Goal: Contribute content: Contribute content

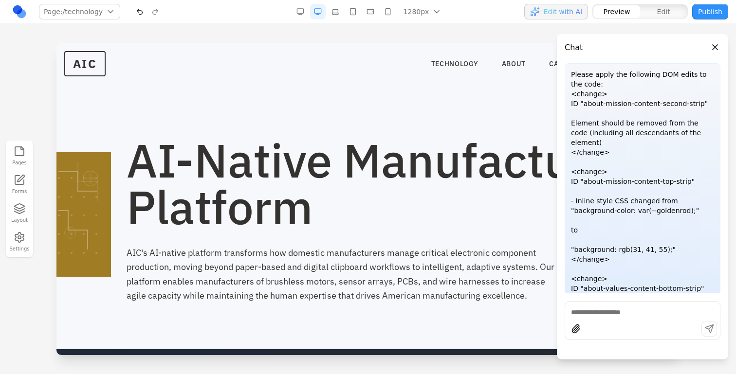
scroll to position [145, 0]
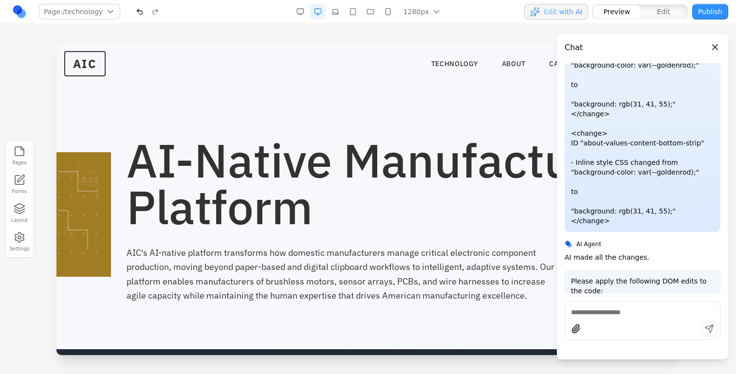
click at [712, 49] on button "Close panel" at bounding box center [714, 47] width 11 height 11
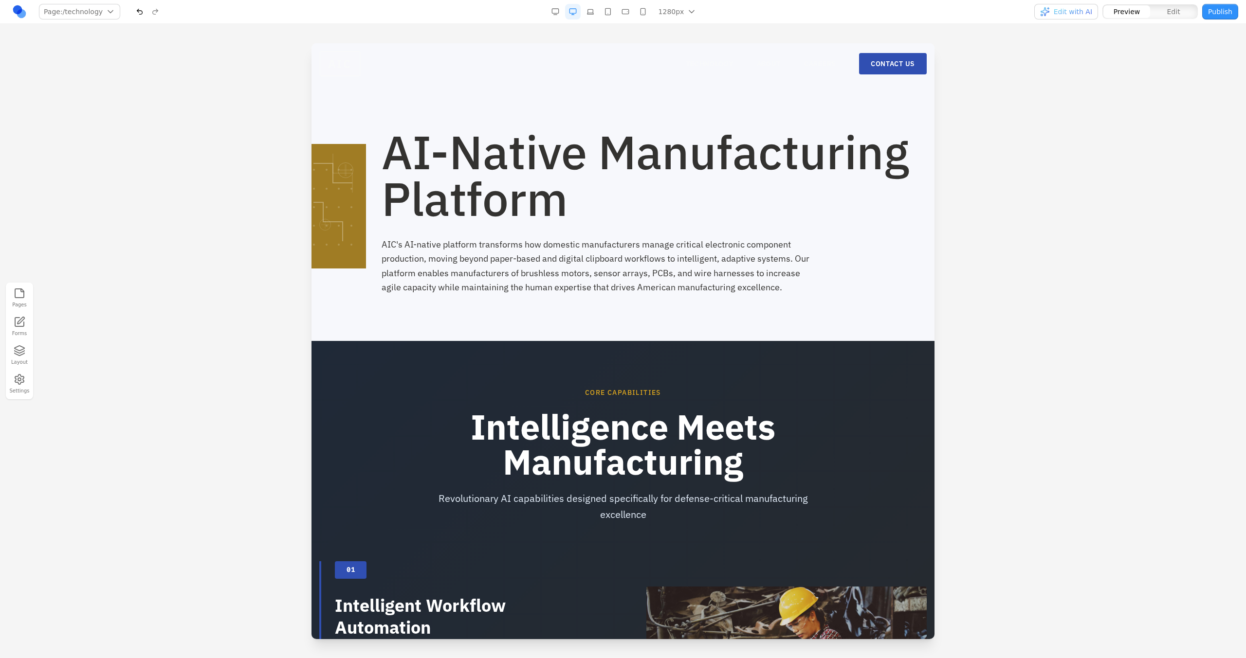
scroll to position [0, 0]
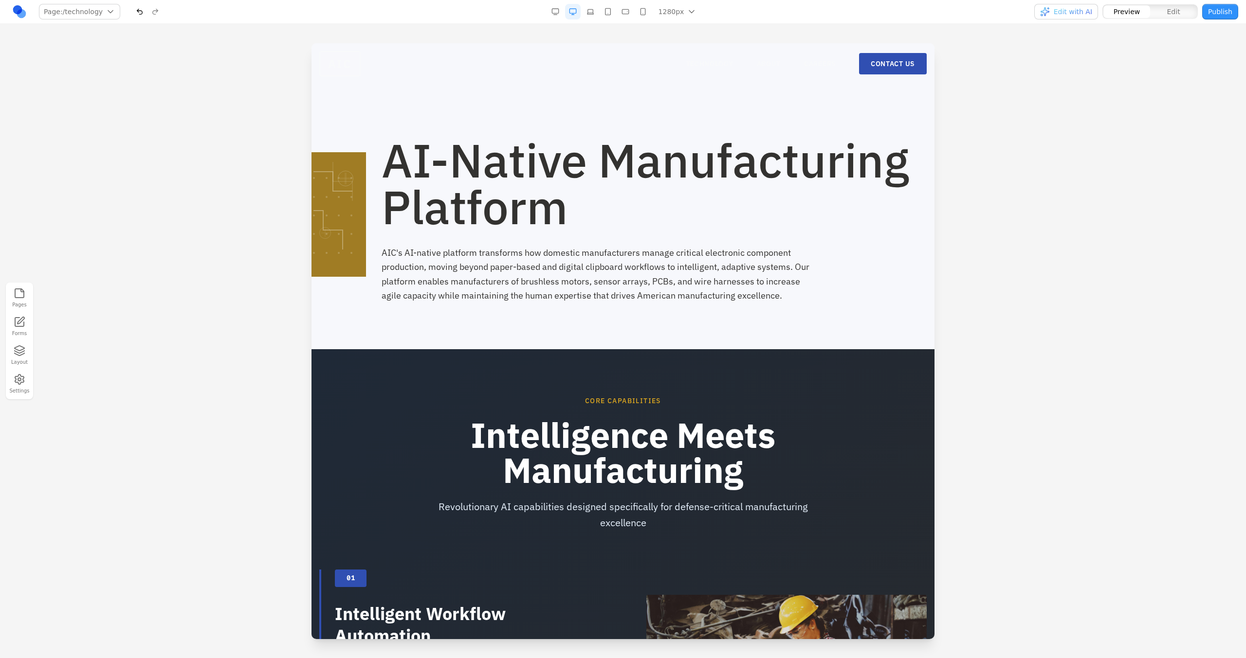
click at [735, 14] on span "Edit with AI" at bounding box center [1072, 12] width 38 height 10
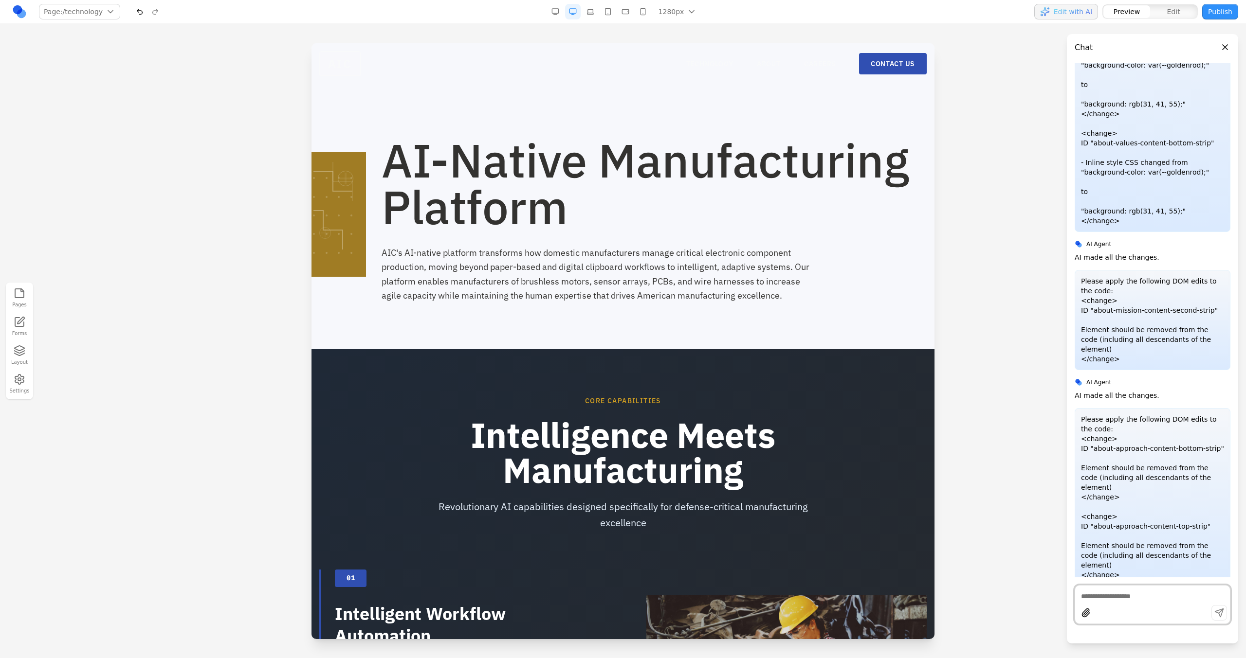
click at [735, 374] on textarea at bounding box center [1152, 597] width 143 height 10
type textarea "**********"
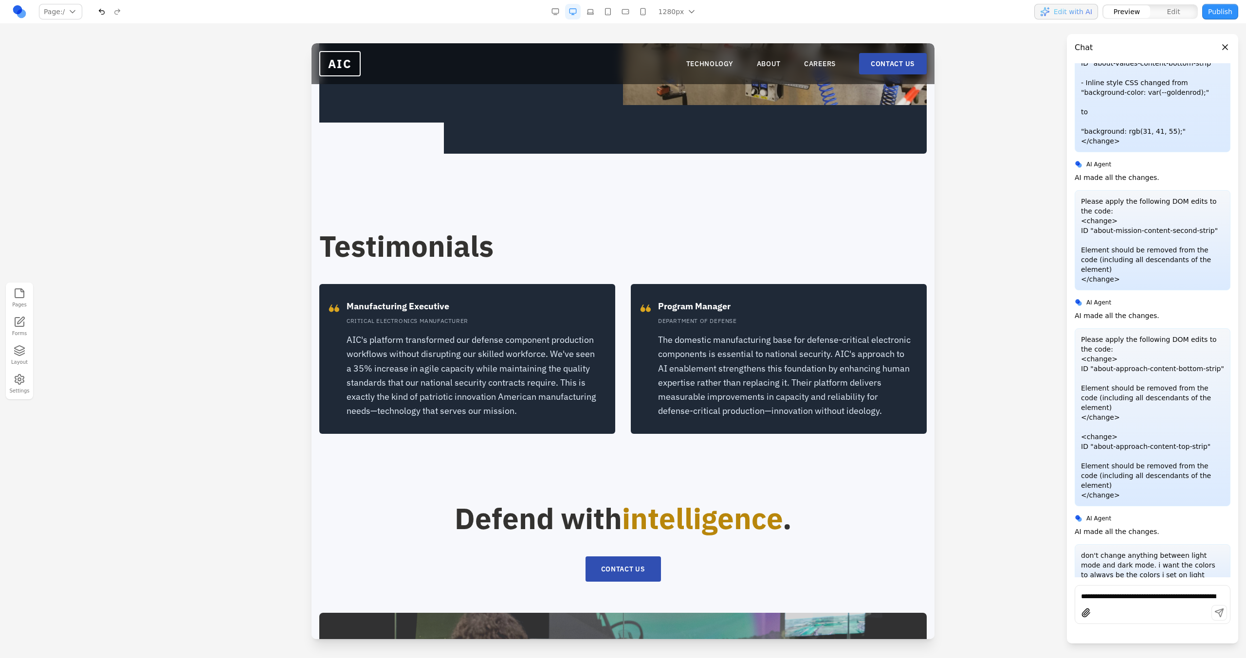
scroll to position [2145, 0]
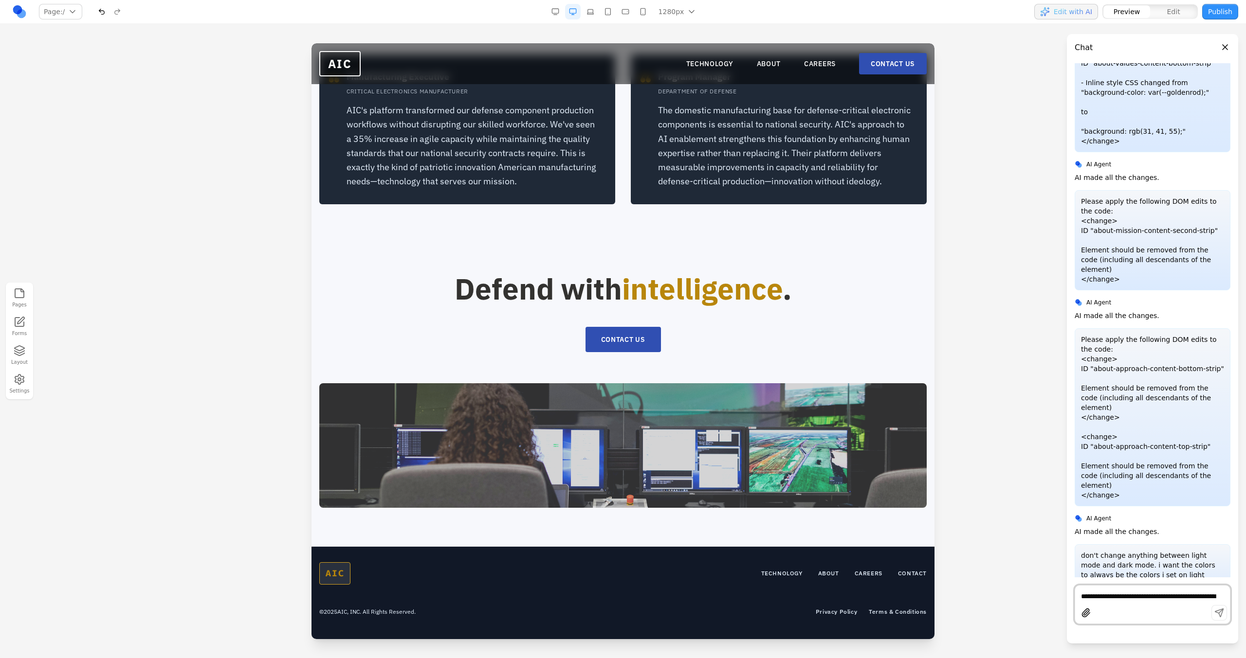
click at [702, 58] on nav "TECHNOLOGY ABOUT CAREERS CONTACT US" at bounding box center [806, 63] width 240 height 21
click at [702, 59] on link "TECHNOLOGY" at bounding box center [709, 64] width 47 height 10
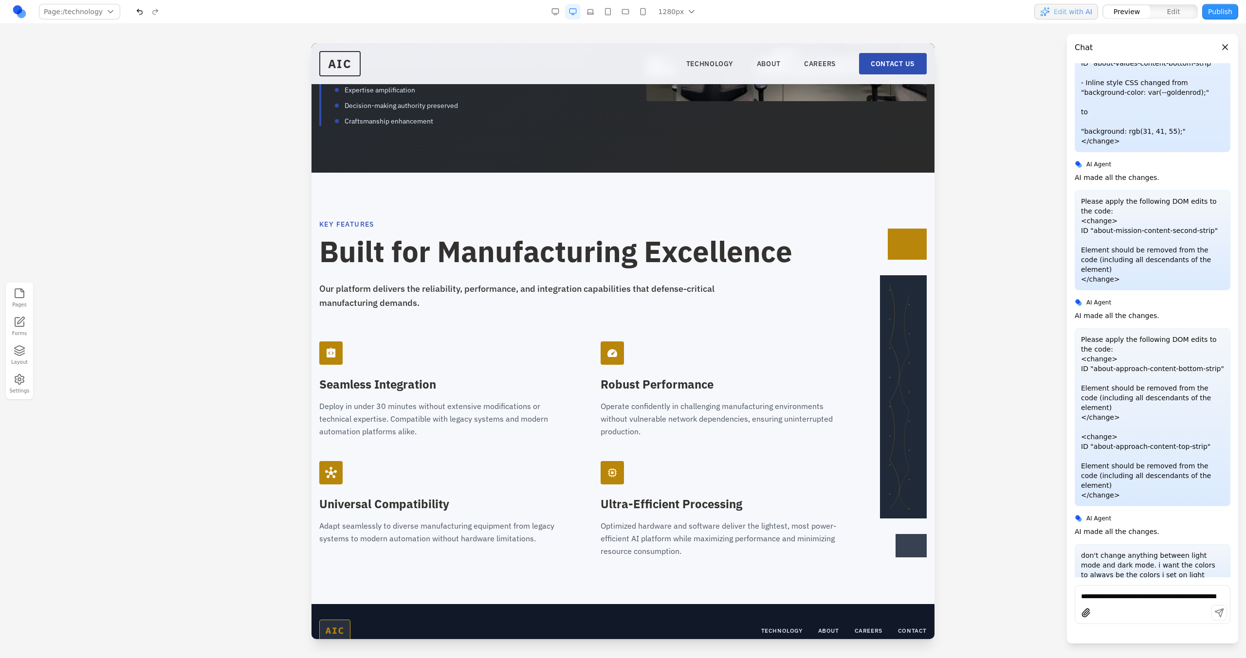
scroll to position [1212, 0]
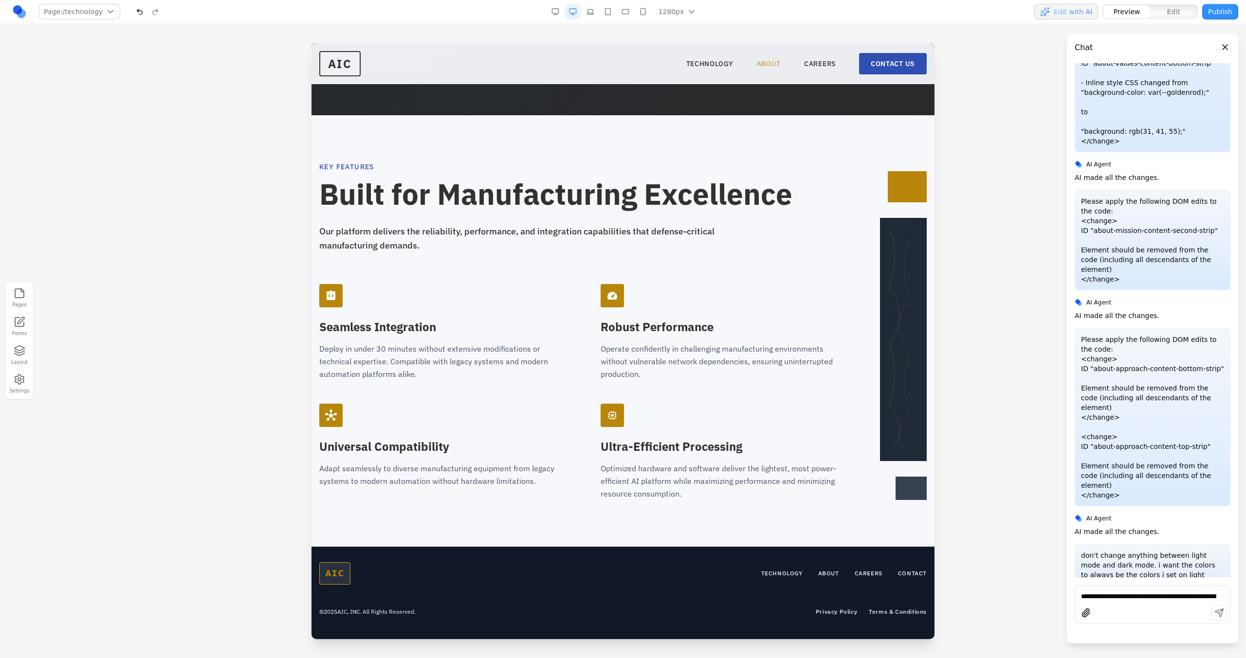
click at [735, 68] on link "ABOUT" at bounding box center [769, 64] width 24 height 10
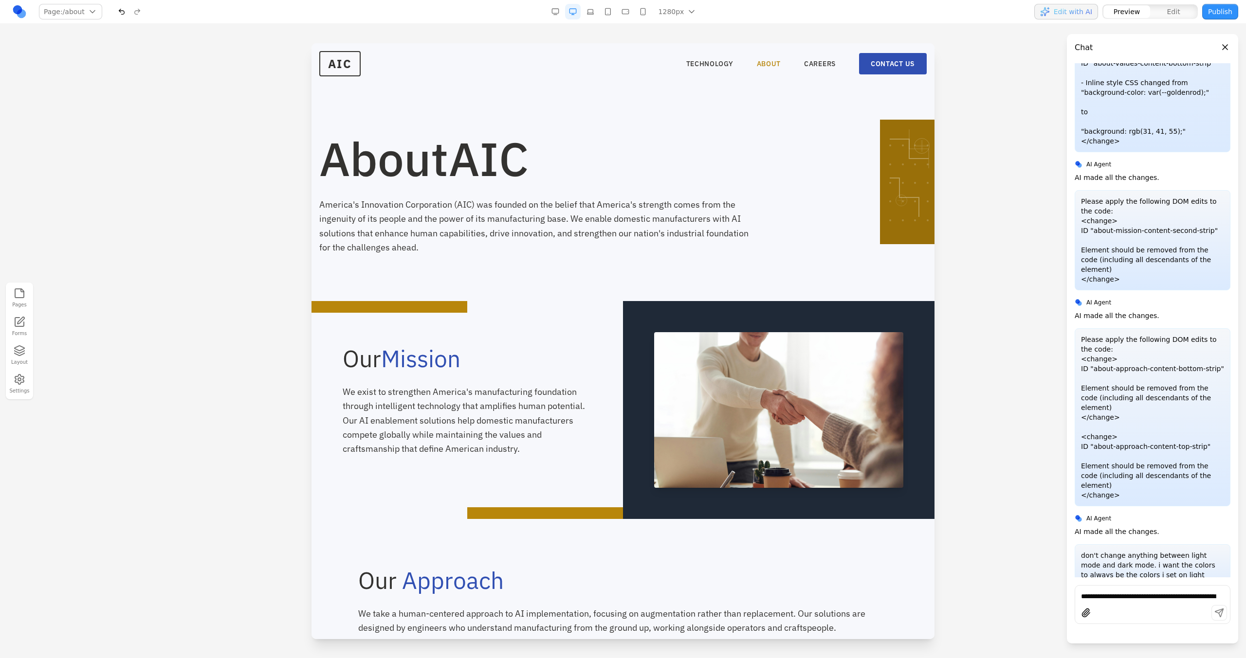
scroll to position [0, 0]
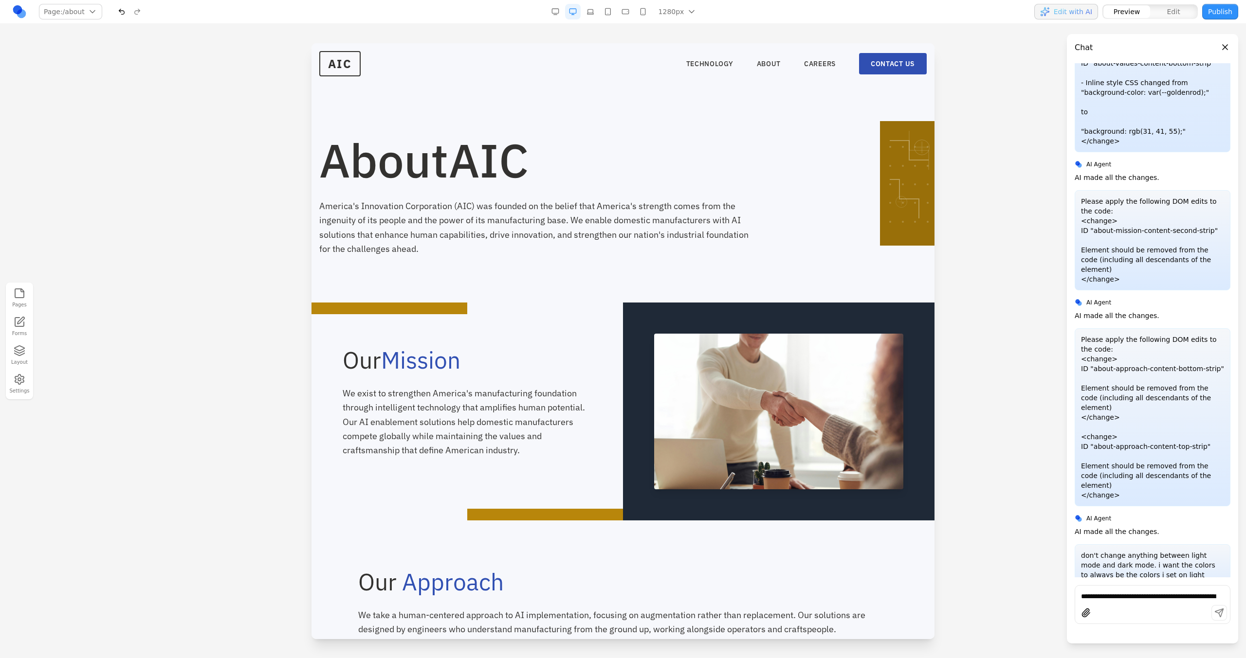
click at [735, 17] on button "Publish" at bounding box center [1220, 12] width 36 height 16
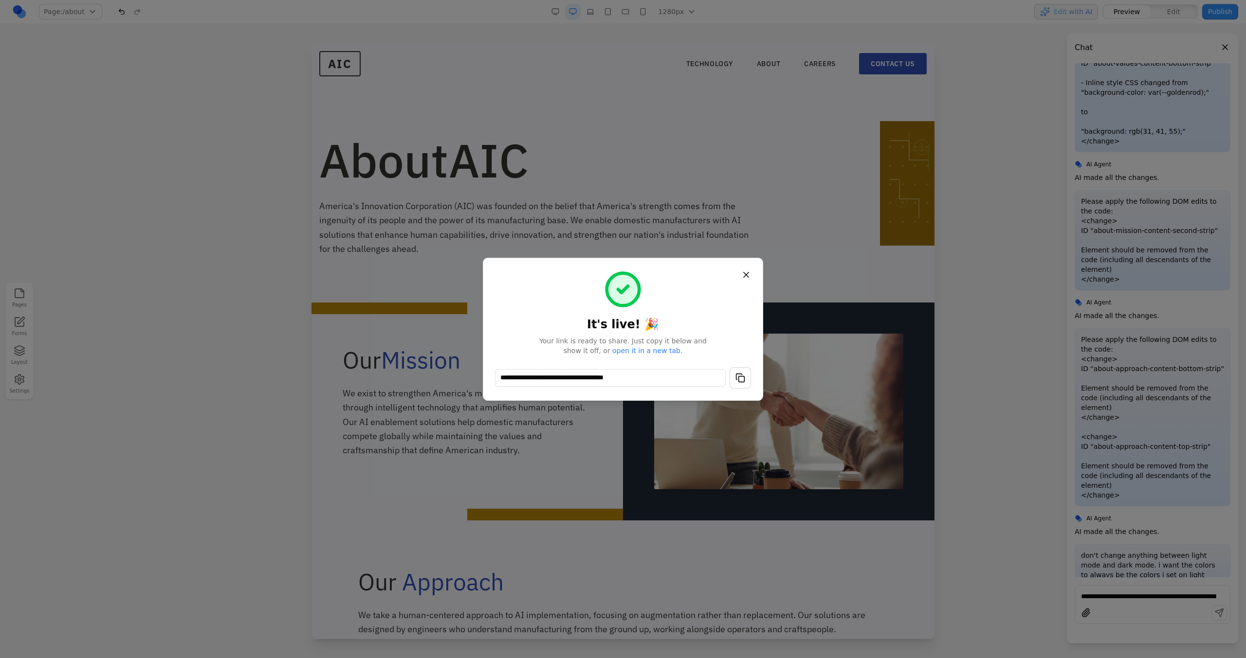
click at [735, 275] on button "Close" at bounding box center [746, 275] width 18 height 18
click at [735, 275] on div at bounding box center [623, 329] width 1246 height 658
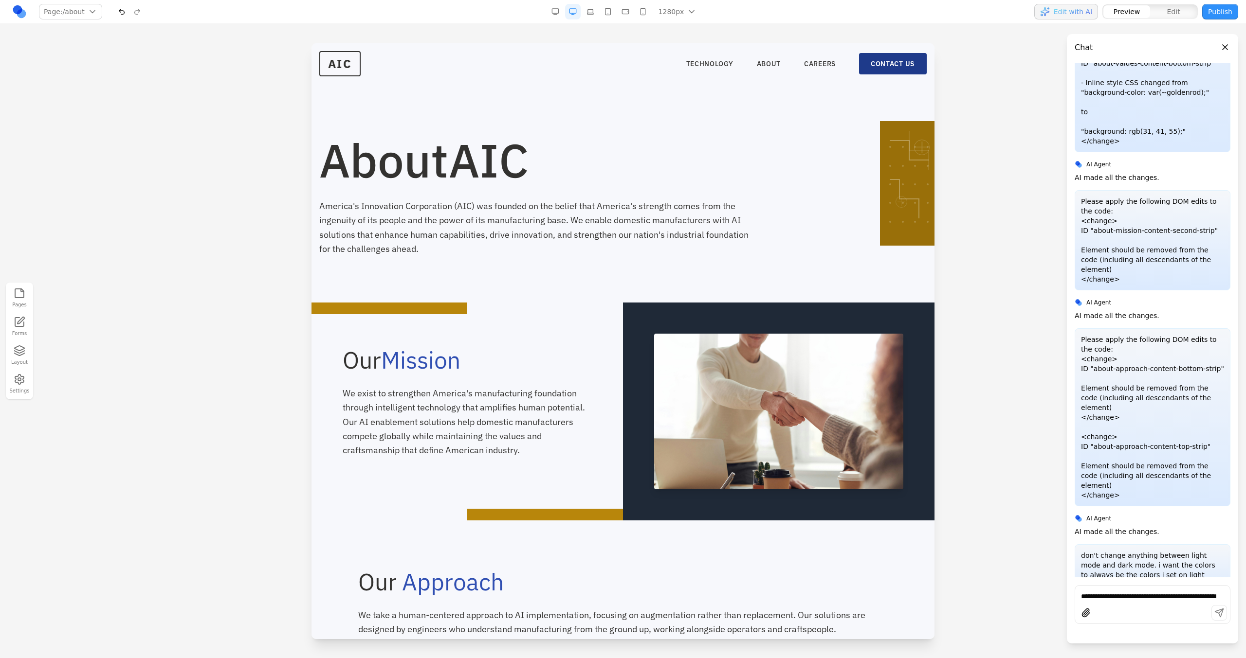
click at [735, 62] on link "CONTACT US" at bounding box center [893, 63] width 68 height 21
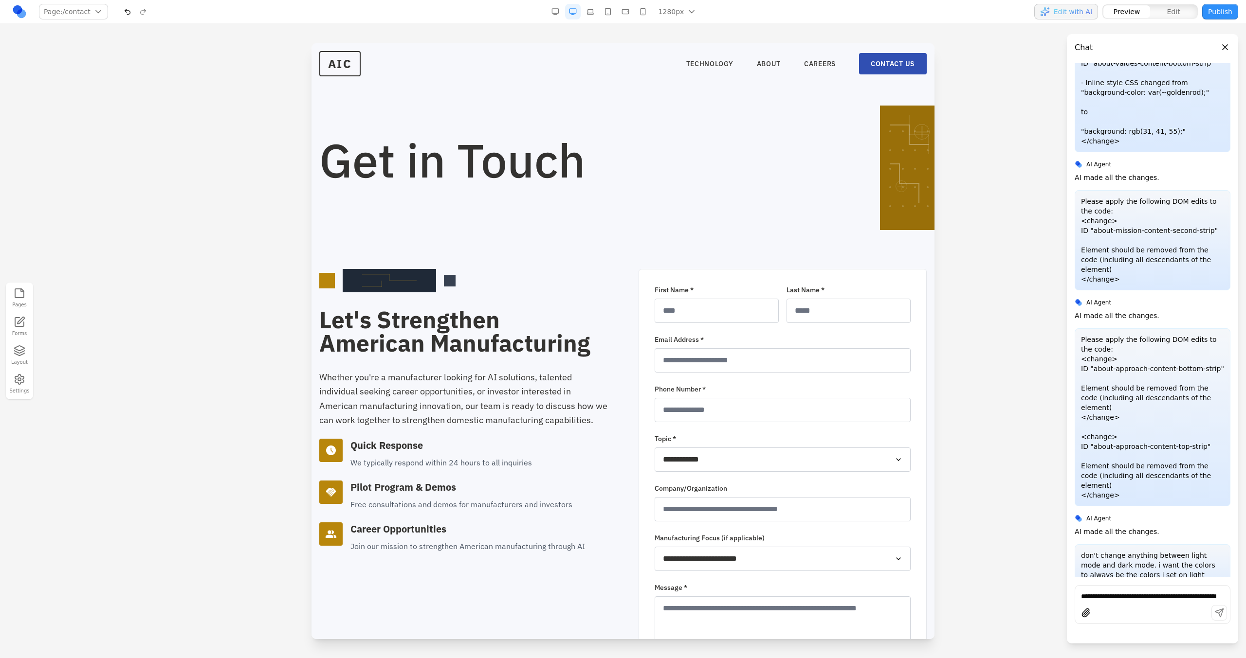
click at [594, 13] on button "button" at bounding box center [590, 12] width 16 height 16
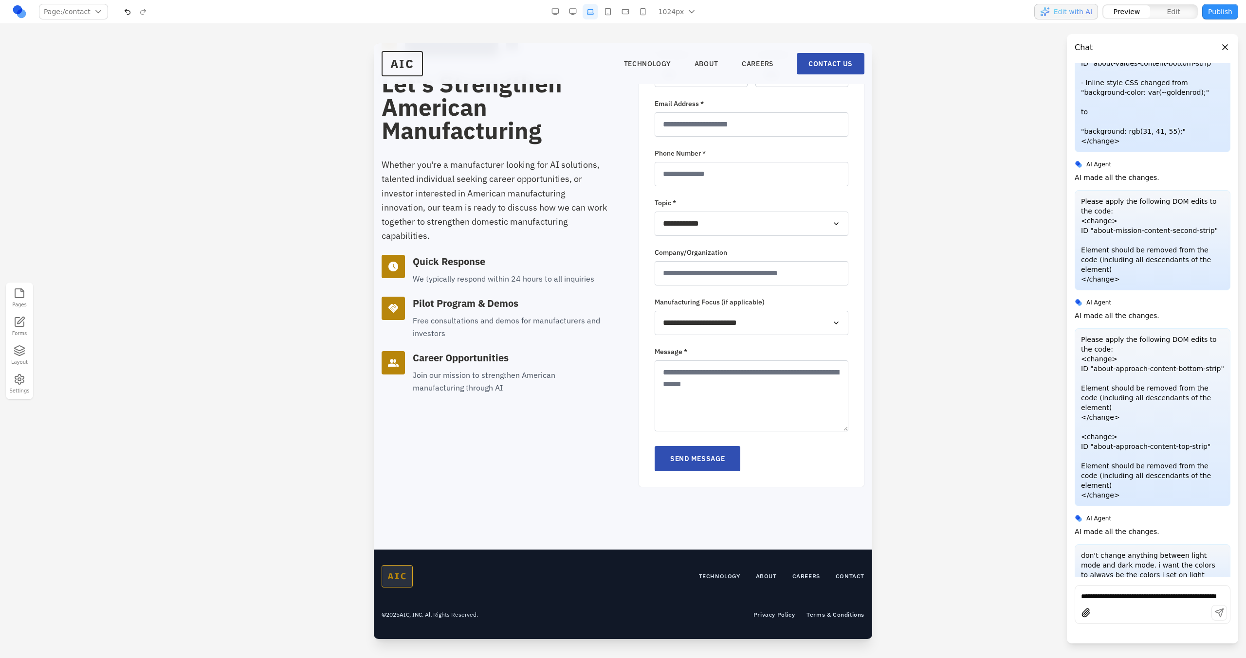
scroll to position [239, 0]
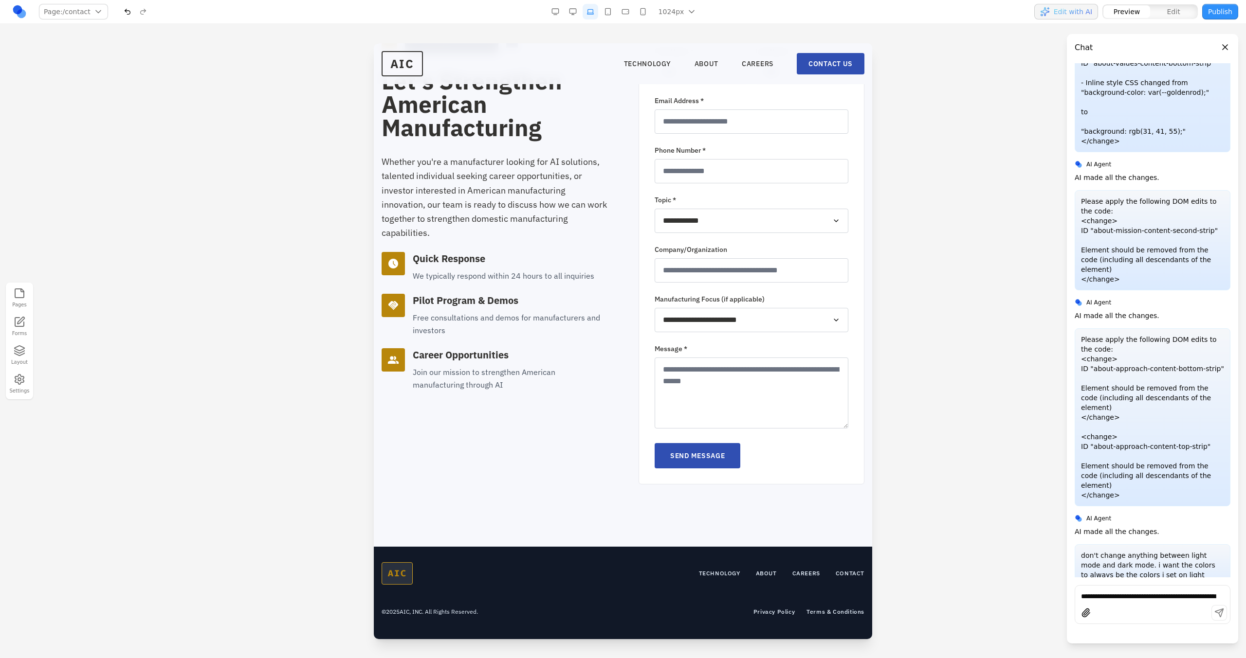
click at [605, 13] on button "button" at bounding box center [608, 12] width 16 height 16
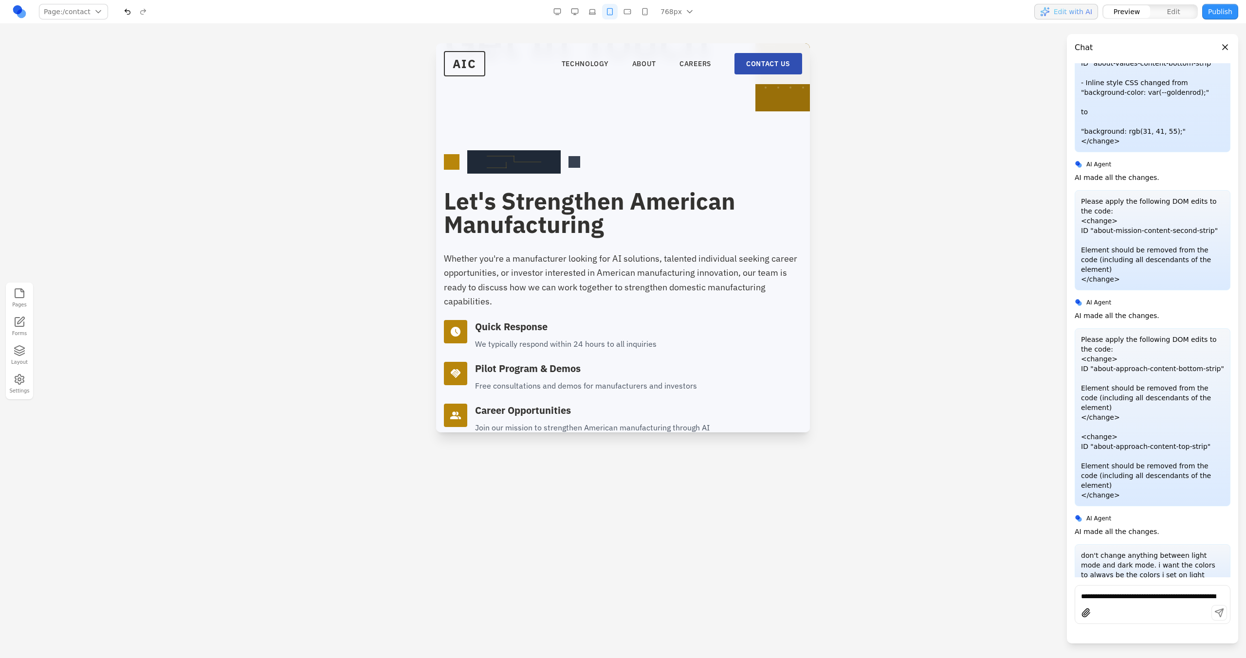
scroll to position [0, 0]
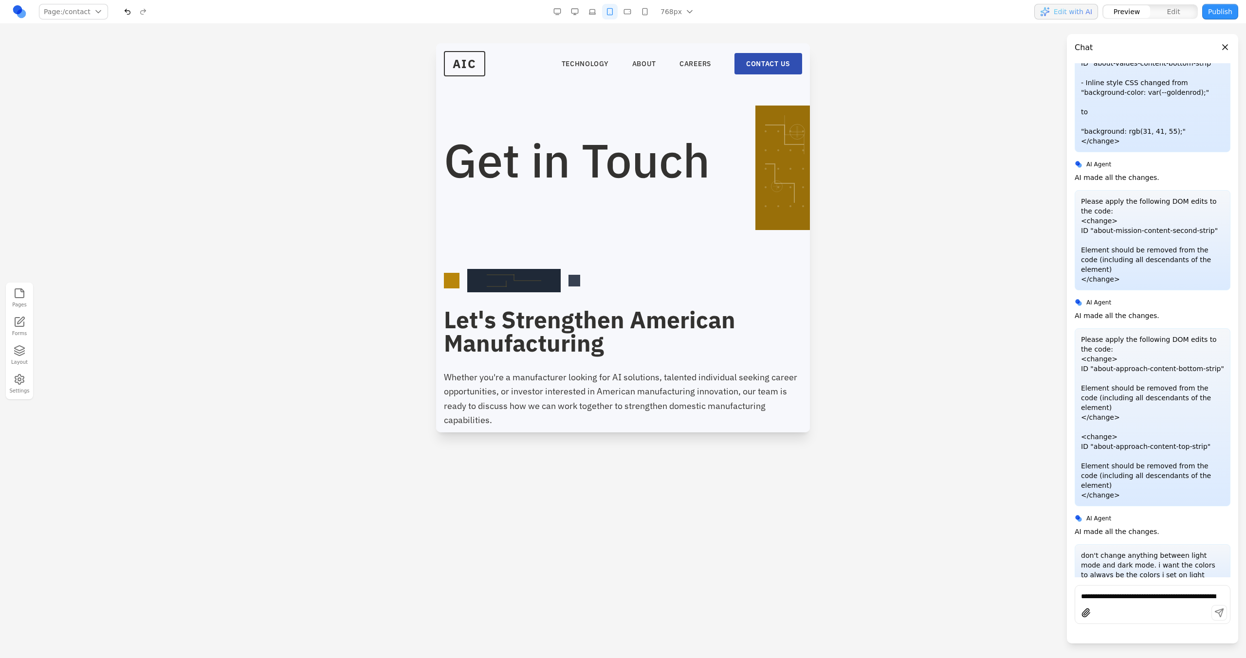
click at [633, 16] on button "button" at bounding box center [627, 12] width 16 height 16
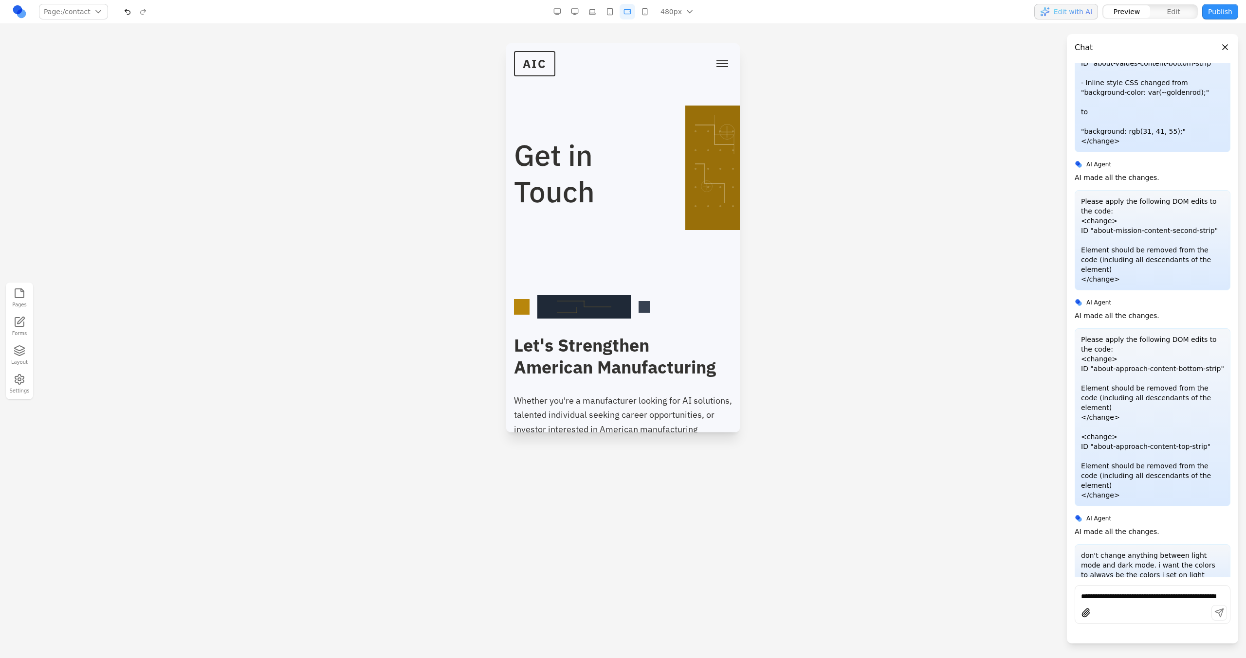
click at [613, 9] on button "button" at bounding box center [610, 12] width 16 height 16
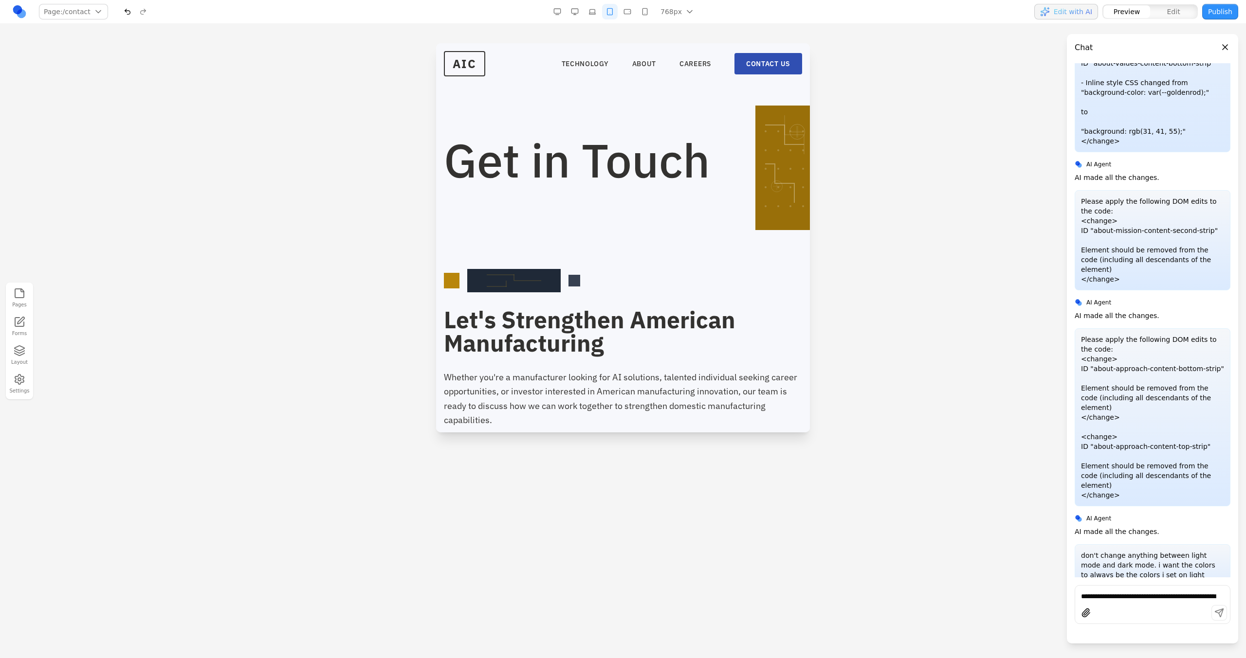
click at [631, 14] on button "button" at bounding box center [627, 12] width 16 height 16
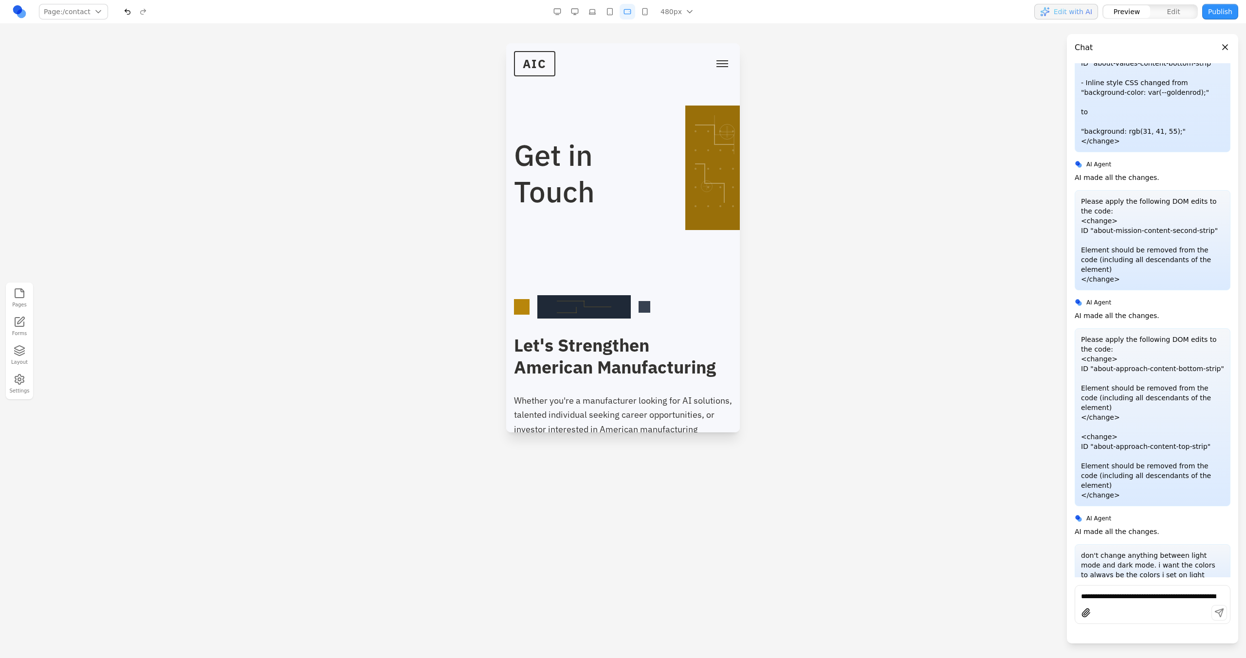
click at [641, 14] on button "button" at bounding box center [645, 12] width 16 height 16
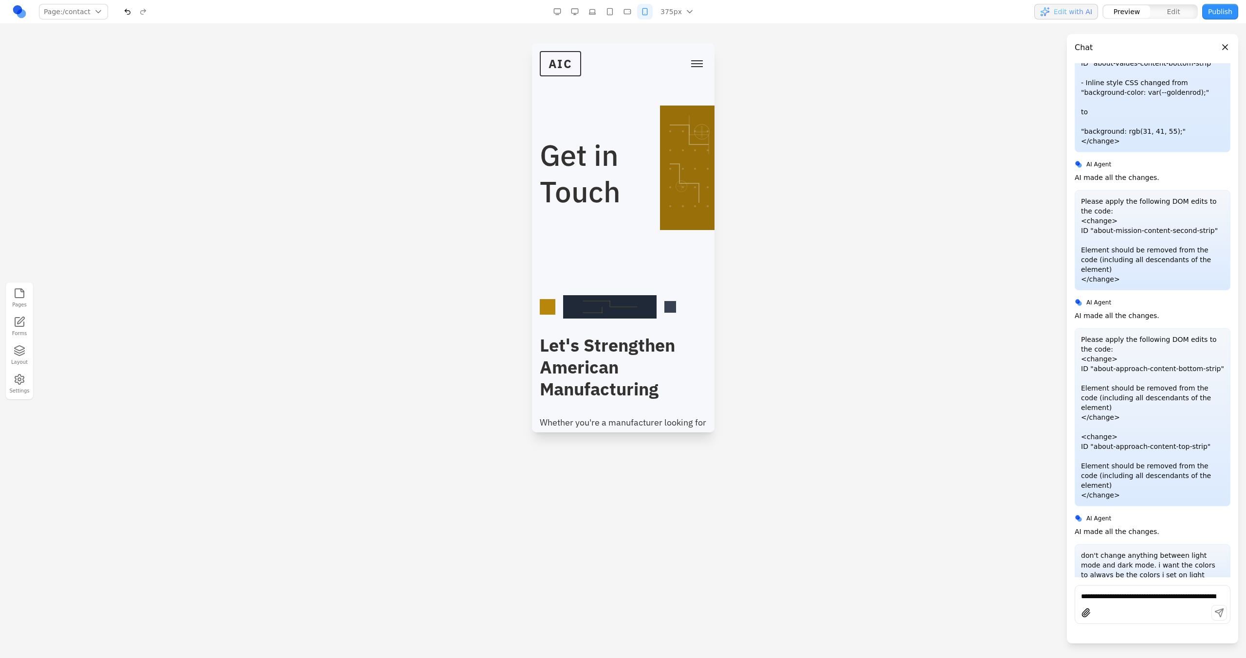
click at [587, 9] on button "button" at bounding box center [592, 12] width 16 height 16
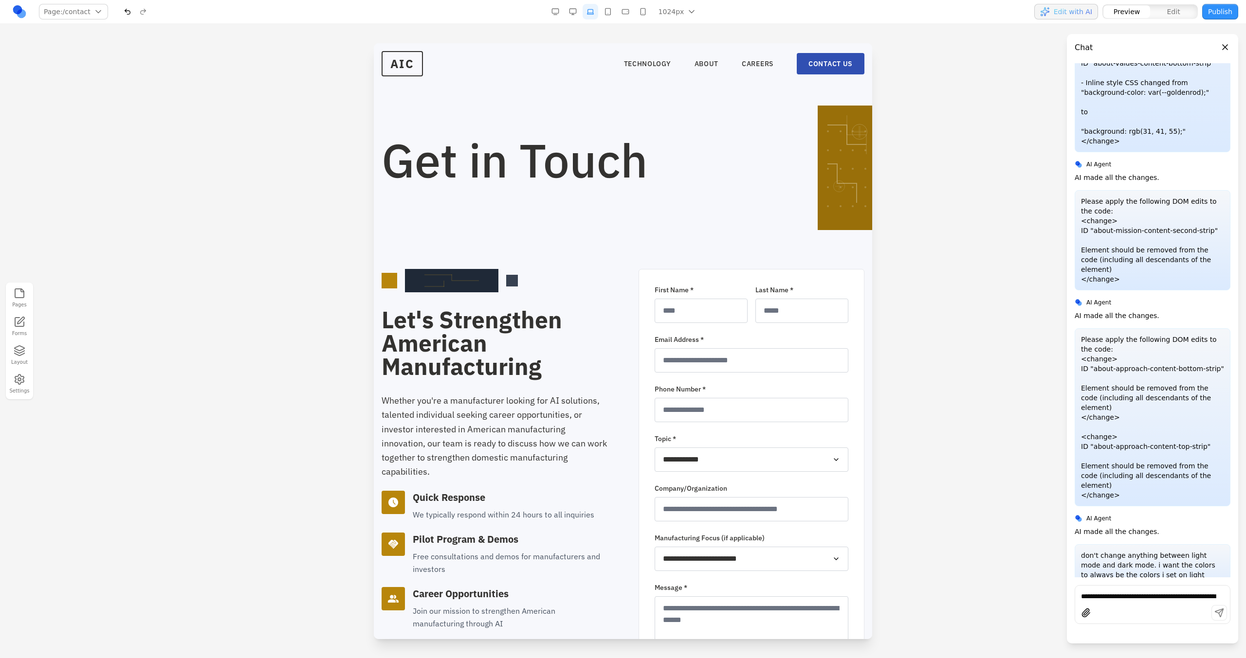
click at [579, 10] on button "button" at bounding box center [573, 12] width 16 height 16
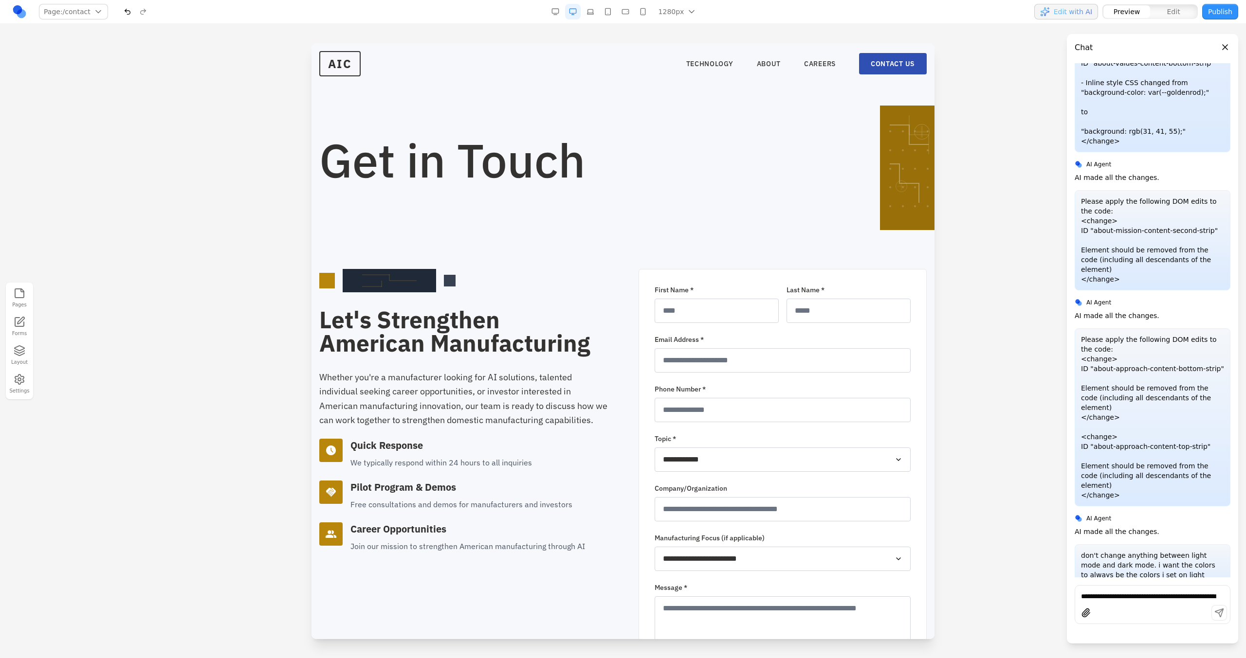
click at [590, 13] on button "button" at bounding box center [590, 12] width 16 height 16
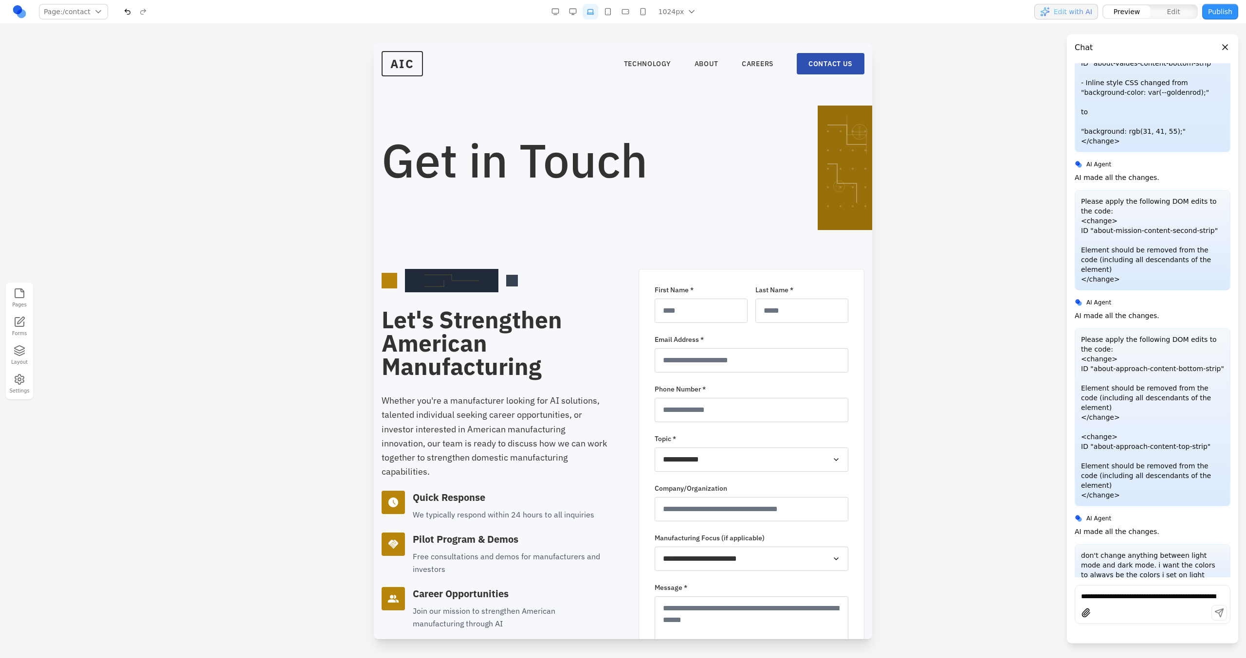
click at [575, 13] on button "button" at bounding box center [573, 12] width 16 height 16
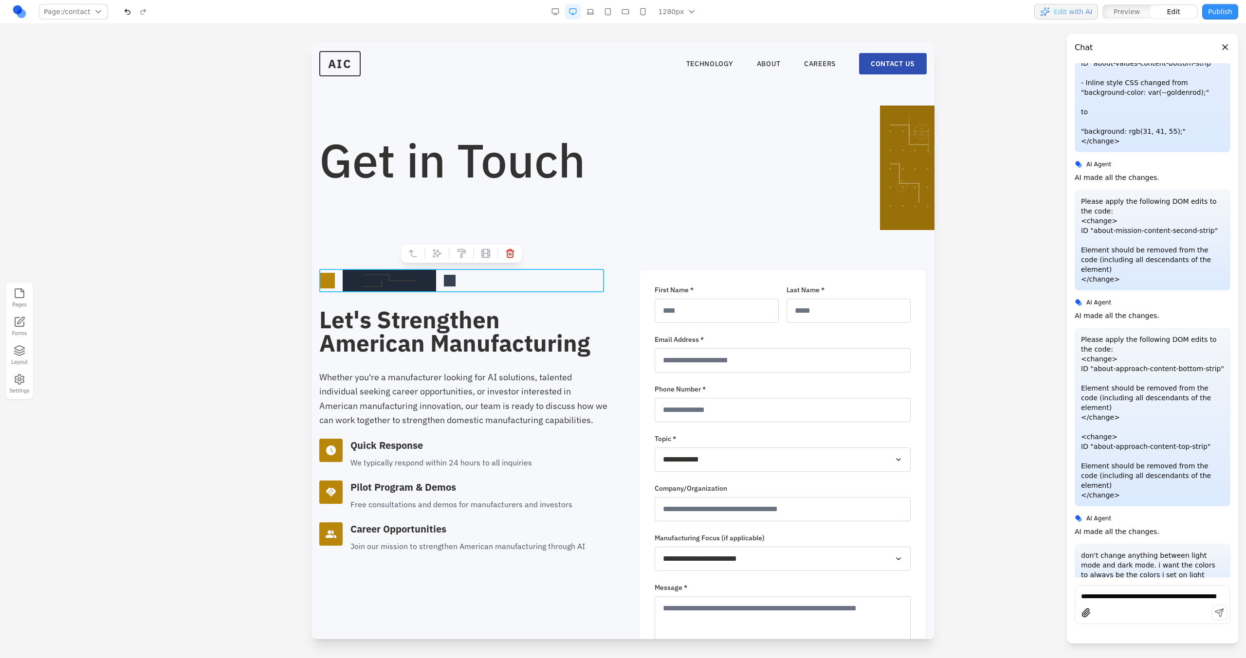
click at [498, 277] on div at bounding box center [463, 280] width 288 height 23
click at [435, 257] on icon at bounding box center [437, 254] width 10 height 10
click at [735, 374] on textarea at bounding box center [825, 578] width 156 height 49
type textarea "**********"
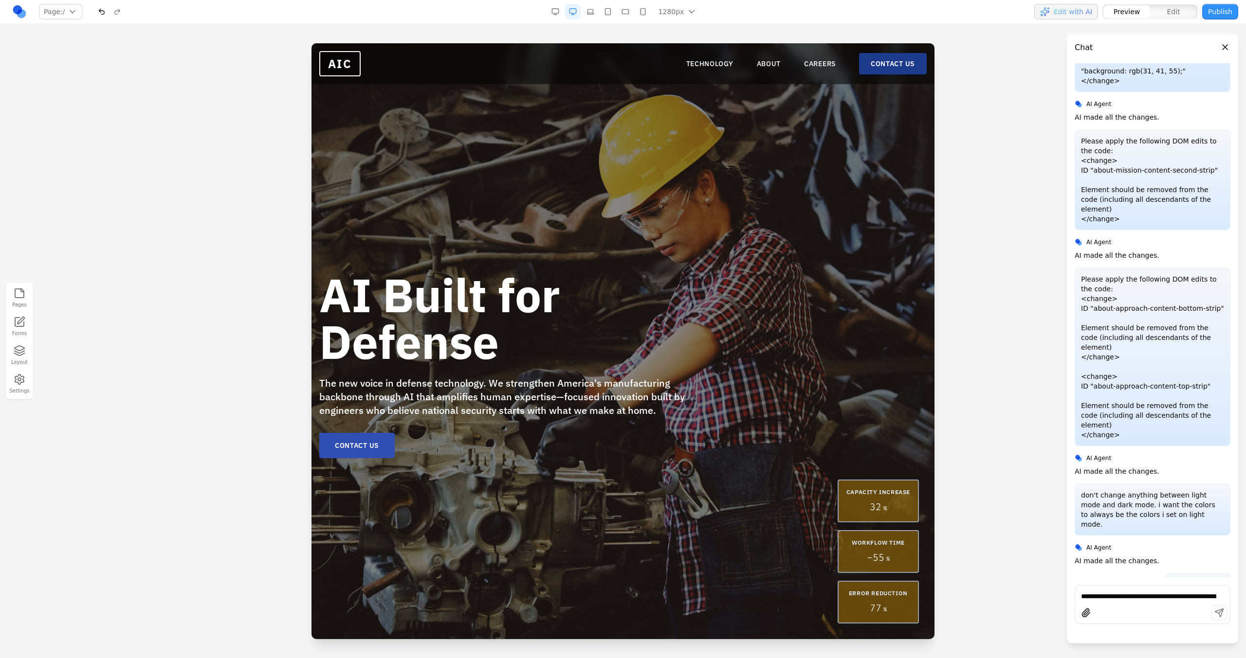
click at [735, 70] on link "CONTACT US" at bounding box center [893, 63] width 68 height 21
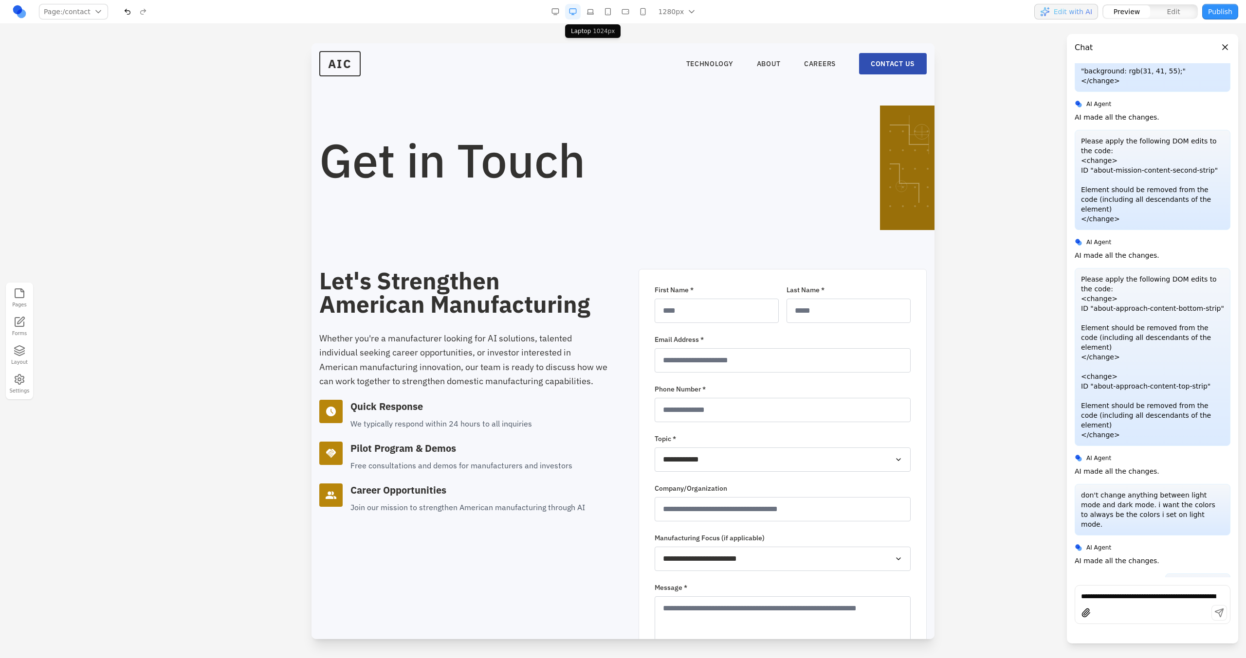
click at [596, 11] on button "button" at bounding box center [590, 12] width 16 height 16
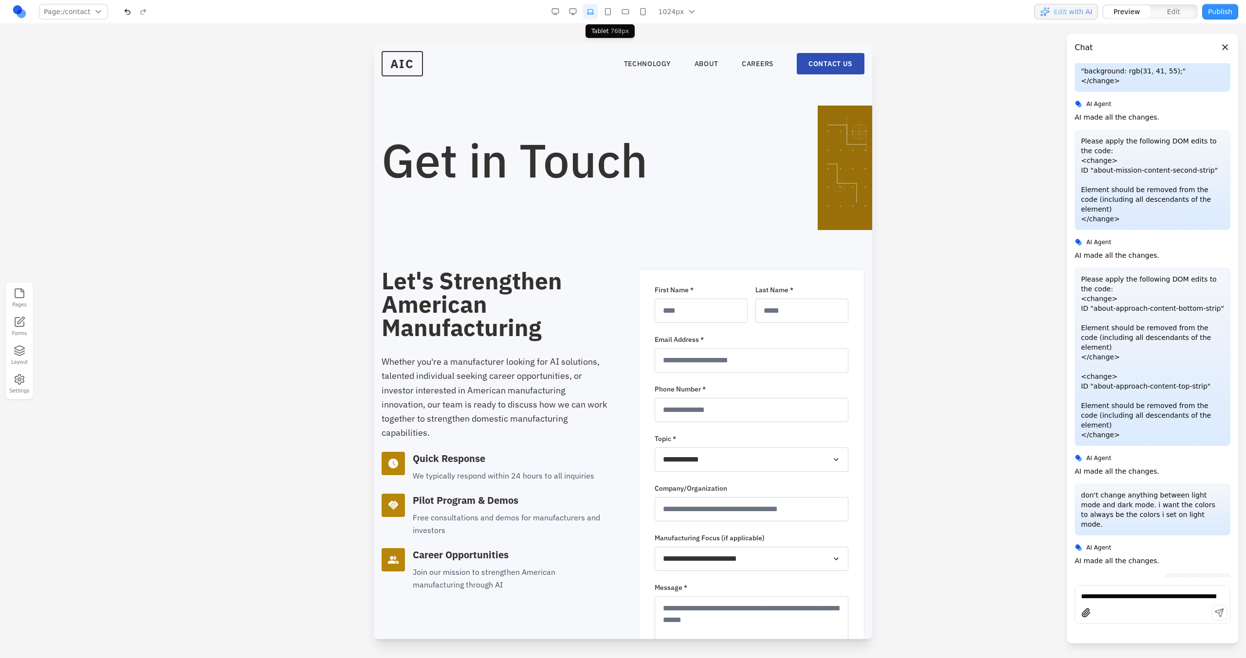
click at [605, 11] on button "button" at bounding box center [608, 12] width 16 height 16
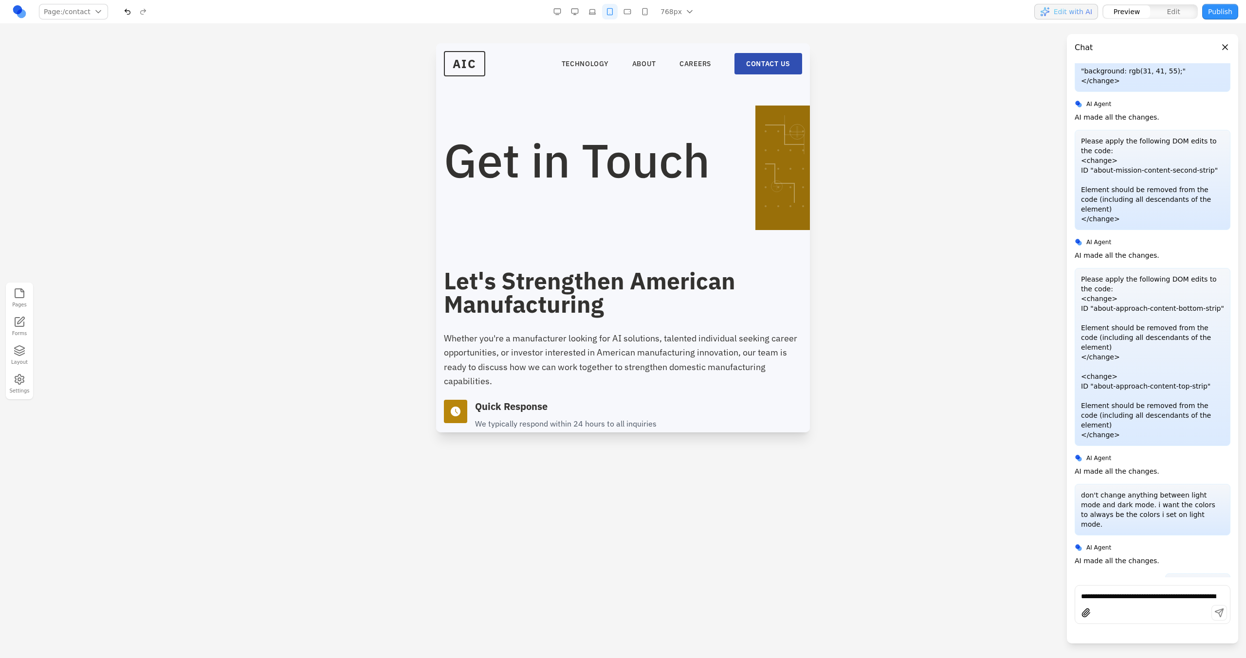
click at [627, 19] on nav "Page: /contact / /technology /about /careers /contact Manage pages 768px 1536px…" at bounding box center [623, 12] width 1246 height 24
click at [627, 18] on button "button" at bounding box center [627, 12] width 16 height 16
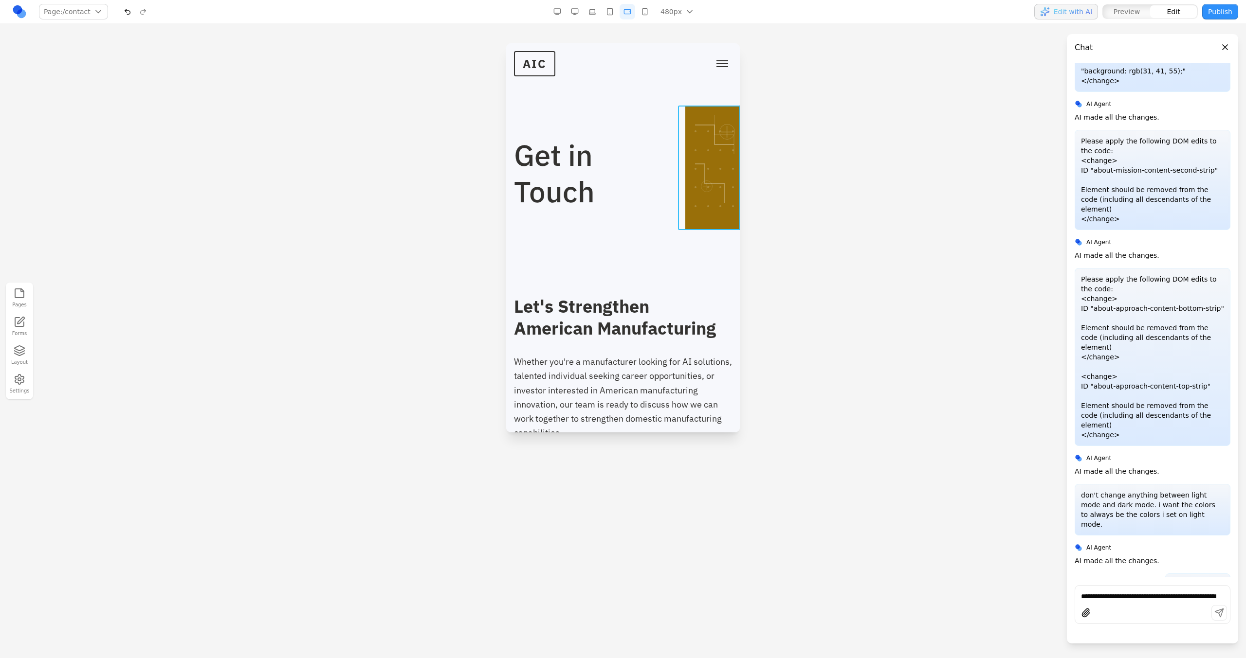
click at [685, 222] on div at bounding box center [716, 168] width 62 height 125
click at [572, 213] on section "Get in Touch" at bounding box center [623, 138] width 234 height 190
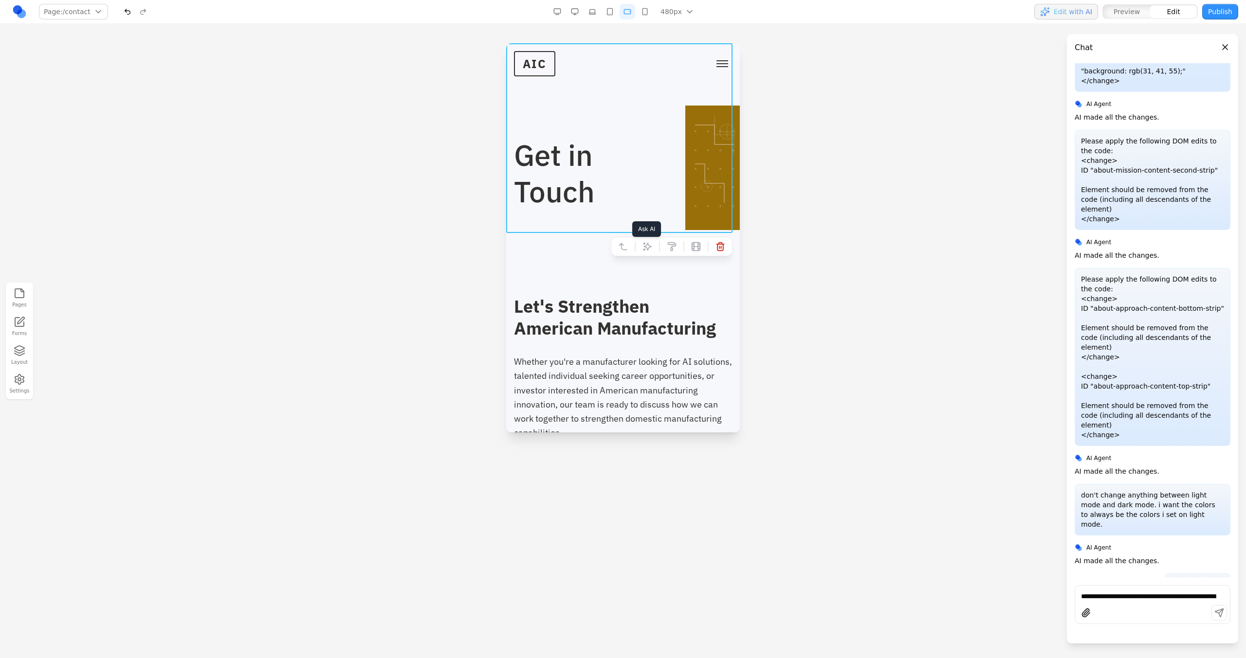
click at [639, 252] on button at bounding box center [647, 247] width 16 height 16
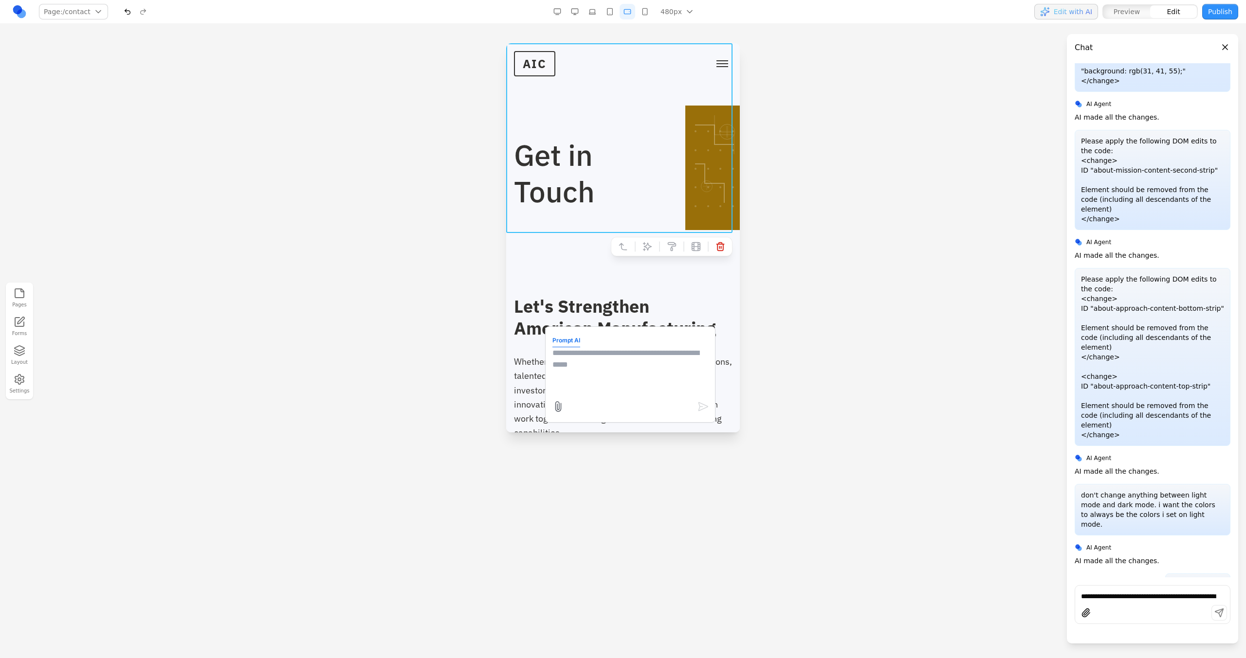
click at [614, 374] on textarea at bounding box center [630, 371] width 156 height 49
type textarea "*"
click at [735, 293] on div at bounding box center [623, 350] width 1246 height 615
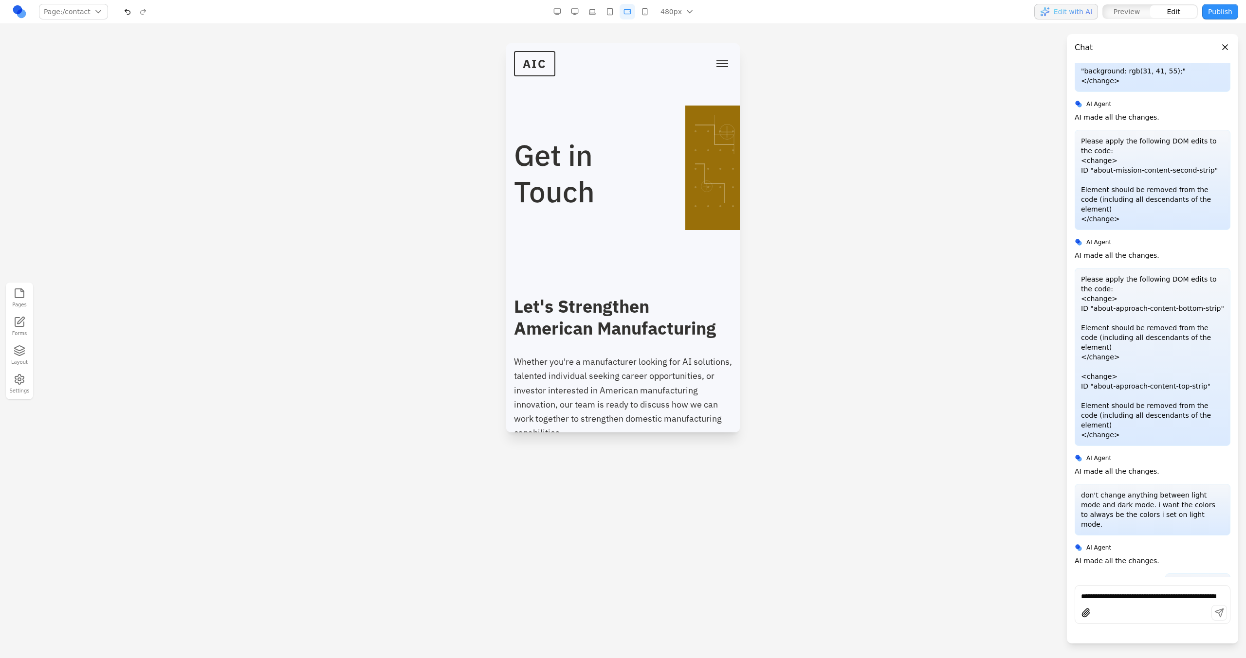
click at [581, 13] on button "button" at bounding box center [575, 12] width 16 height 16
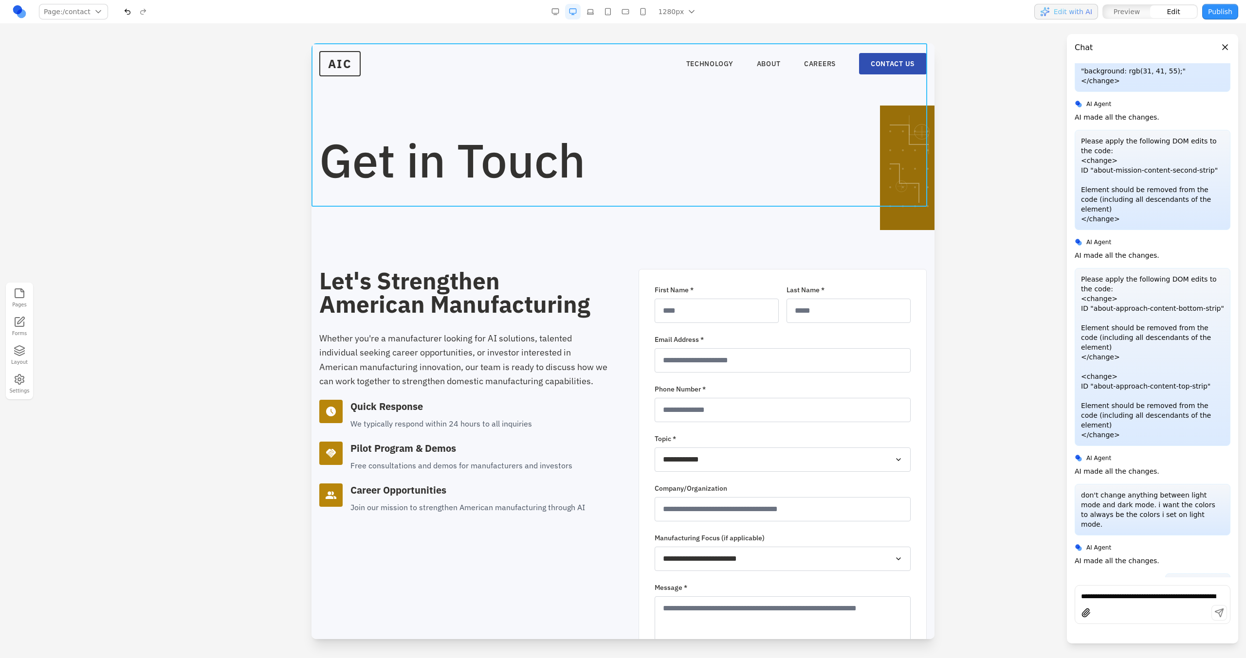
click at [735, 202] on section "Get in Touch" at bounding box center [622, 124] width 623 height 163
click at [598, 213] on button at bounding box center [595, 221] width 16 height 16
click at [735, 374] on textarea at bounding box center [825, 578] width 156 height 49
type textarea "**********"
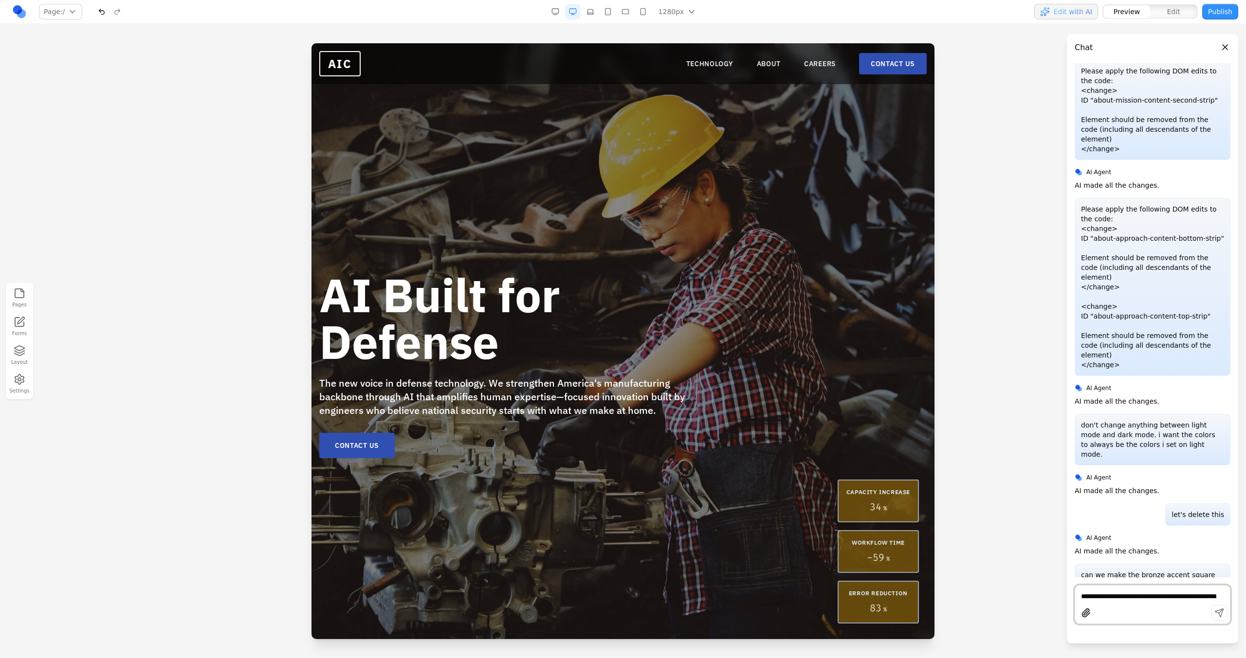
click at [735, 74] on link "CONTACT US" at bounding box center [893, 63] width 68 height 21
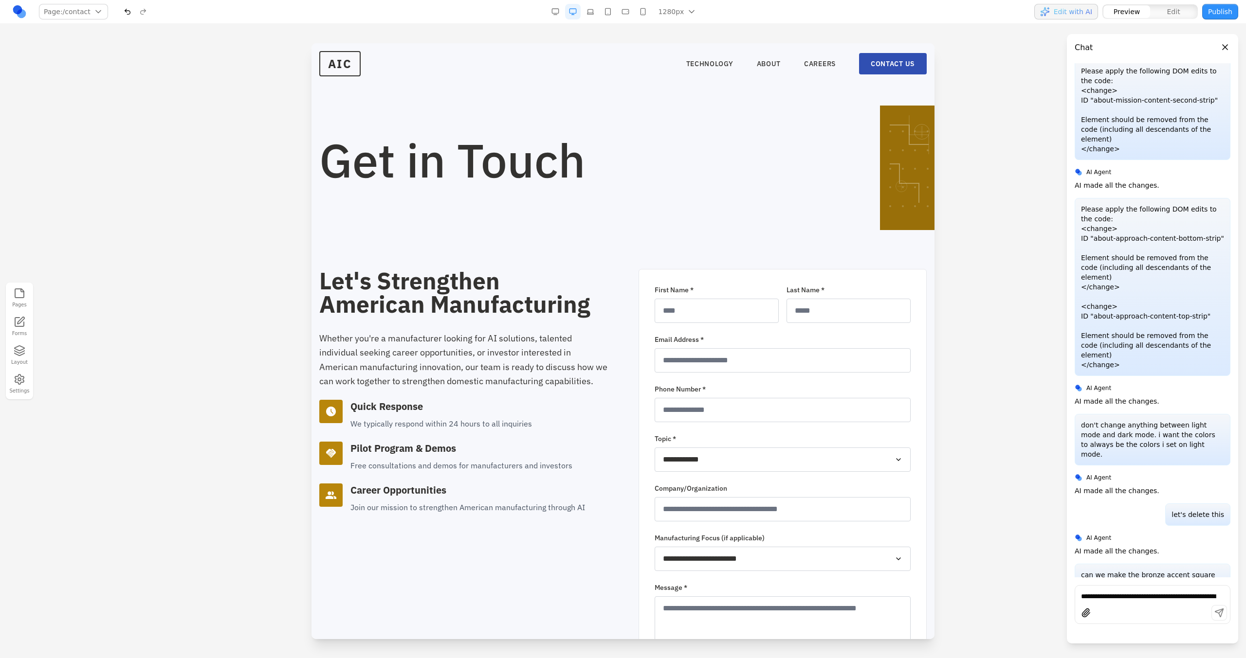
click at [554, 3] on nav "Page: /contact / /technology /about /careers /contact Manage pages 1280px 1536p…" at bounding box center [623, 12] width 1246 height 24
click at [563, 8] on button "button" at bounding box center [555, 12] width 16 height 16
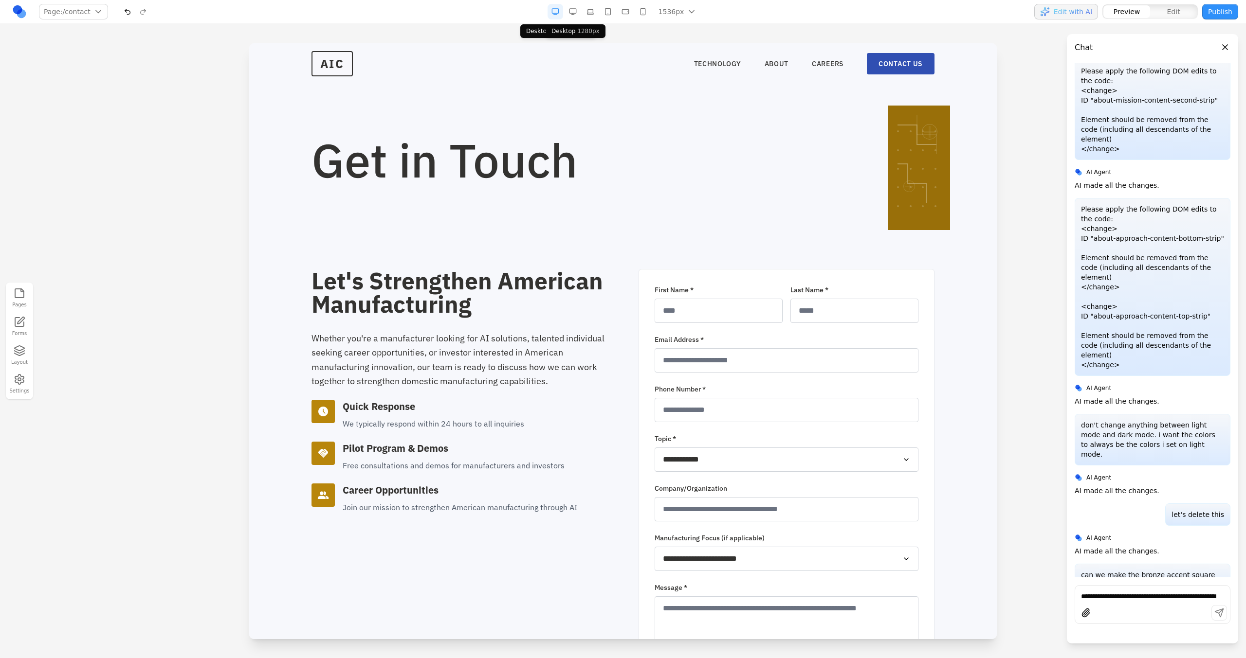
click at [574, 10] on button "button" at bounding box center [573, 12] width 16 height 16
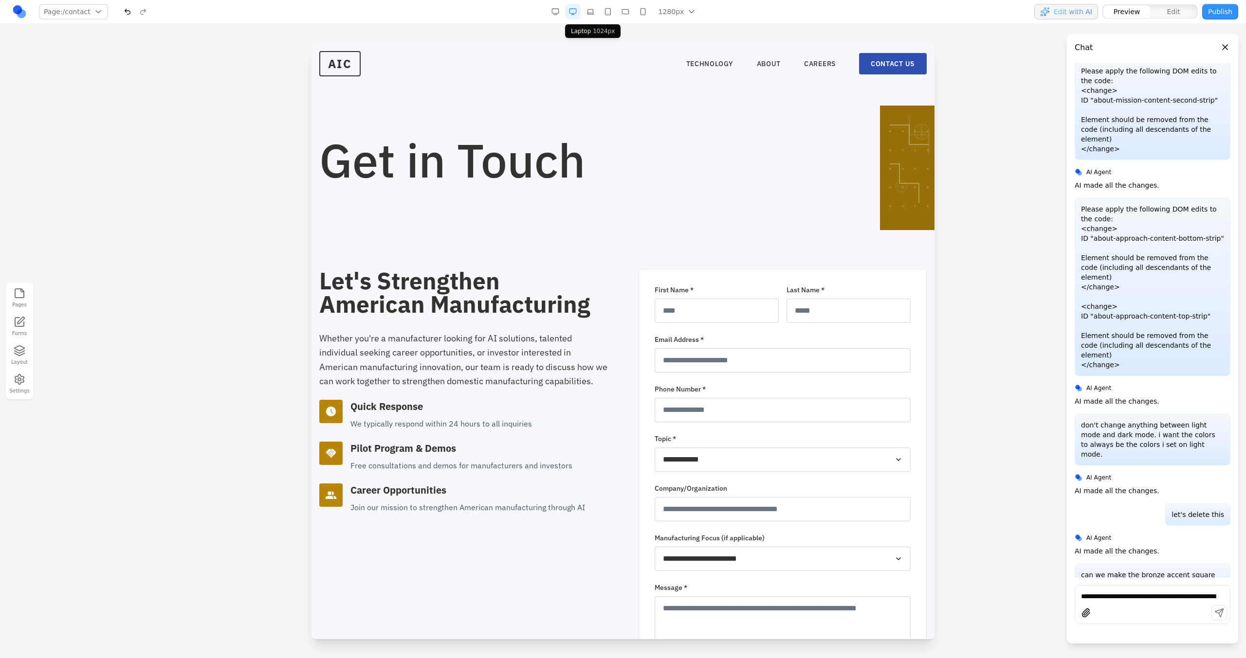
click at [591, 11] on button "button" at bounding box center [590, 12] width 16 height 16
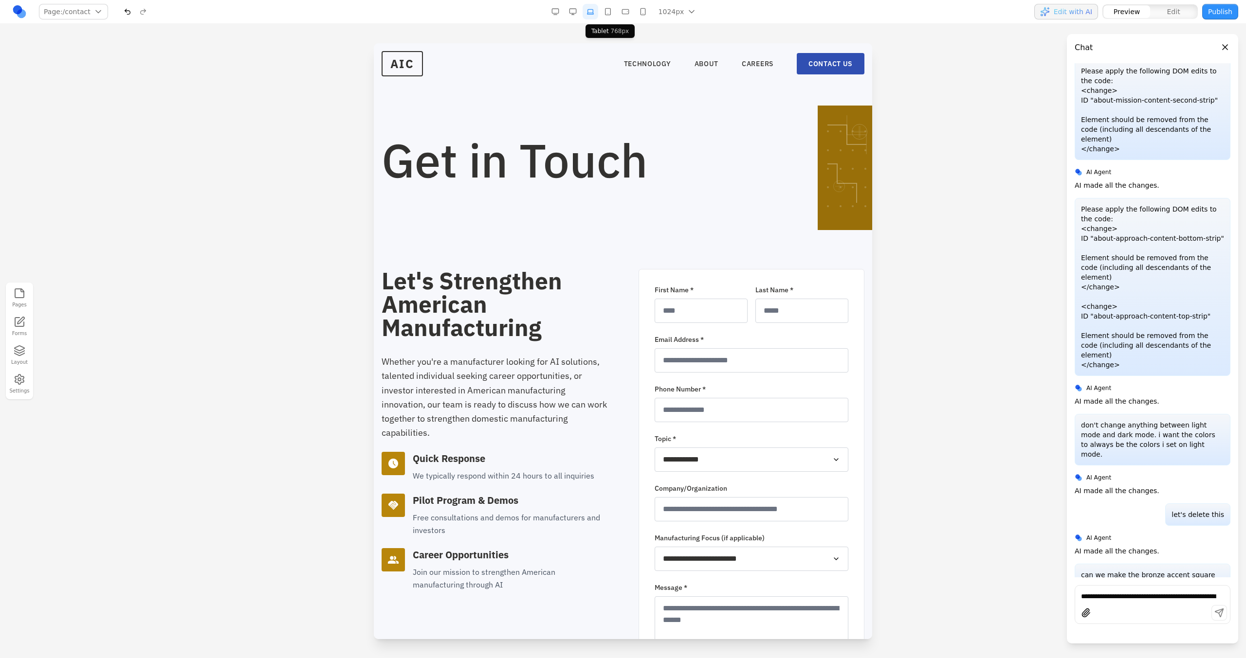
click at [603, 13] on button "button" at bounding box center [608, 12] width 16 height 16
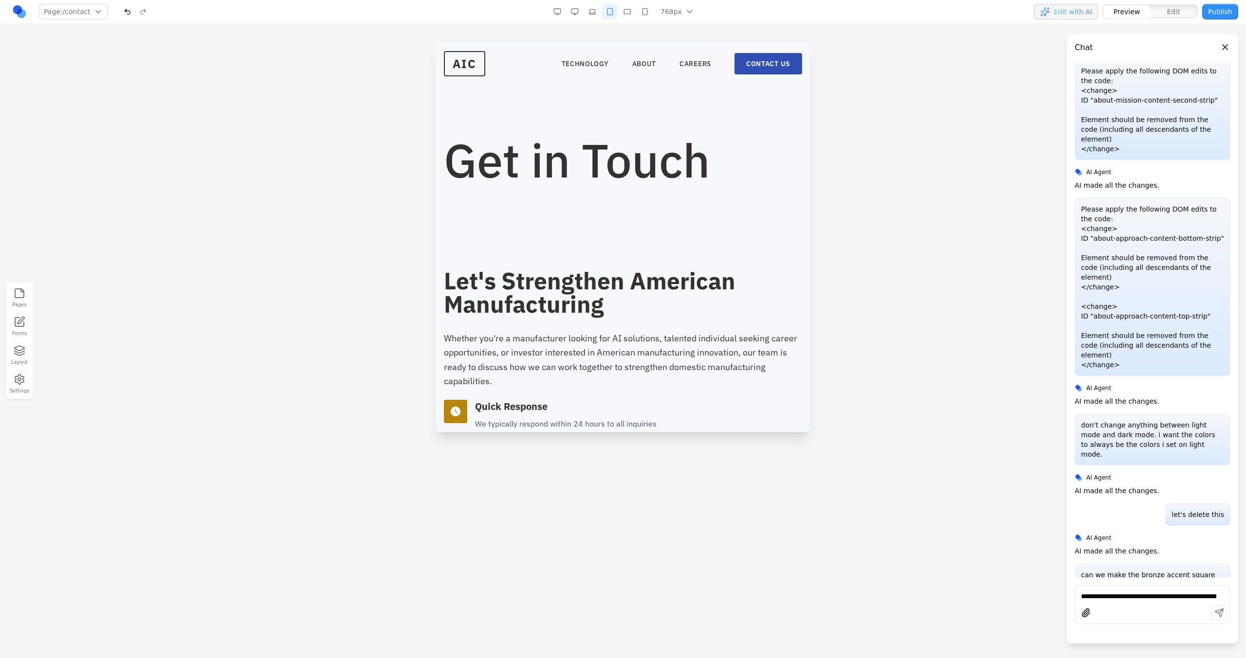
click at [630, 11] on button "button" at bounding box center [627, 12] width 16 height 16
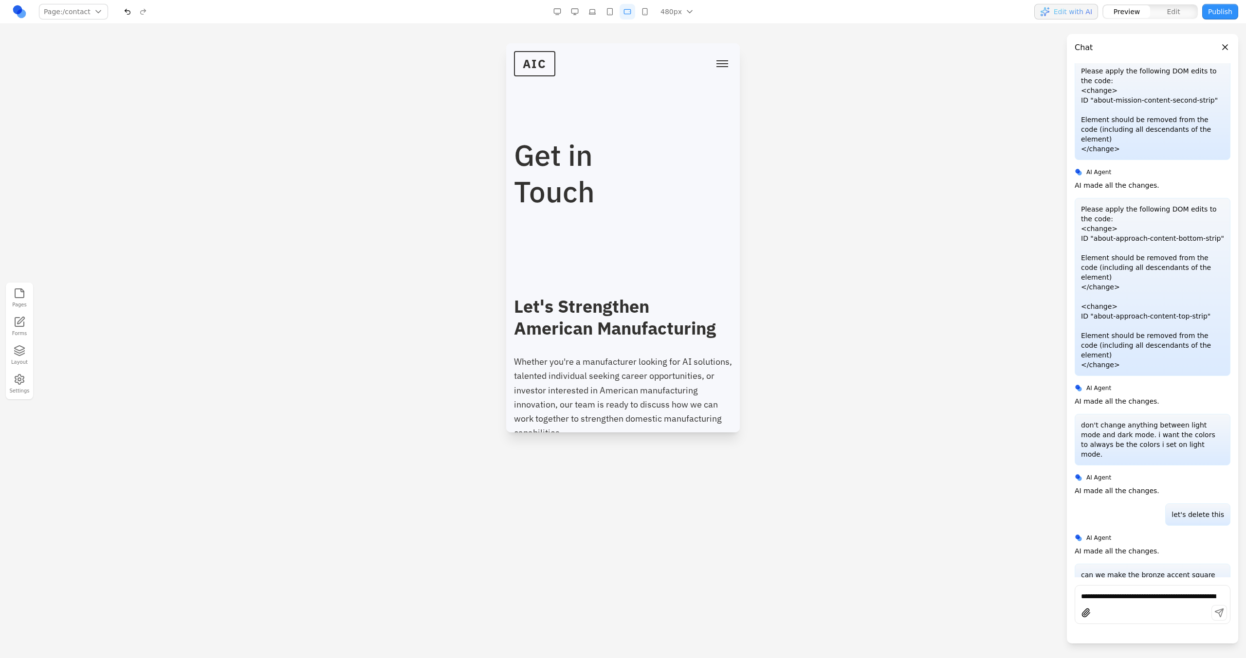
click at [637, 11] on button "button" at bounding box center [645, 12] width 16 height 16
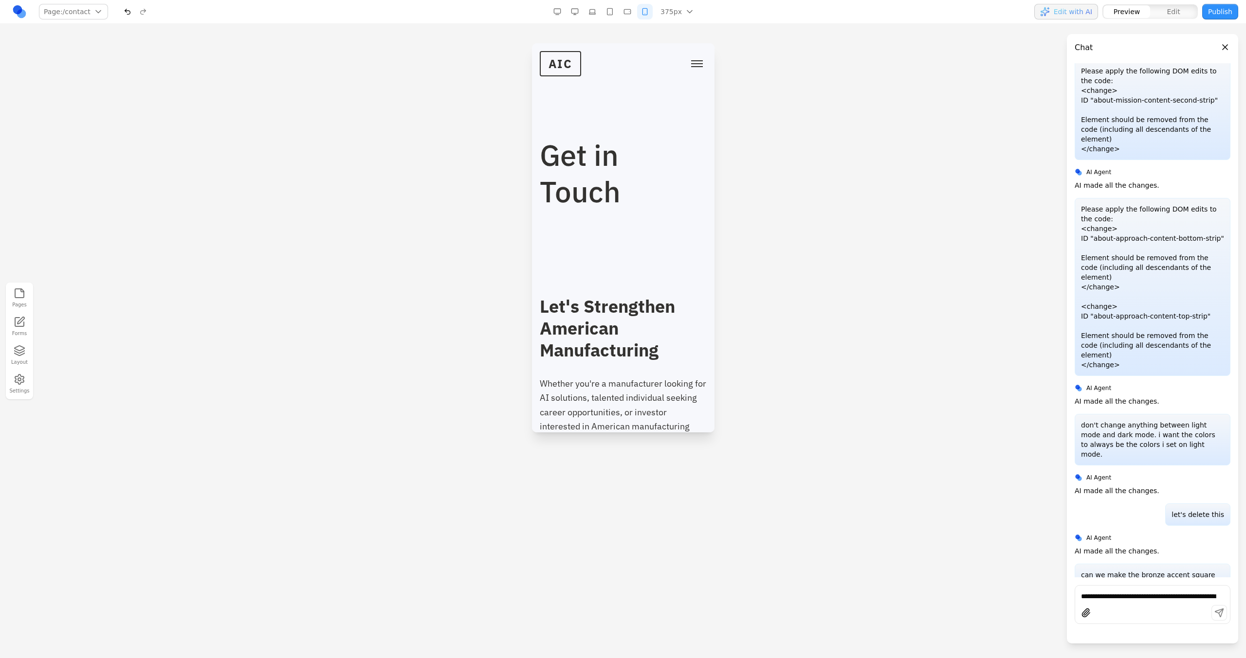
click at [629, 14] on button "button" at bounding box center [627, 12] width 16 height 16
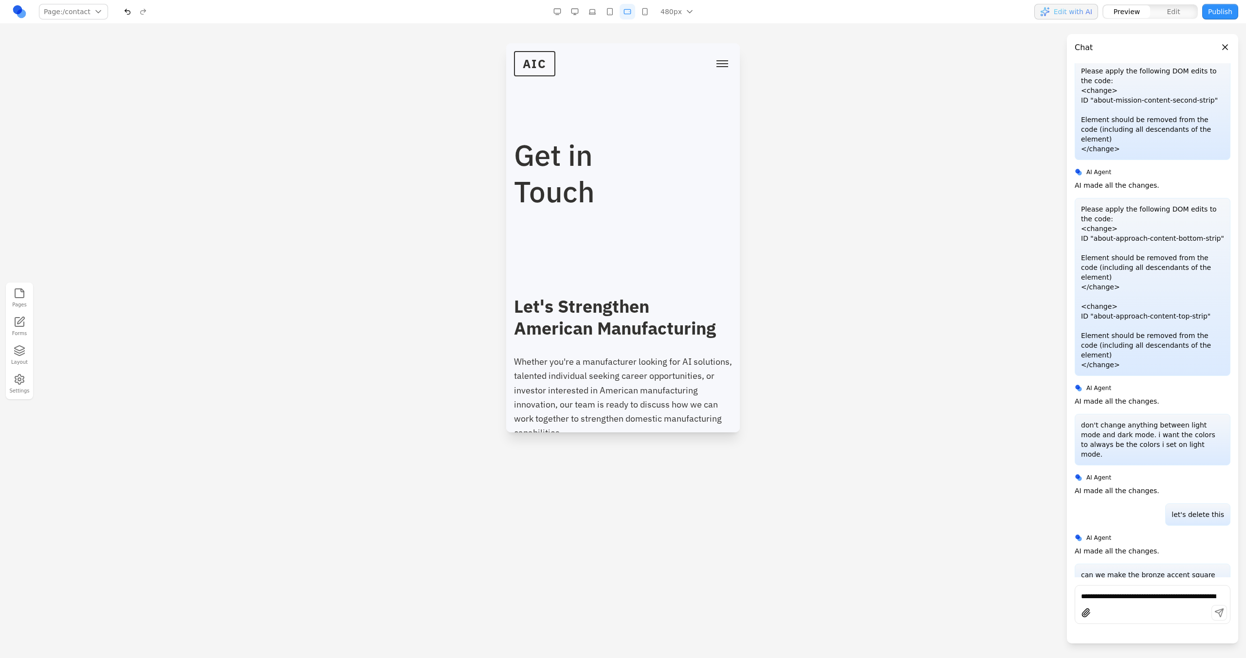
click at [612, 12] on button "button" at bounding box center [610, 12] width 16 height 16
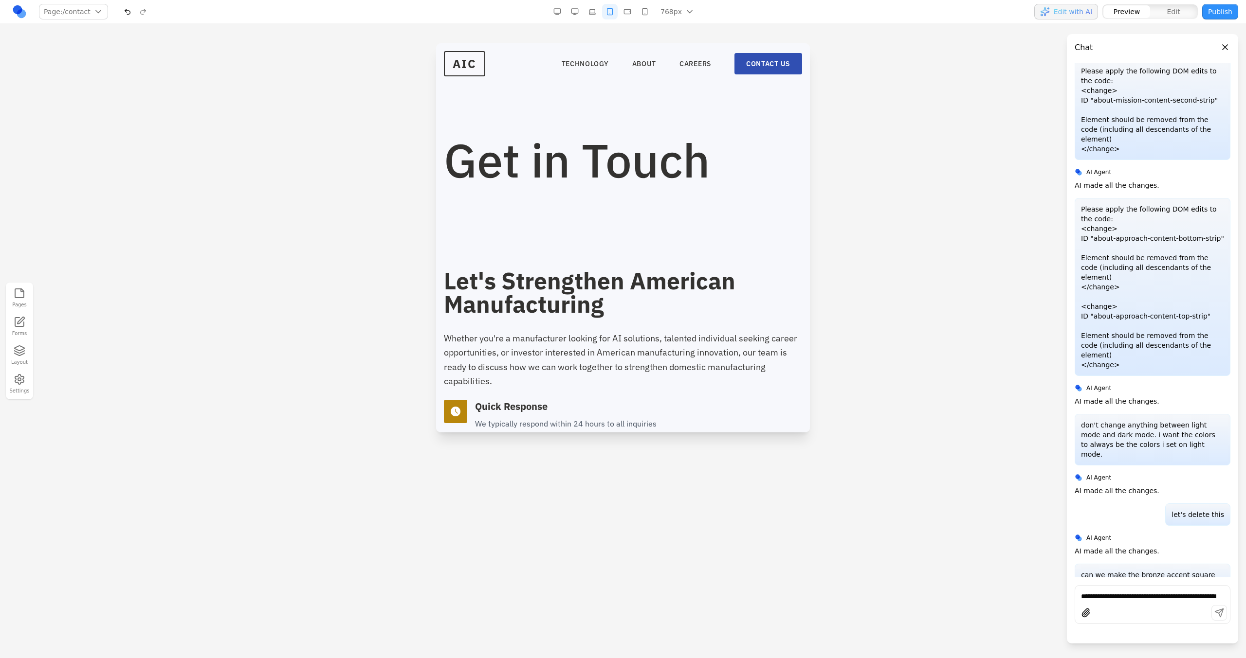
click at [587, 19] on div "768px 1536px 1280px 1024px 768px 480px 375px" at bounding box center [624, 12] width 151 height 16
click at [588, 19] on button "button" at bounding box center [592, 12] width 16 height 16
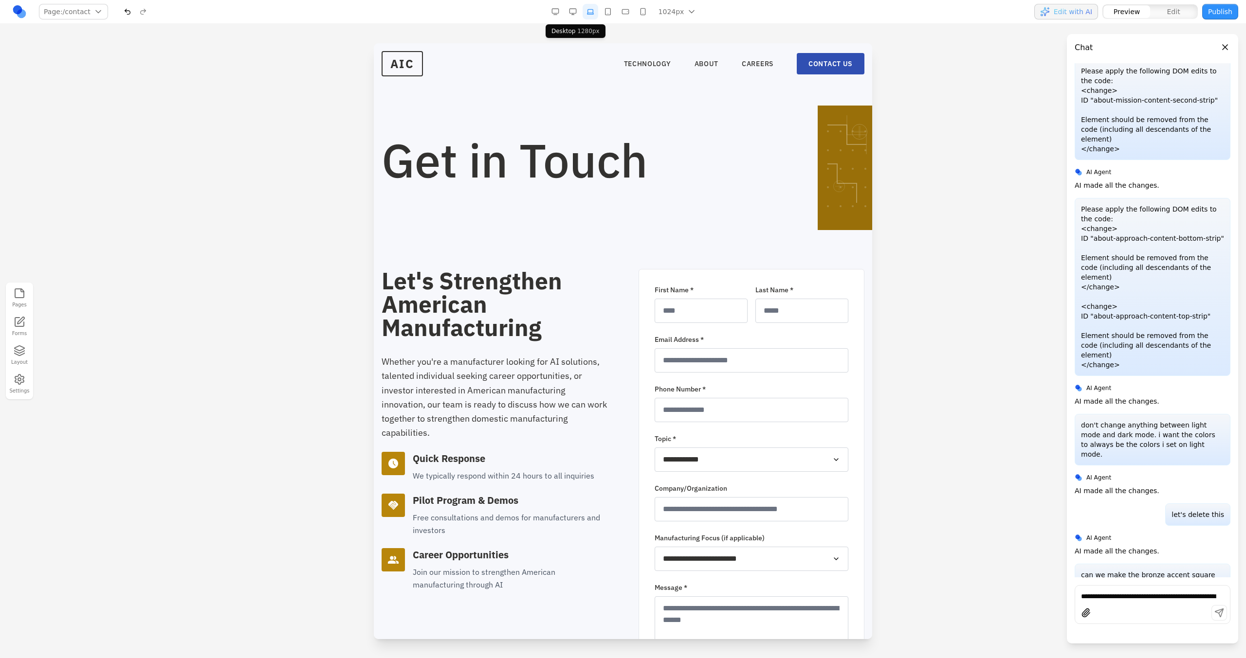
click at [577, 16] on button "button" at bounding box center [573, 12] width 16 height 16
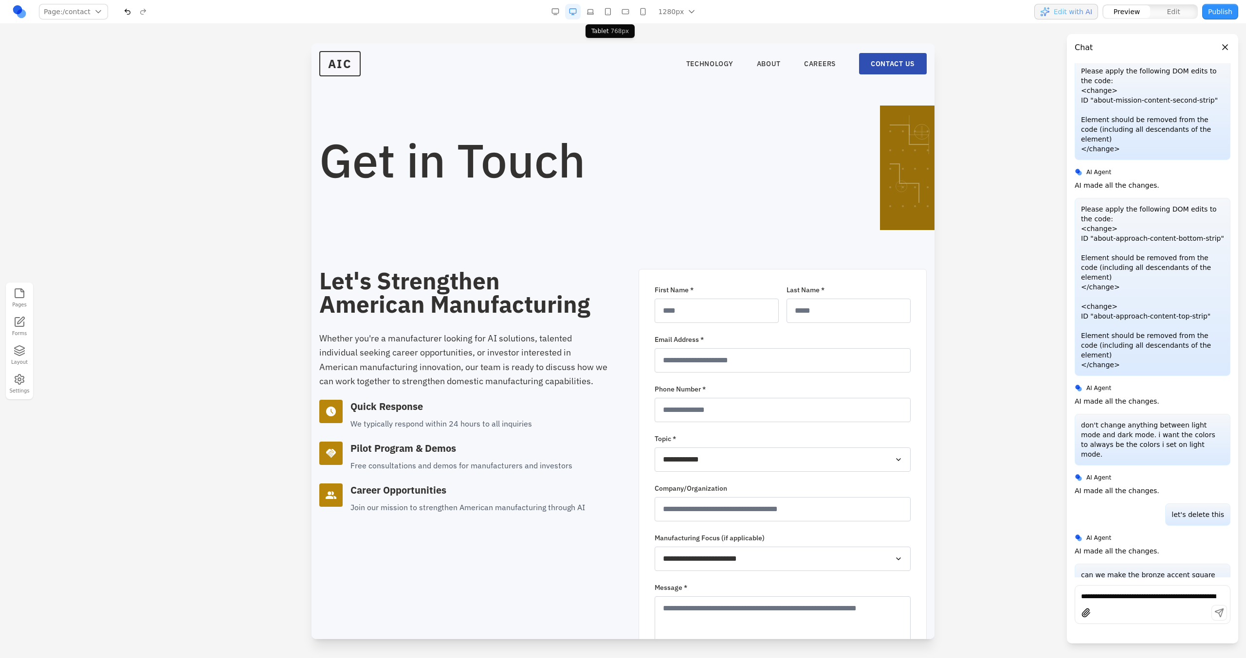
click at [602, 18] on button "button" at bounding box center [608, 12] width 16 height 16
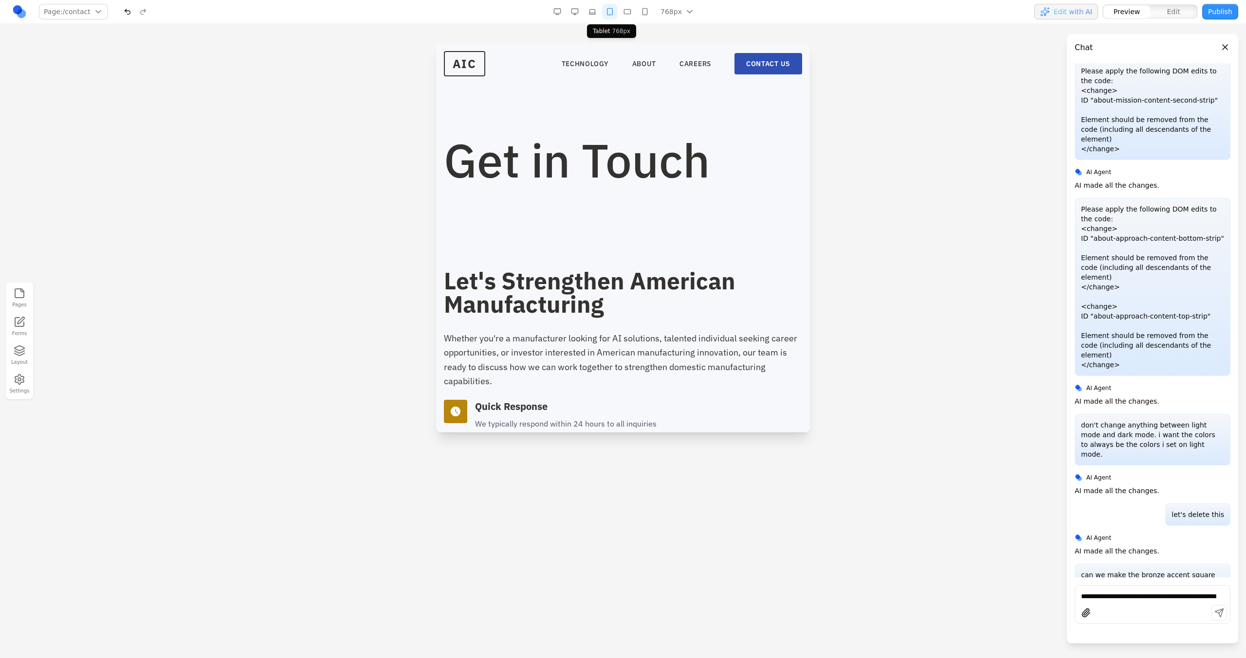
click at [597, 17] on button "button" at bounding box center [592, 12] width 16 height 16
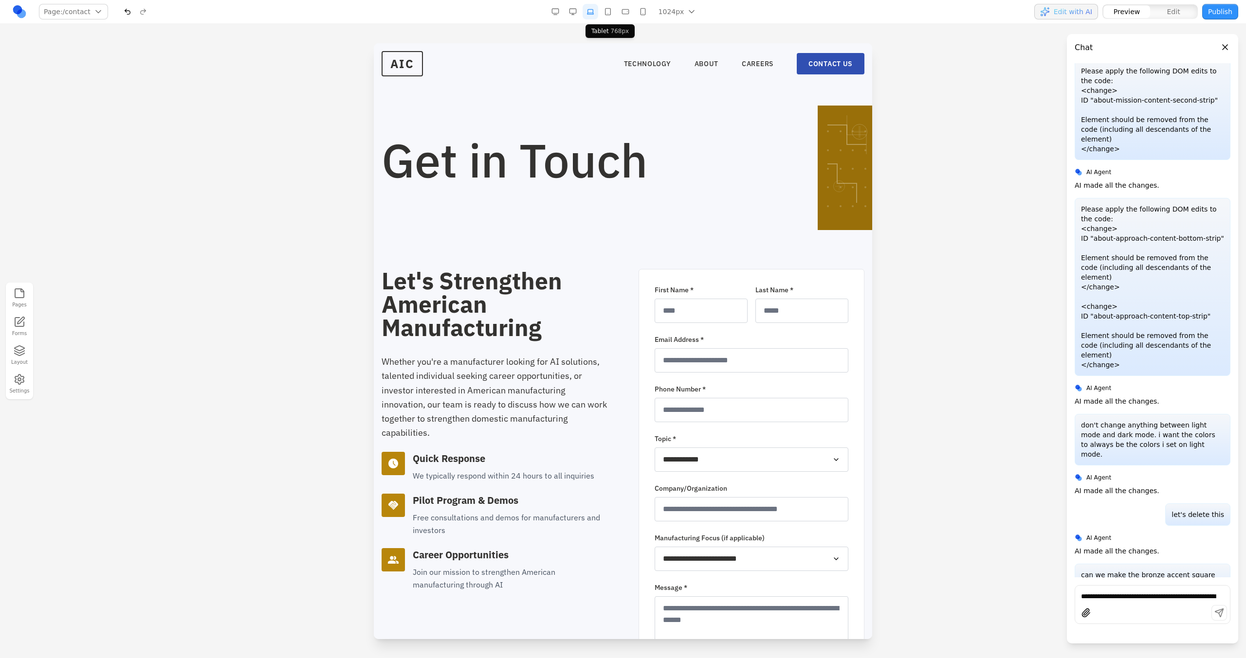
click at [612, 17] on button "button" at bounding box center [608, 12] width 16 height 16
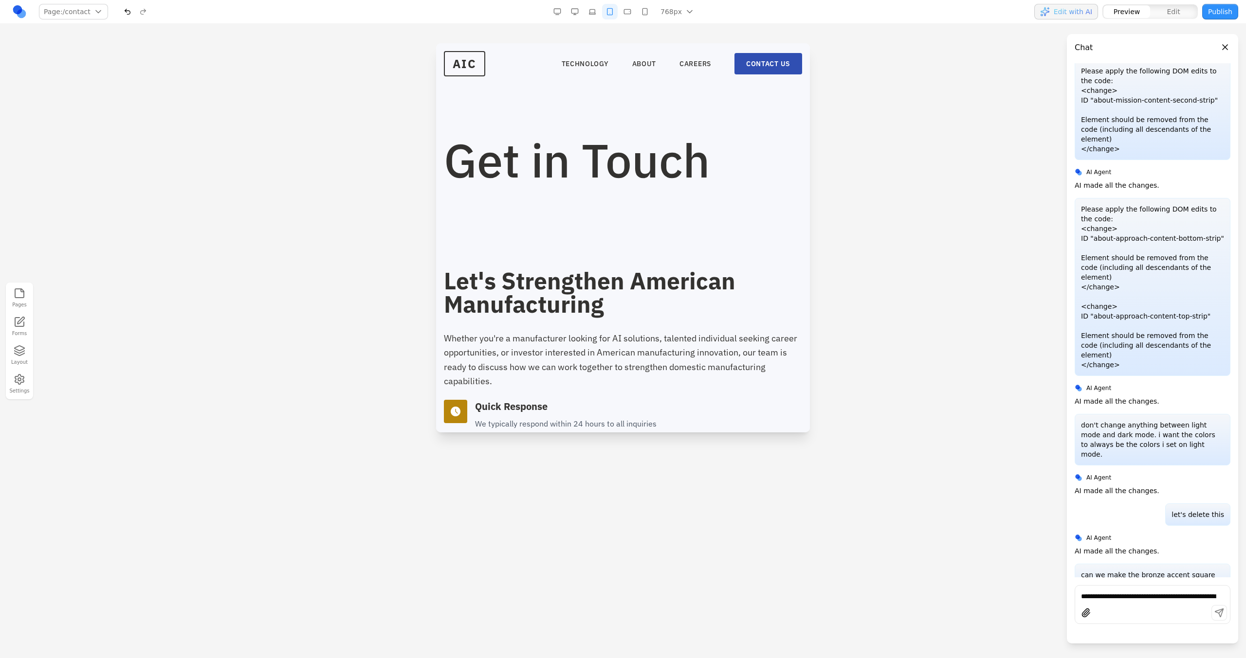
click at [619, 17] on div "768px 1536px 1280px 1024px 768px 480px 375px" at bounding box center [624, 12] width 151 height 16
click at [626, 17] on button "button" at bounding box center [627, 12] width 16 height 16
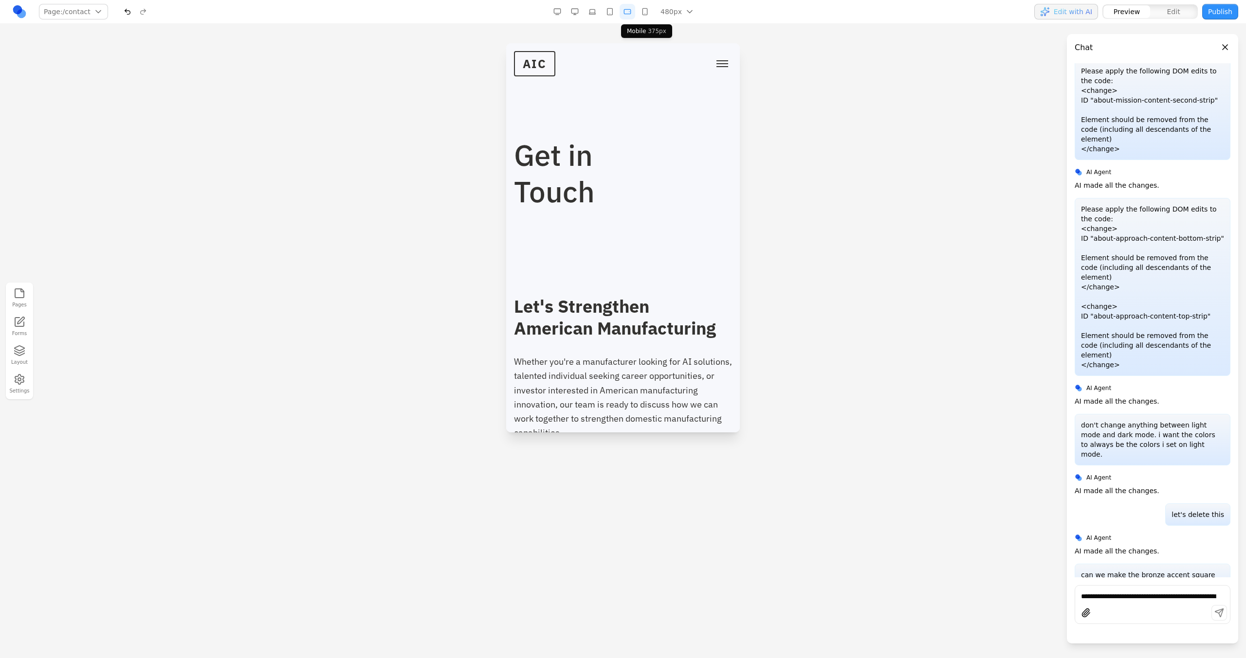
click at [646, 17] on button "button" at bounding box center [645, 12] width 16 height 16
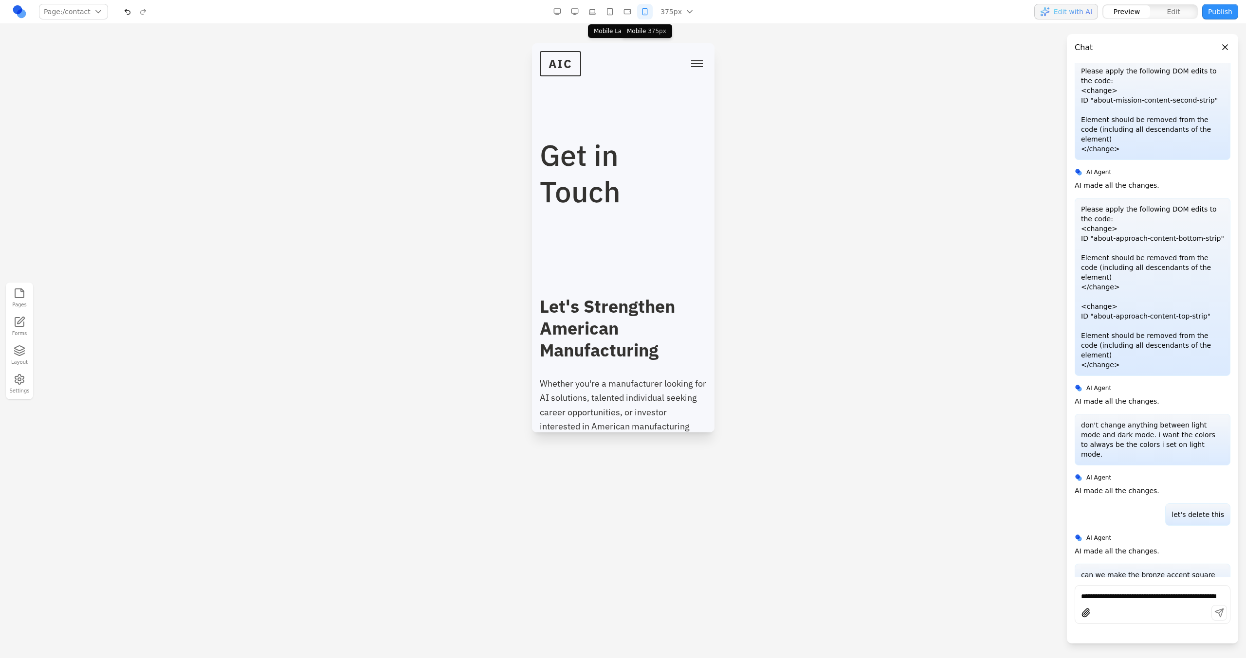
click at [630, 12] on button "button" at bounding box center [627, 12] width 16 height 16
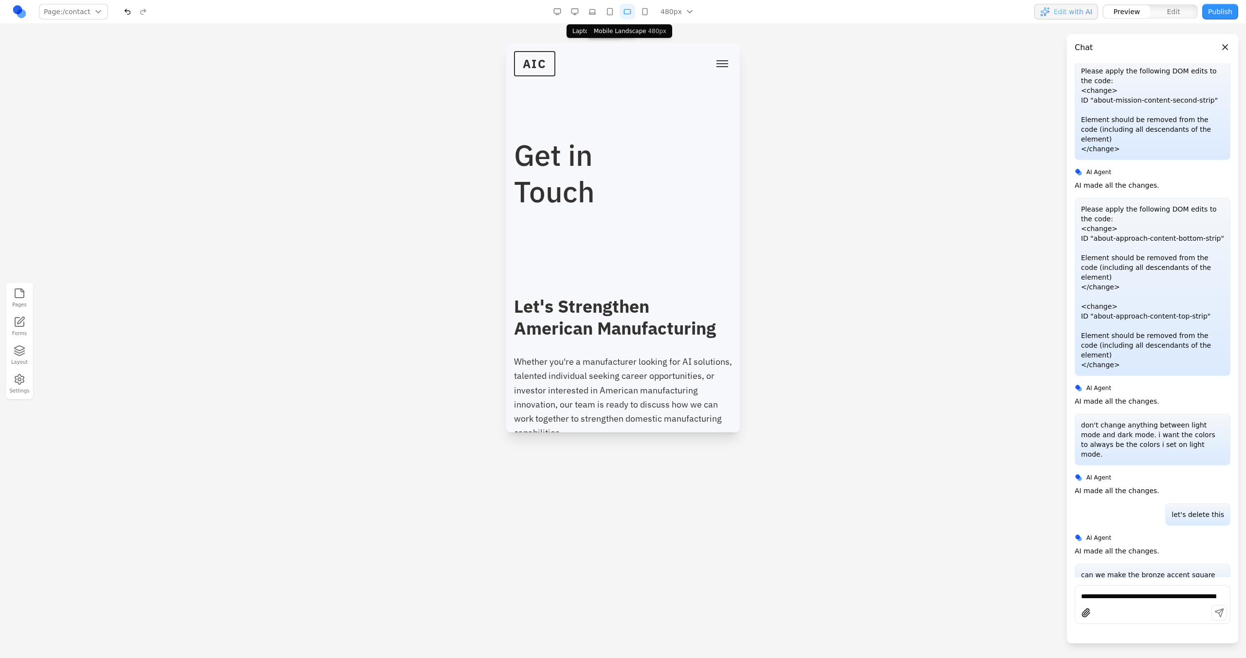
click at [592, 12] on button "button" at bounding box center [592, 12] width 16 height 16
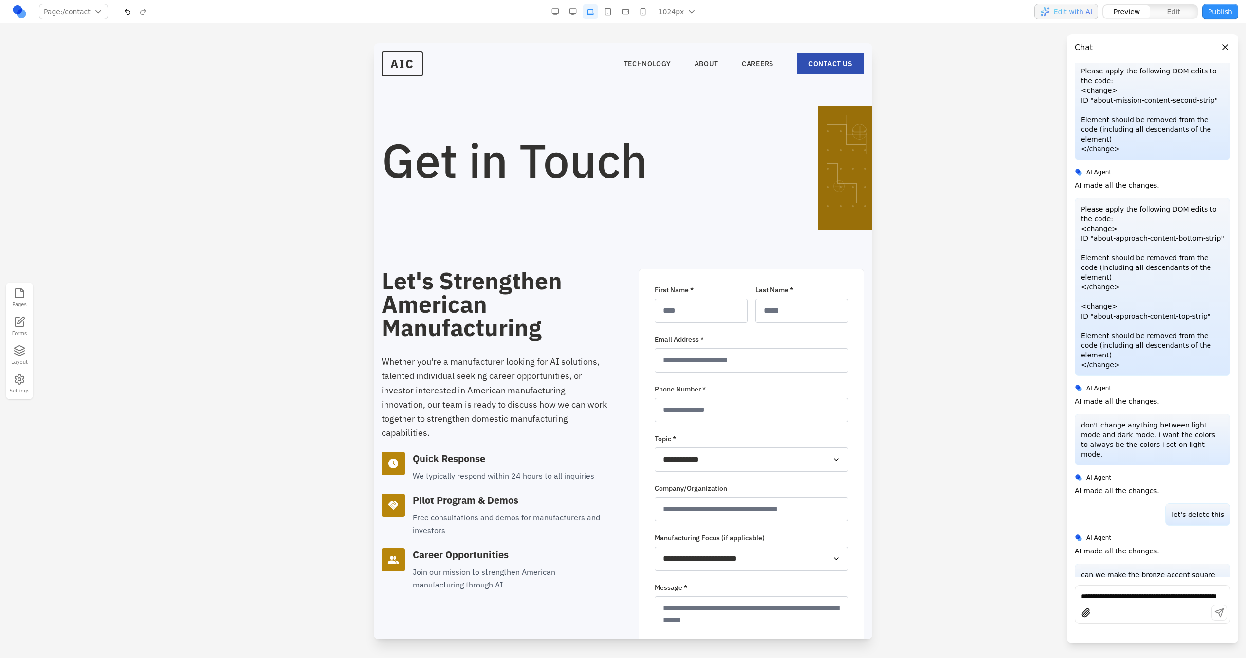
click at [582, 12] on div "1024px 1536px 1280px 1024px 768px 480px 375px" at bounding box center [624, 12] width 155 height 16
click at [621, 12] on button "button" at bounding box center [625, 12] width 16 height 16
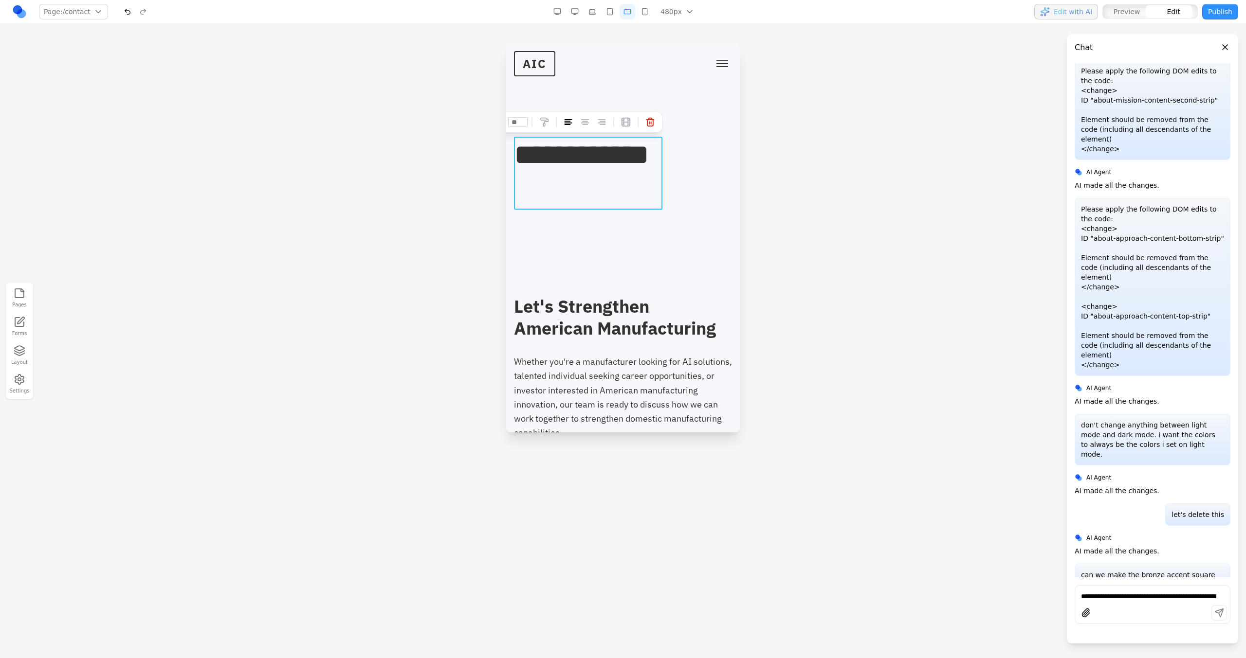
click at [608, 160] on h1 "**********" at bounding box center [588, 173] width 148 height 73
click at [685, 173] on div "**********" at bounding box center [623, 173] width 218 height 73
click at [569, 7] on button "button" at bounding box center [575, 12] width 16 height 16
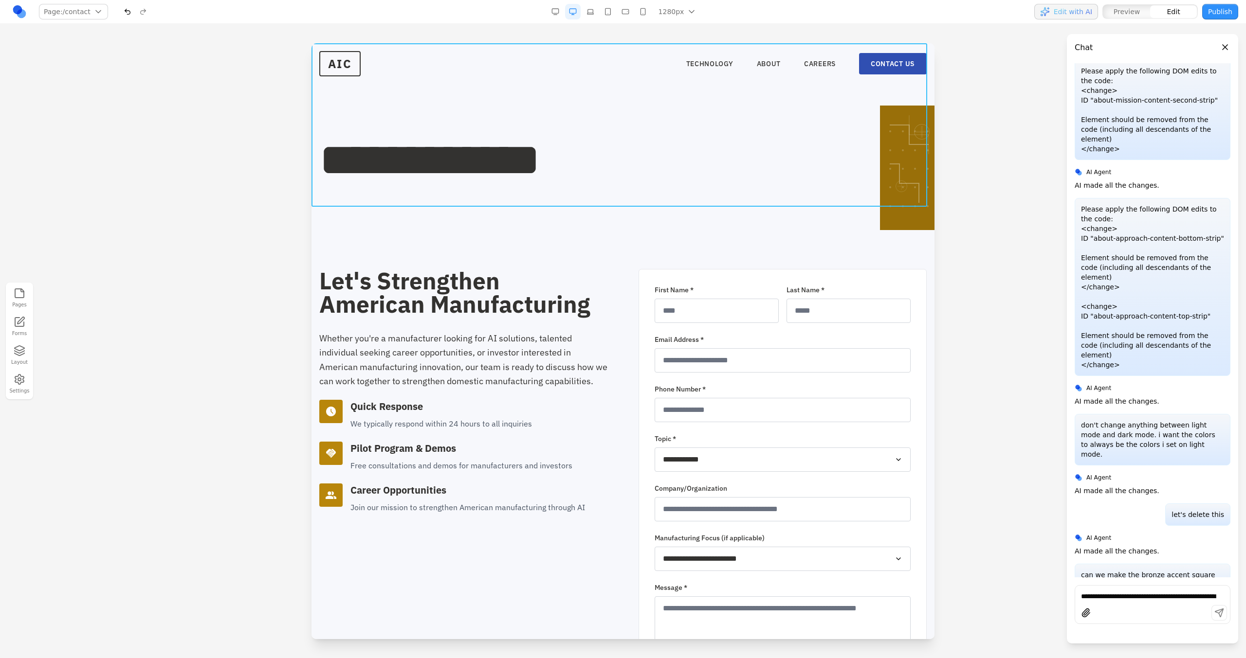
click at [735, 200] on section "**********" at bounding box center [622, 124] width 623 height 163
click at [735, 235] on section "**********" at bounding box center [622, 496] width 623 height 579
click at [735, 203] on section "**********" at bounding box center [622, 124] width 623 height 163
click at [593, 217] on icon at bounding box center [595, 221] width 8 height 8
click at [735, 374] on textarea at bounding box center [825, 578] width 156 height 49
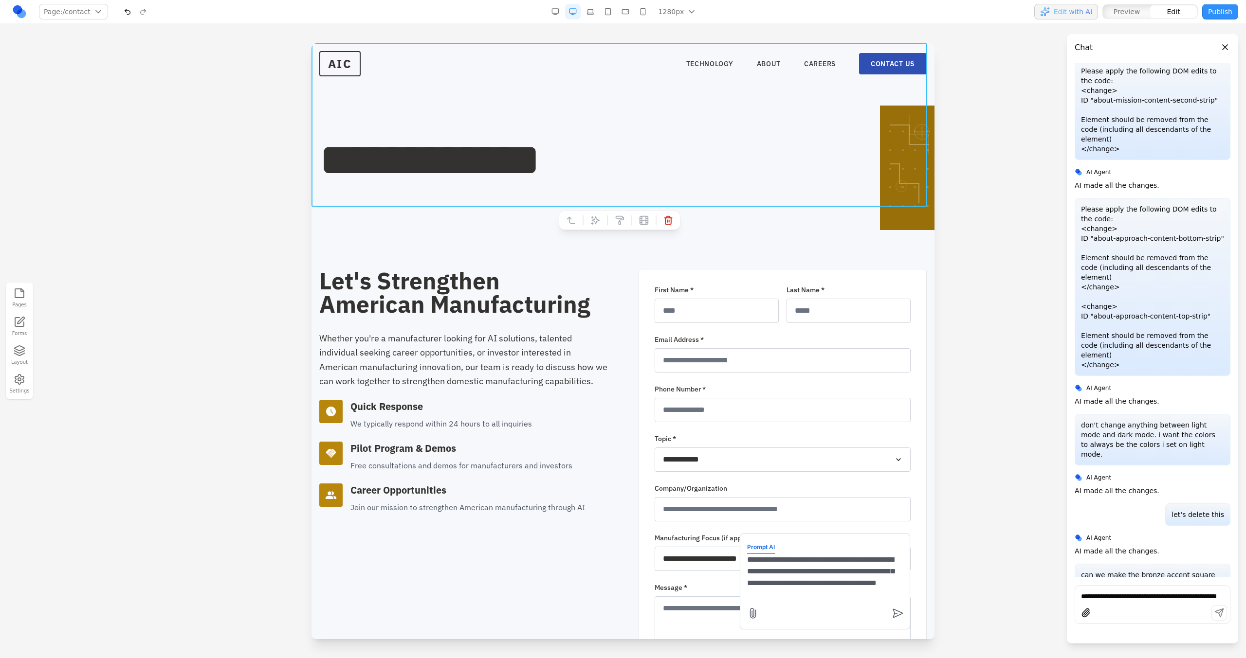
type textarea "**********"
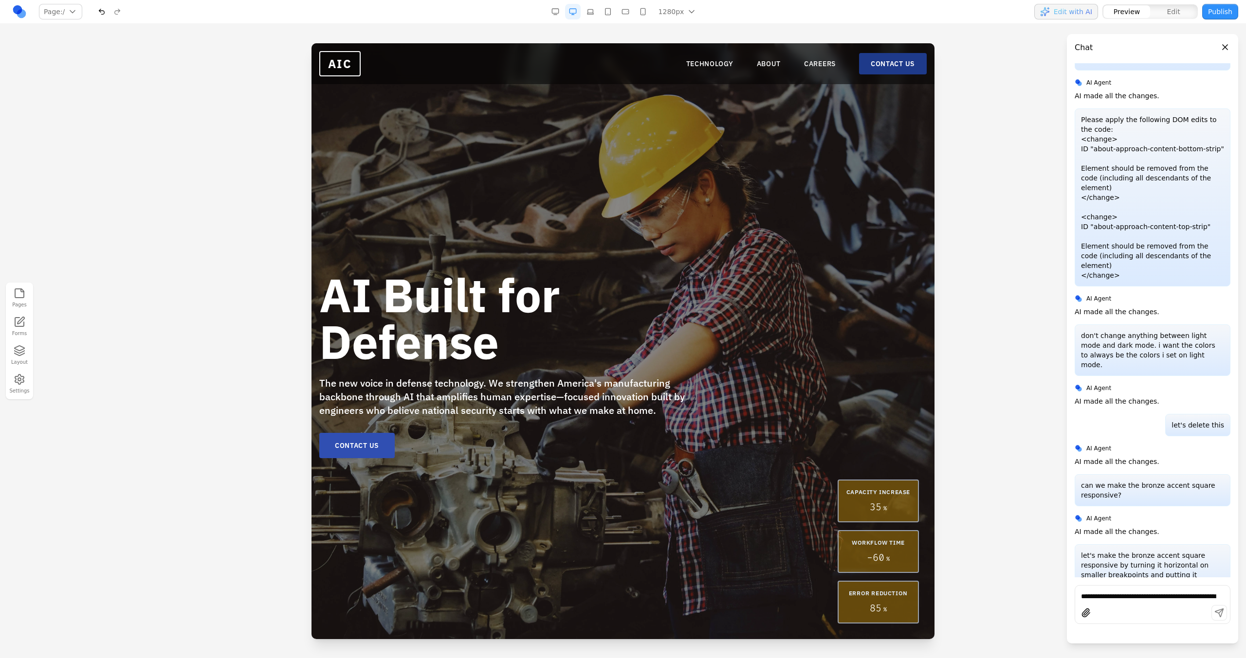
click at [735, 66] on link "CONTACT US" at bounding box center [893, 63] width 68 height 21
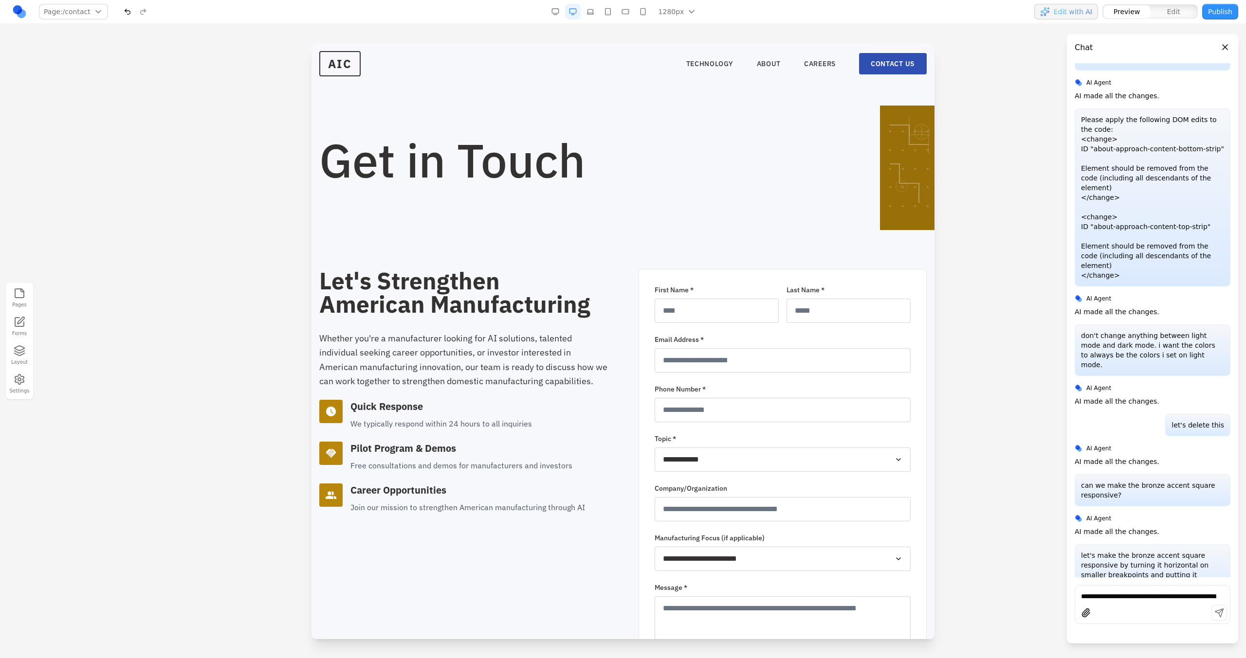
click at [589, 13] on button "button" at bounding box center [590, 12] width 16 height 16
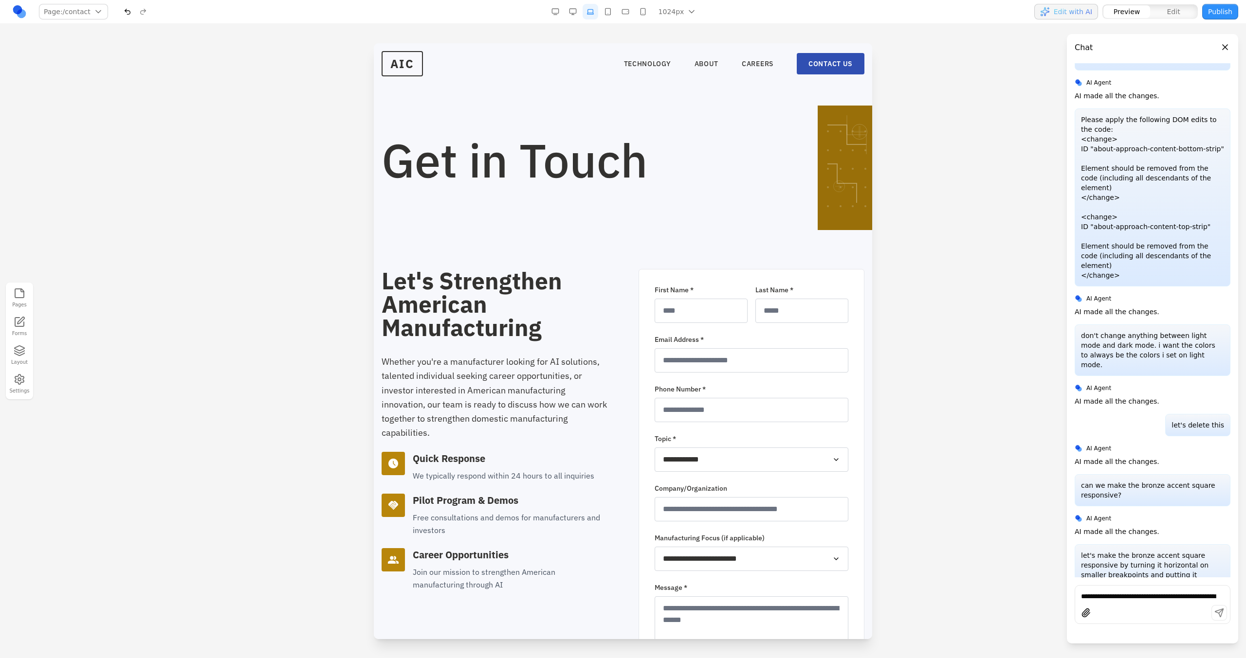
click at [604, 13] on button "button" at bounding box center [608, 12] width 16 height 16
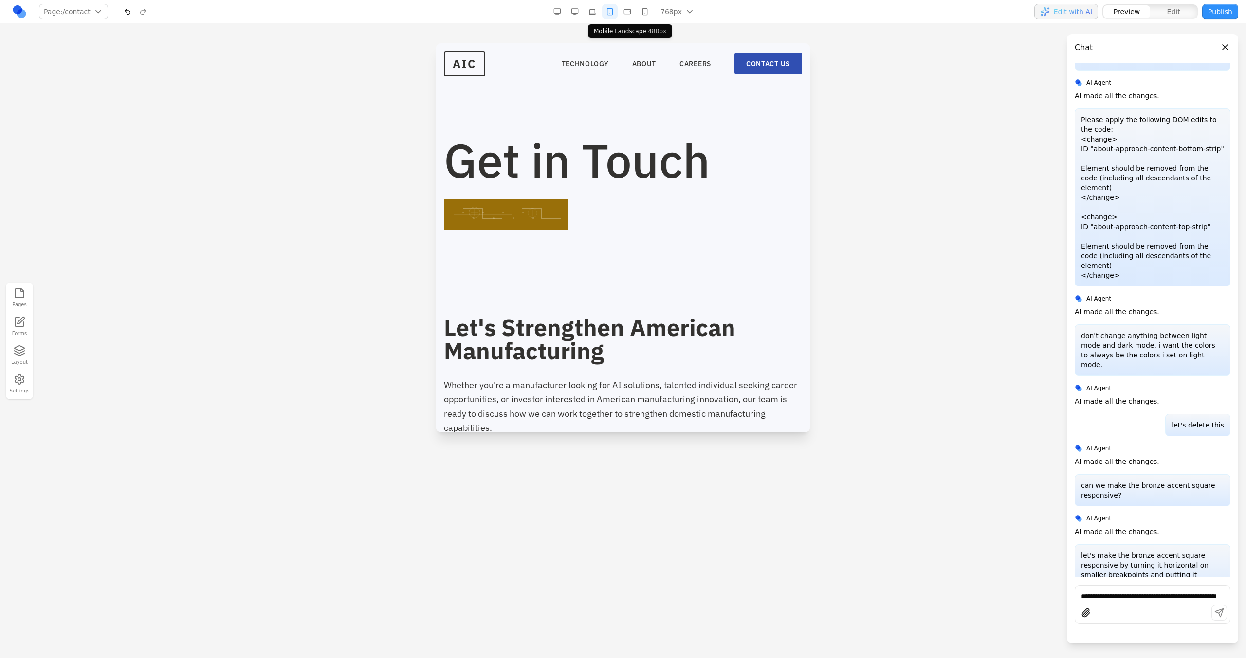
click at [628, 15] on button "button" at bounding box center [627, 12] width 16 height 16
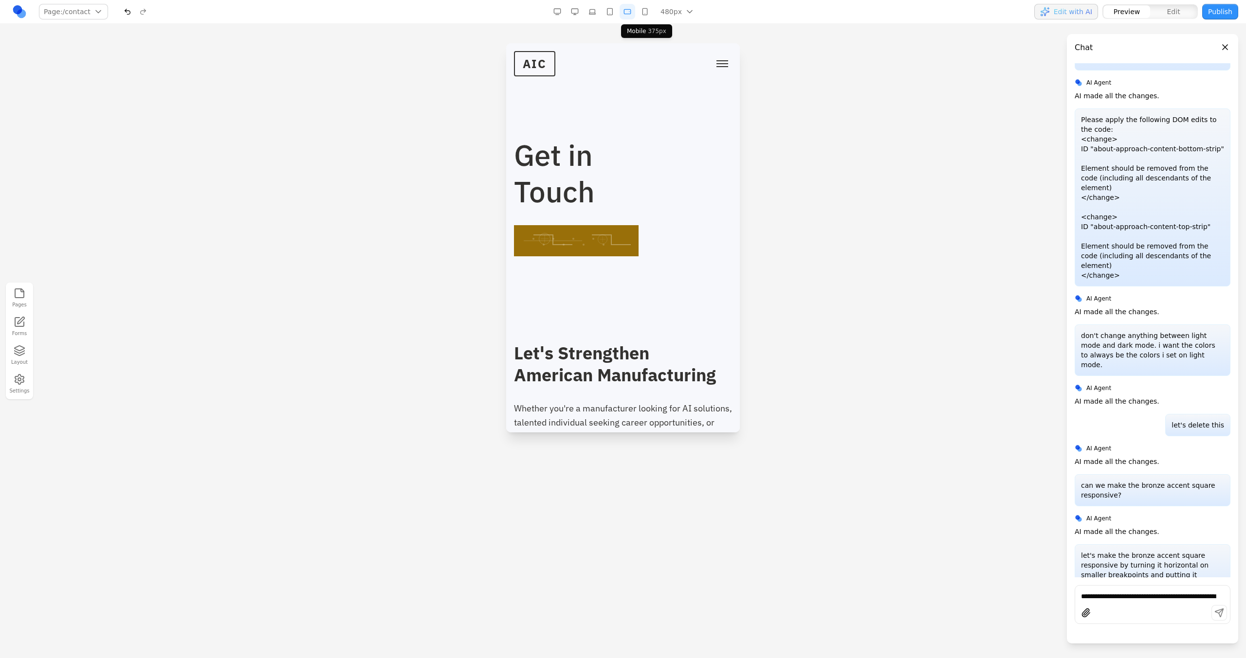
click at [640, 14] on button "button" at bounding box center [645, 12] width 16 height 16
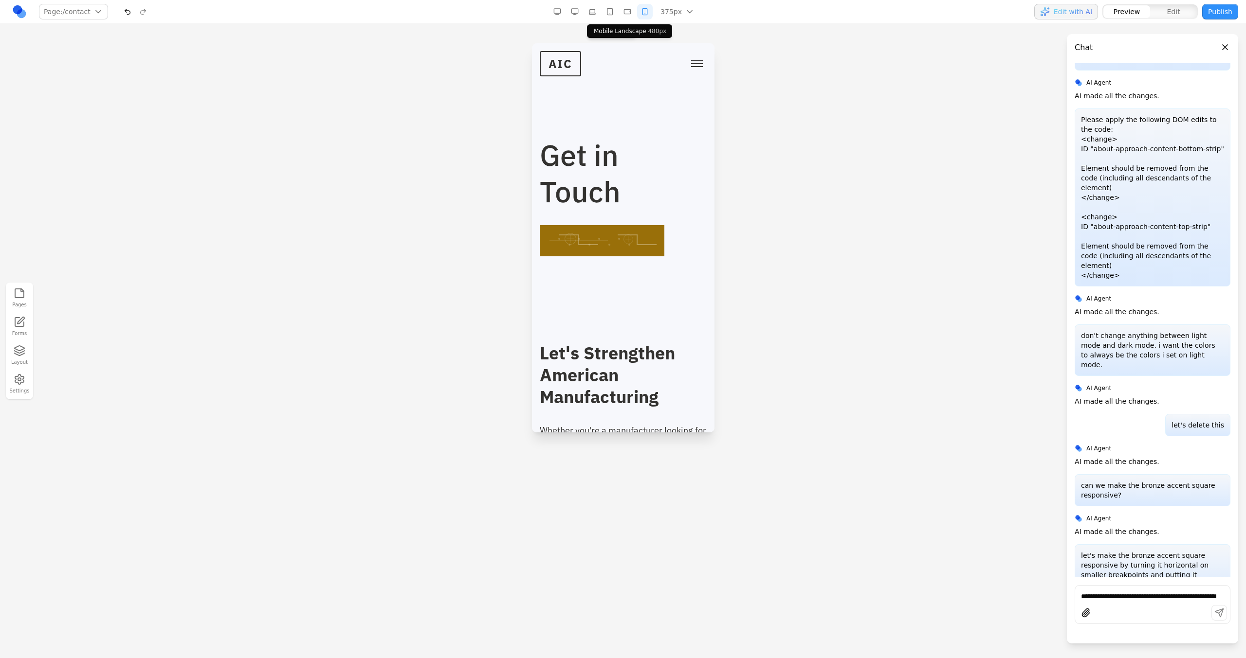
click at [615, 17] on button "button" at bounding box center [610, 12] width 16 height 16
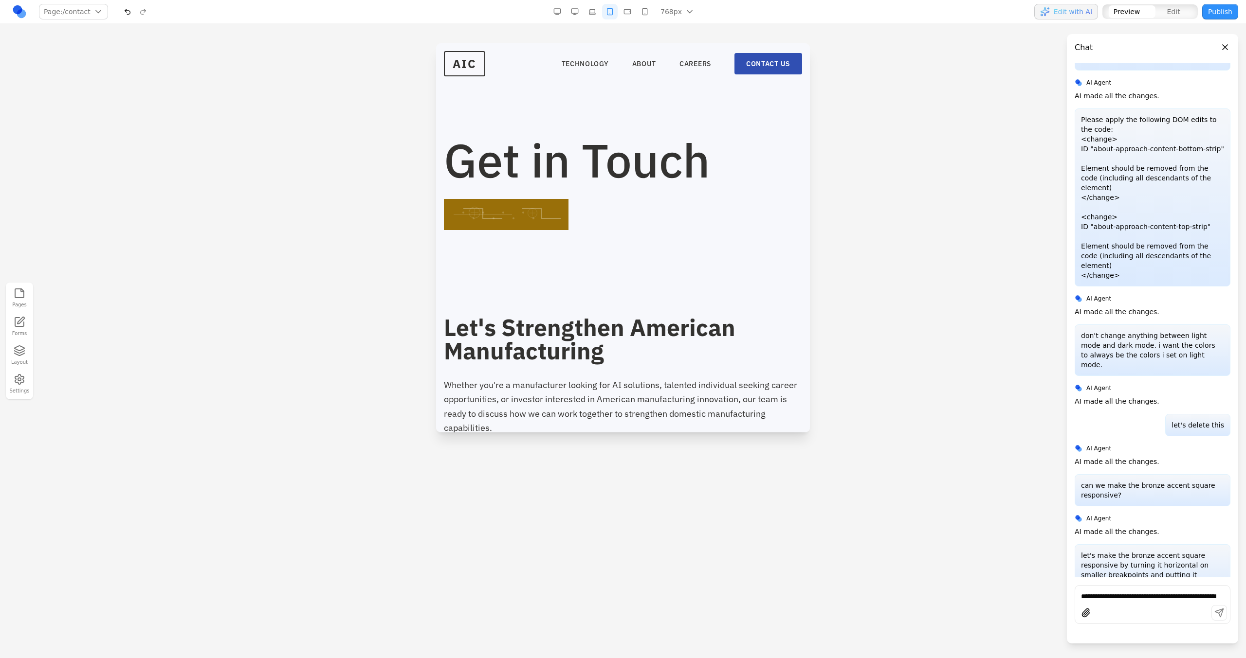
click at [592, 11] on button "button" at bounding box center [592, 12] width 16 height 16
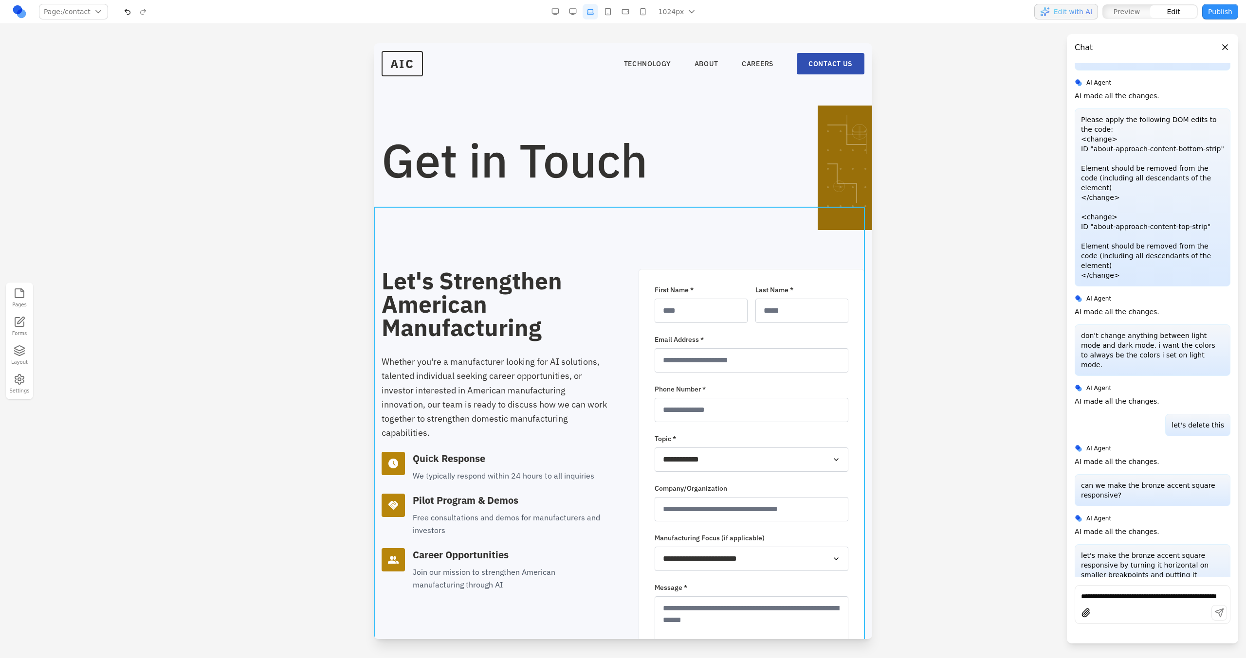
click at [620, 227] on section "**********" at bounding box center [623, 496] width 498 height 579
click at [591, 187] on icon at bounding box center [595, 191] width 10 height 10
click at [724, 374] on textarea at bounding box center [763, 578] width 156 height 49
type textarea "**********"
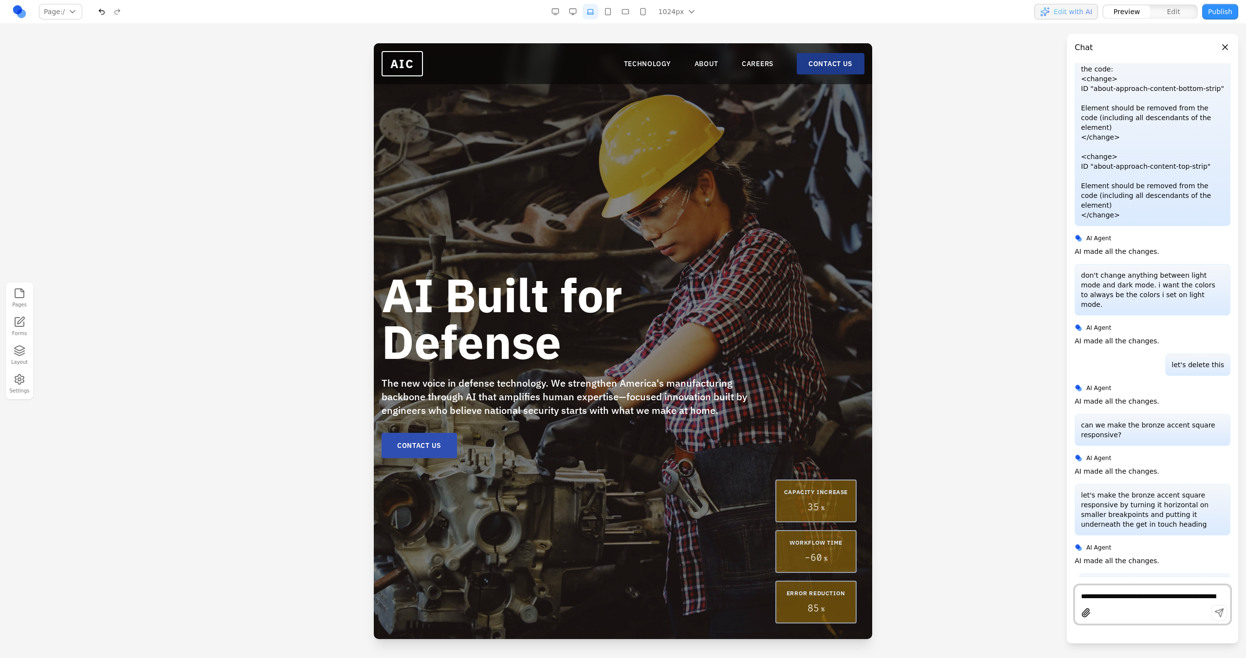
drag, startPoint x: 808, startPoint y: 61, endPoint x: 1182, endPoint y: 103, distance: 376.1
click at [735, 61] on link "CONTACT US" at bounding box center [831, 63] width 68 height 21
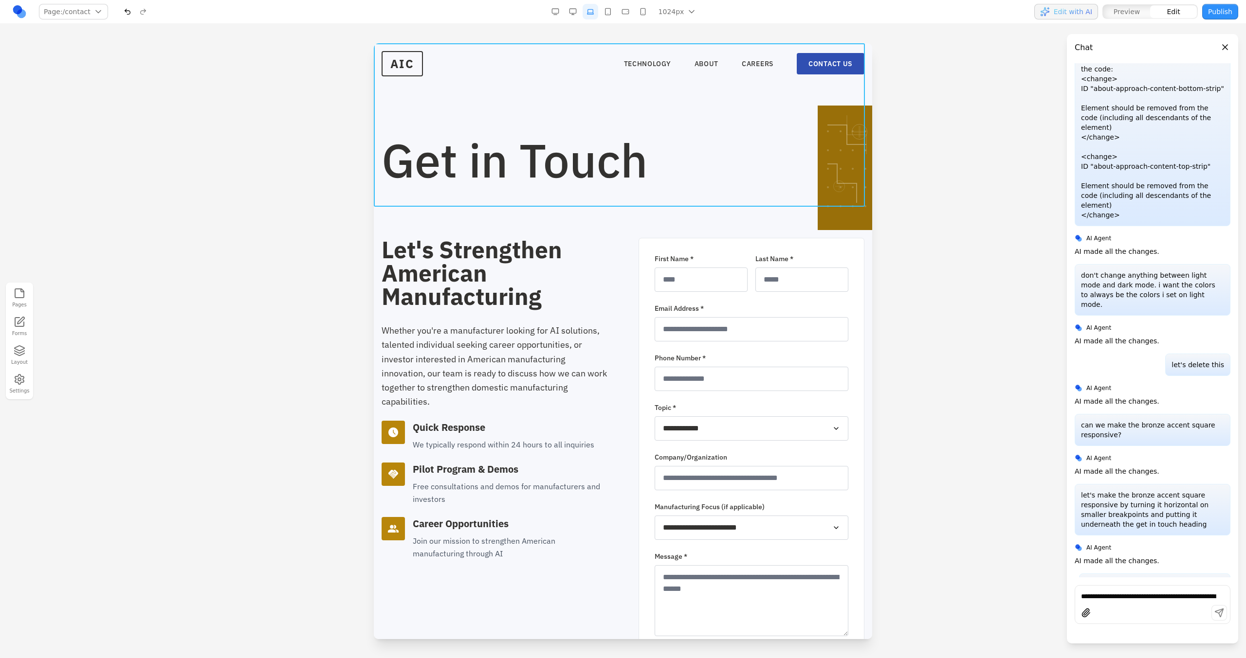
click at [637, 198] on section "Get in Touch" at bounding box center [623, 124] width 498 height 163
click at [594, 227] on button at bounding box center [595, 221] width 16 height 16
click at [700, 374] on textarea at bounding box center [763, 578] width 156 height 49
type textarea "**********"
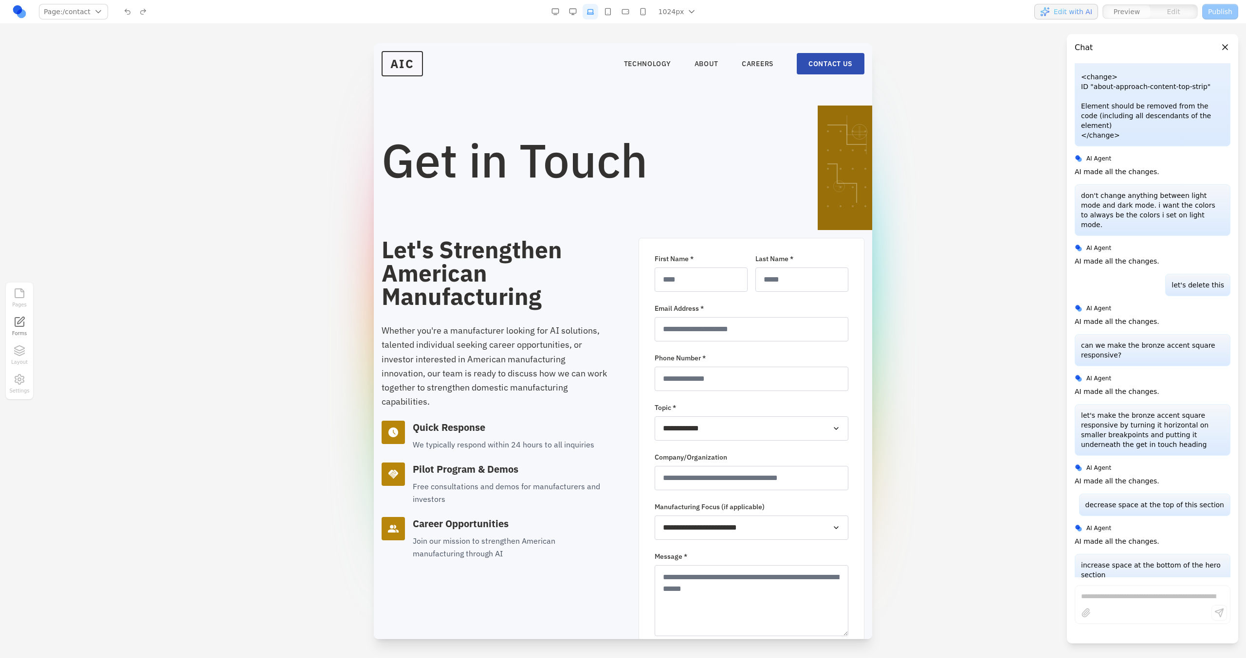
scroll to position [603, 0]
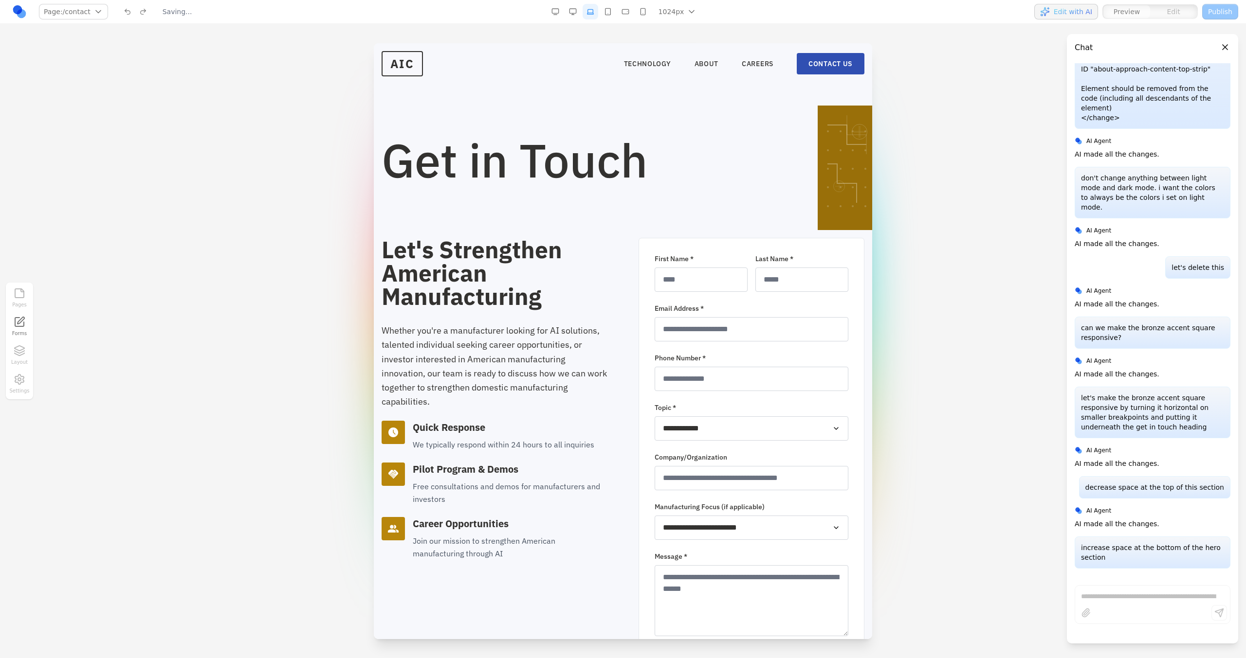
click at [613, 16] on button "button" at bounding box center [608, 12] width 16 height 16
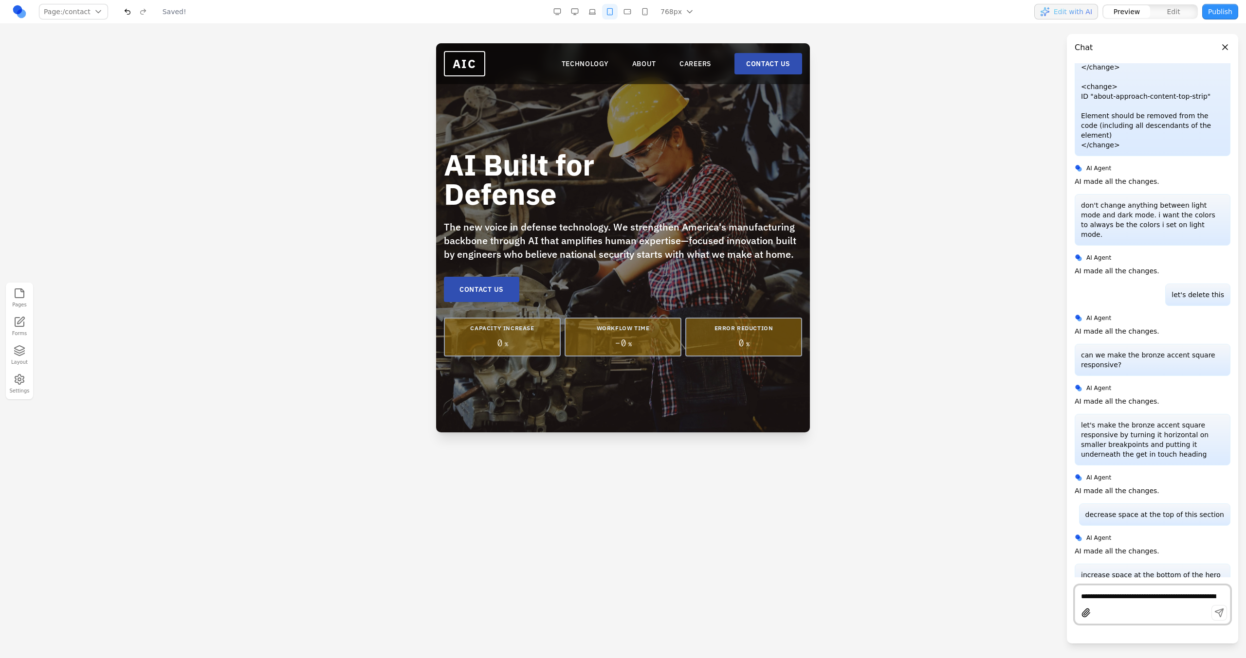
scroll to position [0, 0]
click at [586, 20] on nav "Page: / / /technology /about /careers /contact Manage pages Saved! 768px 1536px…" at bounding box center [623, 12] width 1246 height 24
click at [584, 20] on nav "Page: / / /technology /about /careers /contact Manage pages Saved! 768px 1536px…" at bounding box center [623, 12] width 1246 height 24
click at [588, 19] on nav "Page: / / /technology /about /careers /contact Manage pages Saved! 768px 1536px…" at bounding box center [623, 12] width 1246 height 24
click at [591, 12] on button "button" at bounding box center [592, 12] width 16 height 16
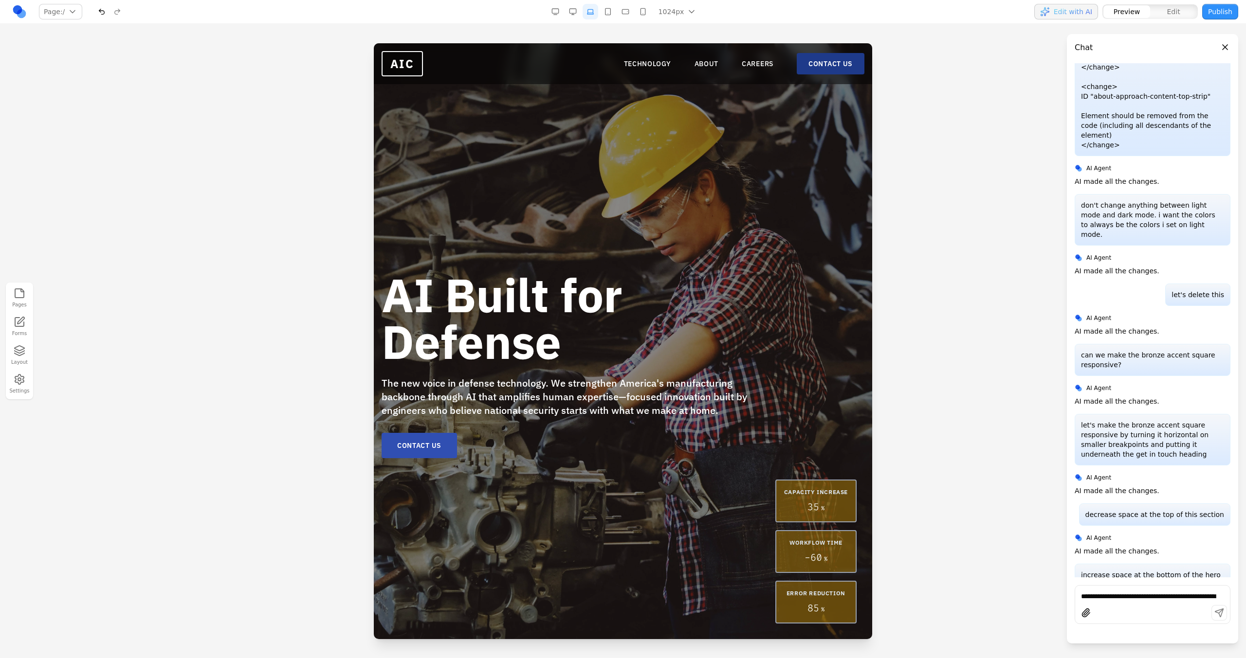
click at [735, 67] on link "CONTACT US" at bounding box center [831, 63] width 68 height 21
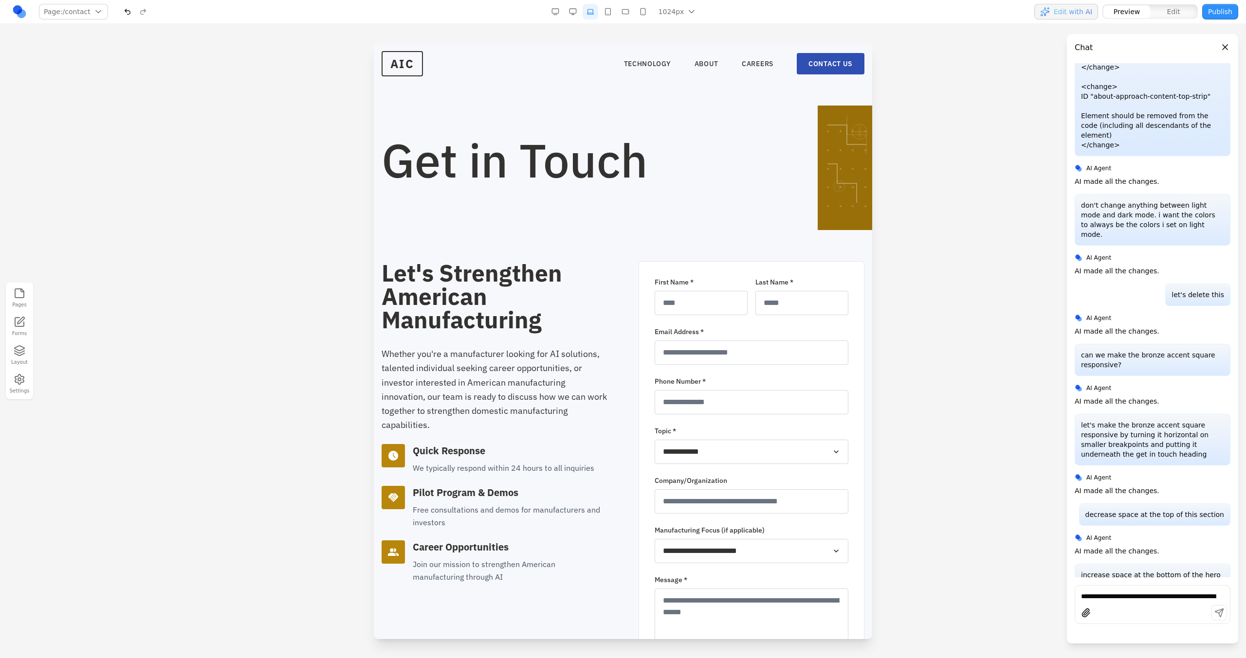
click at [608, 15] on button "button" at bounding box center [608, 12] width 16 height 16
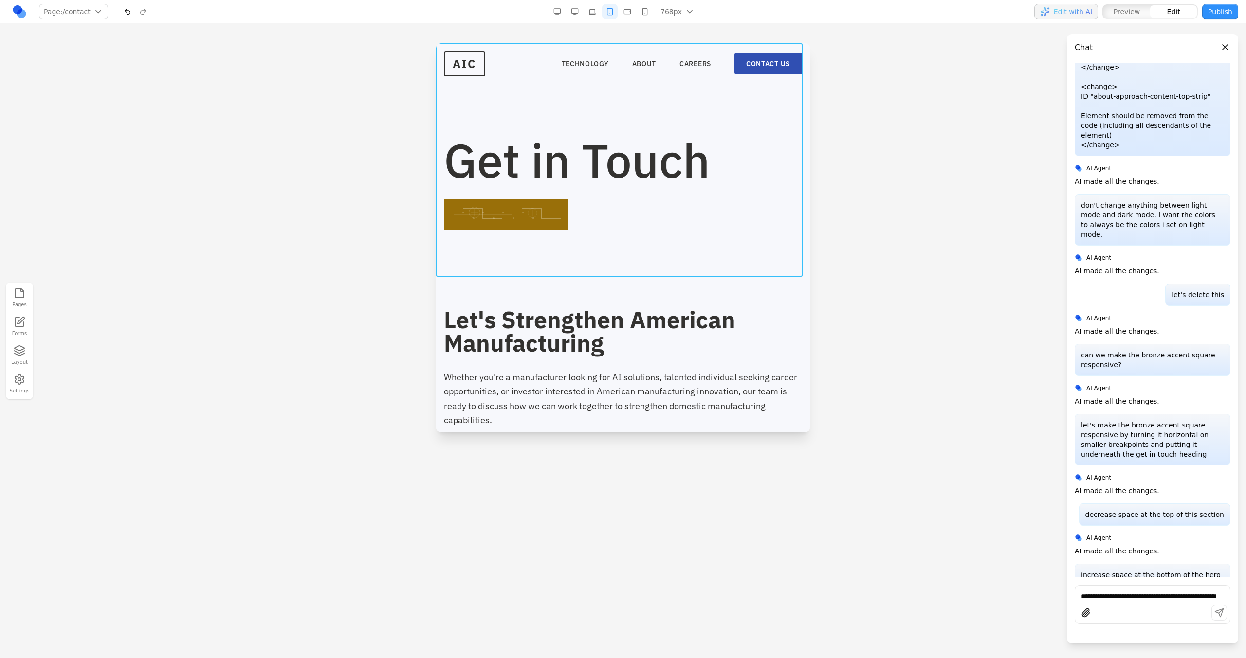
click at [588, 237] on section "Get in Touch" at bounding box center [623, 160] width 374 height 234
click at [599, 292] on button at bounding box center [595, 291] width 16 height 16
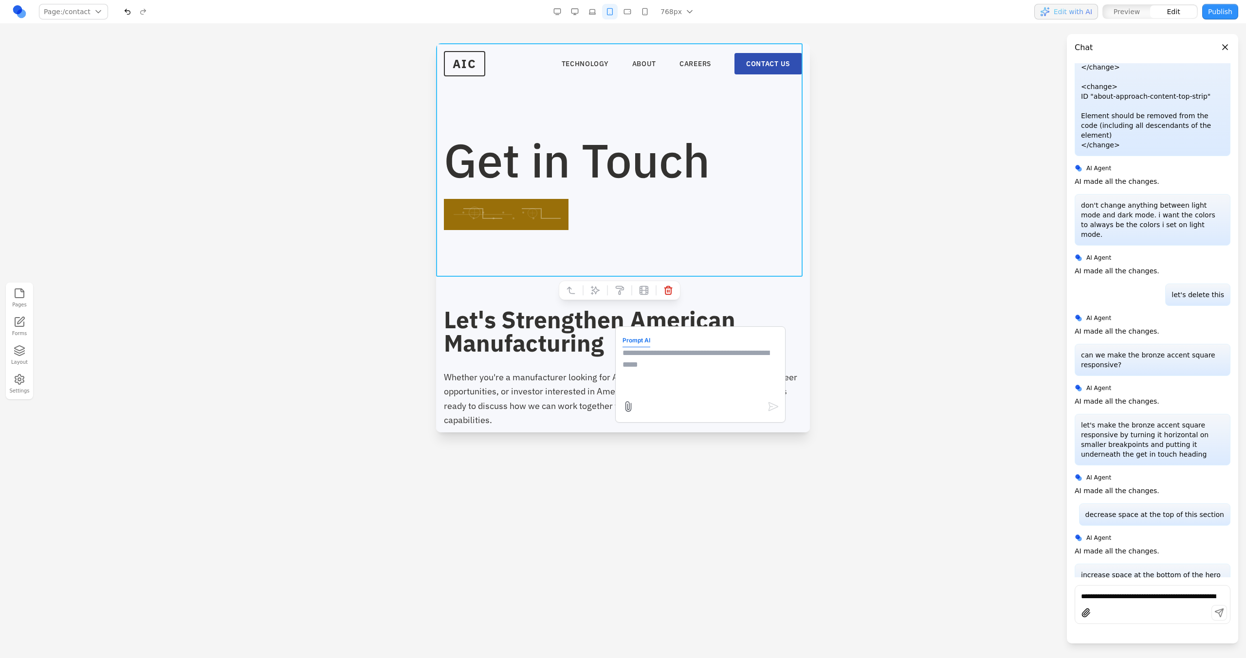
click at [644, 357] on textarea at bounding box center [700, 371] width 156 height 49
type textarea "*"
click at [724, 374] on textarea "**********" at bounding box center [700, 371] width 156 height 49
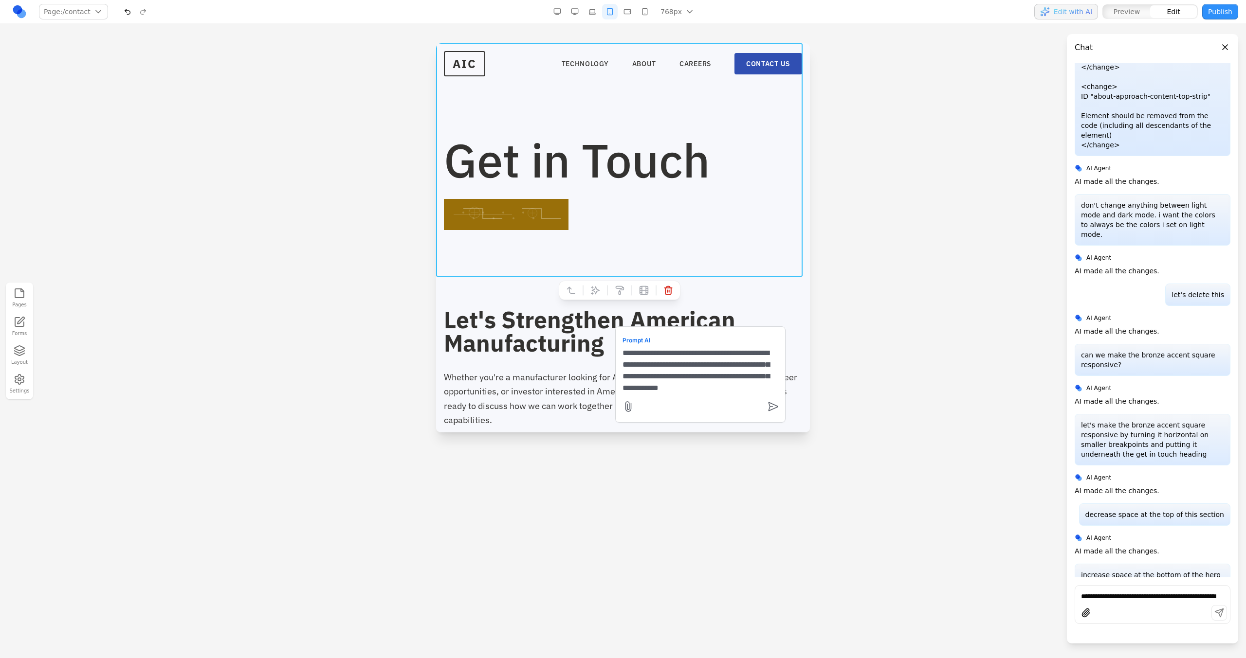
type textarea "**********"
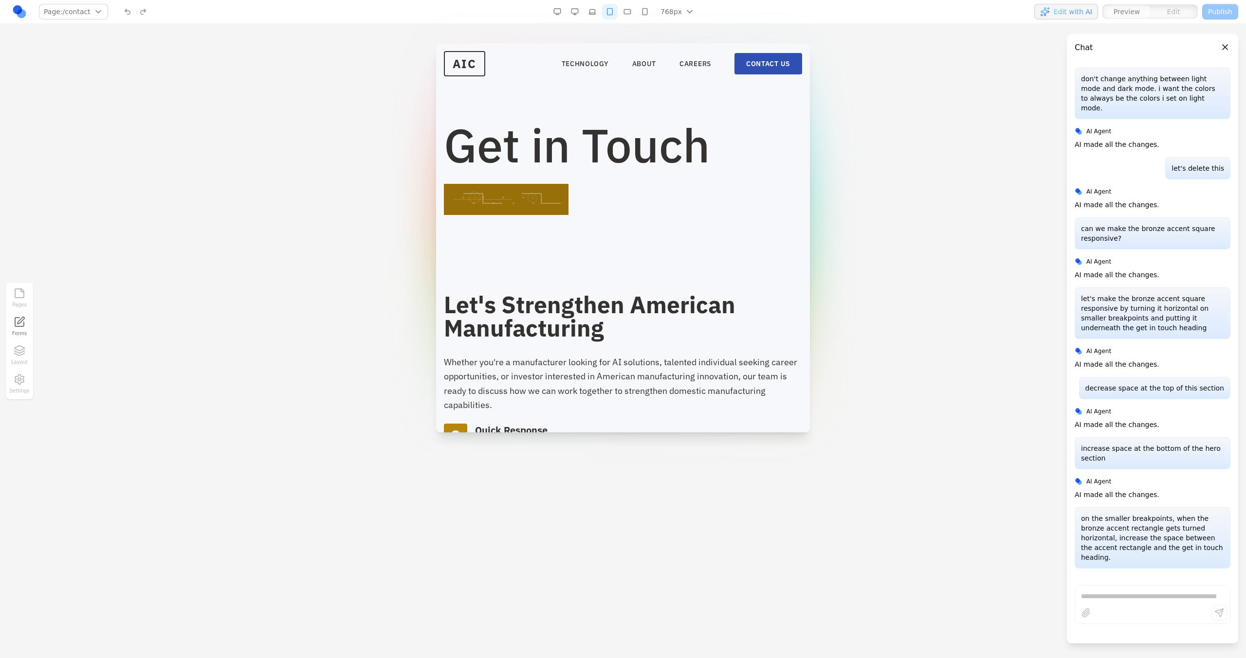
scroll to position [0, 0]
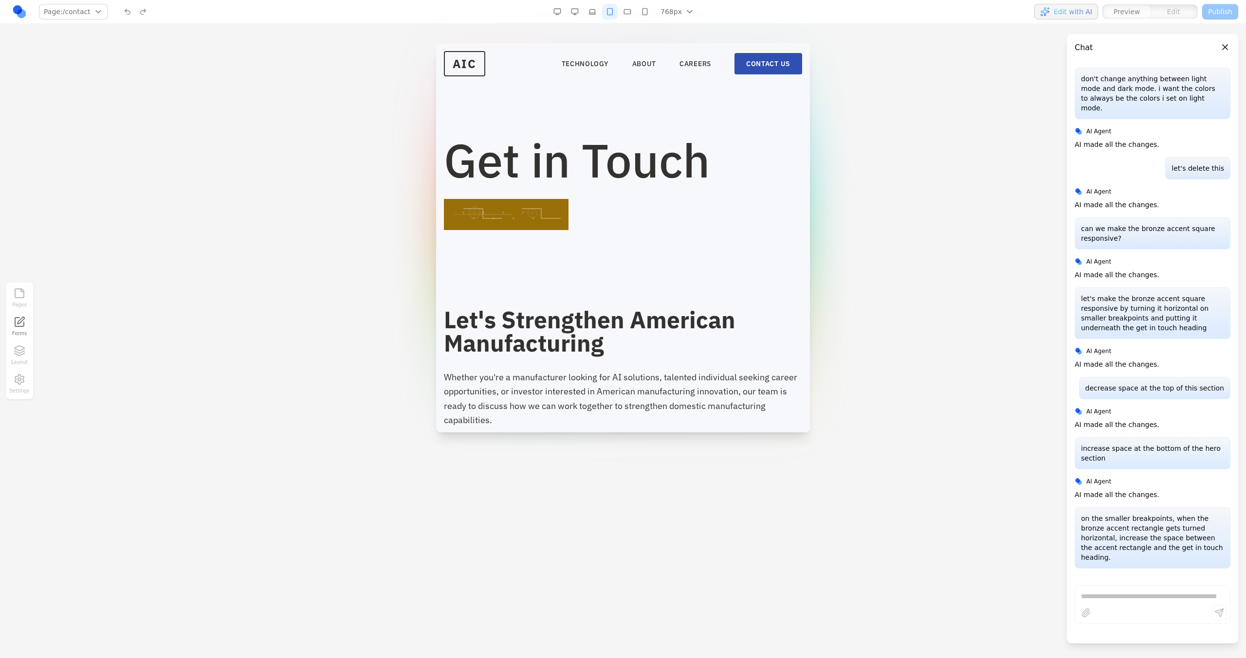
click at [632, 16] on button "button" at bounding box center [627, 12] width 16 height 16
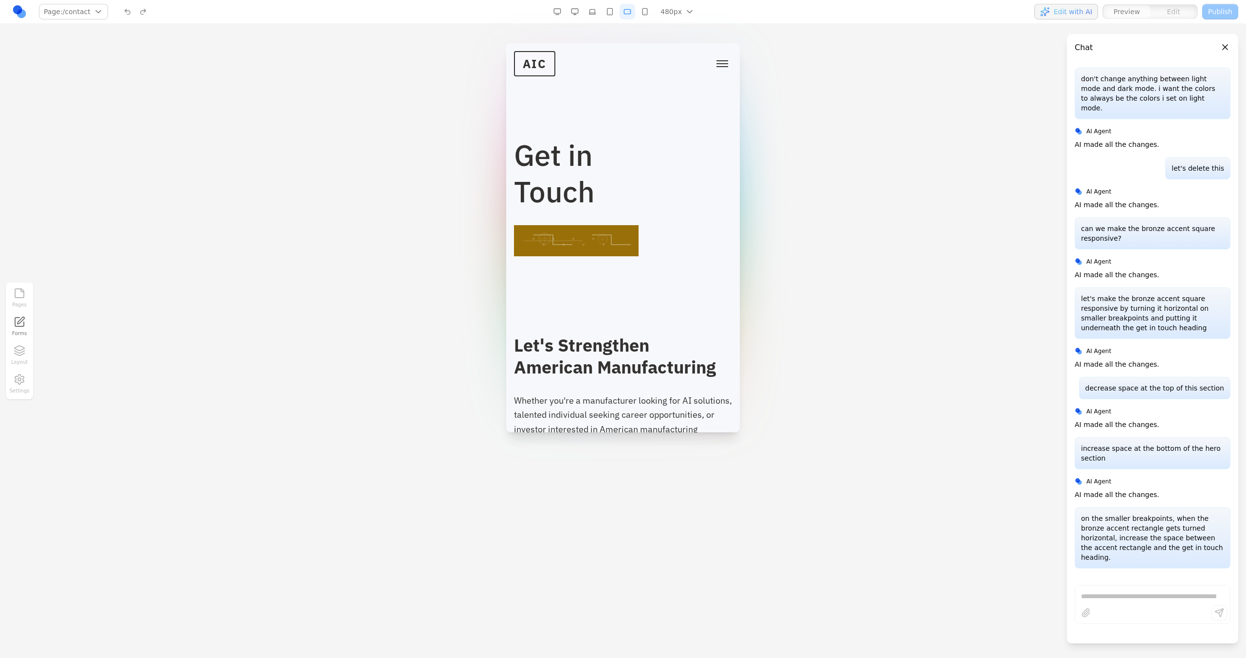
click at [644, 13] on button "button" at bounding box center [645, 12] width 16 height 16
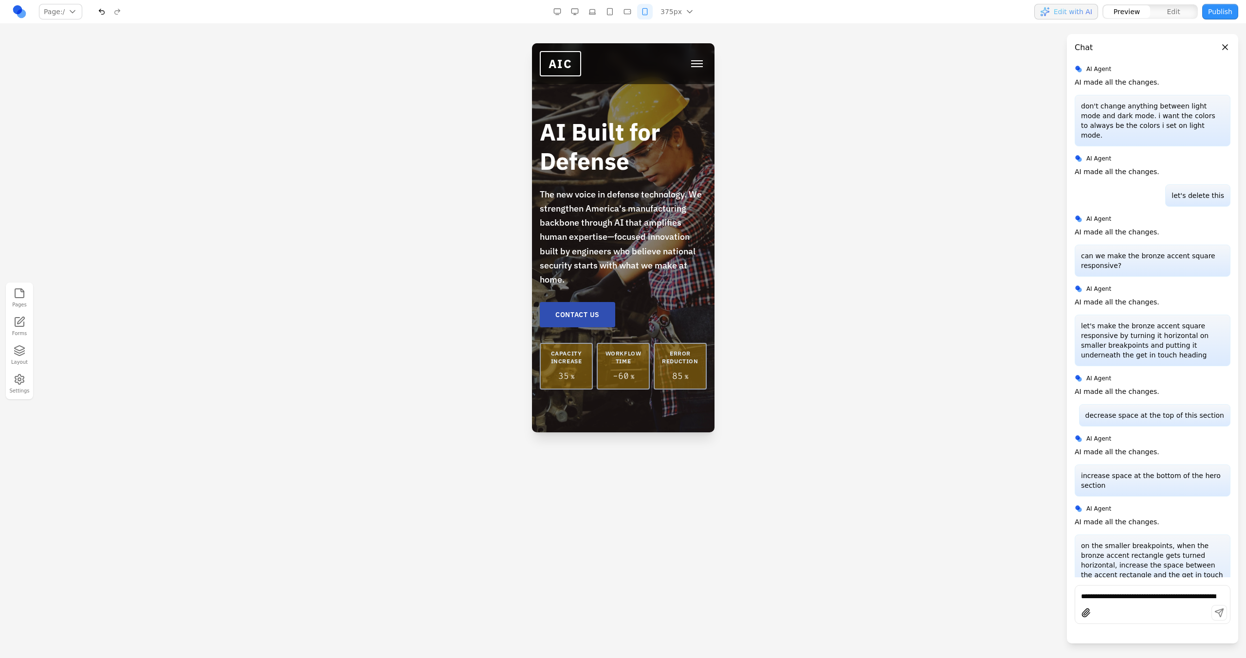
click at [696, 59] on button "Toggle mobile menu" at bounding box center [696, 63] width 19 height 15
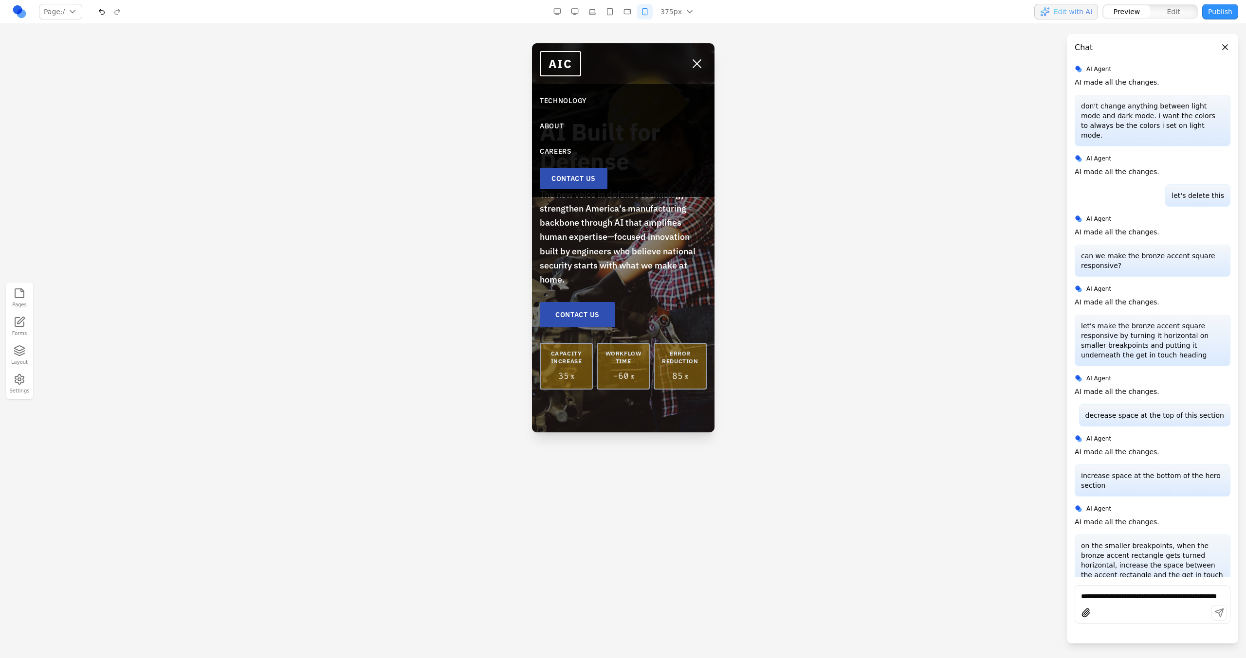
click at [576, 173] on link "CONTACT US" at bounding box center [573, 178] width 68 height 21
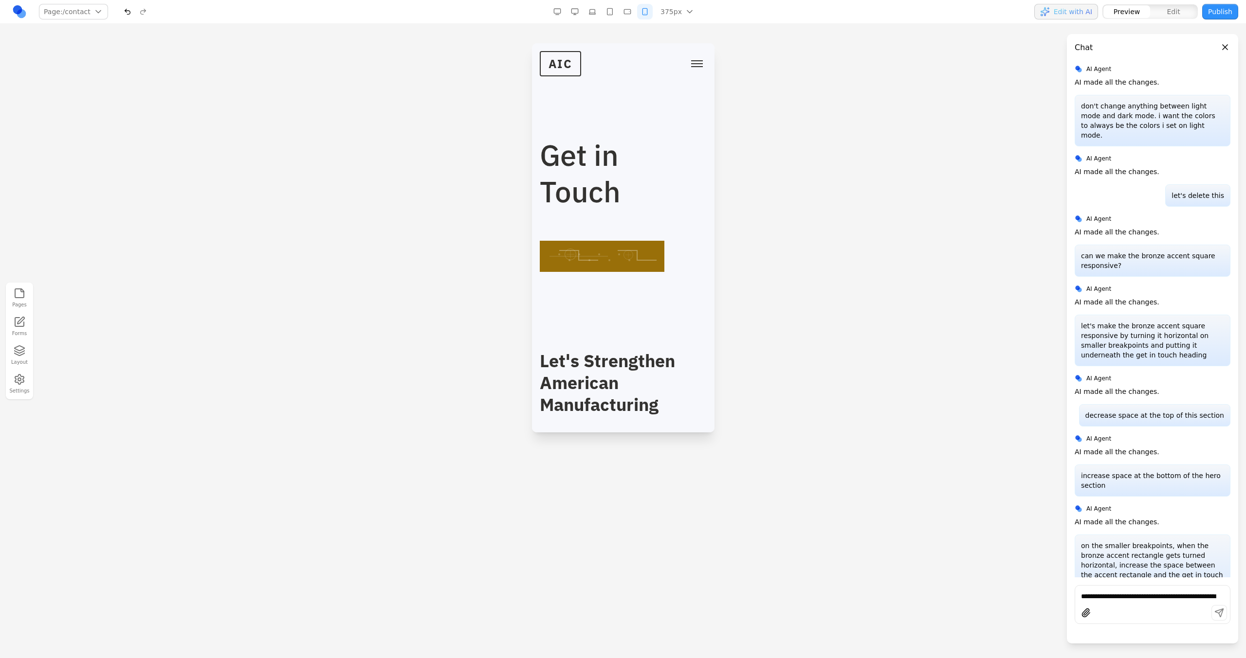
click at [585, 13] on button "button" at bounding box center [592, 12] width 16 height 16
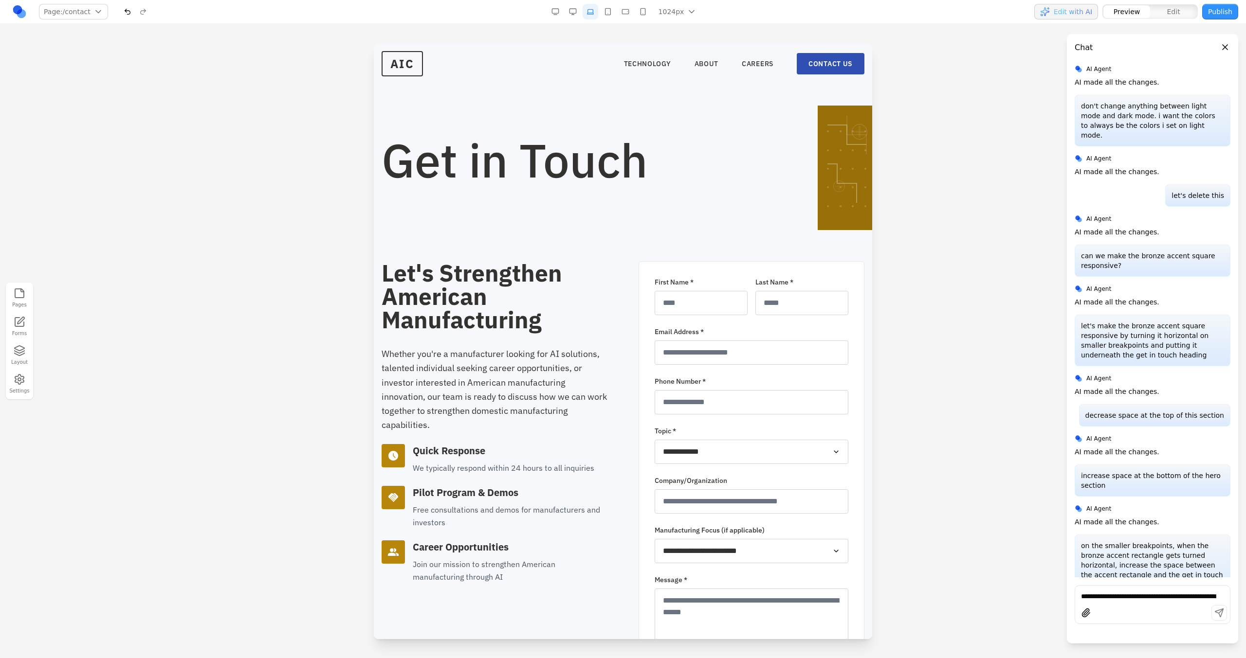
click at [613, 11] on button "button" at bounding box center [608, 12] width 16 height 16
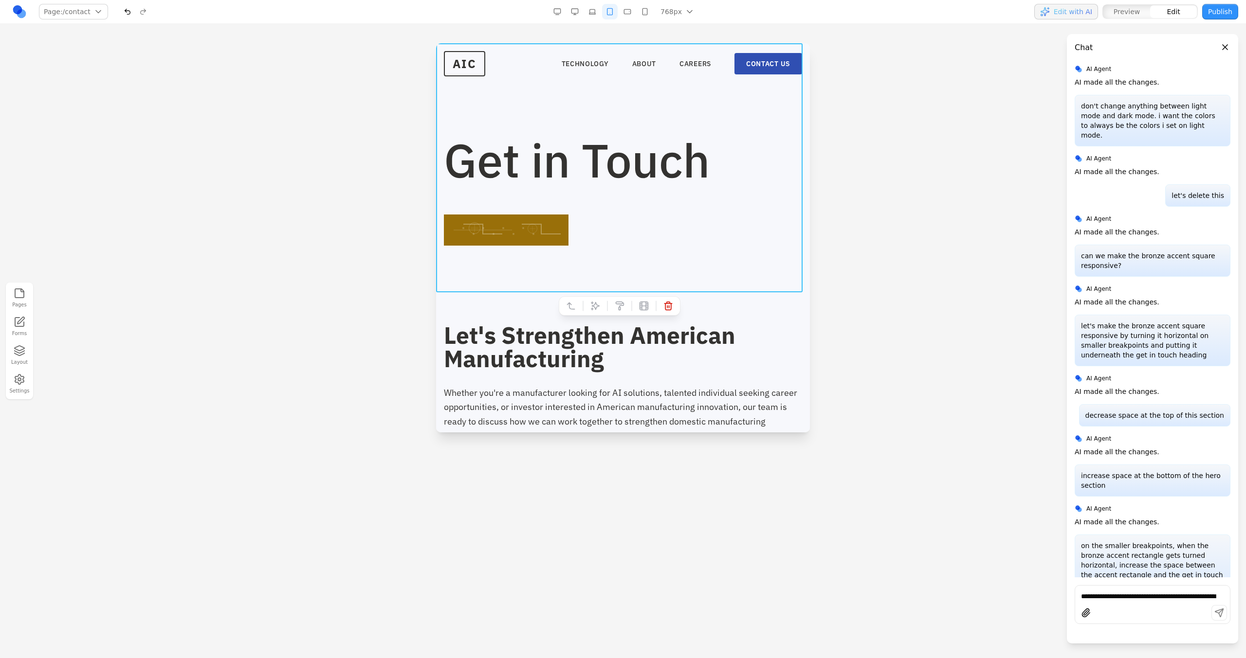
click at [579, 283] on section "Get in Touch" at bounding box center [623, 167] width 374 height 249
click at [598, 302] on icon at bounding box center [595, 306] width 10 height 10
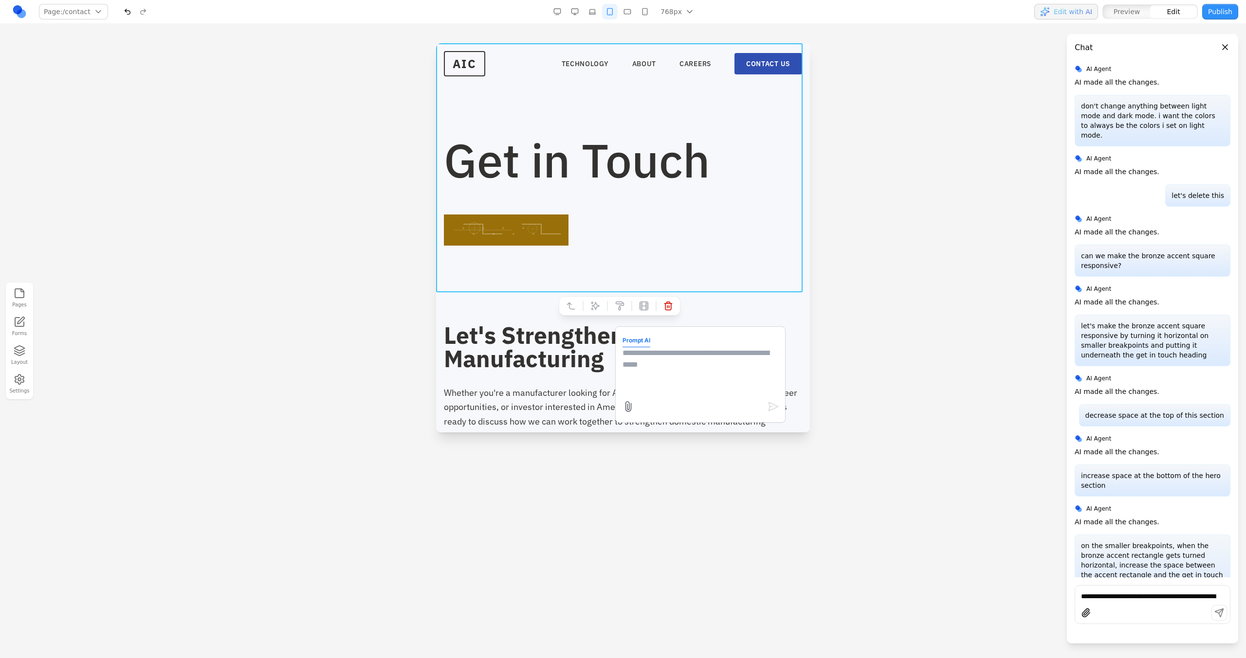
click at [637, 374] on textarea at bounding box center [700, 371] width 156 height 49
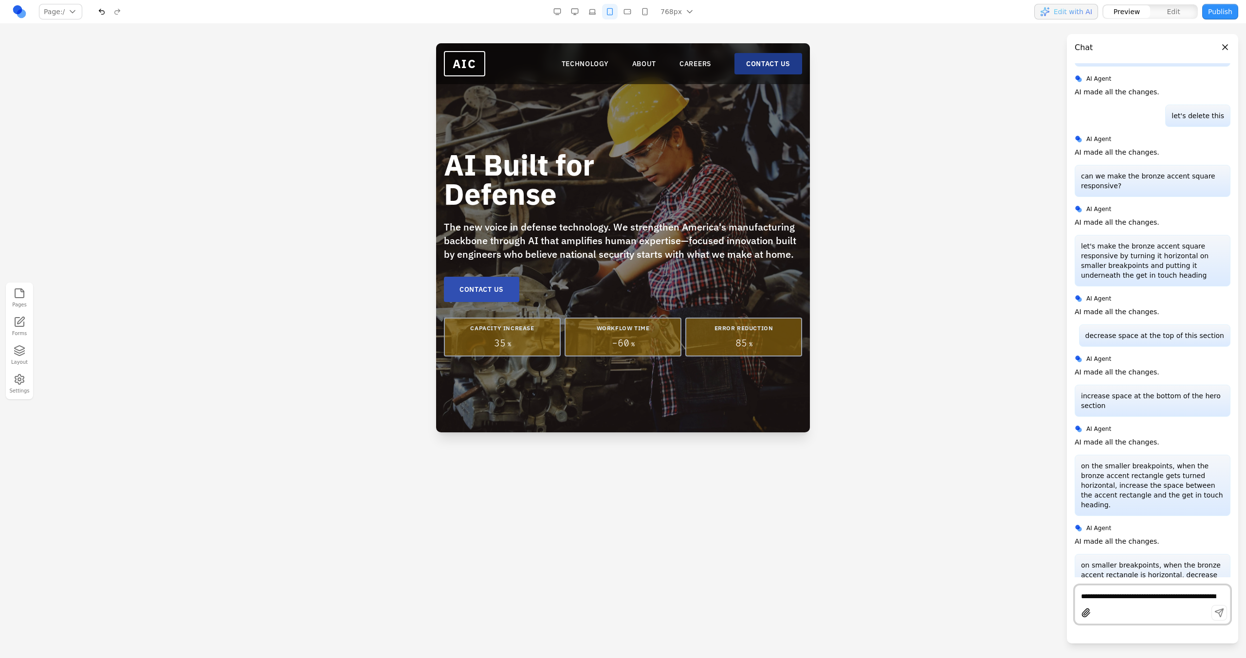
click at [735, 68] on link "CONTACT US" at bounding box center [768, 63] width 68 height 21
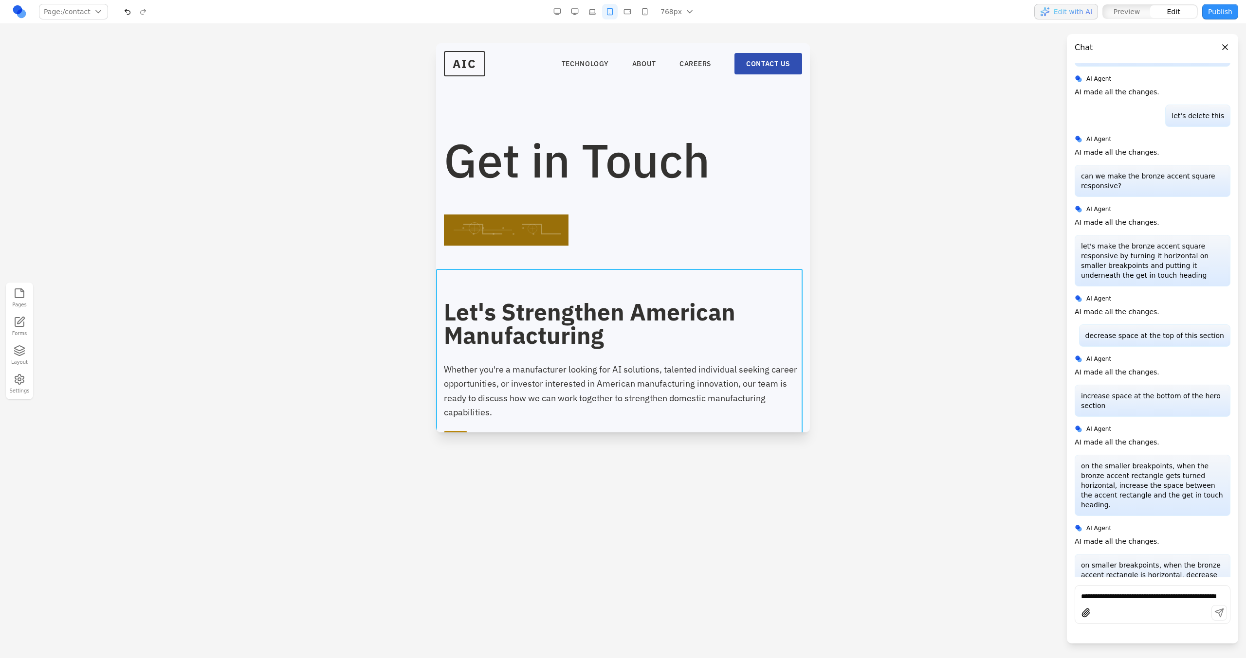
click at [589, 284] on section "**********" at bounding box center [623, 665] width 374 height 793
click at [590, 253] on icon at bounding box center [595, 254] width 10 height 10
click at [635, 374] on textarea at bounding box center [700, 371] width 156 height 49
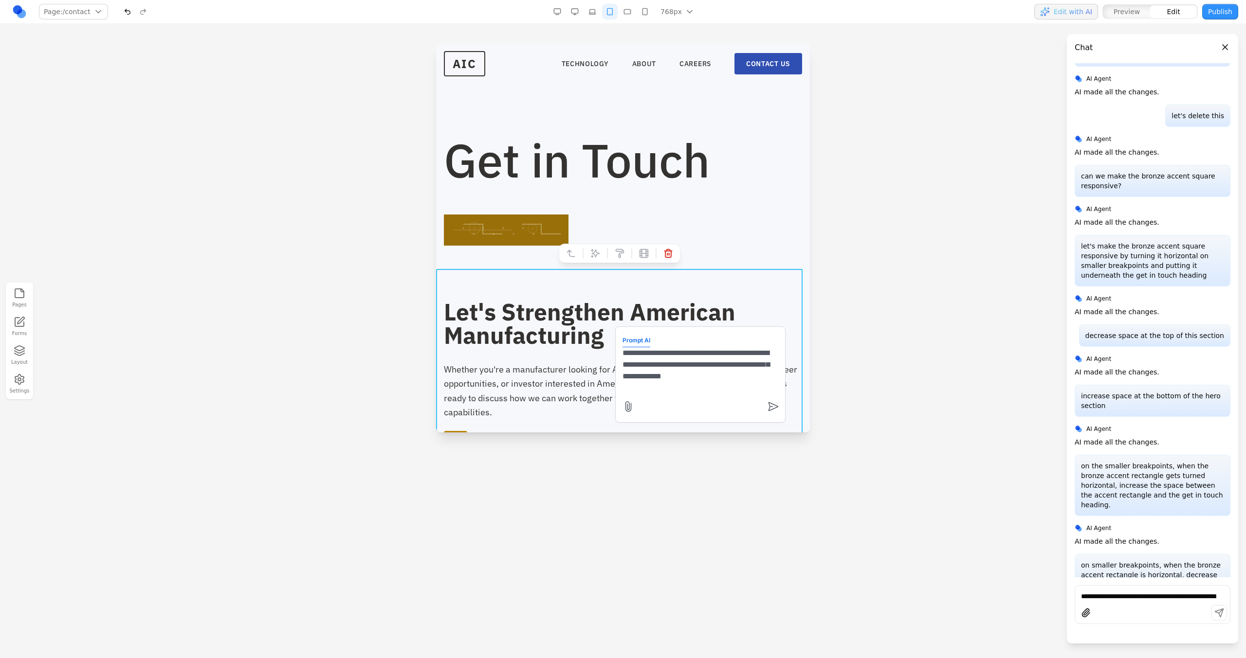
type textarea "**********"
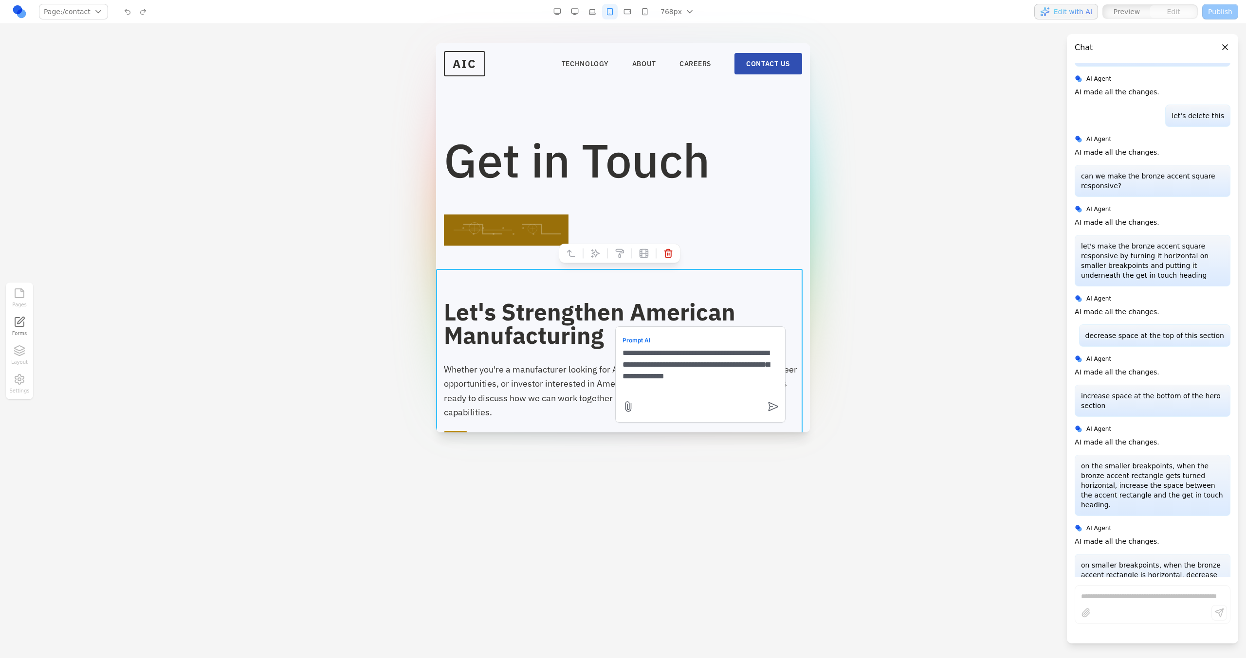
scroll to position [834, 0]
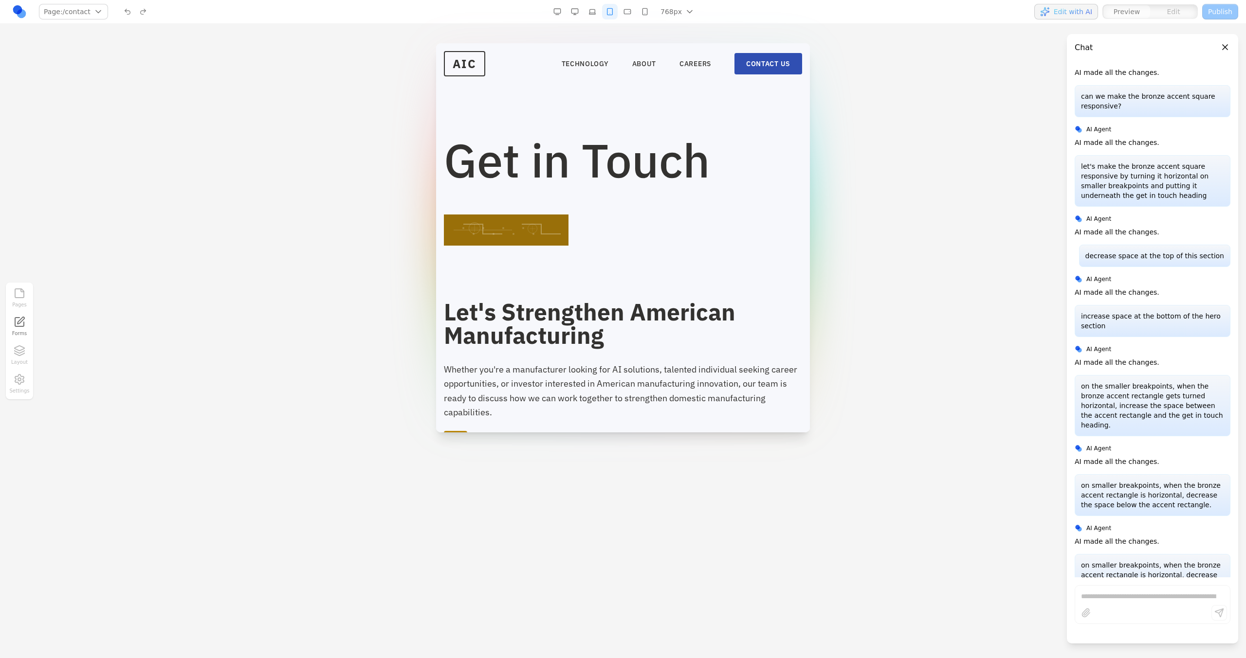
click at [600, 17] on div "768px 1536px 1280px 1024px 768px 480px 375px" at bounding box center [624, 12] width 151 height 16
click at [597, 17] on button "button" at bounding box center [592, 12] width 16 height 16
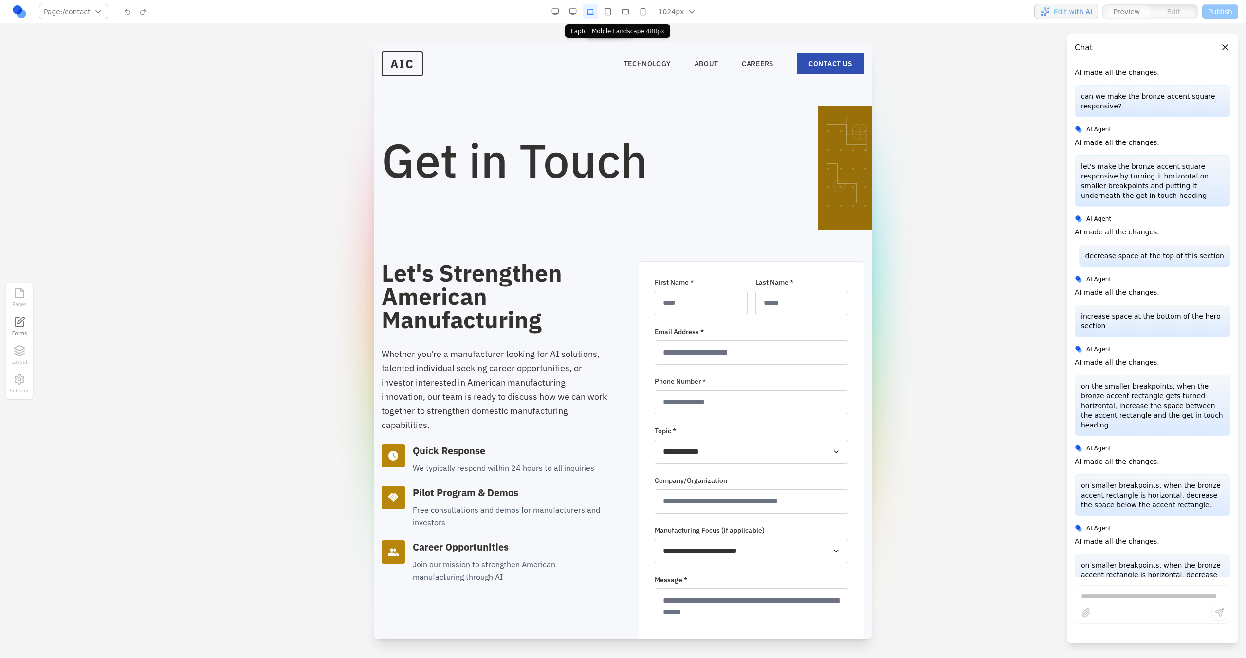
click at [621, 11] on button "button" at bounding box center [625, 12] width 16 height 16
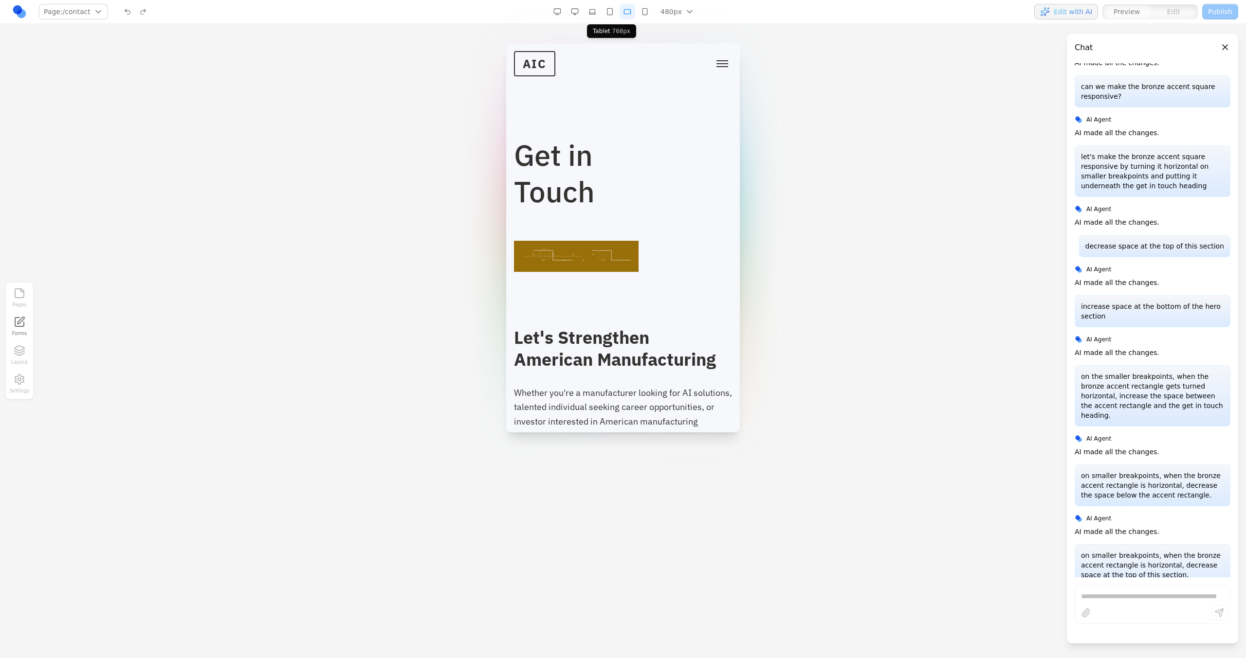
click at [613, 11] on button "button" at bounding box center [610, 12] width 16 height 16
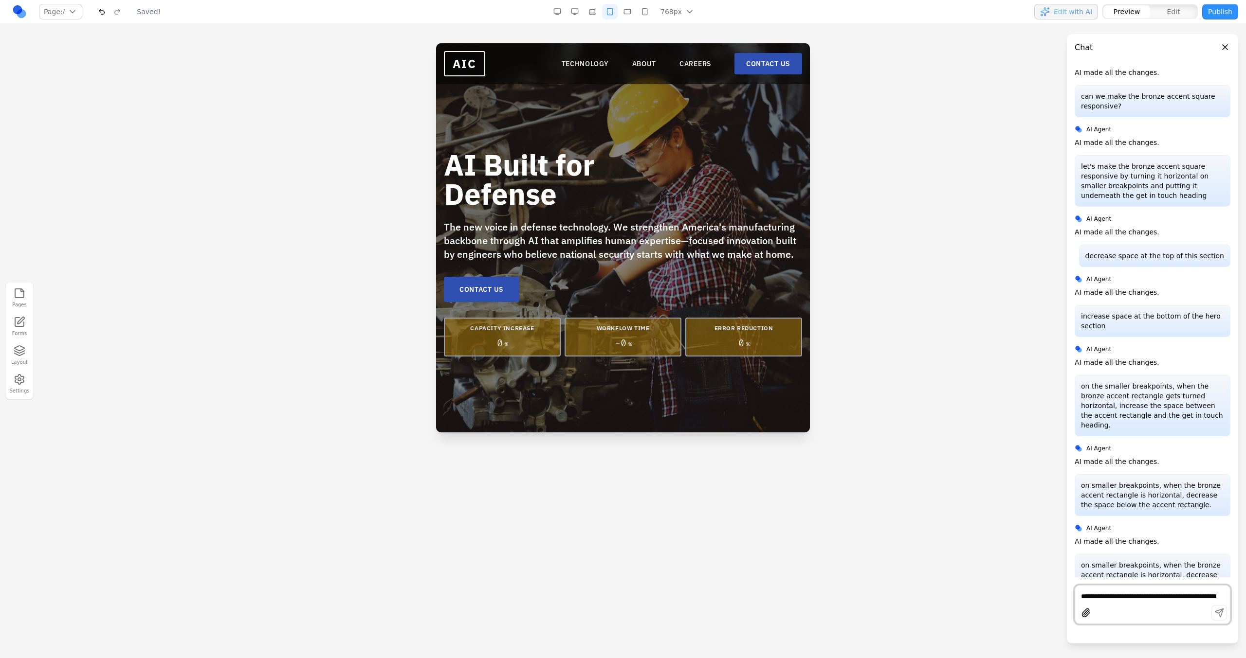
scroll to position [0, 0]
click at [735, 60] on link "CONTACT US" at bounding box center [768, 63] width 68 height 21
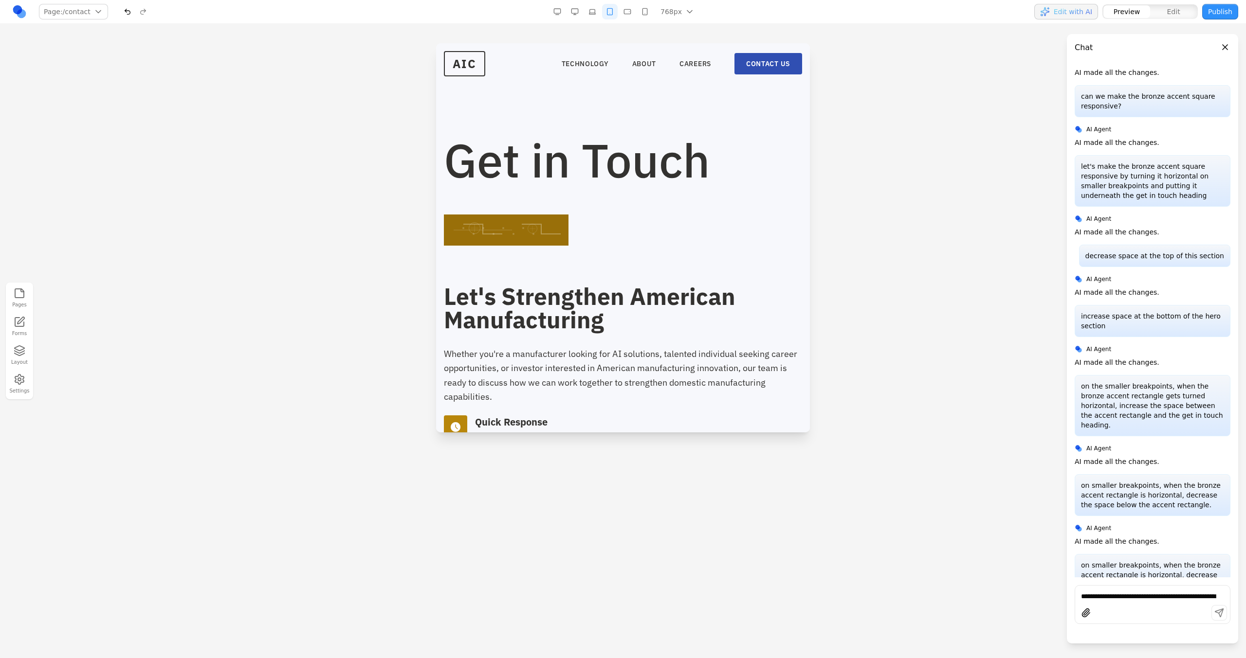
click at [626, 13] on button "button" at bounding box center [627, 12] width 16 height 16
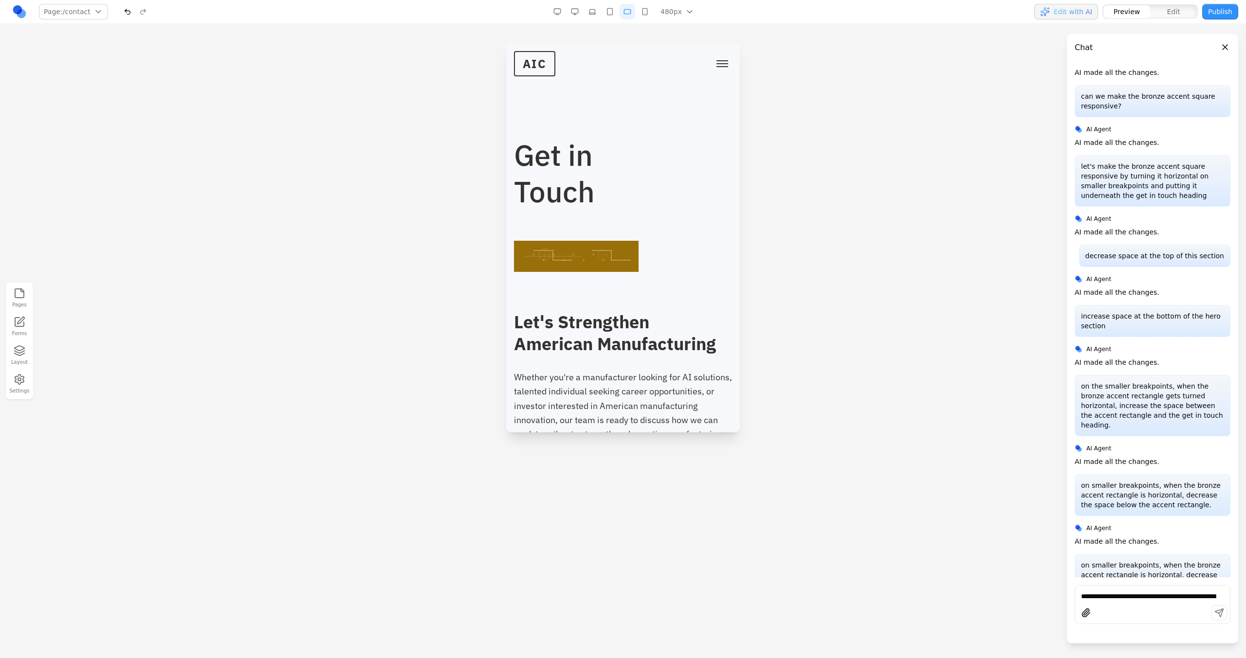
click at [642, 14] on button "button" at bounding box center [645, 12] width 16 height 16
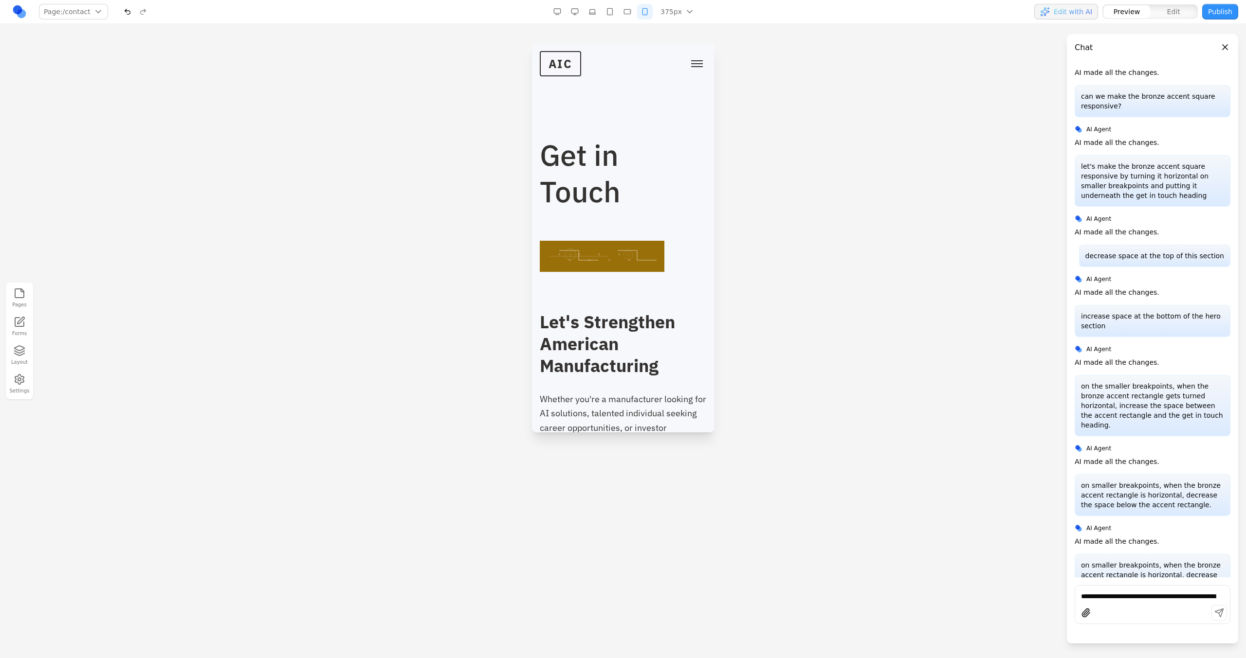
click at [632, 15] on button "button" at bounding box center [627, 12] width 16 height 16
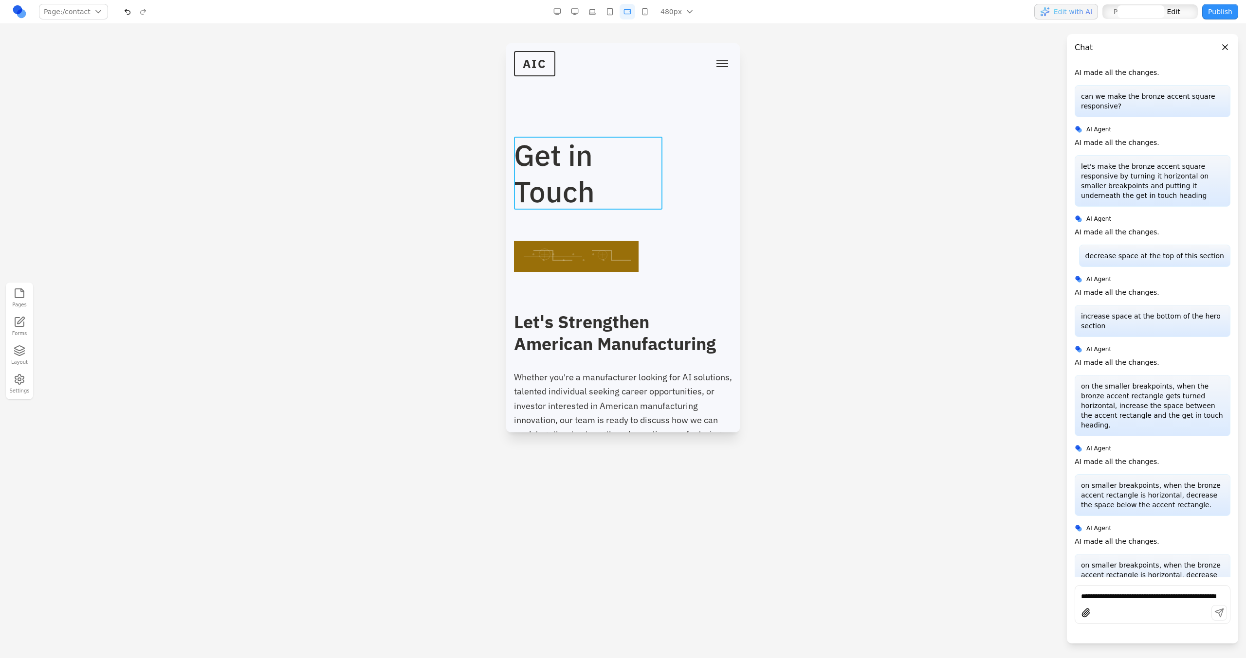
click at [607, 160] on h1 "Get in Touch" at bounding box center [592, 173] width 156 height 73
click at [601, 24] on div "Pages Forms Layout Settings" at bounding box center [623, 341] width 1246 height 634
click at [611, 18] on button "button" at bounding box center [610, 12] width 16 height 16
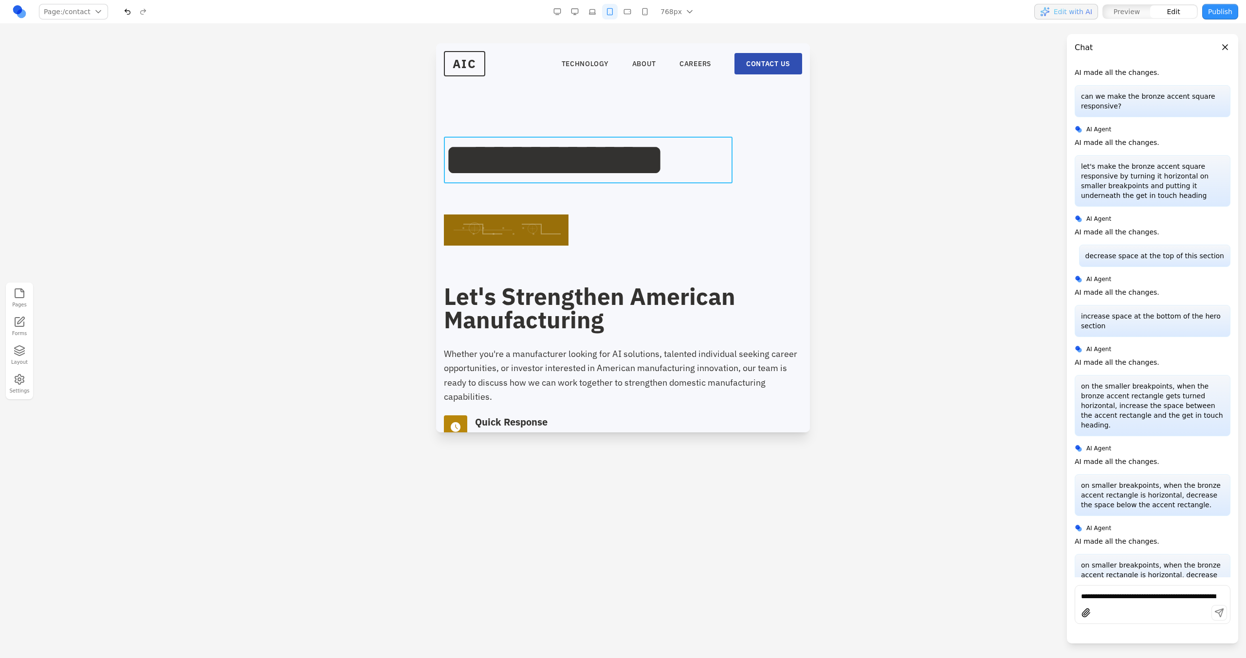
click at [603, 163] on h1 "**********" at bounding box center [588, 160] width 289 height 47
click at [505, 123] on button at bounding box center [498, 122] width 16 height 16
click at [631, 12] on button "button" at bounding box center [627, 12] width 16 height 16
type input "**"
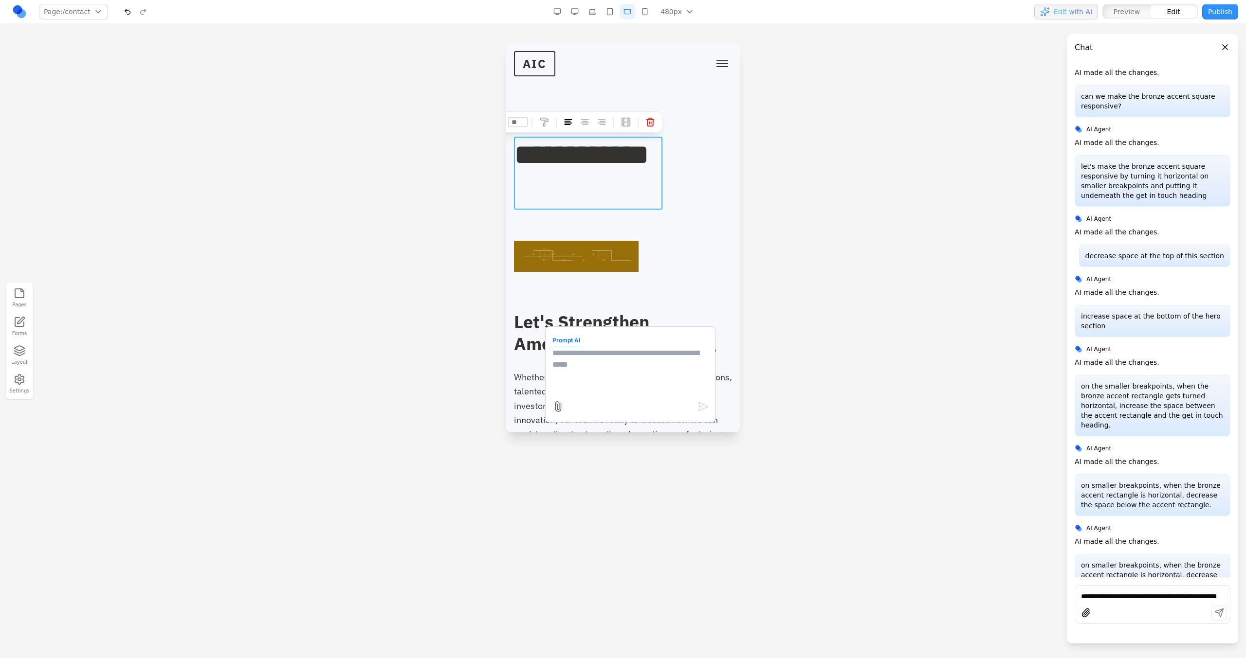
click at [617, 374] on textarea at bounding box center [630, 371] width 156 height 49
type textarea "**********"
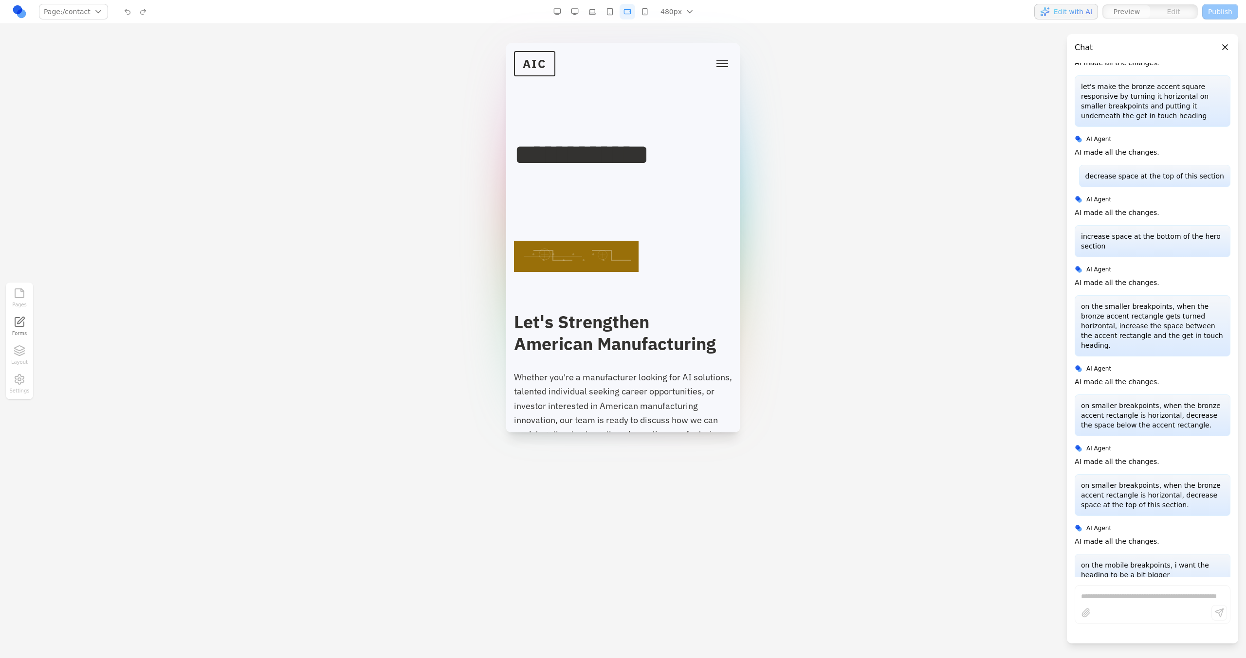
scroll to position [932, 0]
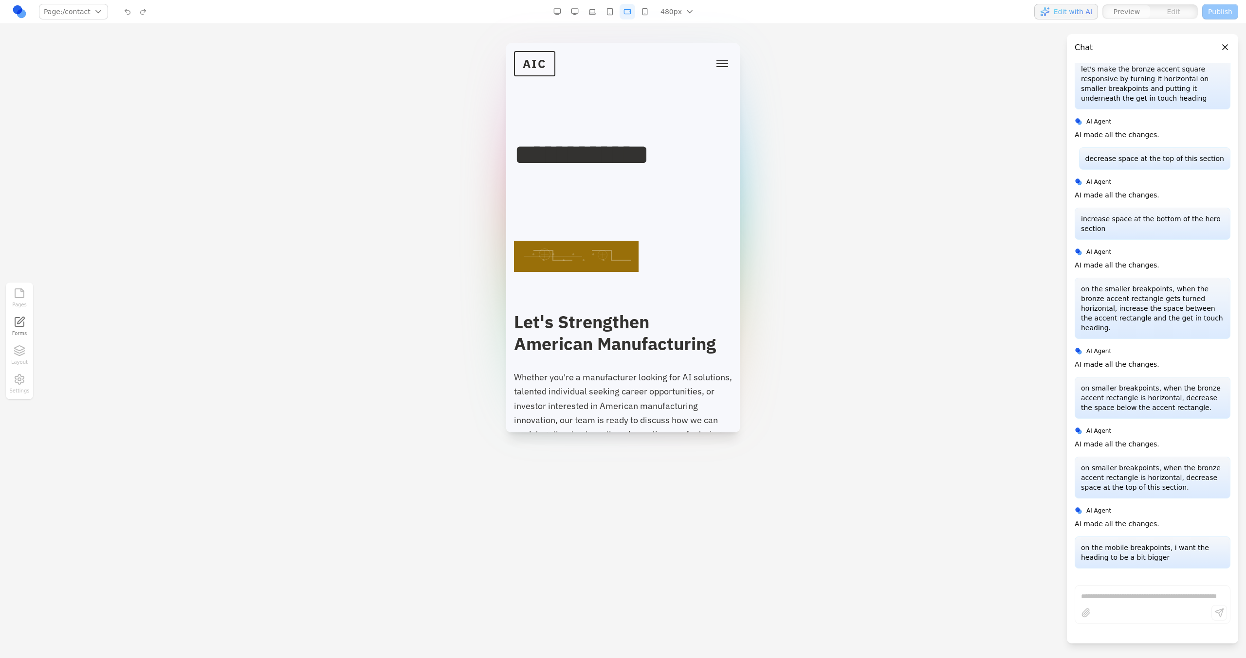
click at [617, 7] on button "button" at bounding box center [610, 12] width 16 height 16
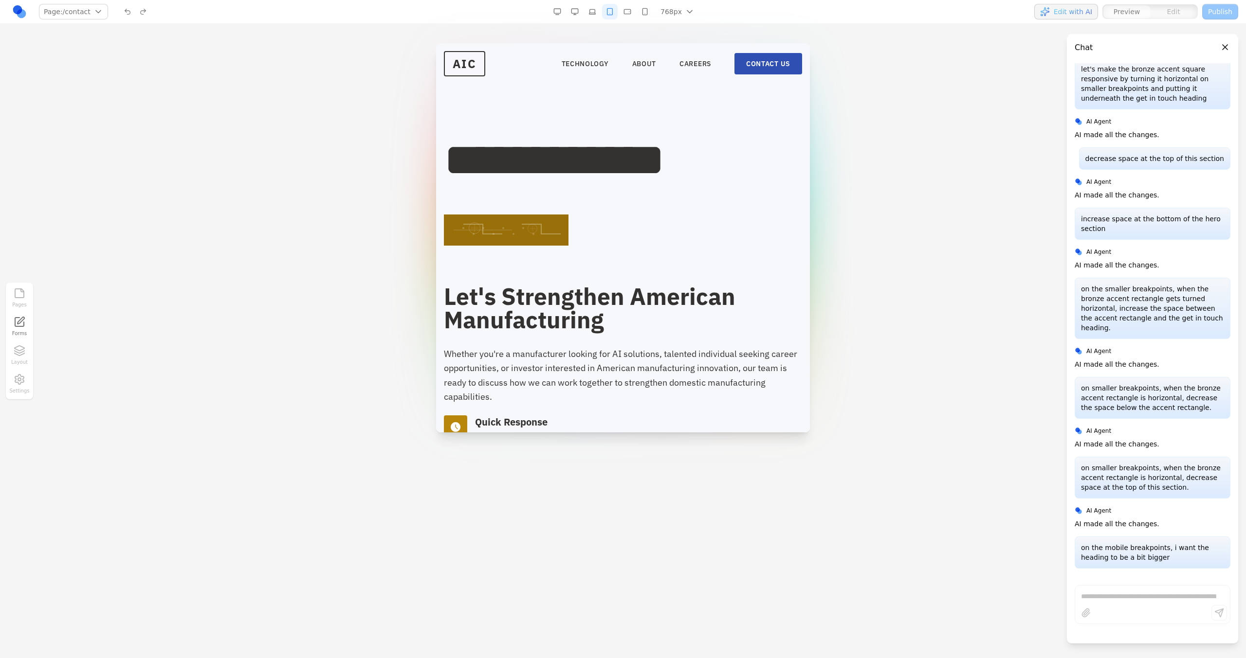
click at [628, 13] on button "button" at bounding box center [627, 12] width 16 height 16
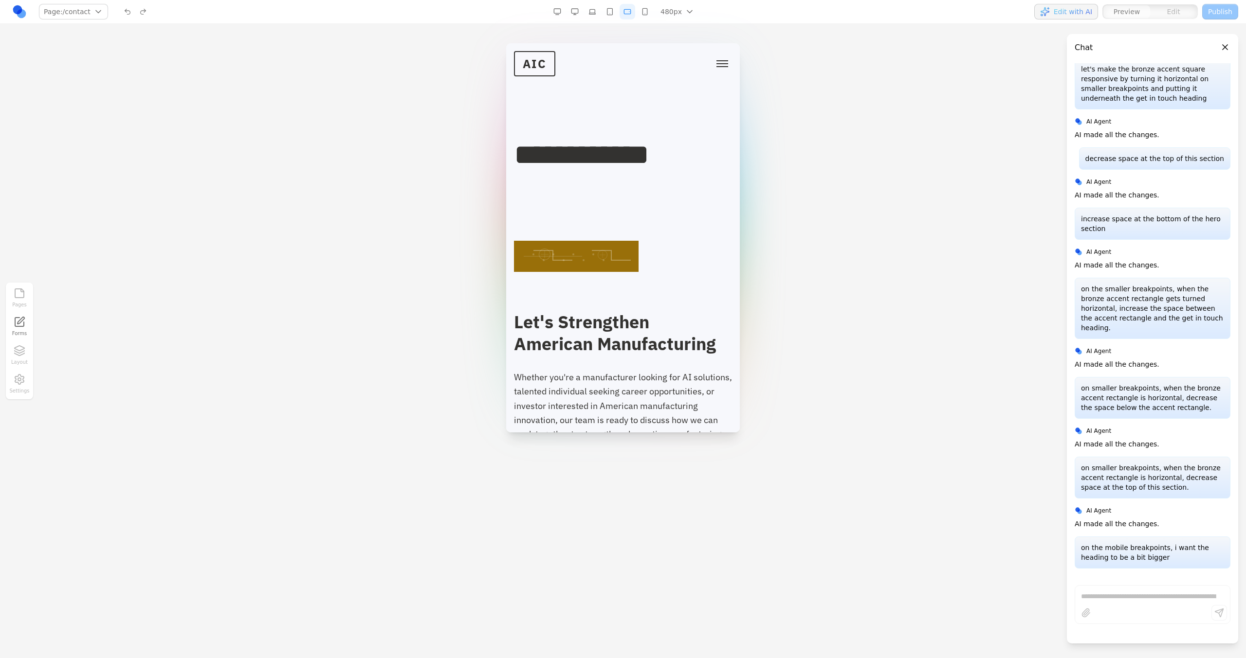
click at [610, 15] on button "button" at bounding box center [610, 12] width 16 height 16
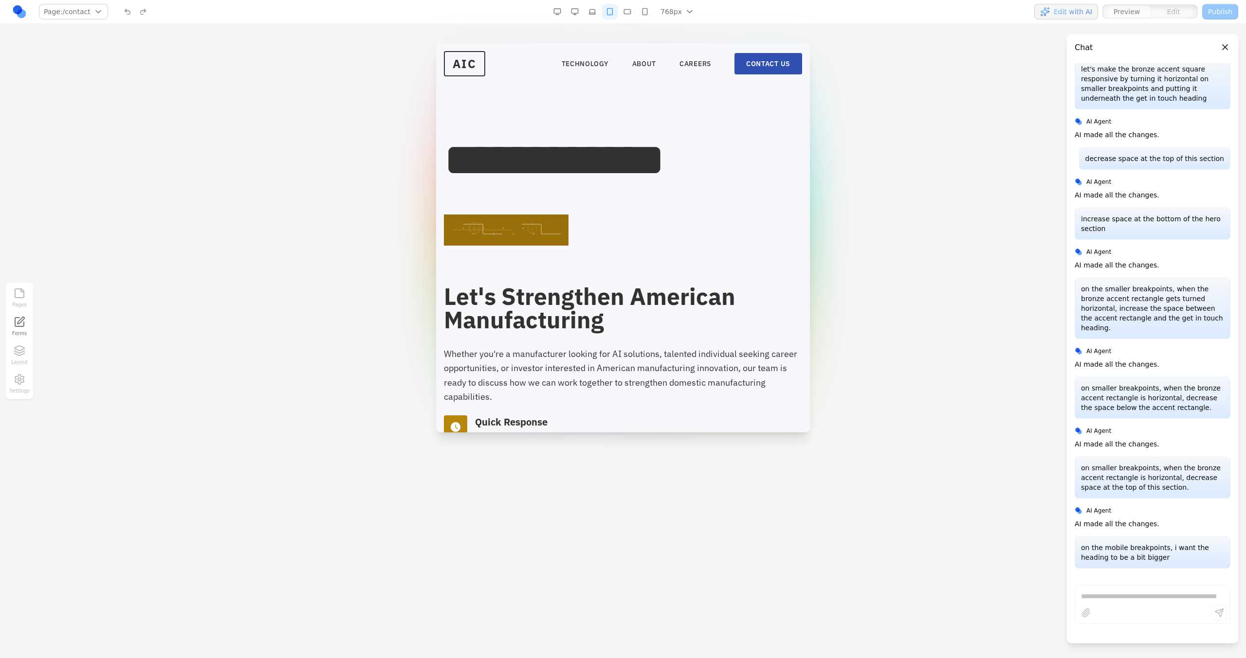
click at [587, 18] on button "button" at bounding box center [592, 12] width 16 height 16
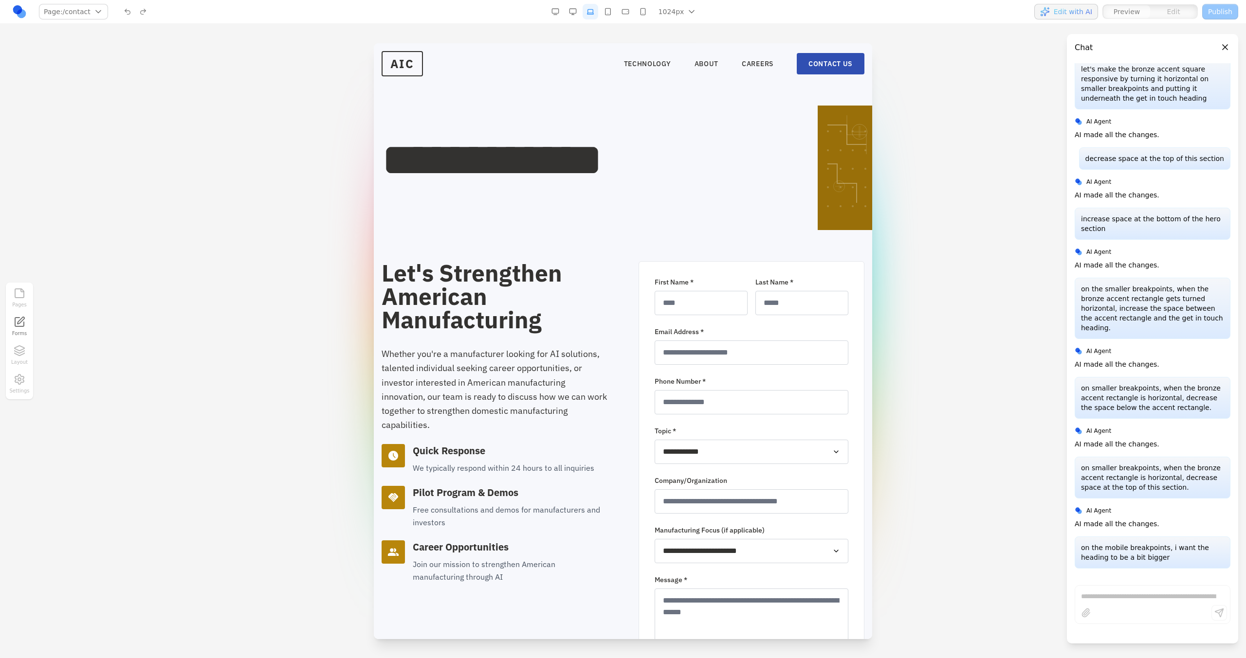
click at [574, 17] on button "button" at bounding box center [573, 12] width 16 height 16
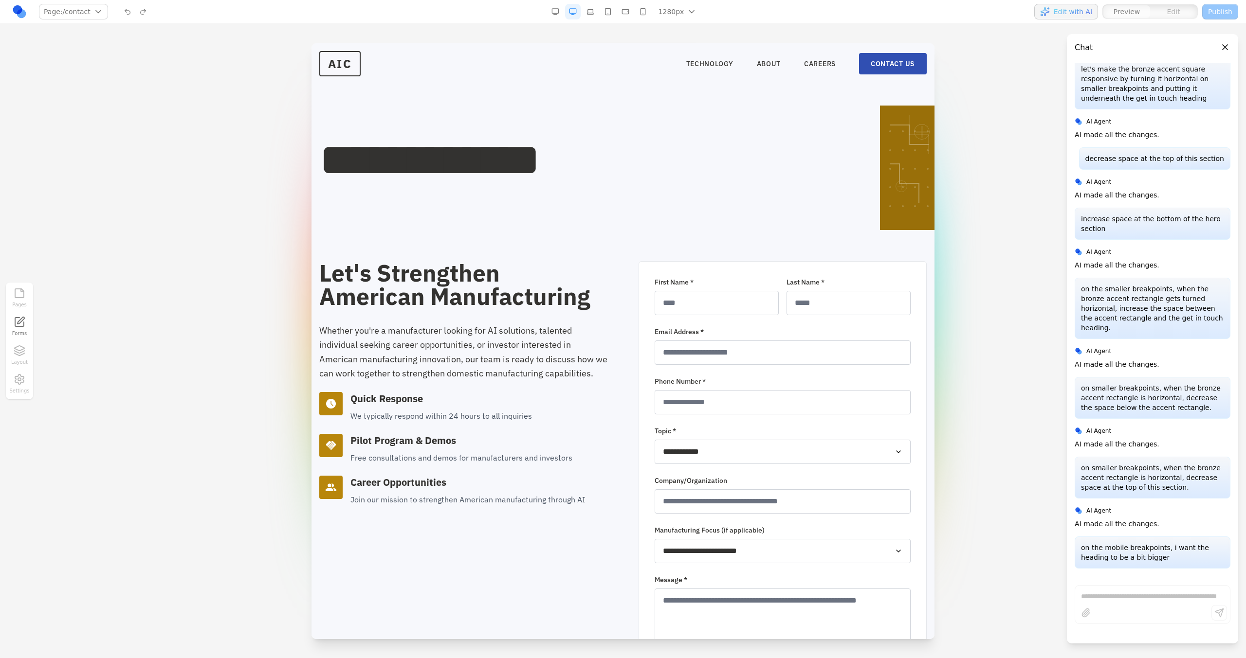
click at [627, 10] on button "button" at bounding box center [625, 12] width 16 height 16
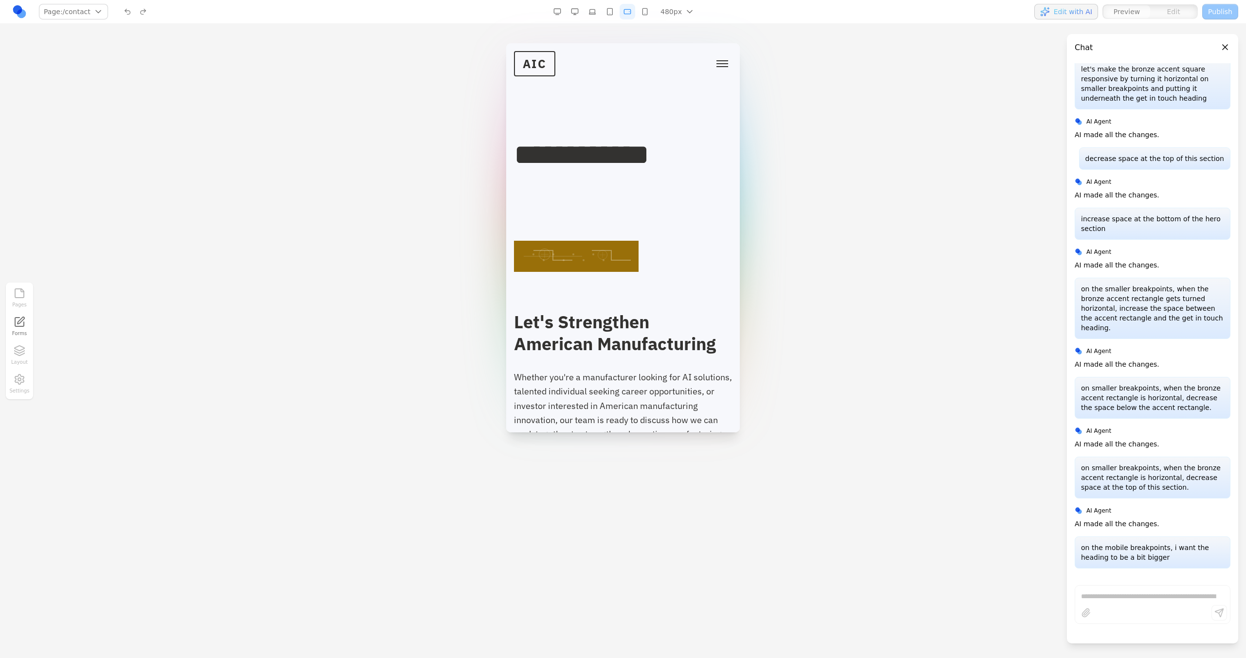
click at [640, 13] on button "button" at bounding box center [645, 12] width 16 height 16
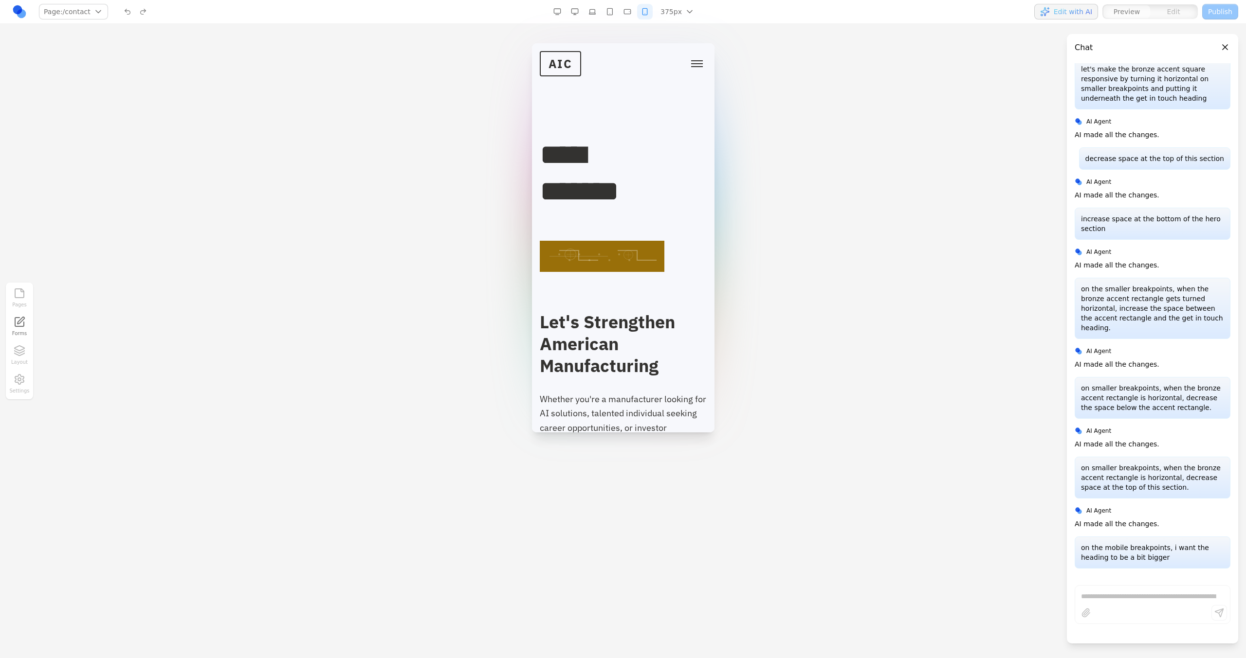
click at [631, 16] on button "button" at bounding box center [627, 12] width 16 height 16
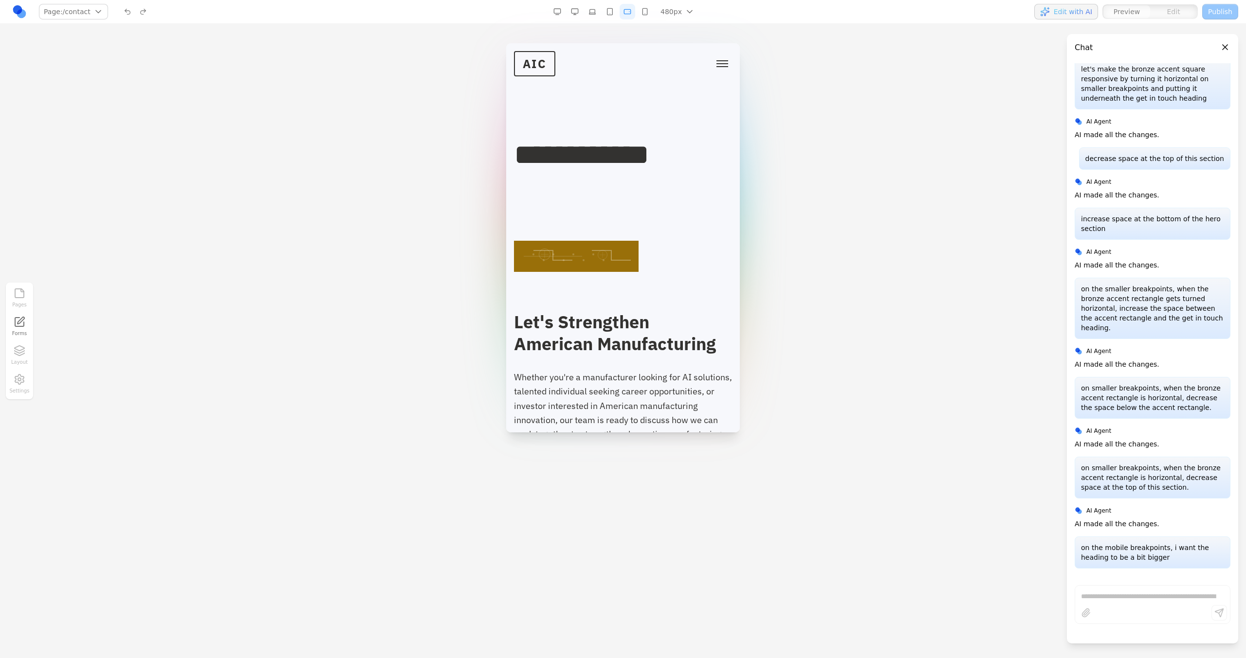
click at [712, 70] on button "Toggle mobile menu" at bounding box center [721, 63] width 19 height 15
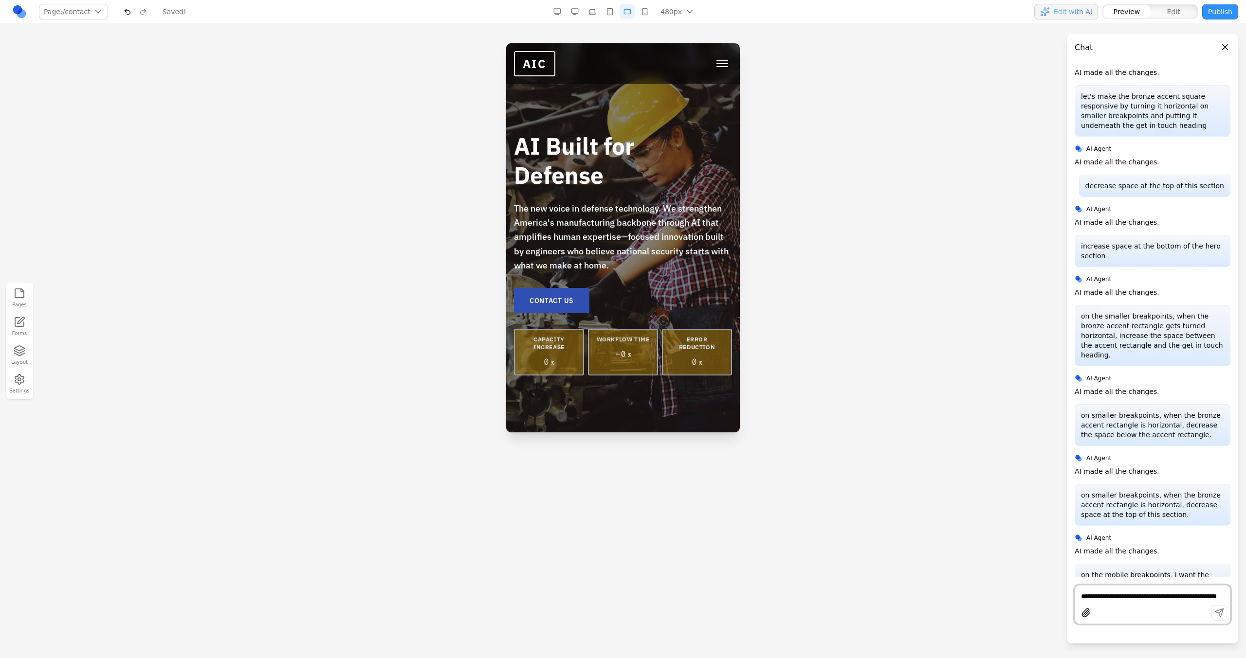
scroll to position [0, 0]
click at [716, 66] on span "Toggle mobile menu" at bounding box center [722, 66] width 12 height 1
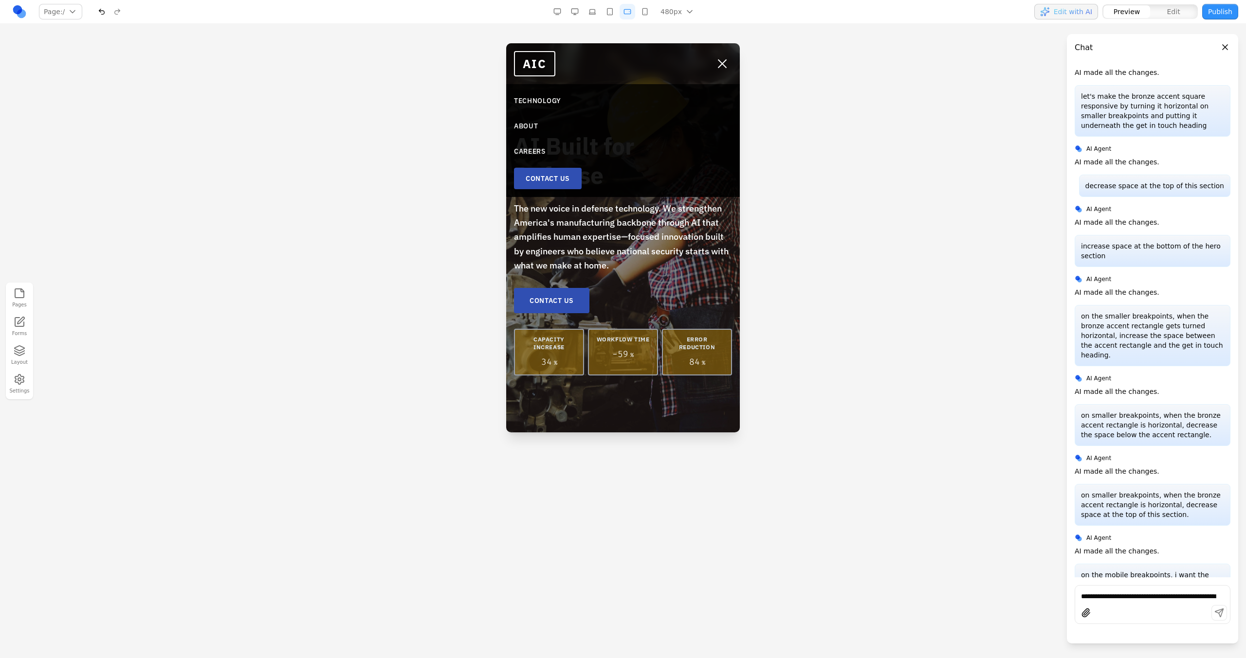
click at [573, 177] on link "CONTACT US" at bounding box center [548, 178] width 68 height 21
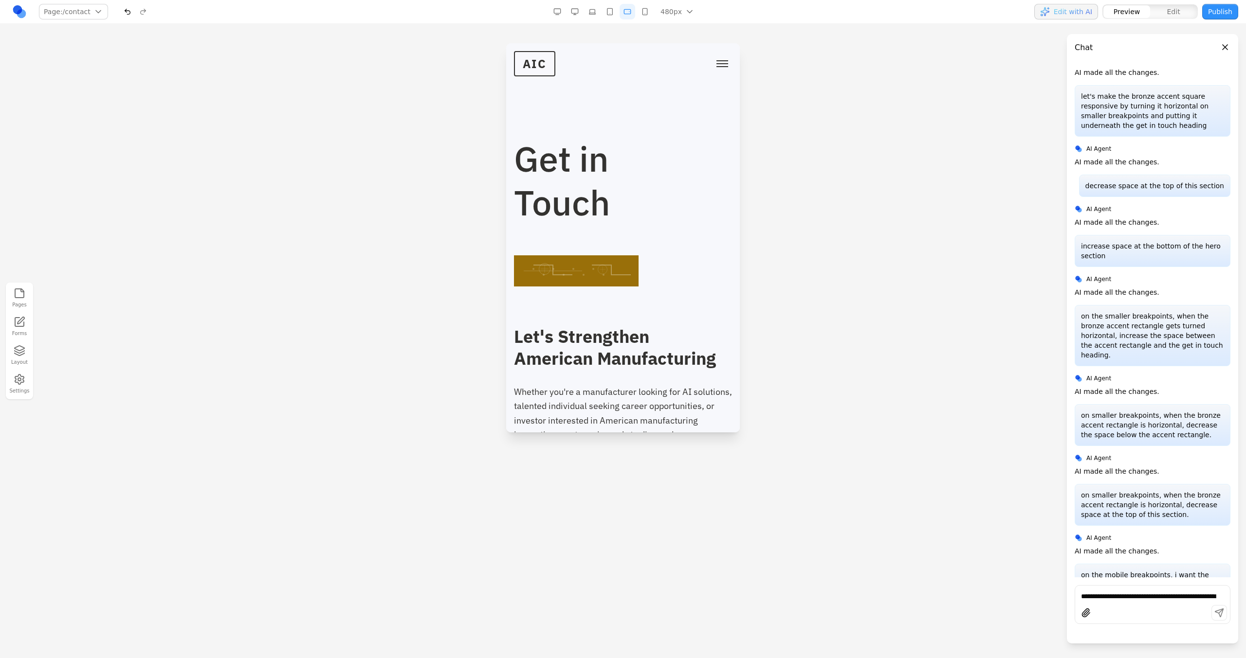
click at [652, 8] on button "button" at bounding box center [645, 12] width 16 height 16
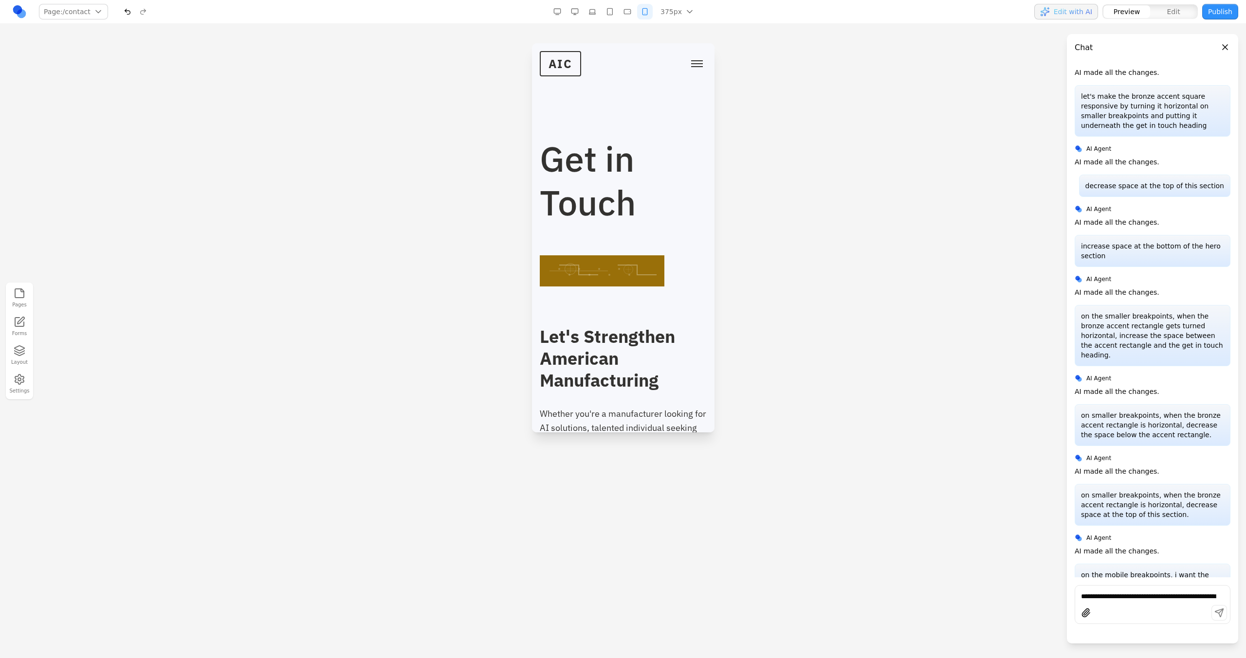
click at [634, 17] on button "button" at bounding box center [627, 12] width 16 height 16
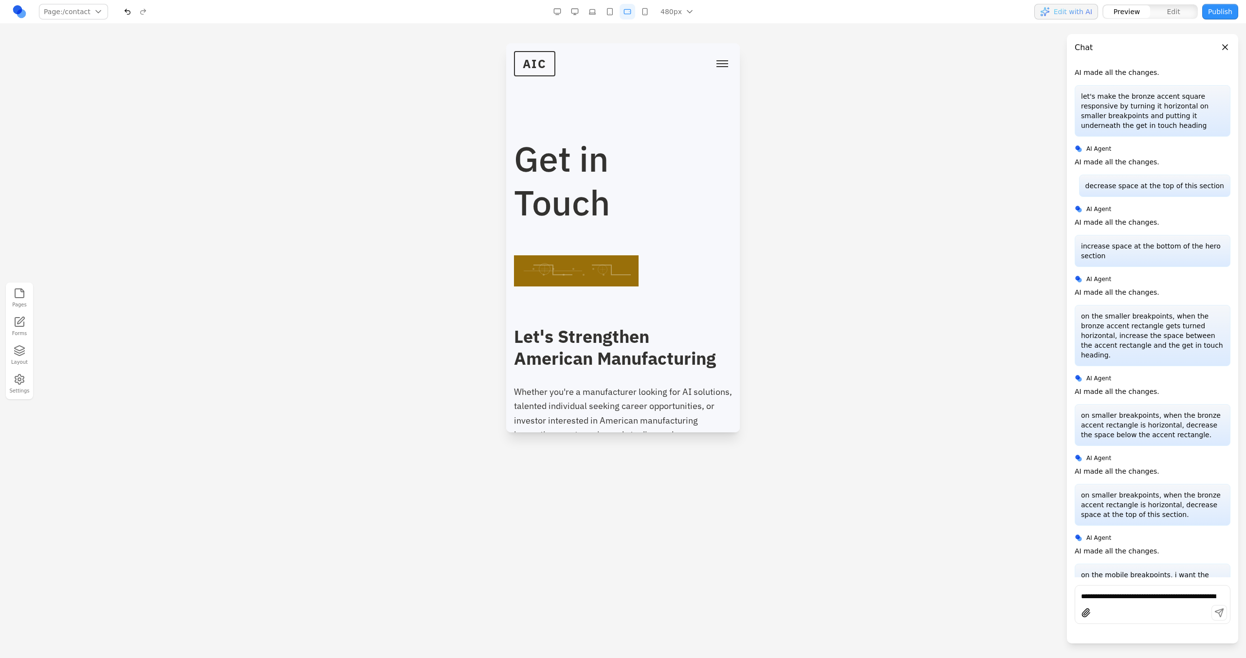
click at [614, 12] on button "button" at bounding box center [610, 12] width 16 height 16
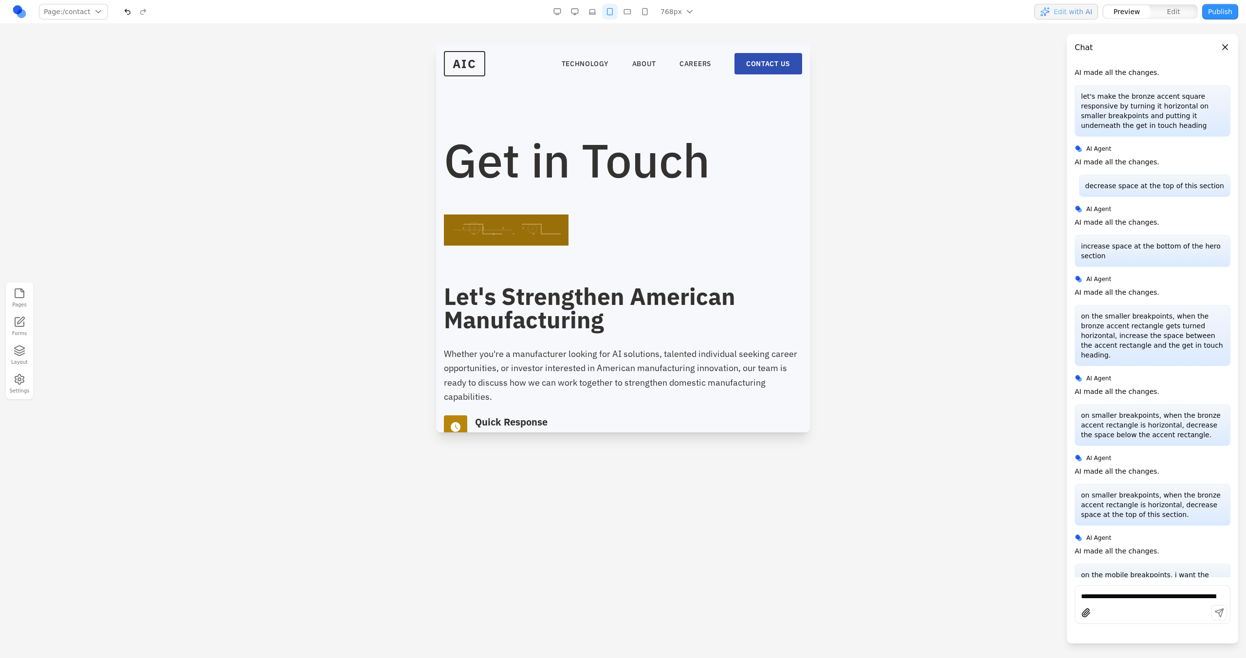
click at [646, 12] on button "button" at bounding box center [645, 12] width 16 height 16
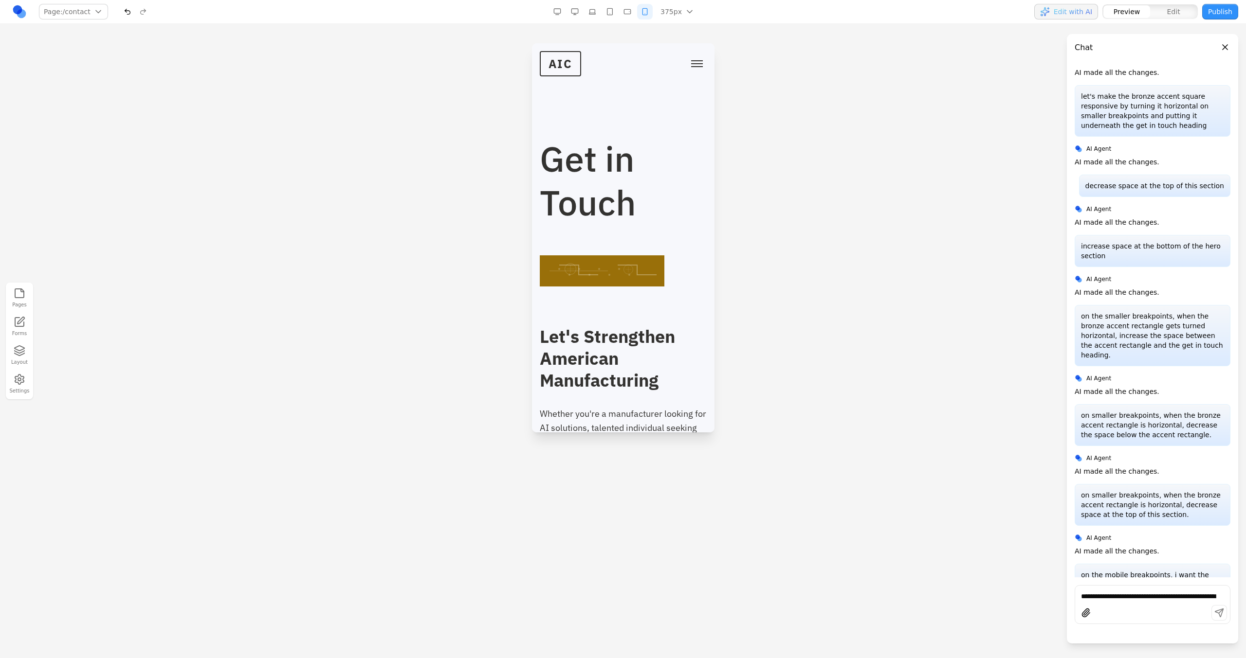
click at [630, 18] on button "button" at bounding box center [627, 12] width 16 height 16
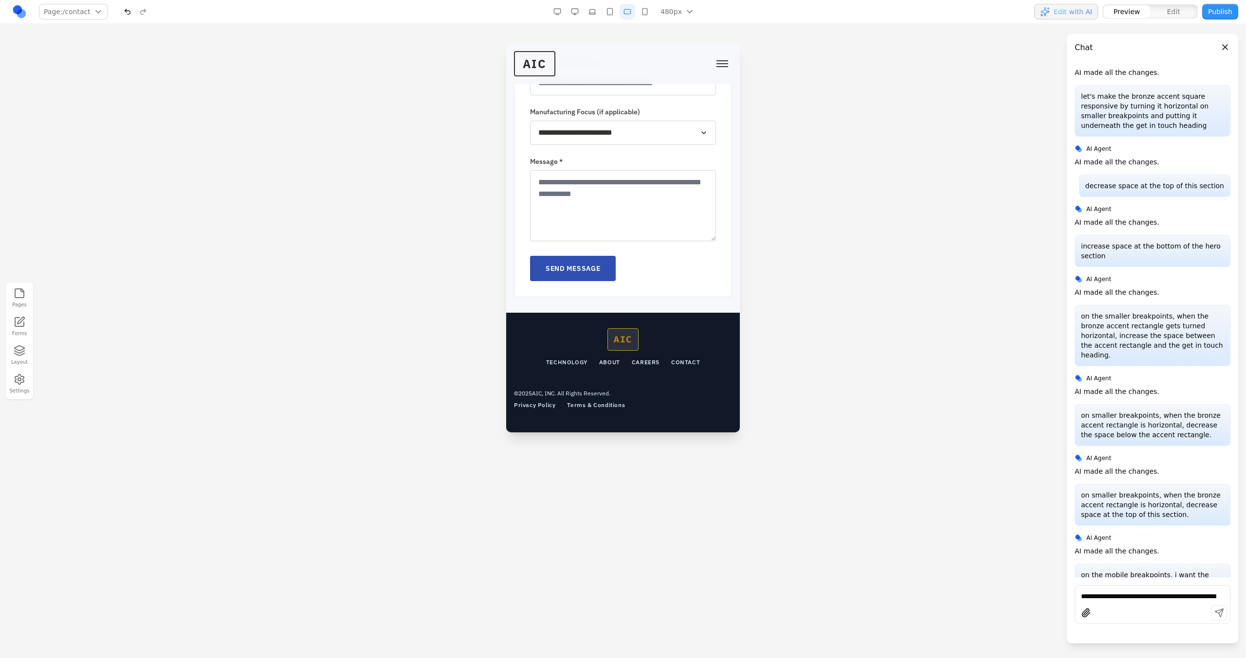
scroll to position [868, 0]
click at [643, 7] on button "button" at bounding box center [645, 12] width 16 height 16
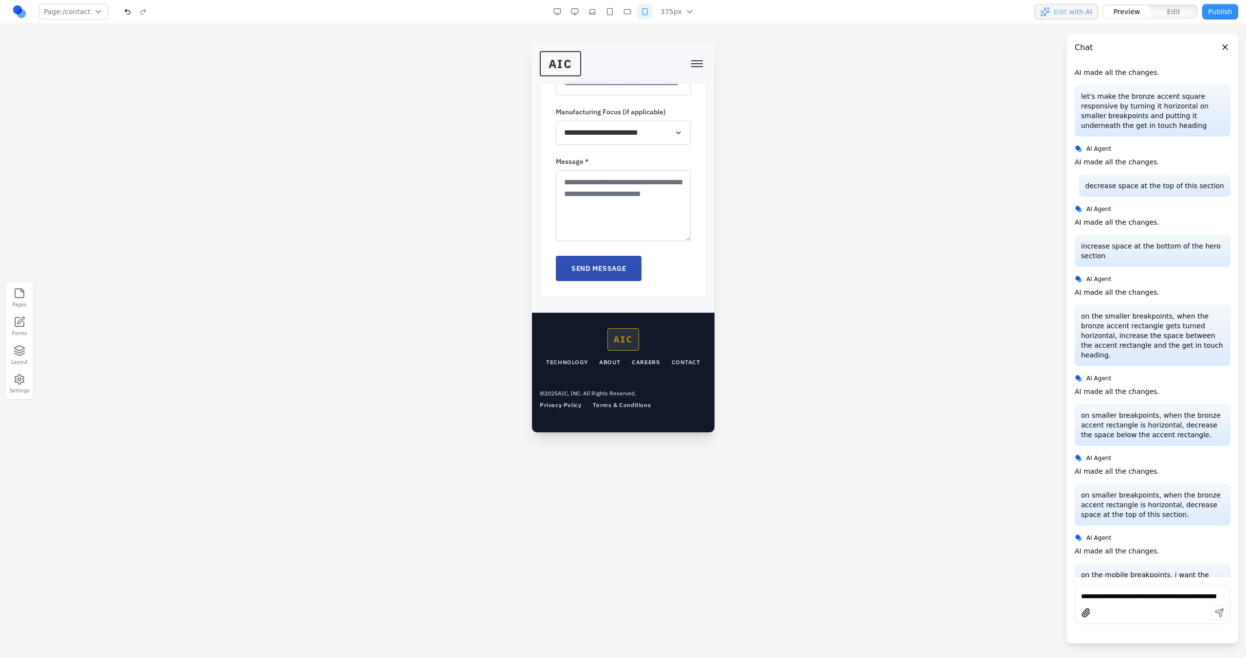
click at [632, 10] on button "button" at bounding box center [627, 12] width 16 height 16
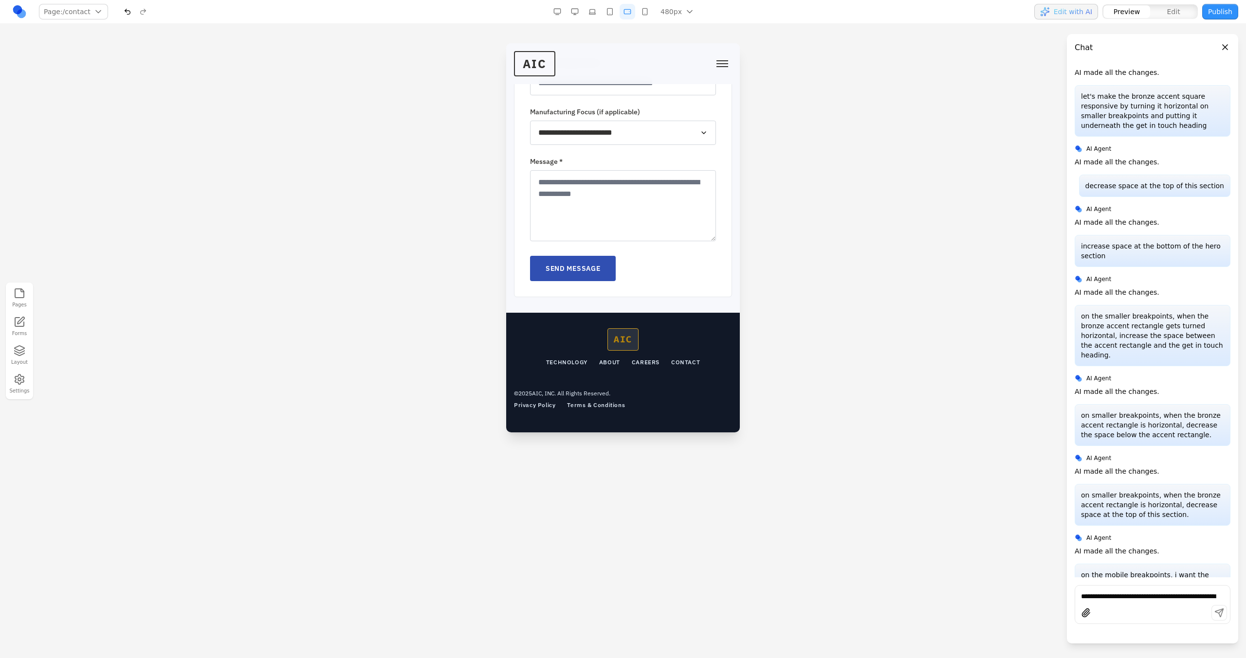
click at [612, 13] on button "button" at bounding box center [610, 12] width 16 height 16
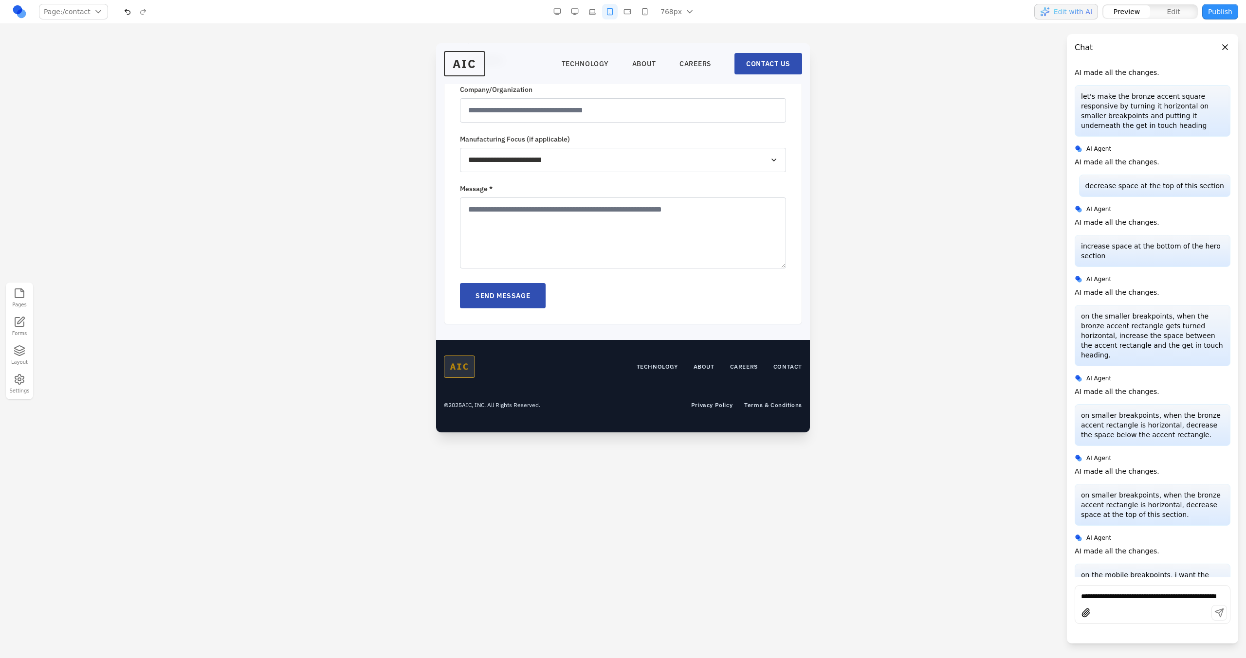
scroll to position [690, 0]
click at [631, 3] on nav "Page: /contact / /technology /about /careers /contact Manage pages 768px 1536px…" at bounding box center [623, 12] width 1246 height 24
click at [631, 7] on button "button" at bounding box center [627, 12] width 16 height 16
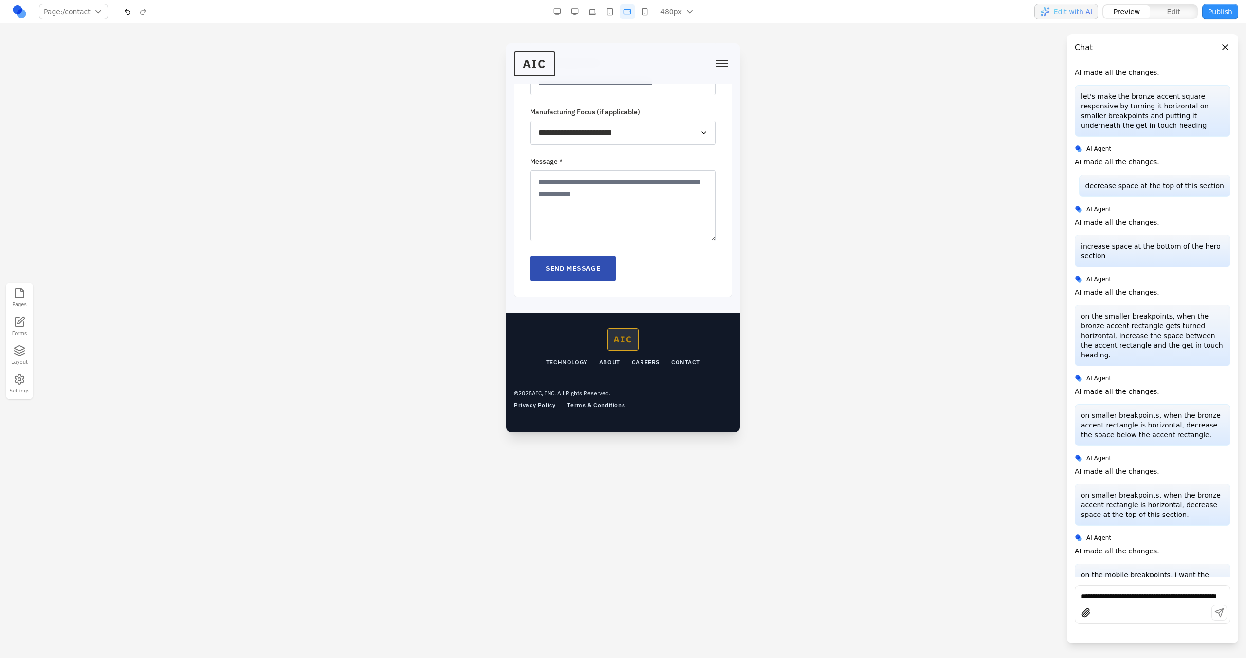
scroll to position [868, 0]
click at [660, 362] on nav "TECHNOLOGY ABOUT CAREERS CONTACT" at bounding box center [623, 363] width 154 height 8
click at [602, 348] on button at bounding box center [610, 356] width 16 height 16
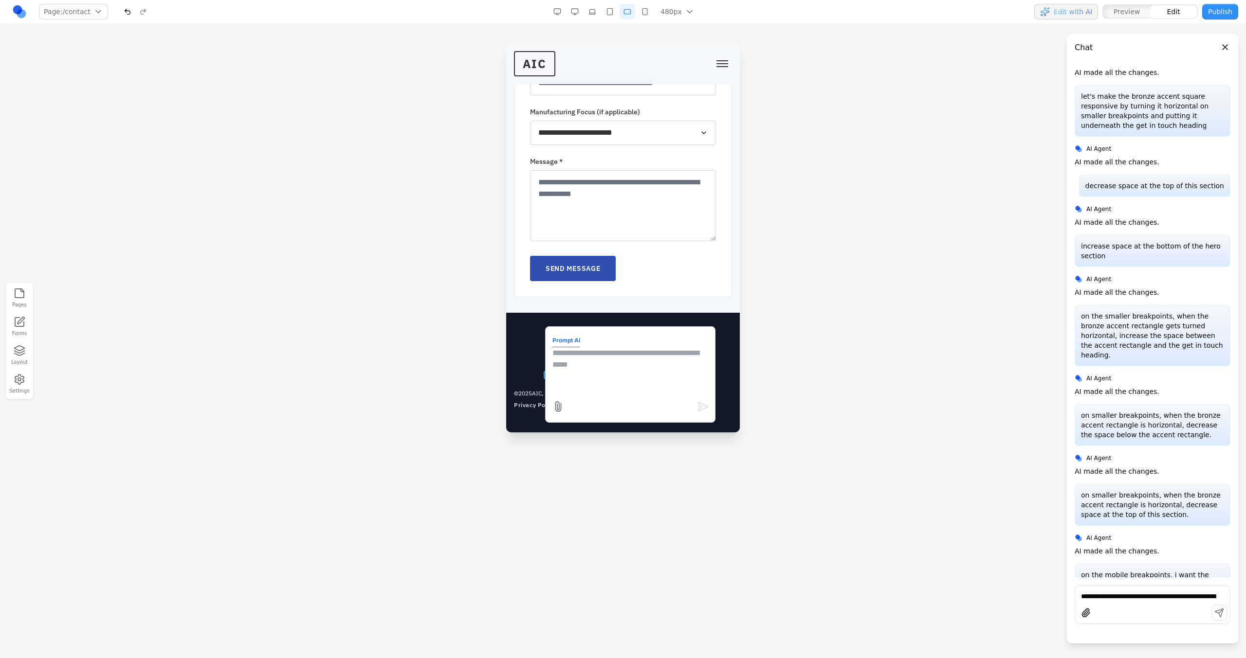
click at [614, 374] on textarea at bounding box center [630, 371] width 156 height 49
type textarea "**********"
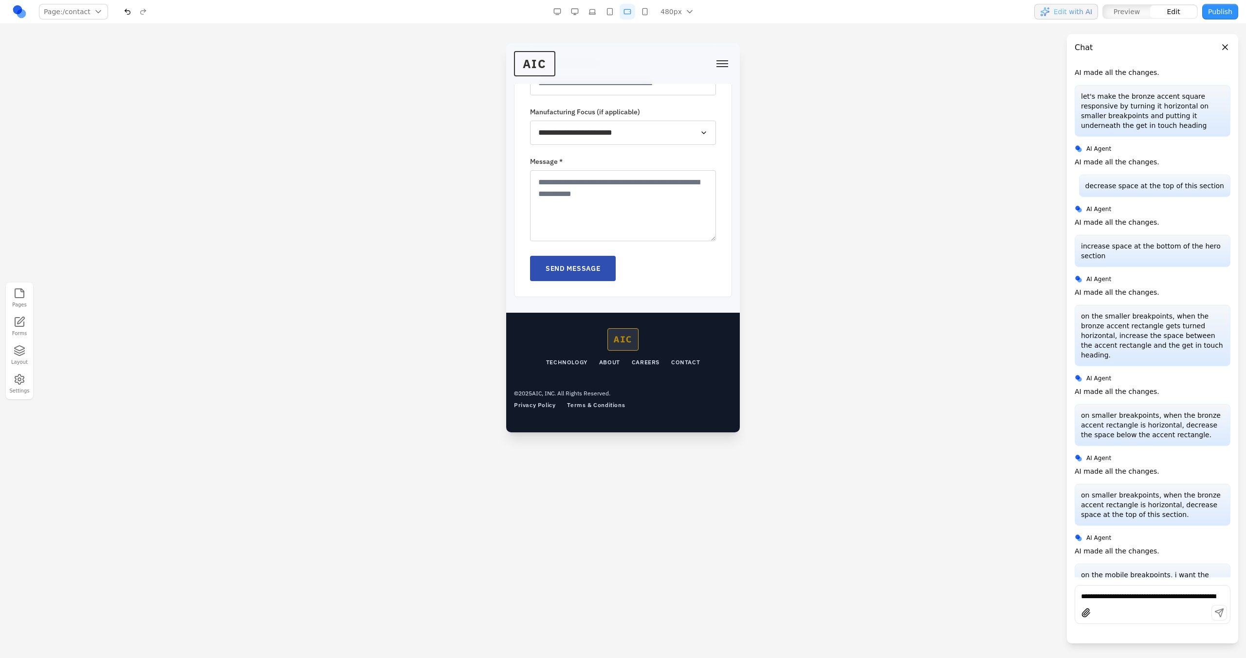
click at [622, 374] on div at bounding box center [623, 350] width 1246 height 615
click at [657, 374] on div "AIC TECHNOLOGY ABOUT CAREERS CONTACT © 2025 AIC, INC. All Rights Reserved. Priv…" at bounding box center [623, 368] width 218 height 81
click at [641, 374] on div "AIC TECHNOLOGY ABOUT CAREERS CONTACT © 2025 AIC, INC. All Rights Reserved. Priv…" at bounding box center [623, 373] width 234 height 120
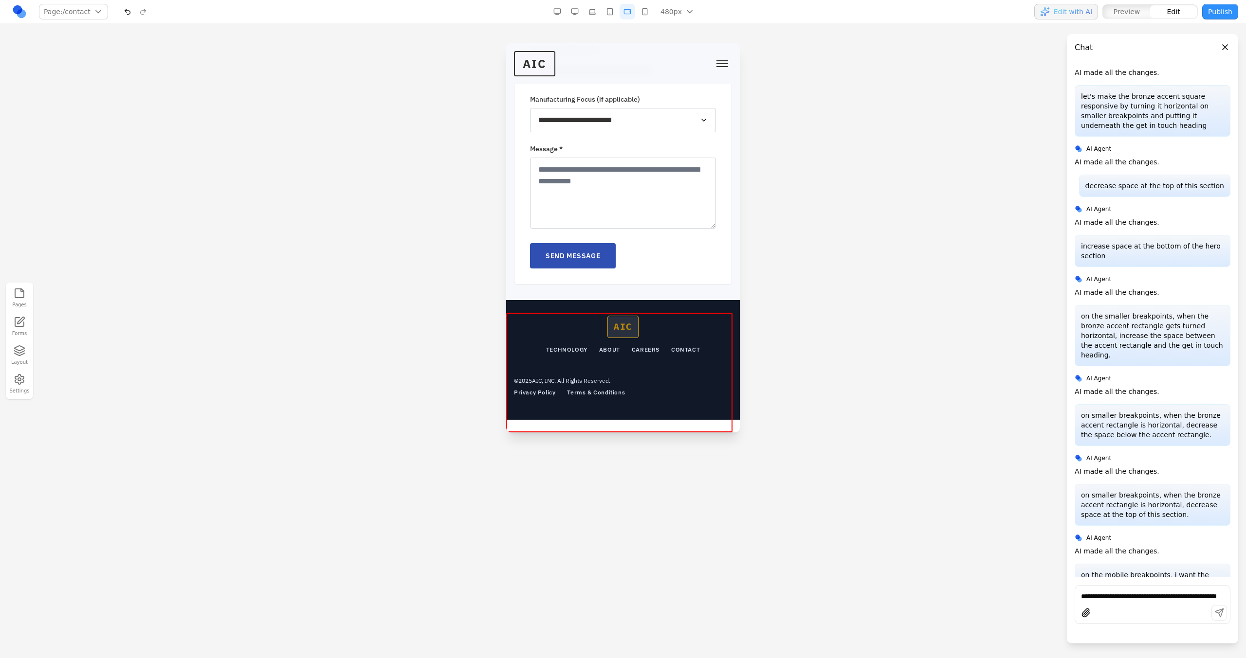
click at [666, 318] on div "AIC TECHNOLOGY ABOUT CAREERS CONTACT © 2025 AIC, INC. All Rights Reserved. Priv…" at bounding box center [623, 360] width 234 height 120
click at [631, 374] on div "AIC TECHNOLOGY ABOUT CAREERS CONTACT © 2025 AIC, INC. All Rights Reserved. Priv…" at bounding box center [623, 356] width 218 height 81
click at [631, 374] on div at bounding box center [623, 350] width 1246 height 615
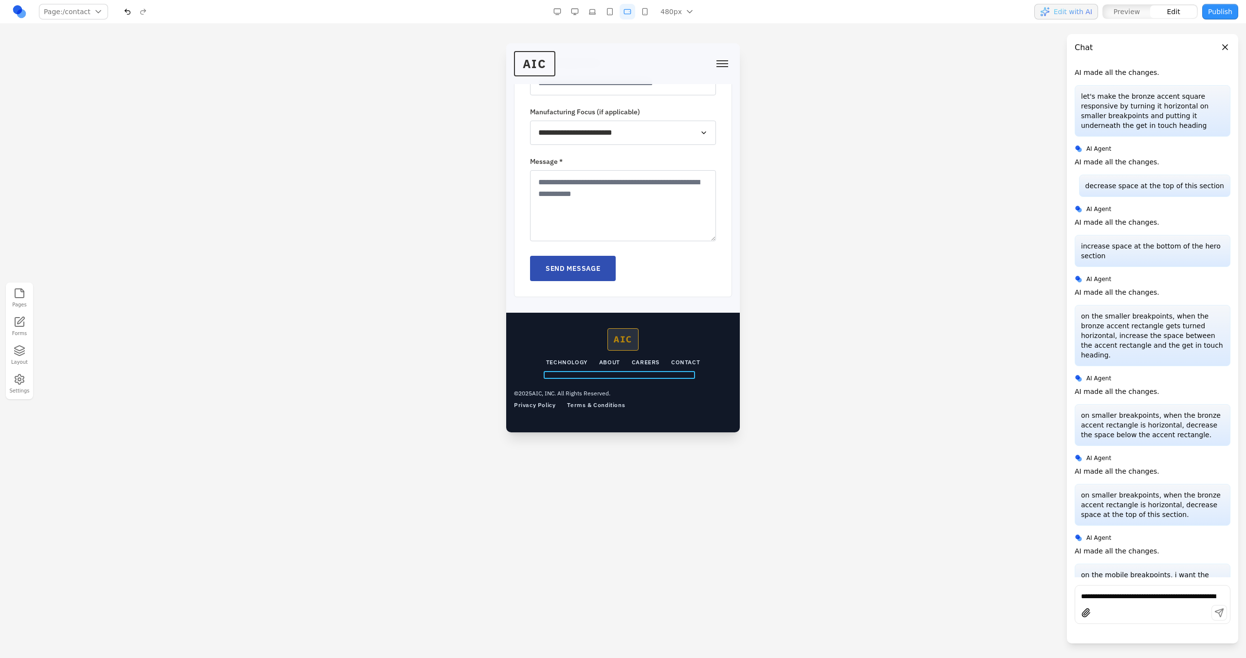
click at [624, 363] on nav "TECHNOLOGY ABOUT CAREERS CONTACT" at bounding box center [623, 363] width 154 height 8
click at [604, 349] on button at bounding box center [610, 356] width 16 height 16
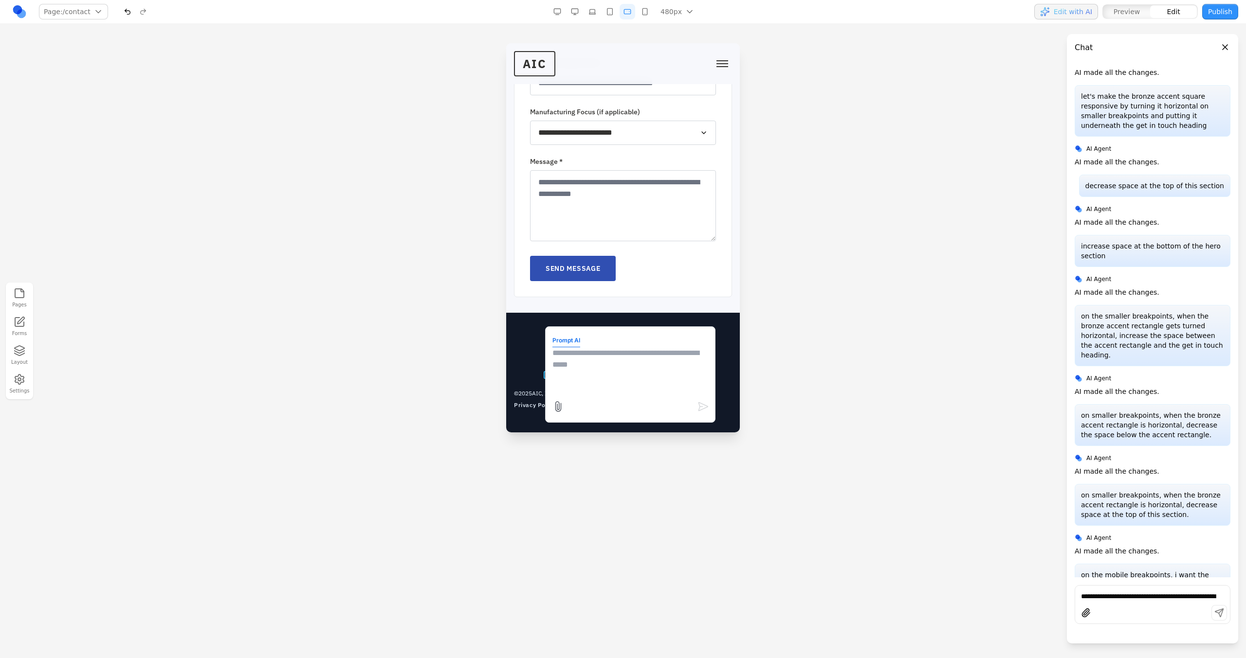
click at [621, 372] on textarea at bounding box center [630, 371] width 156 height 49
type textarea "*"
type textarea "**********"
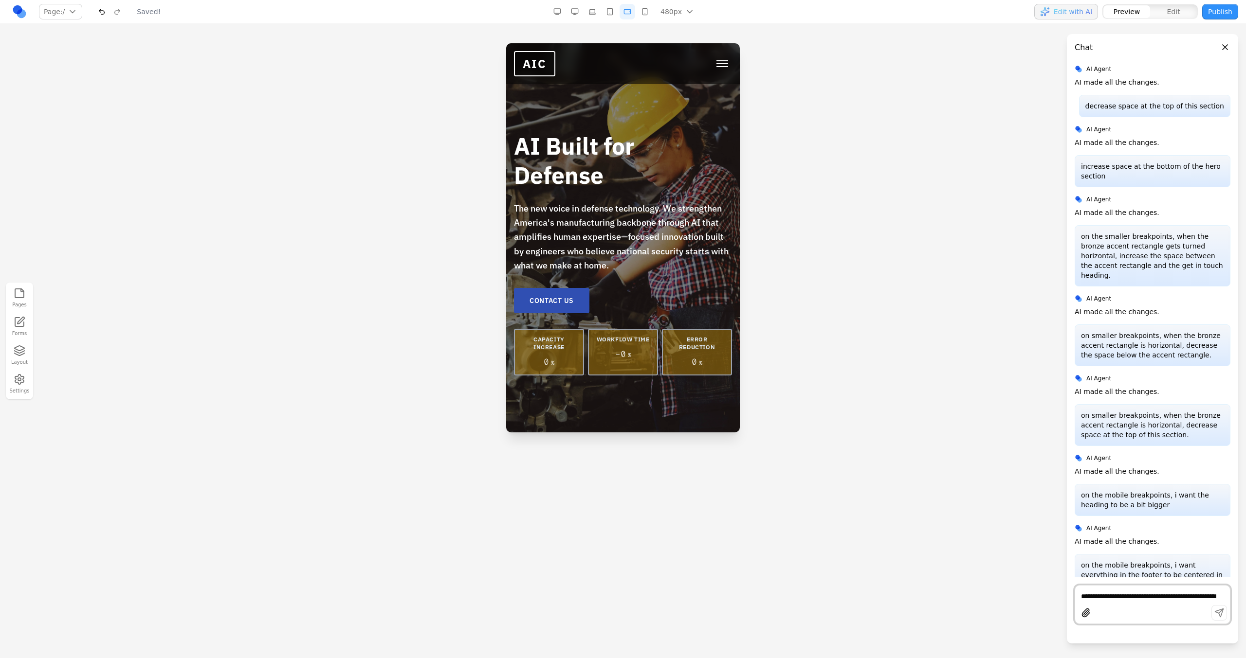
scroll to position [0, 0]
click at [713, 72] on div "AIC TECHNOLOGY ABOUT CAREERS CONTACT US" at bounding box center [623, 63] width 218 height 25
click at [713, 71] on button "Toggle mobile menu" at bounding box center [721, 63] width 19 height 15
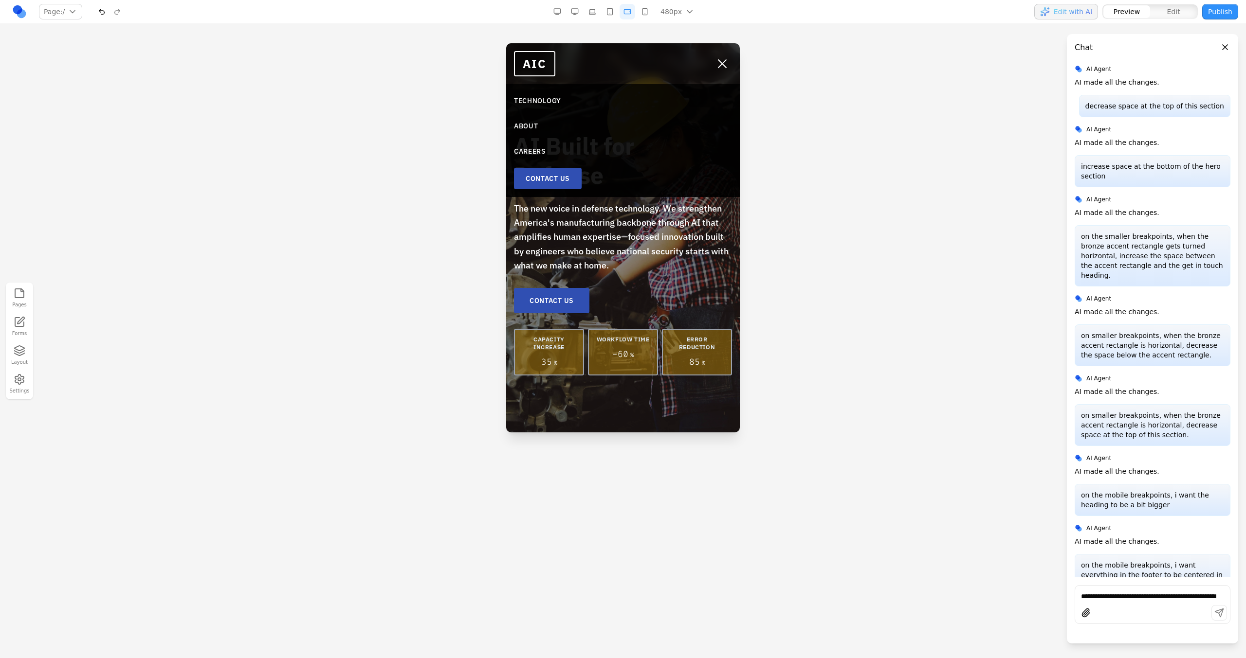
click at [568, 179] on link "CONTACT US" at bounding box center [548, 178] width 68 height 21
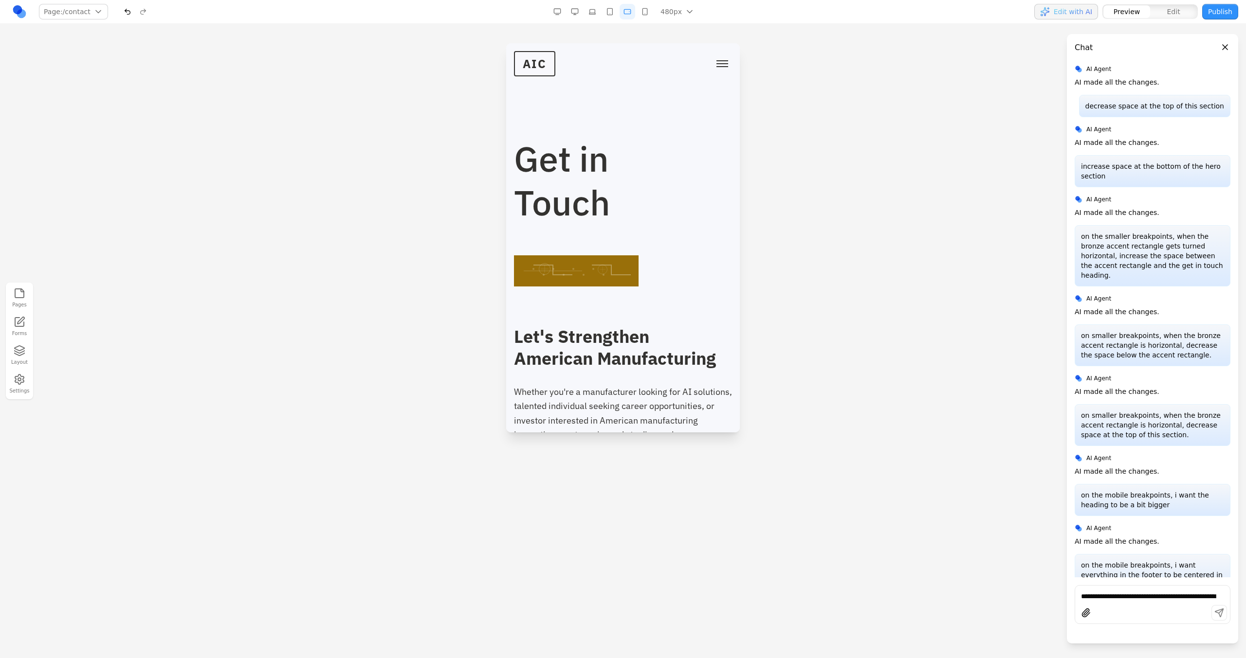
click at [723, 67] on button "Toggle mobile menu" at bounding box center [721, 63] width 19 height 15
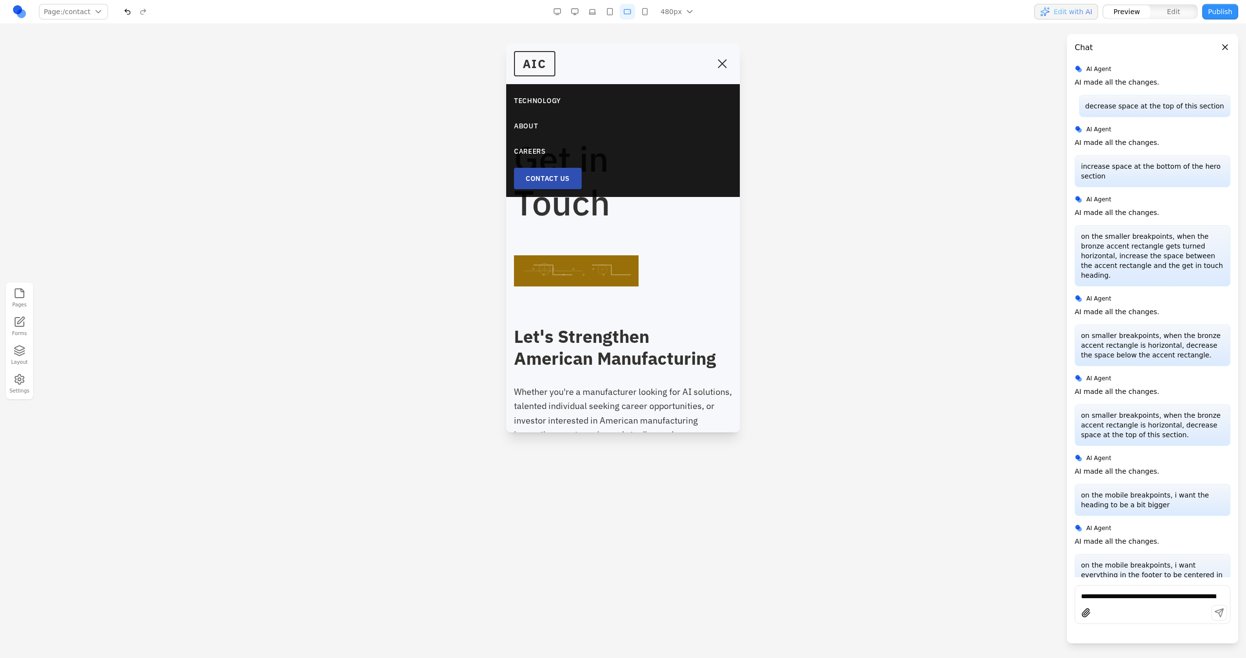
click at [567, 177] on link "CONTACT US" at bounding box center [548, 178] width 68 height 21
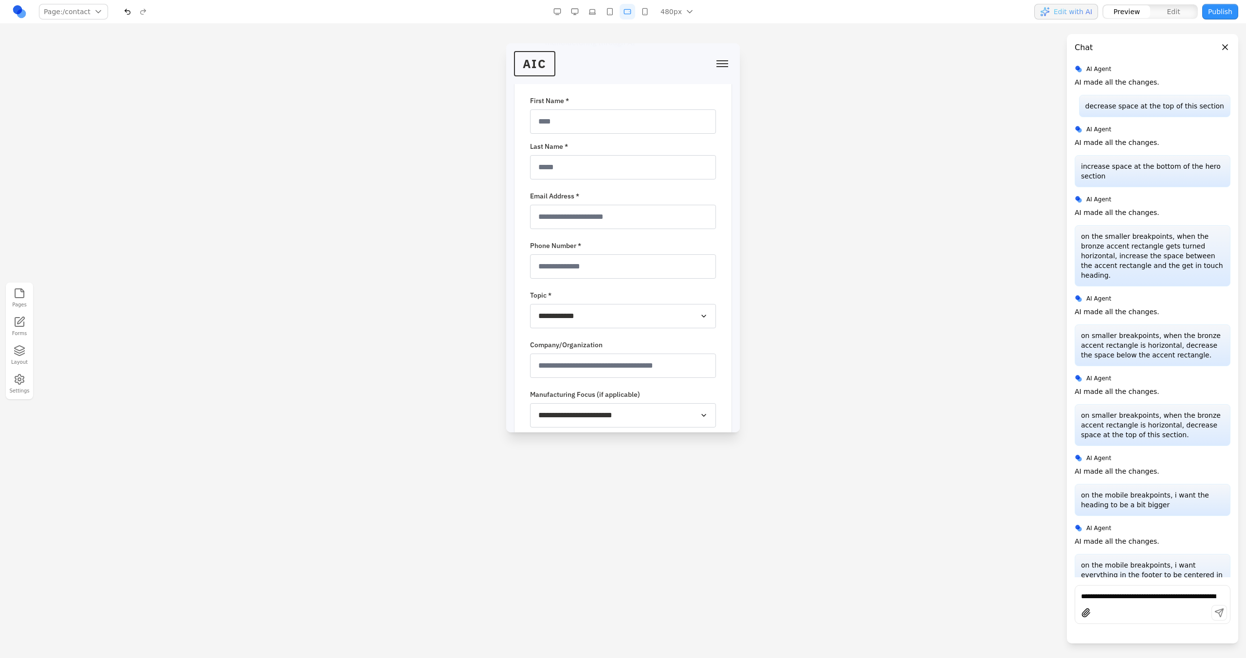
scroll to position [876, 0]
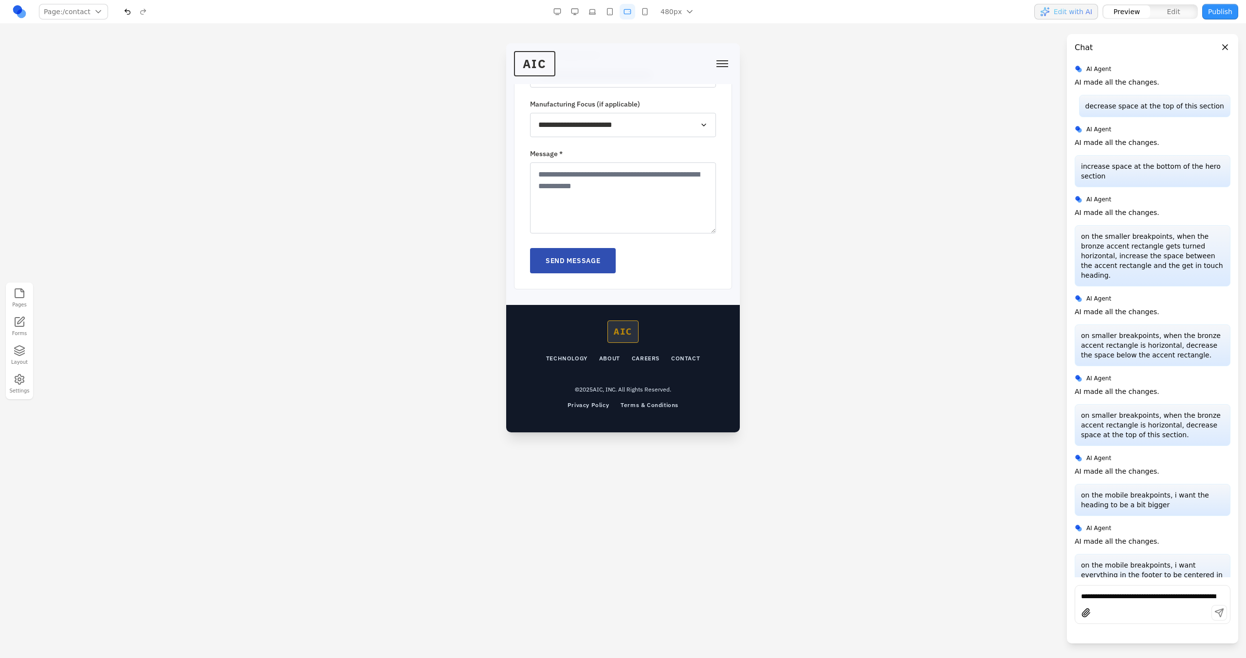
click at [603, 7] on button "button" at bounding box center [610, 12] width 16 height 16
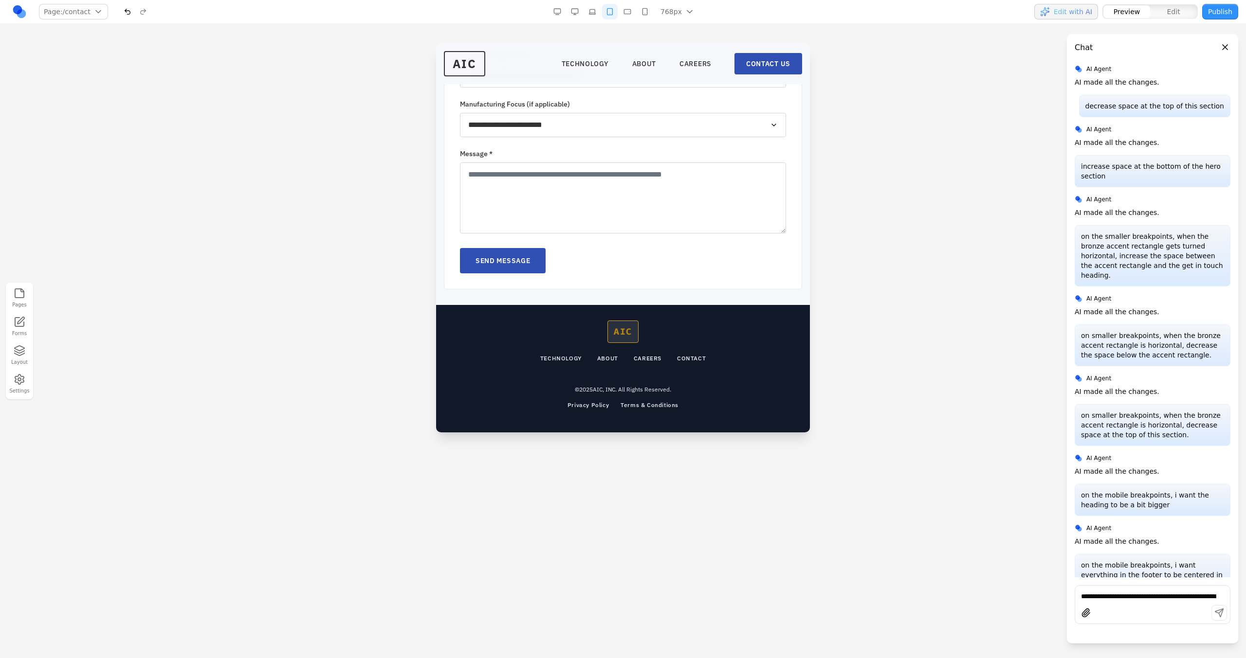
scroll to position [725, 0]
click at [590, 18] on button "button" at bounding box center [592, 12] width 16 height 16
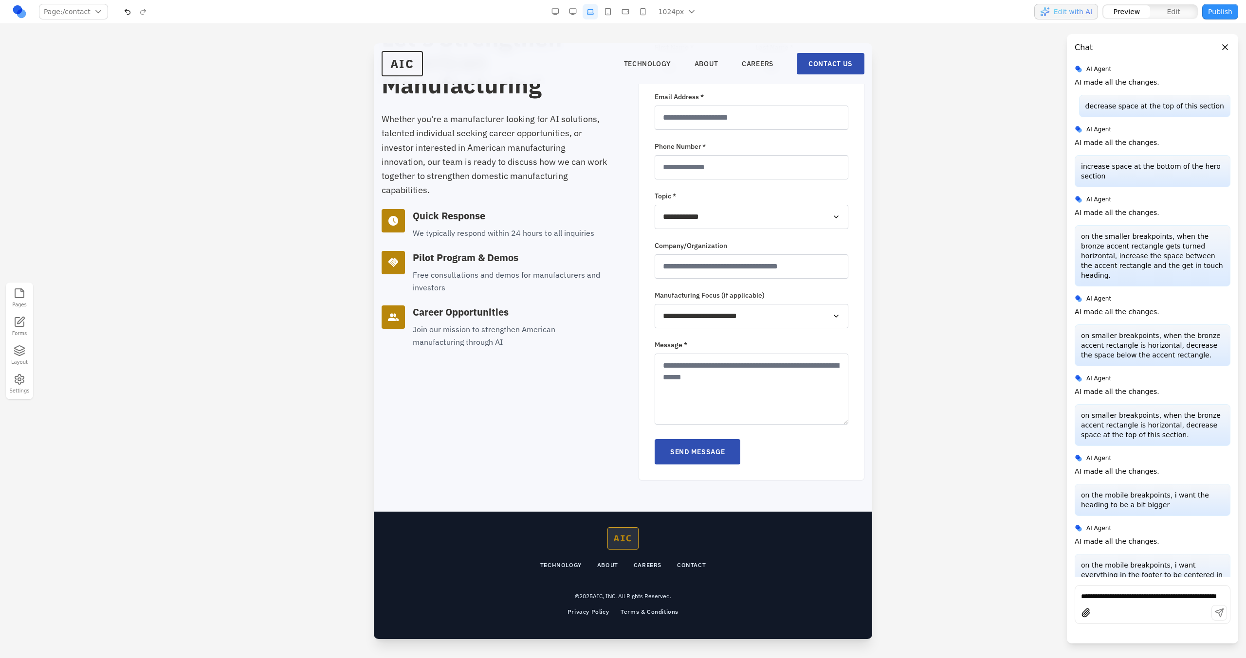
scroll to position [235, 0]
click at [579, 17] on button "button" at bounding box center [573, 12] width 16 height 16
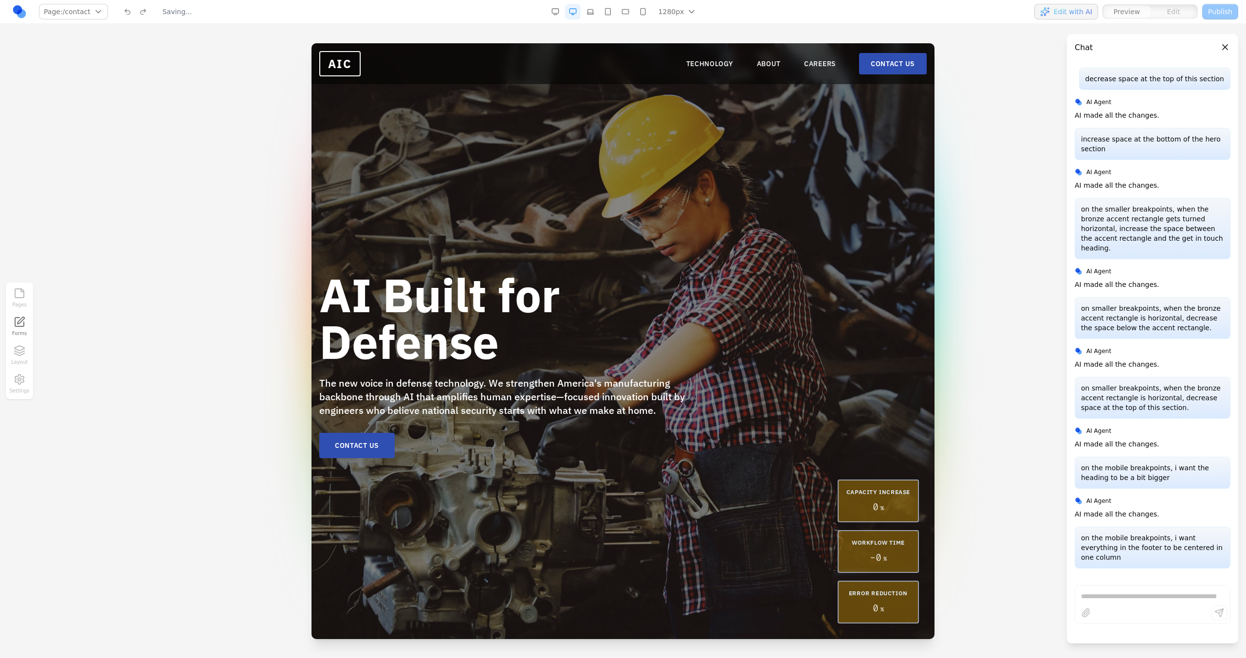
scroll to position [0, 0]
click at [616, 6] on div "1280px 1536px 1280px 1024px 768px 480px 375px" at bounding box center [624, 12] width 155 height 16
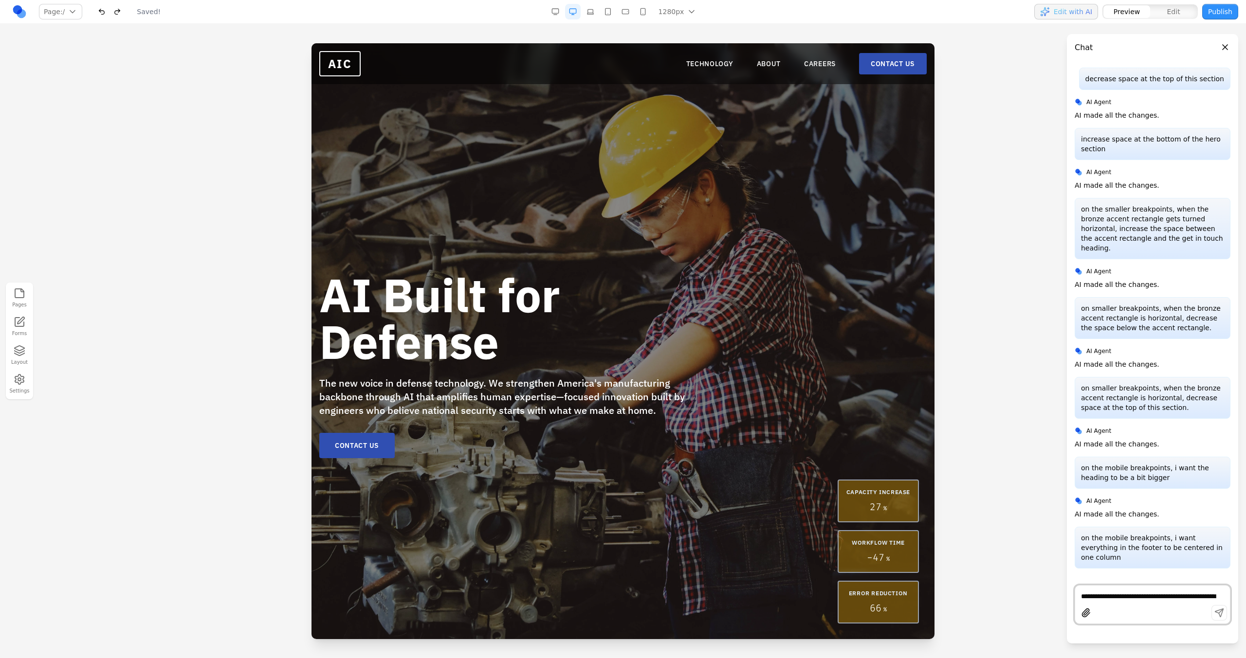
scroll to position [984, 0]
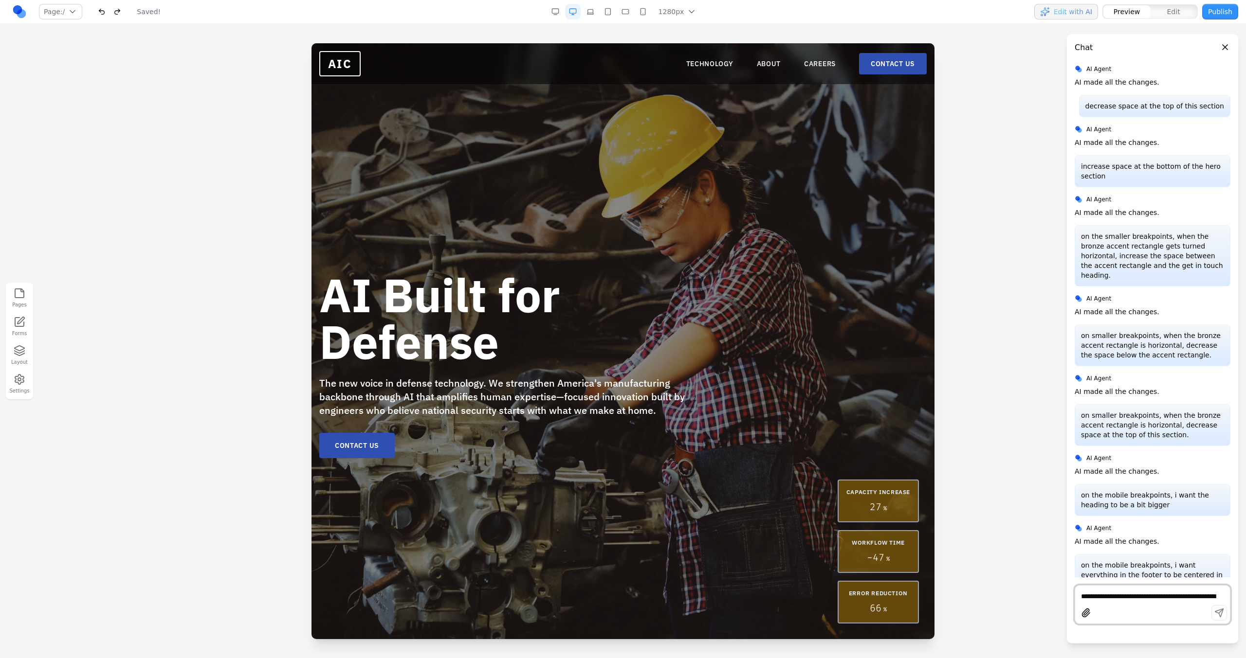
click at [620, 7] on button "button" at bounding box center [625, 12] width 16 height 16
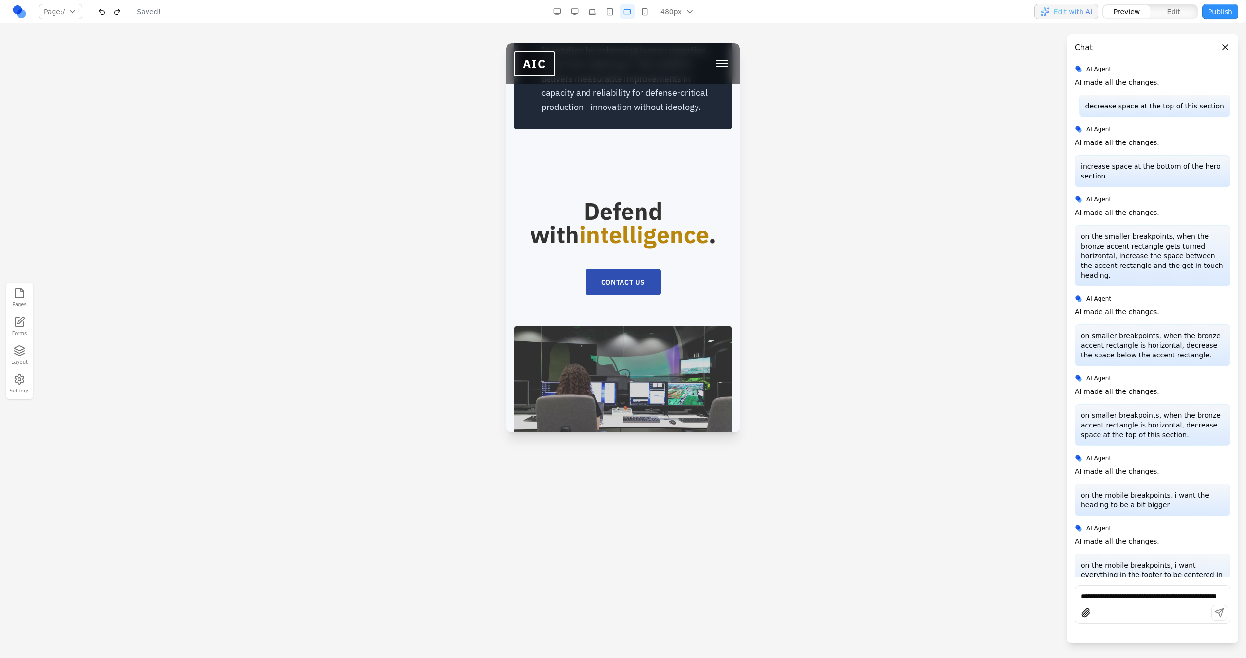
scroll to position [3374, 0]
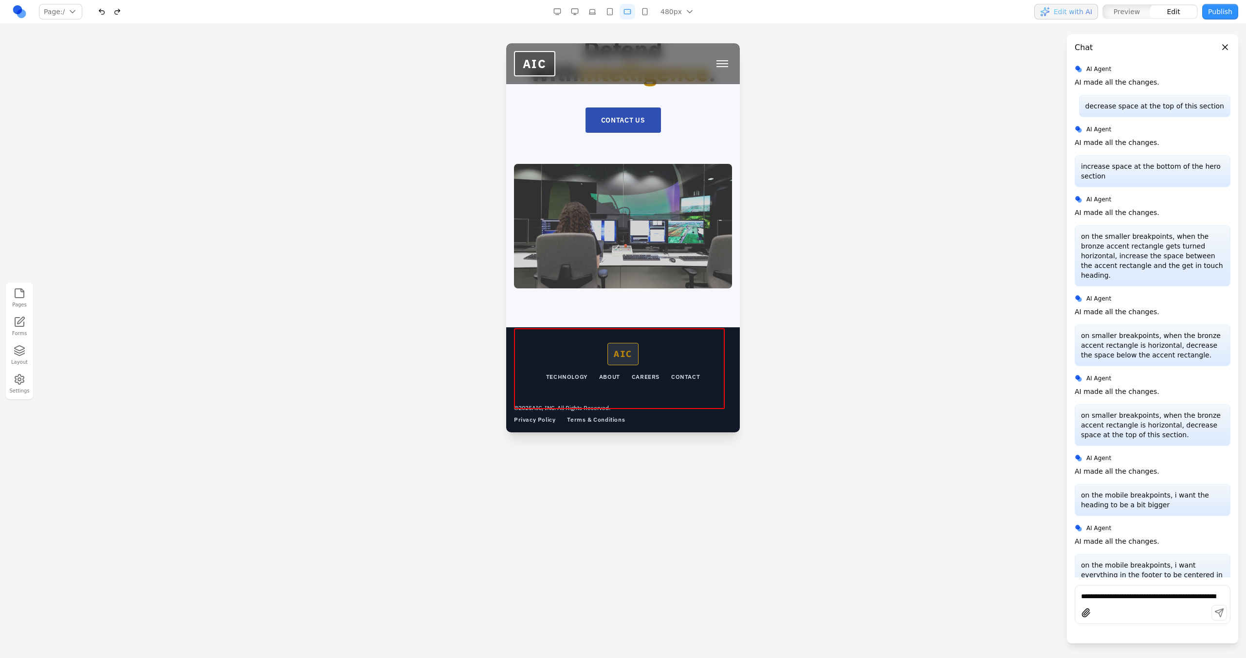
click at [633, 374] on div "AIC TECHNOLOGY ABOUT CAREERS CONTACT © 2025 AIC, INC. All Rights Reserved. Priv…" at bounding box center [623, 383] width 218 height 81
click at [573, 343] on div "AIC TECHNOLOGY ABOUT CAREERS CONTACT" at bounding box center [623, 362] width 218 height 38
click at [575, 308] on section "Defend with intelligence . CONTACT US" at bounding box center [623, 163] width 234 height 329
click at [575, 327] on div "AIC TECHNOLOGY ABOUT CAREERS CONTACT © 2025 AIC, INC. All Rights Reserved. Priv…" at bounding box center [623, 387] width 234 height 120
click at [735, 374] on div at bounding box center [1152, 614] width 155 height 18
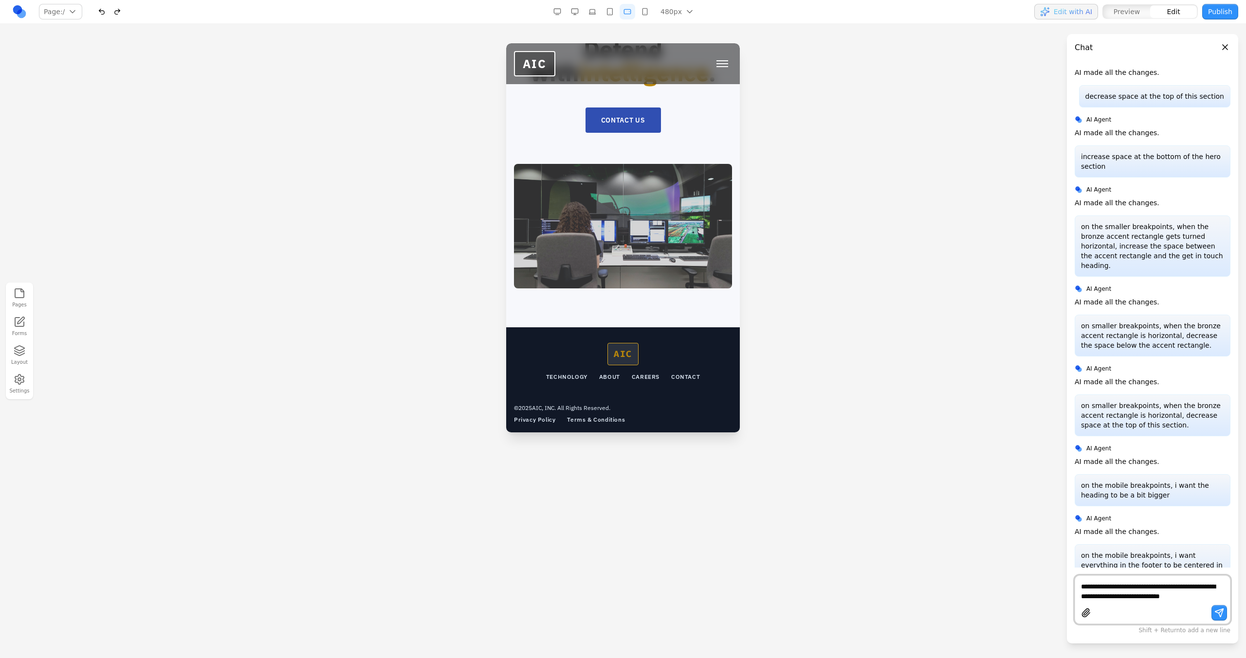
scroll to position [1004, 0]
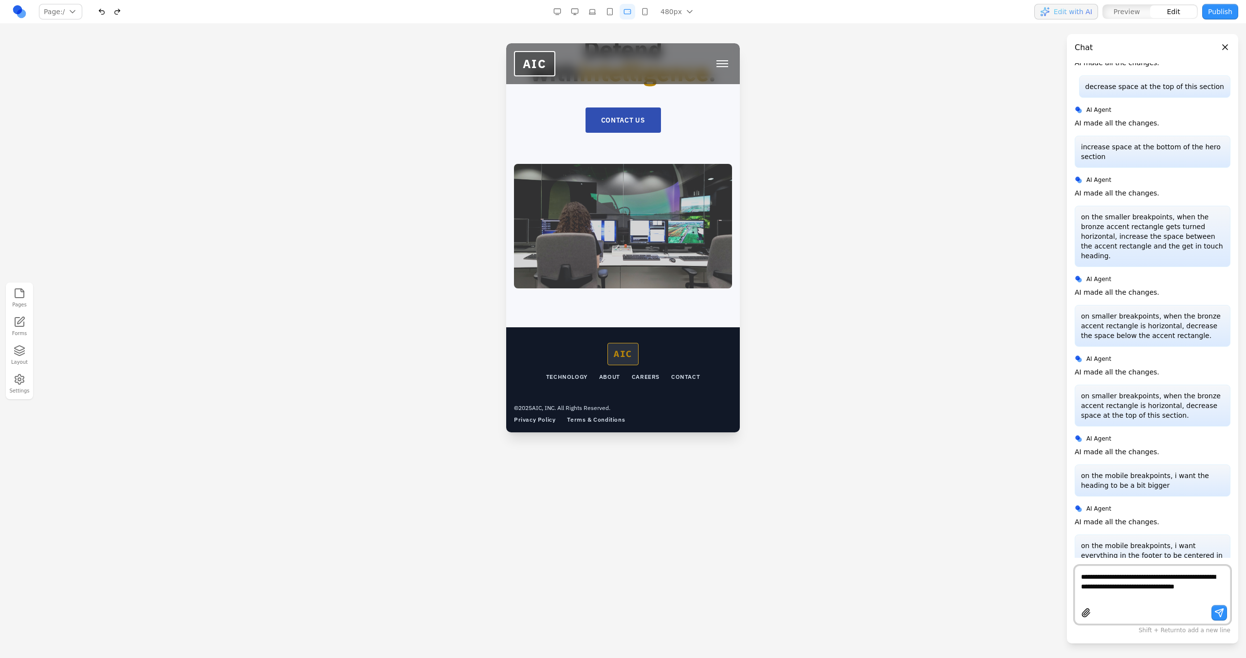
type textarea "**********"
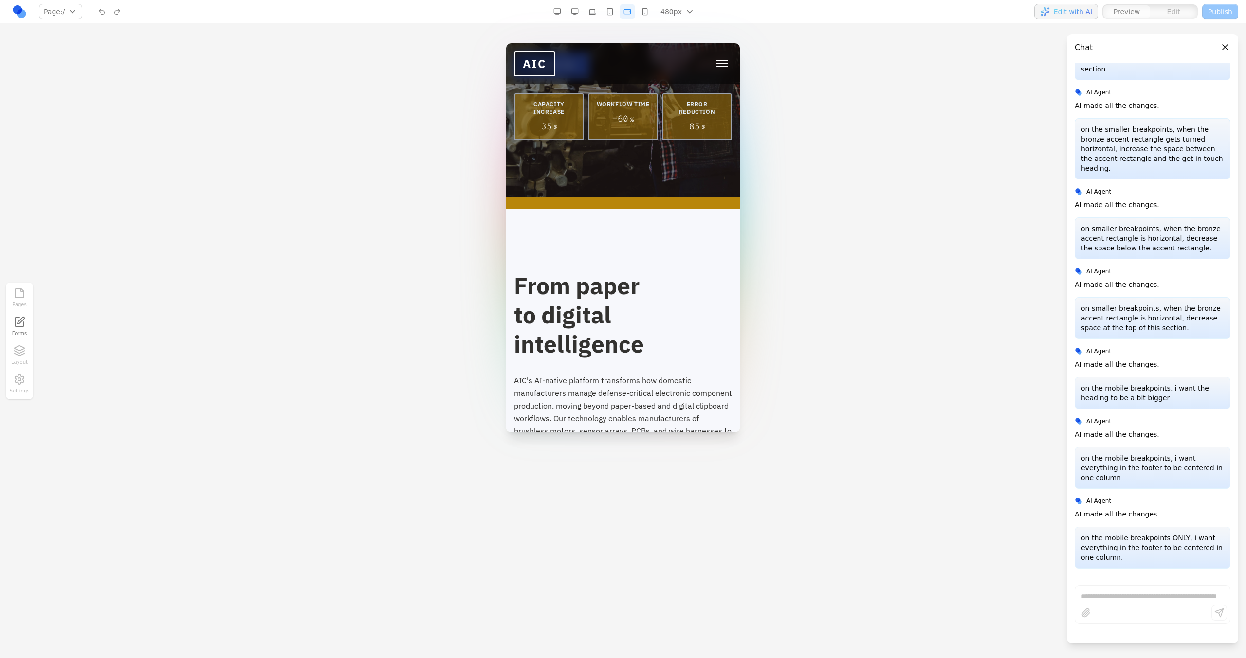
scroll to position [0, 0]
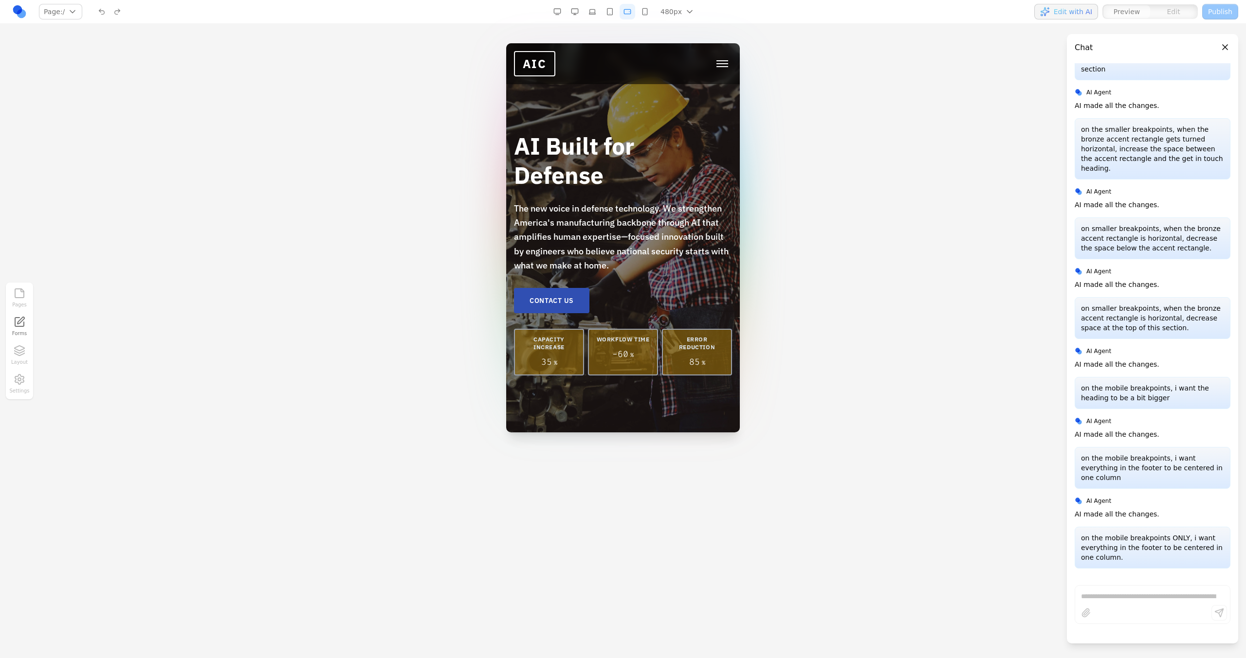
click at [716, 57] on button "Toggle mobile menu" at bounding box center [721, 63] width 19 height 15
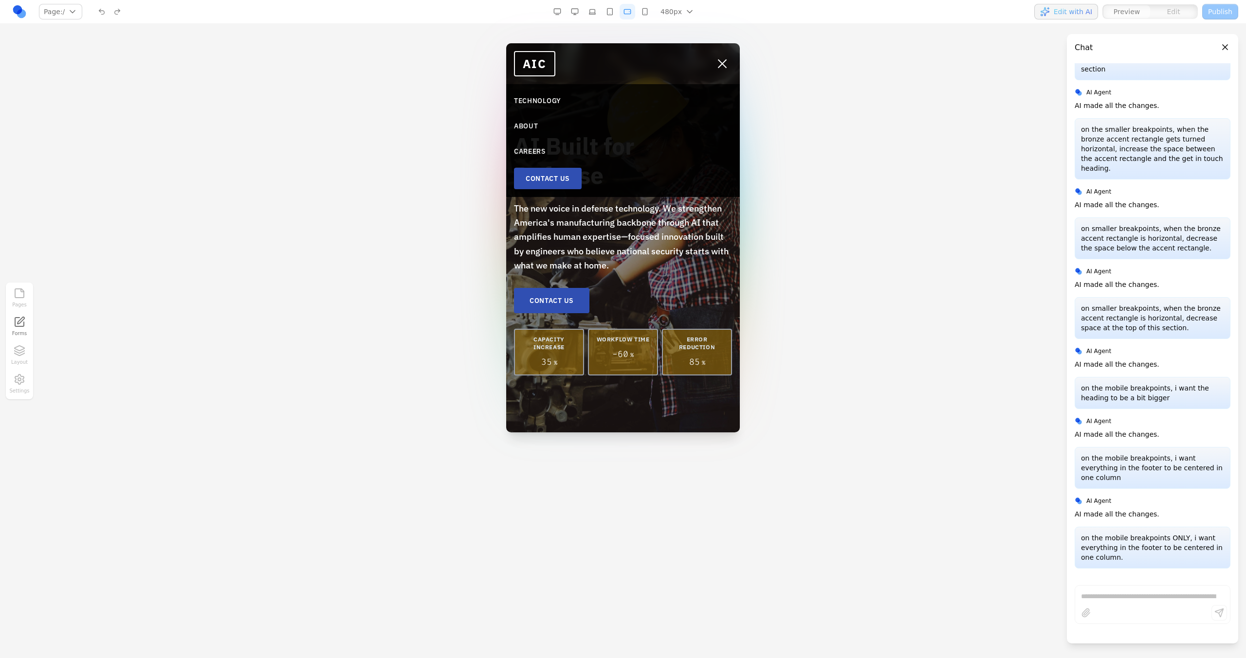
click at [563, 178] on link "CONTACT US" at bounding box center [548, 178] width 68 height 21
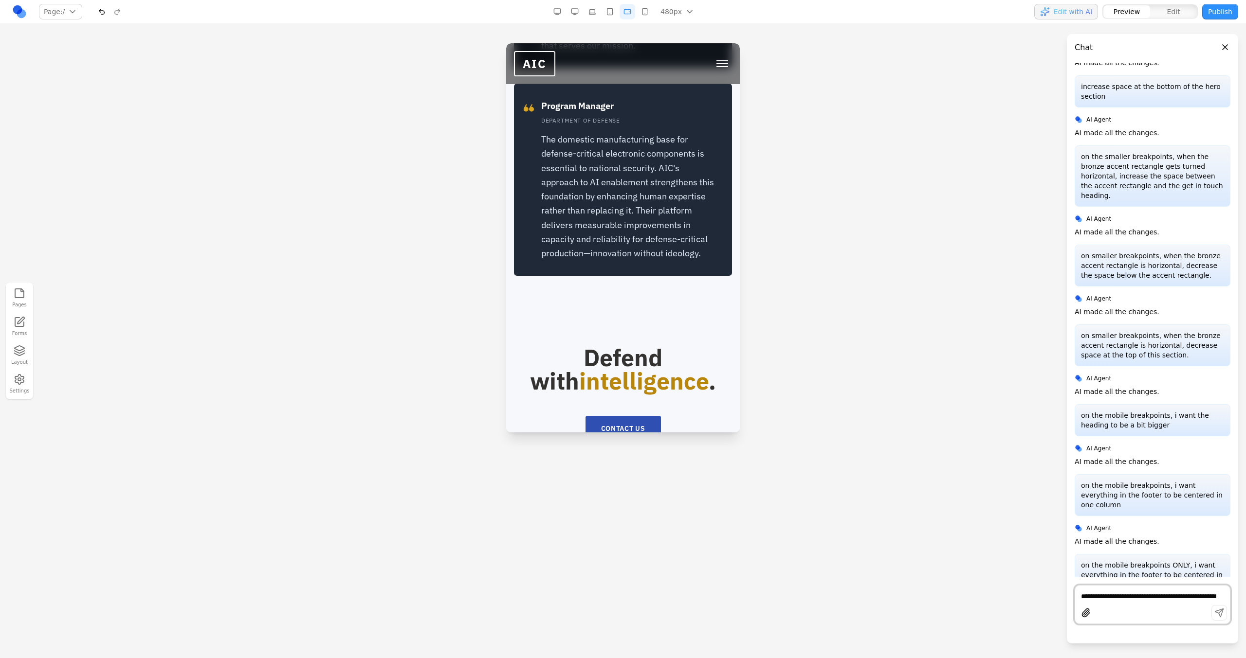
scroll to position [3378, 0]
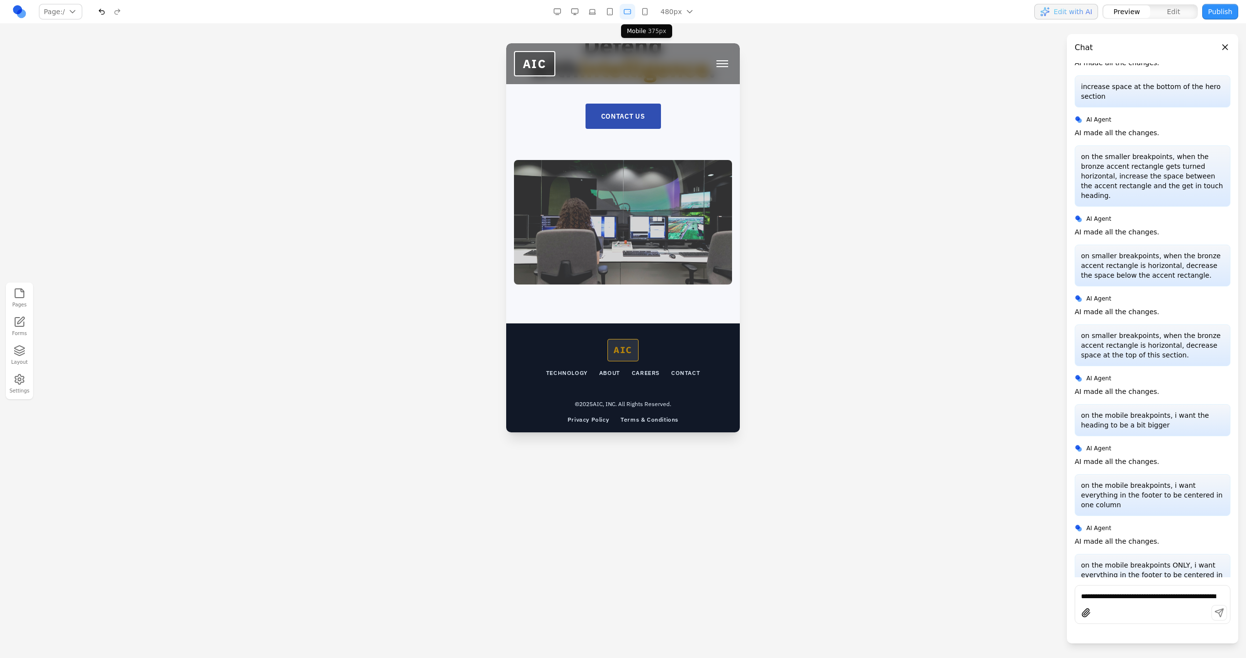
click at [641, 13] on button "button" at bounding box center [645, 12] width 16 height 16
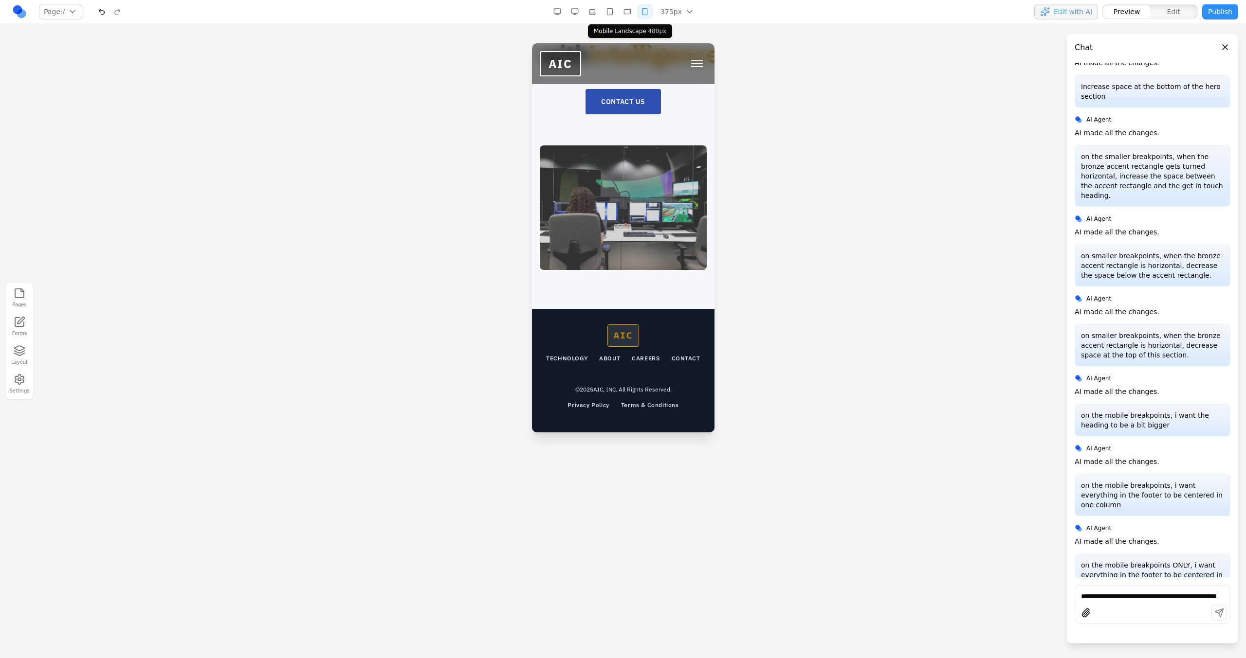
click at [627, 13] on button "button" at bounding box center [627, 12] width 16 height 16
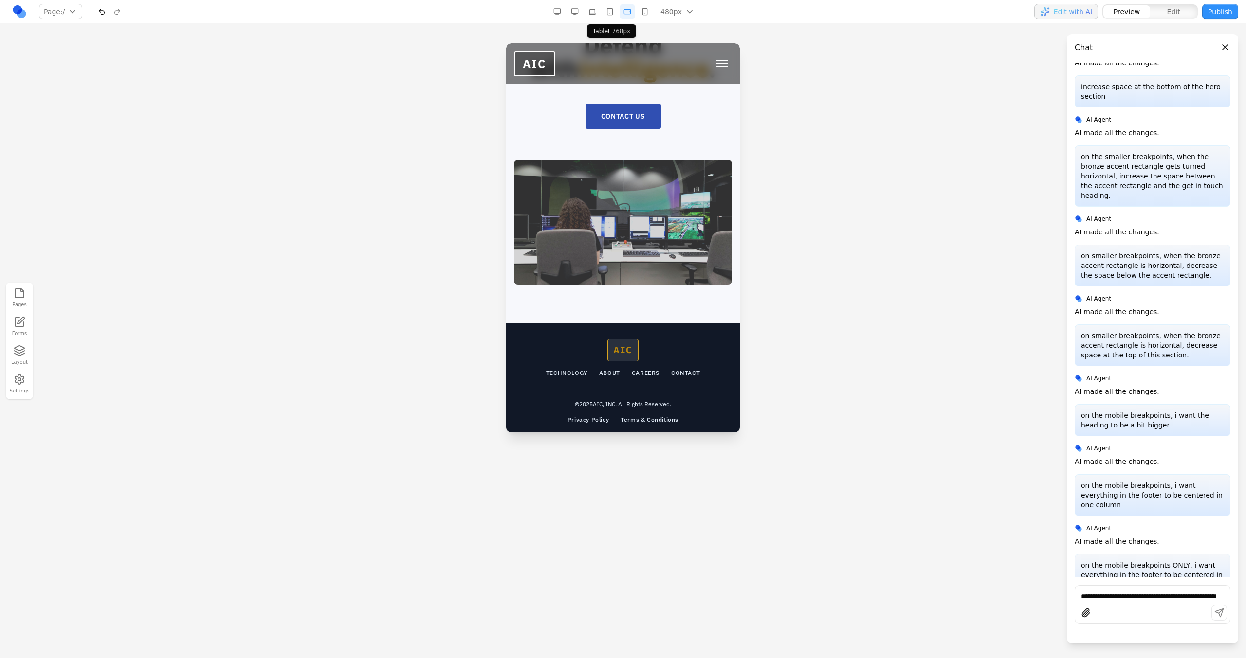
click at [613, 16] on button "button" at bounding box center [610, 12] width 16 height 16
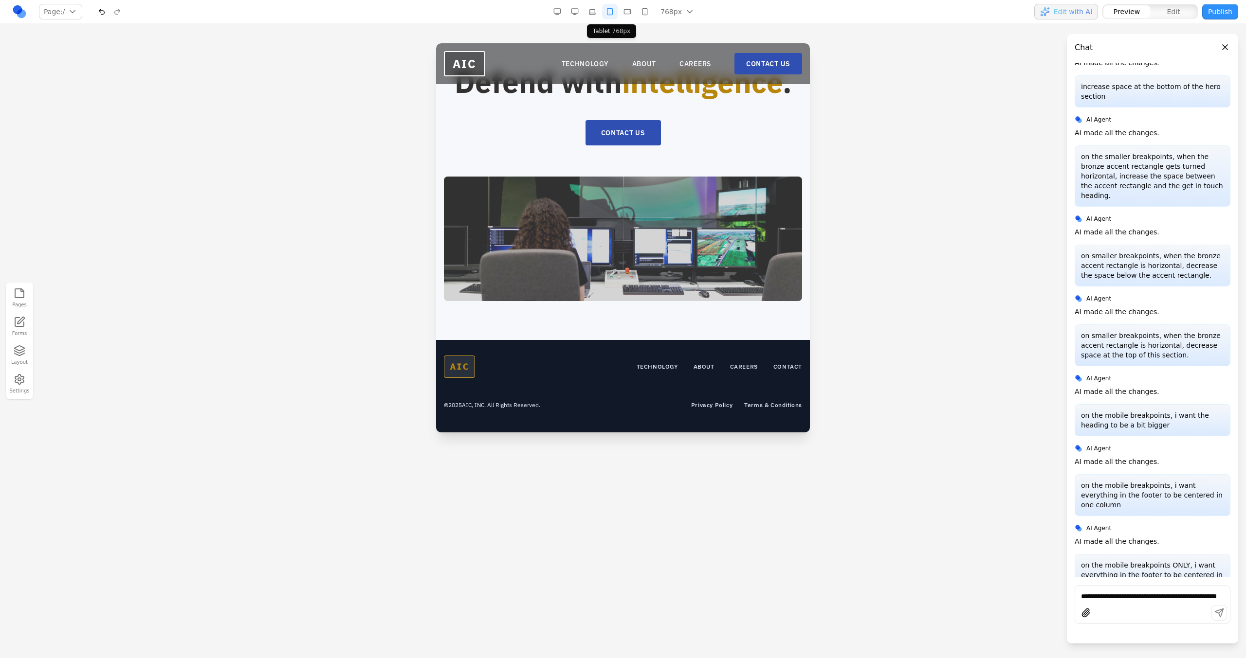
scroll to position [2778, 0]
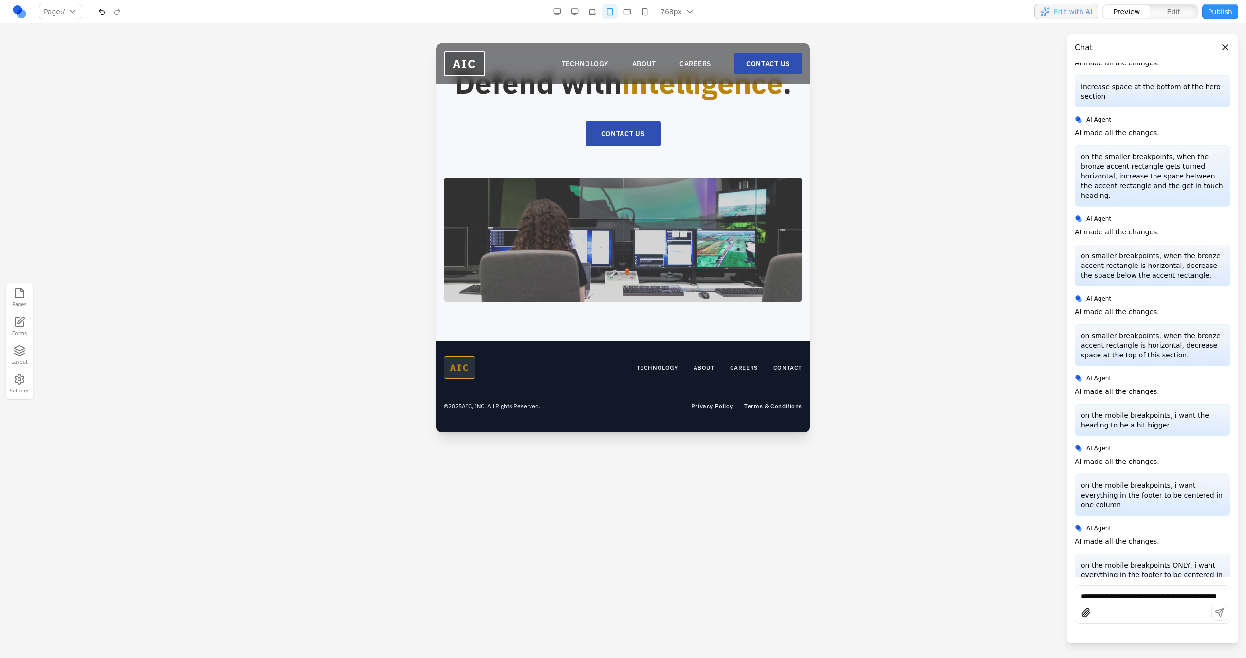
click at [596, 22] on nav "Page: / / /technology /about /careers /contact Manage pages 768px 1536px 1280px…" at bounding box center [623, 12] width 1246 height 24
click at [595, 20] on nav "Page: / / /technology /about /careers /contact Manage pages 768px 1536px 1280px…" at bounding box center [623, 12] width 1246 height 24
click at [591, 15] on button "button" at bounding box center [592, 12] width 16 height 16
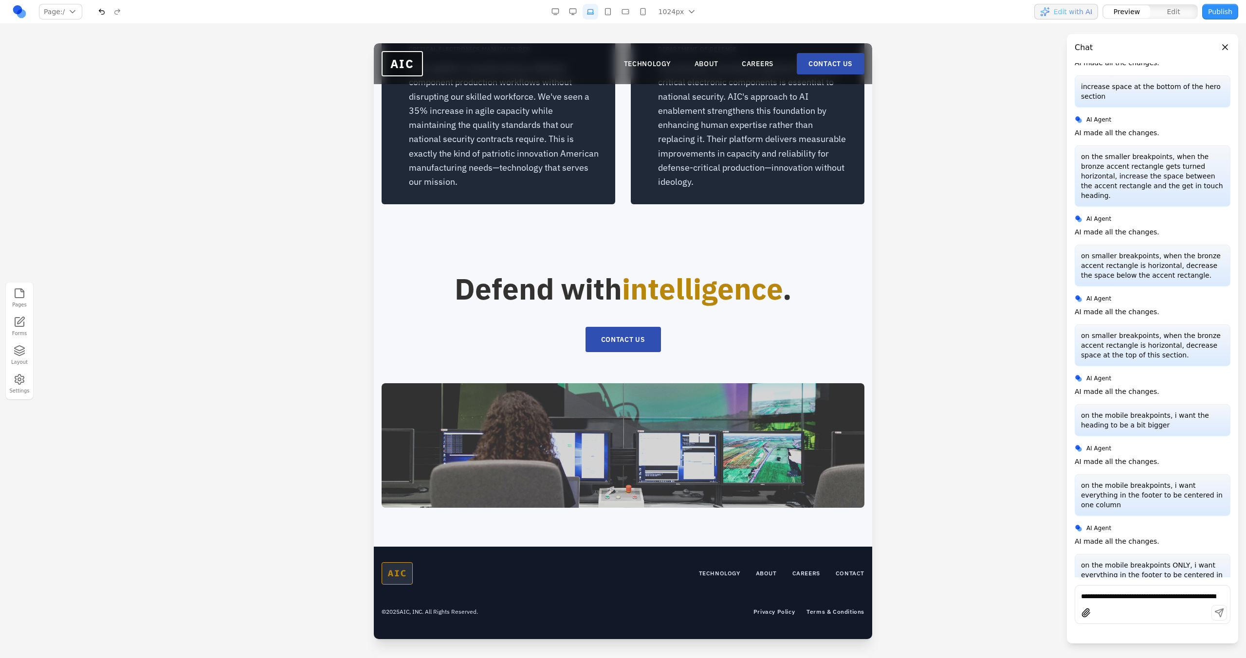
click at [577, 15] on button "button" at bounding box center [573, 12] width 16 height 16
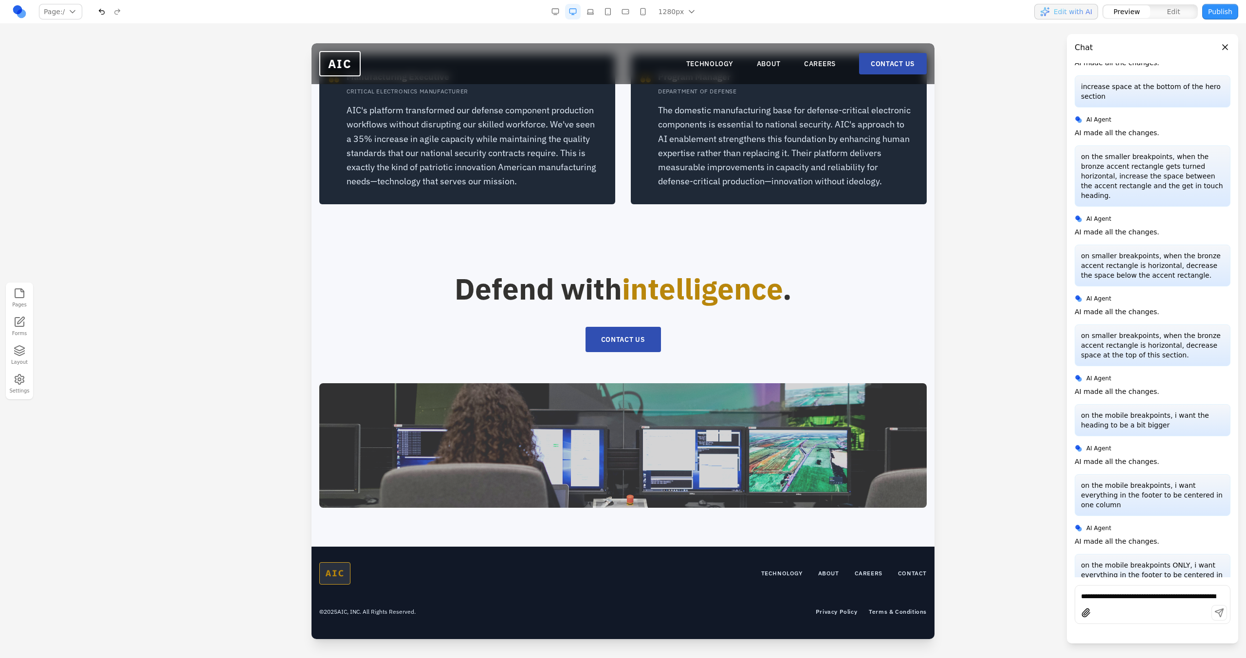
click at [627, 16] on button "button" at bounding box center [625, 12] width 16 height 16
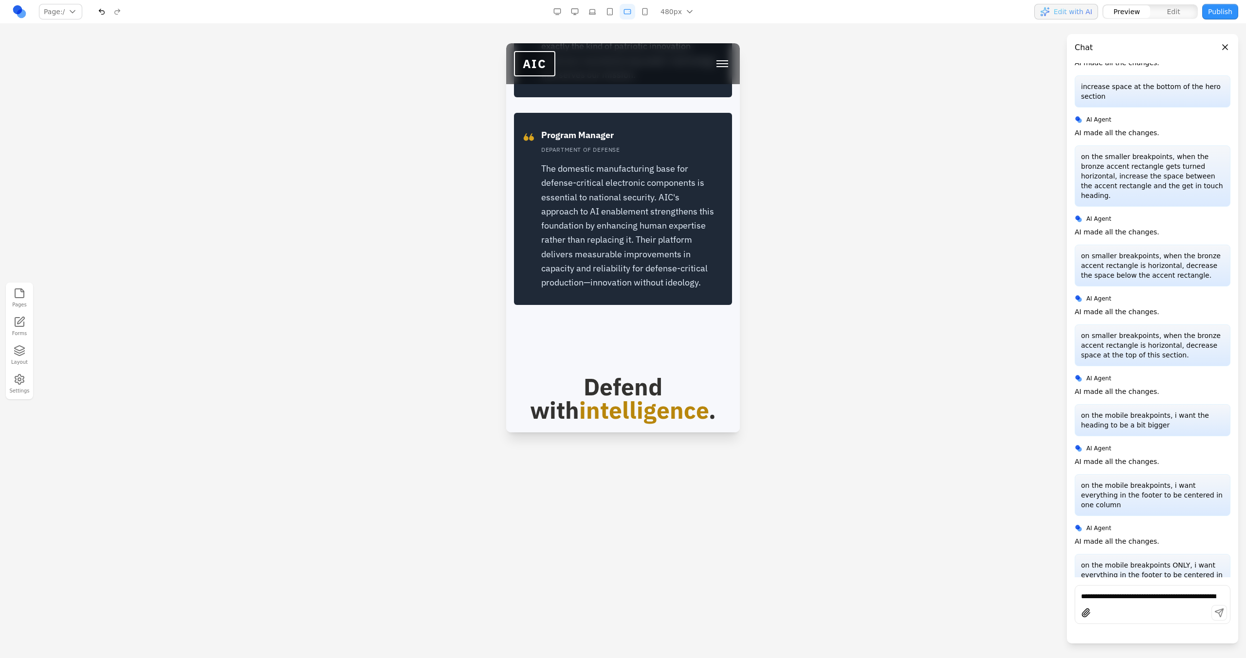
scroll to position [3378, 0]
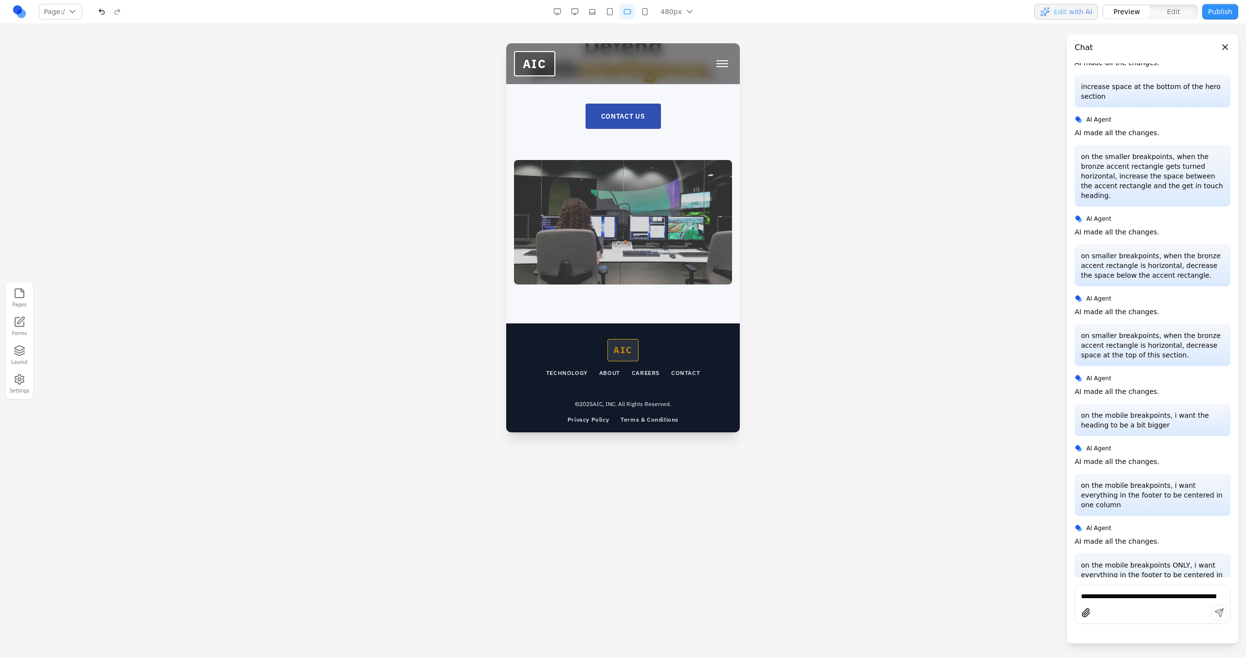
click at [735, 374] on textarea "**********" at bounding box center [1152, 597] width 143 height 10
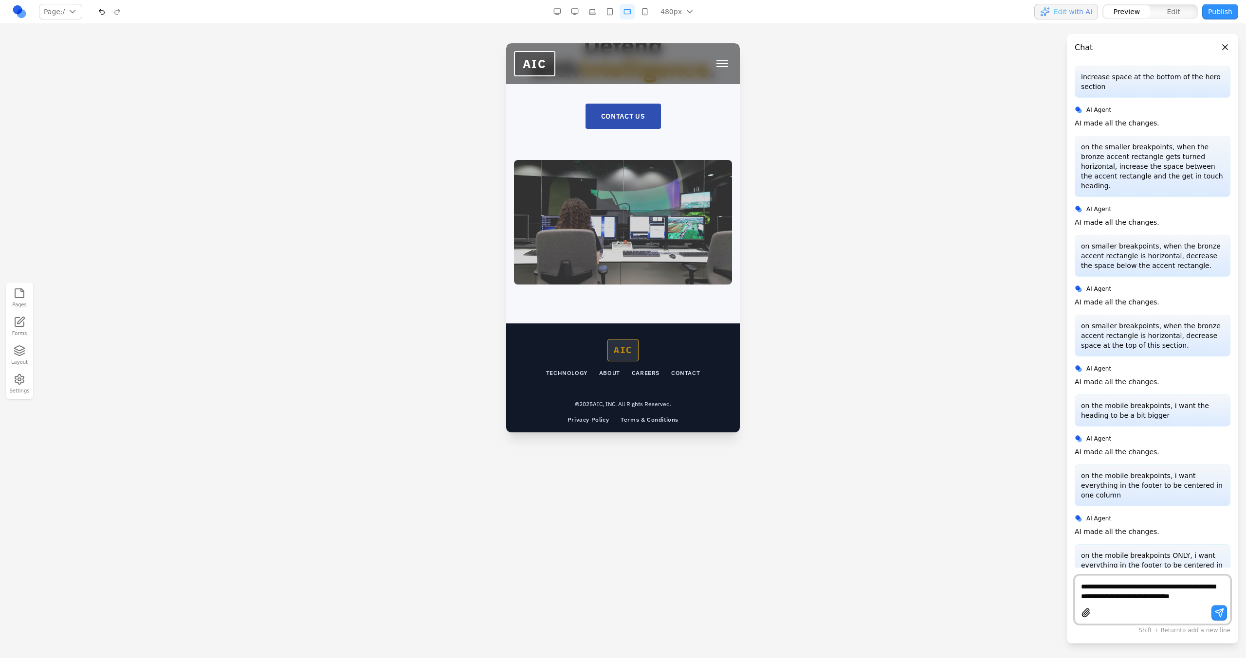
scroll to position [1084, 0]
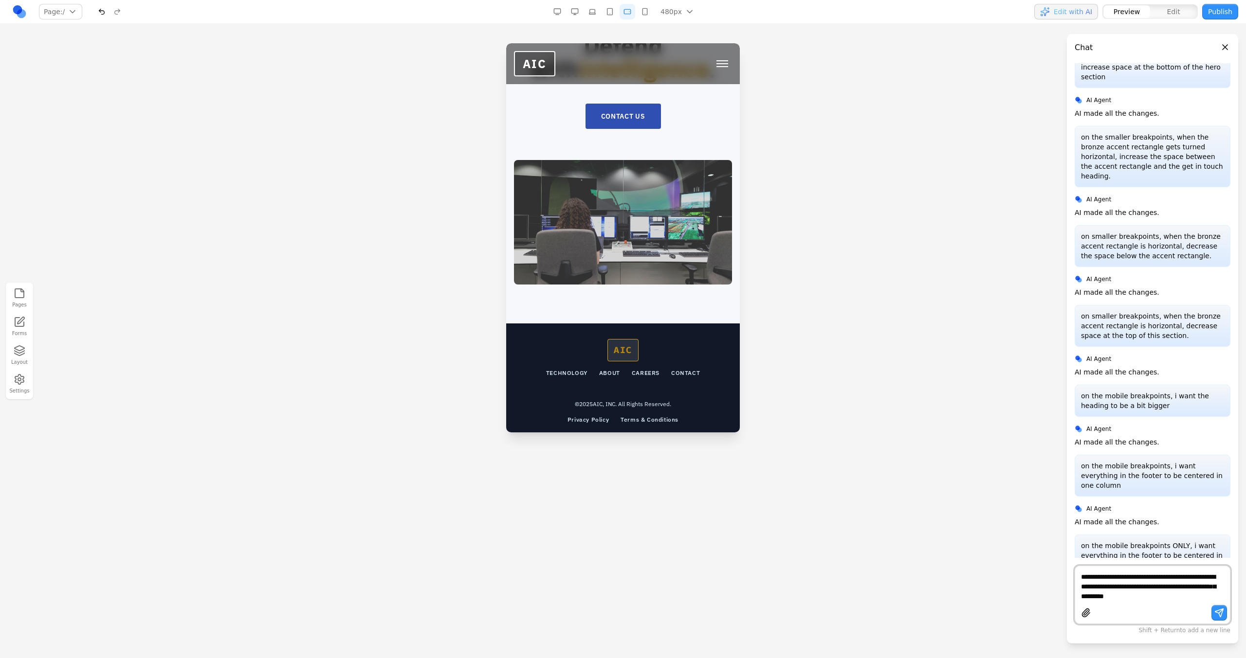
click at [735, 374] on textarea "**********" at bounding box center [1152, 586] width 143 height 29
type textarea "**********"
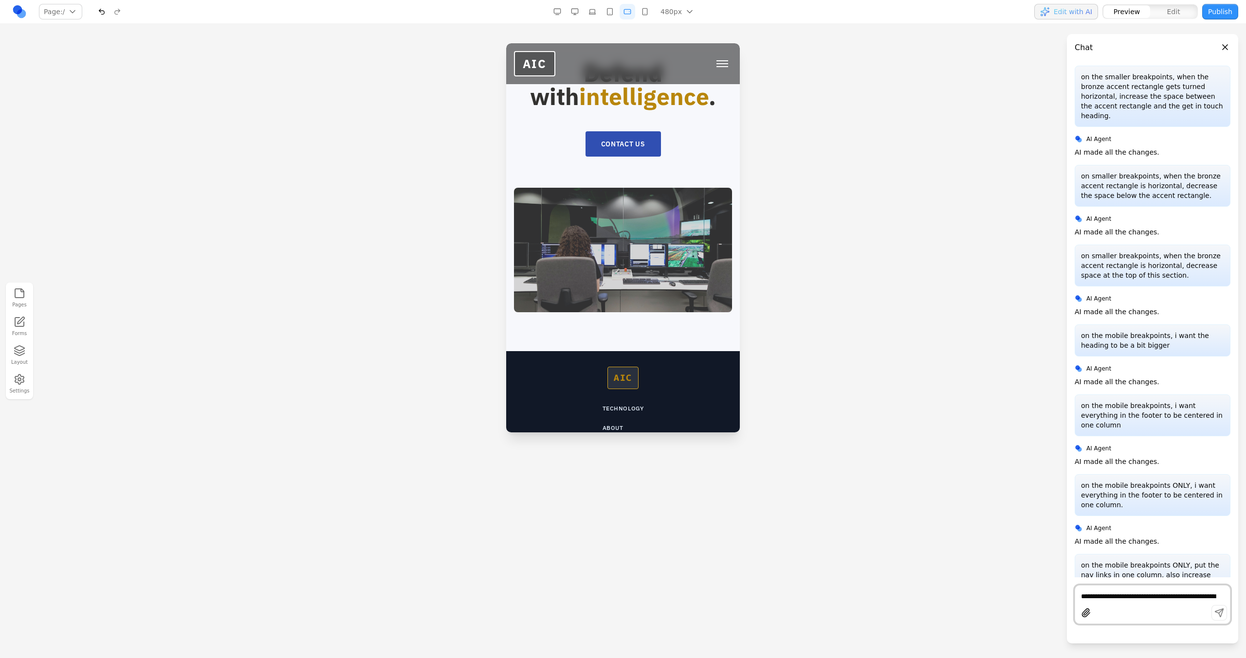
scroll to position [3444, 0]
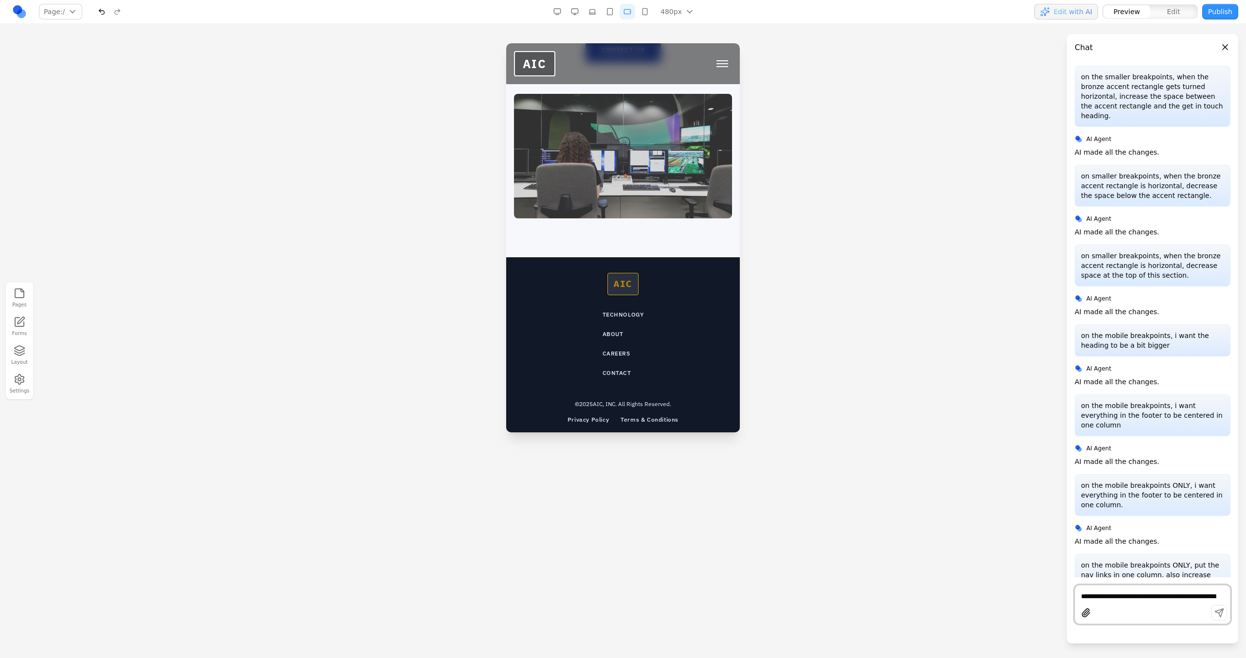
click at [611, 14] on button "button" at bounding box center [610, 12] width 16 height 16
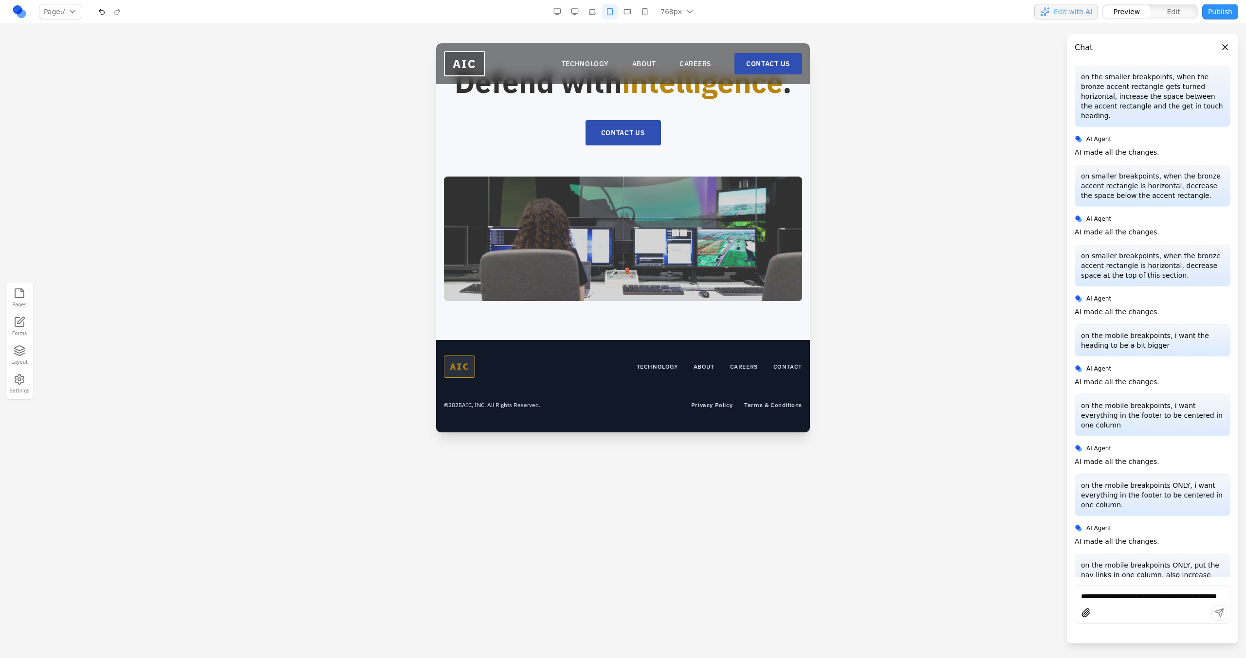
scroll to position [2778, 0]
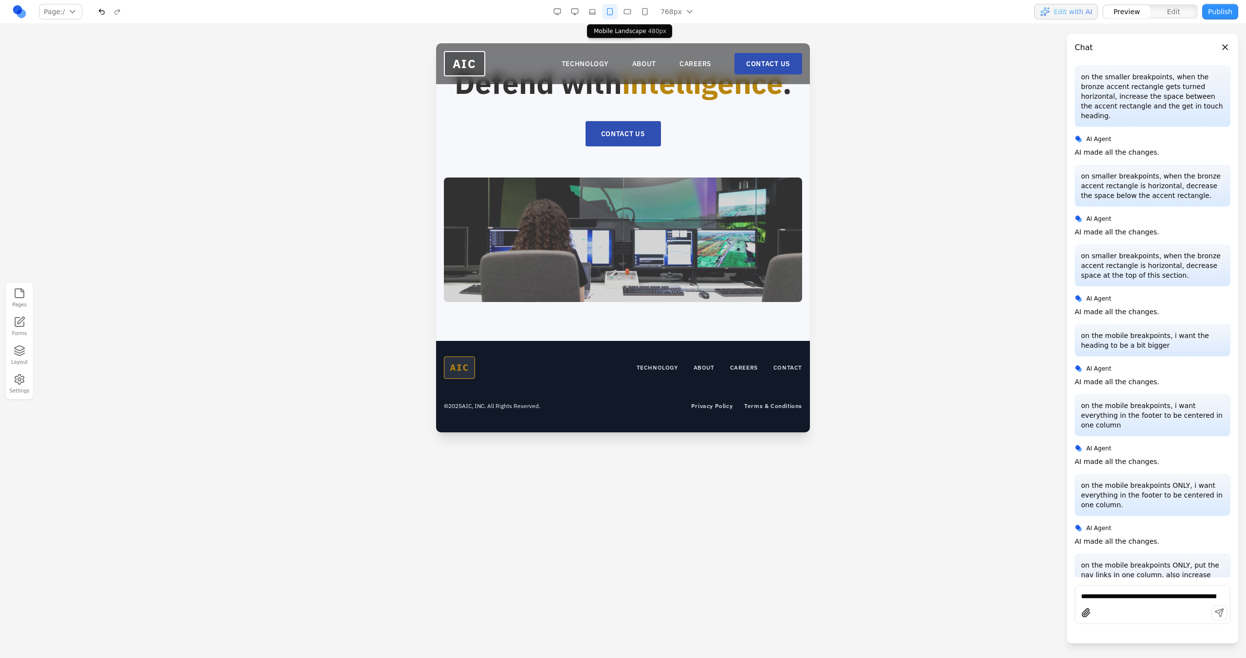
click at [597, 12] on button "button" at bounding box center [592, 12] width 16 height 16
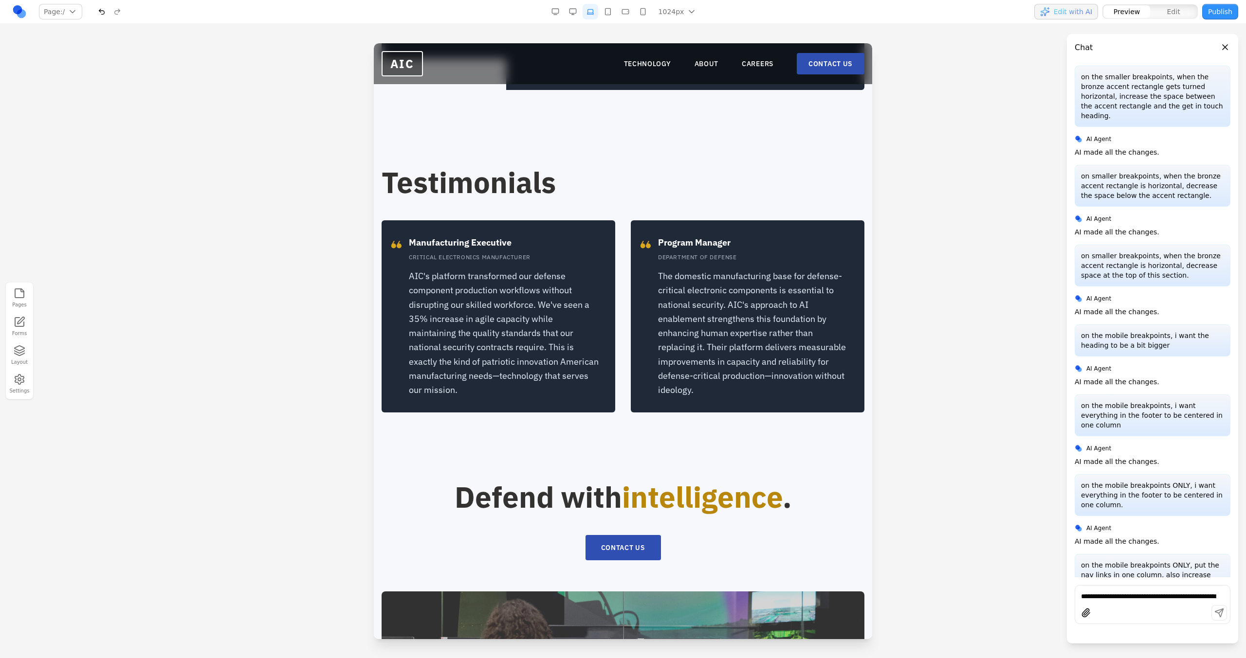
scroll to position [2211, 0]
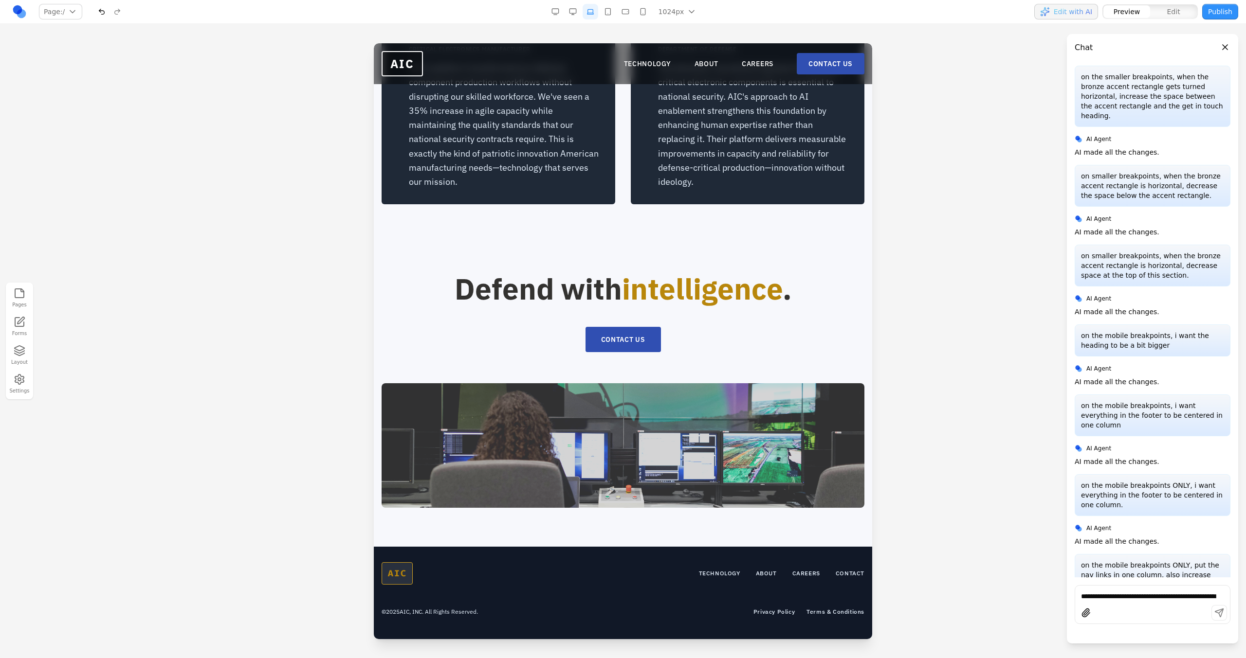
click at [626, 0] on nav "Page: / / /technology /about /careers /contact Manage pages 1024px 1536px 1280p…" at bounding box center [623, 12] width 1246 height 24
click at [627, 8] on button "button" at bounding box center [625, 12] width 16 height 16
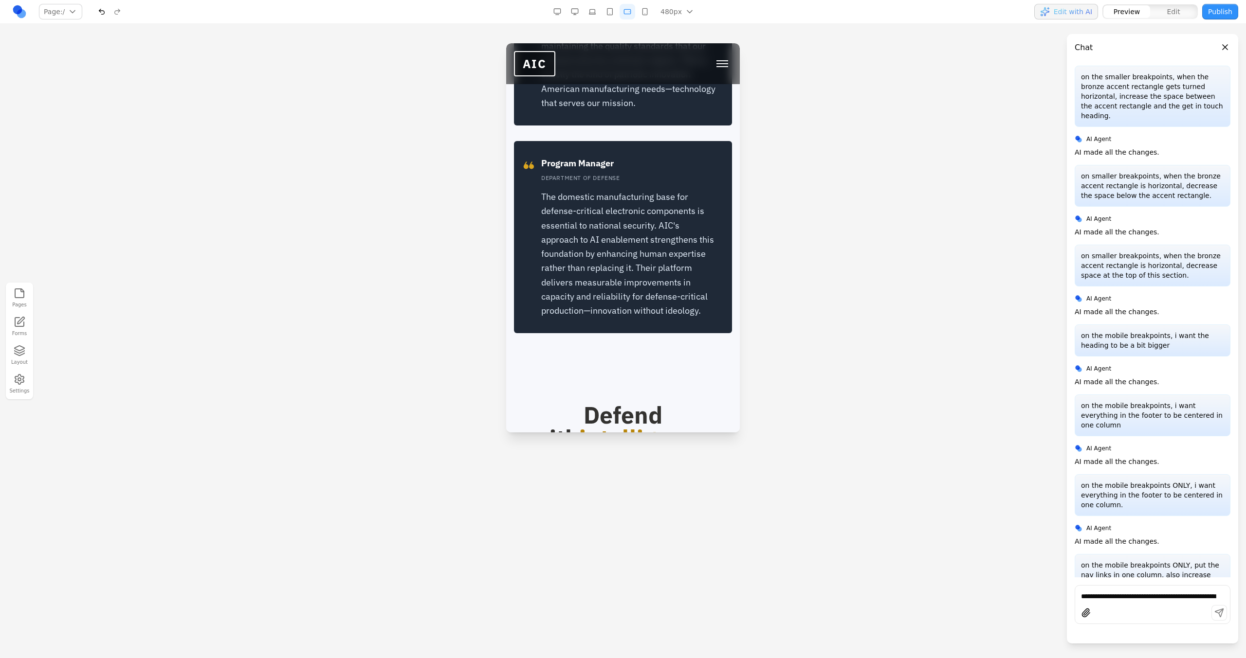
scroll to position [3444, 0]
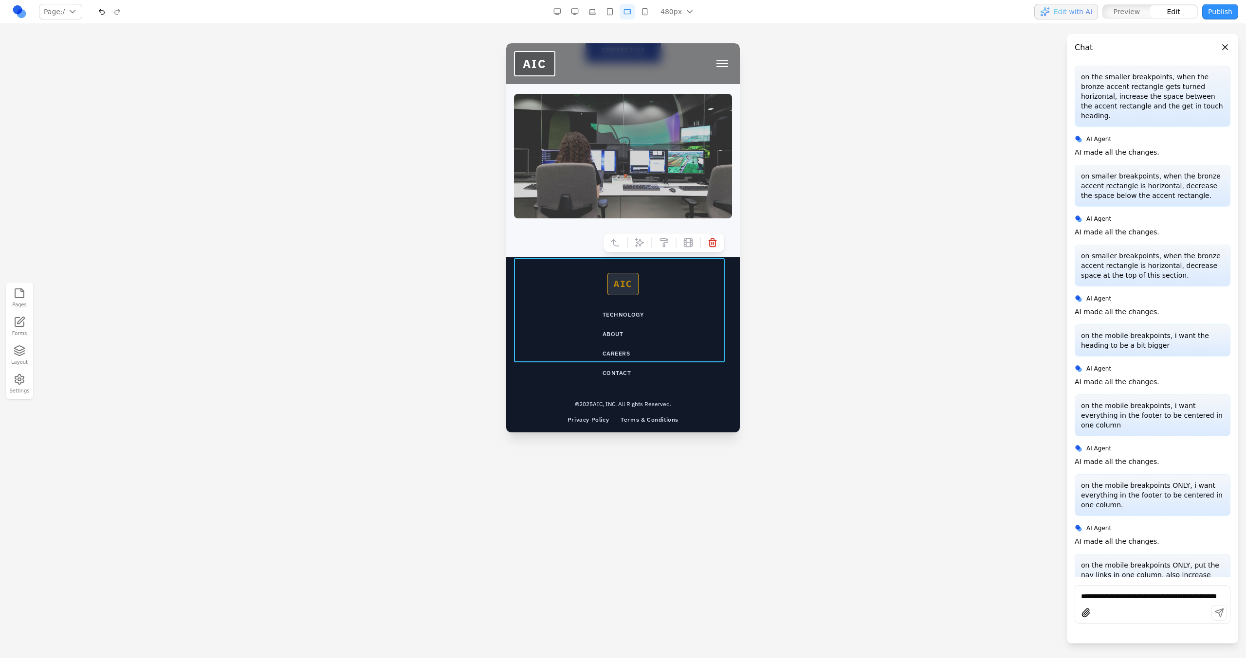
click at [685, 284] on div "AIC TECHNOLOGY ABOUT CAREERS CONTACT" at bounding box center [623, 325] width 218 height 104
click at [634, 238] on icon at bounding box center [639, 243] width 10 height 10
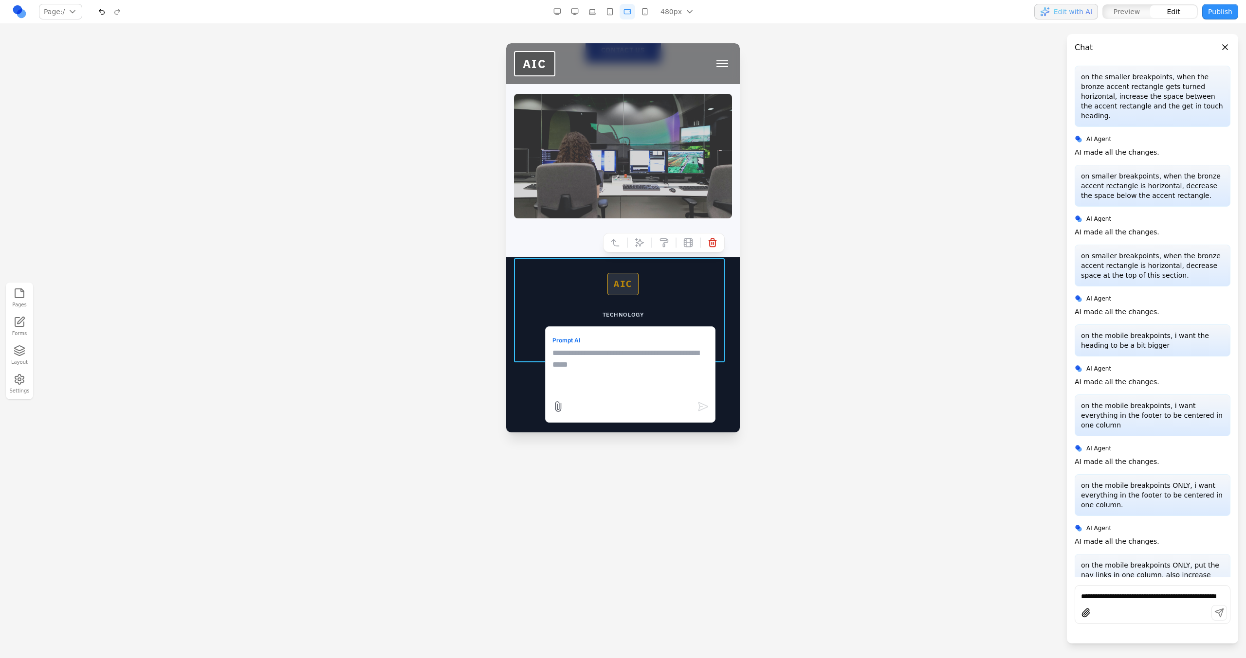
click at [599, 374] on textarea at bounding box center [630, 371] width 156 height 49
type textarea "**********"
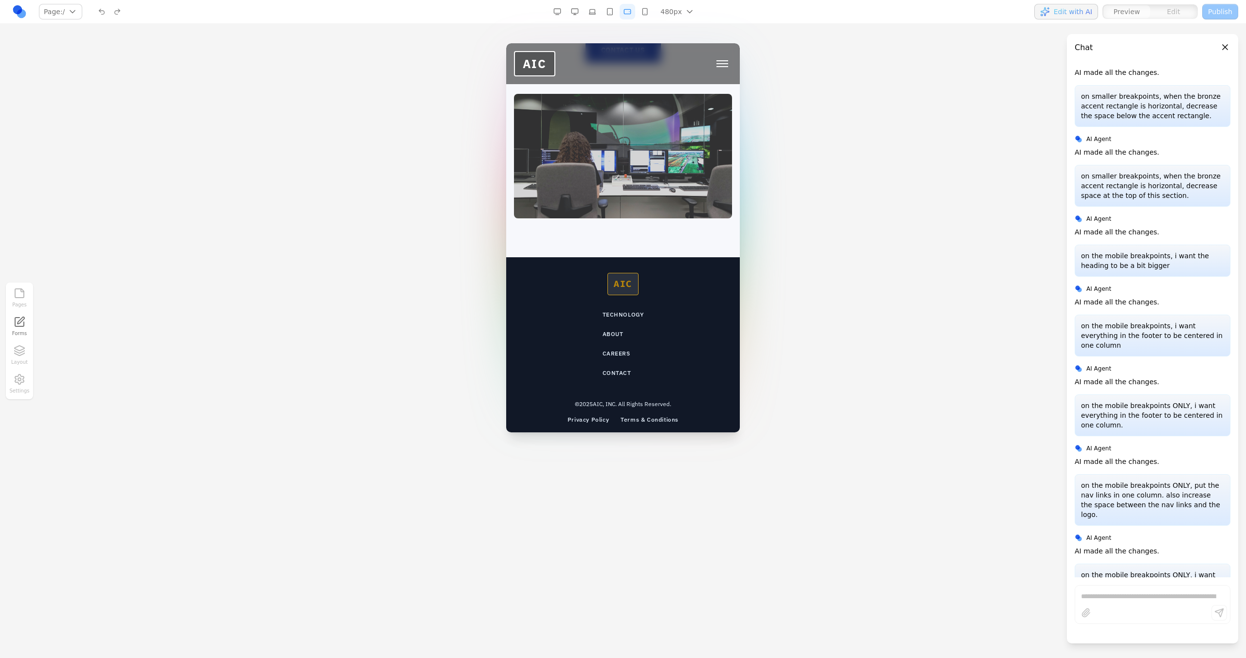
scroll to position [1241, 0]
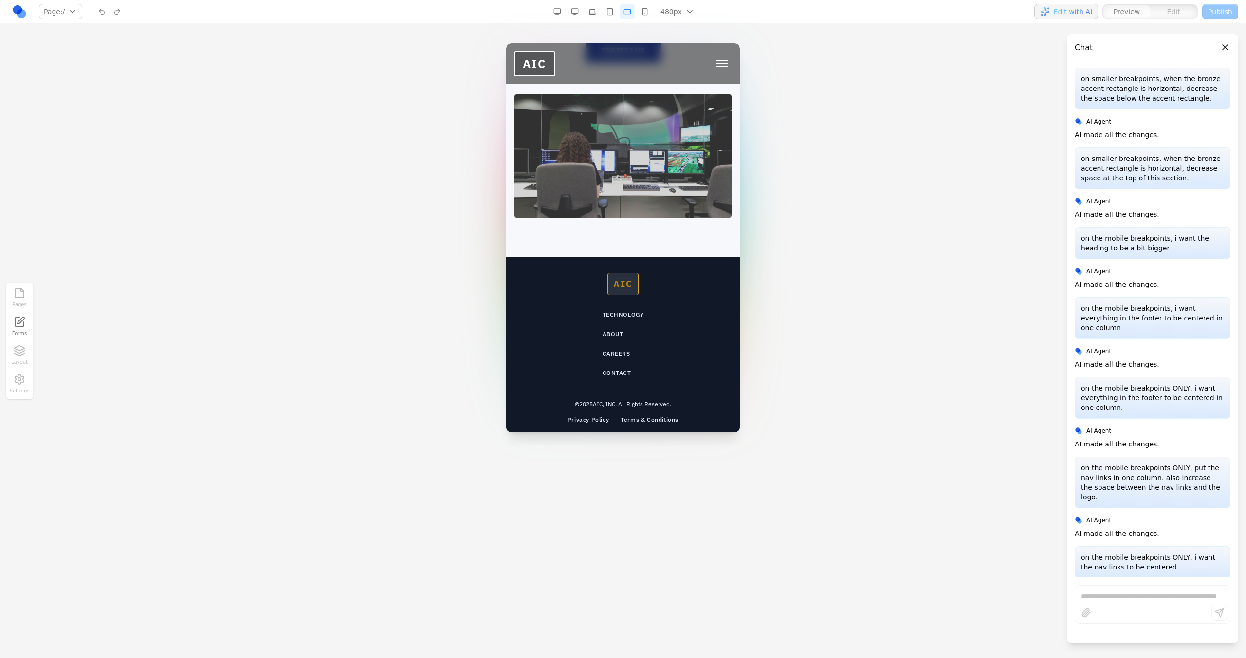
click at [649, 6] on button "button" at bounding box center [645, 12] width 16 height 16
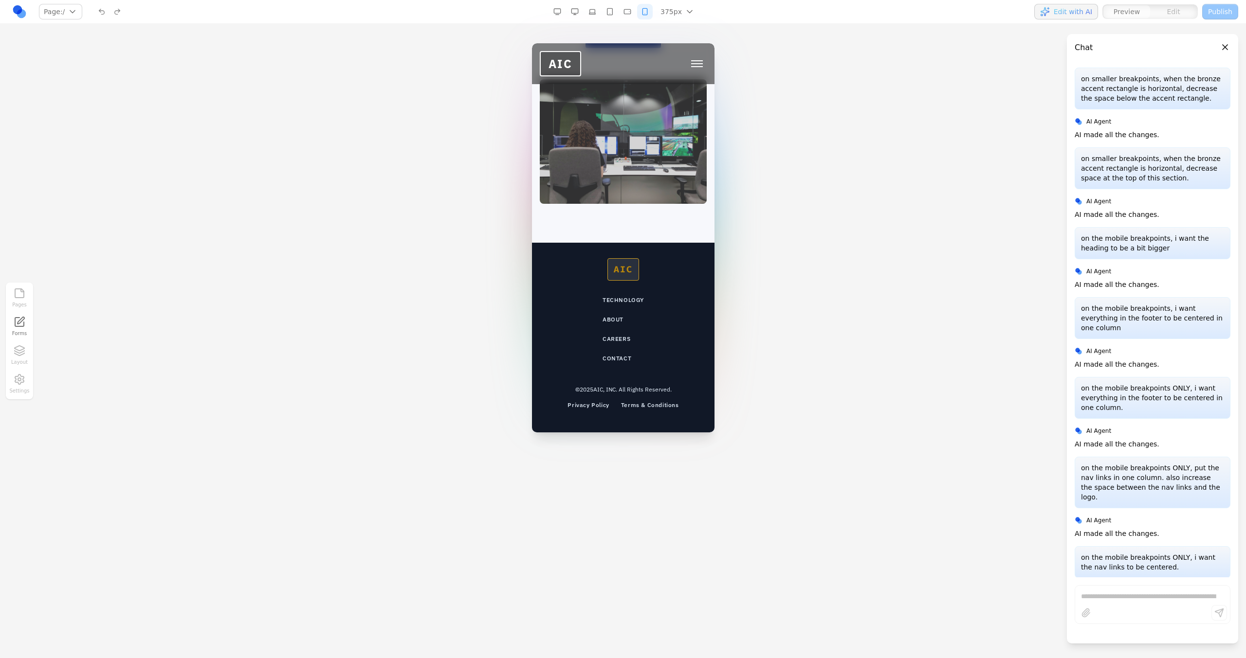
scroll to position [3819, 0]
click at [631, 13] on button "button" at bounding box center [627, 12] width 16 height 16
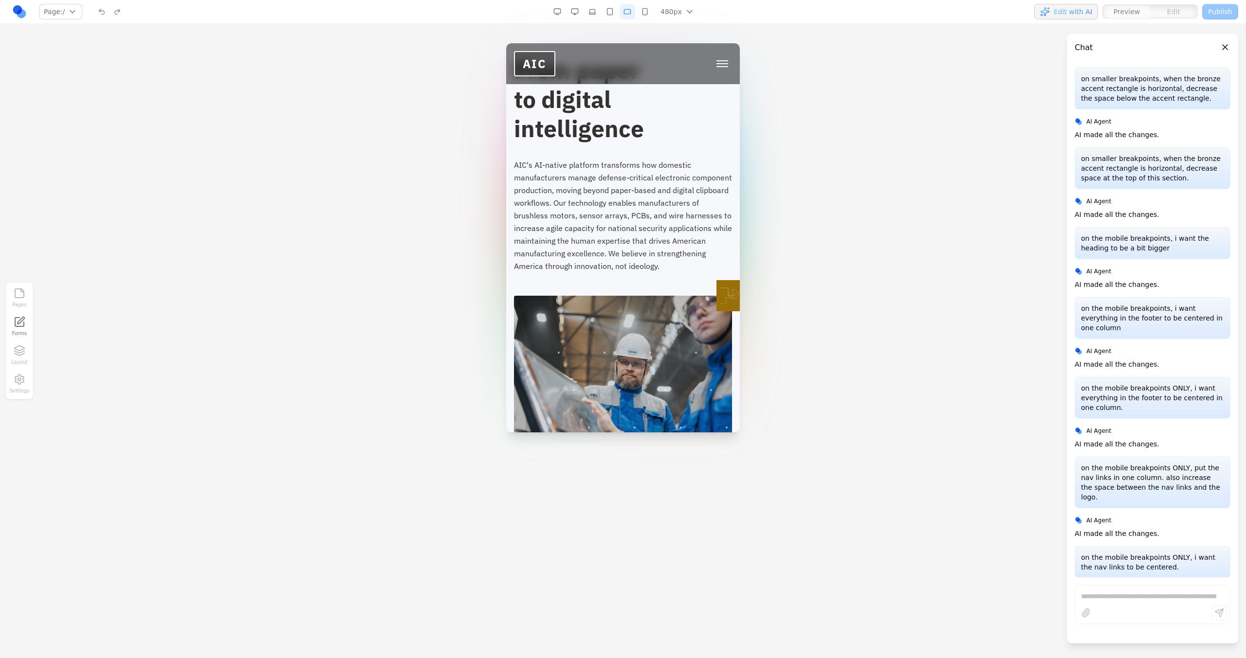
scroll to position [0, 0]
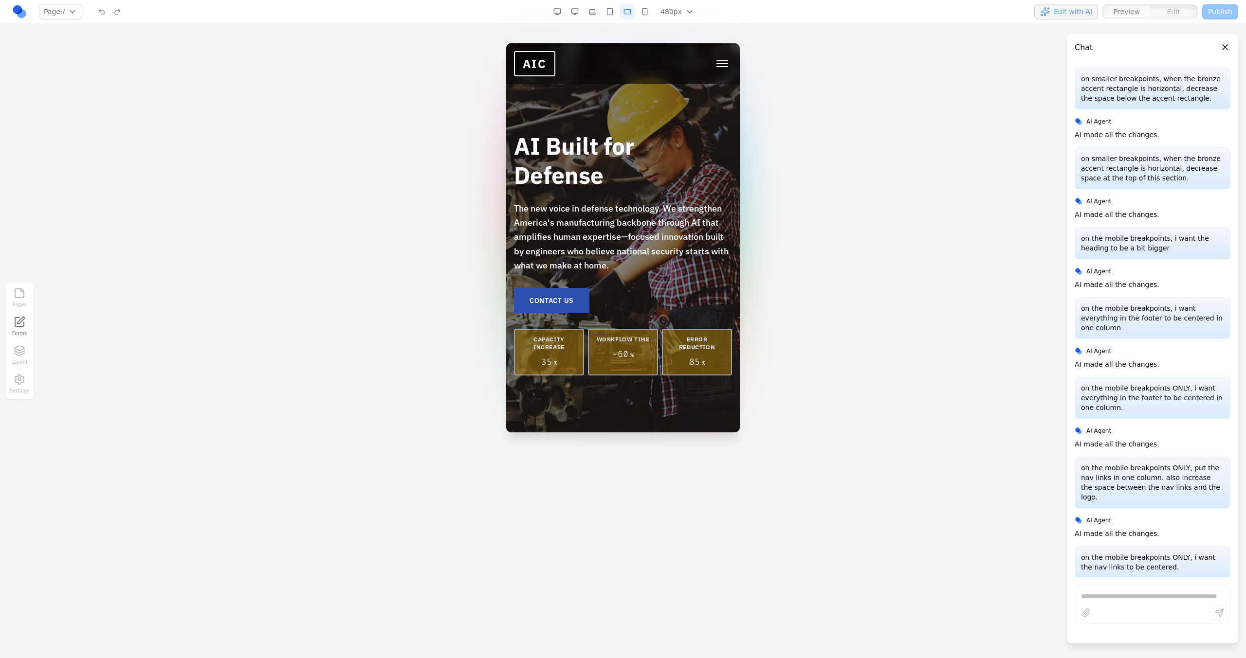
click at [719, 70] on button "Toggle mobile menu" at bounding box center [721, 63] width 19 height 15
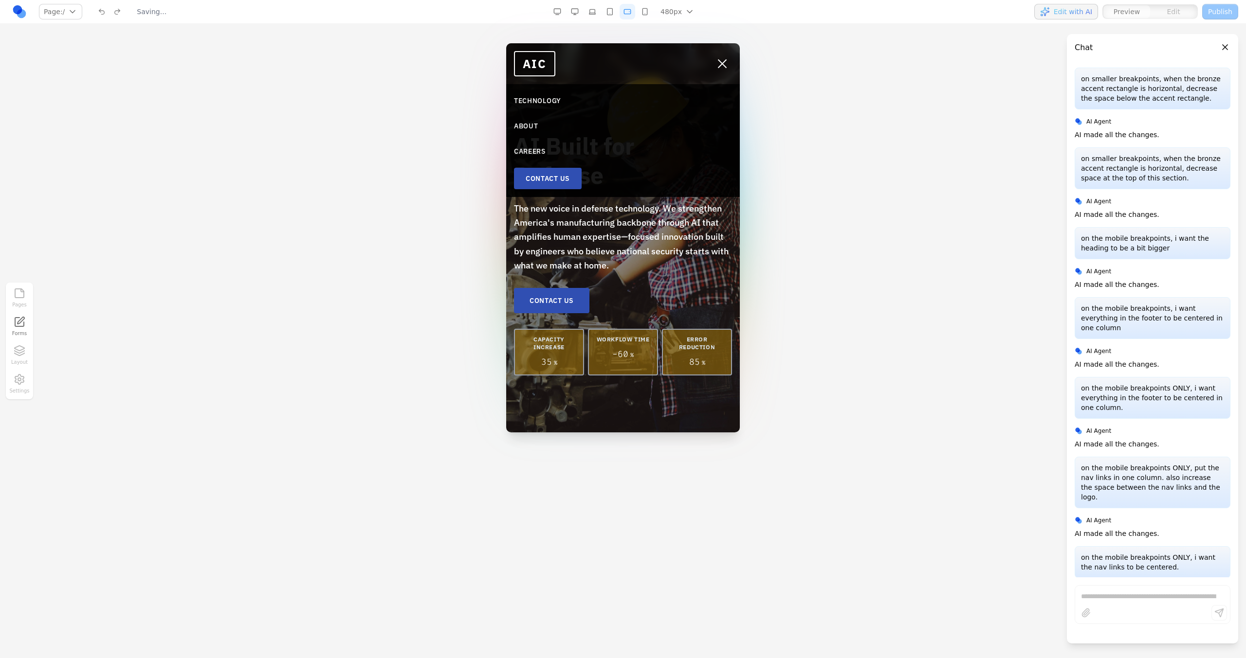
click at [718, 69] on button "Toggle mobile menu" at bounding box center [721, 63] width 19 height 15
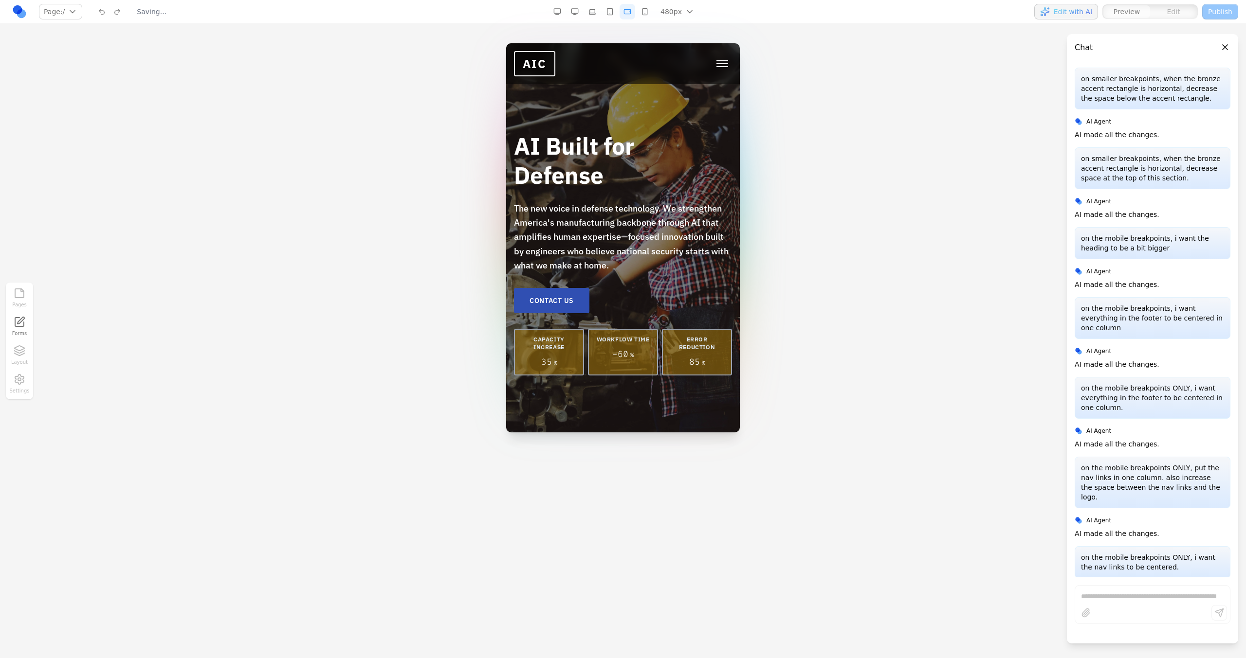
scroll to position [1214, 0]
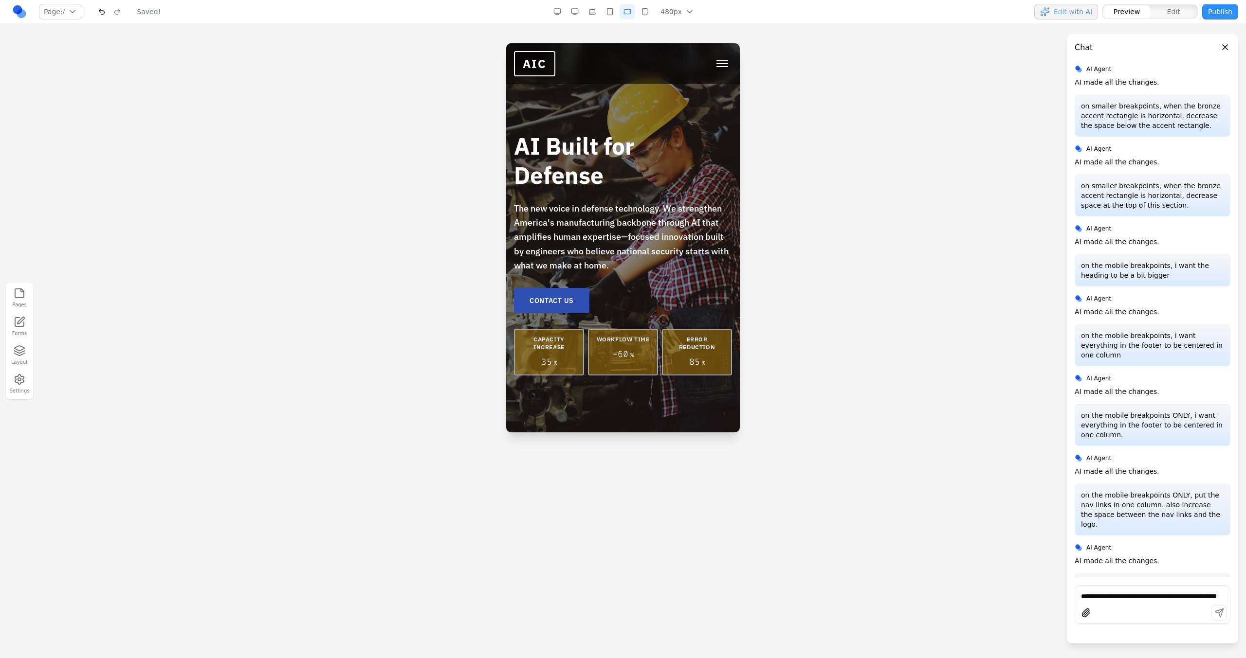
click at [712, 67] on button "Toggle mobile menu" at bounding box center [721, 63] width 19 height 15
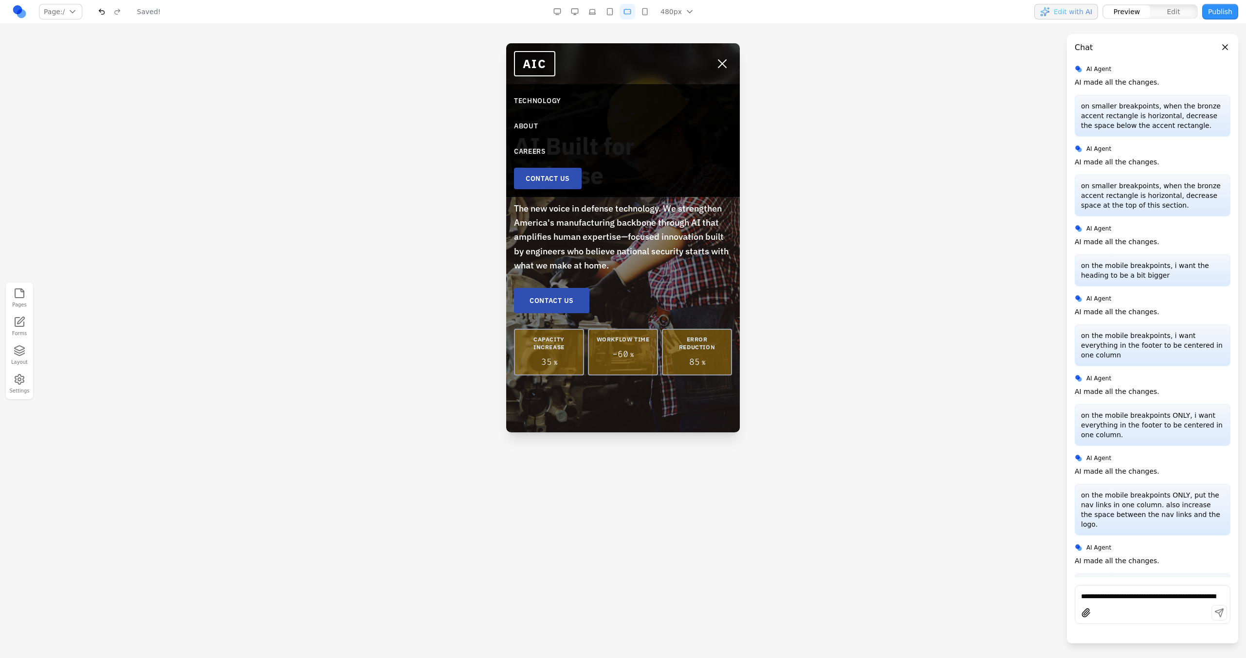
click at [712, 67] on button "Toggle mobile menu" at bounding box center [721, 63] width 19 height 15
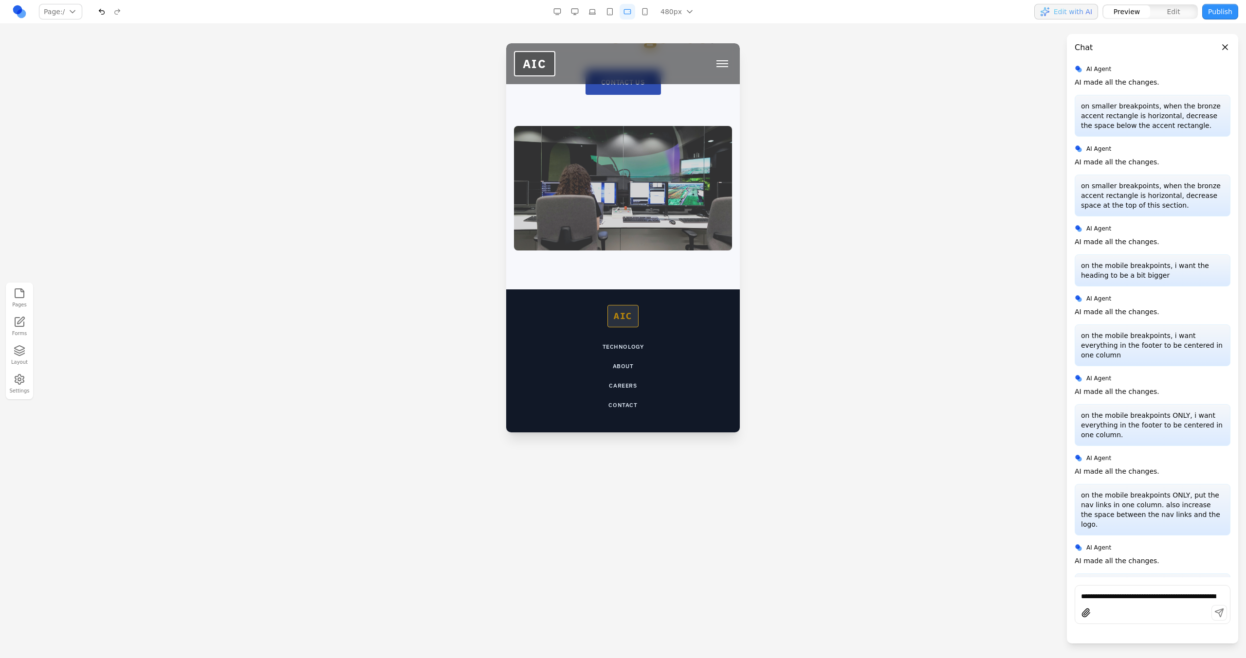
scroll to position [3444, 0]
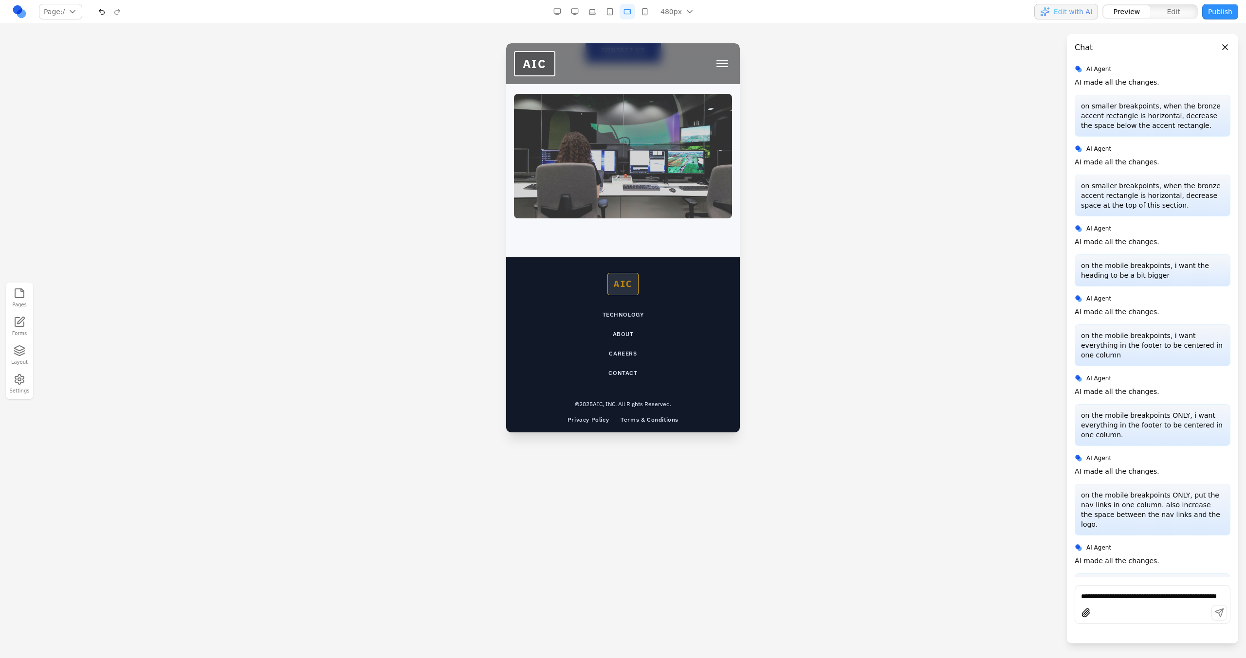
click at [644, 11] on button "button" at bounding box center [645, 12] width 16 height 16
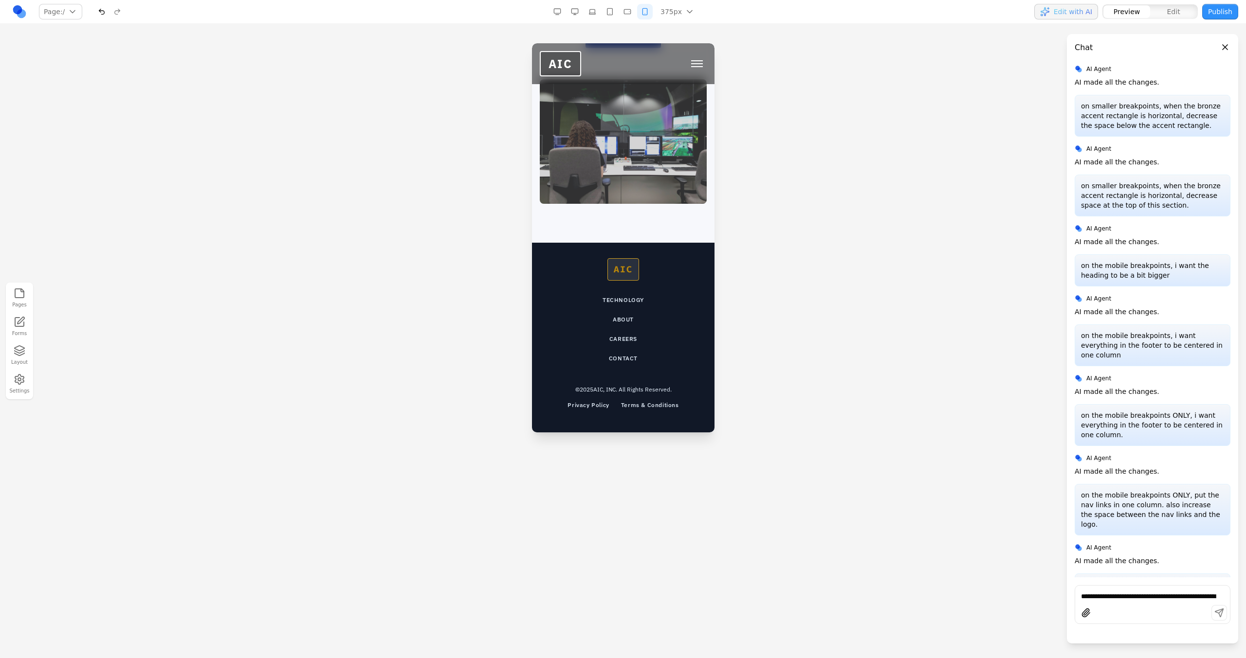
click at [611, 12] on button "button" at bounding box center [610, 12] width 16 height 16
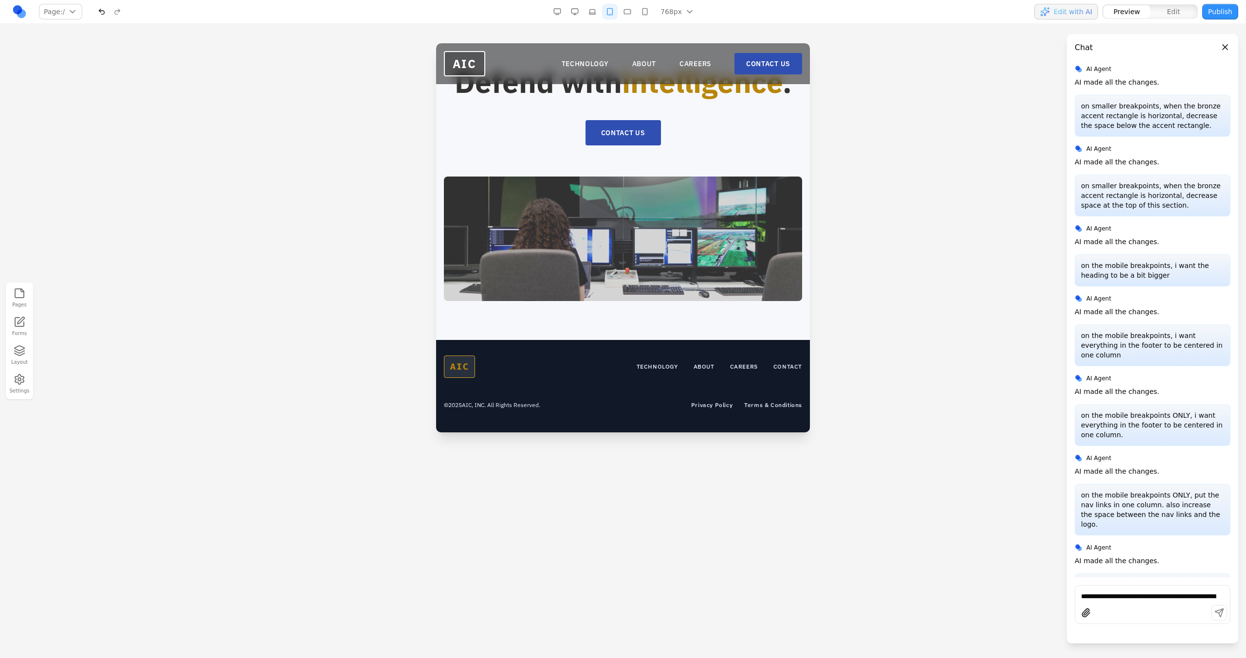
scroll to position [2778, 0]
click at [579, 9] on button "button" at bounding box center [575, 12] width 16 height 16
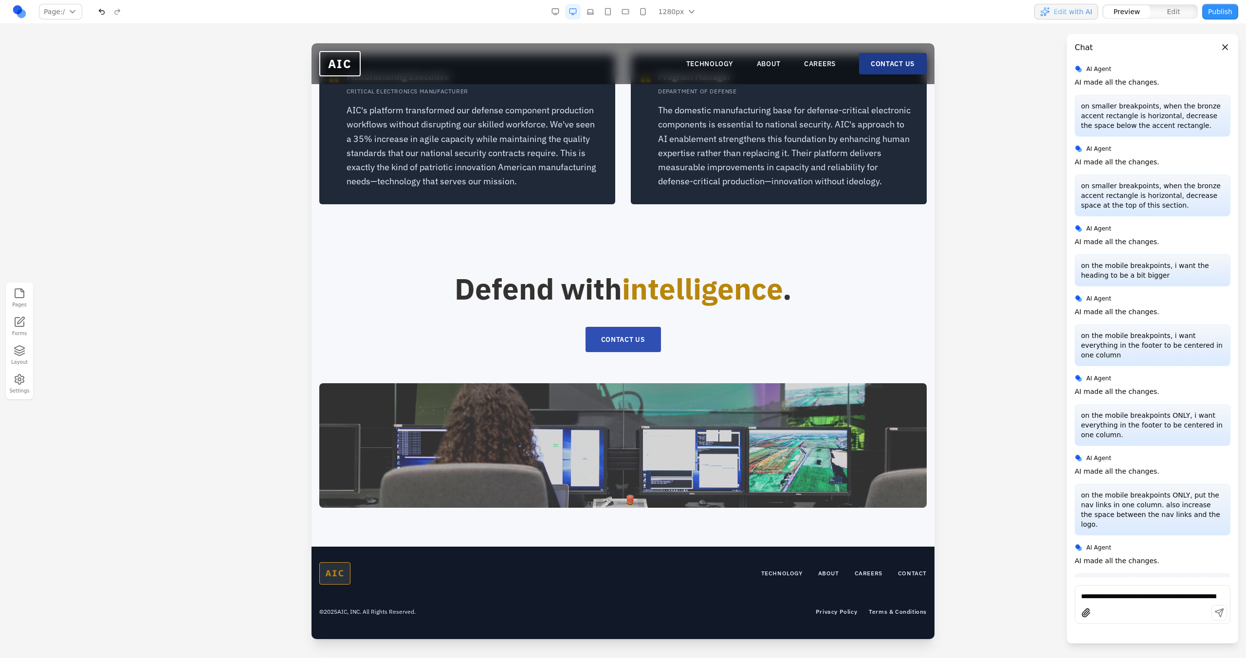
click at [735, 69] on link "CONTACT US" at bounding box center [893, 63] width 68 height 21
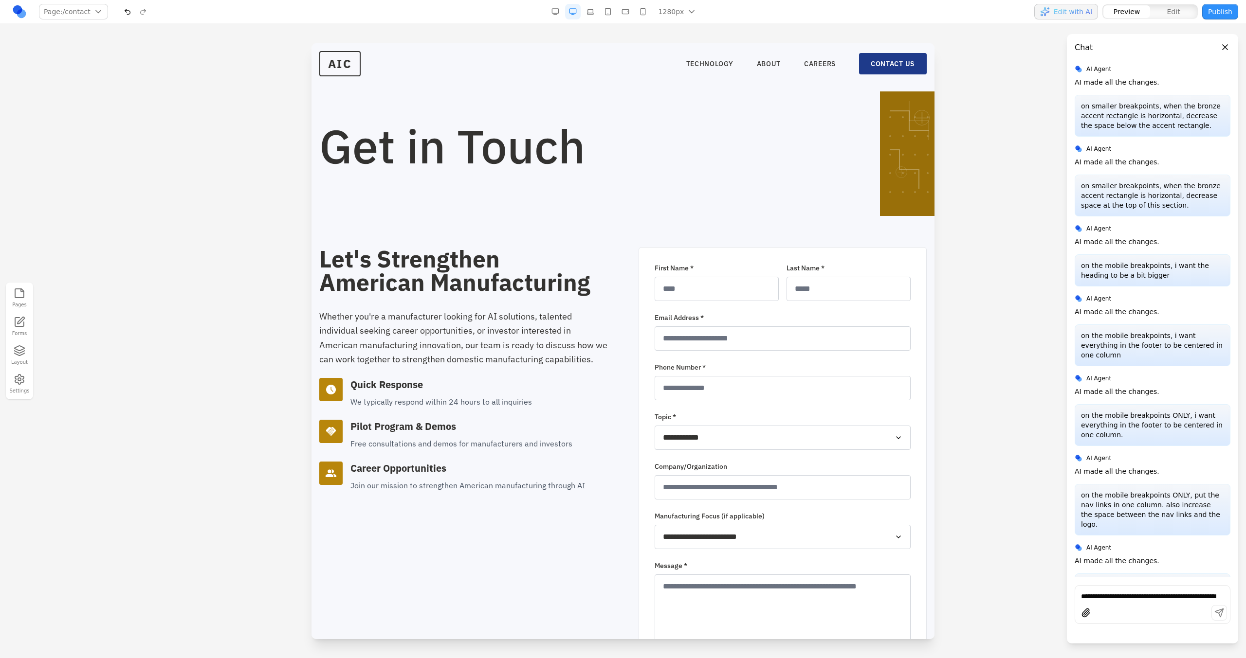
scroll to position [0, 0]
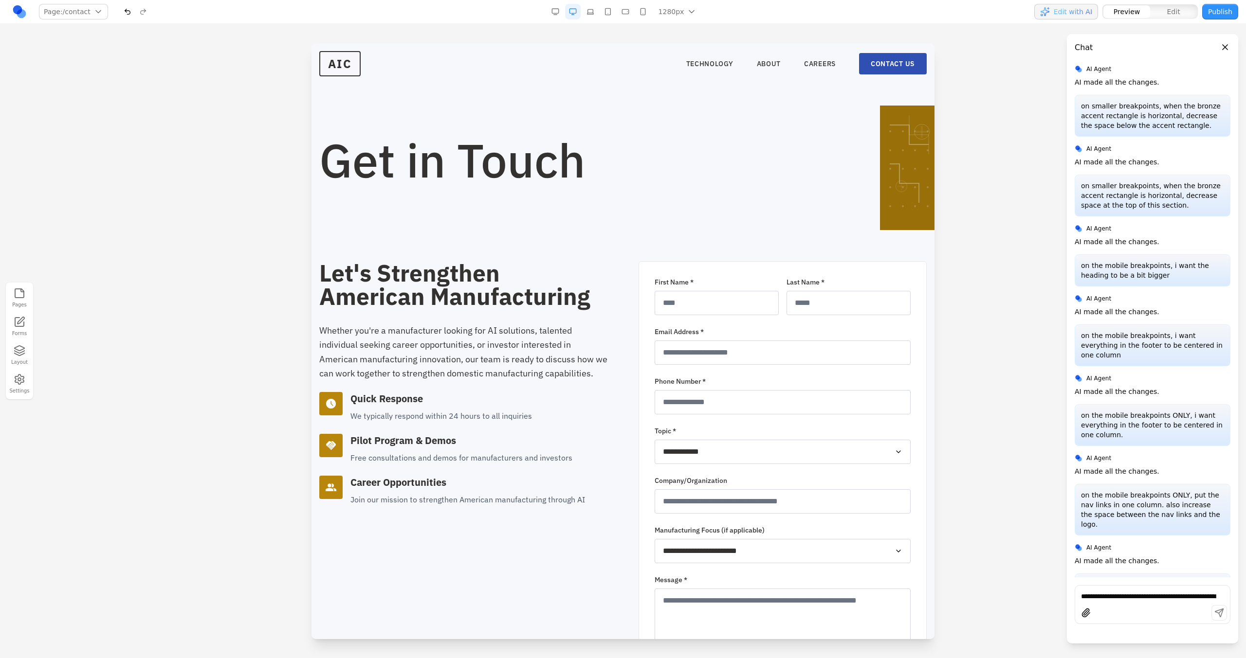
click at [643, 12] on button "button" at bounding box center [643, 12] width 16 height 16
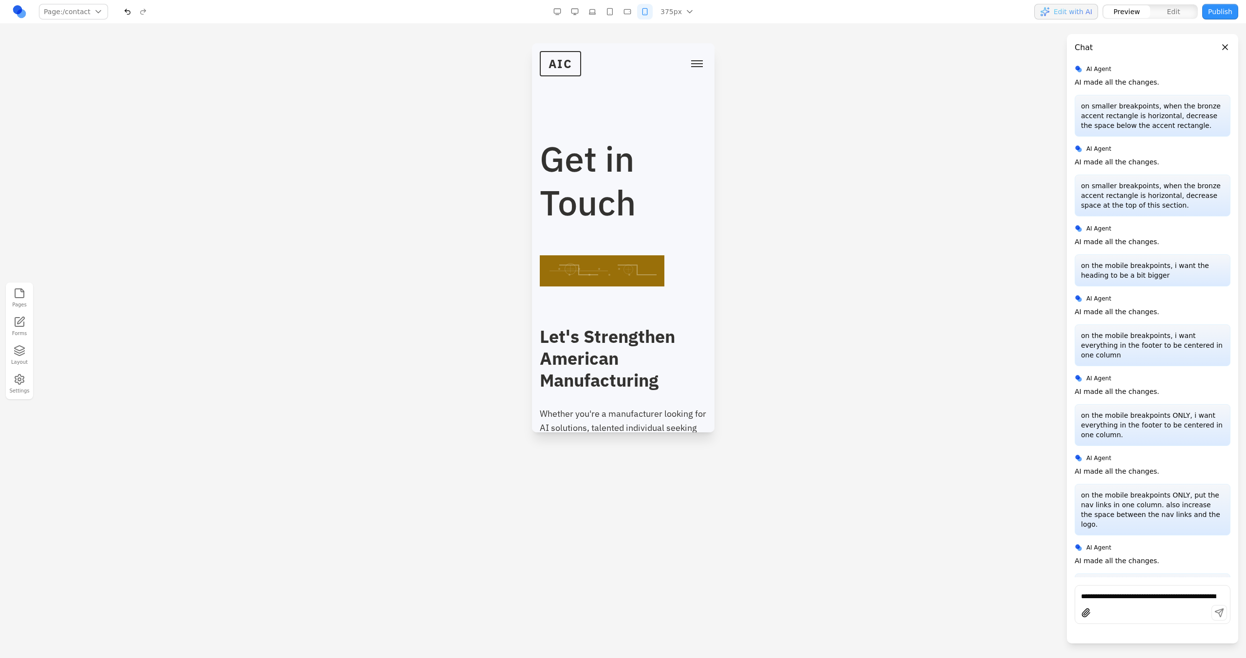
click at [630, 15] on button "button" at bounding box center [627, 12] width 16 height 16
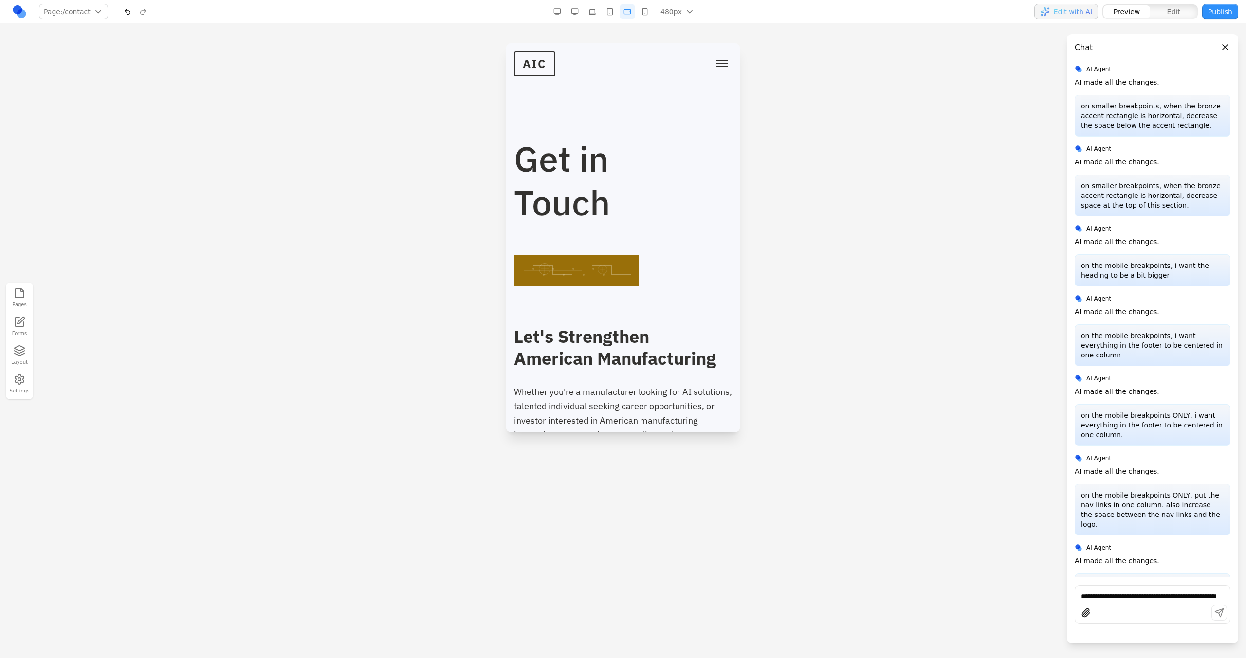
click at [712, 69] on button "Toggle mobile menu" at bounding box center [721, 63] width 19 height 15
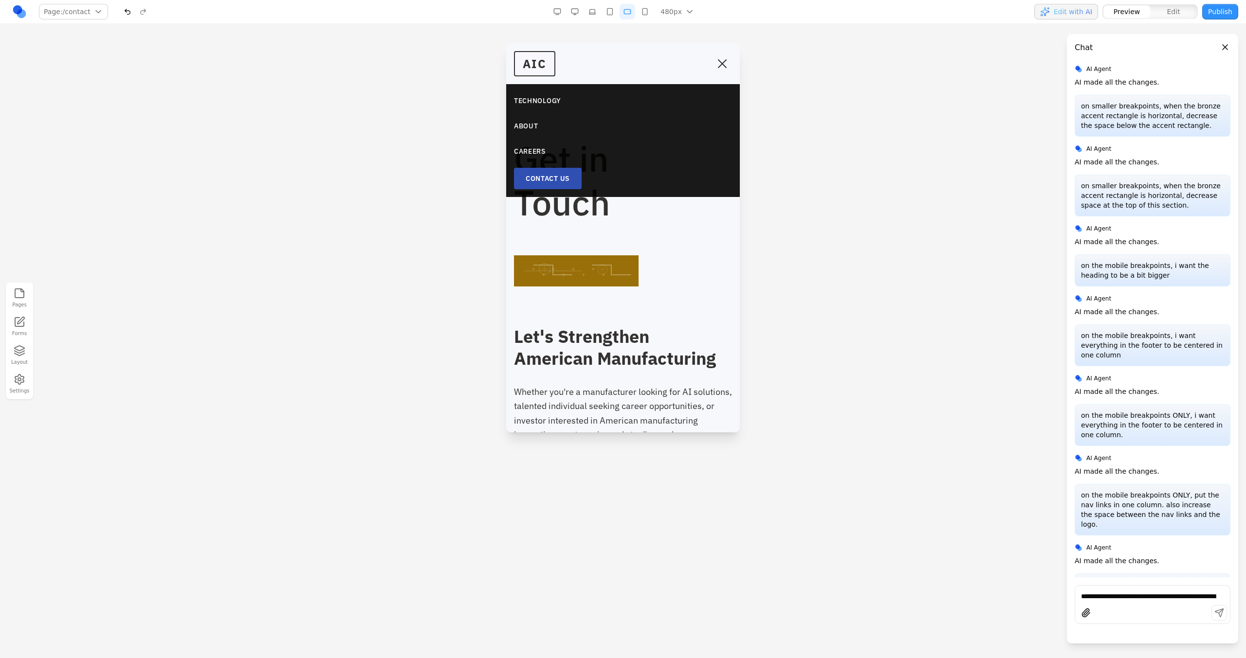
click at [712, 69] on button "Toggle mobile menu" at bounding box center [721, 63] width 19 height 15
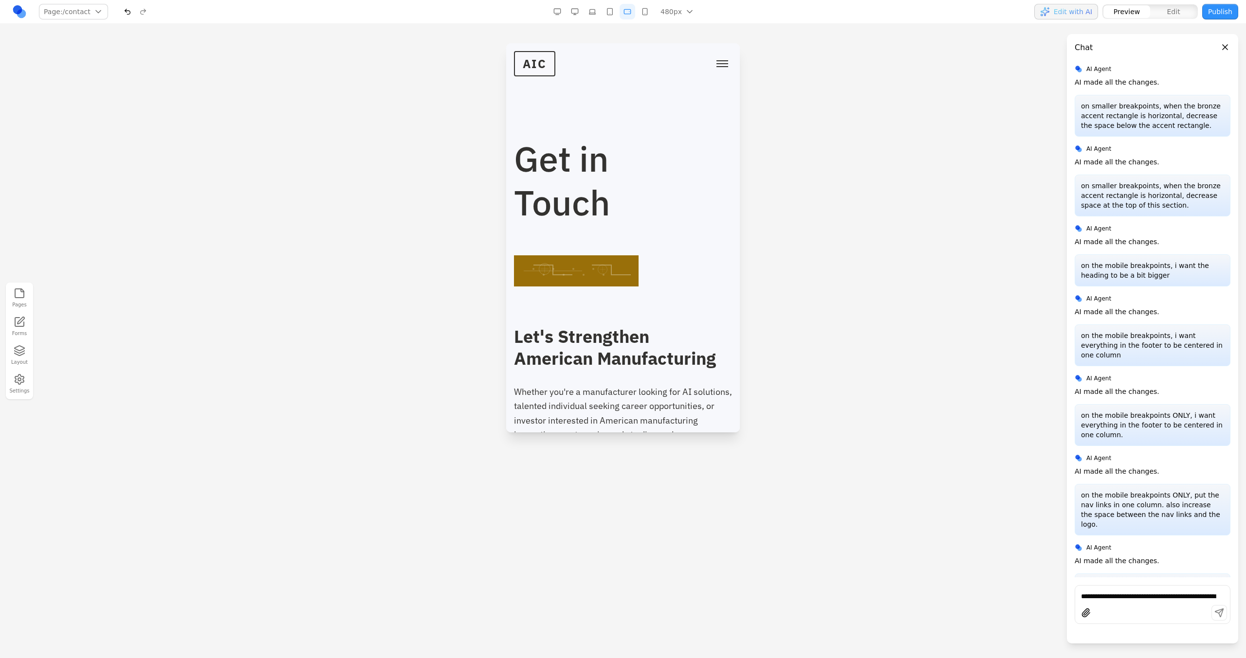
click at [570, 12] on button "button" at bounding box center [575, 12] width 16 height 16
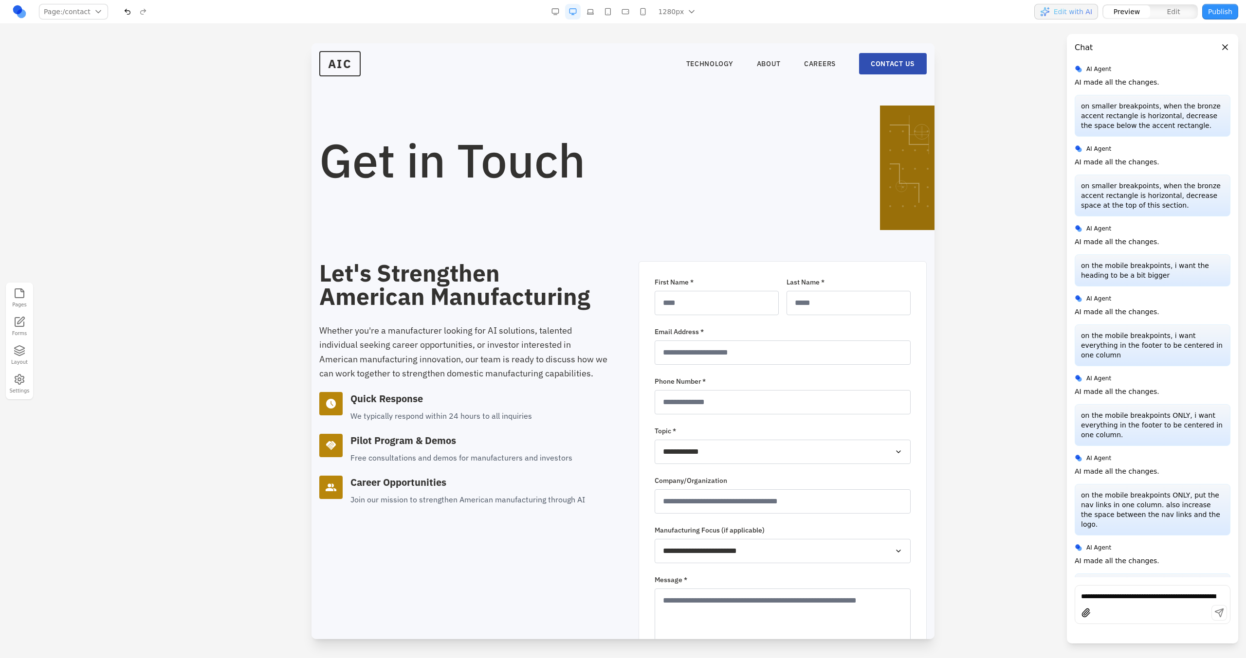
click at [625, 9] on button "button" at bounding box center [625, 12] width 16 height 16
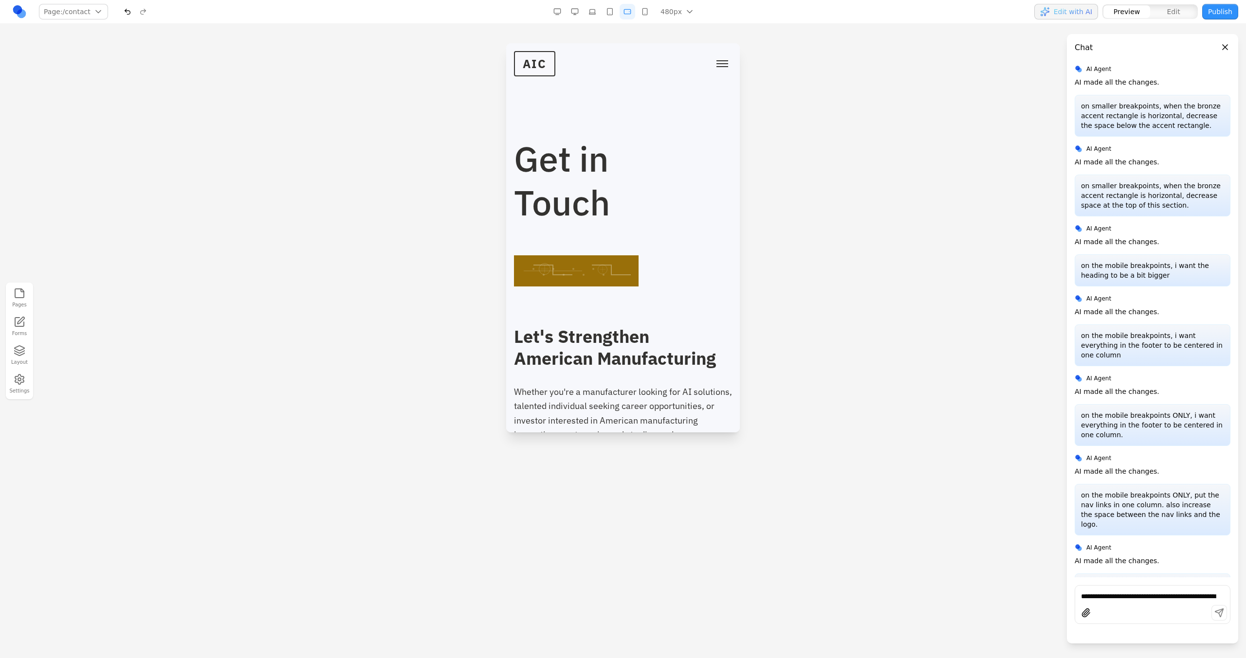
click at [610, 10] on button "button" at bounding box center [610, 12] width 16 height 16
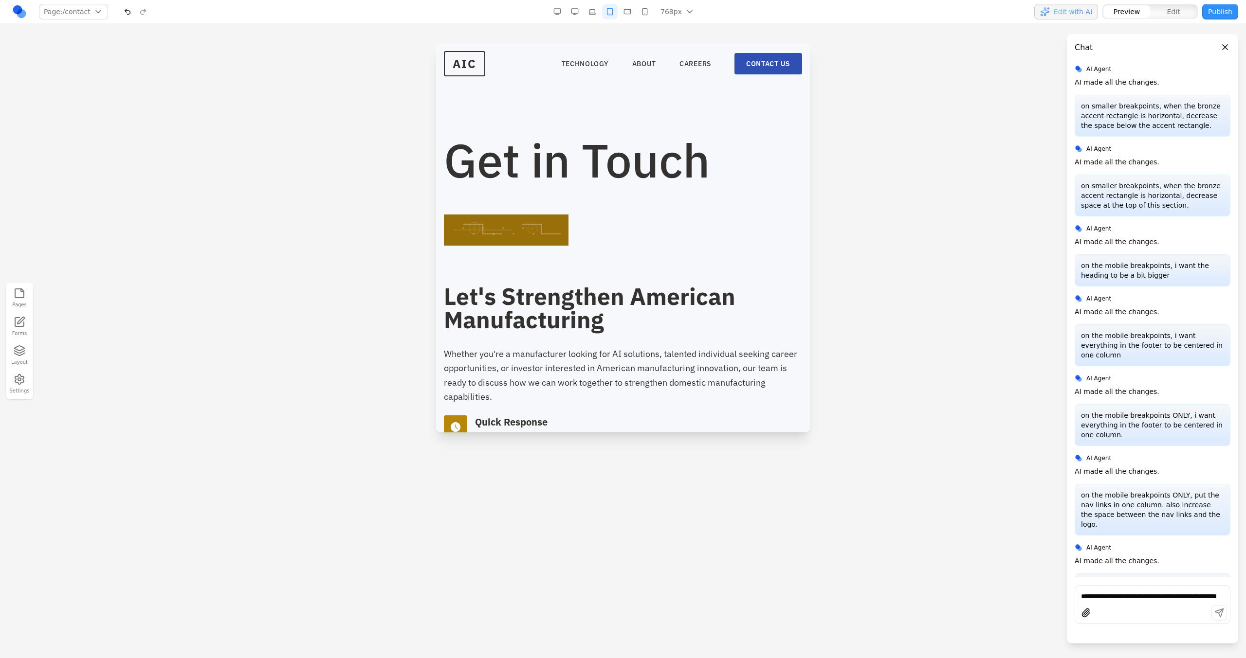
click at [638, 15] on button "button" at bounding box center [645, 12] width 16 height 16
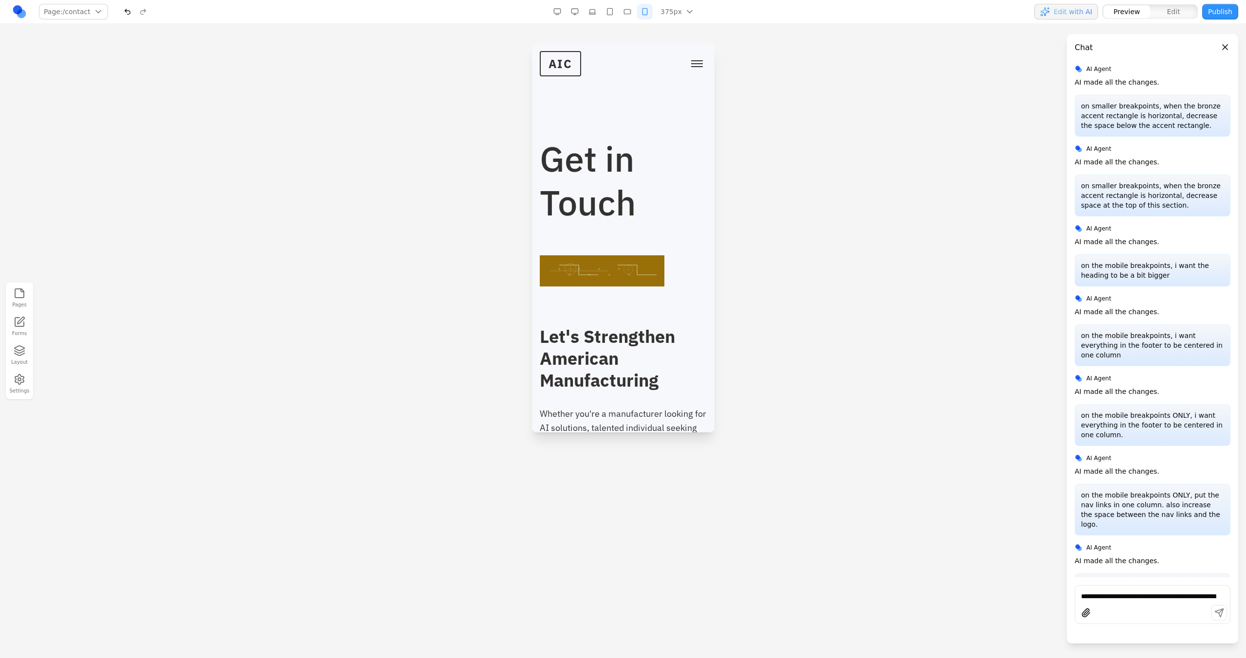
click at [690, 61] on button "Toggle mobile menu" at bounding box center [696, 63] width 19 height 15
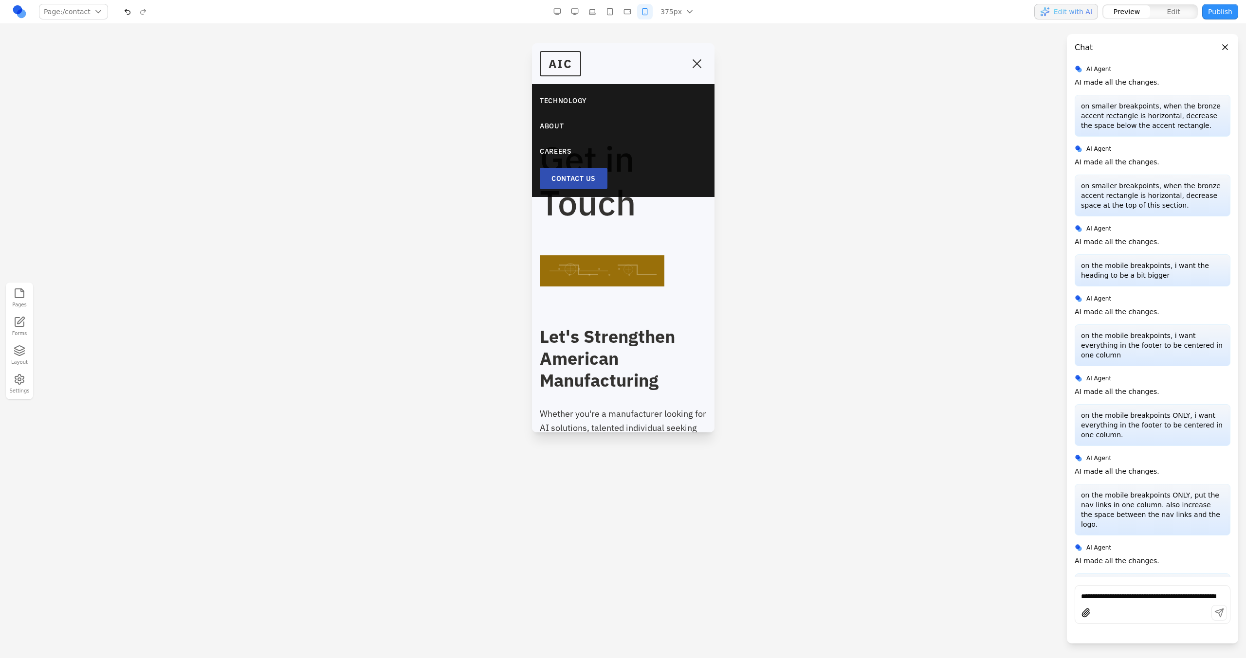
click at [692, 61] on span "Toggle mobile menu" at bounding box center [696, 63] width 9 height 9
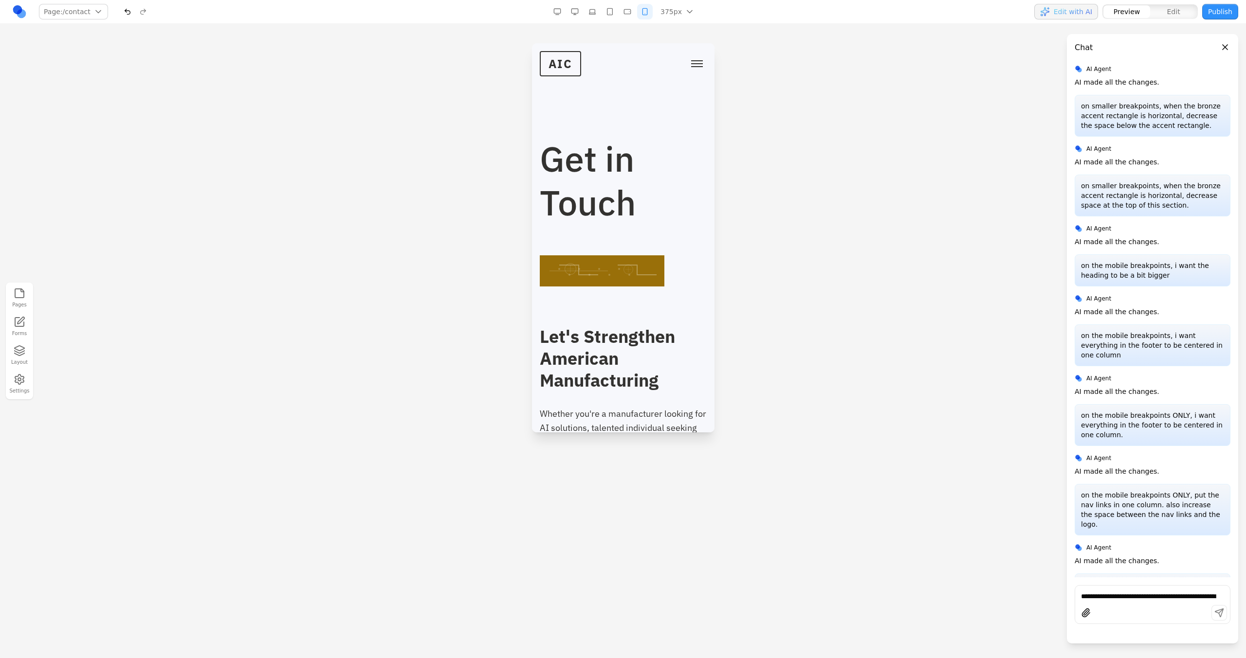
click at [690, 61] on button "Toggle mobile menu" at bounding box center [696, 63] width 19 height 15
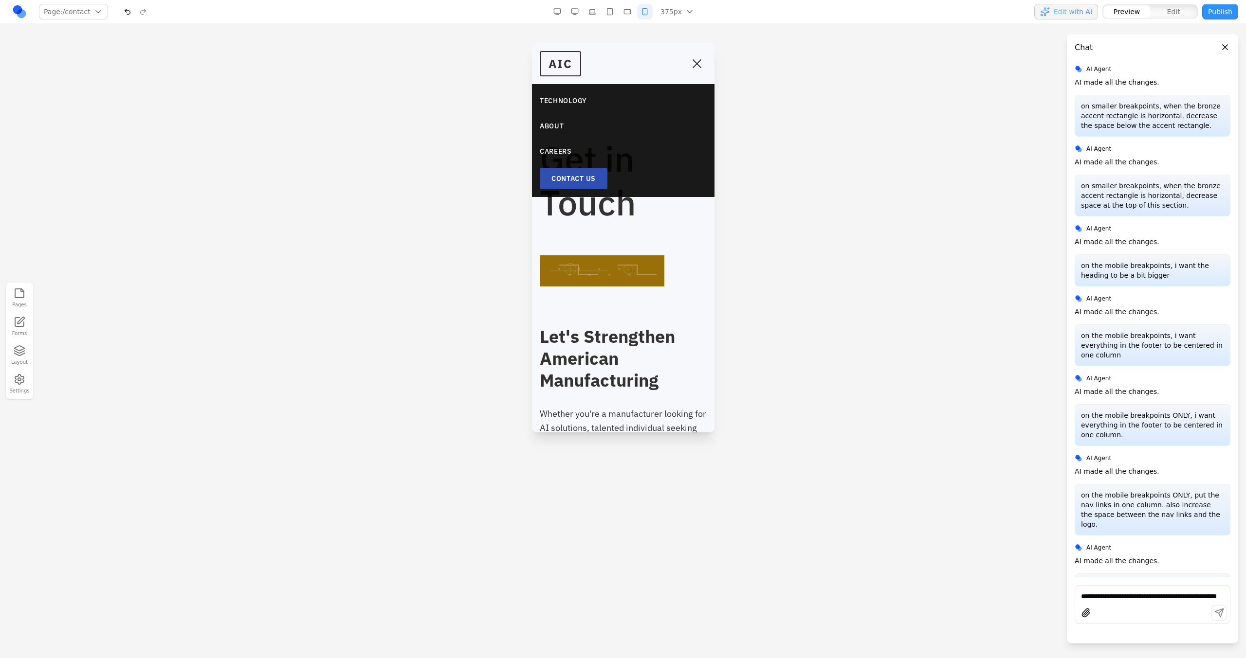
click at [692, 61] on span "Toggle mobile menu" at bounding box center [696, 63] width 9 height 9
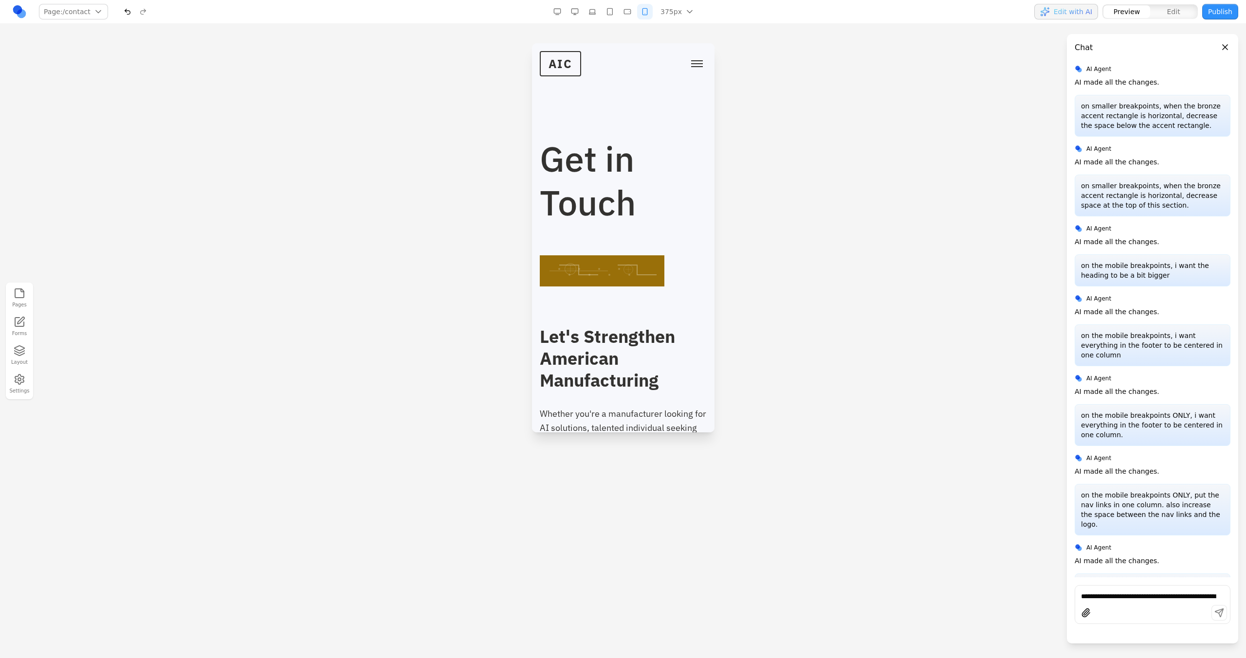
click at [690, 61] on button "Toggle mobile menu" at bounding box center [696, 63] width 19 height 15
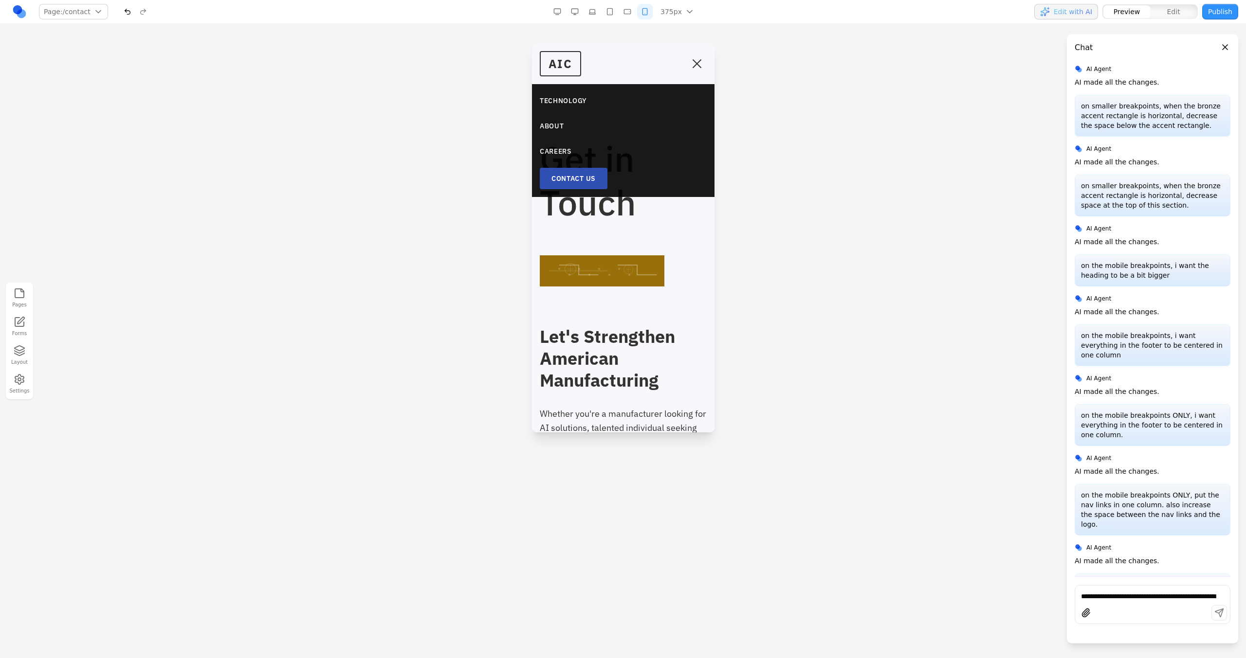
click at [692, 61] on span "Toggle mobile menu" at bounding box center [696, 63] width 9 height 9
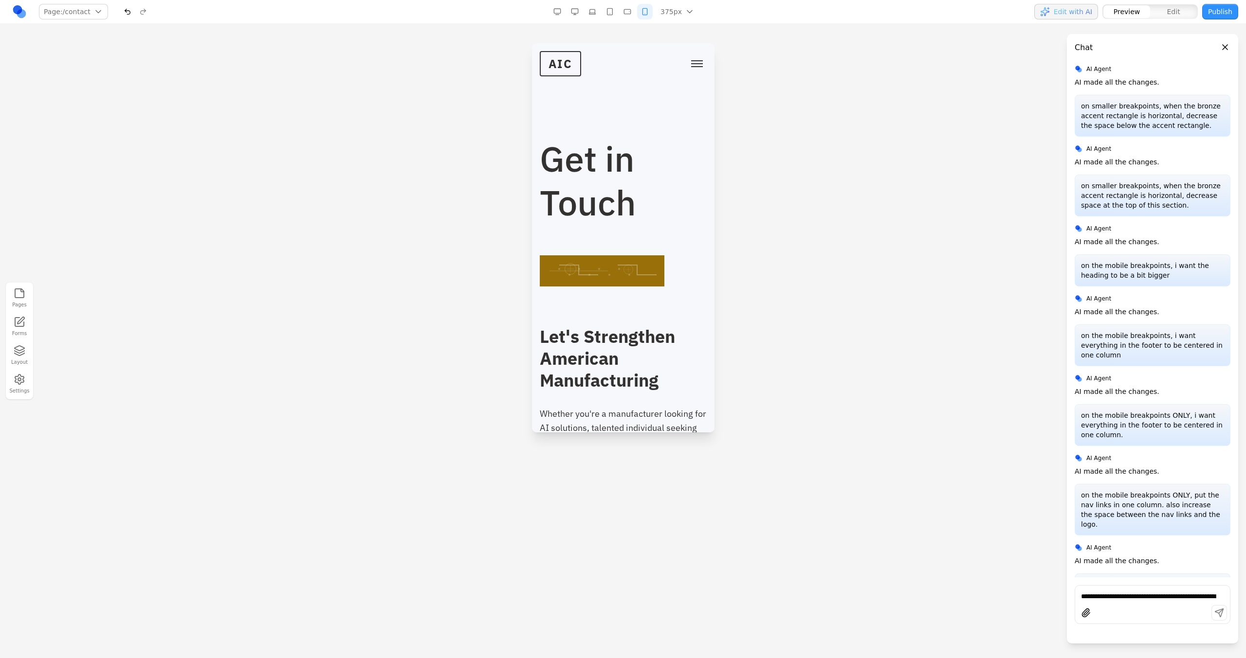
click at [573, 15] on button "button" at bounding box center [575, 12] width 16 height 16
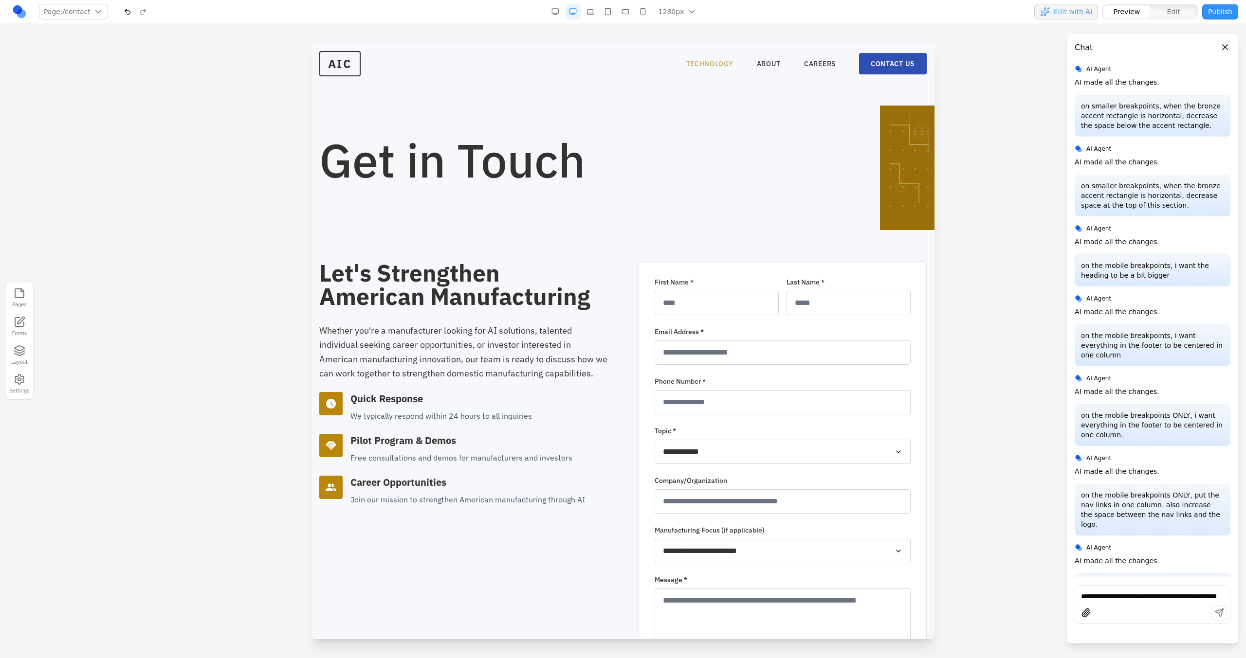
click at [693, 67] on link "TECHNOLOGY" at bounding box center [709, 64] width 47 height 10
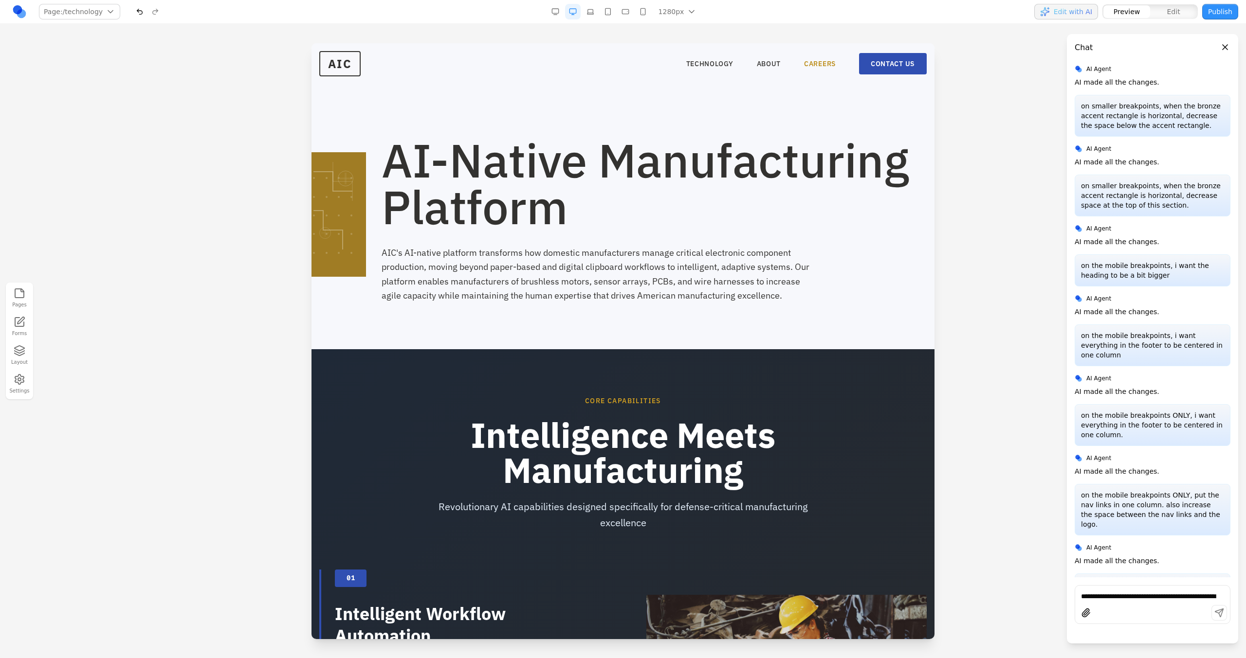
click at [735, 56] on nav "TECHNOLOGY ABOUT CAREERS CONTACT US" at bounding box center [806, 63] width 240 height 21
click at [735, 59] on link "CAREERS" at bounding box center [820, 64] width 32 height 10
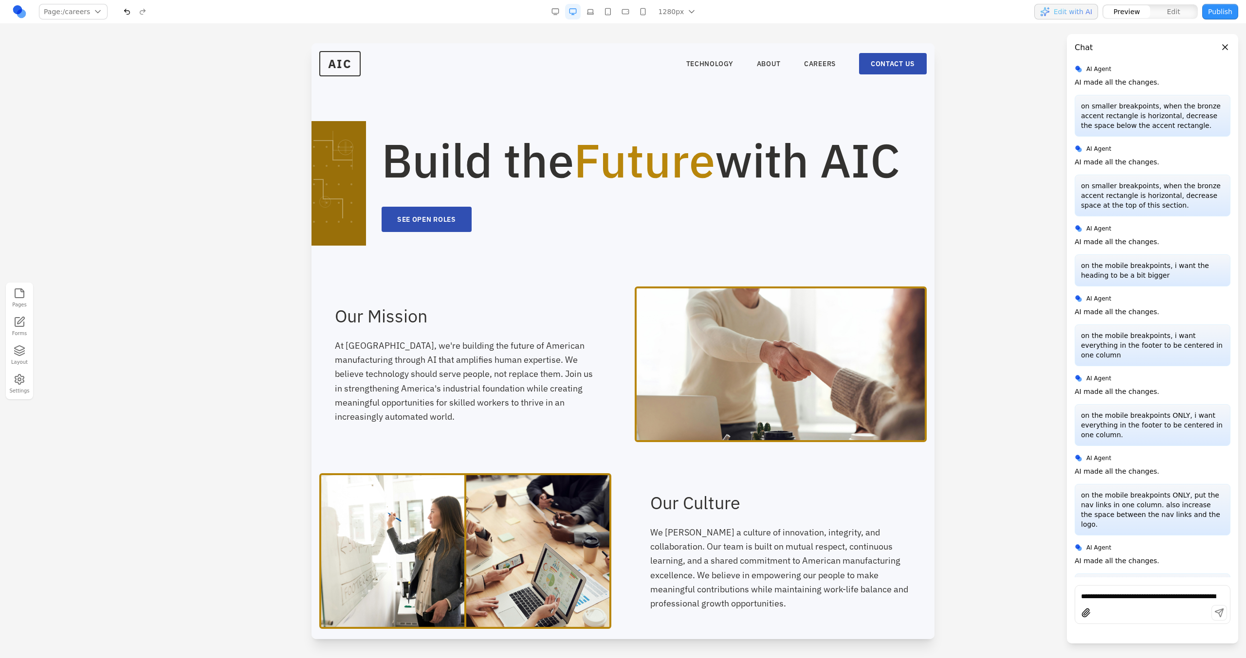
click at [592, 13] on button "button" at bounding box center [590, 12] width 16 height 16
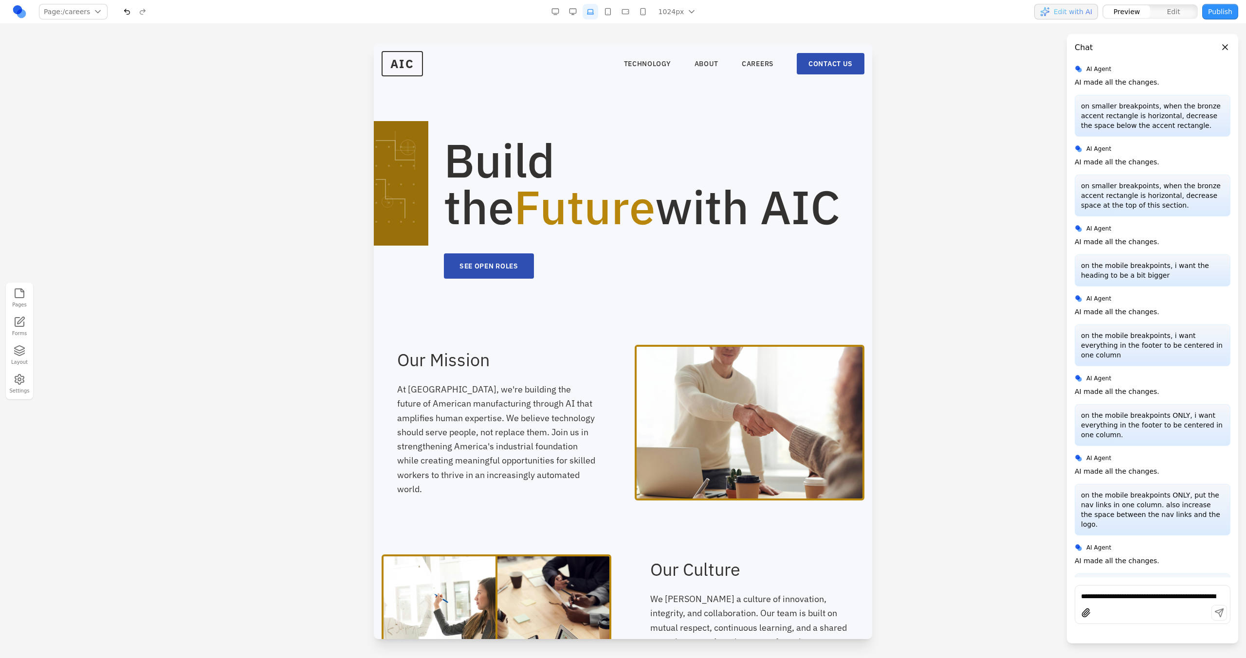
click at [611, 11] on button "button" at bounding box center [608, 12] width 16 height 16
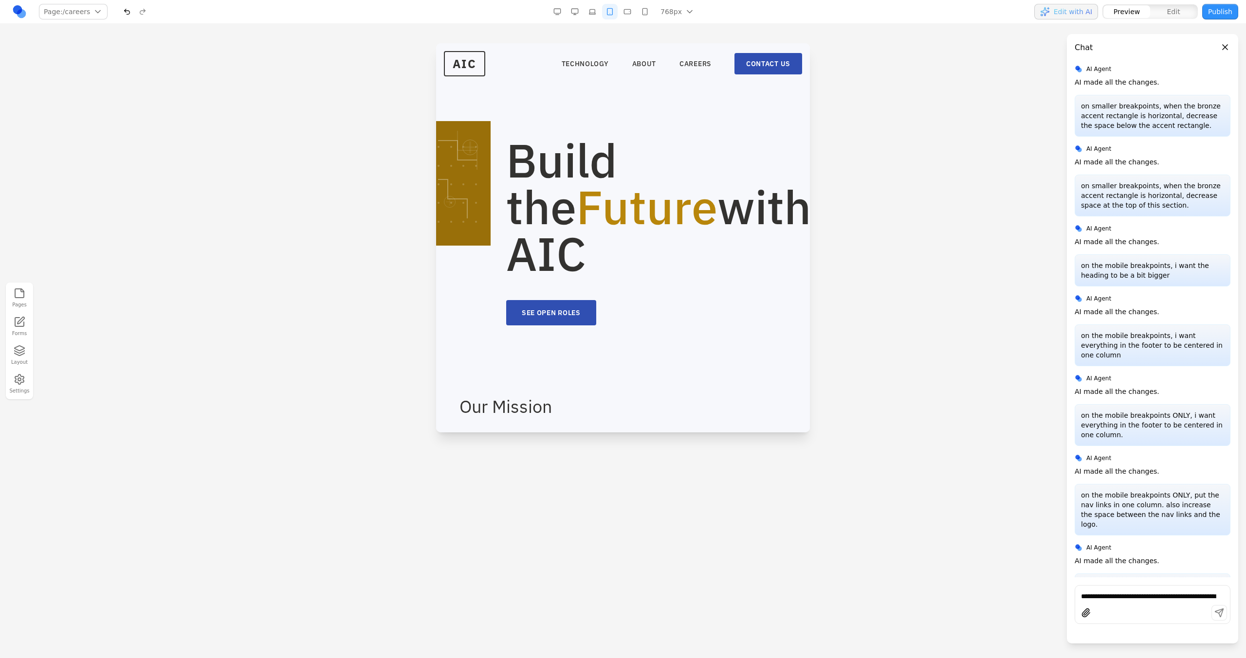
click at [578, 11] on button "button" at bounding box center [575, 12] width 16 height 16
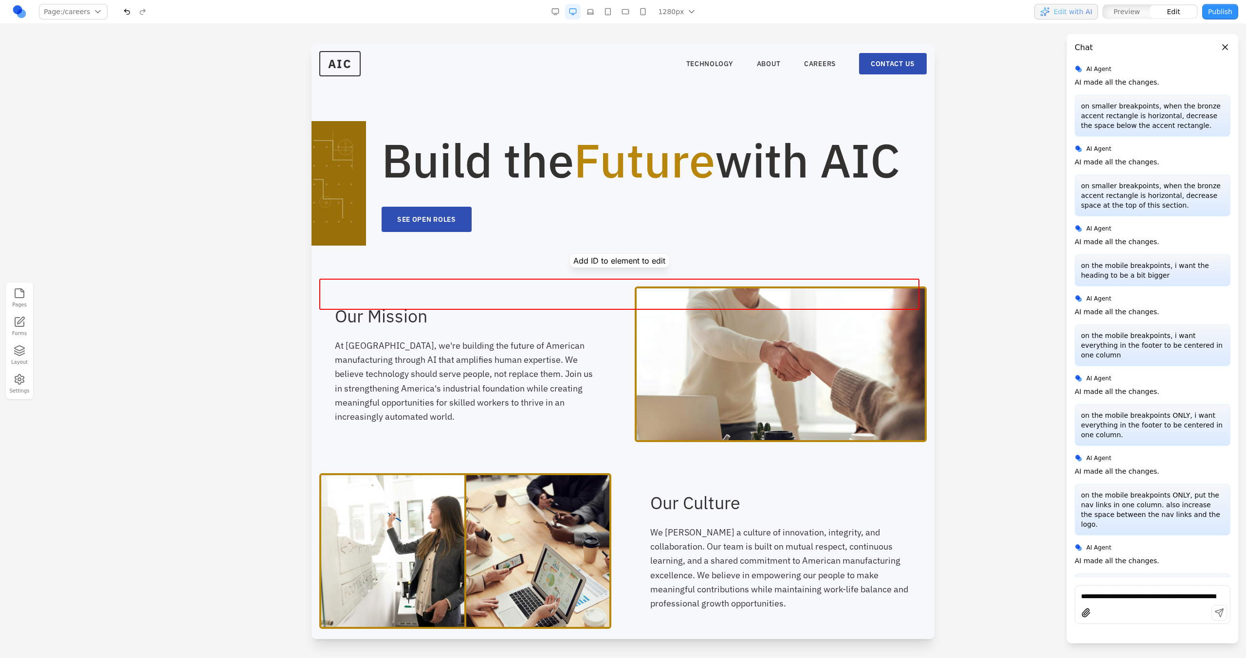
click at [348, 263] on div at bounding box center [622, 247] width 607 height 31
click at [344, 232] on div "Build the Future with AIC SEE OPEN ROLES" at bounding box center [622, 184] width 607 height 95
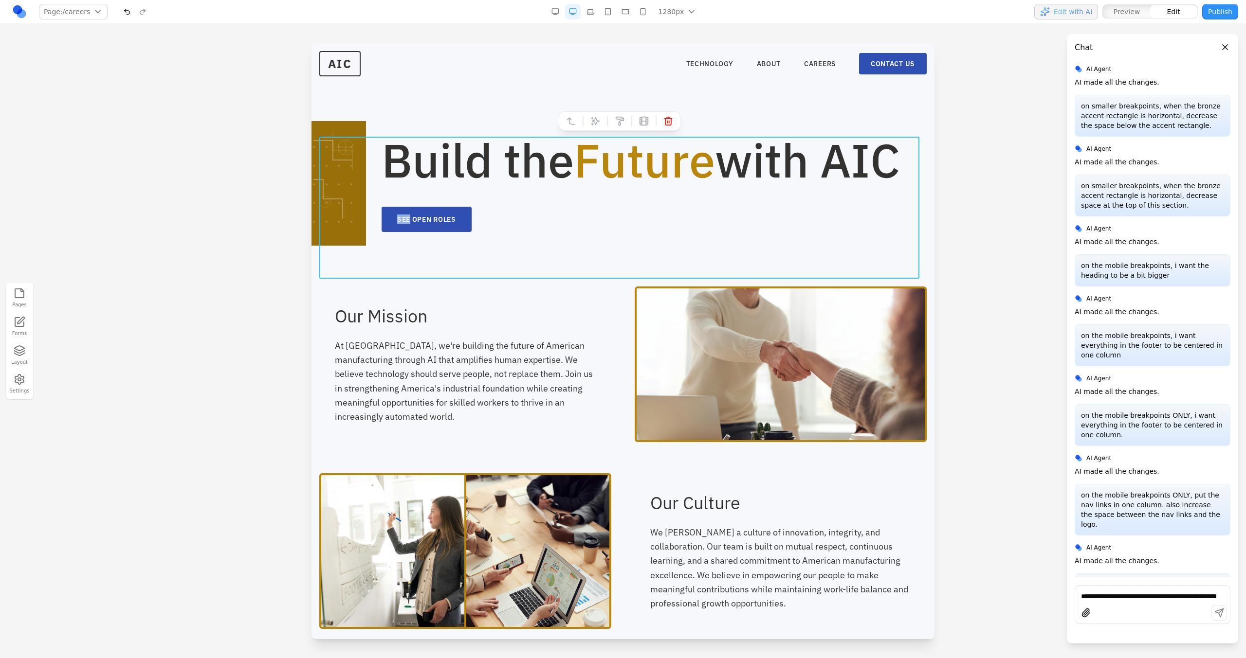
click at [344, 232] on div "Build the Future with AIC SEE OPEN ROLES" at bounding box center [622, 184] width 607 height 95
click at [476, 143] on h1 "Build the Future with AIC" at bounding box center [653, 160] width 545 height 47
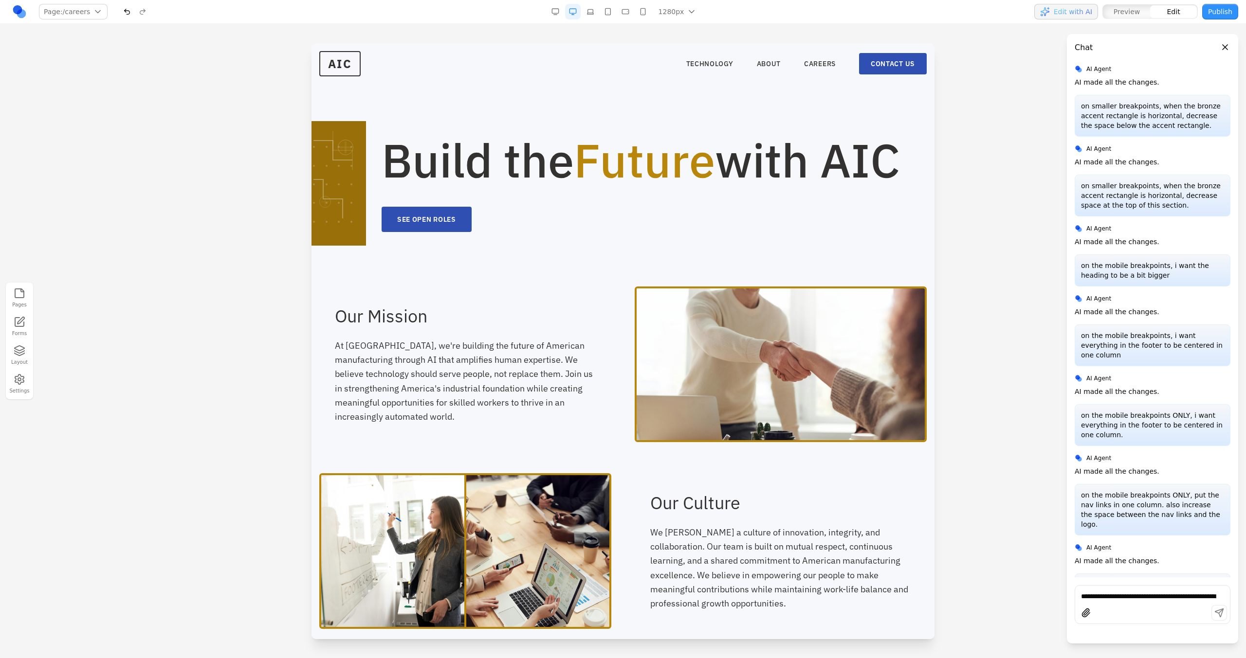
click at [471, 129] on section "Build the Future with AIC SEE OPEN ROLES" at bounding box center [622, 137] width 623 height 189
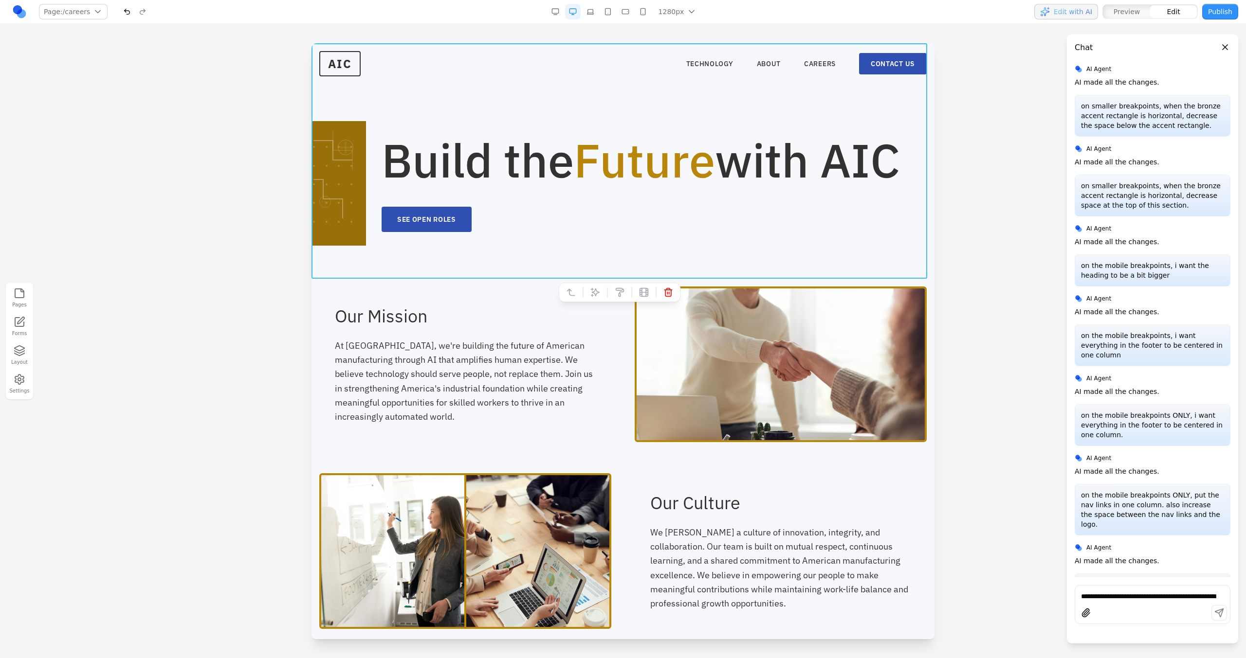
click at [460, 114] on section "Build the Future with AIC SEE OPEN ROLES" at bounding box center [622, 137] width 623 height 189
click at [590, 294] on icon at bounding box center [595, 293] width 10 height 10
click at [735, 374] on textarea at bounding box center [825, 578] width 156 height 49
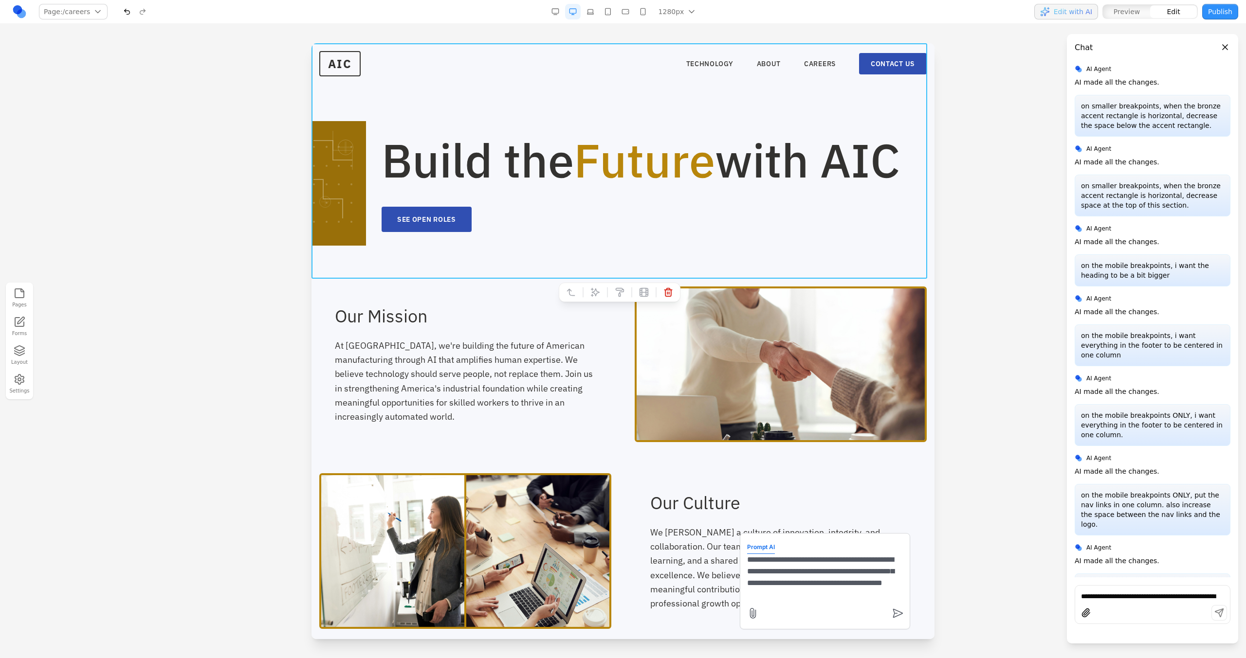
type textarea "**********"
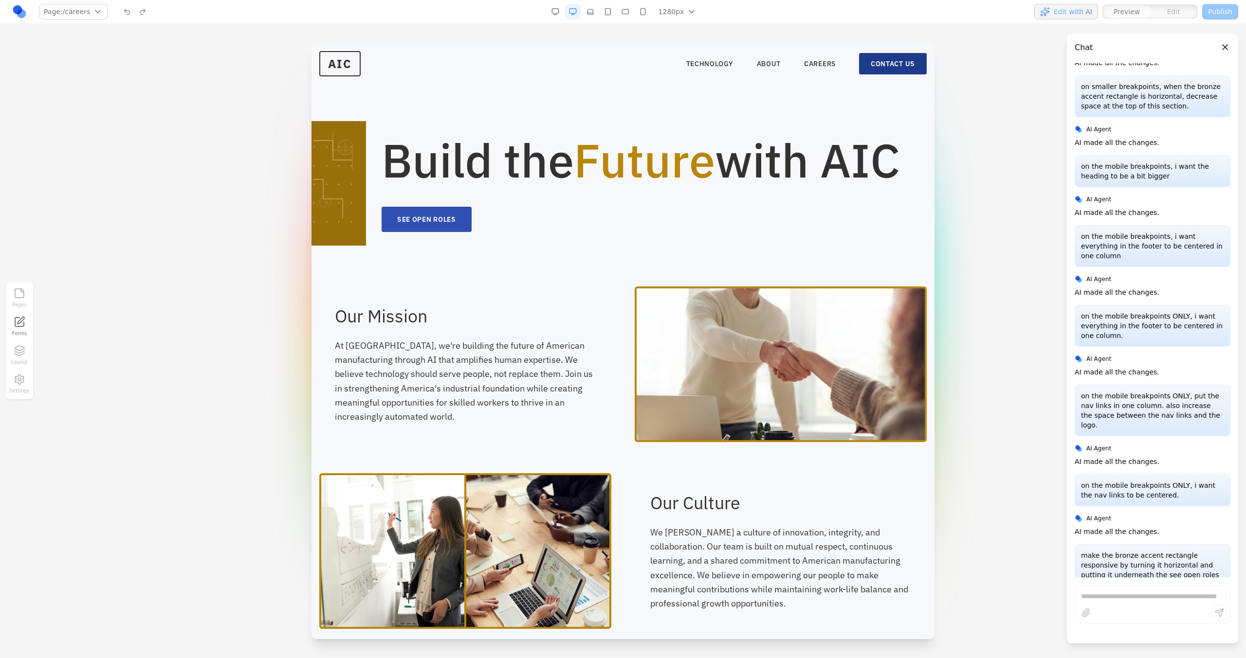
click at [735, 57] on link "CONTACT US" at bounding box center [893, 63] width 68 height 21
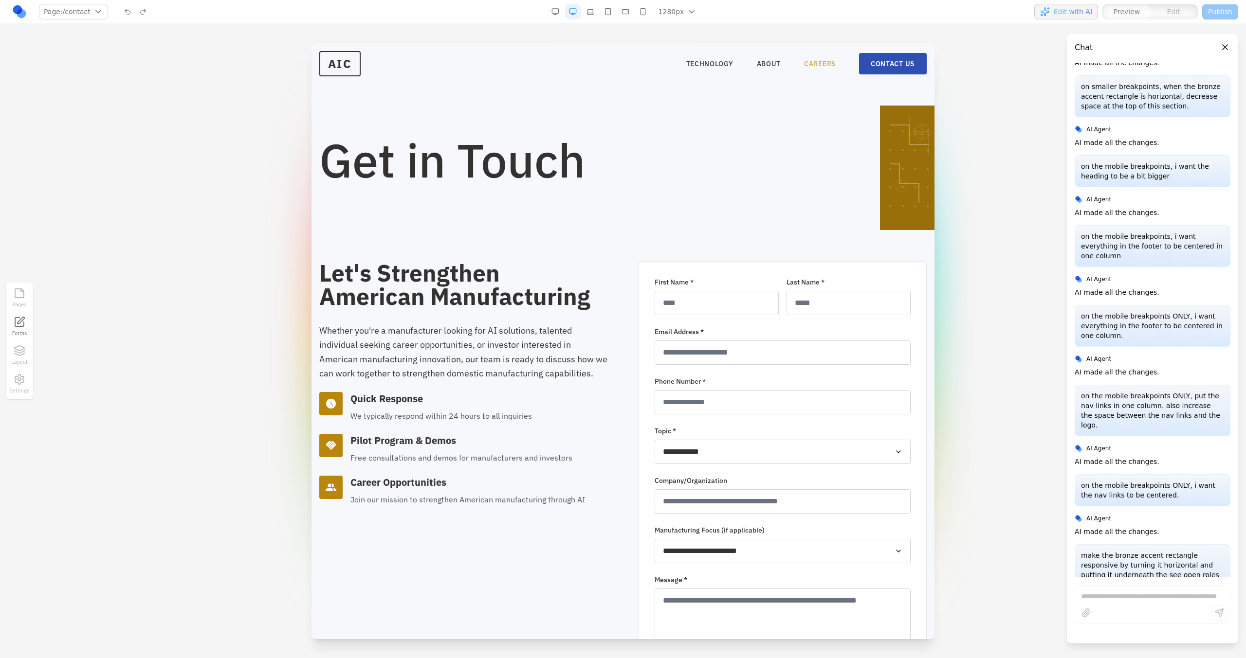
click at [735, 68] on link "CAREERS" at bounding box center [820, 64] width 32 height 10
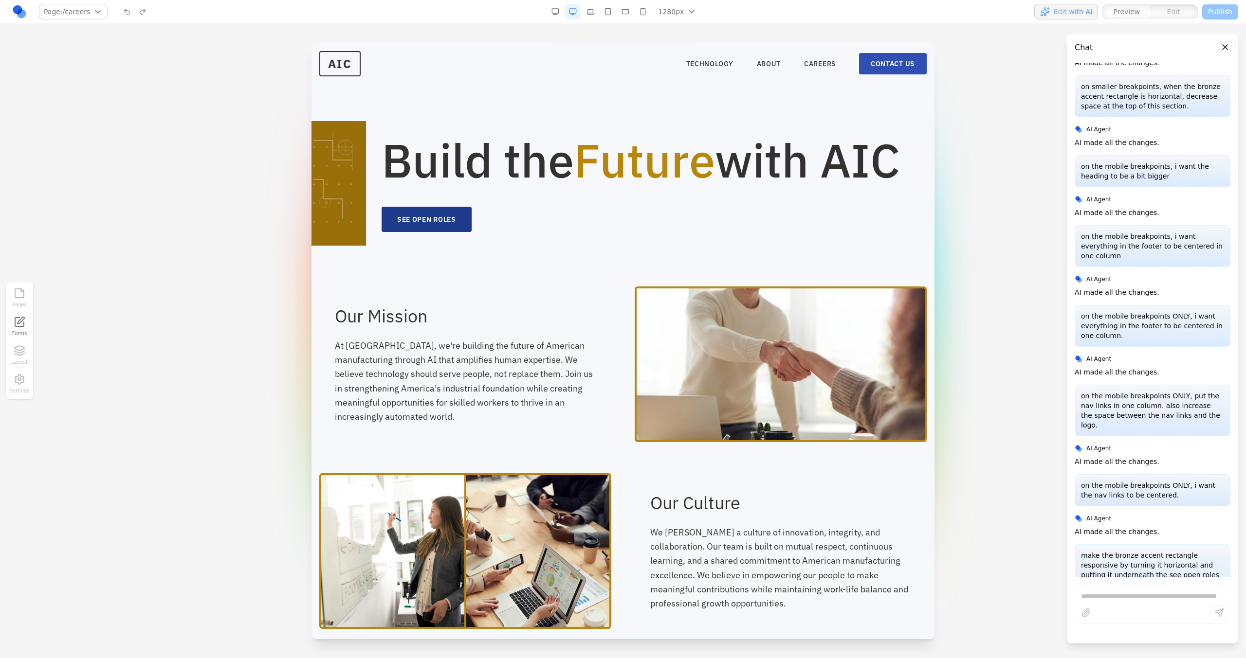
click at [457, 232] on button "SEE OPEN ROLES" at bounding box center [426, 219] width 90 height 25
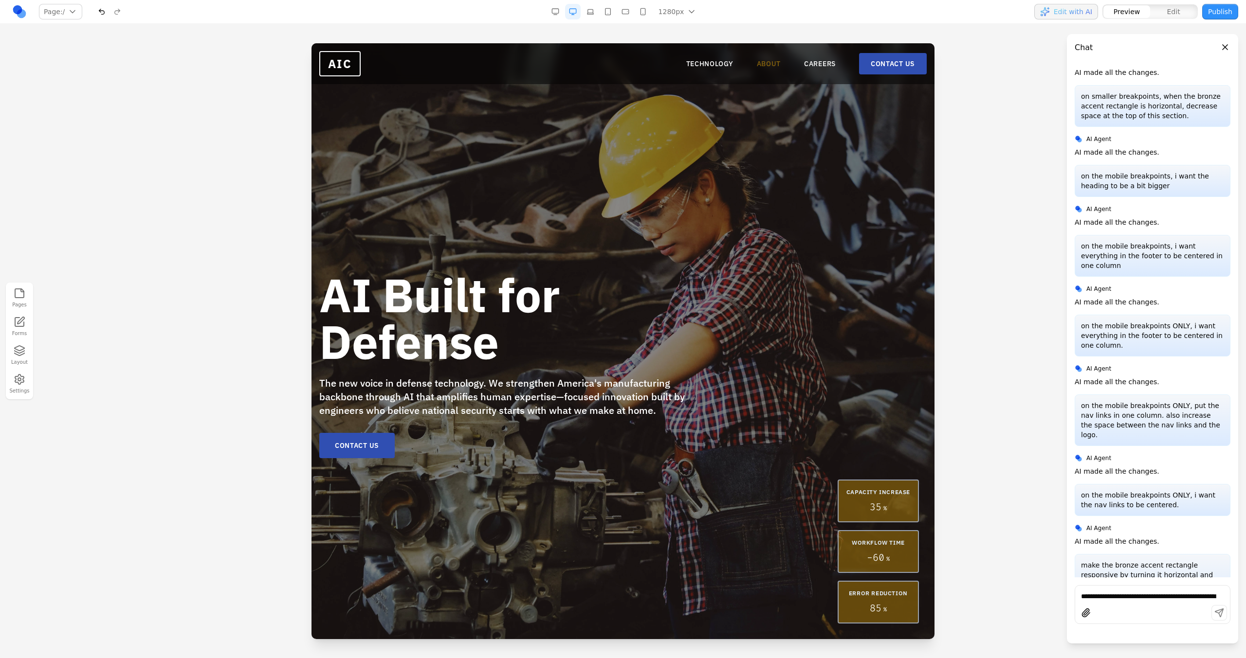
click at [735, 68] on link "ABOUT" at bounding box center [769, 64] width 24 height 10
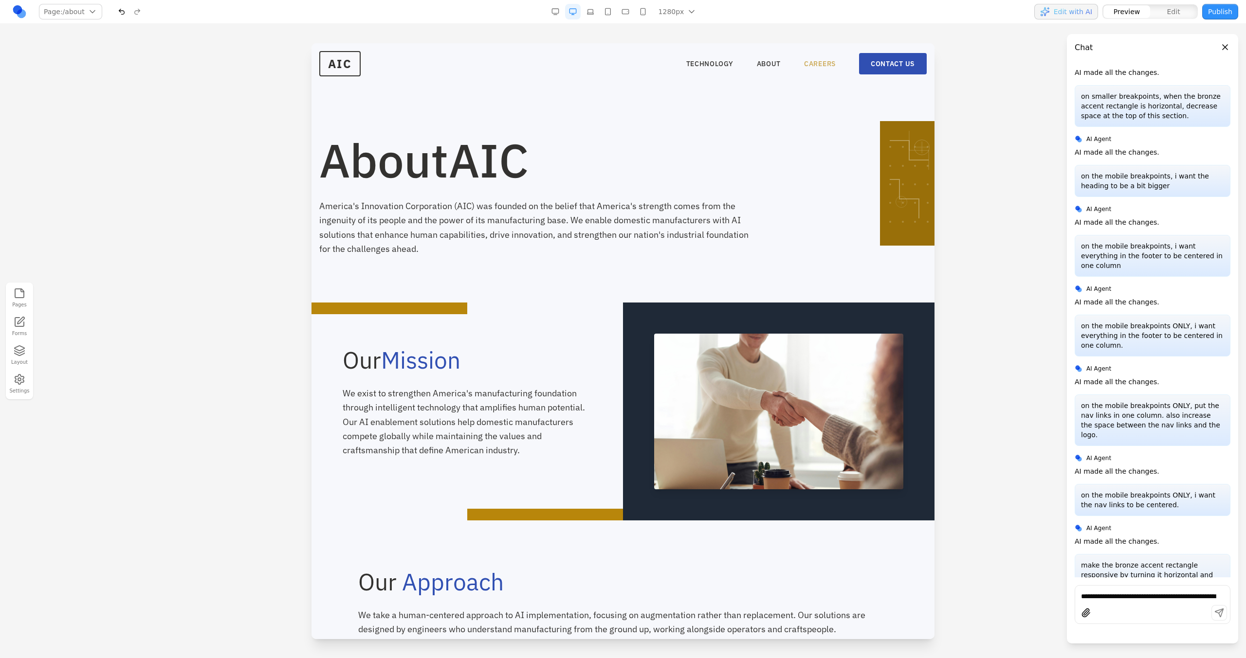
click at [735, 64] on link "CAREERS" at bounding box center [820, 64] width 32 height 10
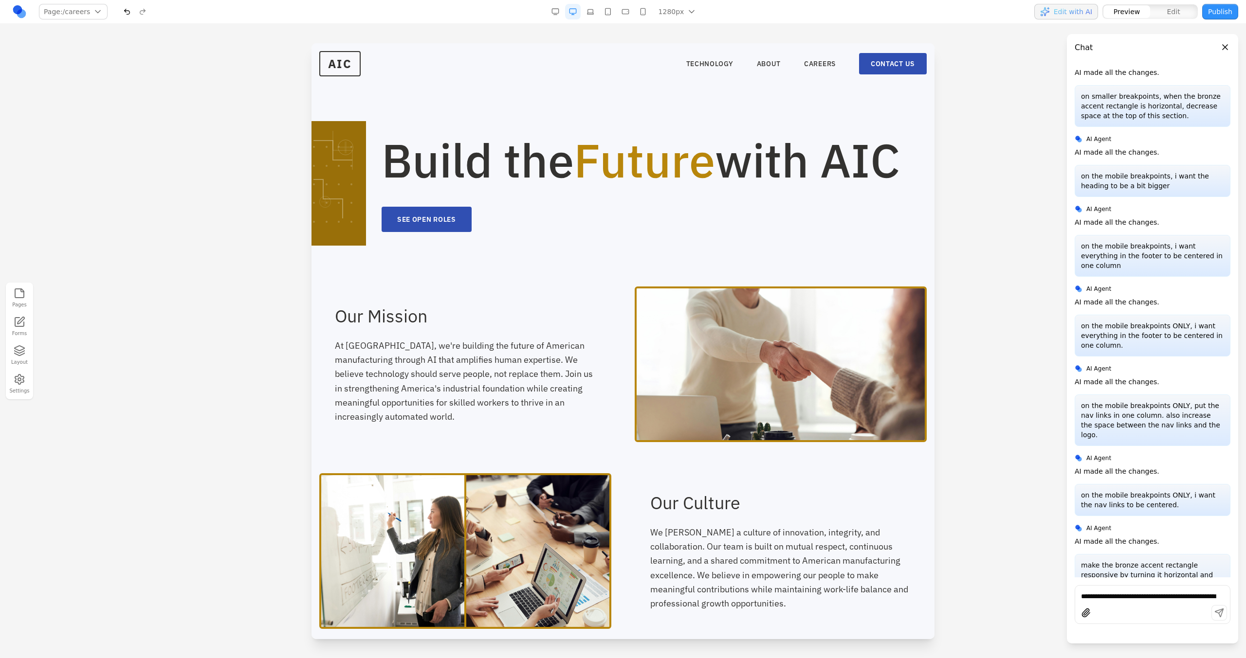
click at [588, 14] on button "button" at bounding box center [590, 12] width 16 height 16
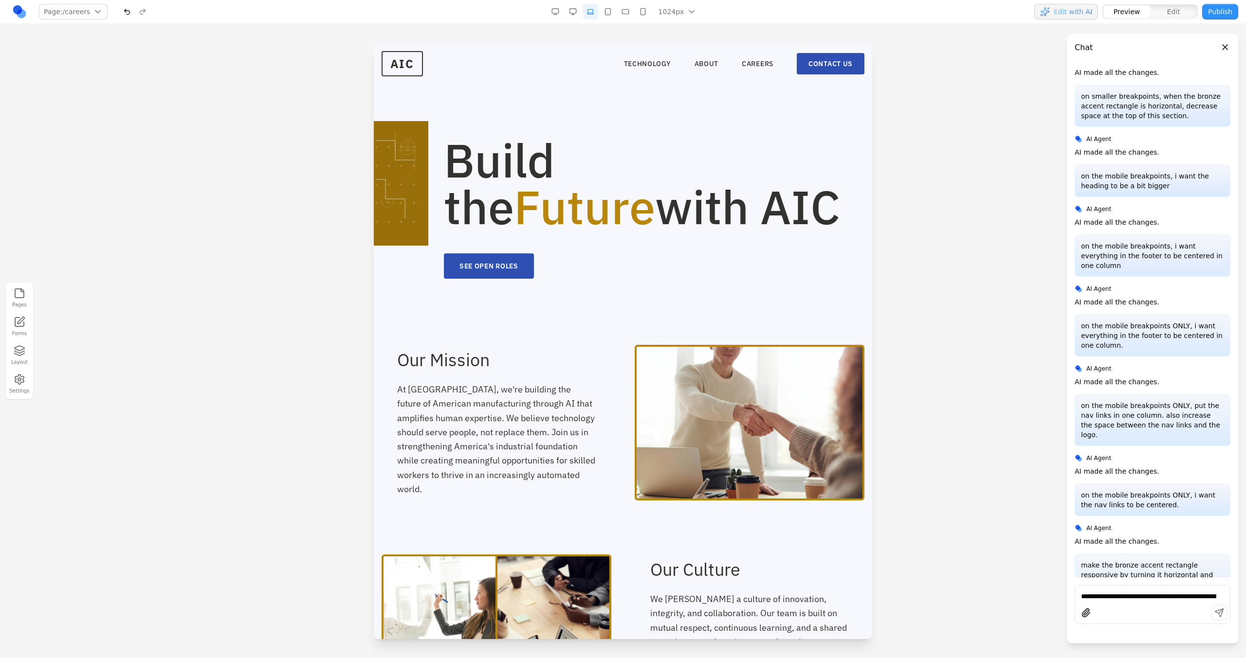
click at [607, 13] on button "button" at bounding box center [608, 12] width 16 height 16
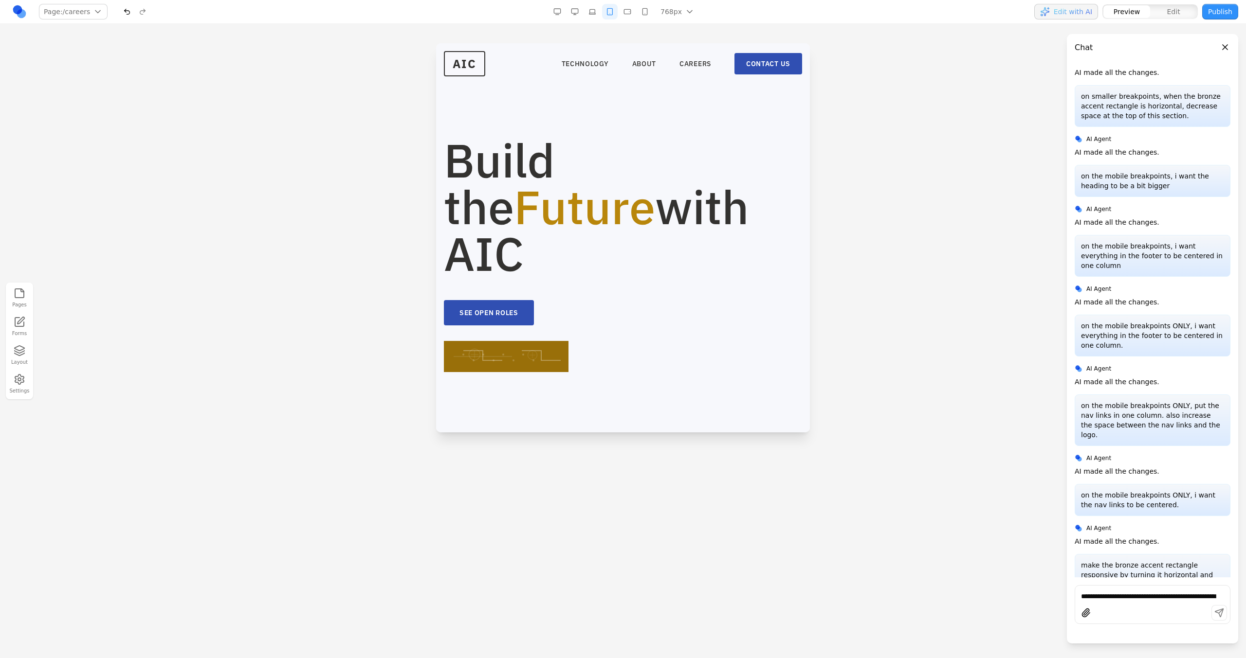
click at [624, 12] on button "button" at bounding box center [627, 12] width 16 height 16
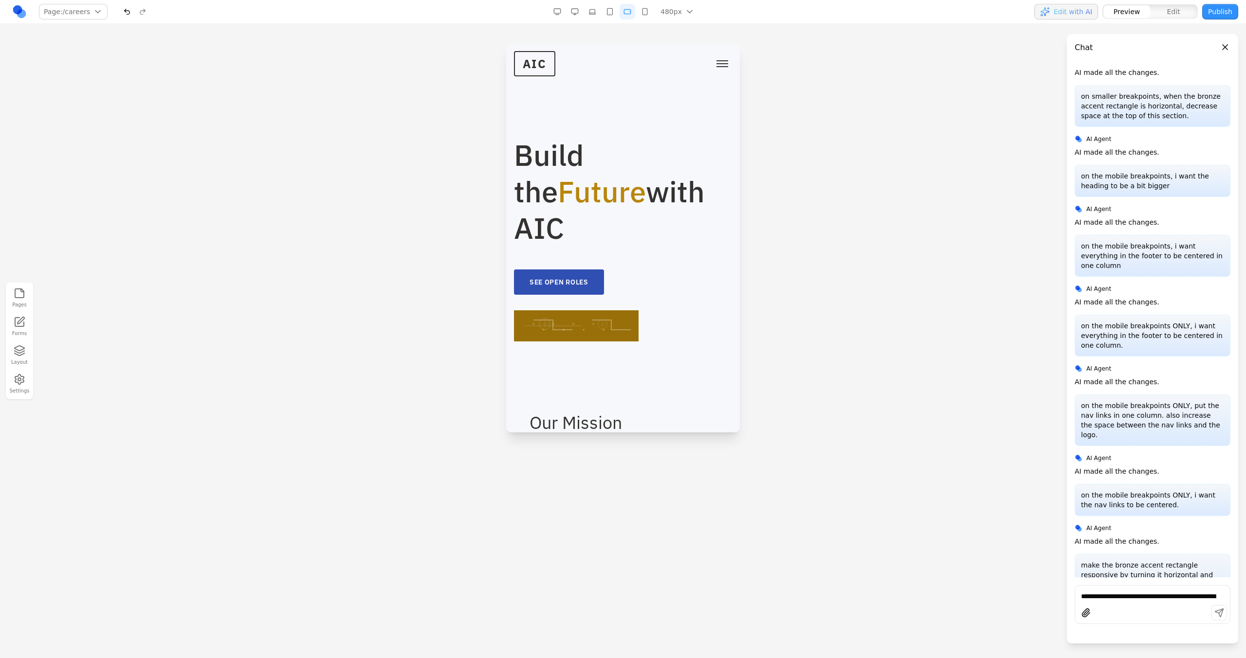
click at [643, 14] on button "button" at bounding box center [645, 12] width 16 height 16
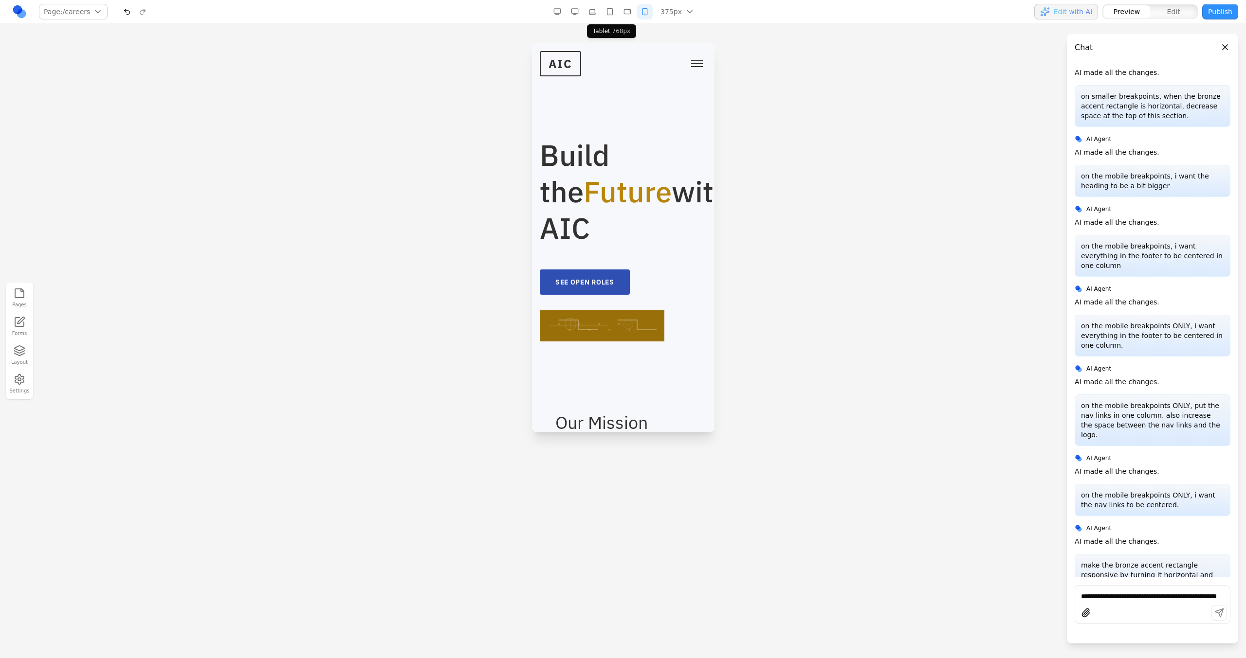
click at [611, 11] on button "button" at bounding box center [610, 12] width 16 height 16
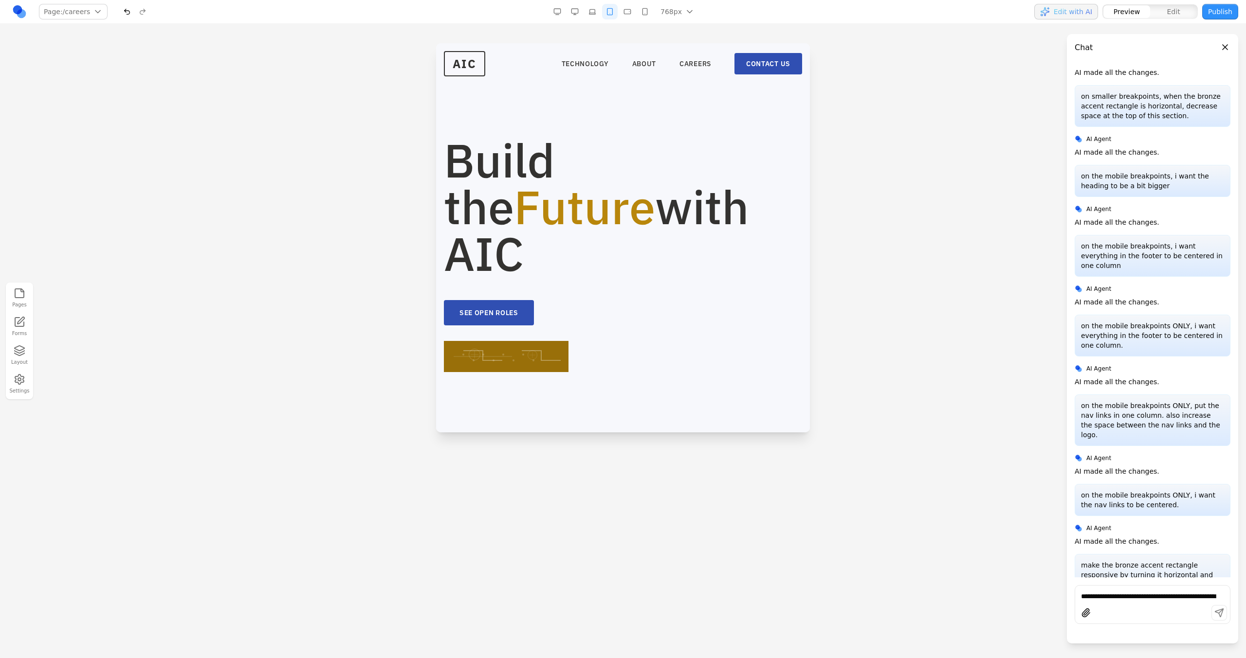
click at [598, 9] on button "button" at bounding box center [592, 12] width 16 height 16
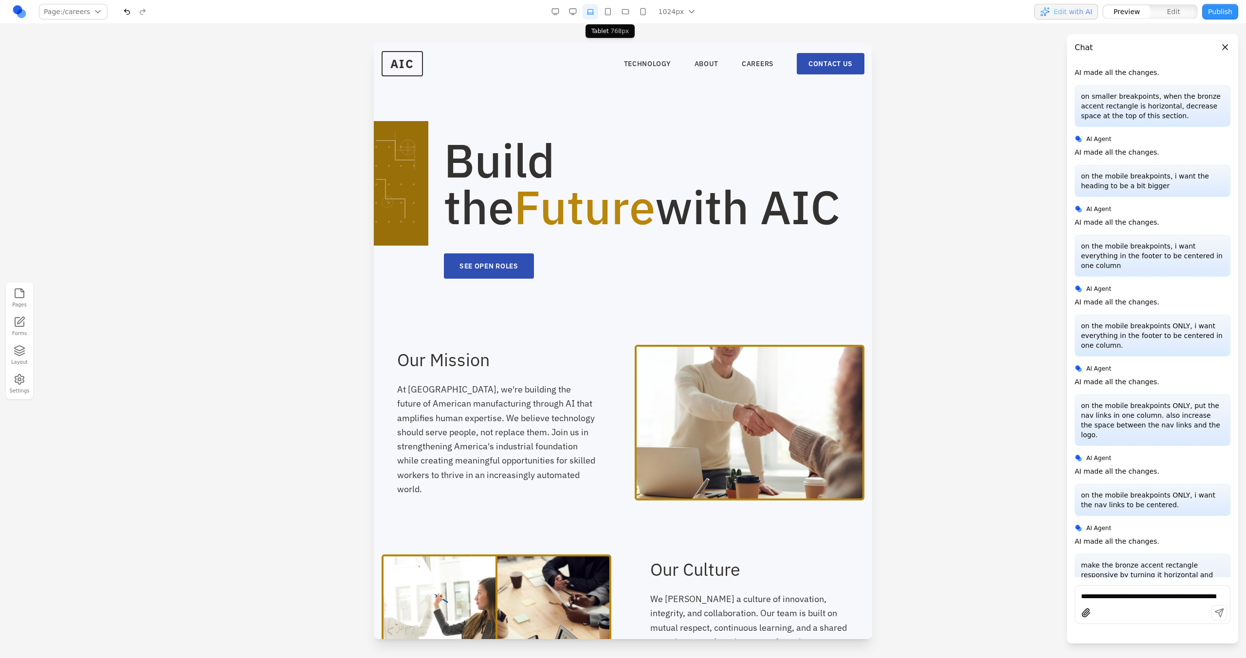
click at [607, 12] on button "button" at bounding box center [608, 12] width 16 height 16
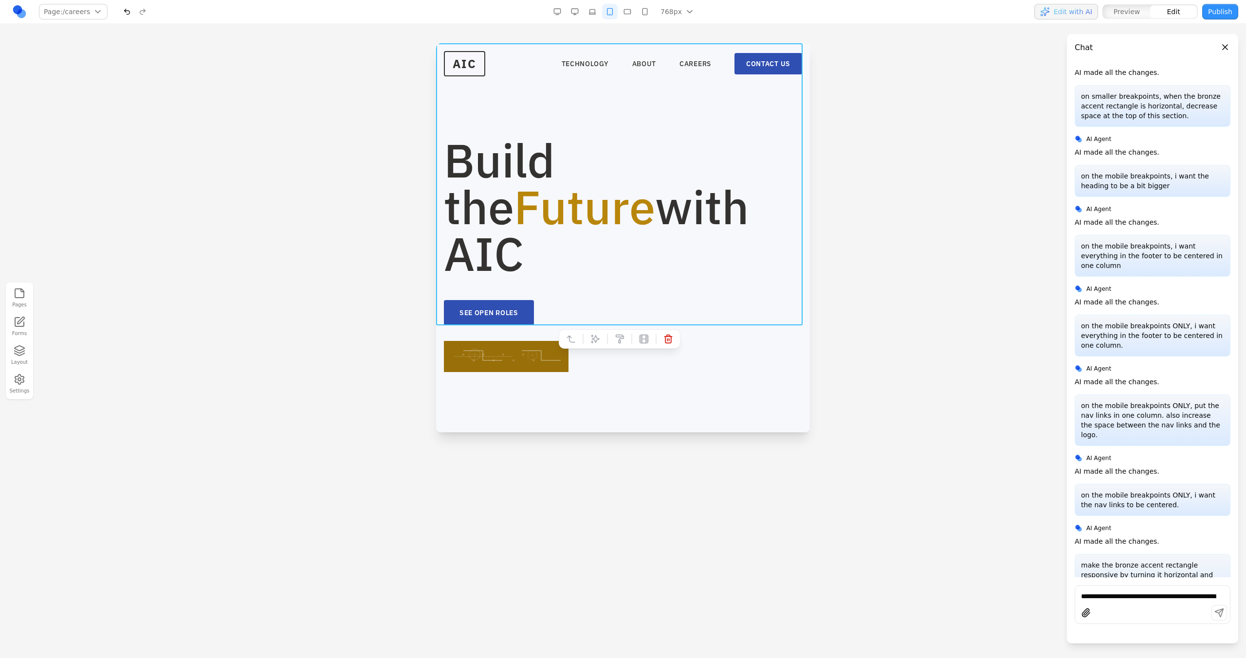
click at [627, 119] on section "Build the Future with AIC SEE OPEN ROLES" at bounding box center [623, 207] width 374 height 329
click at [597, 344] on button at bounding box center [595, 339] width 16 height 16
click at [669, 374] on textarea at bounding box center [700, 371] width 156 height 49
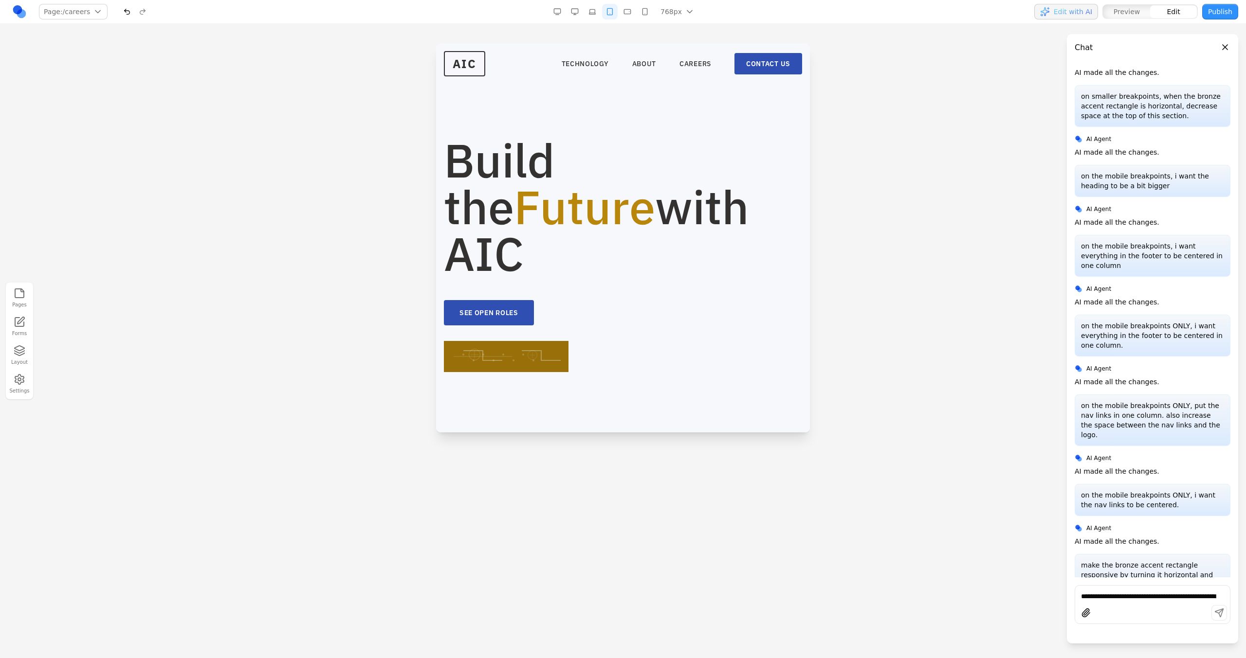
click at [531, 372] on div at bounding box center [623, 387] width 358 height 31
click at [586, 374] on div "Our Mission At AIC, we're building the future of American manufacturing through…" at bounding box center [623, 495] width 358 height 136
click at [587, 315] on button at bounding box center [595, 310] width 16 height 16
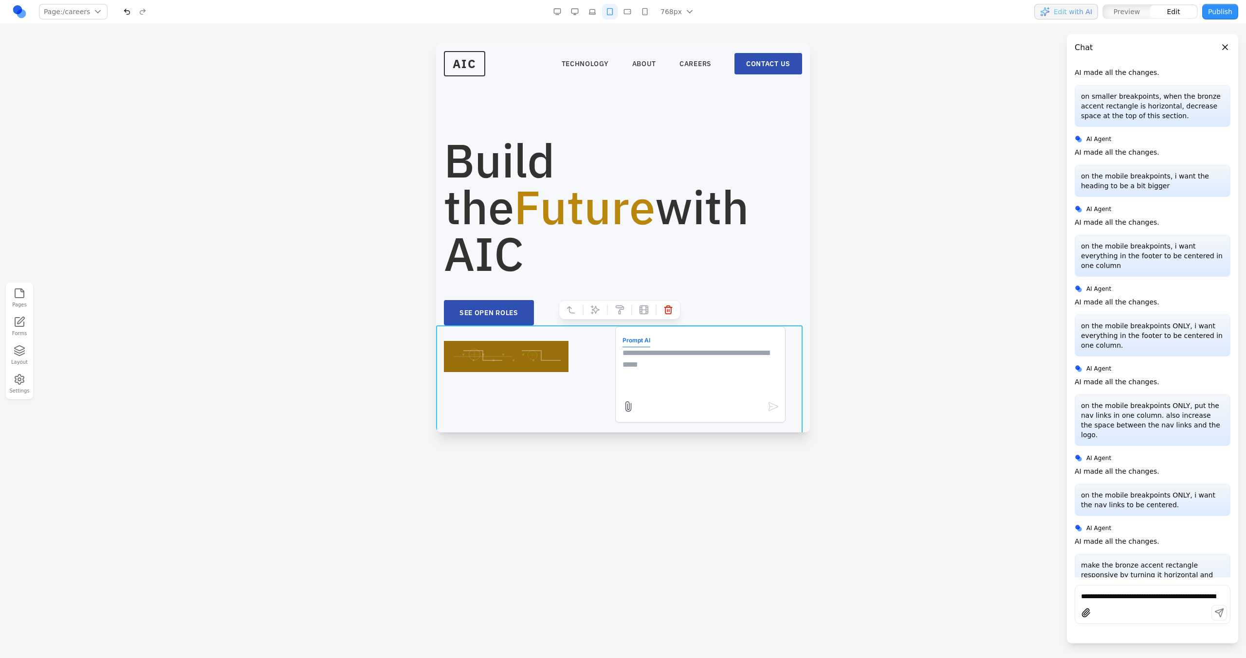
click at [636, 370] on textarea at bounding box center [700, 371] width 156 height 49
click at [735, 284] on div "Build the Future with AIC SEE OPEN ROLES" at bounding box center [623, 254] width 358 height 235
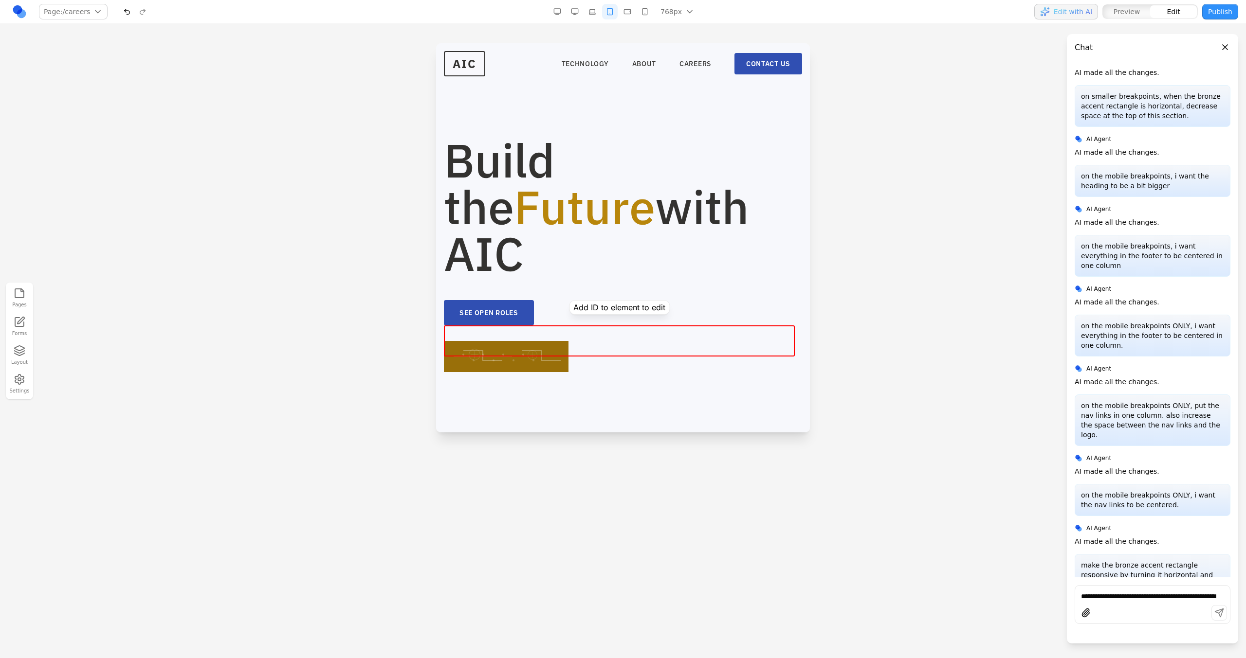
click at [626, 372] on div at bounding box center [623, 387] width 358 height 31
click at [17, 364] on button "Layout" at bounding box center [19, 355] width 21 height 25
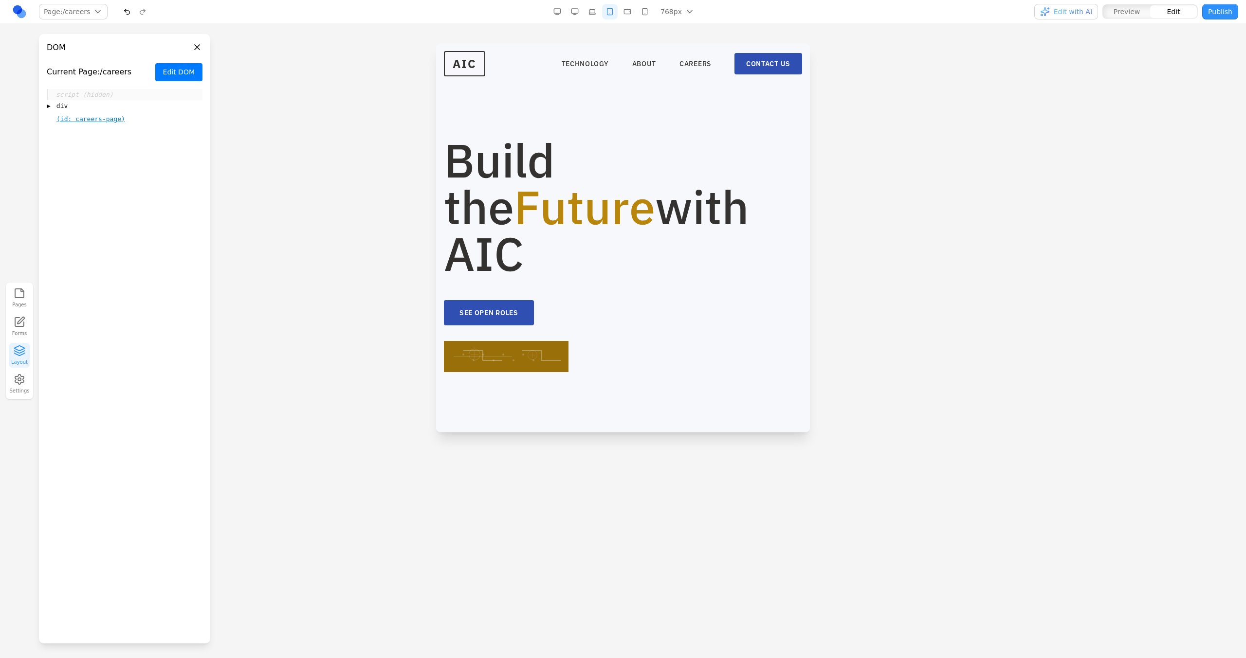
click at [54, 109] on div "▶ div" at bounding box center [125, 106] width 156 height 12
click at [63, 157] on div "▶ main" at bounding box center [129, 158] width 145 height 12
click at [83, 197] on span "(id: careers-hero-section)" at bounding box center [125, 196] width 99 height 7
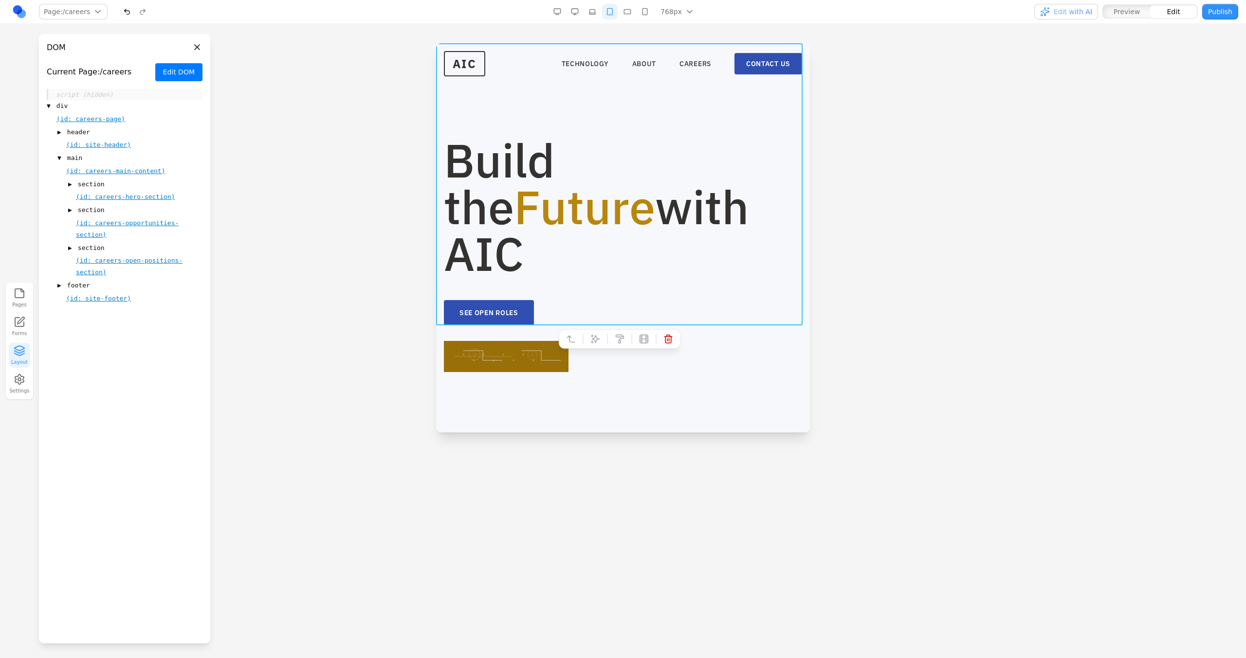
click at [68, 187] on span "▶" at bounding box center [70, 185] width 4 height 10
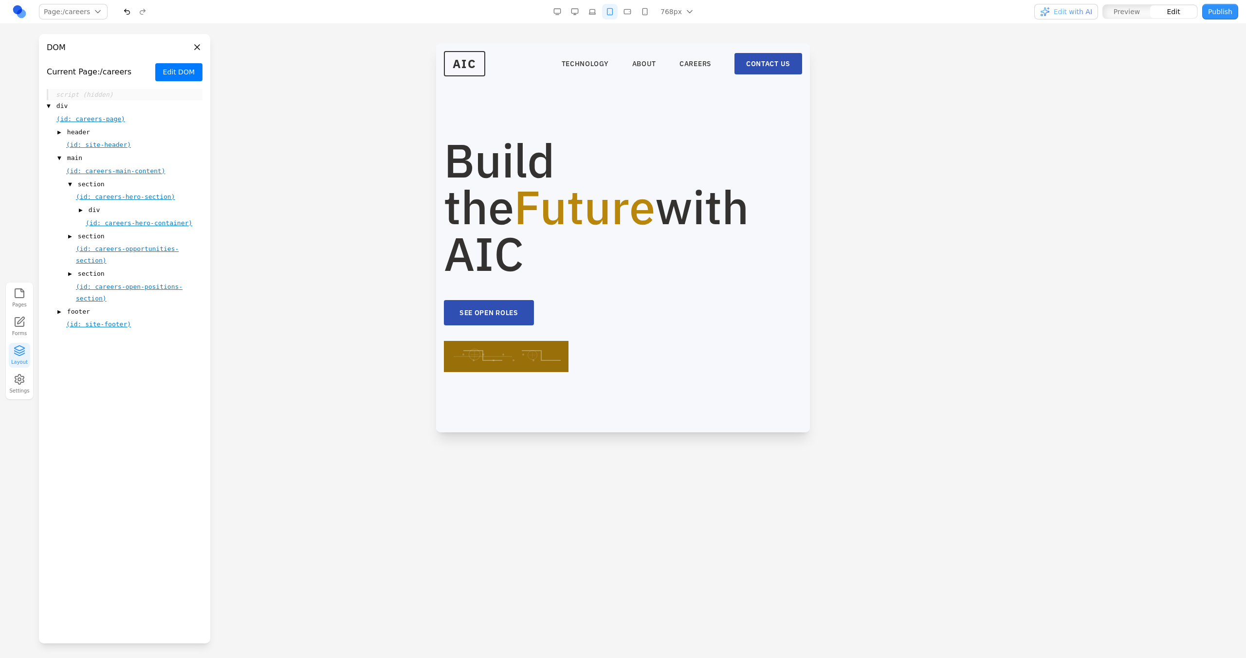
click at [71, 235] on span "▶" at bounding box center [70, 237] width 4 height 10
click at [84, 269] on div "▶ div" at bounding box center [141, 274] width 124 height 12
click at [94, 283] on span "(id: careers-opportunities-container)" at bounding box center [137, 292] width 103 height 19
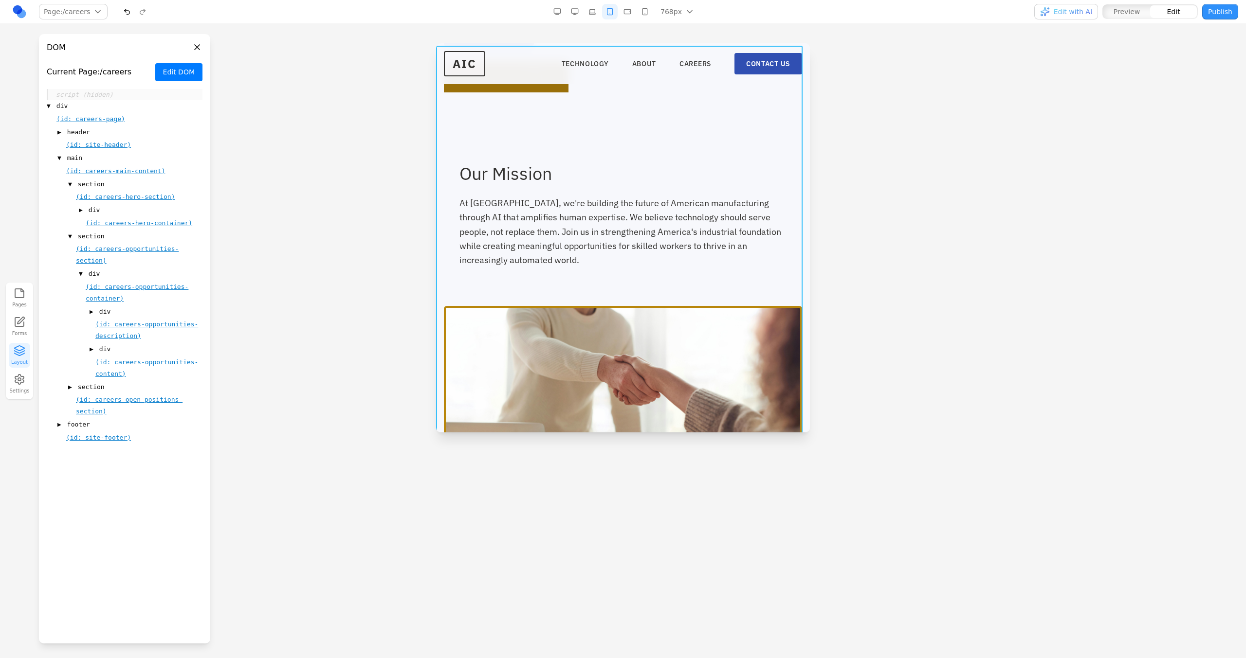
scroll to position [282, 0]
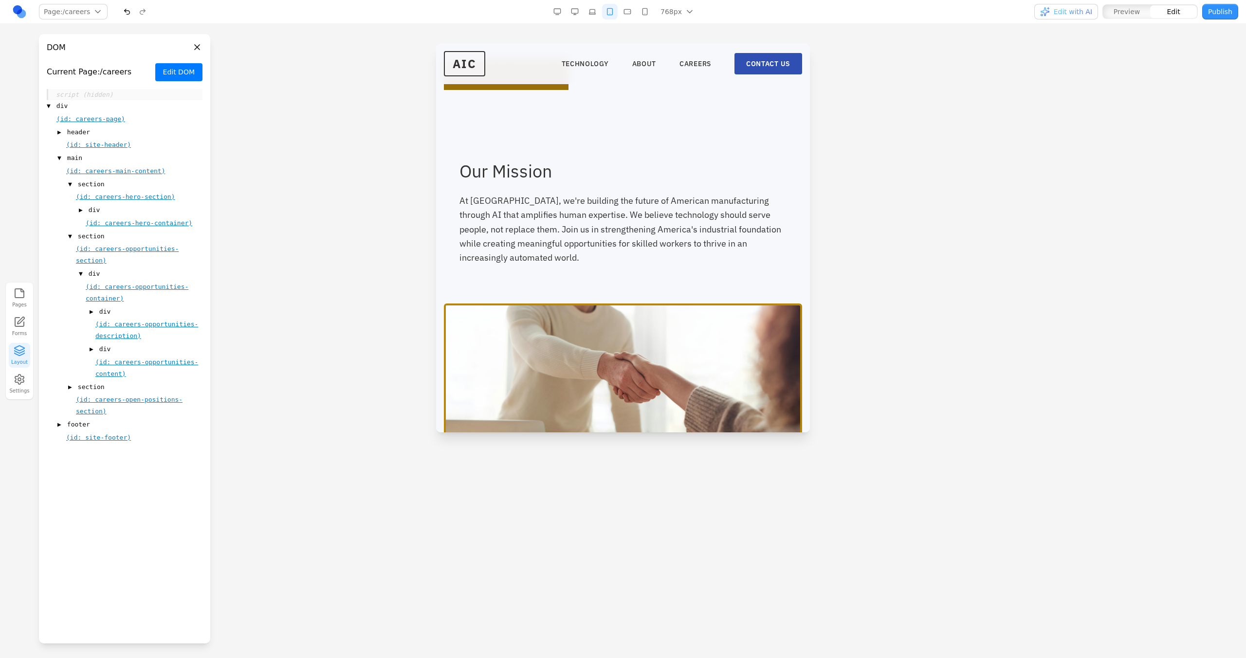
click at [94, 288] on span "(id: careers-opportunities-container)" at bounding box center [137, 292] width 103 height 19
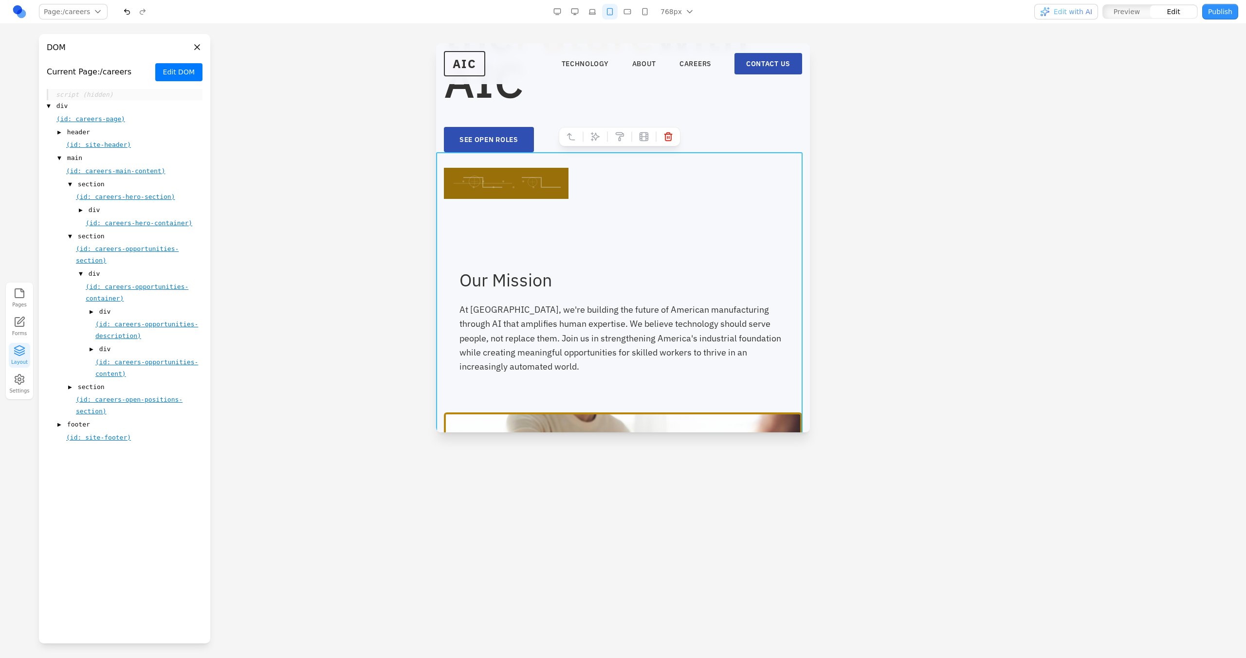
scroll to position [178, 0]
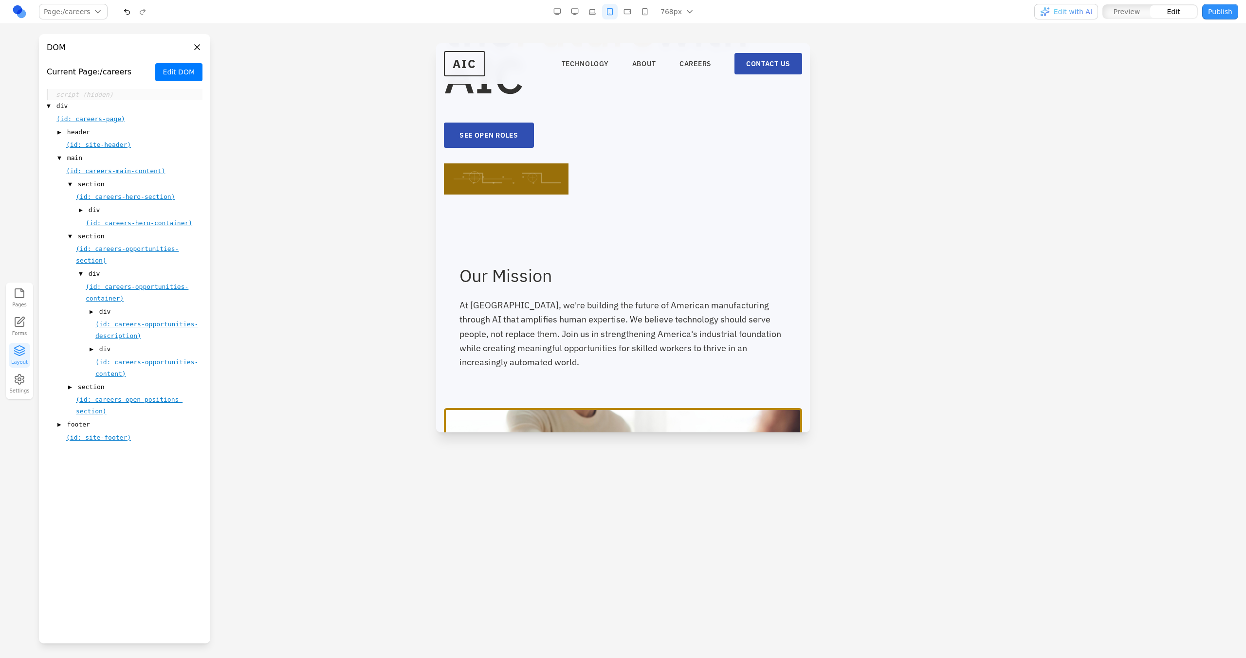
click at [127, 331] on div "(id: careers-opportunities-description)" at bounding box center [148, 329] width 107 height 23
click at [125, 327] on span "(id: careers-opportunities-description)" at bounding box center [146, 330] width 103 height 19
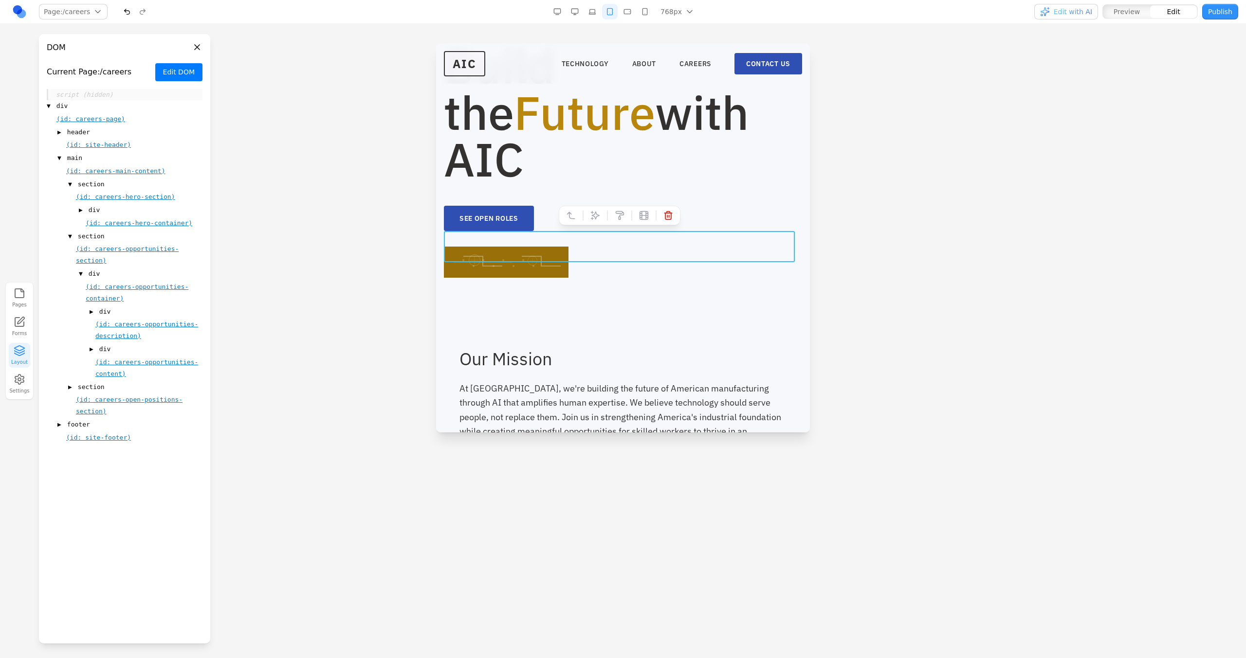
scroll to position [93, 0]
click at [663, 217] on icon at bounding box center [668, 217] width 10 height 10
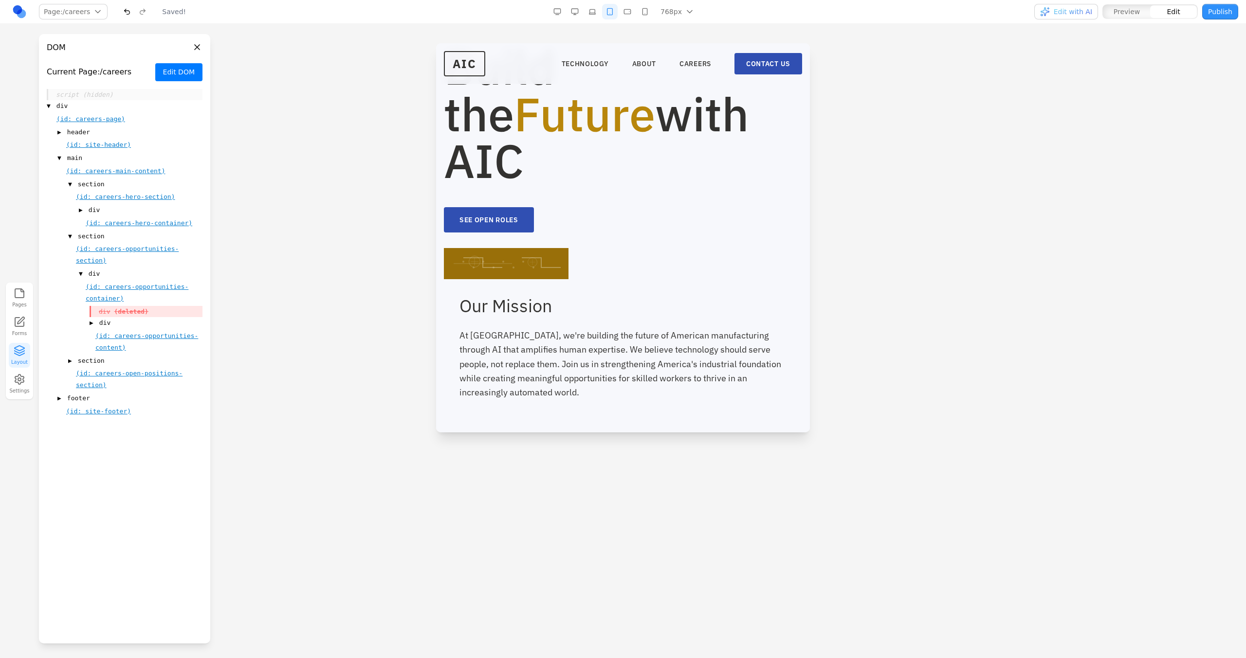
click at [147, 287] on span "(id: careers-opportunities-container)" at bounding box center [137, 292] width 103 height 19
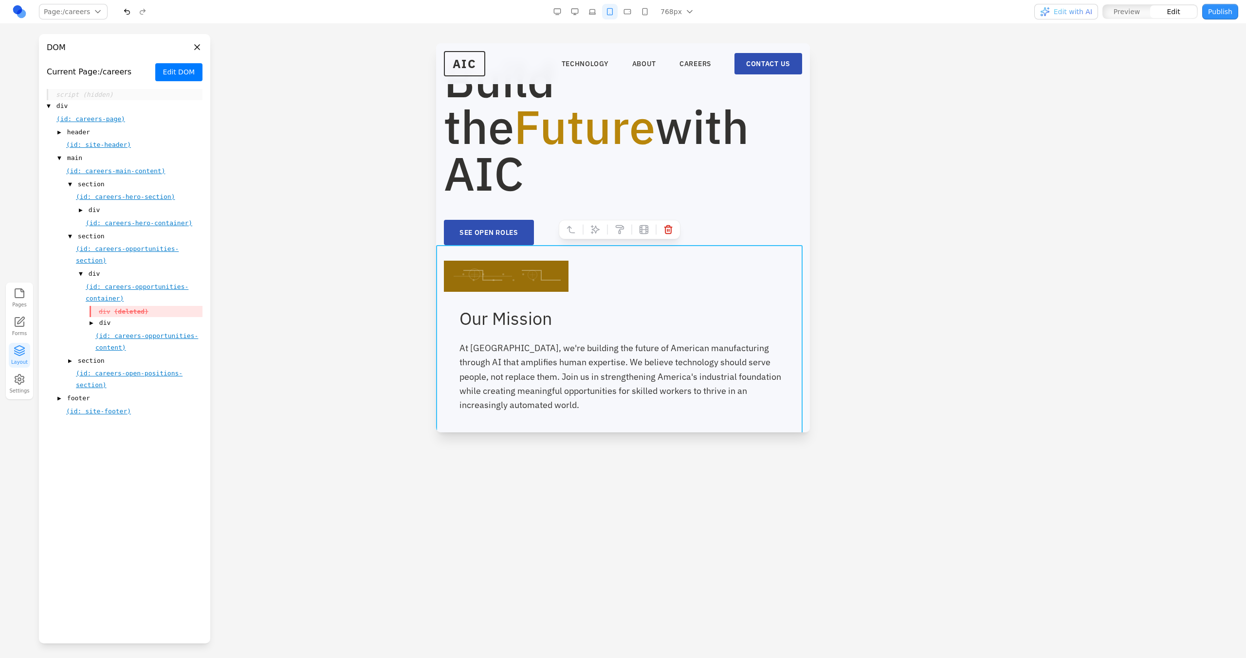
scroll to position [70, 0]
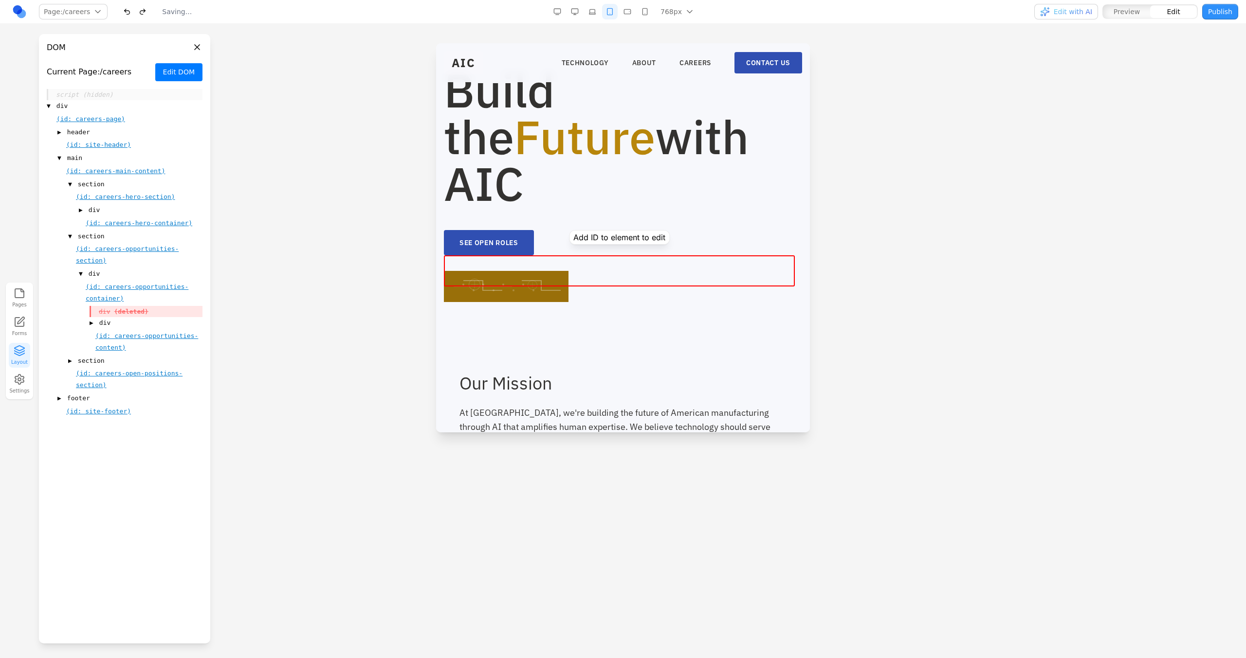
click at [556, 302] on div at bounding box center [623, 317] width 358 height 31
click at [547, 302] on div at bounding box center [623, 317] width 358 height 31
click at [124, 285] on span "(id: careers-opportunities-container)" at bounding box center [137, 292] width 103 height 19
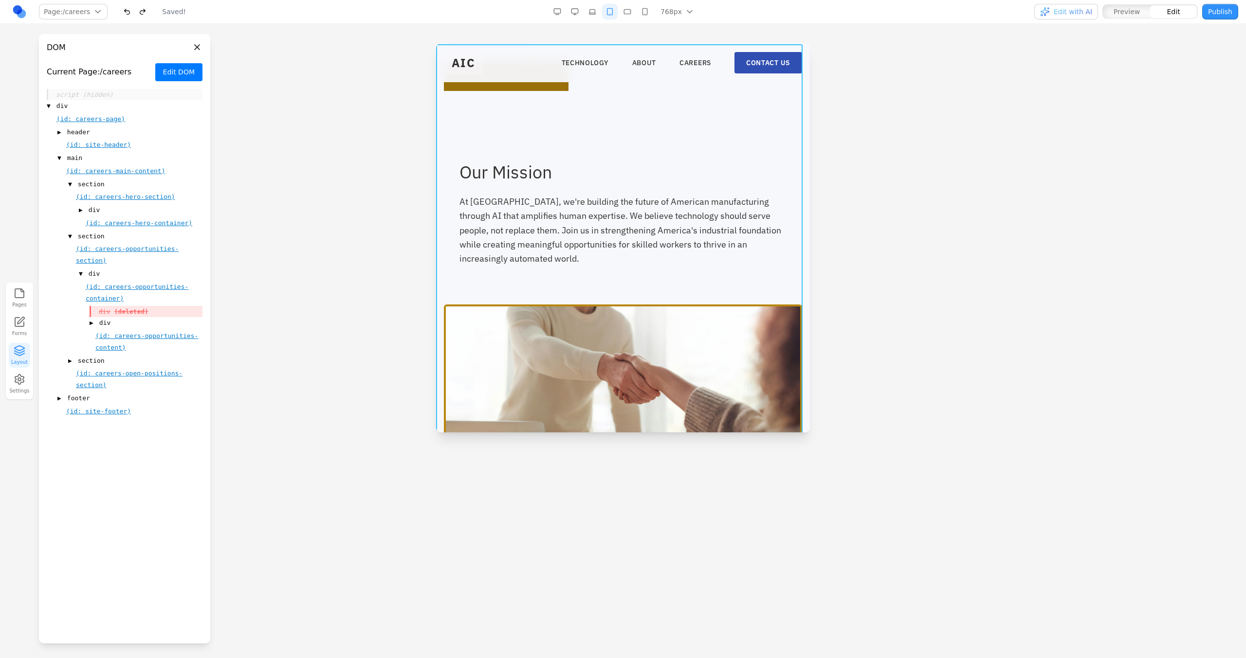
scroll to position [282, 0]
click at [103, 309] on span "div" at bounding box center [104, 312] width 11 height 10
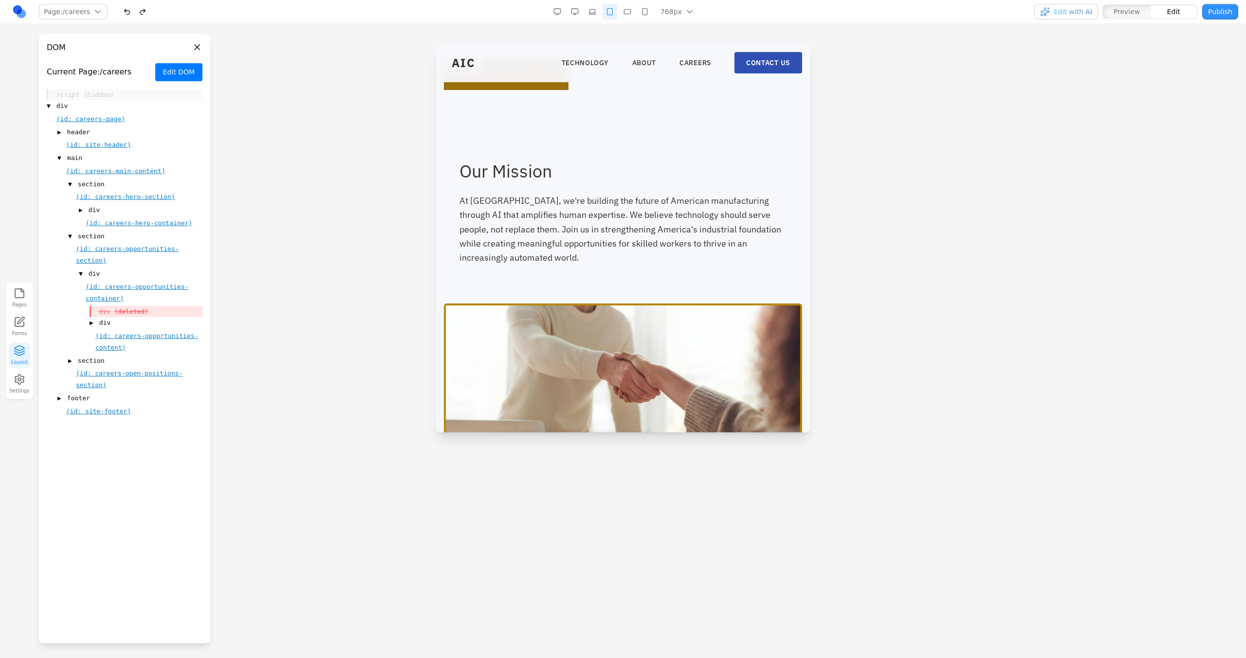
click at [104, 297] on span "(id: careers-opportunities-container)" at bounding box center [137, 292] width 103 height 19
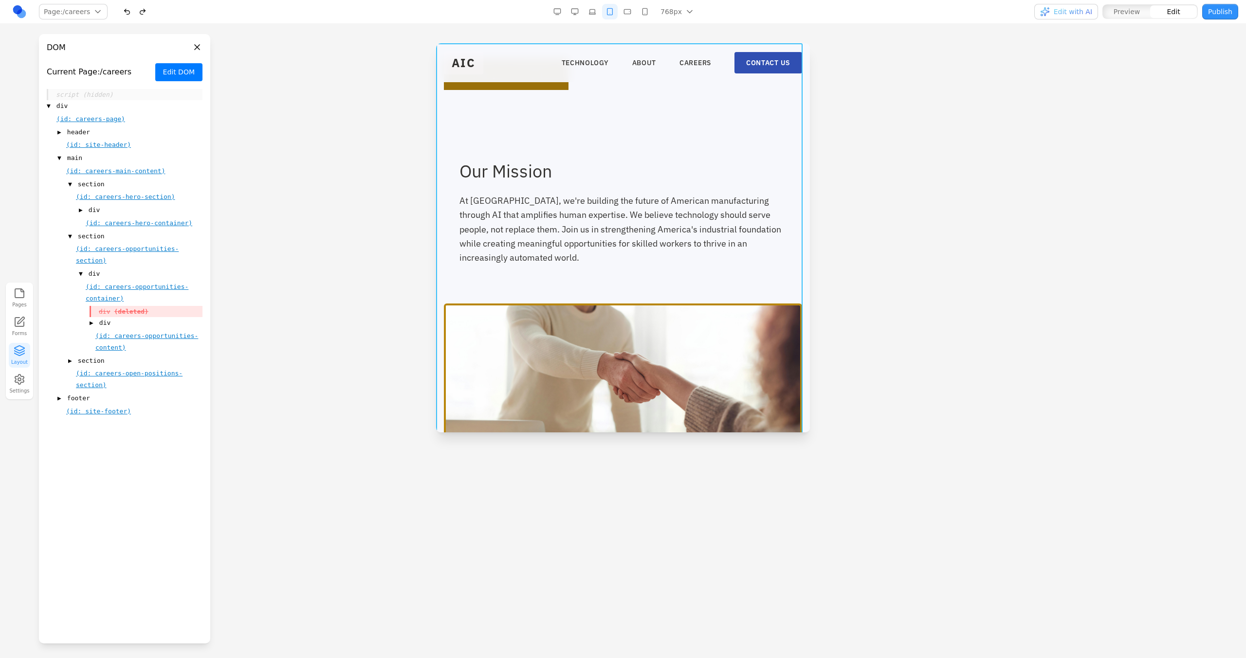
click at [85, 270] on div "▼ div" at bounding box center [141, 274] width 124 height 12
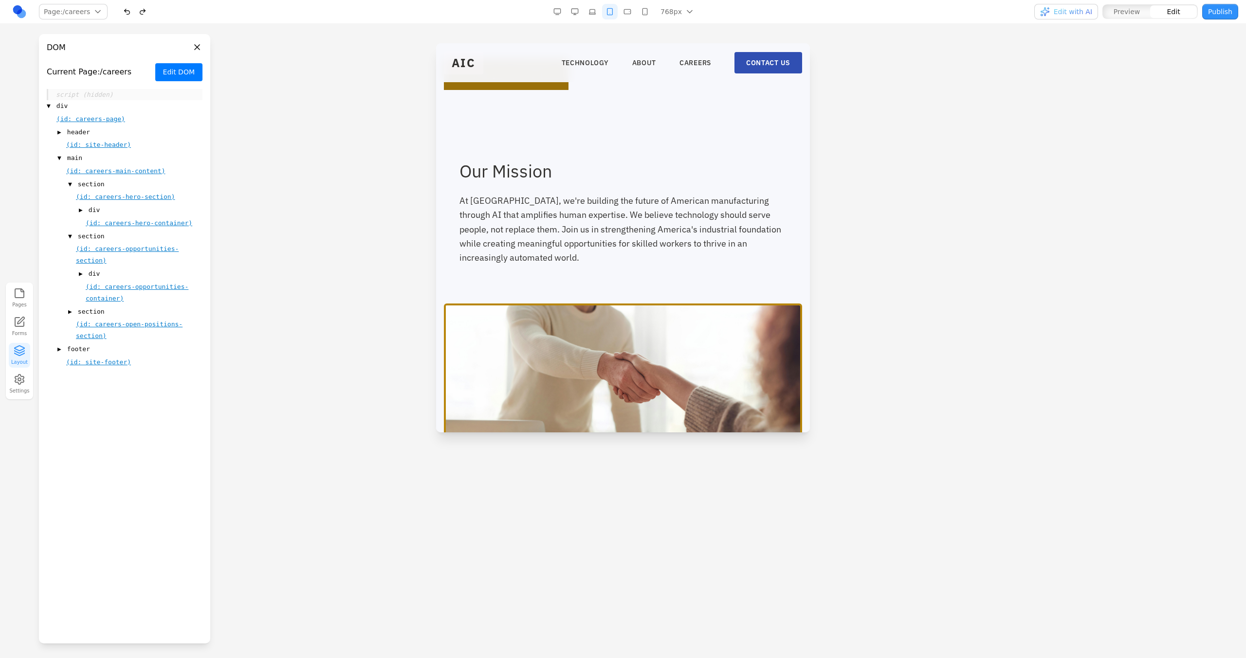
click at [85, 260] on span "(id: careers-opportunities-section)" at bounding box center [127, 254] width 103 height 19
click at [99, 283] on span "(id: careers-opportunities-container)" at bounding box center [137, 292] width 103 height 19
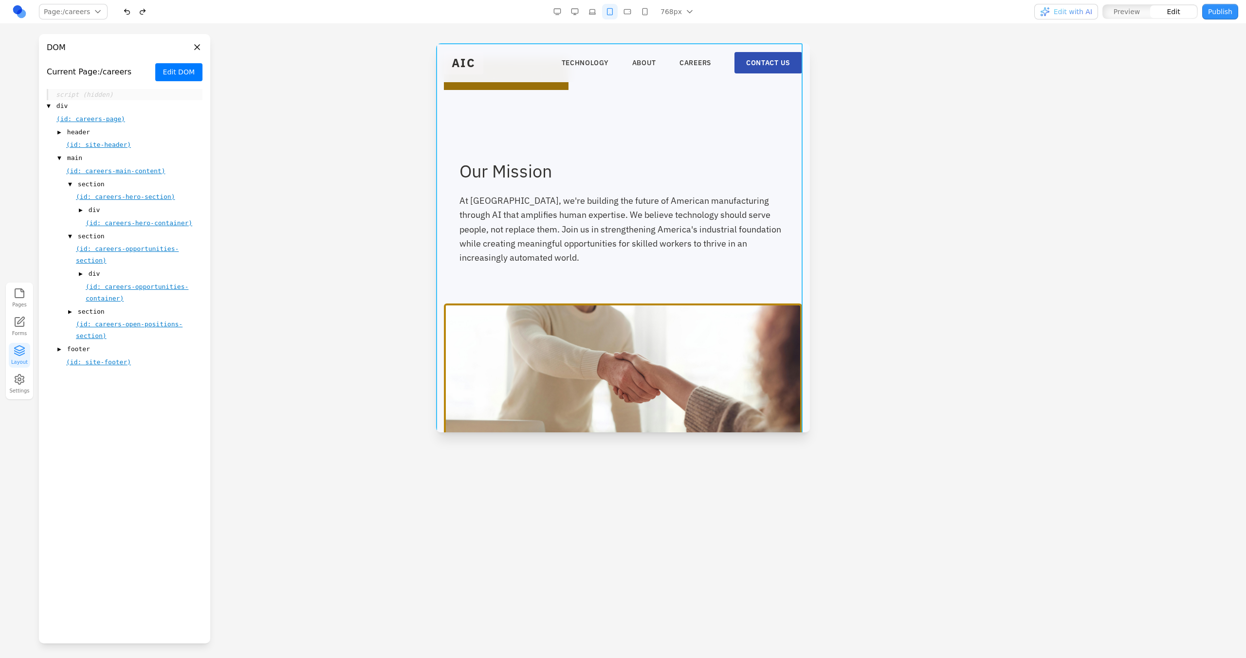
click at [79, 270] on span "▶" at bounding box center [81, 274] width 4 height 10
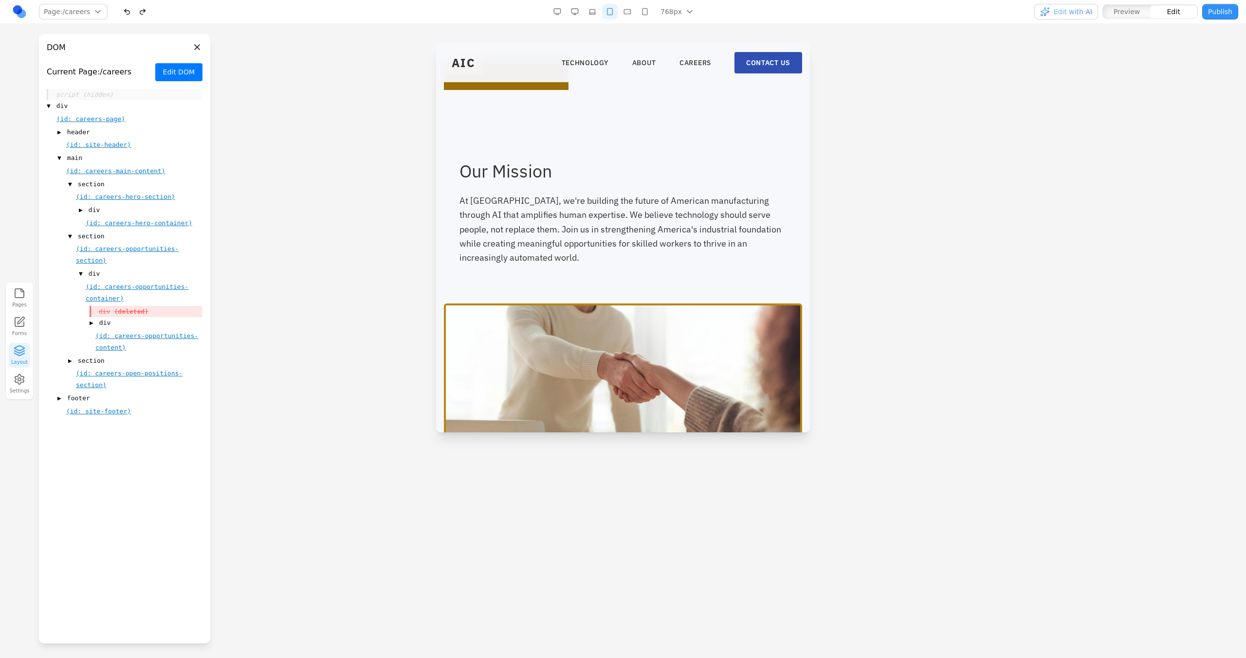
click at [97, 293] on div "(id: careers-opportunities-container)" at bounding box center [144, 292] width 117 height 23
click at [99, 292] on div "(id: careers-opportunities-container)" at bounding box center [144, 292] width 117 height 23
click at [99, 290] on span "(id: careers-opportunities-container)" at bounding box center [137, 292] width 103 height 19
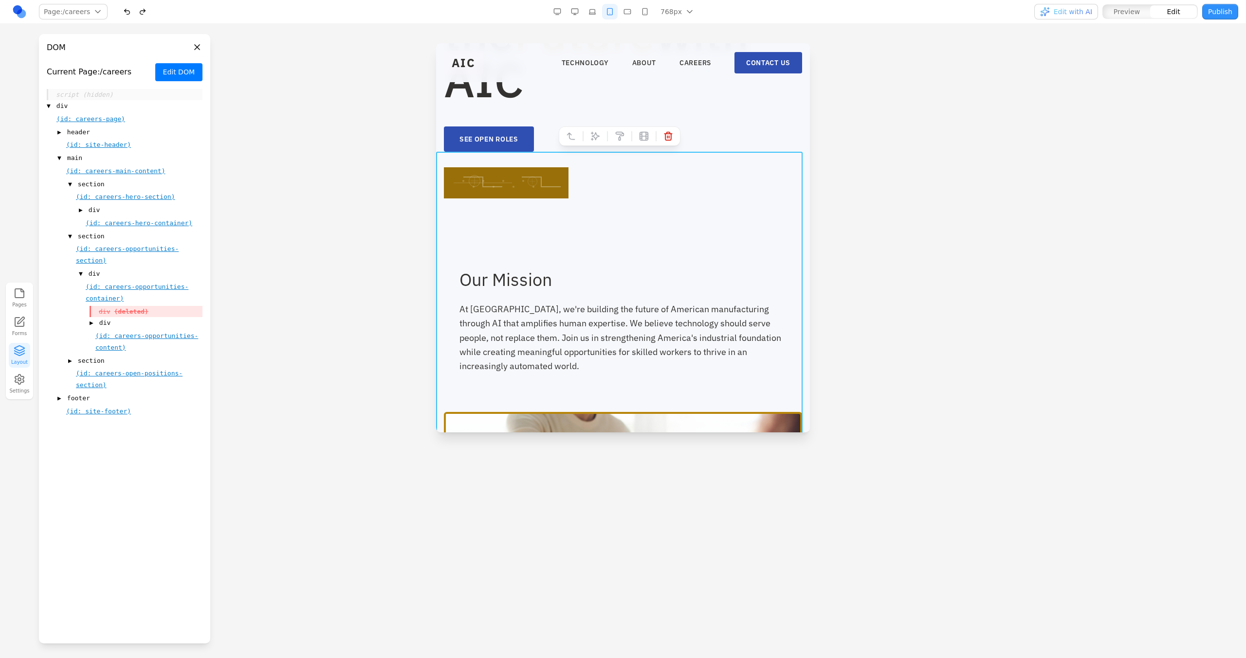
scroll to position [147, 0]
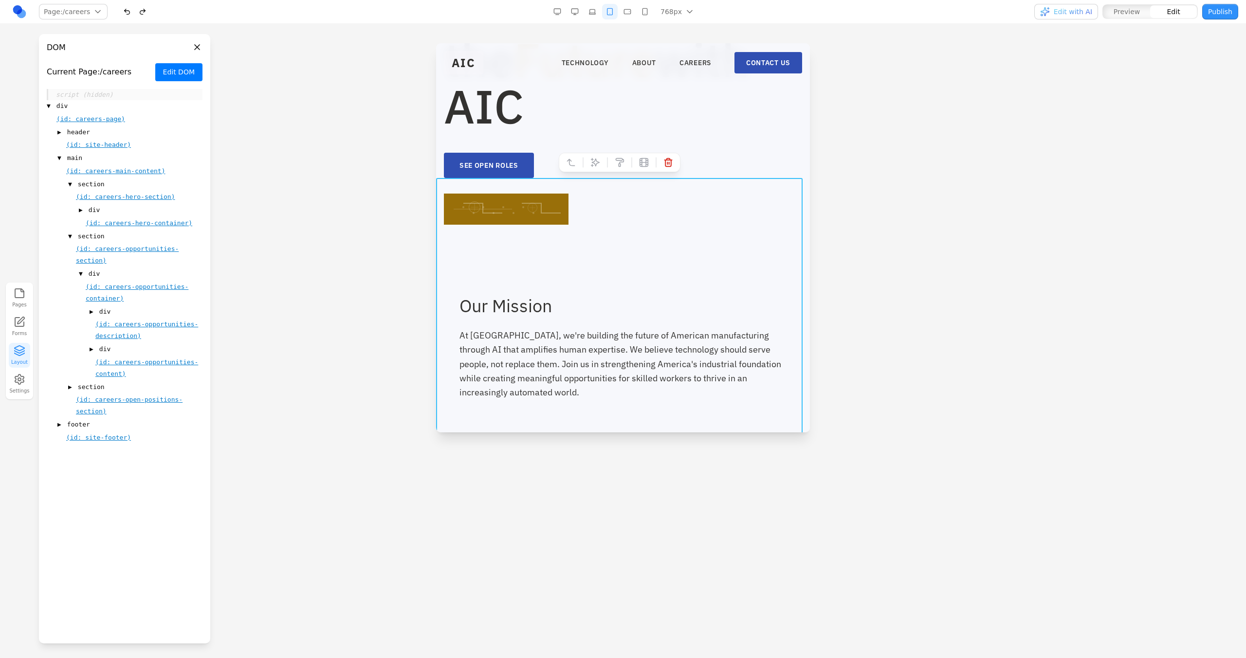
click at [585, 225] on div at bounding box center [623, 240] width 358 height 31
click at [103, 291] on div "(id: careers-opportunities-container)" at bounding box center [144, 292] width 117 height 23
click at [105, 300] on span "(id: careers-opportunities-container)" at bounding box center [137, 292] width 103 height 19
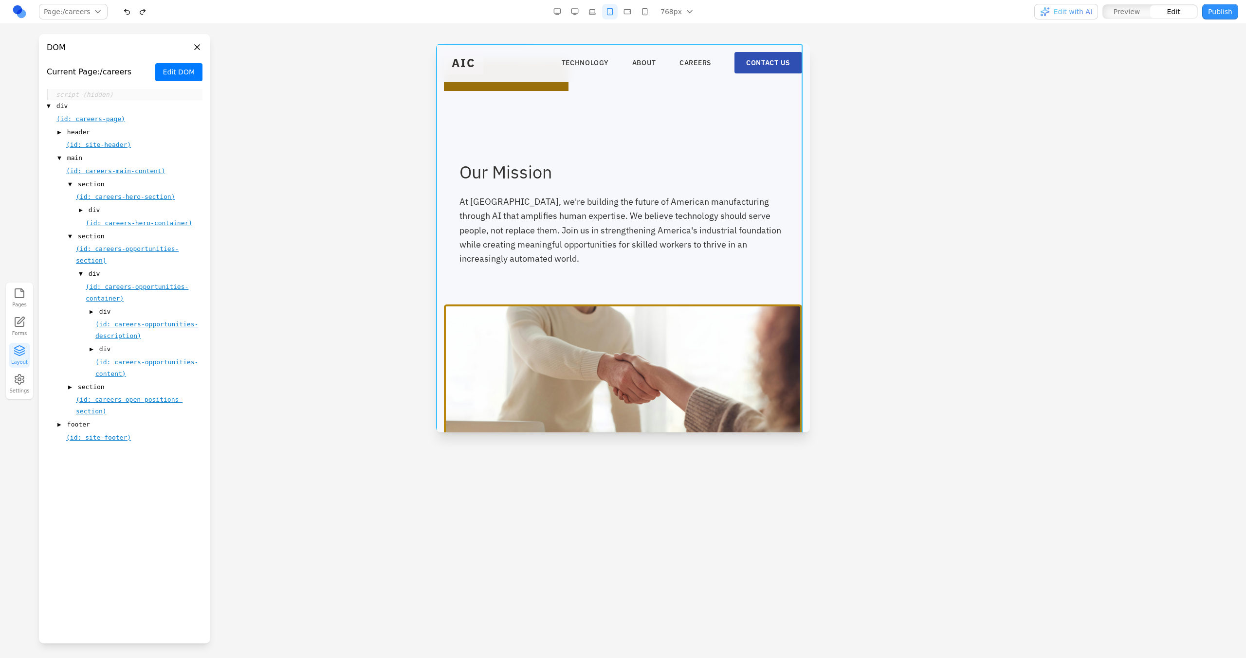
scroll to position [282, 0]
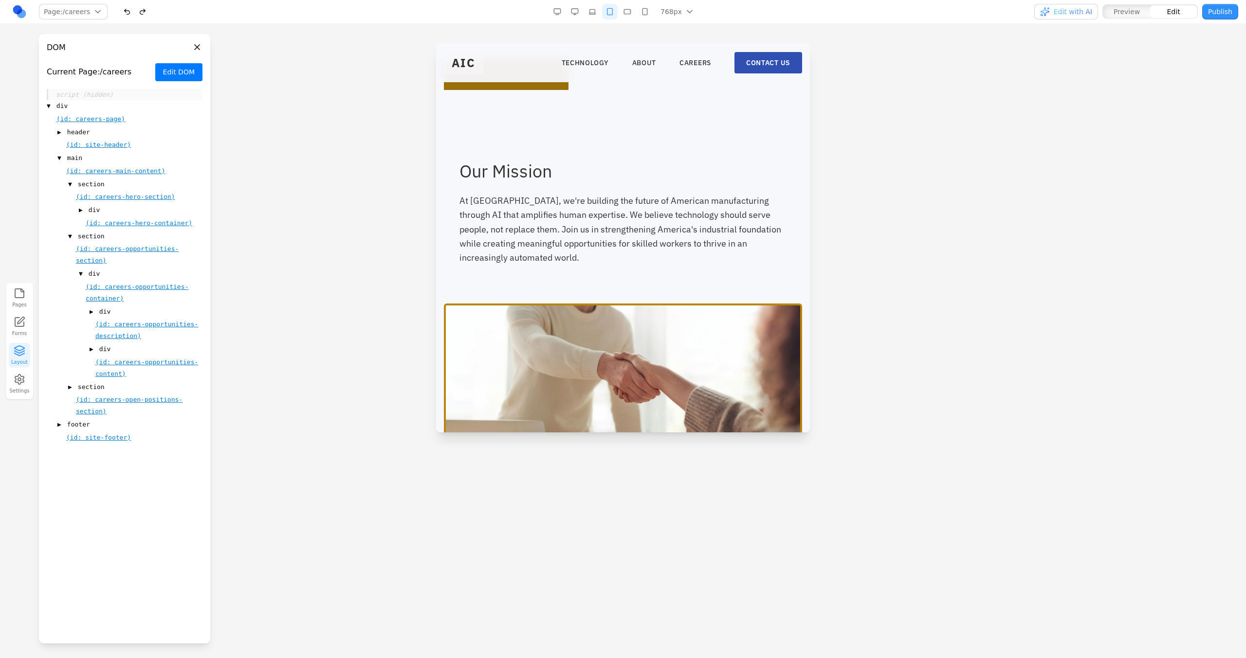
click at [116, 323] on span "(id: careers-opportunities-description)" at bounding box center [146, 330] width 103 height 19
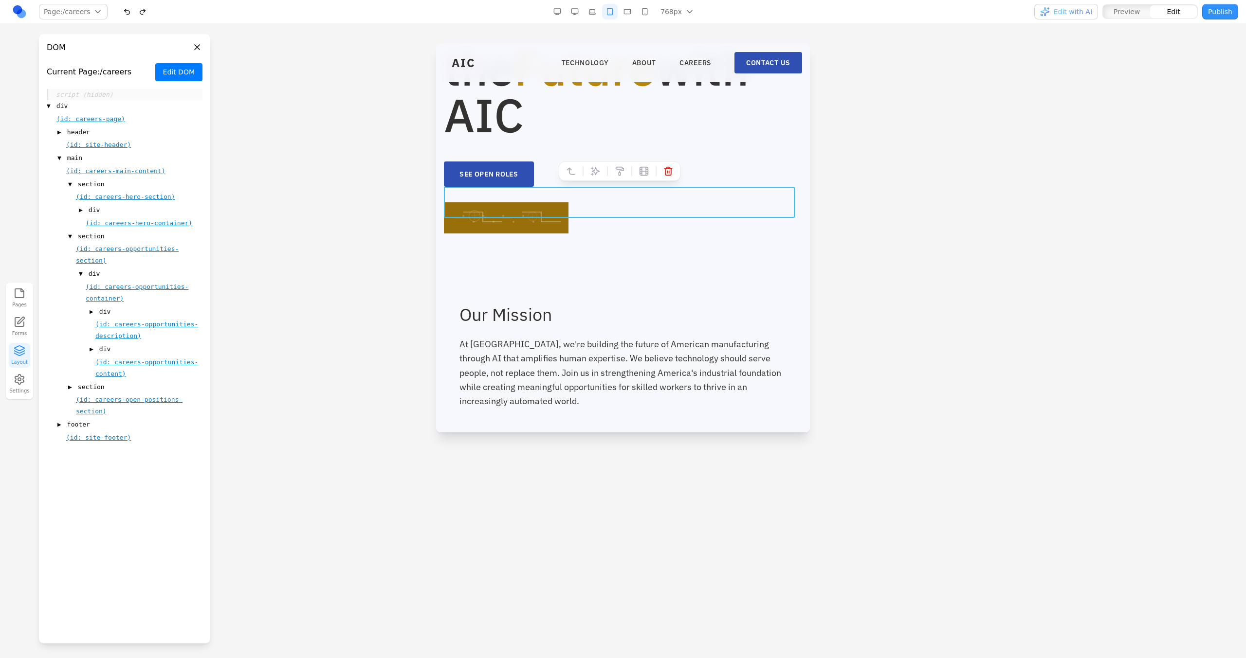
scroll to position [125, 0]
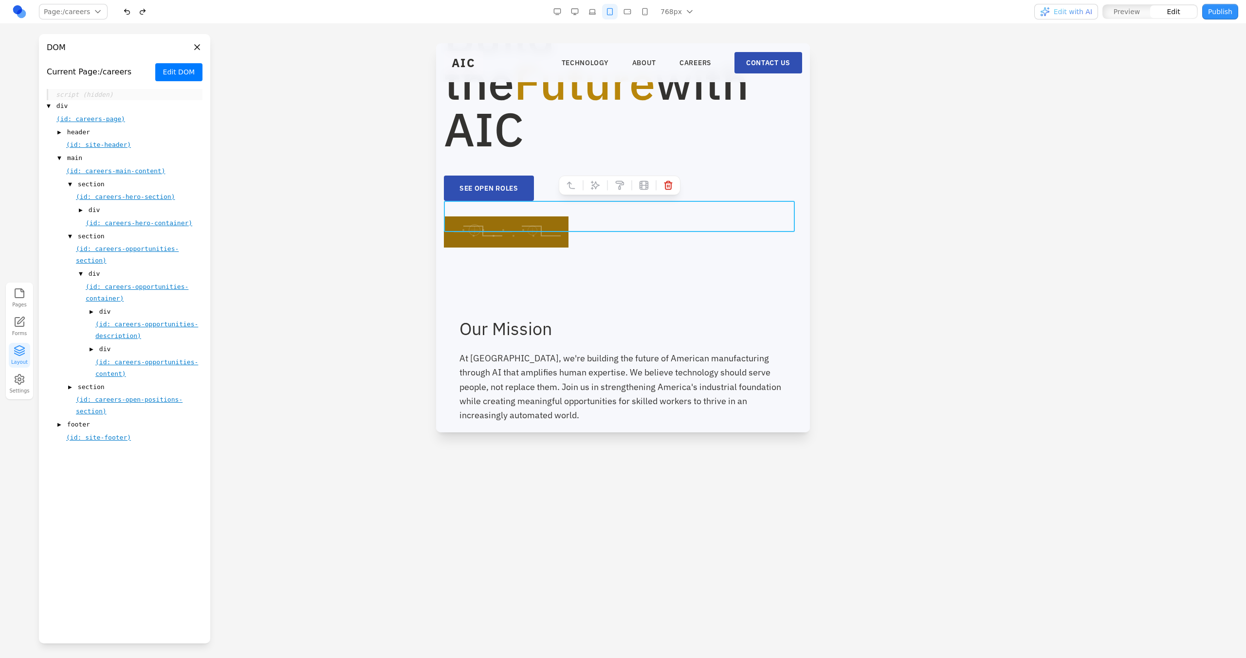
click at [92, 313] on span "▶" at bounding box center [92, 312] width 4 height 10
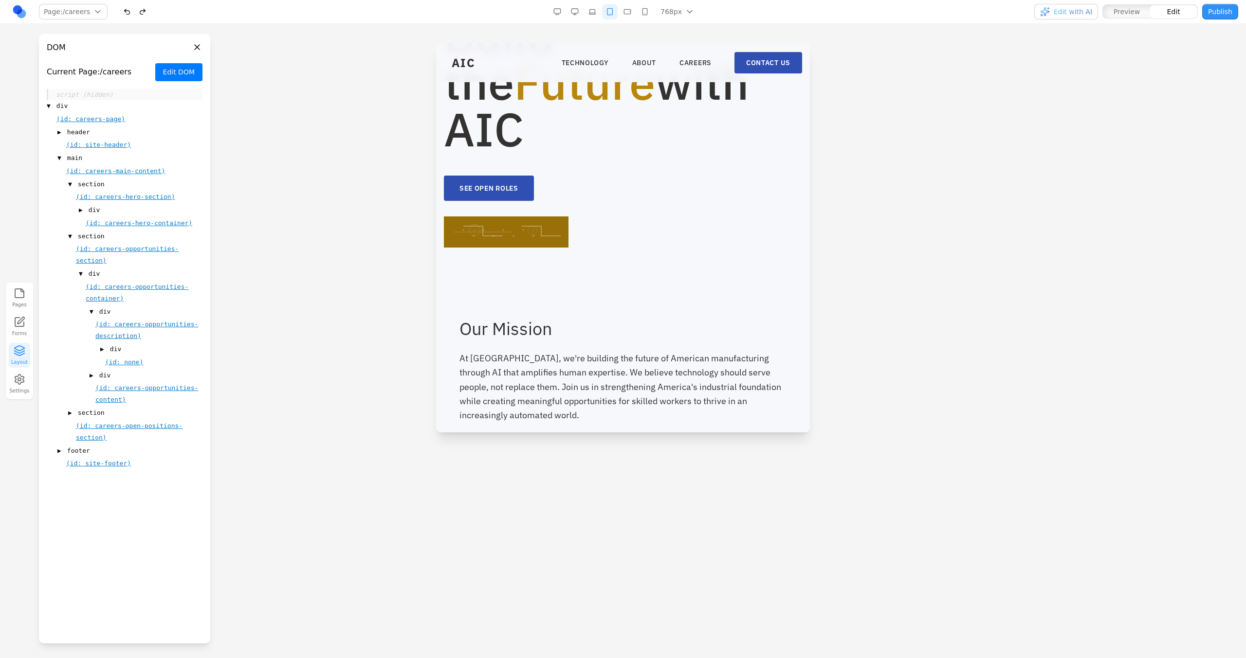
click at [103, 349] on span "▶" at bounding box center [102, 349] width 4 height 10
click at [128, 374] on span "(id: careers-opportunities-description-left)" at bounding box center [147, 399] width 65 height 31
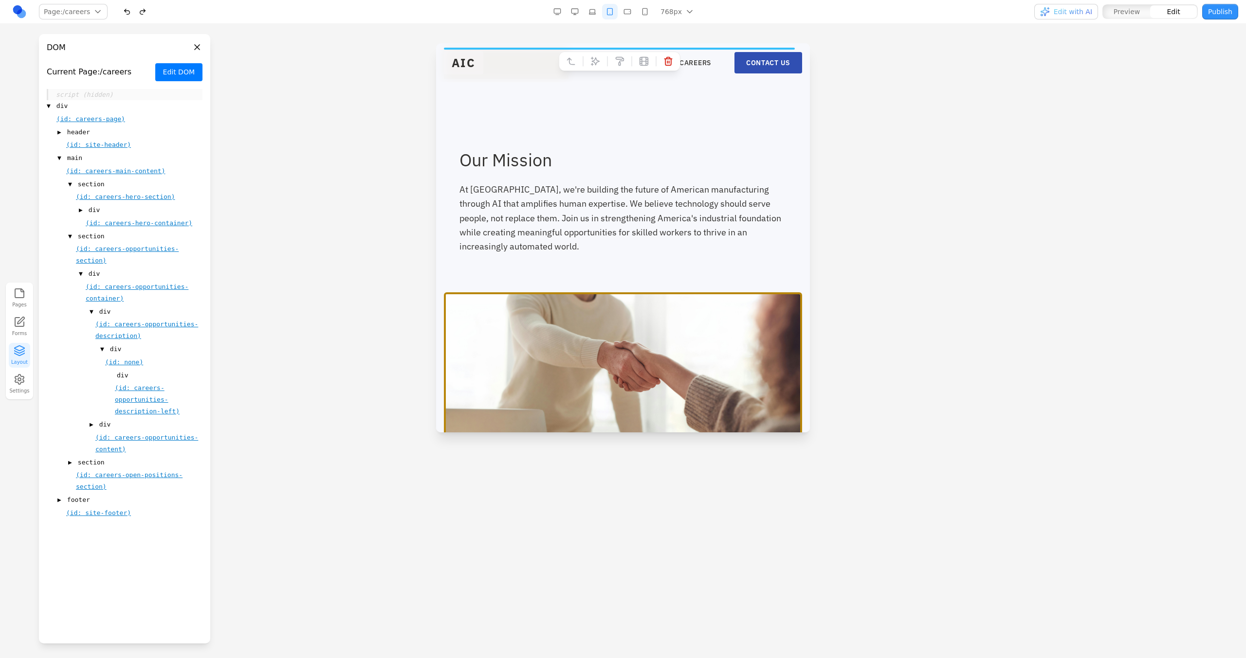
scroll to position [298, 0]
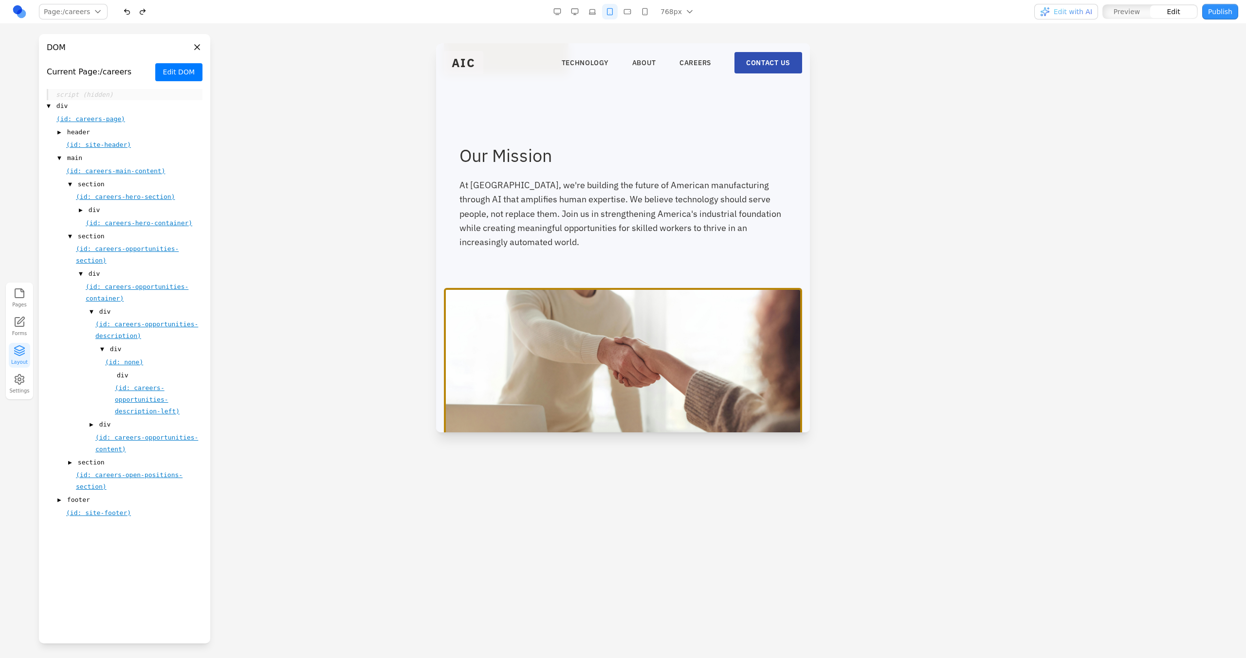
click at [118, 290] on span "(id: careers-opportunities-container)" at bounding box center [137, 292] width 103 height 19
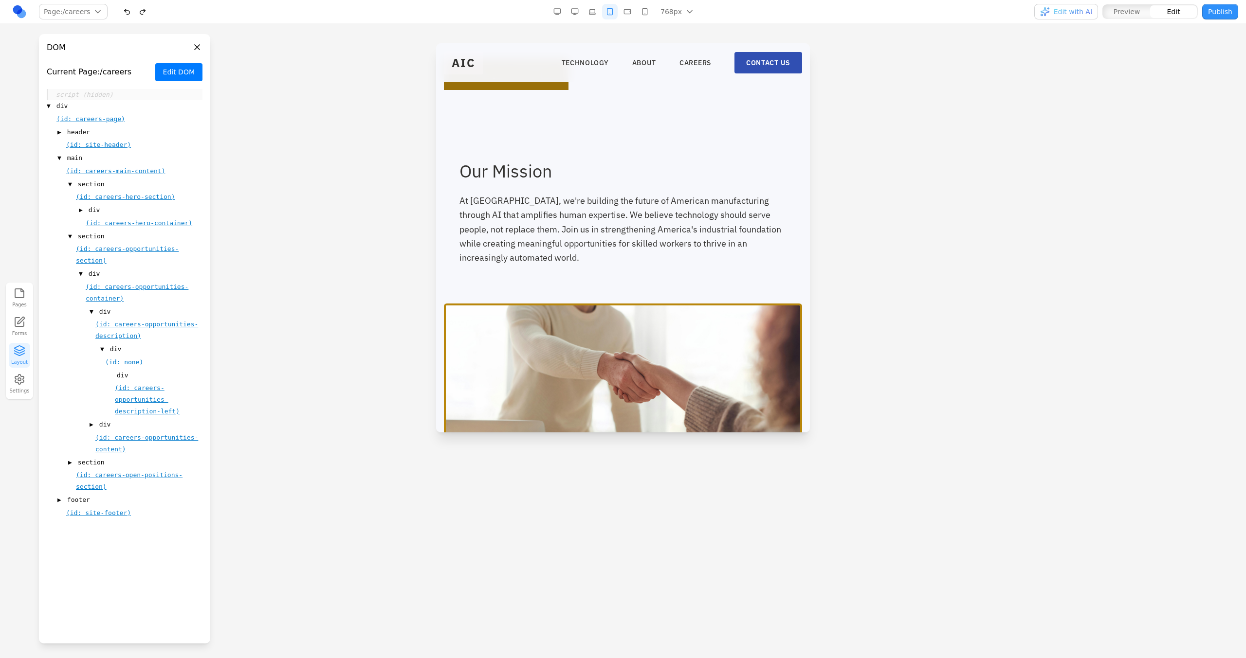
click at [138, 329] on div "(id: careers-opportunities-description)" at bounding box center [148, 329] width 107 height 23
click at [137, 327] on span "(id: careers-opportunities-description)" at bounding box center [146, 330] width 103 height 19
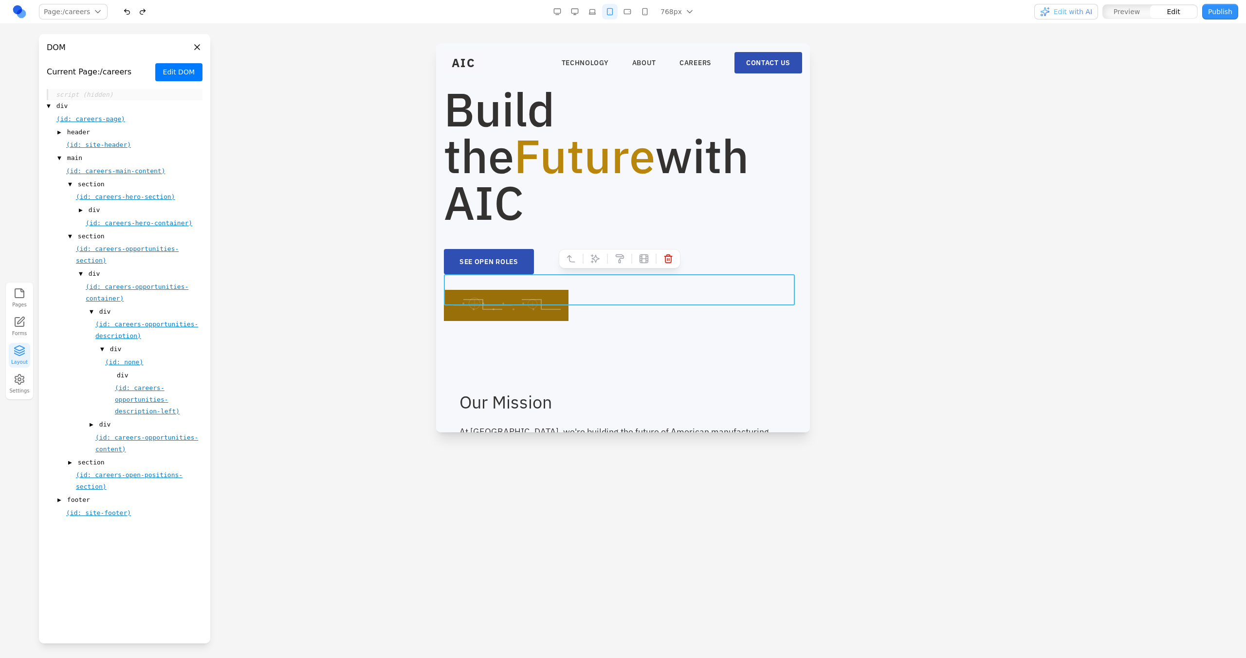
scroll to position [43, 0]
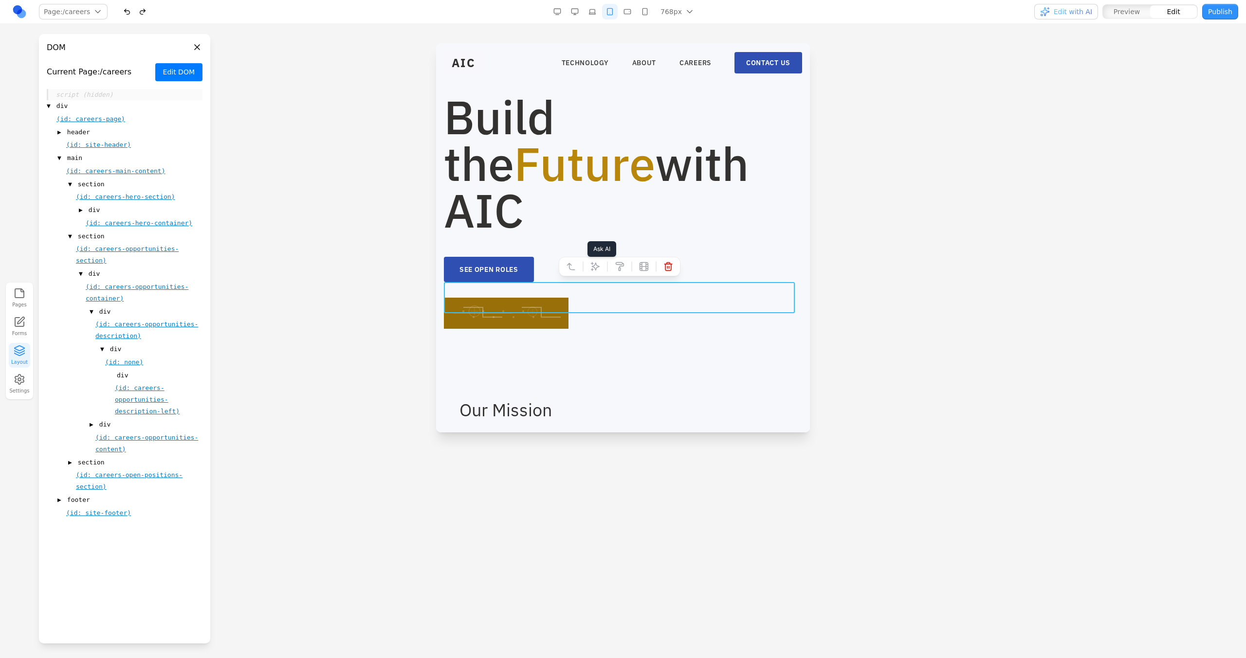
click at [597, 269] on icon at bounding box center [595, 267] width 10 height 10
click at [668, 374] on textarea at bounding box center [700, 371] width 156 height 49
click at [669, 273] on button at bounding box center [668, 267] width 16 height 16
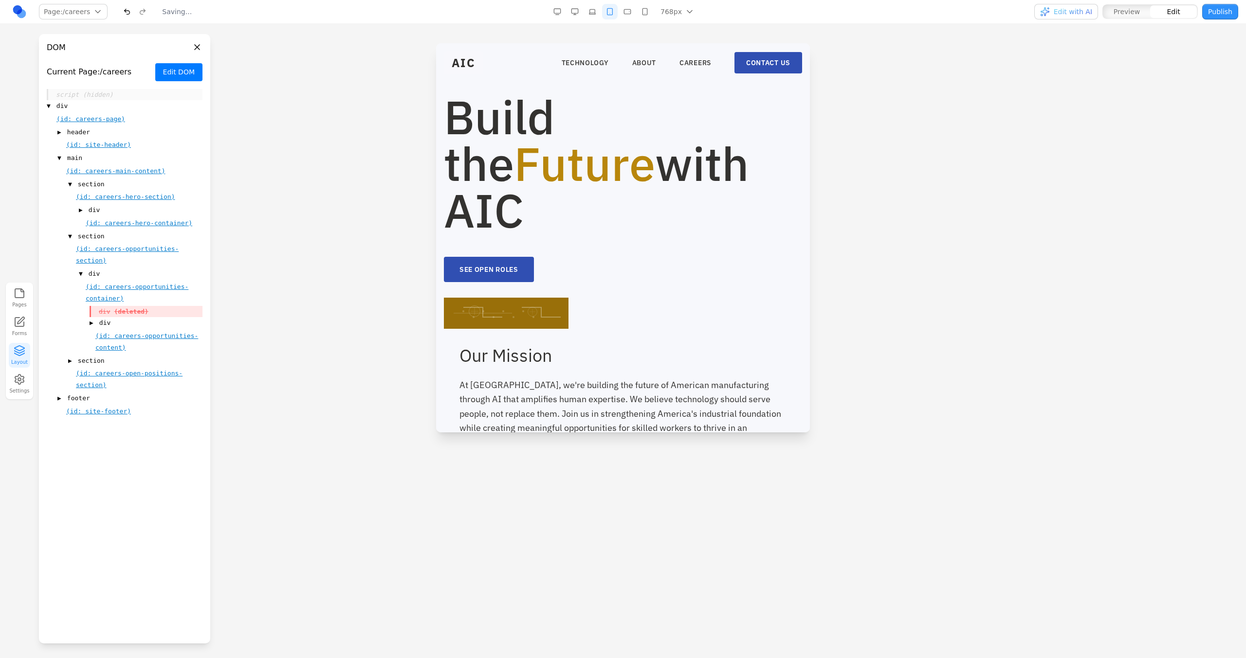
click at [184, 70] on button "Edit DOM" at bounding box center [178, 72] width 47 height 18
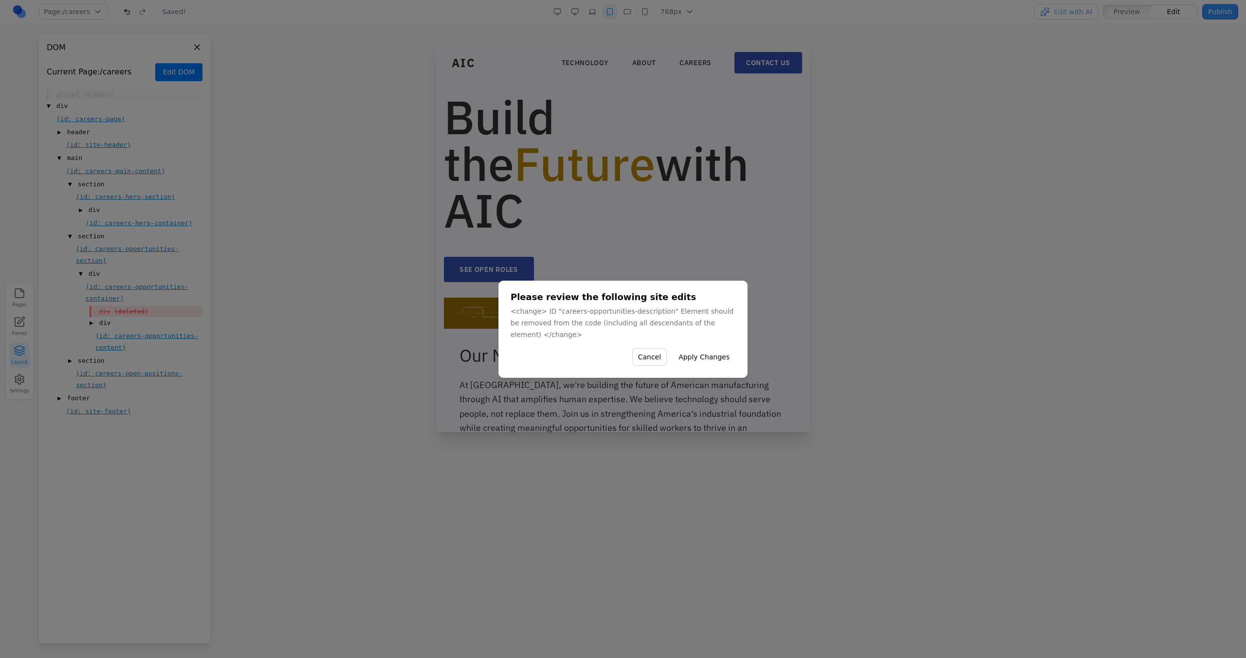
click at [698, 351] on button "Apply Changes" at bounding box center [703, 357] width 63 height 18
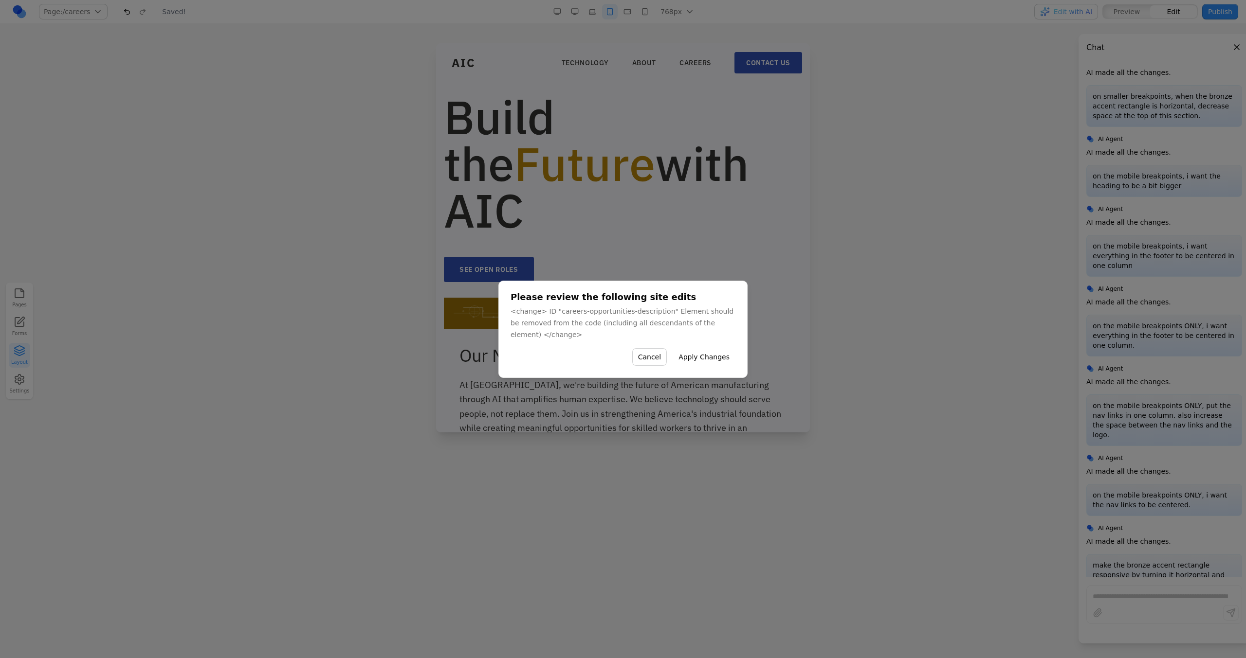
scroll to position [1432, 0]
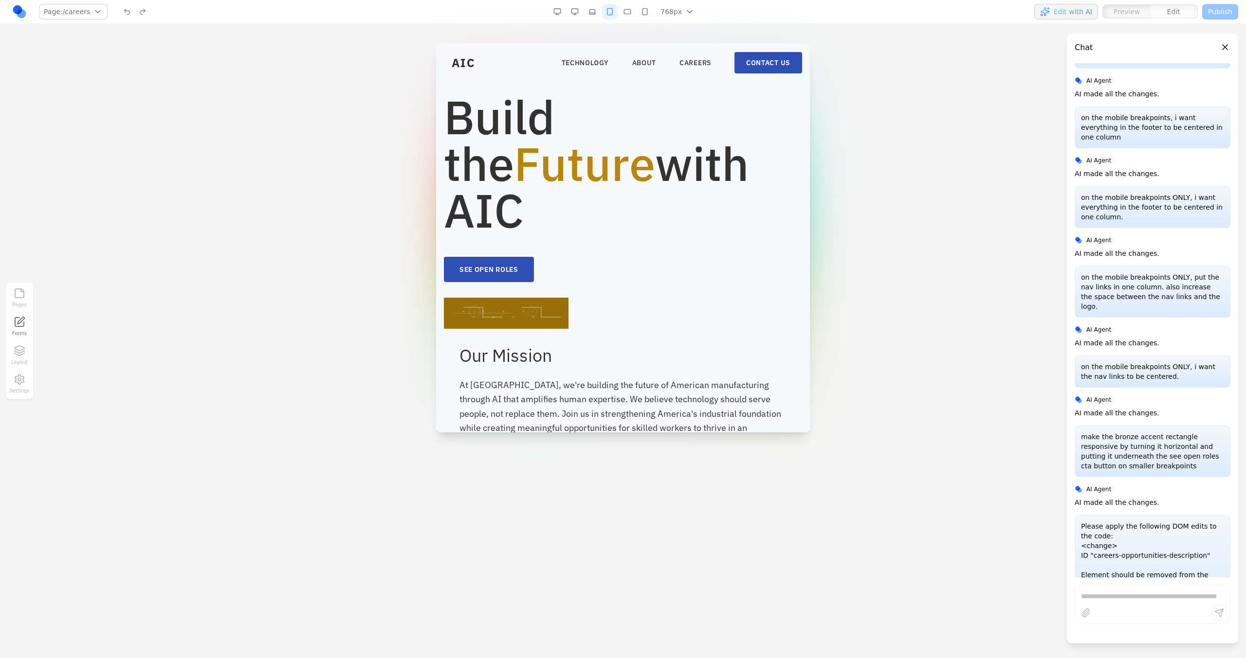
click at [576, 8] on button "button" at bounding box center [575, 12] width 16 height 16
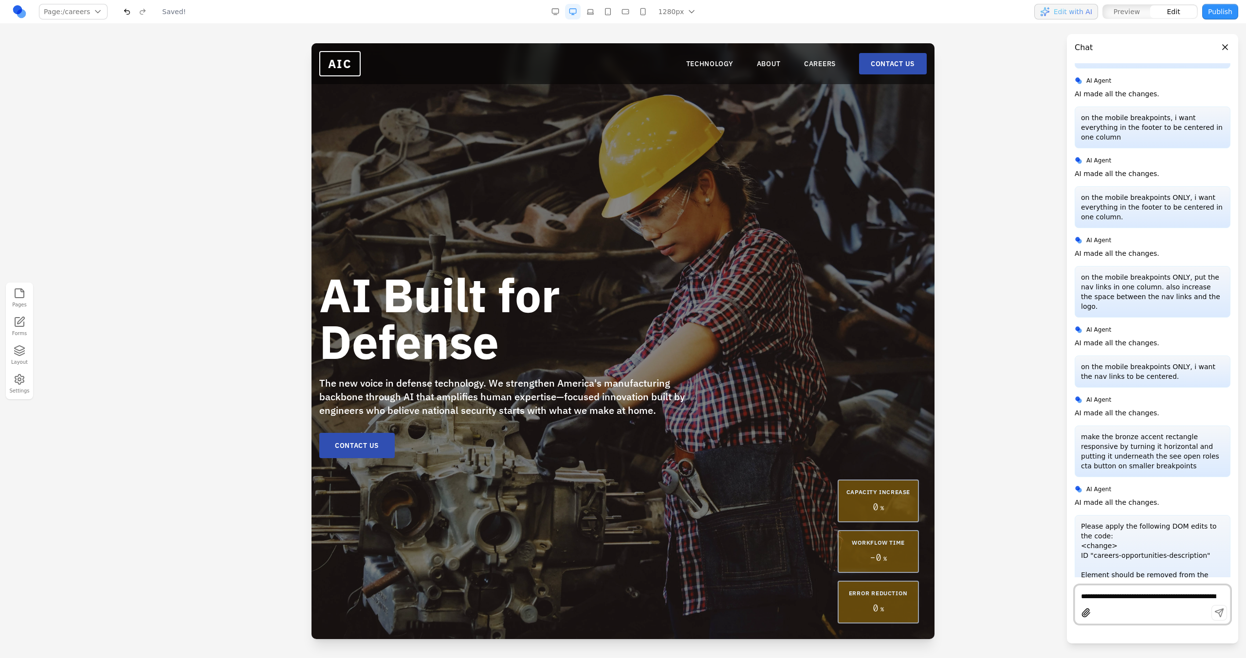
scroll to position [0, 0]
click at [735, 61] on link "*****" at bounding box center [769, 64] width 24 height 10
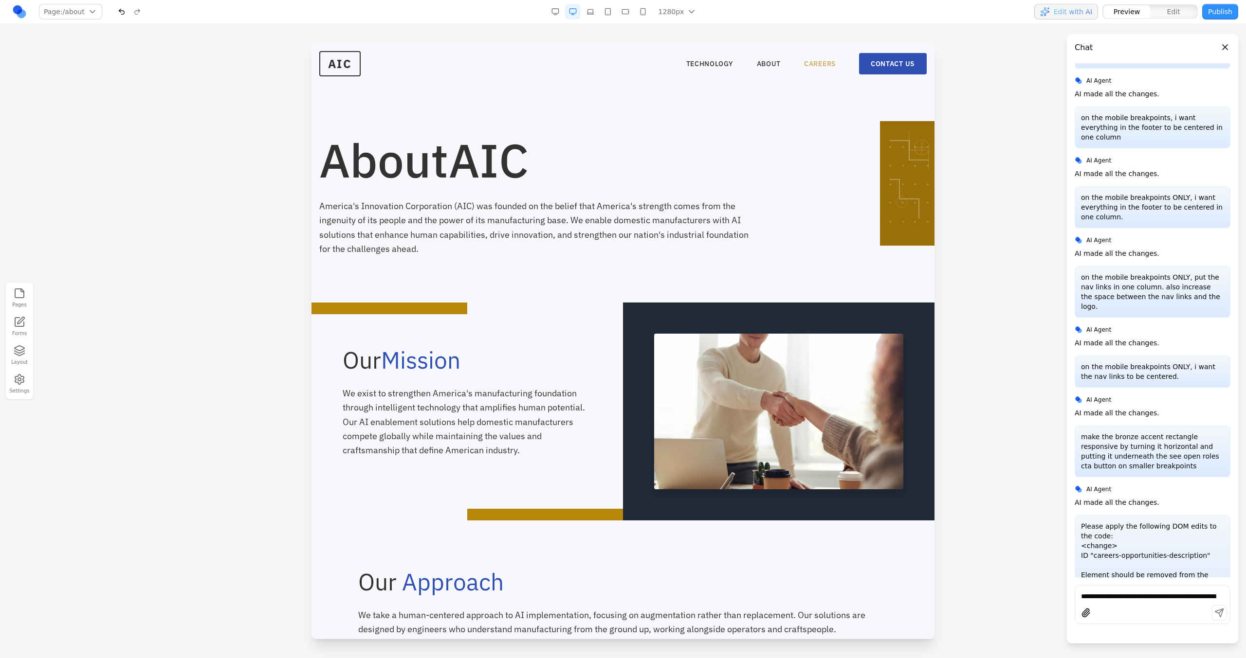
click at [735, 67] on link "CAREERS" at bounding box center [820, 64] width 32 height 10
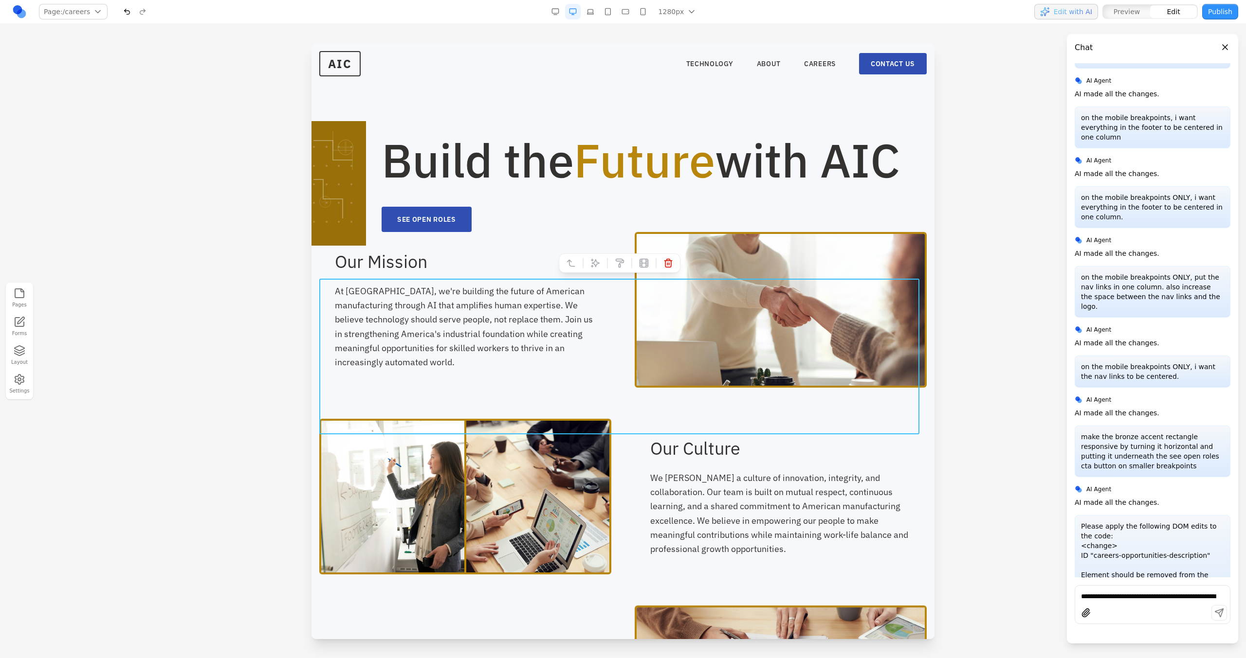
click at [615, 283] on div "Our Mission At AIC, we're building the future of American manufacturing through…" at bounding box center [622, 310] width 607 height 156
click at [576, 261] on button at bounding box center [571, 263] width 16 height 16
click at [590, 263] on icon at bounding box center [595, 263] width 10 height 10
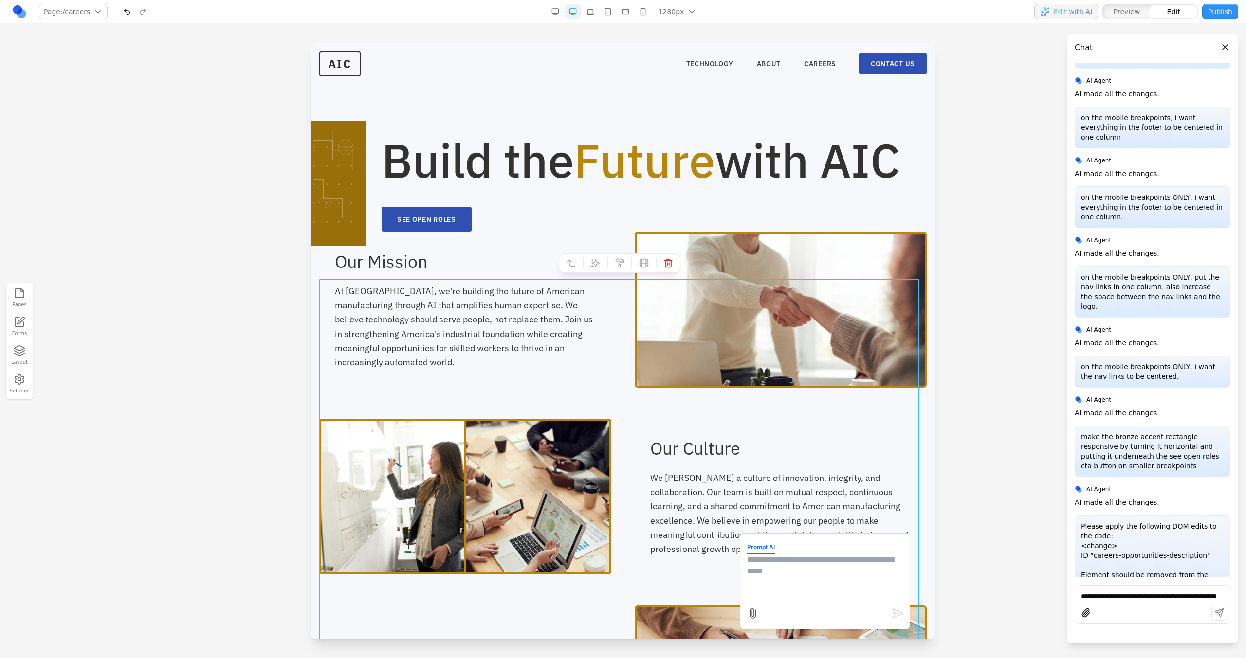
click at [735, 374] on textarea at bounding box center [825, 578] width 156 height 49
type textarea "*"
click at [571, 263] on icon at bounding box center [571, 263] width 10 height 10
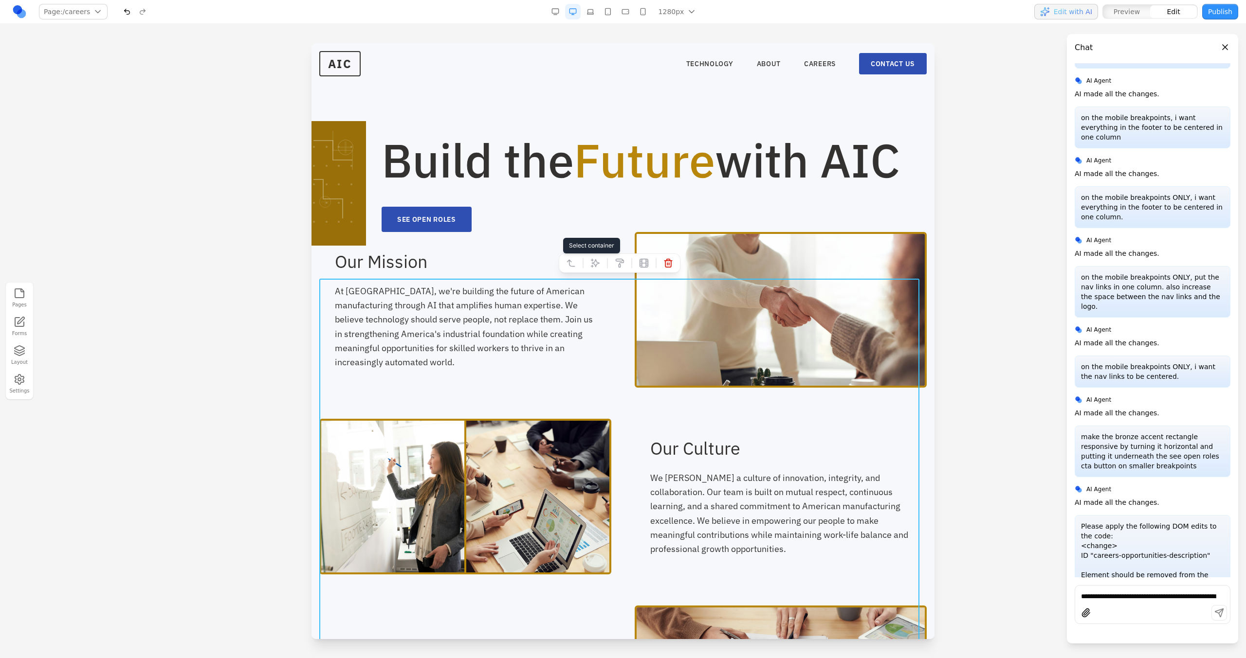
click at [566, 261] on icon at bounding box center [571, 263] width 10 height 10
click at [600, 268] on button at bounding box center [595, 263] width 16 height 16
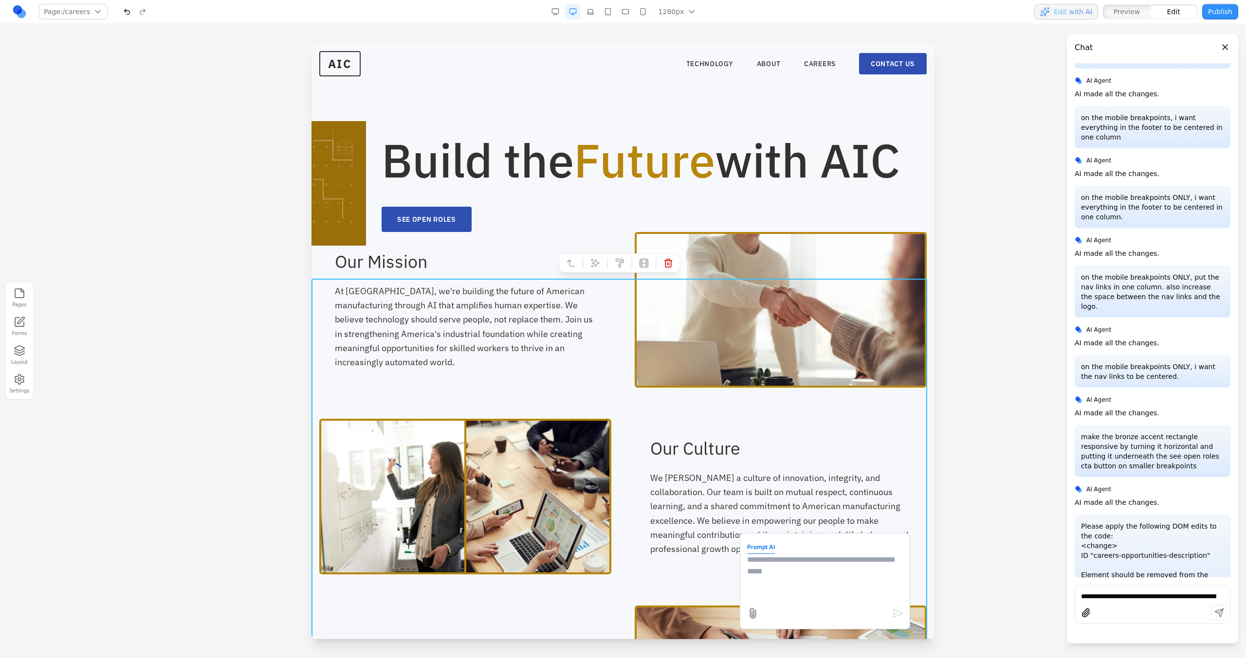
click at [735, 374] on textarea at bounding box center [825, 578] width 156 height 49
type textarea "**********"
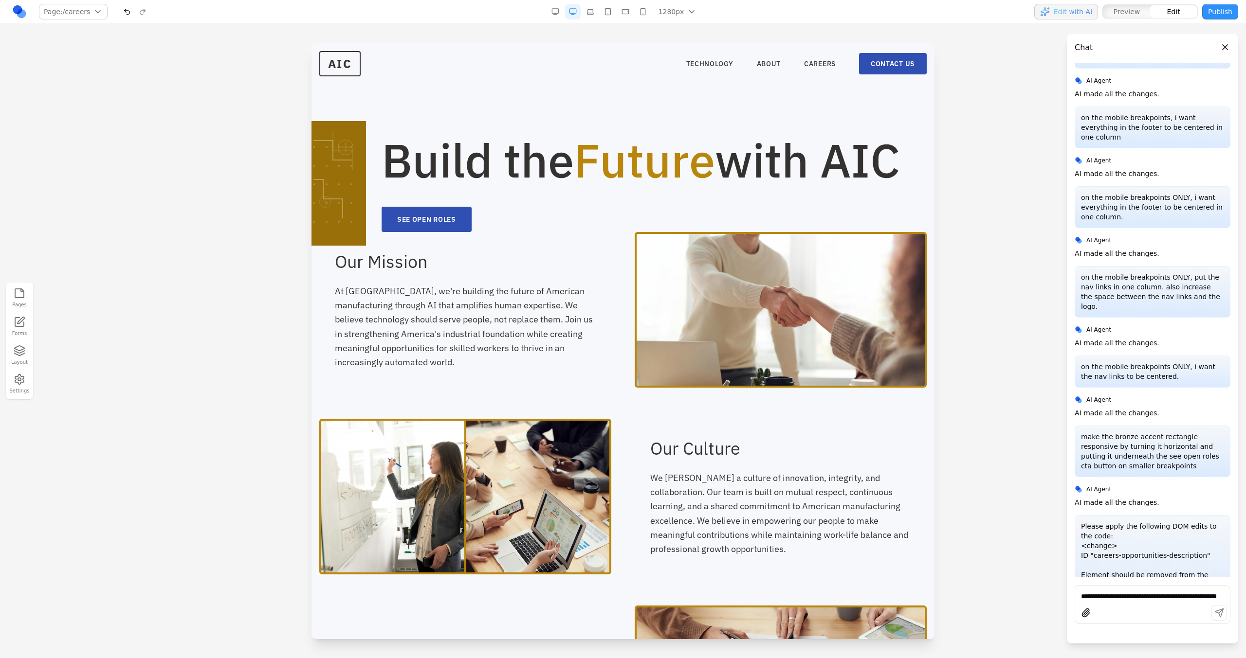
click at [729, 232] on div "Build the Future with AIC SEE OPEN ROLES" at bounding box center [622, 184] width 607 height 95
click at [495, 111] on section "Build the Future with AIC SEE OPEN ROLES" at bounding box center [622, 137] width 623 height 189
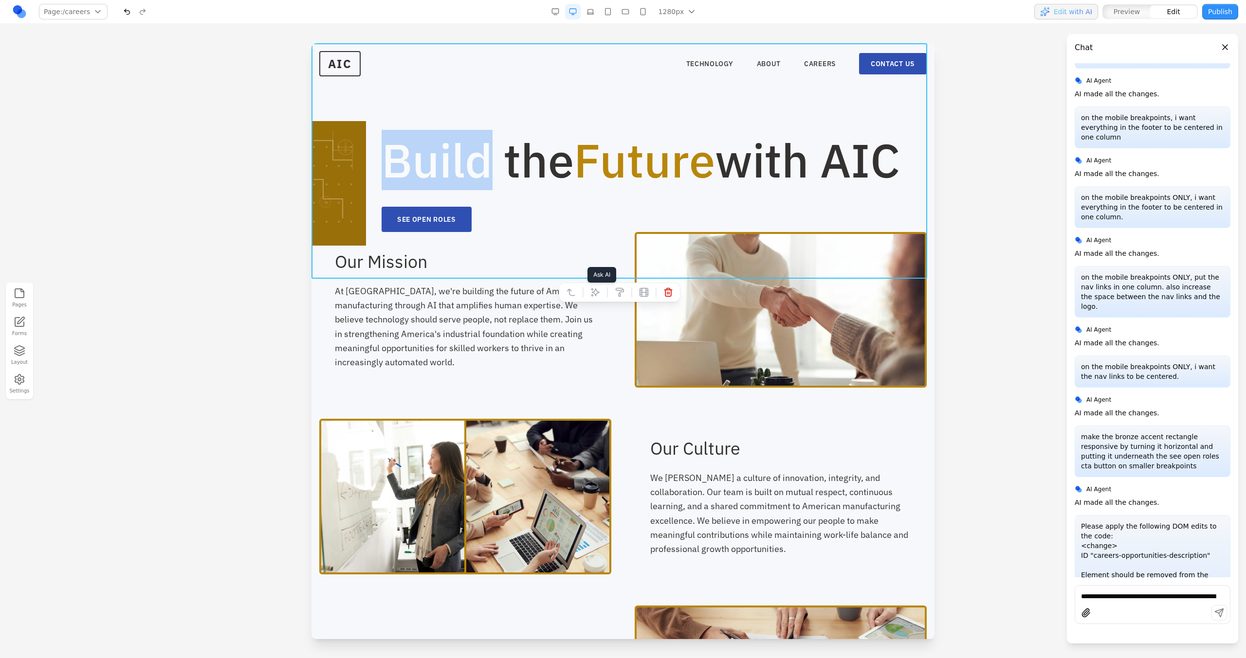
click at [595, 291] on icon at bounding box center [595, 293] width 10 height 10
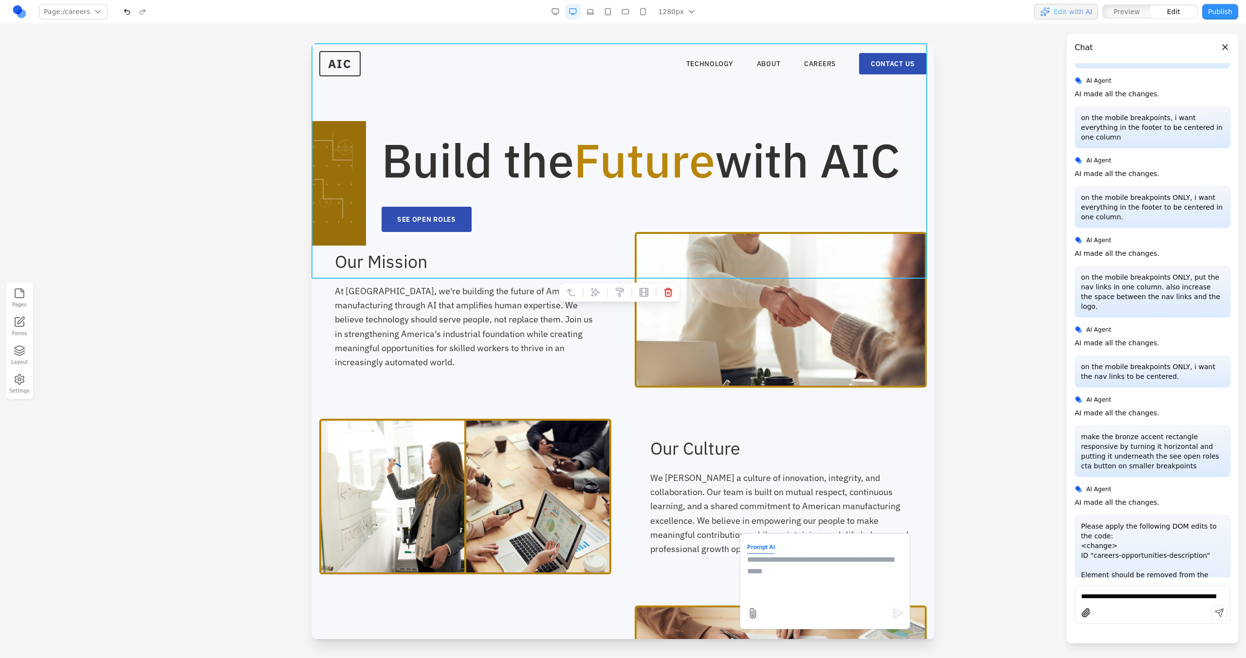
click at [735, 374] on textarea at bounding box center [825, 578] width 156 height 49
type textarea "**********"
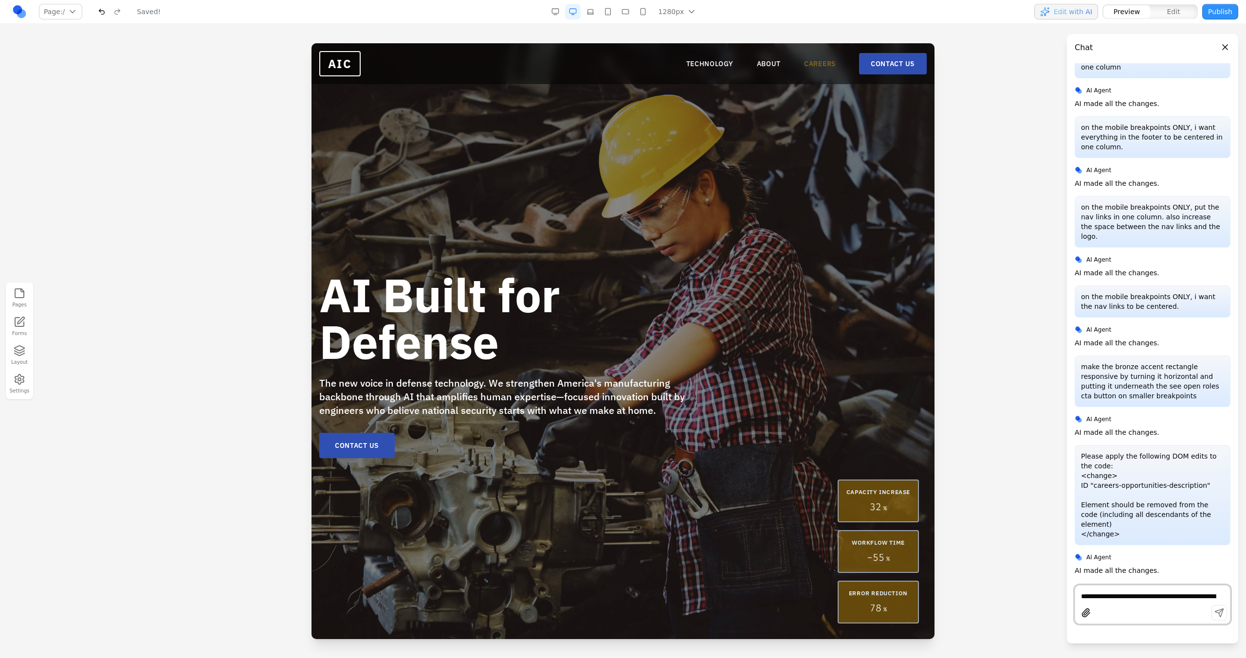
click at [735, 64] on link "CAREERS" at bounding box center [820, 64] width 32 height 10
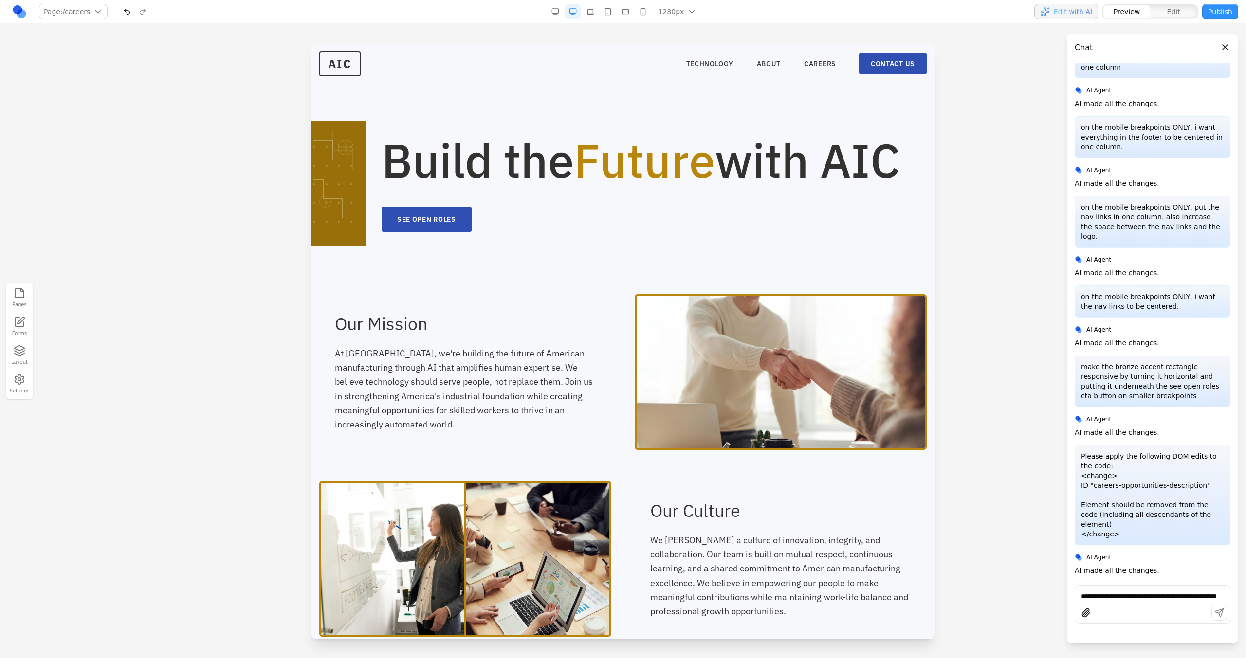
click at [735, 9] on button "Edit" at bounding box center [1173, 11] width 47 height 13
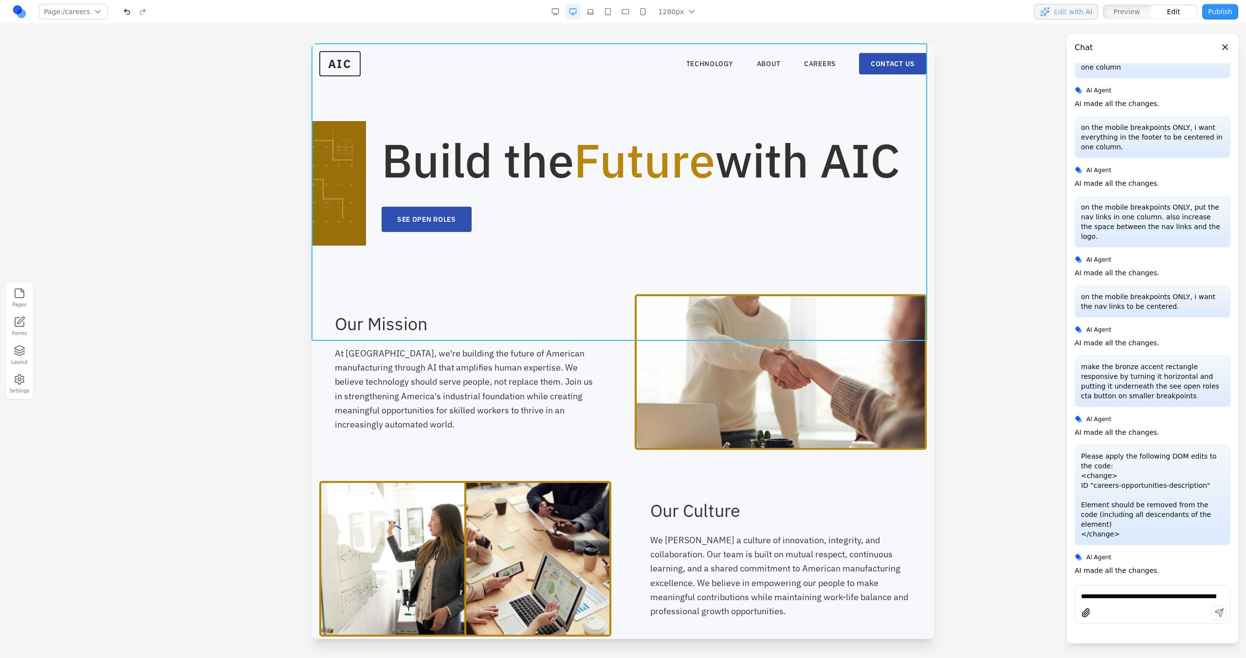
click at [525, 294] on section "Build the Future with AIC SEE OPEN ROLES" at bounding box center [622, 168] width 623 height 251
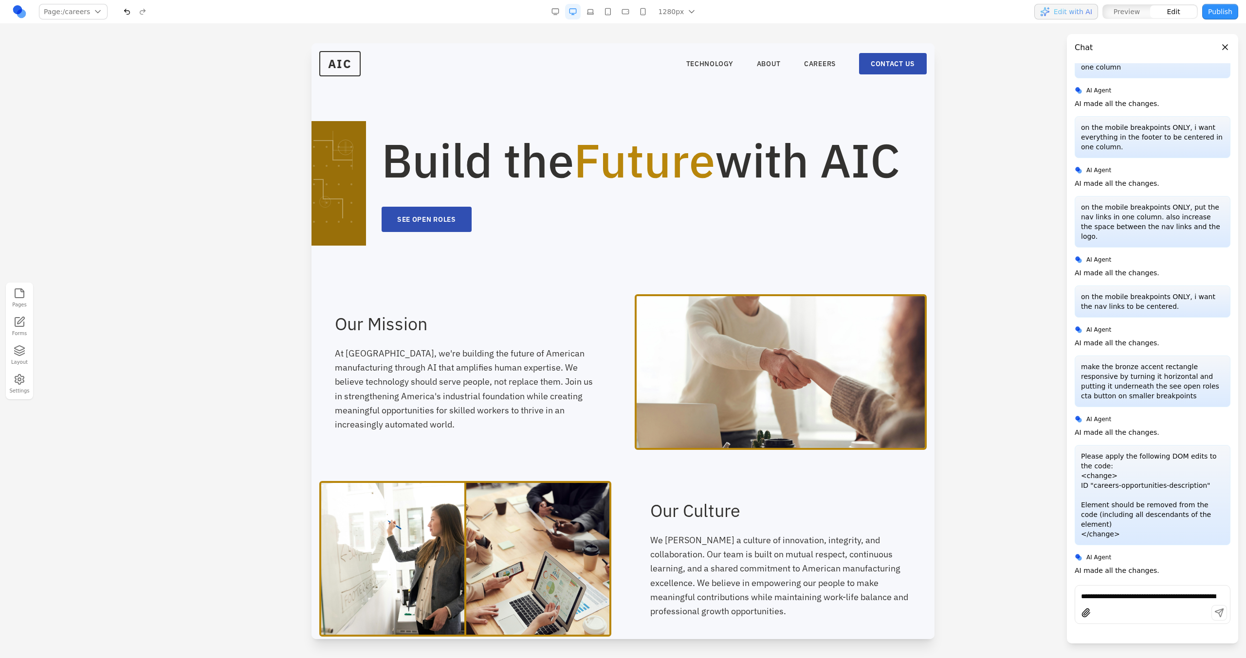
click at [581, 41] on div "Pages Forms Layout Settings" at bounding box center [623, 341] width 1246 height 634
click at [594, 18] on button "button" at bounding box center [590, 12] width 16 height 16
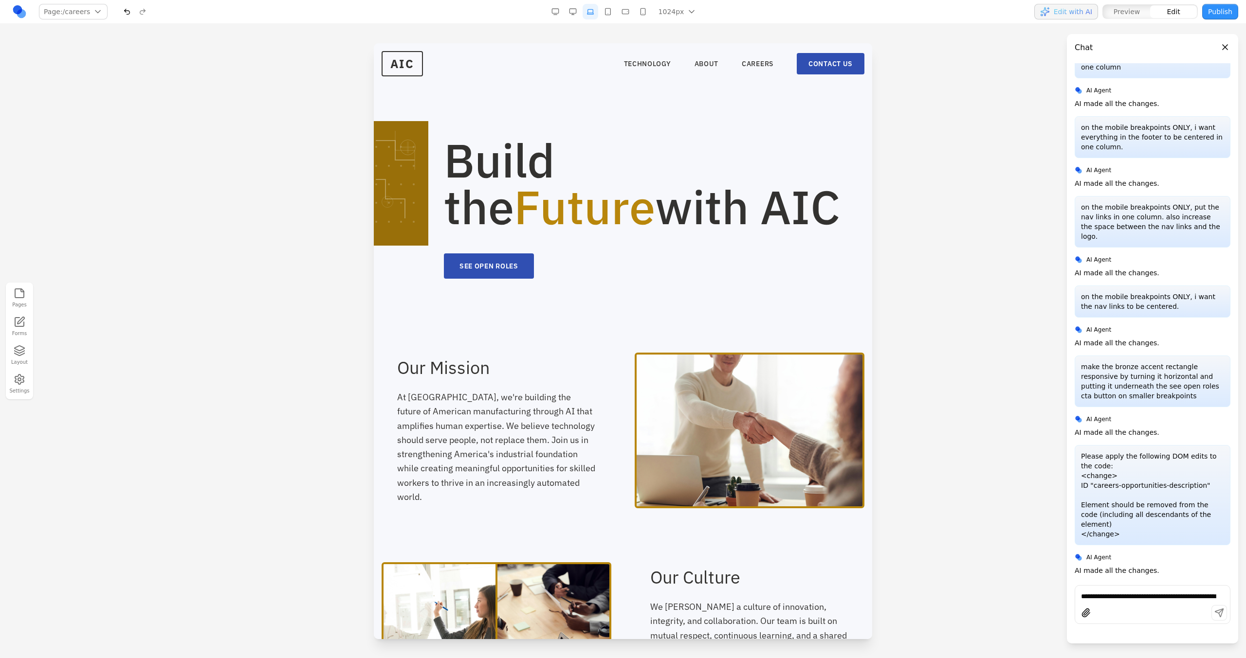
click at [611, 17] on button "button" at bounding box center [608, 12] width 16 height 16
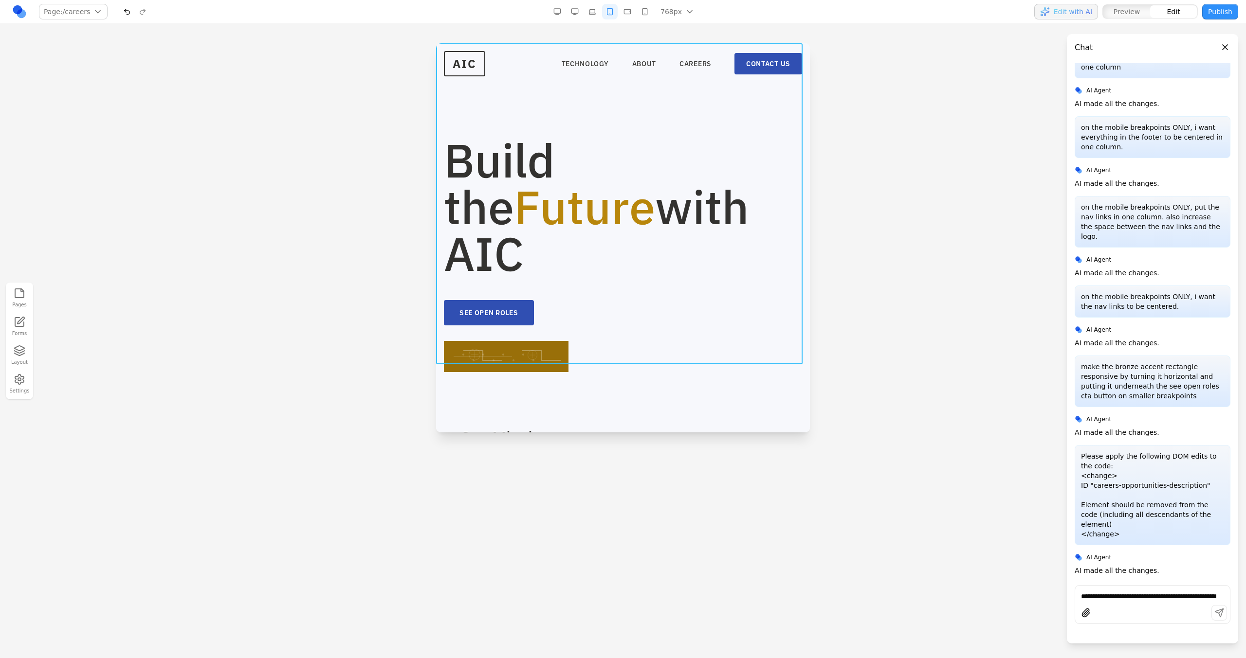
click at [603, 362] on section "Build the Future with AIC SEE OPEN ROLES" at bounding box center [623, 227] width 374 height 368
click at [598, 374] on icon at bounding box center [595, 378] width 10 height 10
click at [666, 374] on textarea at bounding box center [700, 371] width 156 height 49
type textarea "**********"
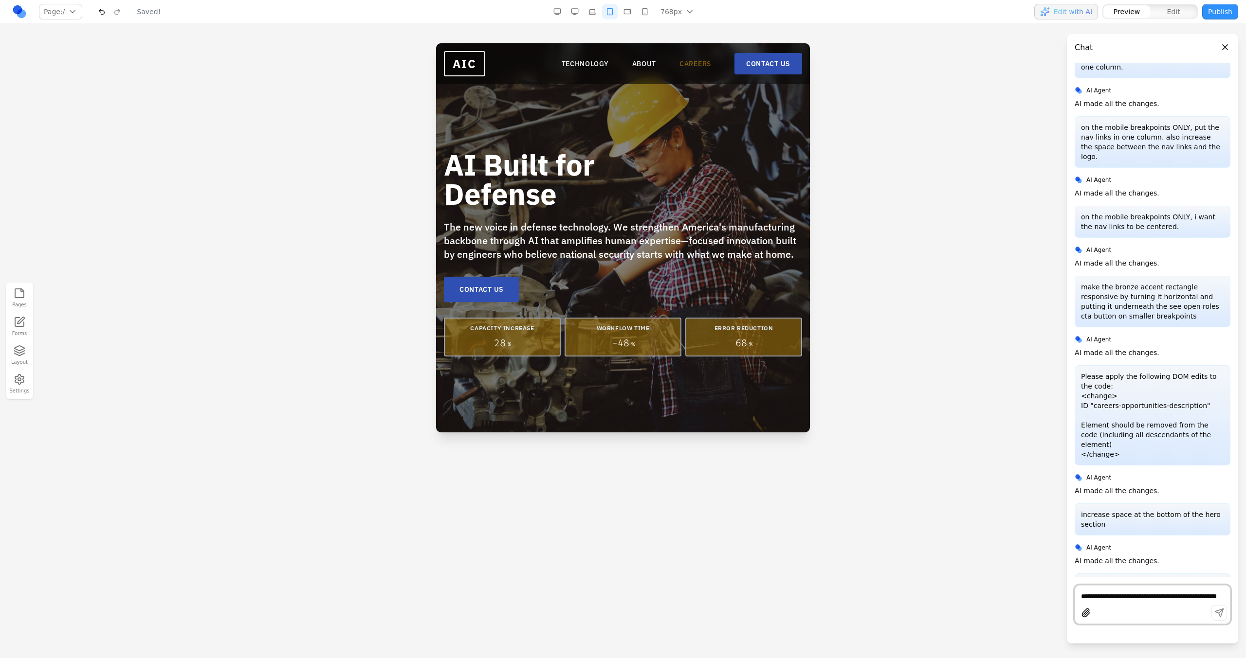
click at [681, 65] on link "CAREERS" at bounding box center [695, 64] width 32 height 10
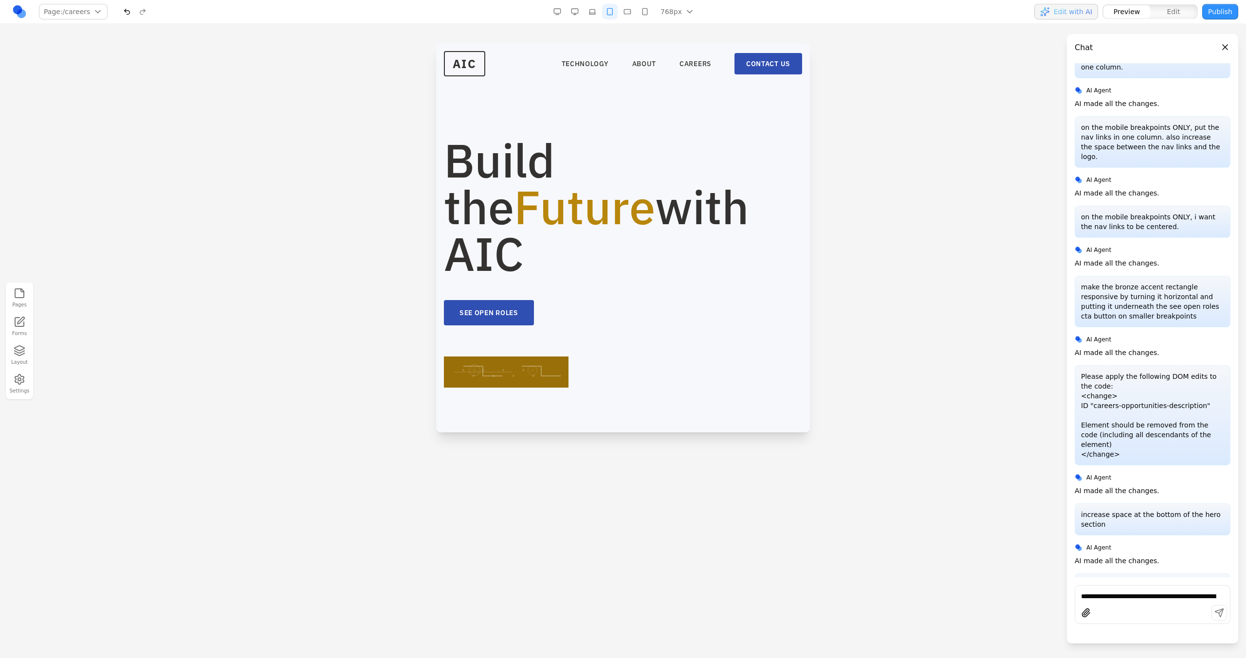
click at [630, 13] on button "button" at bounding box center [627, 12] width 16 height 16
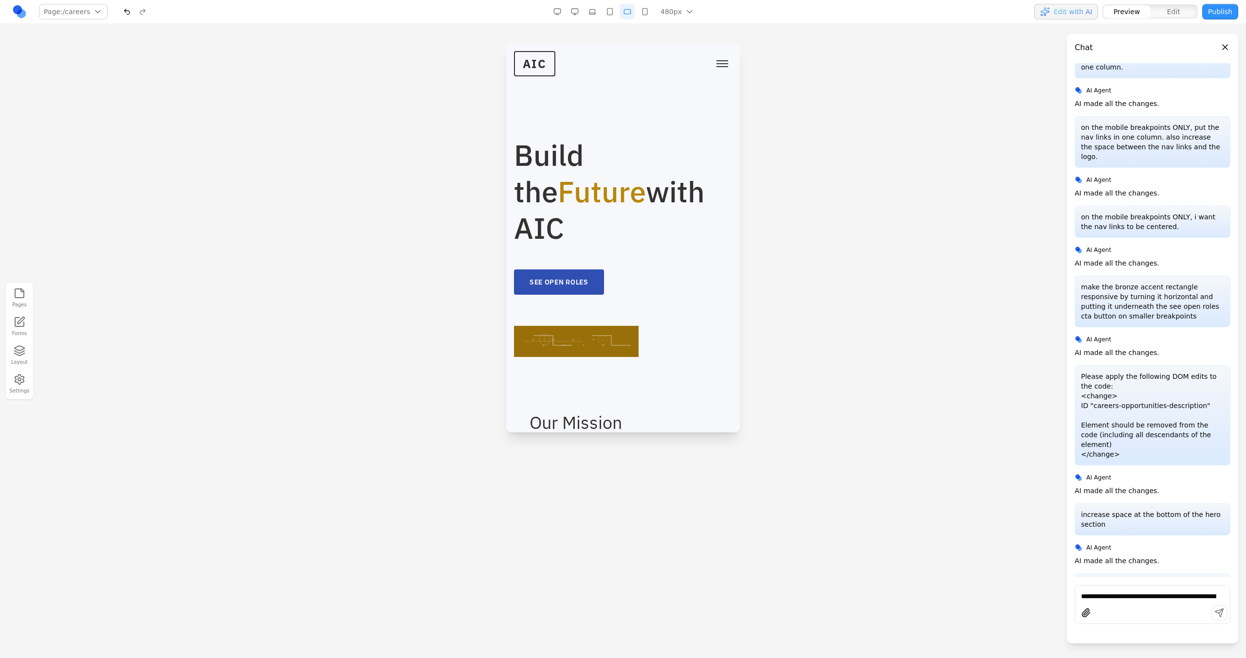
click at [640, 15] on button "button" at bounding box center [645, 12] width 16 height 16
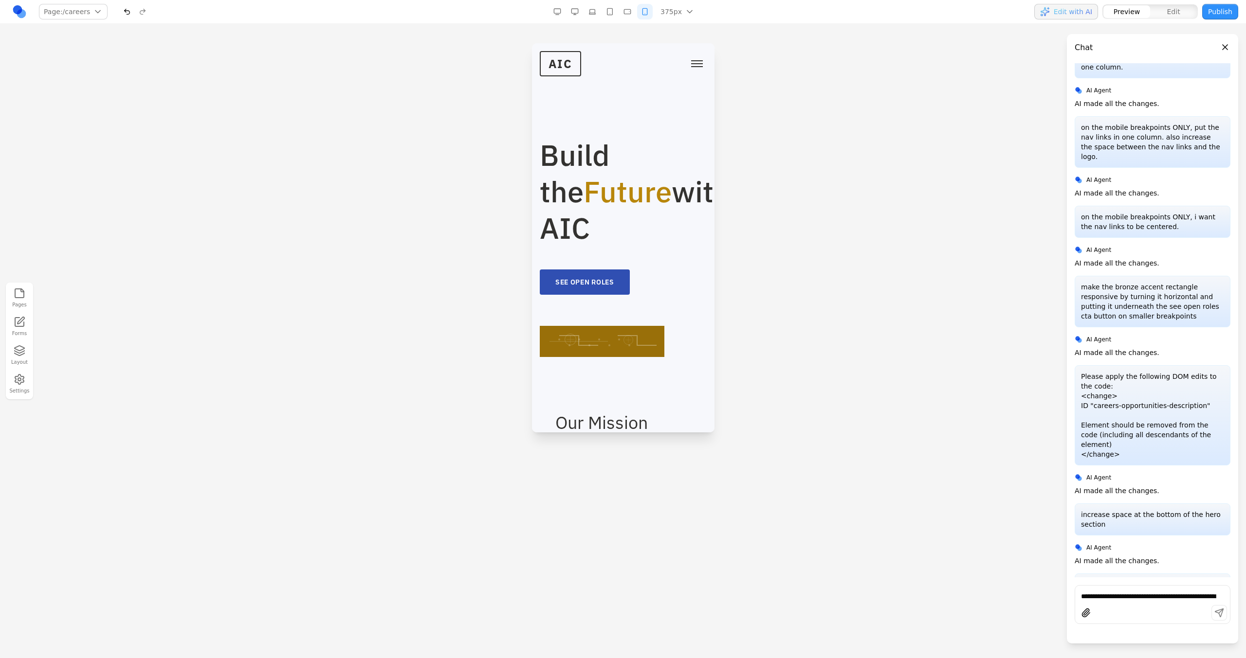
click at [627, 14] on button "button" at bounding box center [627, 12] width 16 height 16
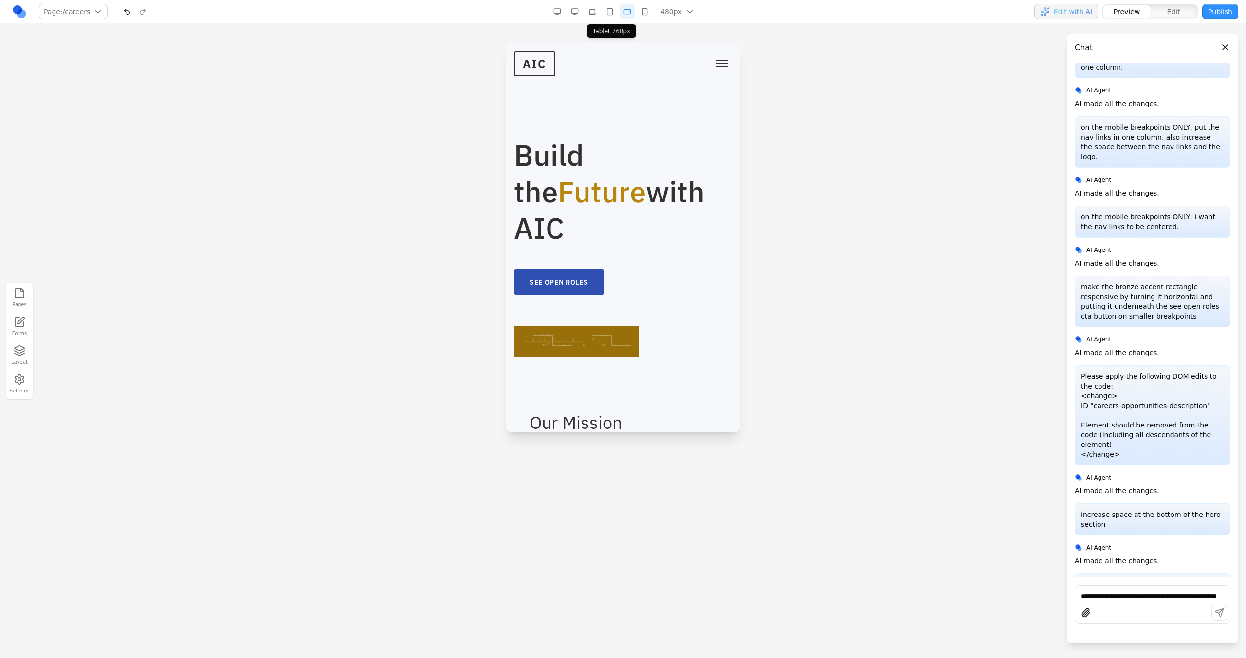
click at [612, 13] on button "button" at bounding box center [610, 12] width 16 height 16
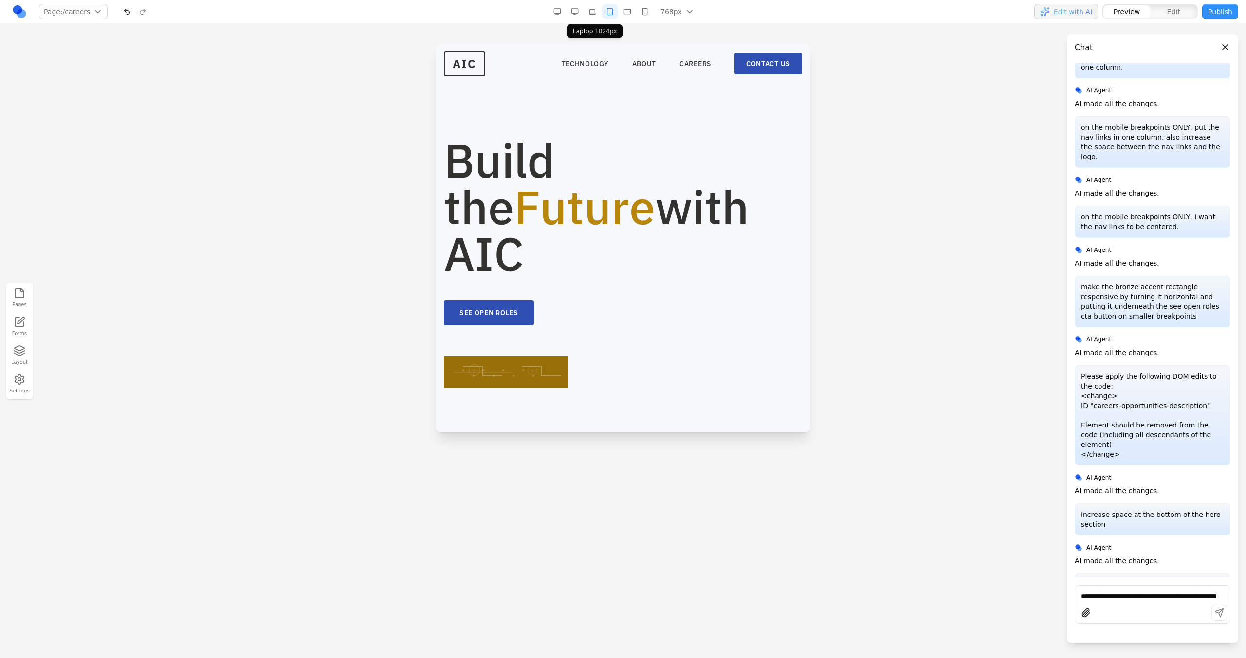
click at [597, 13] on button "button" at bounding box center [592, 12] width 16 height 16
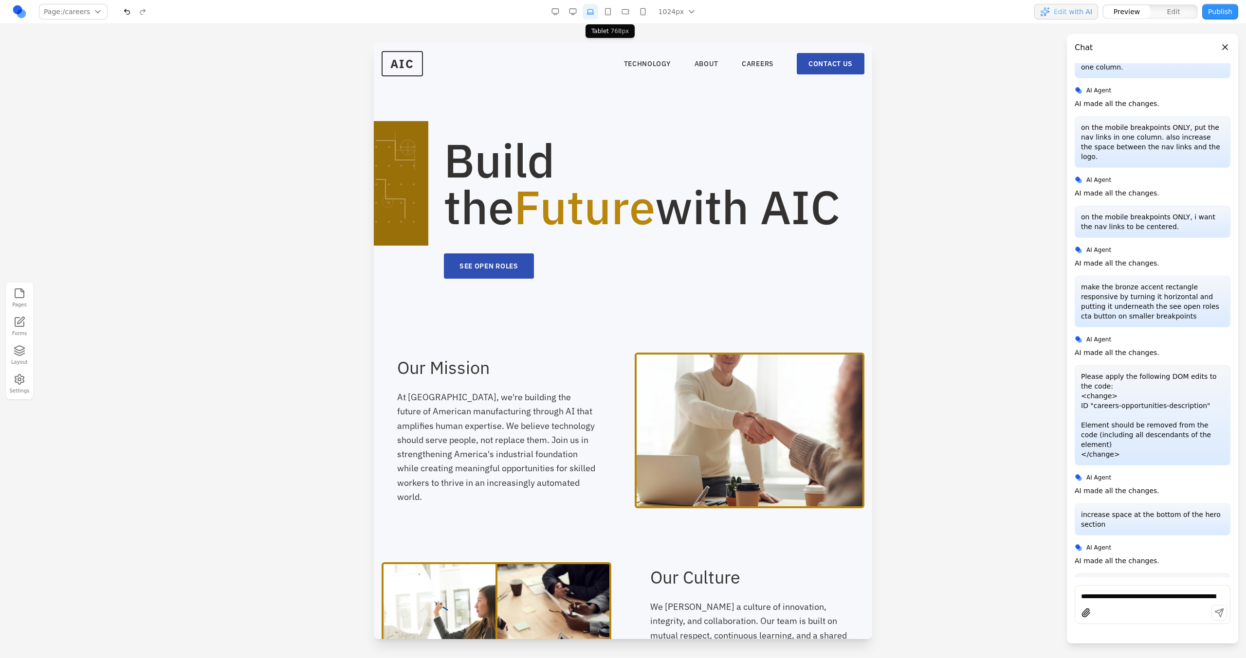
click at [611, 13] on button "button" at bounding box center [608, 12] width 16 height 16
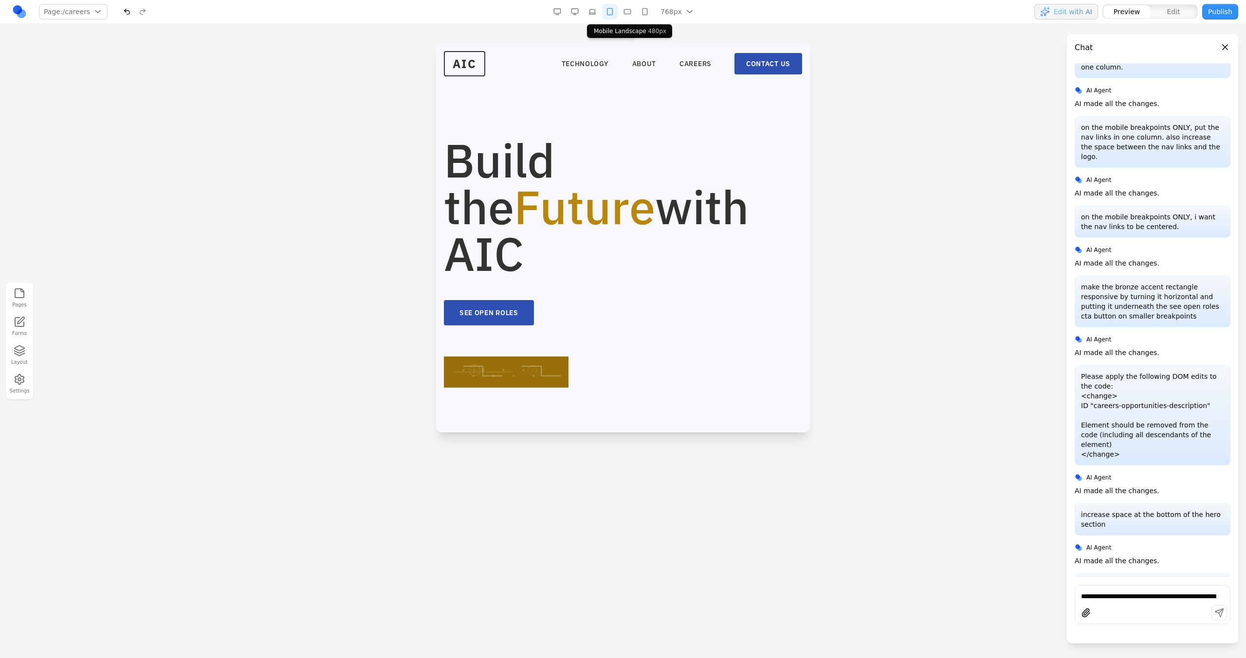
click at [634, 17] on button "button" at bounding box center [627, 12] width 16 height 16
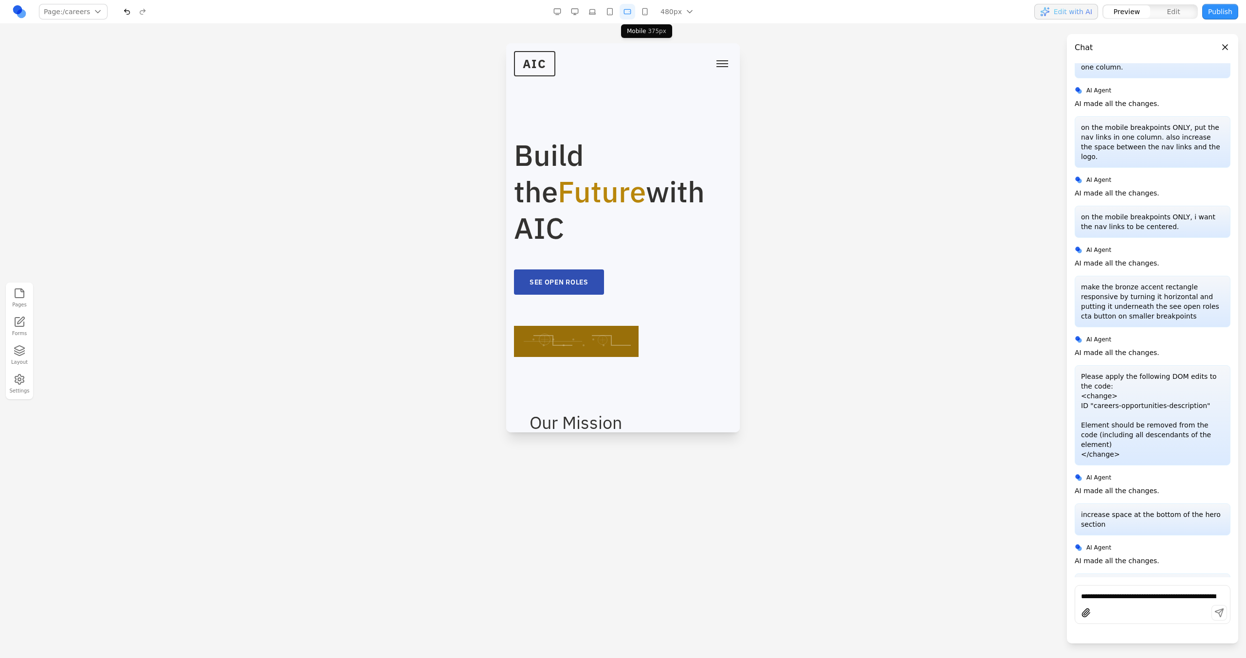
click at [644, 18] on button "button" at bounding box center [645, 12] width 16 height 16
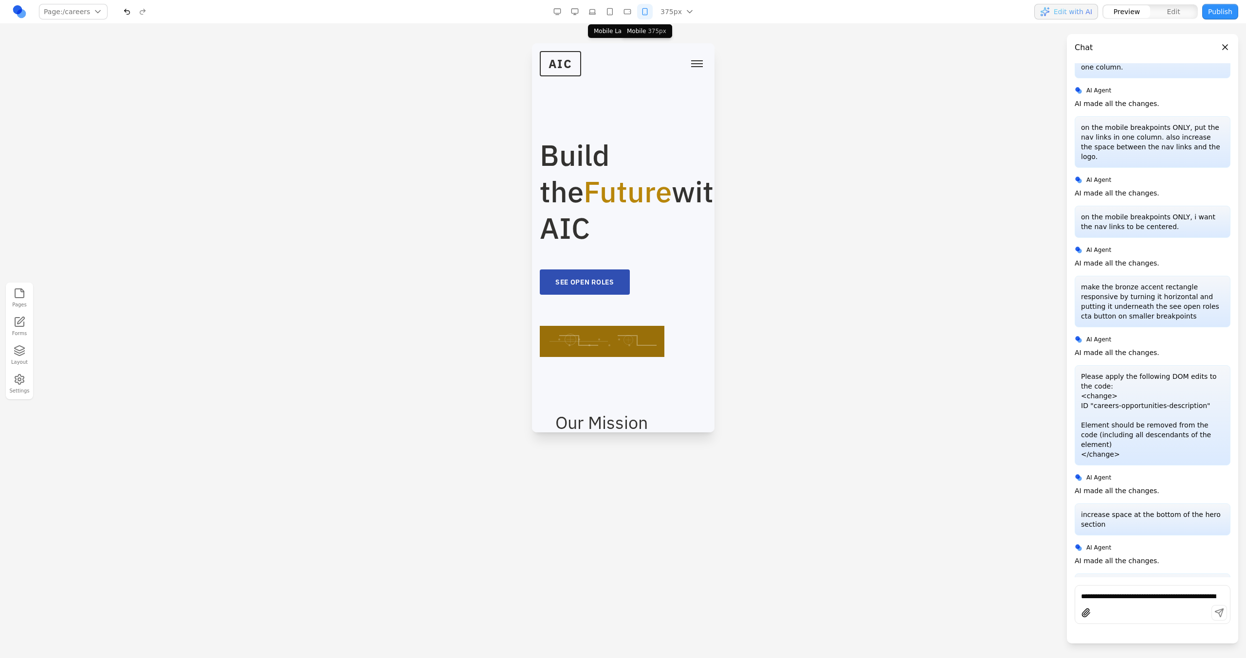
click at [625, 16] on button "button" at bounding box center [627, 12] width 16 height 16
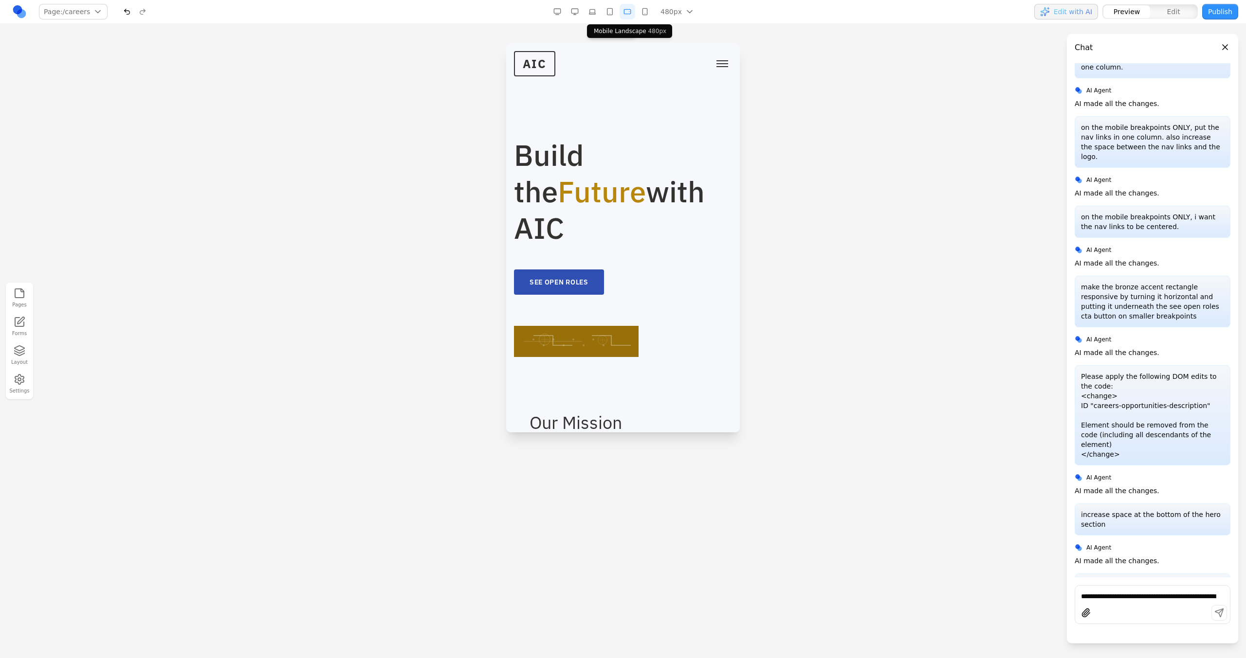
click at [614, 15] on button "button" at bounding box center [610, 12] width 16 height 16
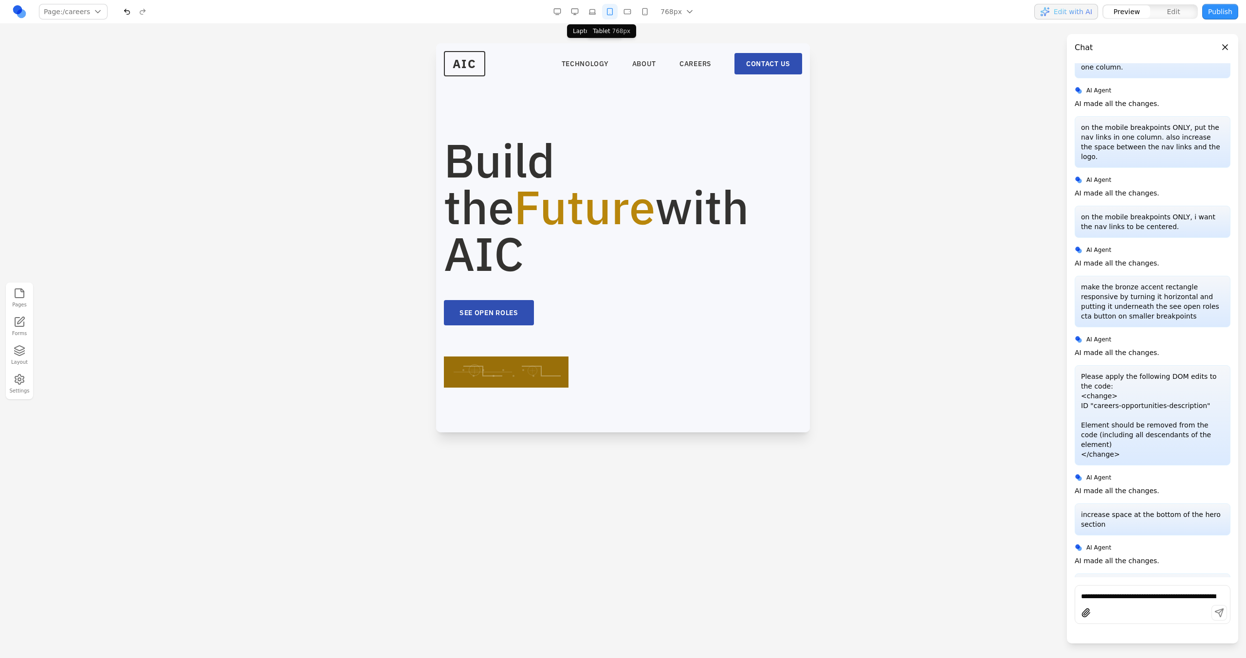
drag, startPoint x: 594, startPoint y: 15, endPoint x: 601, endPoint y: 15, distance: 7.8
click at [594, 15] on button "button" at bounding box center [592, 12] width 16 height 16
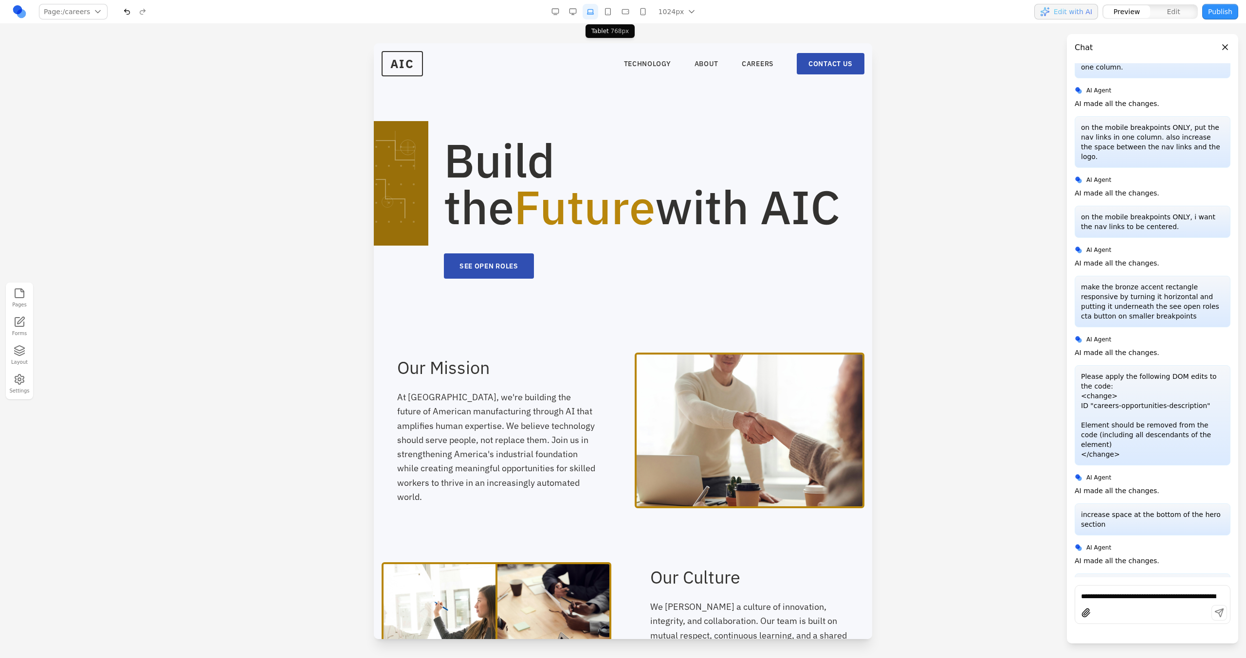
click at [611, 14] on button "button" at bounding box center [608, 12] width 16 height 16
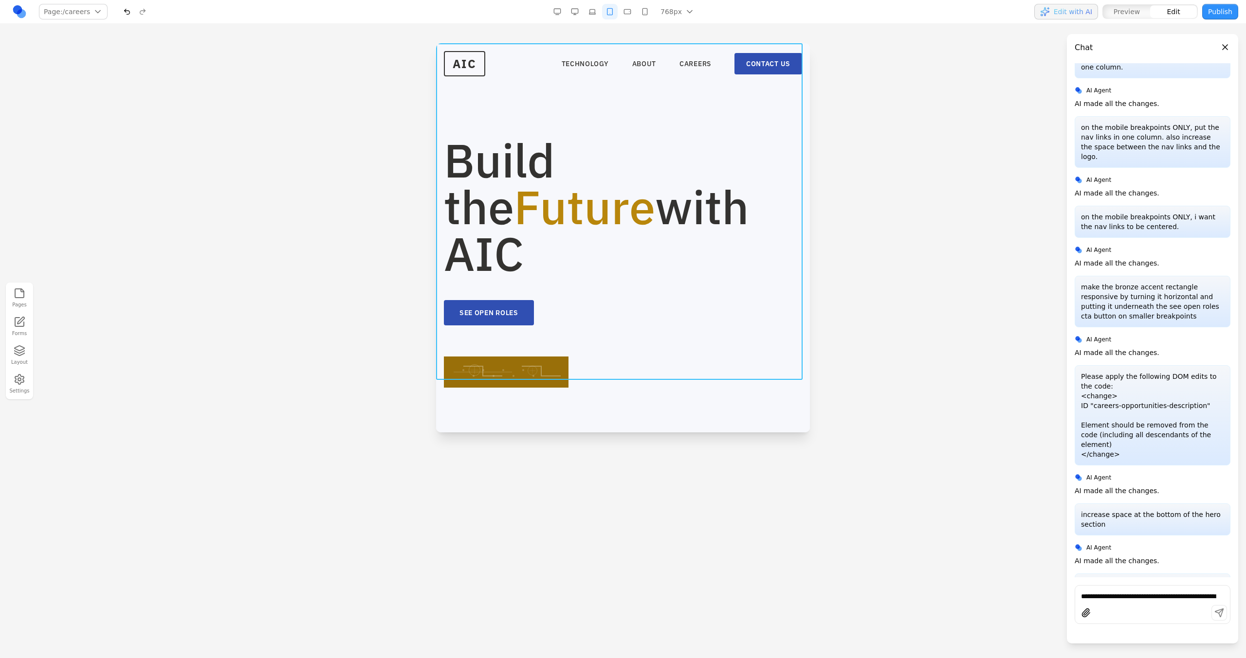
click at [594, 358] on section "Build the Future with AIC SEE OPEN ROLES" at bounding box center [623, 234] width 374 height 383
drag, startPoint x: 593, startPoint y: 399, endPoint x: 606, endPoint y: 406, distance: 14.1
click at [593, 374] on button at bounding box center [595, 394] width 16 height 16
click at [705, 374] on textarea at bounding box center [700, 371] width 156 height 49
type textarea "**********"
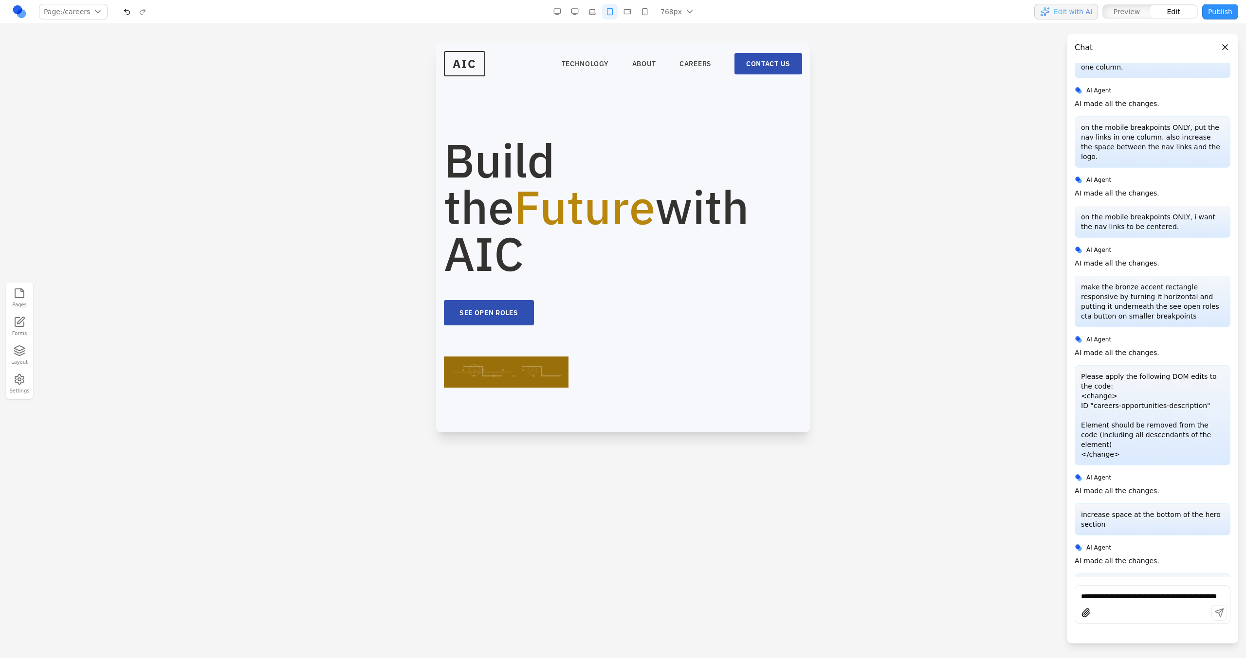
click at [735, 316] on div at bounding box center [623, 350] width 1246 height 615
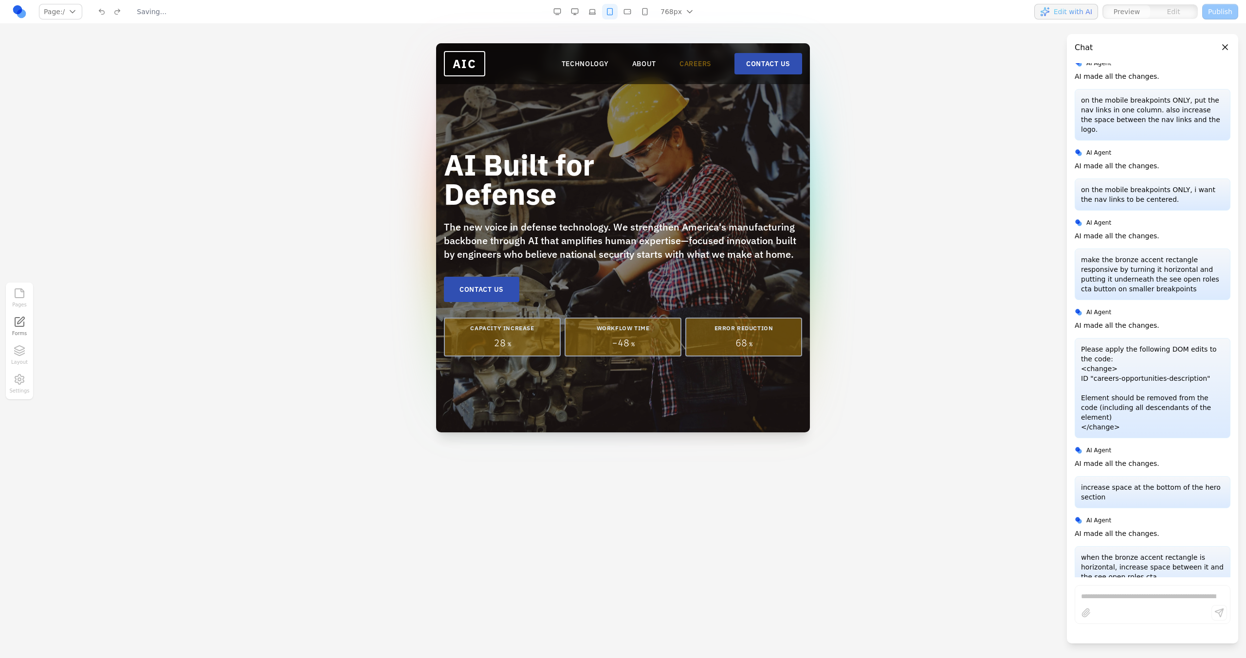
click at [692, 64] on link "CAREERS" at bounding box center [695, 64] width 32 height 10
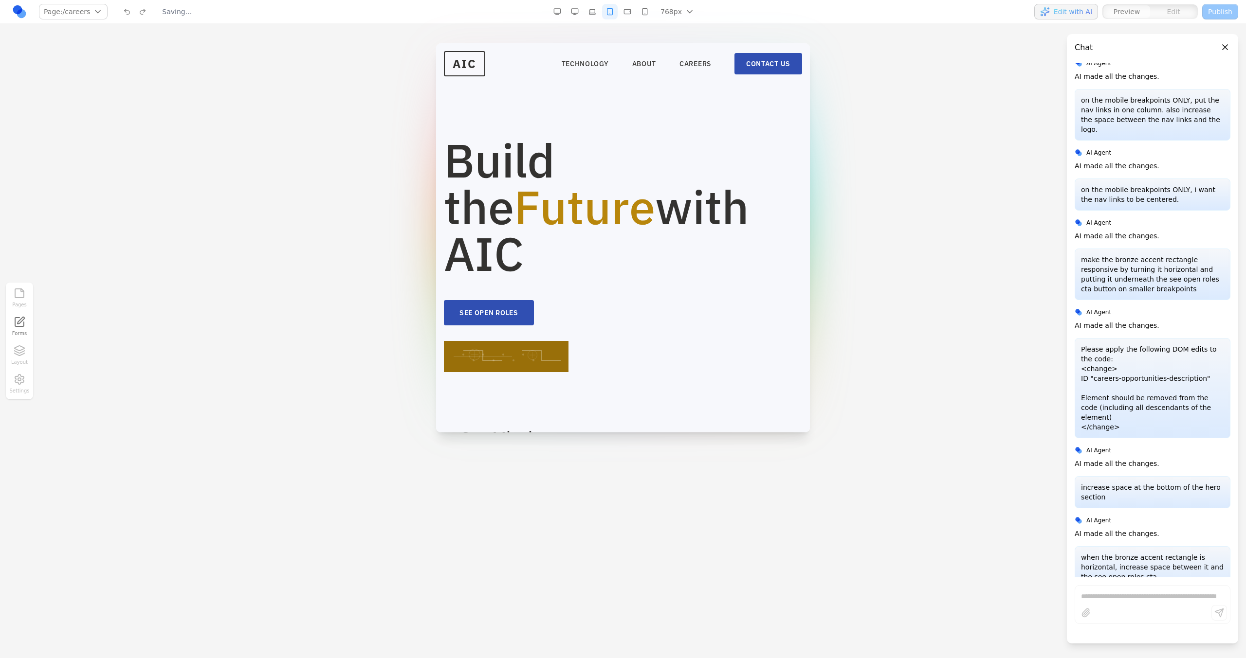
scroll to position [1582, 0]
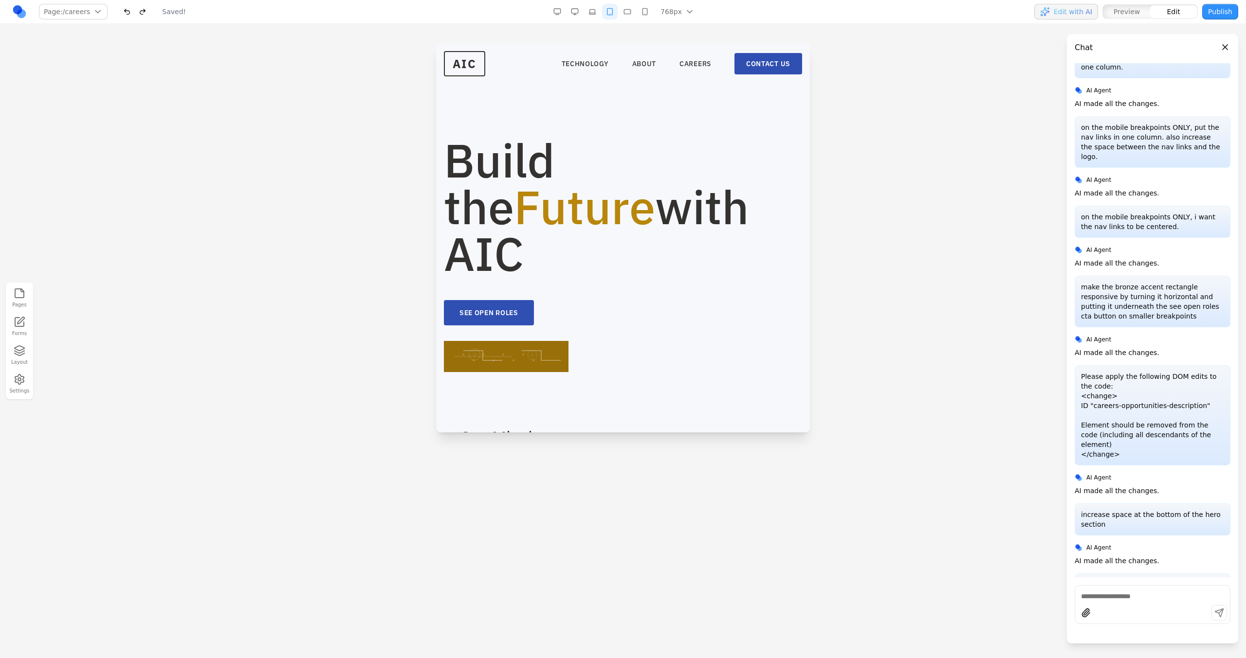
click at [586, 348] on section "Build the Future with AIC SEE OPEN ROLES" at bounding box center [623, 227] width 374 height 368
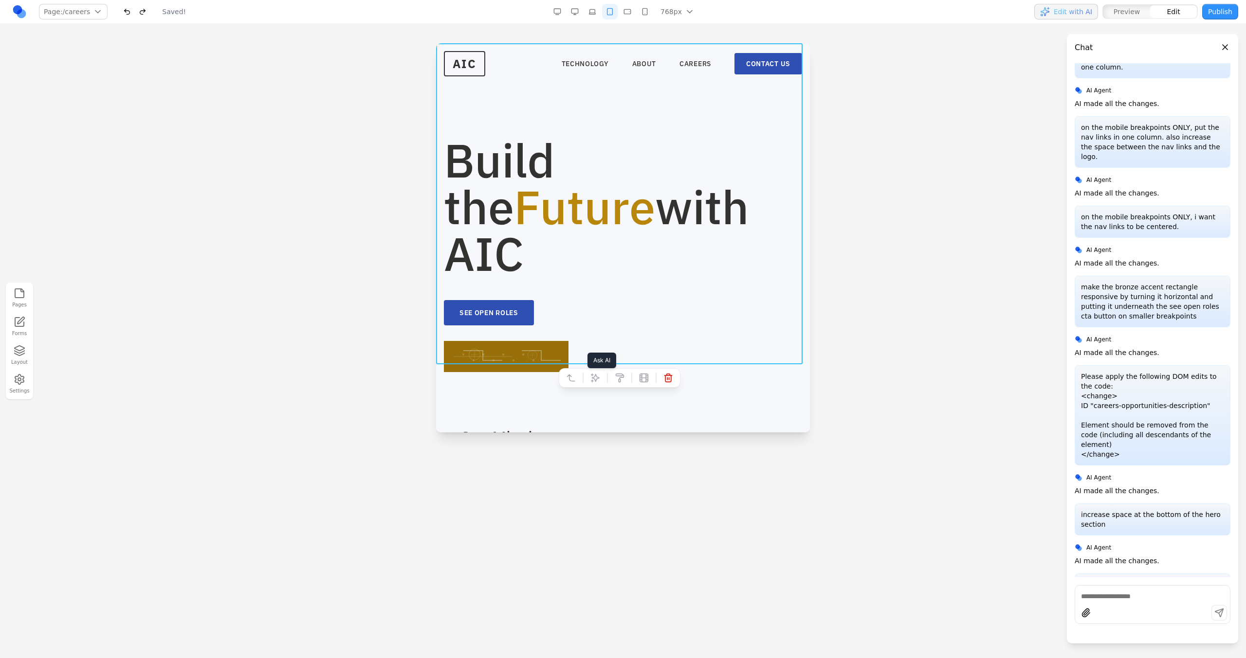
click at [593, 370] on button at bounding box center [595, 378] width 16 height 16
click at [649, 374] on textarea at bounding box center [700, 371] width 156 height 49
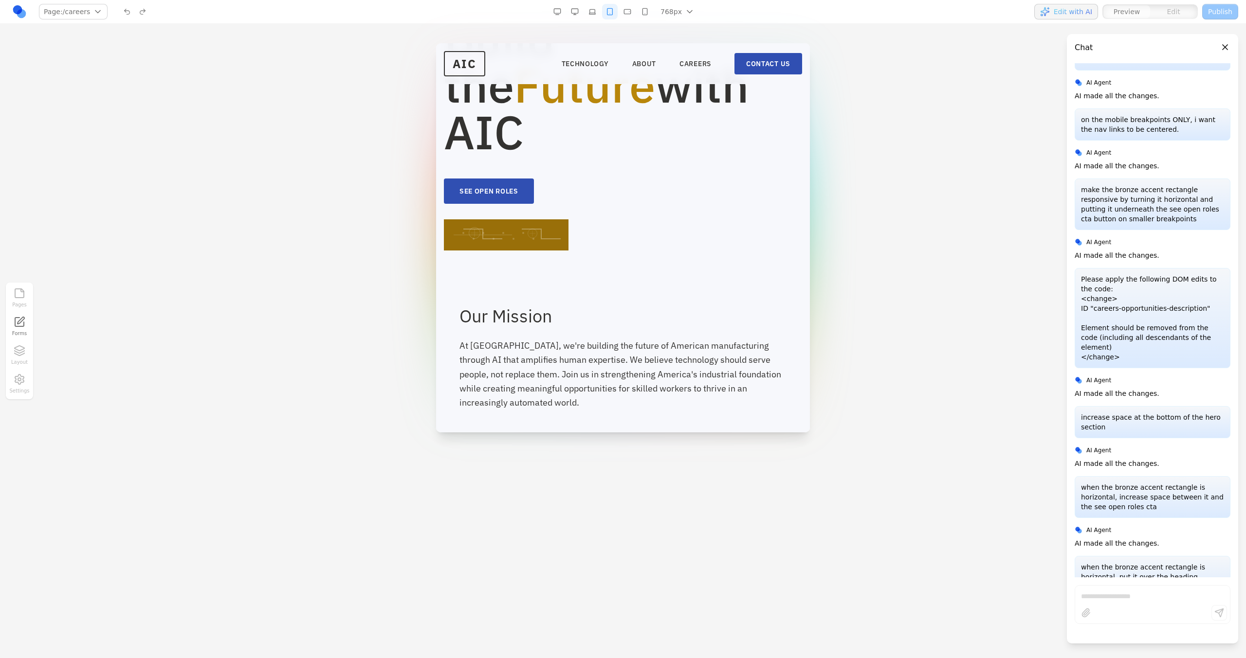
scroll to position [0, 0]
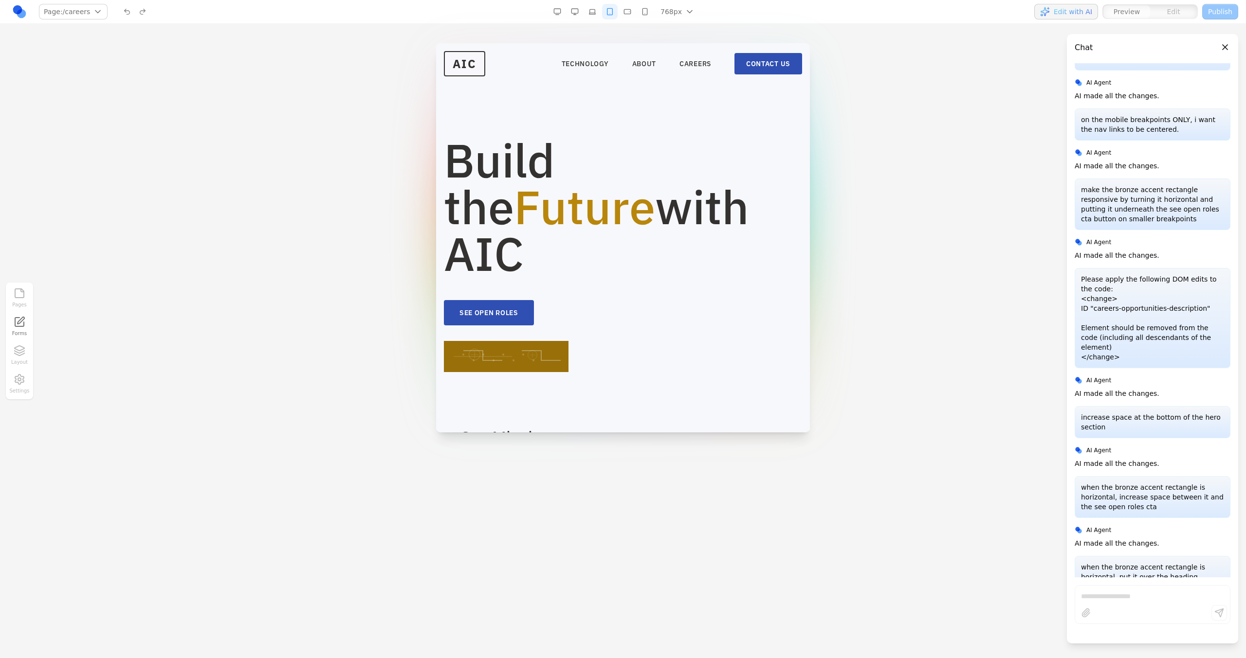
click at [593, 12] on button "button" at bounding box center [592, 12] width 16 height 16
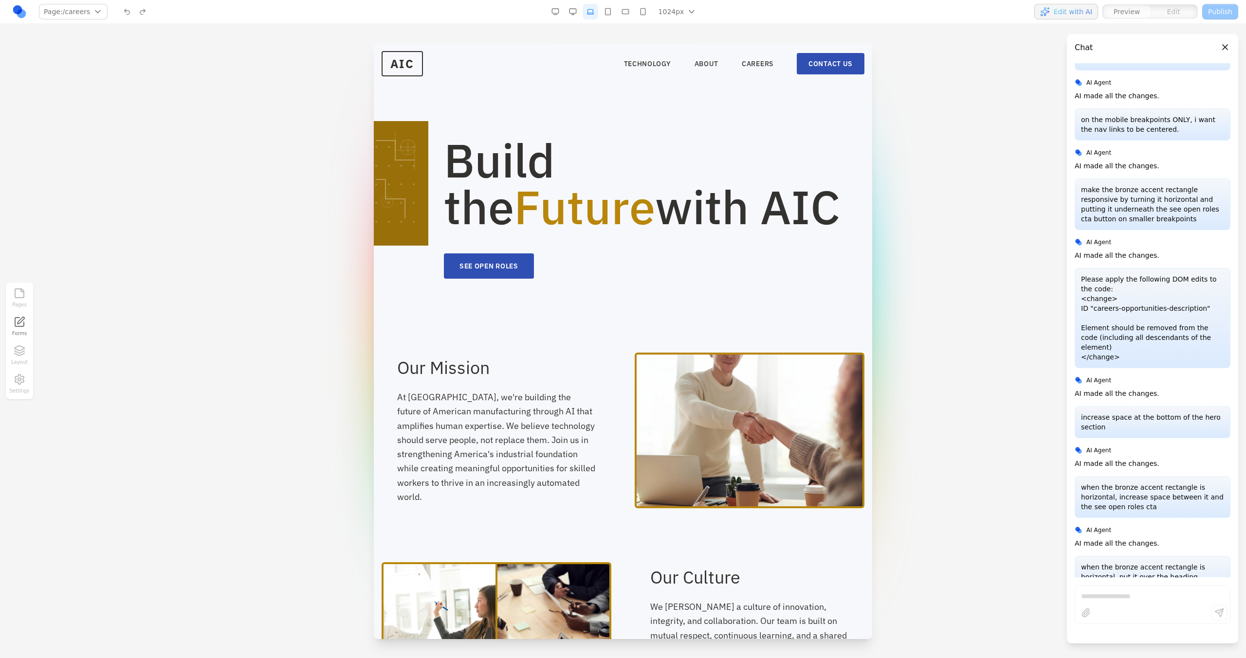
click at [608, 12] on button "button" at bounding box center [608, 12] width 16 height 16
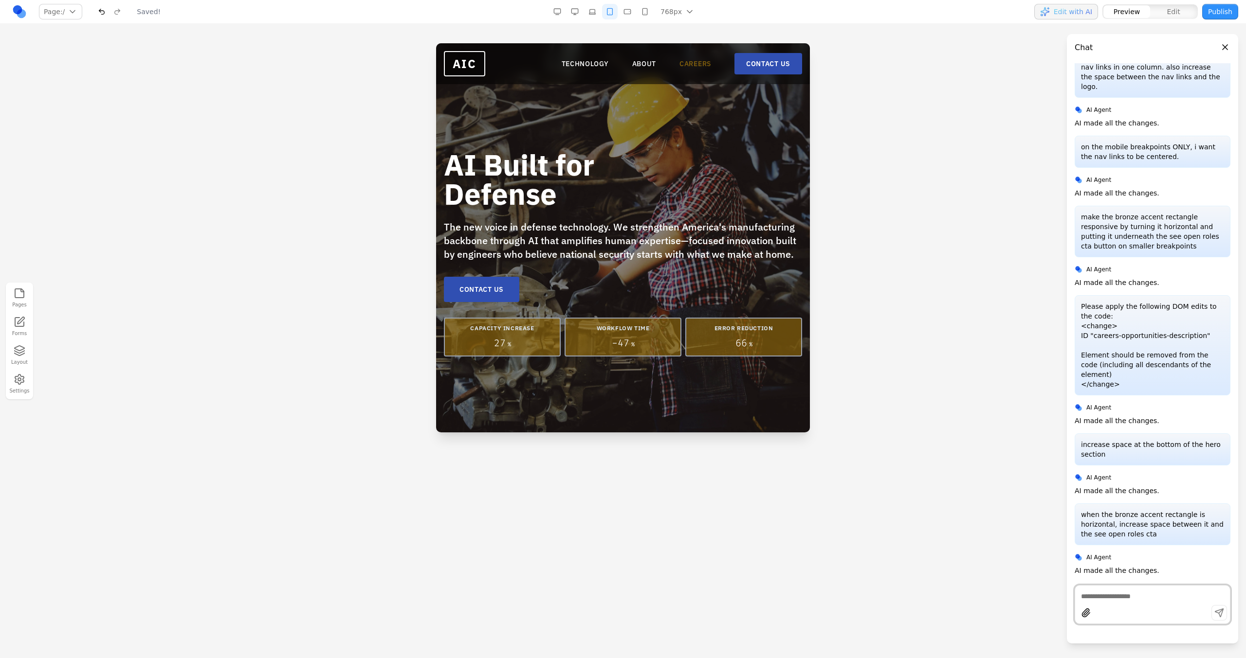
click at [685, 64] on link "CAREERS" at bounding box center [695, 64] width 32 height 10
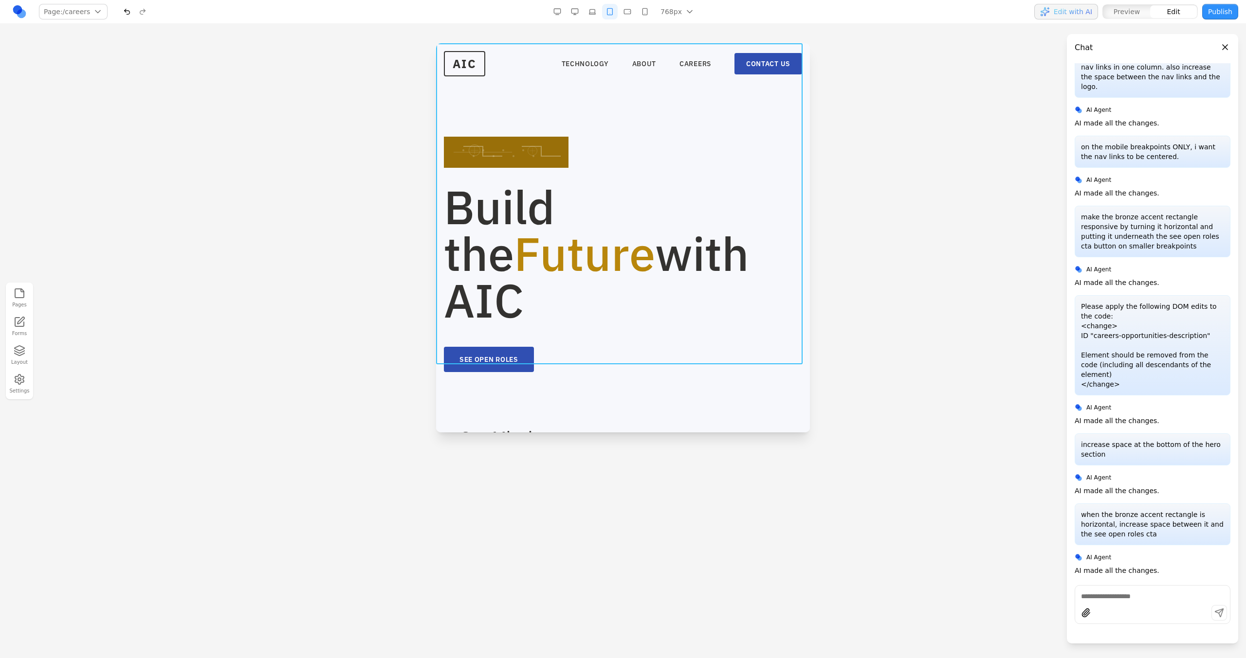
click at [634, 126] on section "Build the Future with AIC SEE OPEN ROLES" at bounding box center [623, 227] width 374 height 368
click at [595, 374] on icon at bounding box center [595, 378] width 10 height 10
click at [630, 374] on textarea at bounding box center [700, 371] width 156 height 49
type textarea "**********"
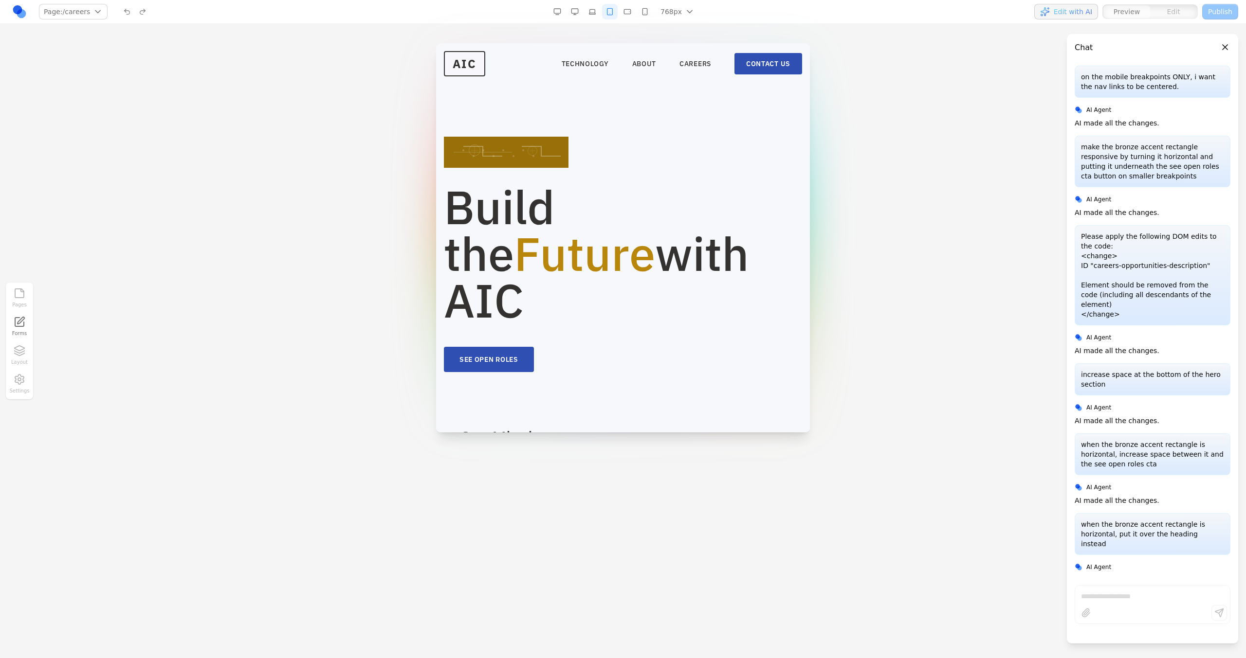
click at [625, 14] on button "button" at bounding box center [627, 12] width 16 height 16
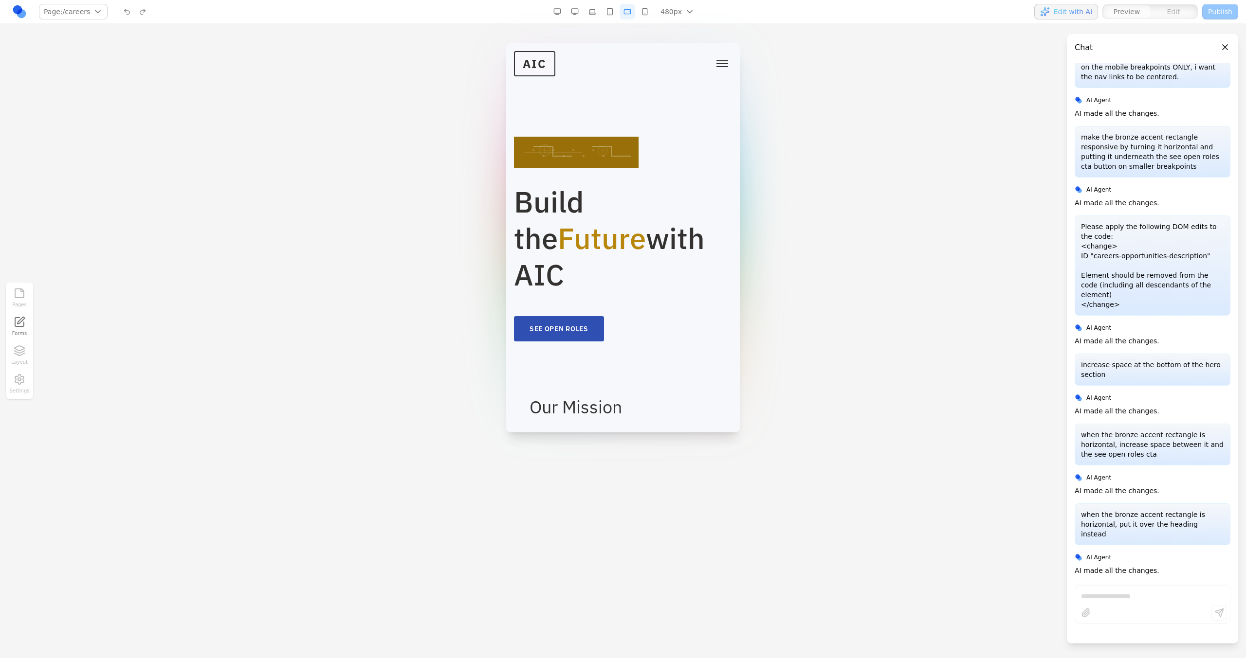
scroll to position [1749, 0]
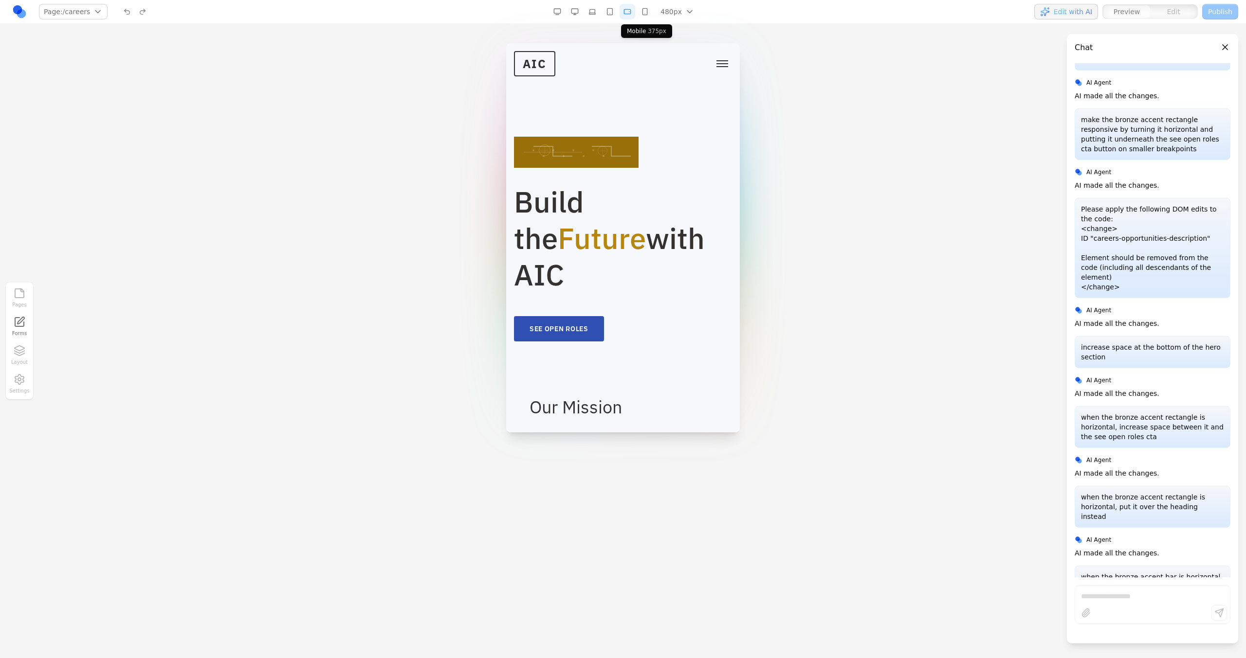
click at [640, 10] on button "button" at bounding box center [645, 12] width 16 height 16
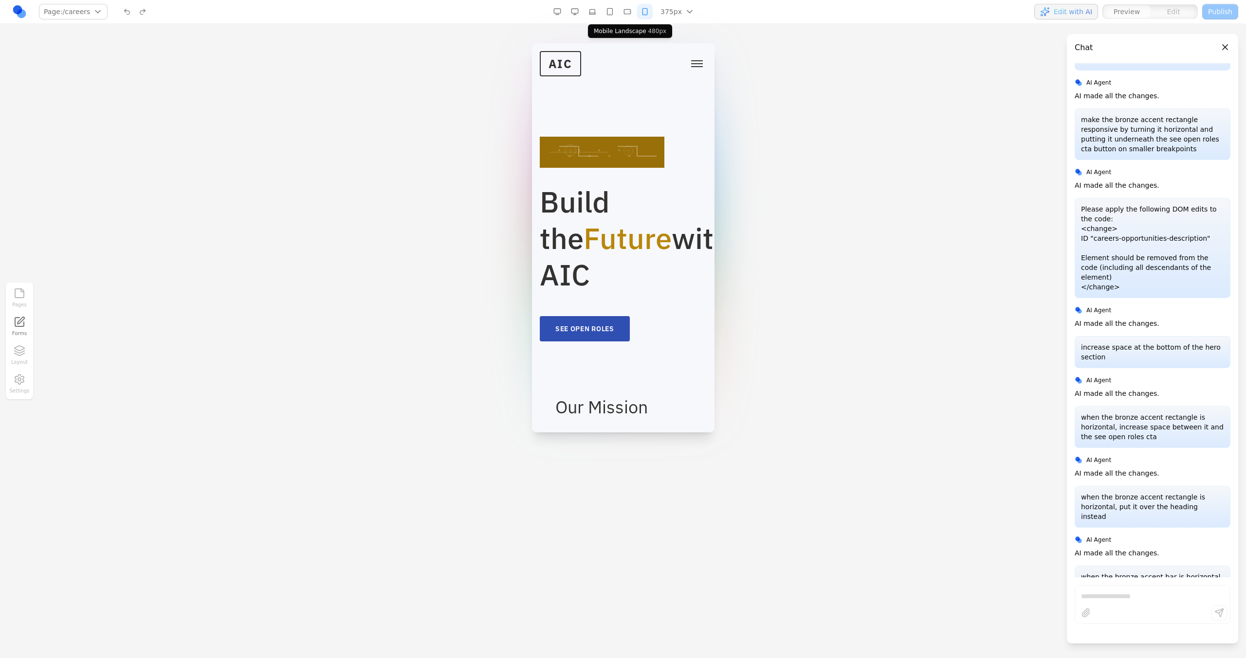
click at [634, 11] on button "button" at bounding box center [627, 12] width 16 height 16
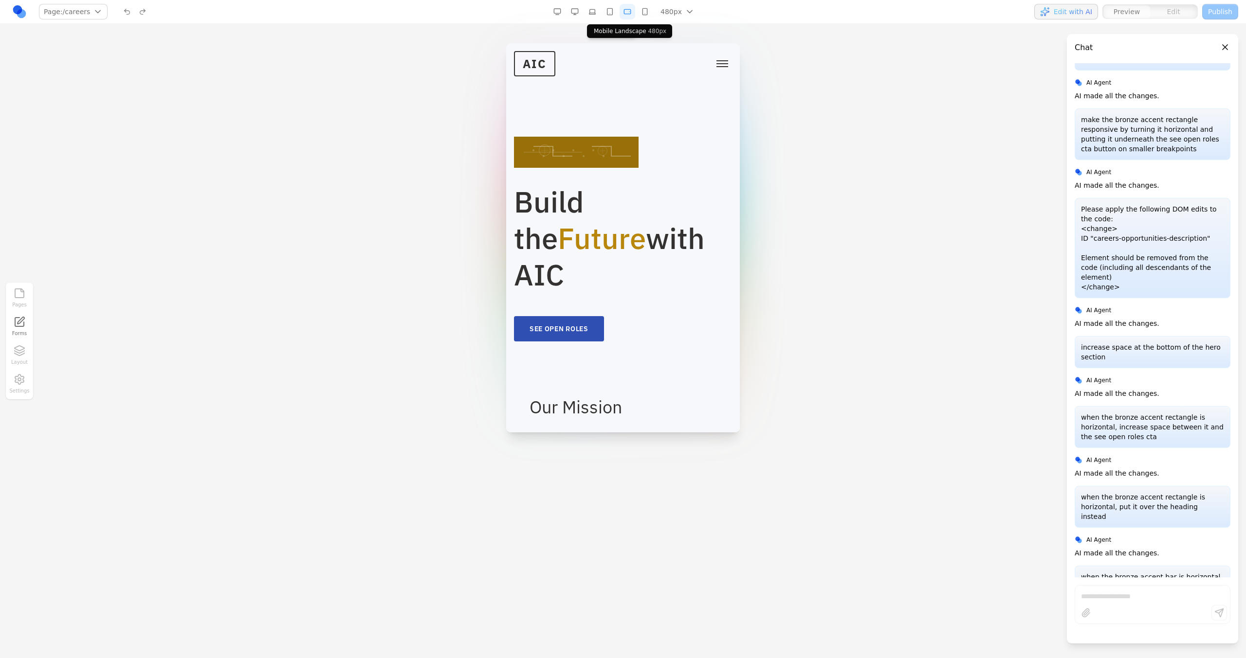
click at [615, 11] on button "button" at bounding box center [610, 12] width 16 height 16
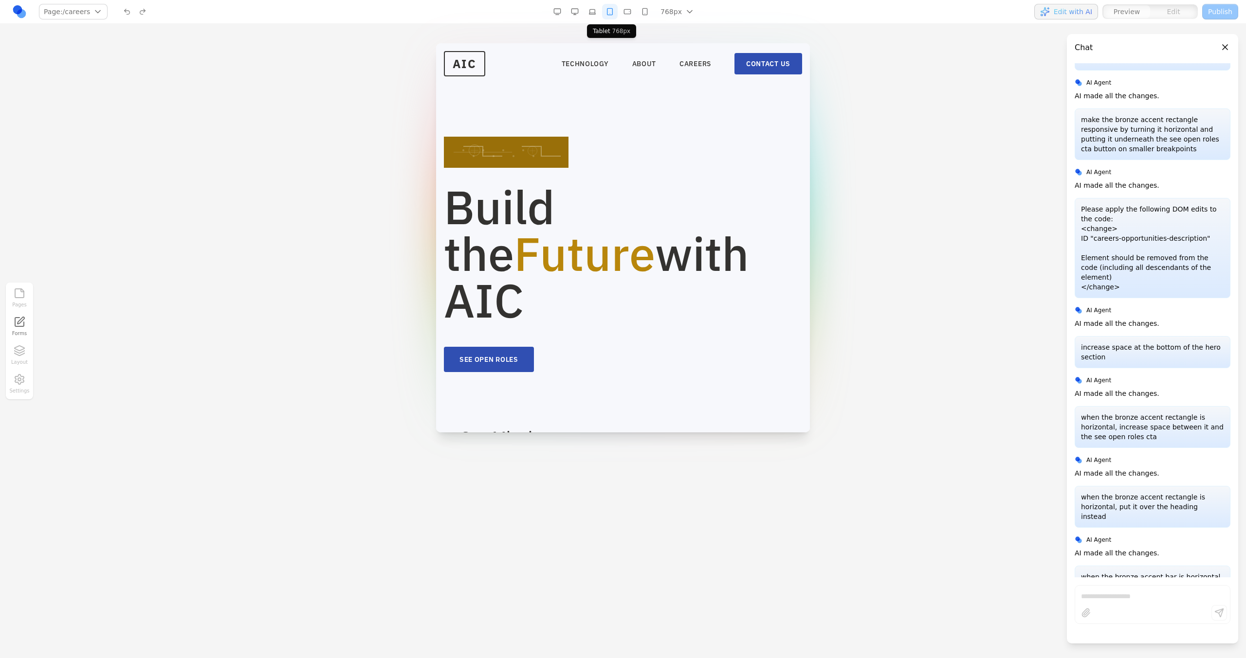
click at [603, 11] on button "button" at bounding box center [610, 12] width 16 height 16
click at [598, 11] on button "button" at bounding box center [592, 12] width 16 height 16
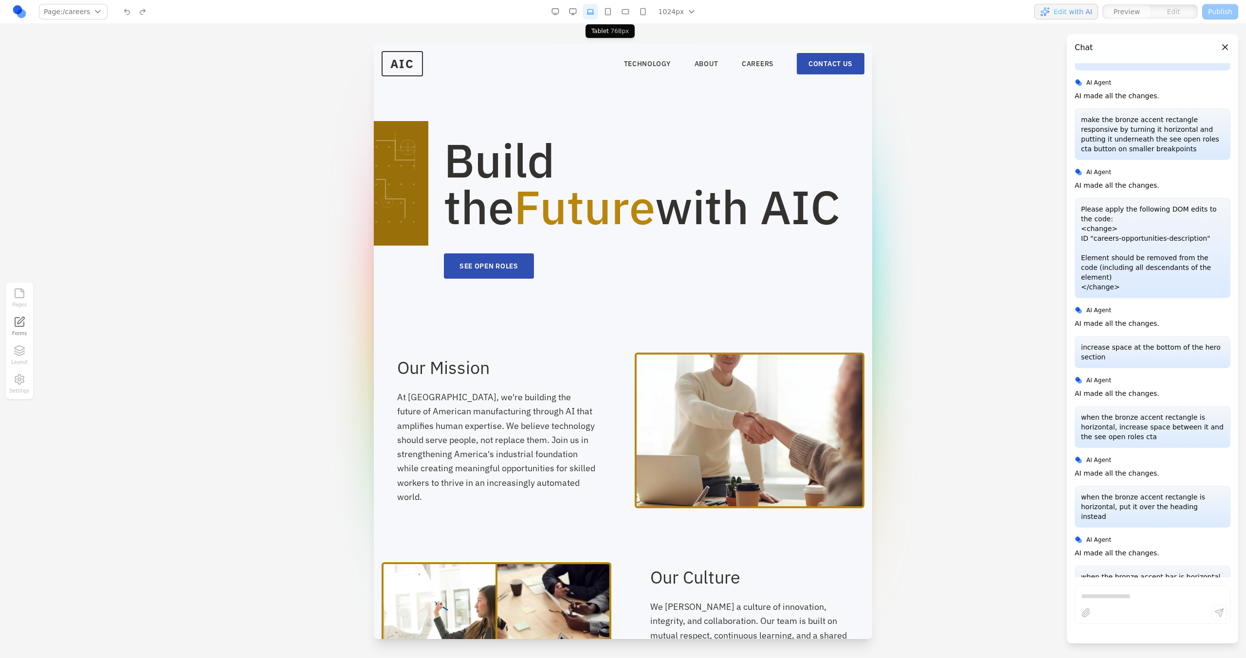
click at [606, 11] on button "button" at bounding box center [608, 12] width 16 height 16
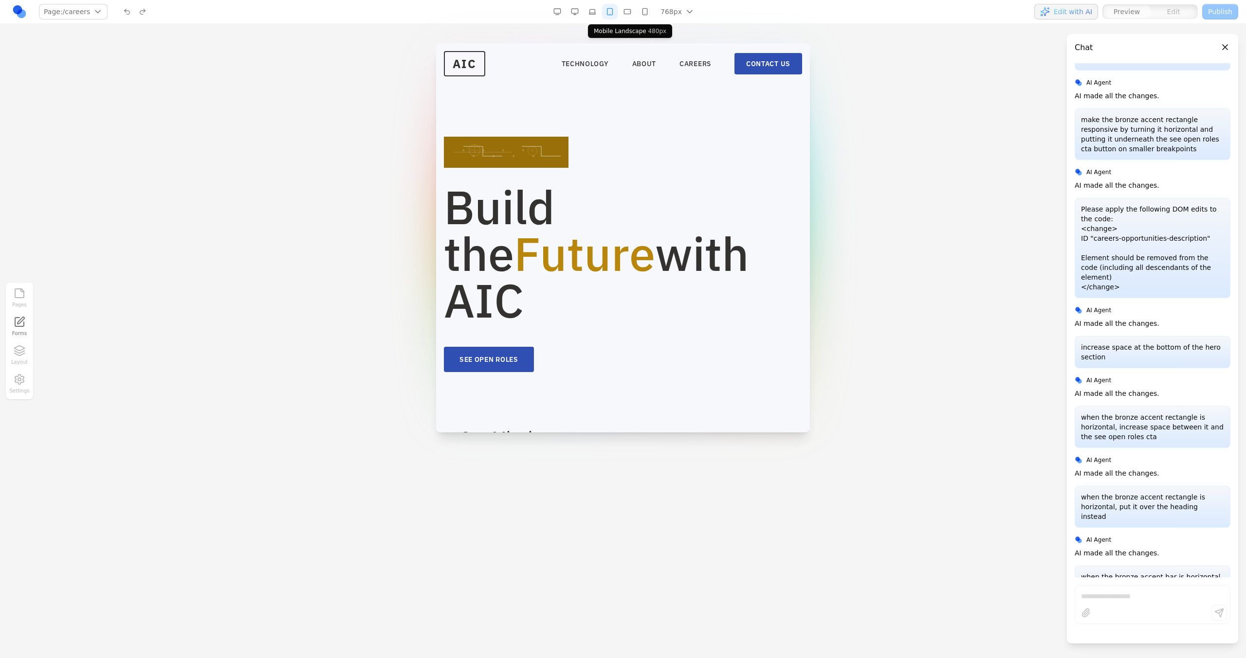
click at [622, 15] on button "button" at bounding box center [627, 12] width 16 height 16
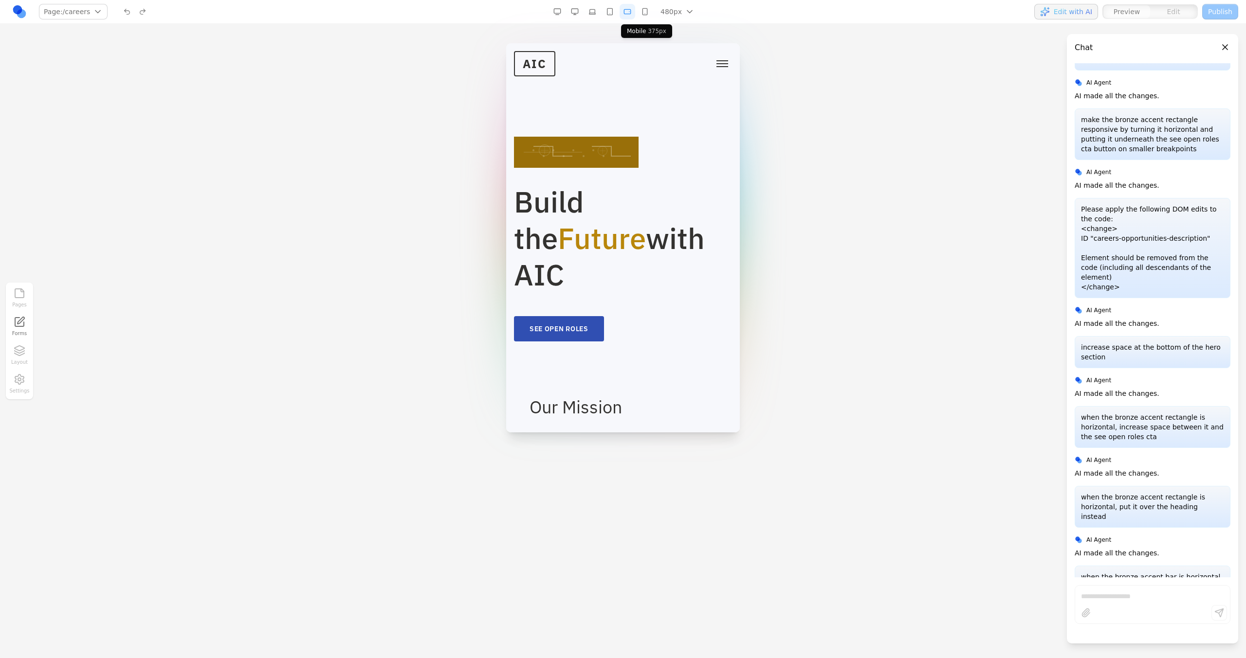
click at [646, 15] on button "button" at bounding box center [645, 12] width 16 height 16
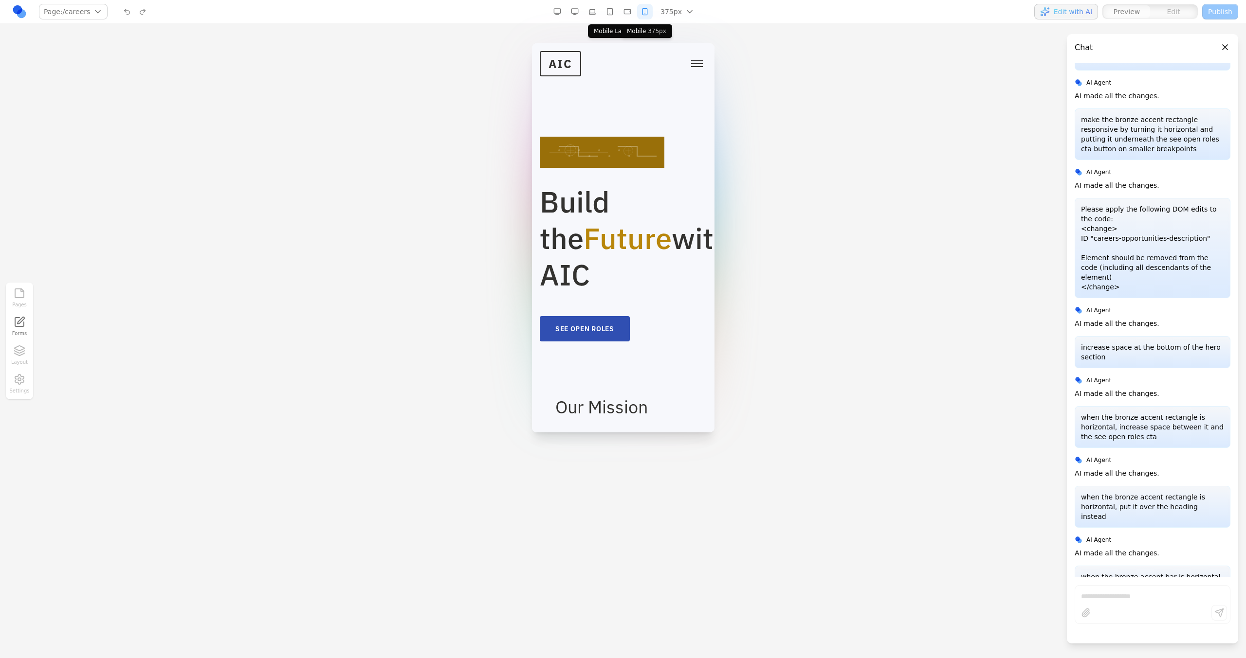
click at [630, 15] on button "button" at bounding box center [627, 12] width 16 height 16
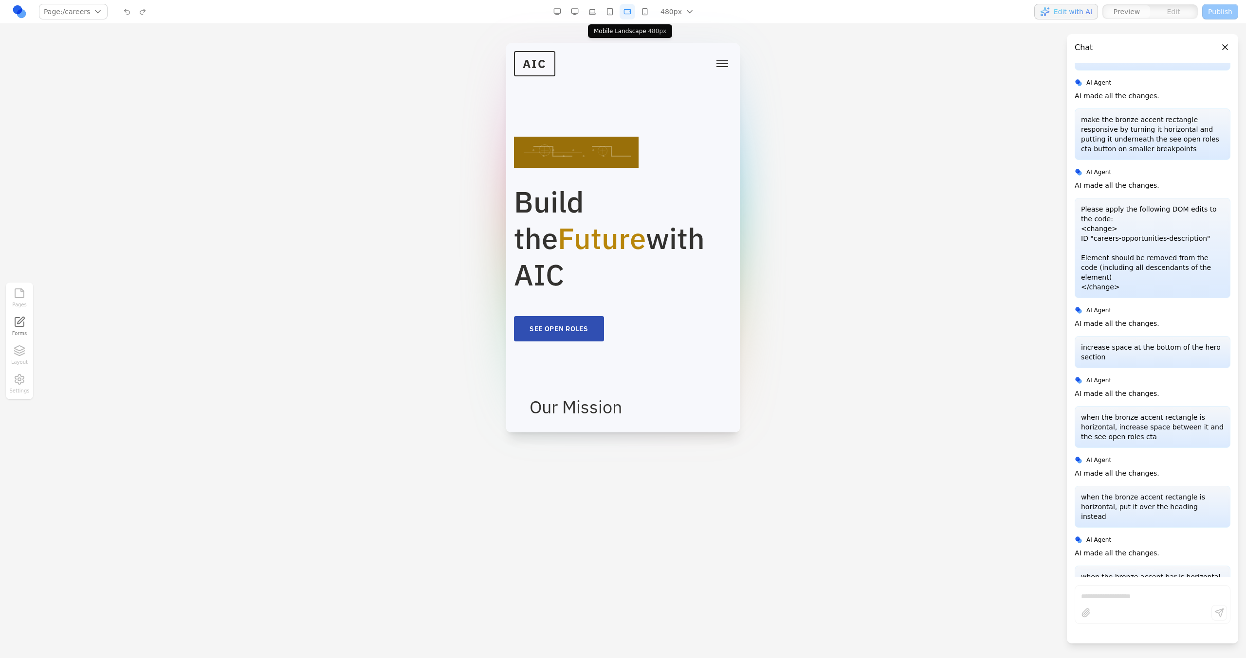
click at [617, 15] on button "button" at bounding box center [610, 12] width 16 height 16
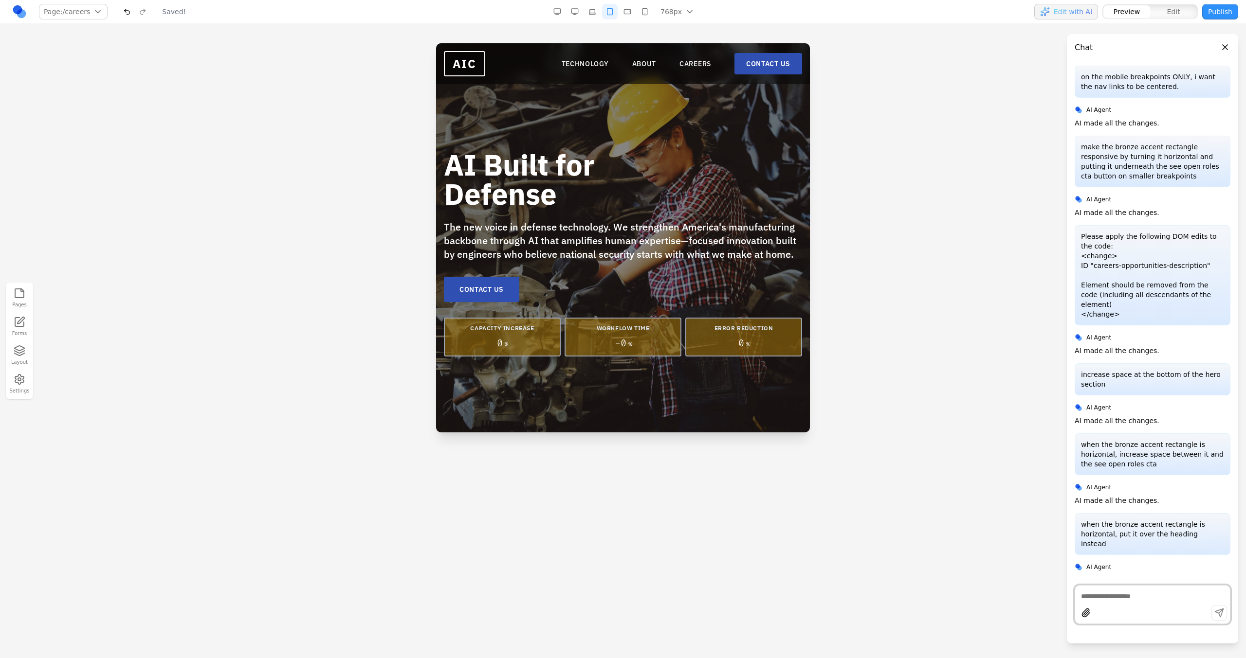
scroll to position [0, 0]
click at [697, 64] on link "CAREERS" at bounding box center [695, 64] width 32 height 10
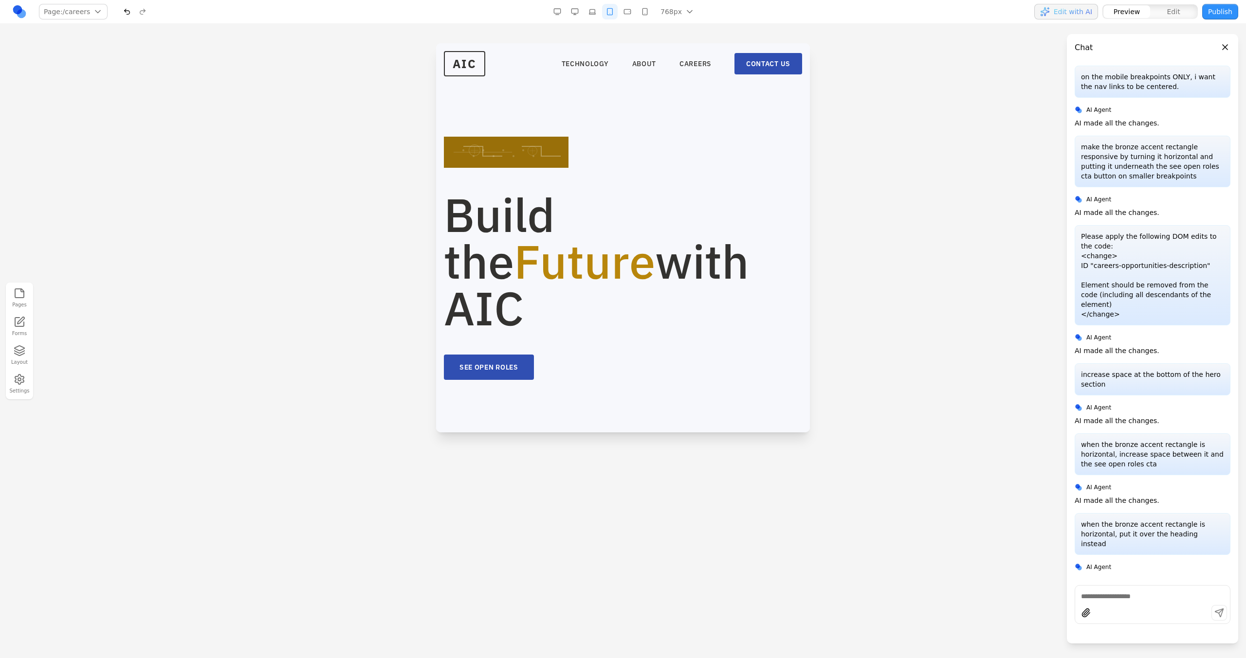
click at [588, 16] on button "button" at bounding box center [592, 12] width 16 height 16
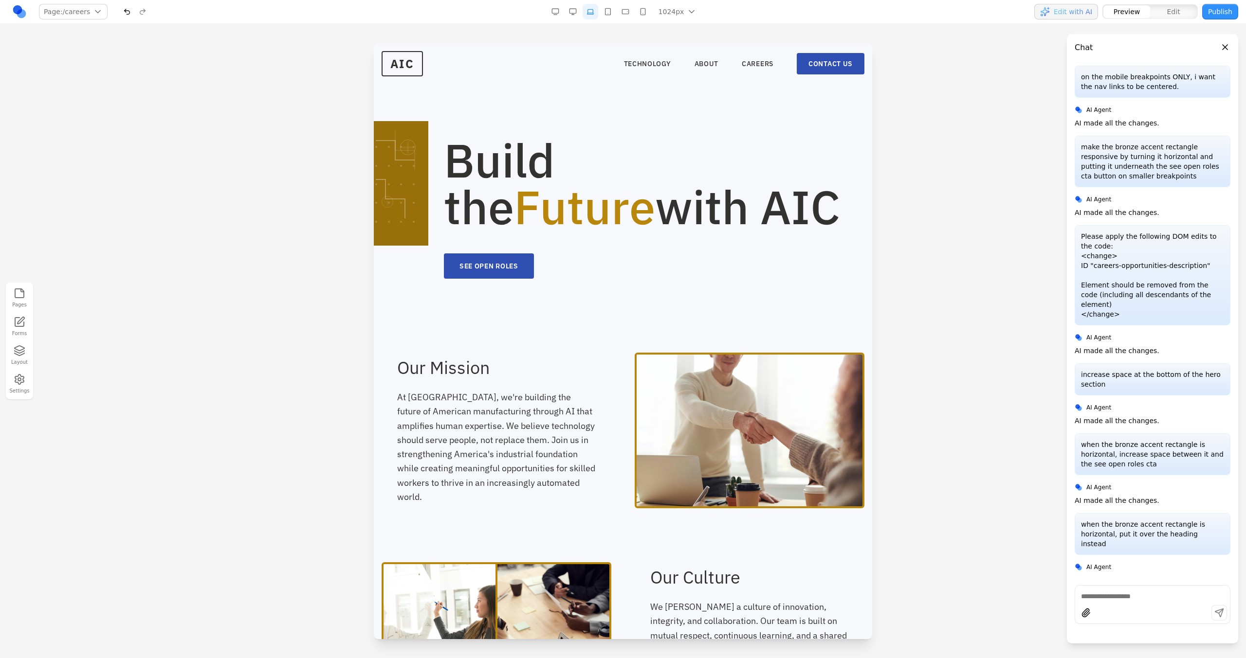
click at [626, 15] on button "button" at bounding box center [625, 12] width 16 height 16
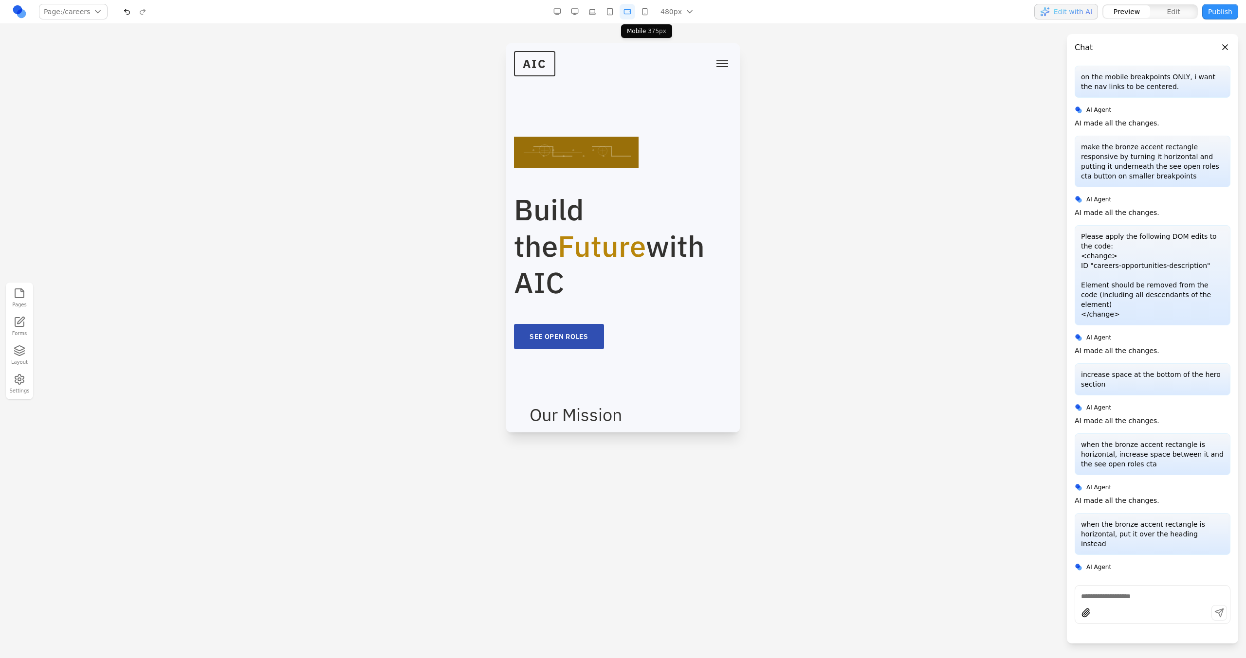
click at [643, 16] on button "button" at bounding box center [645, 12] width 16 height 16
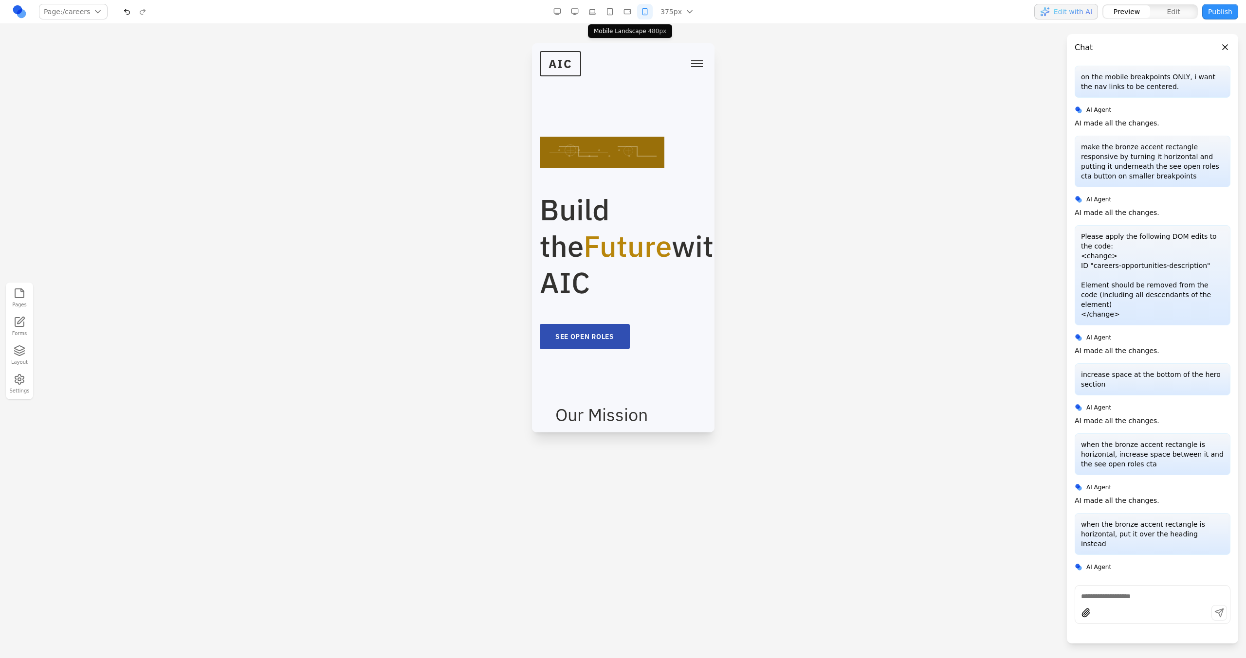
click at [630, 18] on button "button" at bounding box center [627, 12] width 16 height 16
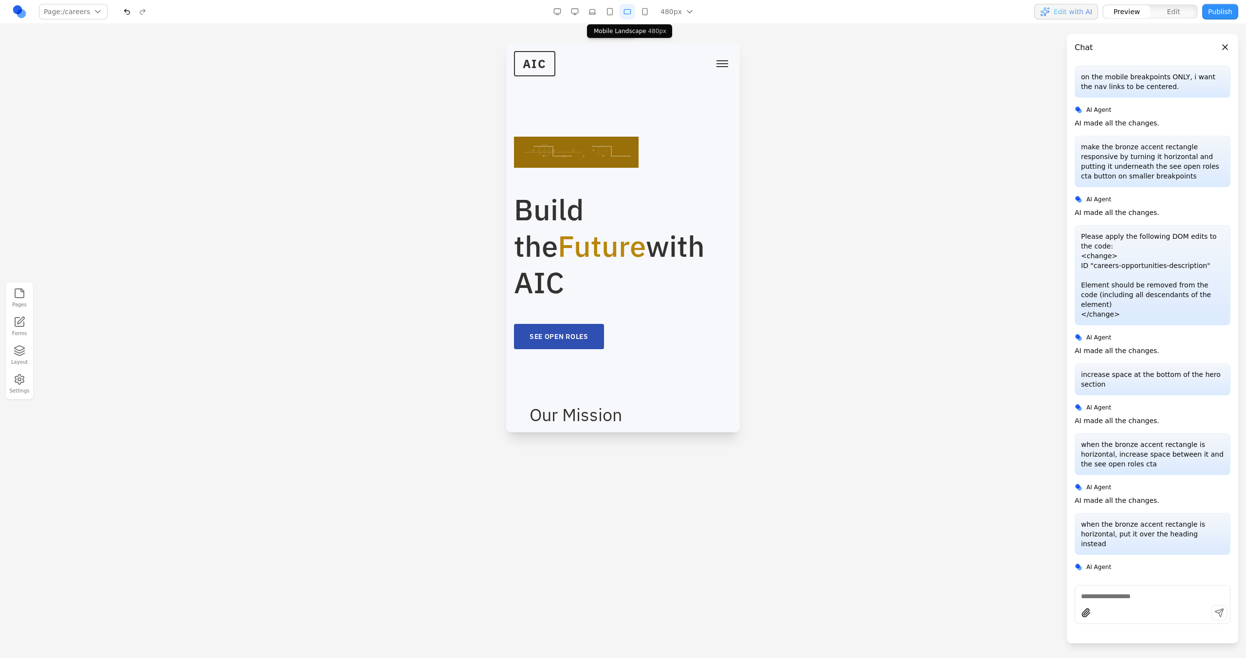
click at [613, 18] on button "button" at bounding box center [610, 12] width 16 height 16
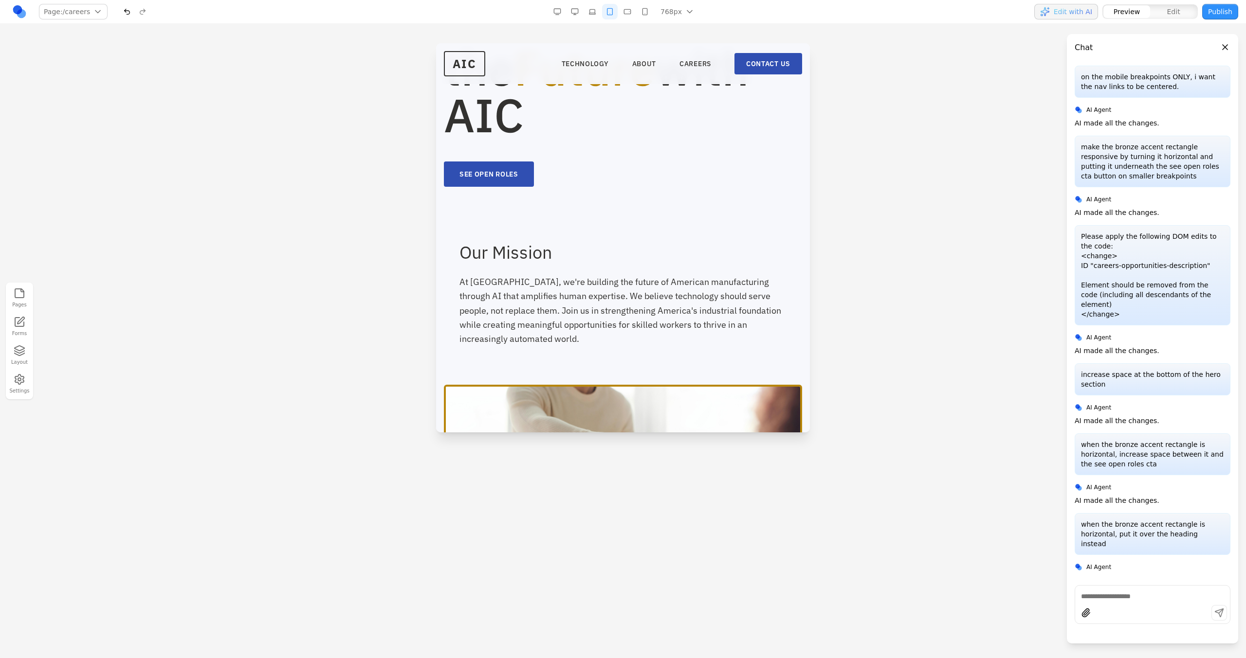
scroll to position [186, 0]
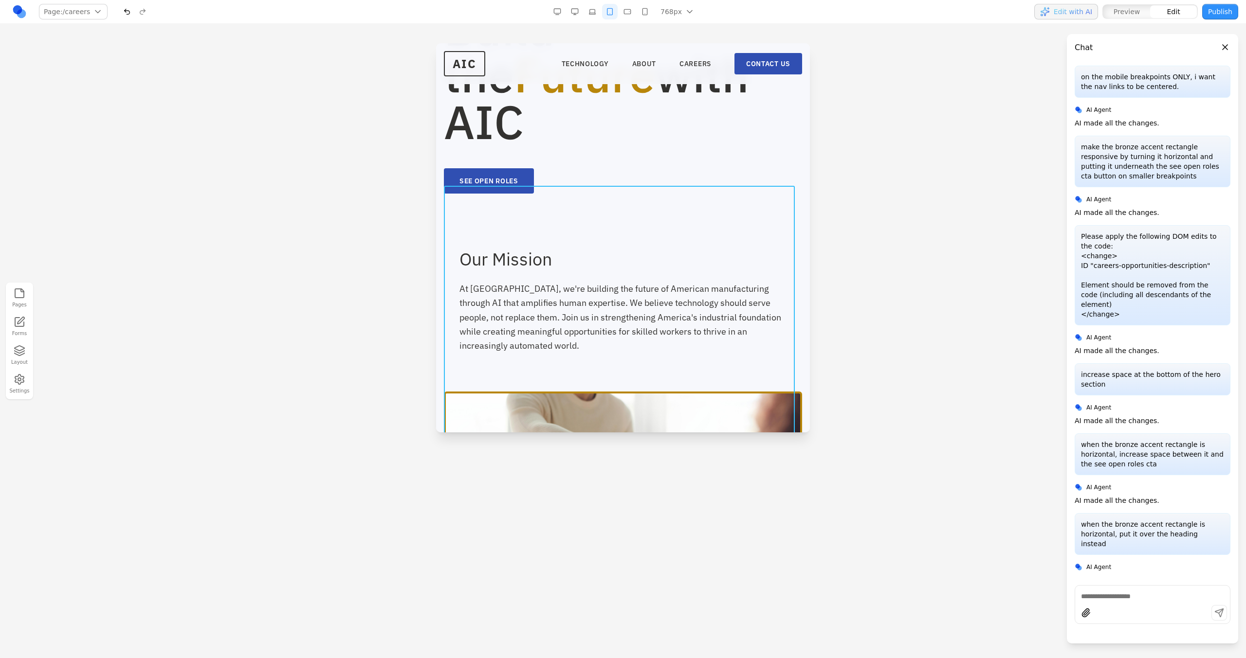
click at [548, 331] on div "Our Mission At AIC, we're building the future of American manufacturing through…" at bounding box center [623, 390] width 358 height 315
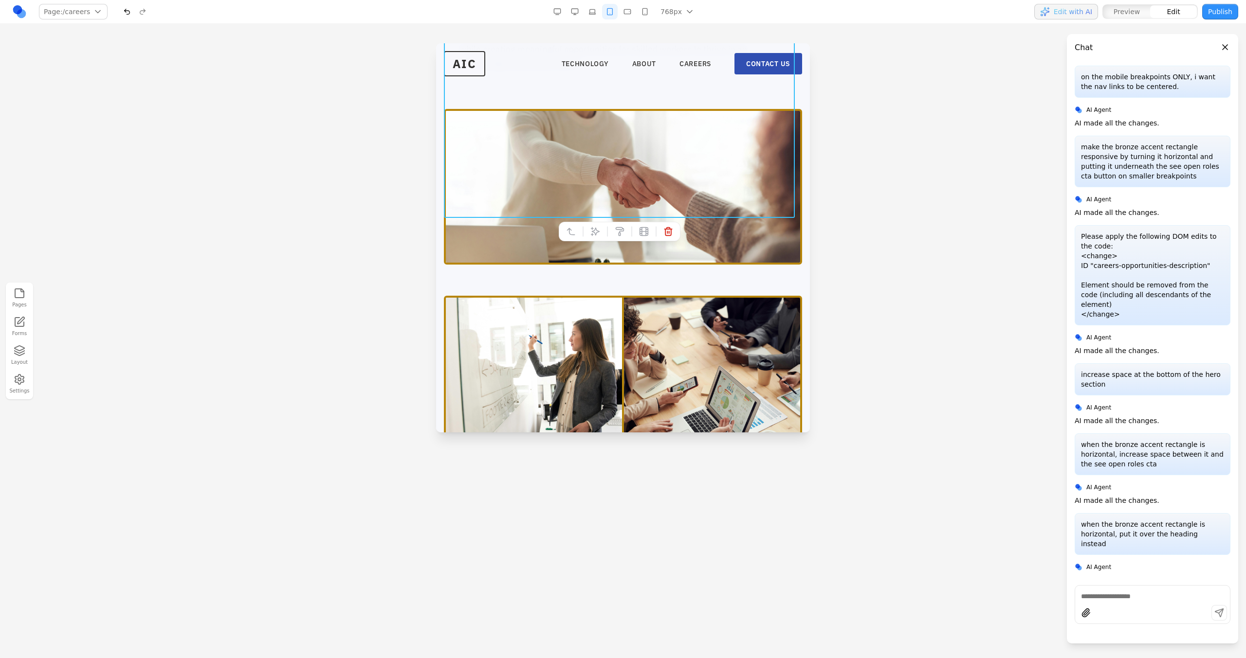
scroll to position [430, 0]
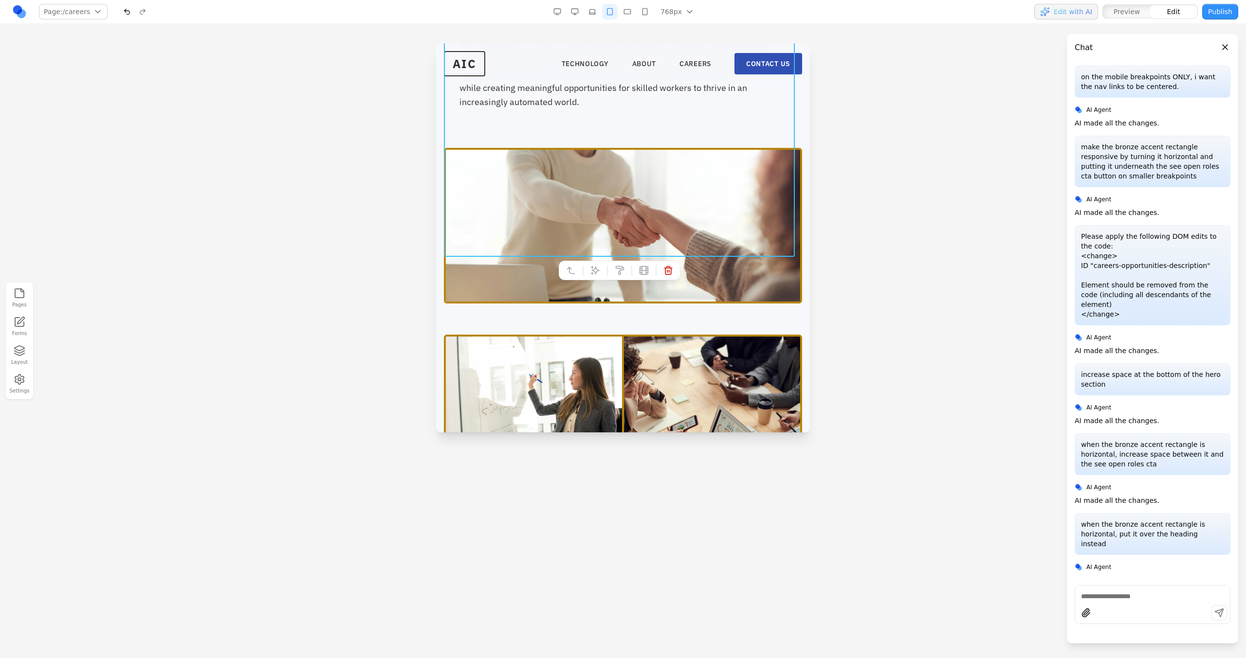
click at [573, 261] on div at bounding box center [620, 270] width 122 height 19
click at [573, 269] on icon at bounding box center [571, 271] width 10 height 10
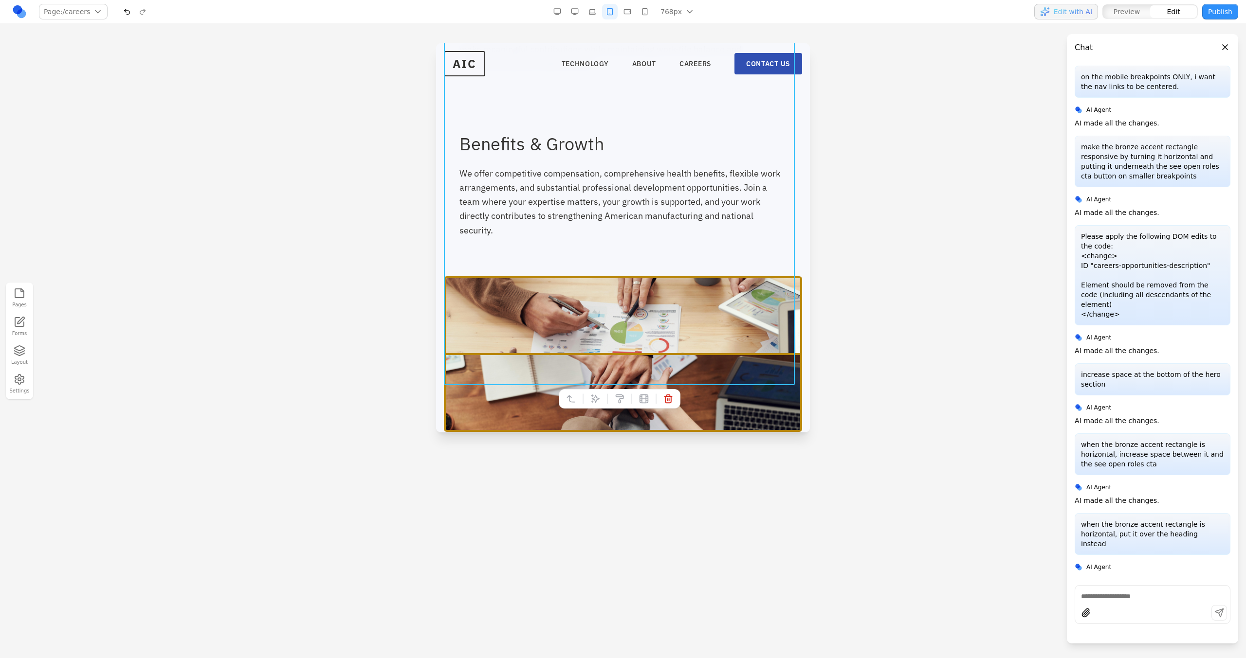
scroll to position [728, 0]
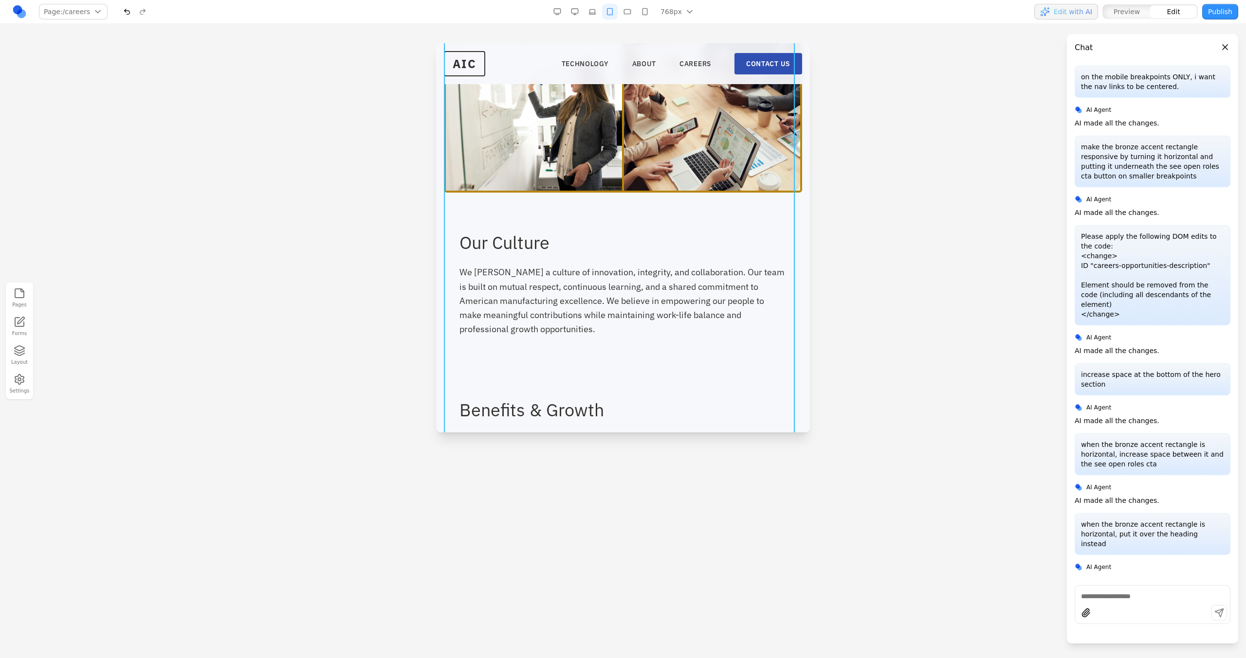
click at [407, 244] on div at bounding box center [623, 350] width 1246 height 615
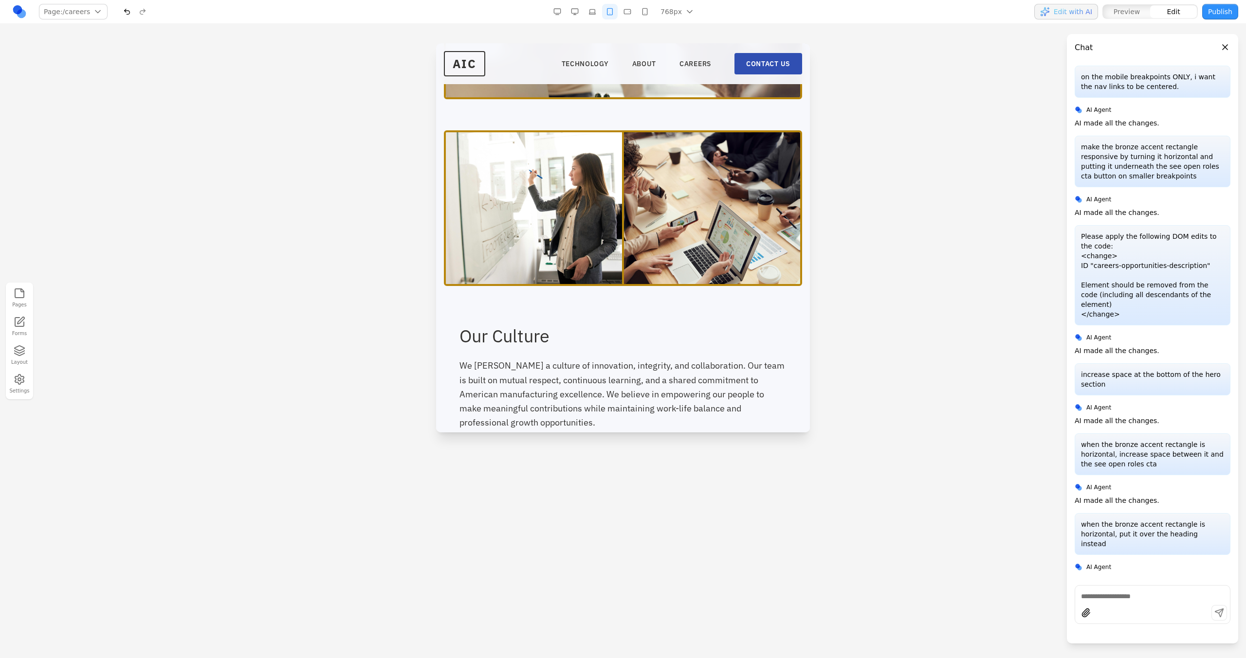
scroll to position [630, 0]
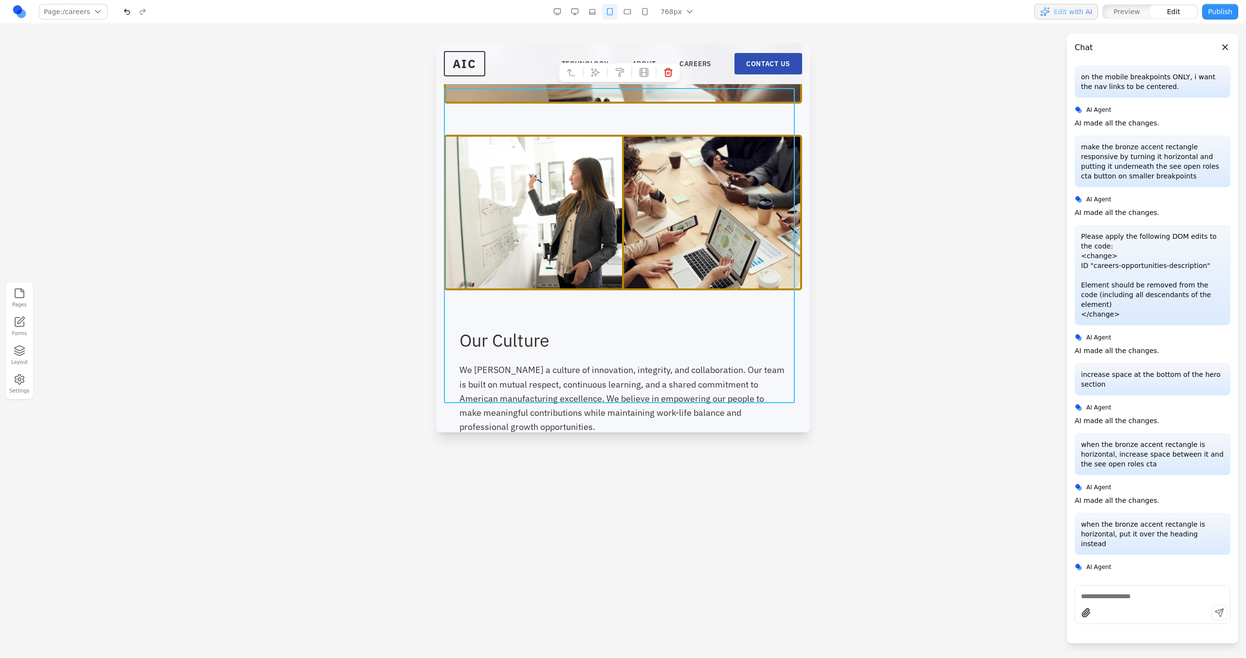
click at [563, 260] on div "Our Culture We [PERSON_NAME] a culture of innovation, integrity, and collaborat…" at bounding box center [623, 292] width 358 height 315
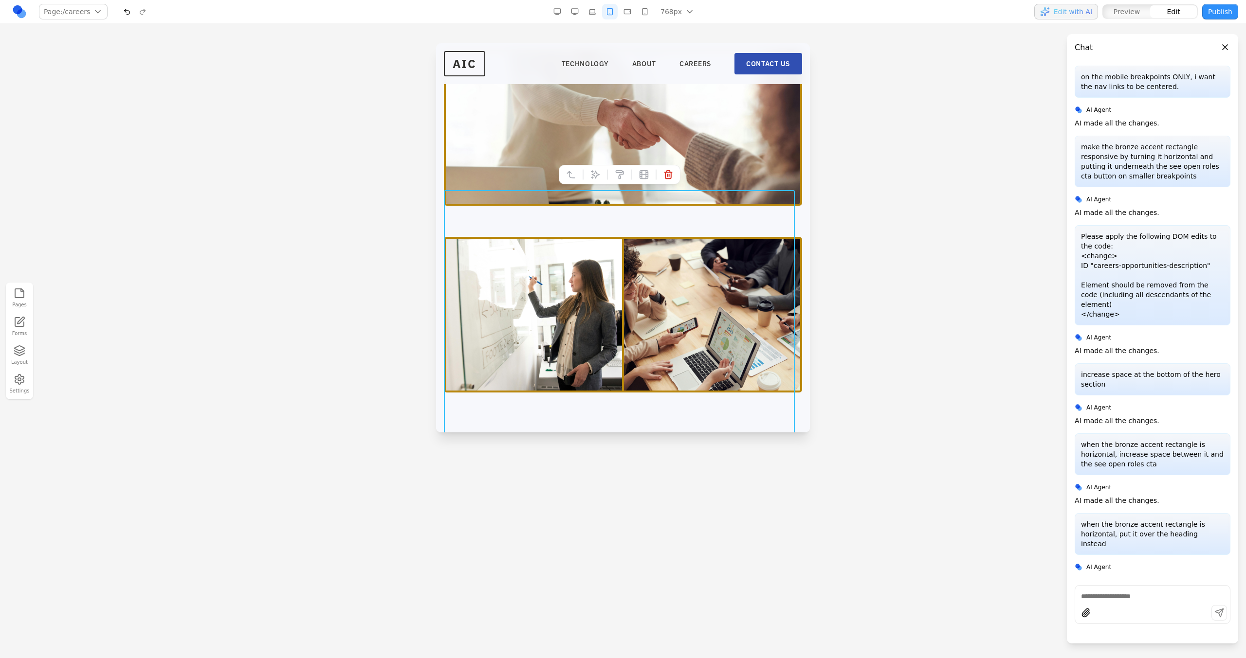
scroll to position [526, 0]
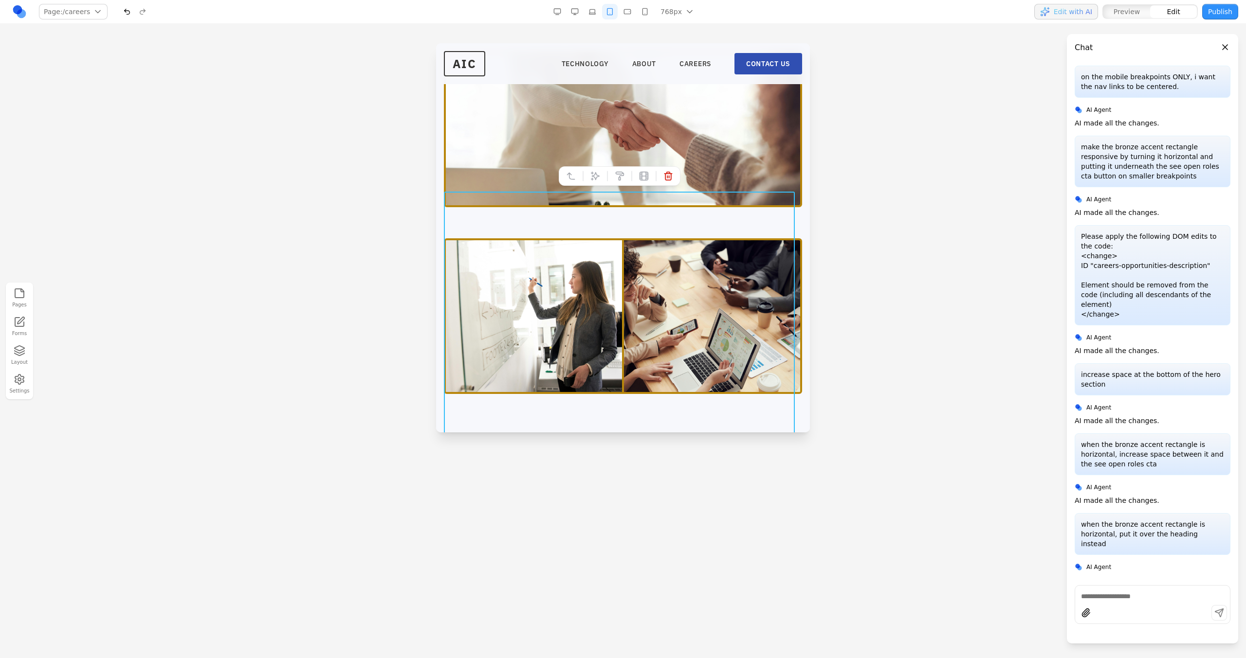
click at [604, 186] on div "Our Mission At AIC, we're building the future of American manufacturing through…" at bounding box center [623, 395] width 358 height 1007
click at [580, 362] on div "Our Culture We [PERSON_NAME] a culture of innovation, integrity, and collaborat…" at bounding box center [623, 395] width 358 height 315
click at [598, 175] on icon at bounding box center [595, 176] width 8 height 8
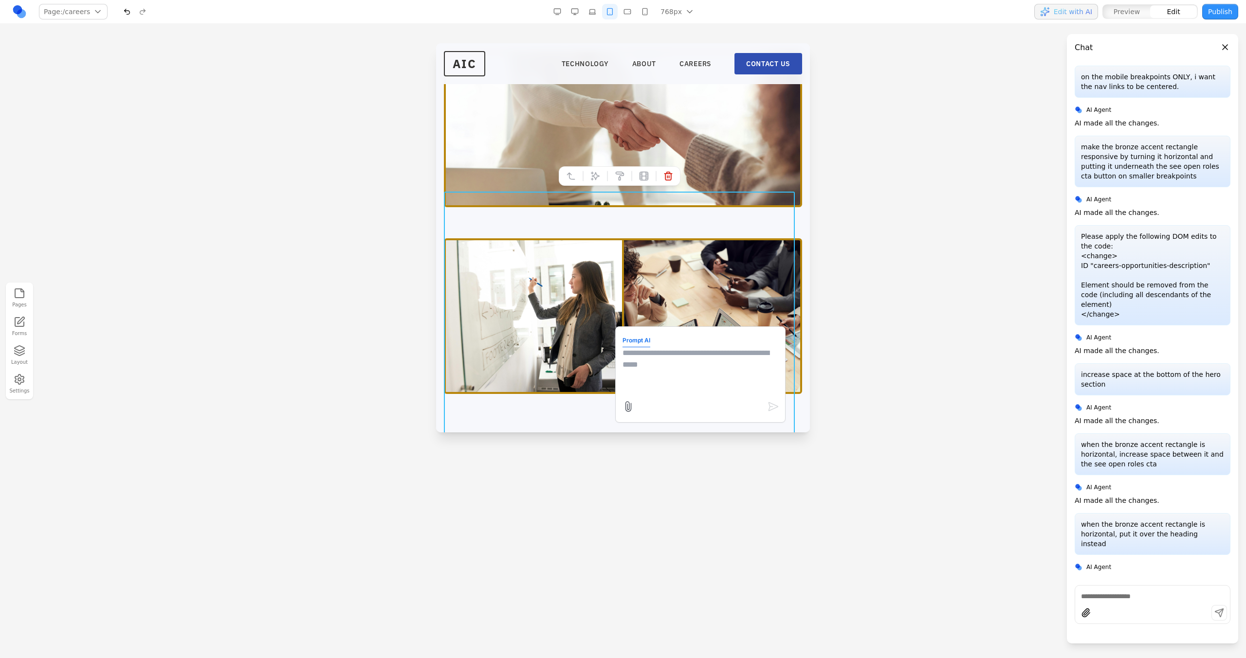
click at [637, 363] on textarea at bounding box center [700, 371] width 156 height 49
type textarea "**********"
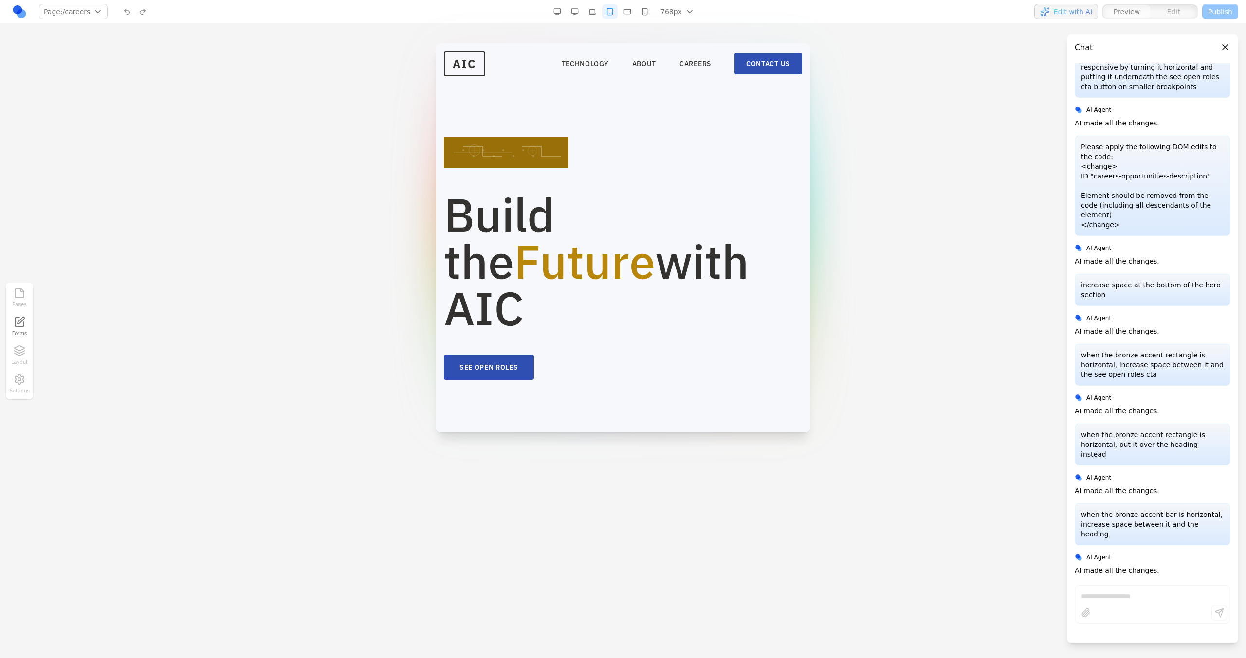
scroll to position [1829, 0]
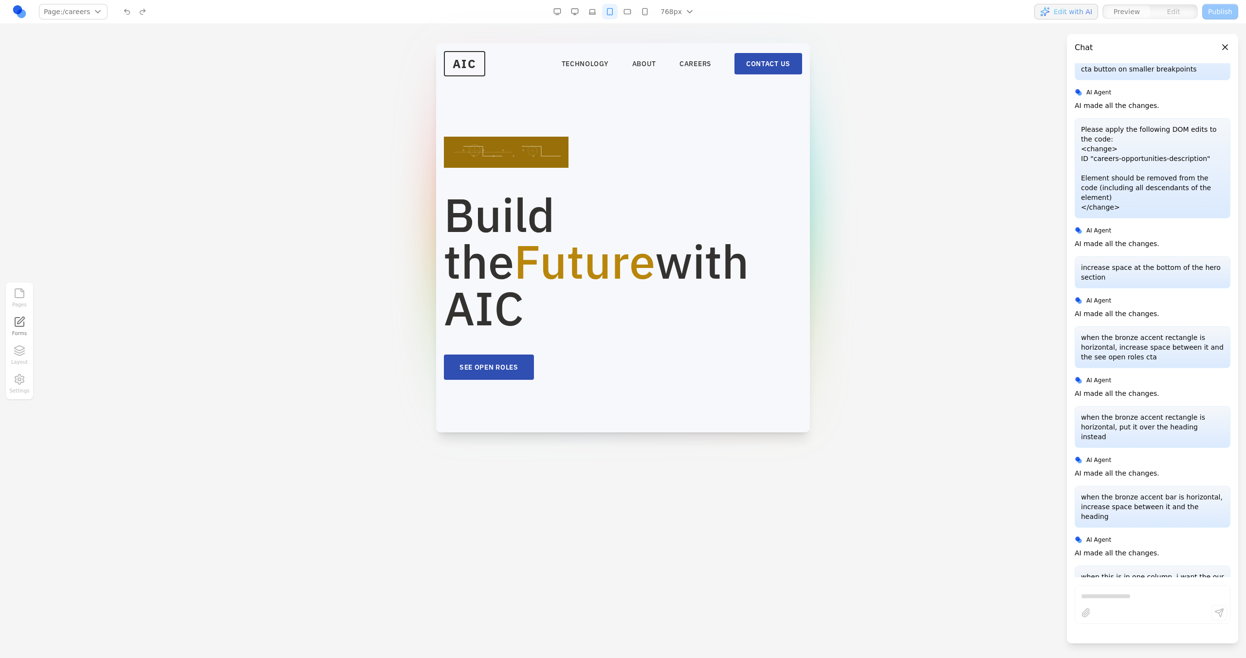
click at [595, 13] on button "button" at bounding box center [592, 12] width 16 height 16
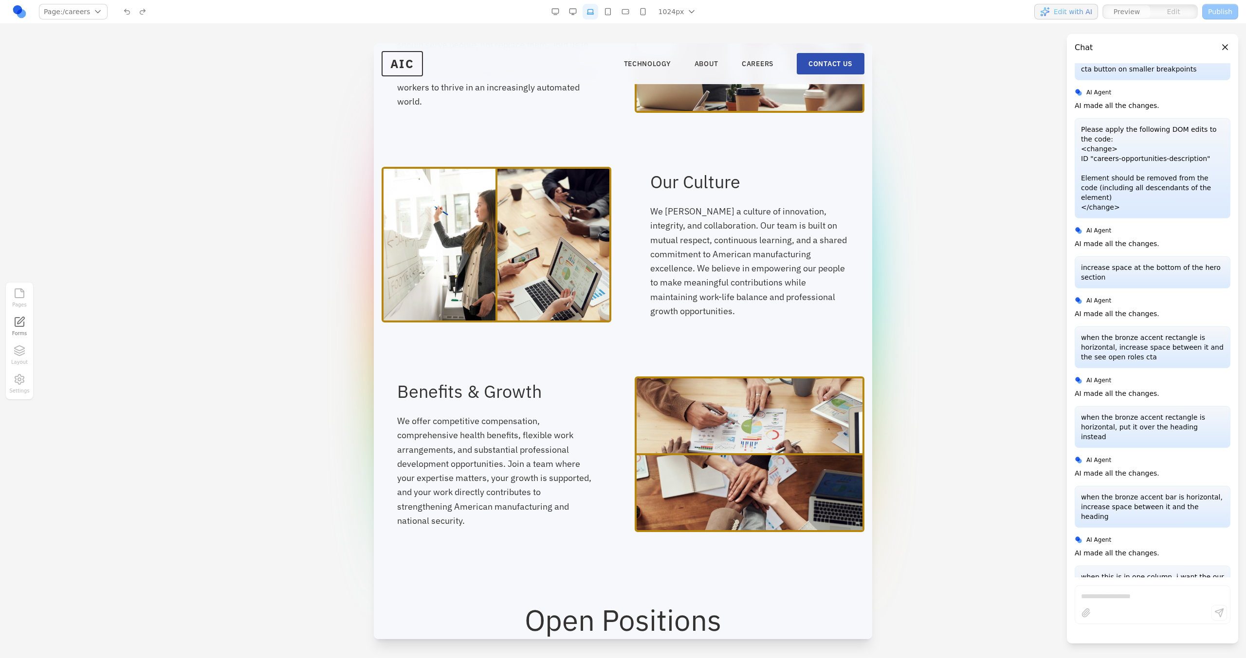
scroll to position [0, 0]
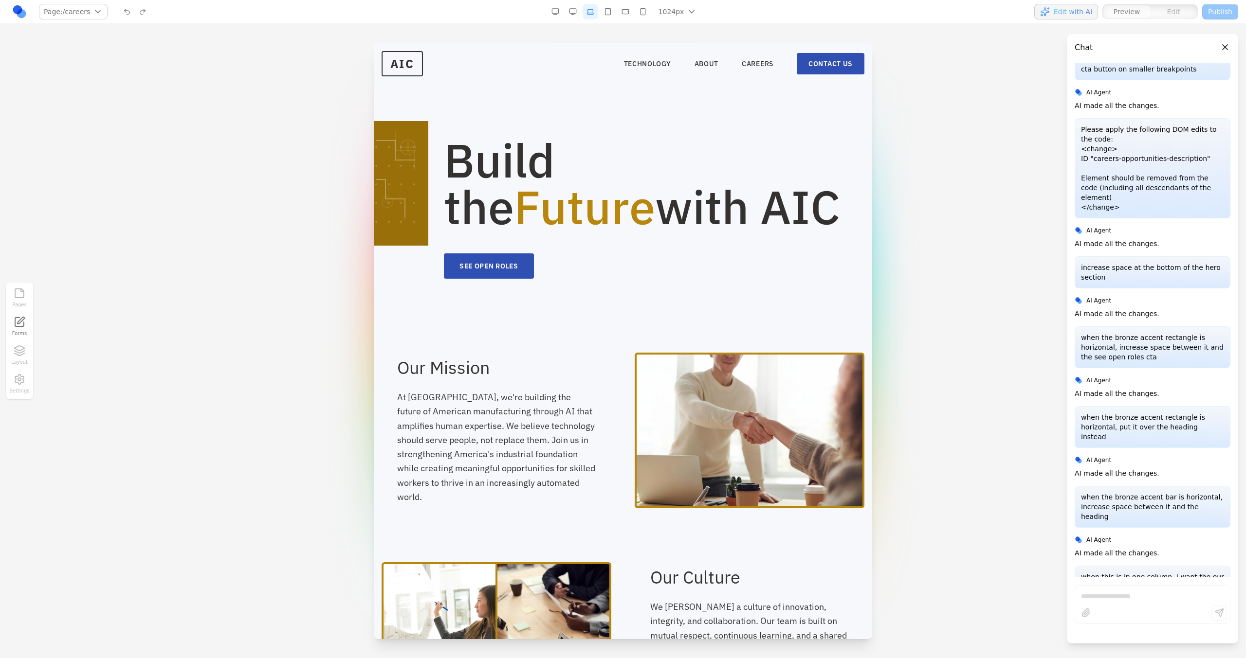
click at [611, 14] on button "button" at bounding box center [608, 12] width 16 height 16
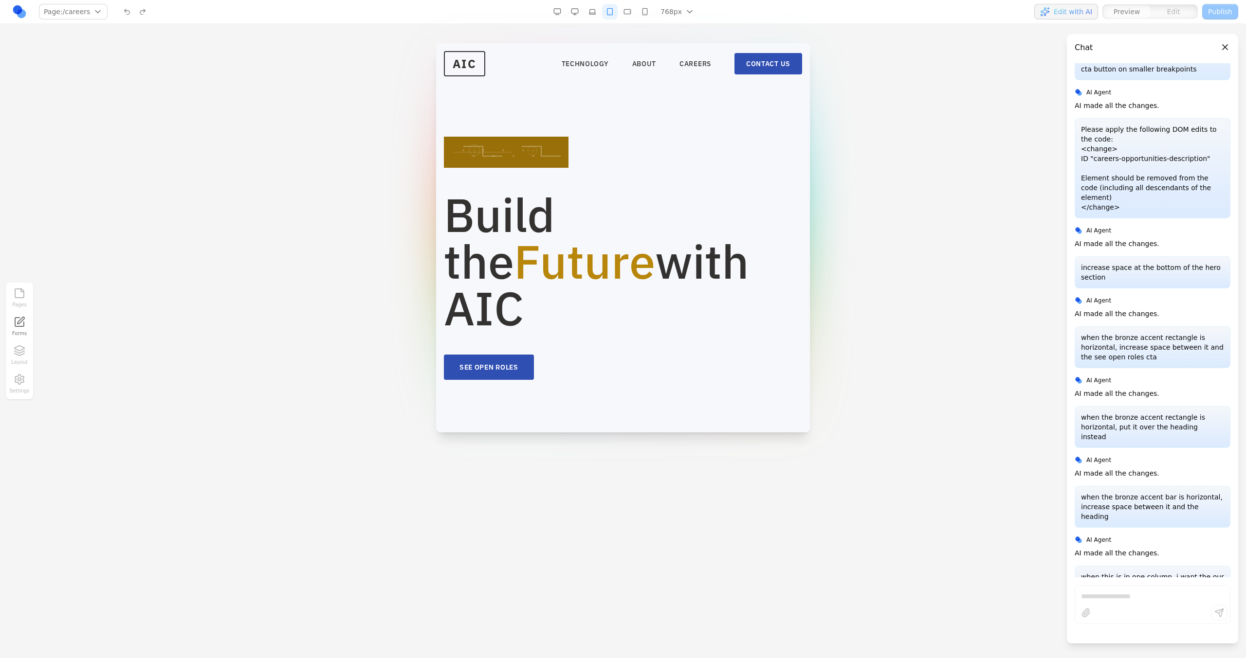
click at [627, 14] on button "button" at bounding box center [627, 12] width 16 height 16
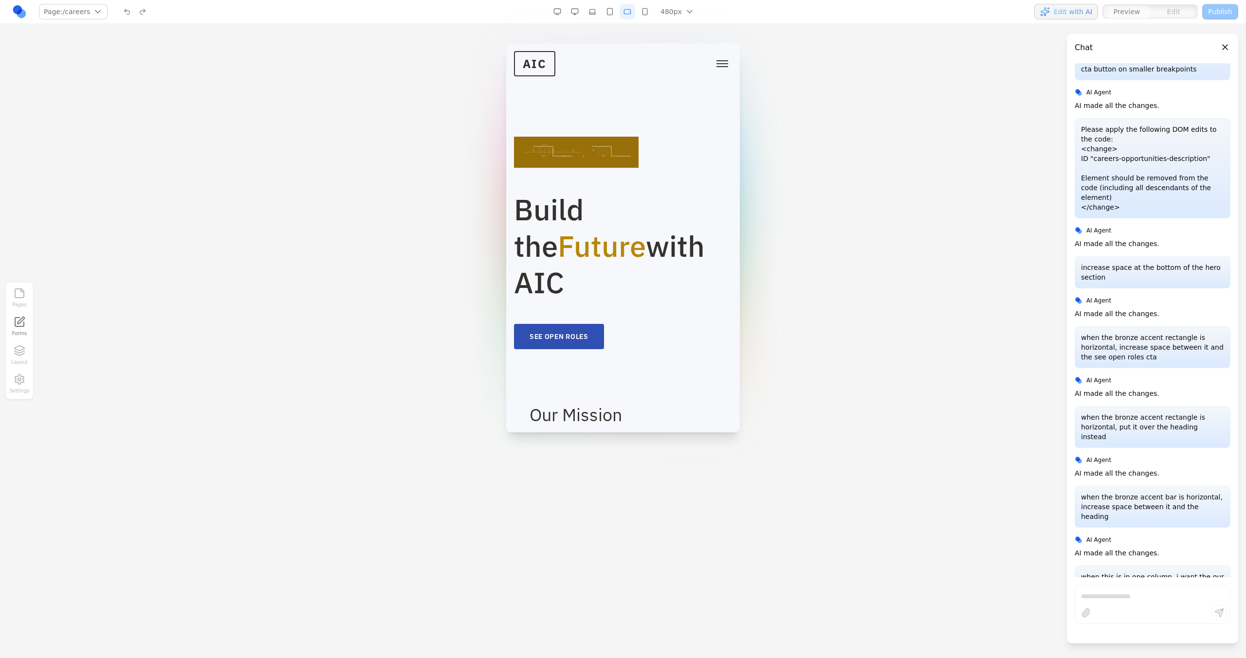
click at [641, 12] on button "button" at bounding box center [645, 12] width 16 height 16
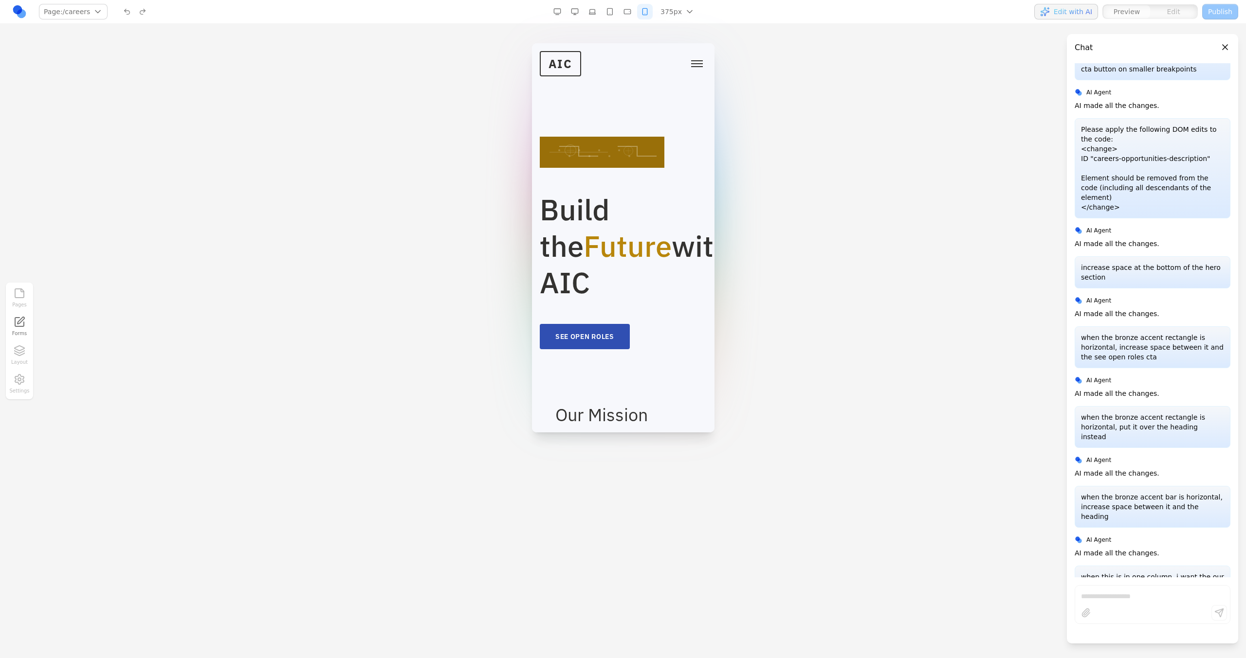
click at [607, 16] on button "button" at bounding box center [610, 12] width 16 height 16
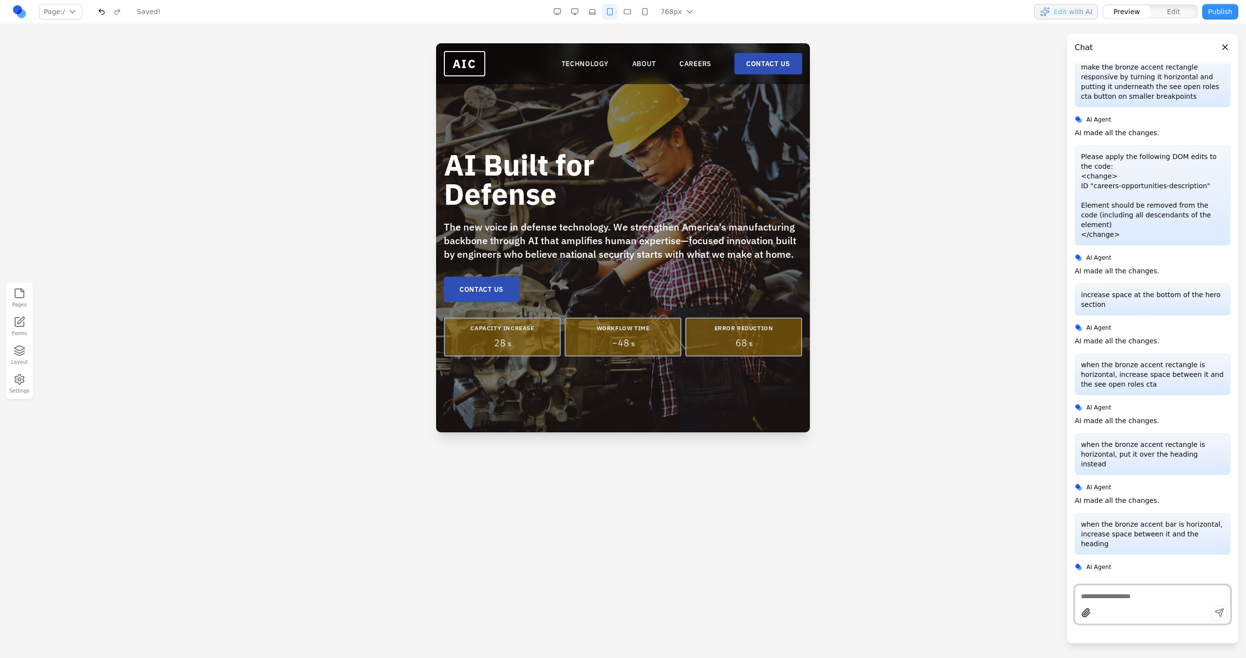
click at [696, 54] on nav "TECHNOLOGY ABOUT CAREERS CONTACT US" at bounding box center [681, 63] width 240 height 21
click at [692, 68] on link "CAREERS" at bounding box center [695, 64] width 32 height 10
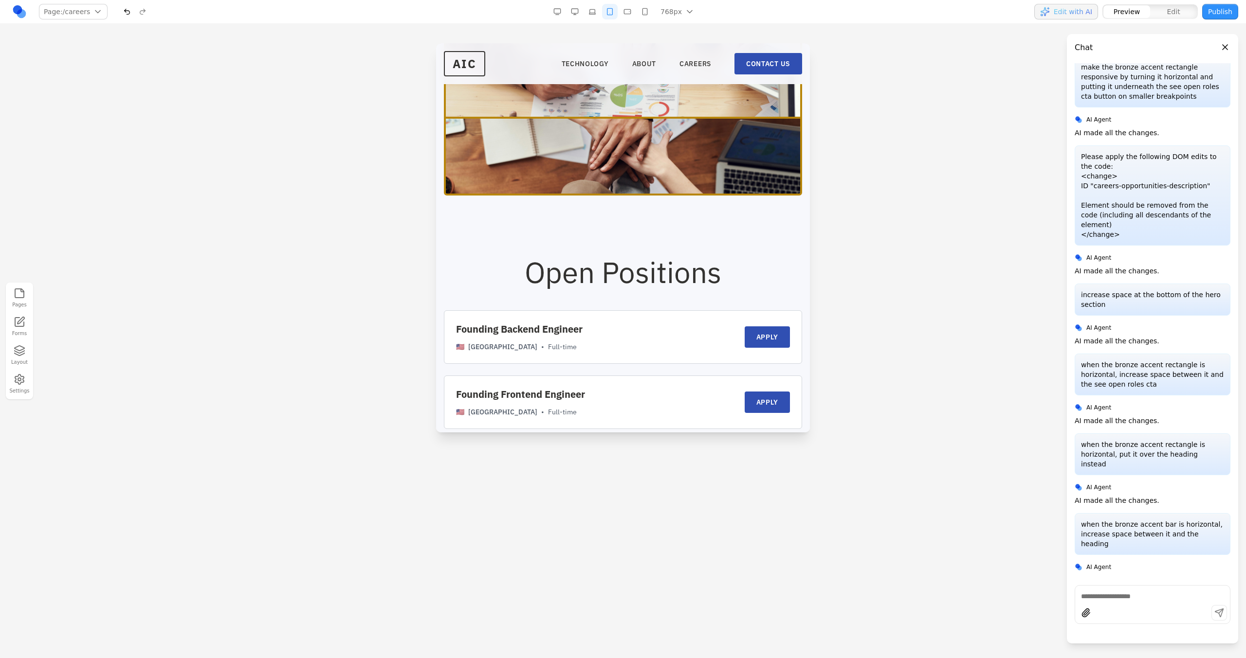
scroll to position [1369, 0]
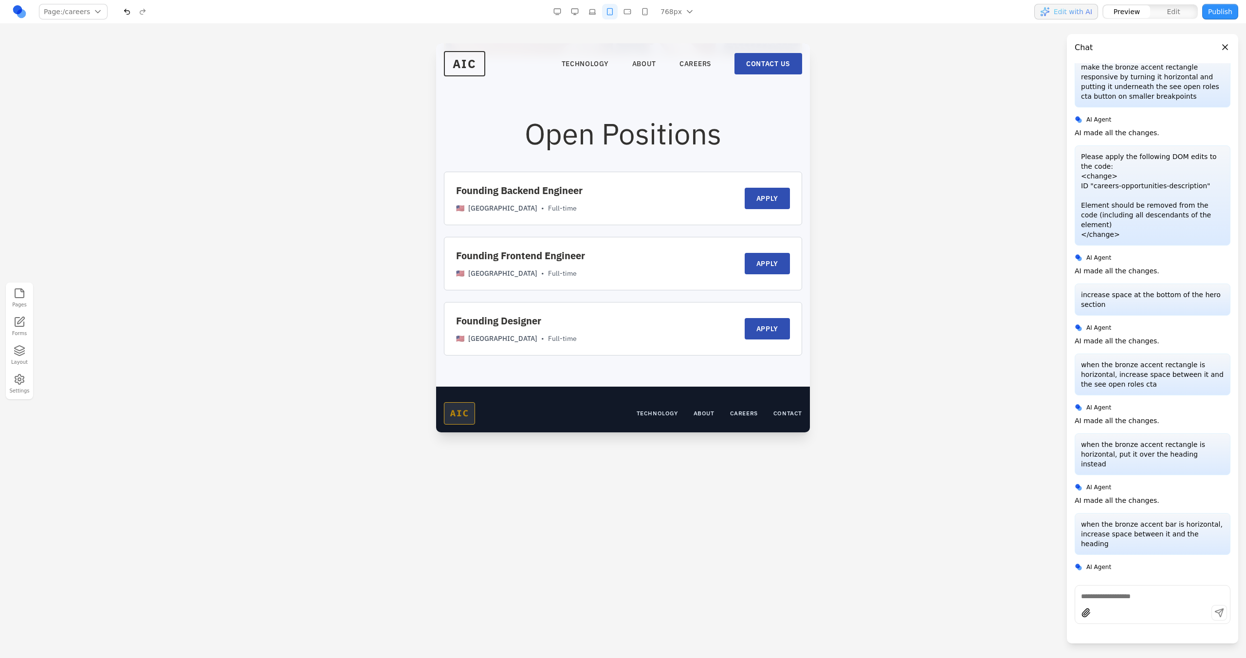
click at [634, 12] on button "button" at bounding box center [627, 12] width 16 height 16
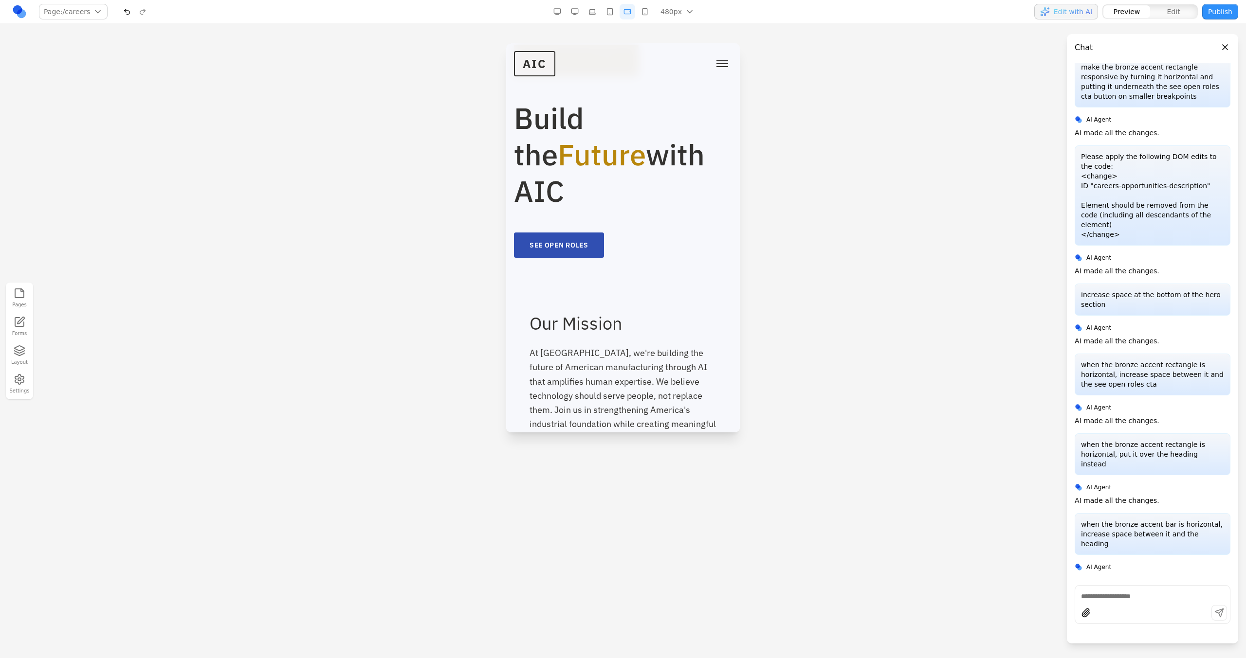
scroll to position [36, 0]
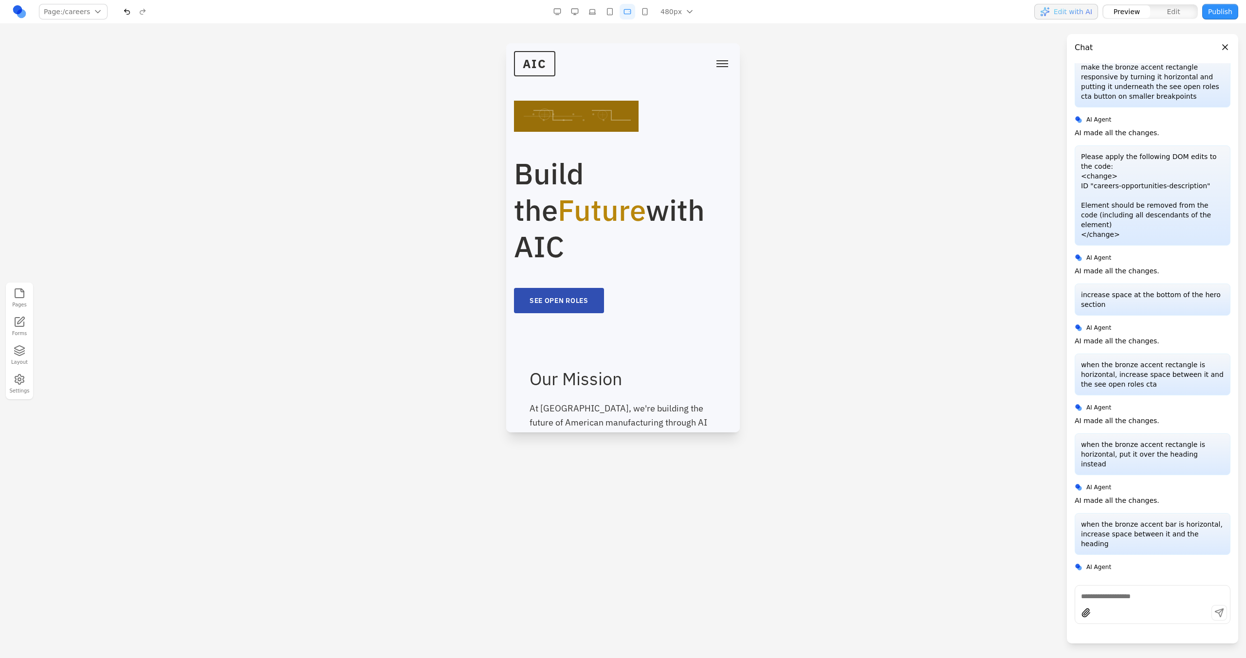
drag, startPoint x: 646, startPoint y: 9, endPoint x: 109, endPoint y: 4, distance: 536.7
click at [646, 9] on button "button" at bounding box center [645, 12] width 16 height 16
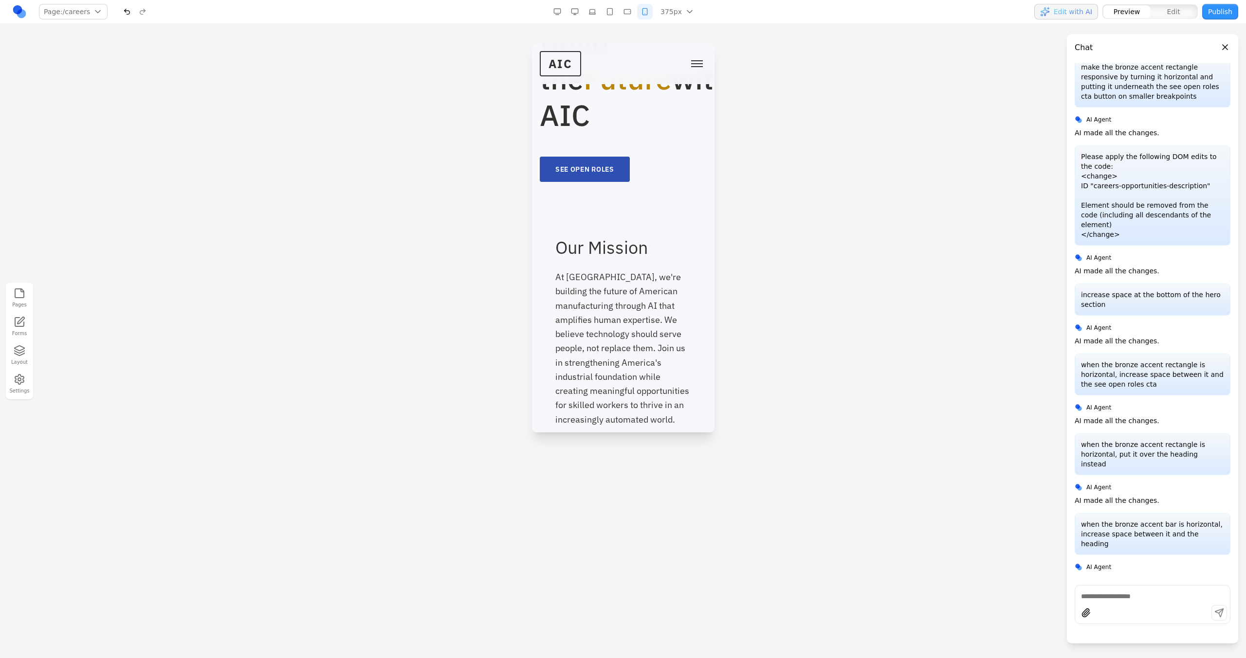
scroll to position [0, 0]
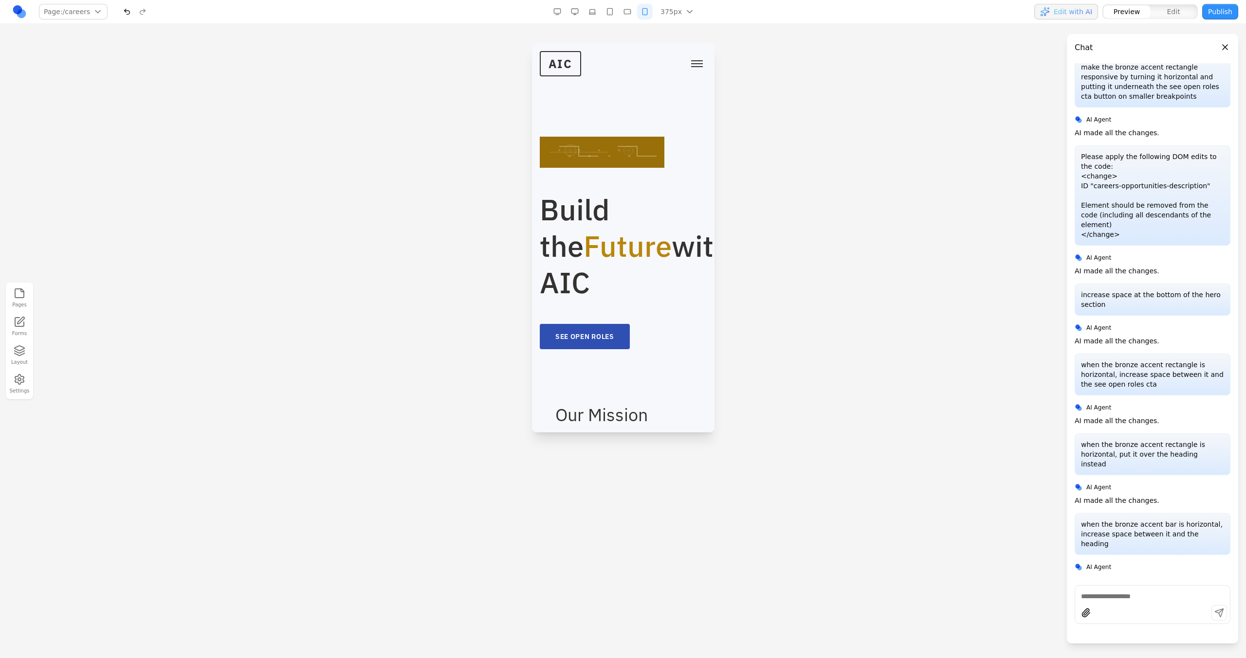
click at [628, 11] on button "button" at bounding box center [627, 12] width 16 height 16
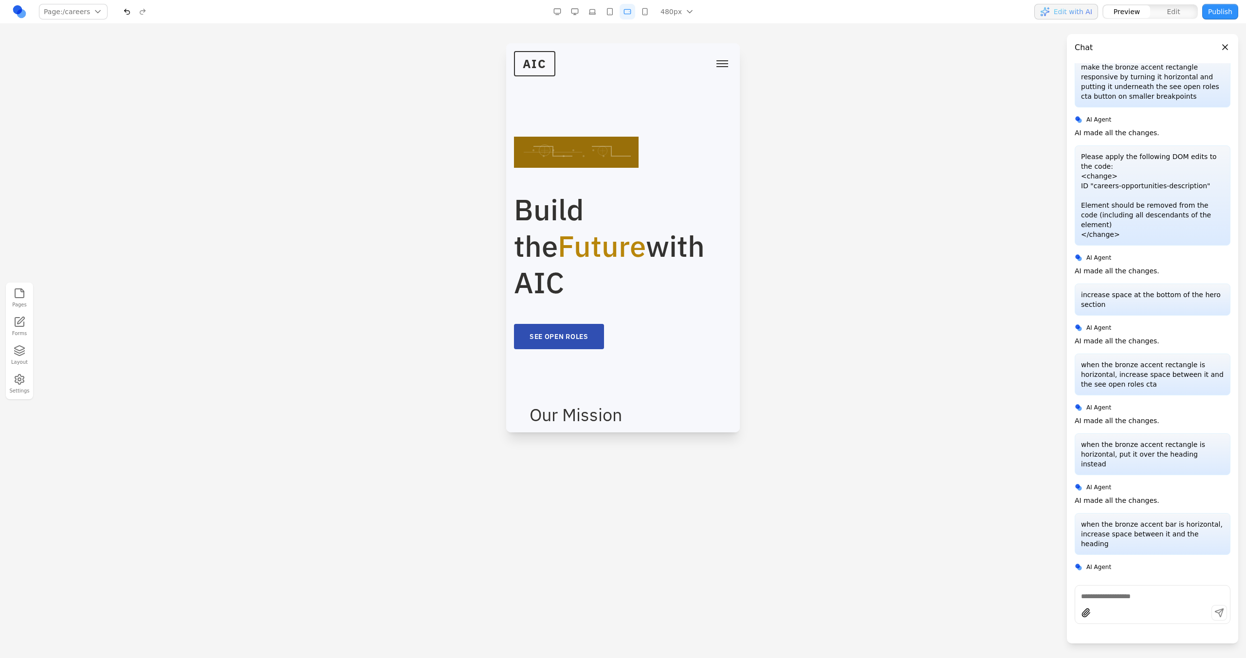
click at [642, 11] on button "button" at bounding box center [645, 12] width 16 height 16
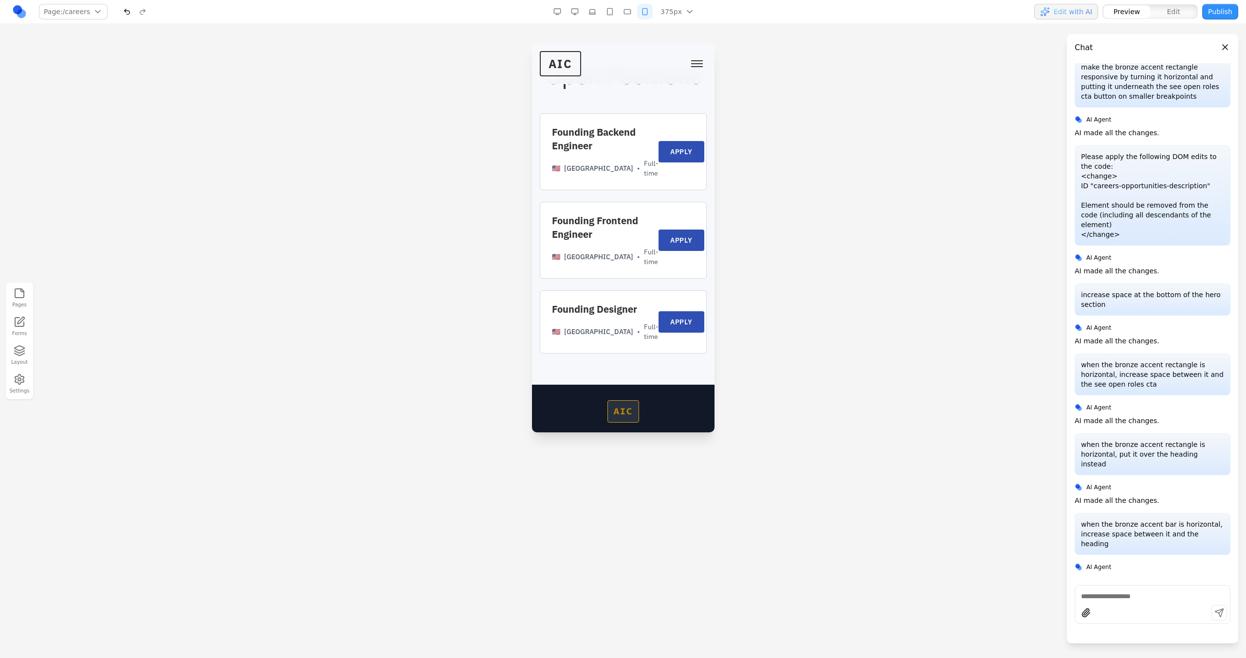
scroll to position [1708, 0]
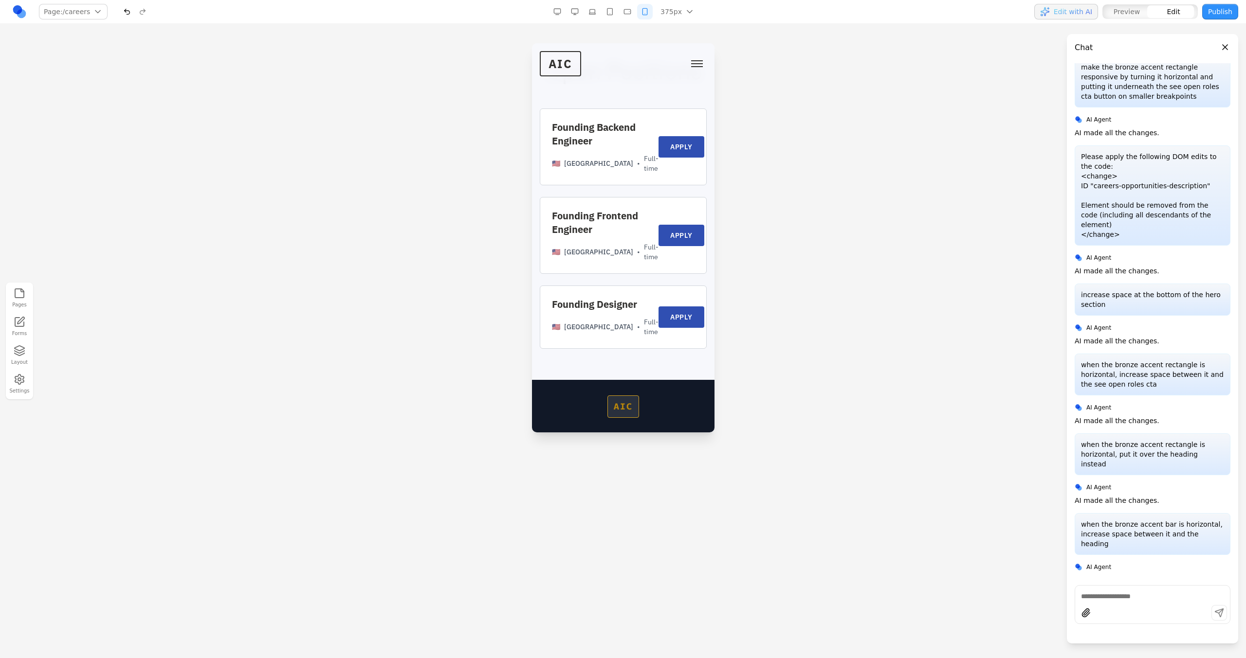
click at [619, 222] on div "Founding Backend Engineer 🇺🇸 [GEOGRAPHIC_DATA] • Full-time APPLY Founding Front…" at bounding box center [622, 229] width 167 height 240
click at [609, 125] on icon at bounding box center [614, 121] width 10 height 10
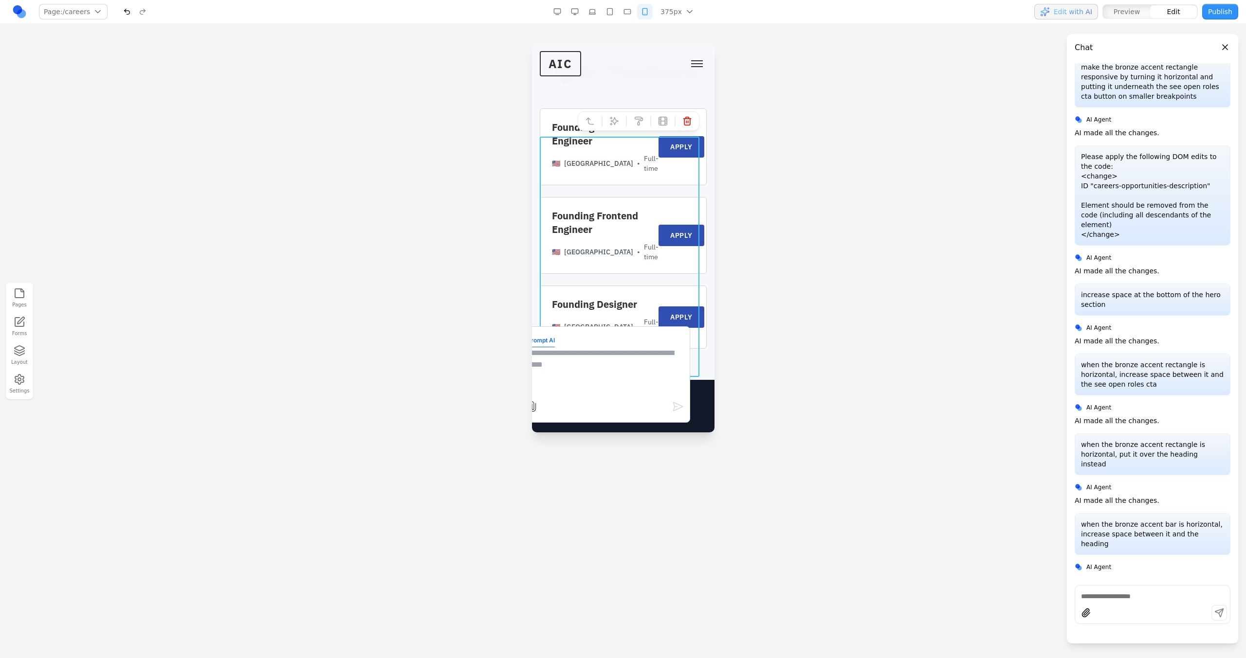
click at [589, 356] on textarea at bounding box center [604, 371] width 156 height 49
click at [632, 13] on button "button" at bounding box center [627, 12] width 16 height 16
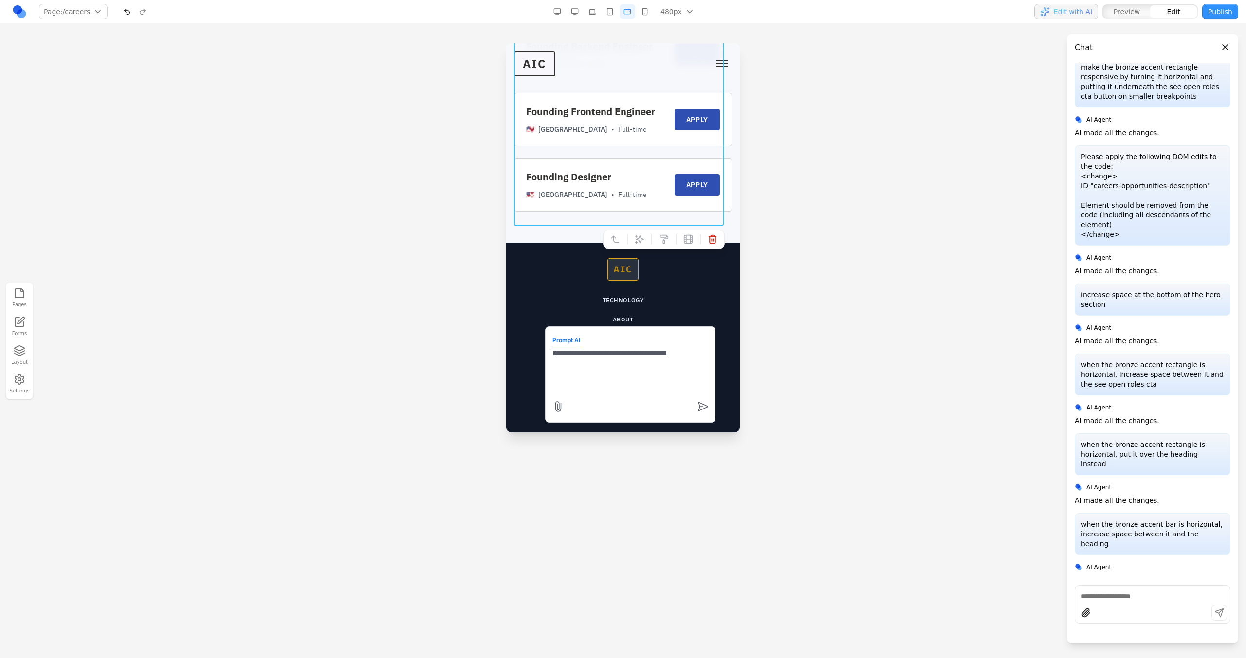
scroll to position [1574, 0]
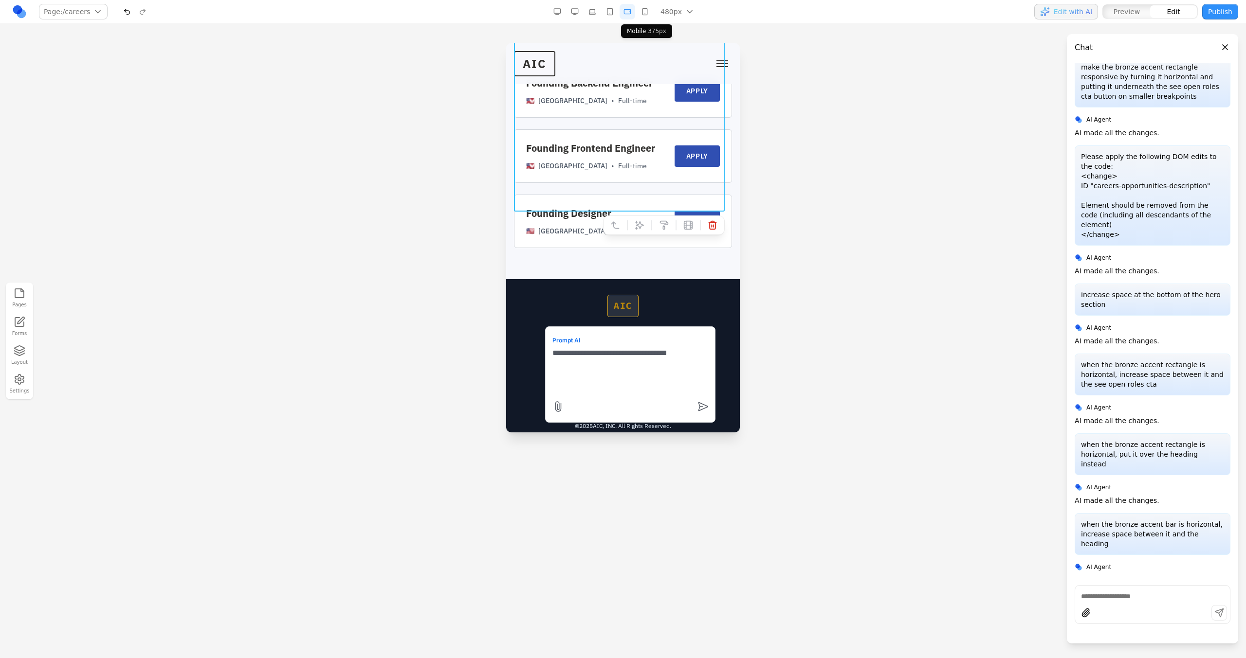
click at [643, 13] on button "button" at bounding box center [645, 12] width 16 height 16
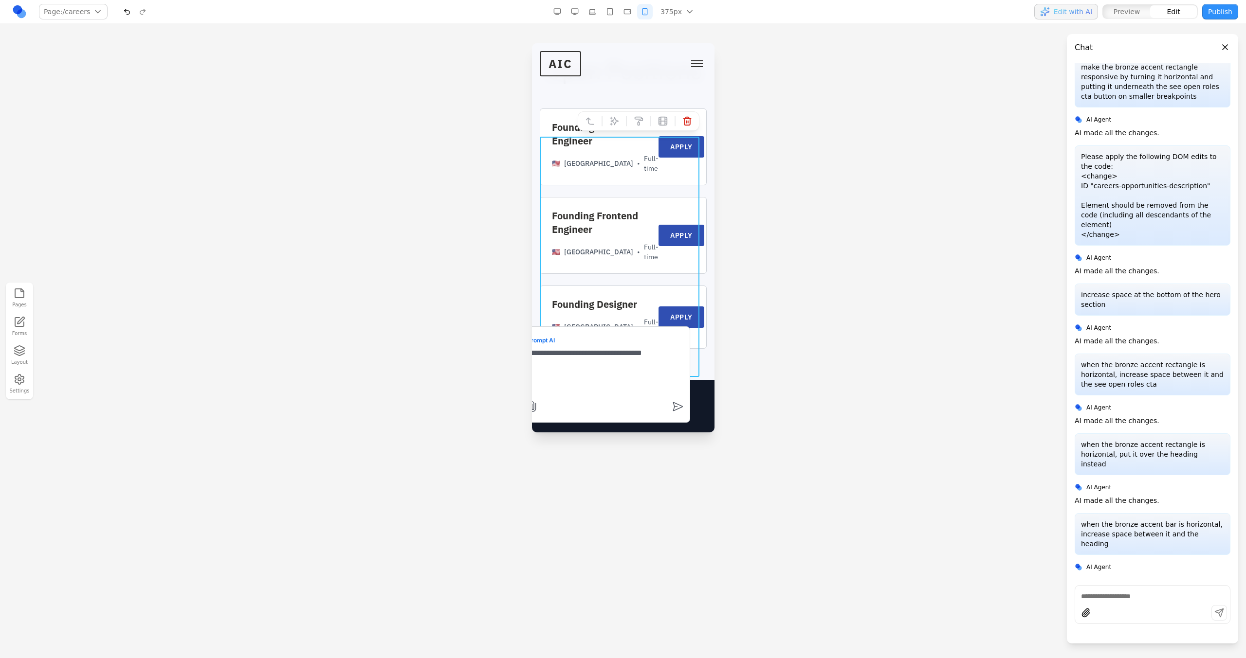
click at [664, 355] on textarea "**********" at bounding box center [604, 371] width 156 height 49
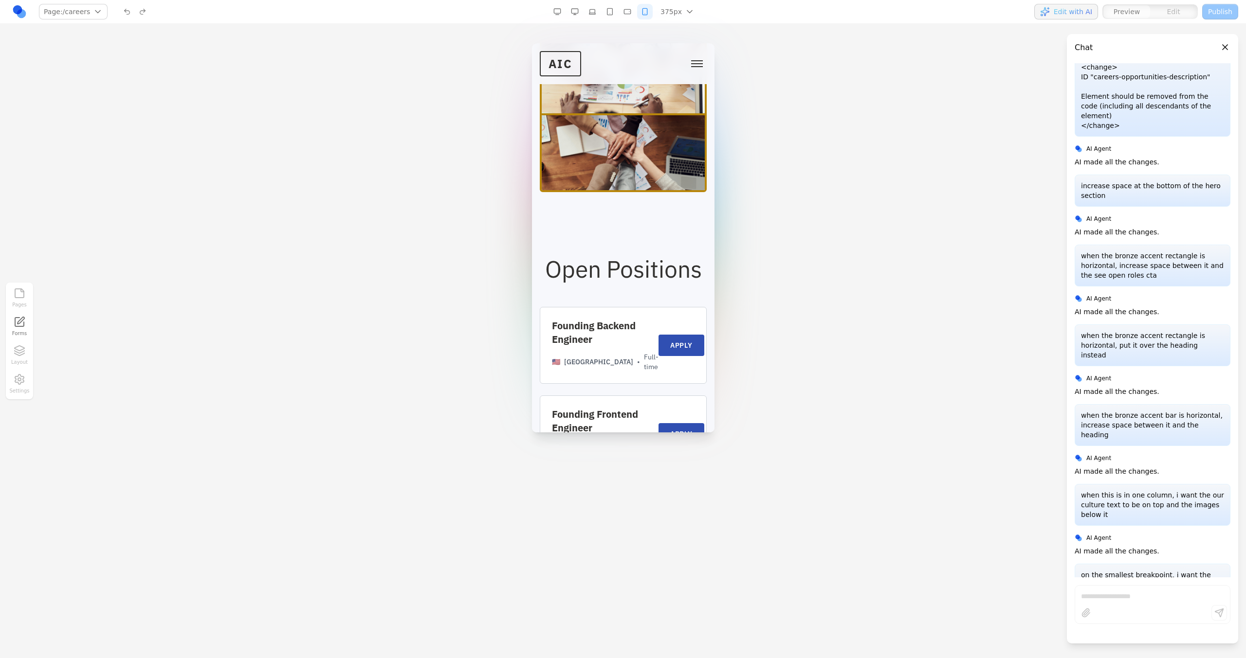
scroll to position [1873, 0]
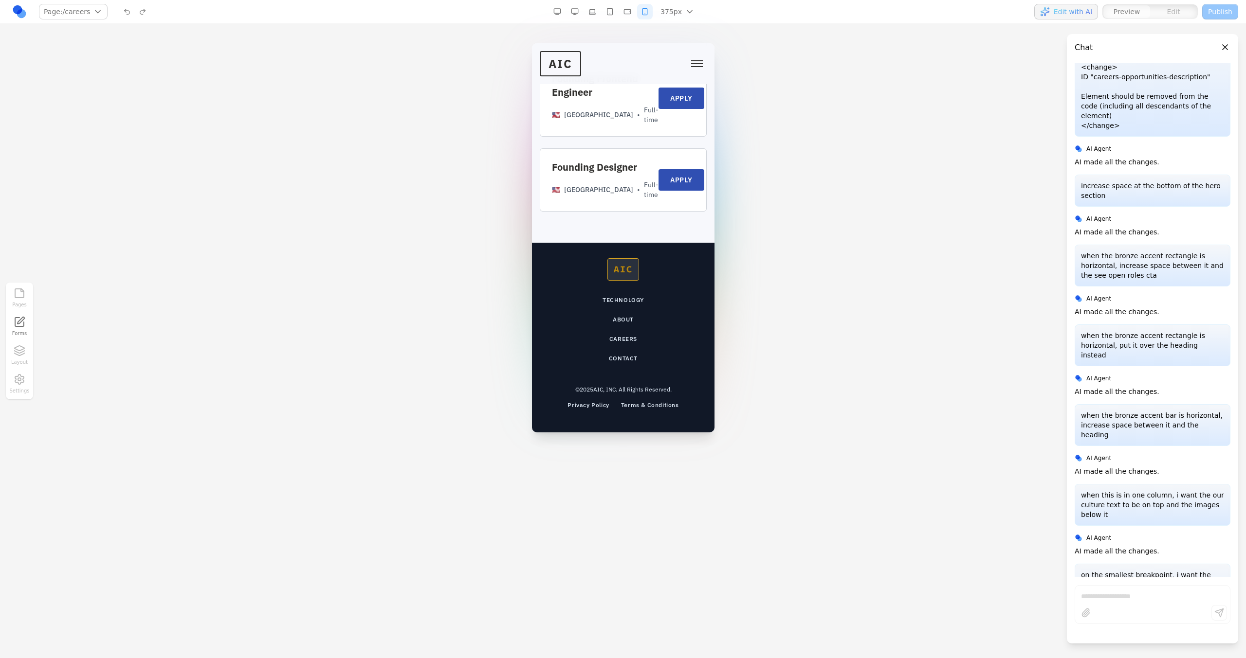
click at [693, 61] on span "Toggle mobile menu" at bounding box center [696, 60] width 12 height 1
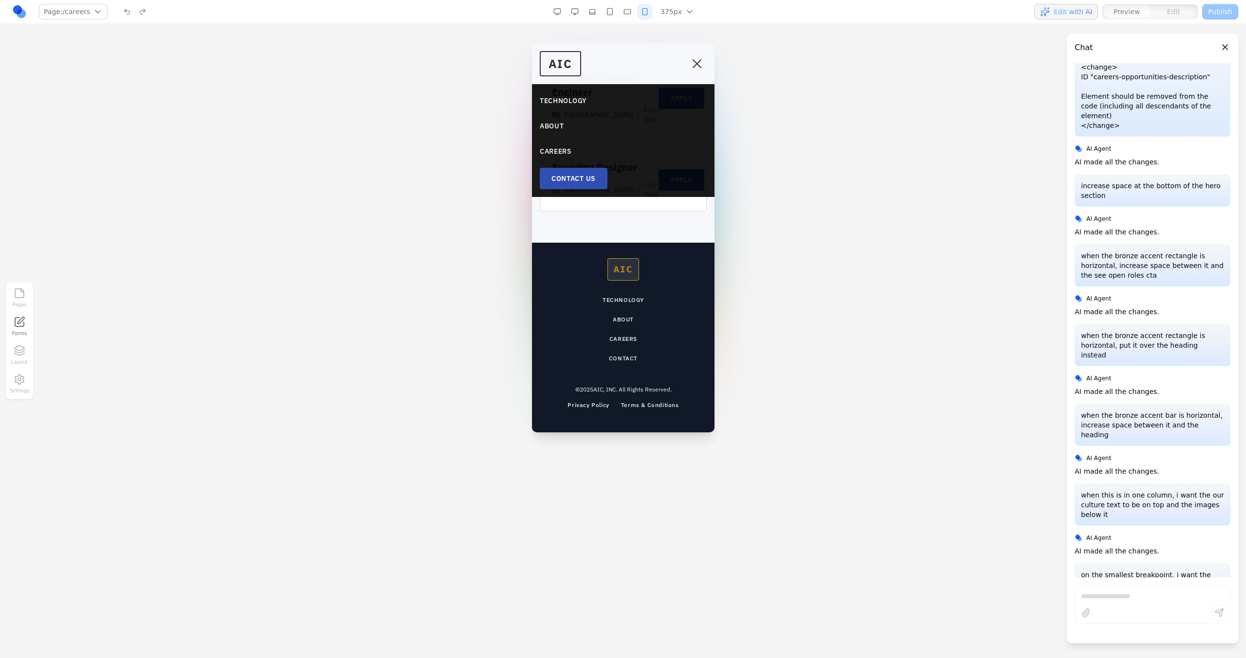
click at [693, 61] on button "Toggle mobile menu" at bounding box center [696, 63] width 19 height 15
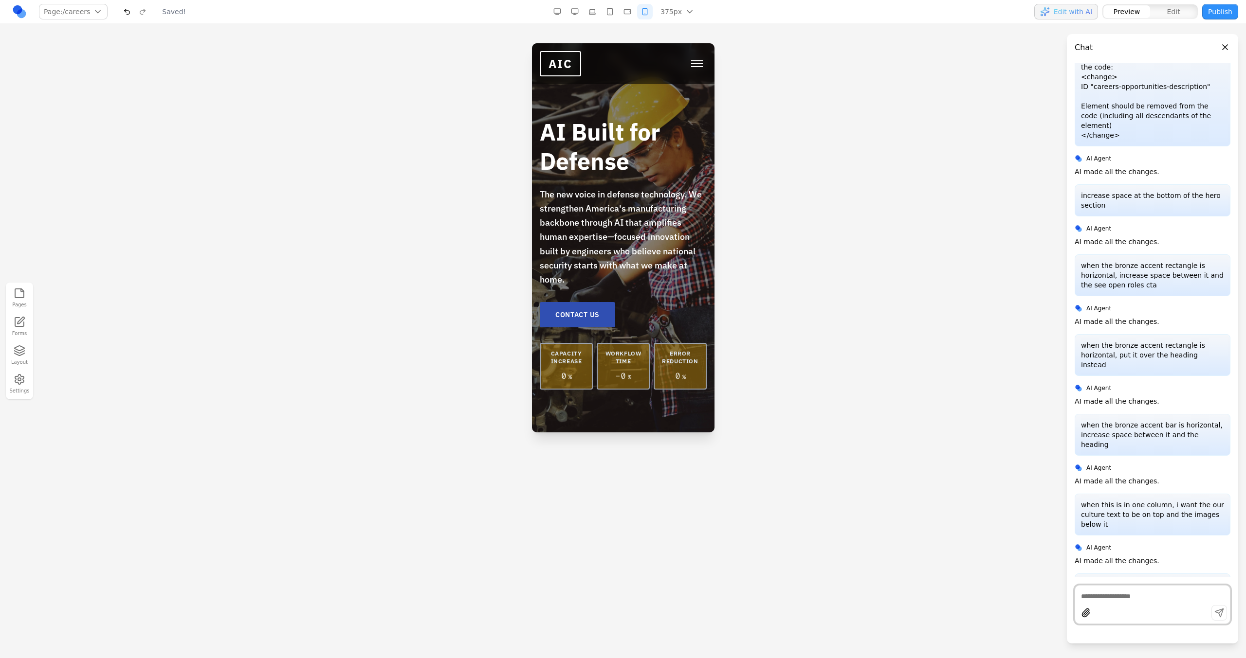
scroll to position [0, 0]
click at [690, 66] on span "Toggle mobile menu" at bounding box center [696, 66] width 12 height 1
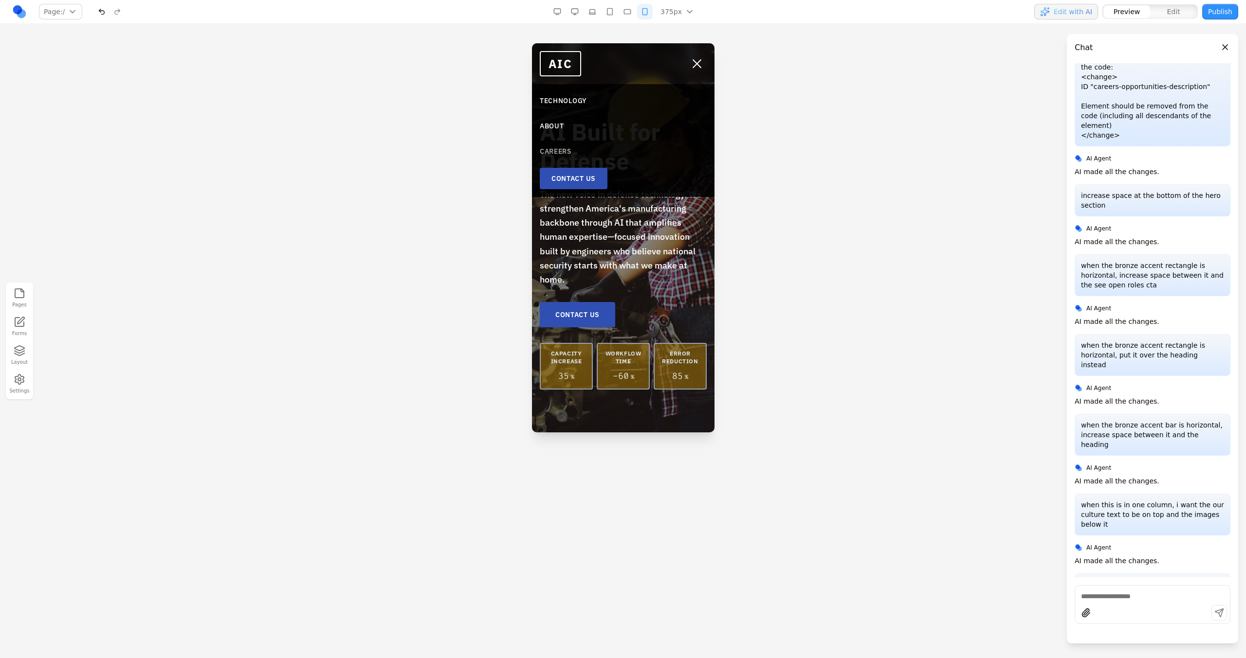
click at [561, 151] on link "CAREERS" at bounding box center [622, 152] width 167 height 18
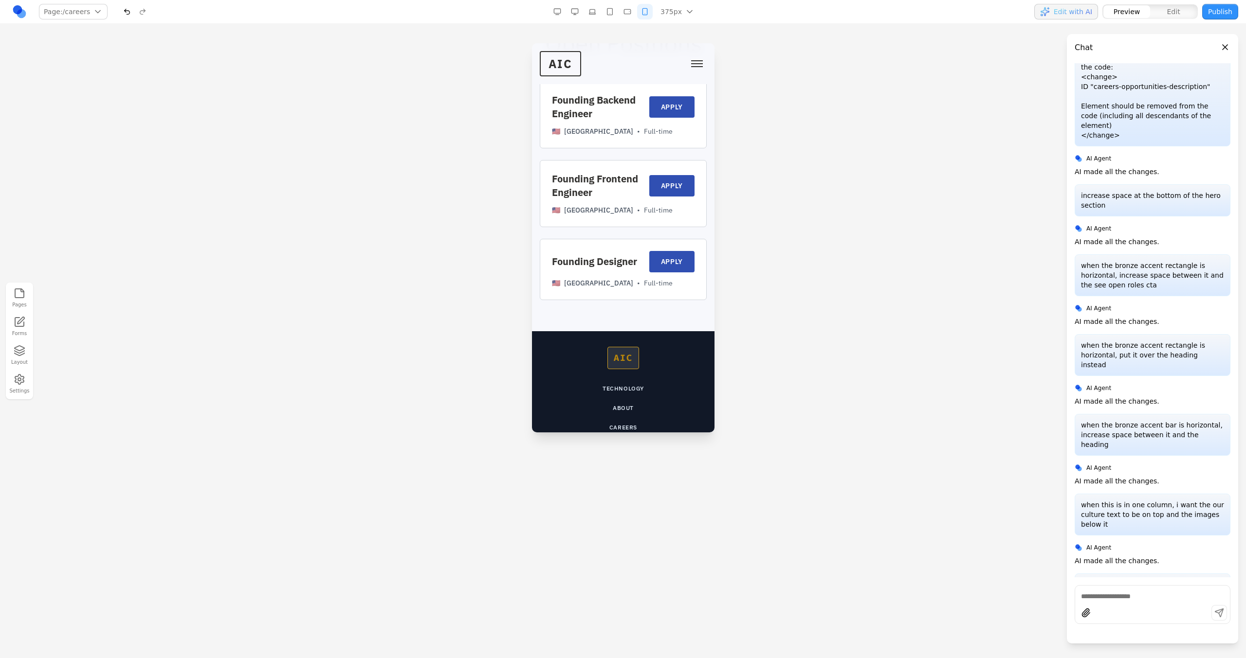
scroll to position [1733, 0]
click at [633, 13] on button "button" at bounding box center [627, 12] width 16 height 16
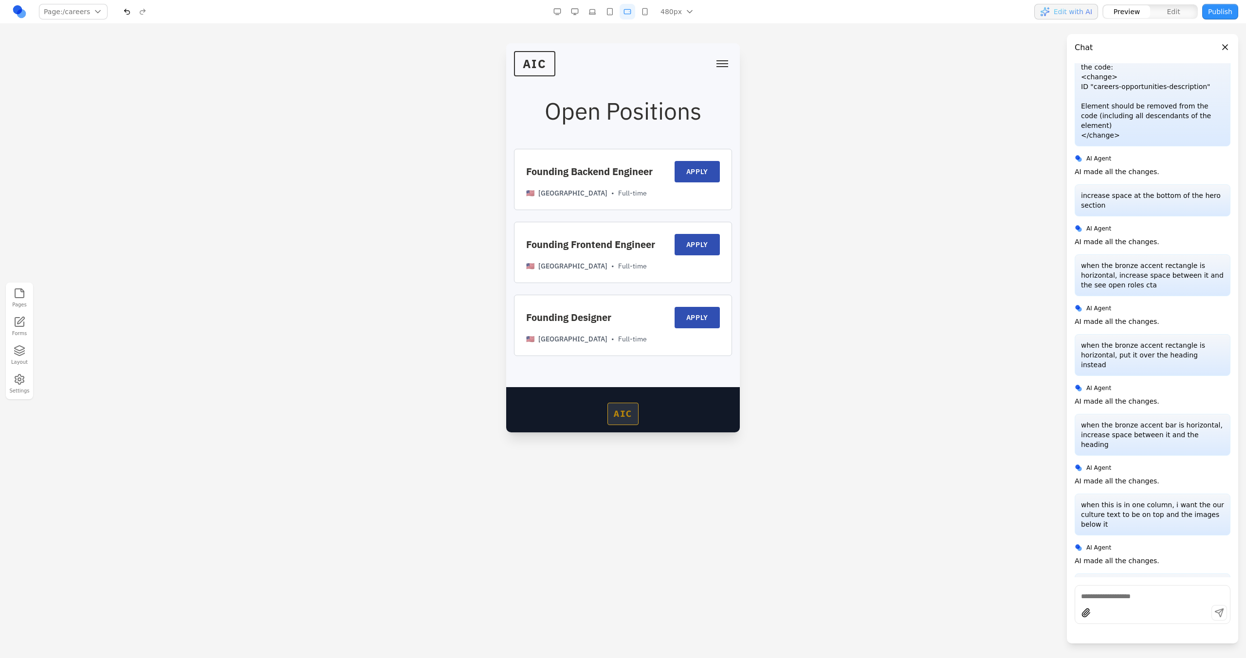
click at [643, 14] on button "button" at bounding box center [645, 12] width 16 height 16
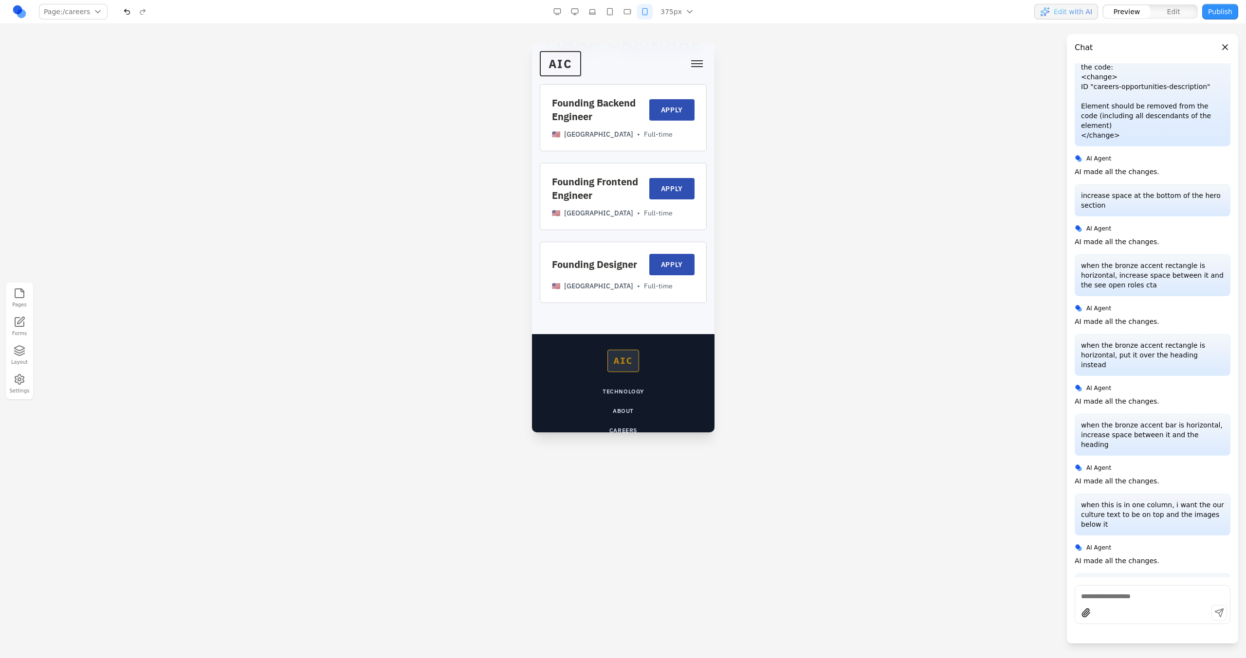
click at [633, 13] on button "button" at bounding box center [627, 12] width 16 height 16
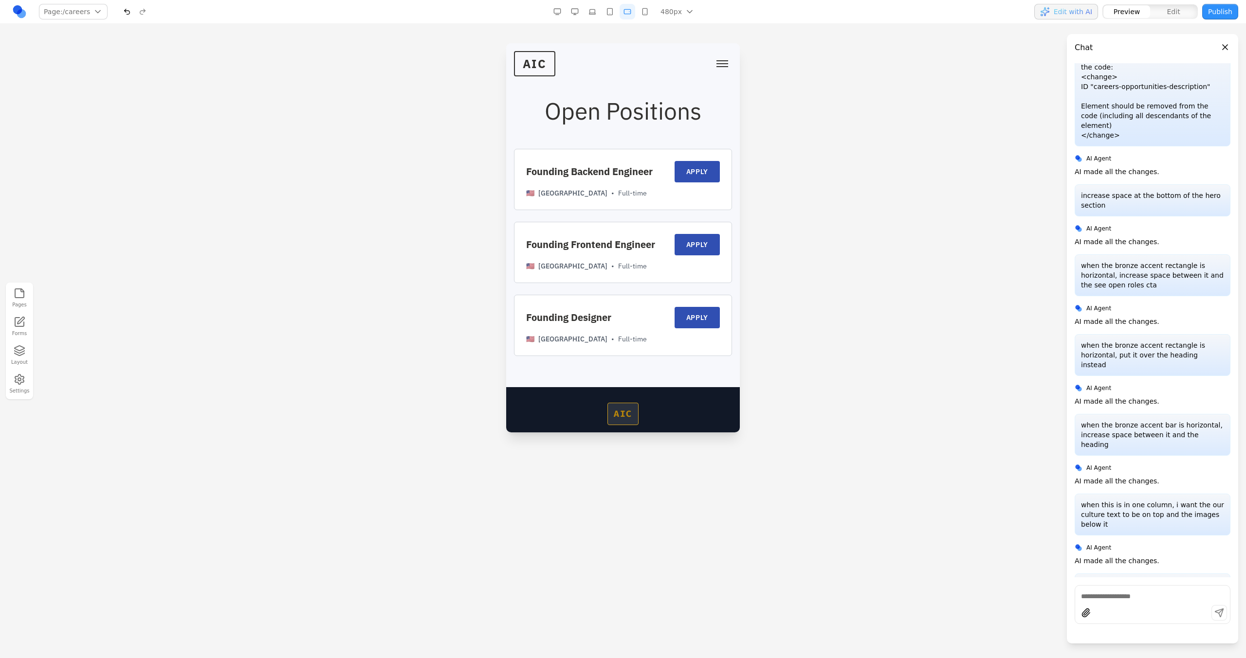
click at [617, 13] on button "button" at bounding box center [610, 12] width 16 height 16
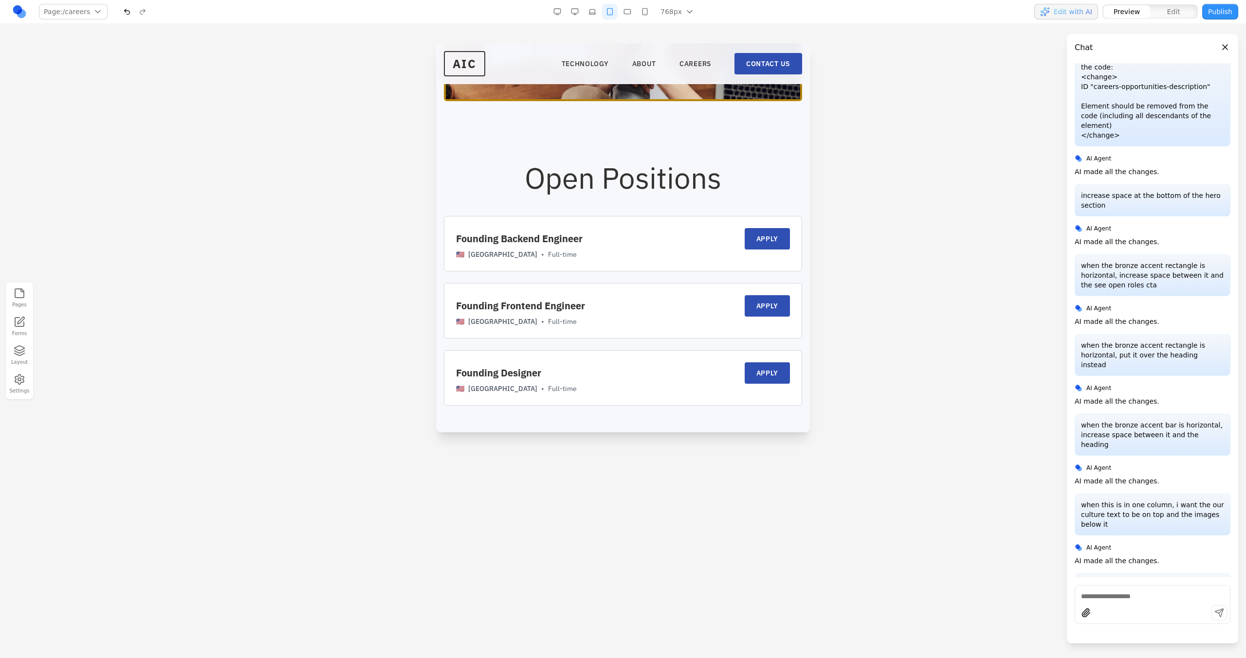
scroll to position [1375, 0]
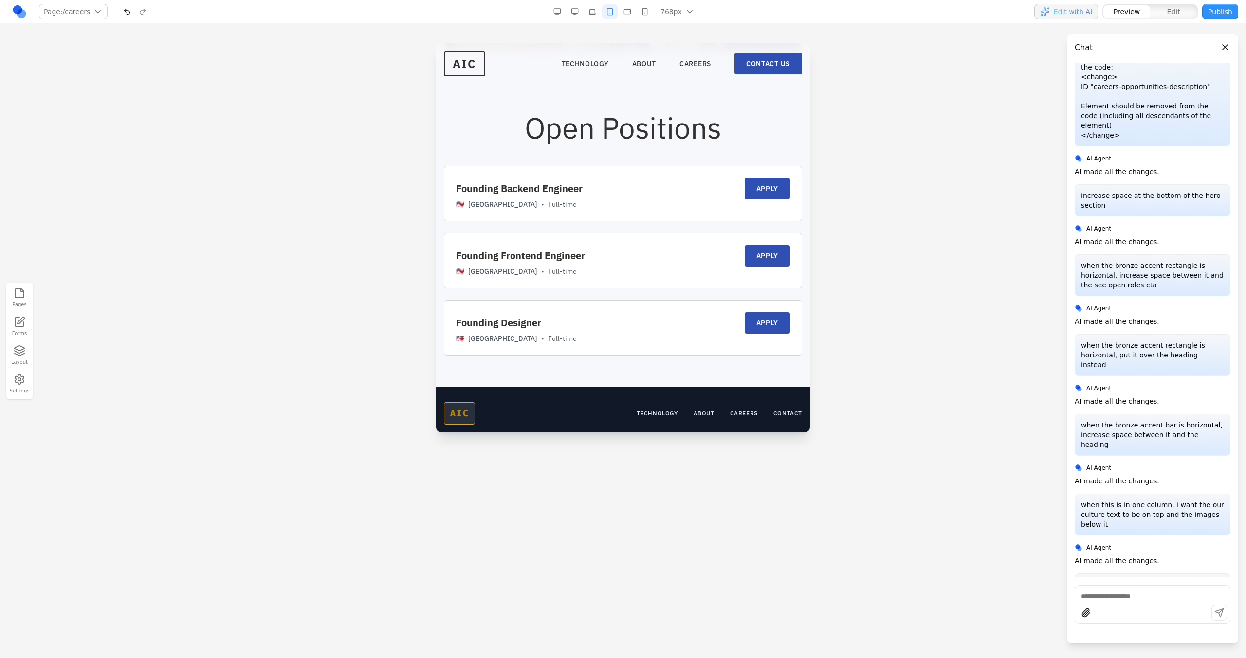
click at [590, 14] on button "button" at bounding box center [592, 12] width 16 height 16
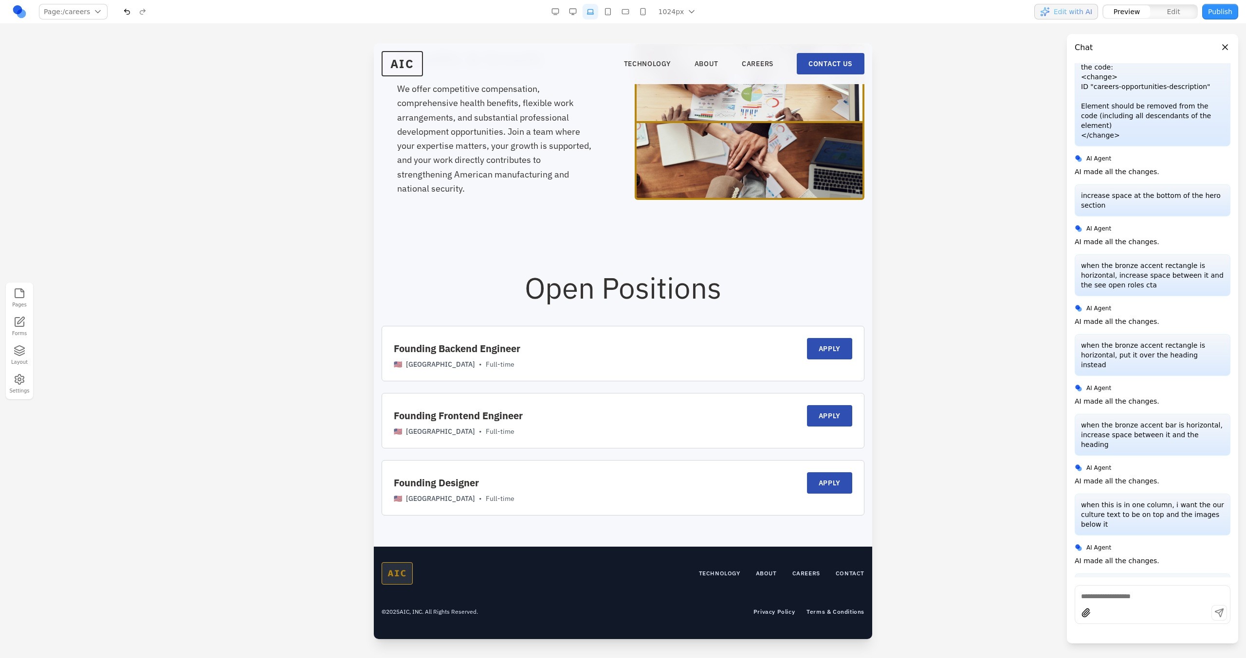
click at [573, 13] on button "button" at bounding box center [573, 12] width 16 height 16
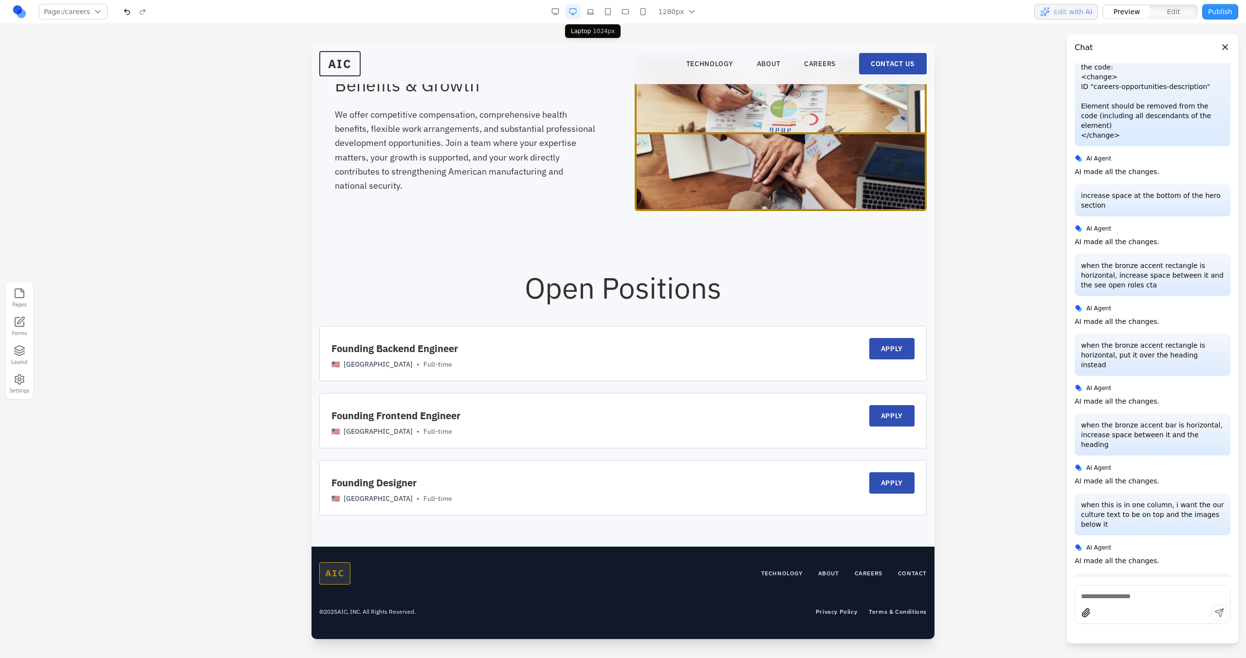
click at [590, 13] on button "button" at bounding box center [590, 12] width 16 height 16
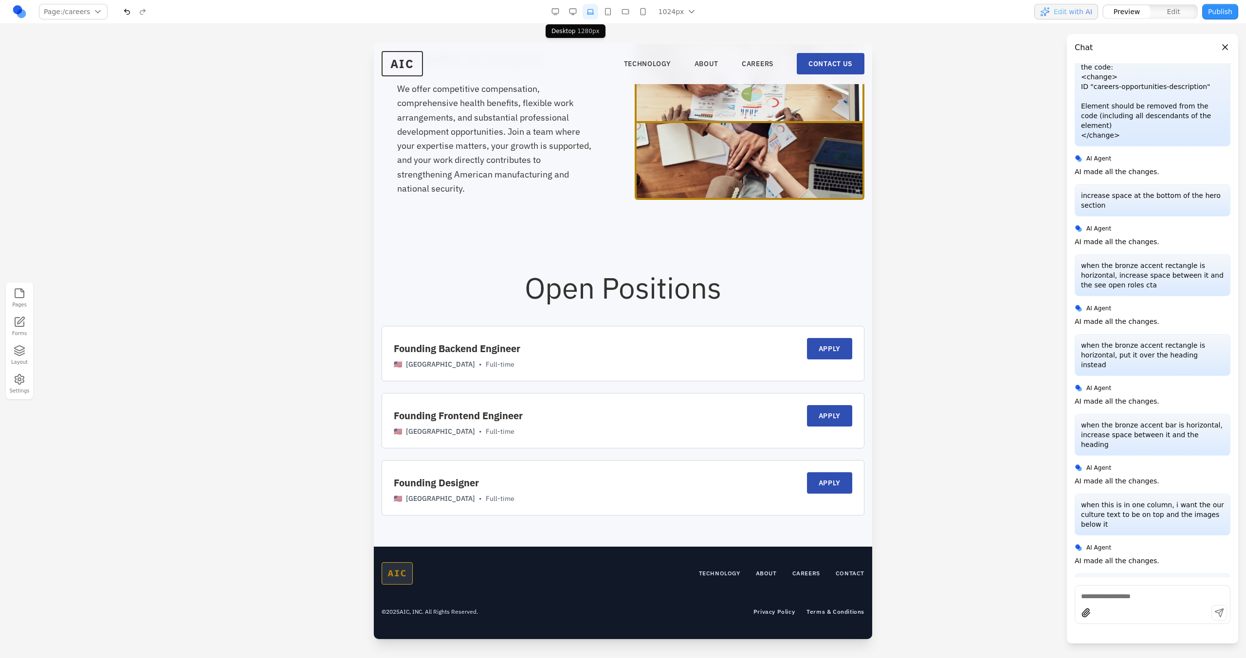
click at [575, 13] on button "button" at bounding box center [573, 12] width 16 height 16
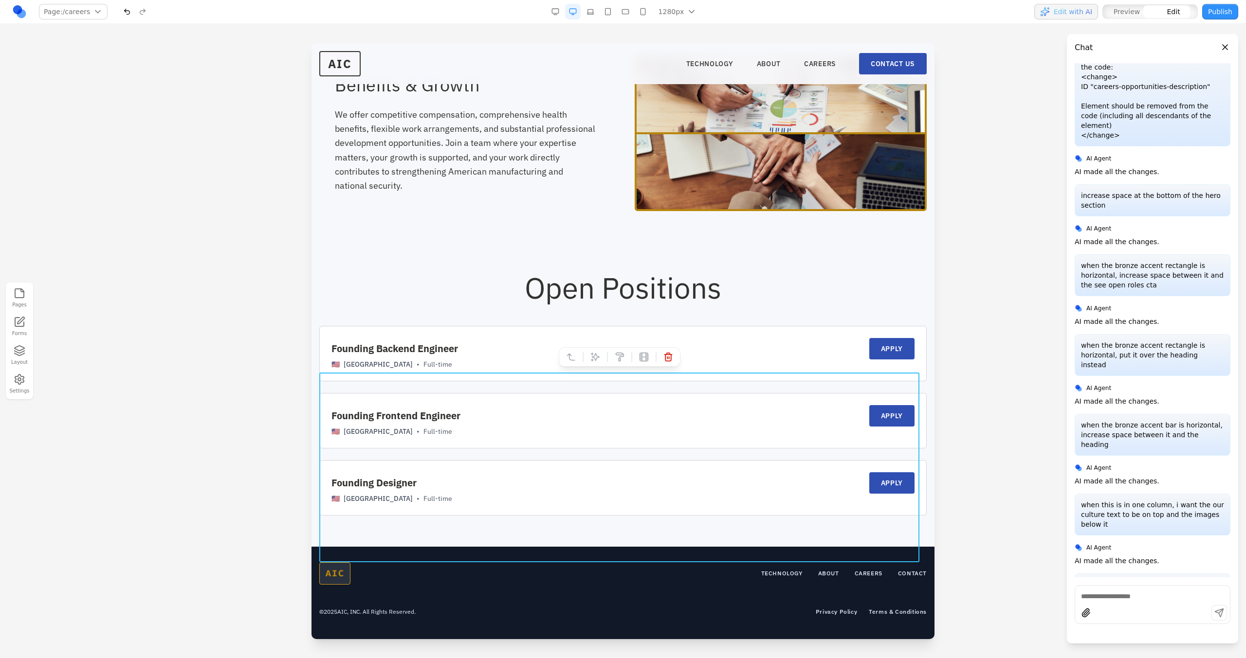
click at [617, 374] on div "Founding Backend Engineer APPLY 🇺🇸 [GEOGRAPHIC_DATA] • Full-time Founding Front…" at bounding box center [622, 421] width 607 height 190
click at [593, 353] on icon at bounding box center [595, 357] width 8 height 8
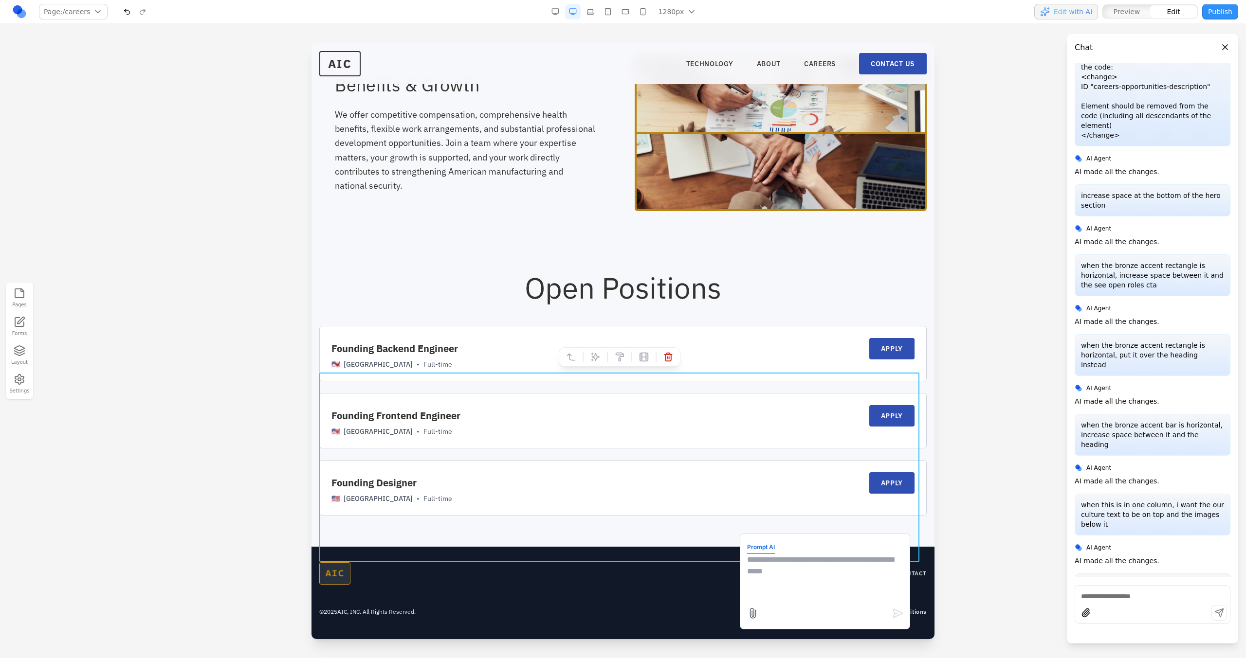
click at [735, 374] on textarea at bounding box center [825, 578] width 156 height 49
type textarea "**********"
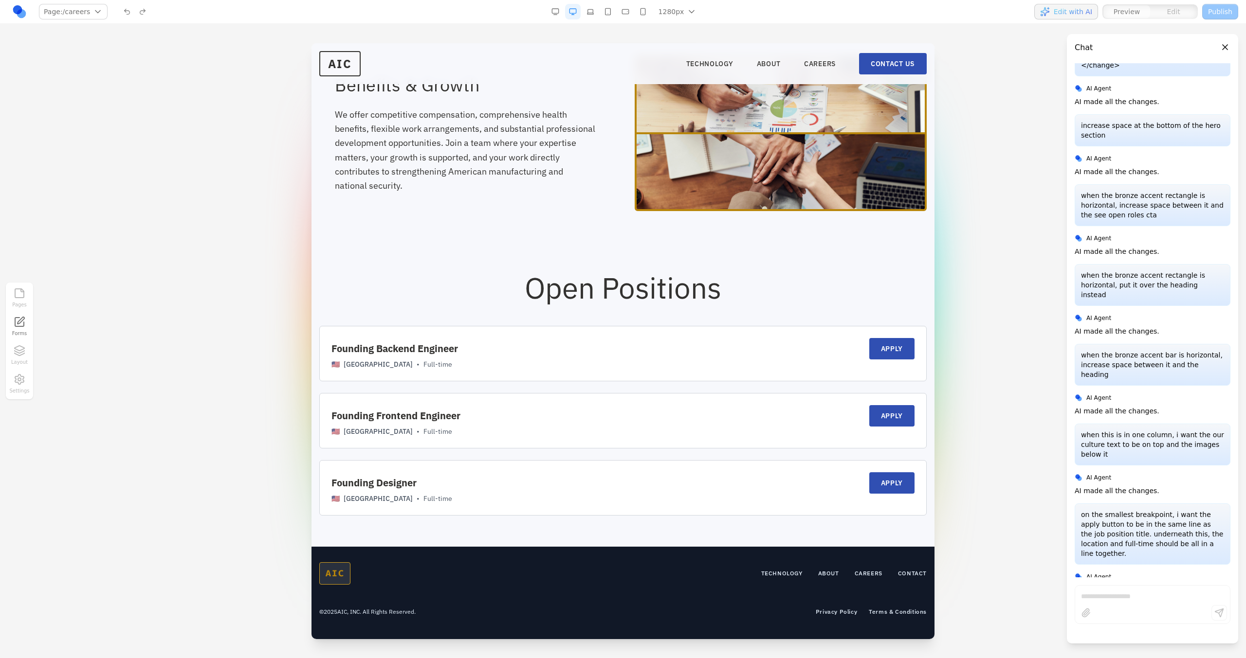
scroll to position [1989, 0]
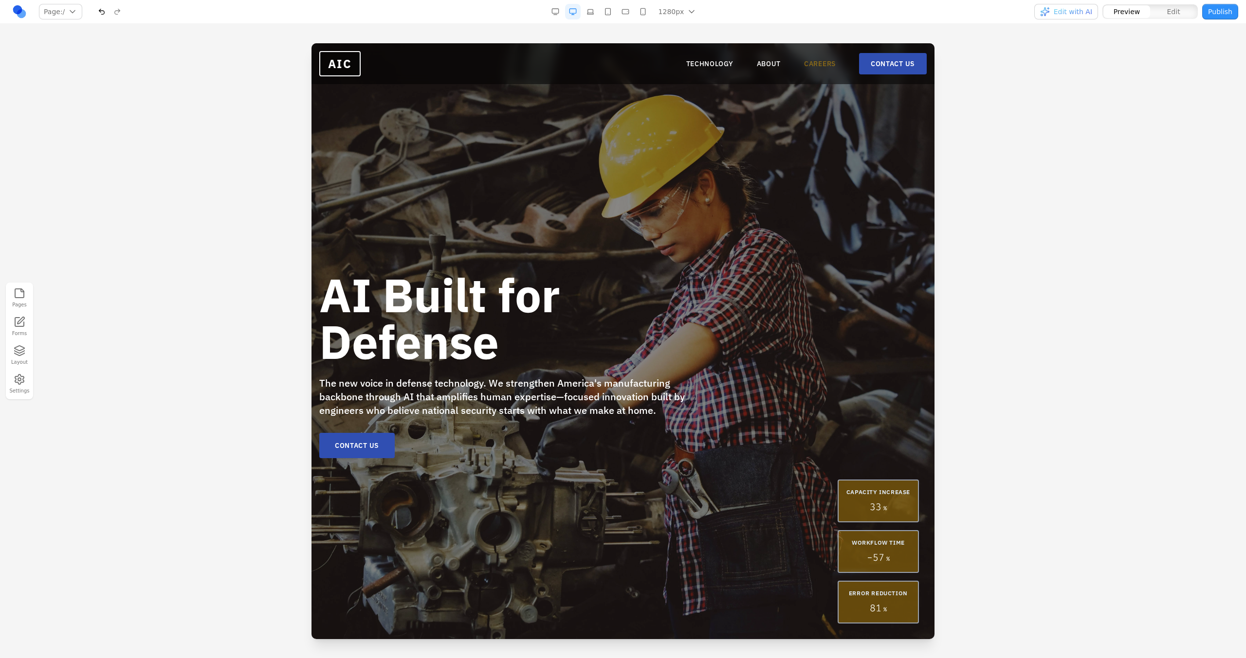
click at [807, 65] on link "CAREERS" at bounding box center [820, 64] width 32 height 10
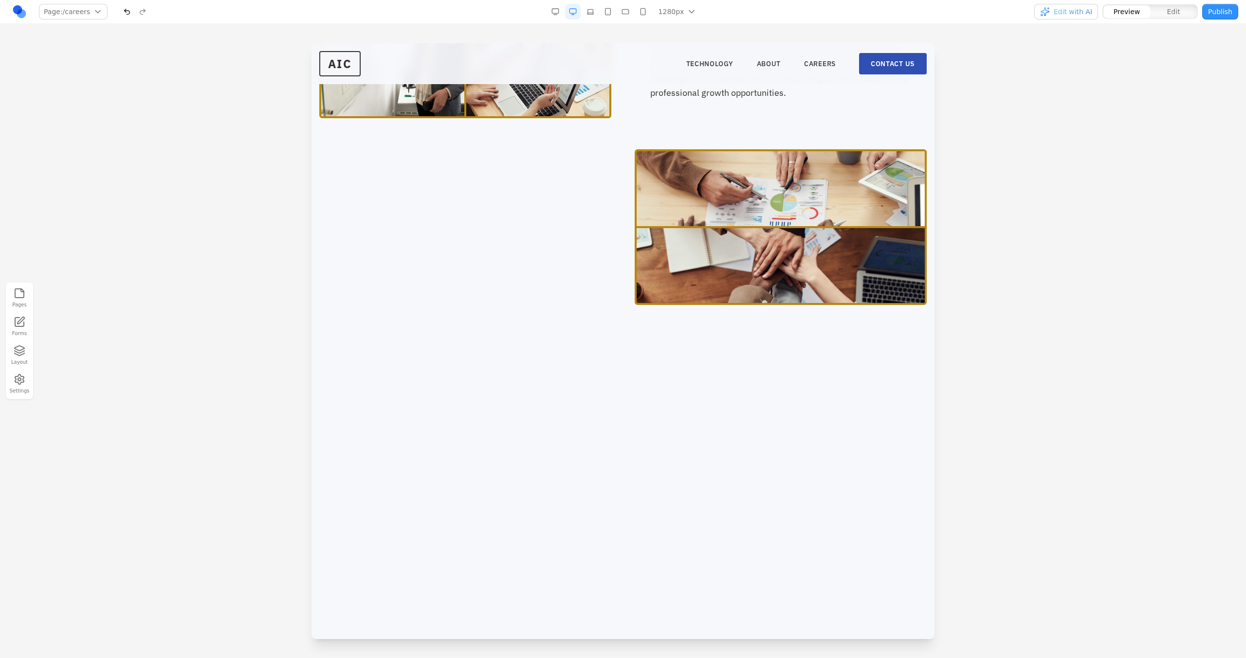
scroll to position [677, 0]
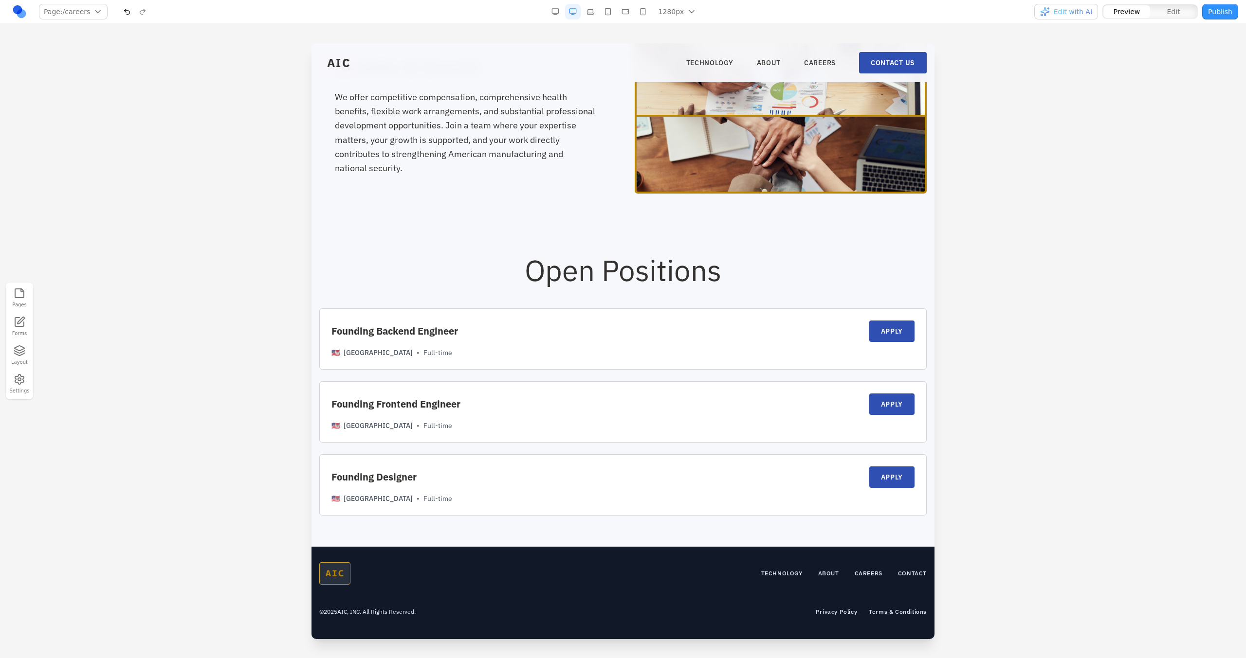
click at [126, 18] on button "button" at bounding box center [127, 12] width 16 height 16
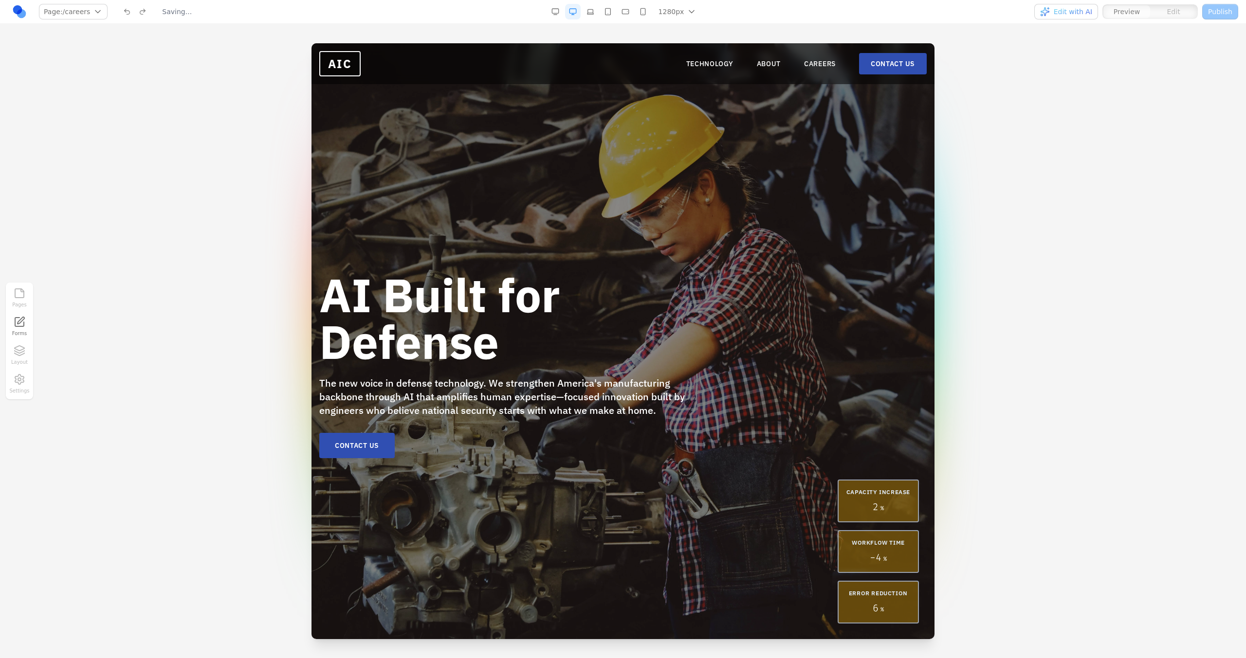
scroll to position [0, 0]
click at [810, 65] on link "CAREERS" at bounding box center [820, 64] width 32 height 10
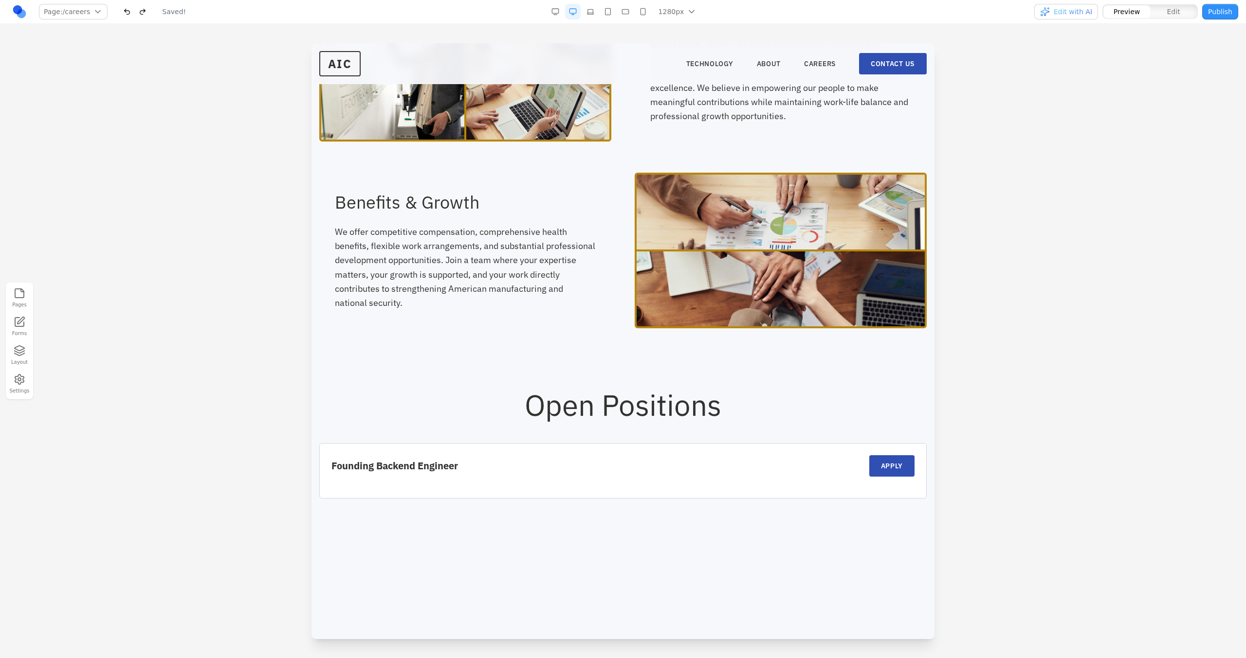
scroll to position [659, 0]
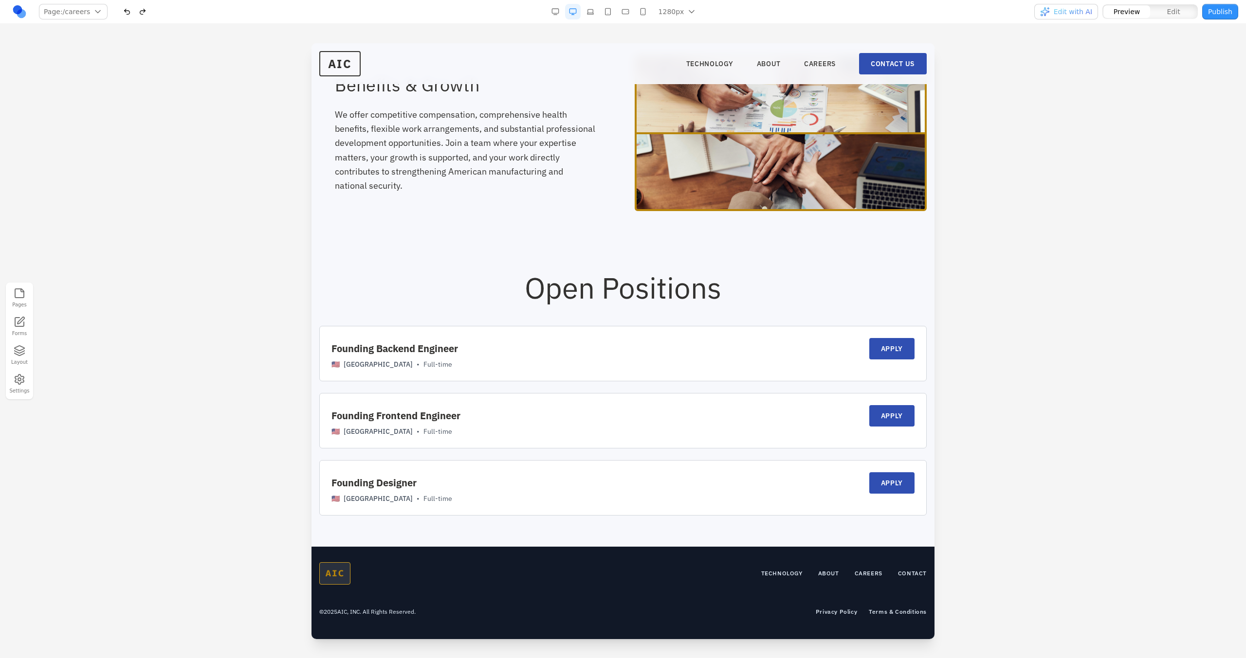
click at [124, 14] on button "button" at bounding box center [127, 12] width 16 height 16
click at [643, 12] on button "button" at bounding box center [643, 12] width 16 height 16
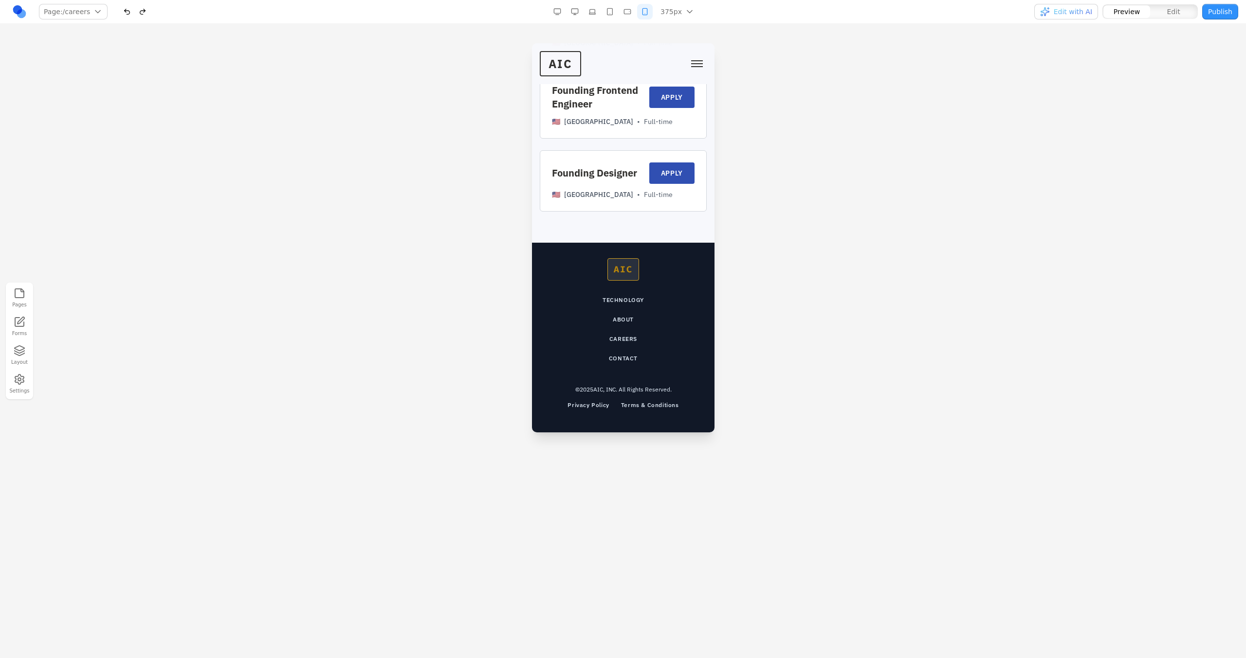
scroll to position [1836, 0]
click at [125, 18] on button "button" at bounding box center [127, 12] width 16 height 16
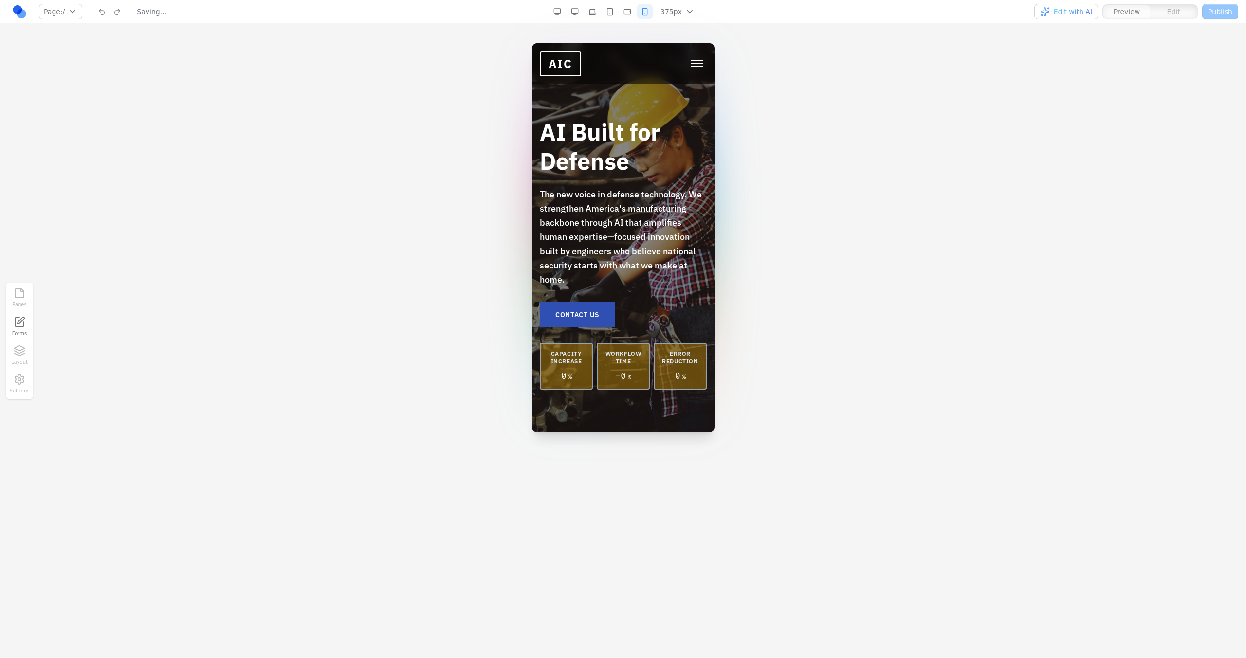
scroll to position [0, 0]
click at [638, 185] on div "AI Built for Defense The new voice in defense technology. We strengthen America…" at bounding box center [622, 253] width 167 height 273
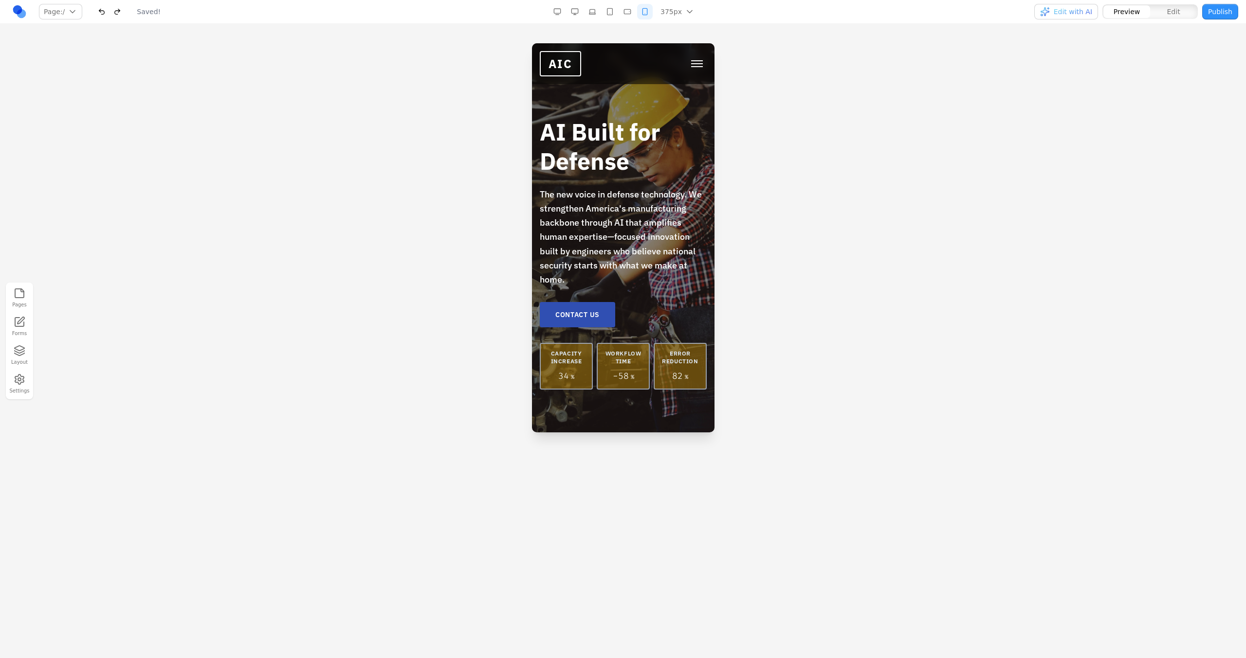
click at [563, 9] on button "button" at bounding box center [557, 12] width 16 height 16
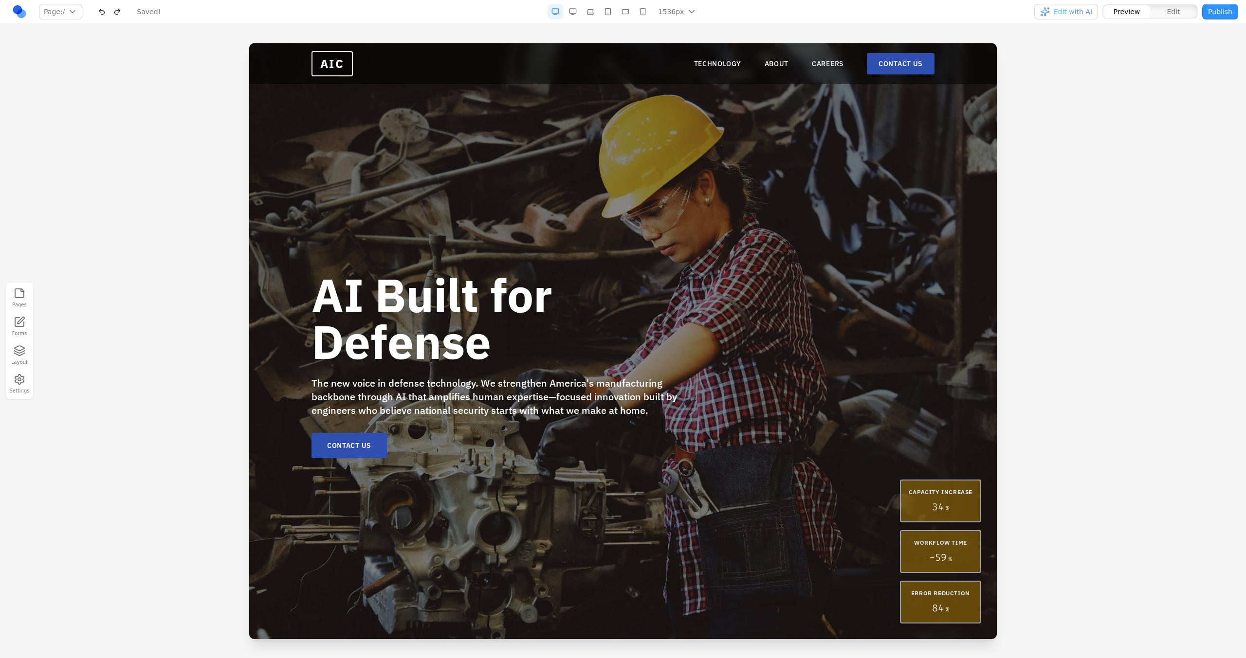
click at [580, 9] on button "button" at bounding box center [573, 12] width 16 height 16
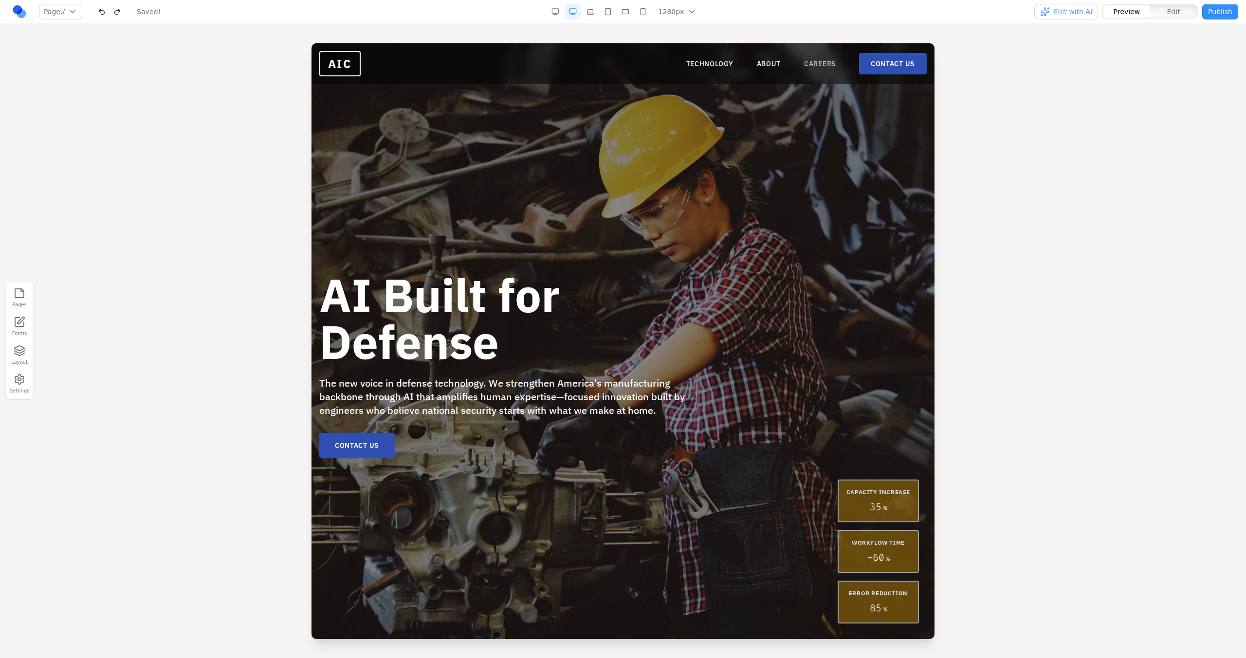
click at [810, 67] on link "CAREERS" at bounding box center [820, 64] width 32 height 10
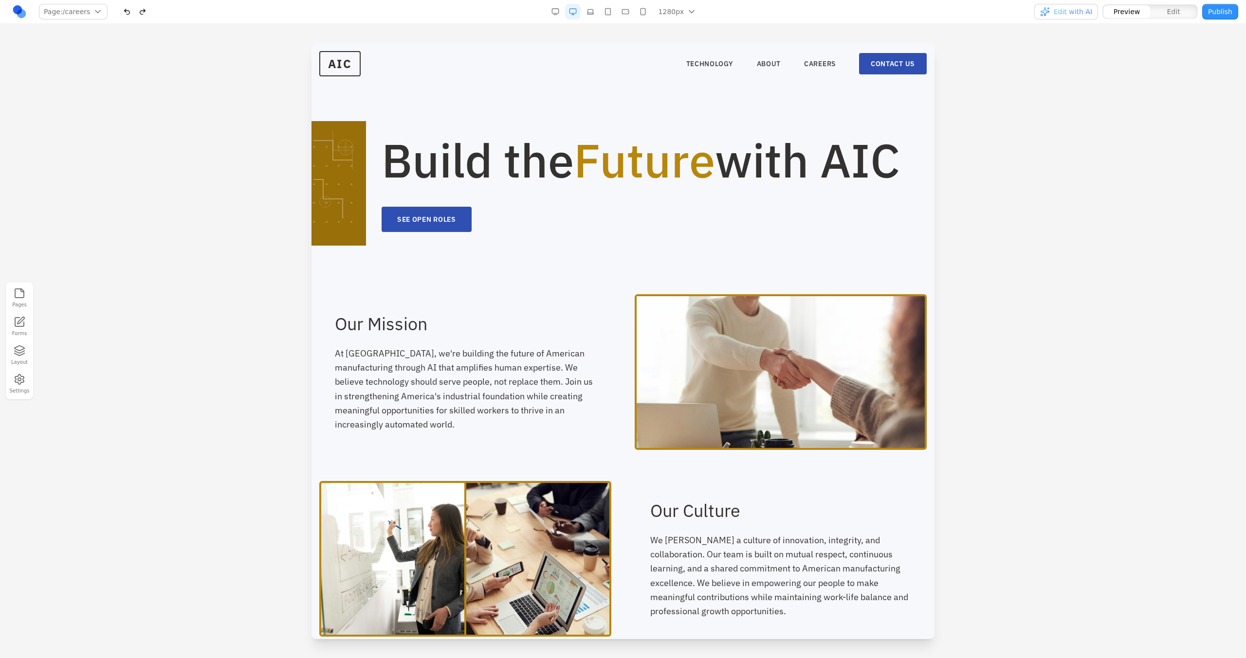
scroll to position [653, 0]
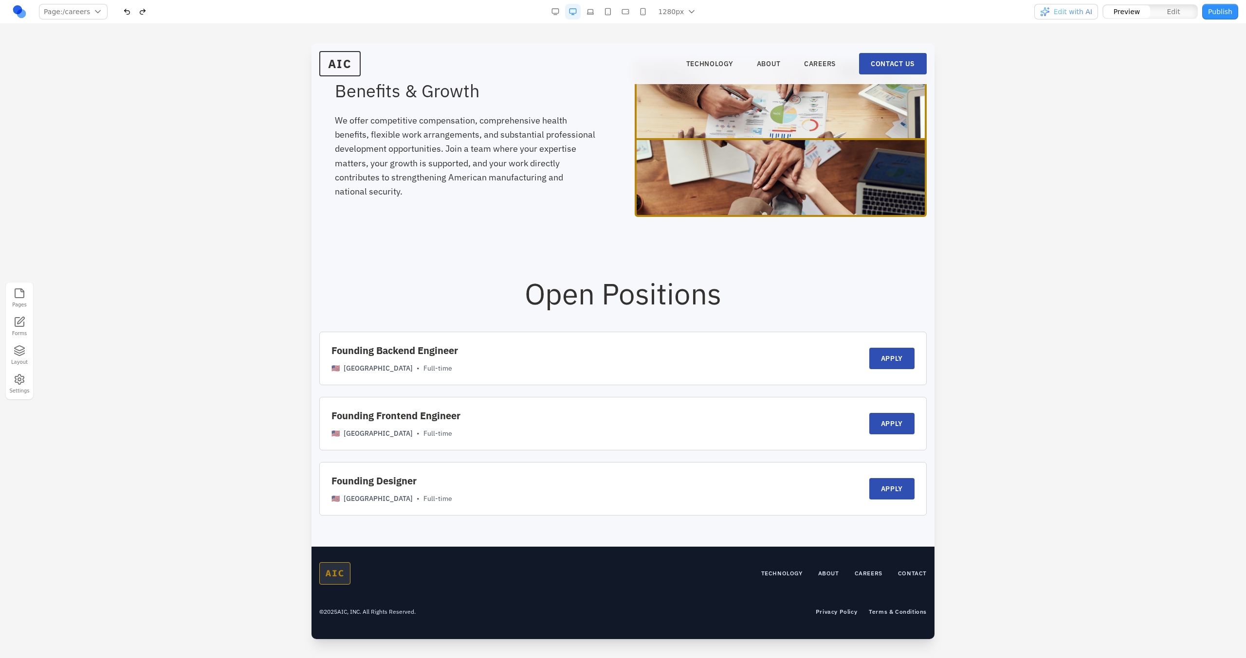
click at [615, 8] on button "button" at bounding box center [608, 12] width 16 height 16
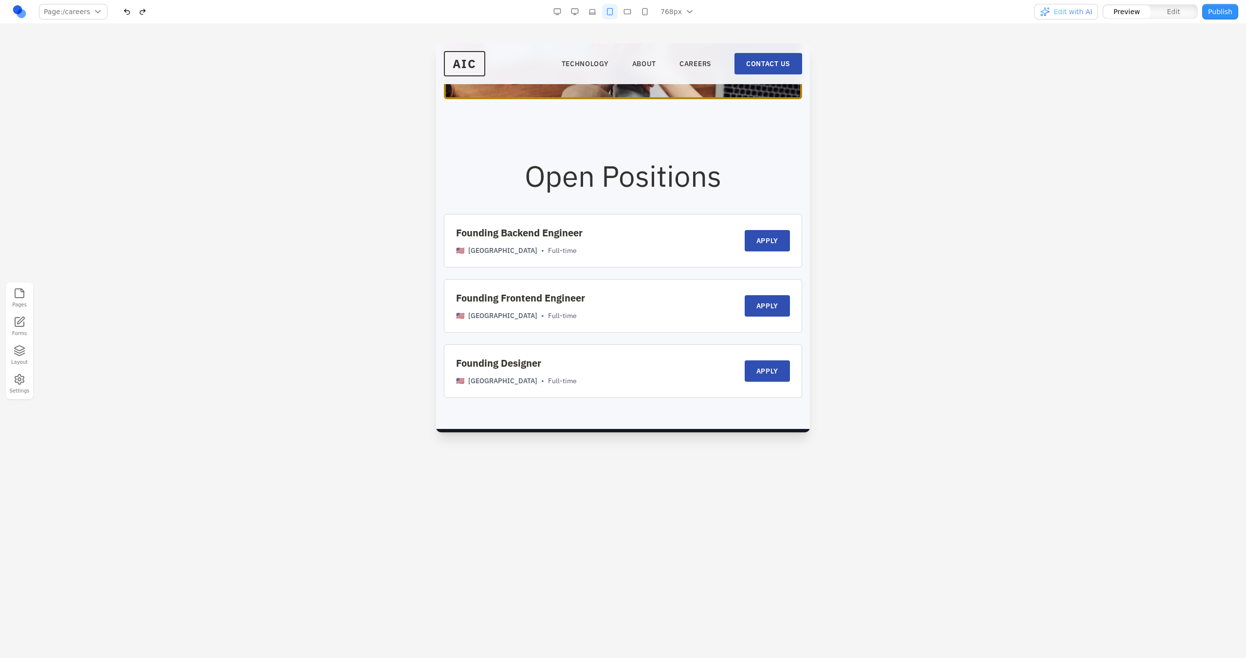
scroll to position [1369, 0]
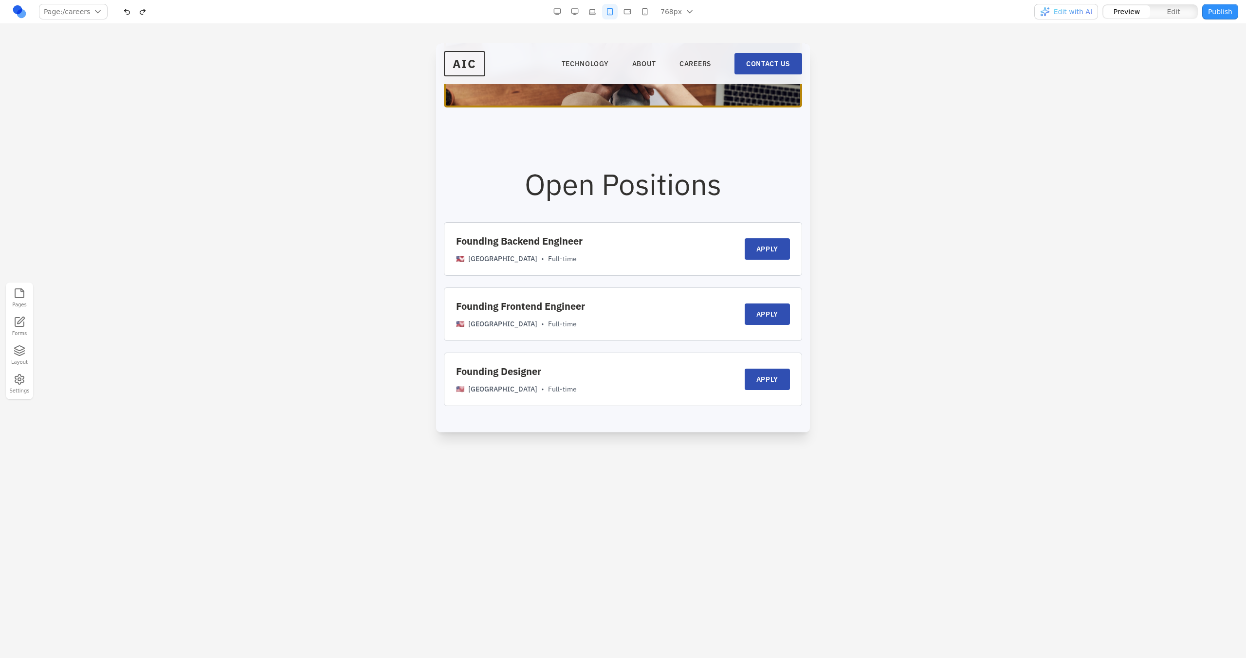
click at [631, 7] on button "button" at bounding box center [627, 12] width 16 height 16
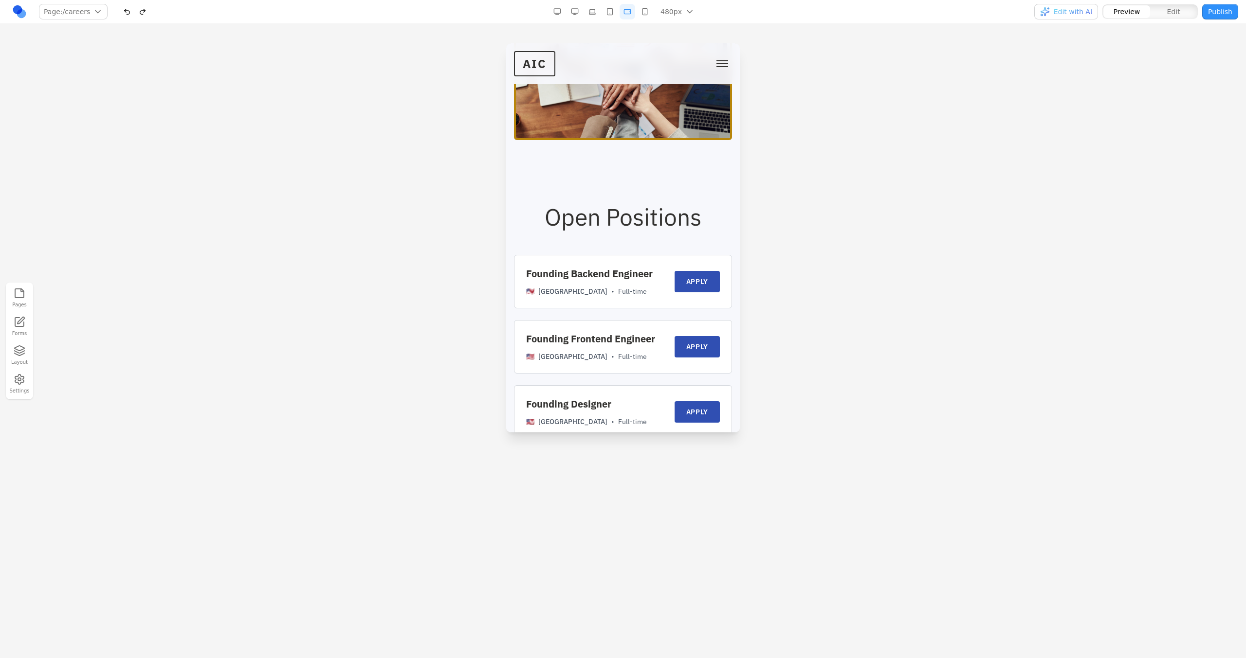
scroll to position [1426, 0]
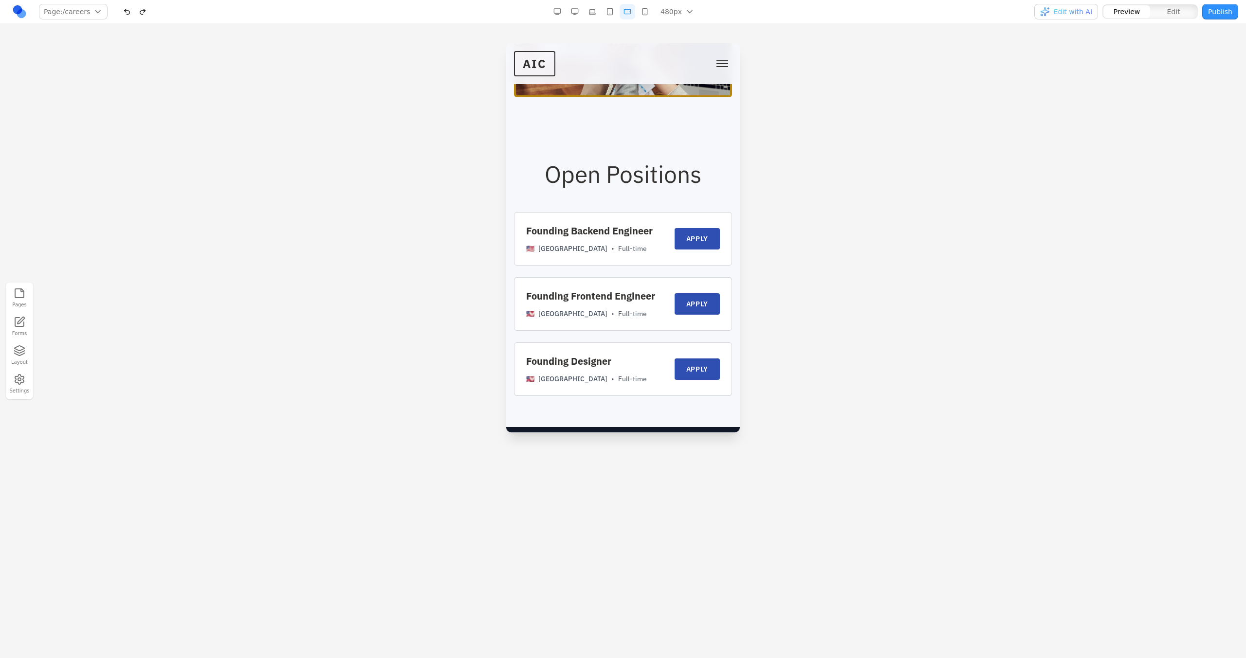
click at [638, 18] on button "button" at bounding box center [645, 12] width 16 height 16
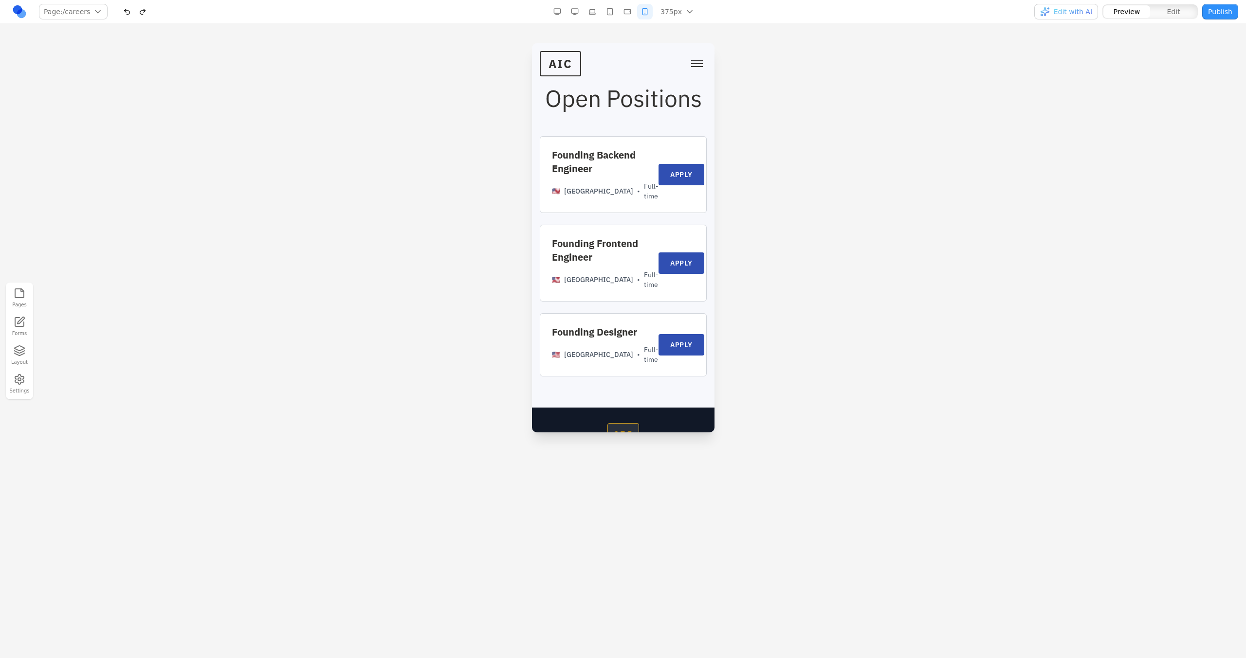
scroll to position [1687, 0]
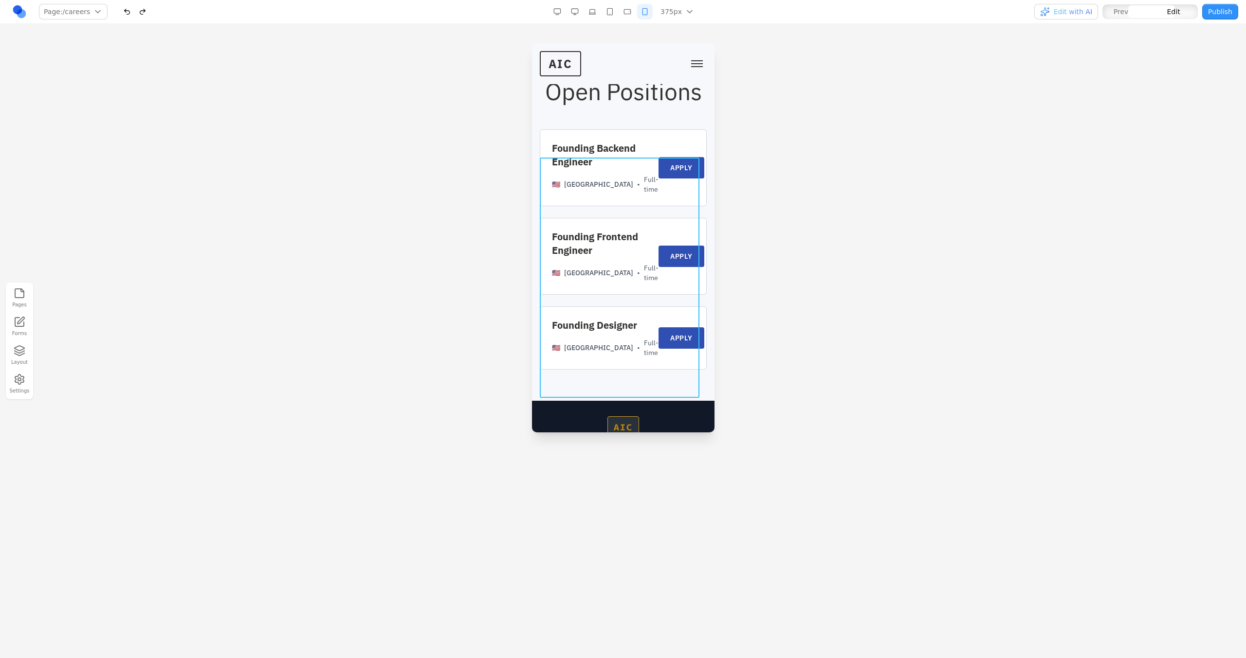
click at [601, 240] on div "Founding Backend Engineer 🇺🇸 [GEOGRAPHIC_DATA] • Full-time APPLY Founding Front…" at bounding box center [622, 249] width 167 height 240
click at [611, 146] on icon at bounding box center [614, 142] width 10 height 10
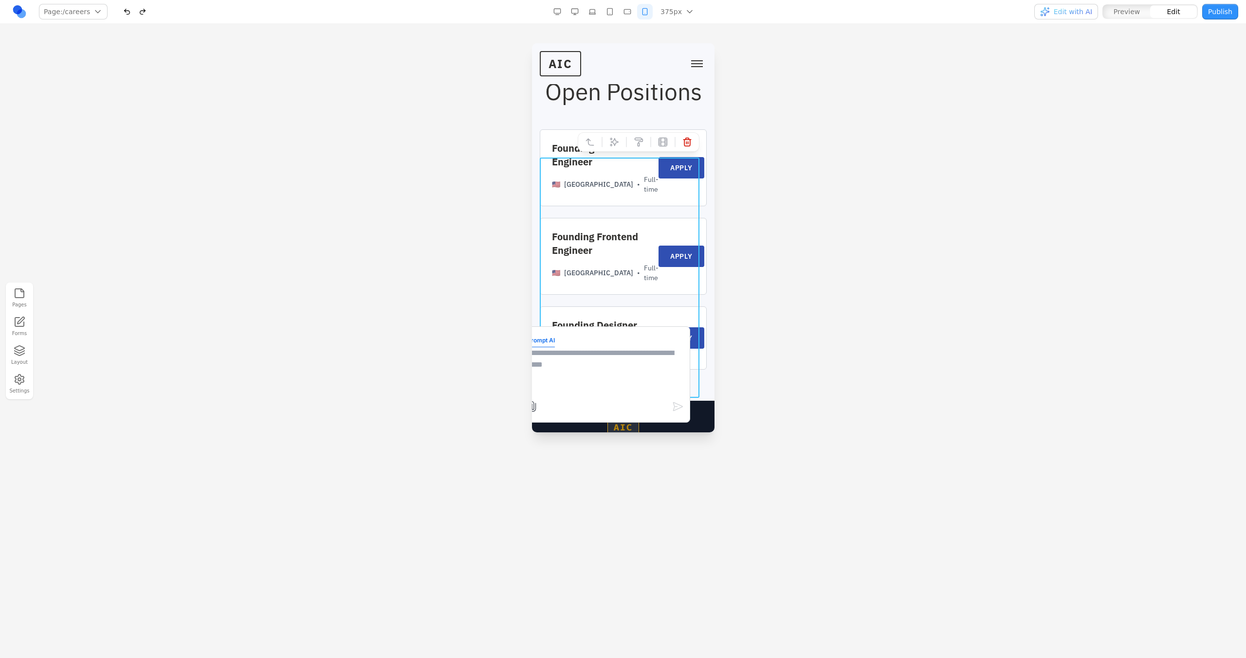
click at [586, 360] on textarea at bounding box center [604, 371] width 156 height 49
type textarea "**********"
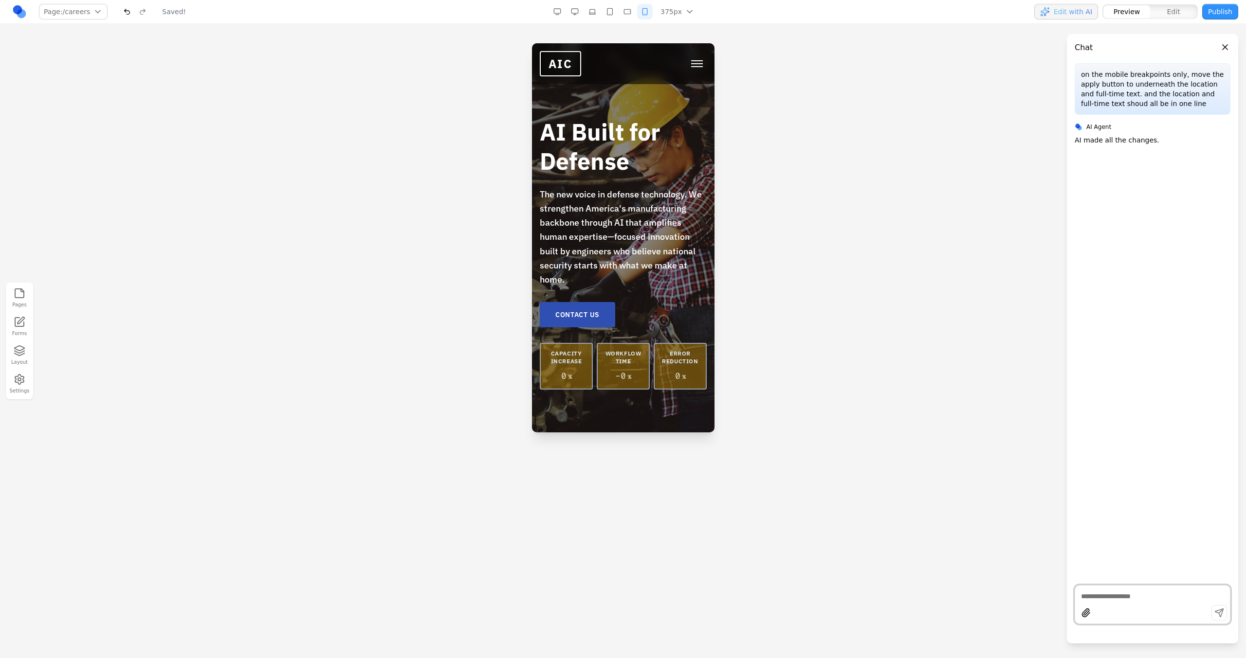
scroll to position [0, 0]
click at [684, 54] on div "AIC TECHNOLOGY ABOUT CAREERS CONTACT US" at bounding box center [622, 63] width 167 height 25
click at [687, 58] on button "Toggle mobile menu" at bounding box center [696, 63] width 19 height 15
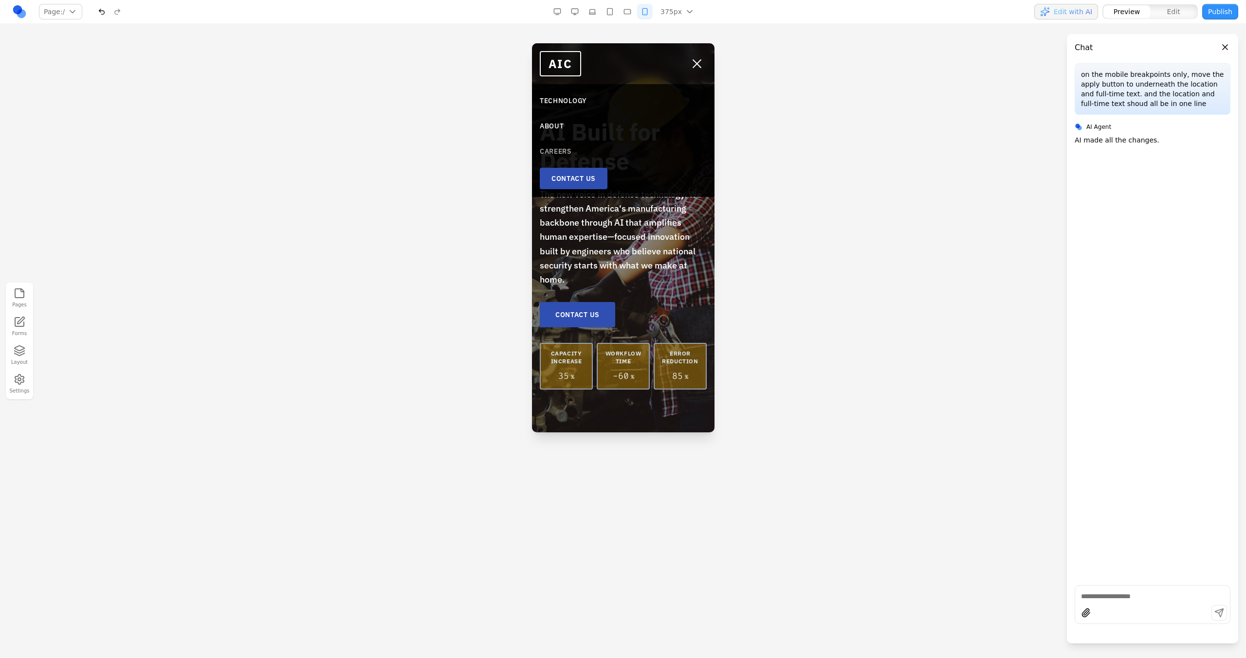
click at [551, 154] on link "CAREERS" at bounding box center [622, 152] width 167 height 18
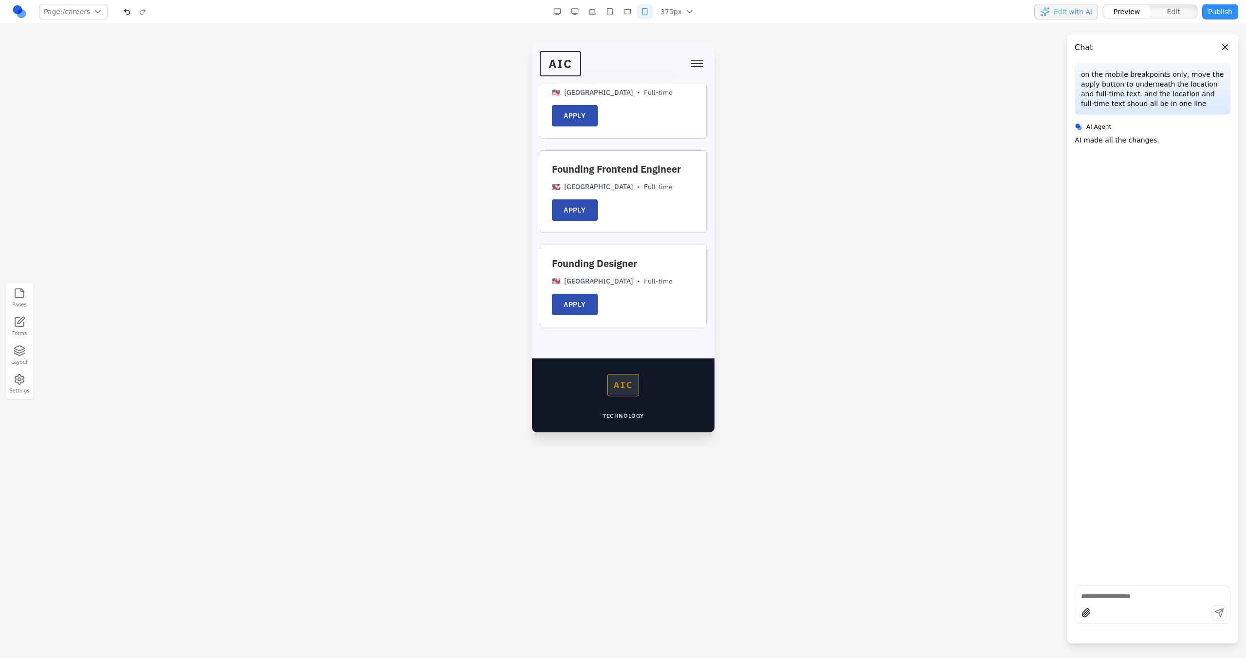
click at [622, 15] on button "button" at bounding box center [627, 12] width 16 height 16
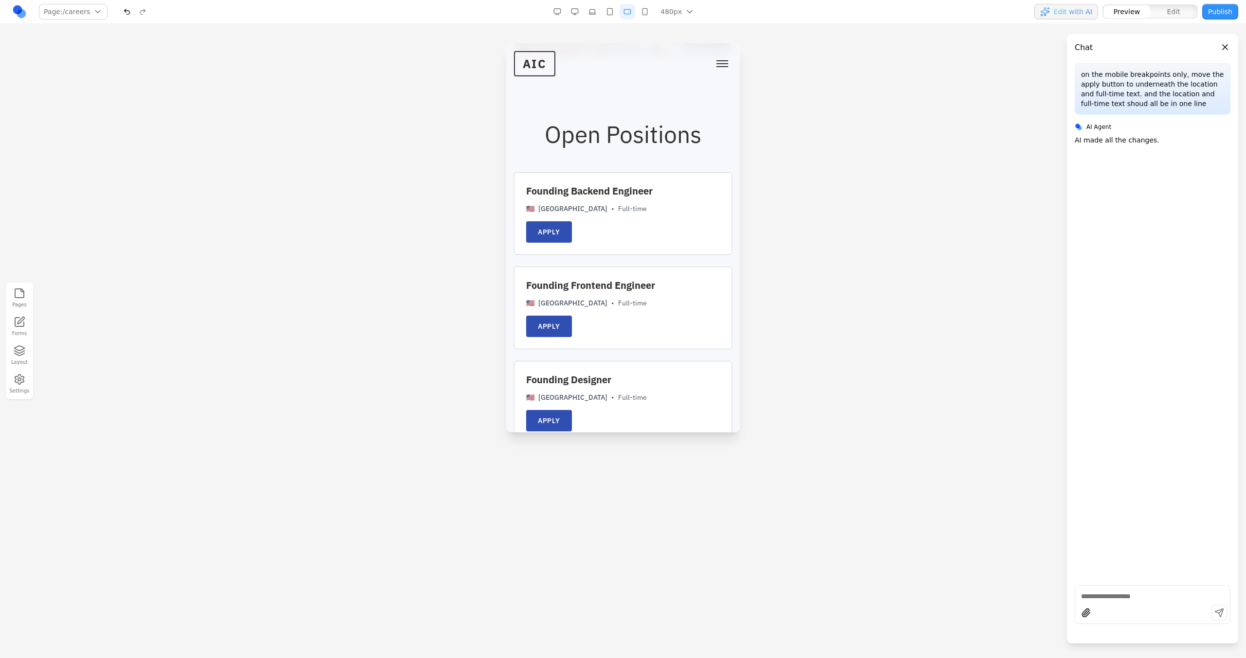
scroll to position [1459, 0]
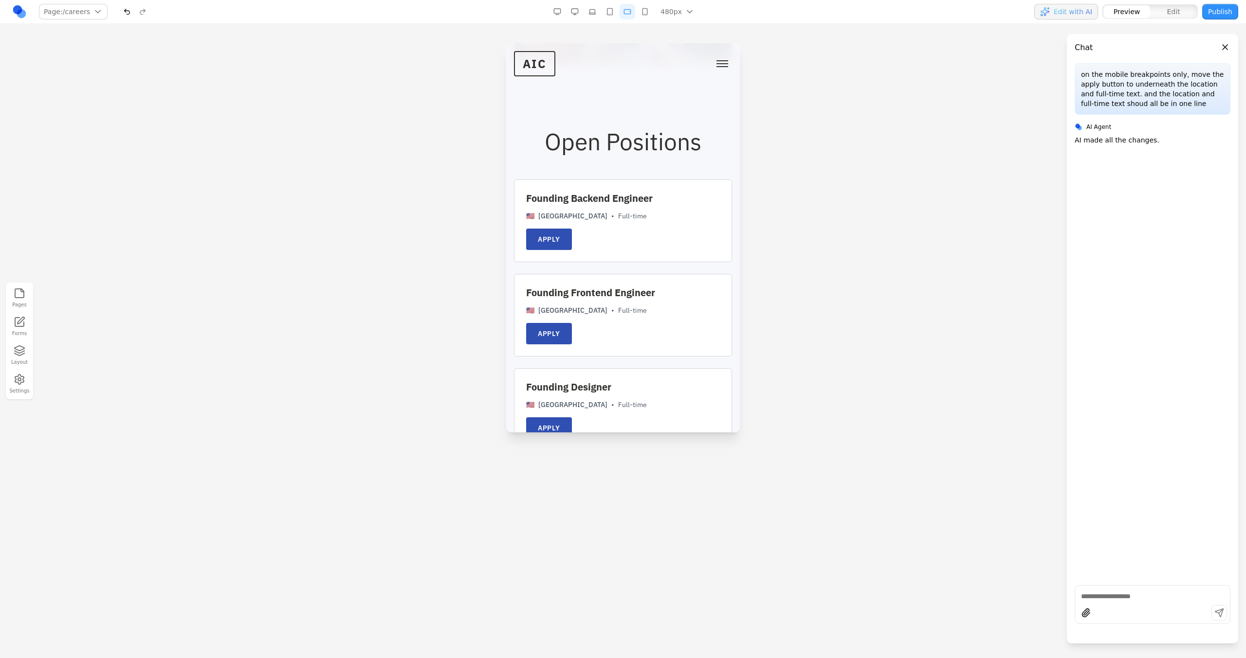
click at [616, 8] on button "button" at bounding box center [610, 12] width 16 height 16
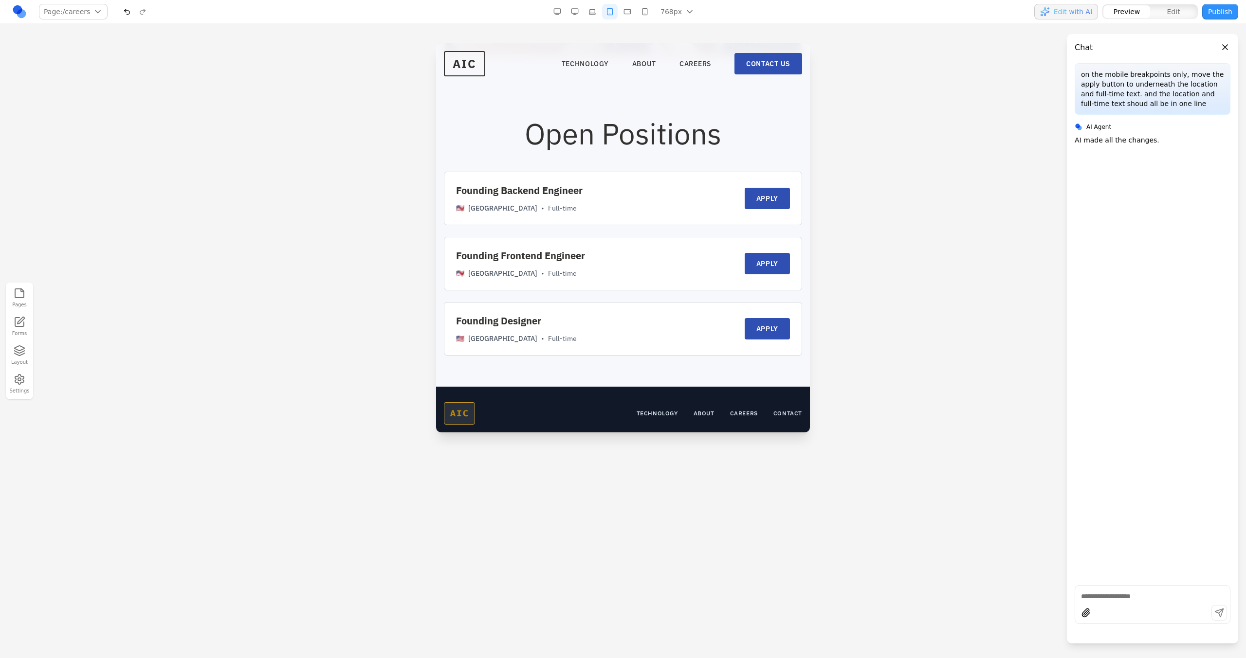
click at [591, 15] on button "button" at bounding box center [592, 12] width 16 height 16
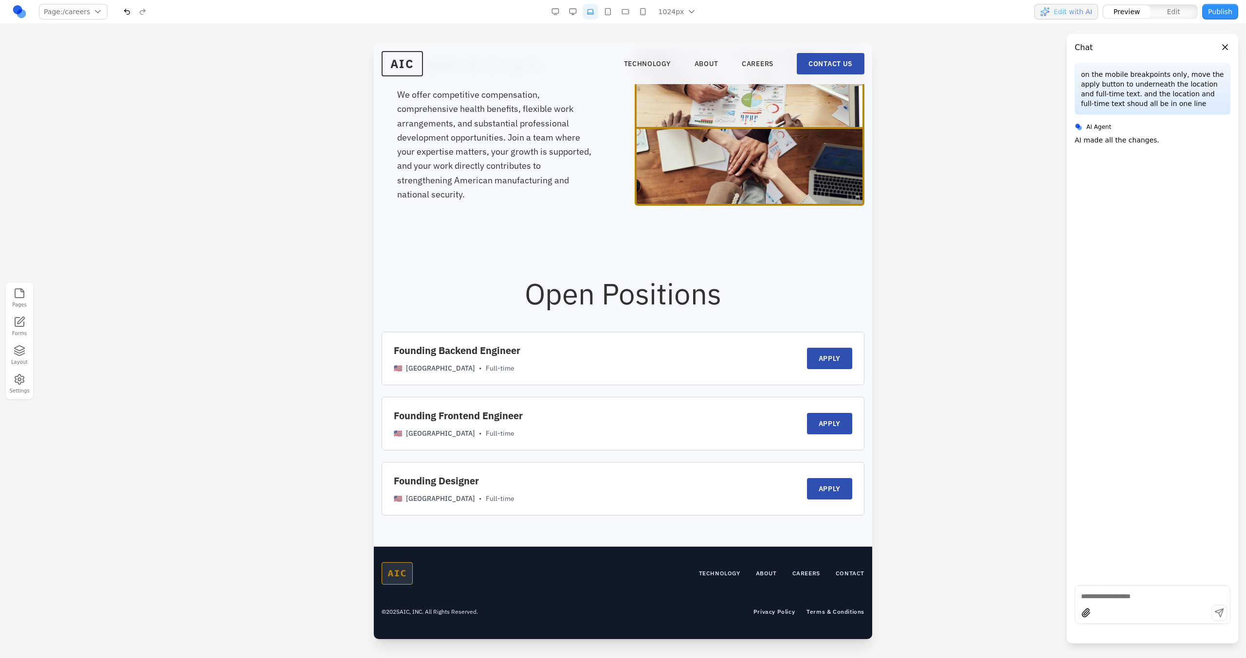
click at [585, 15] on button "button" at bounding box center [590, 12] width 16 height 16
drag, startPoint x: 579, startPoint y: 15, endPoint x: 330, endPoint y: 3, distance: 248.9
click at [579, 15] on button "button" at bounding box center [573, 12] width 16 height 16
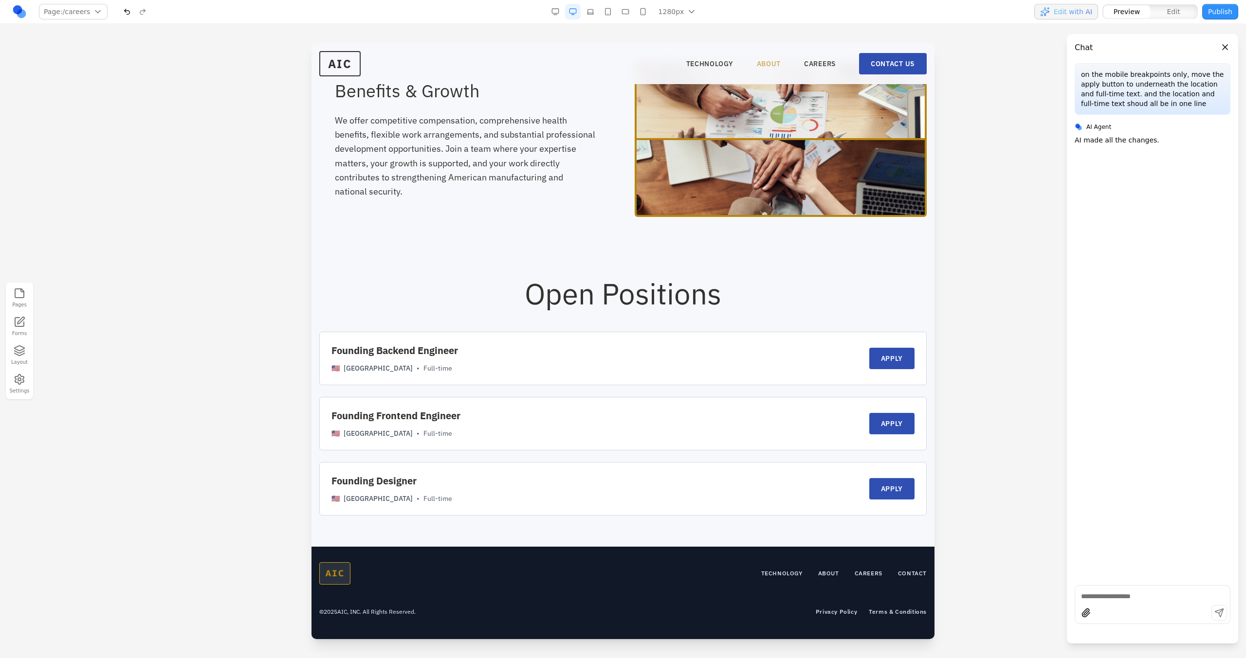
click at [766, 67] on link "ABOUT" at bounding box center [769, 64] width 24 height 10
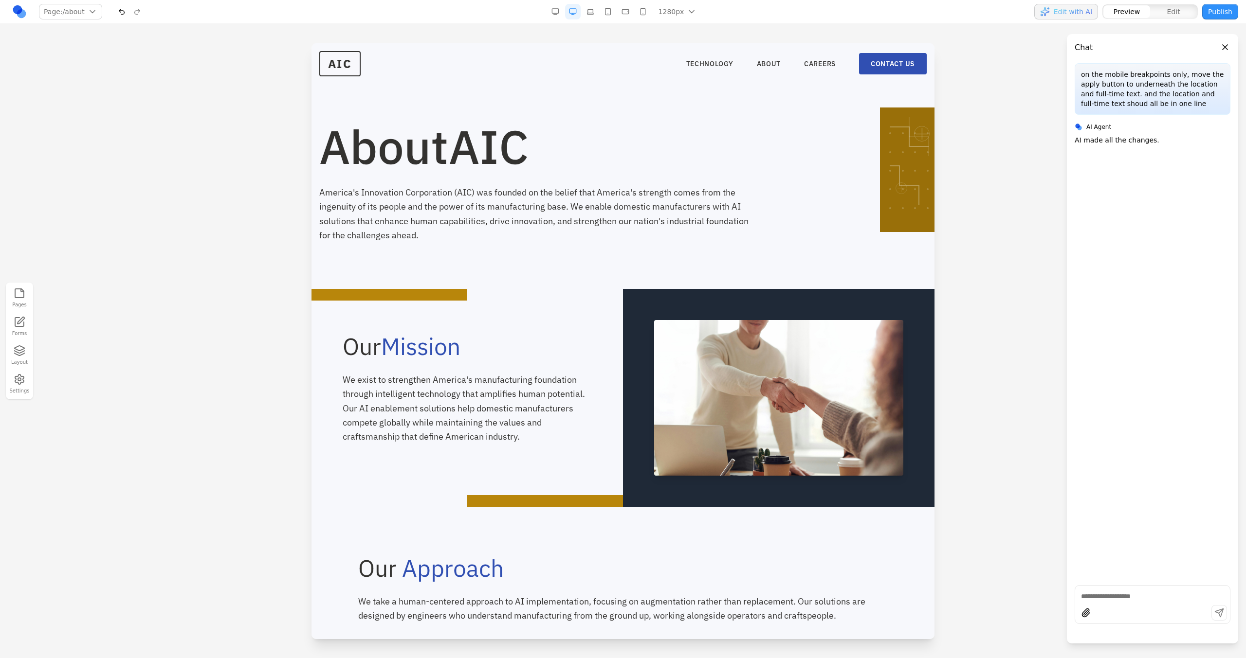
scroll to position [0, 0]
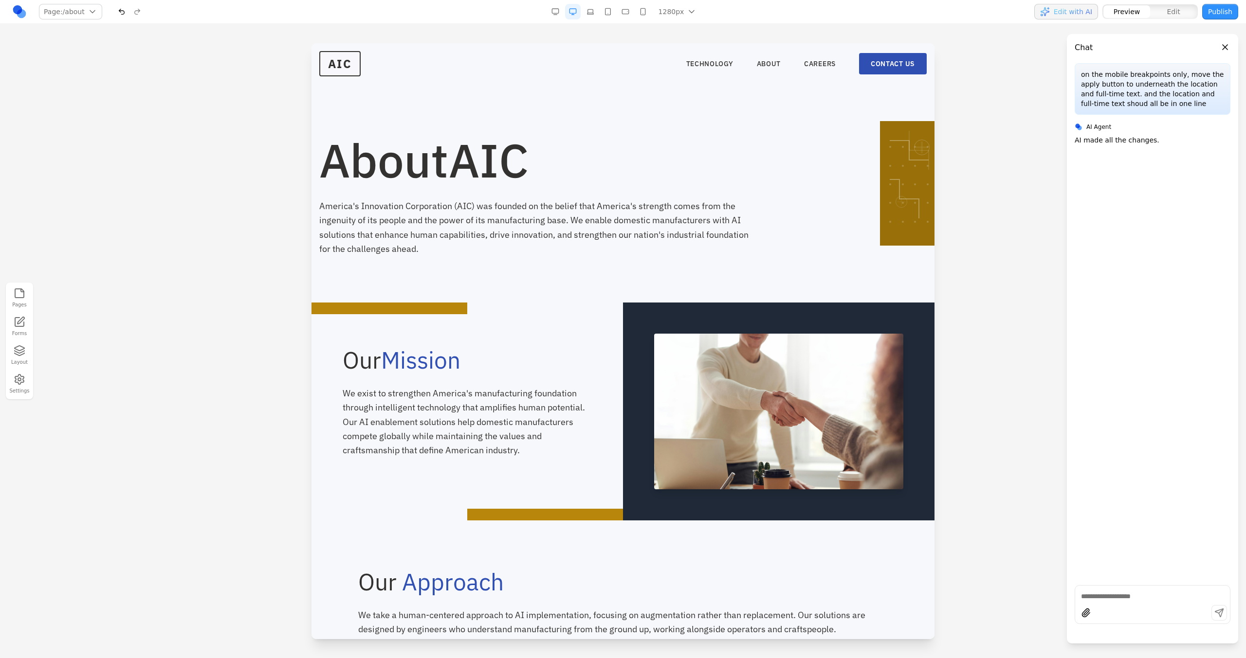
click at [592, 8] on button "button" at bounding box center [590, 12] width 16 height 16
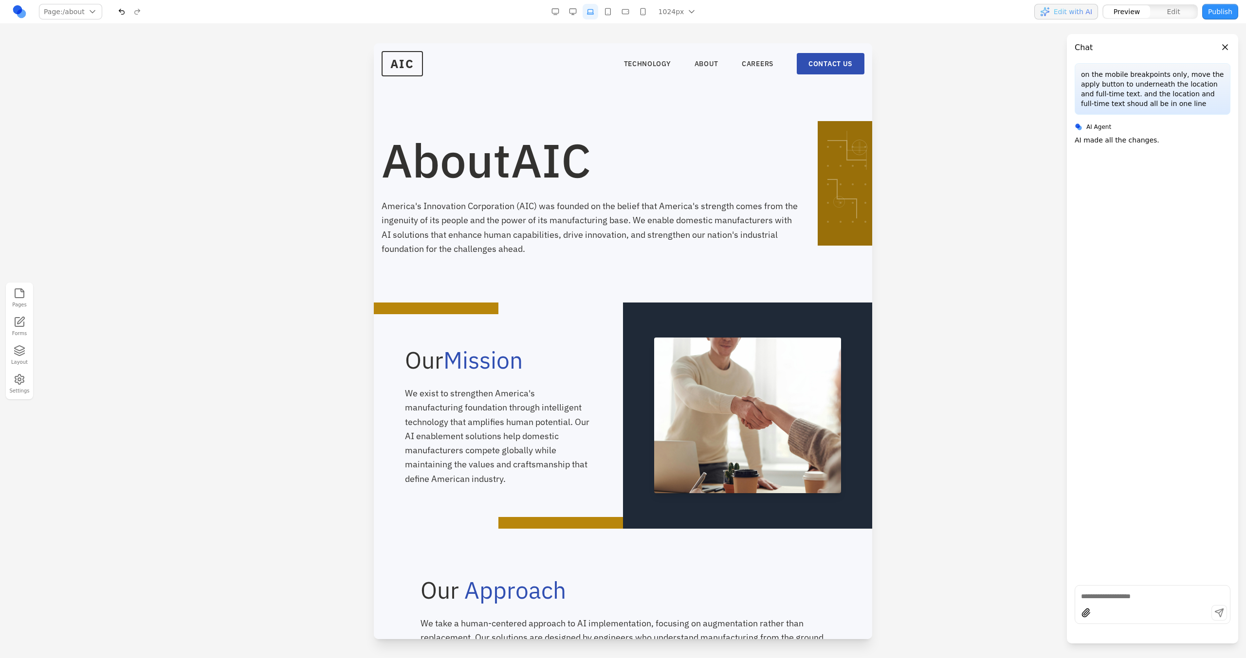
click at [598, 12] on button "button" at bounding box center [590, 12] width 16 height 16
click at [611, 12] on button "button" at bounding box center [608, 12] width 16 height 16
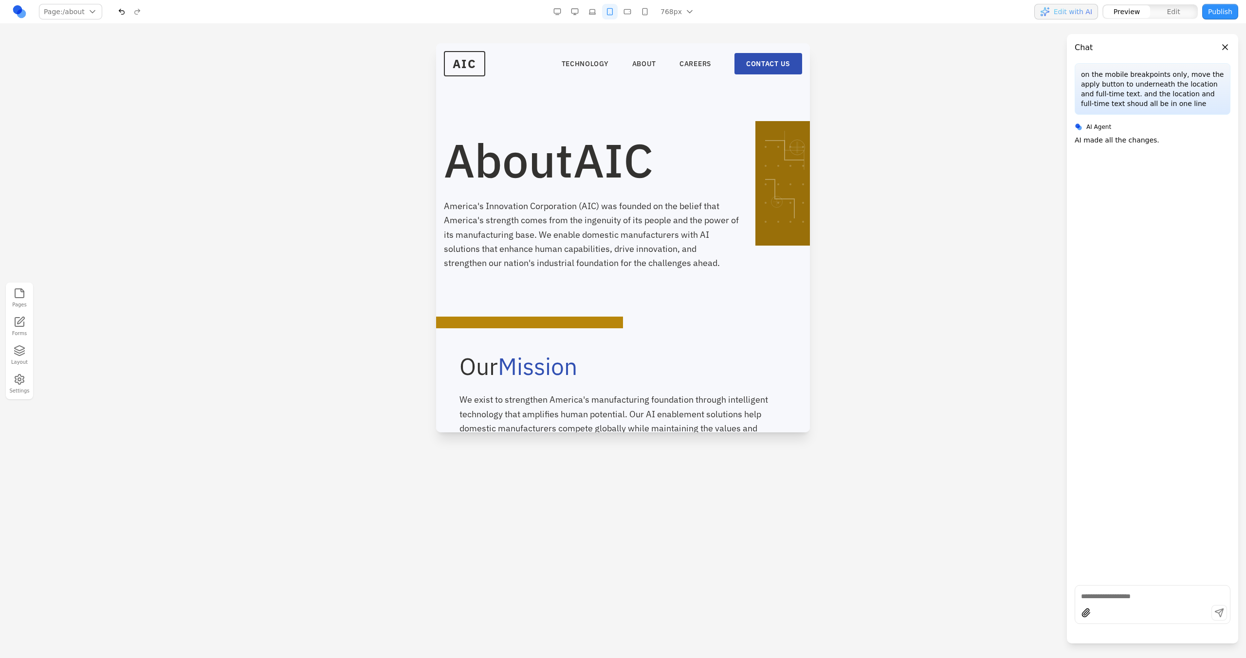
click at [627, 9] on button "button" at bounding box center [627, 12] width 16 height 16
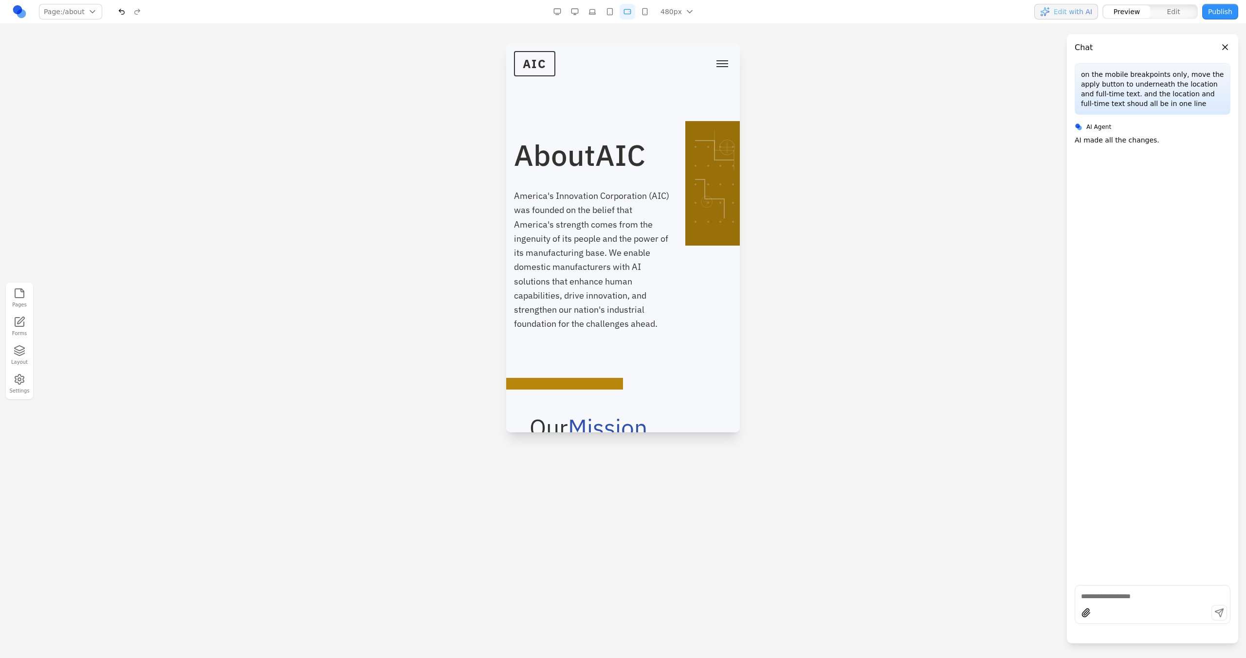
click at [642, 14] on button "button" at bounding box center [645, 12] width 16 height 16
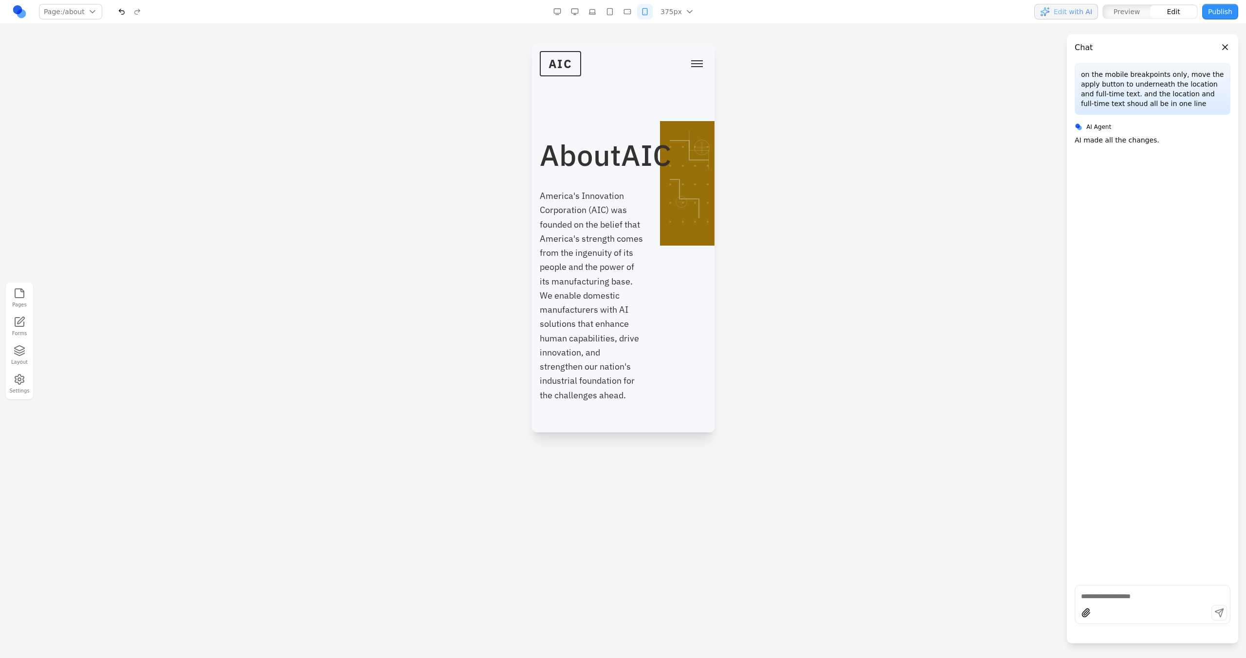
click at [596, 13] on button "button" at bounding box center [592, 12] width 16 height 16
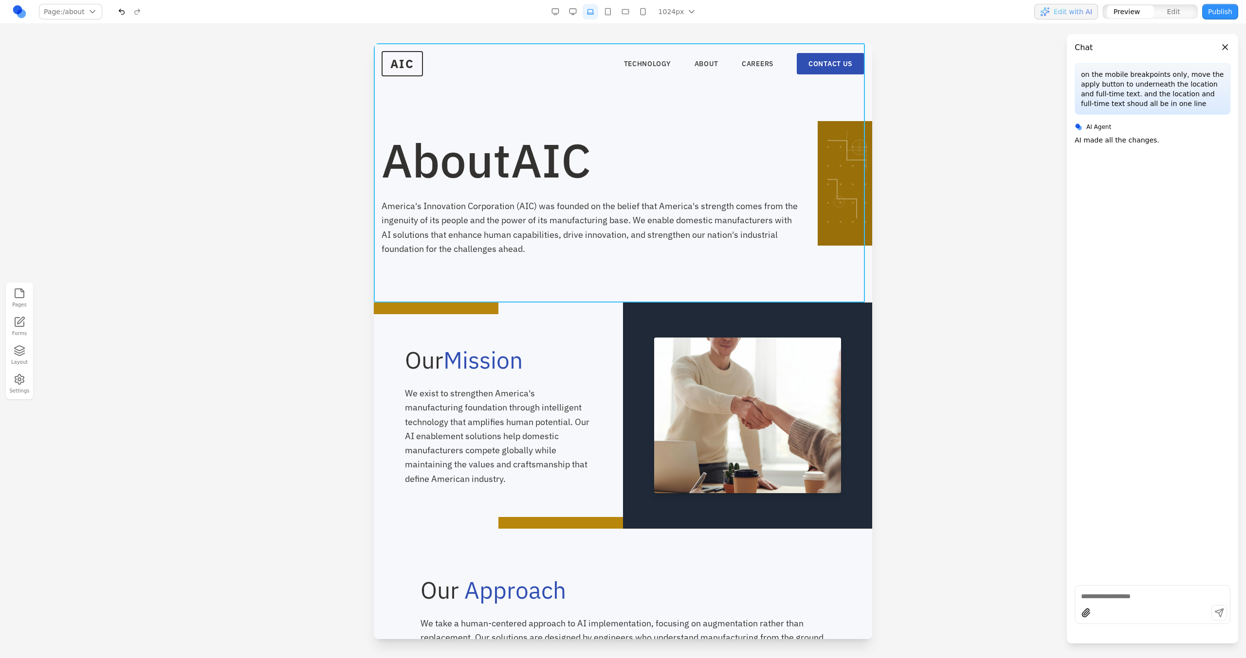
click at [774, 103] on section "About AIC America's Innovation Corporation (AIC) was founded on the belief that…" at bounding box center [623, 172] width 498 height 259
click at [799, 247] on div "About AIC America's Innovation Corporation (AIC) was founded on the belief that…" at bounding box center [622, 196] width 483 height 119
click at [800, 267] on section "About AIC America's Innovation Corporation (AIC) was founded on the belief that…" at bounding box center [623, 172] width 498 height 259
click at [601, 313] on button at bounding box center [595, 316] width 16 height 16
click at [713, 567] on textarea at bounding box center [763, 578] width 156 height 49
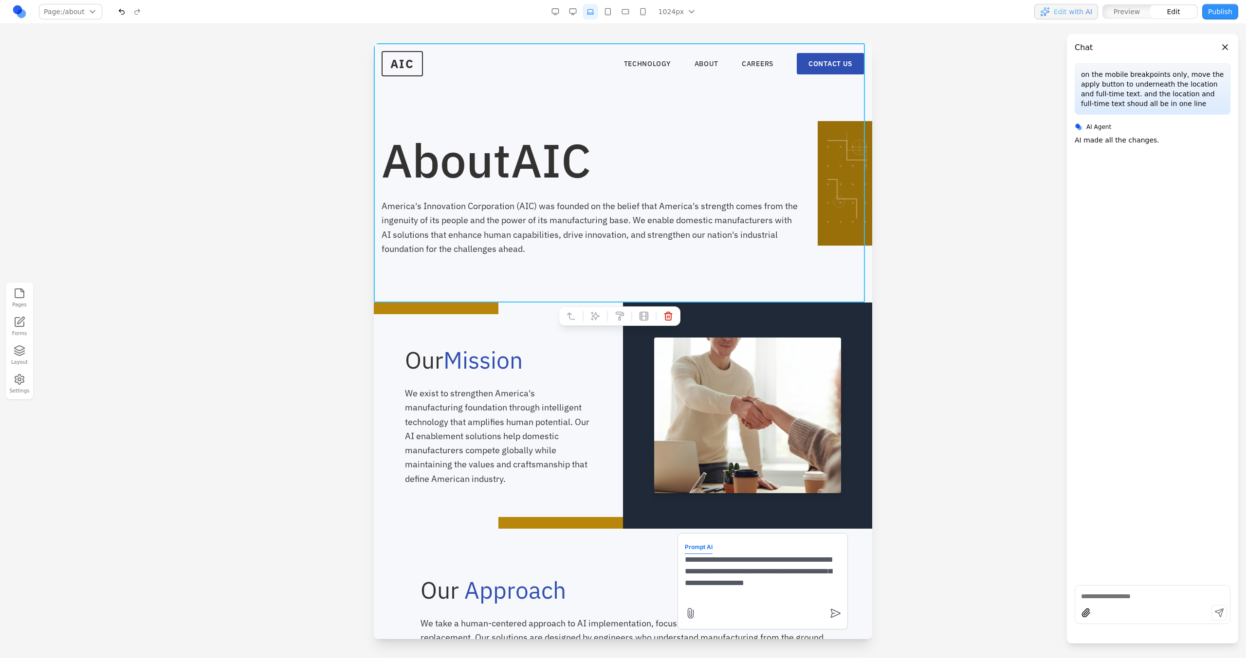
type textarea "**********"
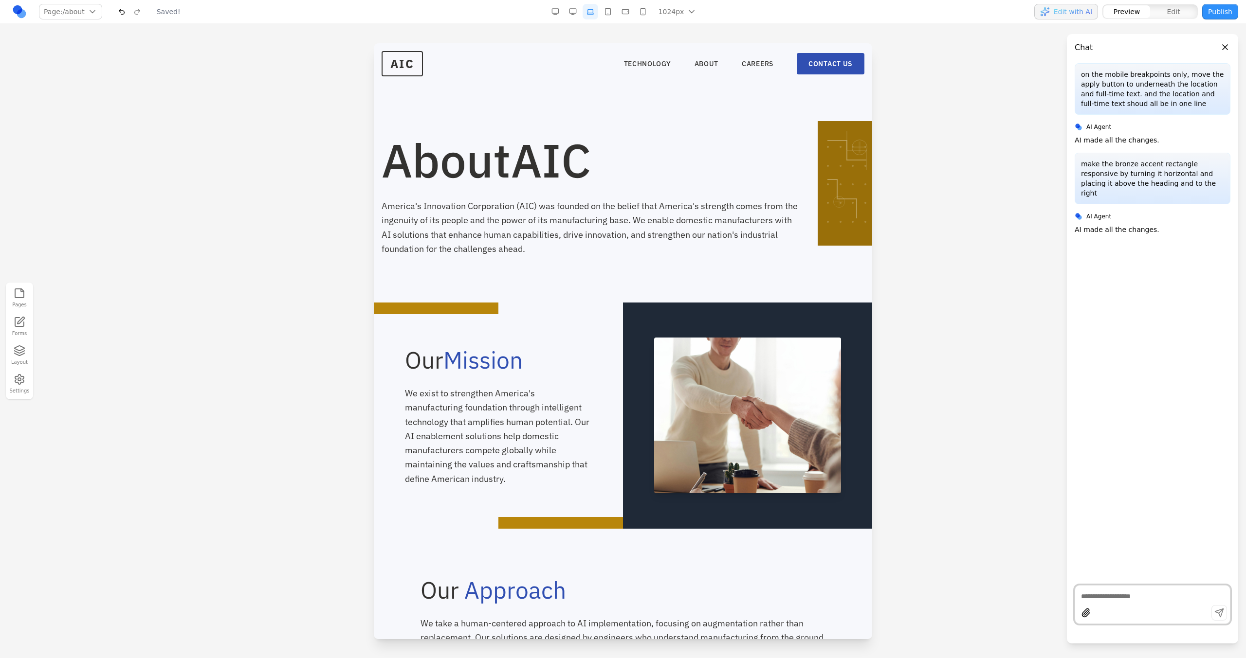
click at [641, 12] on button "button" at bounding box center [643, 12] width 16 height 16
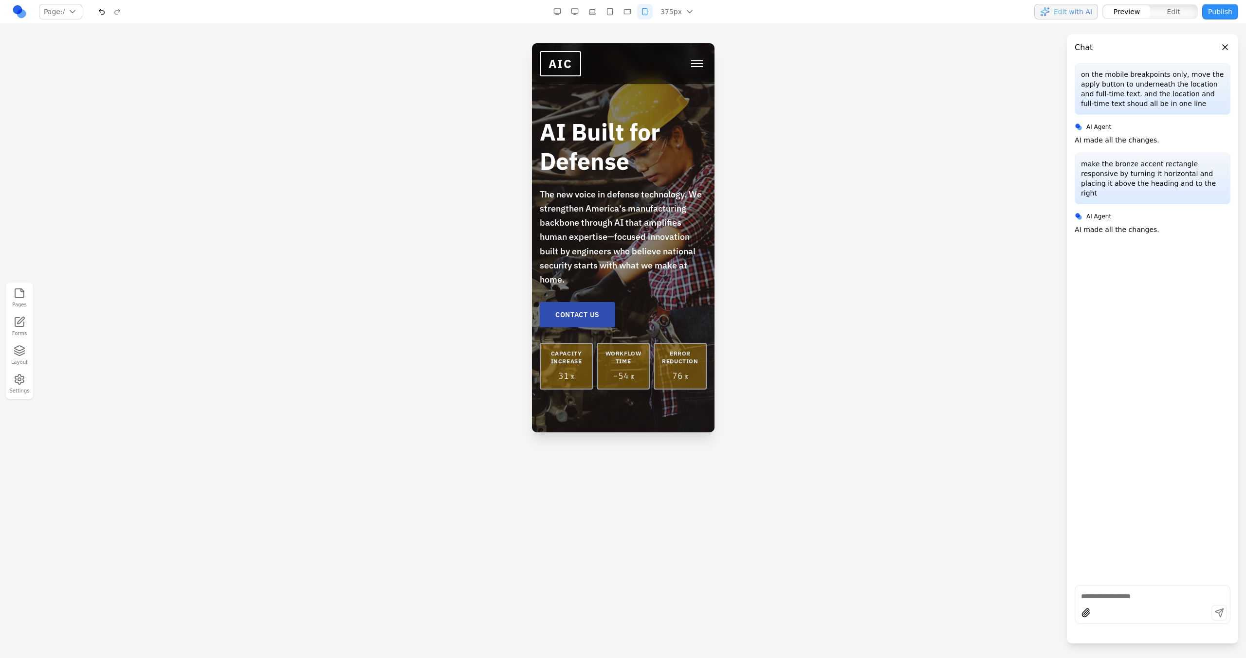
click at [692, 70] on button "Toggle mobile menu" at bounding box center [696, 63] width 19 height 15
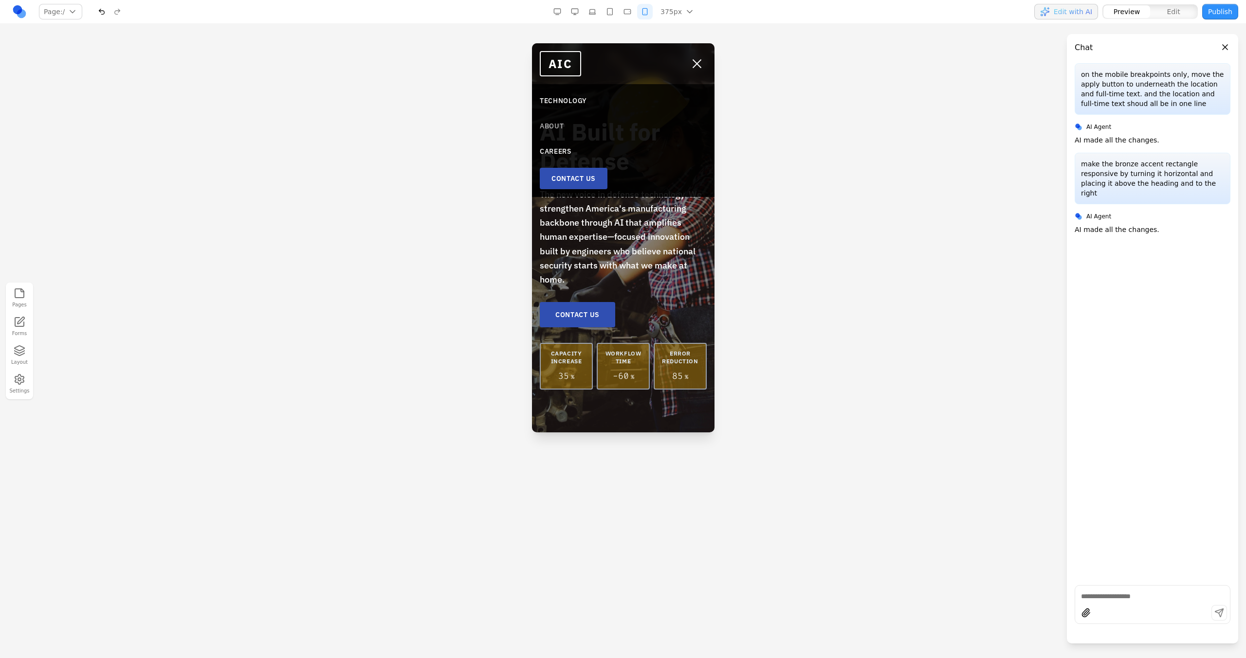
click at [558, 126] on link "ABOUT" at bounding box center [622, 126] width 167 height 18
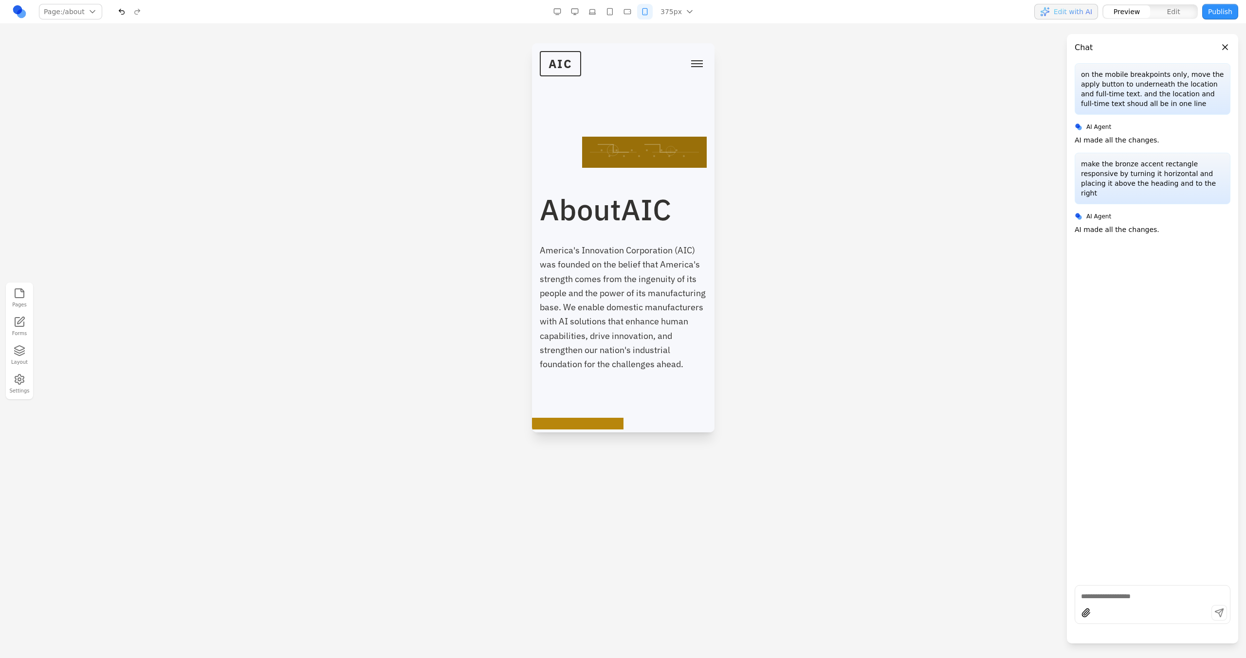
click at [609, 8] on button "button" at bounding box center [610, 12] width 16 height 16
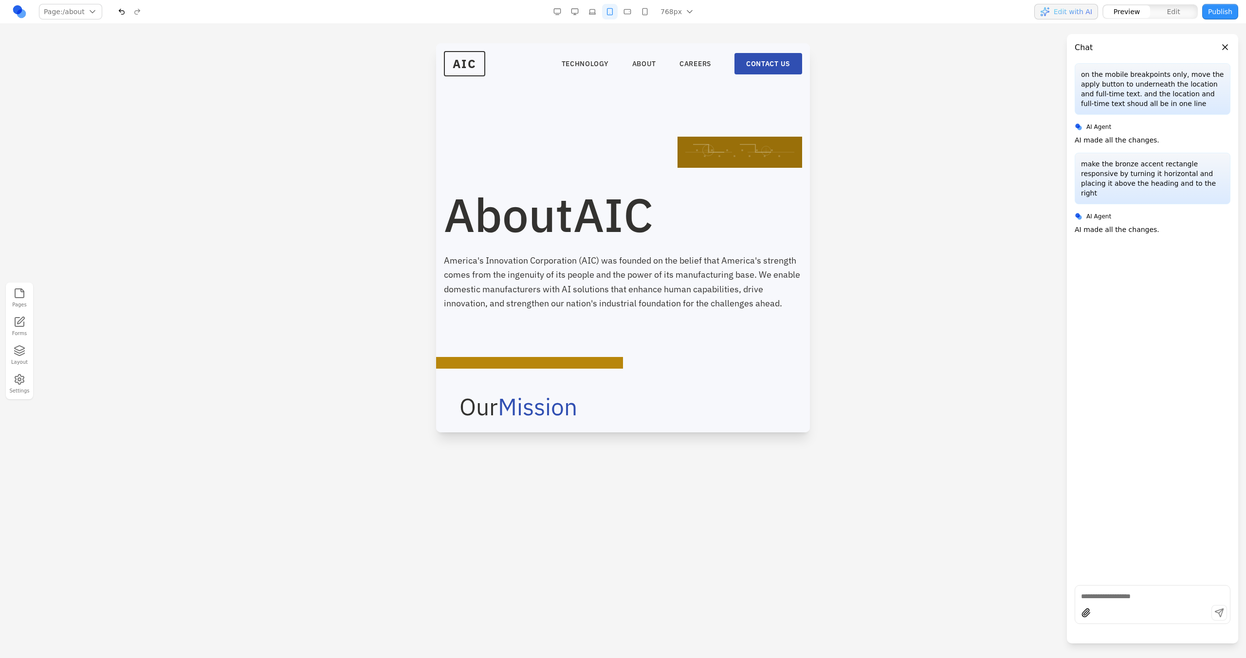
click at [589, 13] on button "button" at bounding box center [592, 12] width 16 height 16
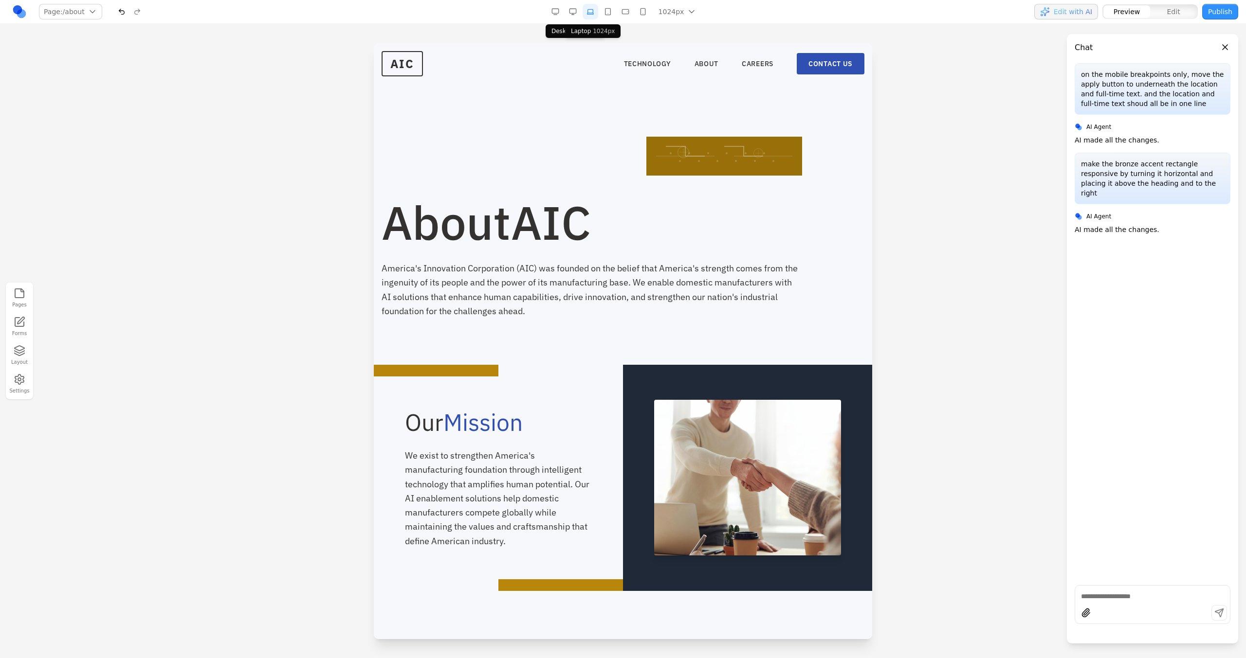
click at [573, 14] on button "button" at bounding box center [573, 12] width 16 height 16
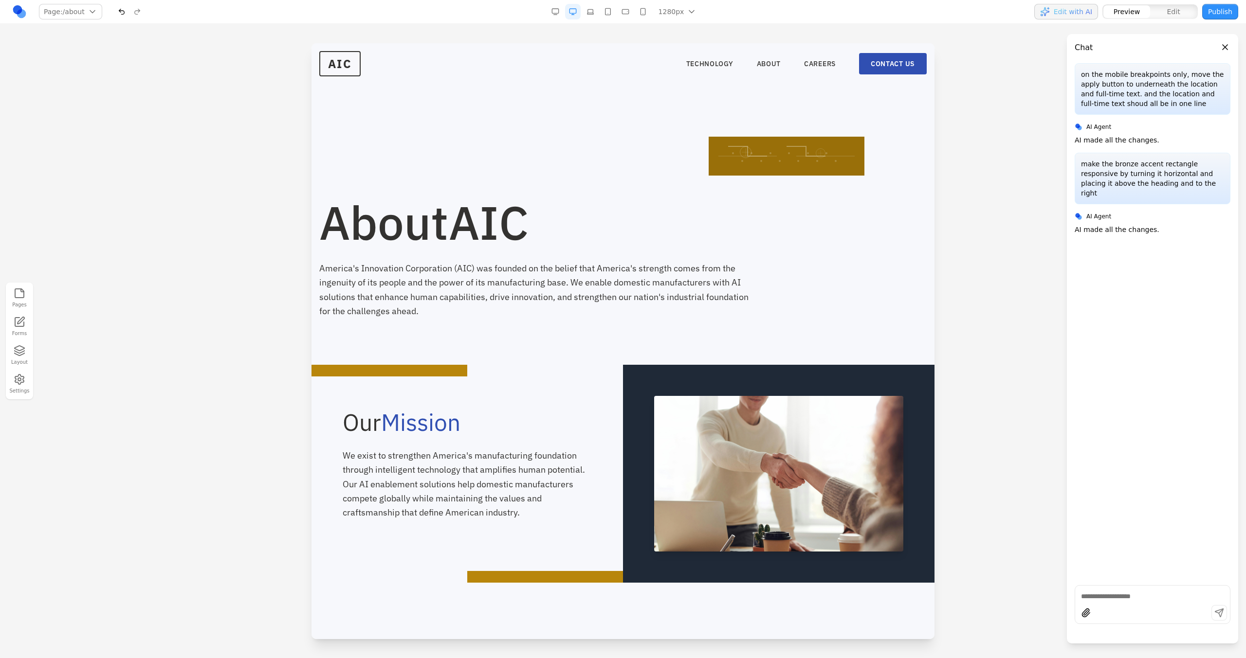
click at [115, 4] on button "button" at bounding box center [122, 12] width 16 height 16
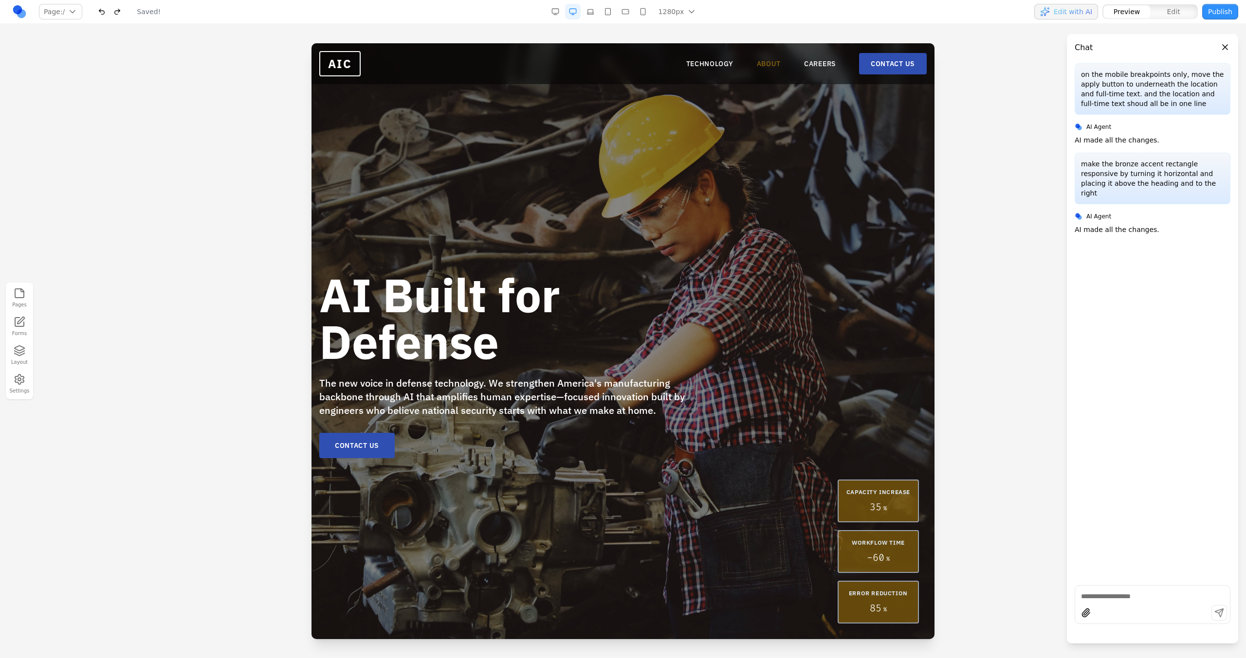
click at [768, 65] on link "ABOUT" at bounding box center [769, 64] width 24 height 10
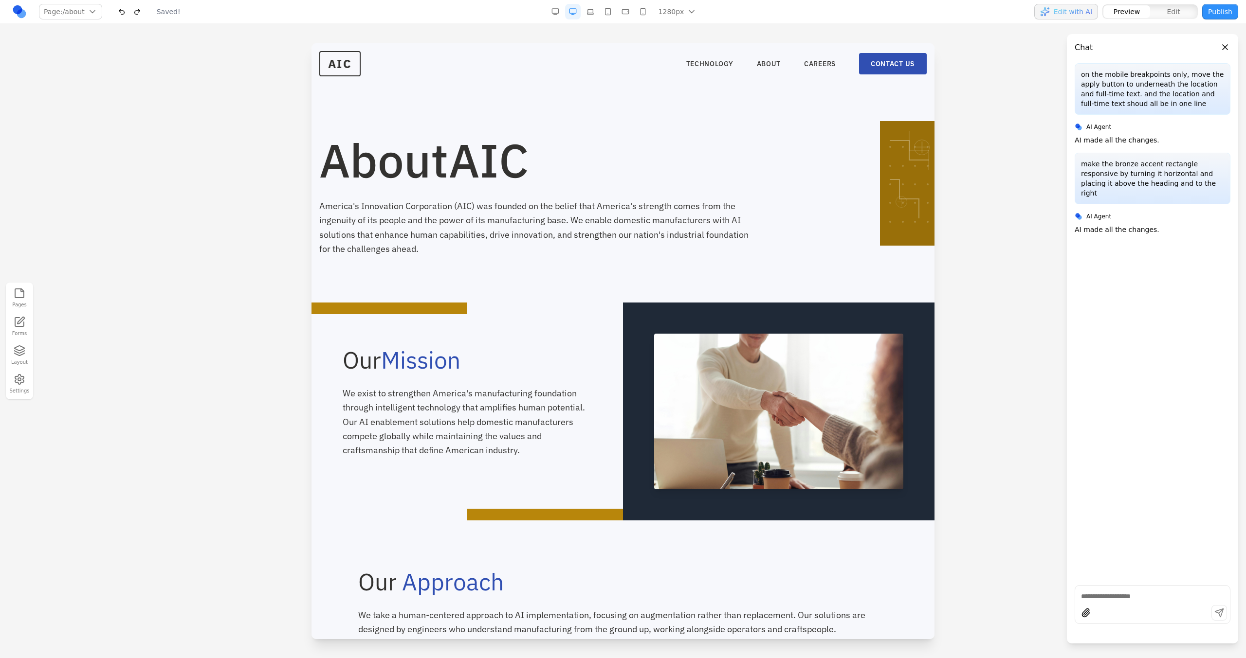
click at [1159, 13] on button "Edit" at bounding box center [1173, 11] width 47 height 13
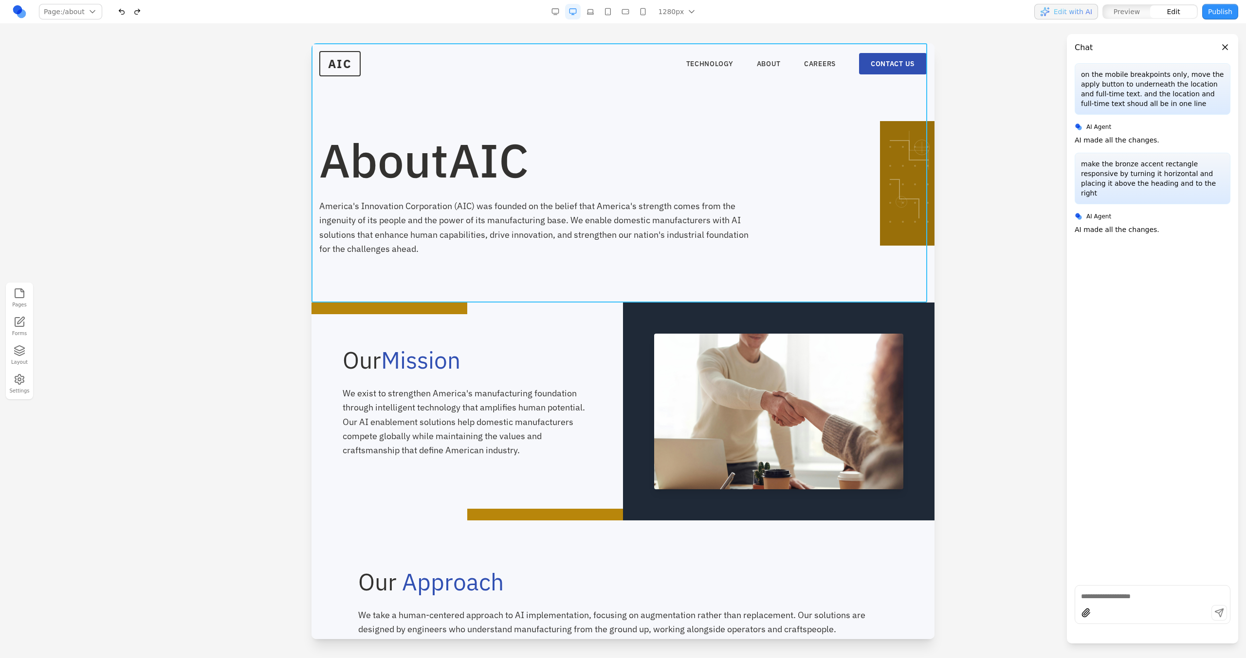
click at [669, 95] on section "About AIC America's Innovation Corporation (AIC) was founded on the belief that…" at bounding box center [622, 172] width 623 height 259
click at [590, 313] on icon at bounding box center [595, 316] width 10 height 10
click at [1114, 175] on p "make the bronze accent rectangle responsive by turning it horizontal and placin…" at bounding box center [1152, 178] width 143 height 39
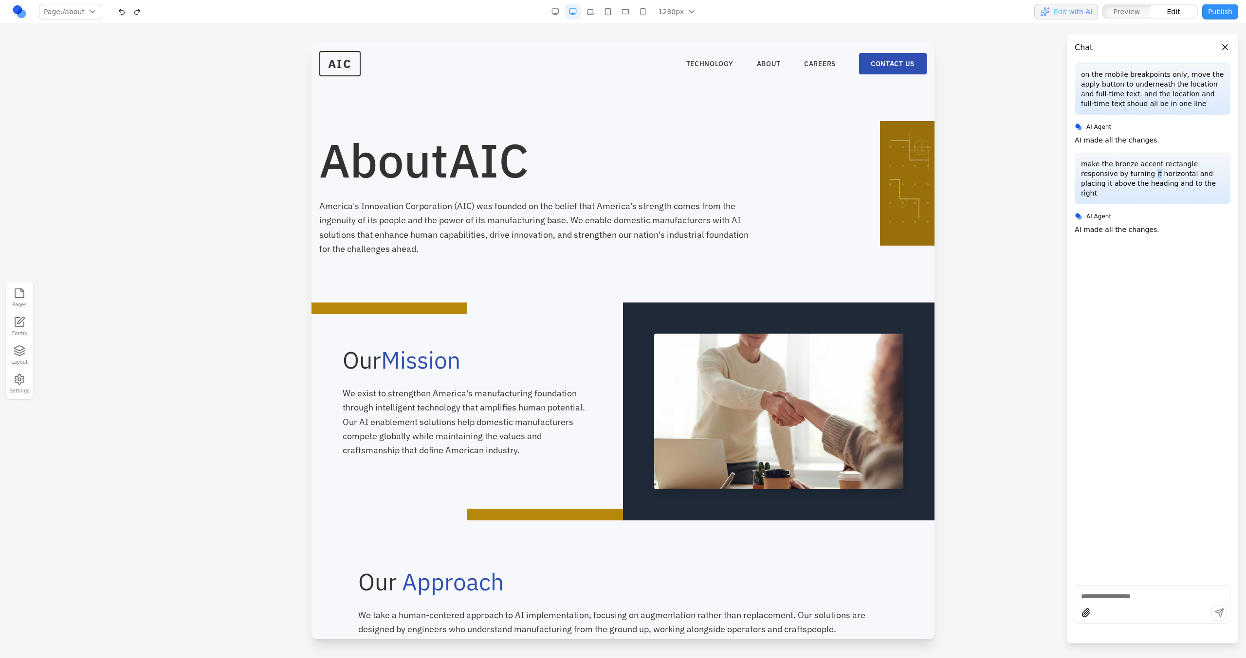
click at [1114, 175] on p "make the bronze accent rectangle responsive by turning it horizontal and placin…" at bounding box center [1152, 178] width 143 height 39
copy p "make the bronze accent rectangle responsive by turning it horizontal and placin…"
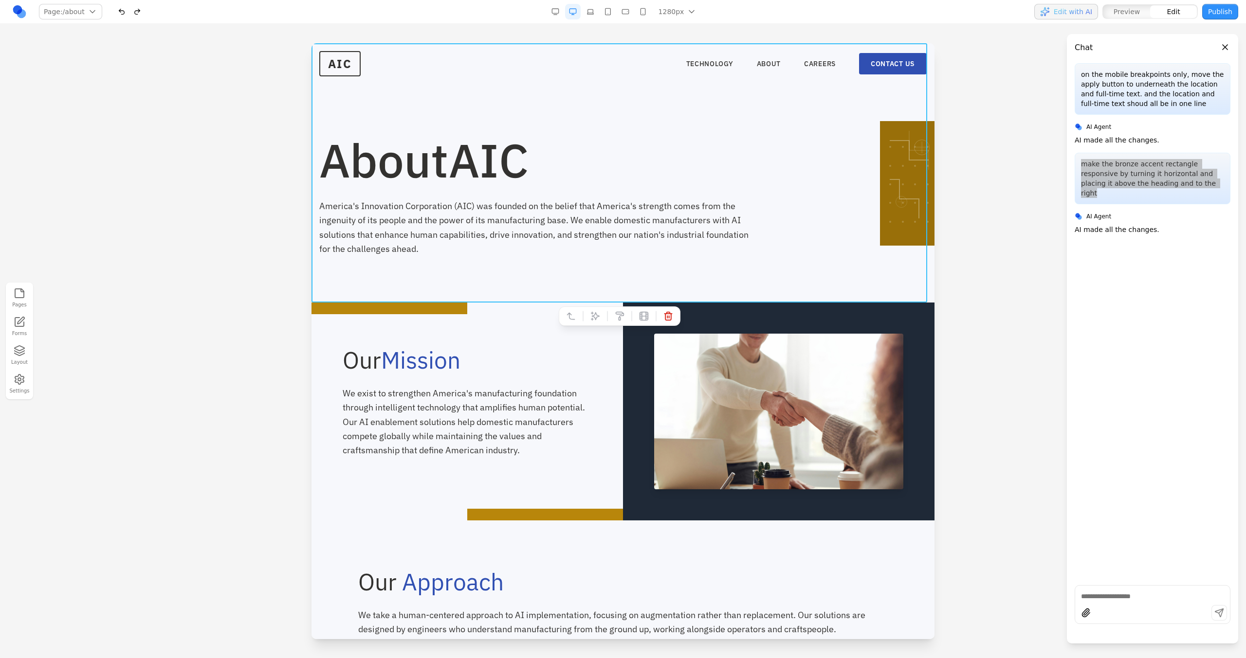
click at [775, 258] on section "About AIC America's Innovation Corporation (AIC) was founded on the belief that…" at bounding box center [622, 172] width 623 height 259
click at [601, 315] on button at bounding box center [595, 316] width 16 height 16
click at [815, 569] on textarea at bounding box center [825, 578] width 156 height 49
paste textarea "**********"
click at [782, 570] on textarea "**********" at bounding box center [825, 578] width 156 height 49
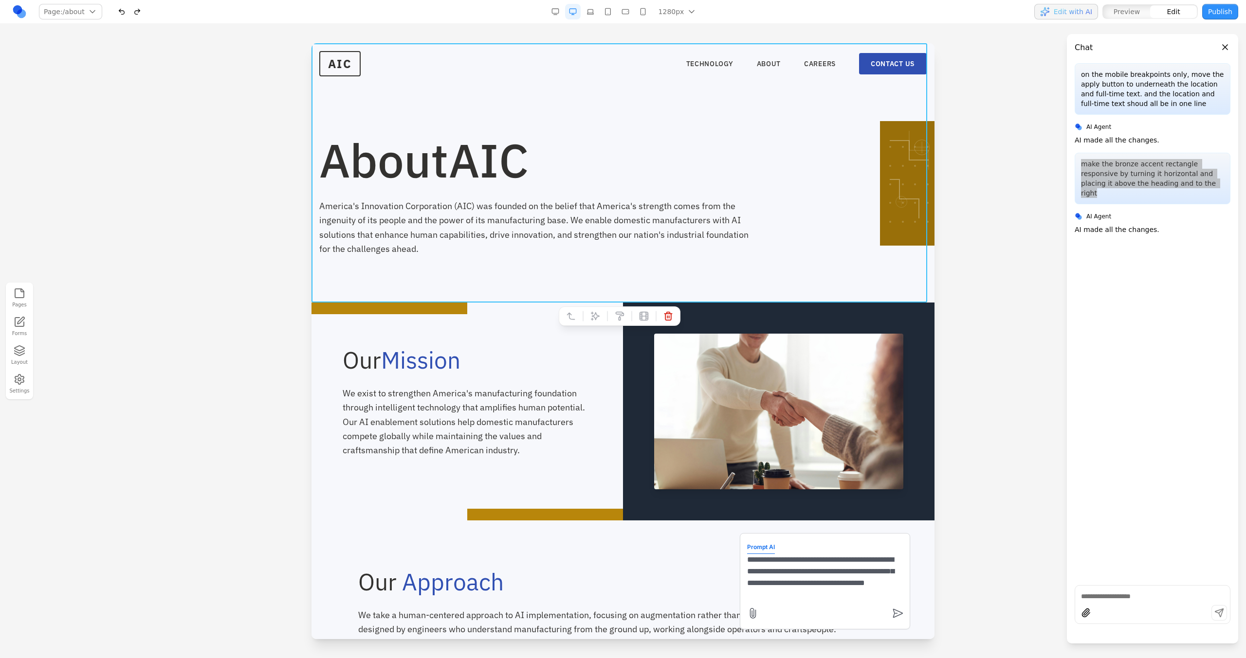
type textarea "**********"
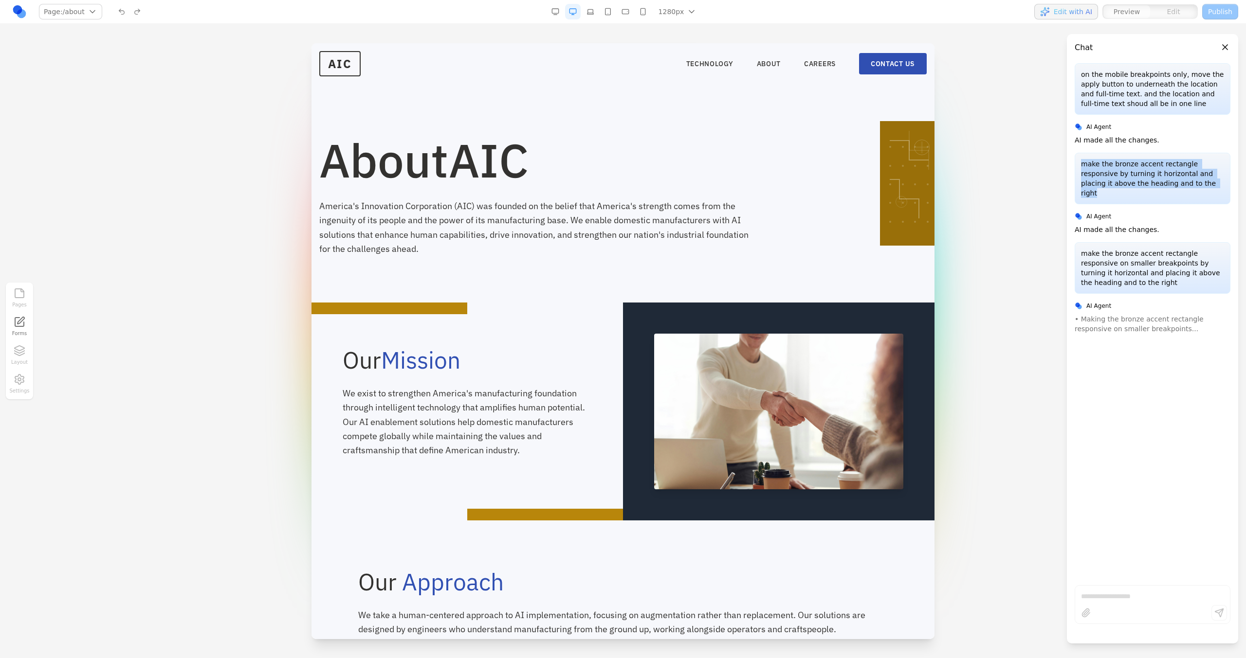
click at [625, 11] on button "button" at bounding box center [625, 12] width 16 height 16
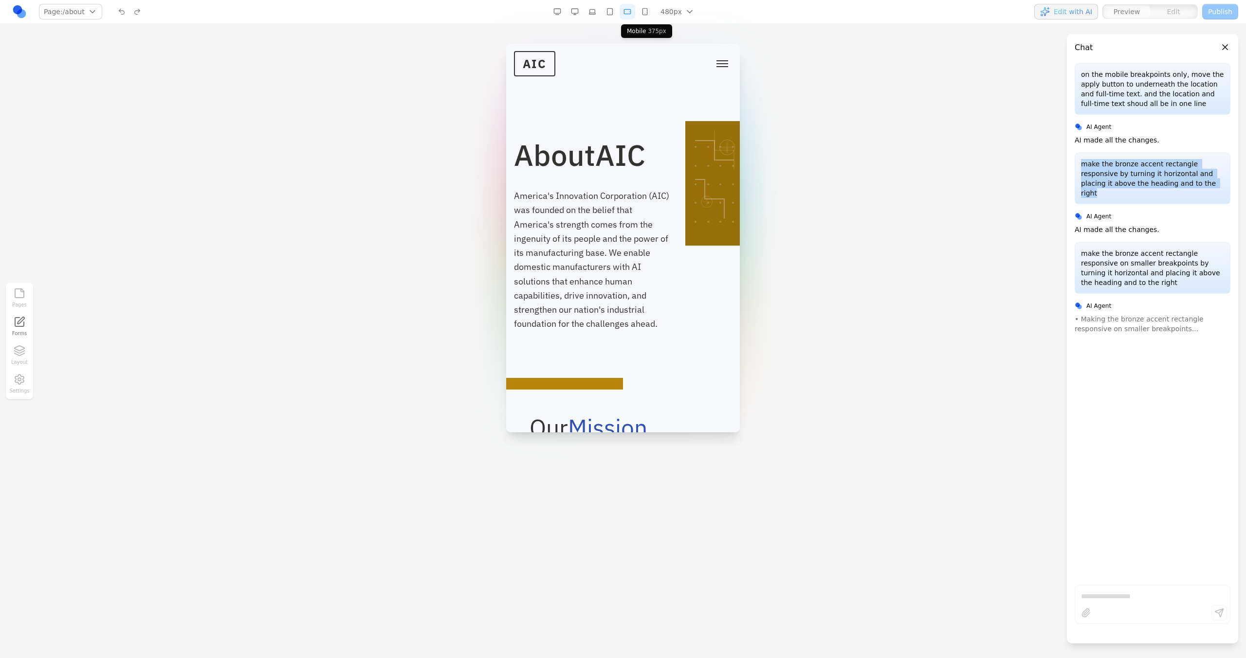
click at [645, 11] on button "button" at bounding box center [645, 12] width 16 height 16
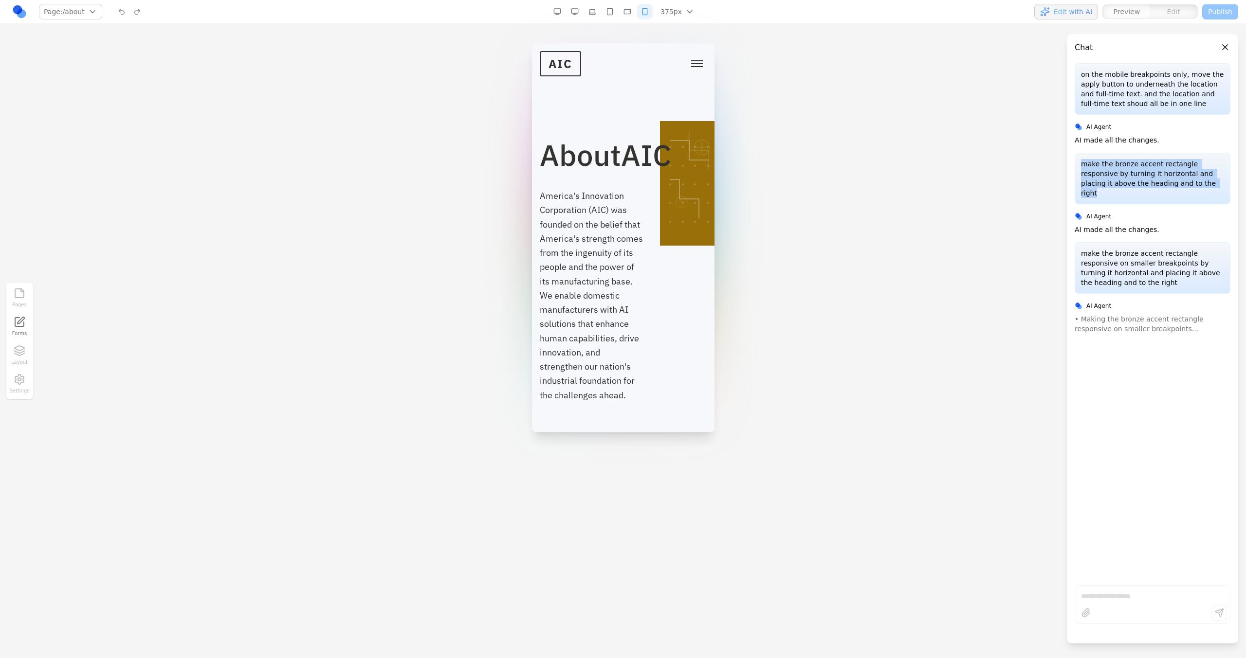
click at [631, 15] on button "button" at bounding box center [627, 12] width 16 height 16
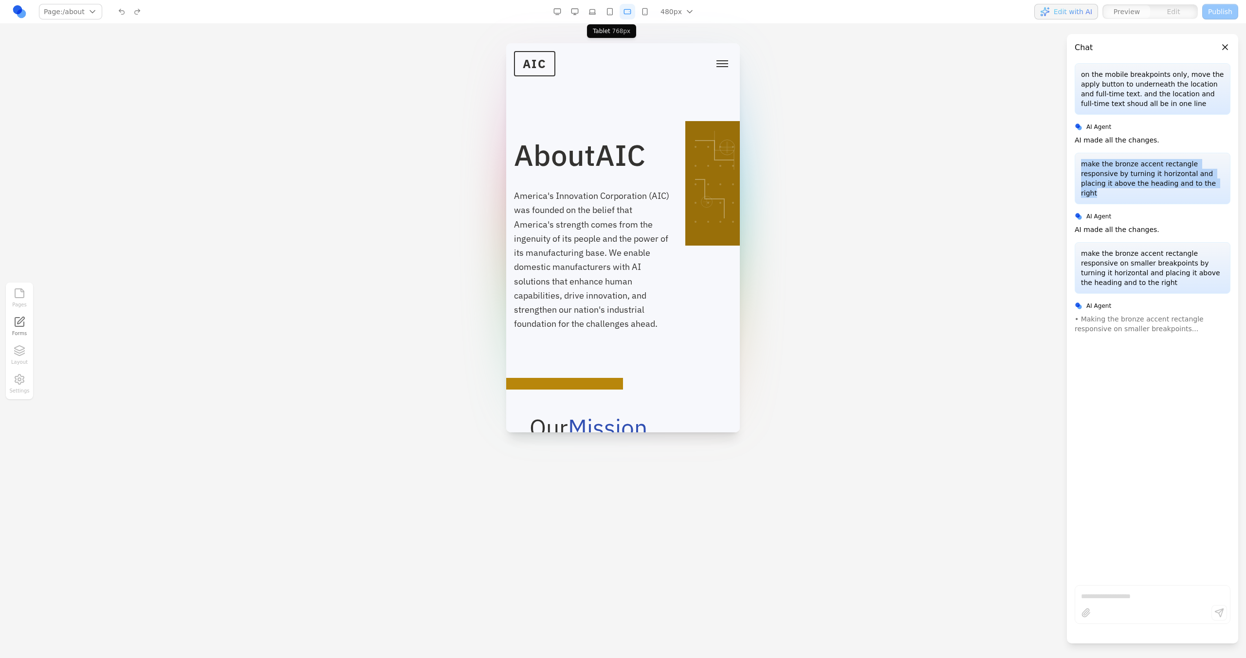
click at [610, 15] on button "button" at bounding box center [610, 12] width 16 height 16
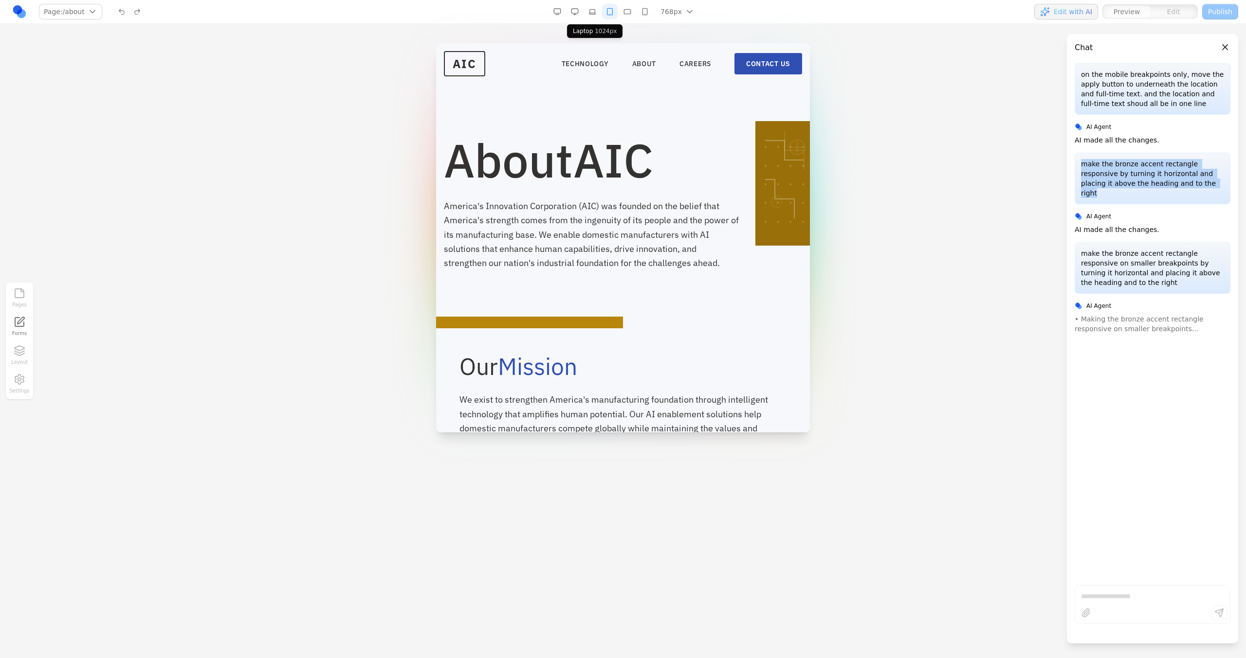
click at [595, 16] on button "button" at bounding box center [592, 12] width 16 height 16
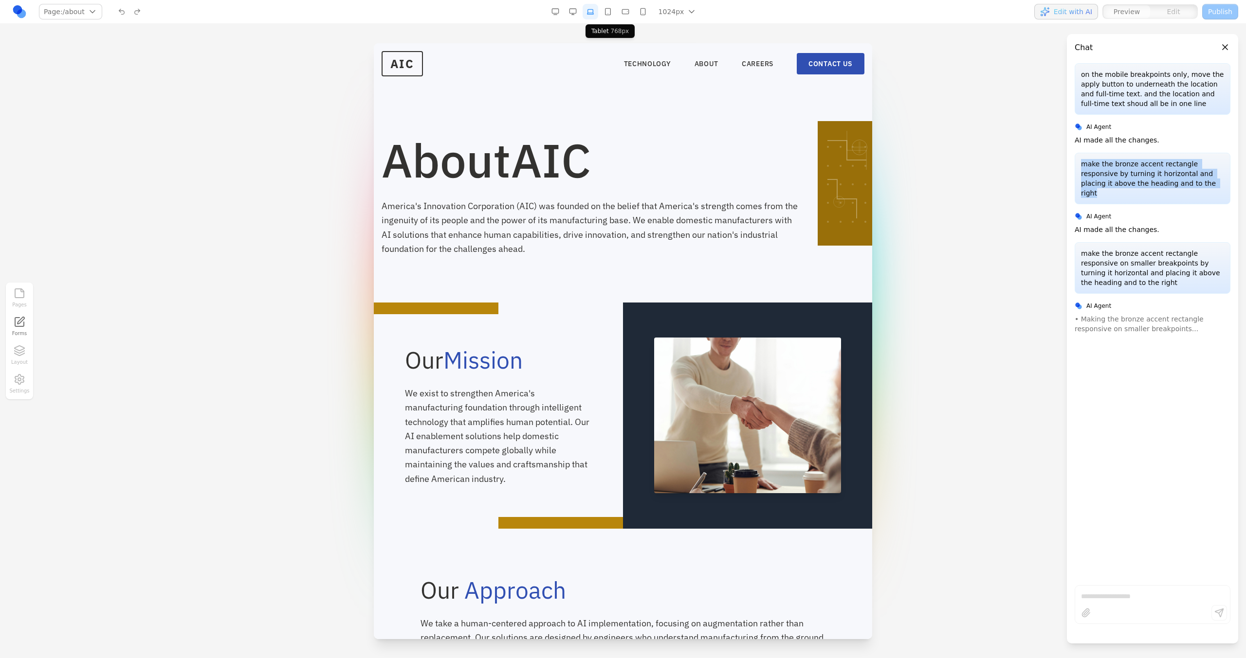
click at [612, 17] on button "button" at bounding box center [608, 12] width 16 height 16
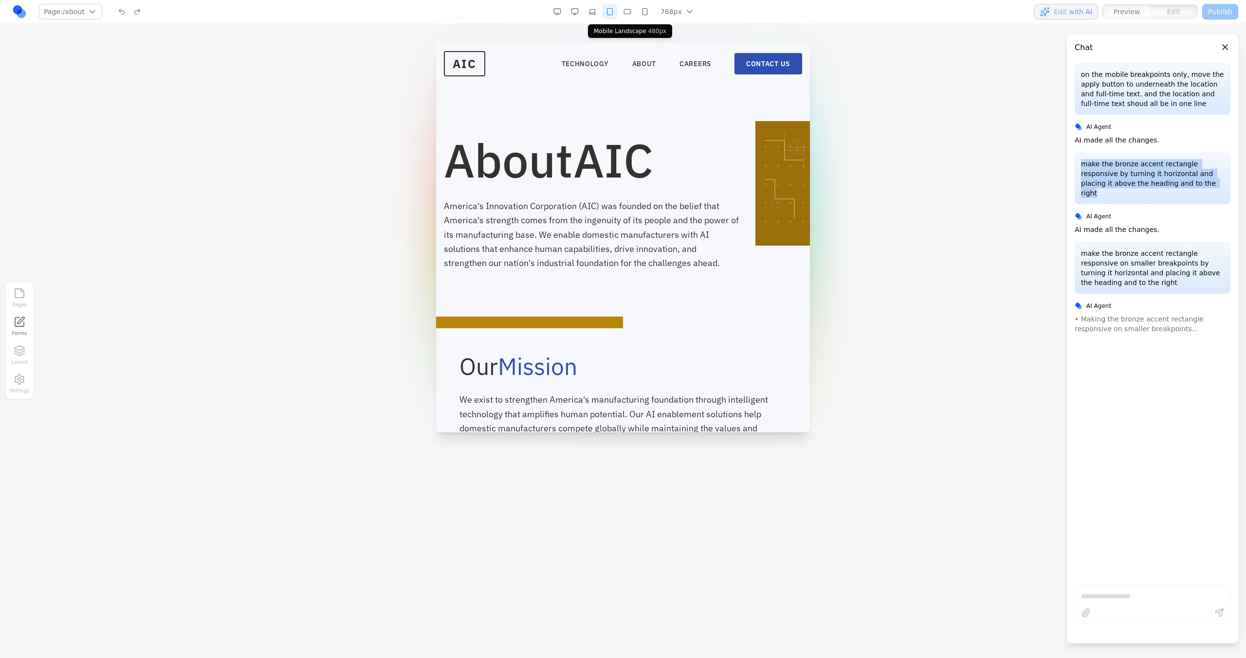
click at [624, 16] on button "button" at bounding box center [627, 12] width 16 height 16
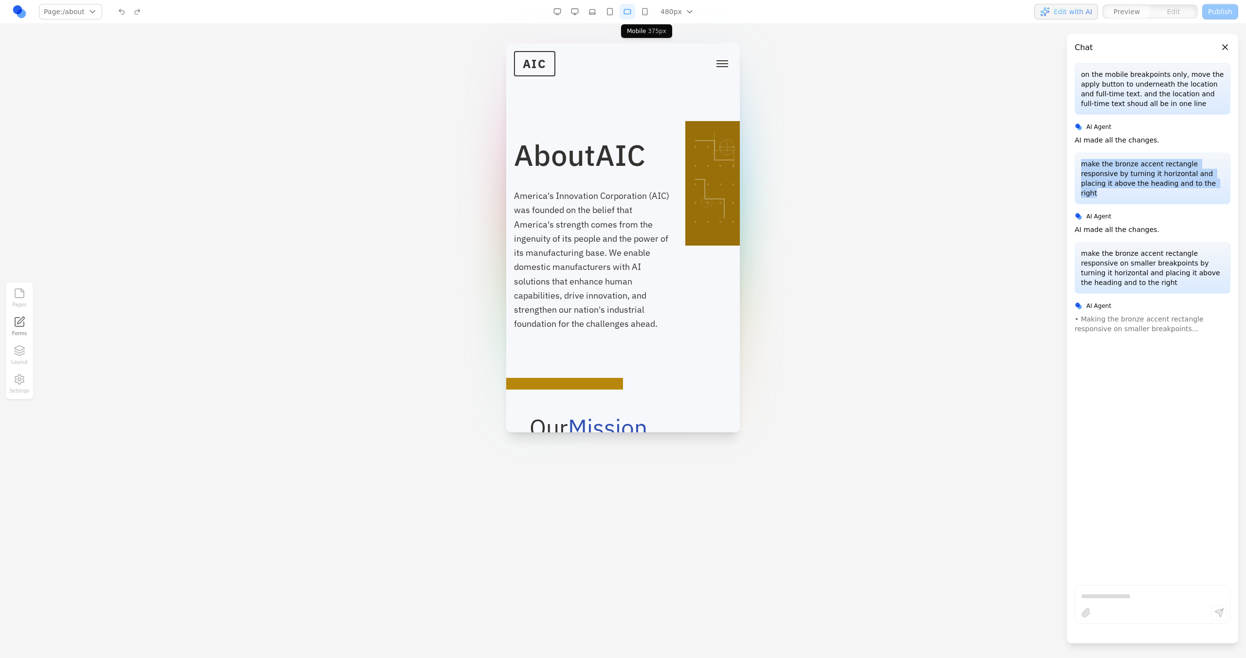
click at [638, 17] on button "button" at bounding box center [645, 12] width 16 height 16
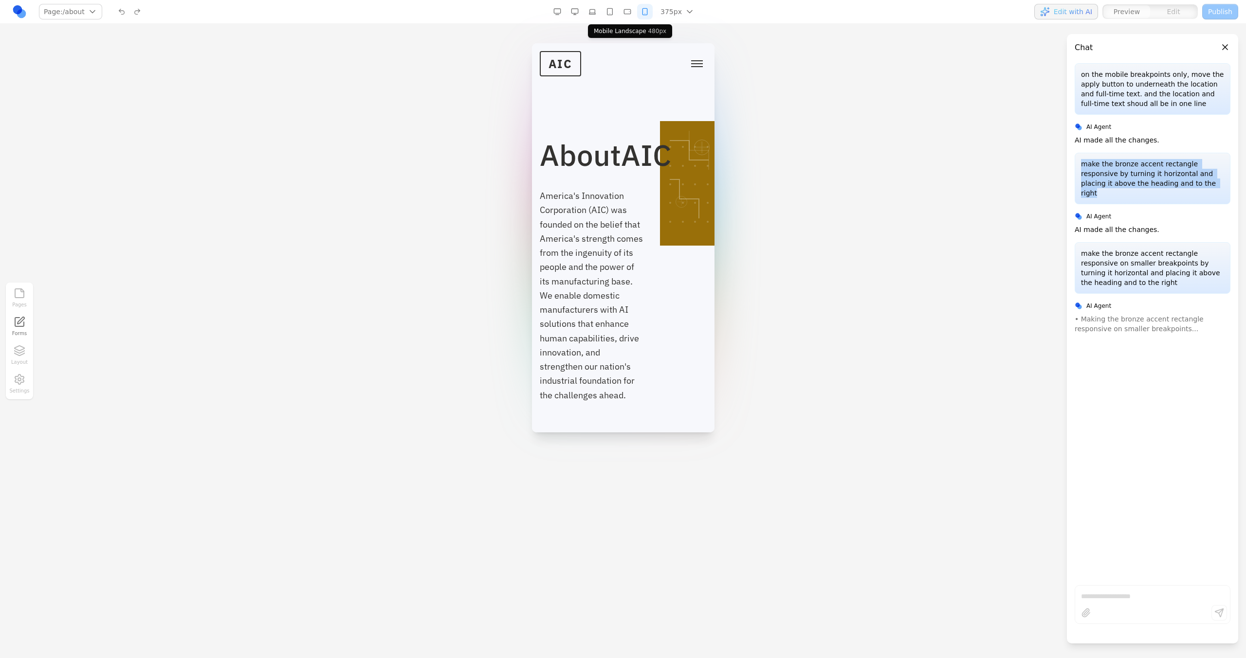
click at [631, 16] on button "button" at bounding box center [627, 12] width 16 height 16
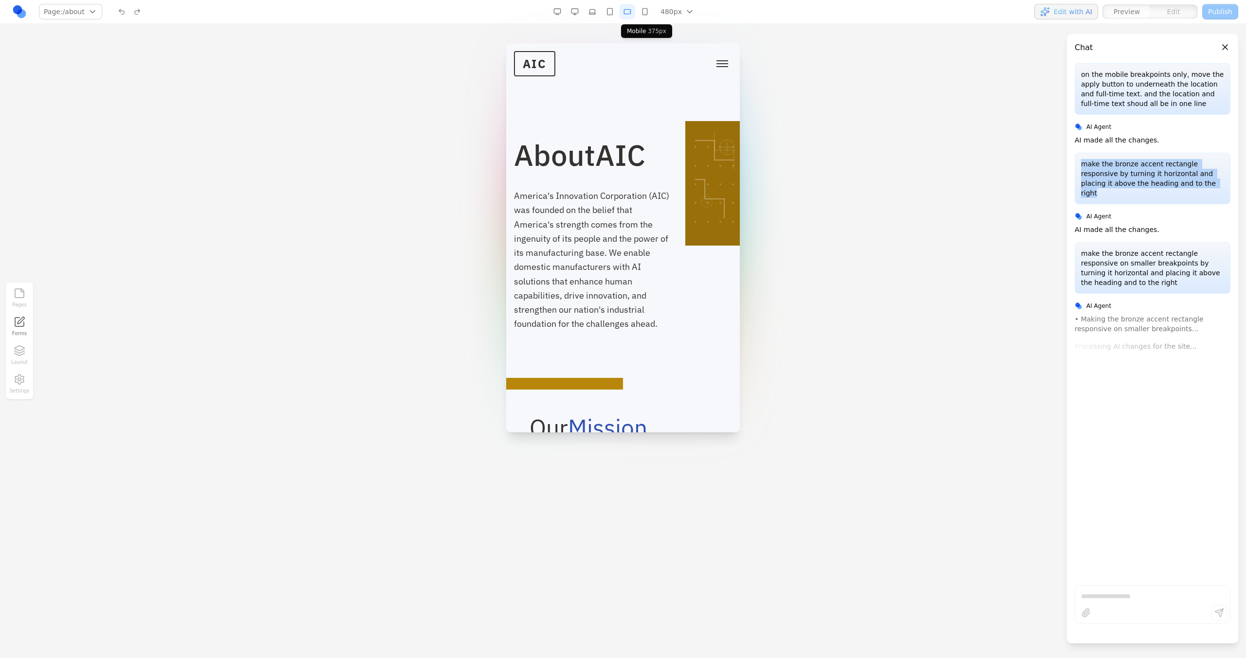
click at [646, 13] on button "button" at bounding box center [645, 12] width 16 height 16
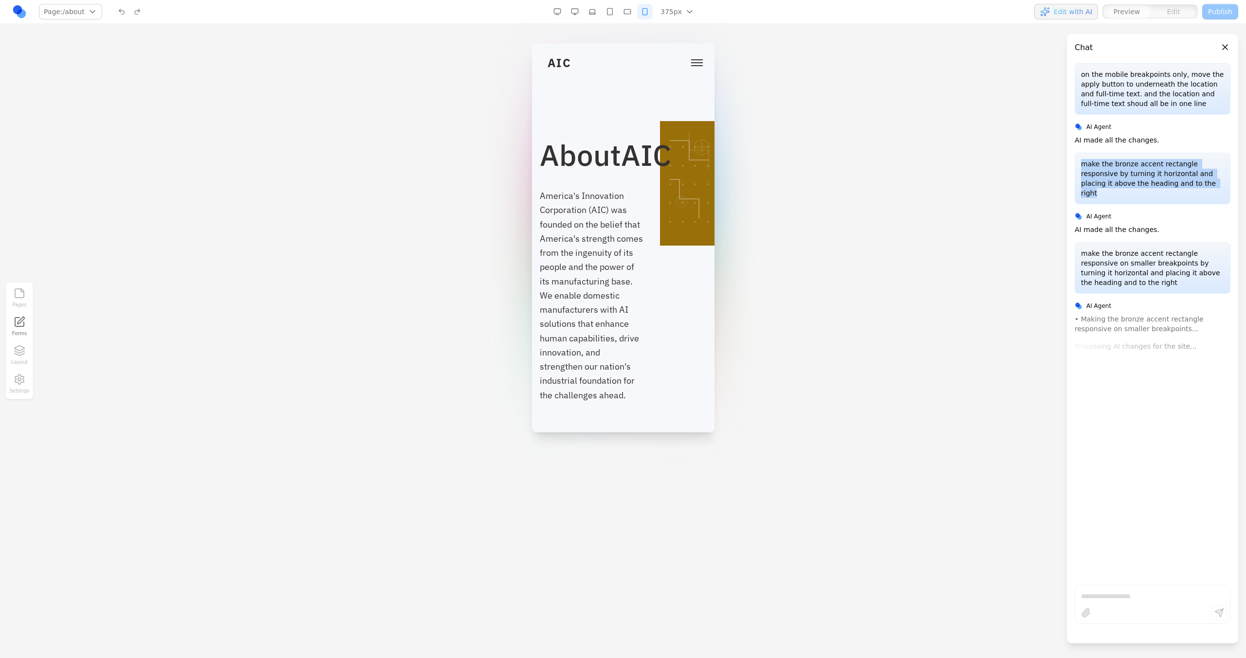
click at [572, 12] on button "button" at bounding box center [575, 12] width 16 height 16
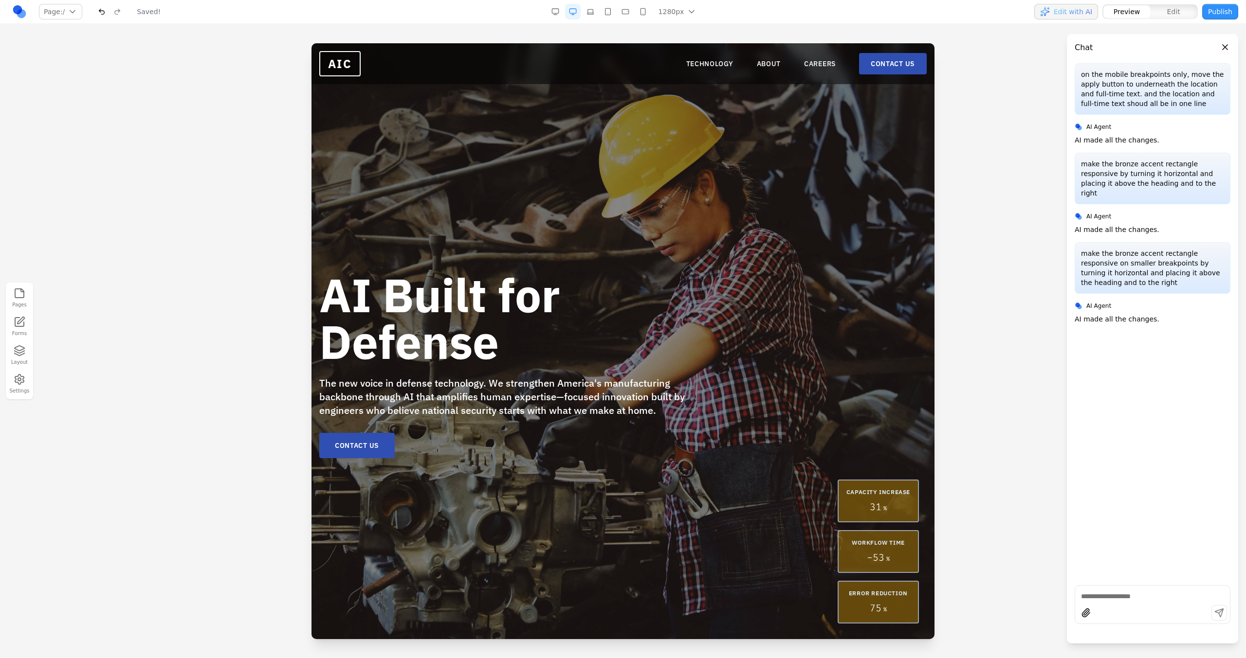
click at [769, 58] on nav "TECHNOLOGY ABOUT CAREERS CONTACT US" at bounding box center [806, 63] width 240 height 21
click at [769, 59] on link "ABOUT" at bounding box center [769, 64] width 24 height 10
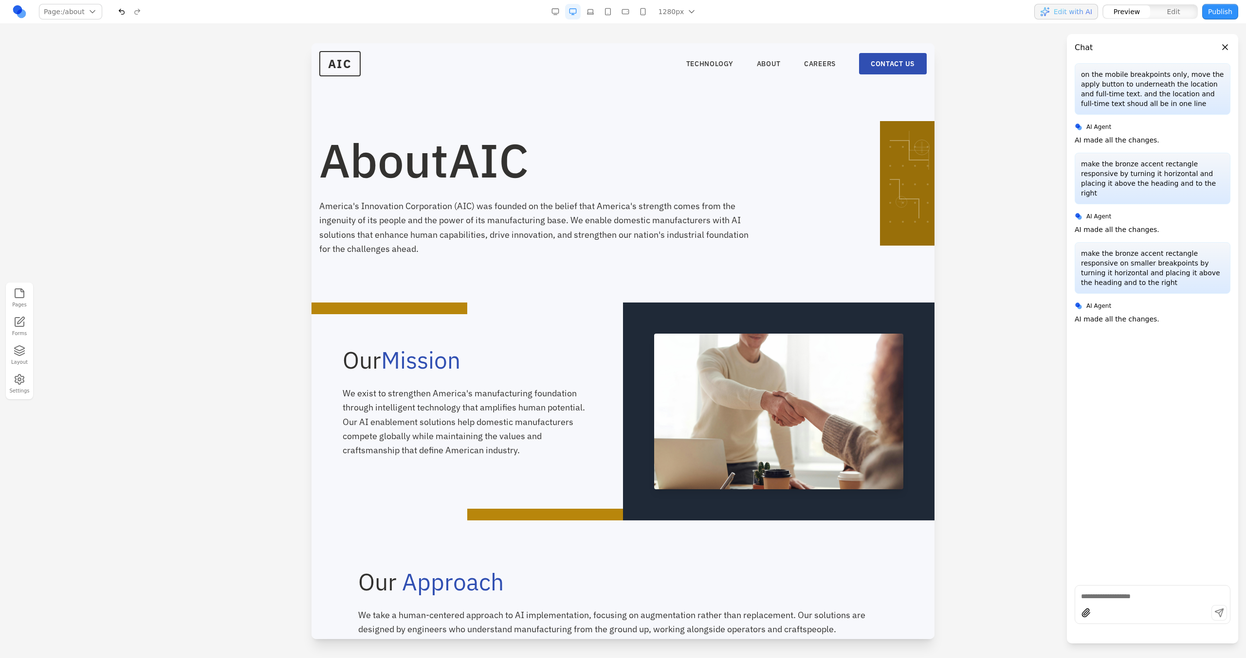
click at [597, 15] on button "button" at bounding box center [590, 12] width 16 height 16
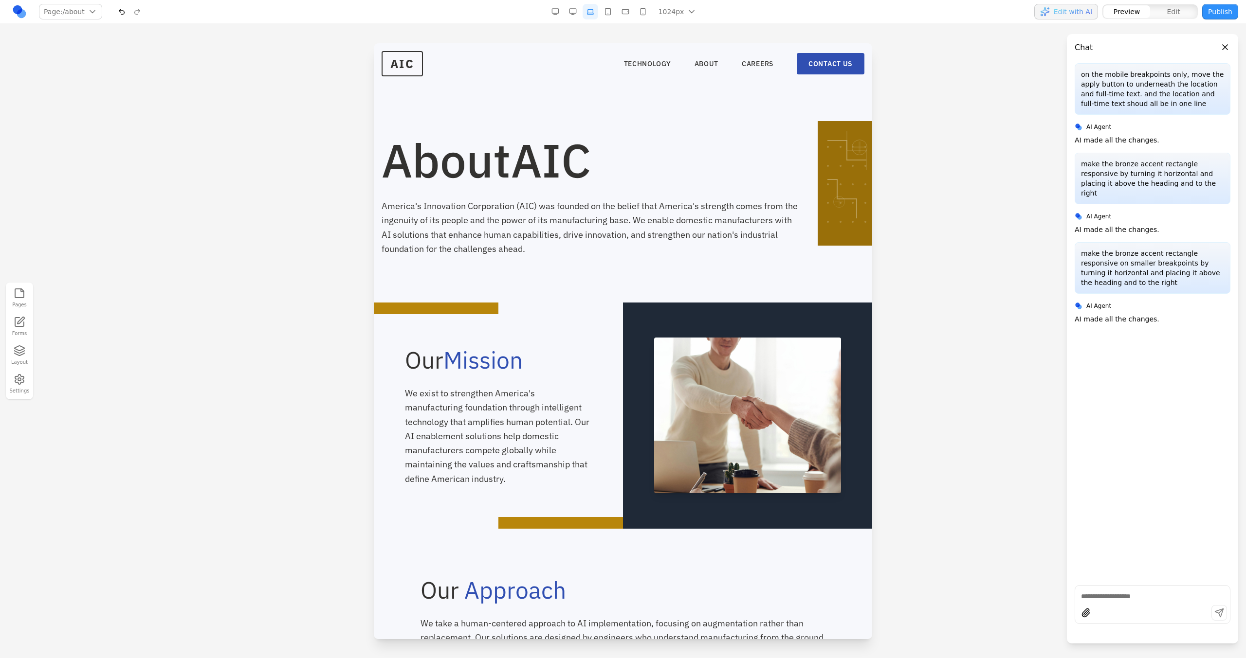
click at [608, 15] on button "button" at bounding box center [608, 12] width 16 height 16
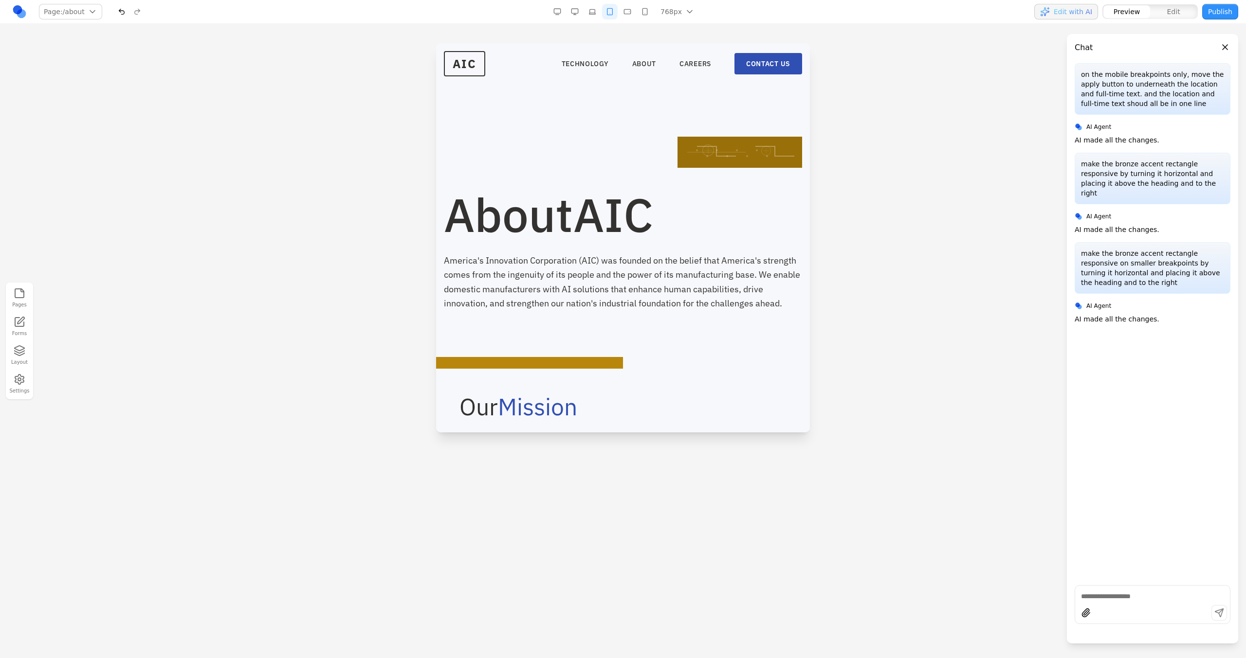
click at [624, 6] on button "button" at bounding box center [627, 12] width 16 height 16
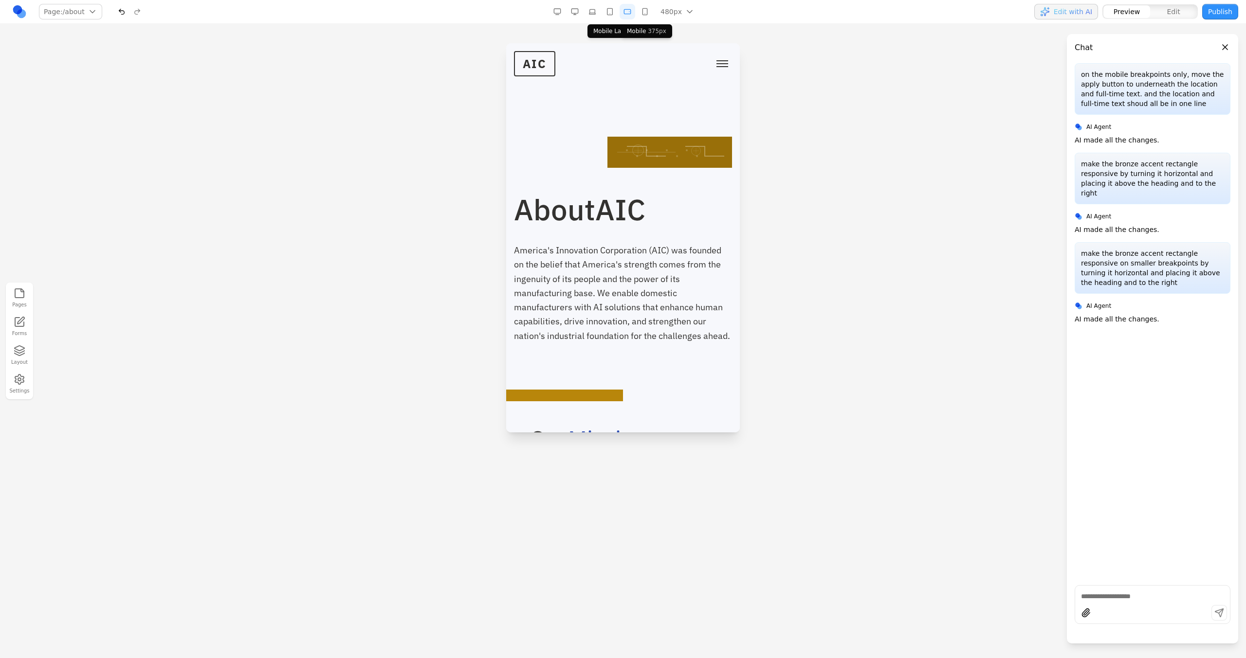
click at [640, 11] on button "button" at bounding box center [645, 12] width 16 height 16
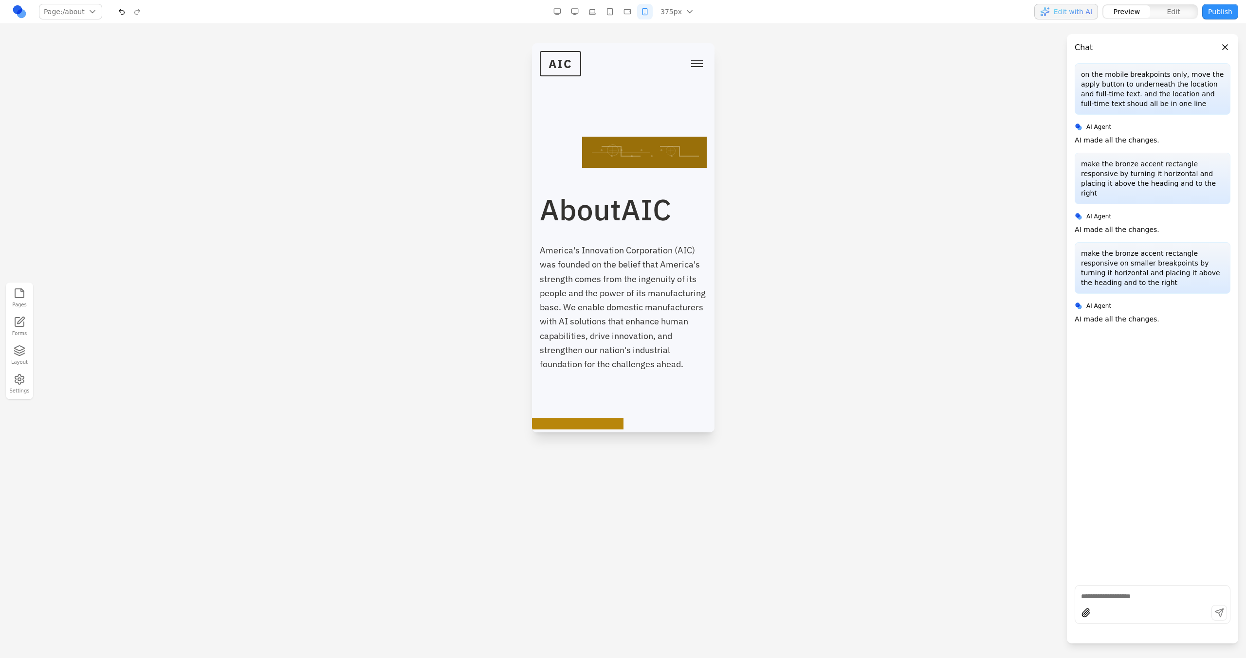
click at [631, 12] on button "button" at bounding box center [627, 12] width 16 height 16
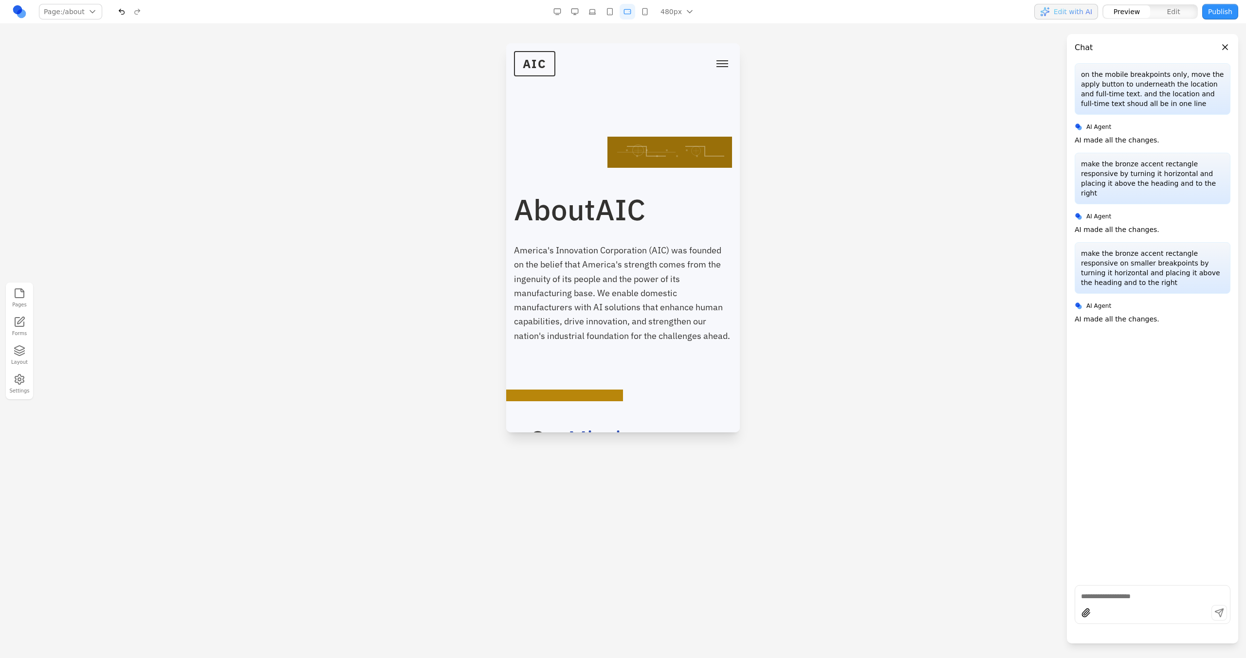
click at [614, 16] on button "button" at bounding box center [610, 12] width 16 height 16
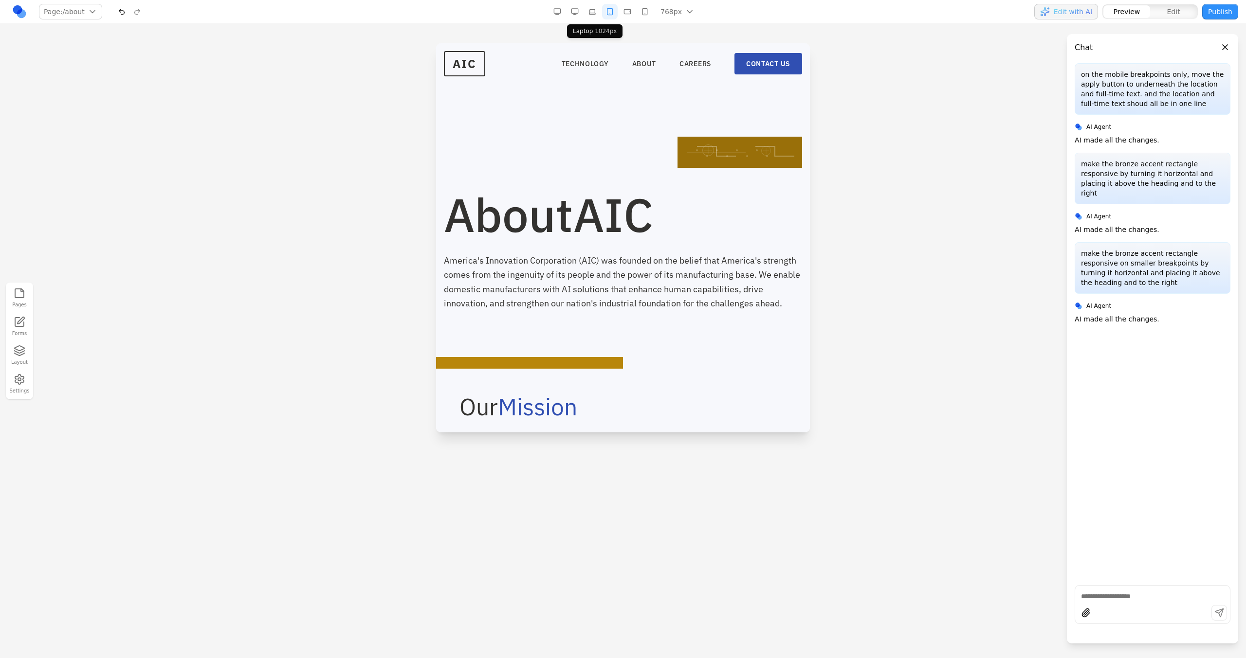
click at [598, 16] on button "button" at bounding box center [592, 12] width 16 height 16
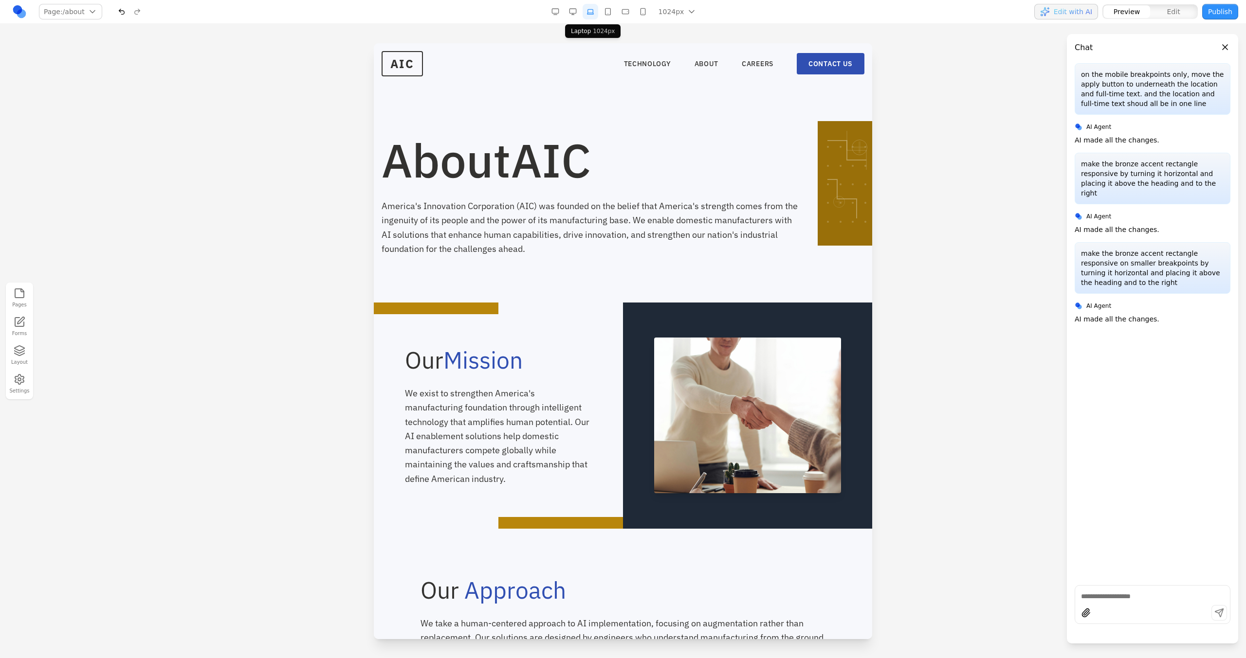
click at [581, 15] on div "1024px 1536px 1280px 1024px 768px 480px 375px" at bounding box center [624, 12] width 155 height 16
click at [570, 13] on button "button" at bounding box center [573, 12] width 16 height 16
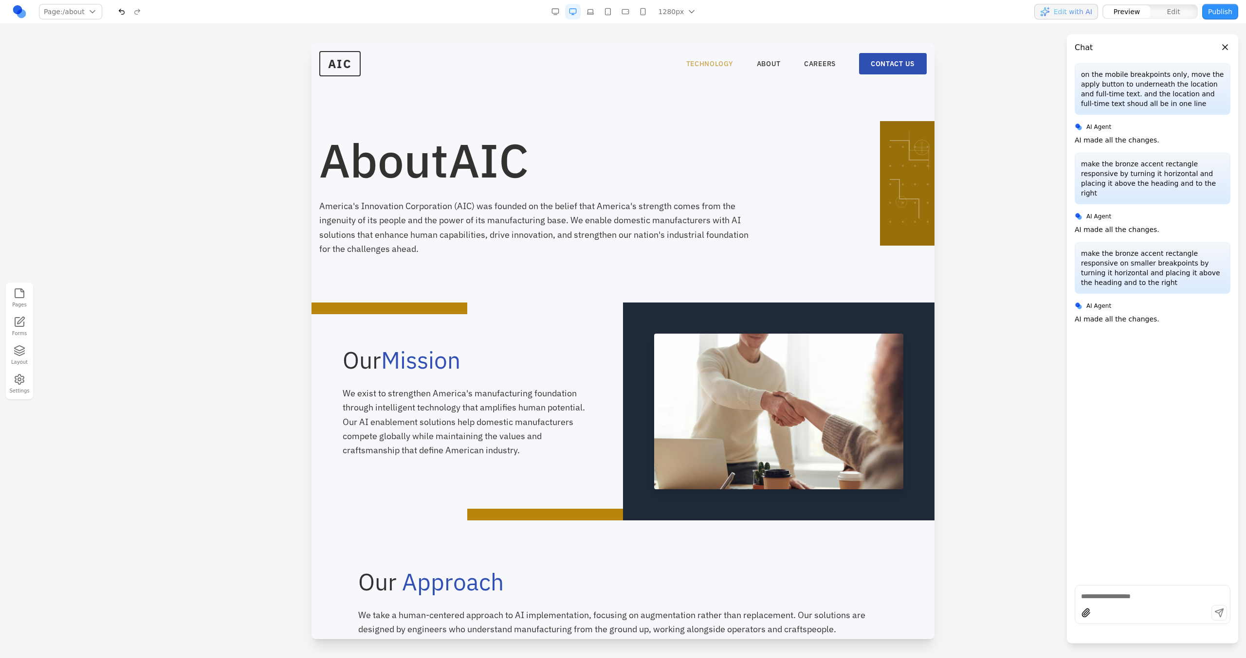
click at [716, 67] on link "TECHNOLOGY" at bounding box center [709, 64] width 47 height 10
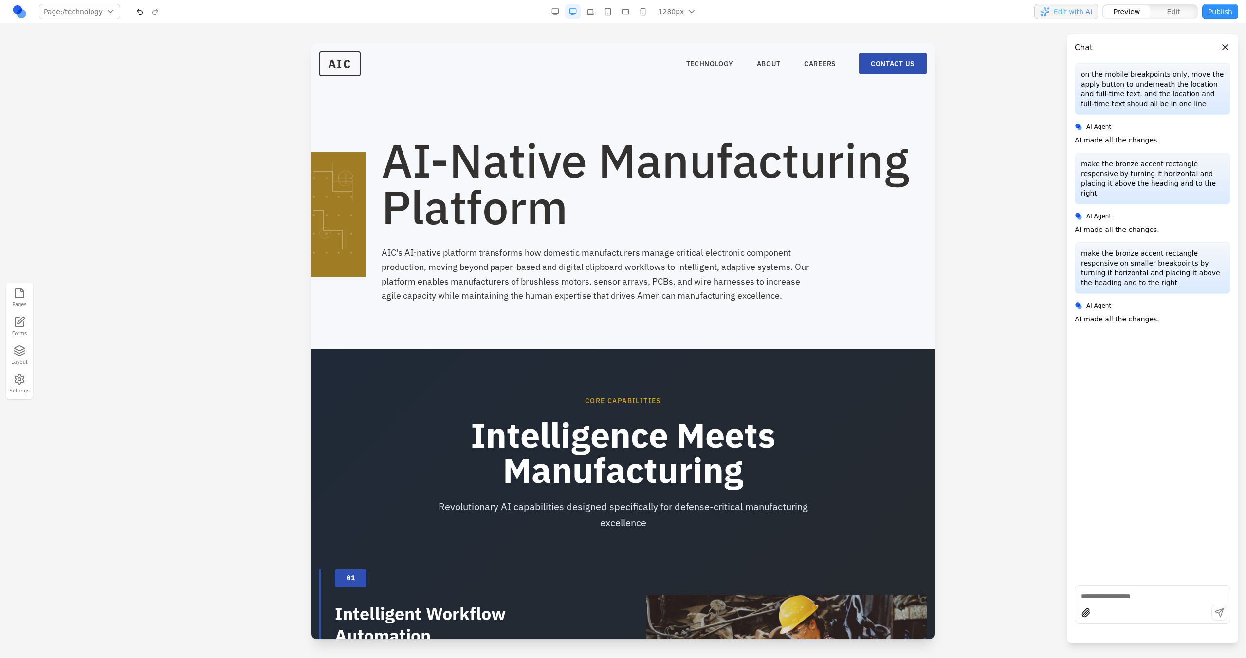
click at [593, 17] on button "button" at bounding box center [590, 12] width 16 height 16
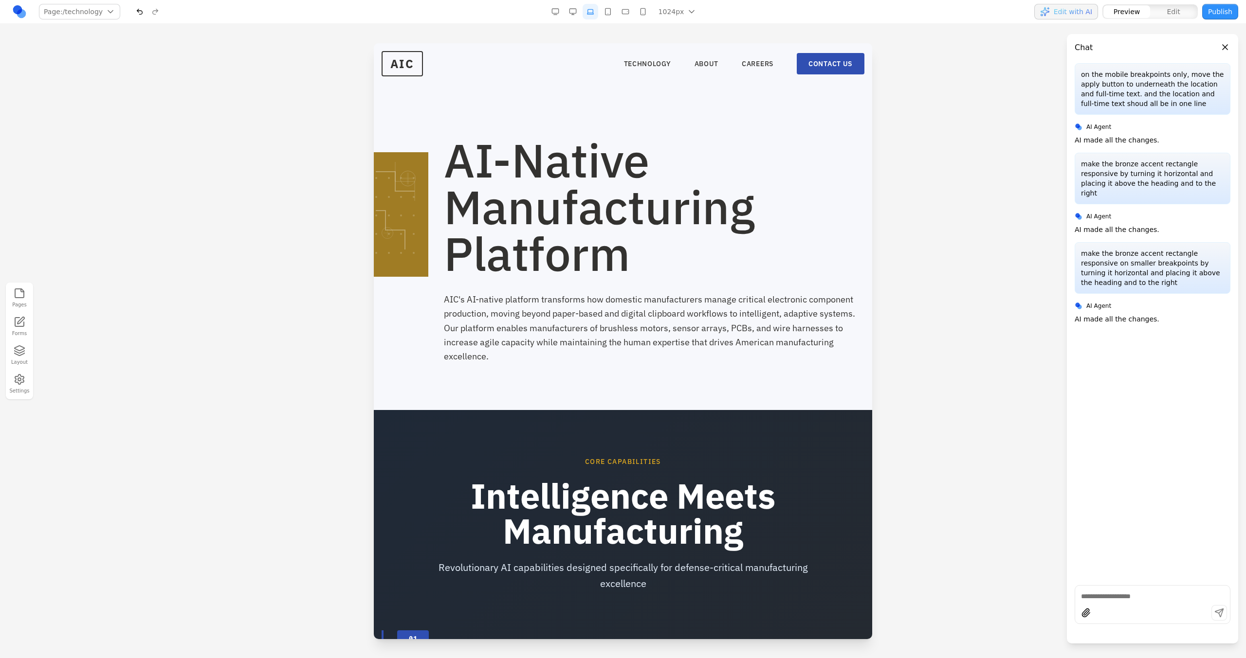
click at [615, 16] on button "button" at bounding box center [608, 12] width 16 height 16
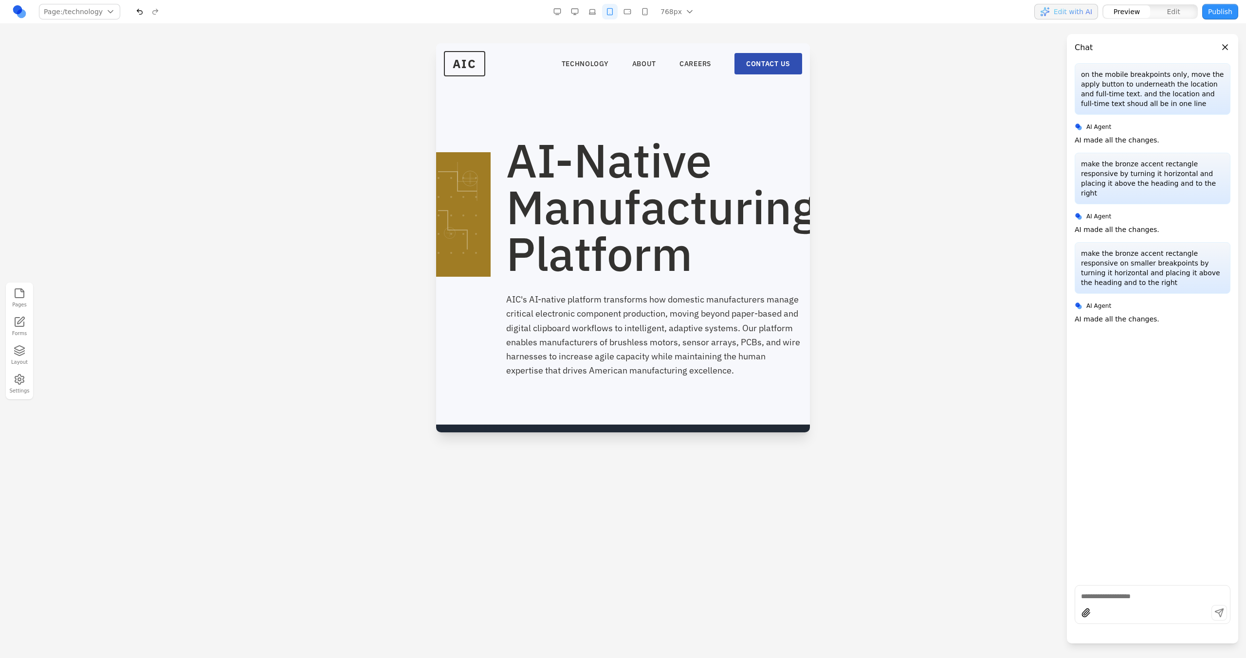
click at [1163, 6] on button "Edit" at bounding box center [1173, 11] width 47 height 13
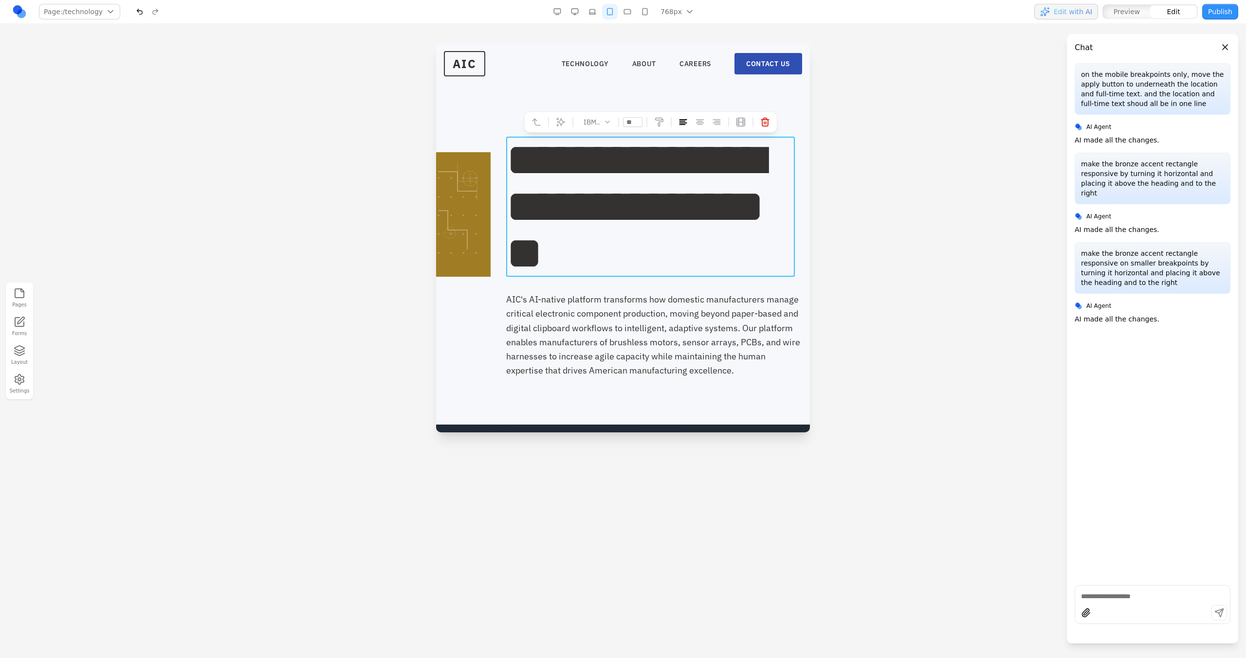
click at [636, 146] on span "**********" at bounding box center [635, 207] width 258 height 140
click at [566, 127] on button at bounding box center [561, 122] width 16 height 16
click at [622, 362] on textarea at bounding box center [700, 371] width 156 height 49
type textarea "**********"
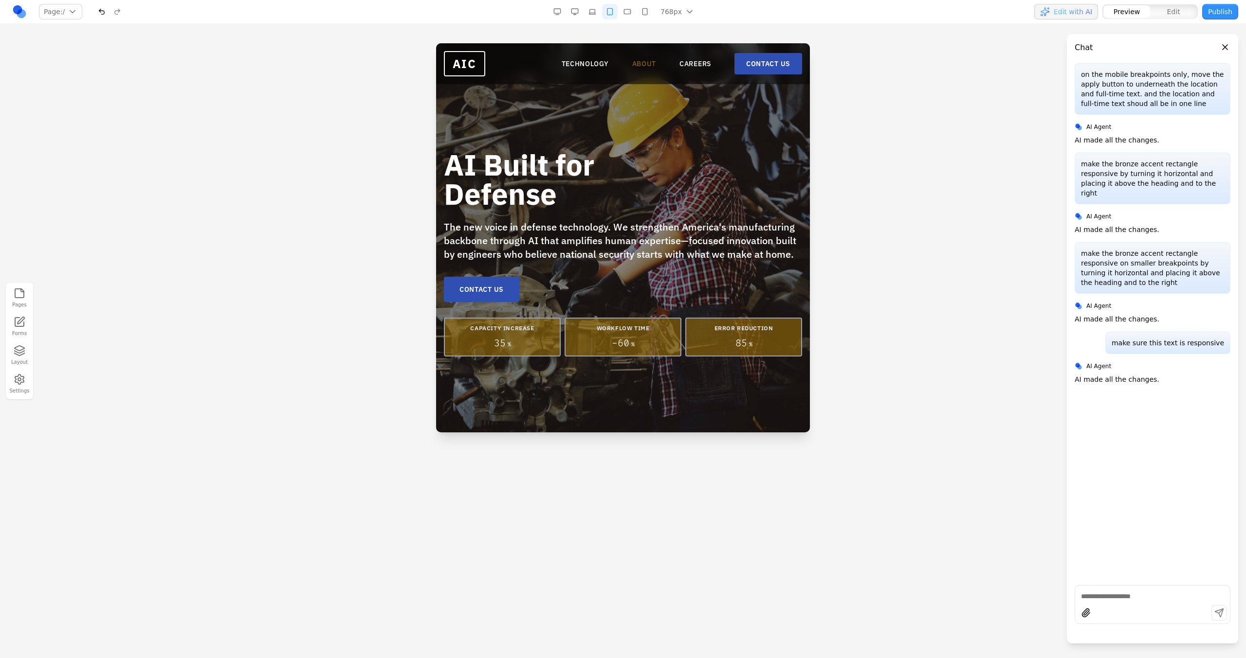
click at [647, 62] on link "ABOUT" at bounding box center [644, 64] width 24 height 10
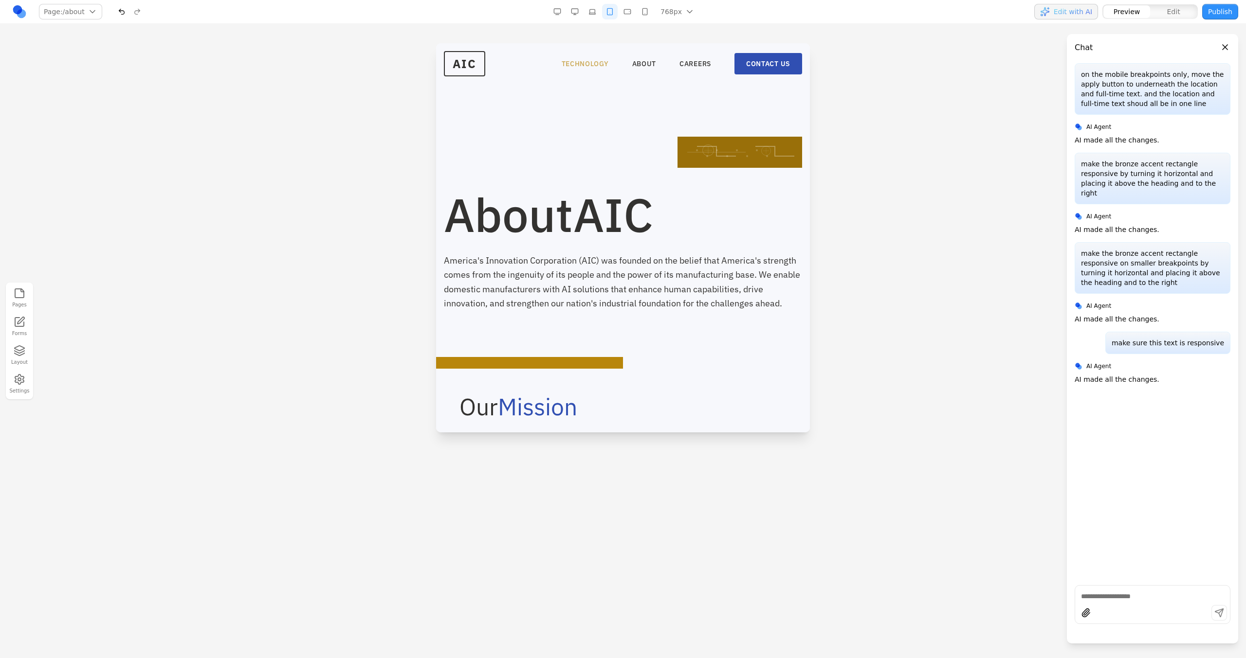
click at [580, 59] on link "TECHNOLOGY" at bounding box center [584, 64] width 47 height 10
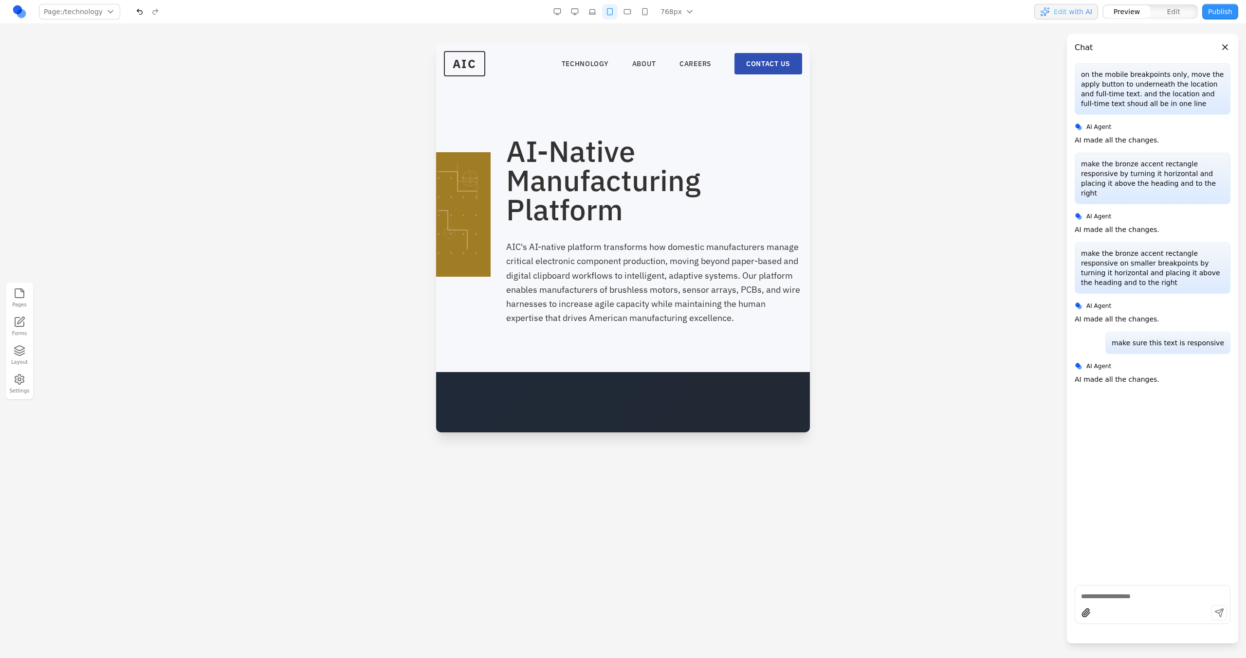
click at [595, 12] on button "button" at bounding box center [592, 12] width 16 height 16
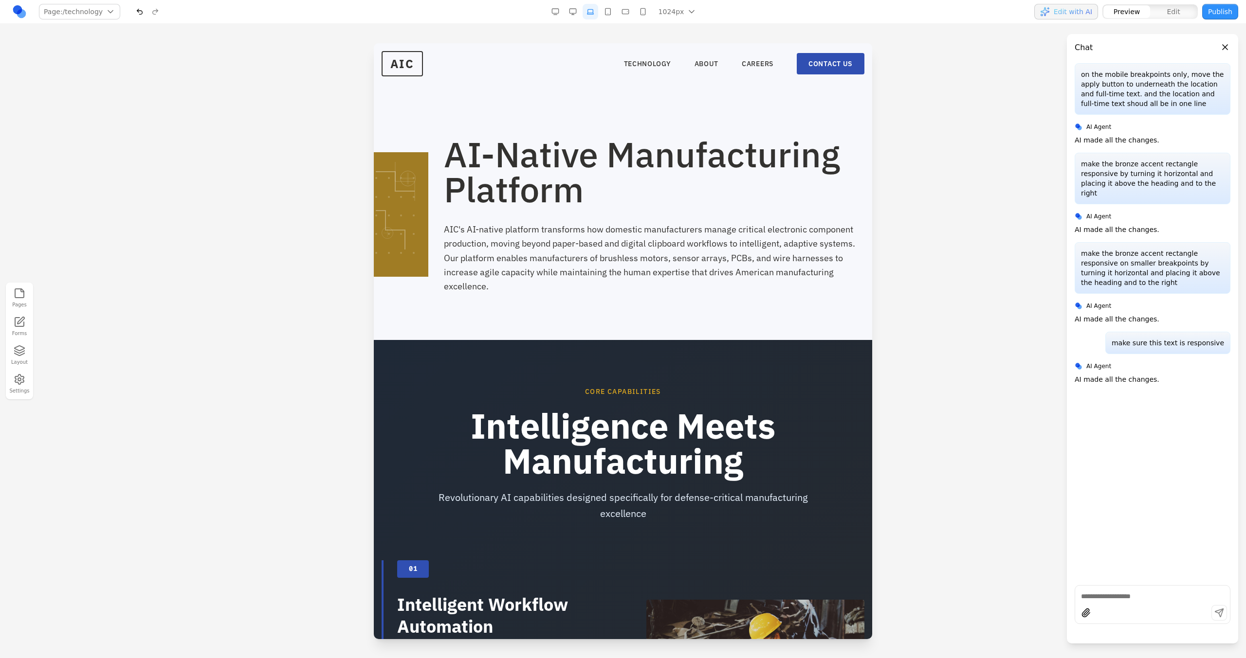
click at [580, 11] on button "button" at bounding box center [573, 12] width 16 height 16
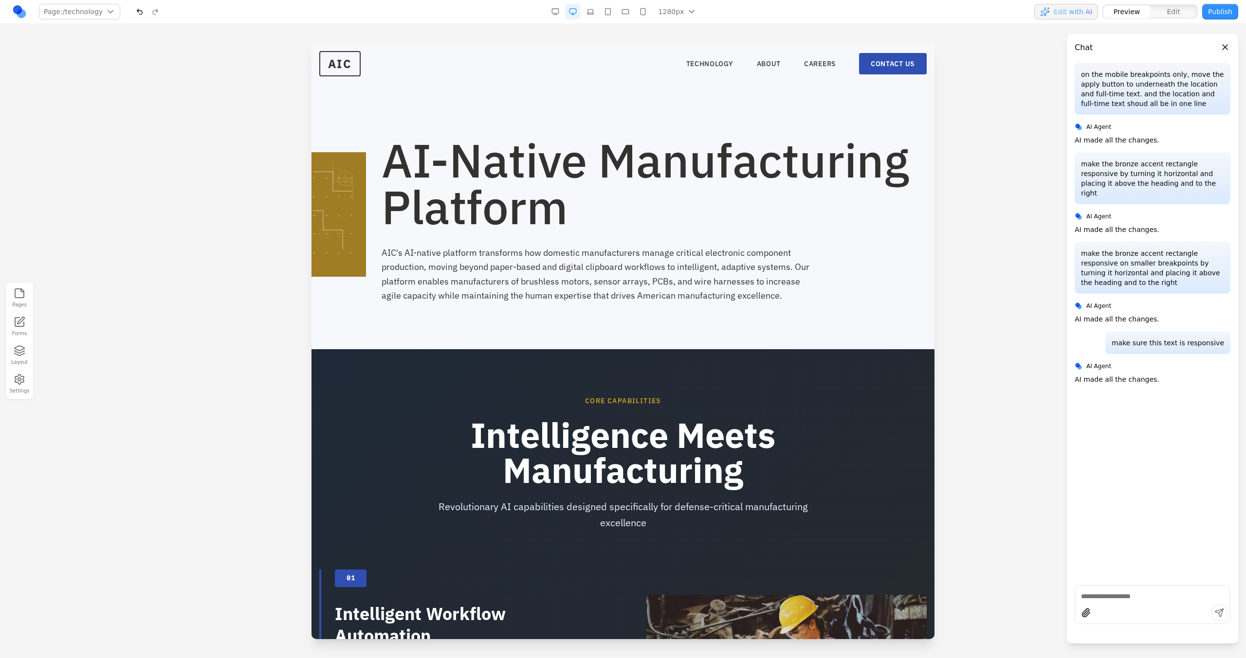
click at [592, 13] on button "button" at bounding box center [590, 12] width 16 height 16
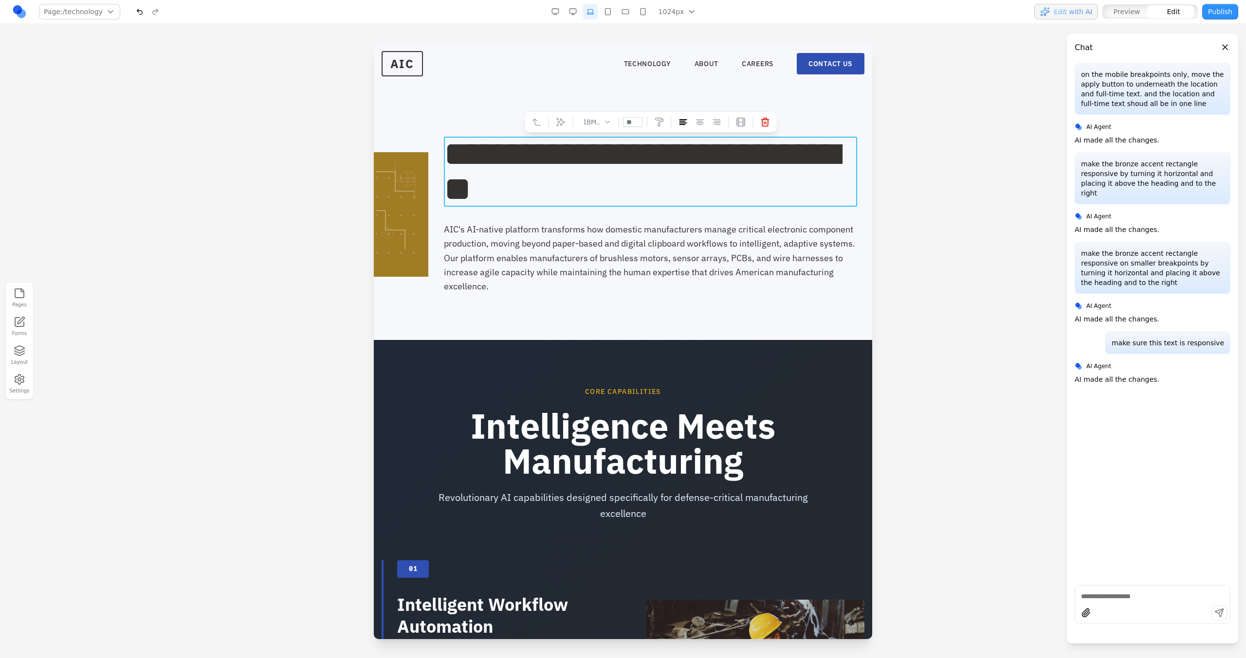
click at [593, 155] on span "**********" at bounding box center [641, 172] width 395 height 70
click at [694, 59] on link "ABOUT" at bounding box center [706, 64] width 24 height 10
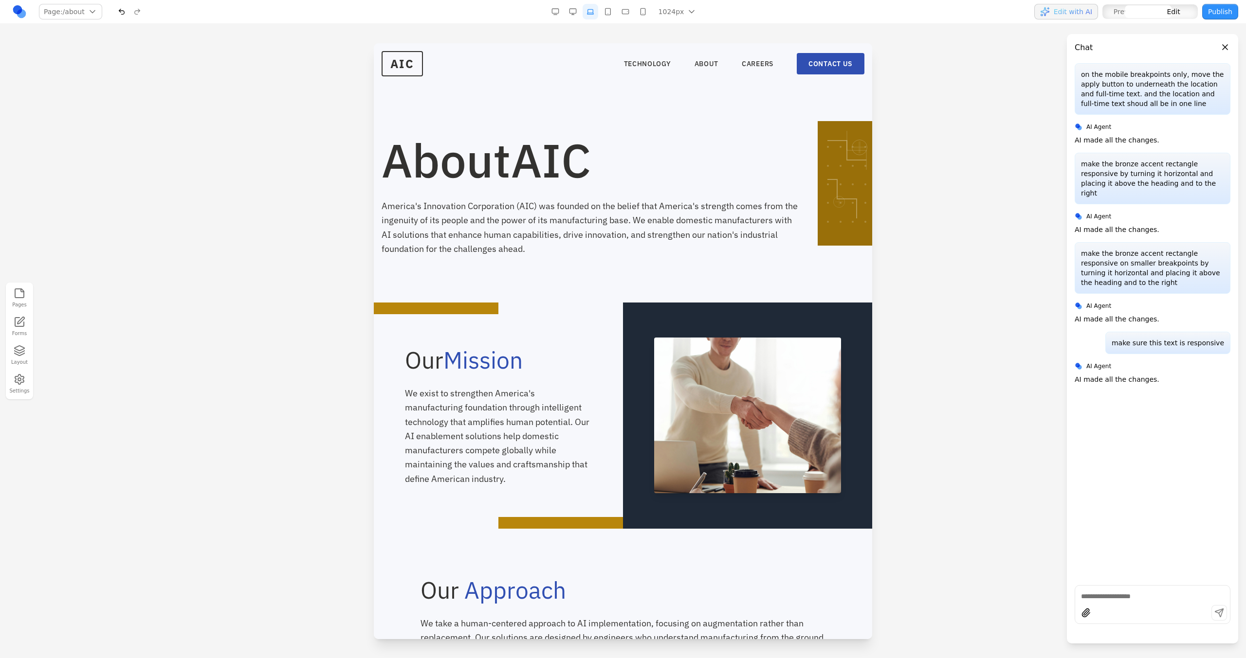
click at [572, 160] on span "AIC" at bounding box center [551, 160] width 80 height 60
click at [749, 61] on link "CAREERS" at bounding box center [758, 64] width 32 height 10
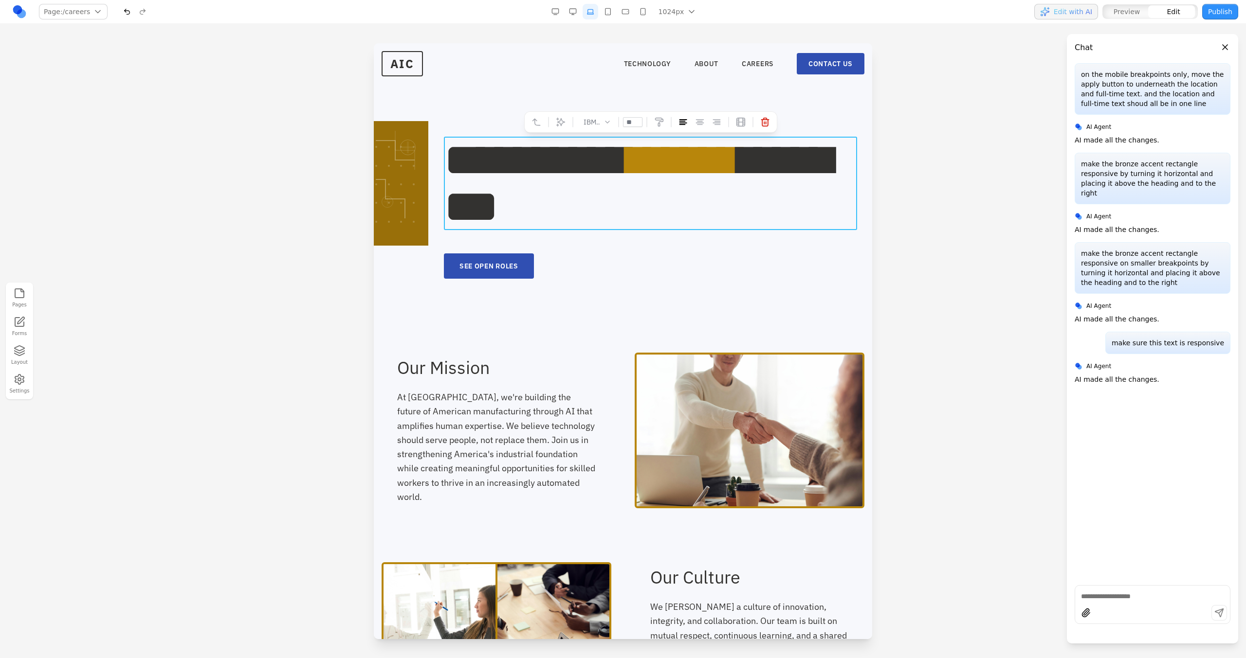
click at [597, 149] on h1 "********* ****** ********" at bounding box center [650, 183] width 413 height 93
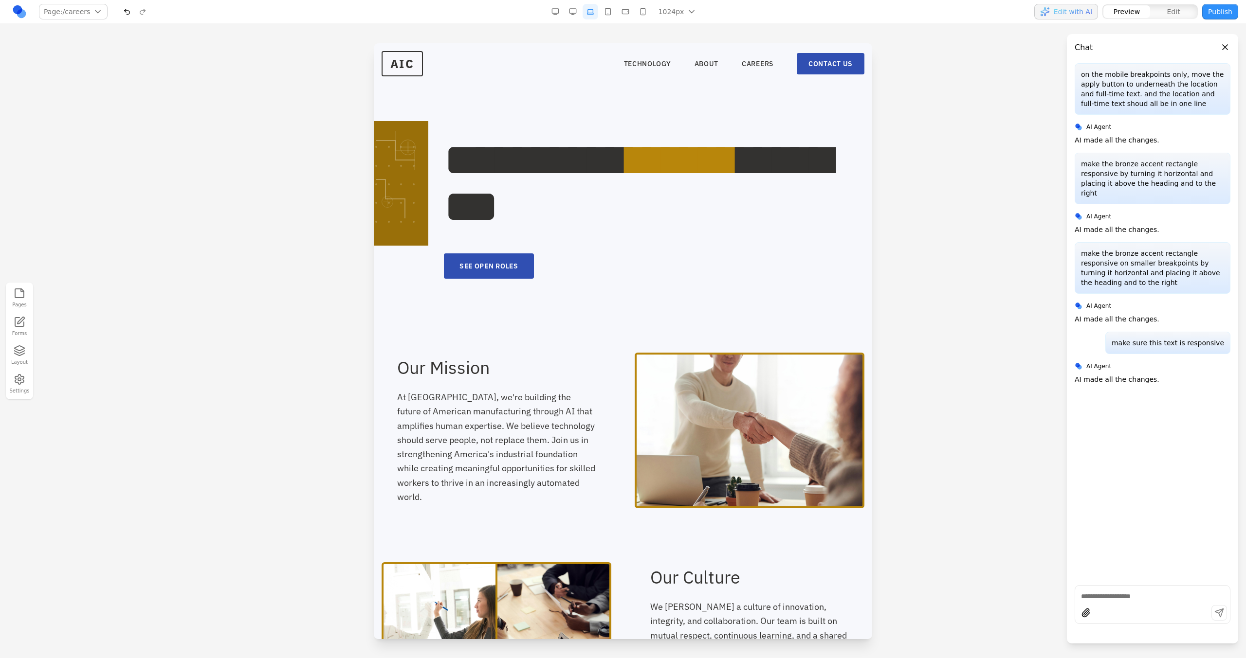
click at [580, 10] on button "button" at bounding box center [573, 12] width 16 height 16
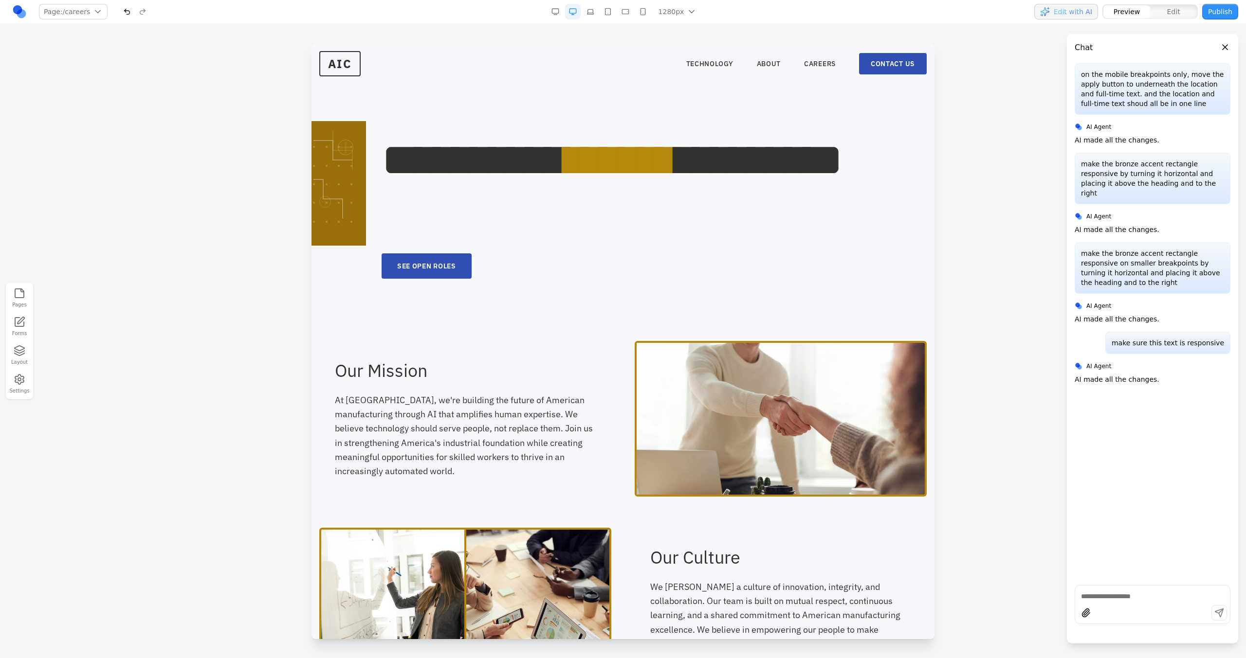
click at [593, 10] on button "button" at bounding box center [590, 12] width 16 height 16
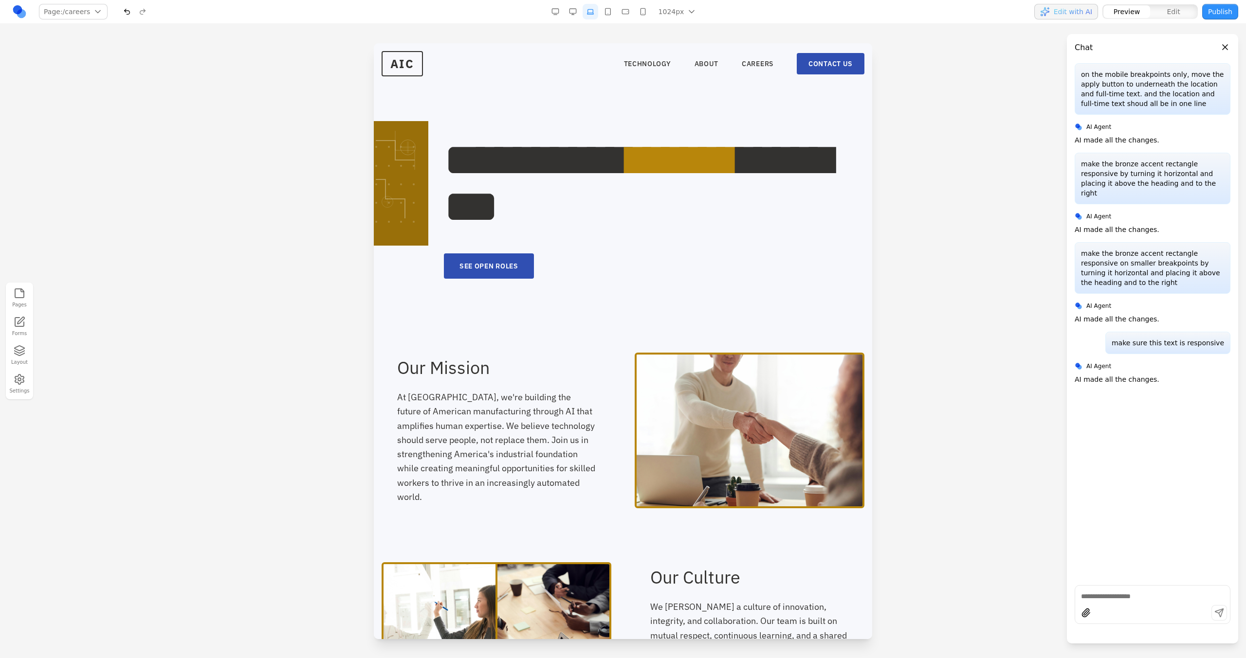
click at [626, 58] on nav "TECHNOLOGY ABOUT CAREERS CONTACT US" at bounding box center [744, 63] width 240 height 21
click at [626, 63] on link "TECHNOLOGY" at bounding box center [647, 64] width 47 height 10
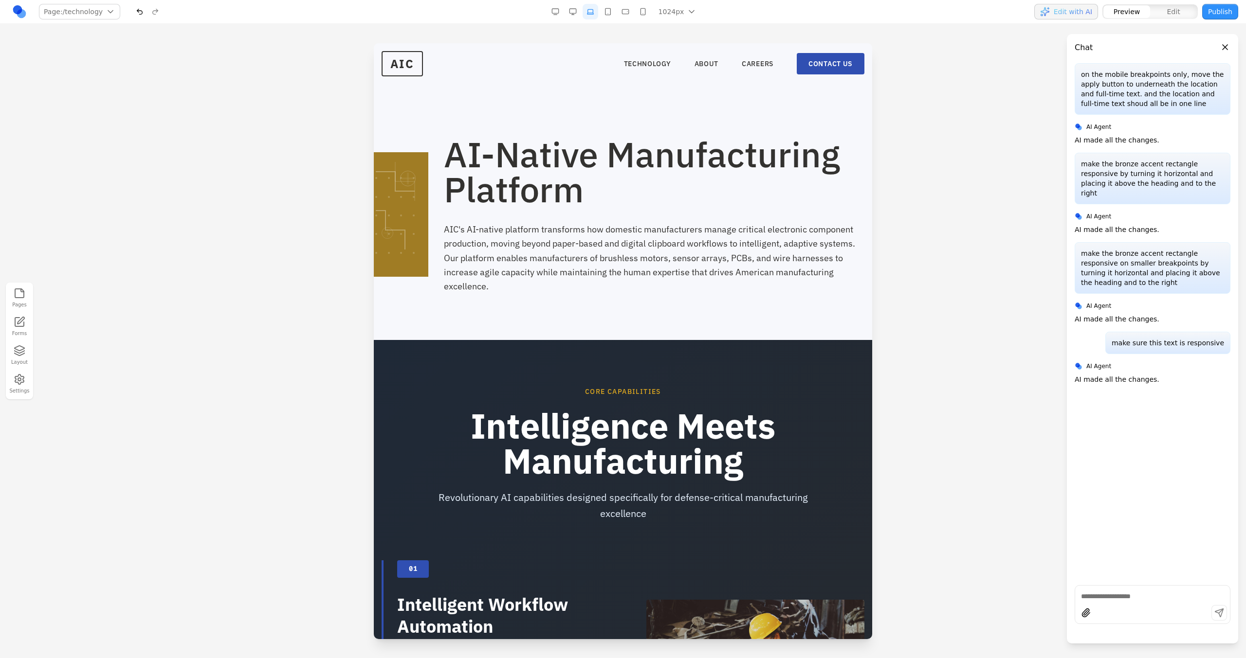
click at [579, 8] on button "button" at bounding box center [573, 12] width 16 height 16
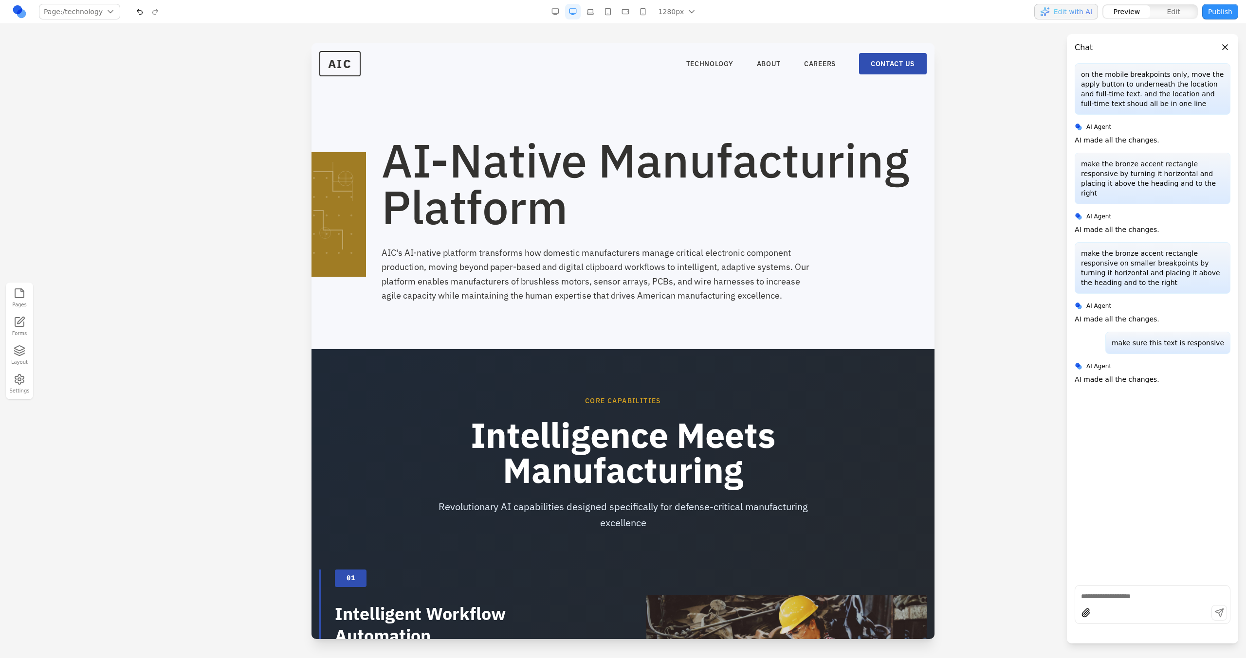
click at [592, 8] on button "button" at bounding box center [590, 12] width 16 height 16
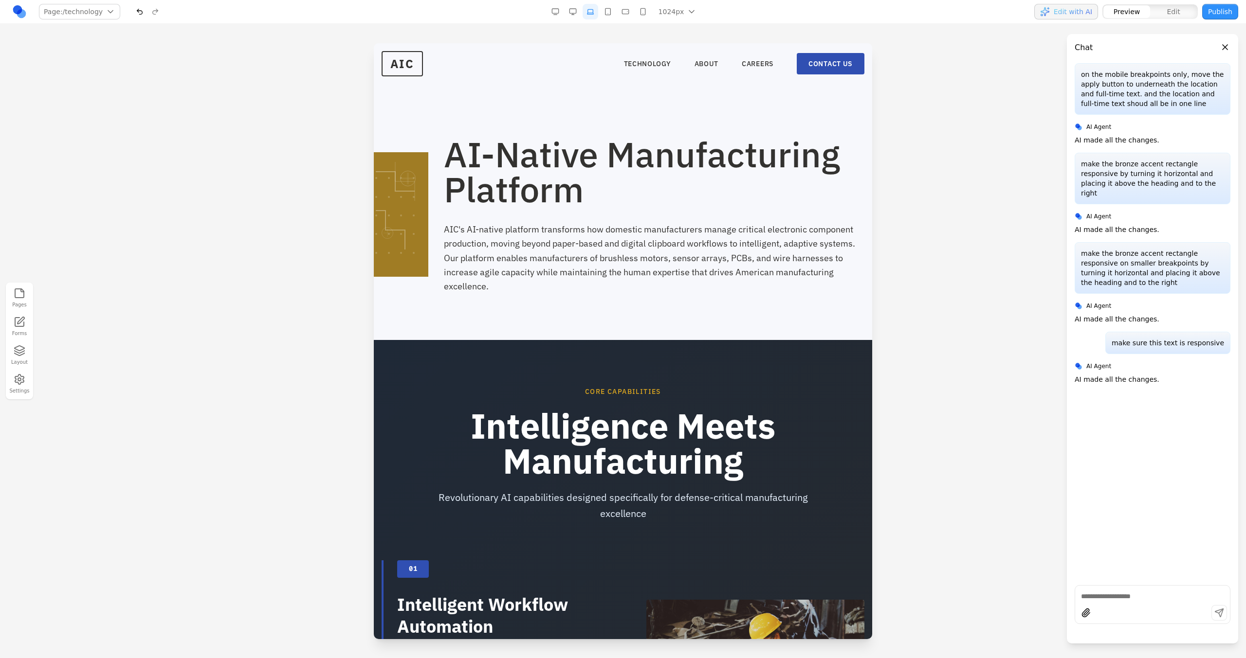
click at [606, 8] on button "button" at bounding box center [608, 12] width 16 height 16
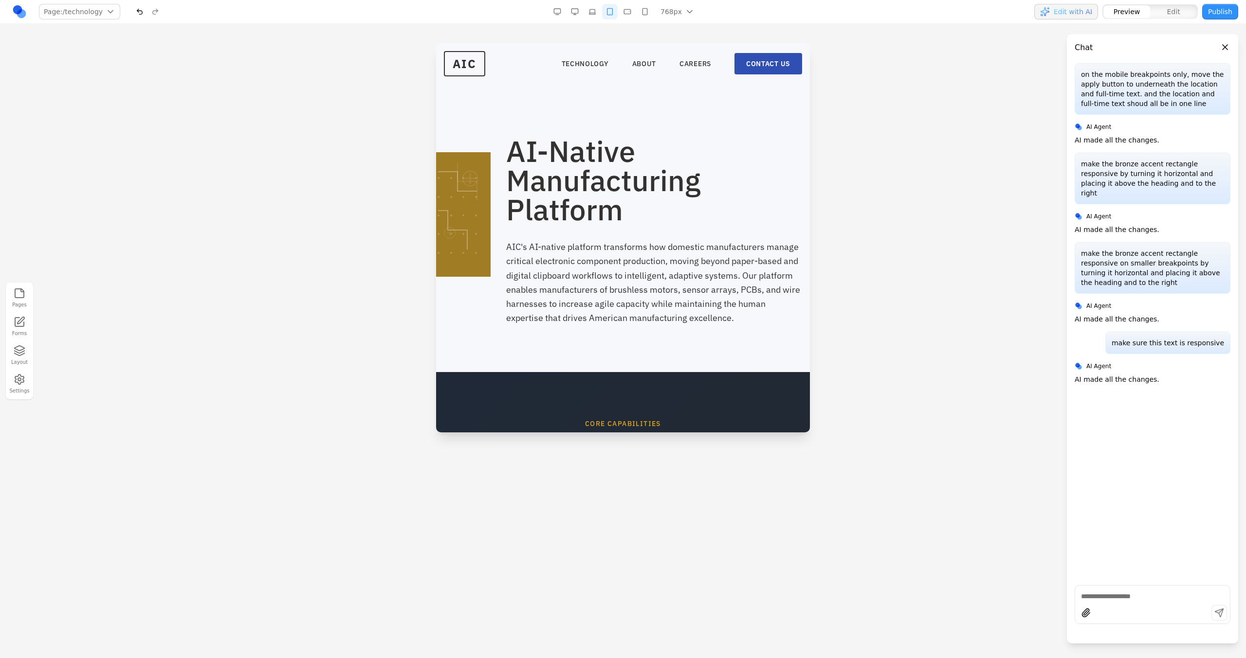
click at [614, 12] on button "button" at bounding box center [610, 12] width 16 height 16
click at [632, 12] on button "button" at bounding box center [627, 12] width 16 height 16
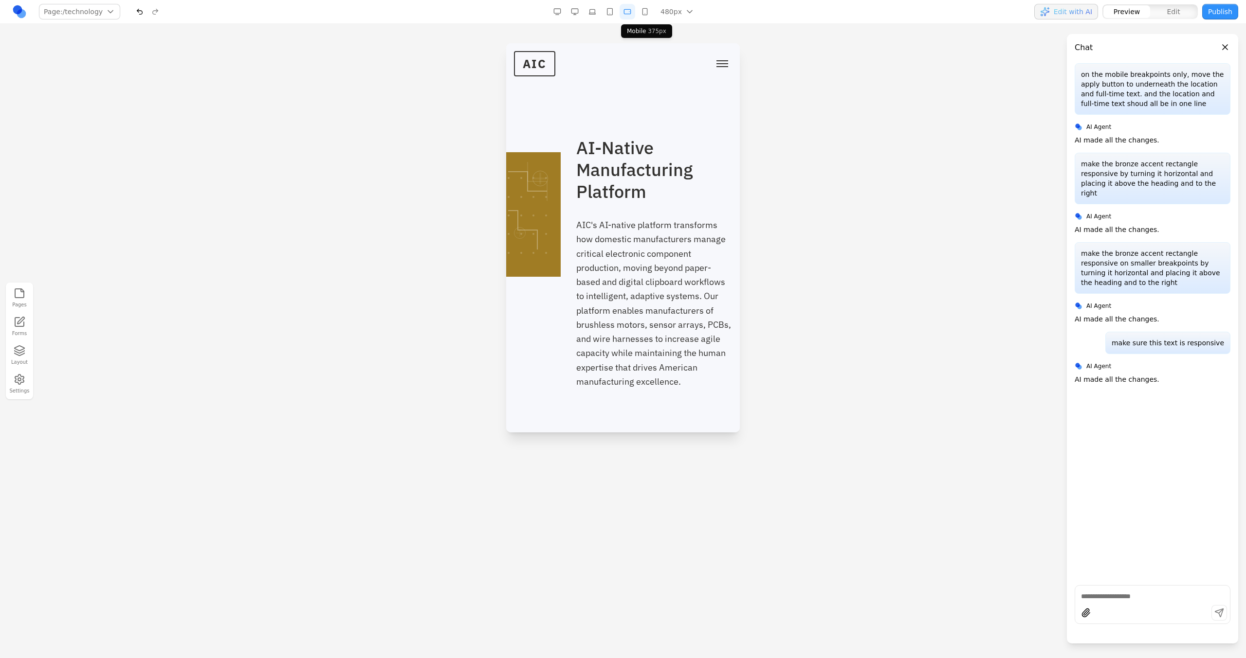
click at [645, 14] on button "button" at bounding box center [645, 12] width 16 height 16
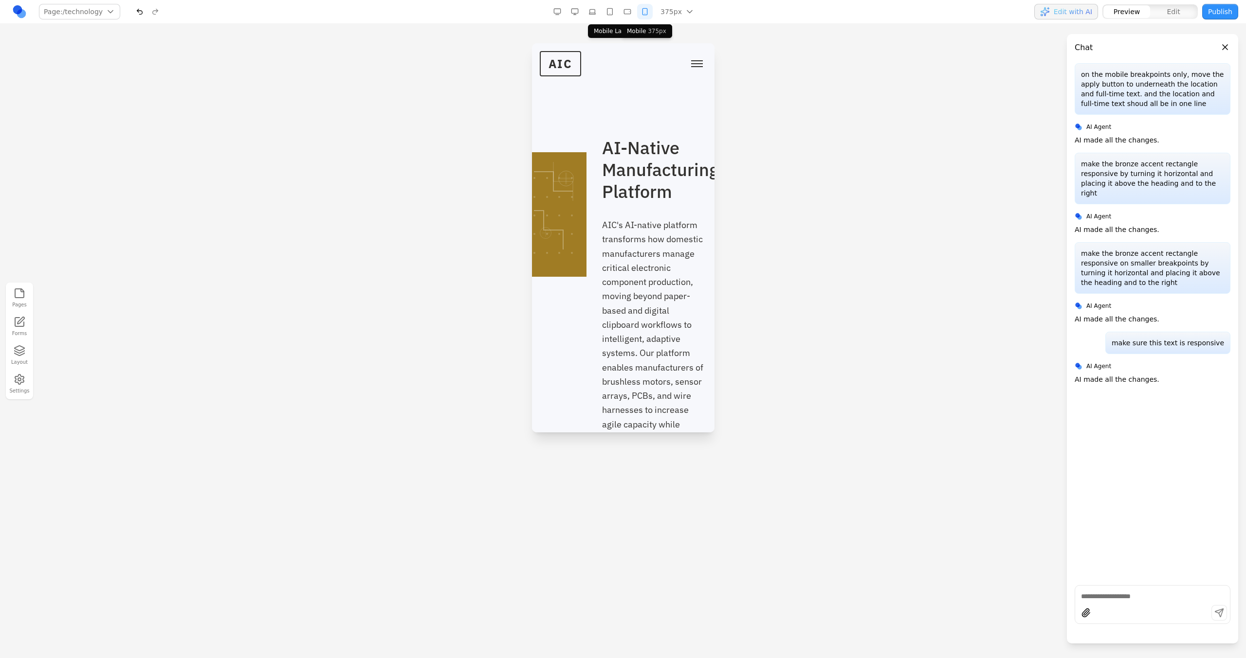
click at [626, 13] on button "button" at bounding box center [627, 12] width 16 height 16
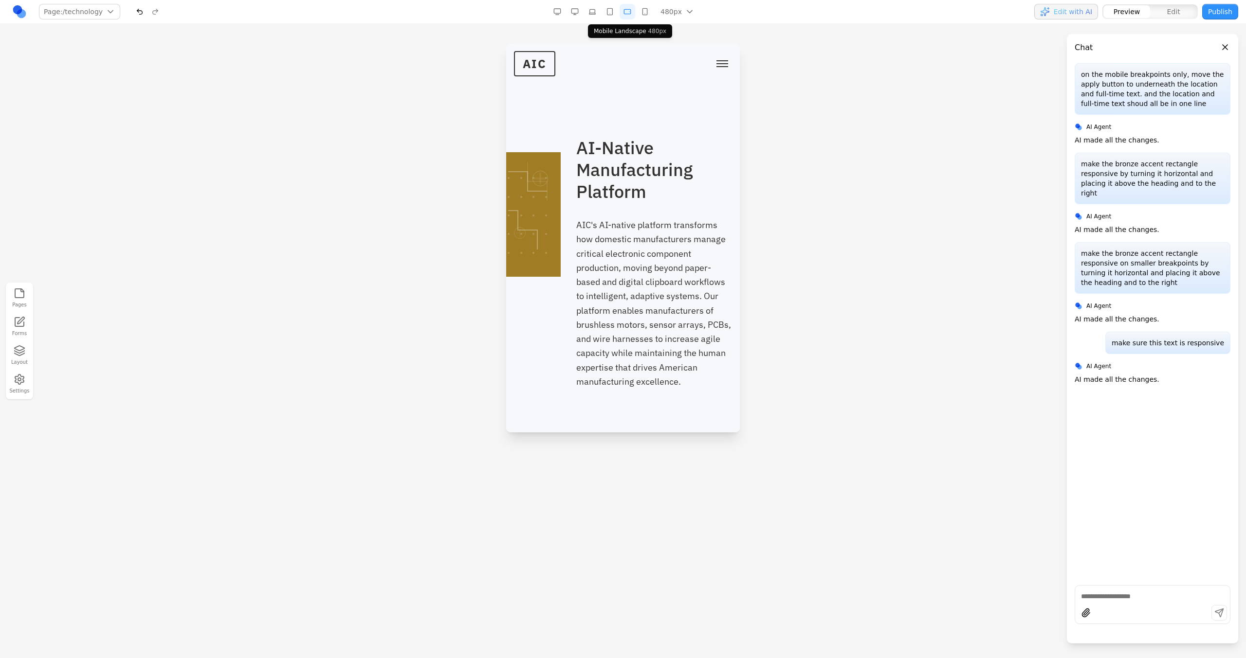
click at [611, 13] on button "button" at bounding box center [610, 12] width 16 height 16
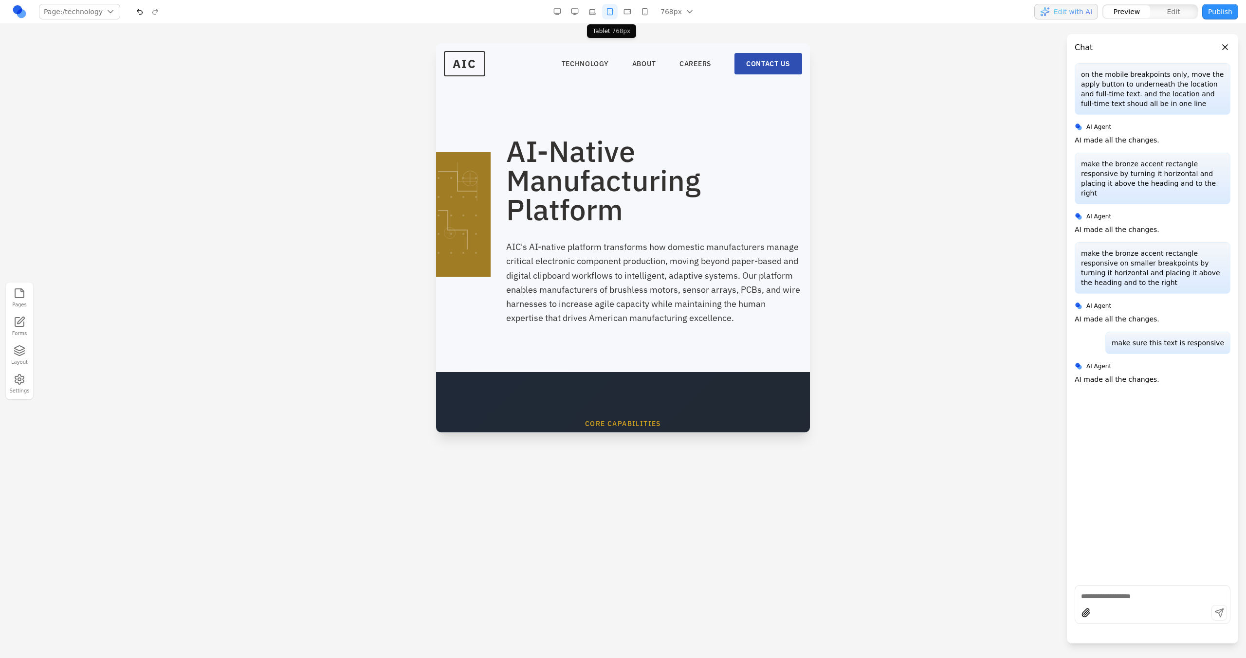
click at [585, 13] on button "button" at bounding box center [592, 12] width 16 height 16
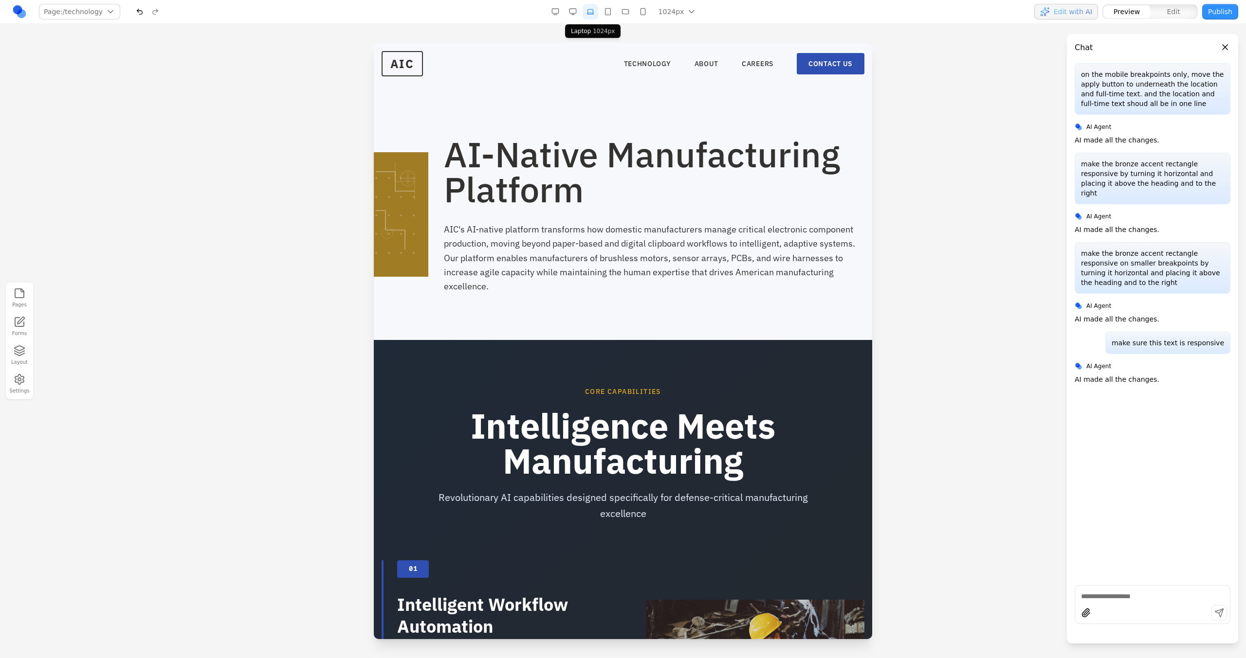
click at [580, 13] on button "button" at bounding box center [573, 12] width 16 height 16
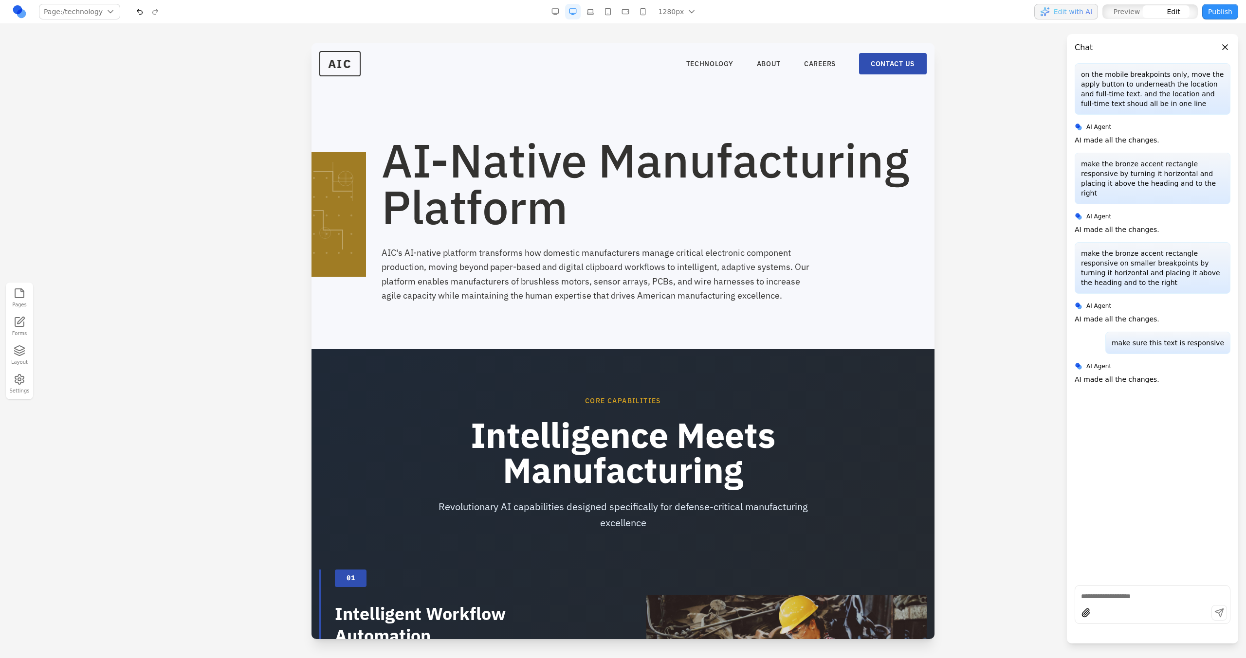
click at [568, 195] on h1 "AI-Native Manufacturing Platform" at bounding box center [653, 183] width 545 height 93
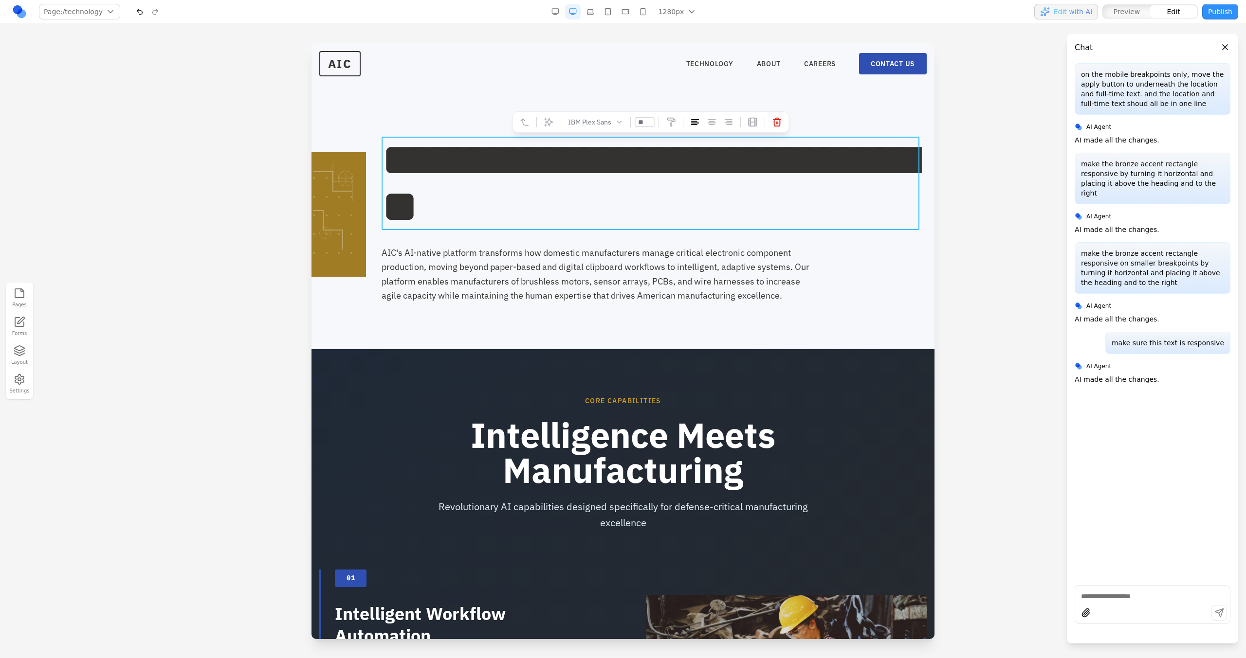
click at [557, 123] on div at bounding box center [560, 122] width 7 height 18
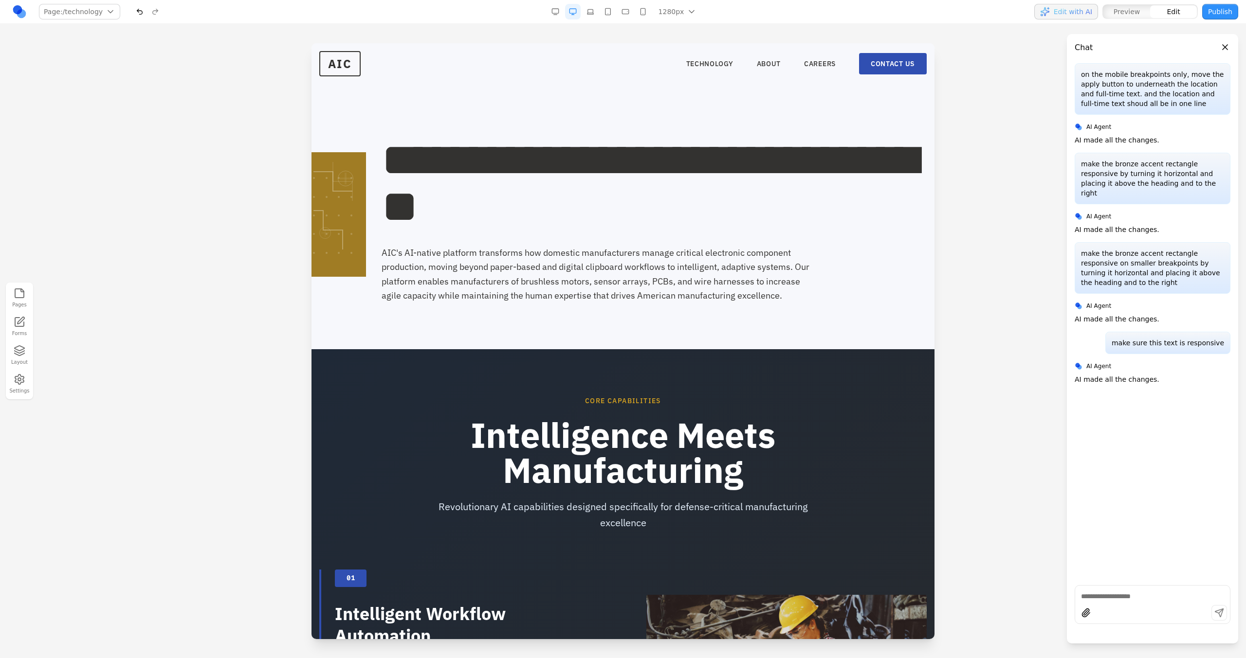
click at [552, 109] on section "**********" at bounding box center [622, 196] width 623 height 306
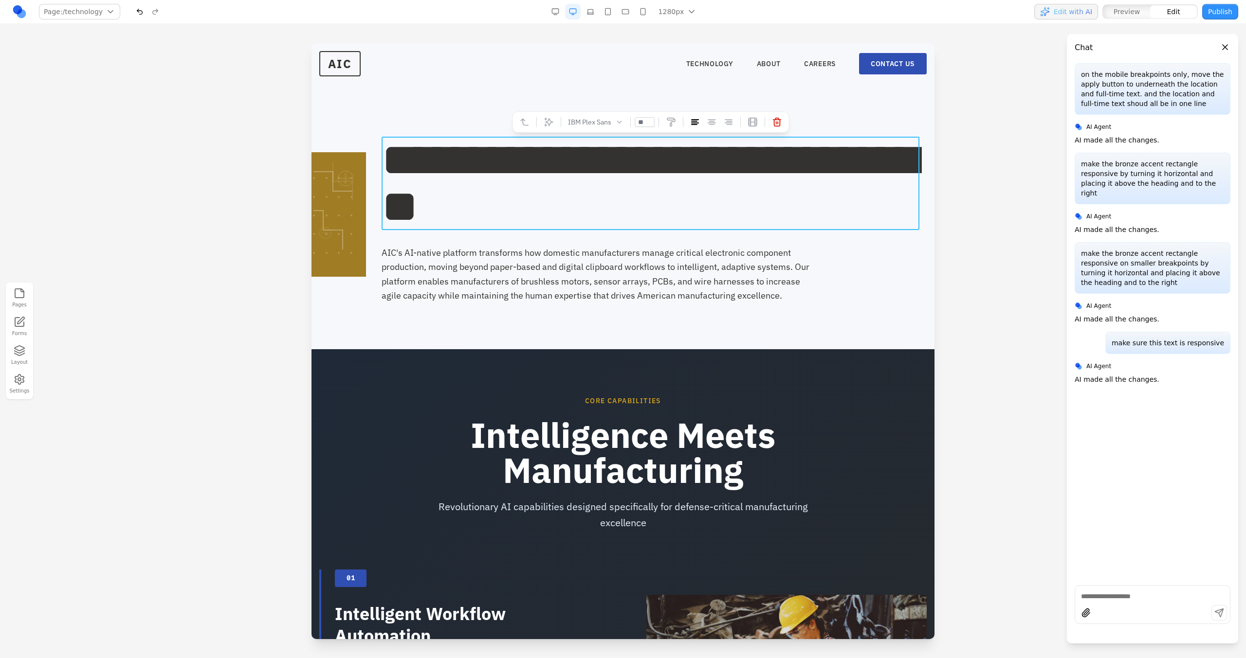
click at [552, 138] on span "**********" at bounding box center [649, 183] width 536 height 93
click at [551, 126] on icon at bounding box center [548, 122] width 10 height 10
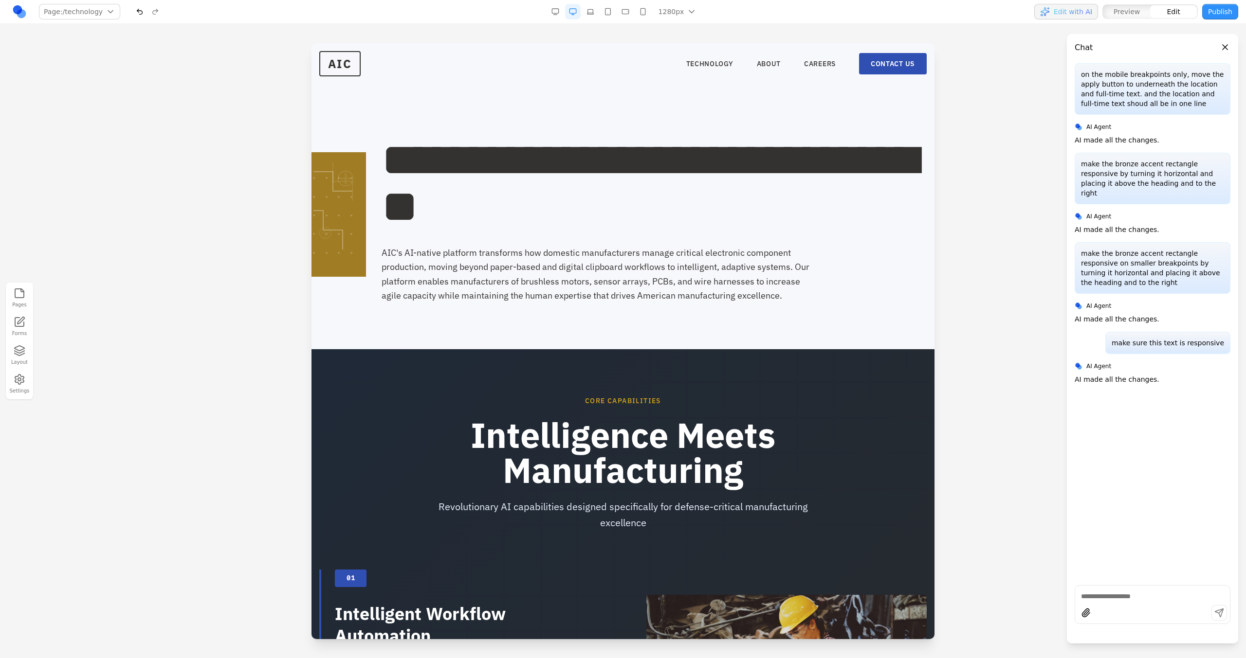
click at [680, 326] on section "**********" at bounding box center [622, 196] width 623 height 306
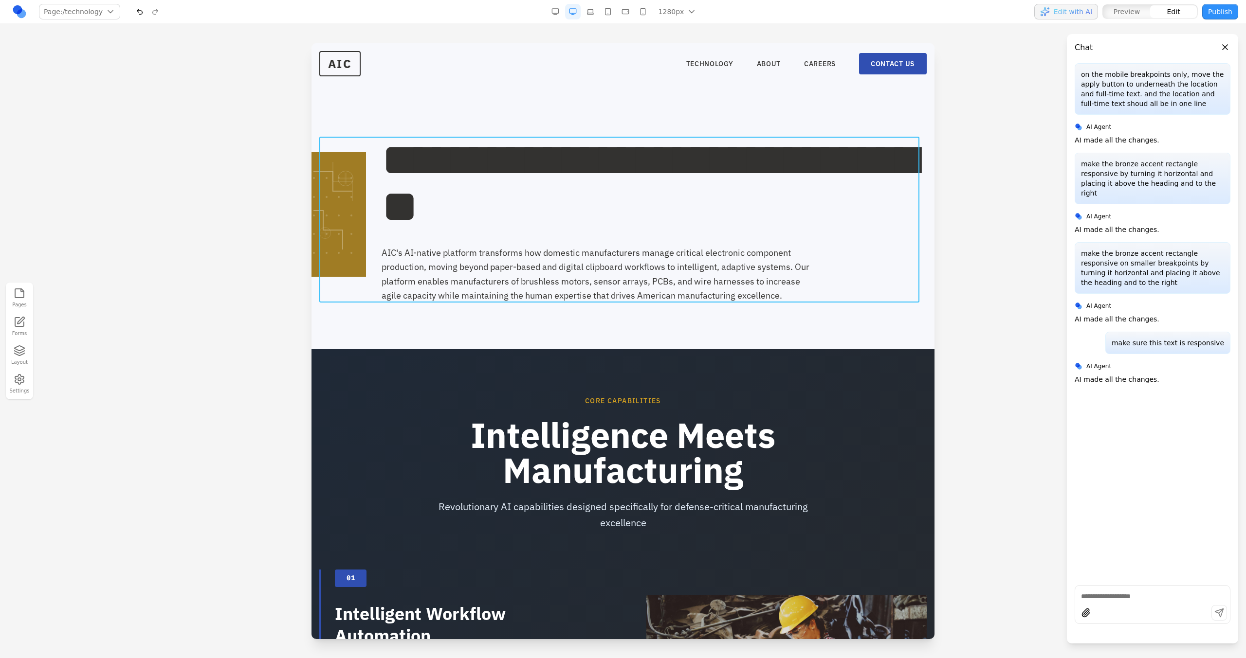
click at [681, 232] on div "**********" at bounding box center [622, 220] width 607 height 166
click at [768, 105] on section "**********" at bounding box center [622, 196] width 623 height 306
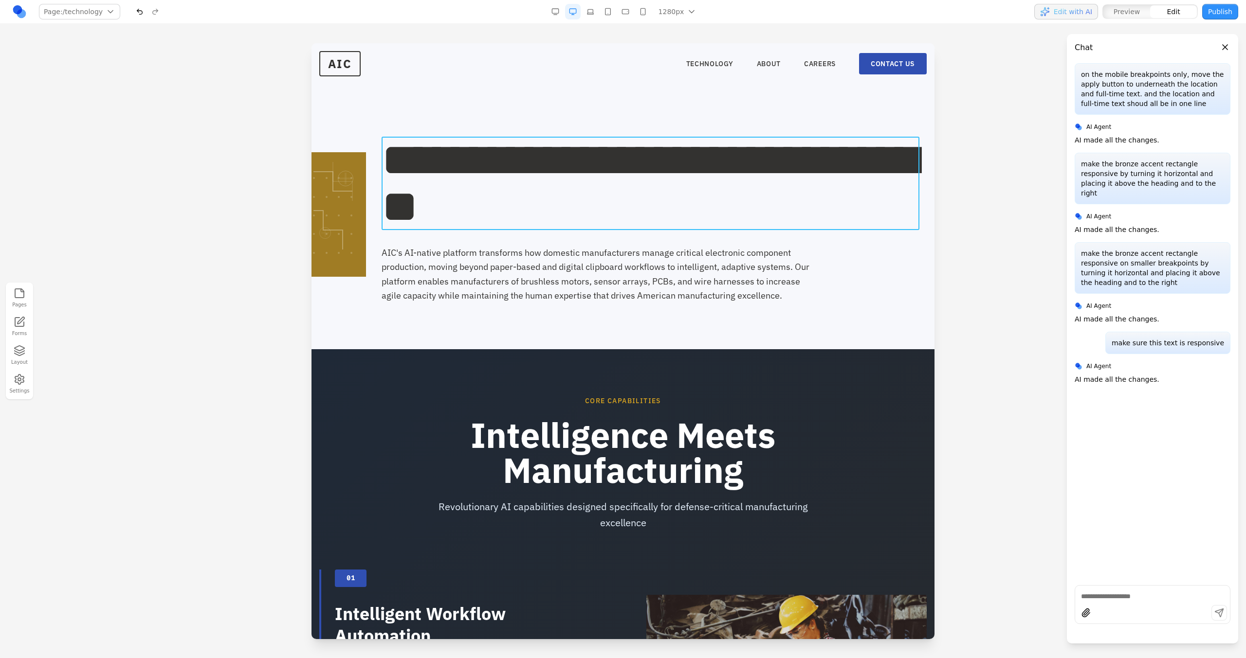
click at [459, 168] on span "**********" at bounding box center [649, 183] width 536 height 93
click at [549, 115] on button at bounding box center [549, 122] width 16 height 16
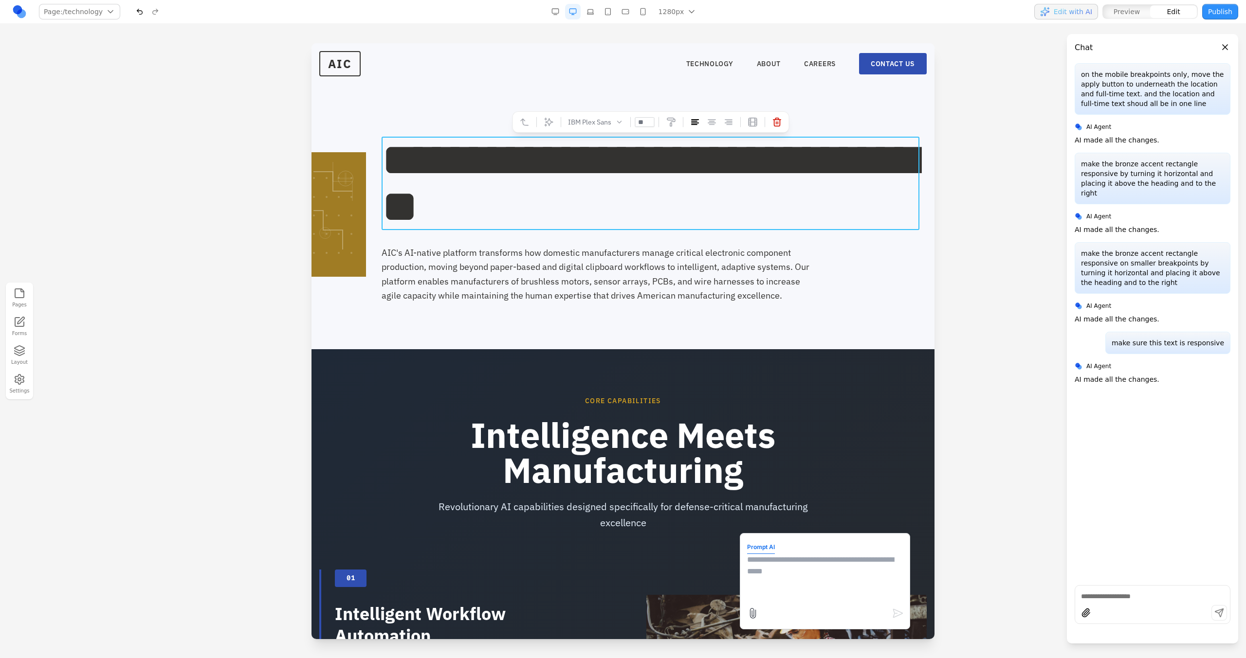
click at [781, 588] on textarea at bounding box center [825, 578] width 156 height 49
type textarea "*"
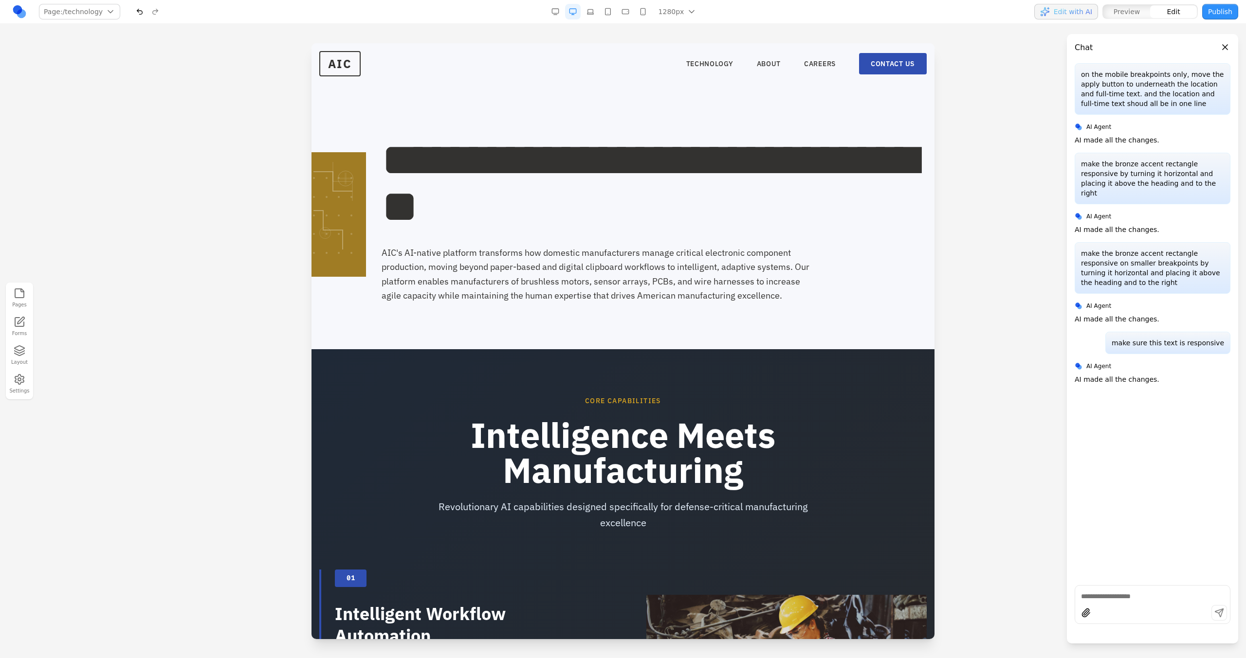
click at [844, 343] on section "**********" at bounding box center [622, 196] width 623 height 306
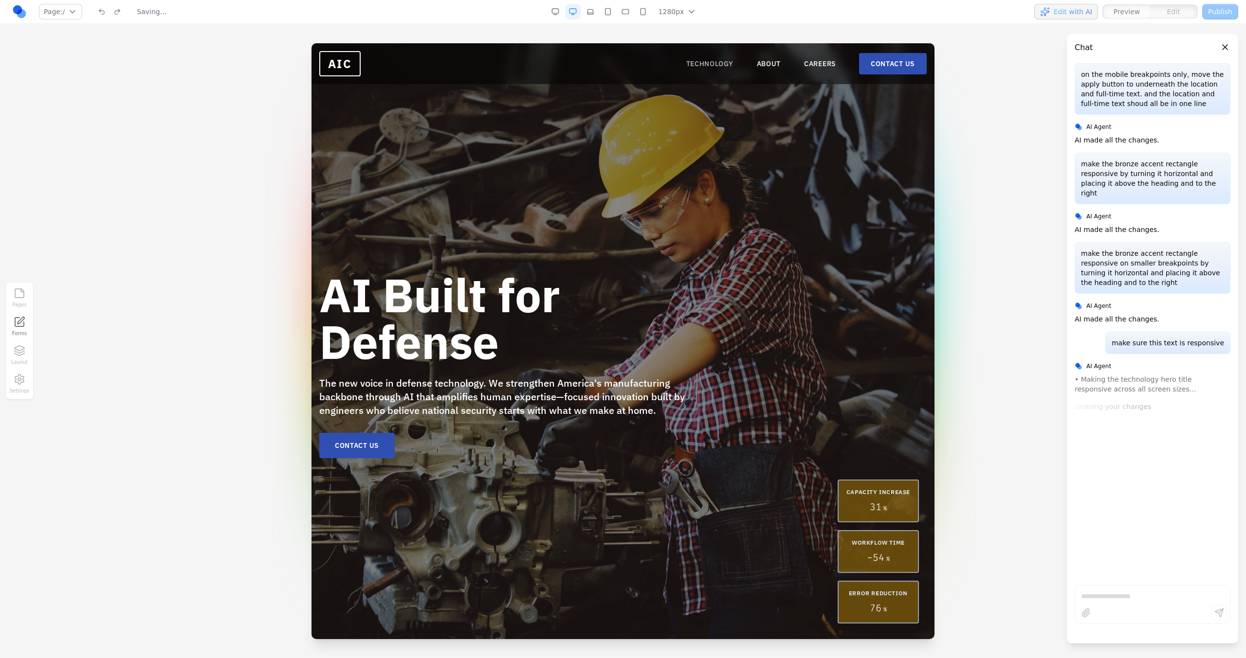
click at [687, 63] on link "TECHNOLOGY" at bounding box center [709, 64] width 47 height 10
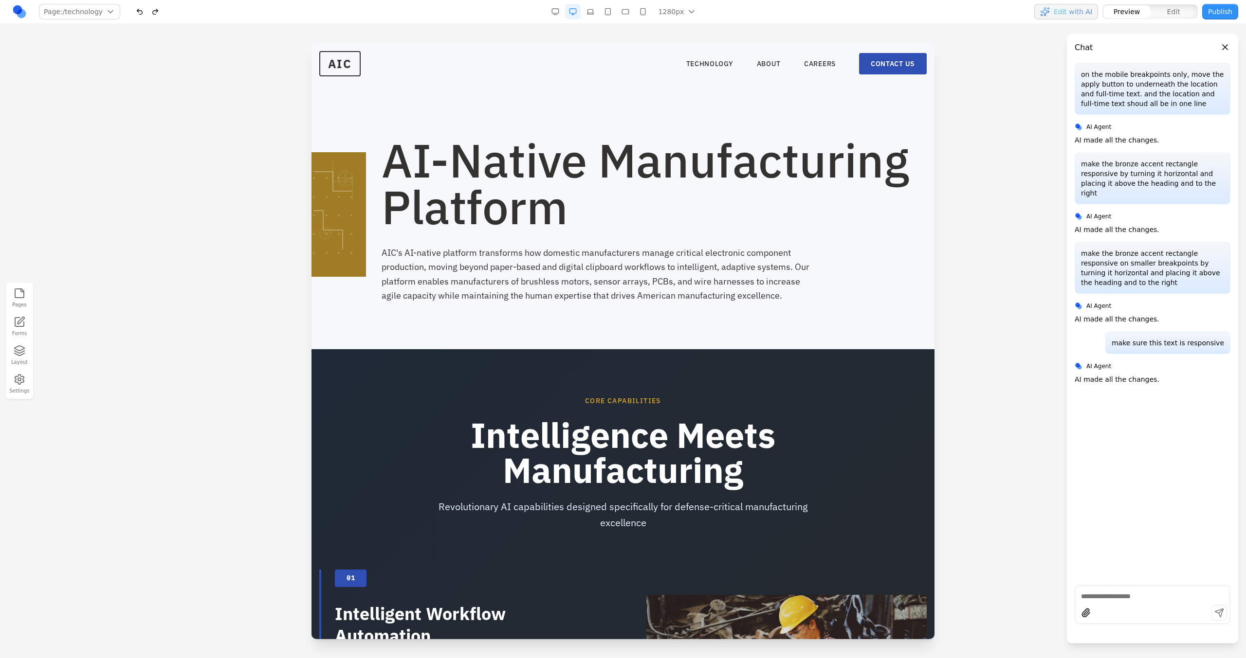
click at [361, 295] on div "AI-Native Manufacturing Platform AIC's AI-native platform transforms how domest…" at bounding box center [622, 220] width 607 height 166
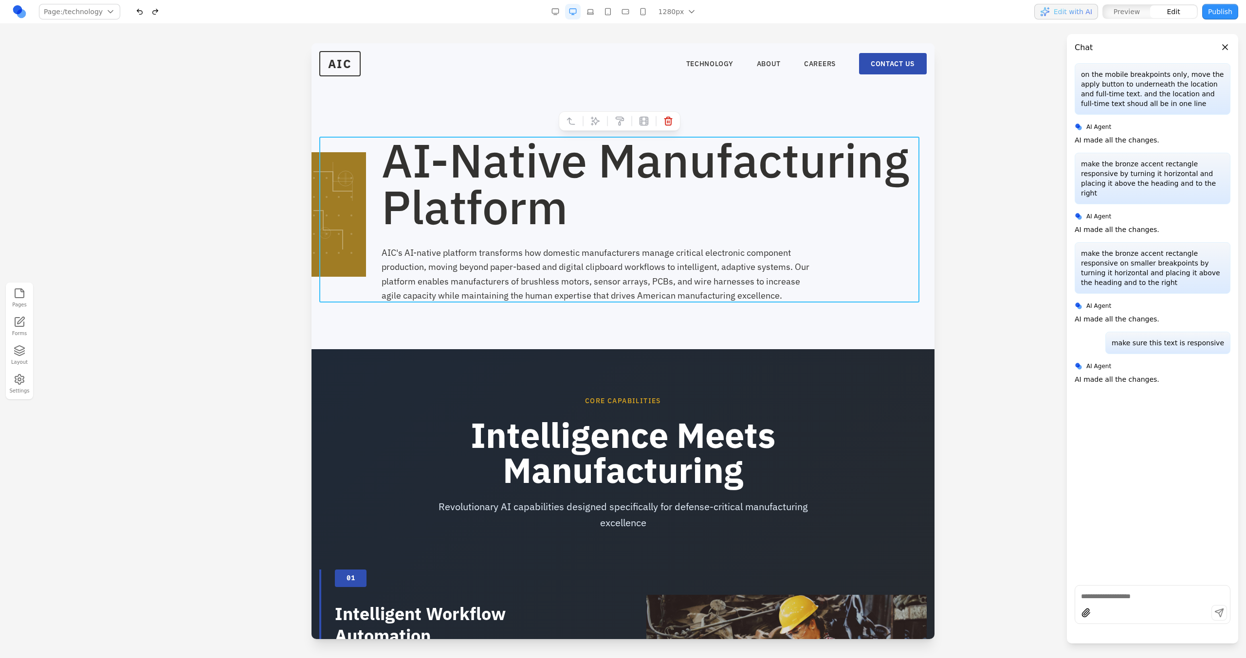
click at [357, 312] on section "AI-Native Manufacturing Platform AIC's AI-native platform transforms how domest…" at bounding box center [622, 196] width 623 height 306
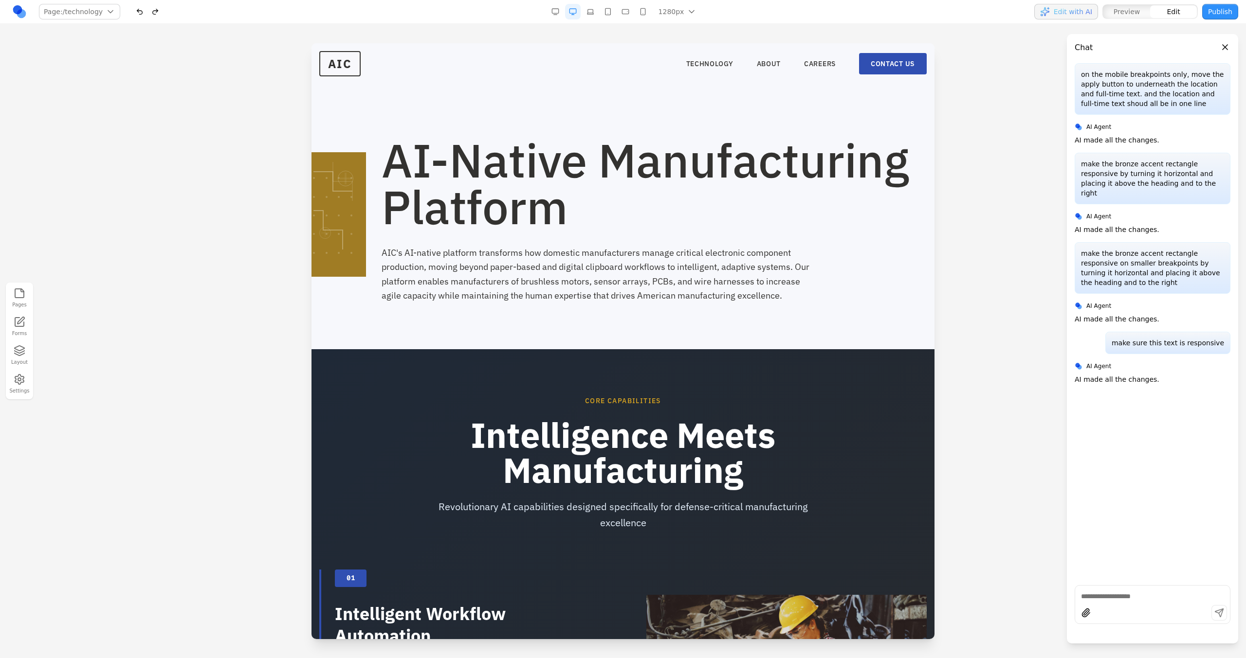
click at [357, 312] on section "AI-Native Manufacturing Platform AIC's AI-native platform transforms how domest…" at bounding box center [622, 196] width 623 height 306
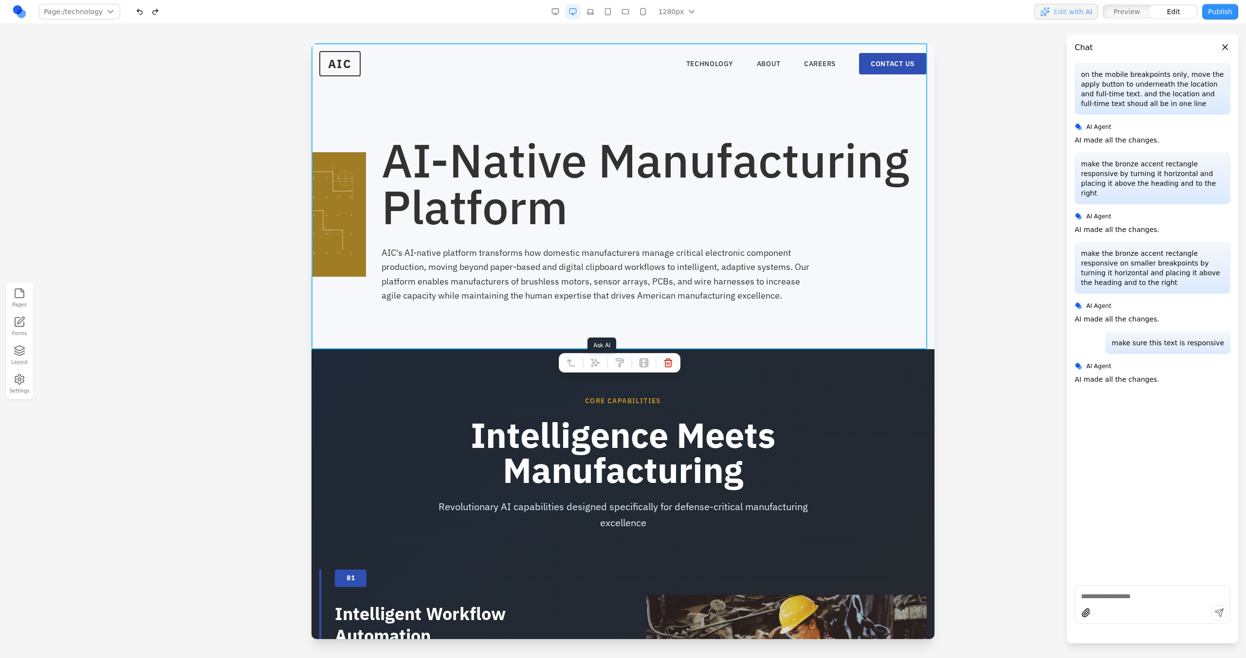
click at [590, 361] on icon at bounding box center [595, 363] width 10 height 10
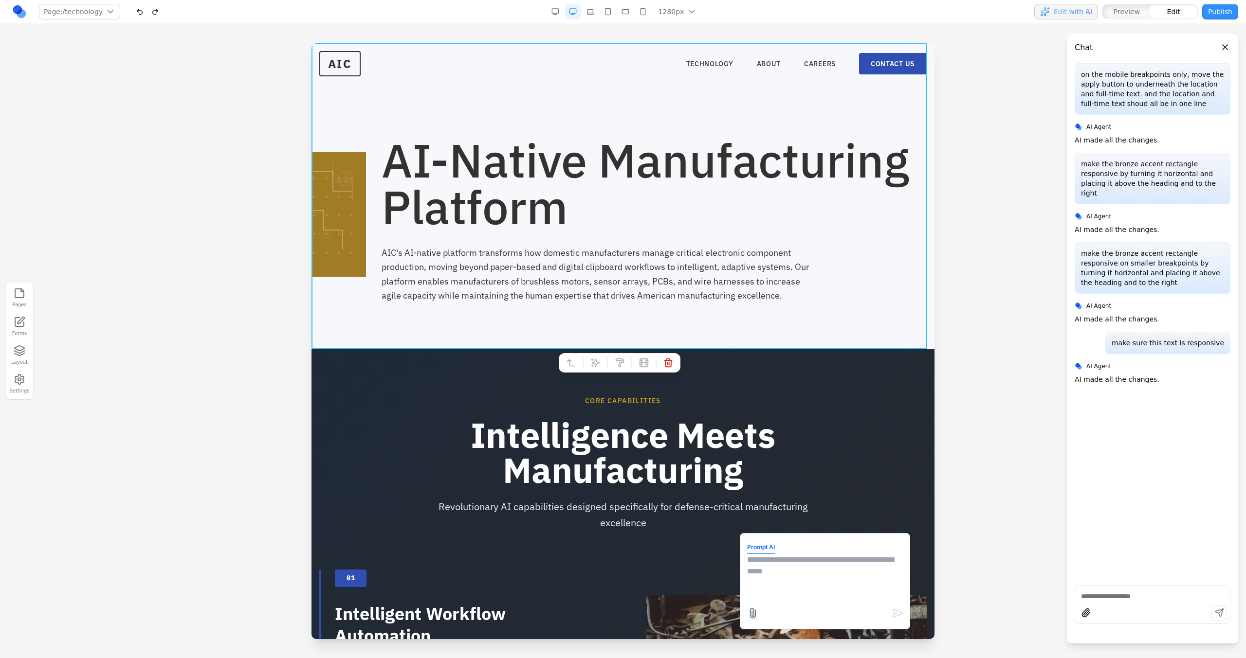
click at [875, 609] on div at bounding box center [825, 614] width 157 height 16
click at [797, 576] on textarea at bounding box center [825, 578] width 156 height 49
type textarea "**********"
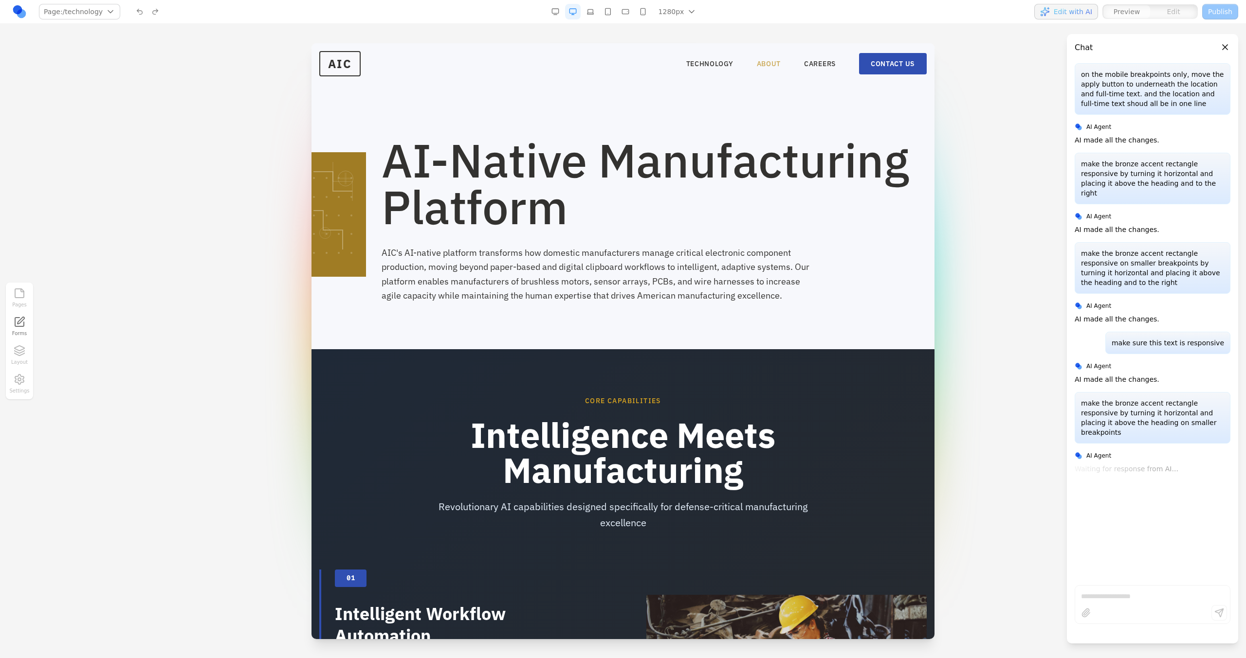
click at [757, 68] on link "ABOUT" at bounding box center [769, 64] width 24 height 10
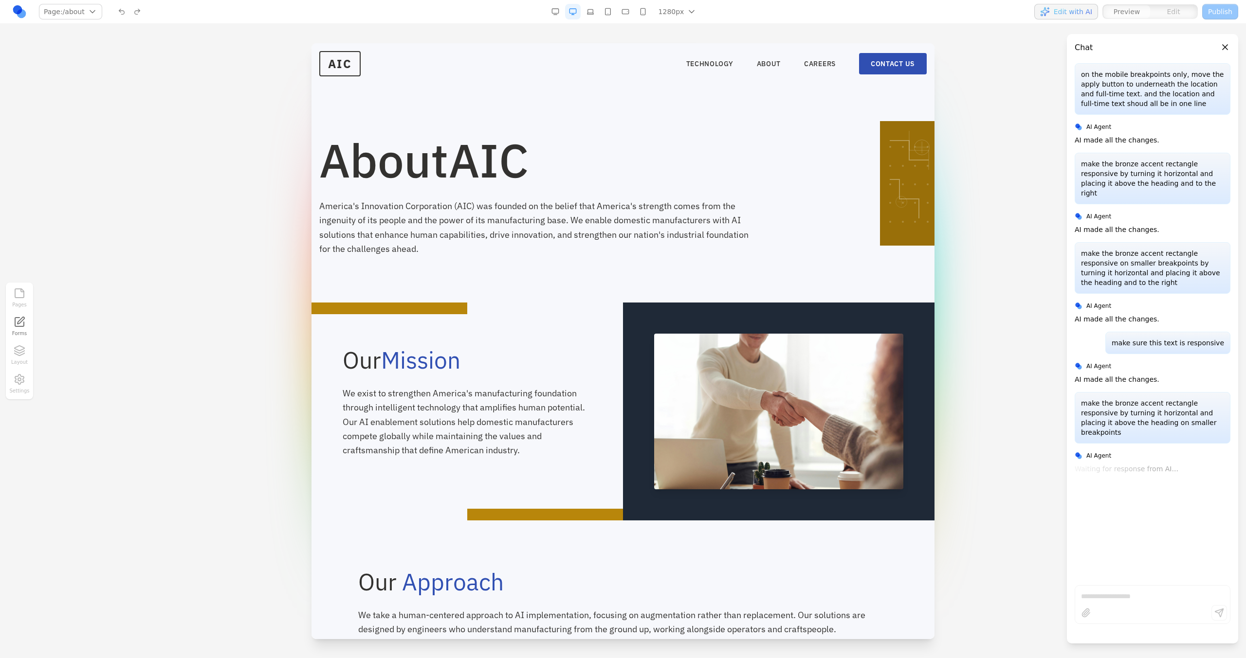
click at [636, 8] on button "button" at bounding box center [643, 12] width 16 height 16
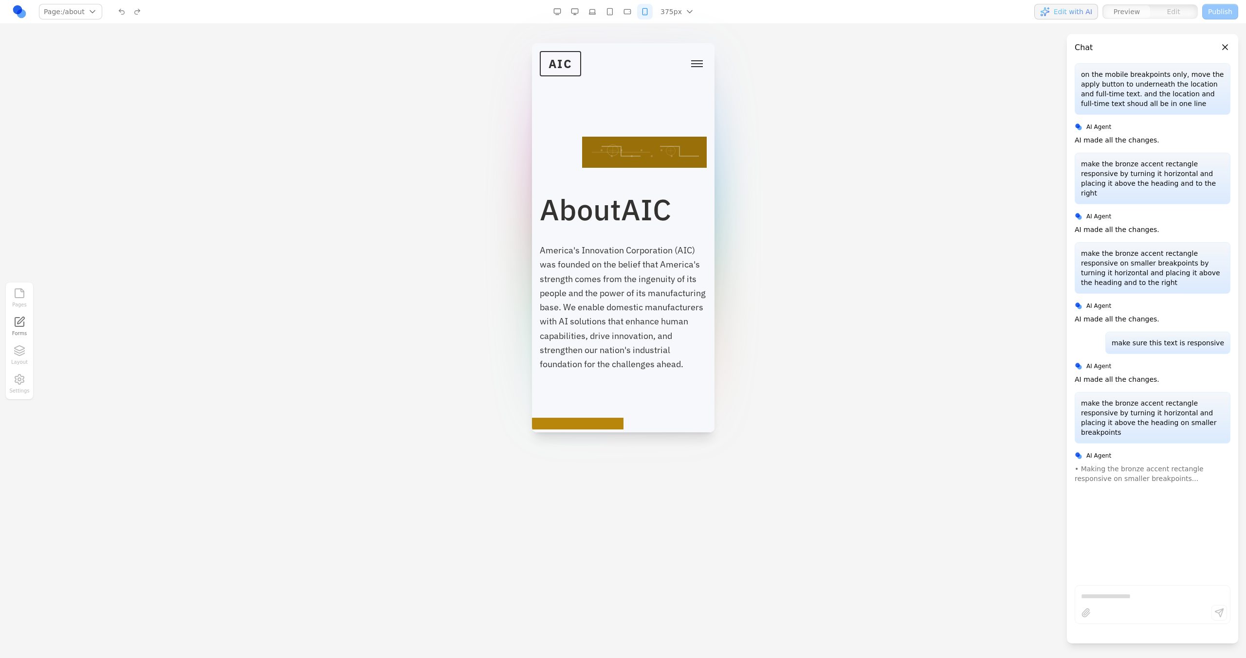
click at [625, 12] on button "button" at bounding box center [627, 12] width 16 height 16
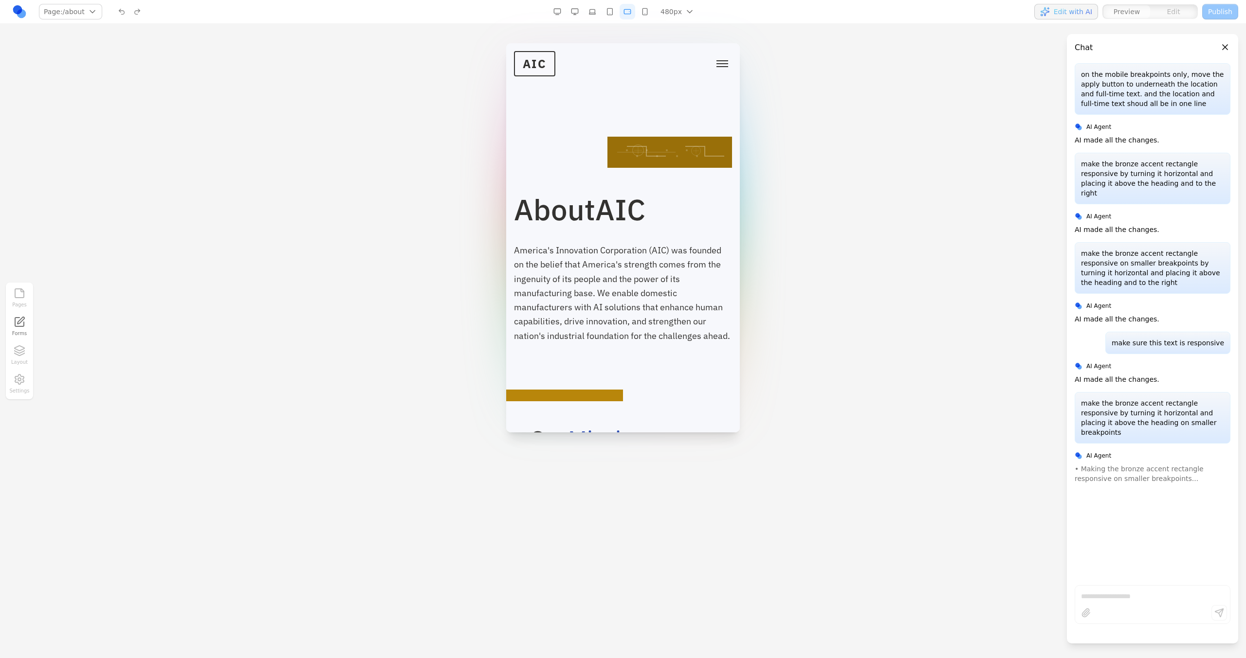
click at [617, 12] on button "button" at bounding box center [610, 12] width 16 height 16
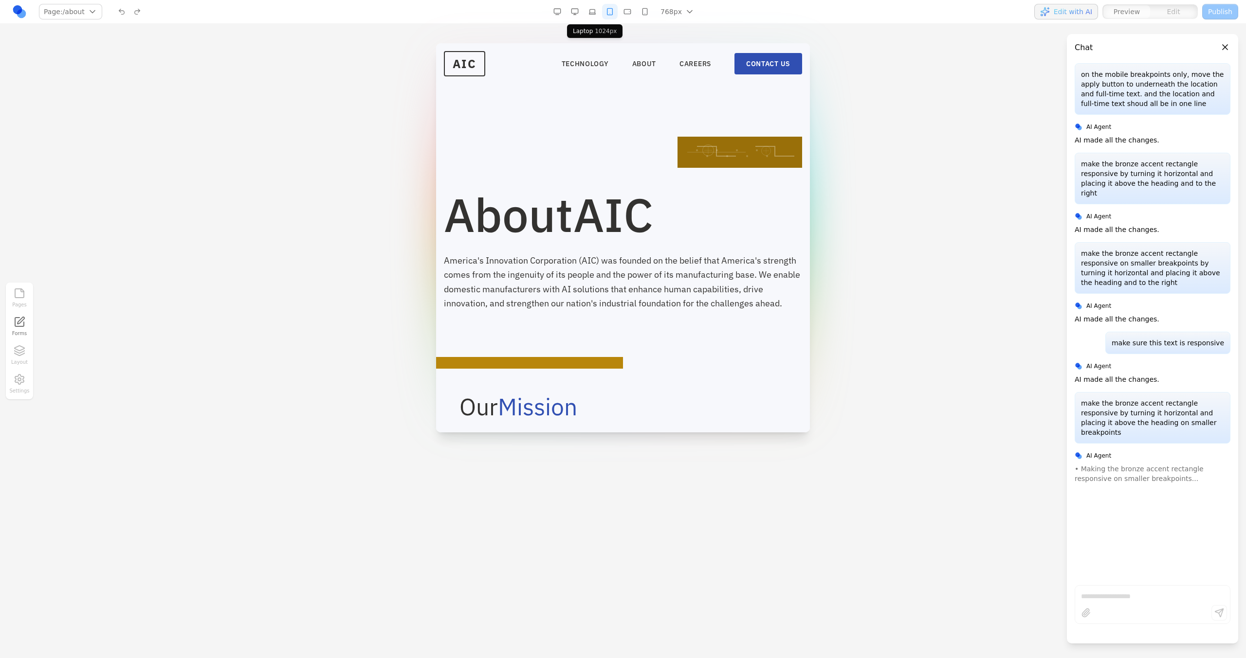
click at [590, 8] on button "button" at bounding box center [592, 12] width 16 height 16
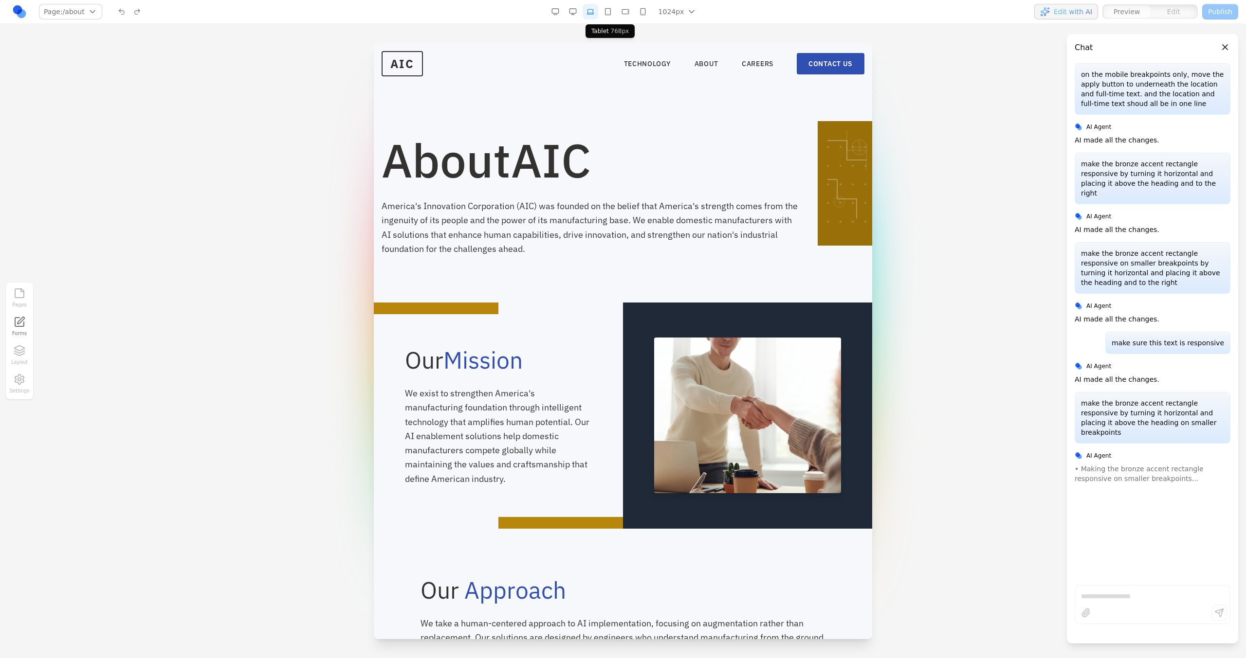
click at [606, 10] on button "button" at bounding box center [608, 12] width 16 height 16
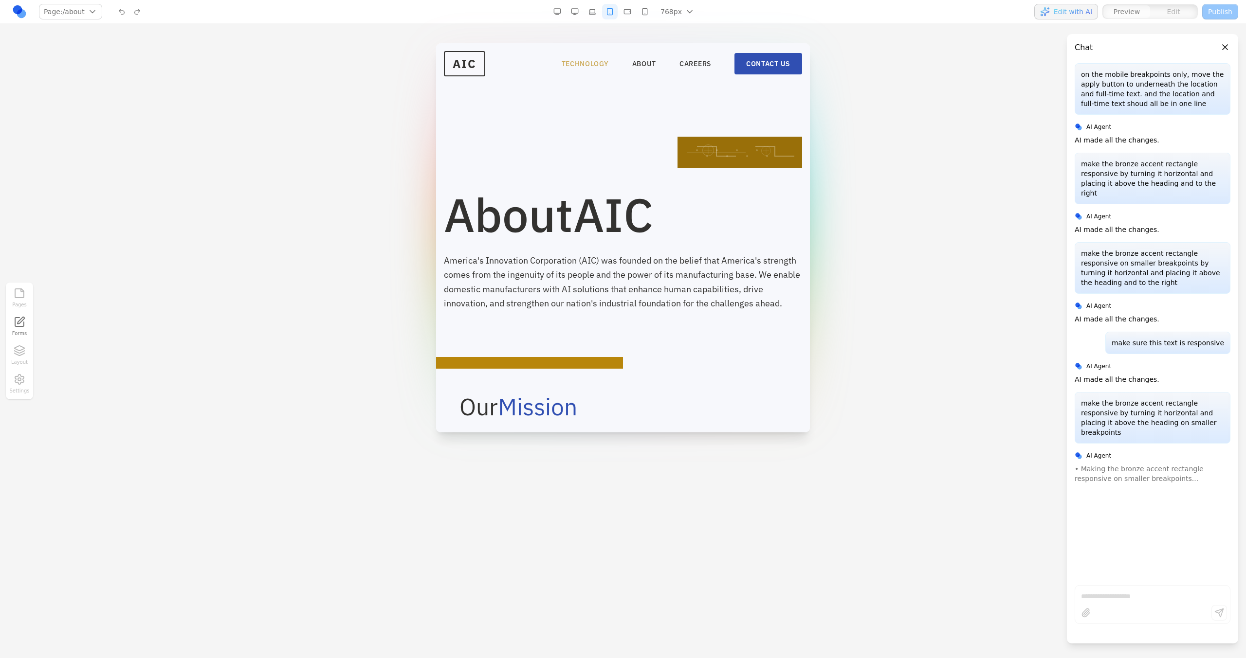
click at [596, 67] on link "TECHNOLOGY" at bounding box center [584, 64] width 47 height 10
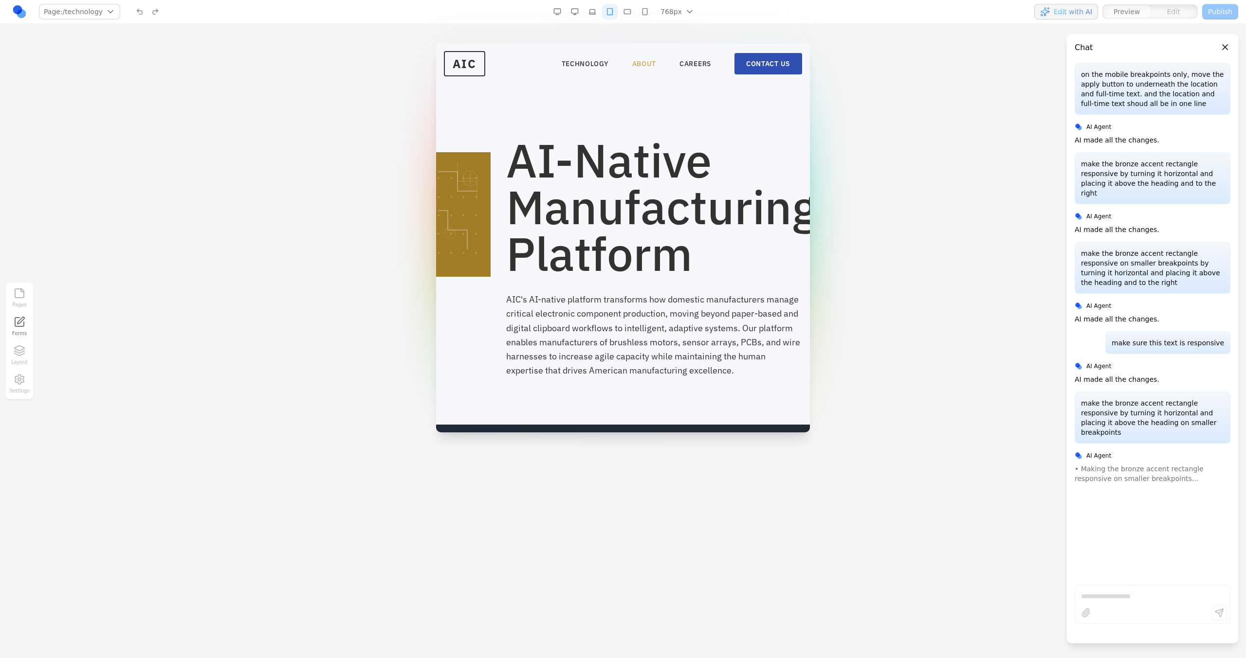
click at [632, 67] on link "ABOUT" at bounding box center [644, 64] width 24 height 10
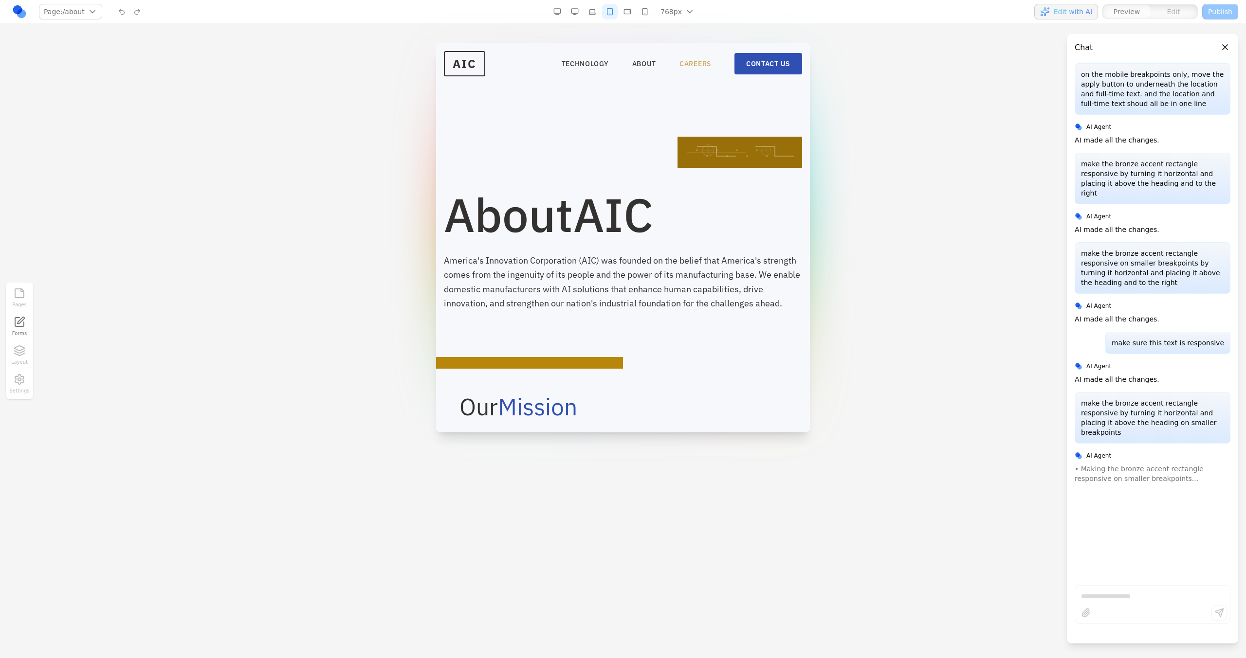
click at [679, 62] on link "CAREERS" at bounding box center [695, 64] width 32 height 10
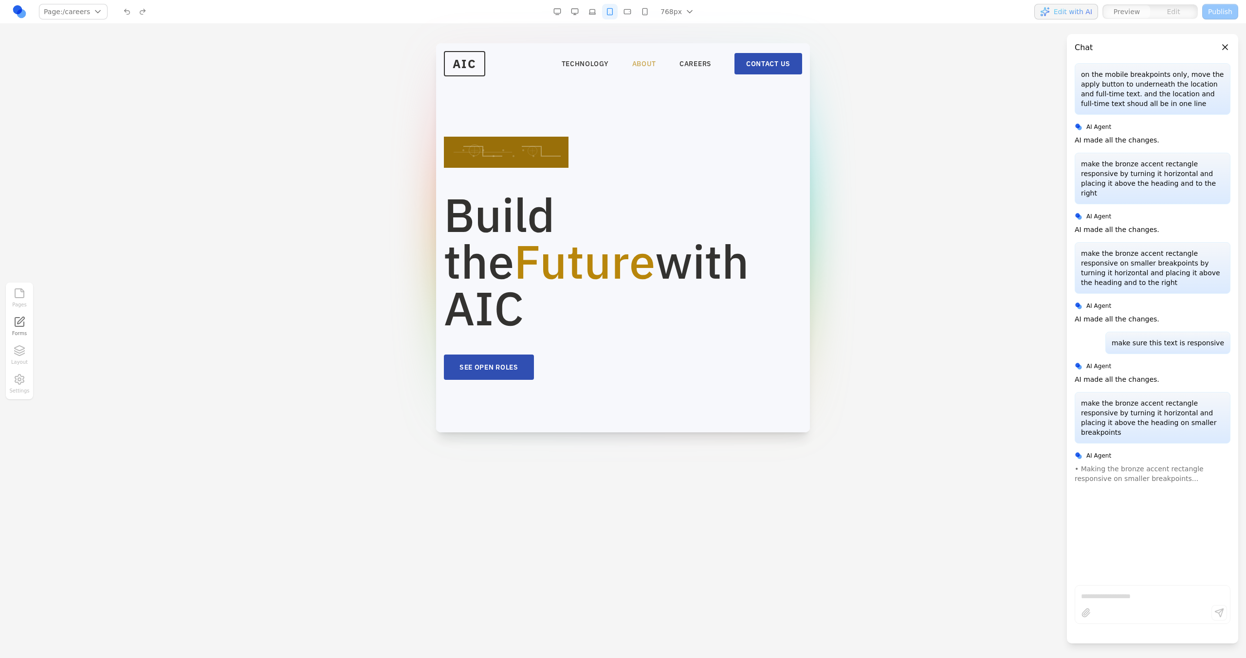
click at [641, 65] on link "ABOUT" at bounding box center [644, 64] width 24 height 10
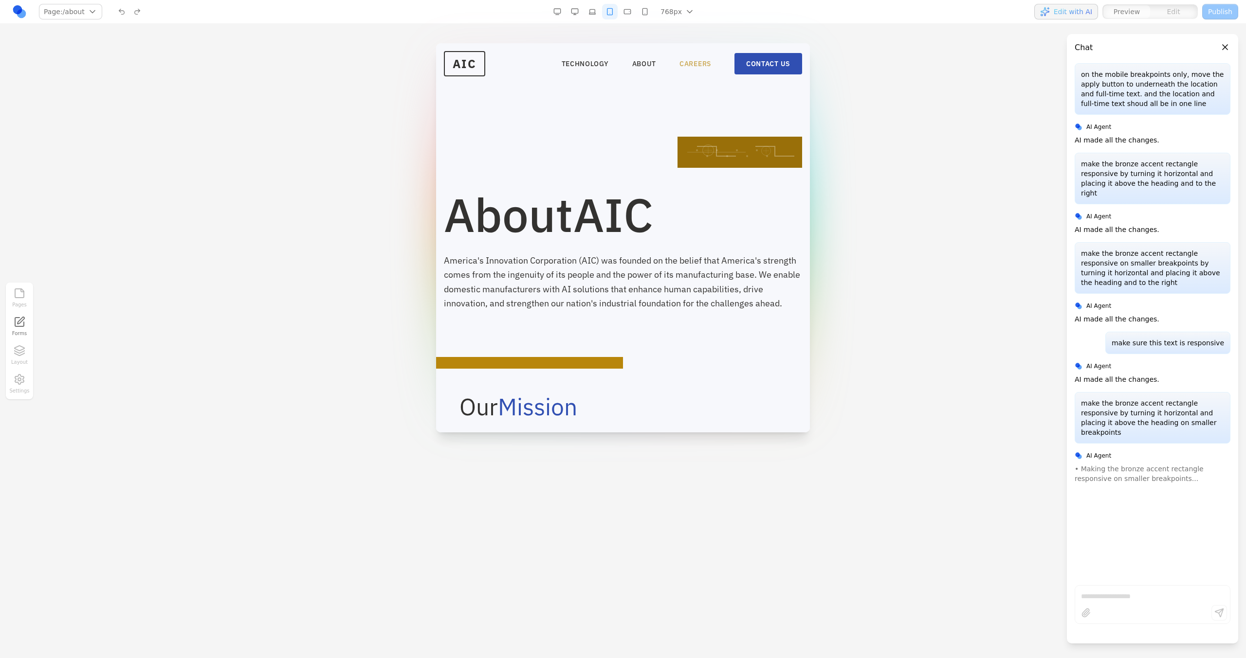
click at [687, 64] on link "CAREERS" at bounding box center [695, 64] width 32 height 10
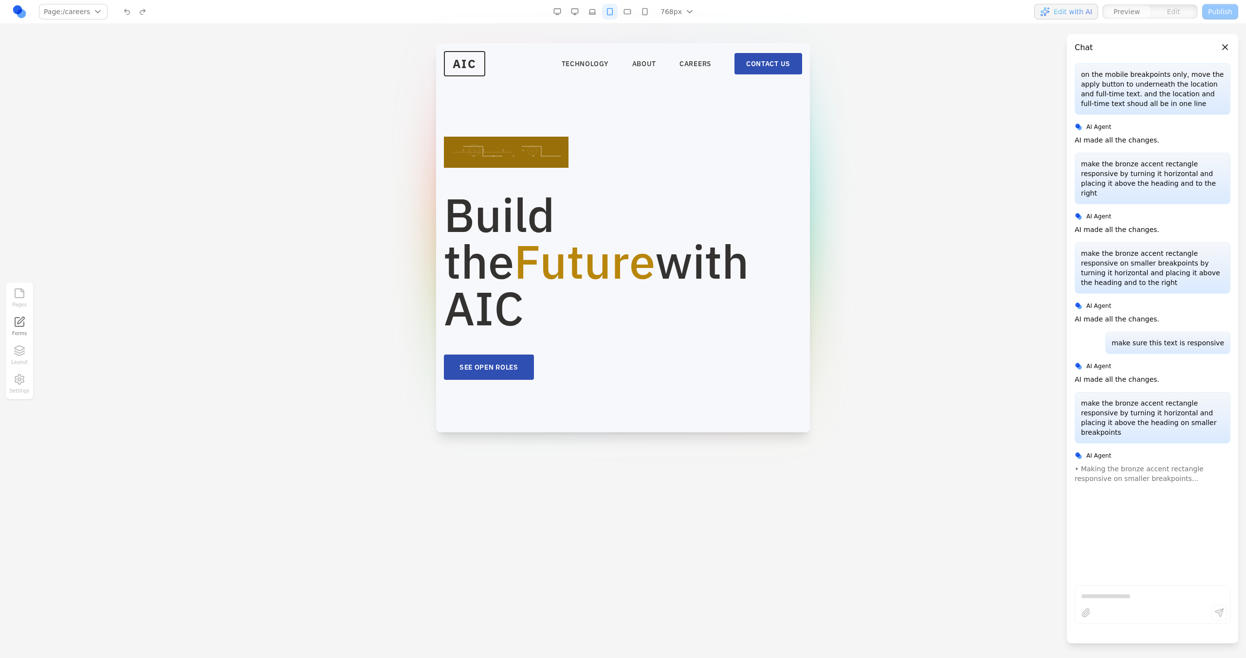
click at [725, 66] on nav "TECHNOLOGY ABOUT CAREERS CONTACT US" at bounding box center [681, 63] width 240 height 21
click at [749, 67] on link "CONTACT US" at bounding box center [768, 63] width 68 height 21
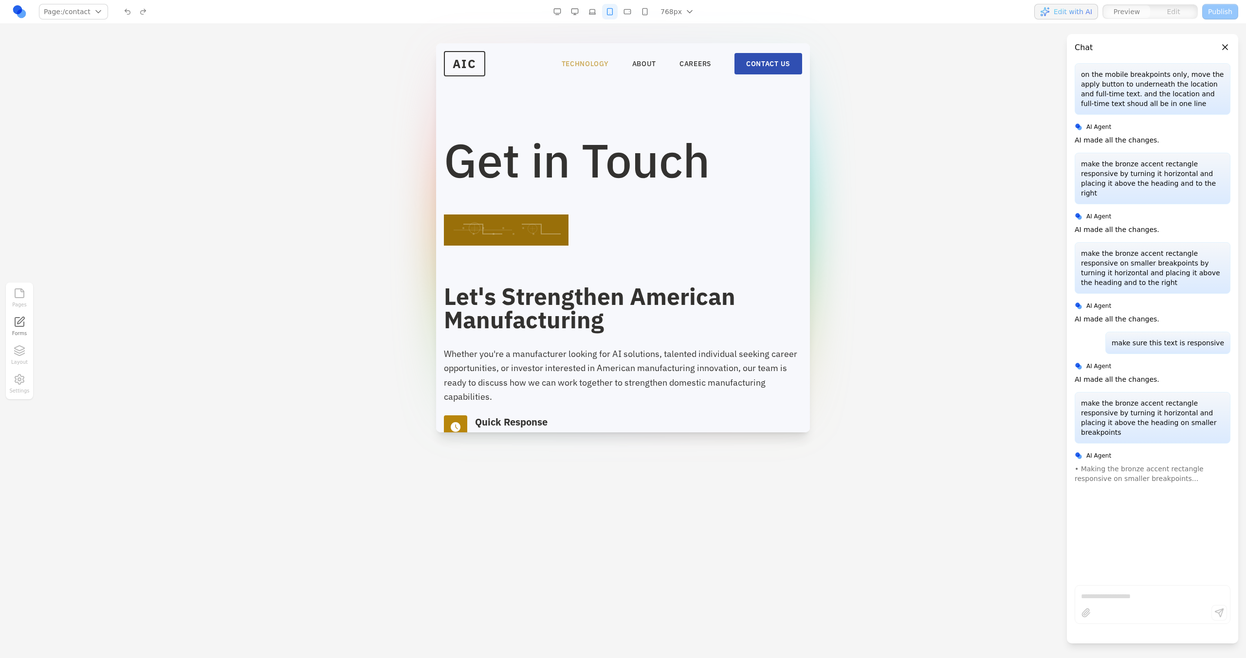
click at [581, 60] on link "TECHNOLOGY" at bounding box center [584, 64] width 47 height 10
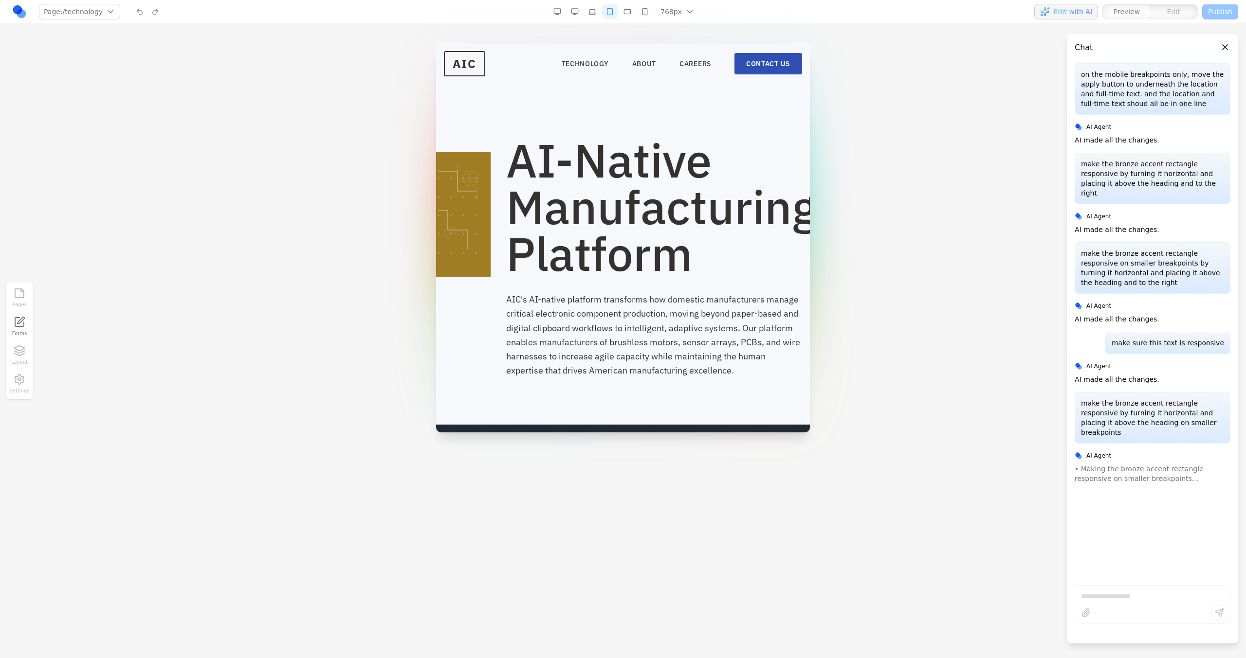
click at [569, 13] on button "button" at bounding box center [575, 12] width 16 height 16
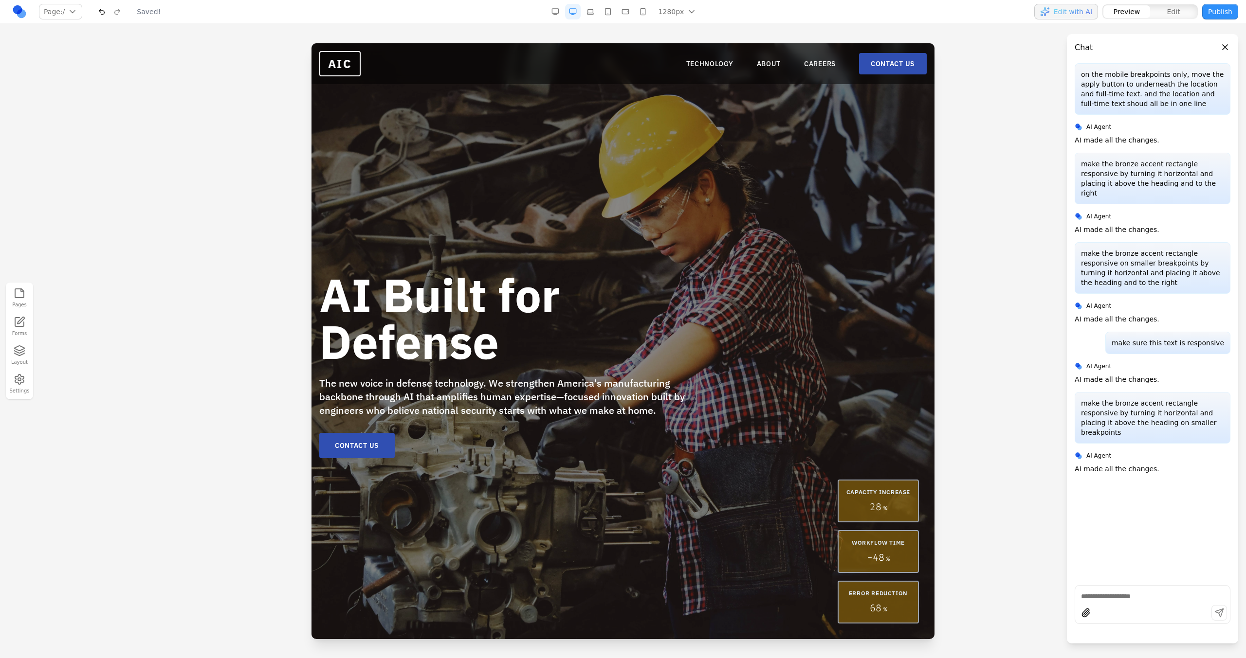
click at [700, 72] on nav "TECHNOLOGY ABOUT CAREERS CONTACT US" at bounding box center [806, 63] width 240 height 21
click at [700, 62] on link "TECHNOLOGY" at bounding box center [709, 64] width 47 height 10
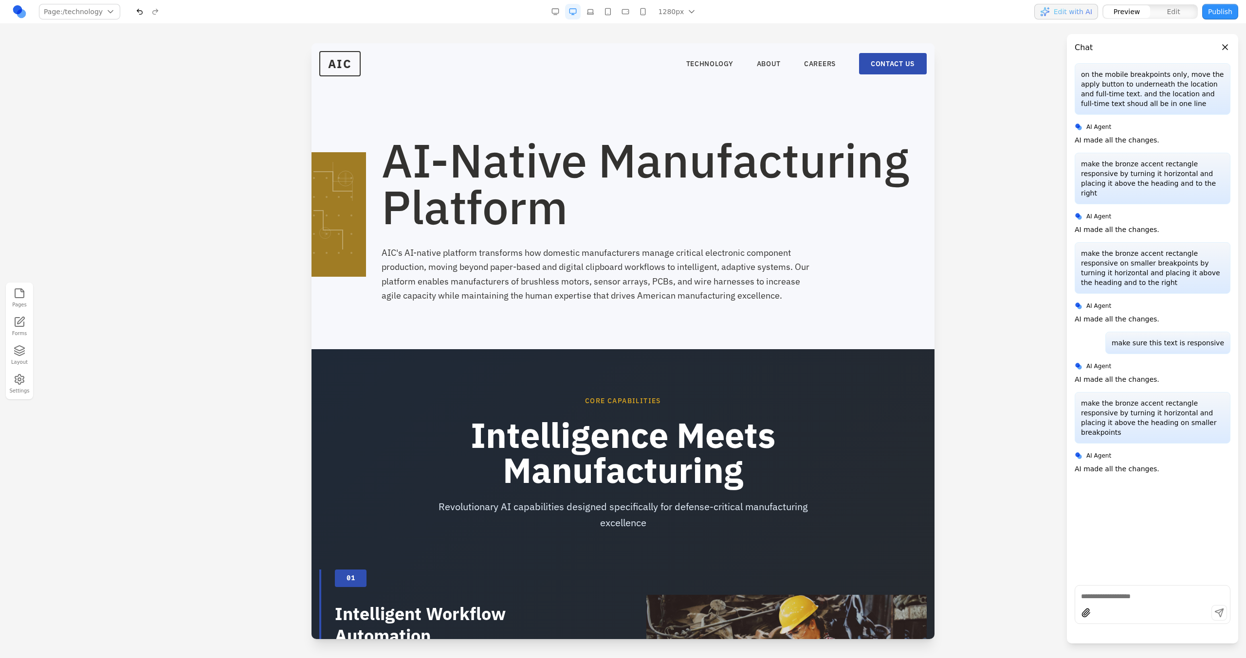
click at [588, 5] on button "button" at bounding box center [590, 12] width 16 height 16
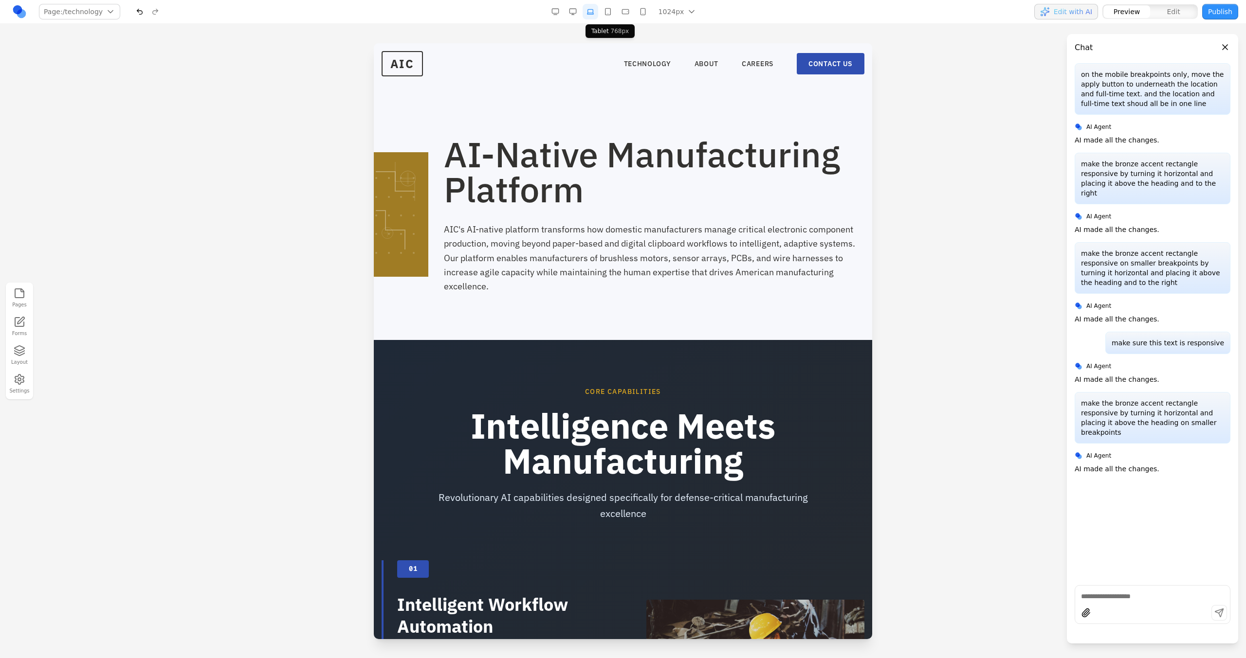
click at [605, 12] on button "button" at bounding box center [608, 12] width 16 height 16
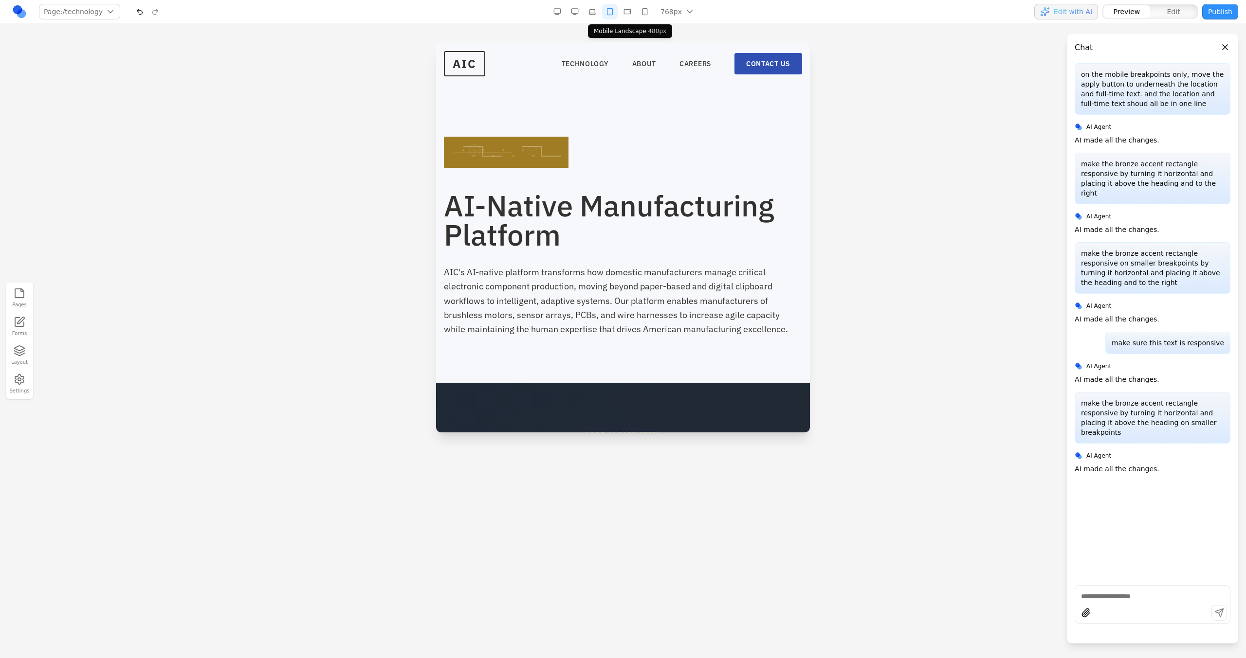
click at [625, 17] on button "button" at bounding box center [627, 12] width 16 height 16
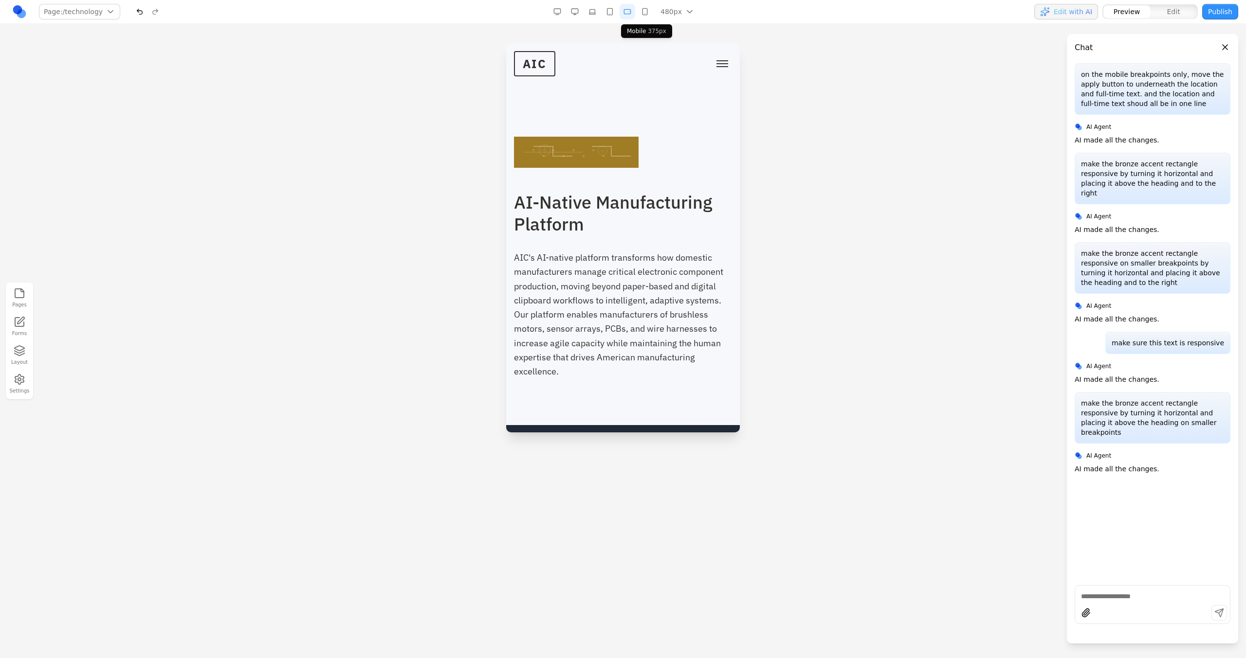
click at [641, 17] on button "button" at bounding box center [645, 12] width 16 height 16
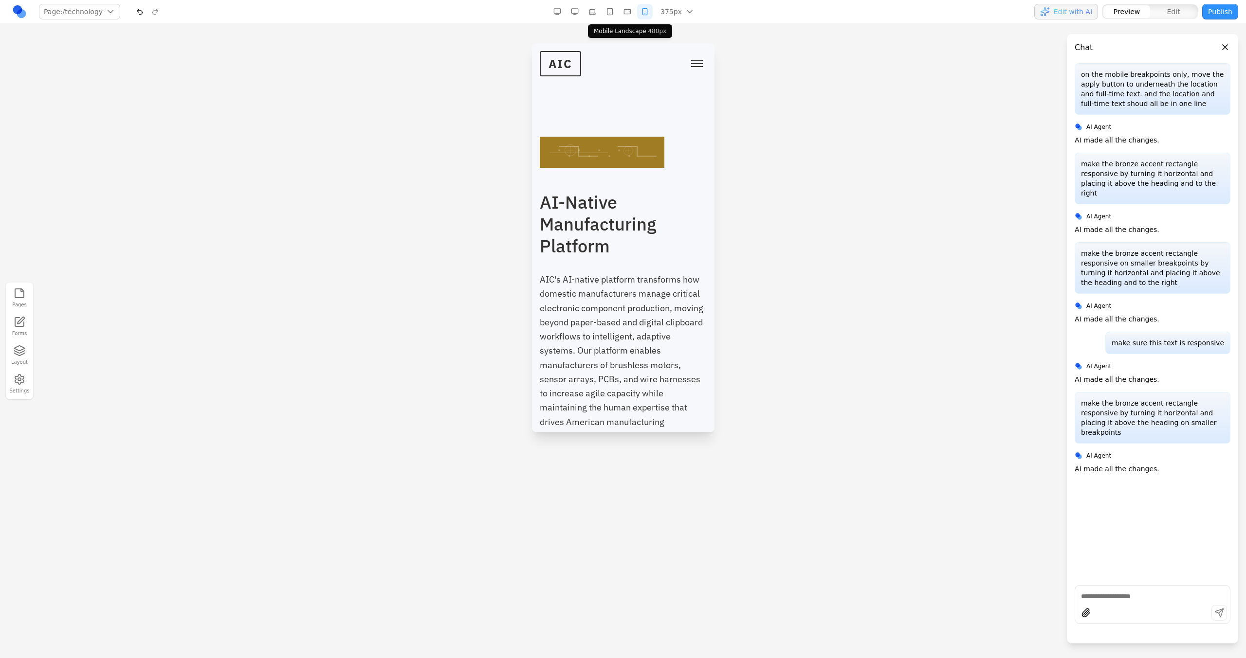
click at [632, 15] on button "button" at bounding box center [627, 12] width 16 height 16
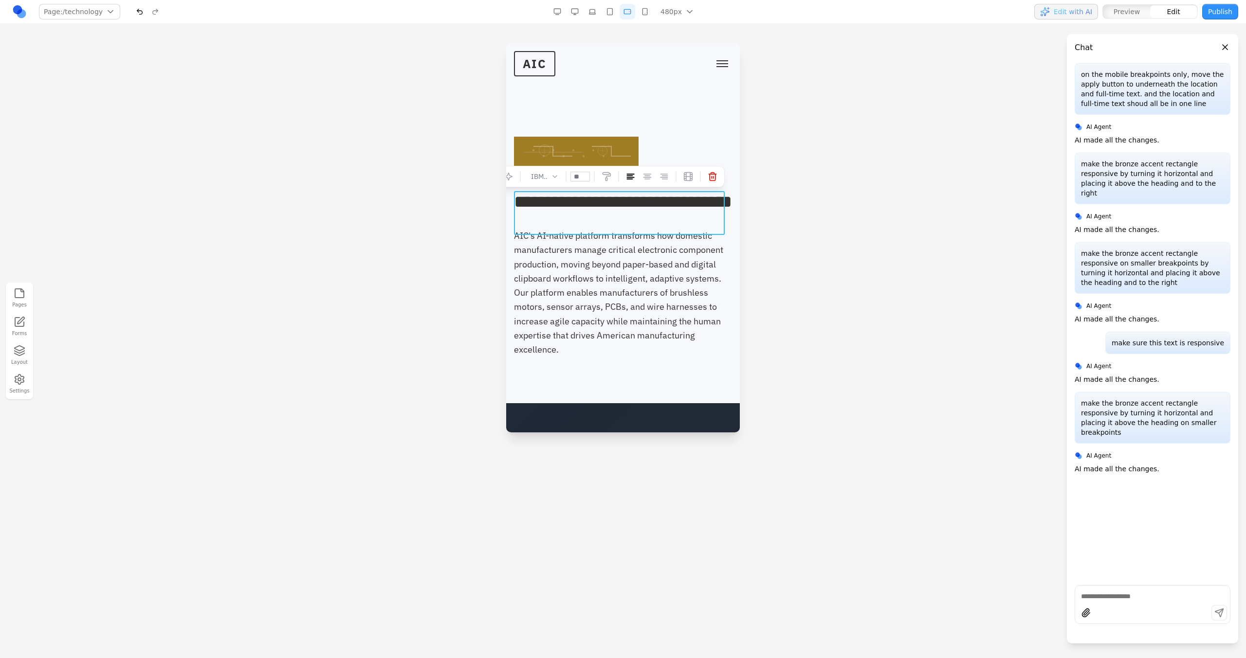
click at [611, 210] on span "**********" at bounding box center [623, 202] width 218 height 18
click at [611, 16] on button "button" at bounding box center [610, 12] width 16 height 16
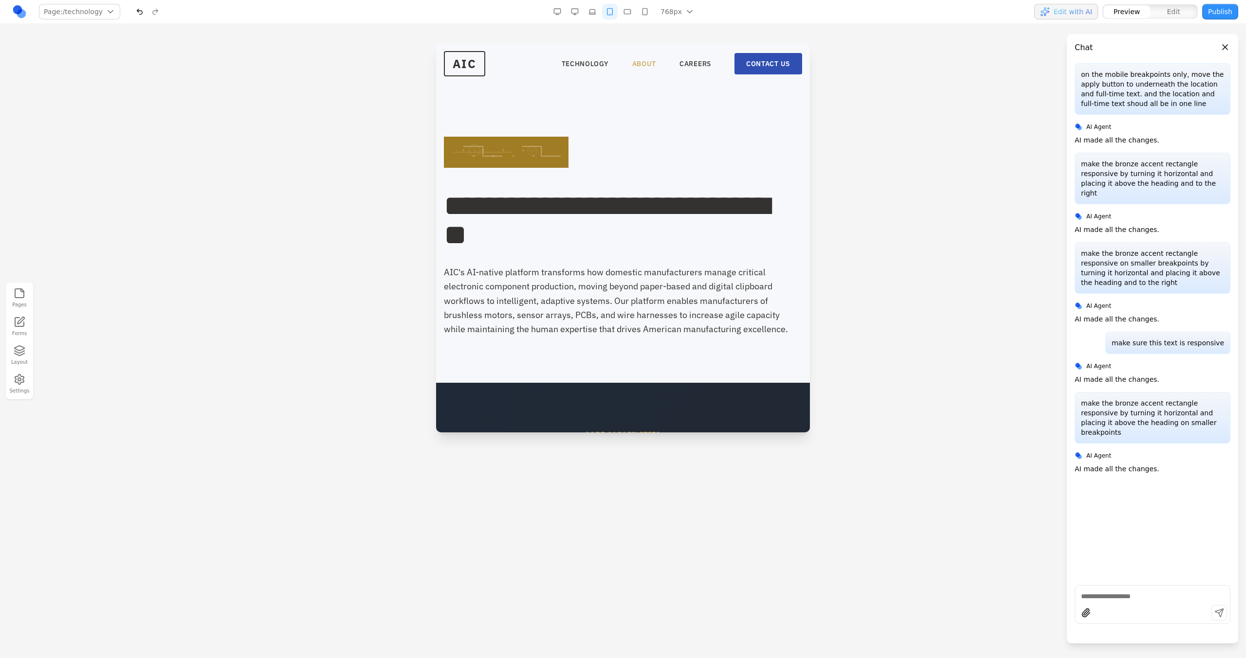
click at [641, 61] on link "ABOUT" at bounding box center [644, 64] width 24 height 10
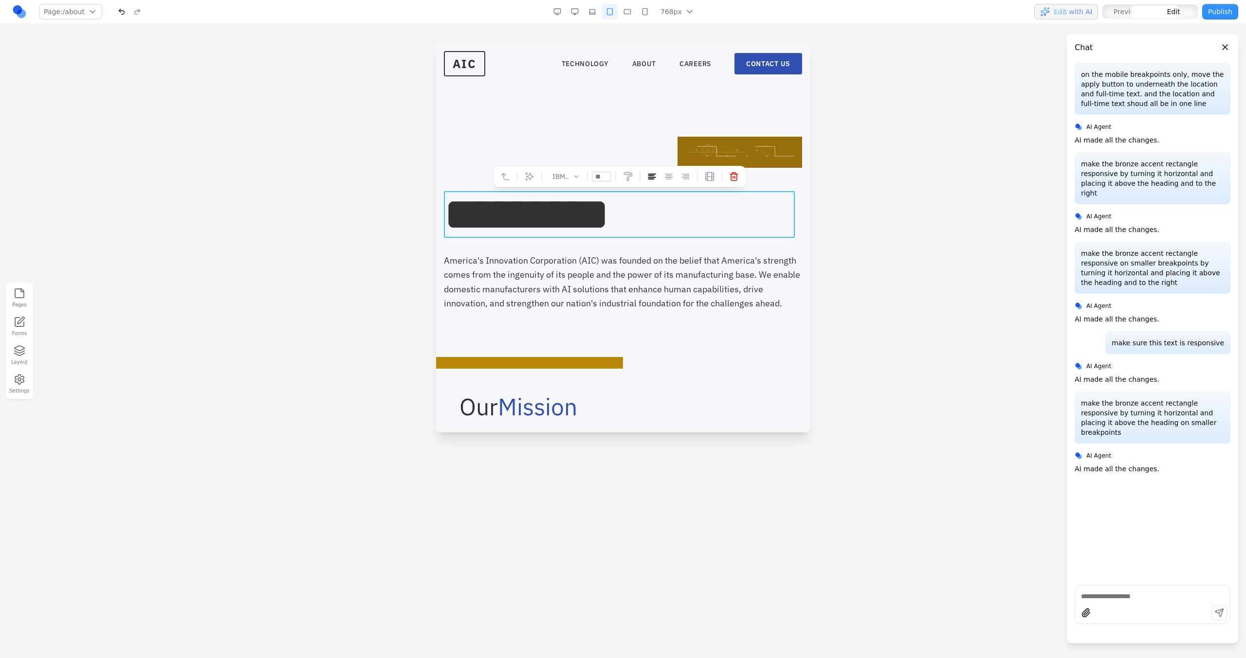
click at [570, 227] on h1 "***** ***" at bounding box center [619, 214] width 351 height 47
click at [633, 7] on button "button" at bounding box center [627, 12] width 16 height 16
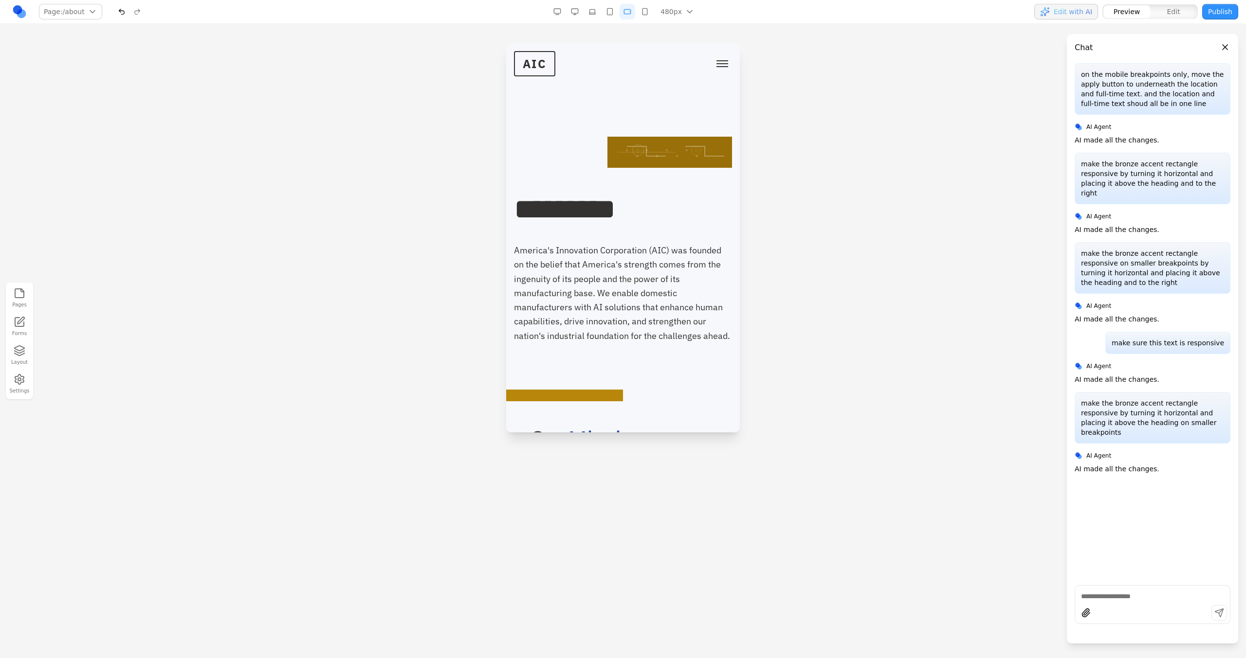
click at [606, 224] on span "***" at bounding box center [598, 209] width 34 height 29
click at [645, 14] on button "button" at bounding box center [645, 12] width 16 height 16
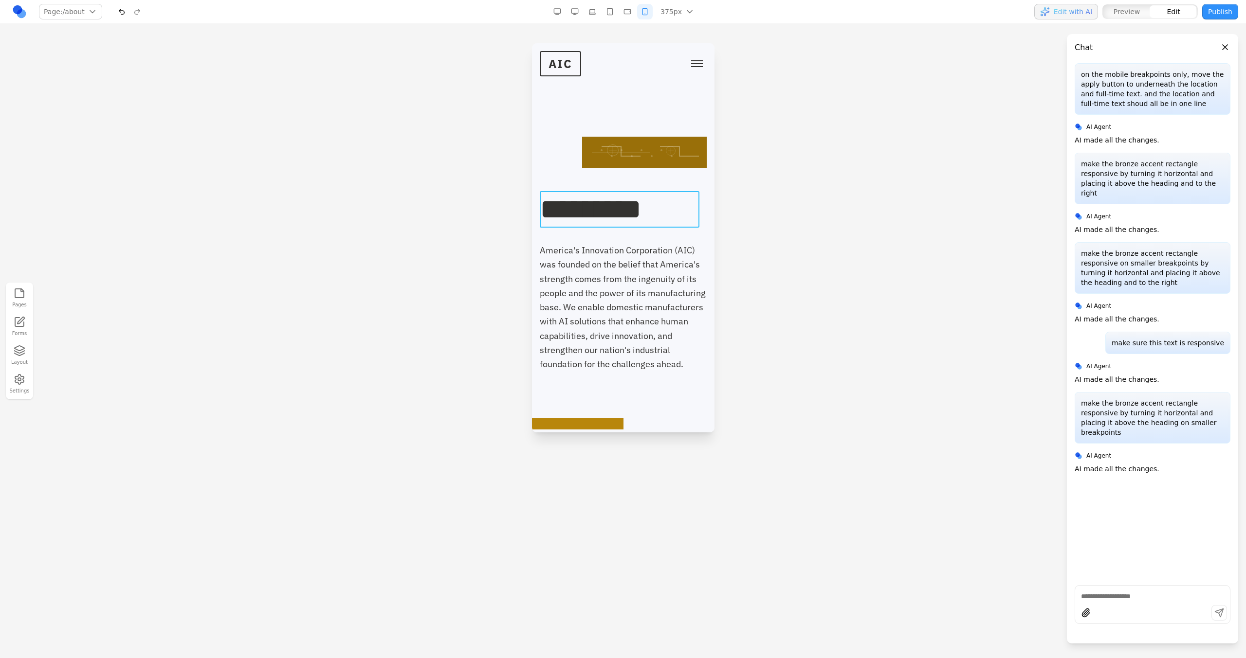
click at [627, 195] on span "***" at bounding box center [624, 209] width 34 height 29
click at [584, 13] on button "button" at bounding box center [592, 12] width 16 height 16
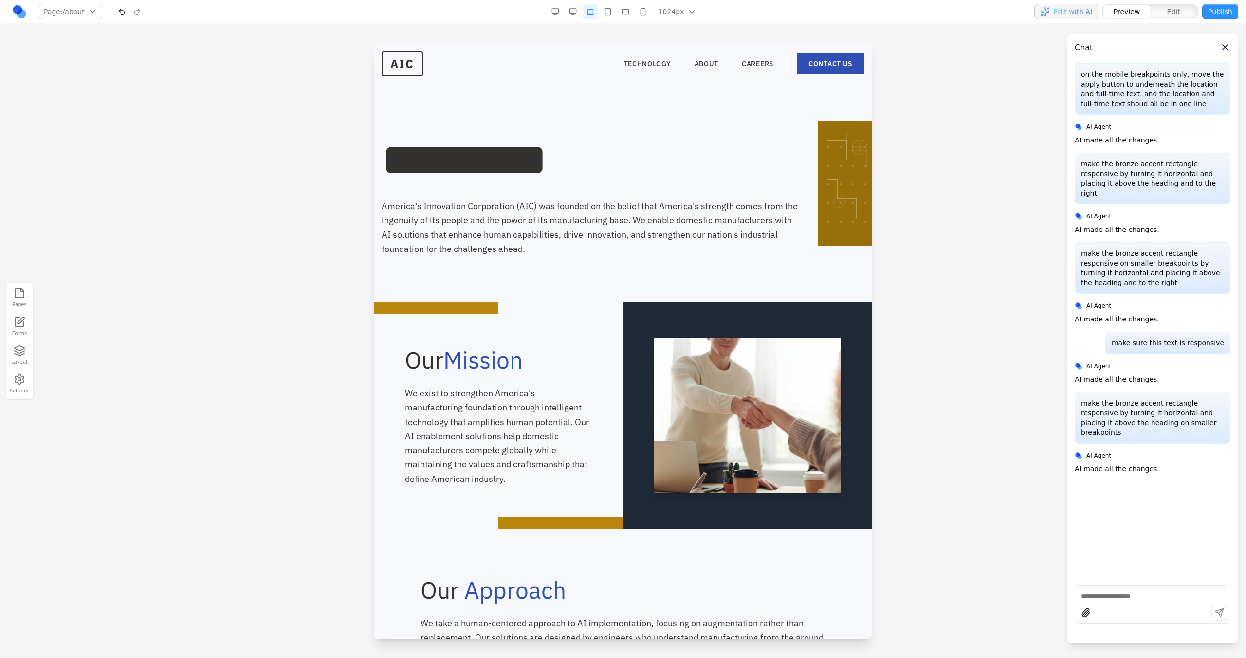
click at [579, 13] on button "button" at bounding box center [573, 12] width 16 height 16
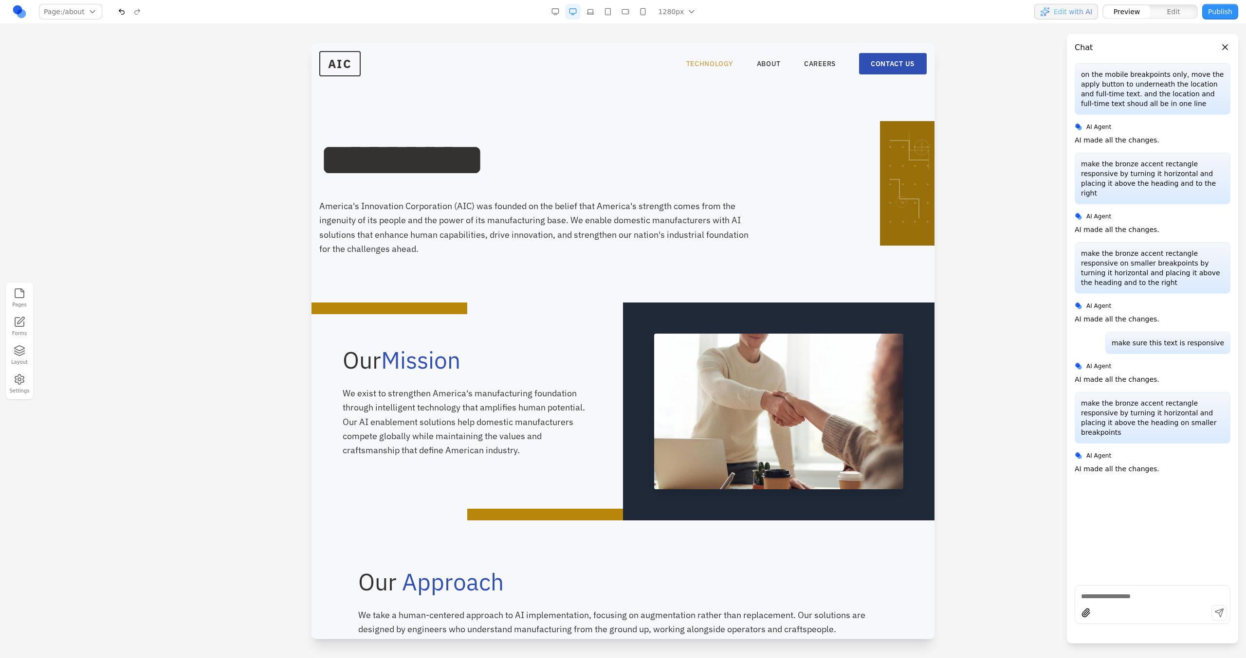
click at [722, 62] on link "TECHNOLOGY" at bounding box center [709, 64] width 47 height 10
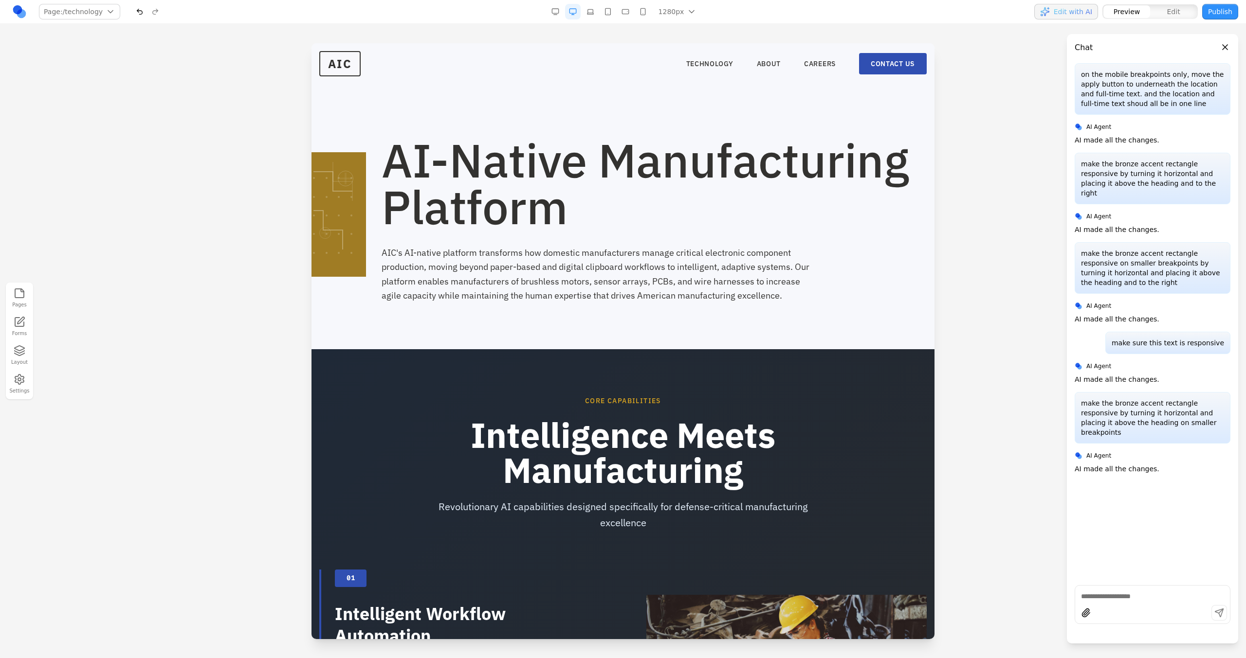
click at [797, 70] on nav "TECHNOLOGY ABOUT CAREERS CONTACT US" at bounding box center [806, 63] width 240 height 21
click at [804, 68] on link "CAREERS" at bounding box center [820, 64] width 32 height 10
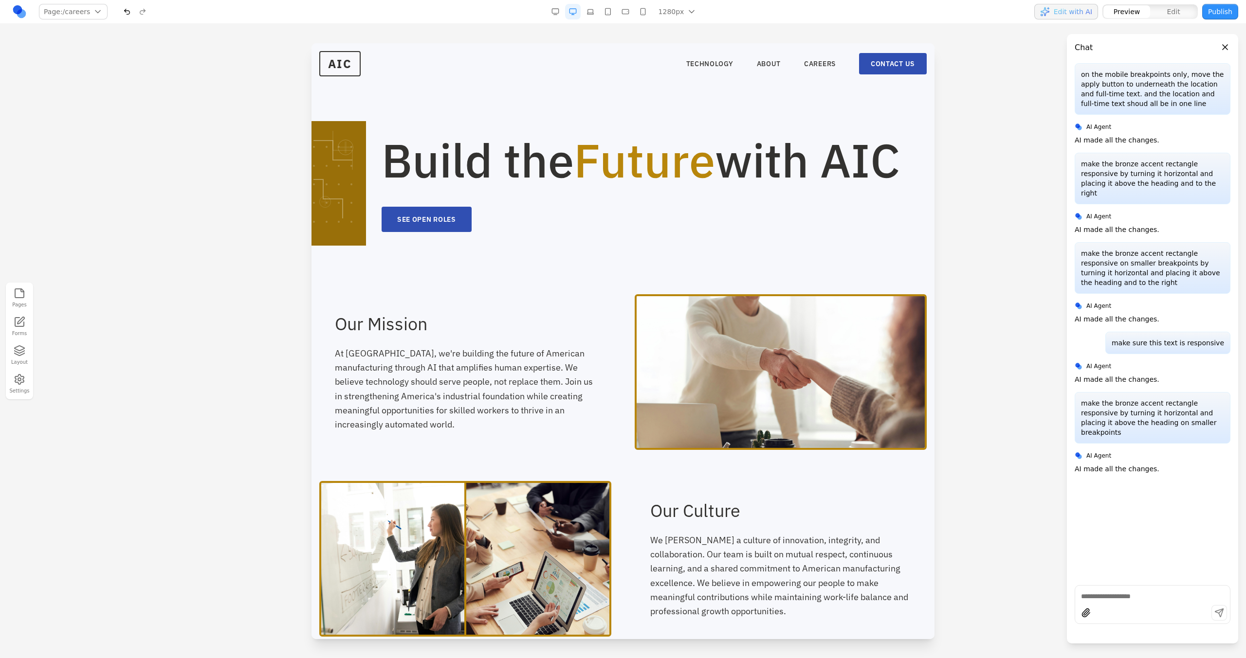
click at [607, 17] on button "button" at bounding box center [608, 12] width 16 height 16
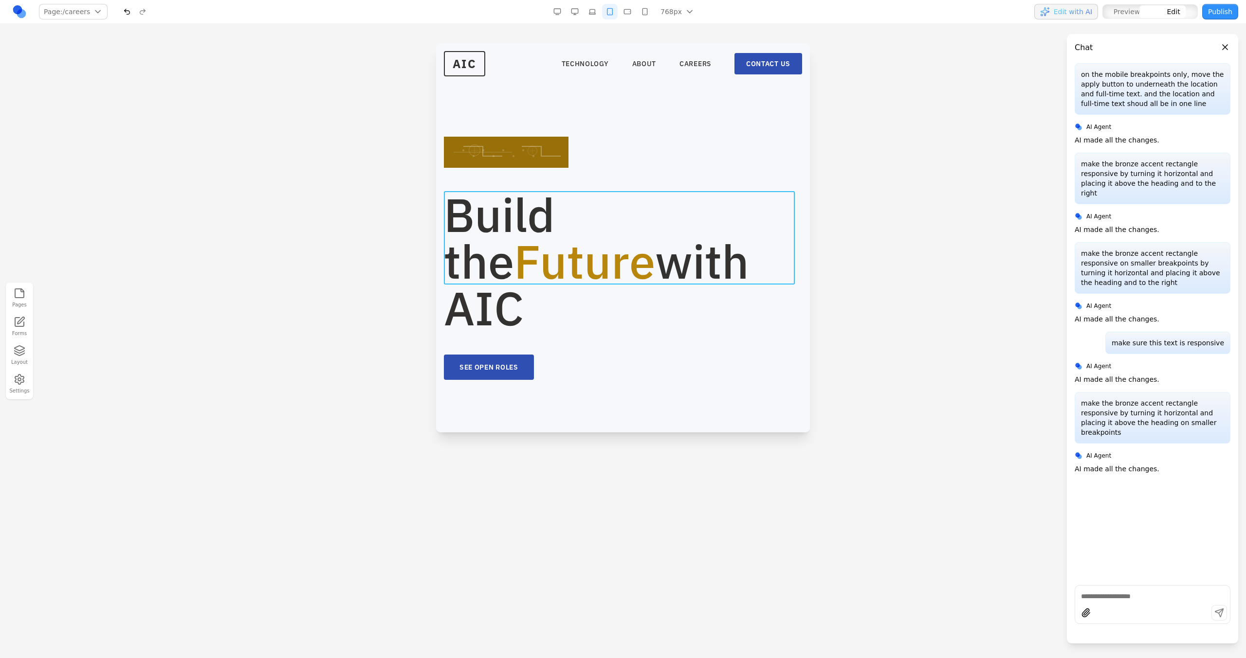
click at [579, 216] on h1 "Build the Future with AIC" at bounding box center [623, 261] width 358 height 140
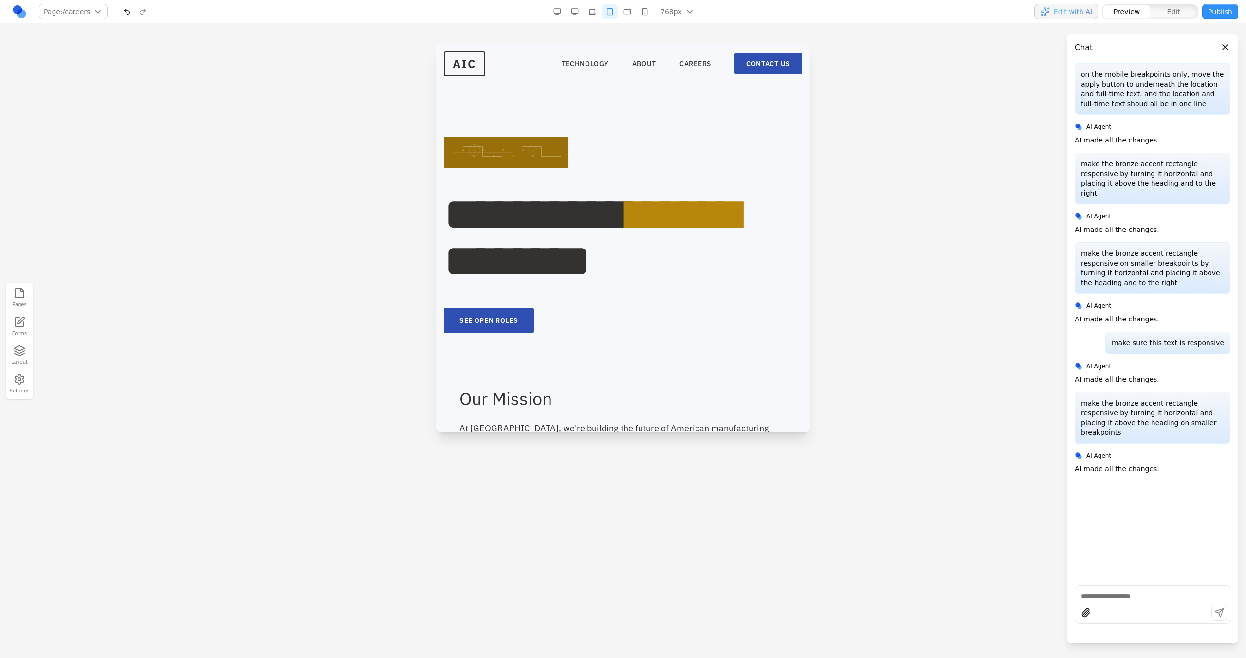
click at [636, 8] on div "768px 1536px 1280px 1024px 768px 480px 375px" at bounding box center [624, 12] width 151 height 16
click at [633, 4] on button "button" at bounding box center [627, 12] width 16 height 16
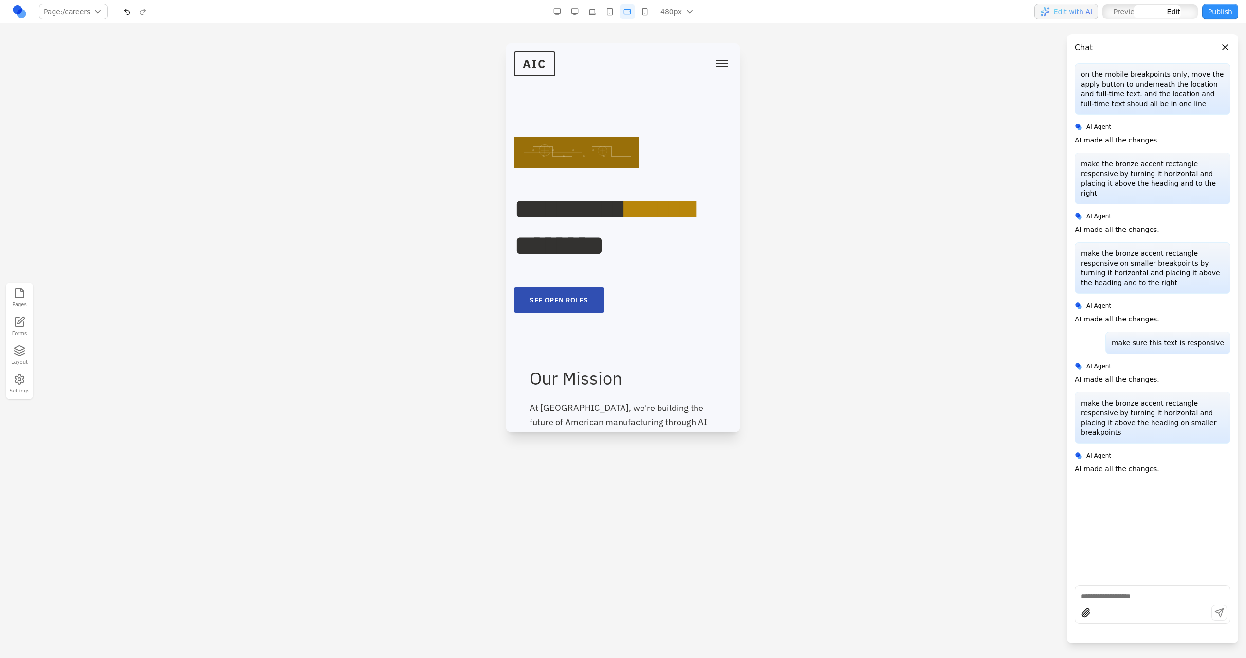
click at [623, 224] on h1 "********* ****** ********" at bounding box center [619, 227] width 211 height 73
click at [646, 12] on button "button" at bounding box center [645, 12] width 16 height 16
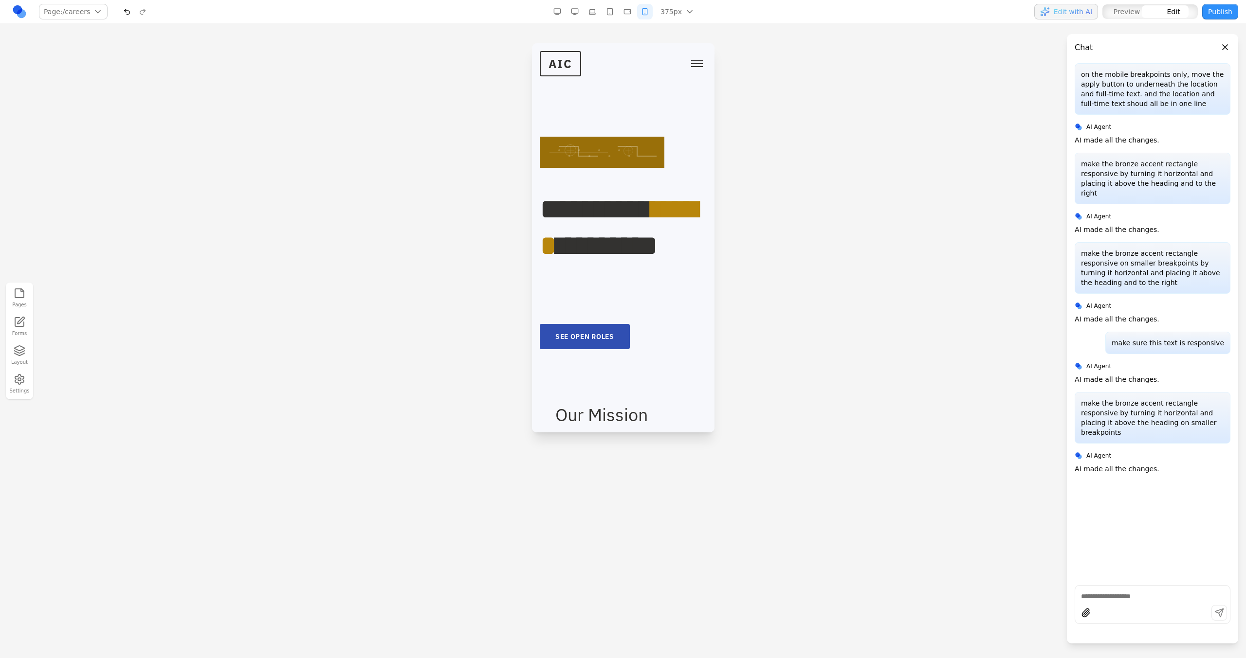
click at [632, 235] on h1 "********* ****** ********" at bounding box center [619, 245] width 160 height 109
click at [574, 14] on button "button" at bounding box center [575, 12] width 16 height 16
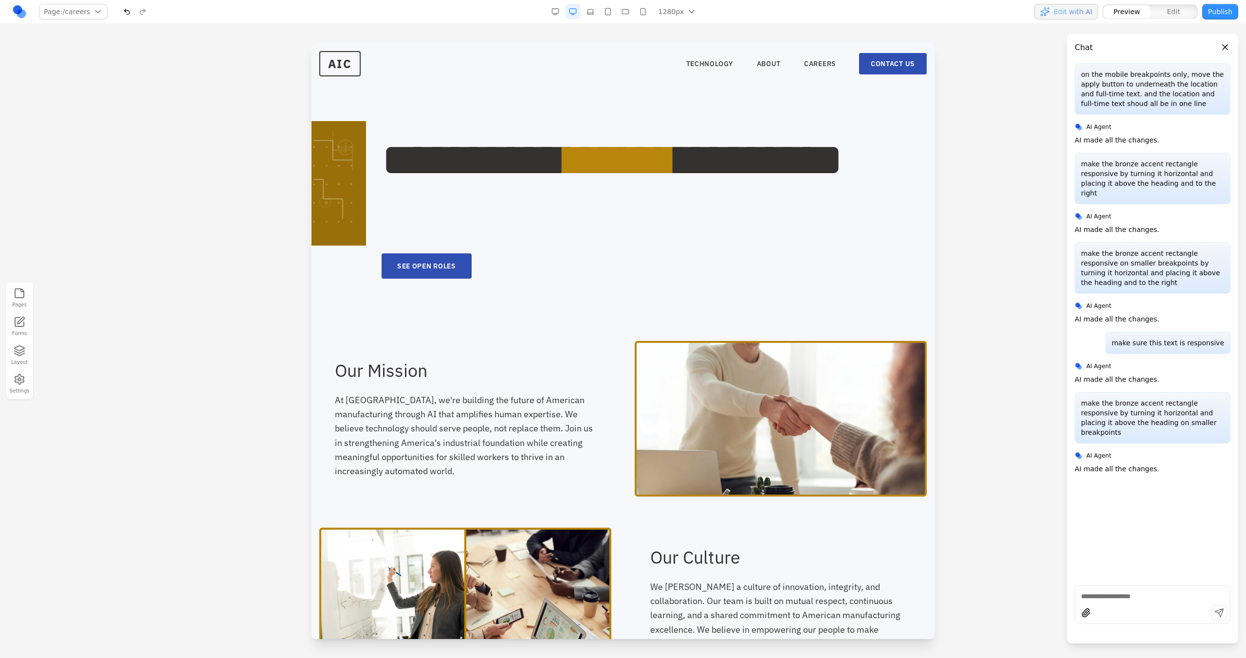
click at [717, 58] on nav "TECHNOLOGY ABOUT CAREERS CONTACT US" at bounding box center [806, 63] width 240 height 21
click at [717, 60] on link "TECHNOLOGY" at bounding box center [709, 64] width 47 height 10
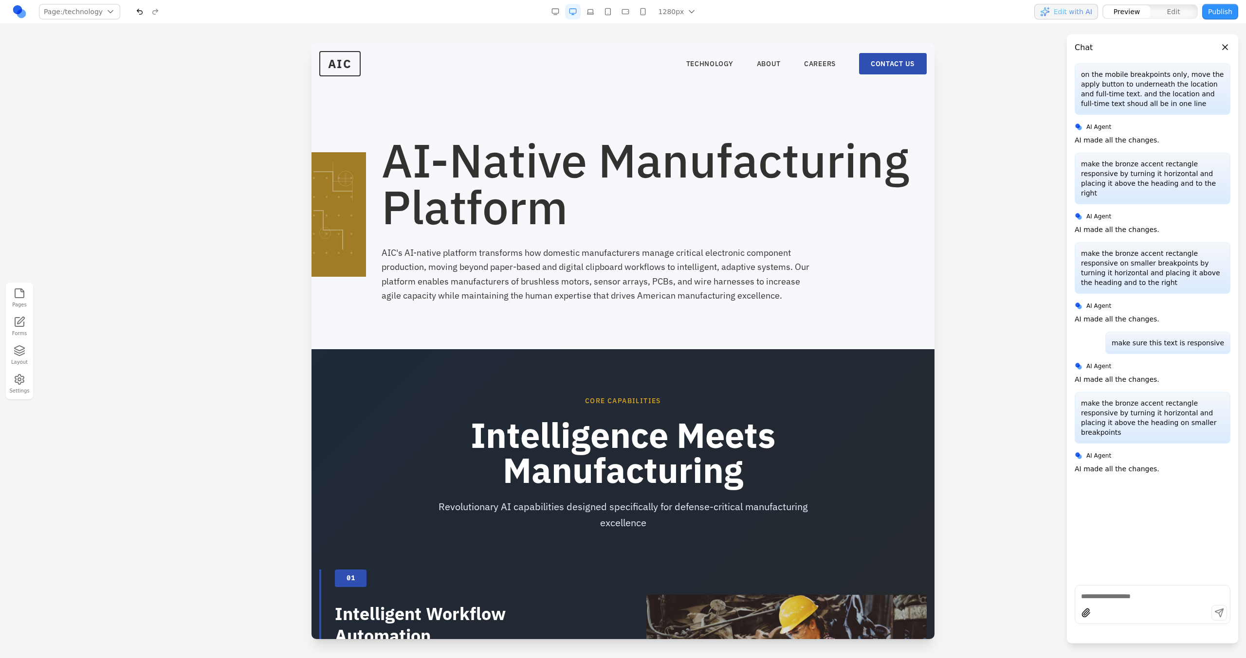
click at [608, 18] on button "button" at bounding box center [608, 12] width 16 height 16
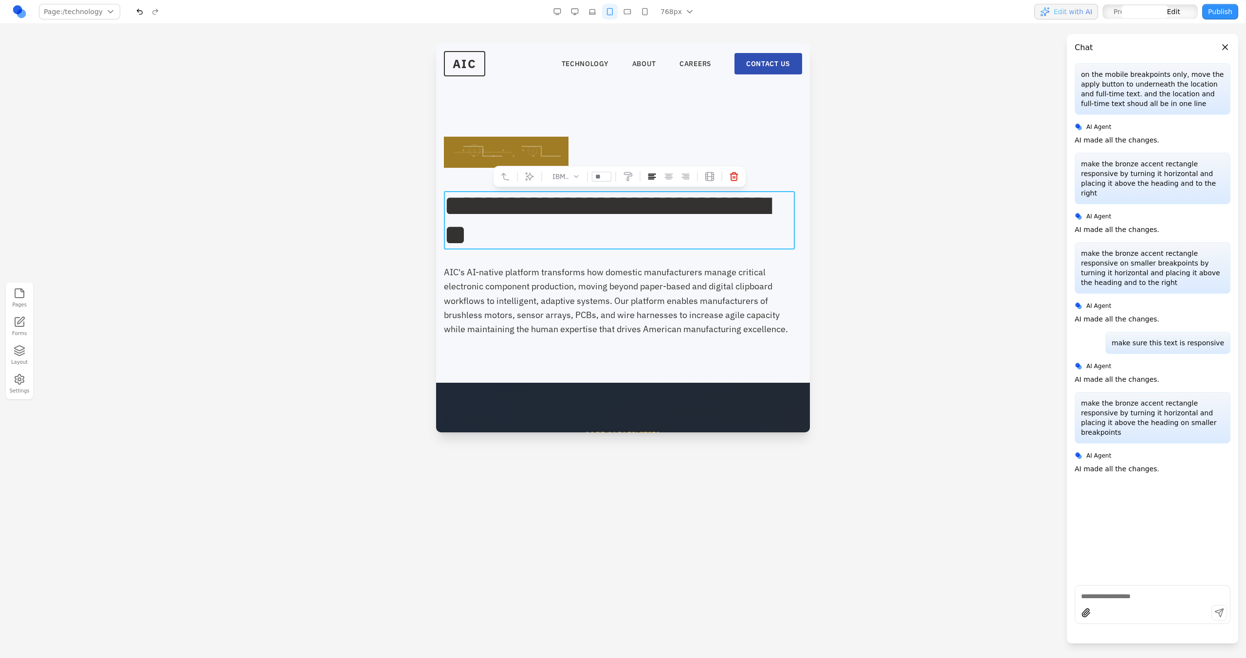
click at [586, 205] on span "**********" at bounding box center [606, 220] width 325 height 58
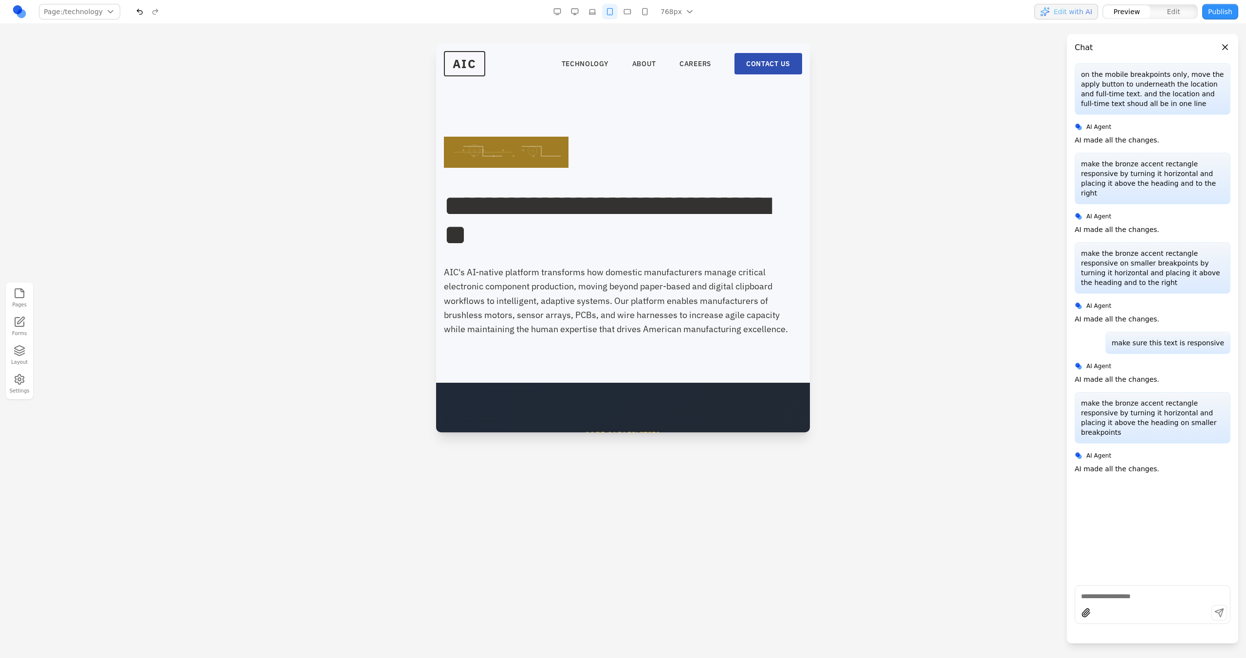
click at [573, 5] on button "button" at bounding box center [575, 12] width 16 height 16
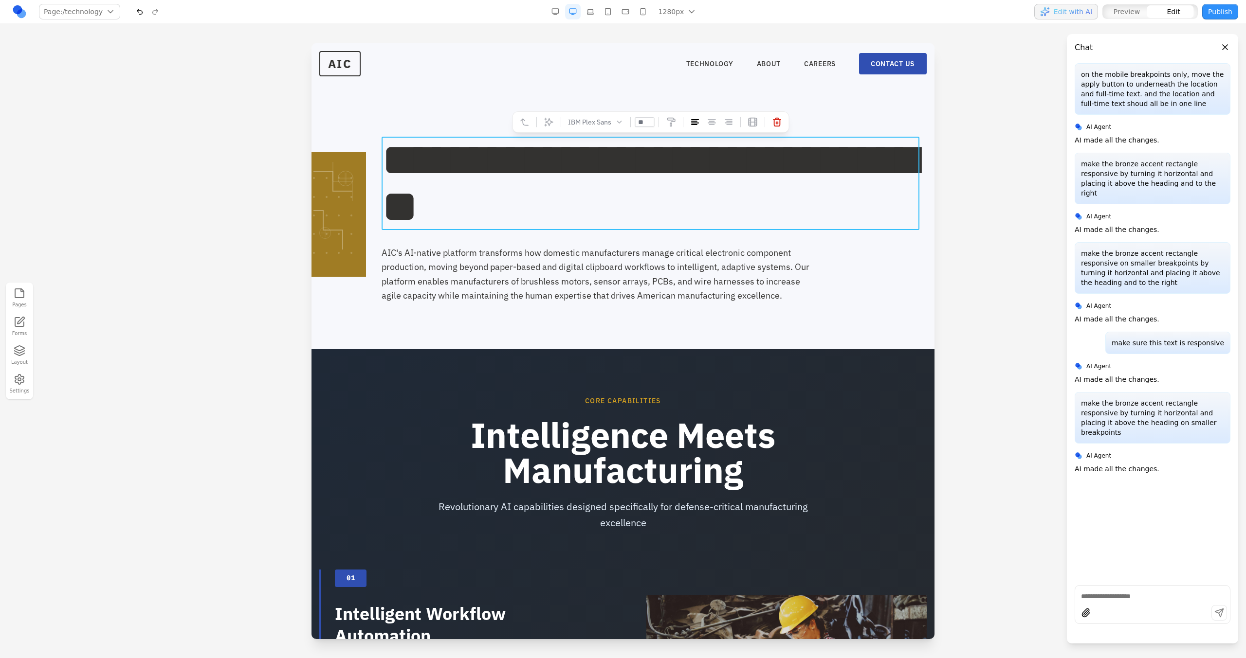
click at [583, 183] on span "**********" at bounding box center [649, 183] width 536 height 93
click at [555, 129] on button at bounding box center [549, 122] width 16 height 16
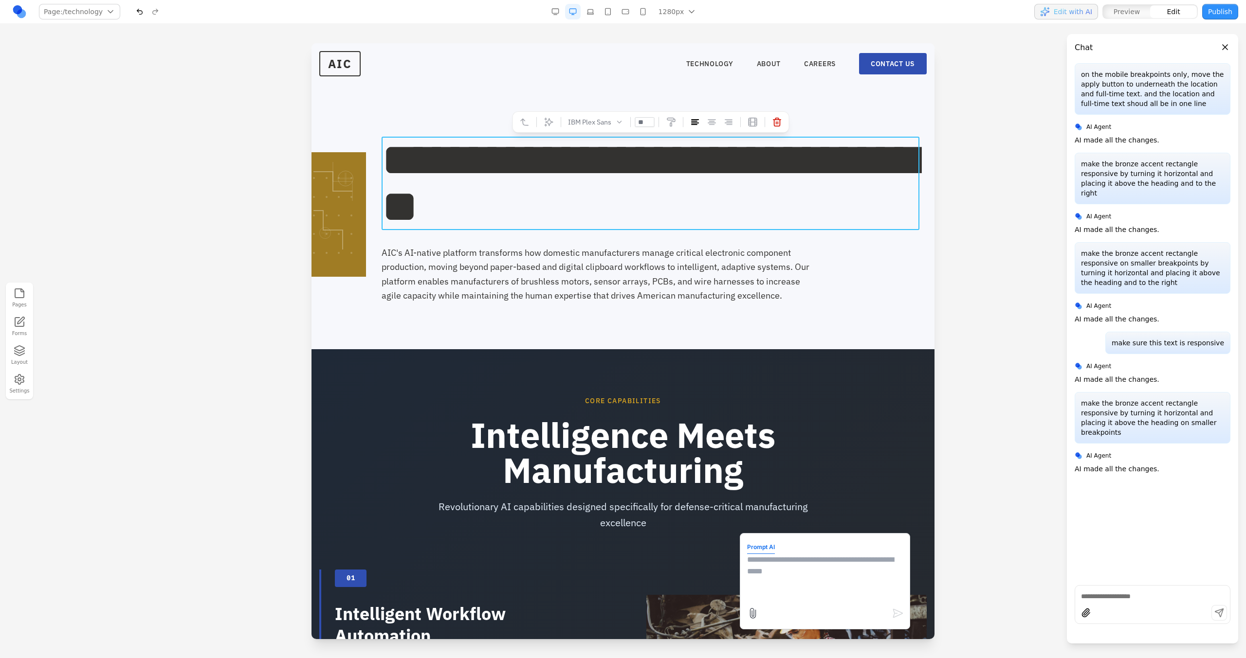
click at [764, 567] on textarea at bounding box center [825, 578] width 156 height 49
type textarea "**********"
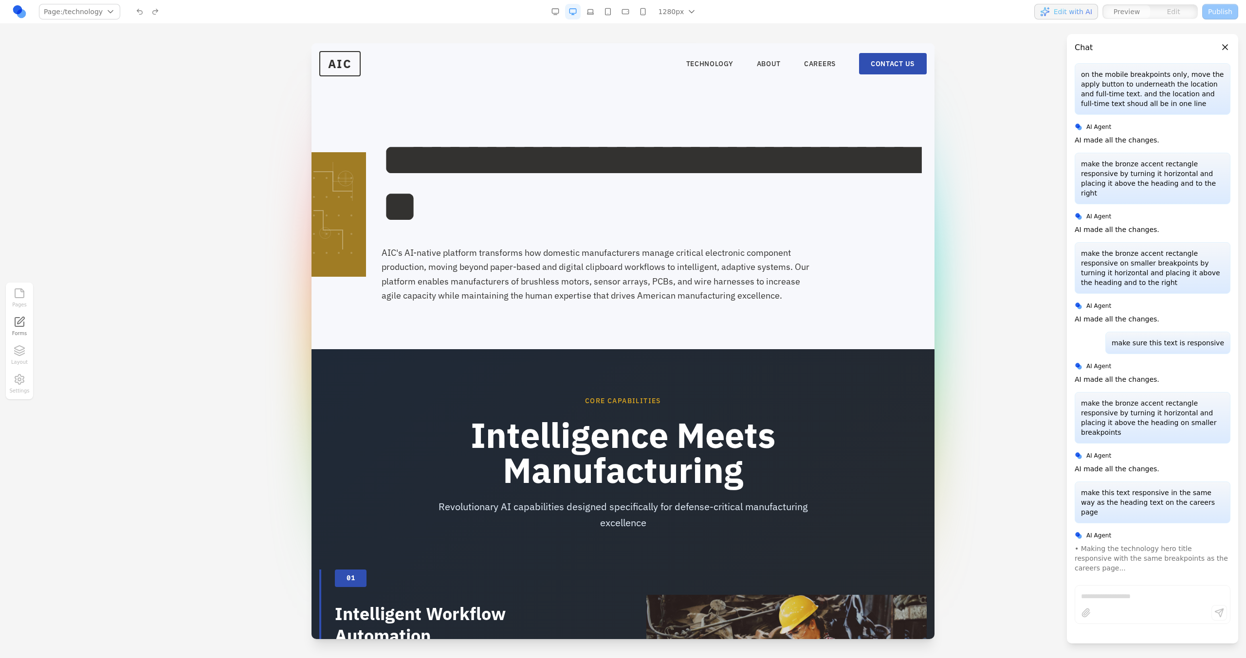
click at [648, 10] on button "button" at bounding box center [643, 12] width 16 height 16
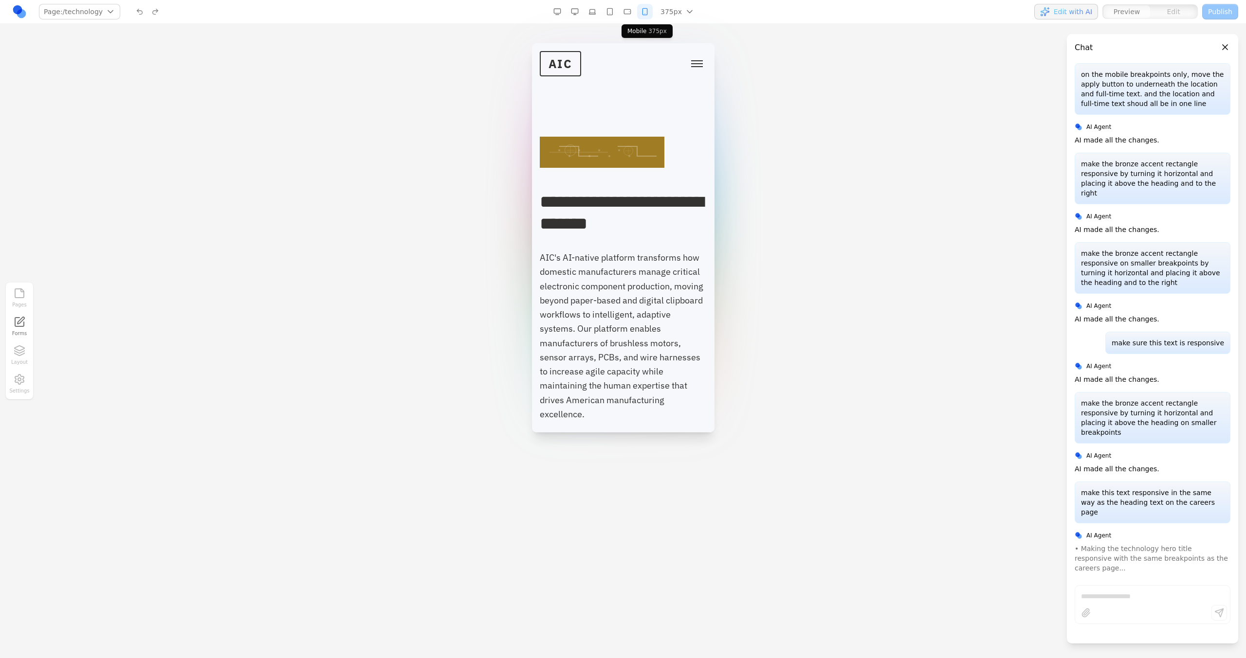
click at [690, 66] on span "Toggle mobile menu" at bounding box center [696, 66] width 12 height 1
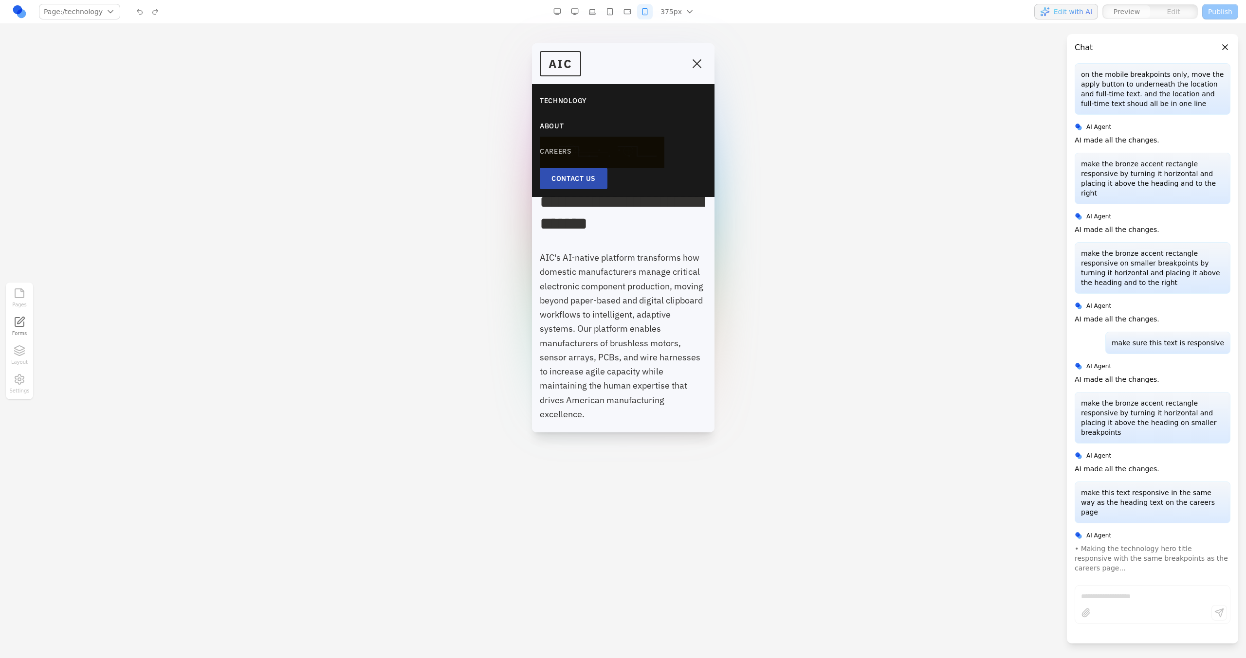
click at [571, 150] on link "CAREERS" at bounding box center [622, 152] width 167 height 18
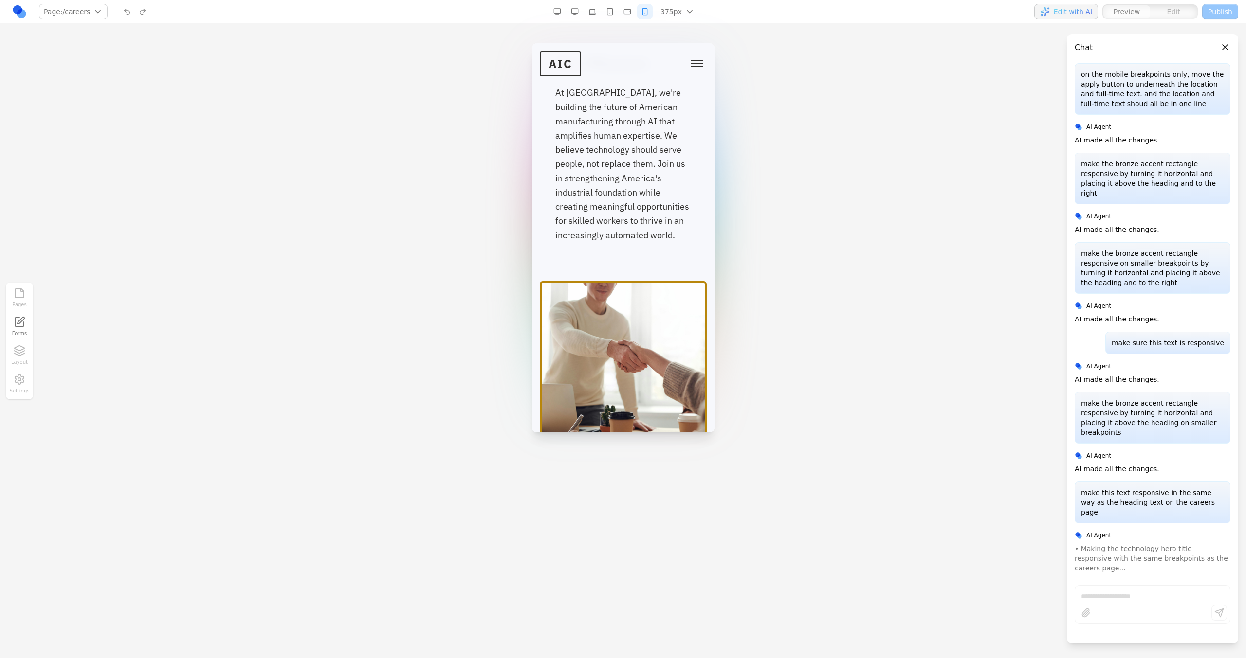
scroll to position [214, 0]
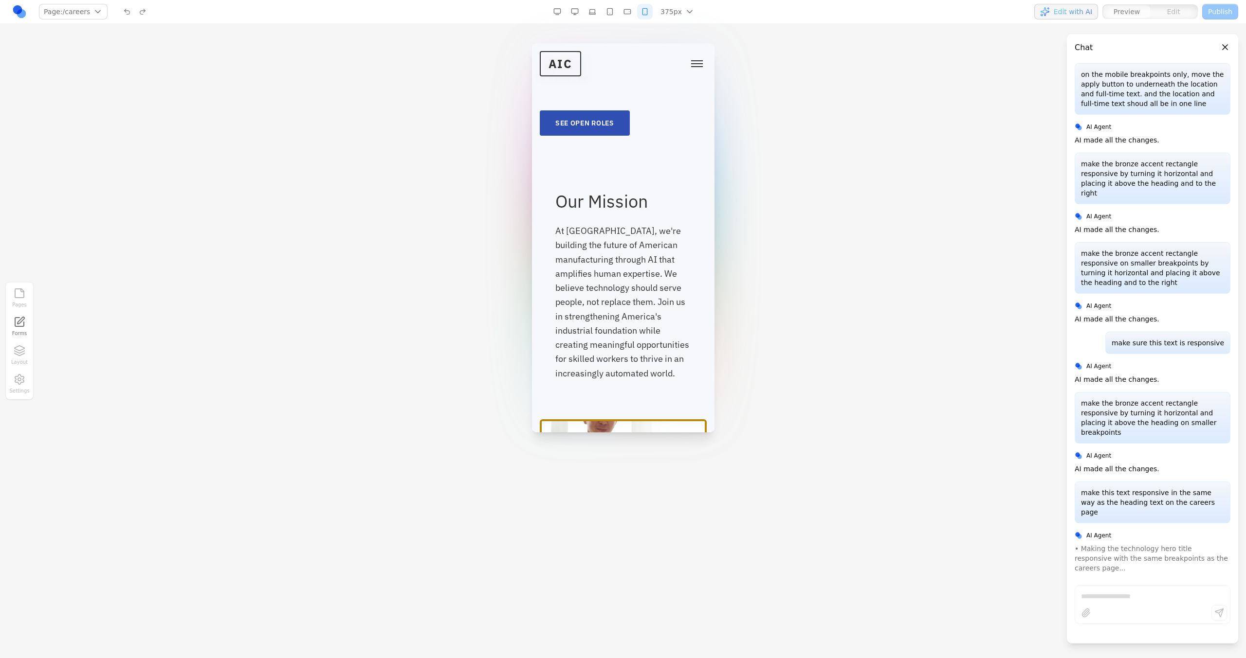
click at [688, 65] on button "Toggle mobile menu" at bounding box center [696, 63] width 19 height 15
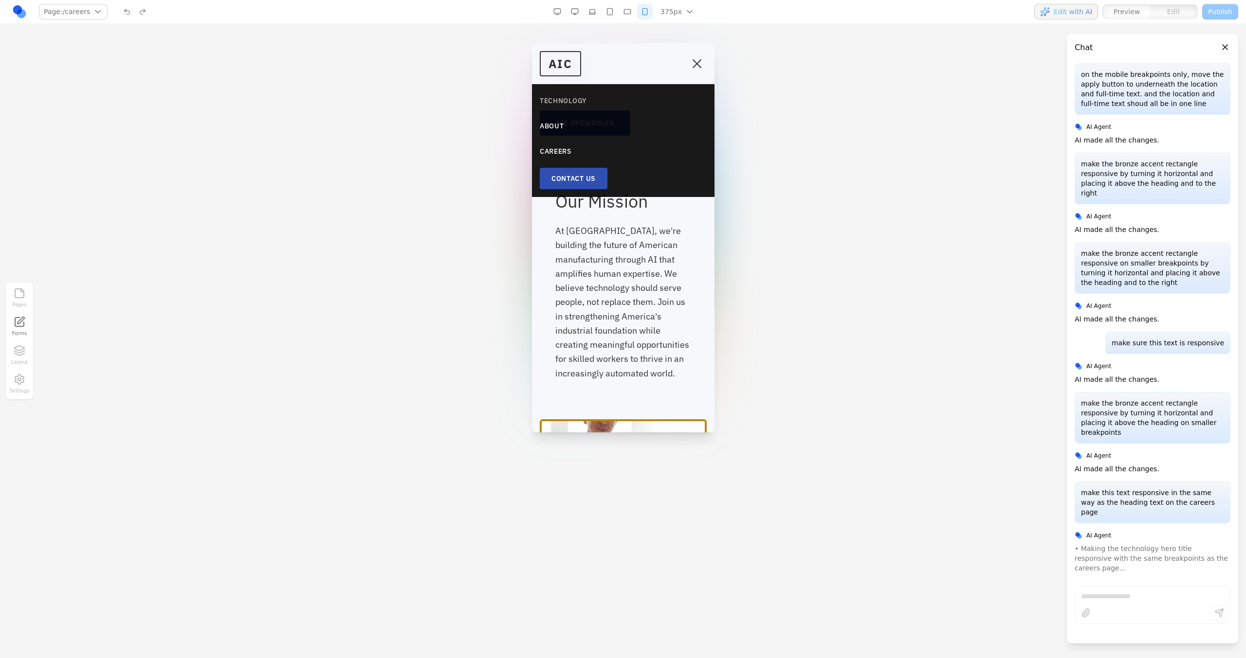
click at [570, 101] on link "TECHNOLOGY" at bounding box center [622, 101] width 167 height 18
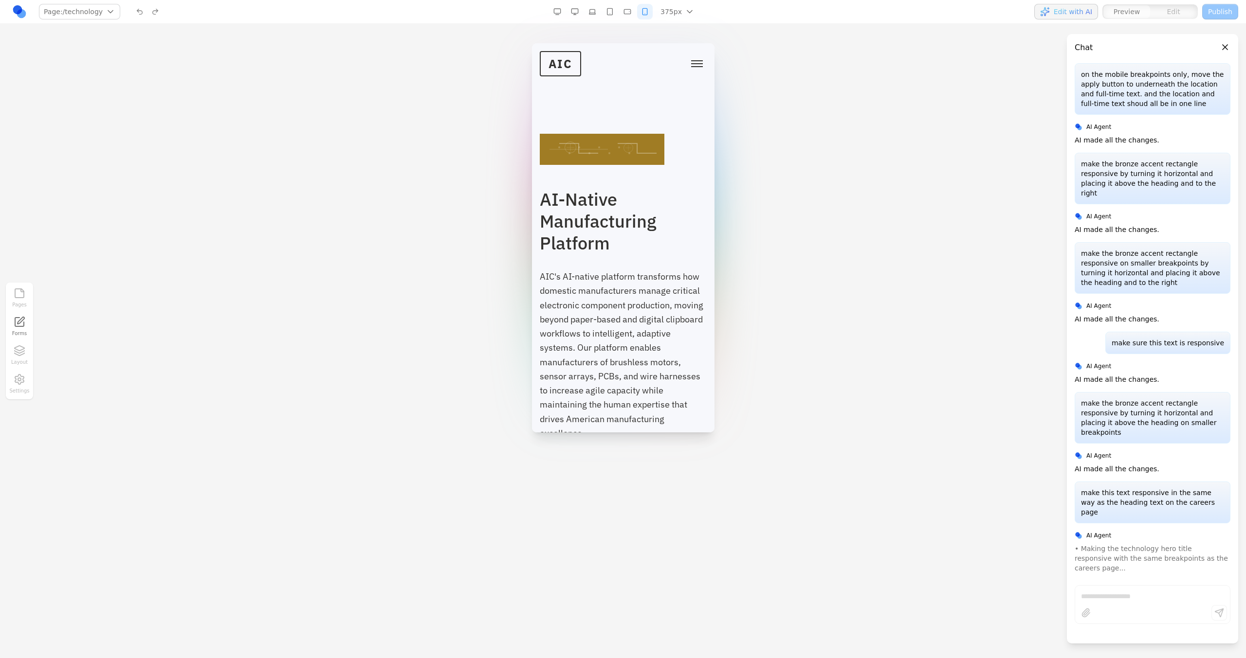
scroll to position [0, 0]
click at [627, 12] on button "button" at bounding box center [627, 12] width 16 height 16
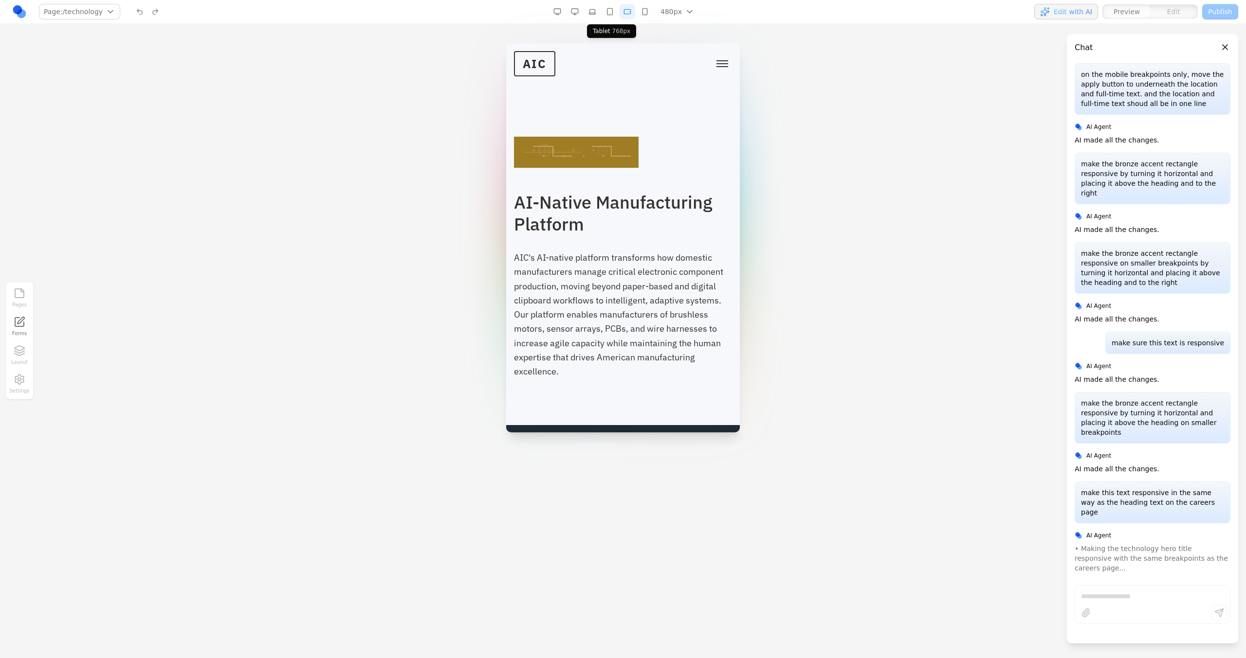
click at [610, 11] on button "button" at bounding box center [610, 12] width 16 height 16
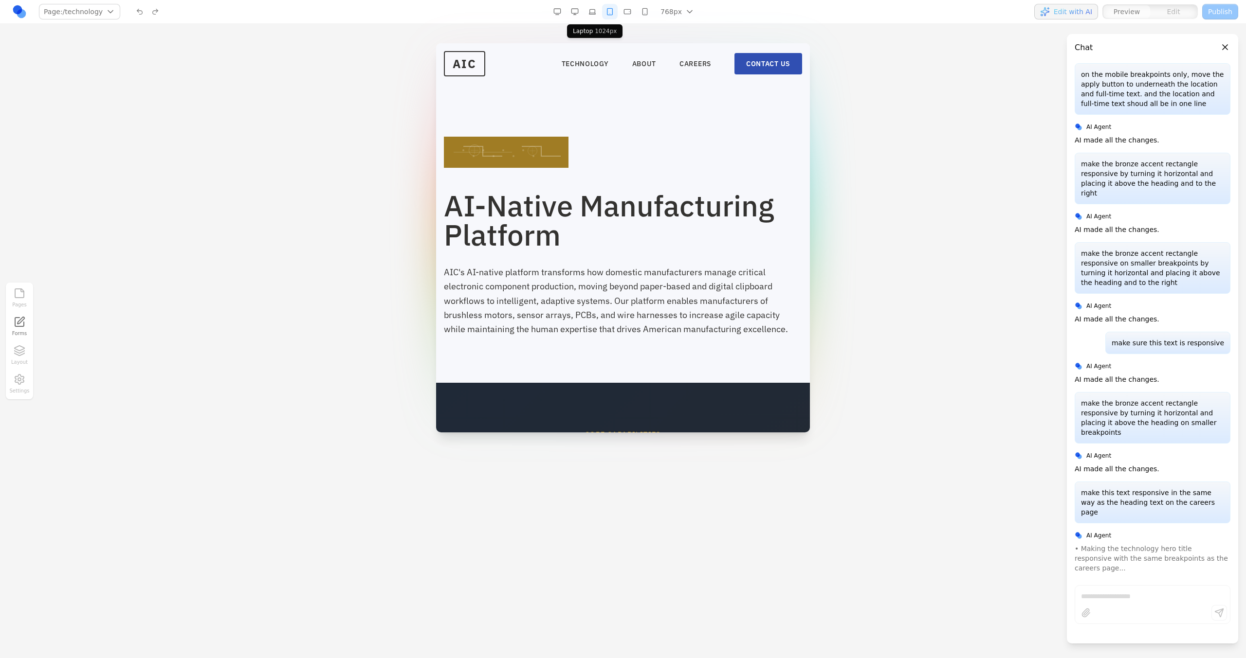
click at [597, 12] on button "button" at bounding box center [592, 12] width 16 height 16
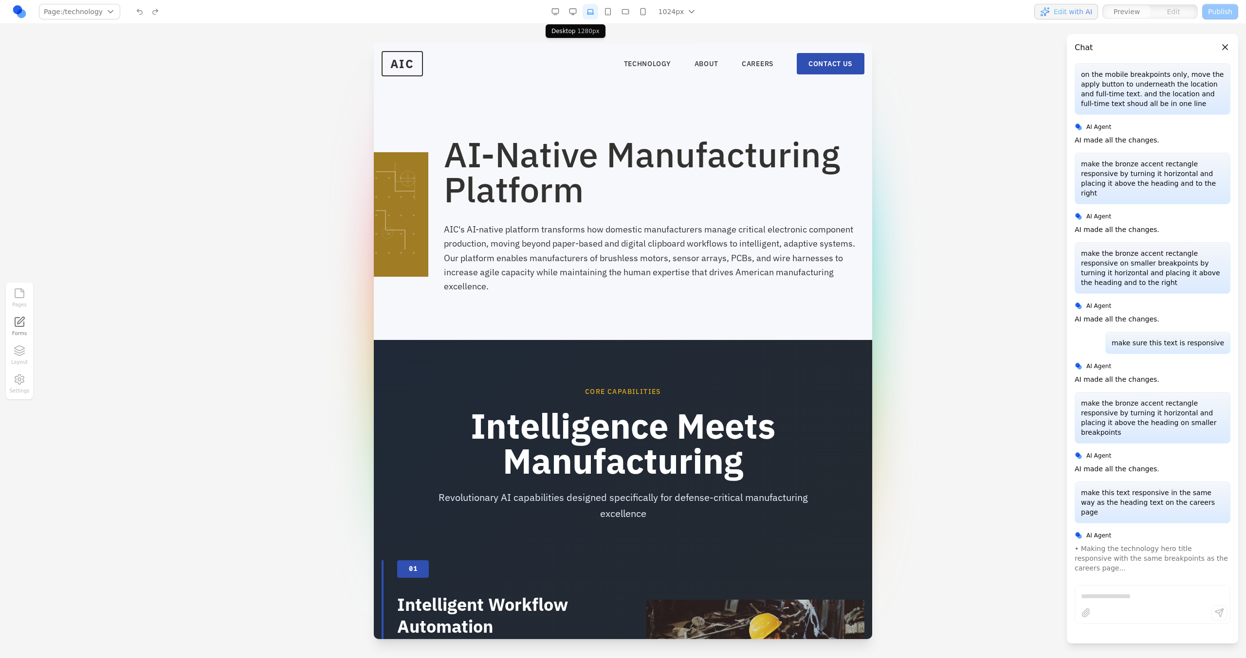
click at [578, 15] on button "button" at bounding box center [573, 12] width 16 height 16
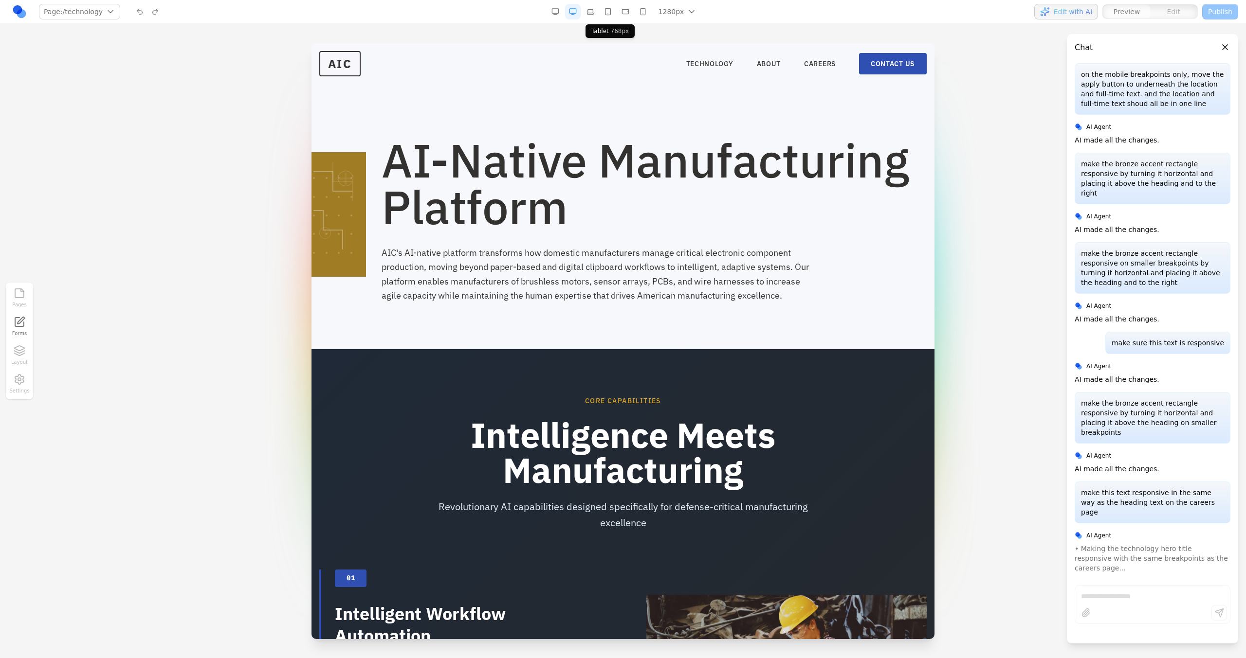
click at [613, 13] on button "button" at bounding box center [608, 12] width 16 height 16
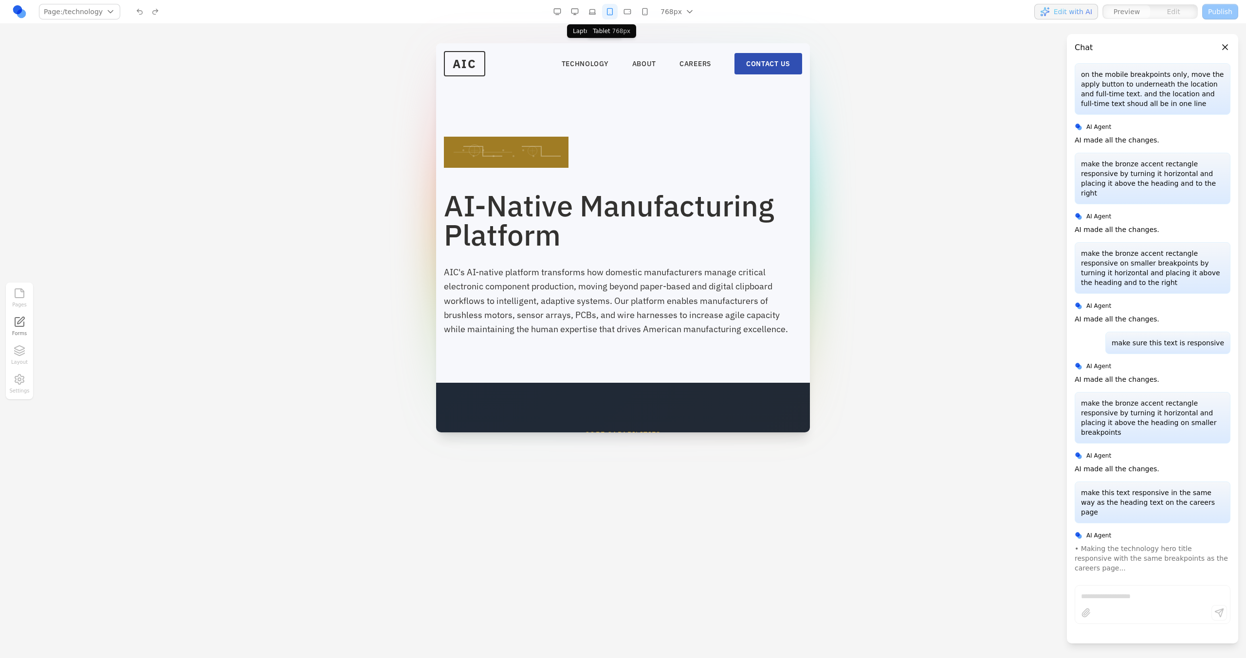
click at [587, 14] on button "button" at bounding box center [592, 12] width 16 height 16
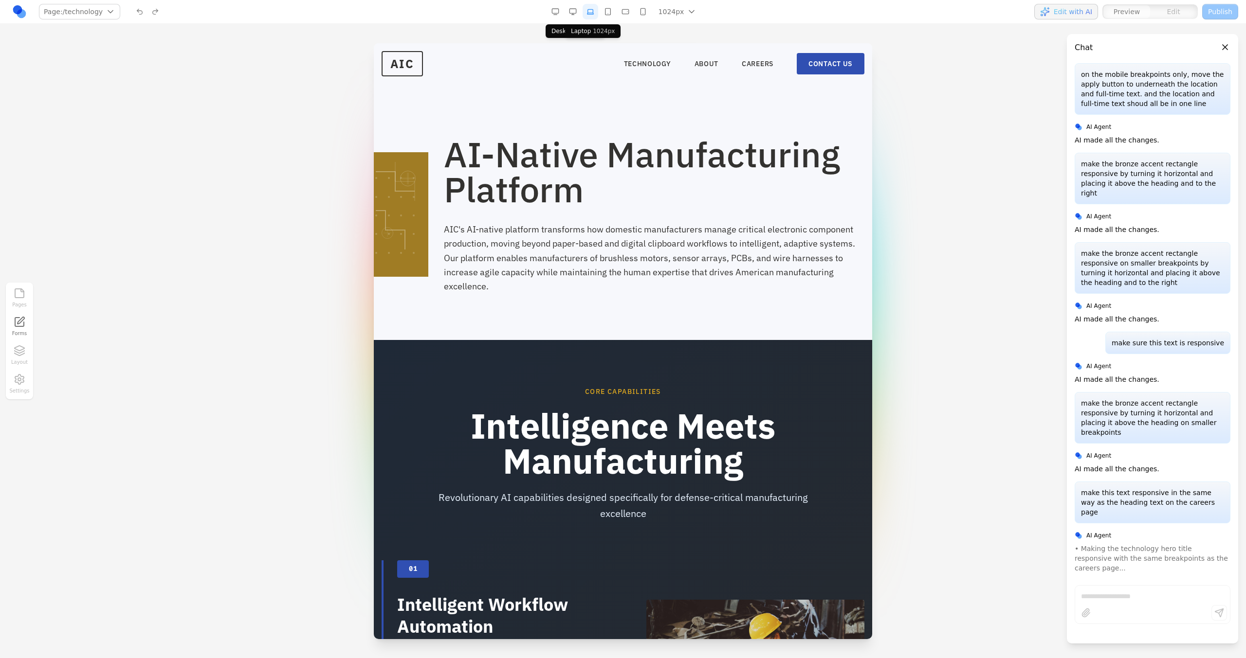
click at [570, 12] on button "button" at bounding box center [573, 12] width 16 height 16
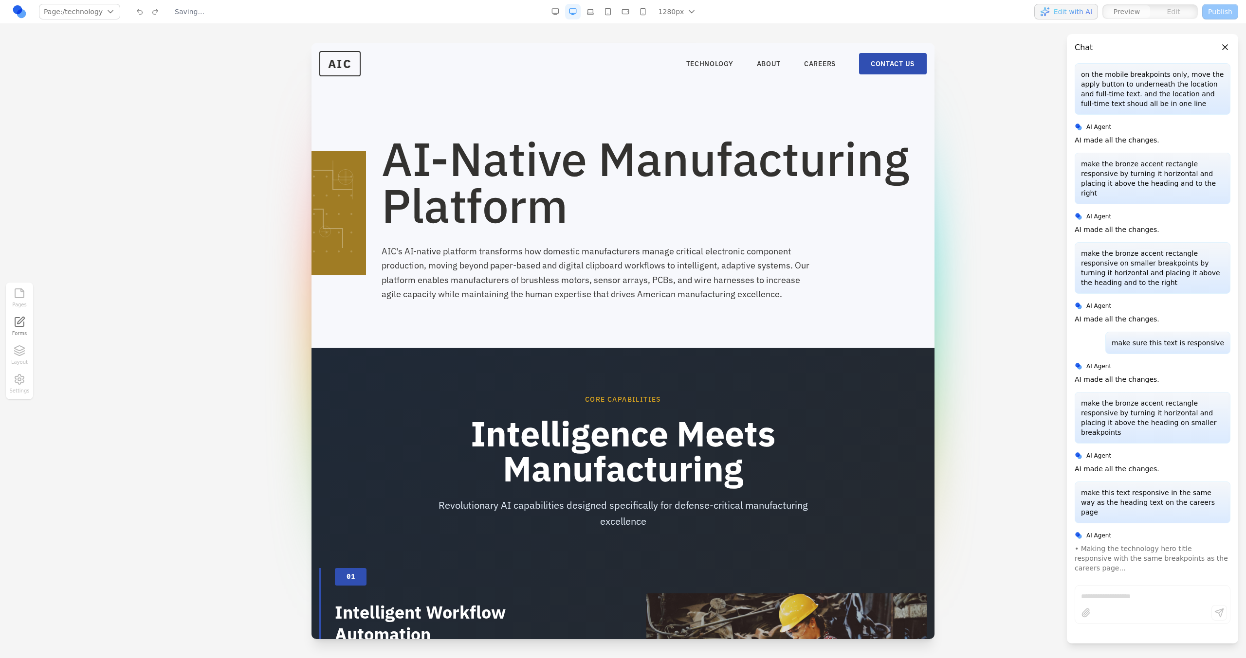
scroll to position [4, 0]
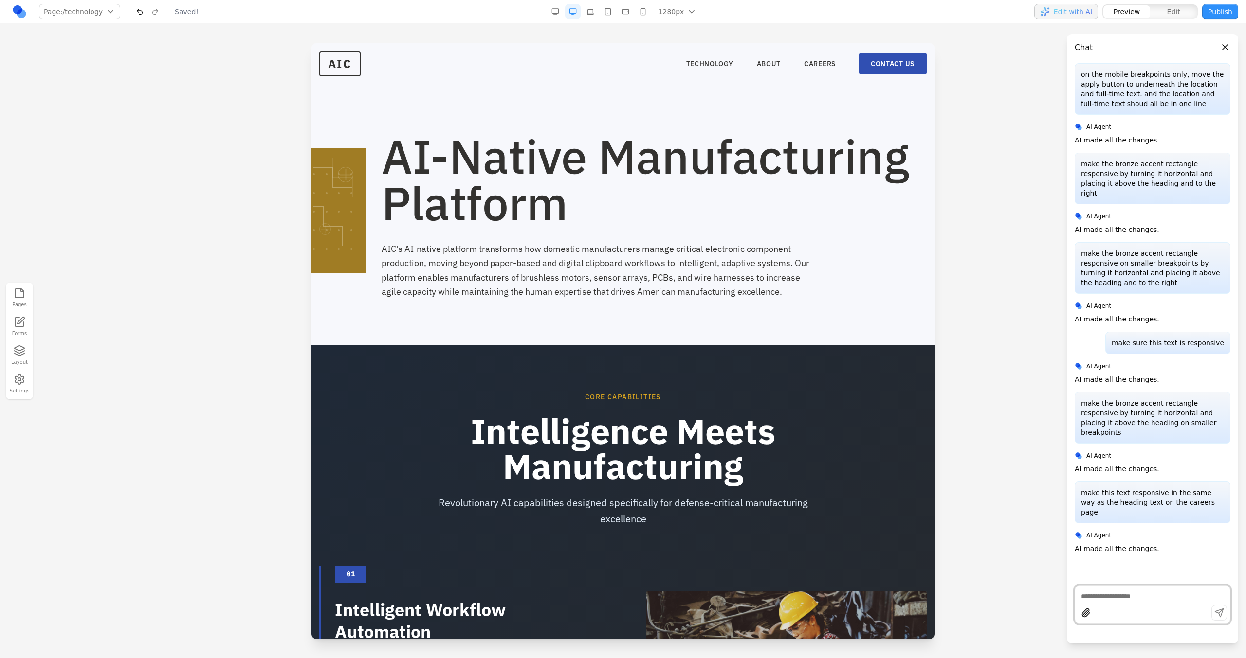
click at [589, 17] on button "button" at bounding box center [590, 12] width 16 height 16
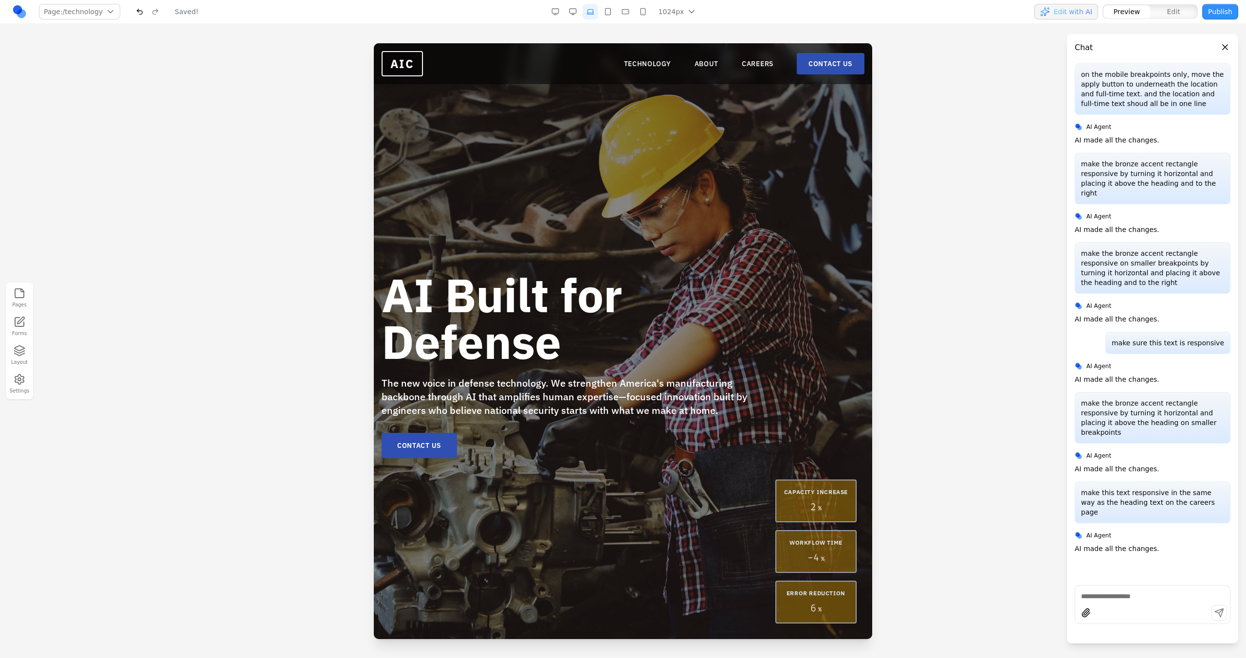
scroll to position [0, 0]
click at [647, 69] on nav "TECHNOLOGY ABOUT CAREERS CONTACT US" at bounding box center [744, 63] width 240 height 21
click at [574, 11] on button "button" at bounding box center [573, 12] width 16 height 16
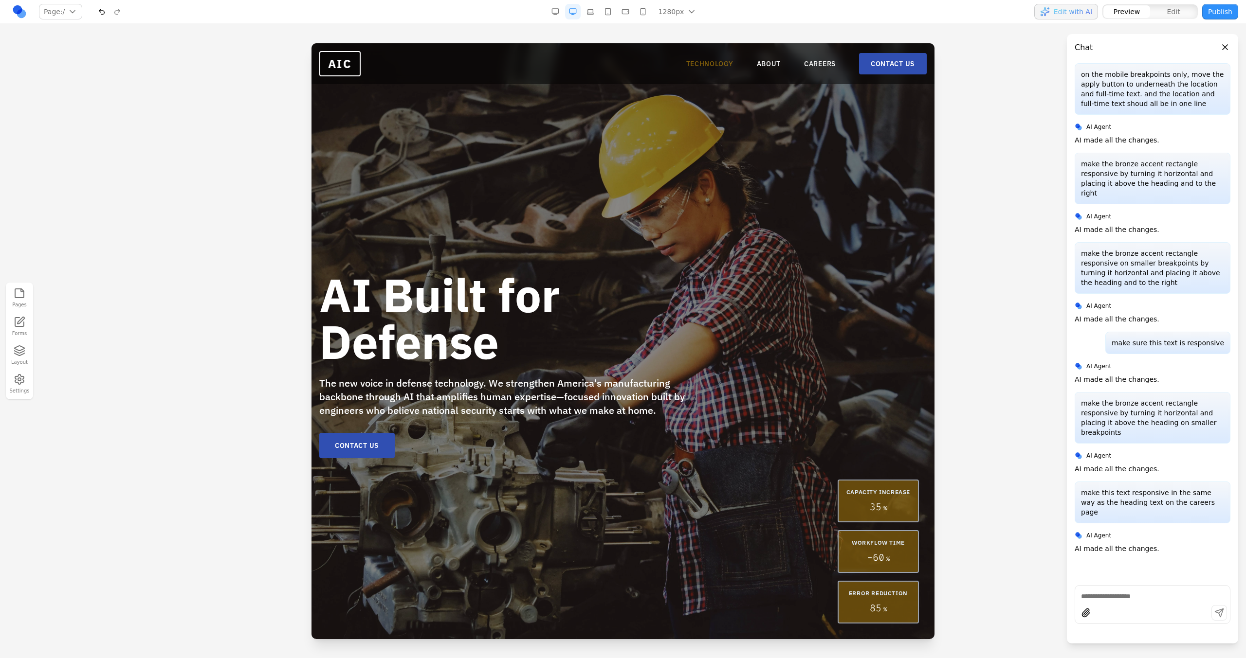
click at [690, 67] on link "TECHNOLOGY" at bounding box center [709, 64] width 47 height 10
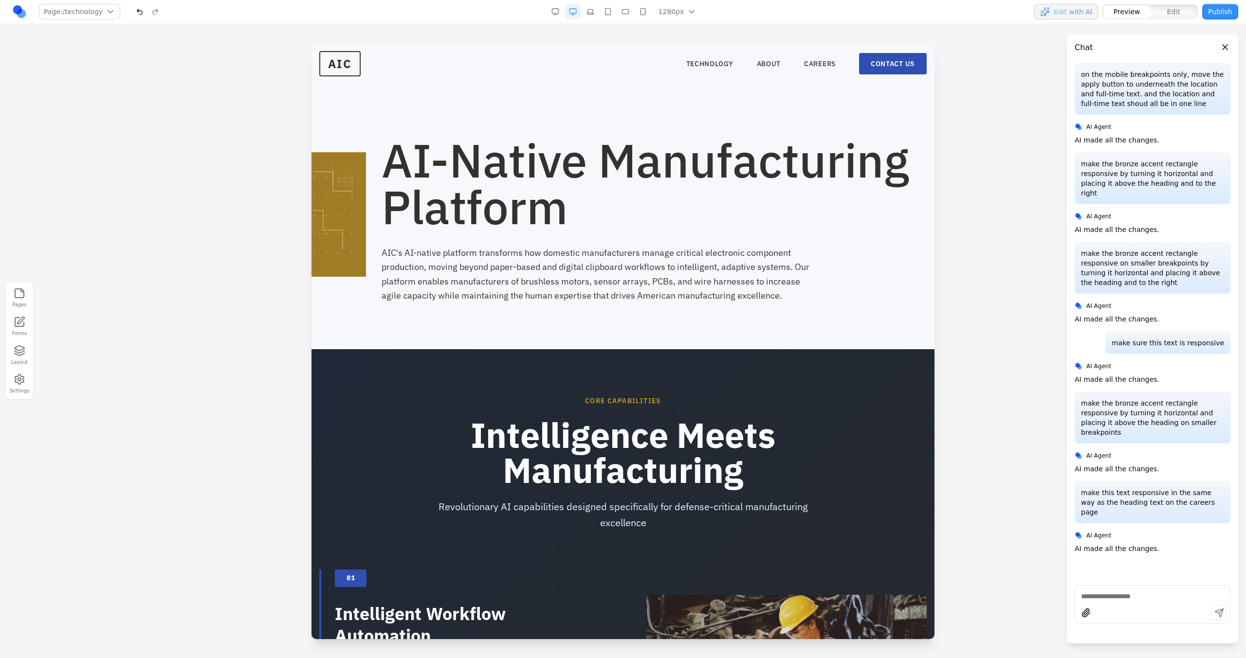
click at [593, 10] on button "button" at bounding box center [590, 12] width 16 height 16
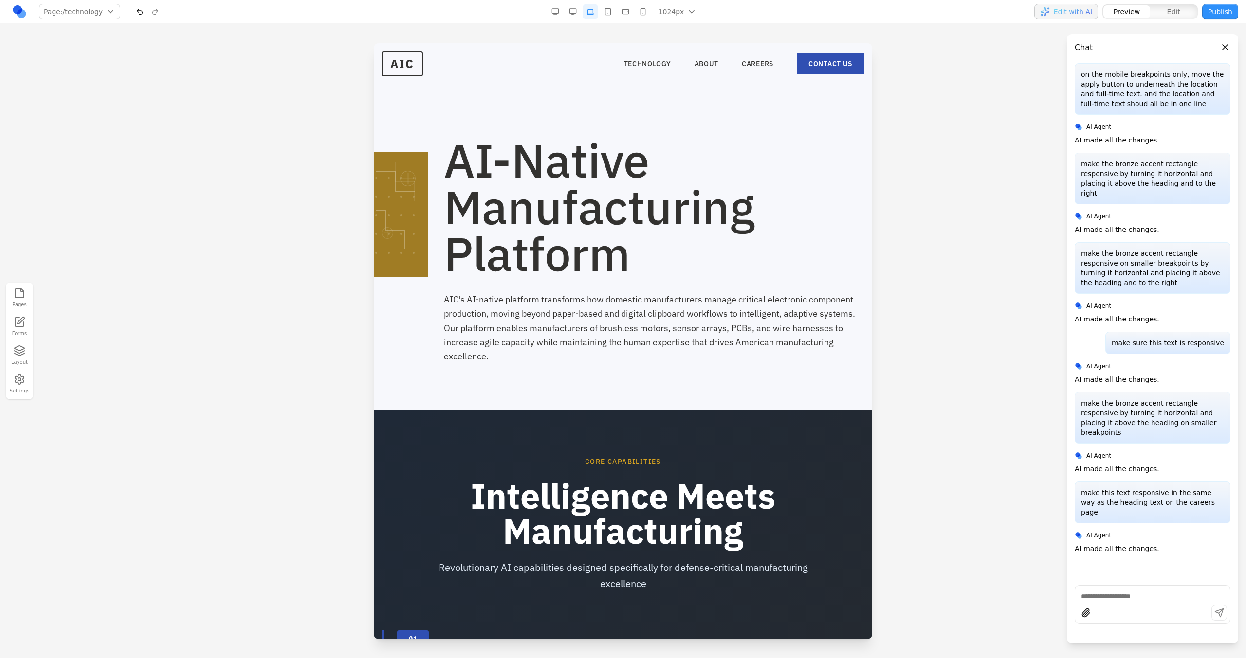
click at [602, 12] on button "button" at bounding box center [608, 12] width 16 height 16
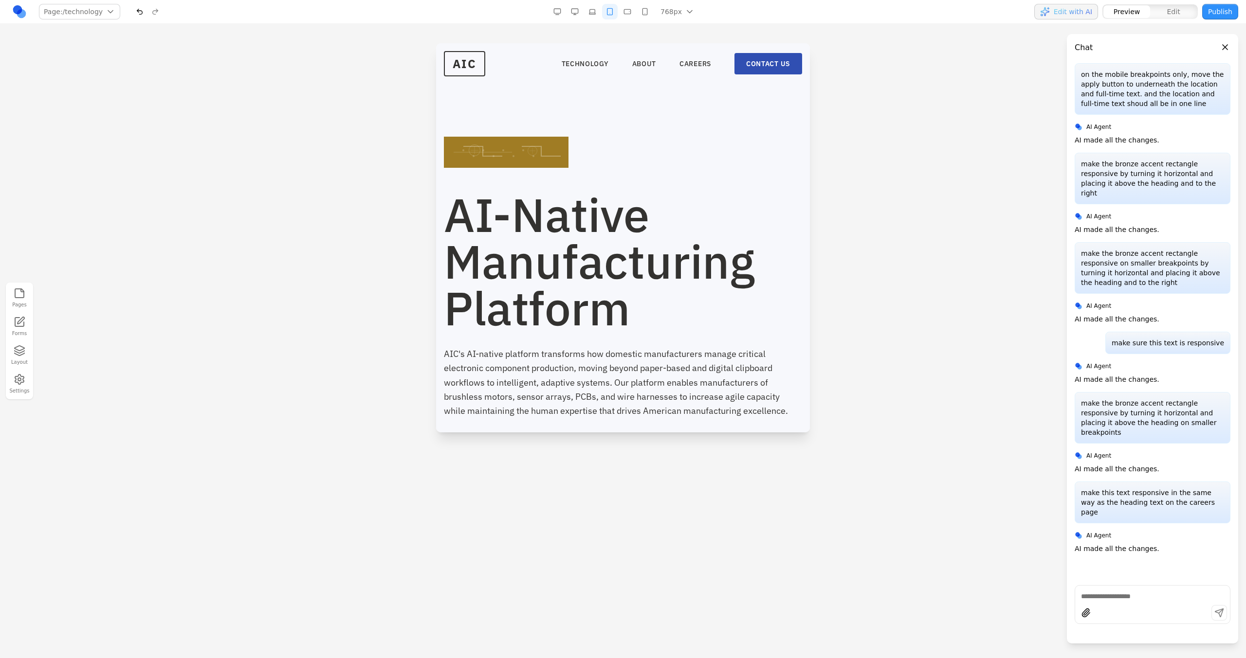
click at [633, 15] on button "button" at bounding box center [627, 12] width 16 height 16
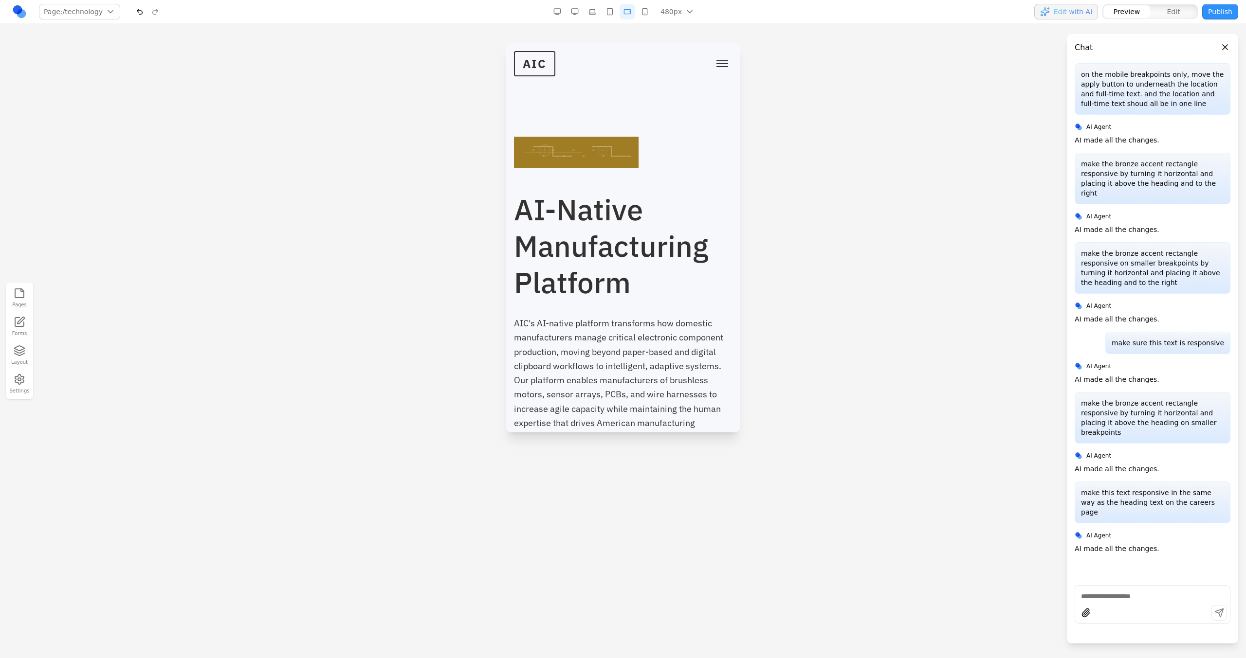
click at [651, 18] on button "button" at bounding box center [645, 12] width 16 height 16
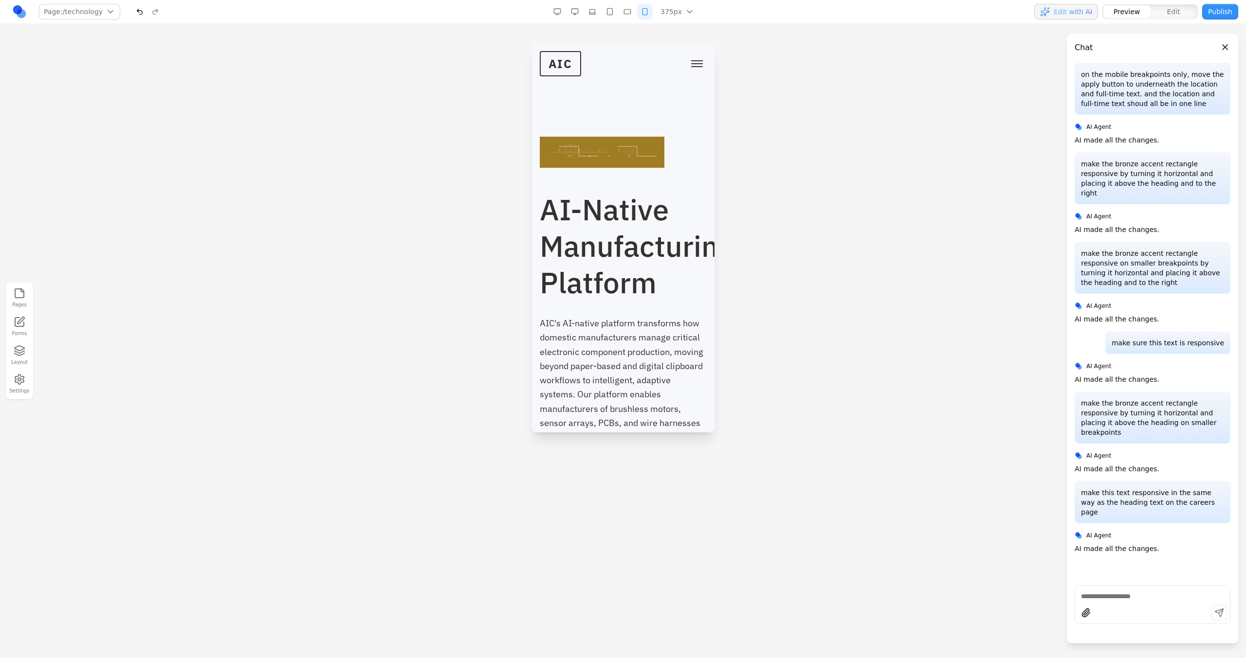
click at [627, 11] on button "button" at bounding box center [627, 12] width 16 height 16
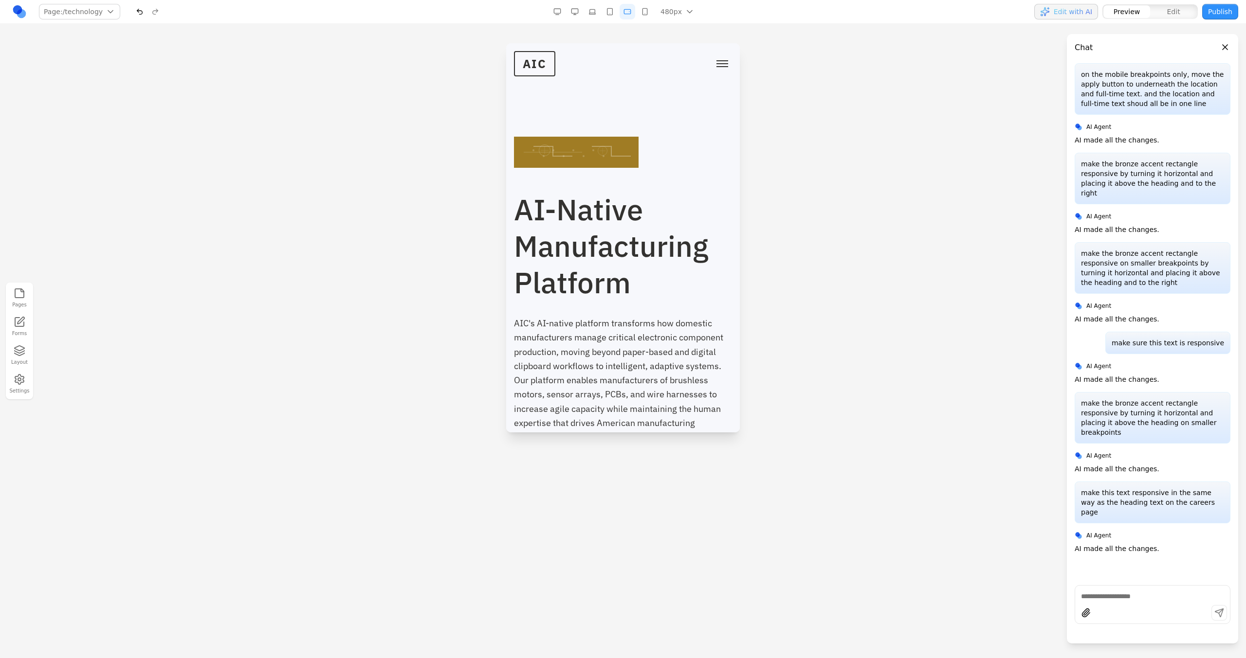
click at [647, 11] on button "button" at bounding box center [645, 12] width 16 height 16
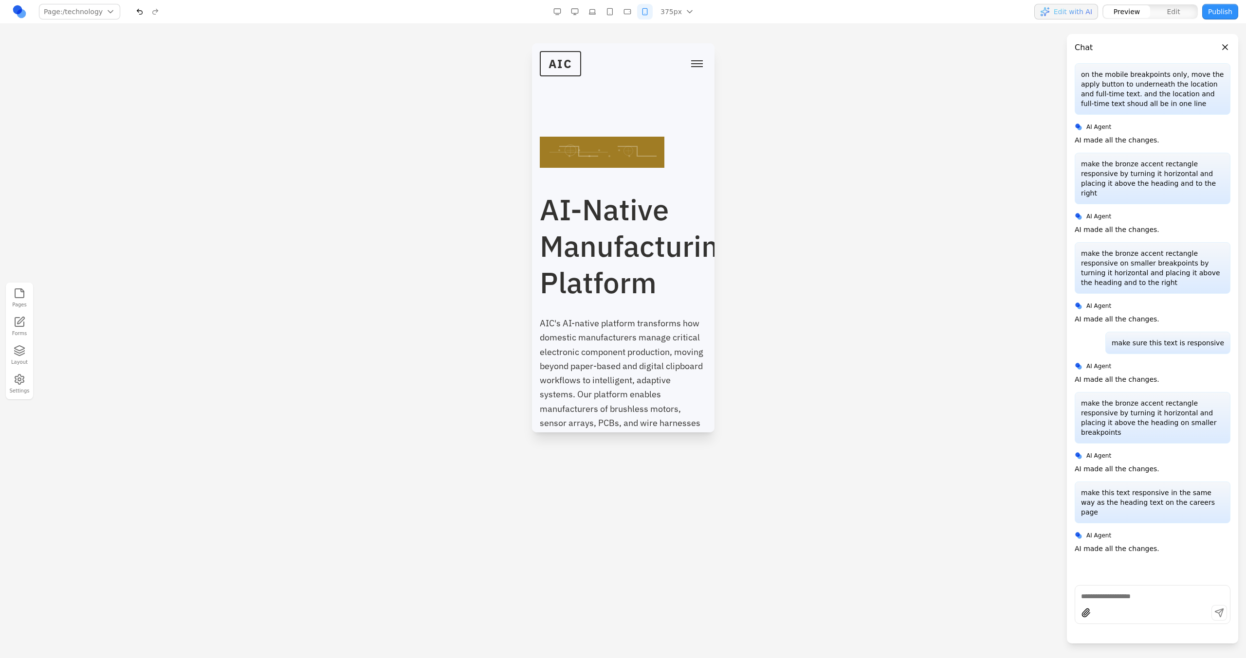
click at [625, 7] on button "button" at bounding box center [627, 12] width 16 height 16
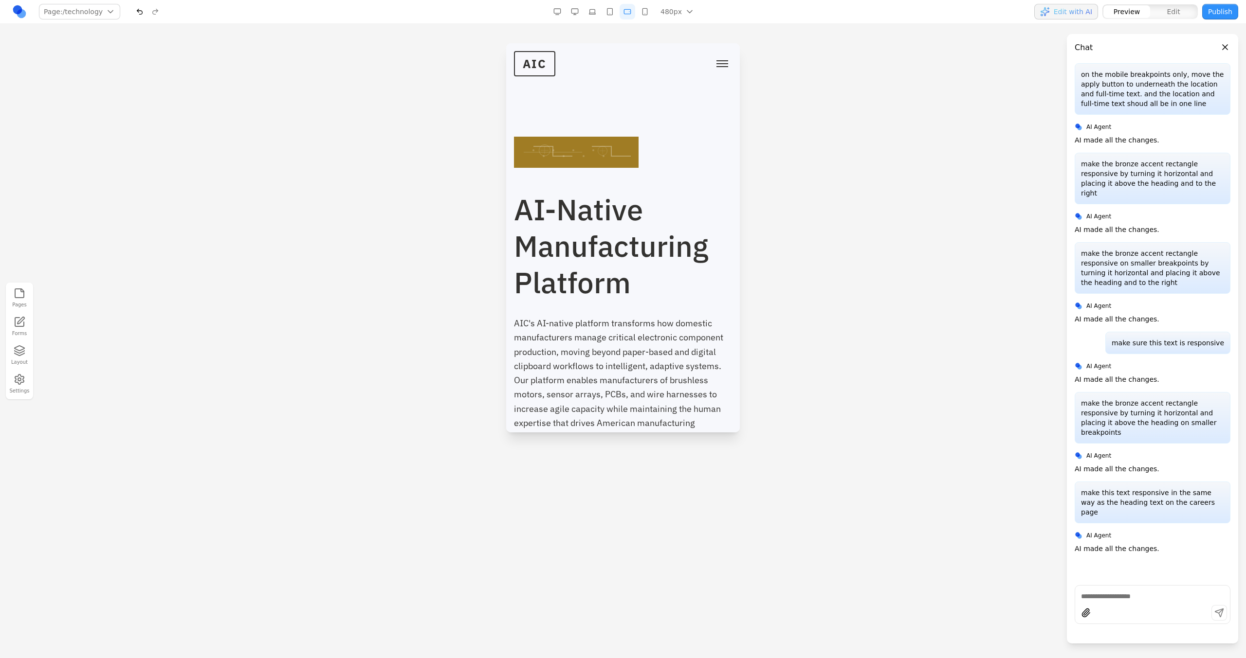
click at [641, 8] on button "button" at bounding box center [645, 12] width 16 height 16
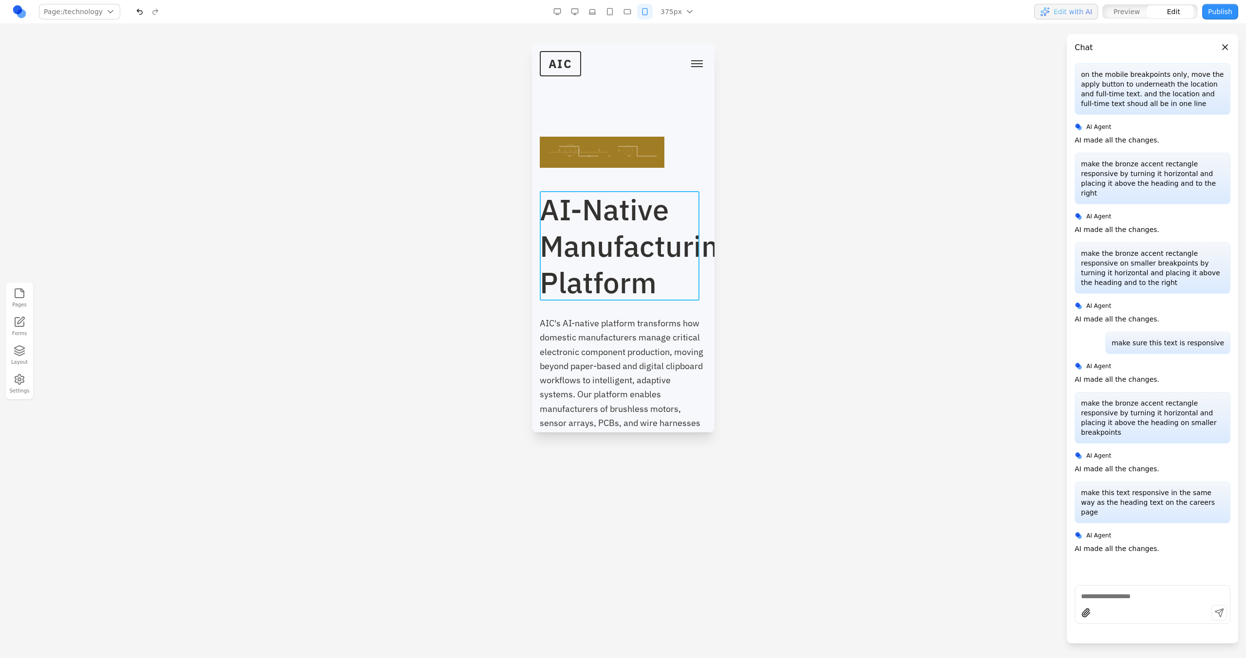
click at [604, 219] on span "AI-Native Manufacturing Platform" at bounding box center [636, 245] width 194 height 111
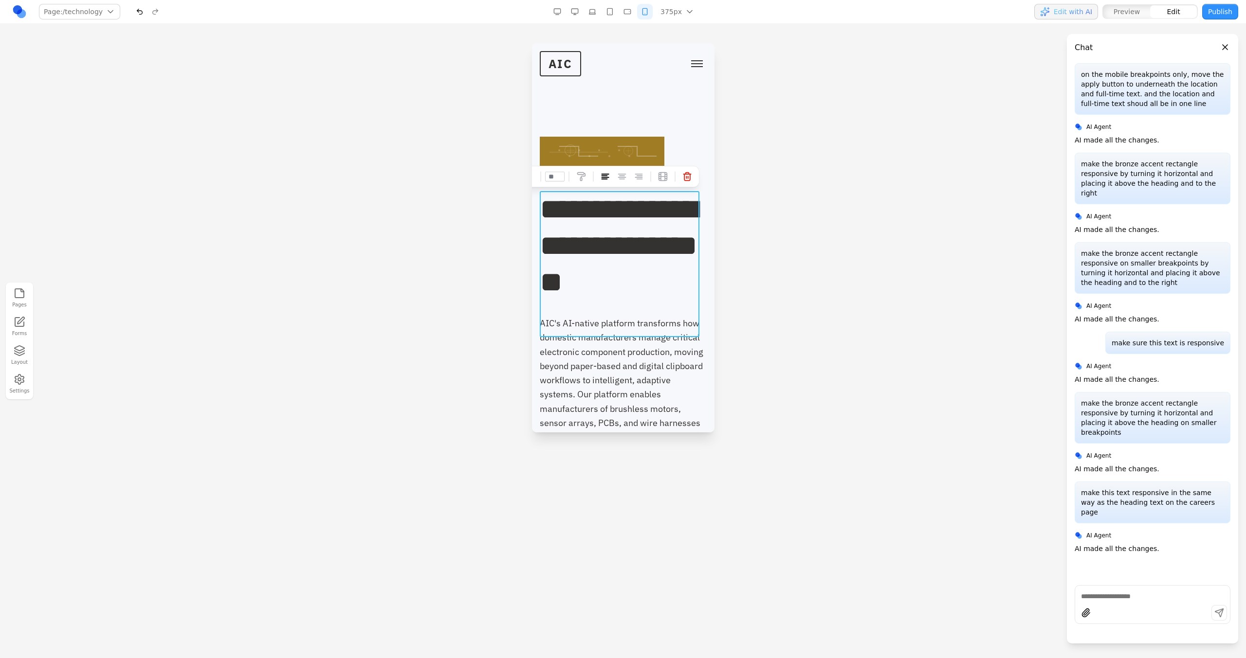
click at [631, 18] on button "button" at bounding box center [627, 12] width 16 height 16
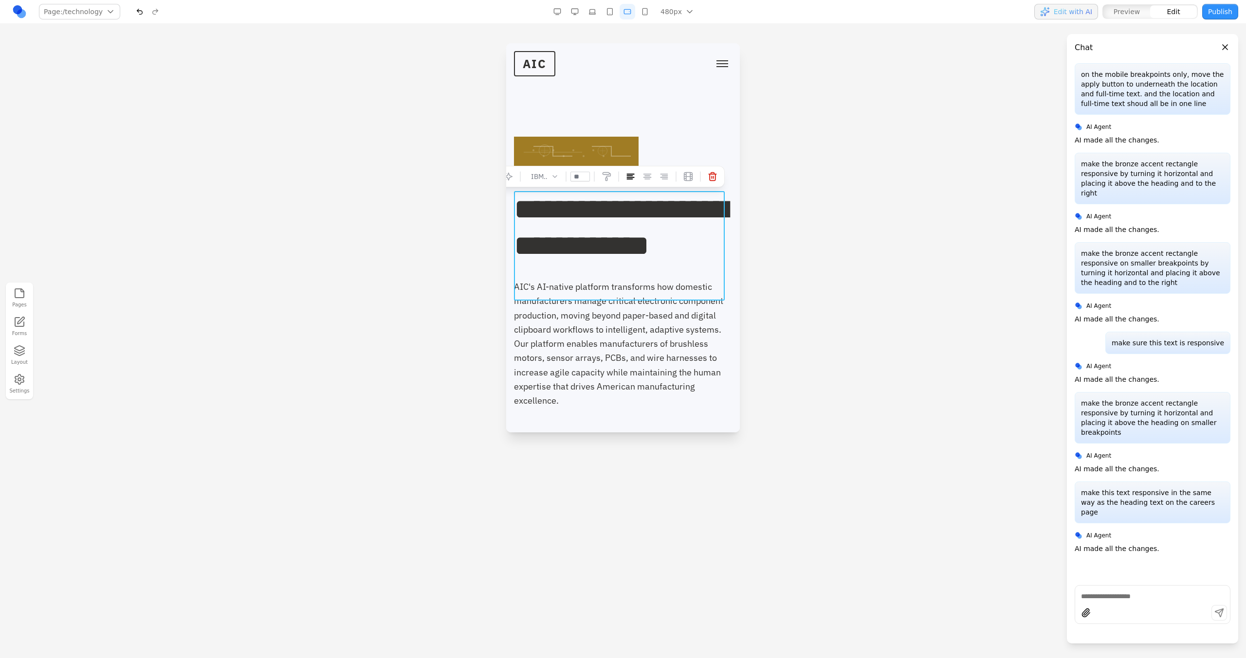
click at [615, 6] on button "button" at bounding box center [610, 12] width 16 height 16
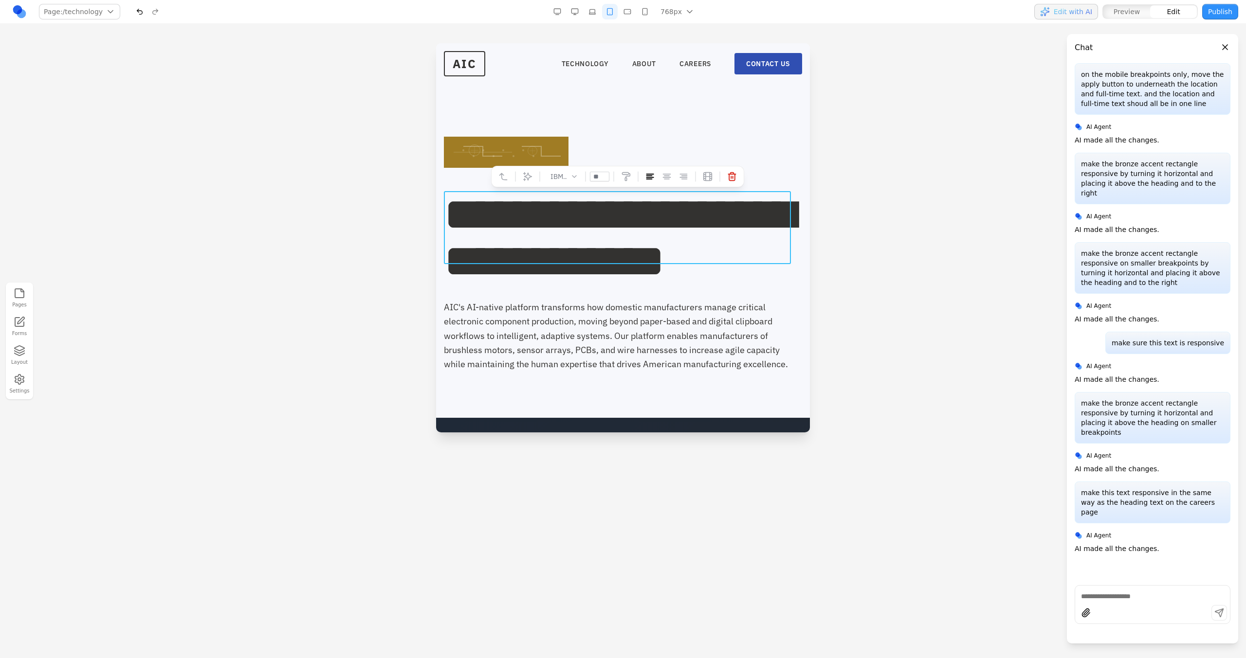
type input "**"
click at [528, 182] on button at bounding box center [530, 177] width 16 height 16
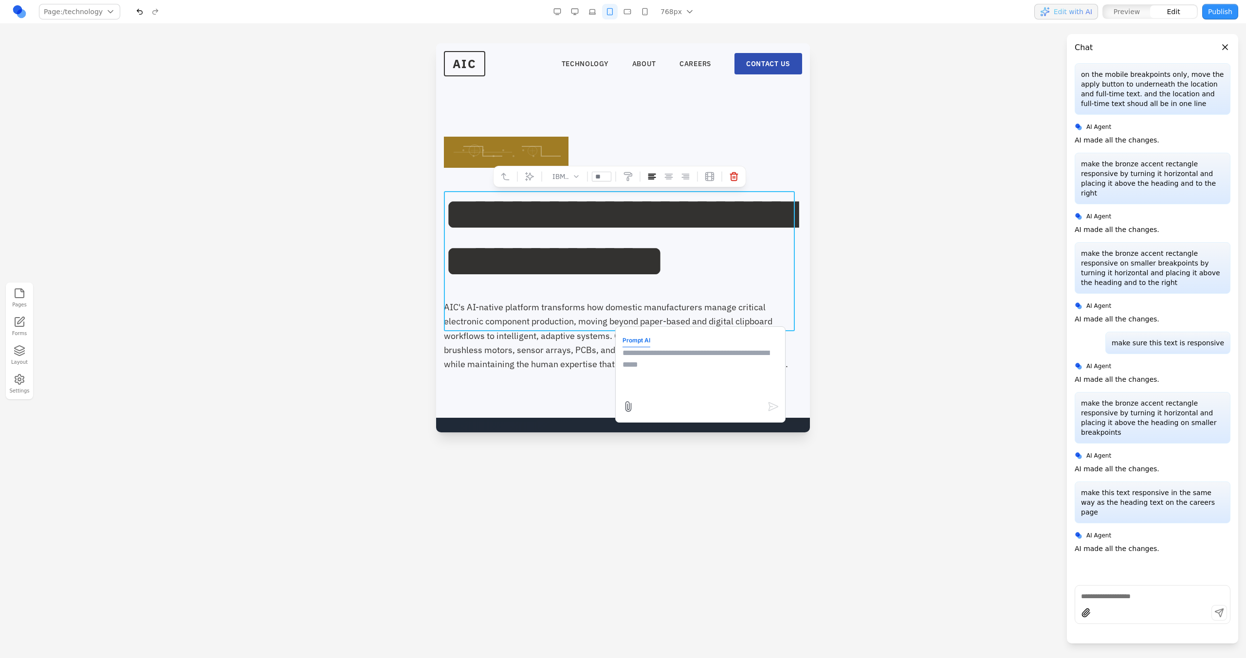
click at [663, 350] on textarea at bounding box center [700, 371] width 156 height 49
type textarea "**********"
click at [644, 16] on button "button" at bounding box center [645, 12] width 16 height 16
type input "**"
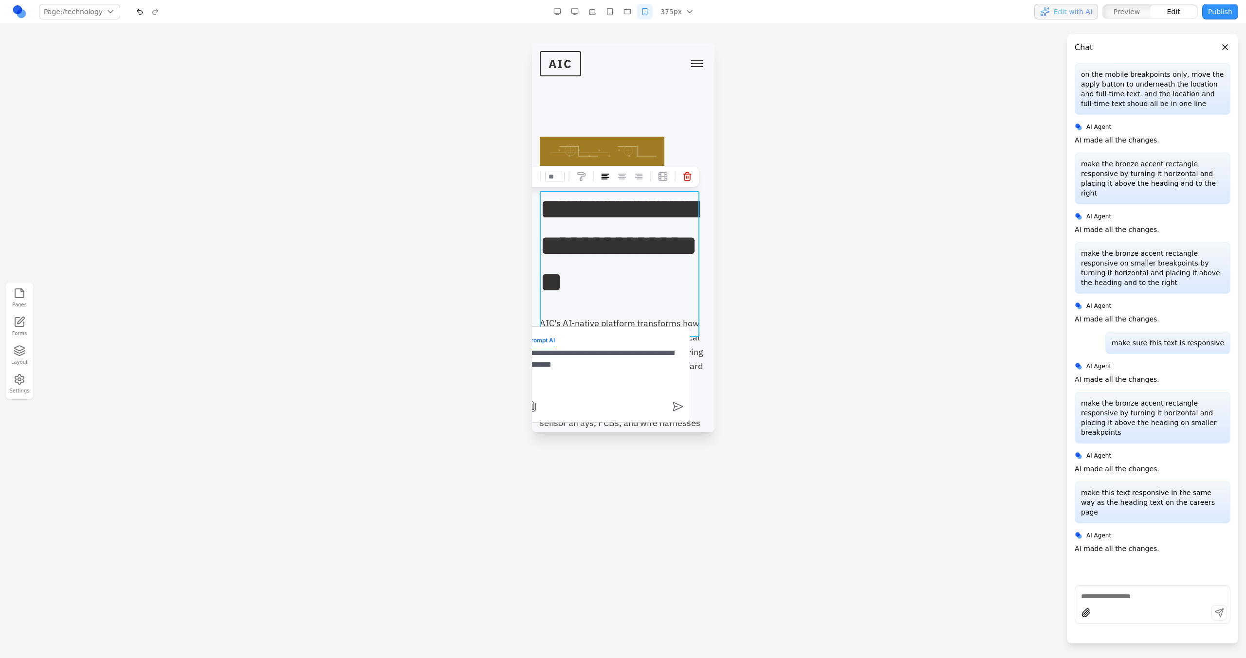
click at [628, 375] on textarea "**********" at bounding box center [604, 371] width 156 height 49
type textarea "**********"
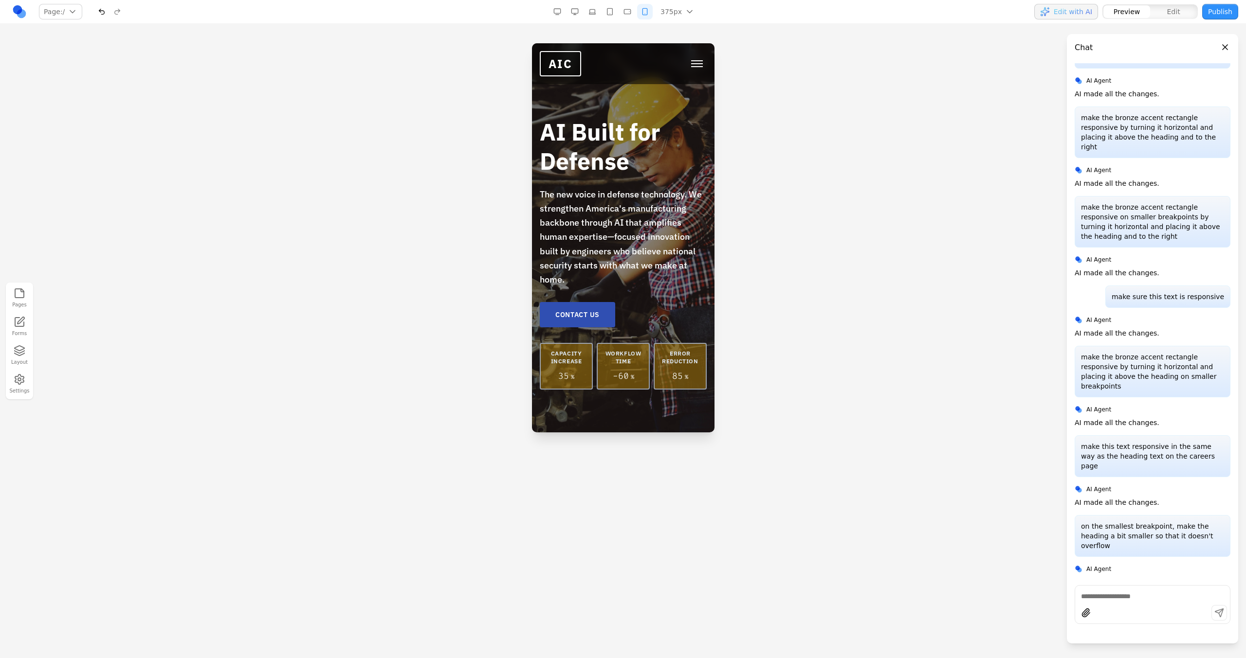
click at [696, 57] on button "Toggle mobile menu" at bounding box center [696, 63] width 19 height 15
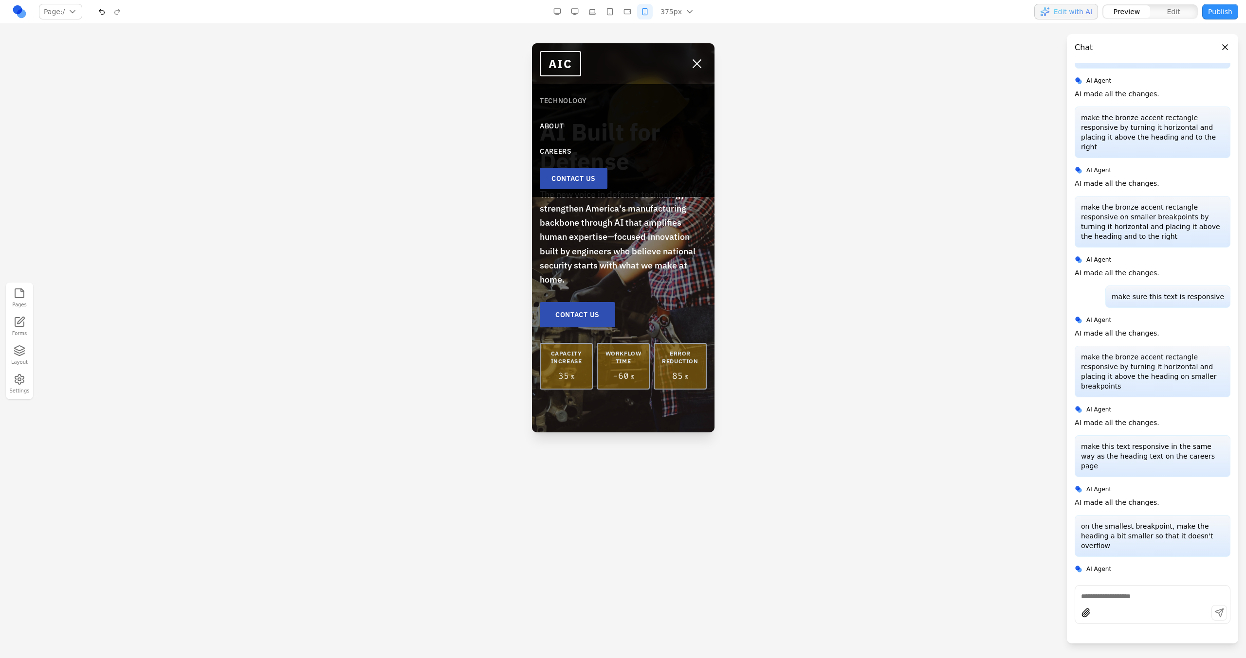
click at [574, 100] on link "TECHNOLOGY" at bounding box center [622, 101] width 167 height 18
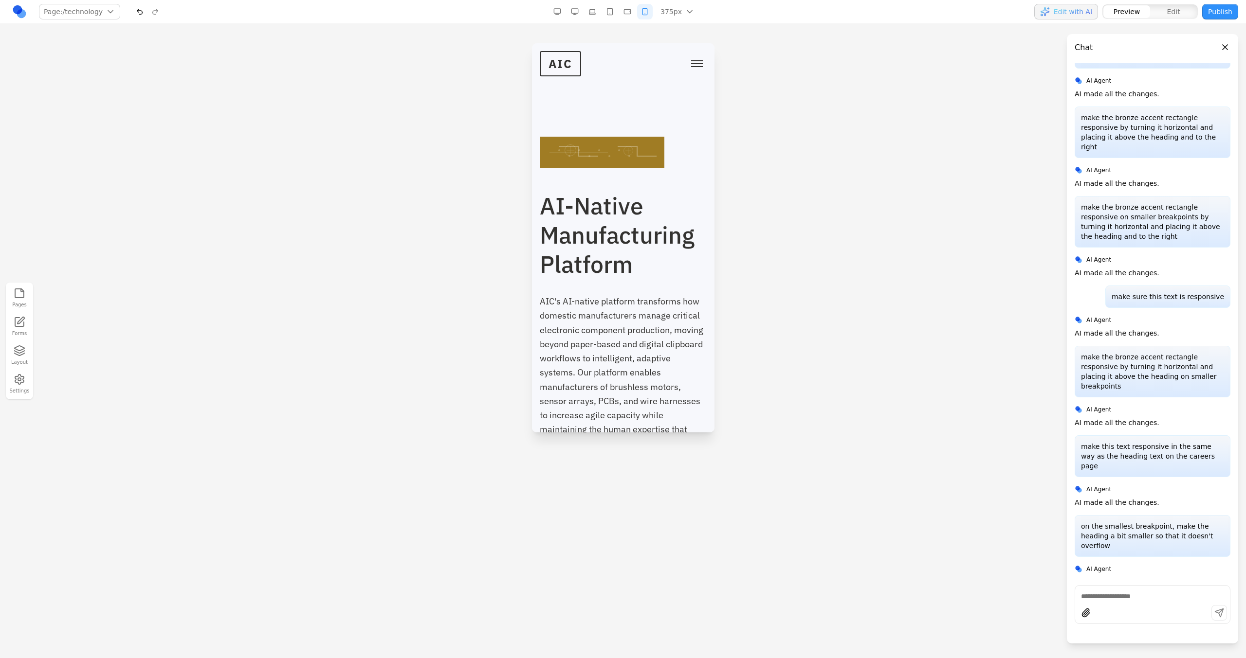
click at [631, 5] on button "button" at bounding box center [627, 12] width 16 height 16
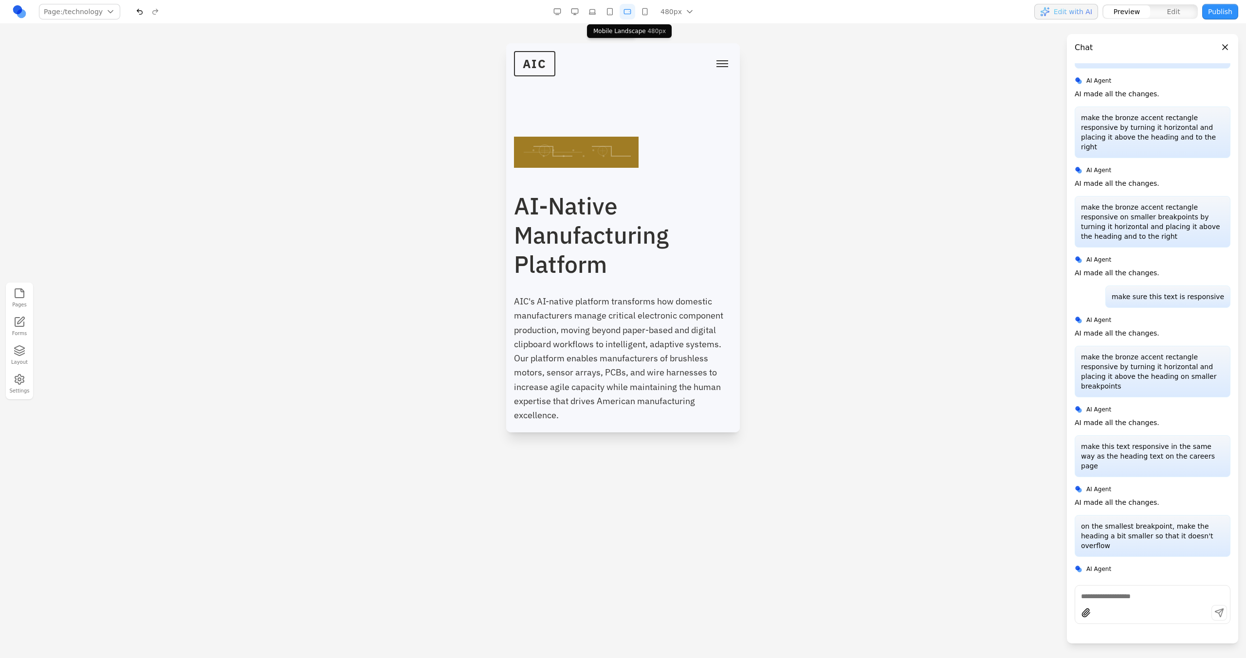
click at [612, 13] on button "button" at bounding box center [610, 12] width 16 height 16
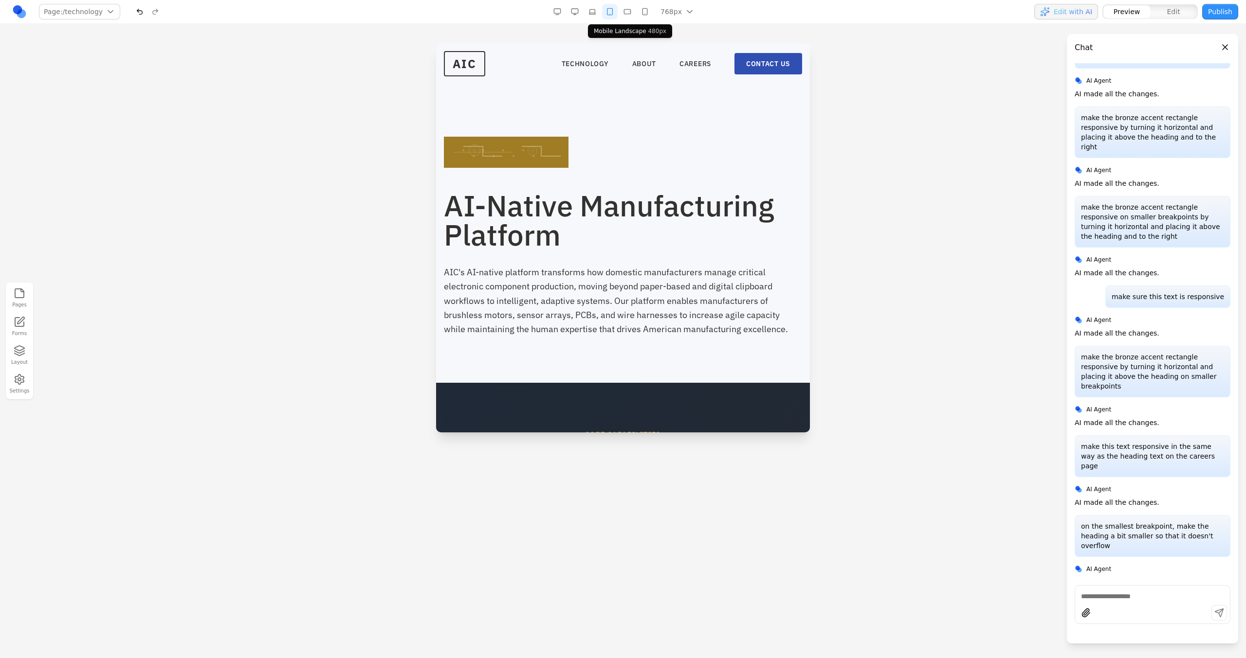
click at [626, 13] on button "button" at bounding box center [627, 12] width 16 height 16
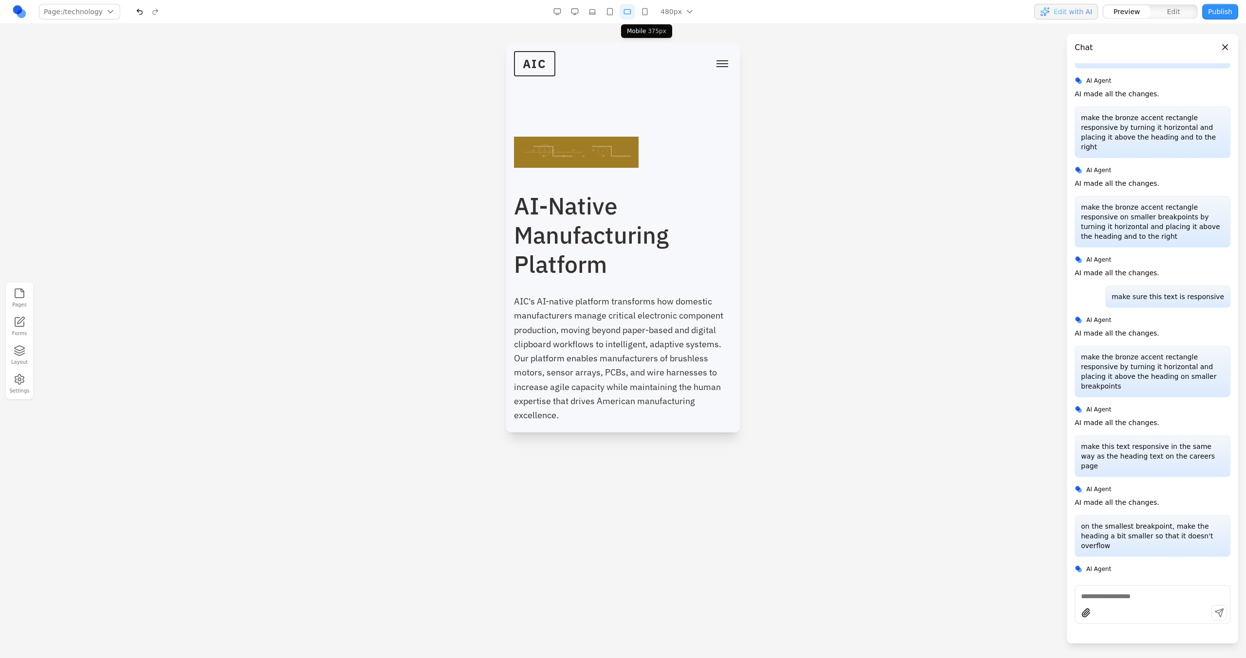
click at [646, 15] on button "button" at bounding box center [645, 12] width 16 height 16
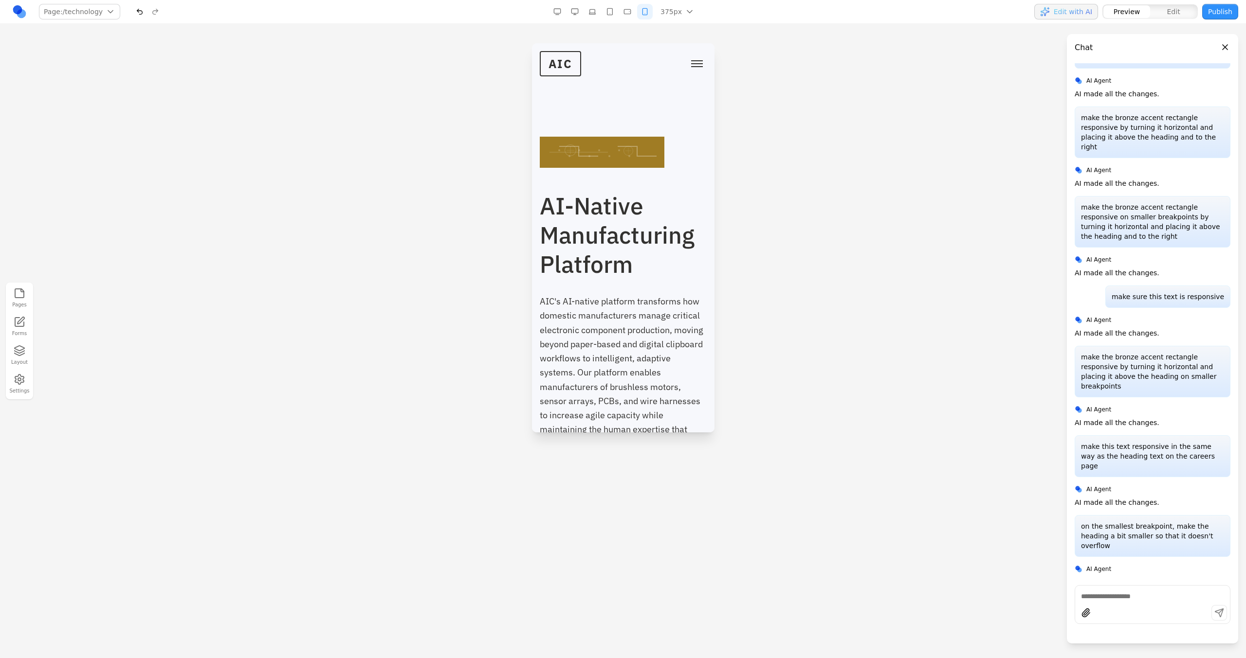
click at [627, 8] on button "button" at bounding box center [627, 12] width 16 height 16
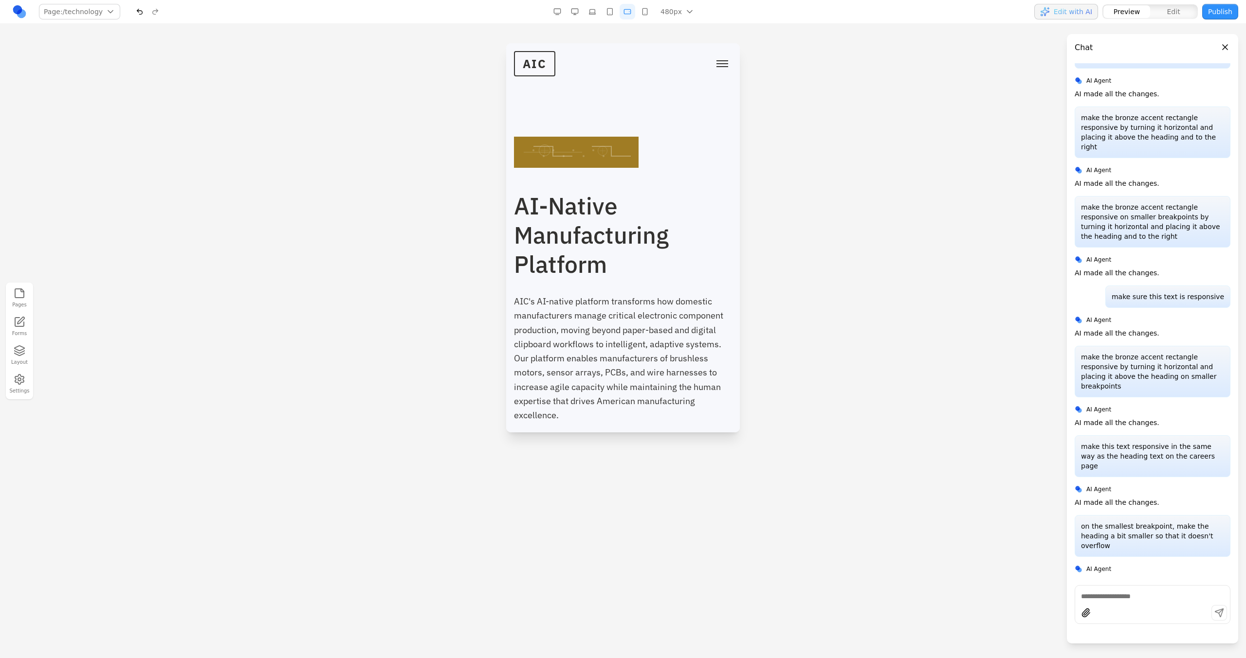
click at [613, 12] on button "button" at bounding box center [610, 12] width 16 height 16
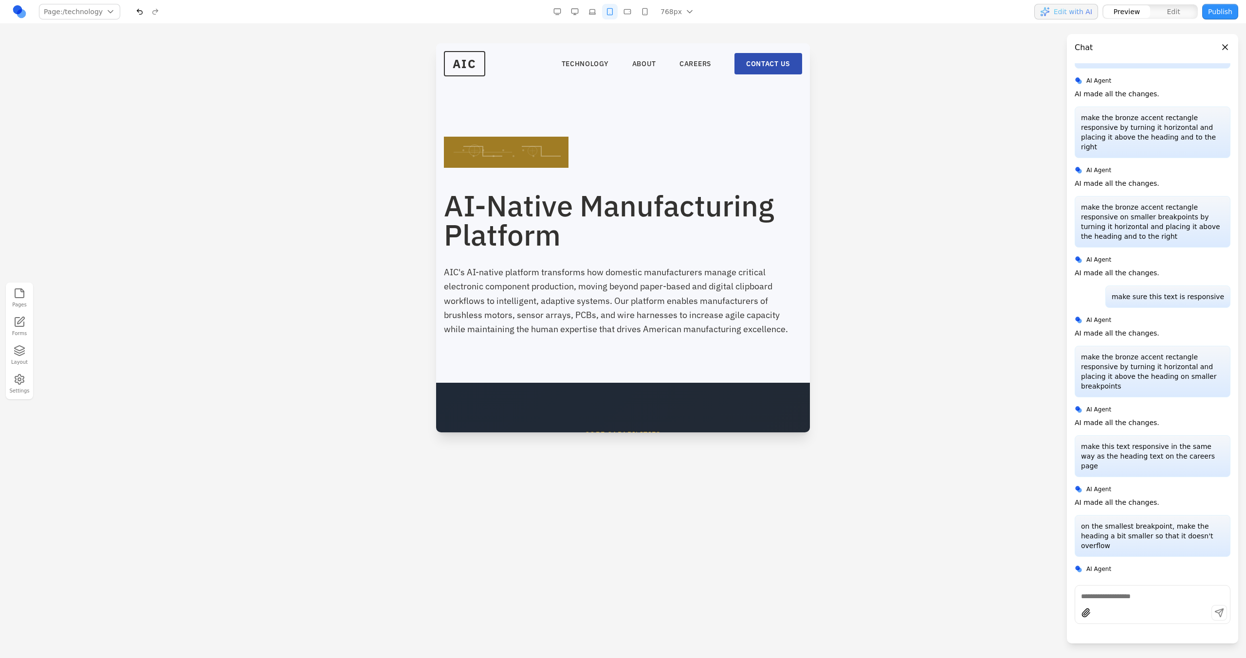
click at [591, 12] on button "button" at bounding box center [592, 12] width 16 height 16
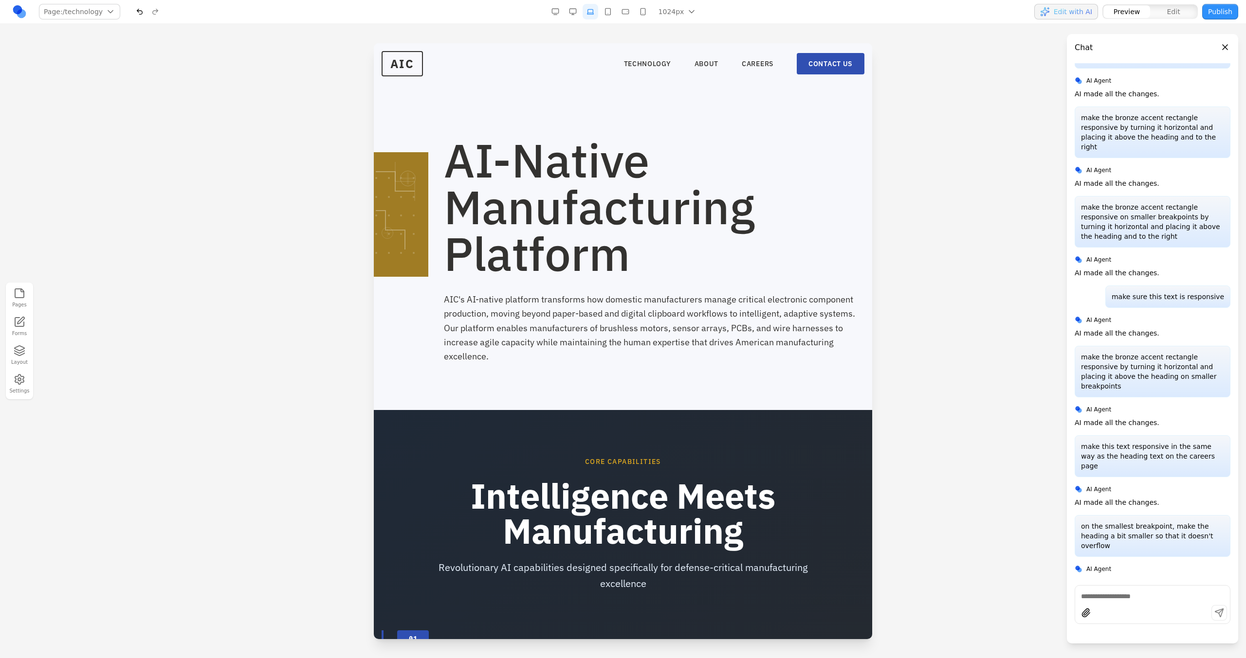
click at [599, 13] on div "1024px 1536px 1280px 1024px 768px 480px 375px" at bounding box center [624, 12] width 155 height 16
click at [610, 13] on button "button" at bounding box center [608, 12] width 16 height 16
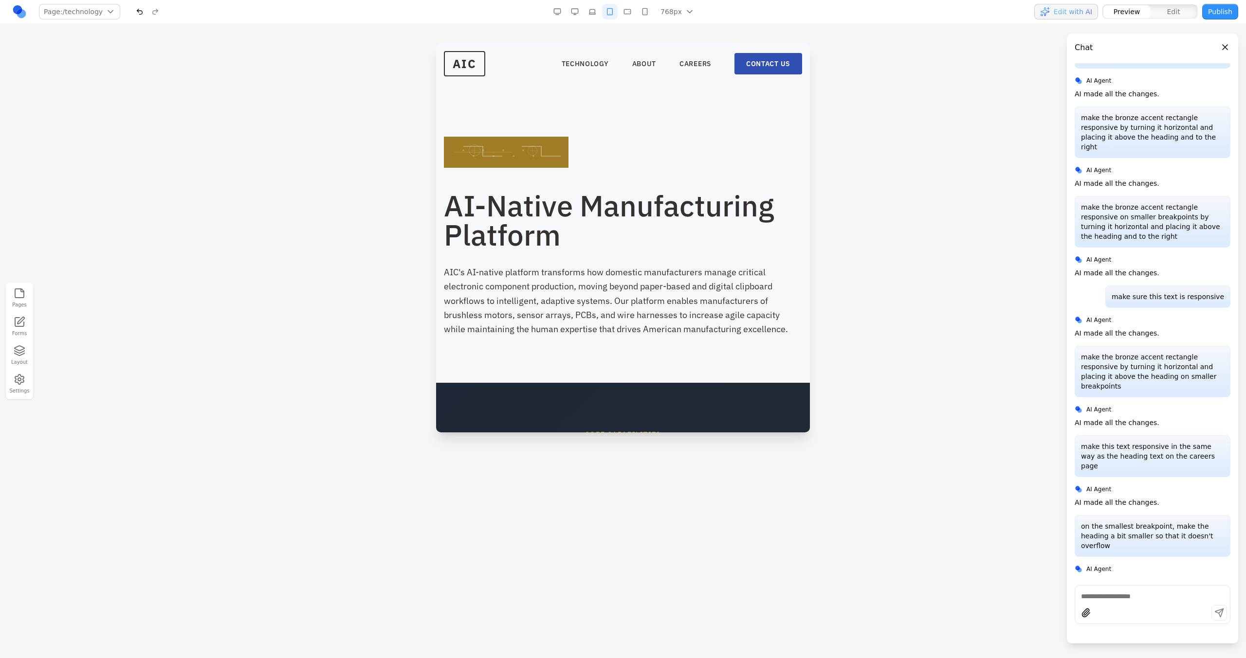
click at [633, 27] on div "Pages Forms Layout Settings" at bounding box center [623, 341] width 1246 height 634
click at [633, 12] on button "button" at bounding box center [627, 12] width 16 height 16
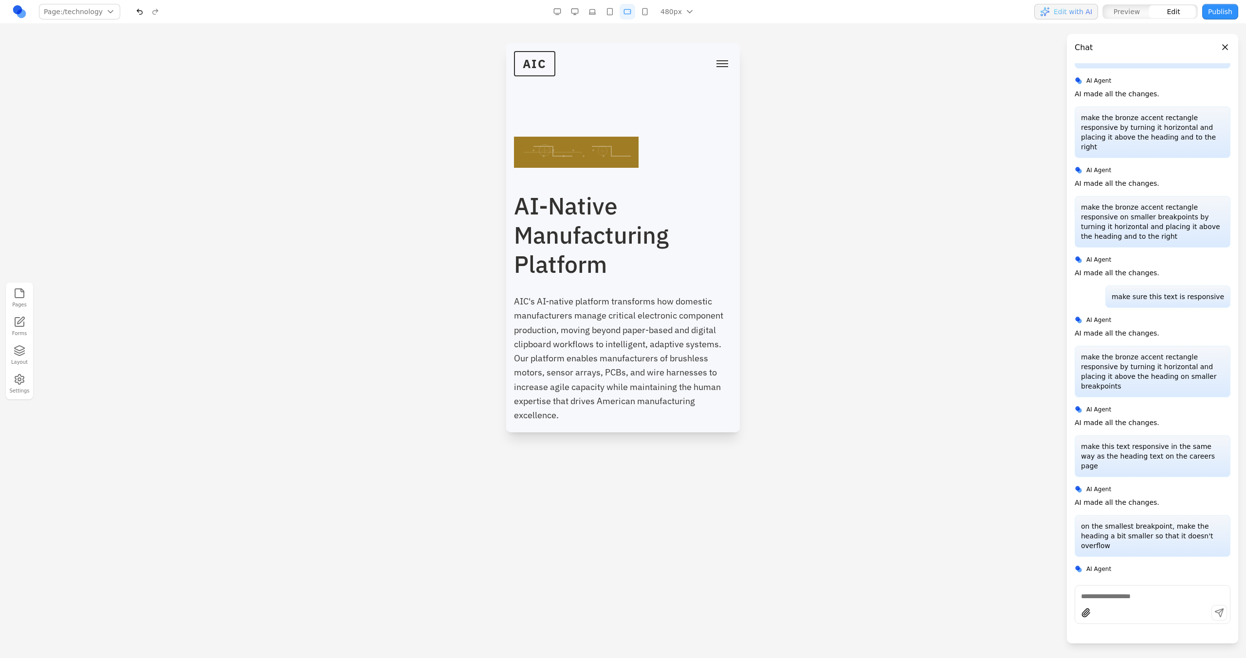
click at [621, 105] on section "AI-Native Manufacturing Platform AIC's AI-native platform transforms how domest…" at bounding box center [623, 256] width 234 height 426
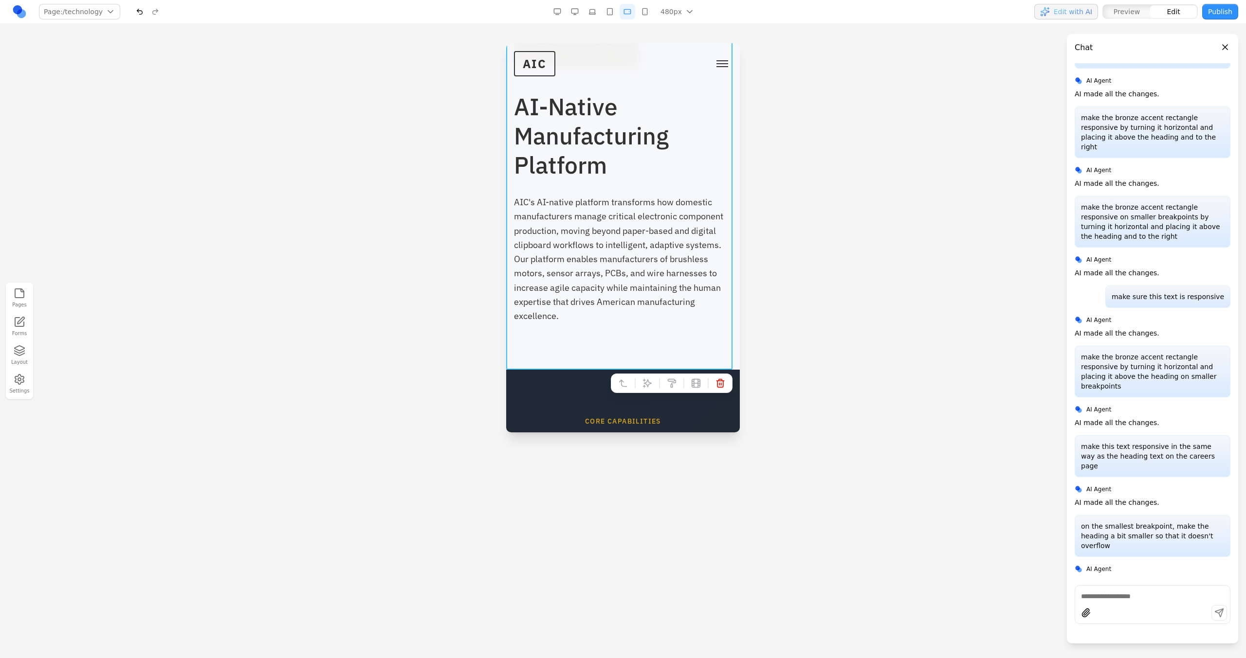
scroll to position [156, 0]
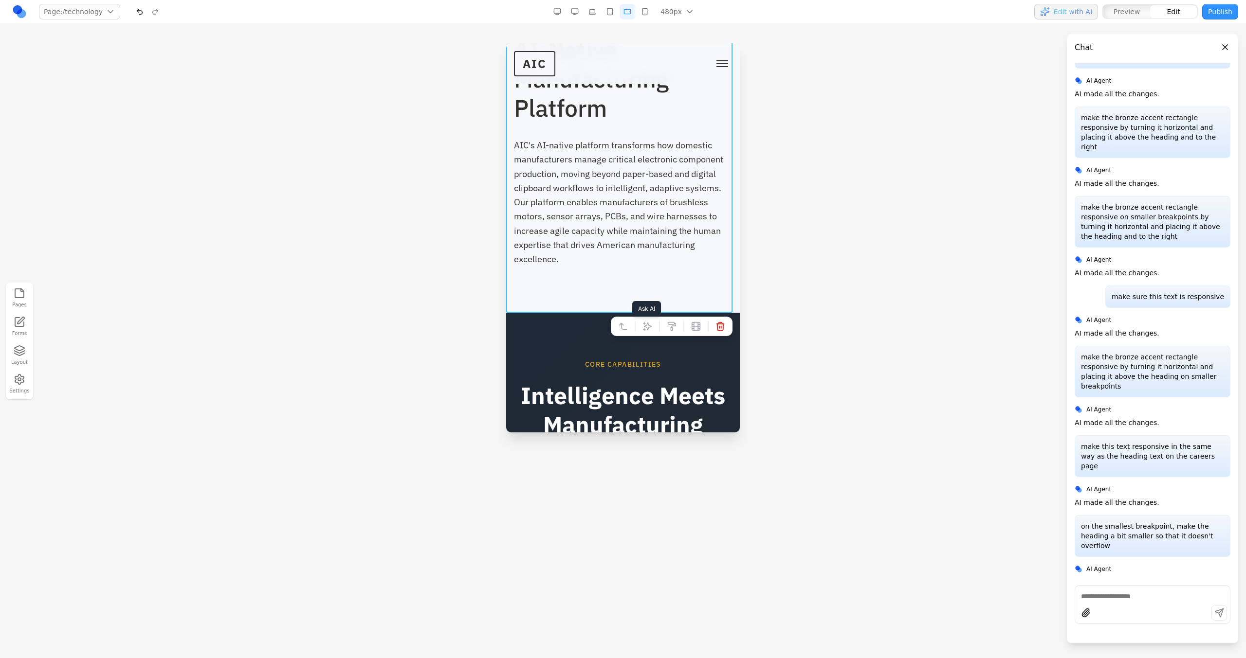
click at [639, 320] on button at bounding box center [647, 327] width 16 height 16
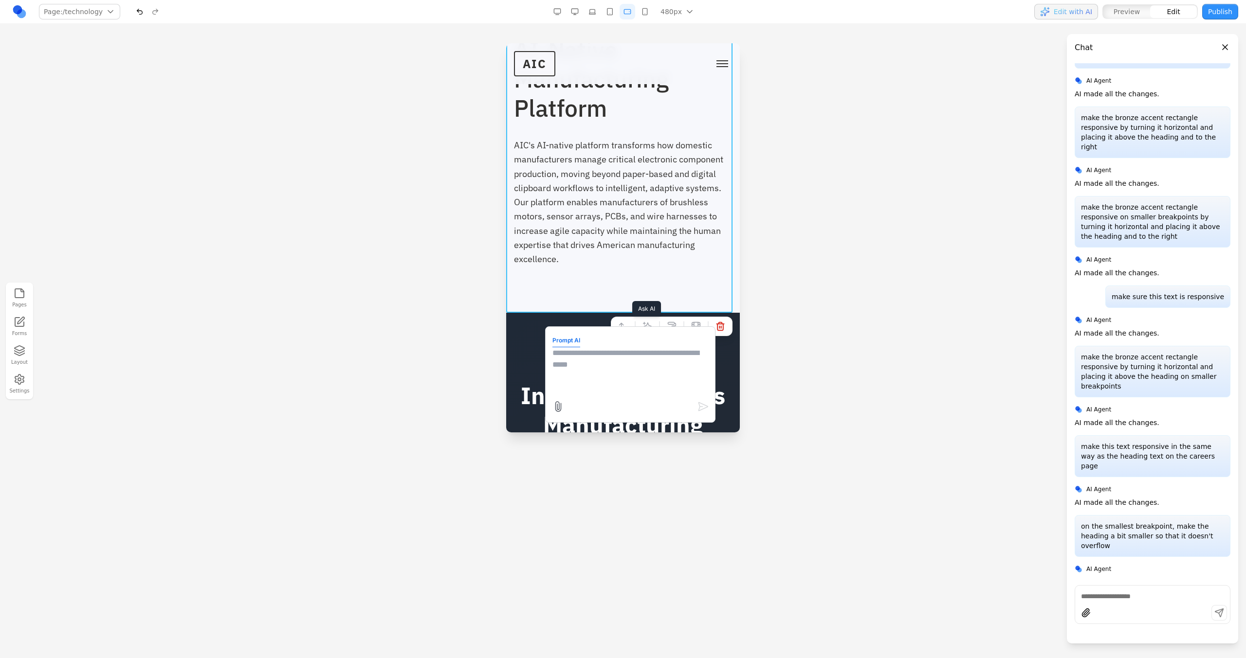
click at [636, 402] on div at bounding box center [630, 407] width 157 height 16
click at [631, 391] on textarea at bounding box center [630, 371] width 156 height 49
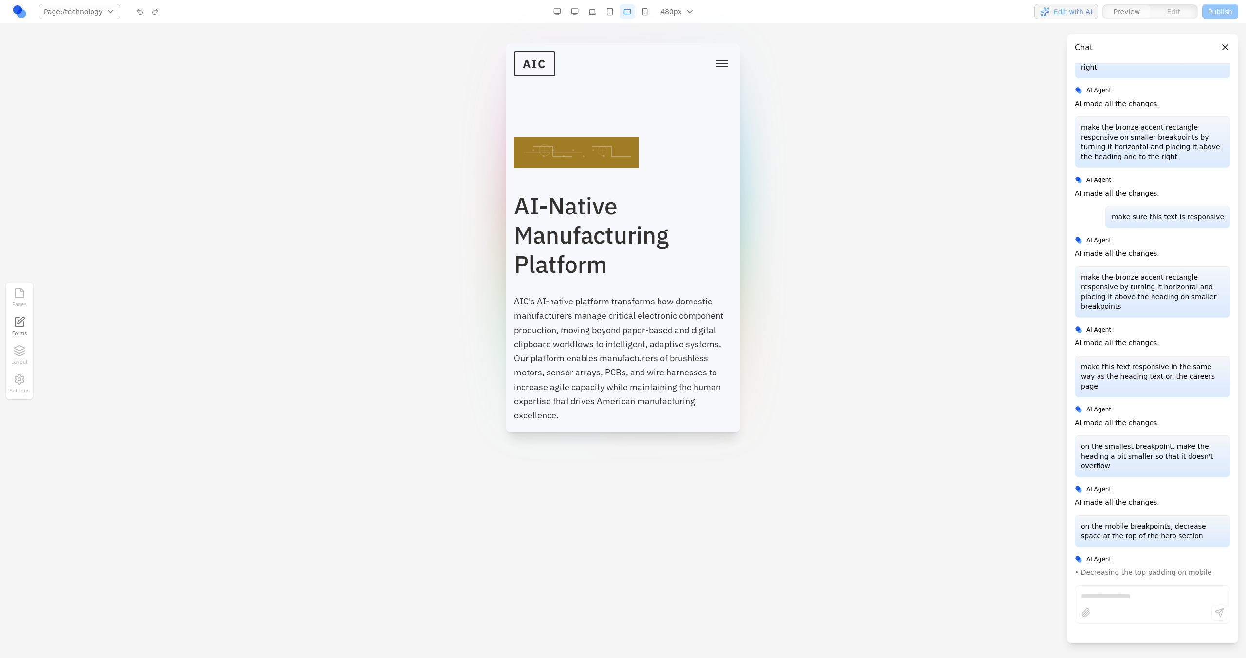
scroll to position [144, 0]
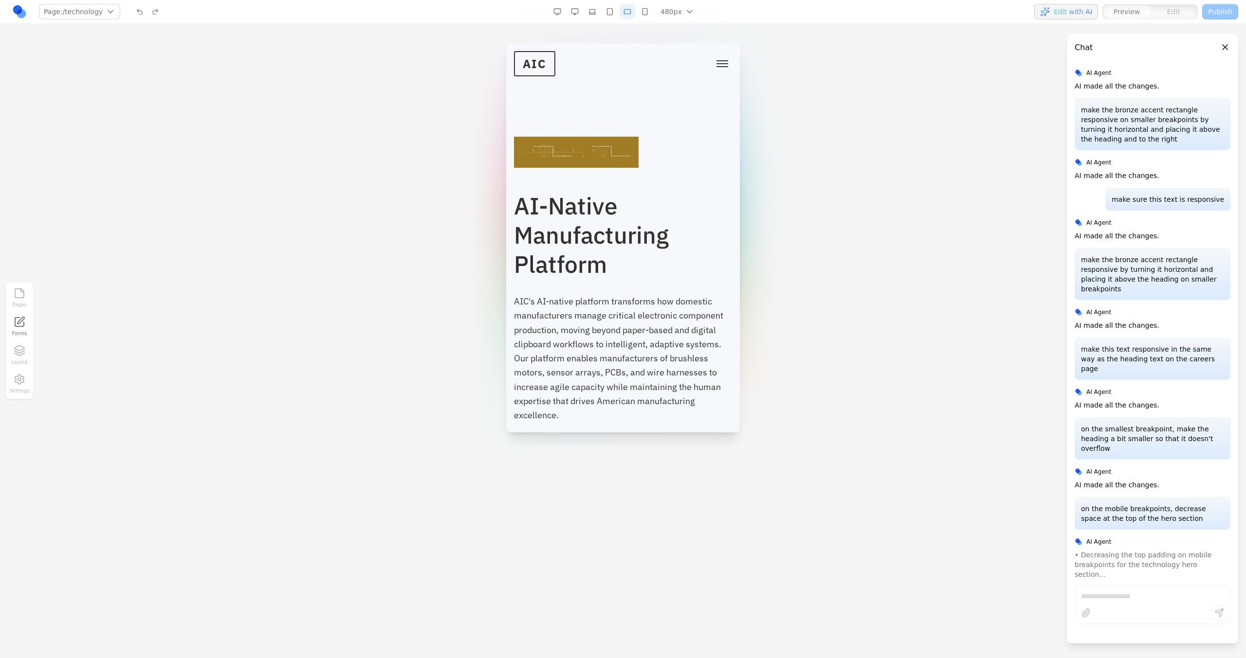
click at [576, 18] on button "button" at bounding box center [575, 12] width 16 height 16
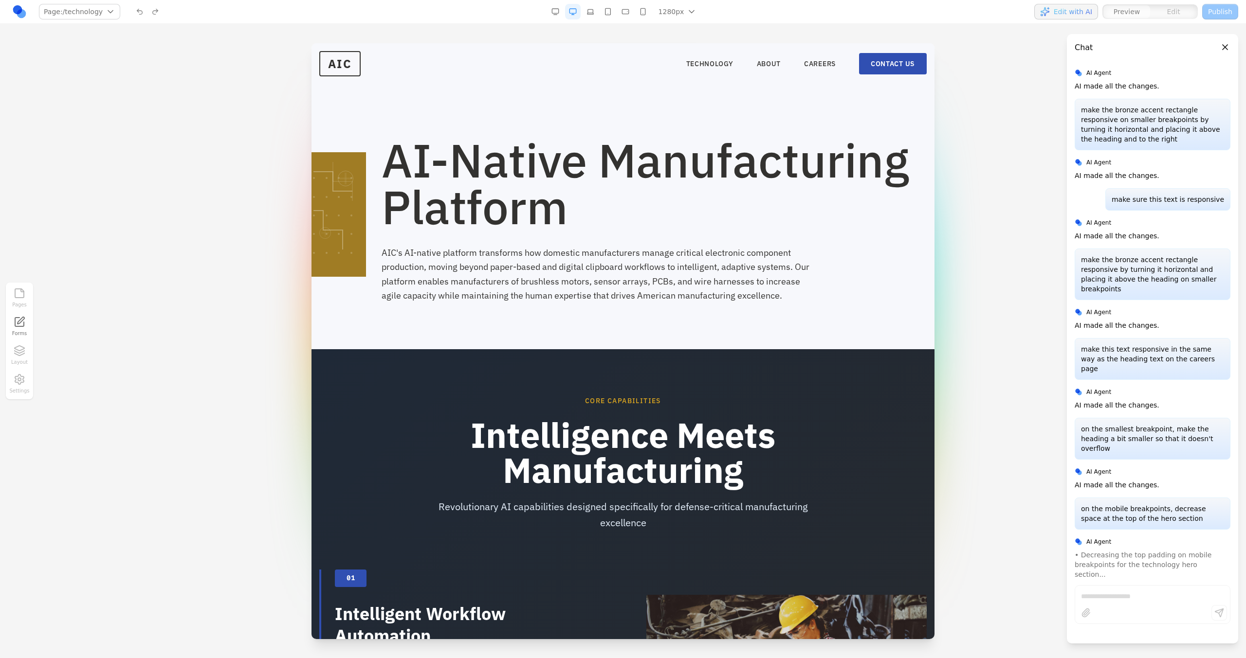
click at [587, 16] on button "button" at bounding box center [590, 12] width 16 height 16
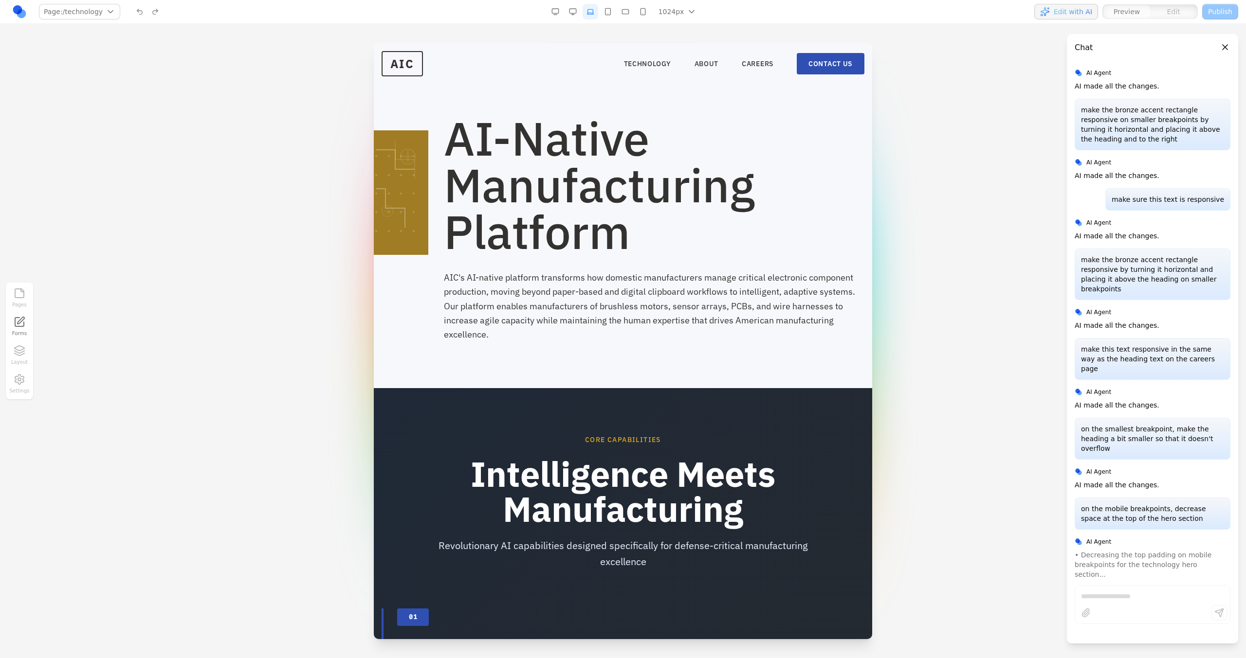
scroll to position [0, 0]
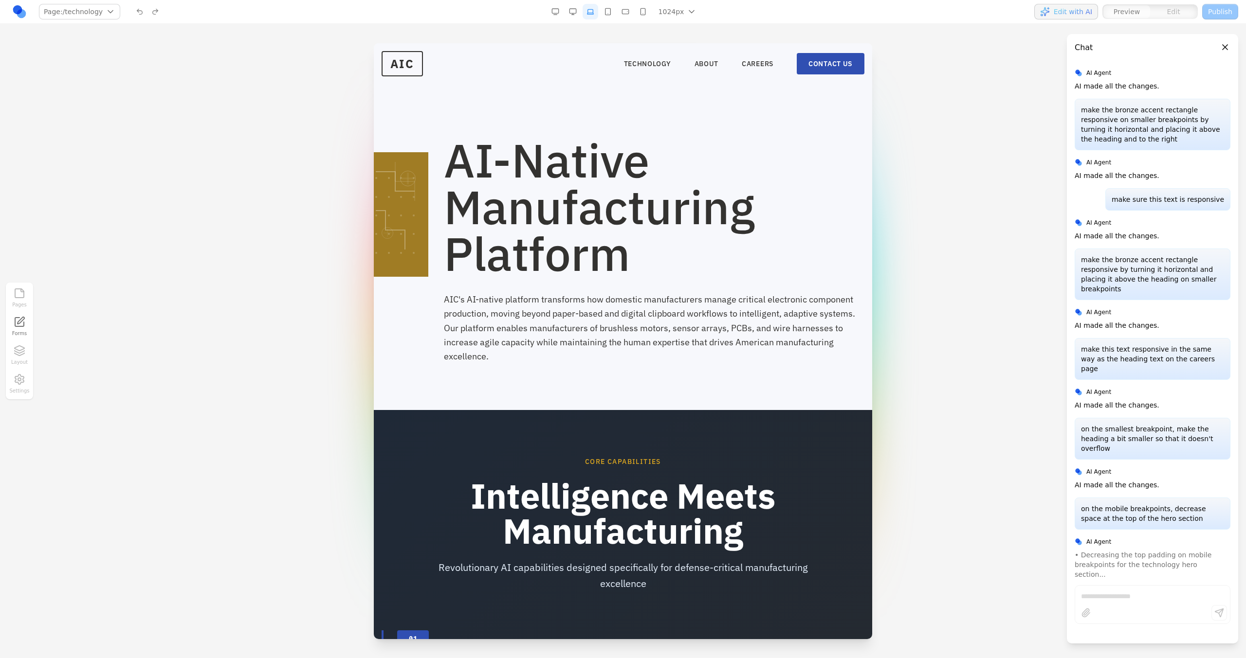
click at [610, 14] on button "button" at bounding box center [608, 12] width 16 height 16
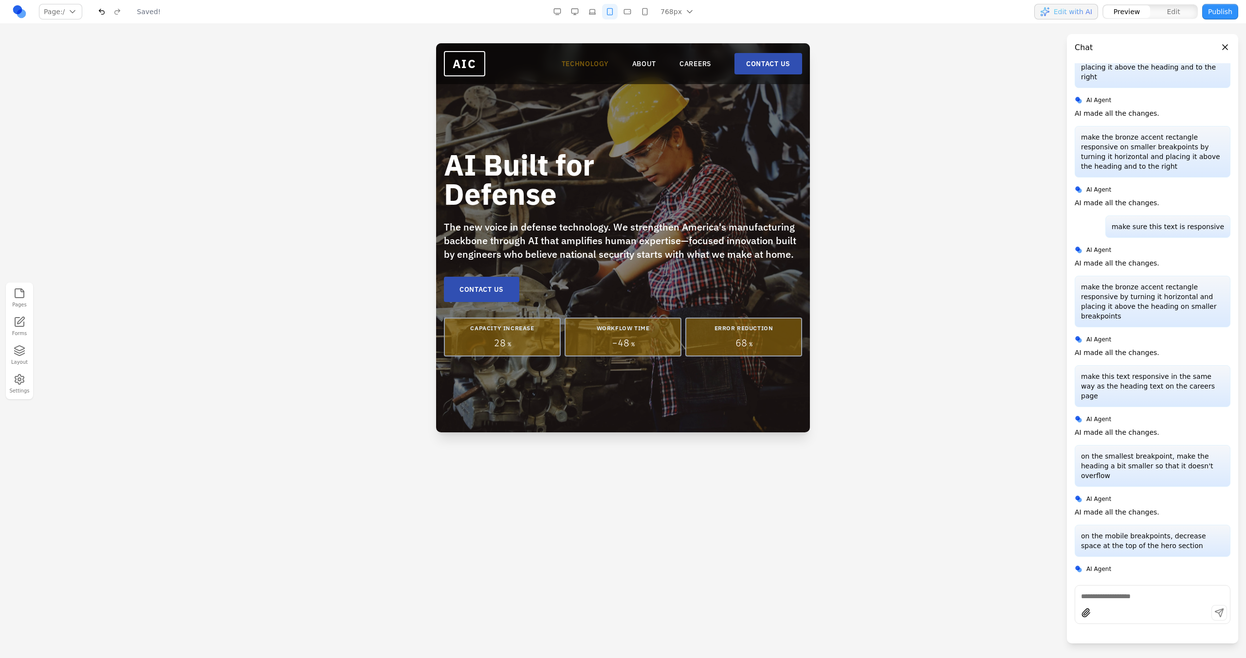
click at [589, 64] on link "TECHNOLOGY" at bounding box center [584, 64] width 47 height 10
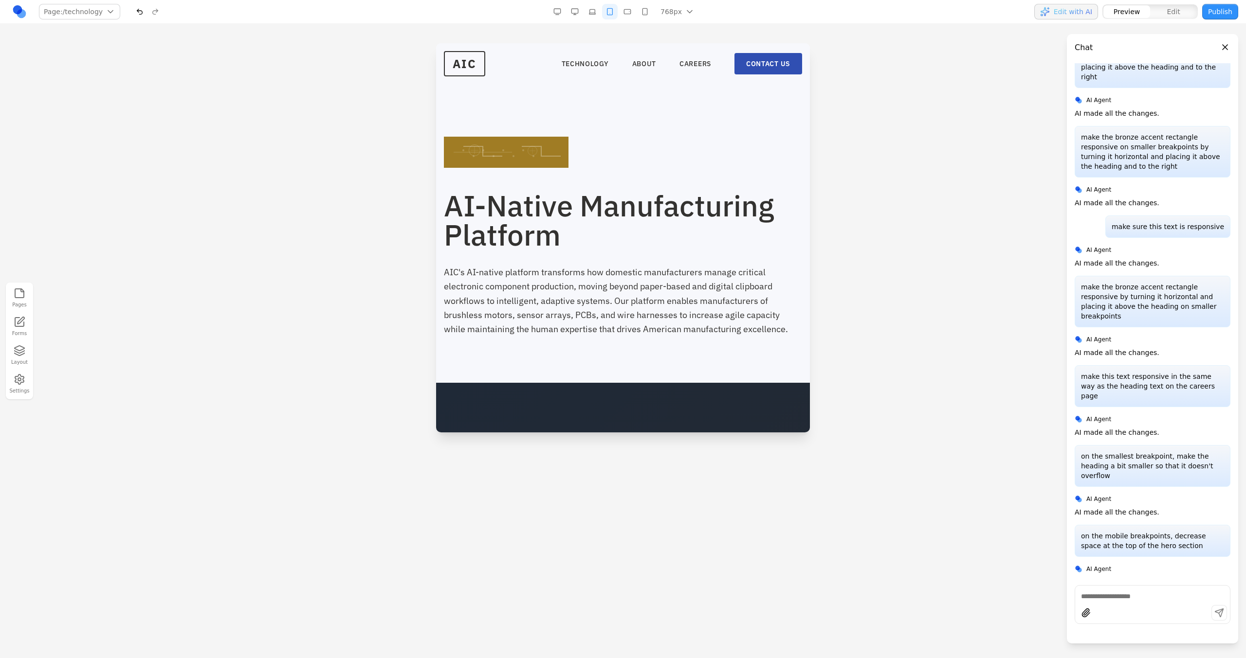
click at [628, 15] on button "button" at bounding box center [627, 12] width 16 height 16
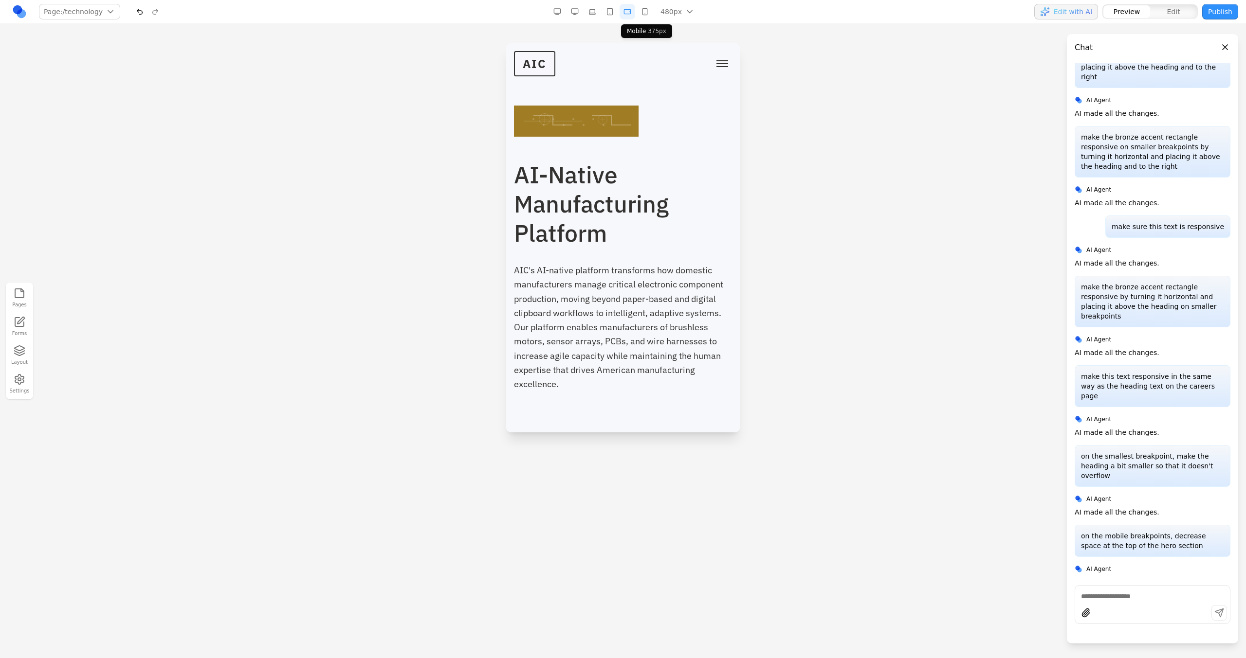
click at [648, 11] on button "button" at bounding box center [645, 12] width 16 height 16
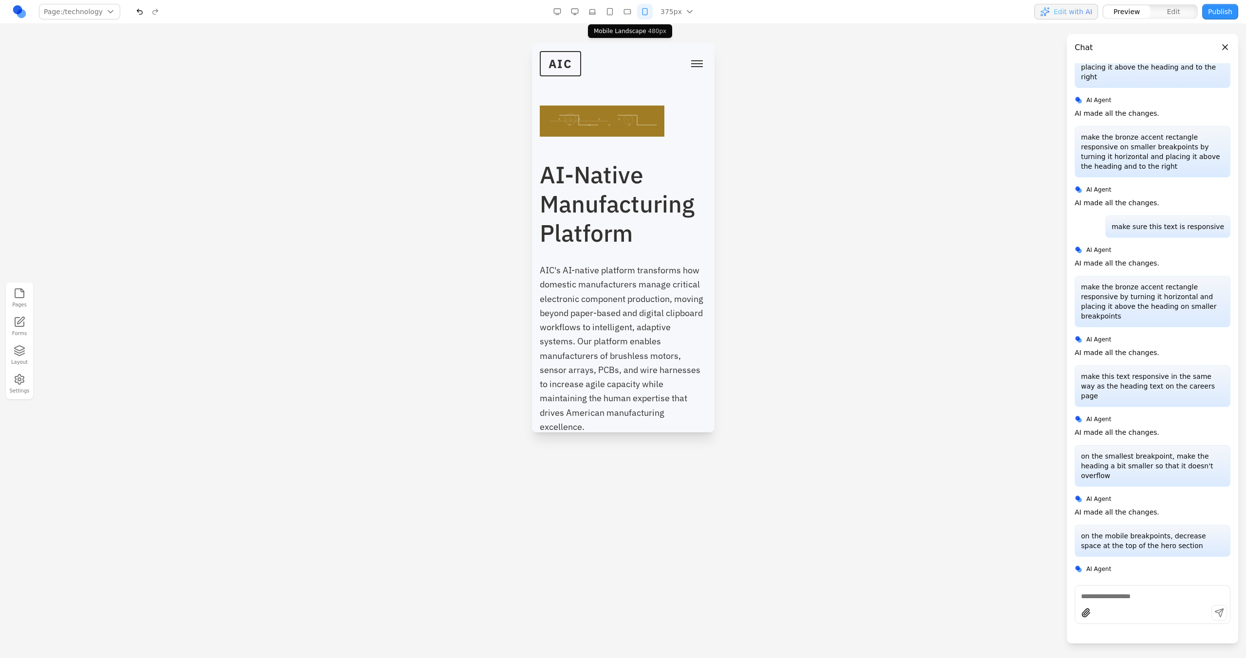
click at [632, 16] on button "button" at bounding box center [627, 12] width 16 height 16
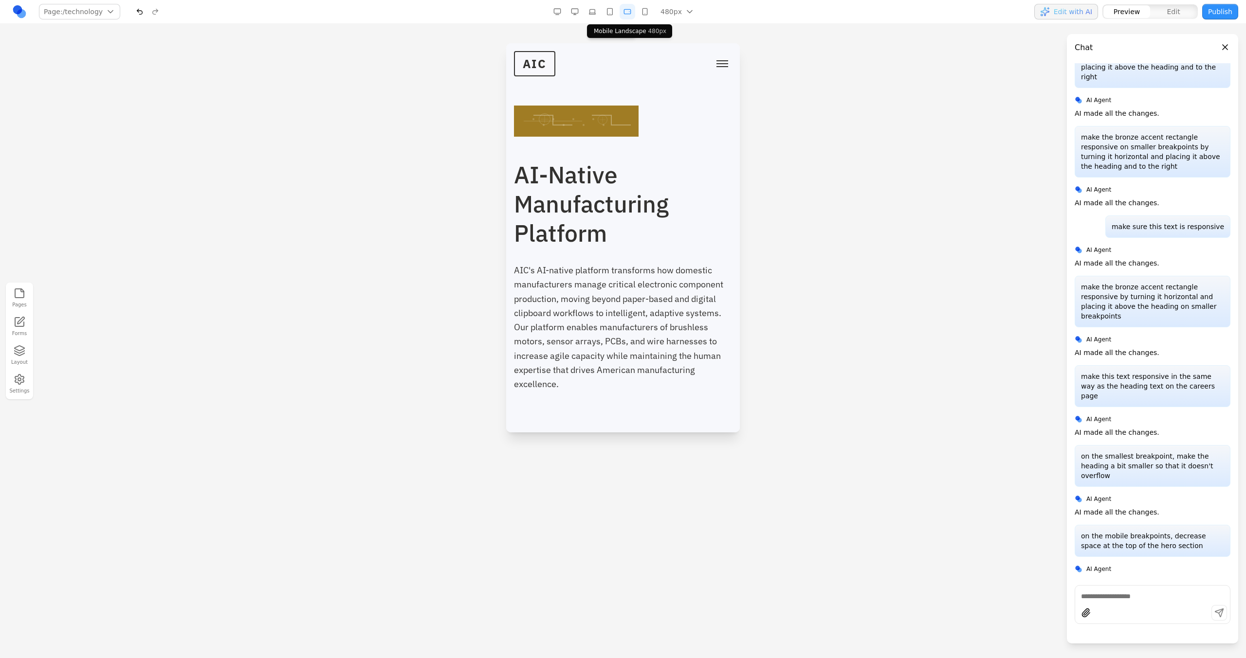
click at [611, 16] on button "button" at bounding box center [610, 12] width 16 height 16
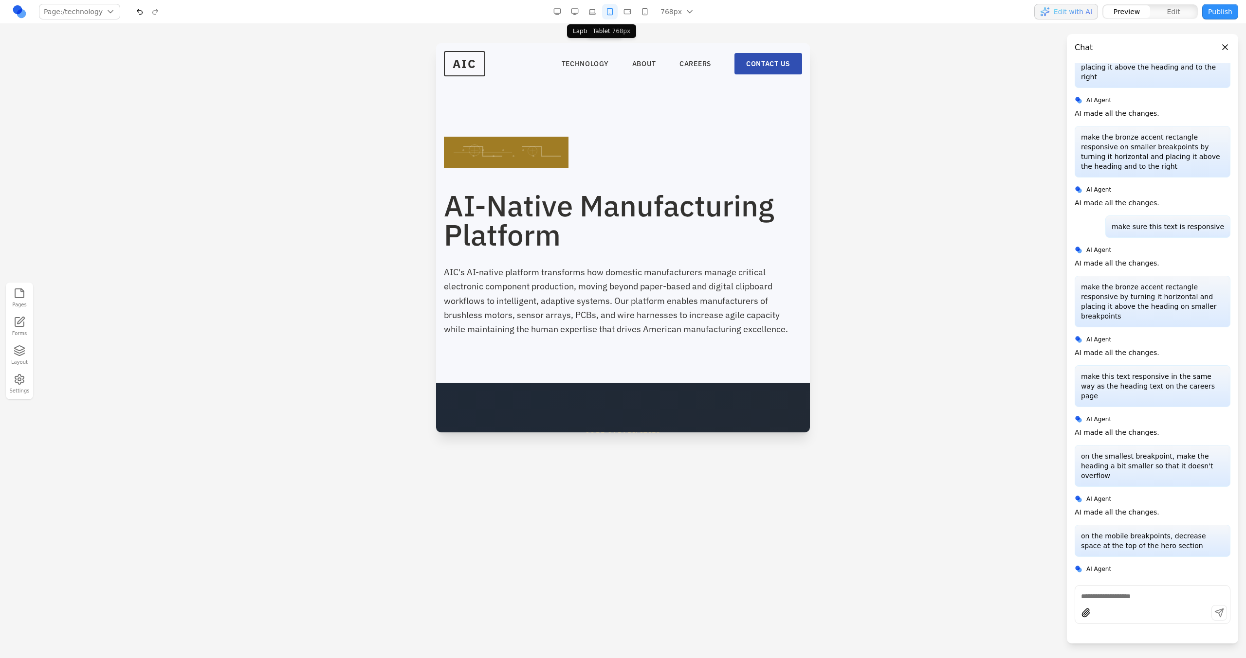
click at [595, 16] on button "button" at bounding box center [592, 12] width 16 height 16
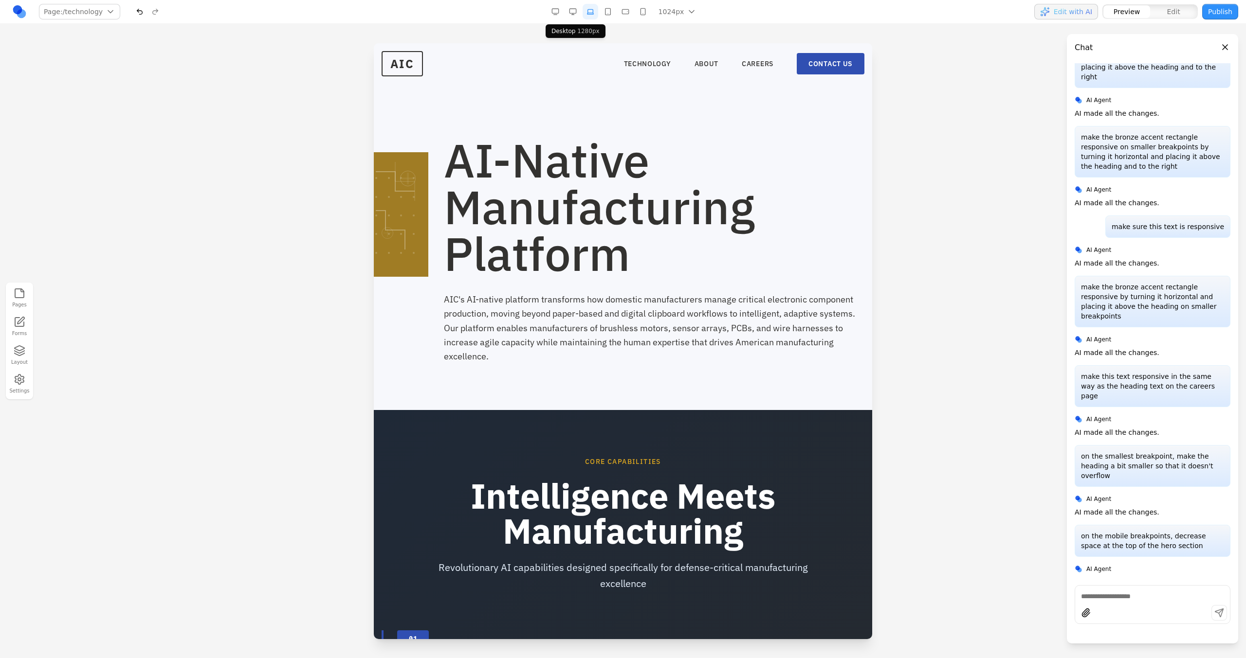
click at [575, 14] on button "button" at bounding box center [573, 12] width 16 height 16
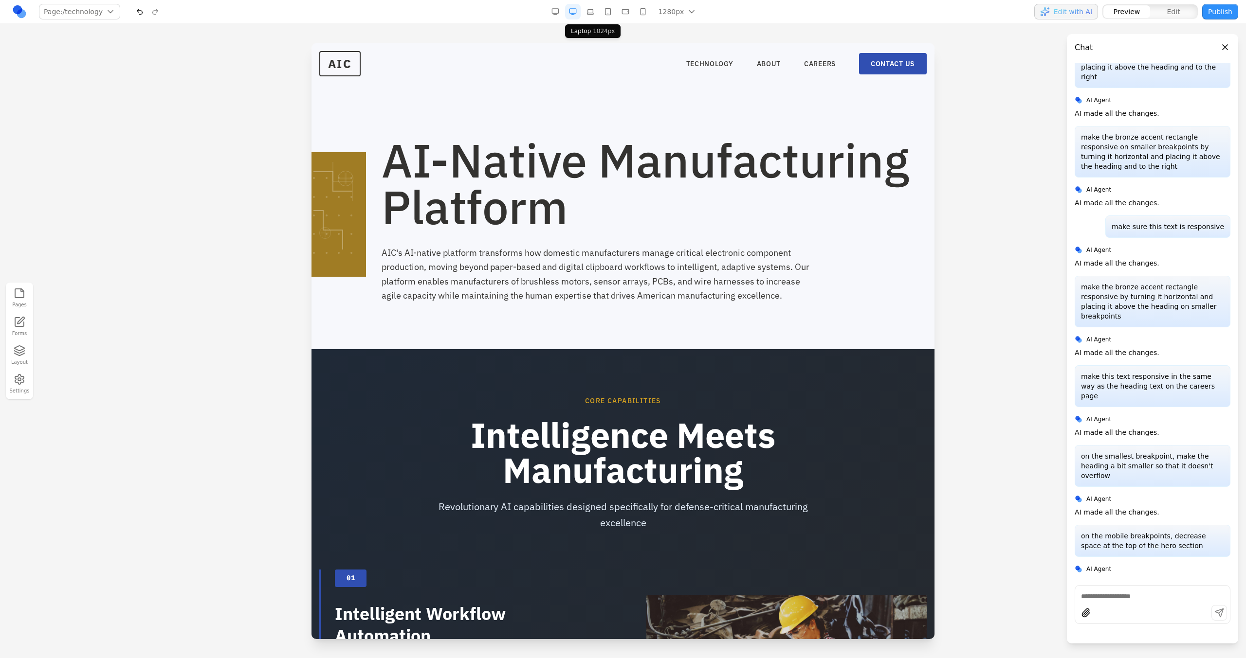
click at [589, 14] on button "button" at bounding box center [590, 12] width 16 height 16
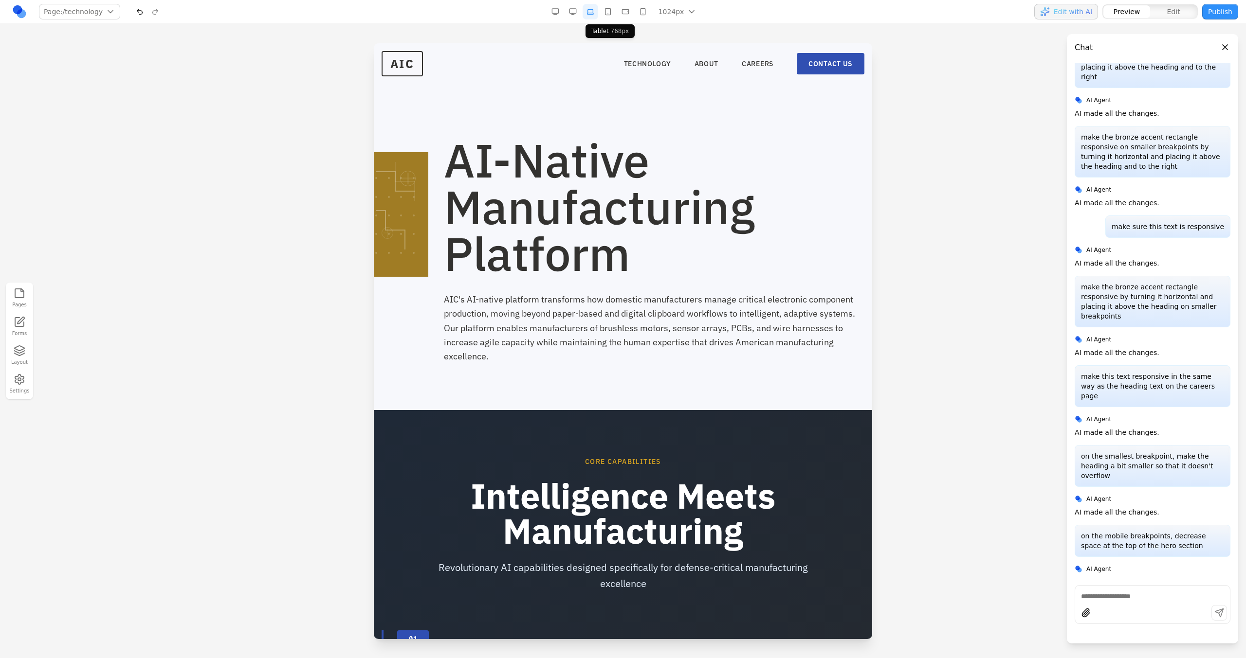
click at [604, 15] on button "button" at bounding box center [608, 12] width 16 height 16
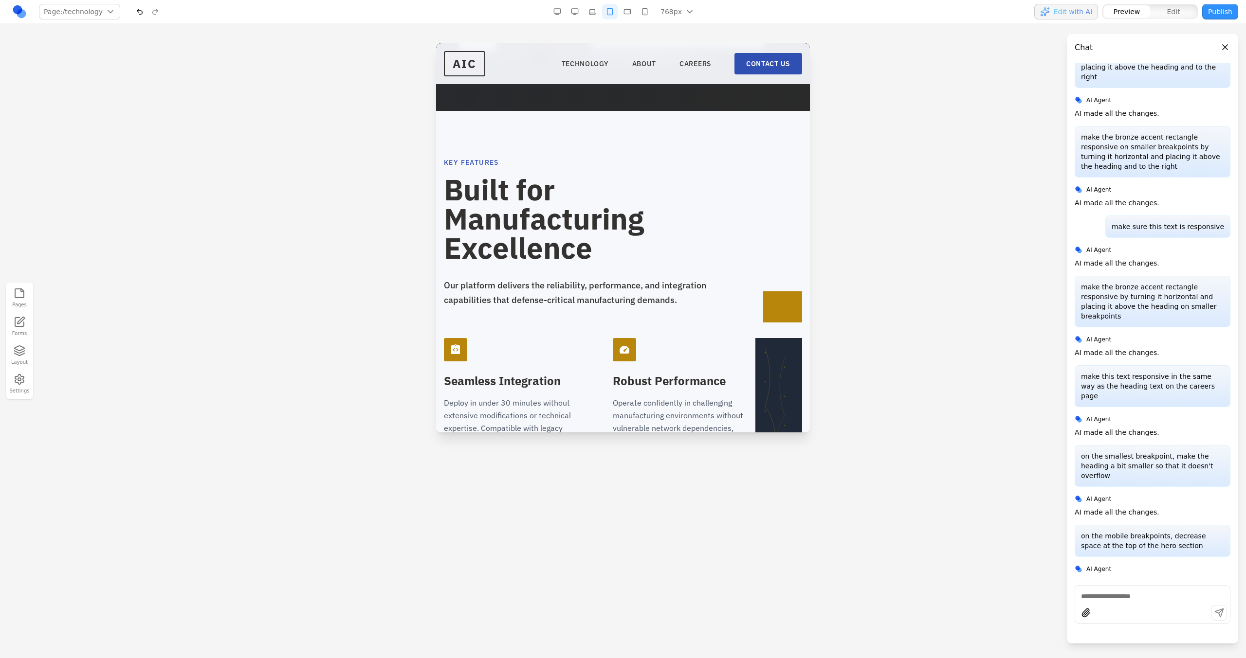
scroll to position [1797, 0]
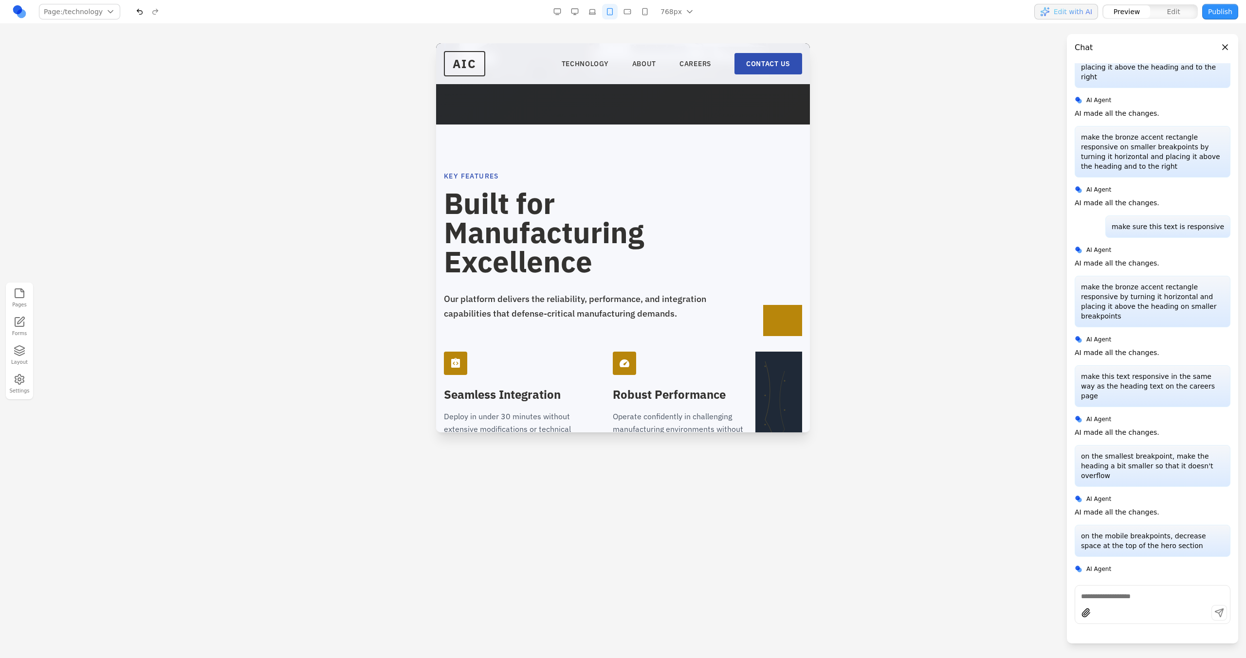
click at [586, 18] on button "button" at bounding box center [592, 12] width 16 height 16
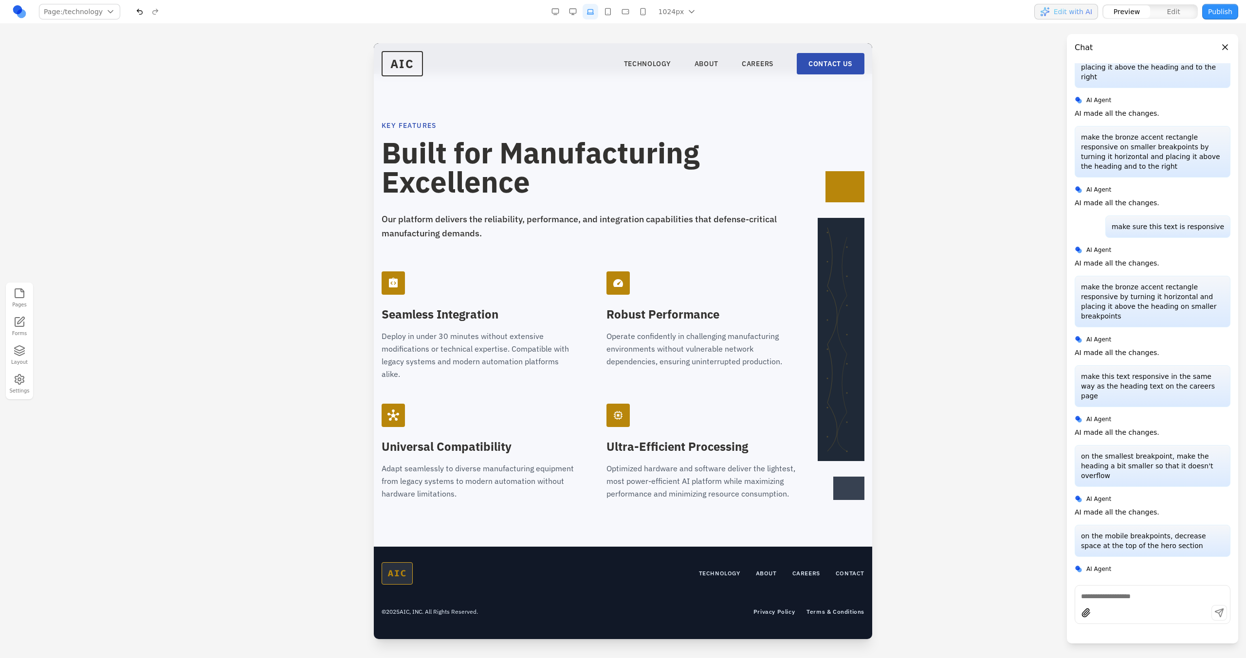
scroll to position [1400, 0]
click at [847, 208] on div at bounding box center [840, 335] width 48 height 329
click at [768, 162] on button at bounding box center [772, 156] width 16 height 16
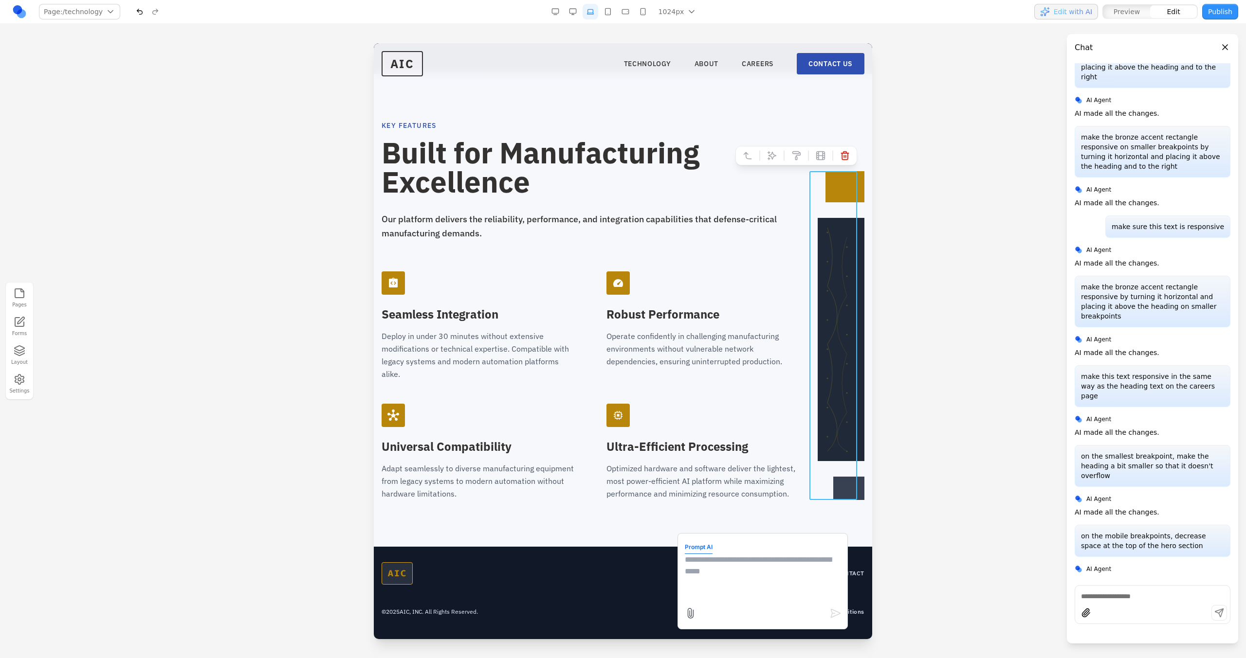
click at [722, 600] on textarea at bounding box center [763, 578] width 156 height 49
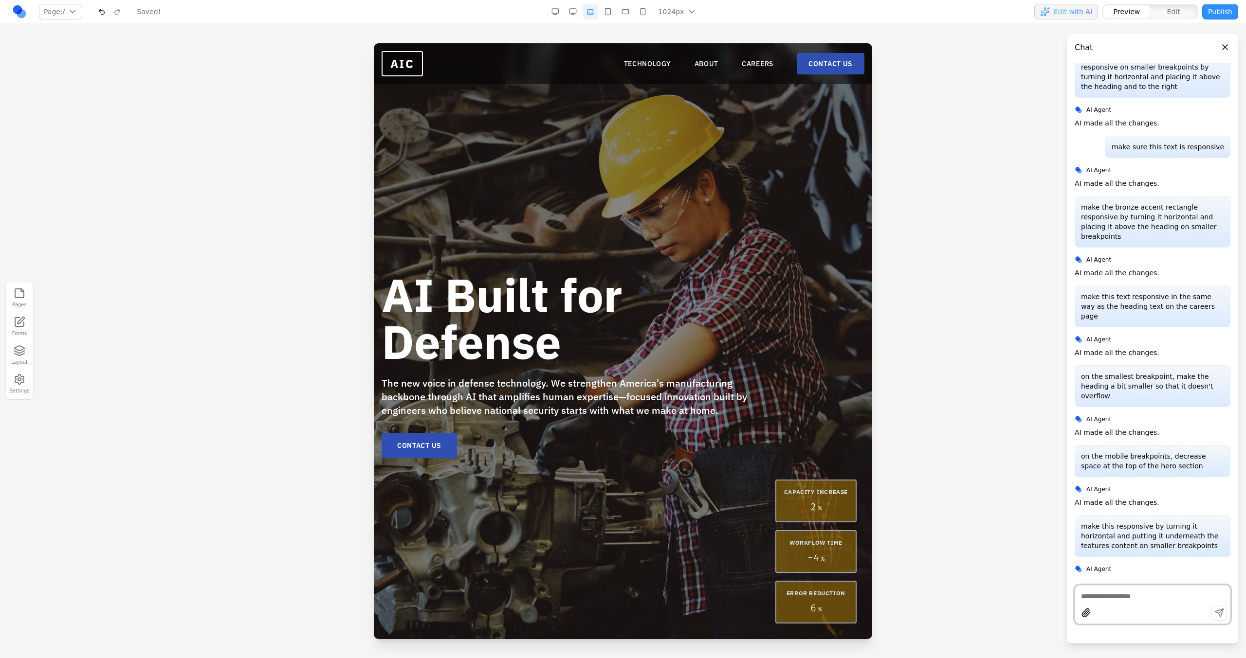
scroll to position [0, 0]
click at [624, 63] on link "TECHNOLOGY" at bounding box center [647, 64] width 47 height 10
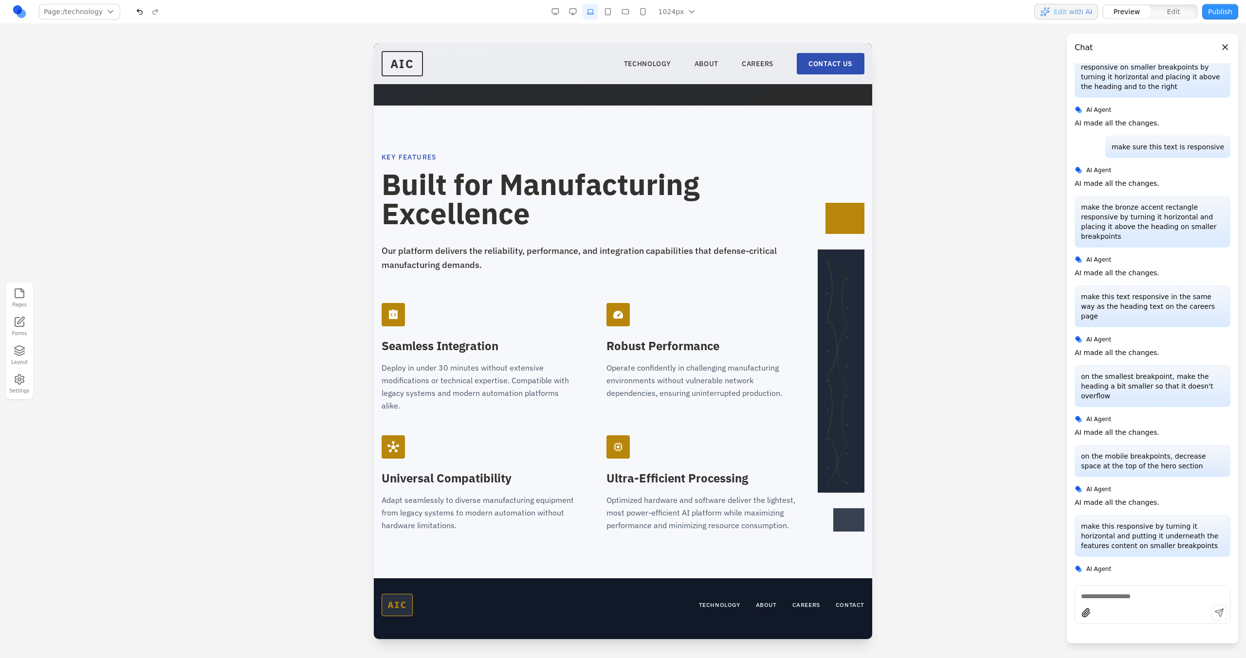
scroll to position [1400, 0]
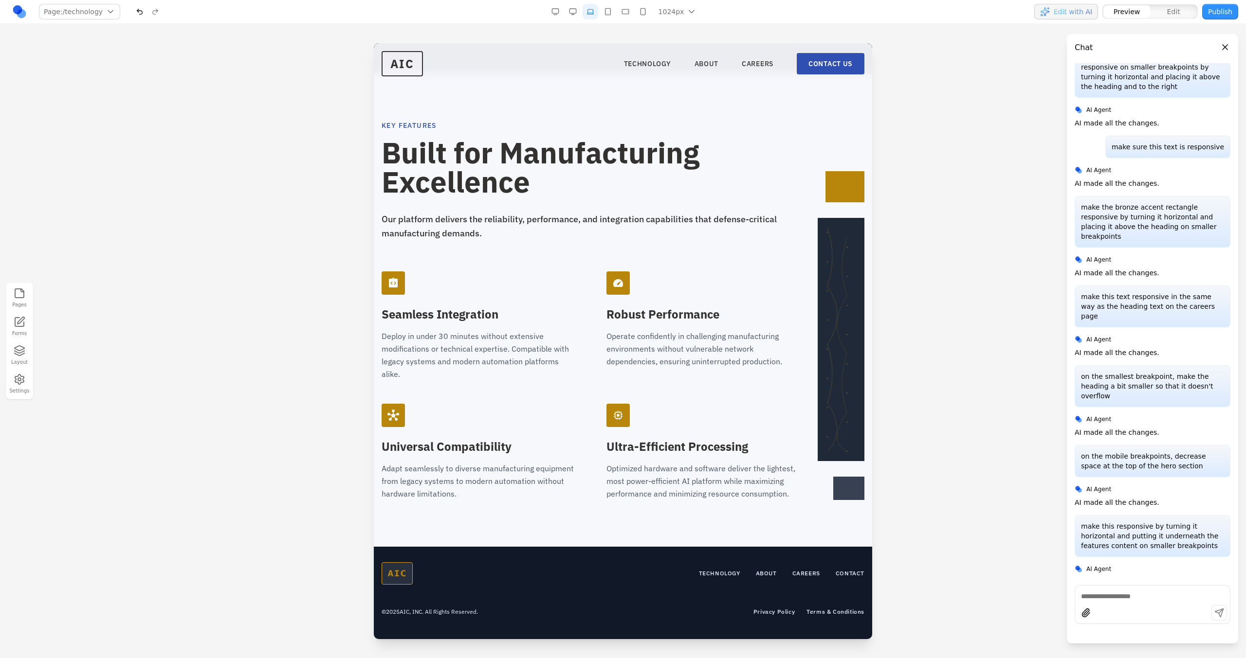
click at [615, 13] on button "button" at bounding box center [608, 12] width 16 height 16
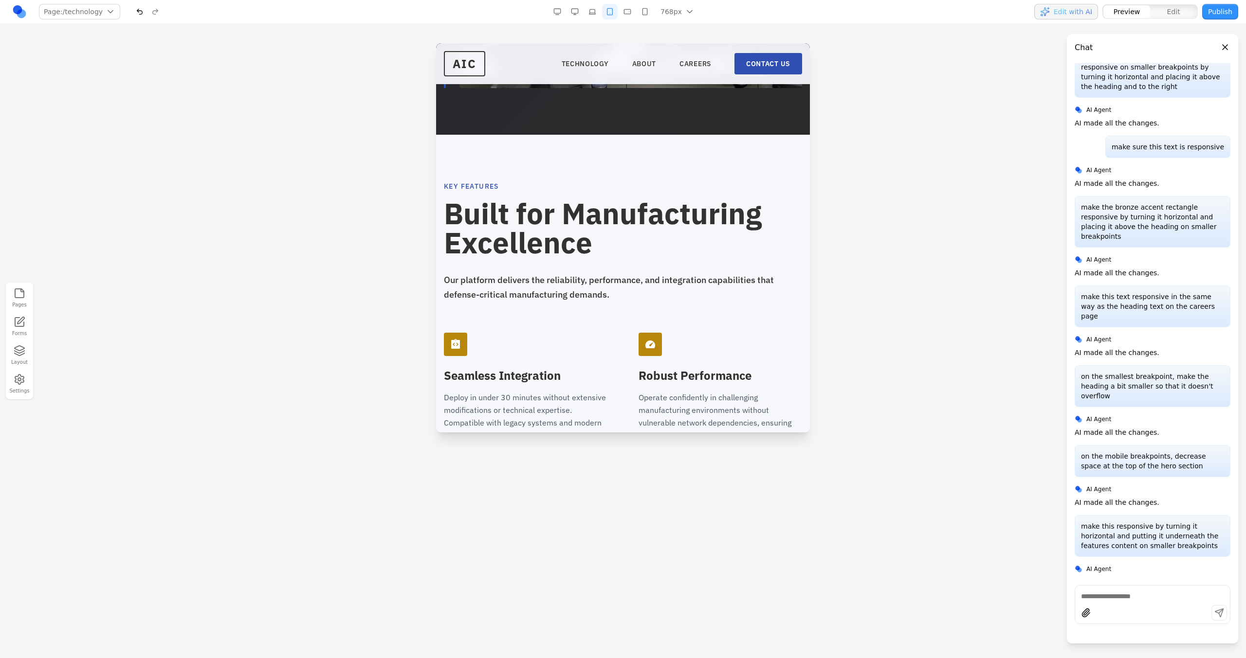
scroll to position [1789, 0]
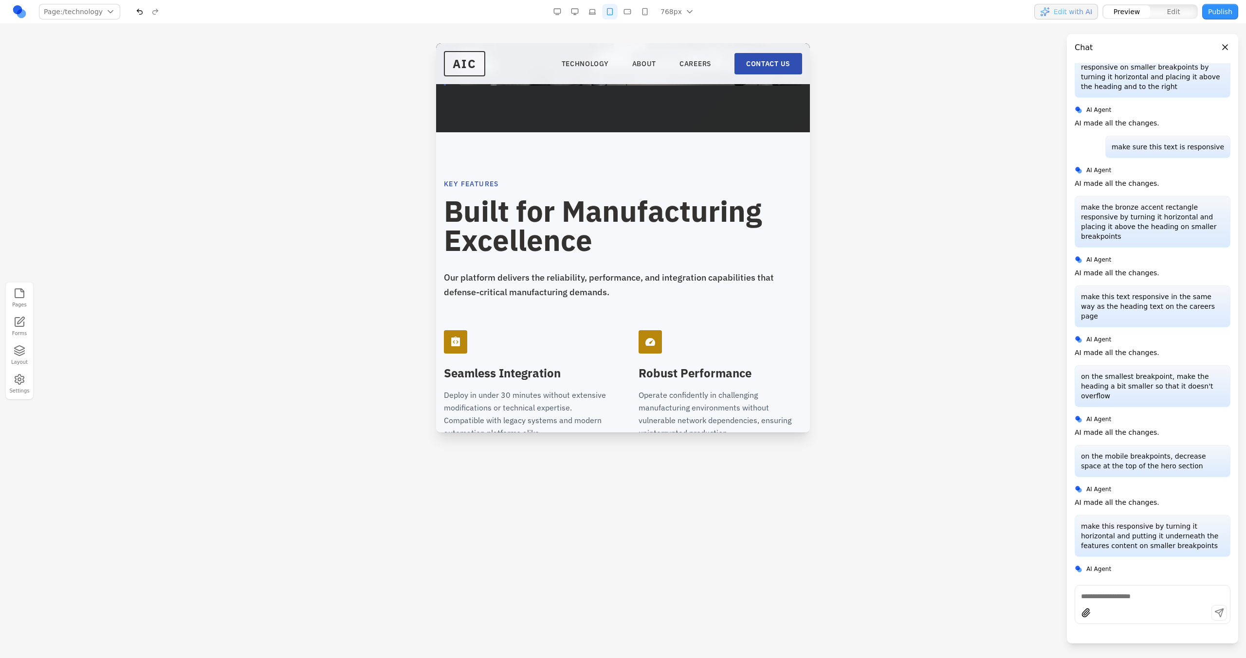
click at [632, 8] on button "button" at bounding box center [627, 12] width 16 height 16
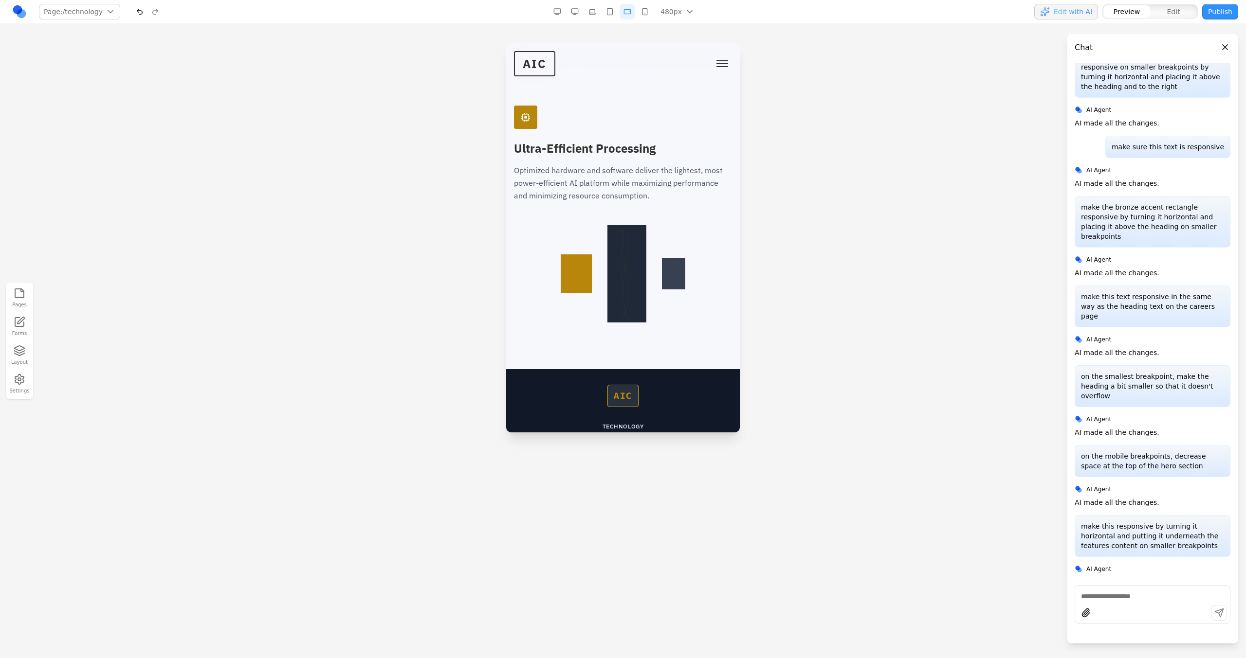
scroll to position [2581, 0]
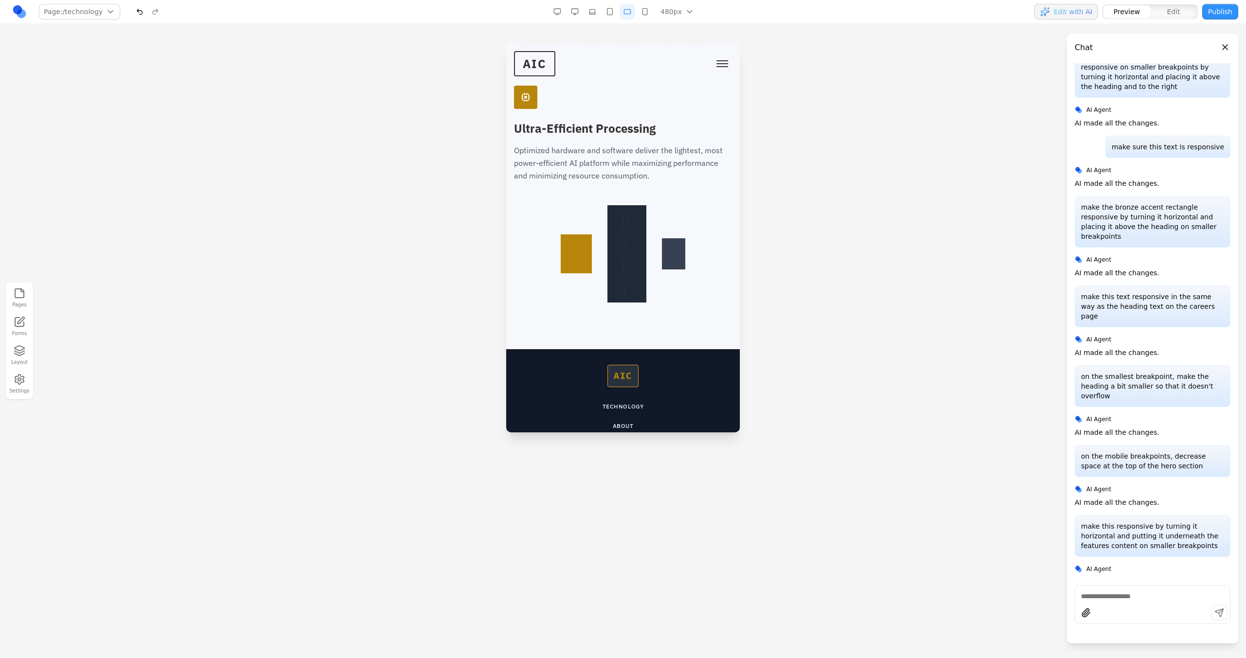
click at [646, 12] on button "button" at bounding box center [645, 12] width 16 height 16
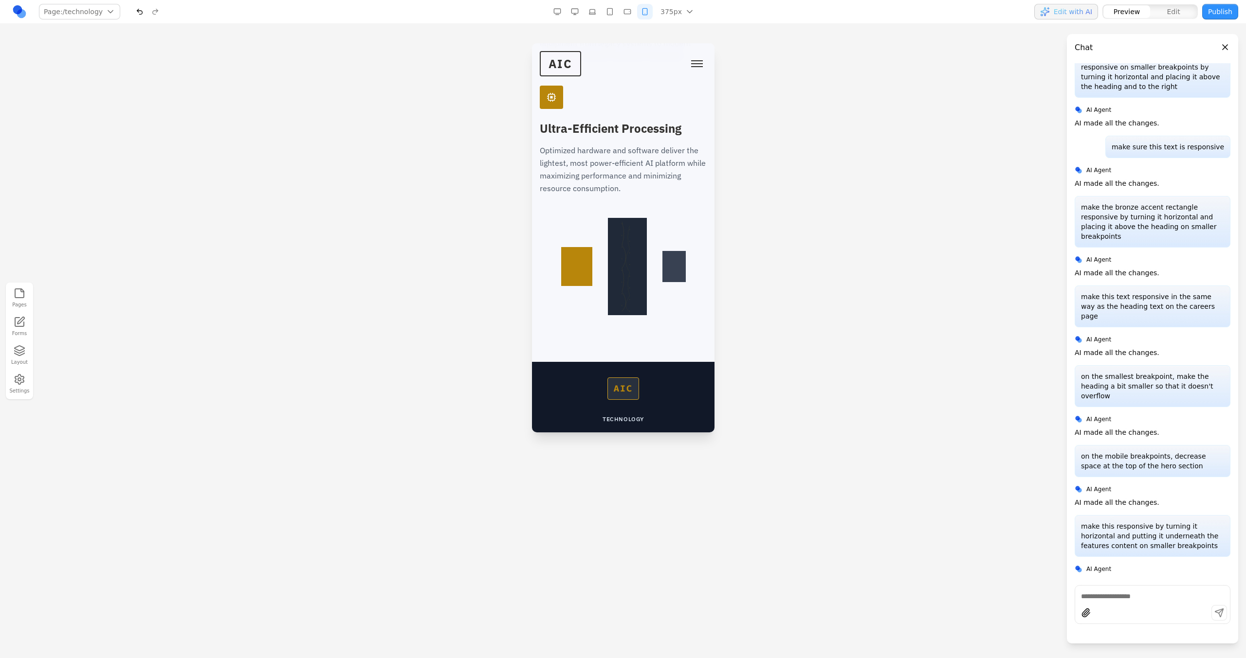
click at [607, 13] on button "button" at bounding box center [610, 12] width 16 height 16
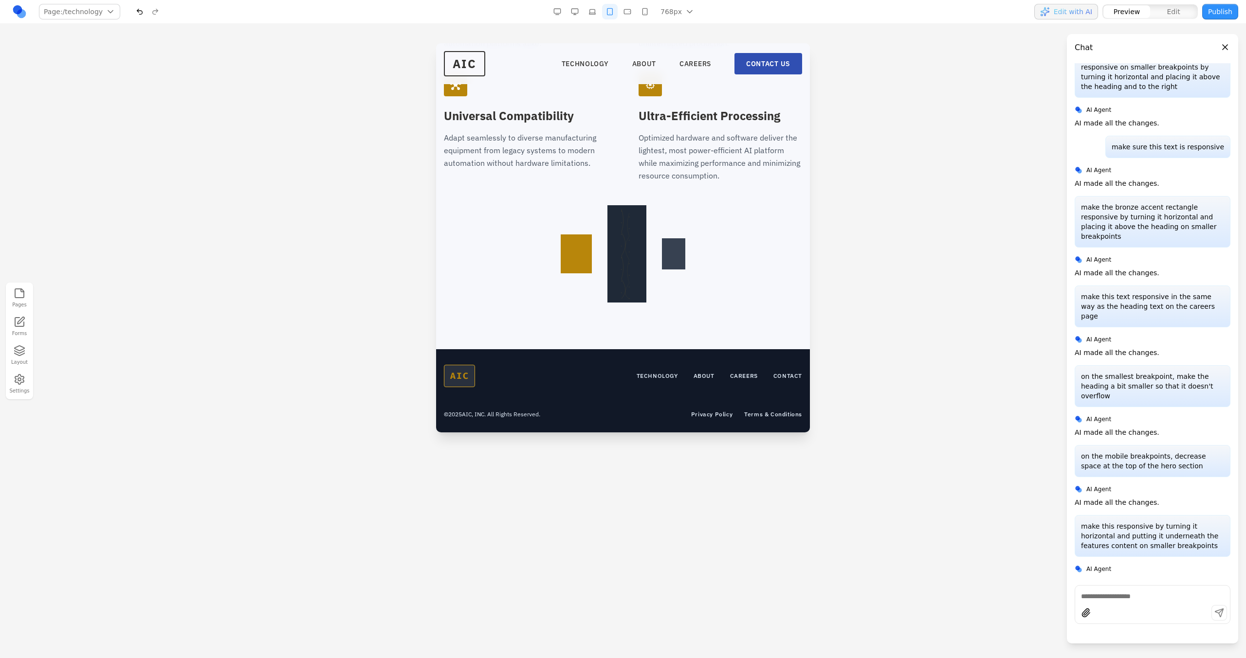
click at [595, 13] on button "button" at bounding box center [592, 12] width 16 height 16
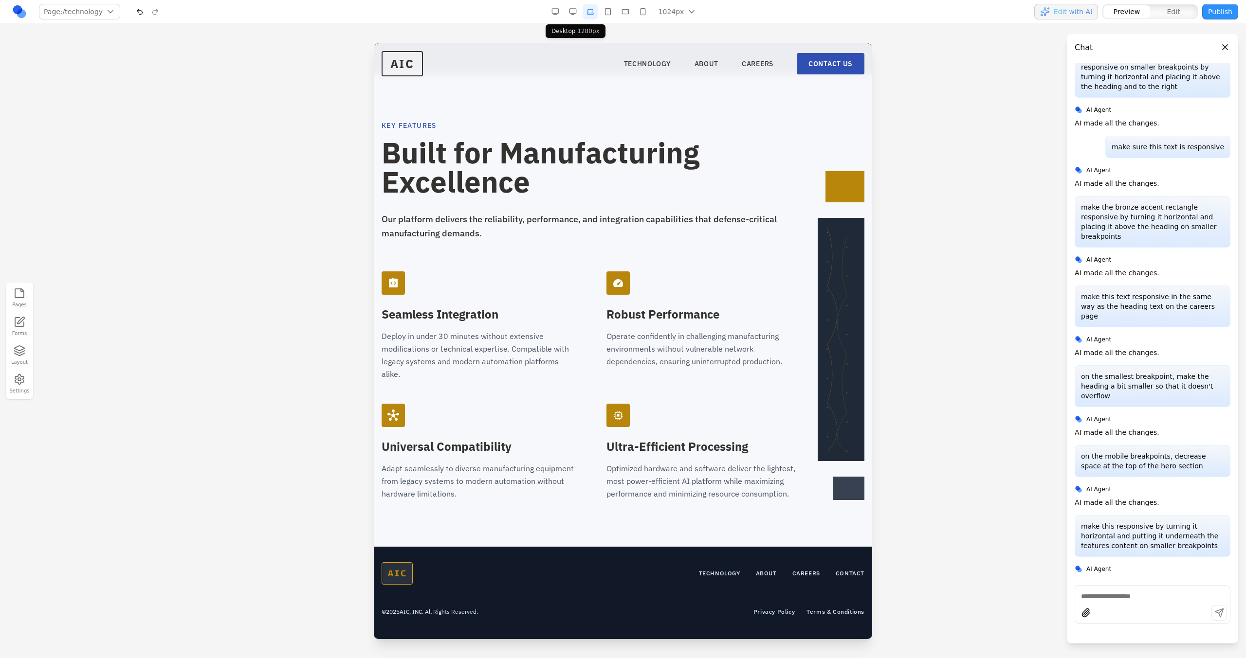
click at [579, 13] on button "button" at bounding box center [573, 12] width 16 height 16
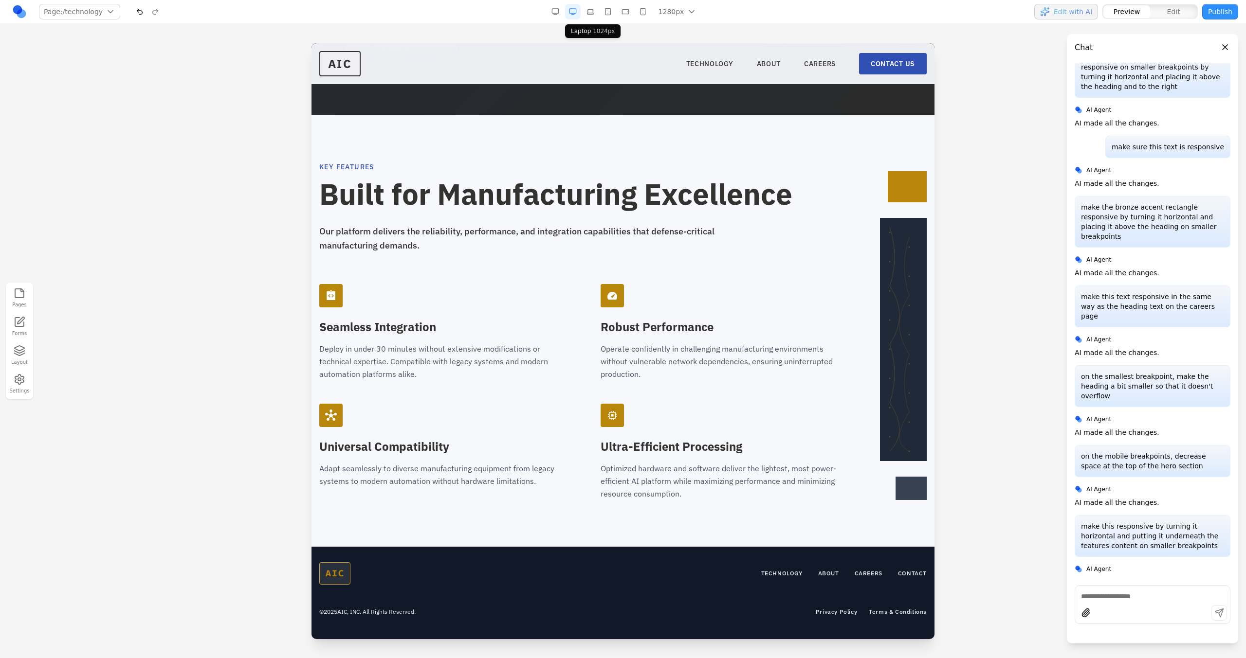
click at [595, 11] on button "button" at bounding box center [590, 12] width 16 height 16
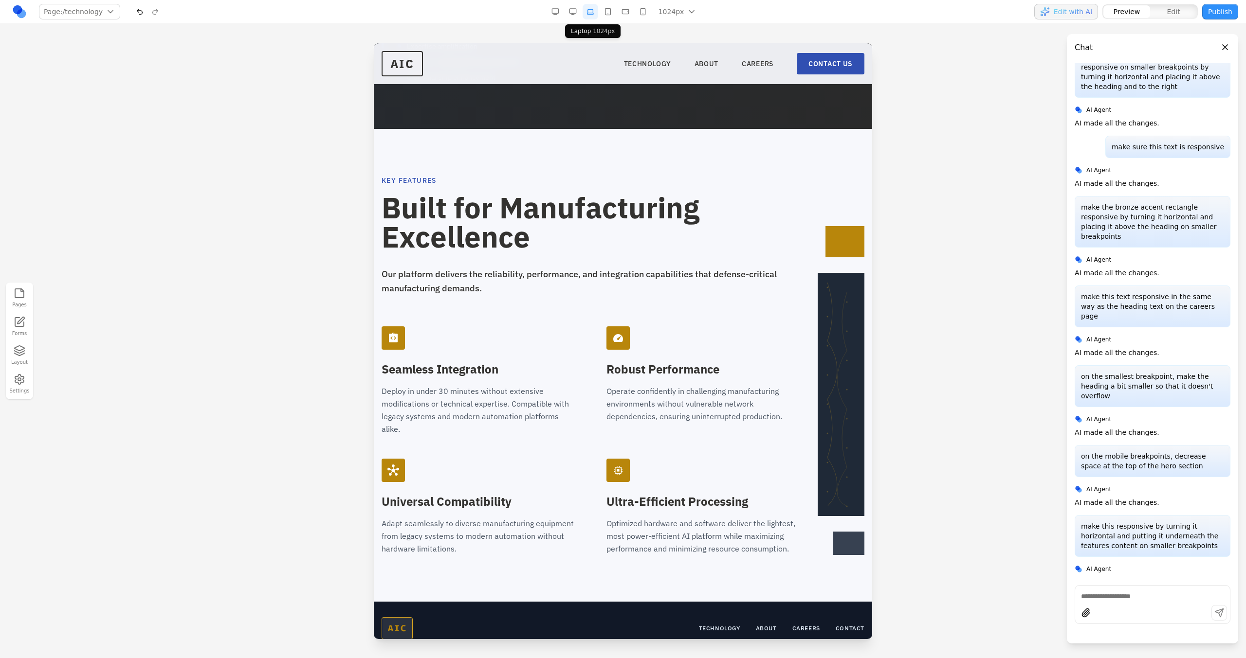
scroll to position [1400, 0]
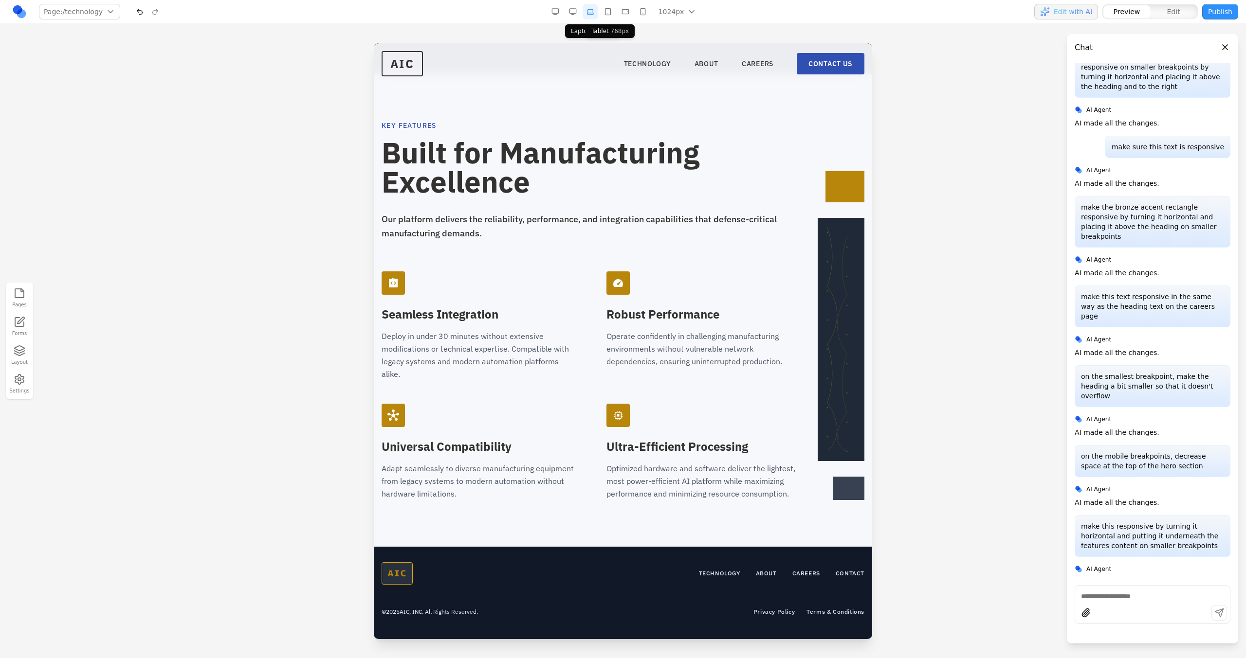
click at [608, 11] on button "button" at bounding box center [608, 12] width 16 height 16
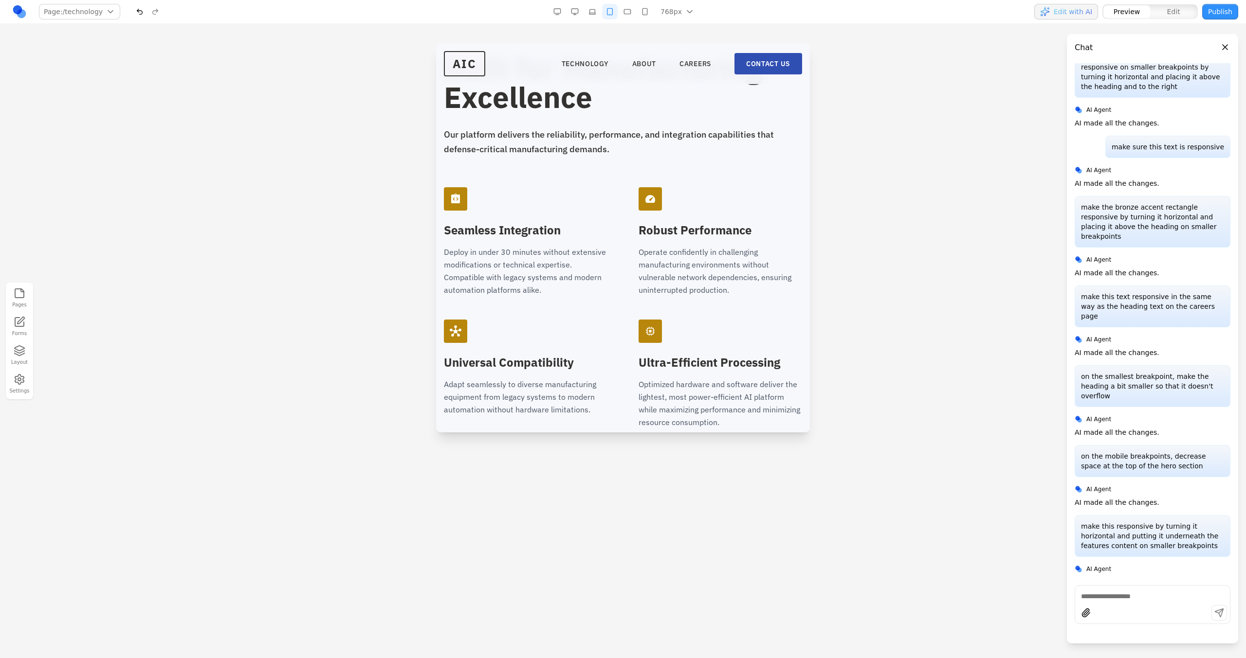
scroll to position [2188, 0]
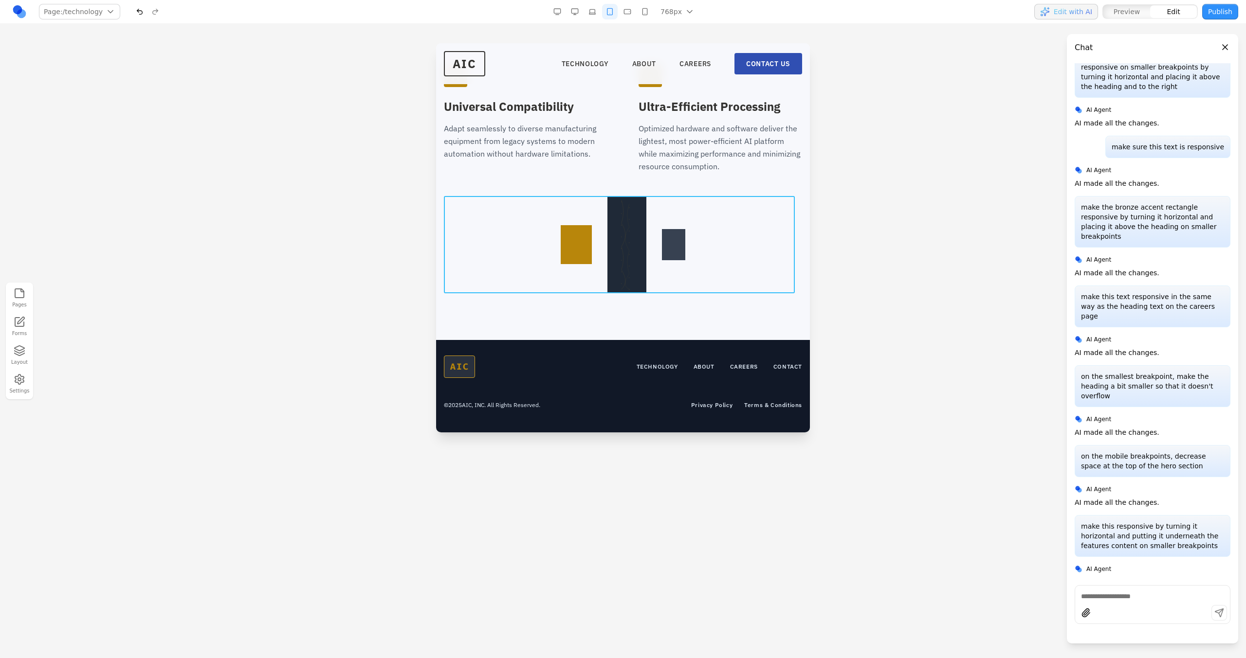
click at [652, 236] on div at bounding box center [623, 244] width 358 height 97
click at [595, 182] on icon at bounding box center [595, 180] width 8 height 8
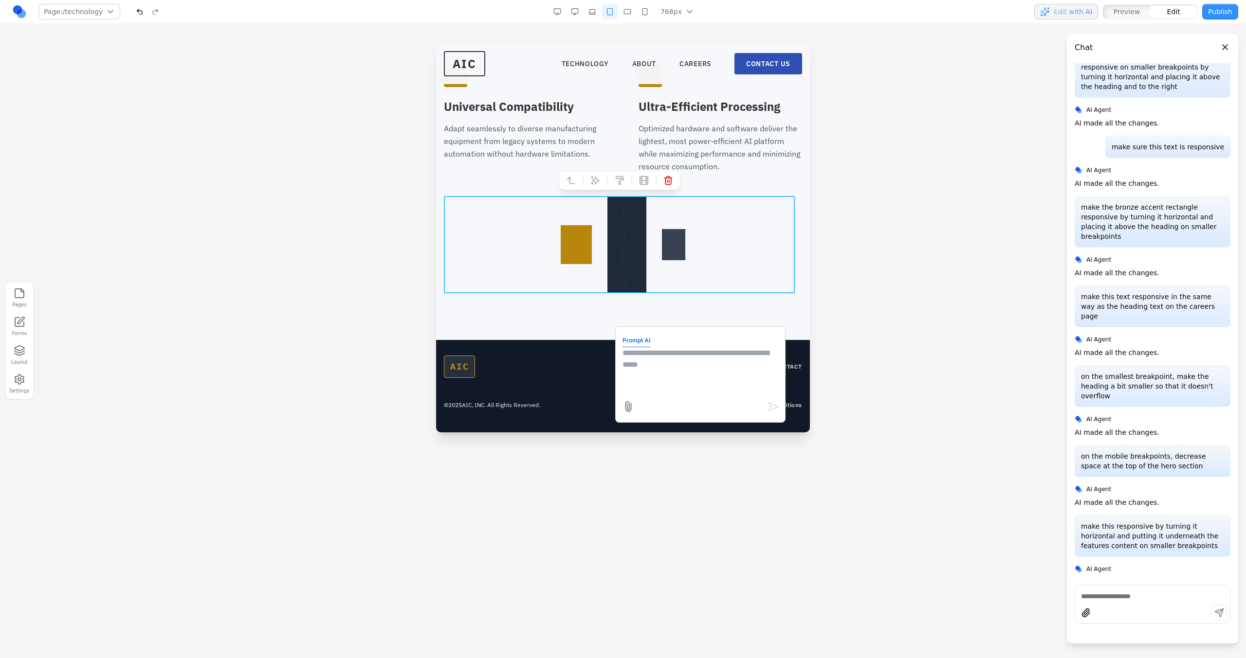
click at [655, 392] on textarea at bounding box center [700, 371] width 156 height 49
type textarea "**********"
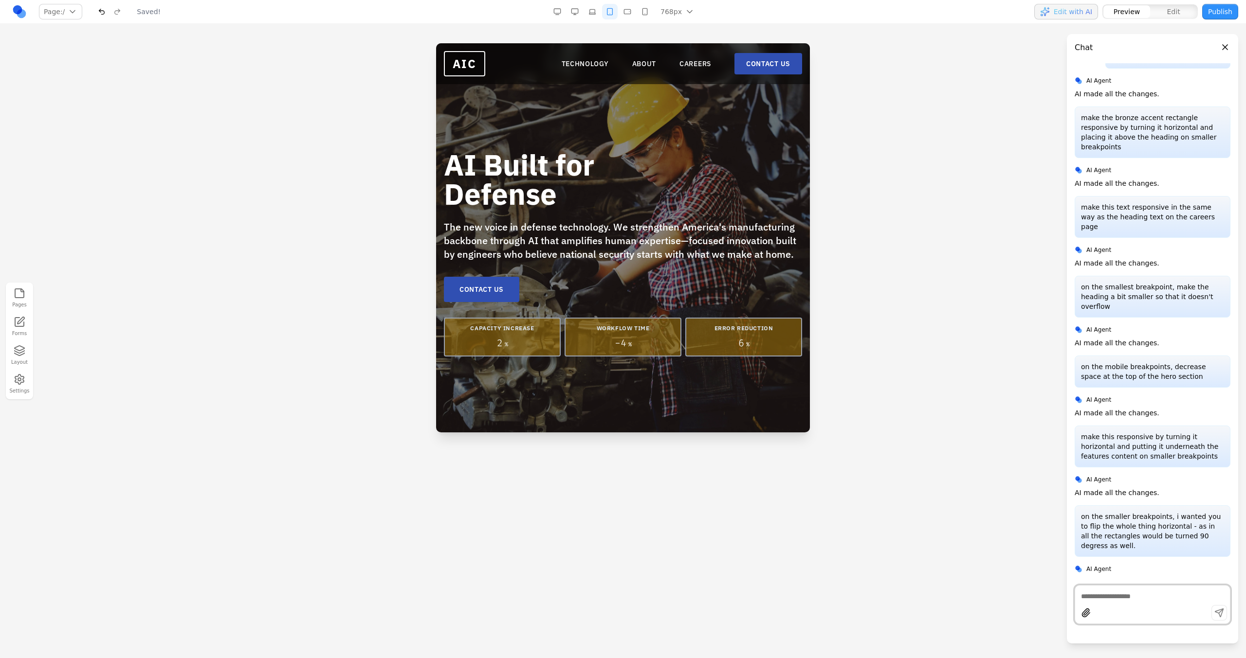
scroll to position [0, 0]
click at [586, 65] on link "TECHNOLOGY" at bounding box center [584, 64] width 47 height 10
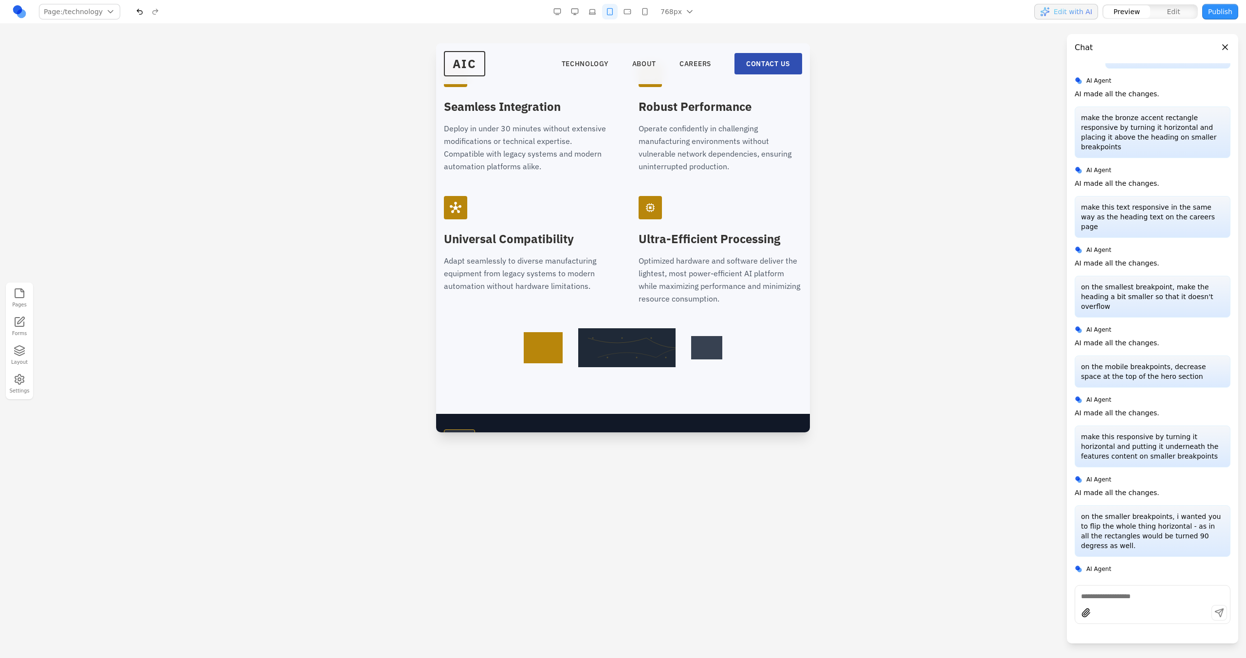
scroll to position [2130, 0]
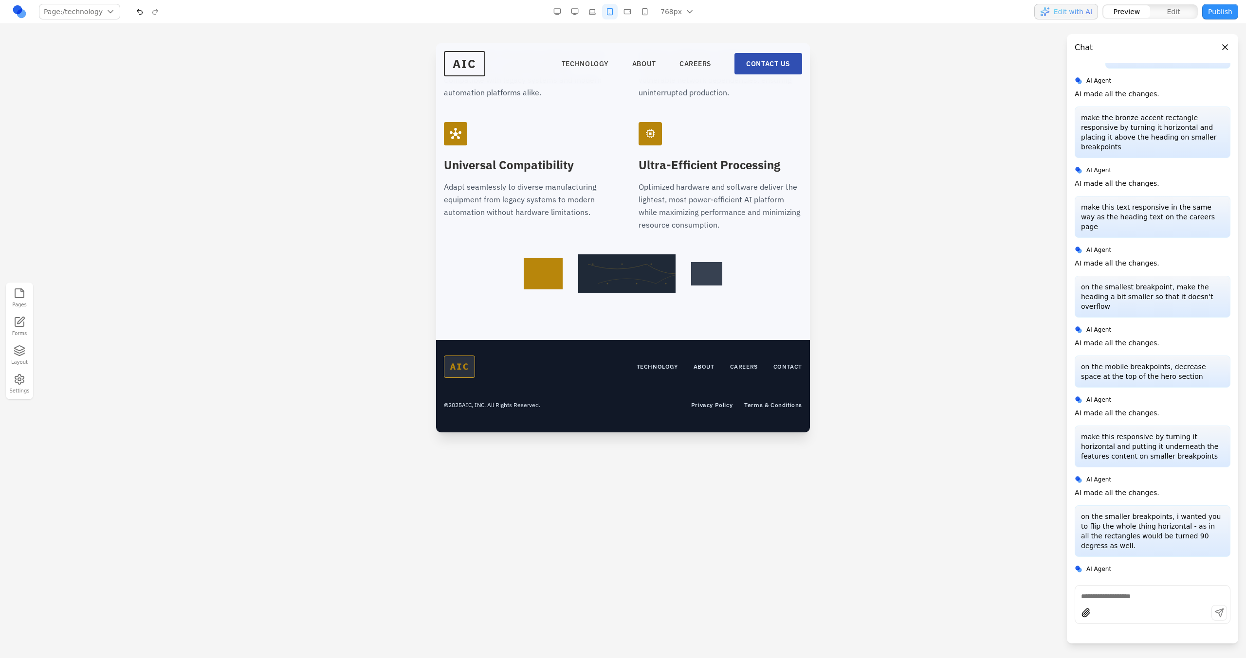
click at [596, 13] on button "button" at bounding box center [592, 12] width 16 height 16
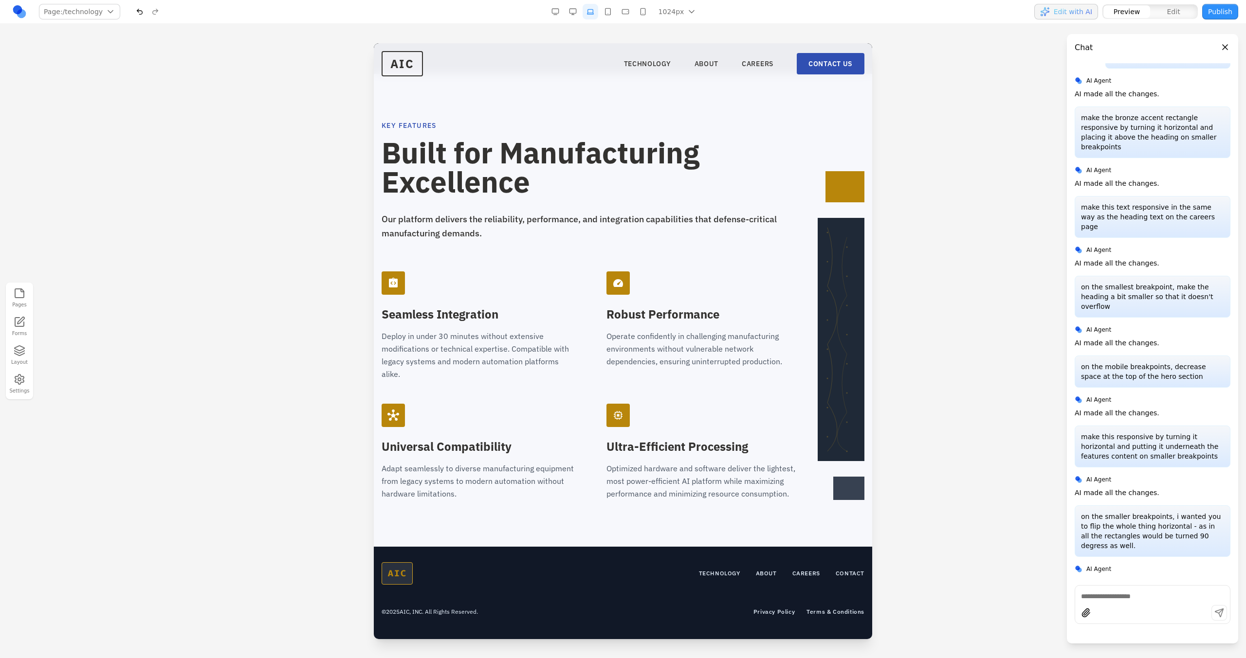
scroll to position [1400, 0]
click at [610, 15] on button "button" at bounding box center [608, 12] width 16 height 16
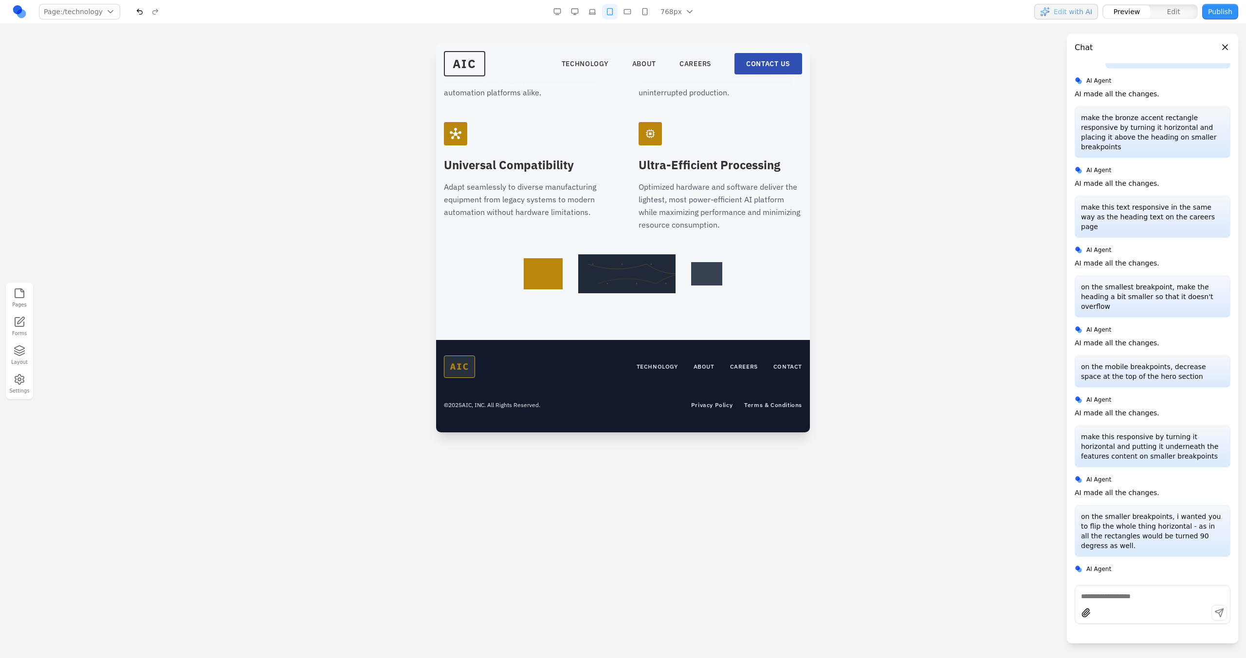
click at [634, 7] on button "button" at bounding box center [627, 12] width 16 height 16
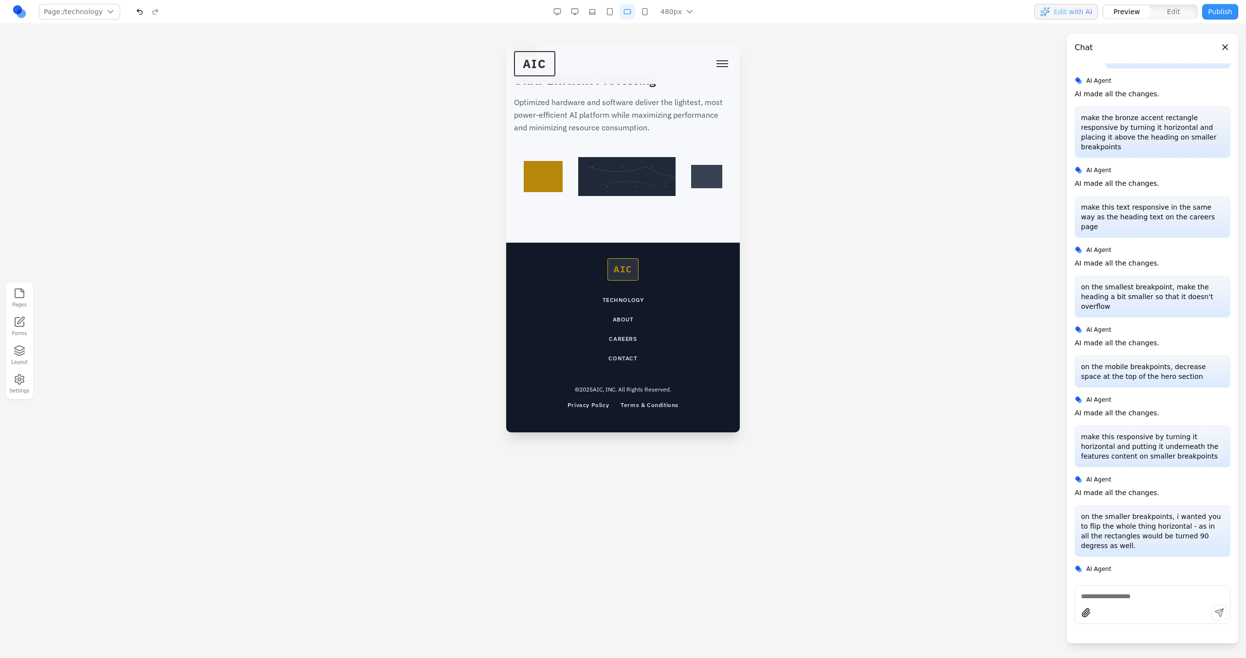
click at [647, 15] on button "button" at bounding box center [645, 12] width 16 height 16
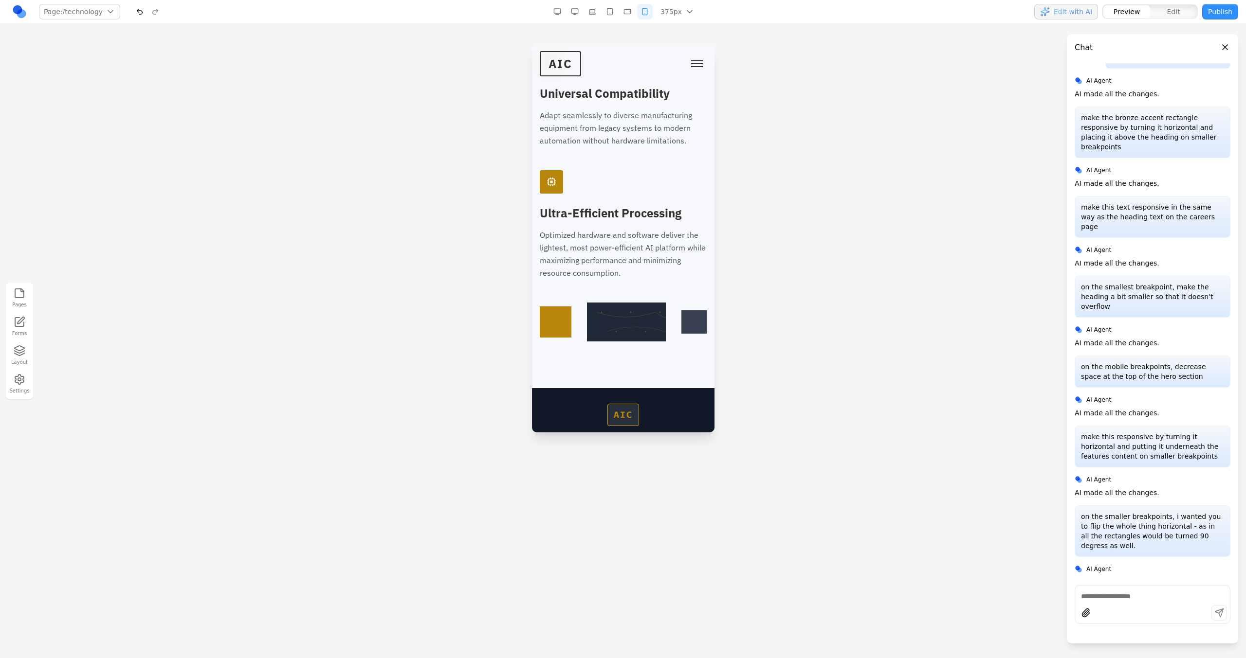
scroll to position [2848, 0]
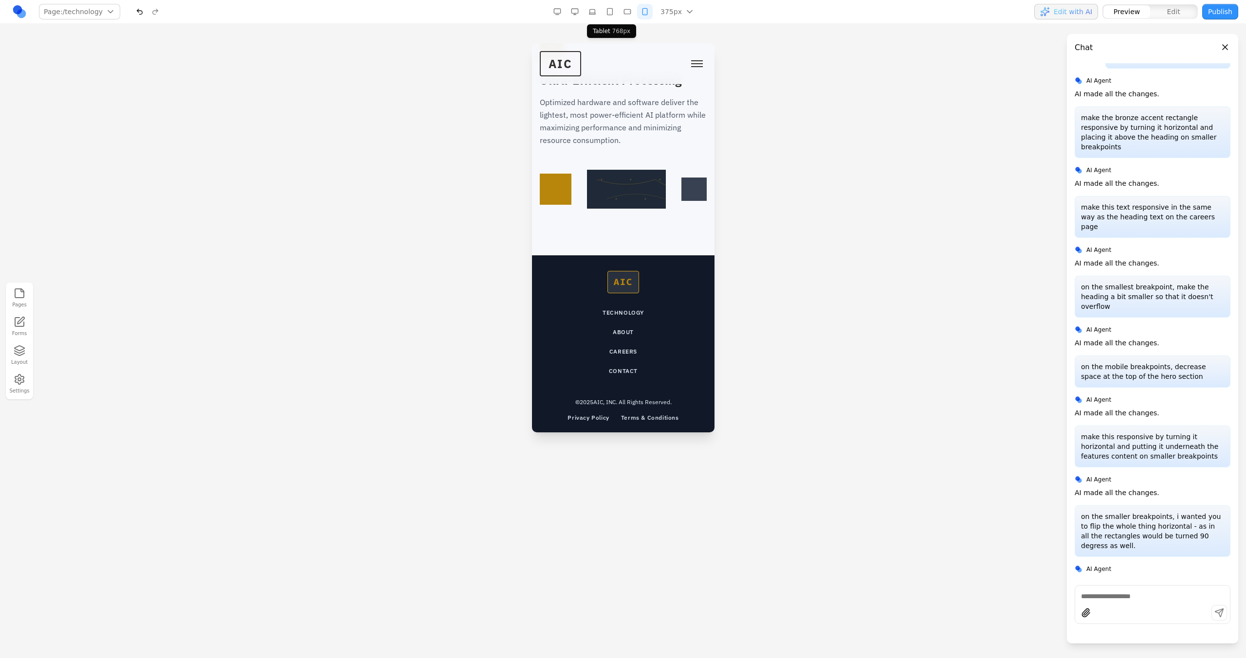
click at [612, 15] on button "button" at bounding box center [610, 12] width 16 height 16
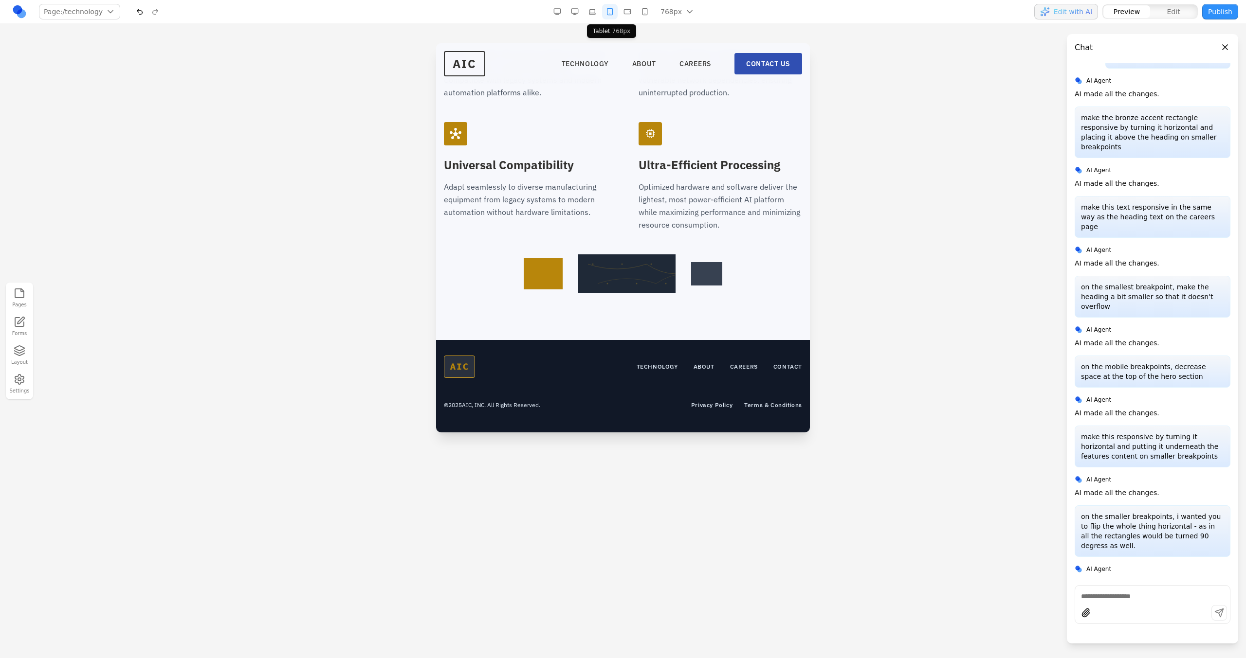
scroll to position [2130, 0]
click at [628, 4] on button "button" at bounding box center [627, 12] width 16 height 16
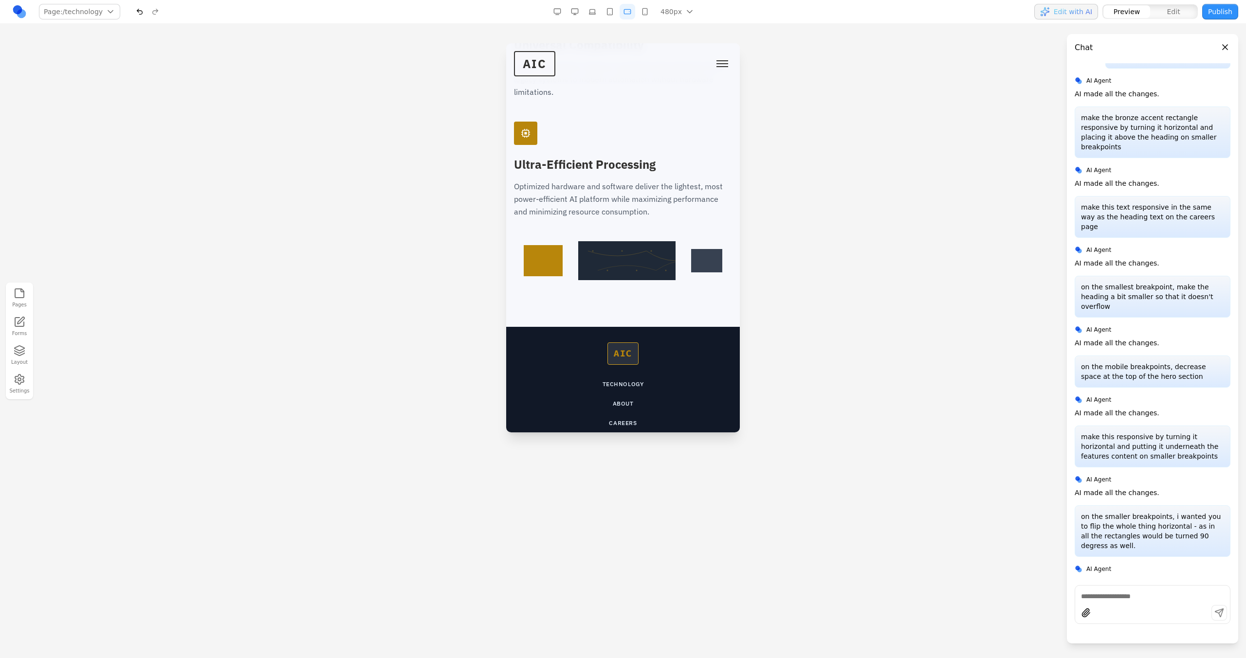
scroll to position [2495, 0]
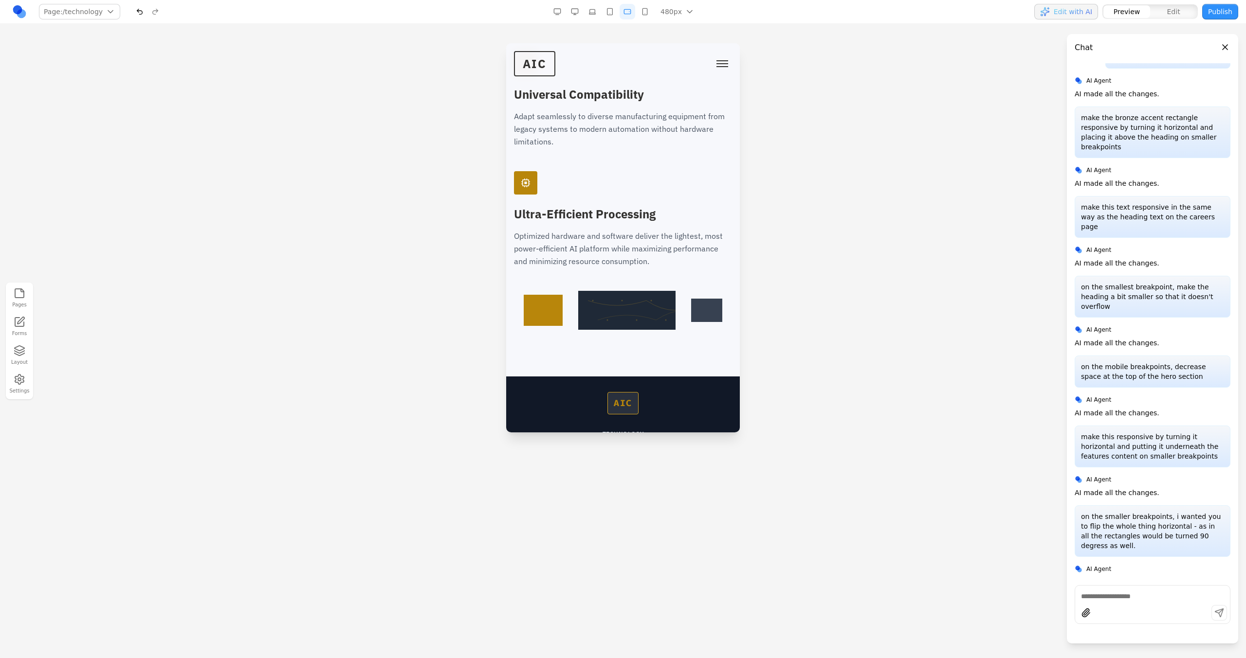
click at [646, 18] on button "button" at bounding box center [645, 12] width 16 height 16
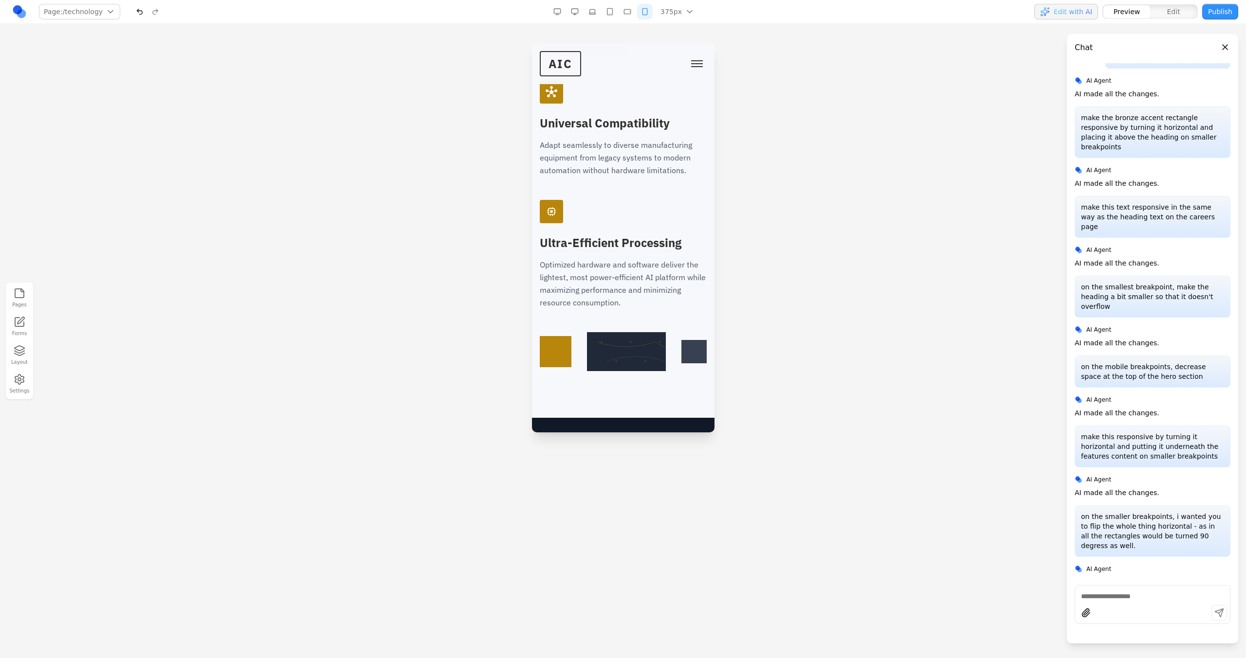
scroll to position [2714, 0]
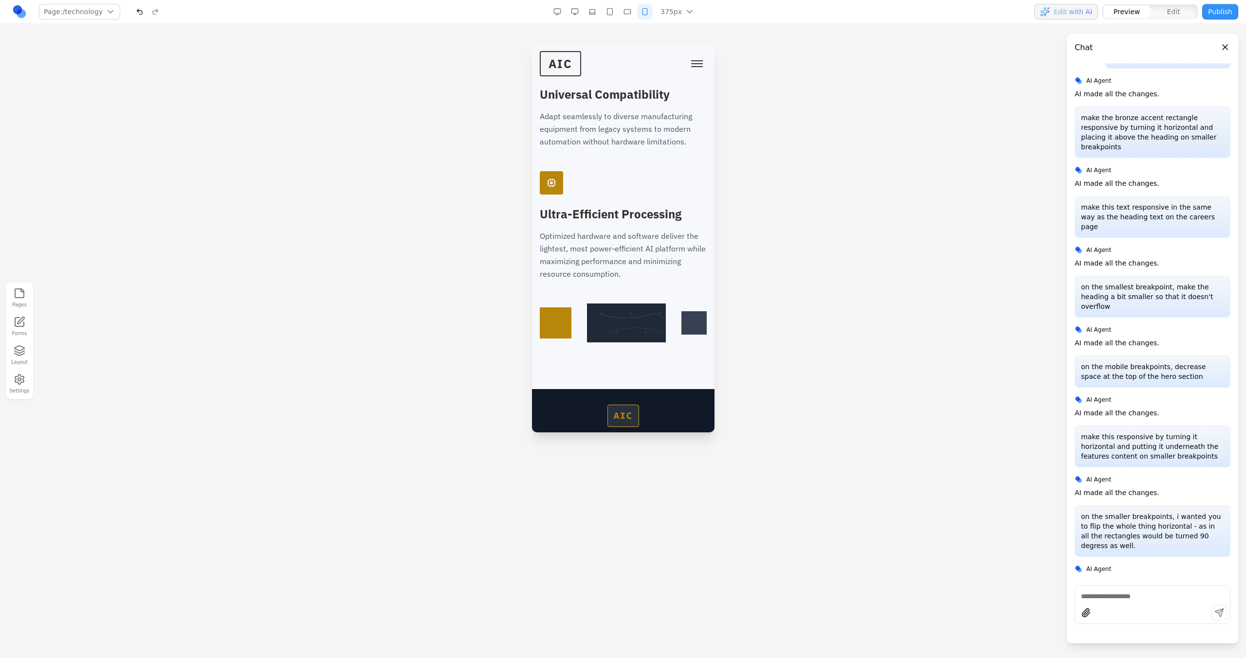
click at [611, 18] on button "button" at bounding box center [610, 12] width 16 height 16
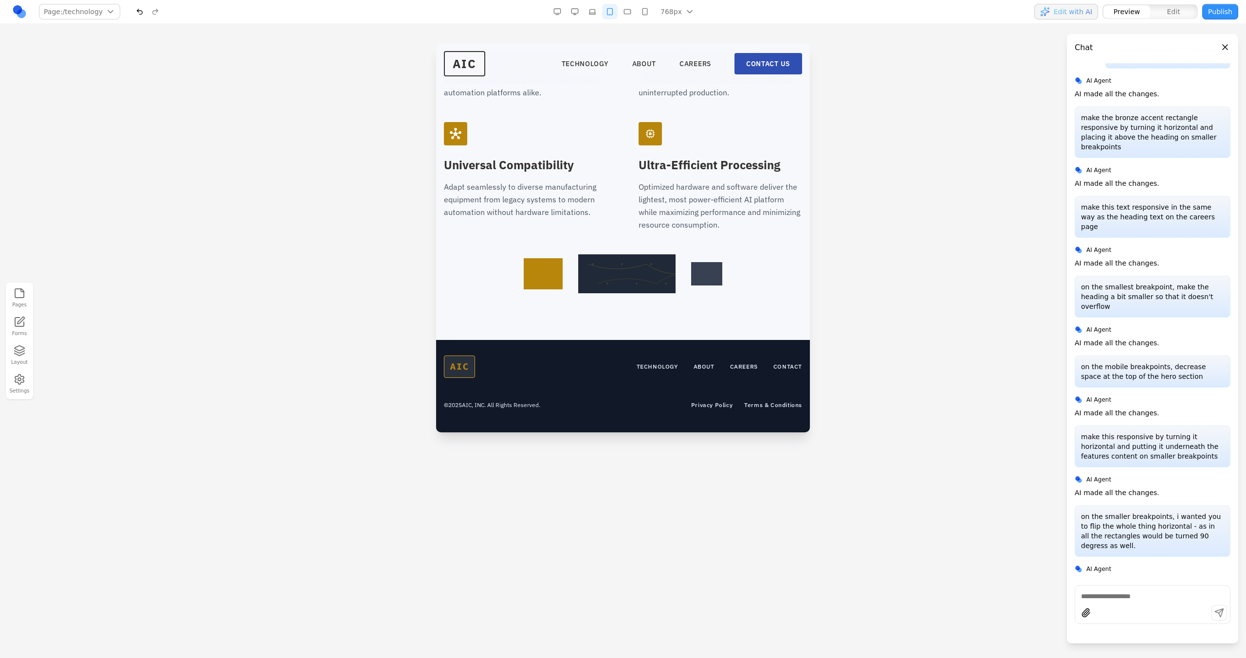
scroll to position [2130, 0]
click at [675, 270] on div at bounding box center [623, 273] width 358 height 39
click at [594, 244] on button at bounding box center [595, 239] width 16 height 16
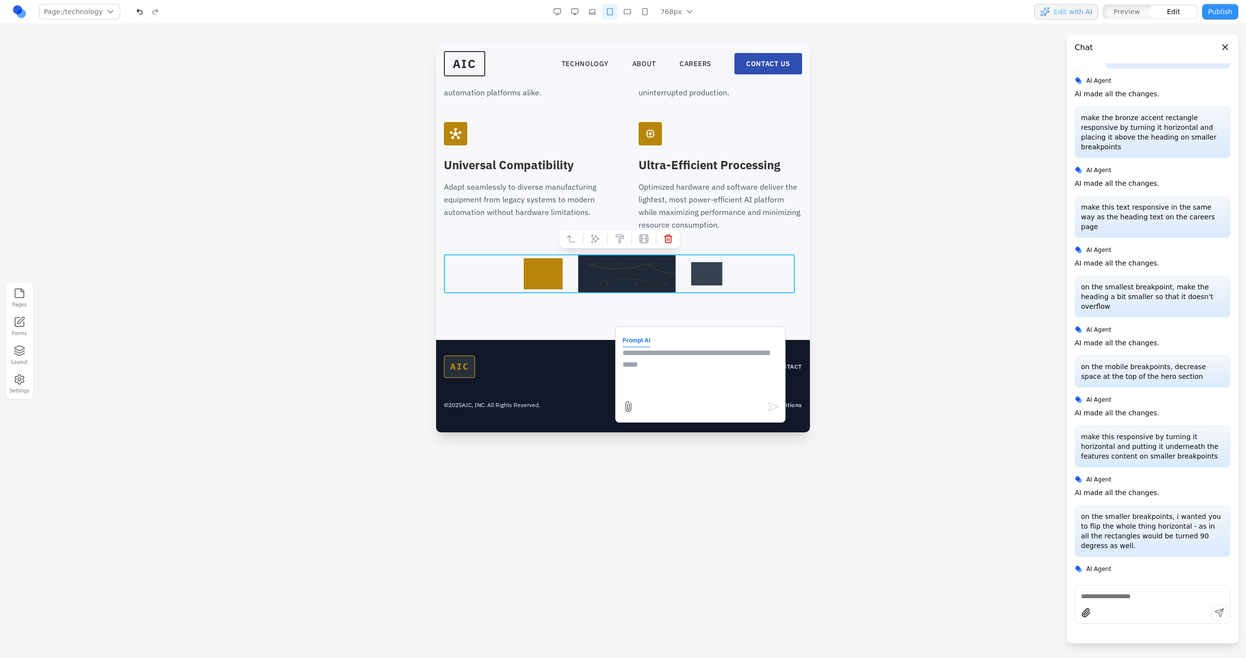
click at [670, 392] on textarea at bounding box center [700, 371] width 156 height 49
click at [713, 357] on textarea "**********" at bounding box center [700, 371] width 156 height 49
click at [716, 357] on textarea "**********" at bounding box center [700, 371] width 156 height 49
type textarea "**********"
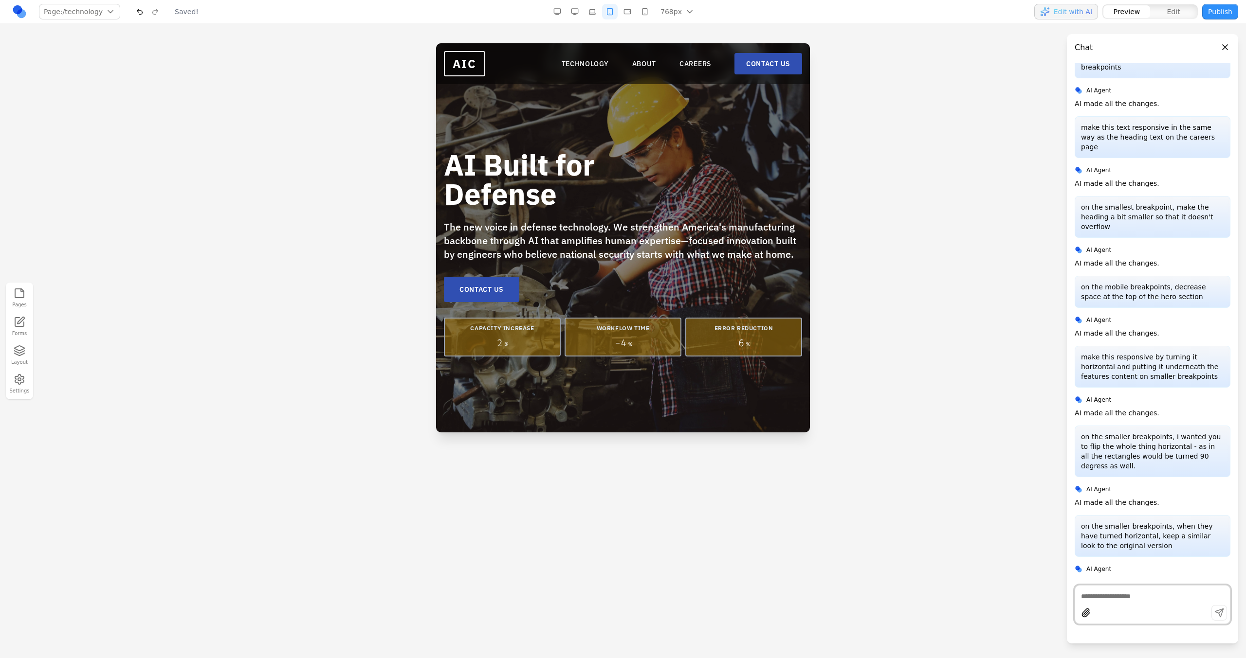
scroll to position [0, 0]
click at [595, 67] on link "TECHNOLOGY" at bounding box center [584, 64] width 47 height 10
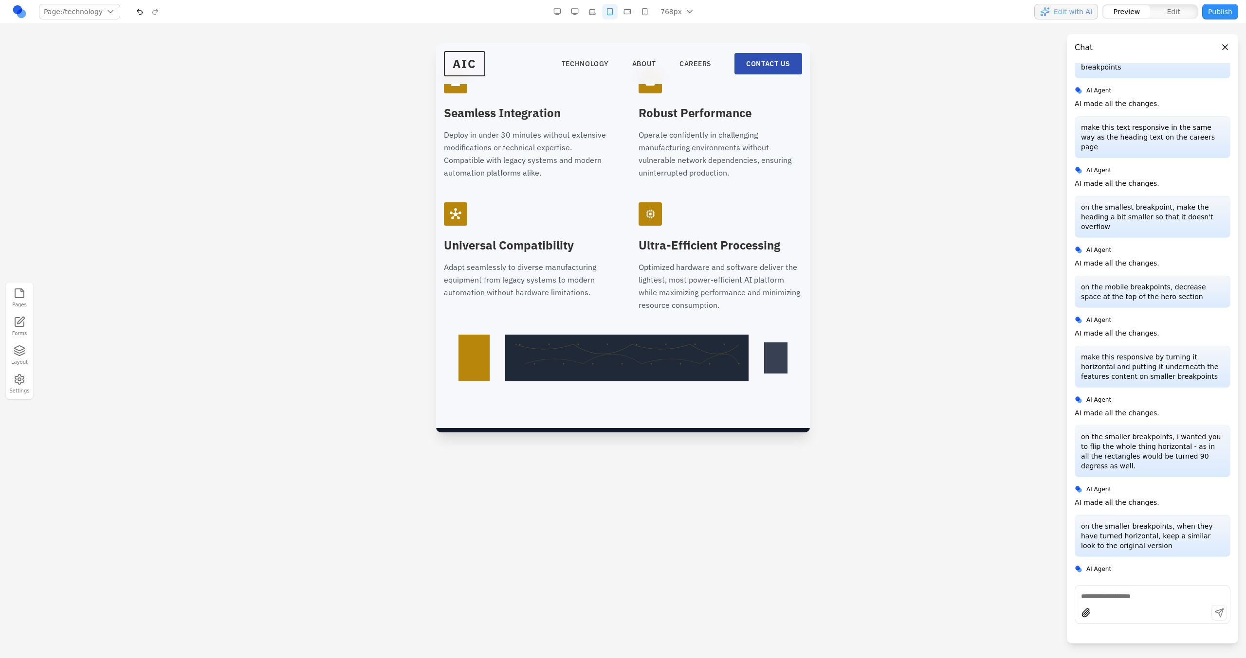
scroll to position [2137, 0]
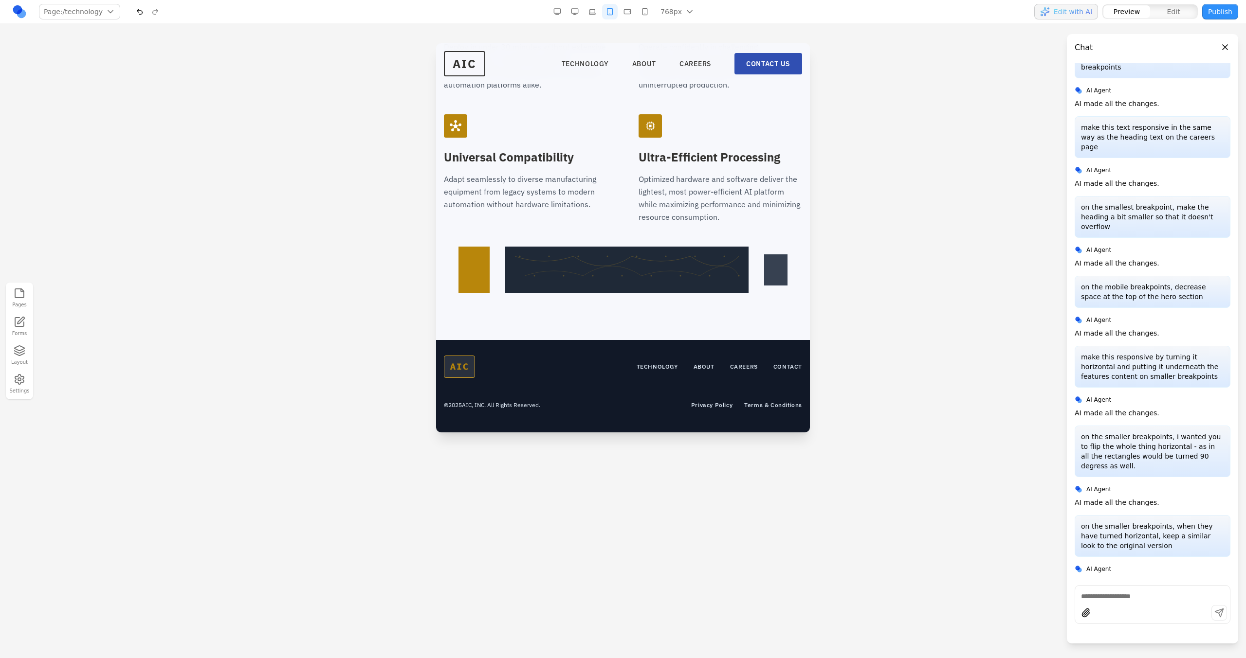
click at [597, 12] on button "button" at bounding box center [592, 12] width 16 height 16
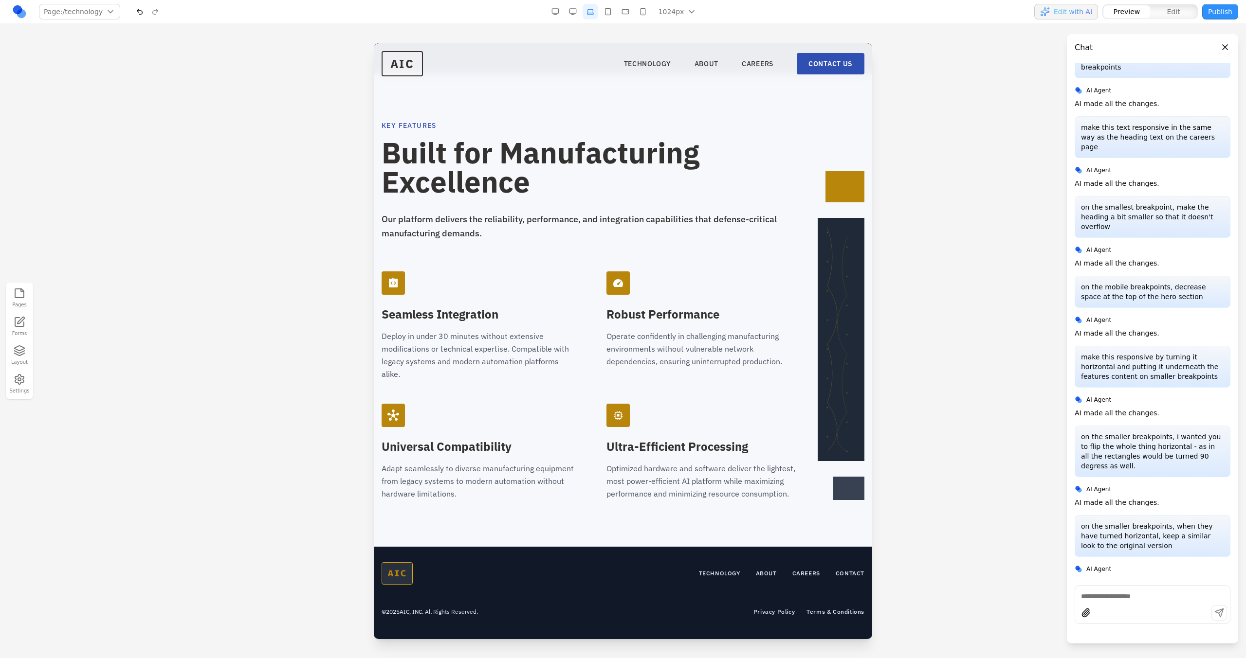
scroll to position [1400, 0]
click at [609, 12] on button "button" at bounding box center [608, 12] width 16 height 16
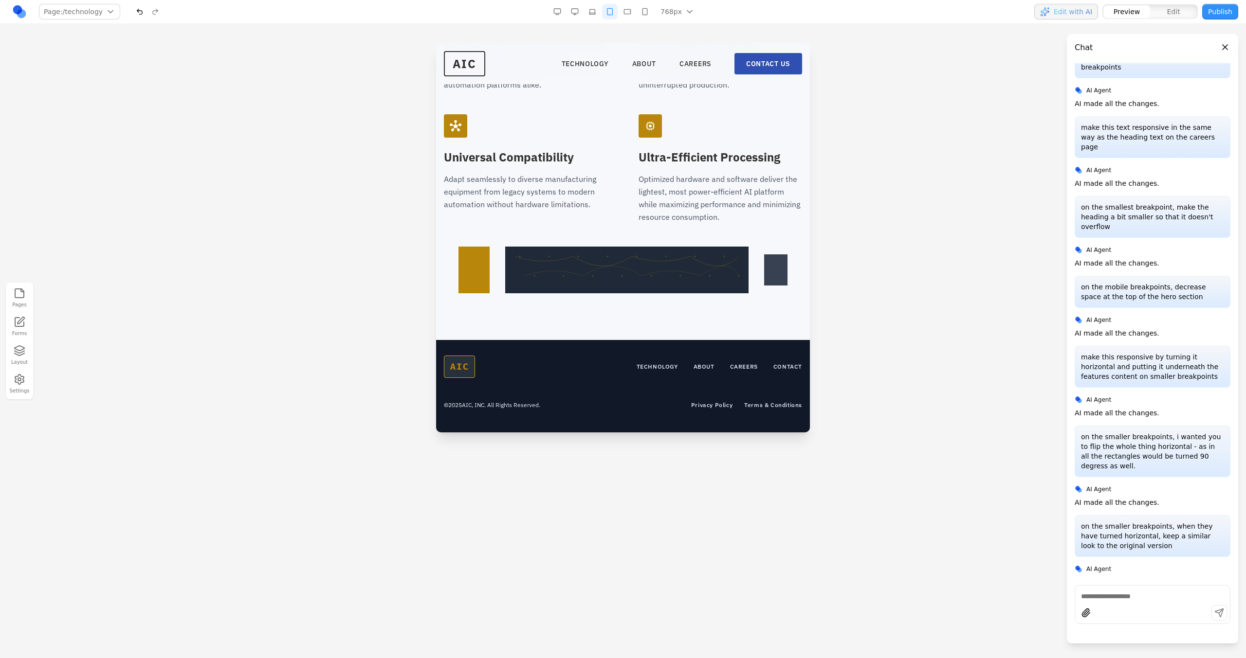
click at [630, 16] on button "button" at bounding box center [627, 12] width 16 height 16
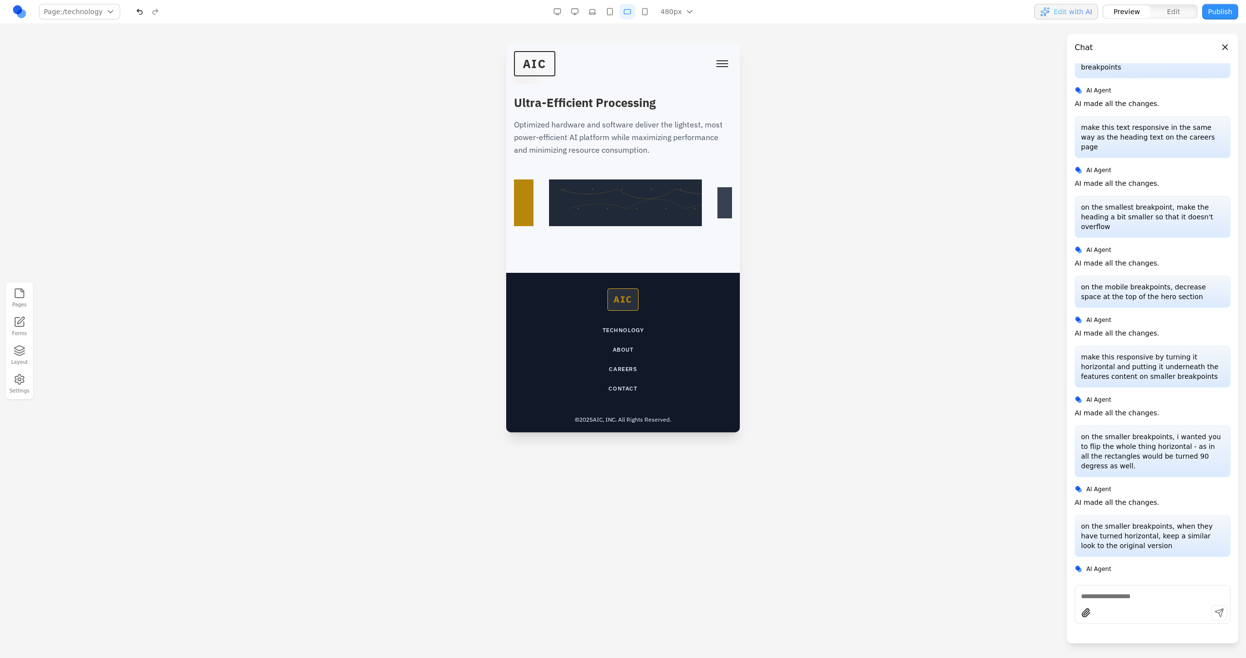
click at [648, 16] on button "button" at bounding box center [645, 12] width 16 height 16
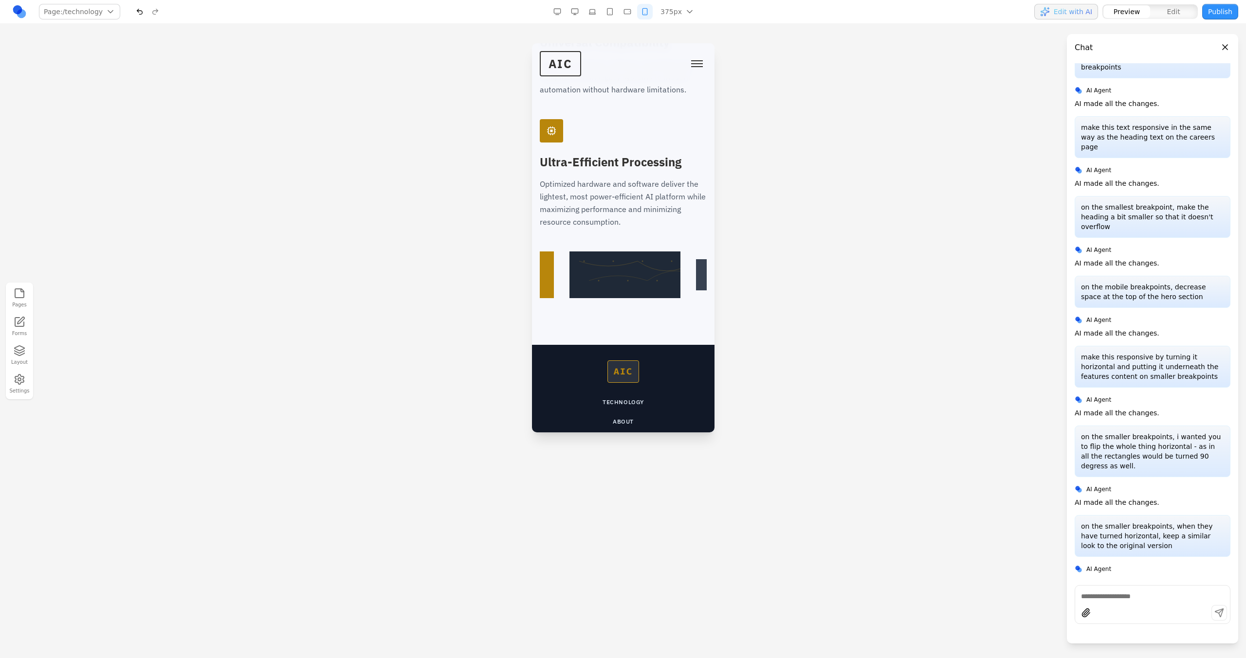
scroll to position [2772, 0]
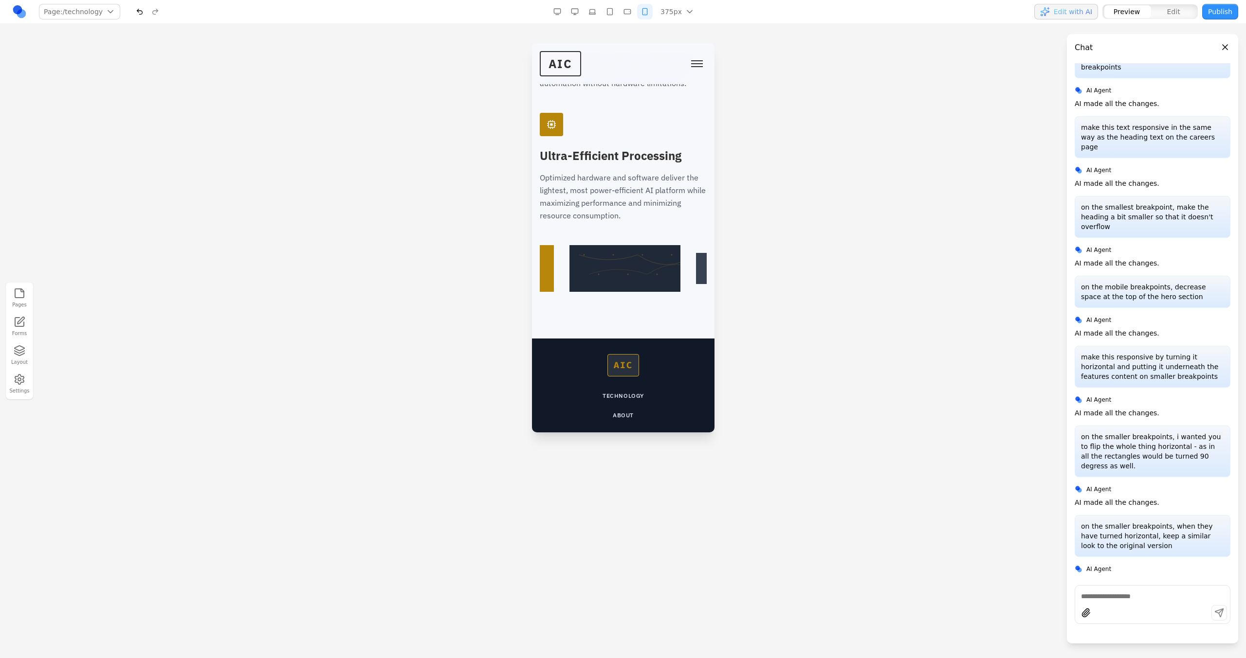
click at [632, 15] on button "button" at bounding box center [627, 12] width 16 height 16
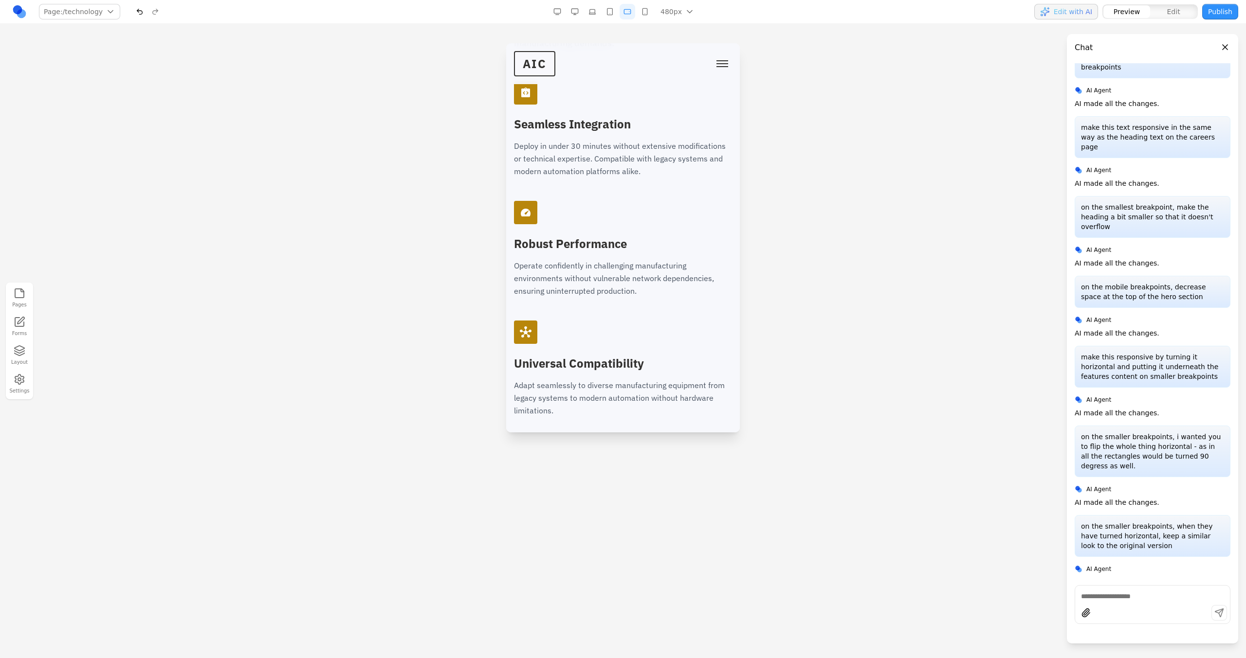
scroll to position [2135, 0]
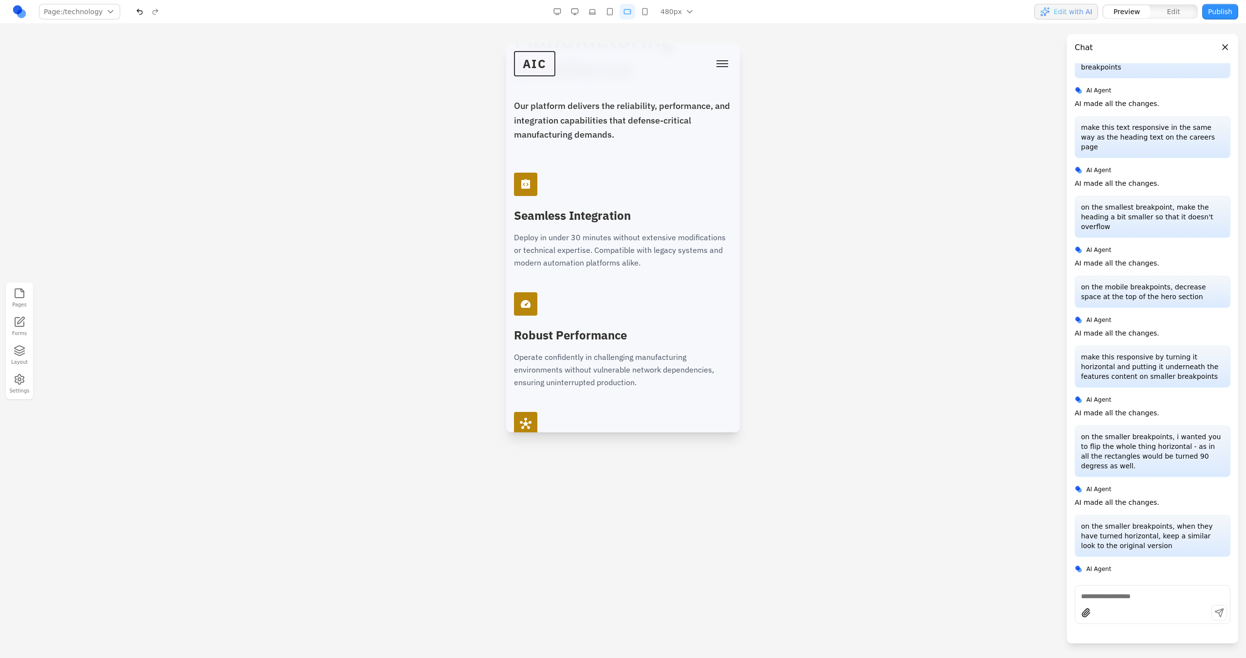
click at [635, 15] on button "button" at bounding box center [627, 12] width 16 height 16
click at [637, 15] on button "button" at bounding box center [645, 12] width 16 height 16
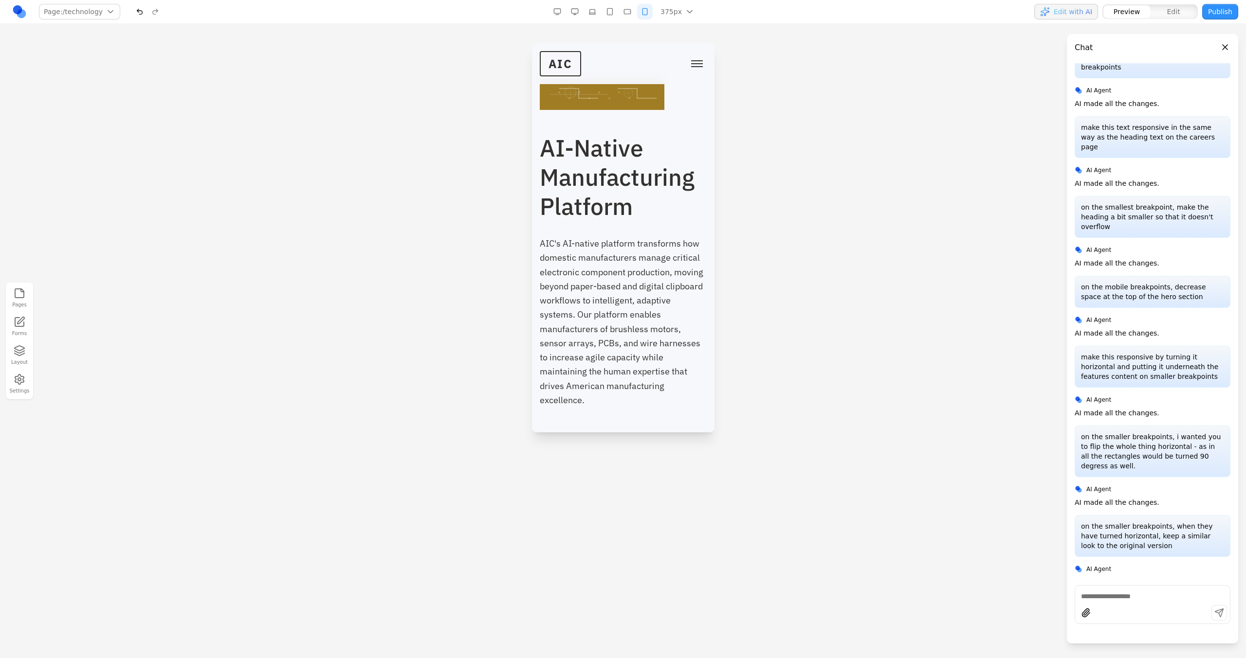
scroll to position [0, 0]
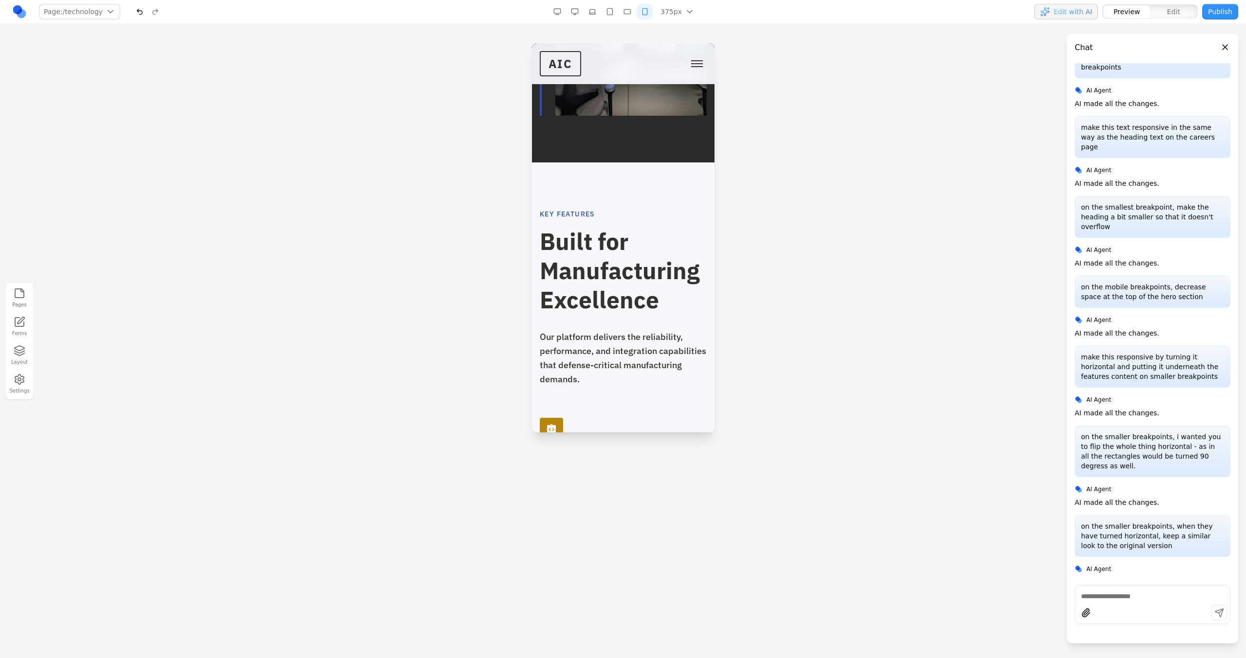
click at [623, 12] on button "button" at bounding box center [627, 12] width 16 height 16
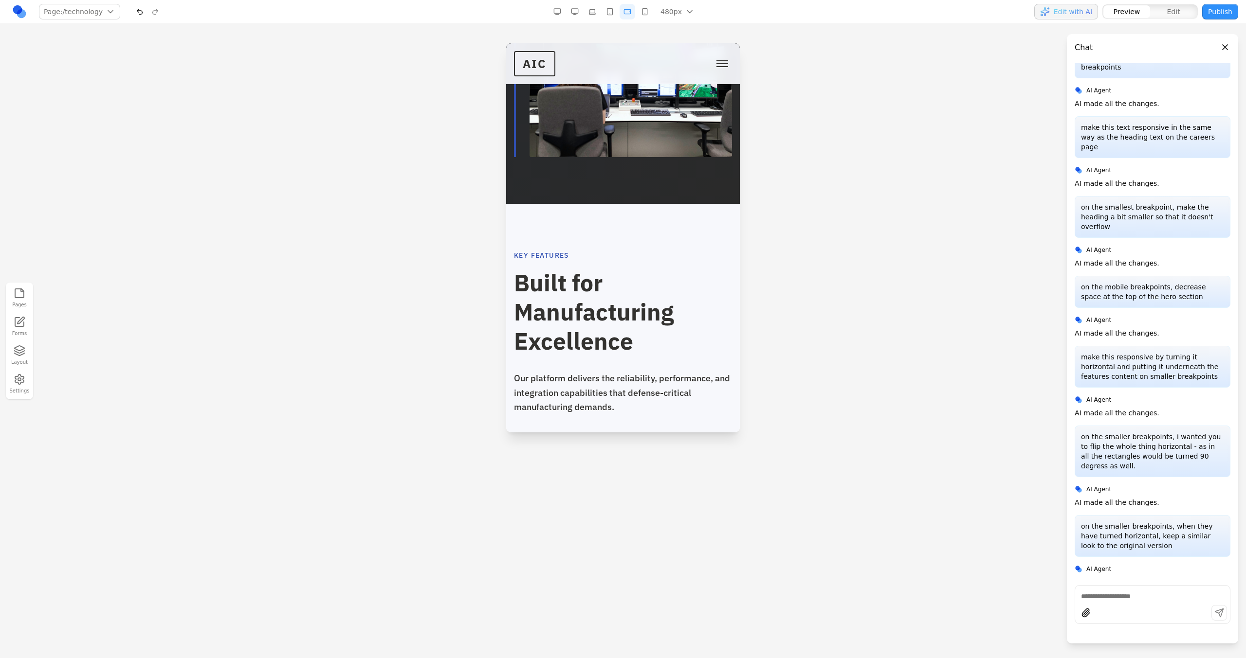
click at [605, 8] on button "button" at bounding box center [610, 12] width 16 height 16
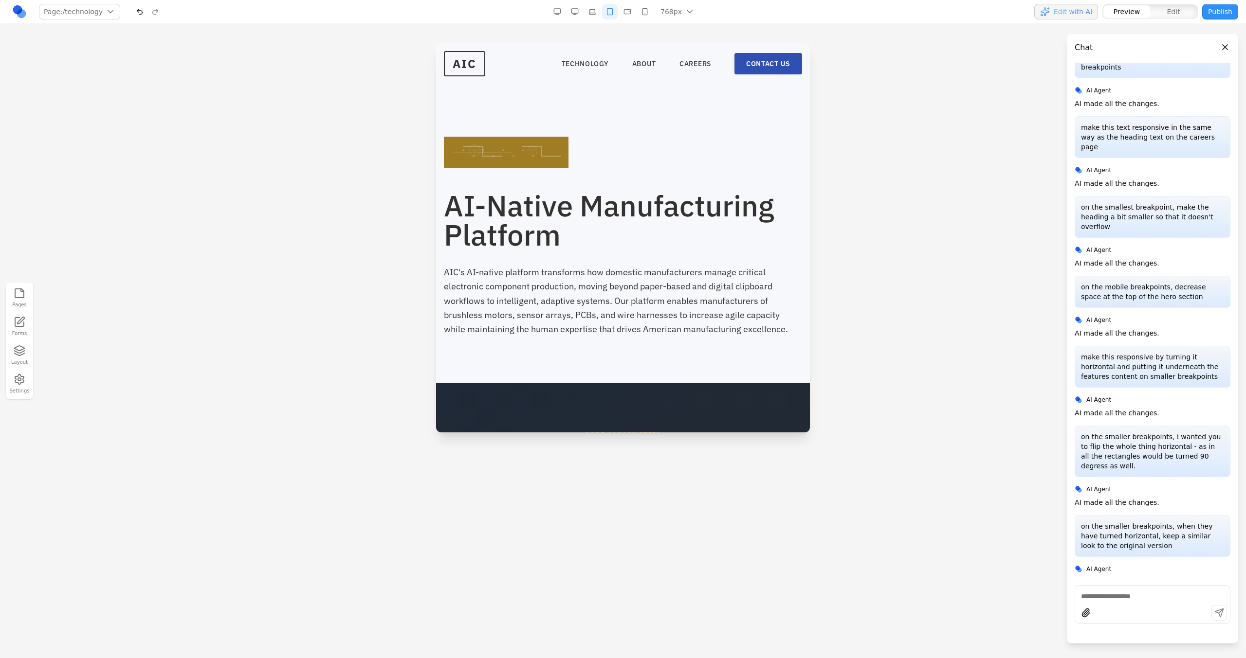
click at [587, 18] on button "button" at bounding box center [592, 12] width 16 height 16
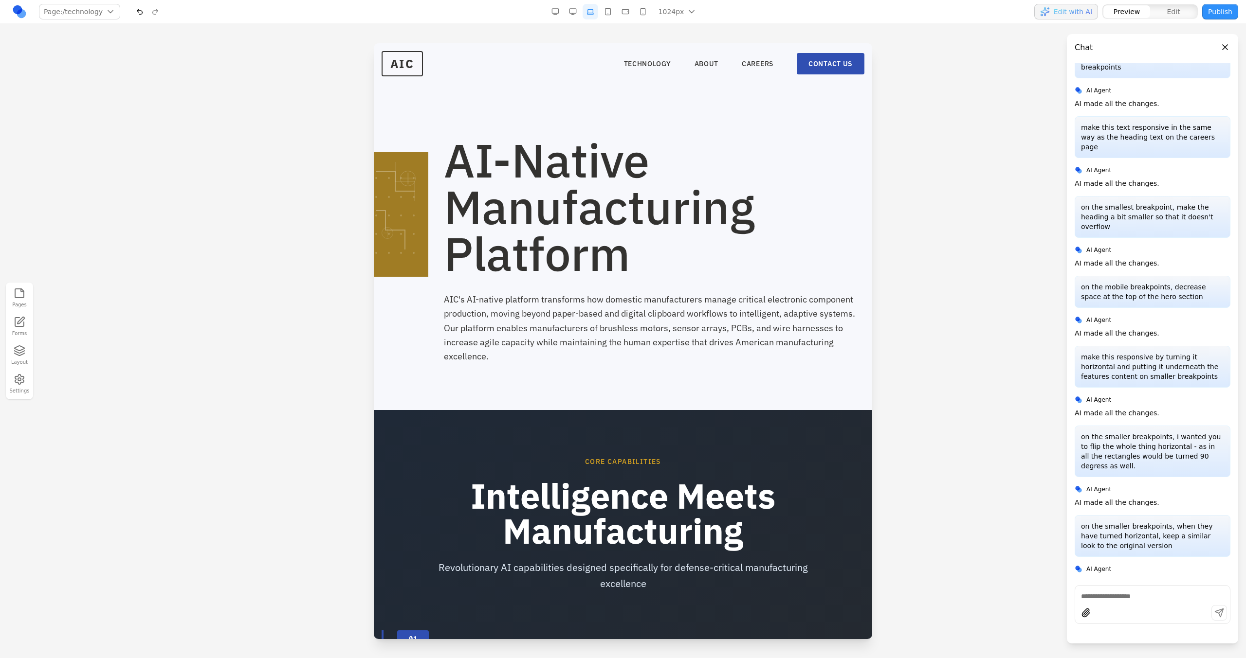
click at [580, 17] on button "button" at bounding box center [573, 12] width 16 height 16
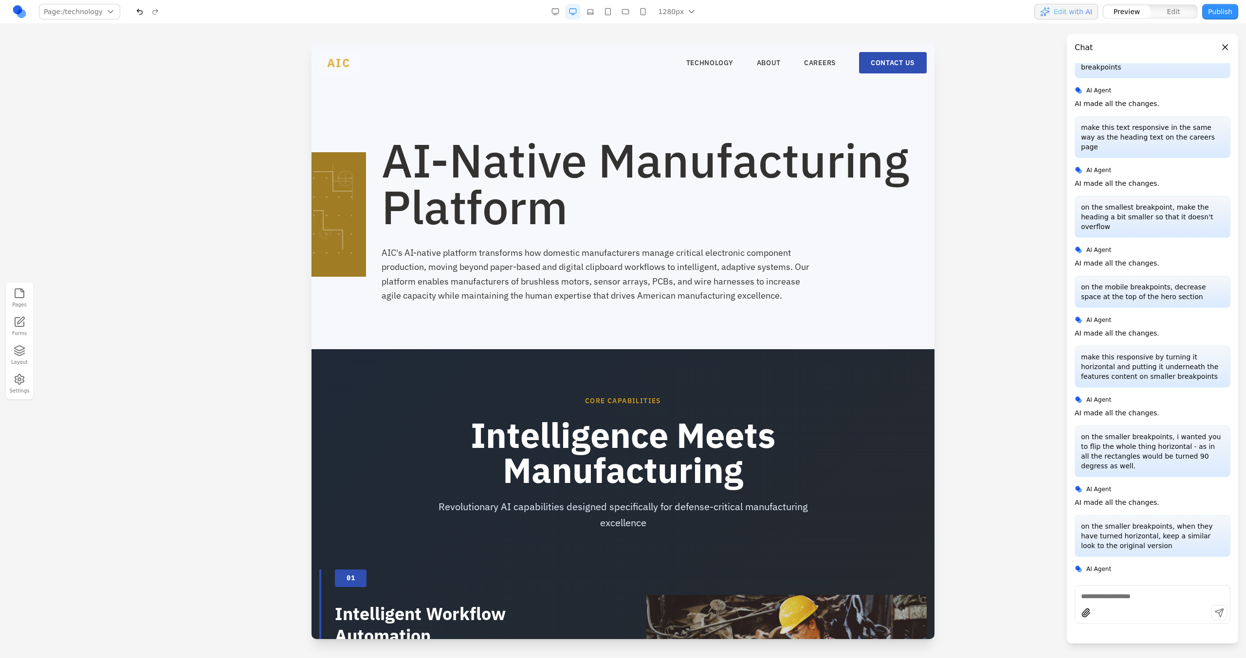
click at [340, 70] on span "AIC" at bounding box center [338, 62] width 39 height 23
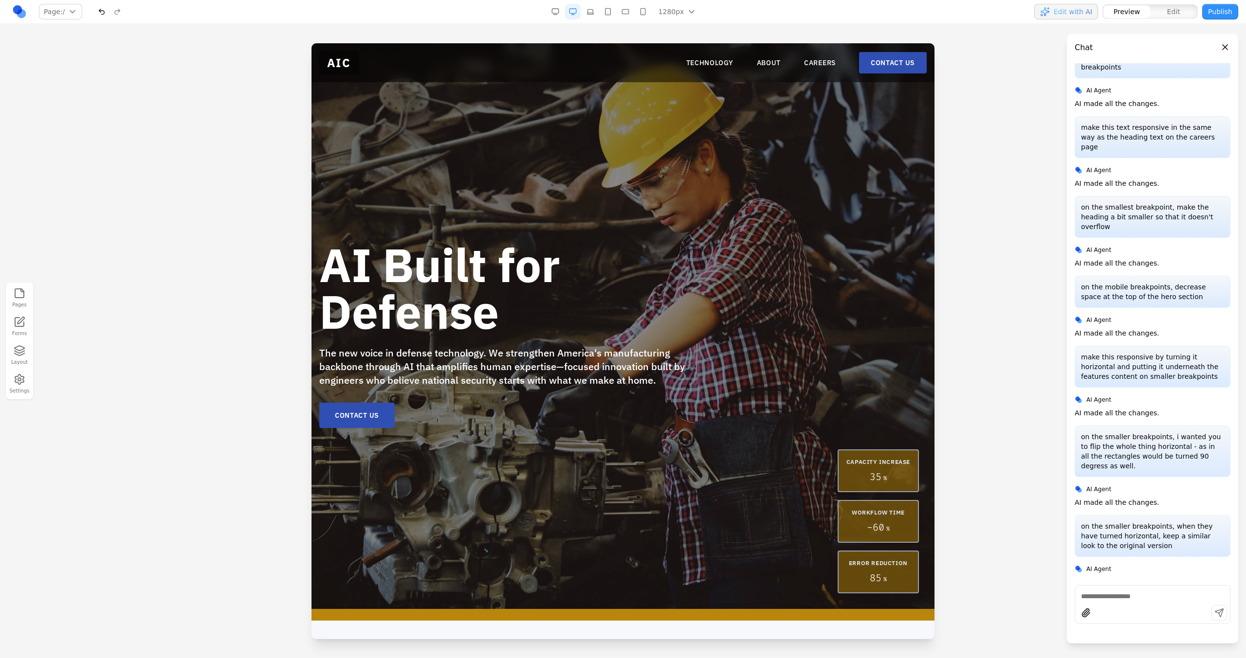
scroll to position [29, 0]
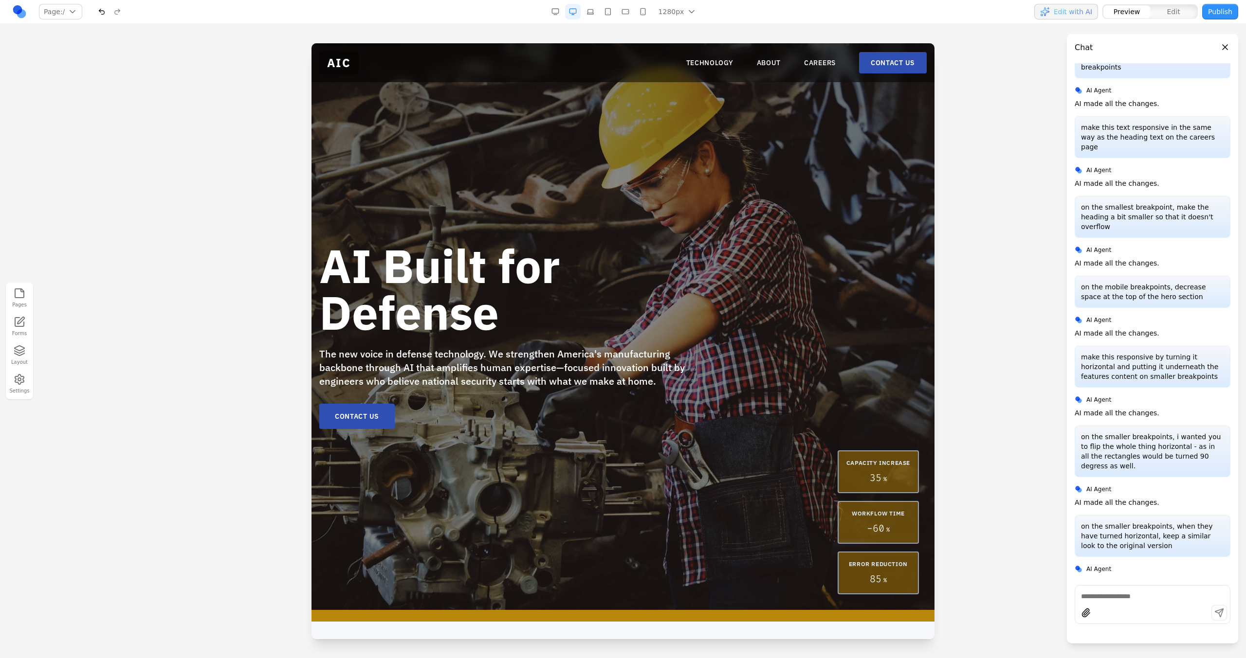
click at [593, 14] on button "button" at bounding box center [590, 12] width 16 height 16
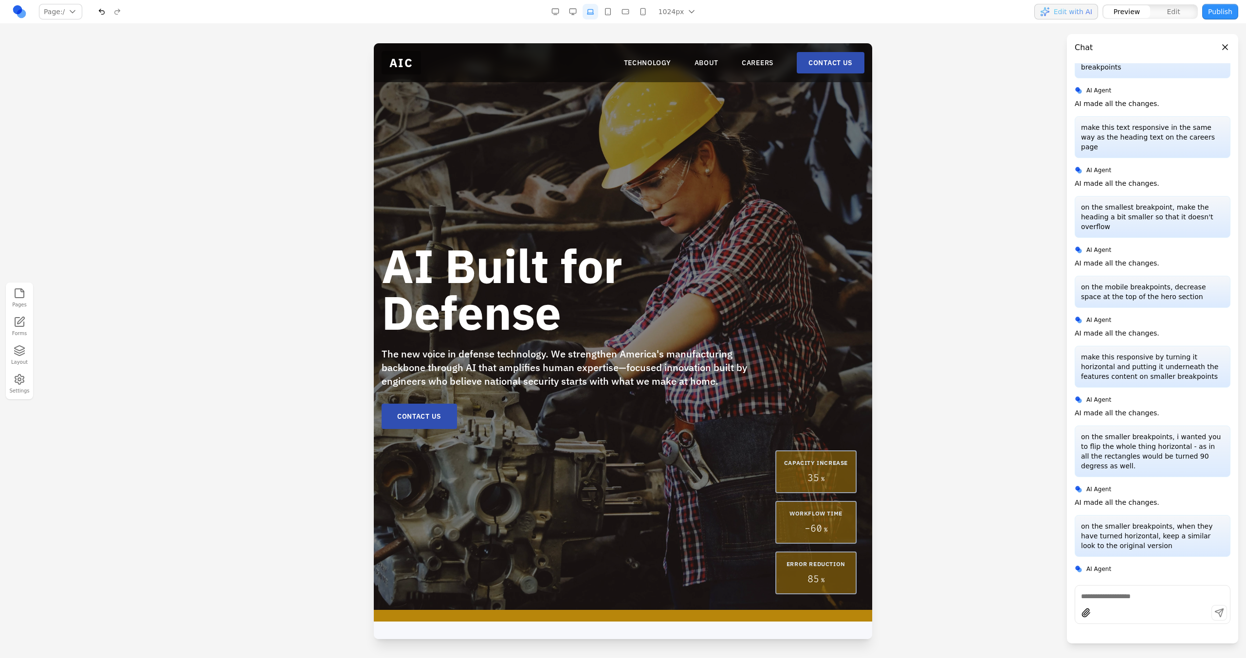
click at [605, 13] on button "button" at bounding box center [608, 12] width 16 height 16
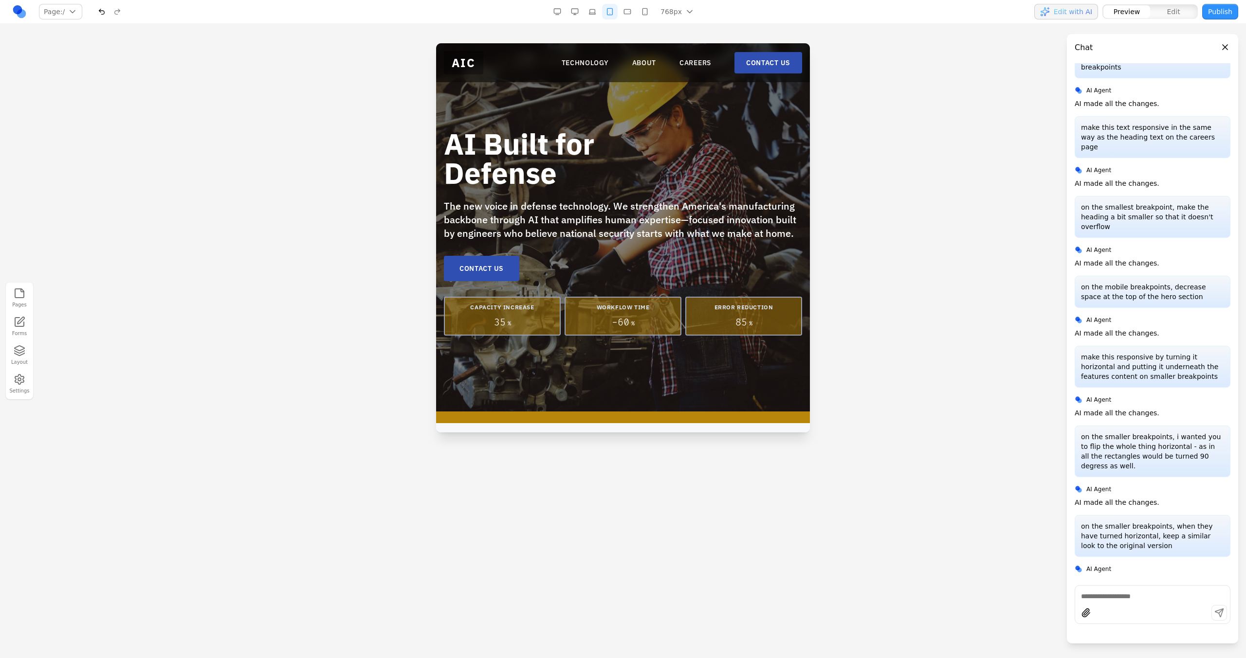
scroll to position [0, 0]
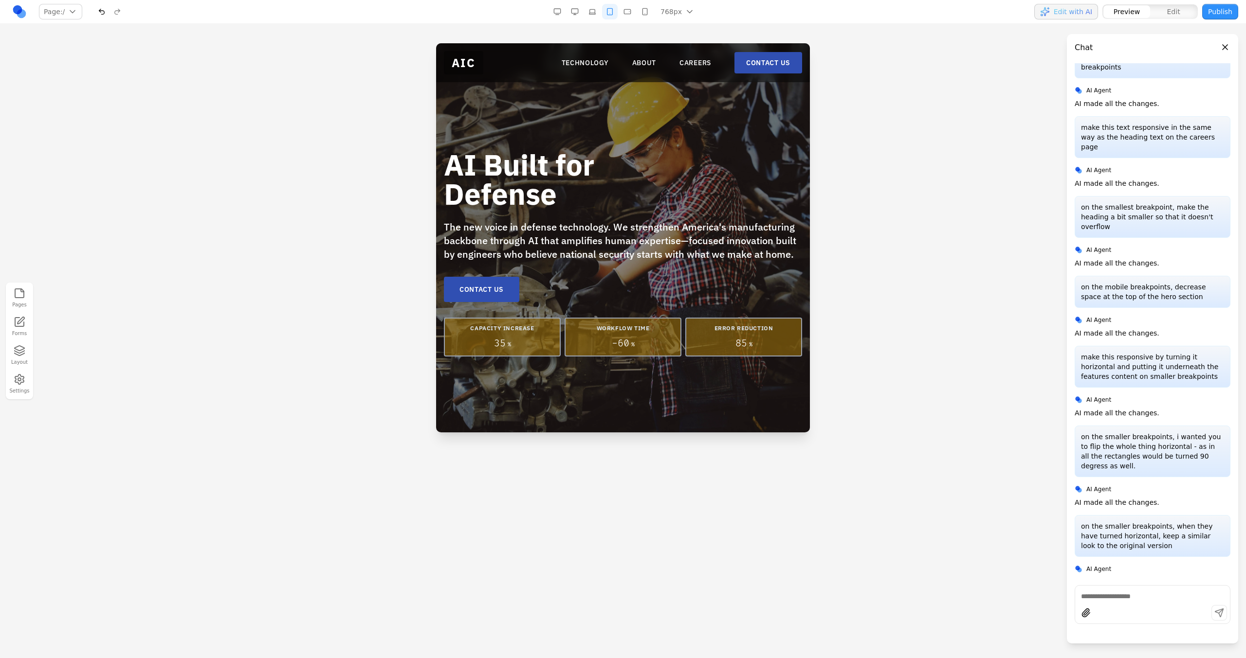
click at [627, 11] on button "button" at bounding box center [627, 12] width 16 height 16
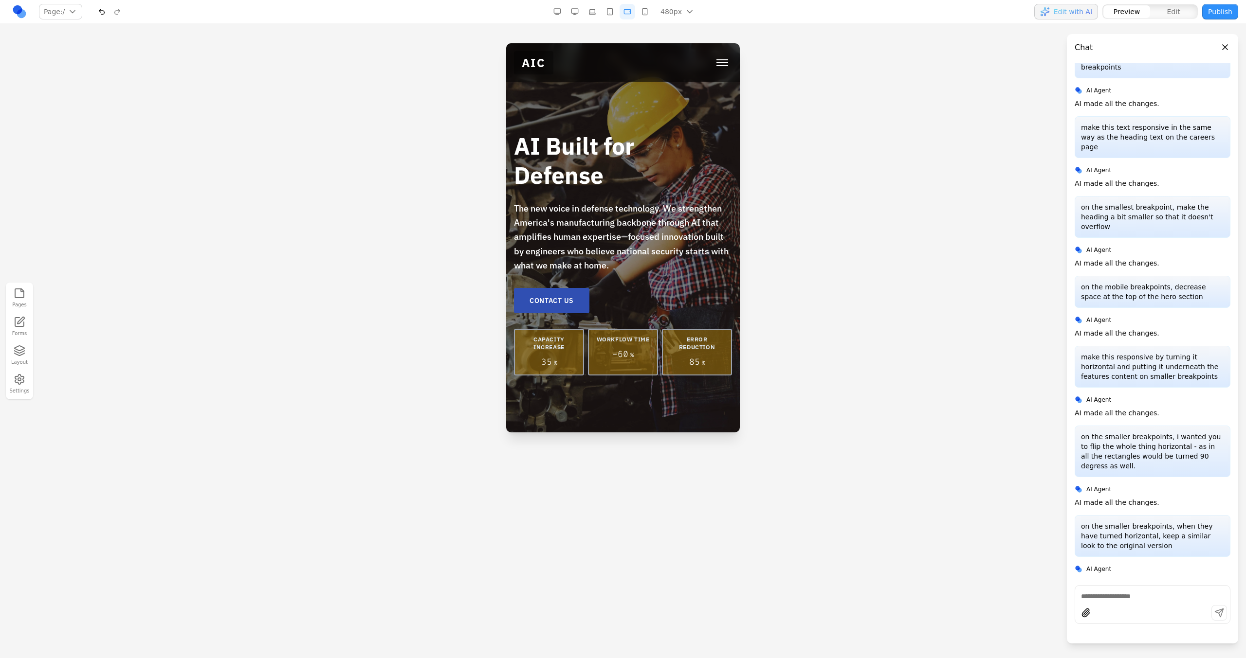
click at [648, 12] on button "button" at bounding box center [645, 12] width 16 height 16
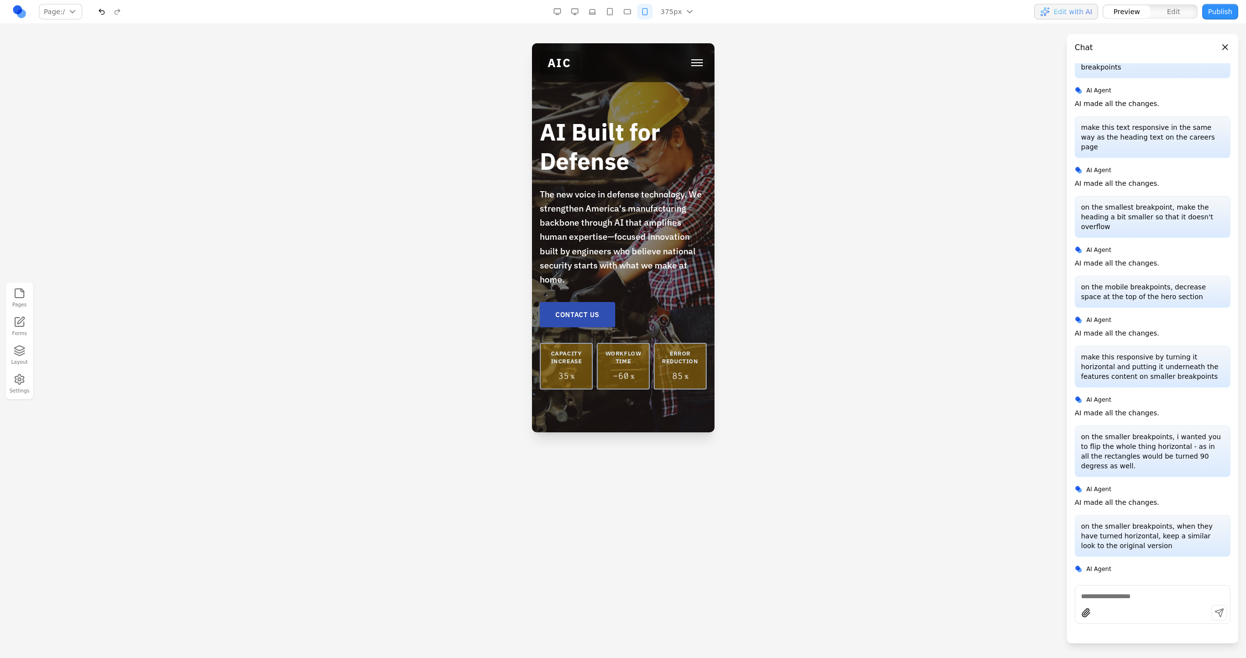
click at [611, 7] on button "button" at bounding box center [610, 12] width 16 height 16
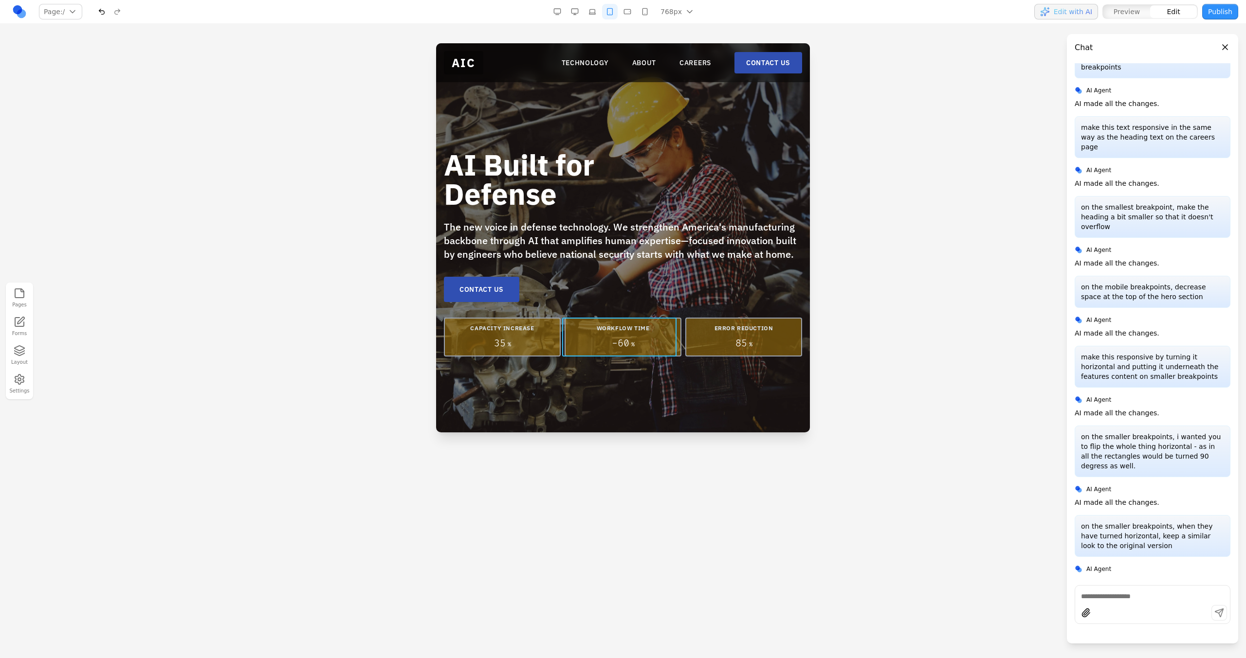
click at [564, 331] on div "WORKFLOW TIME - 60 %" at bounding box center [622, 337] width 117 height 39
click at [560, 331] on div "CAPACITY INCREASE 35 % WORKFLOW TIME - 60 % ERROR REDUCTION 85 %" at bounding box center [623, 337] width 358 height 39
click at [589, 306] on button at bounding box center [595, 302] width 16 height 16
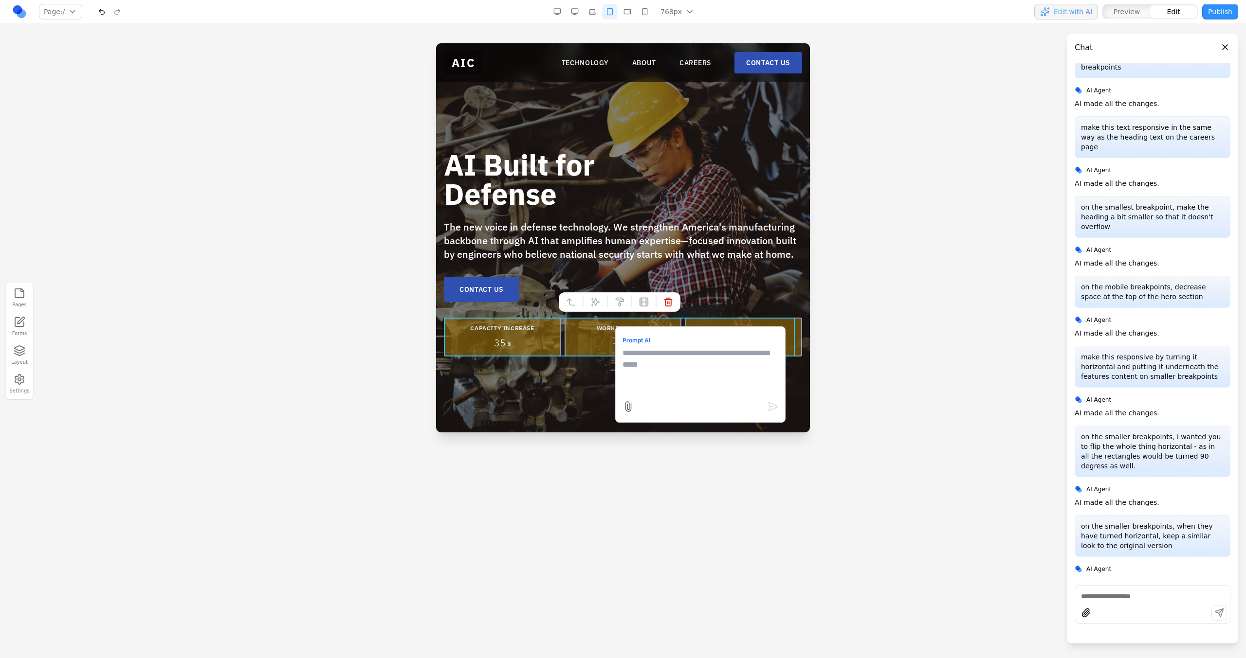
click at [661, 371] on textarea at bounding box center [700, 371] width 156 height 49
type textarea "*"
type textarea "**********"
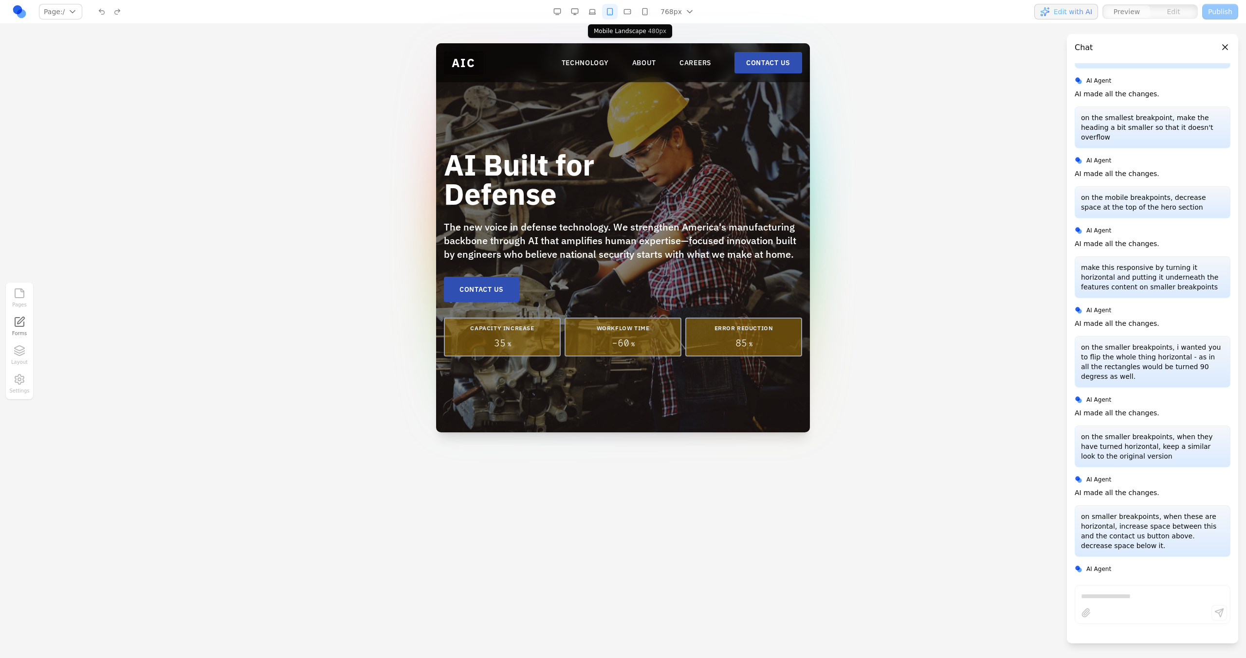
scroll to position [474, 0]
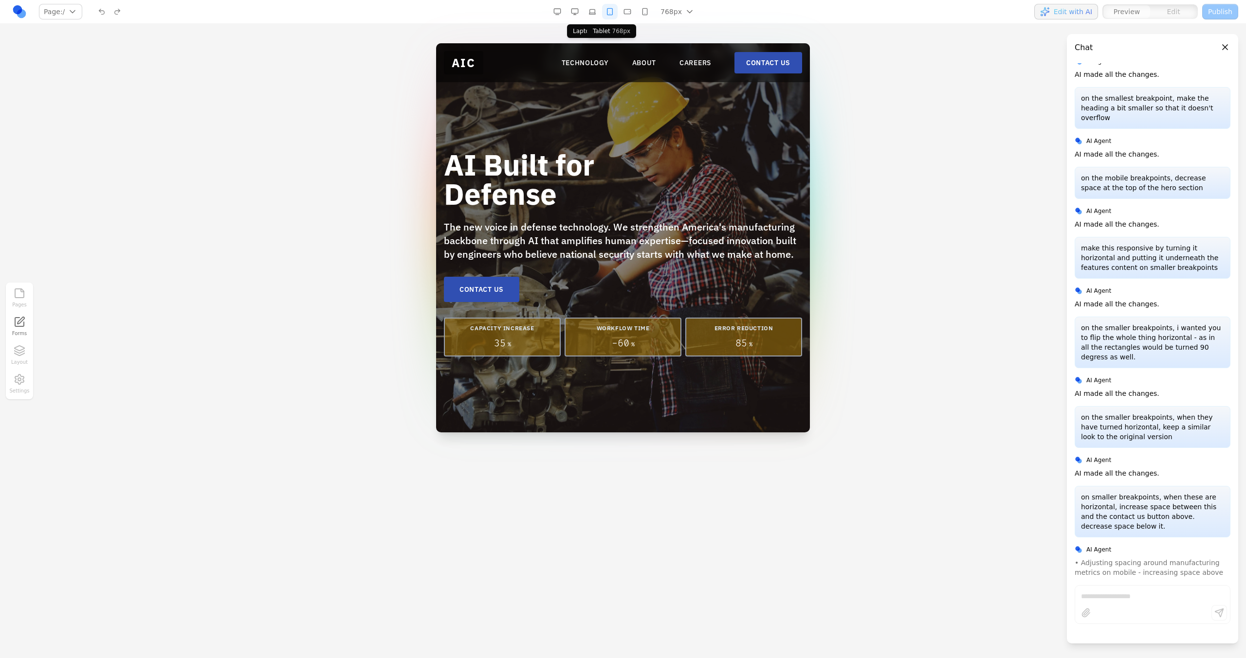
click at [598, 12] on button "button" at bounding box center [592, 12] width 16 height 16
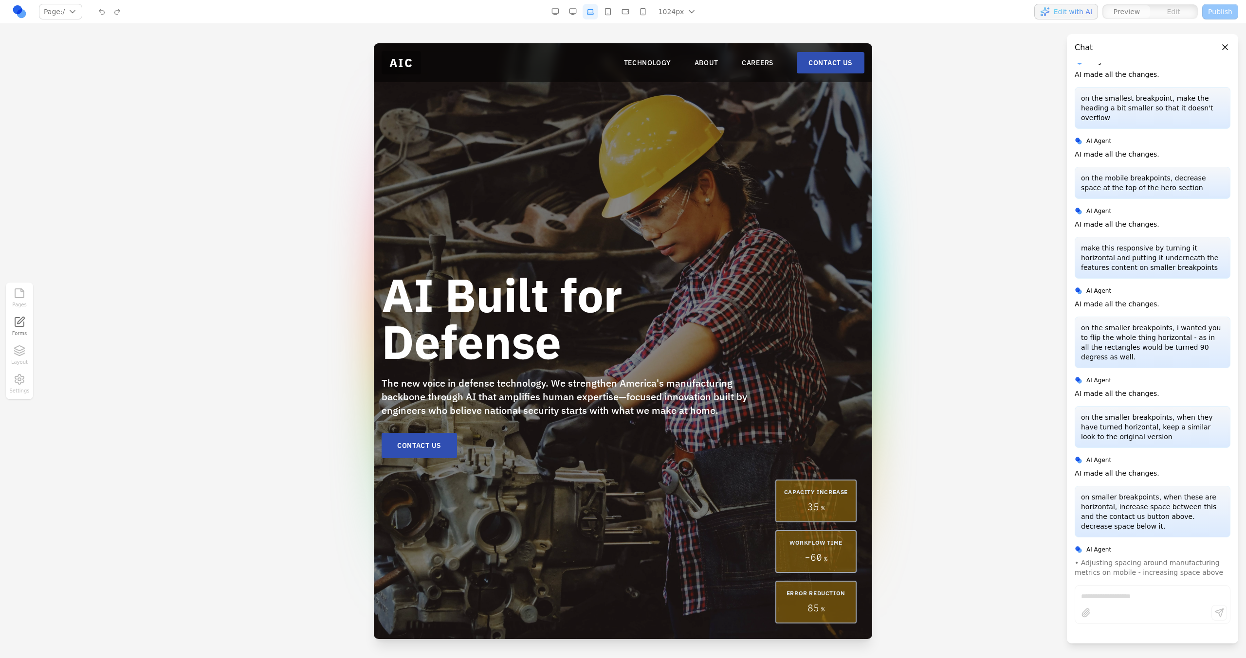
scroll to position [492, 0]
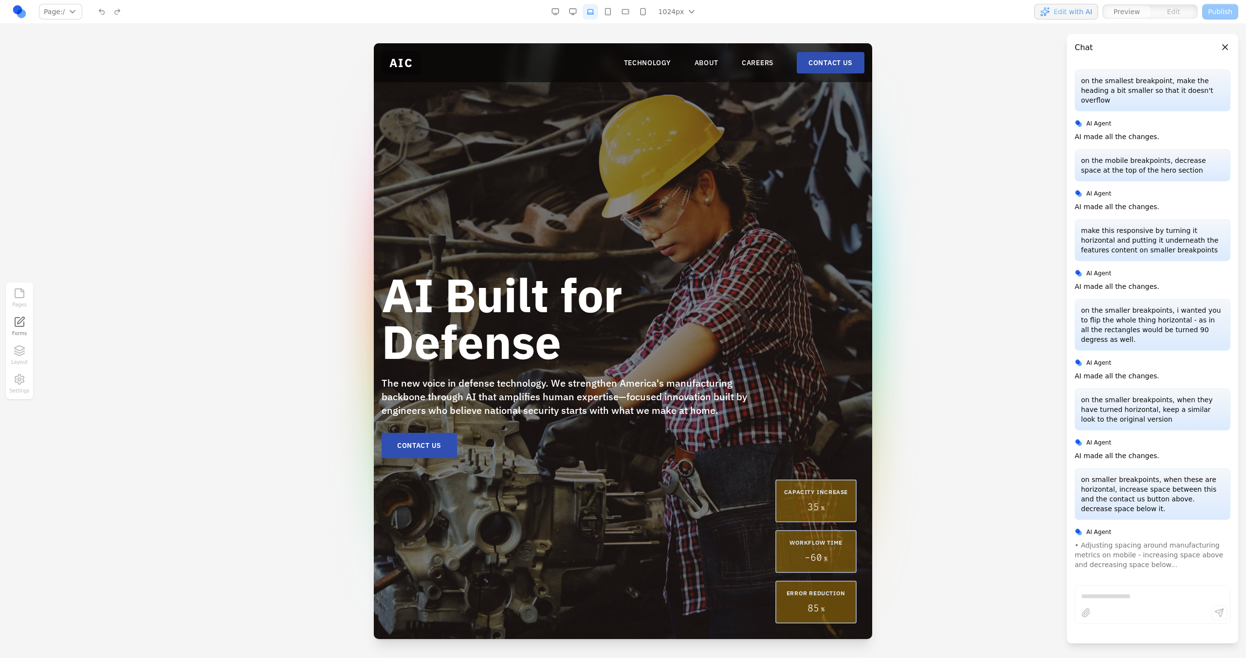
click at [612, 8] on button "button" at bounding box center [608, 12] width 16 height 16
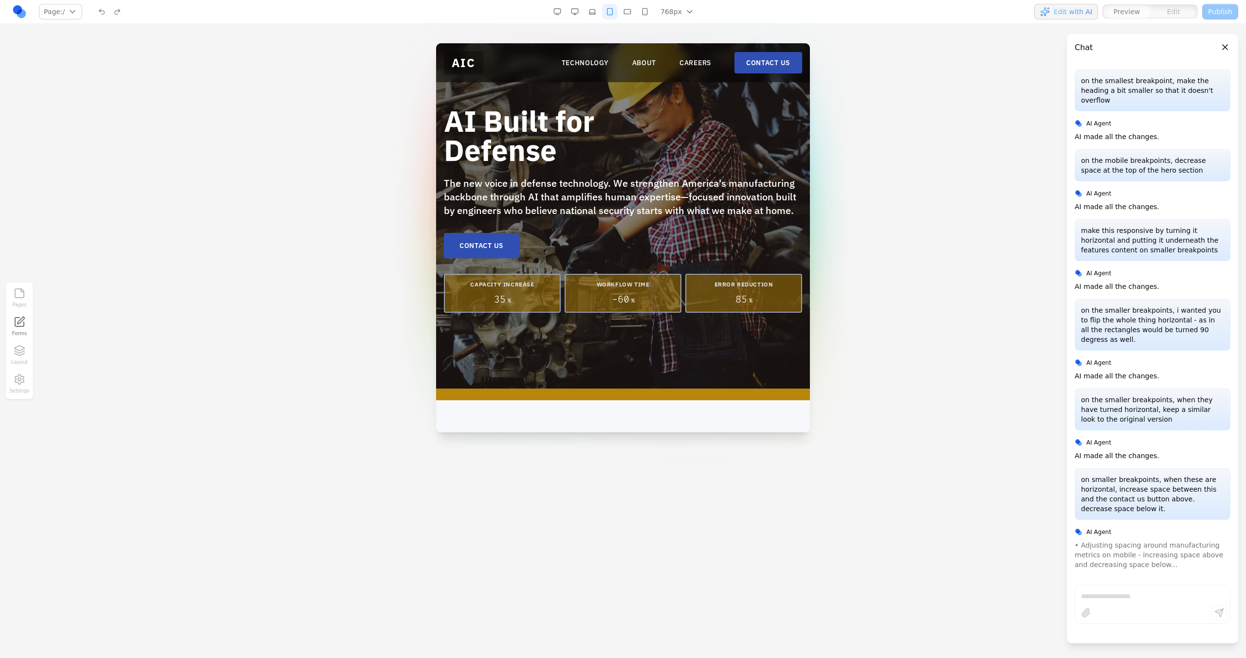
scroll to position [21, 0]
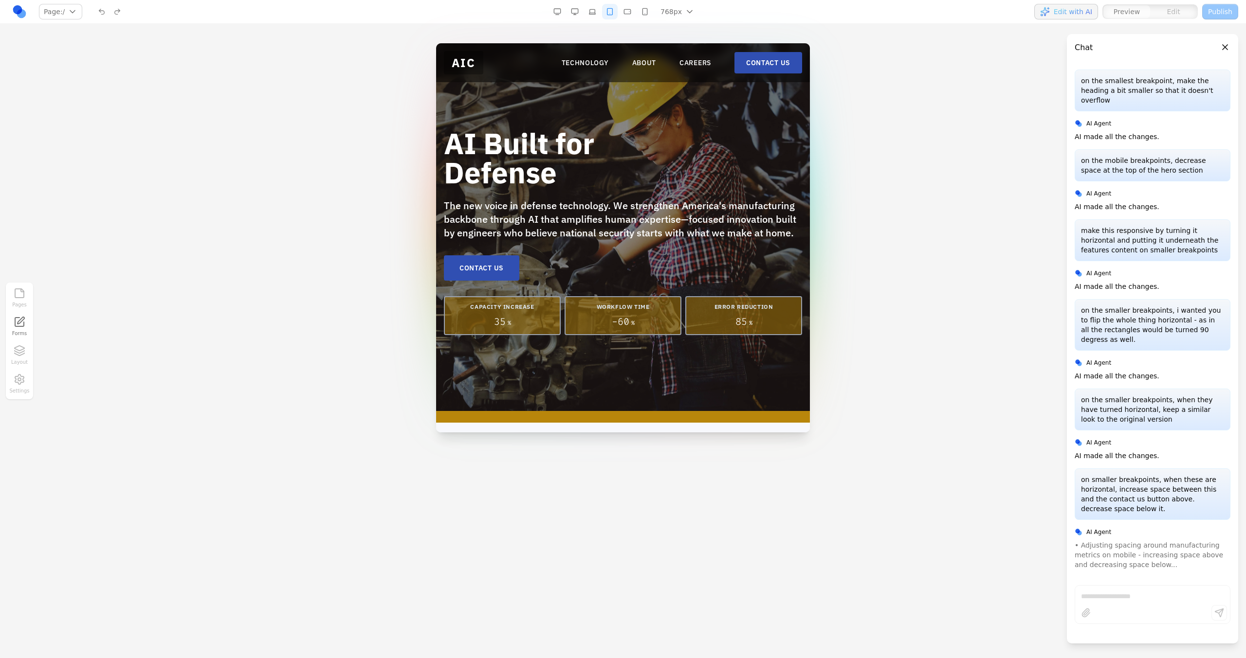
click at [630, 13] on button "button" at bounding box center [627, 12] width 16 height 16
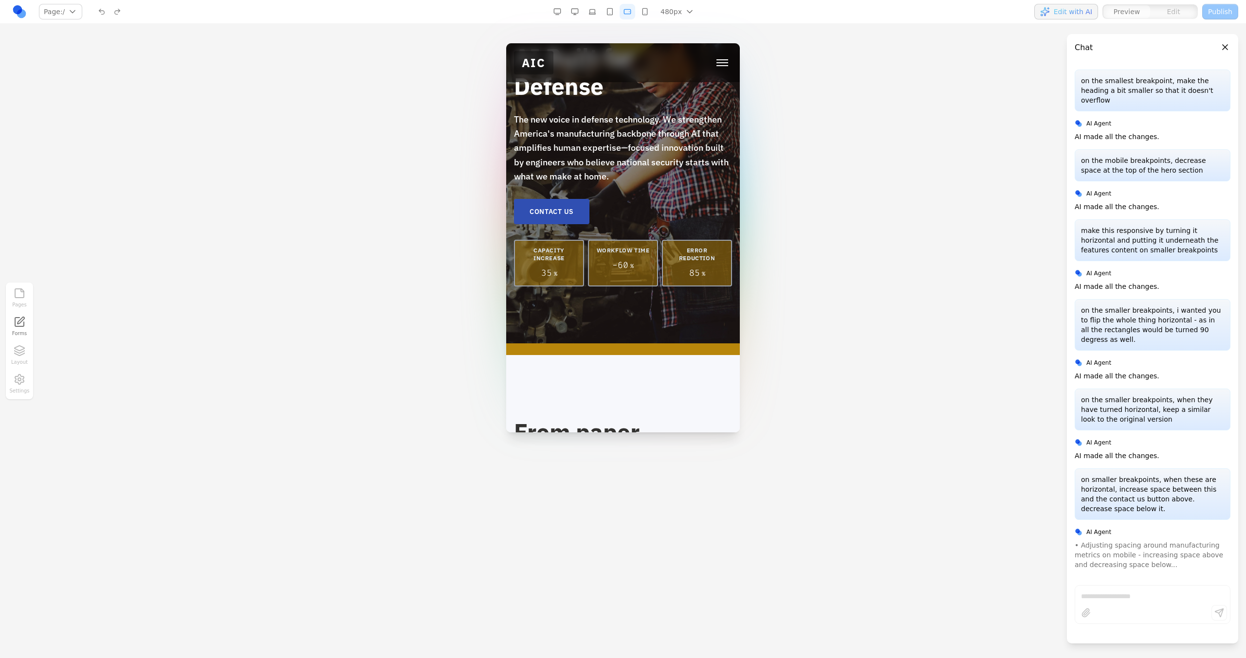
scroll to position [0, 0]
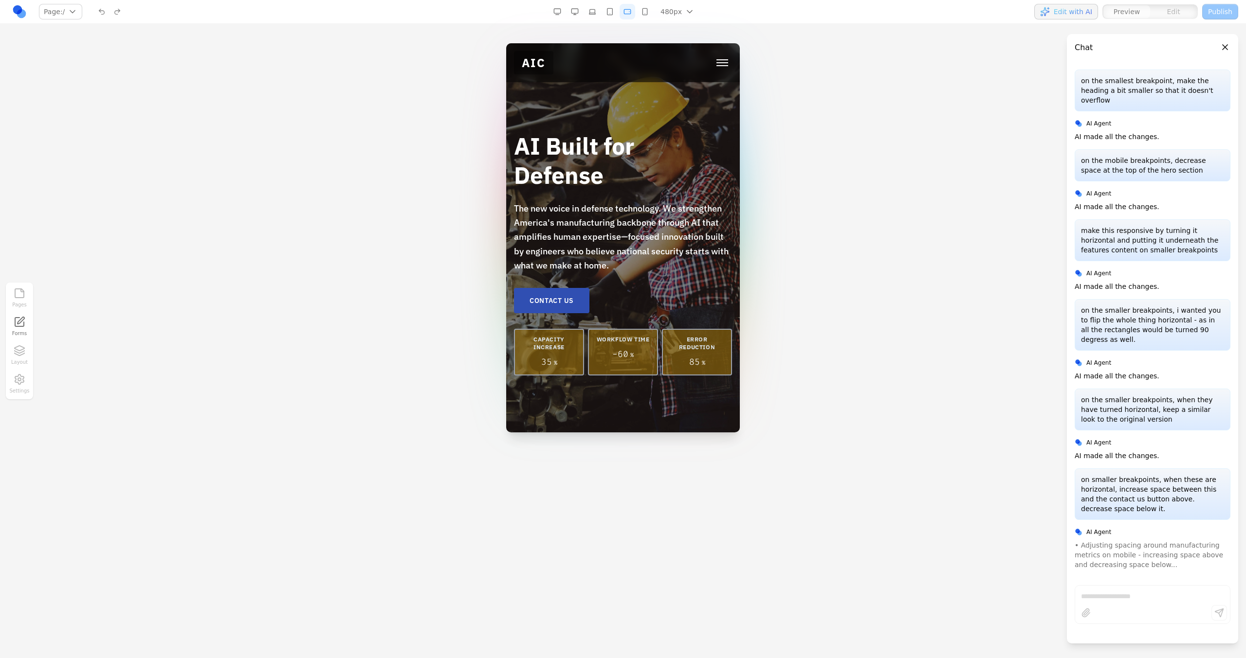
click at [646, 13] on button "button" at bounding box center [645, 12] width 16 height 16
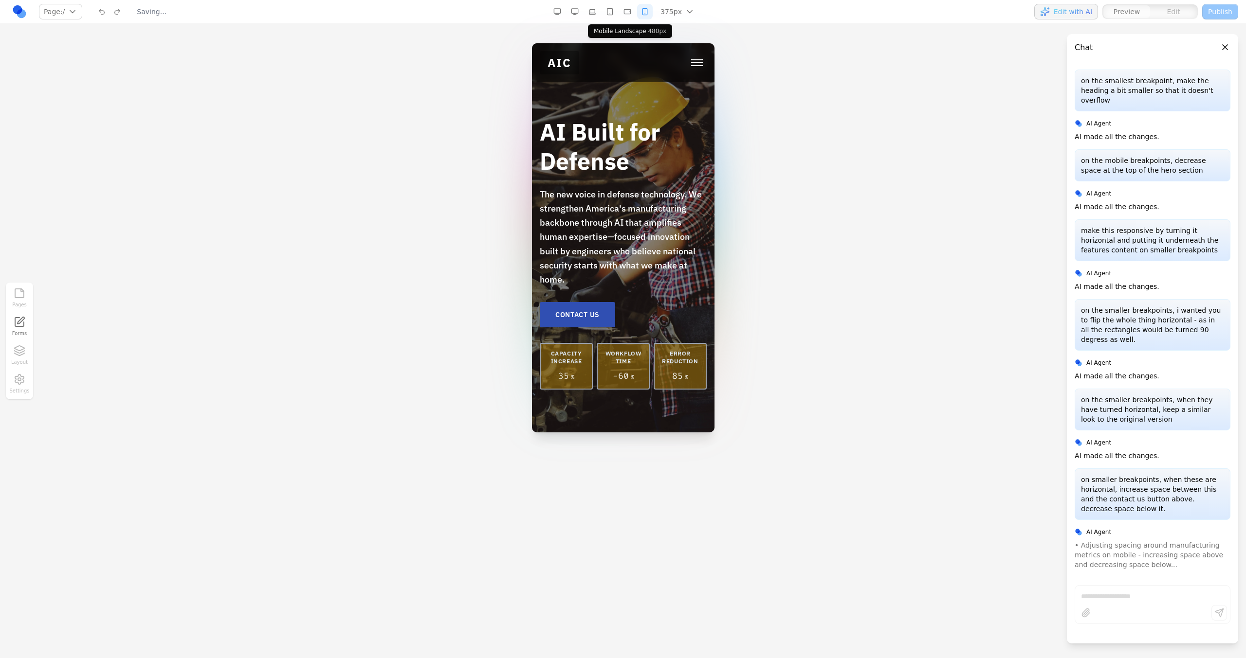
click at [628, 18] on button "button" at bounding box center [627, 12] width 16 height 16
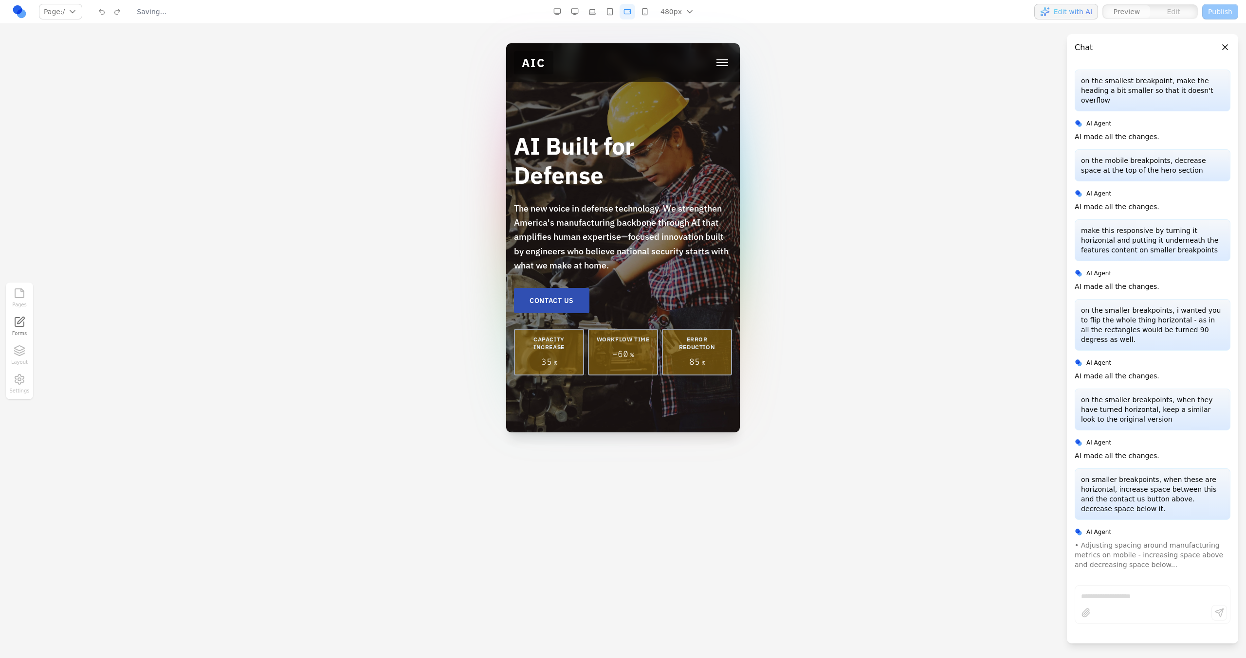
scroll to position [455, 0]
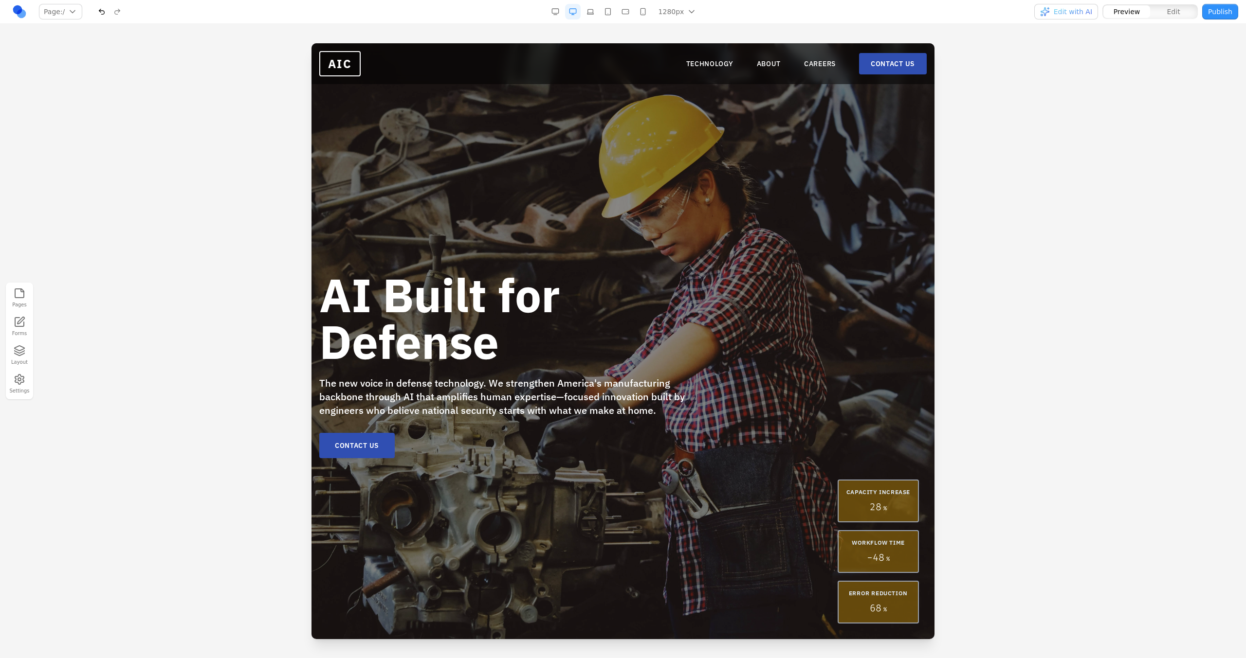
click at [593, 11] on button "button" at bounding box center [590, 12] width 16 height 16
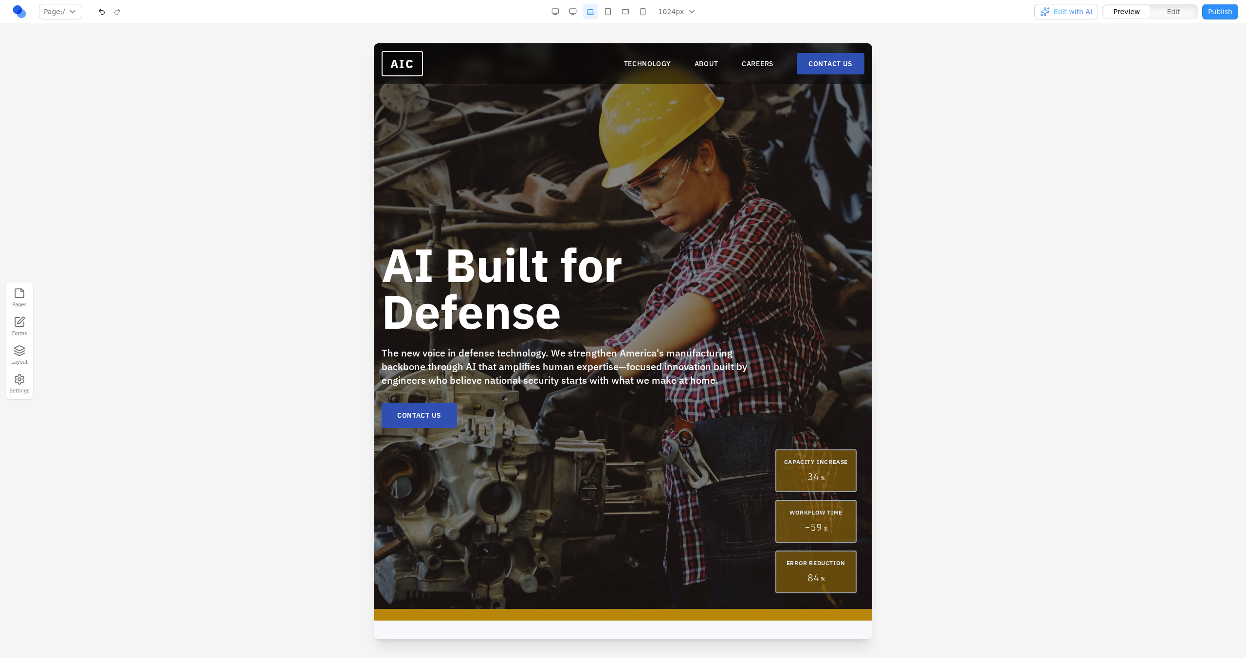
scroll to position [47, 0]
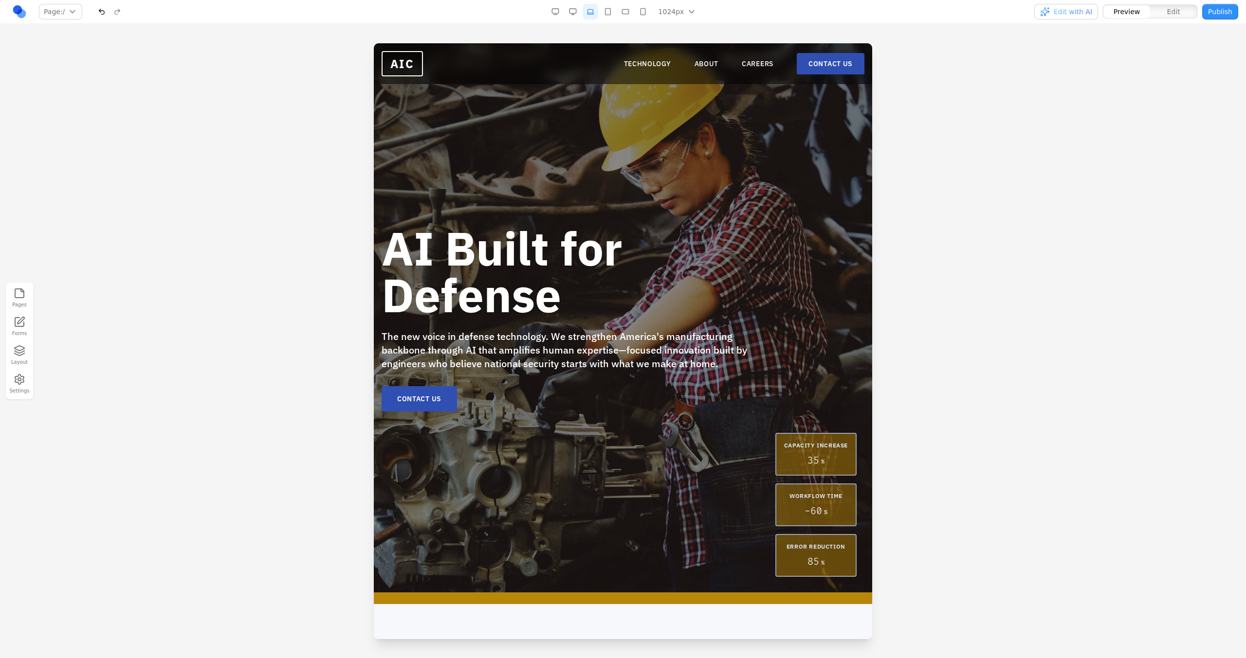
click at [610, 13] on button "button" at bounding box center [608, 12] width 16 height 16
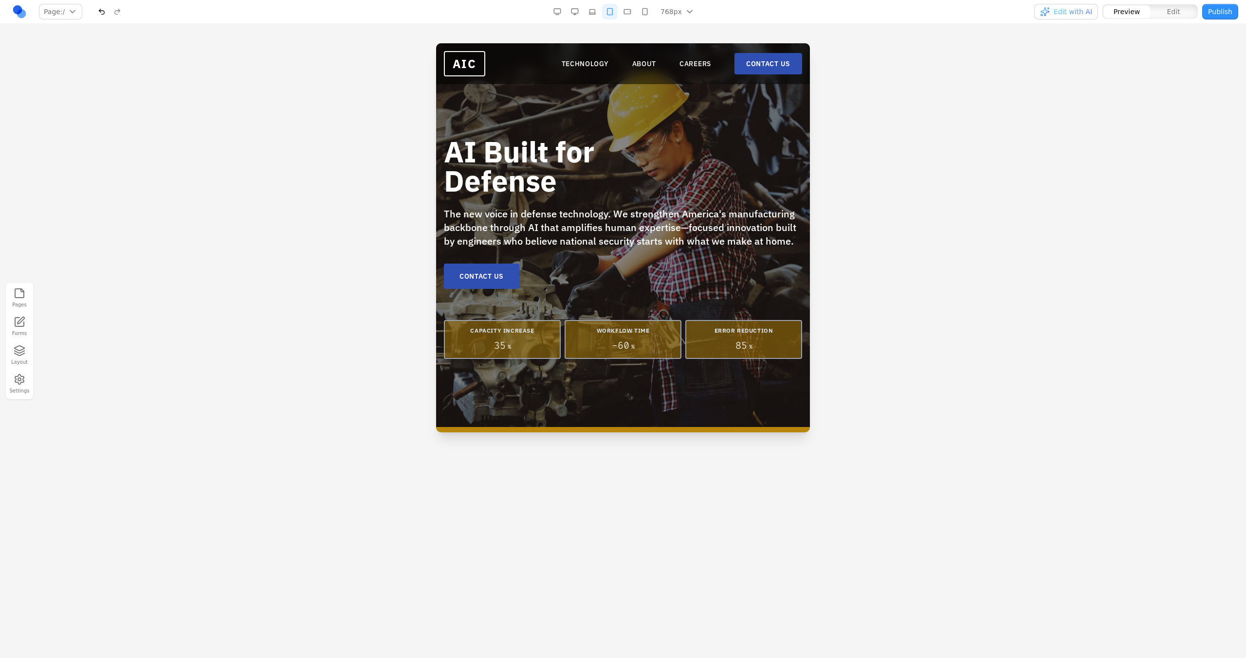
scroll to position [0, 0]
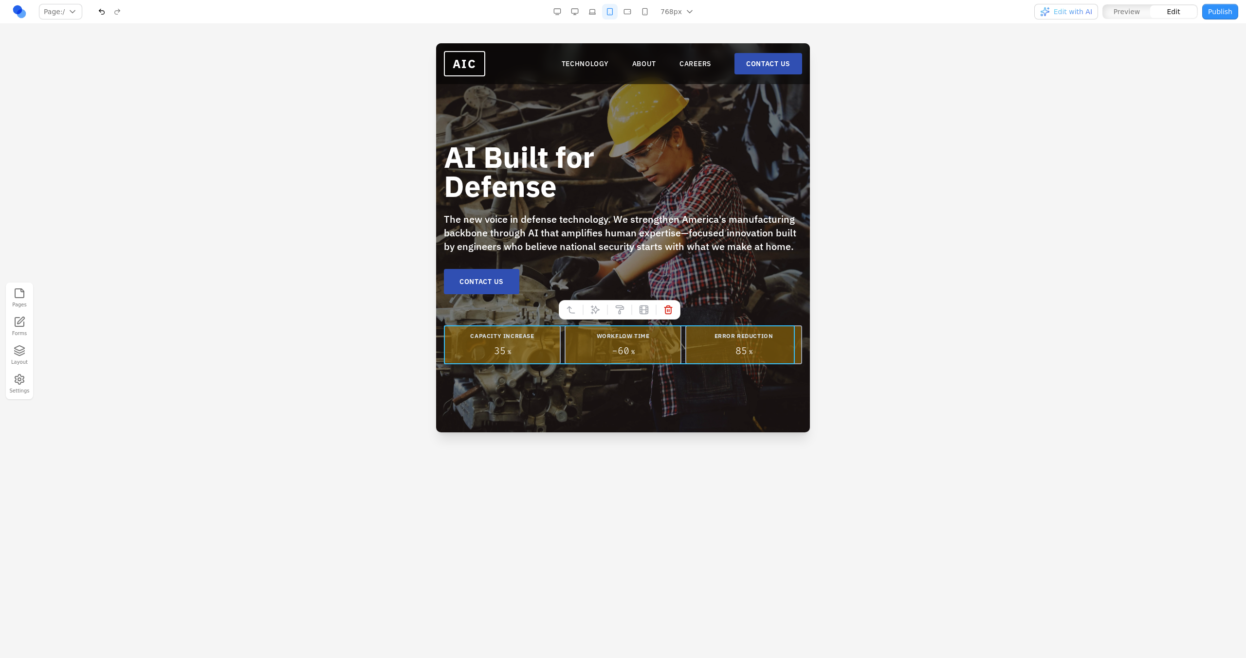
click at [561, 349] on div "CAPACITY INCREASE 35 % WORKFLOW TIME - 60 % ERROR REDUCTION 85 %" at bounding box center [623, 345] width 358 height 39
click at [587, 314] on button at bounding box center [595, 310] width 16 height 16
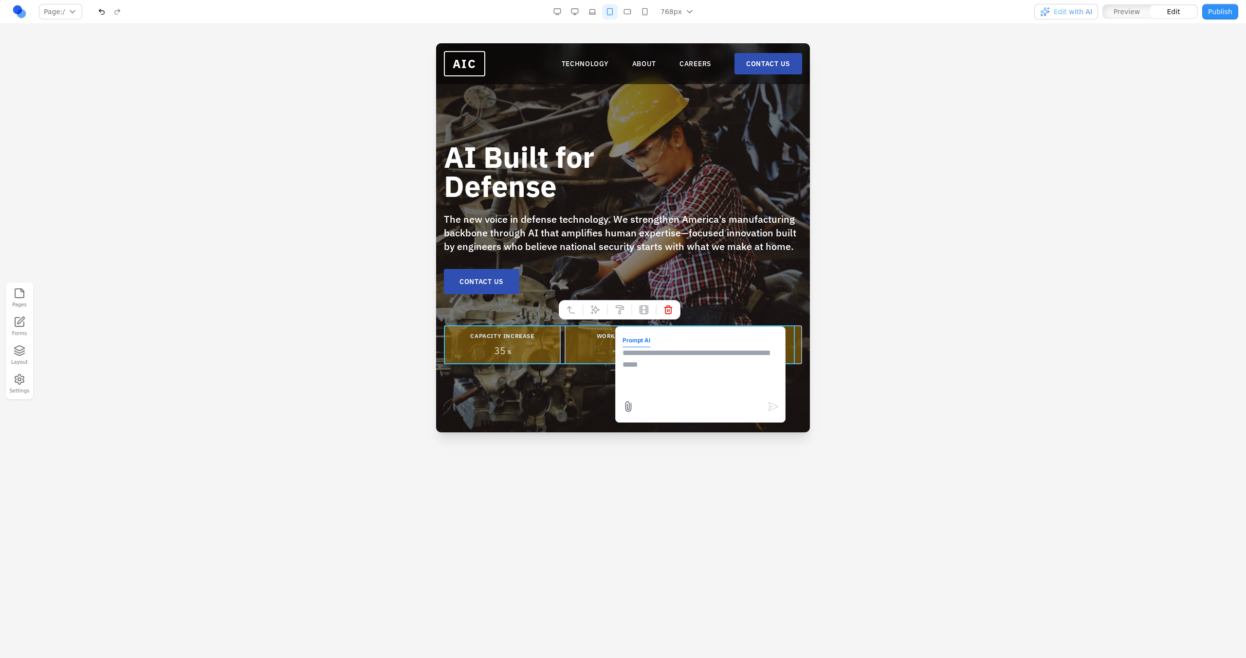
click at [648, 382] on textarea at bounding box center [700, 371] width 156 height 49
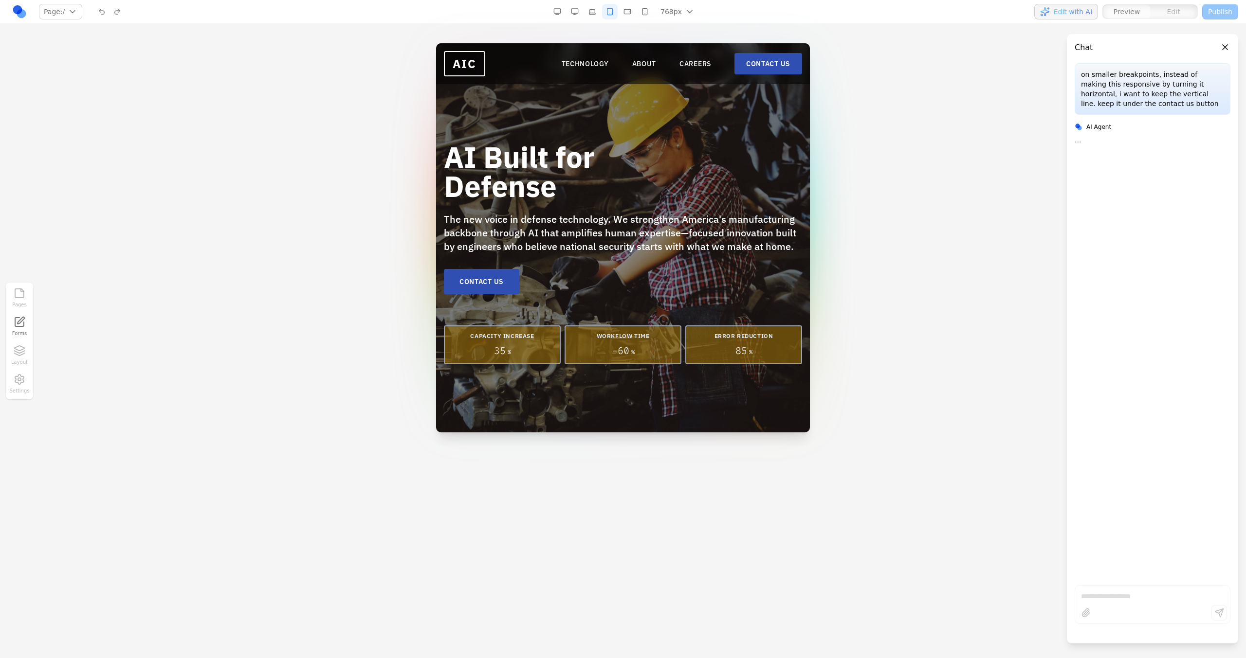
click at [588, 10] on button "button" at bounding box center [592, 12] width 16 height 16
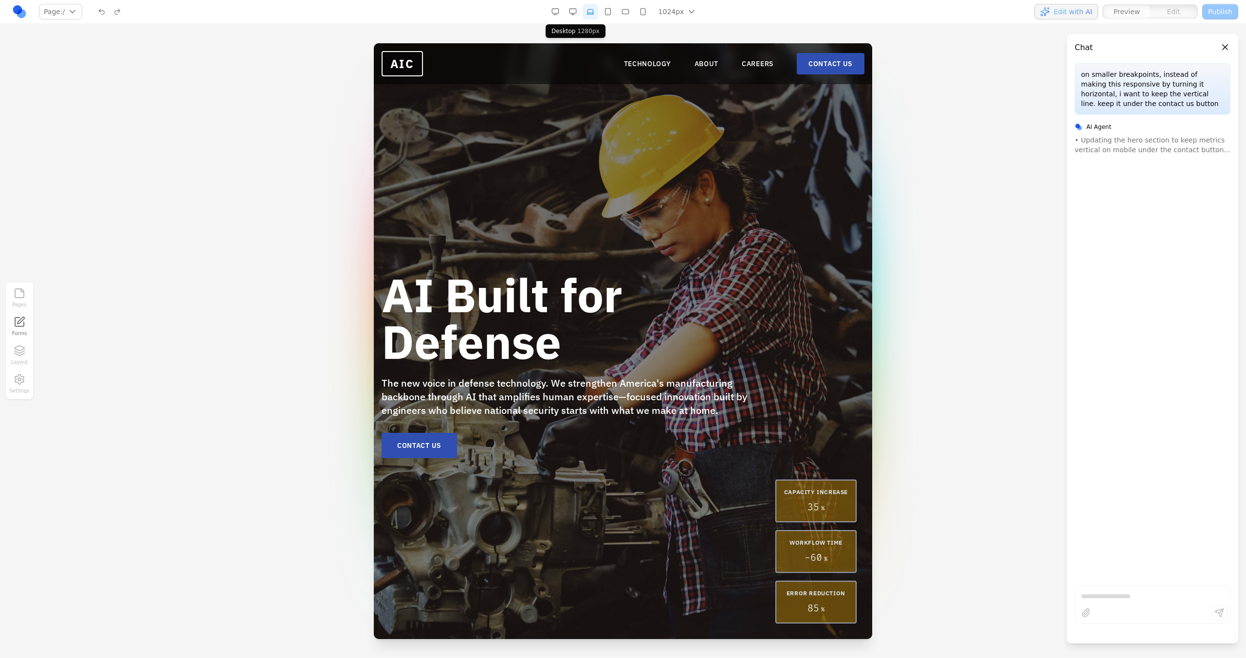
click at [576, 11] on button "button" at bounding box center [573, 12] width 16 height 16
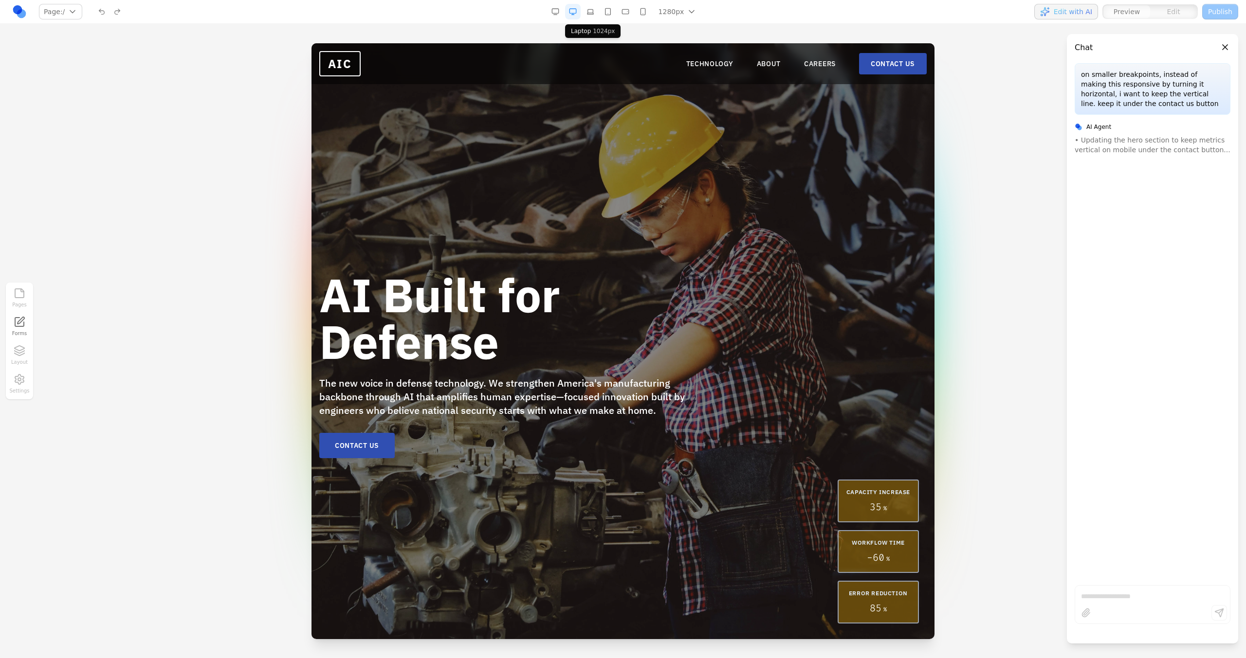
click at [593, 13] on button "button" at bounding box center [590, 12] width 16 height 16
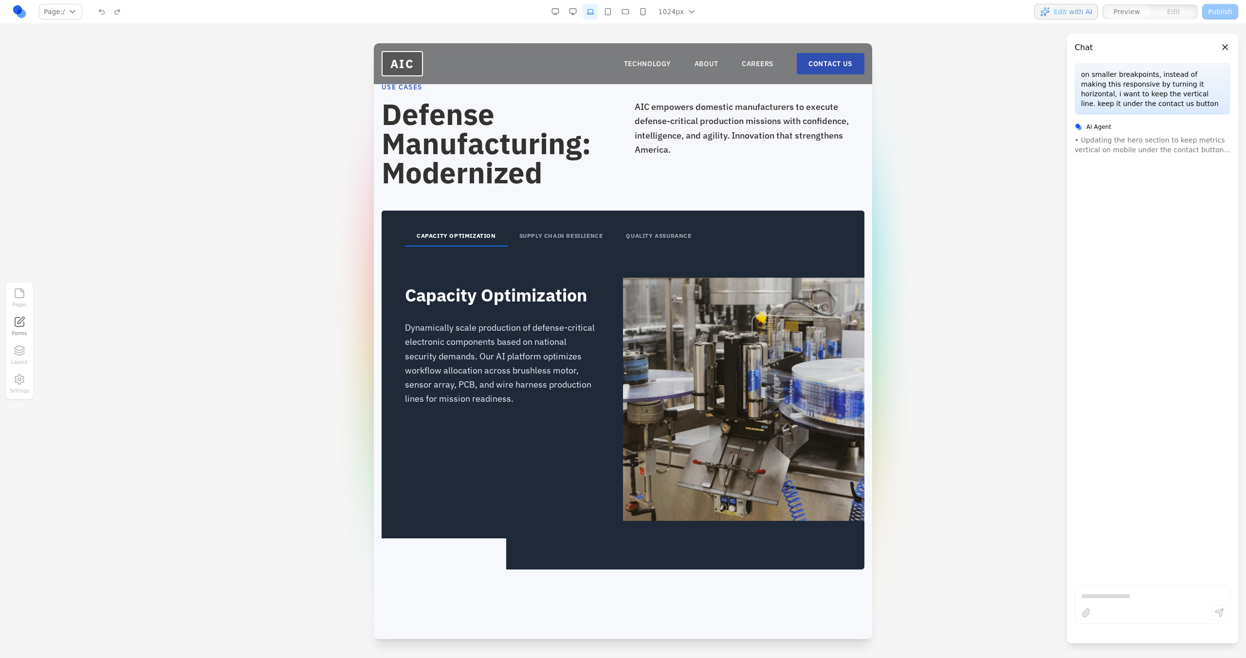
scroll to position [1527, 0]
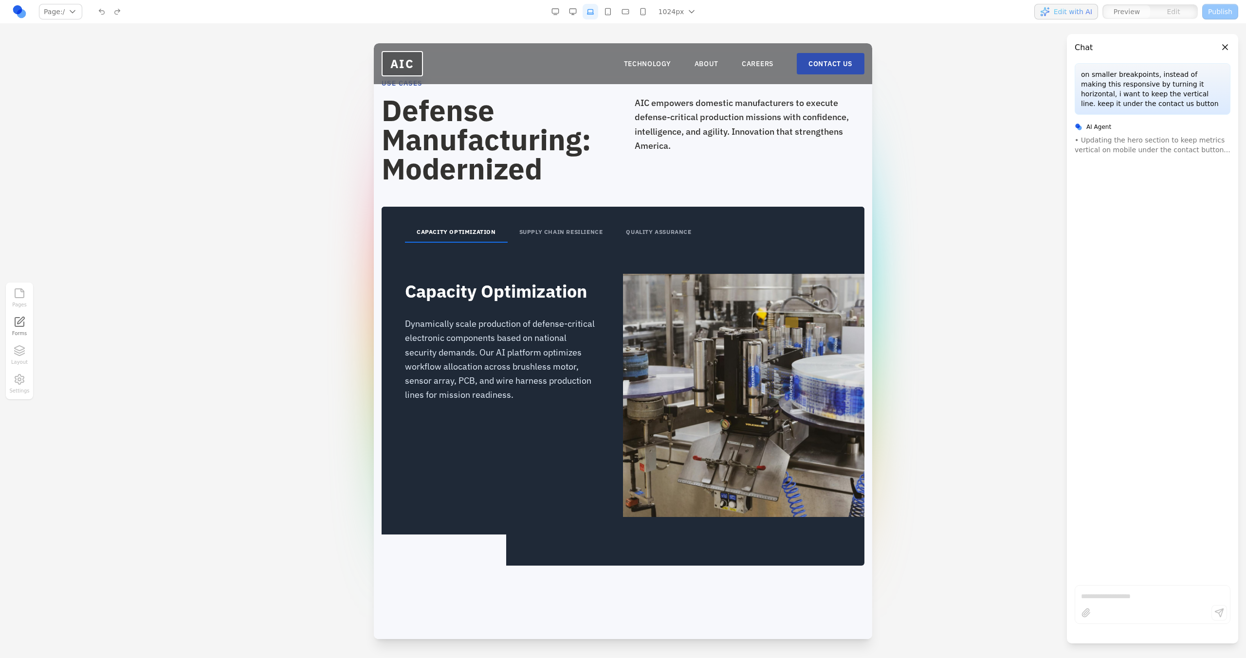
click at [574, 232] on button "SUPPLY CHAIN RESILIENCE" at bounding box center [560, 232] width 107 height 20
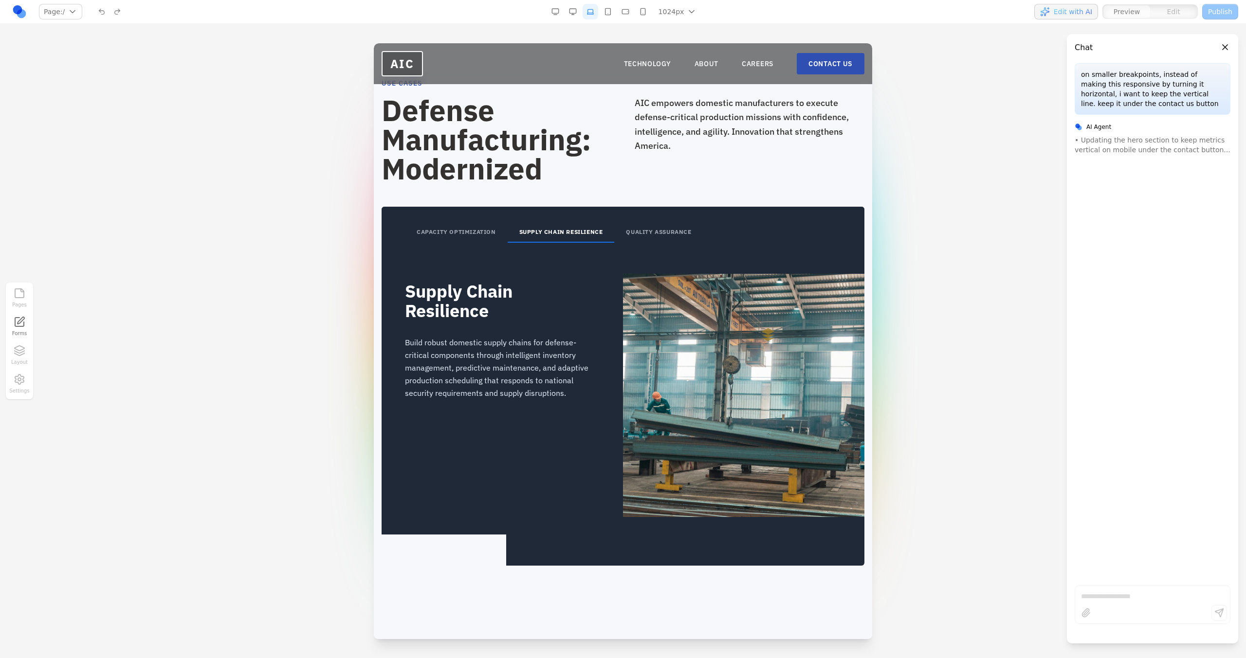
click at [626, 233] on button "QUALITY ASSURANCE" at bounding box center [658, 232] width 89 height 20
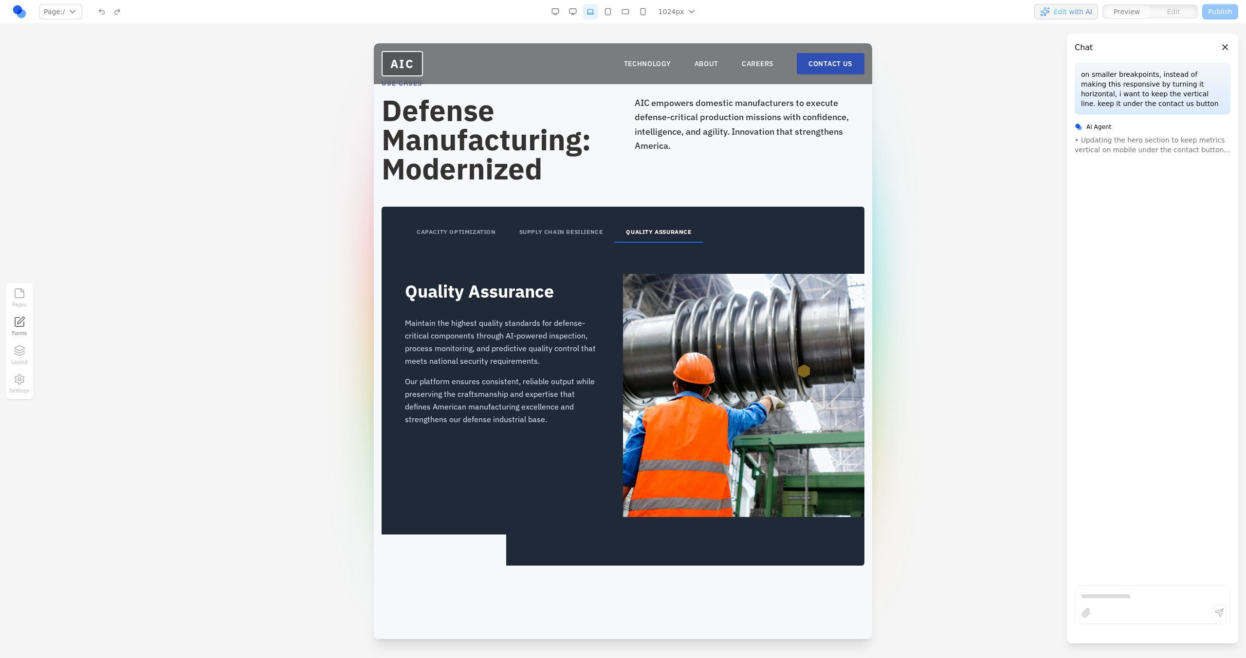
click at [567, 236] on button "SUPPLY CHAIN RESILIENCE" at bounding box center [560, 232] width 107 height 20
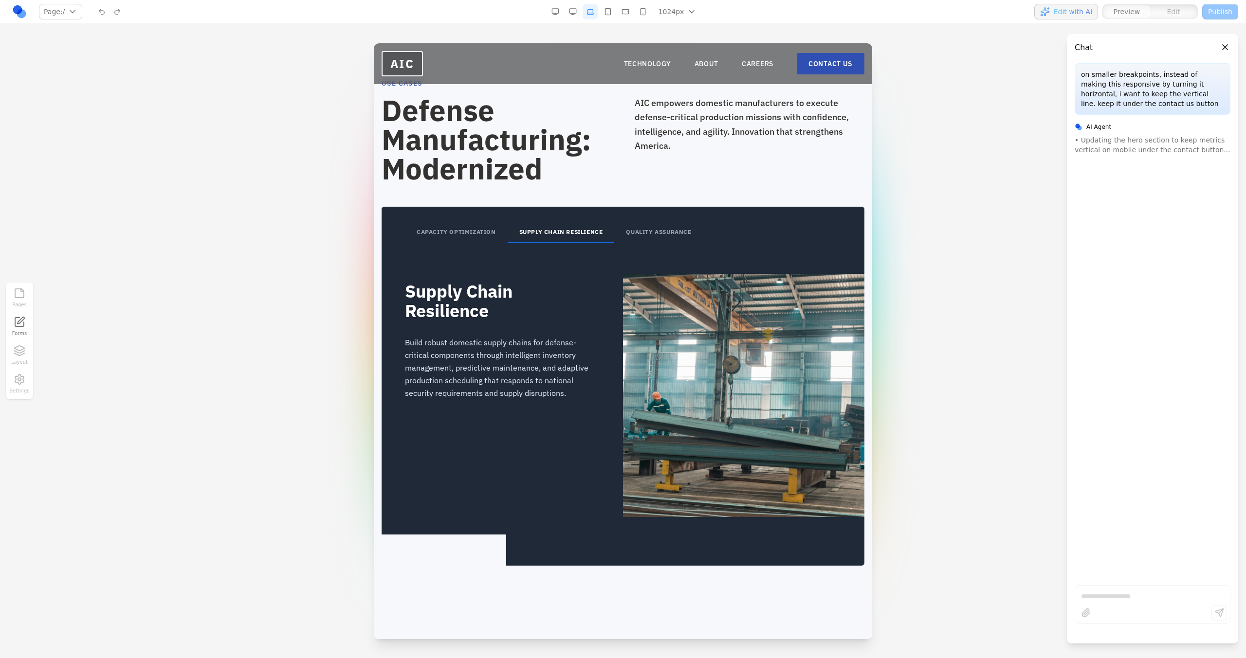
click at [476, 236] on button "CAPACITY OPTIMIZATION" at bounding box center [456, 232] width 103 height 20
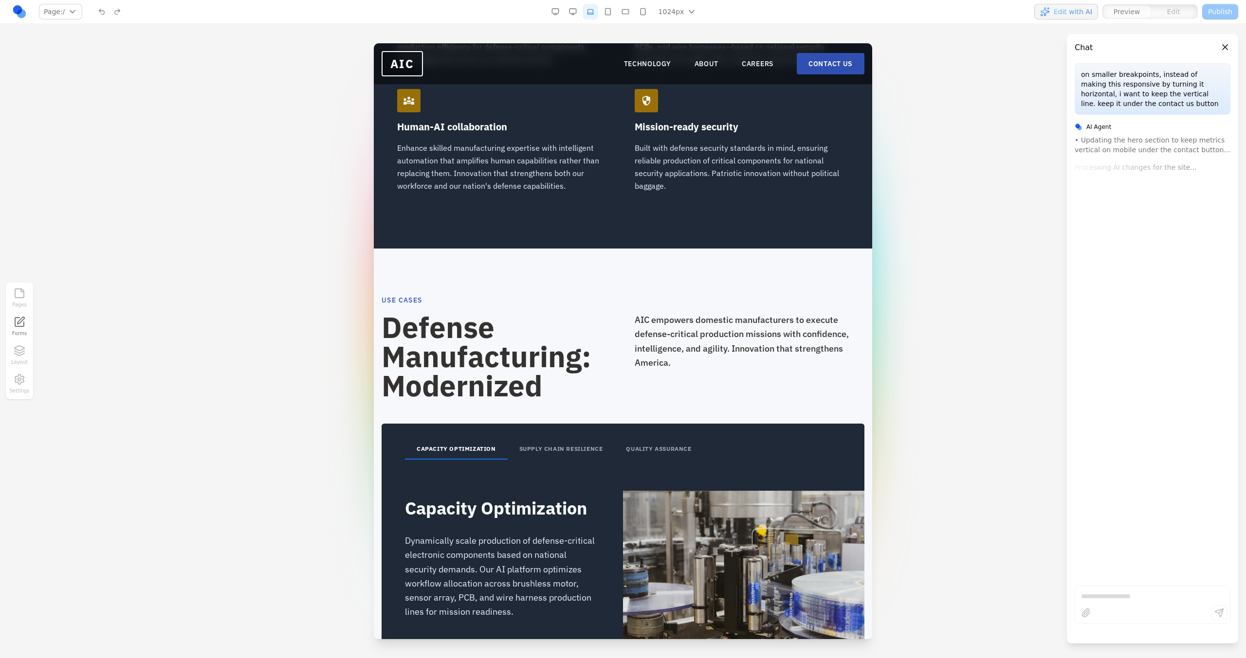
scroll to position [1377, 0]
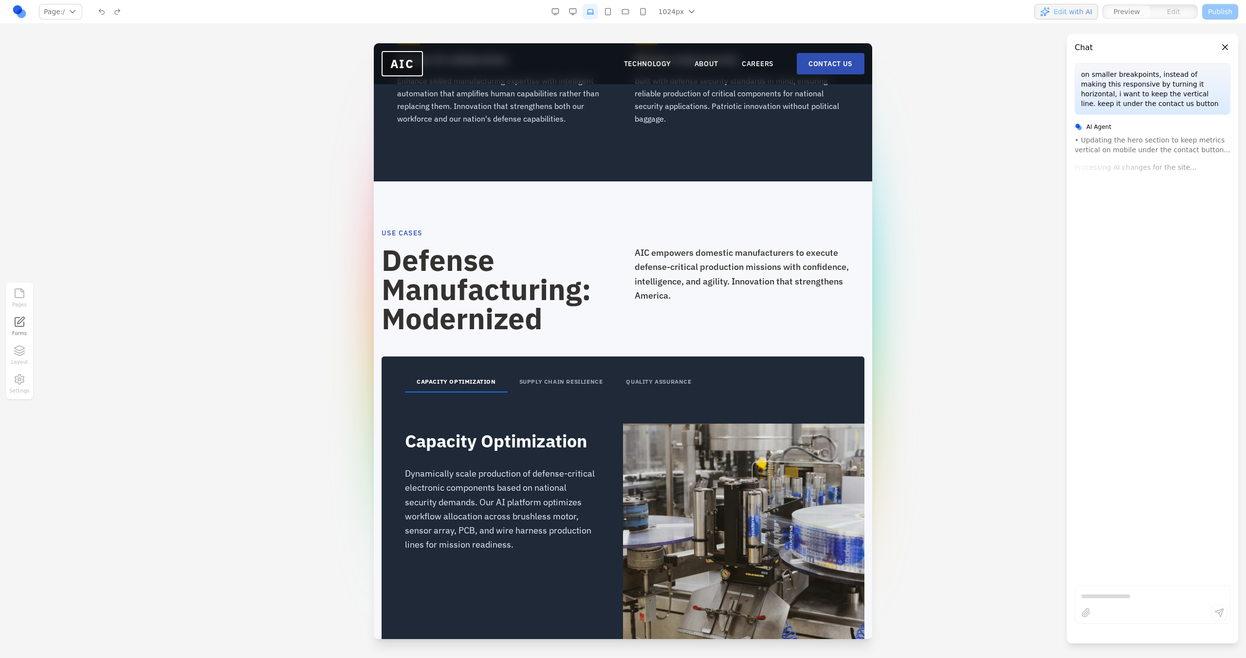
click at [543, 375] on button "SUPPLY CHAIN RESILIENCE" at bounding box center [560, 382] width 107 height 20
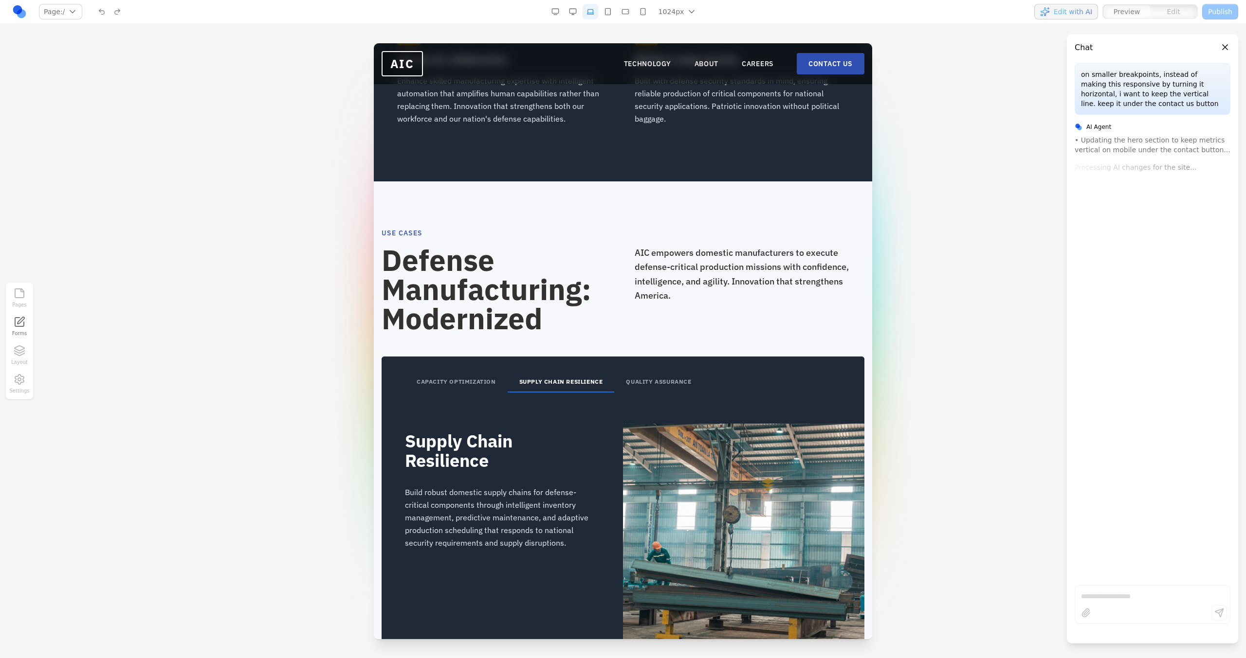
click at [644, 378] on button "QUALITY ASSURANCE" at bounding box center [658, 382] width 89 height 20
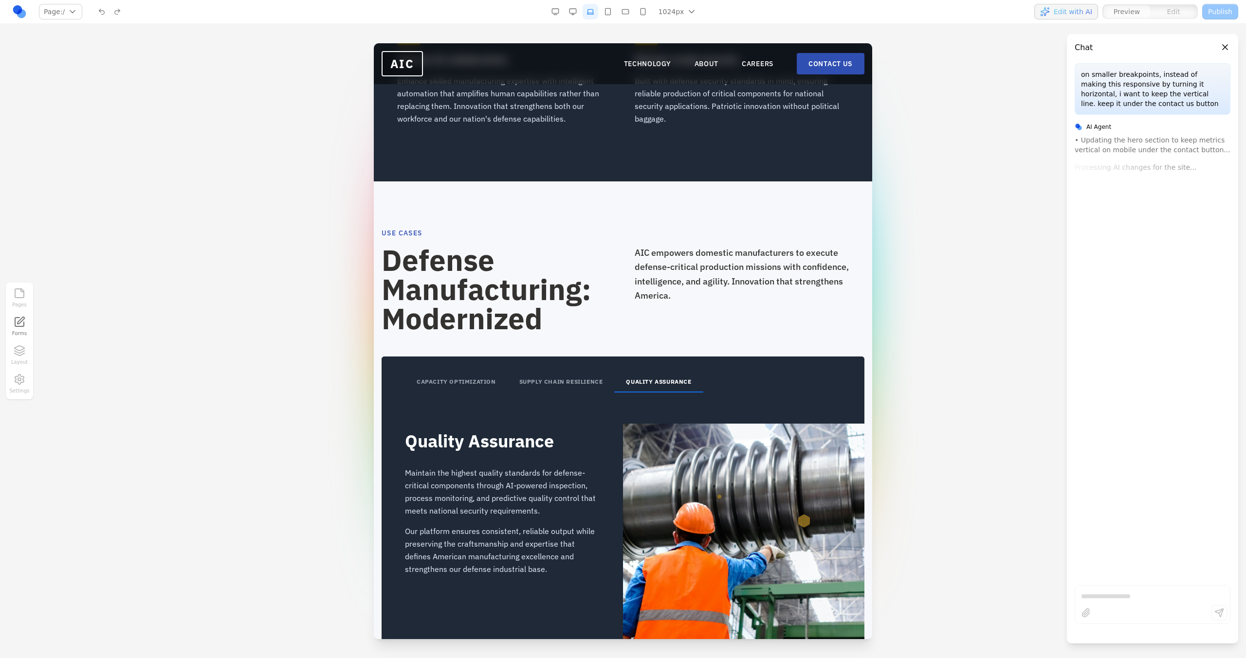
click at [579, 385] on button "SUPPLY CHAIN RESILIENCE" at bounding box center [560, 382] width 107 height 20
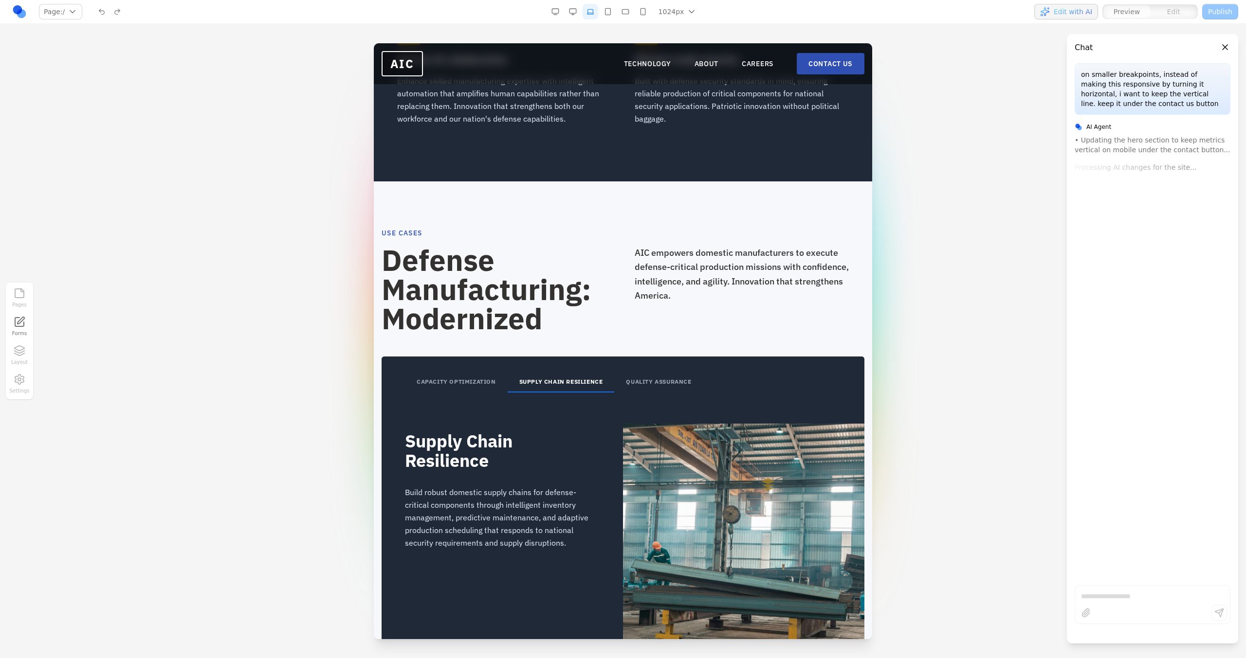
click at [489, 388] on button "CAPACITY OPTIMIZATION" at bounding box center [456, 382] width 103 height 20
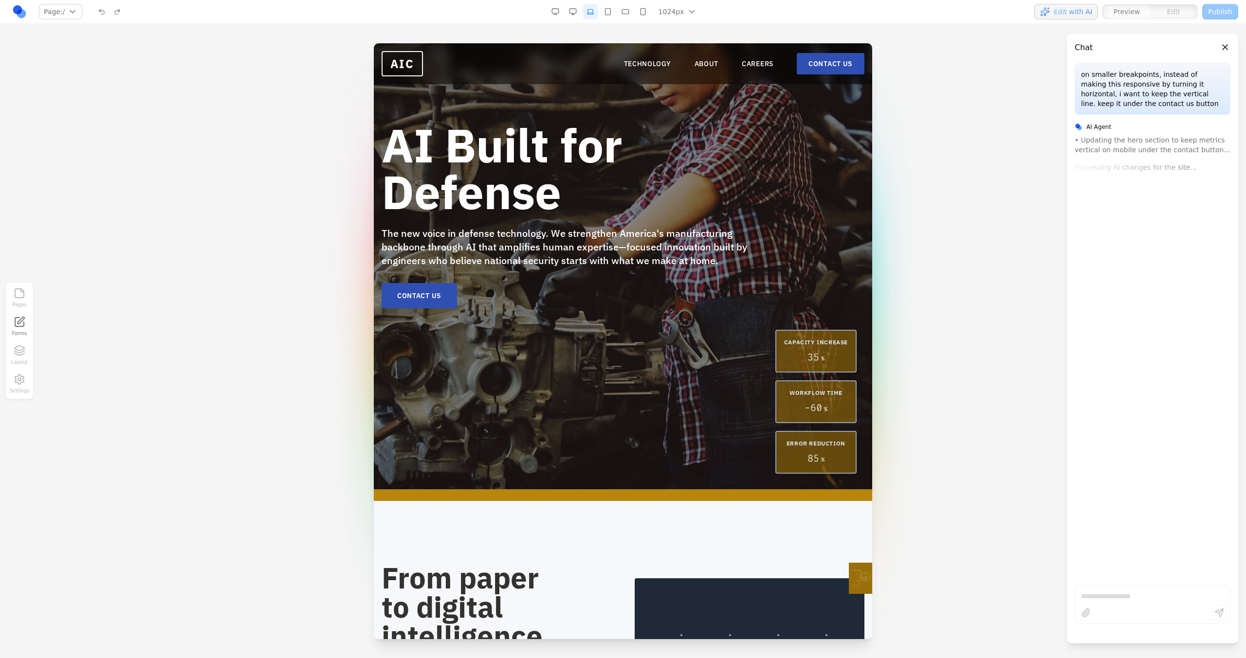
scroll to position [0, 0]
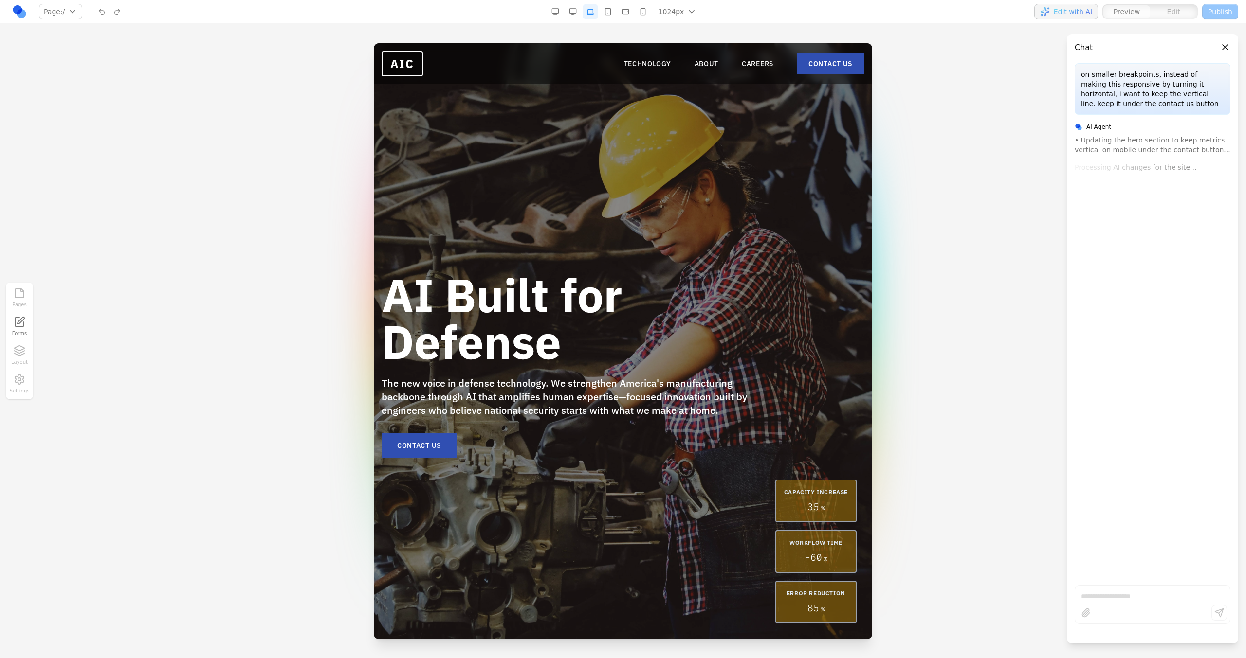
click at [607, 18] on button "button" at bounding box center [608, 12] width 16 height 16
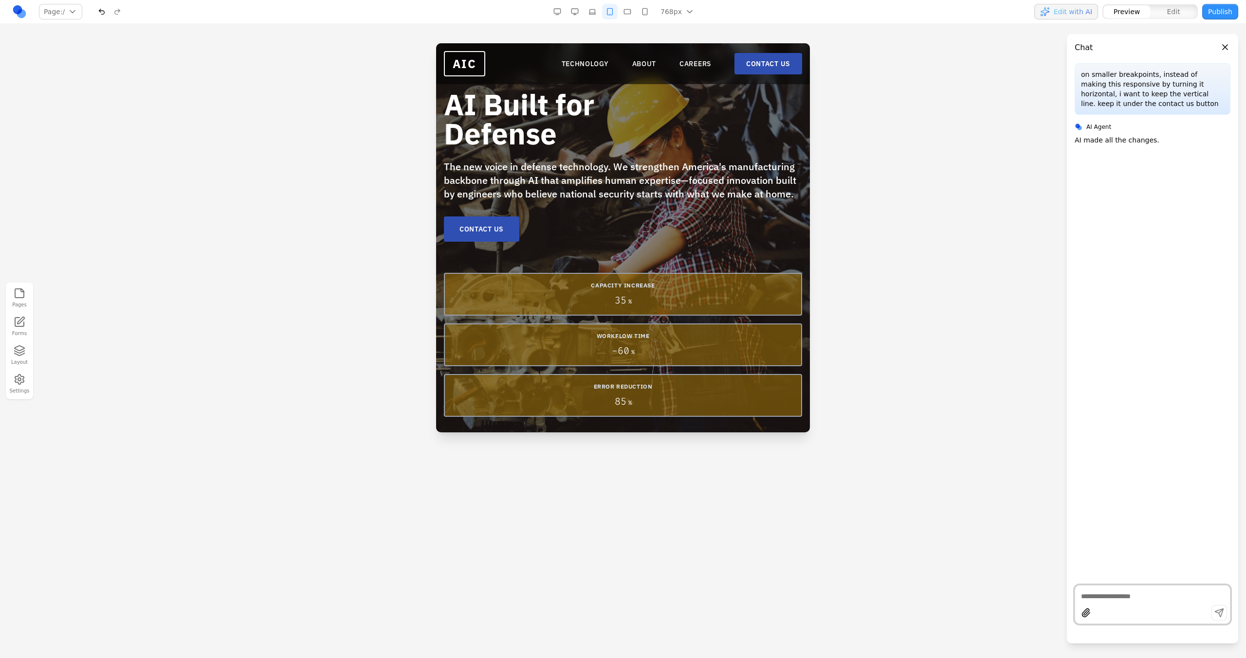
click at [587, 14] on button "button" at bounding box center [592, 12] width 16 height 16
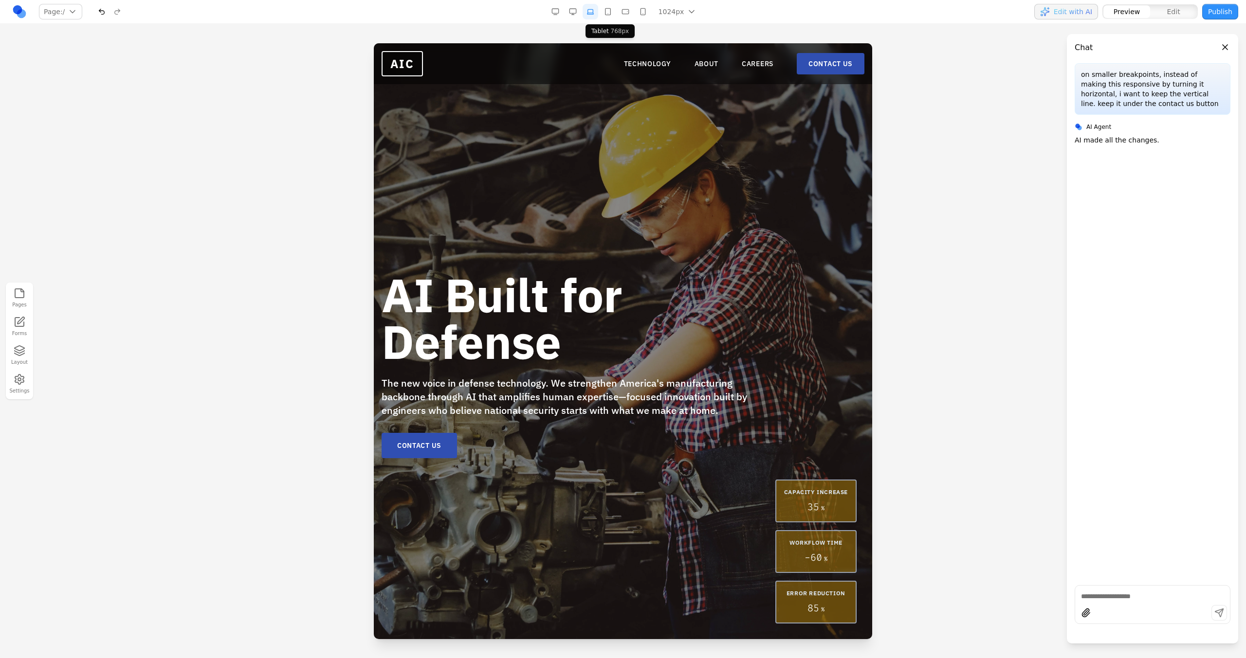
click at [608, 14] on button "button" at bounding box center [608, 12] width 16 height 16
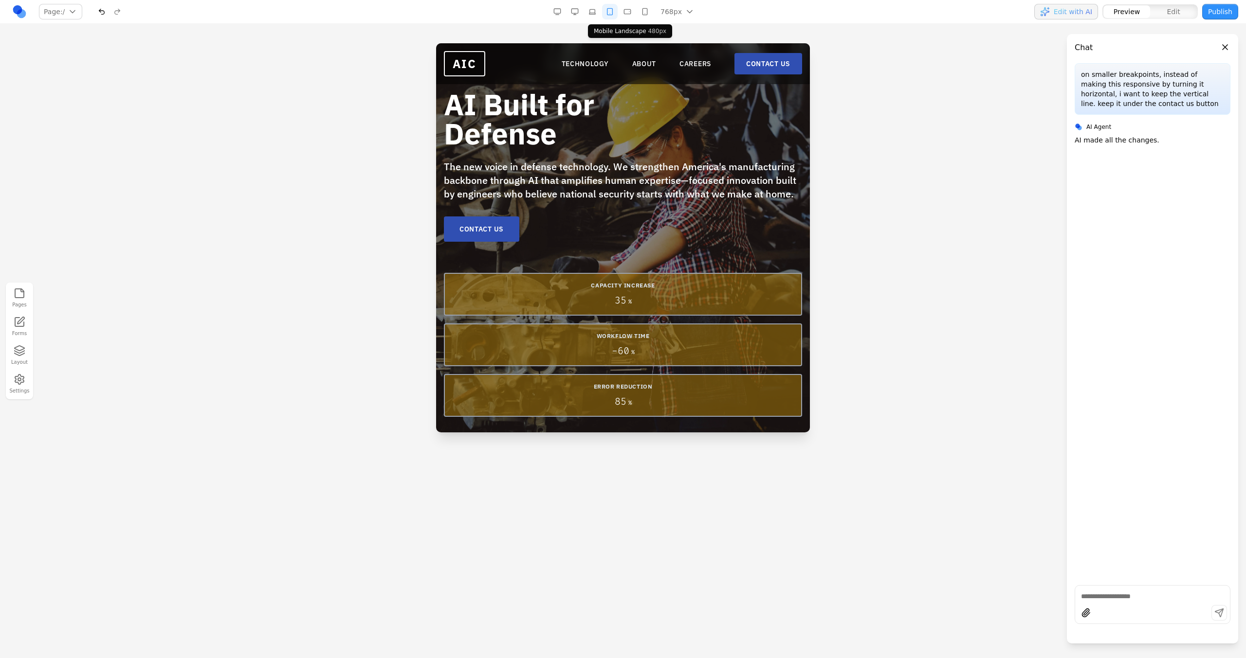
click at [633, 14] on button "button" at bounding box center [627, 12] width 16 height 16
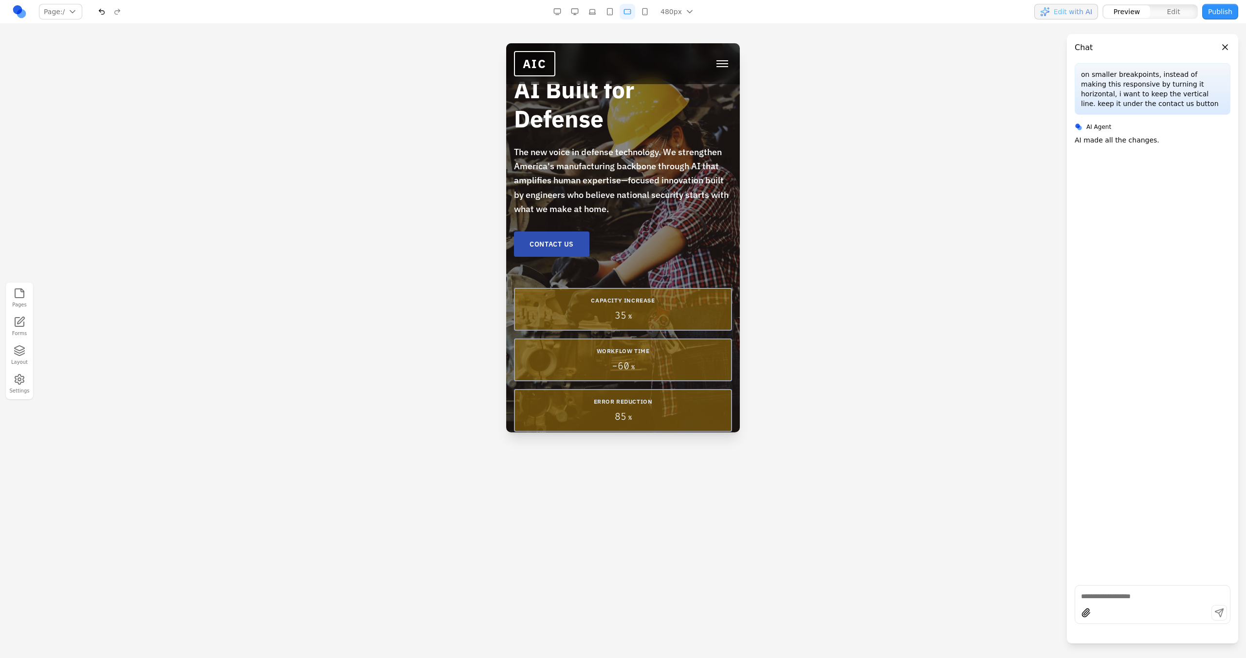
click at [642, 12] on button "button" at bounding box center [645, 12] width 16 height 16
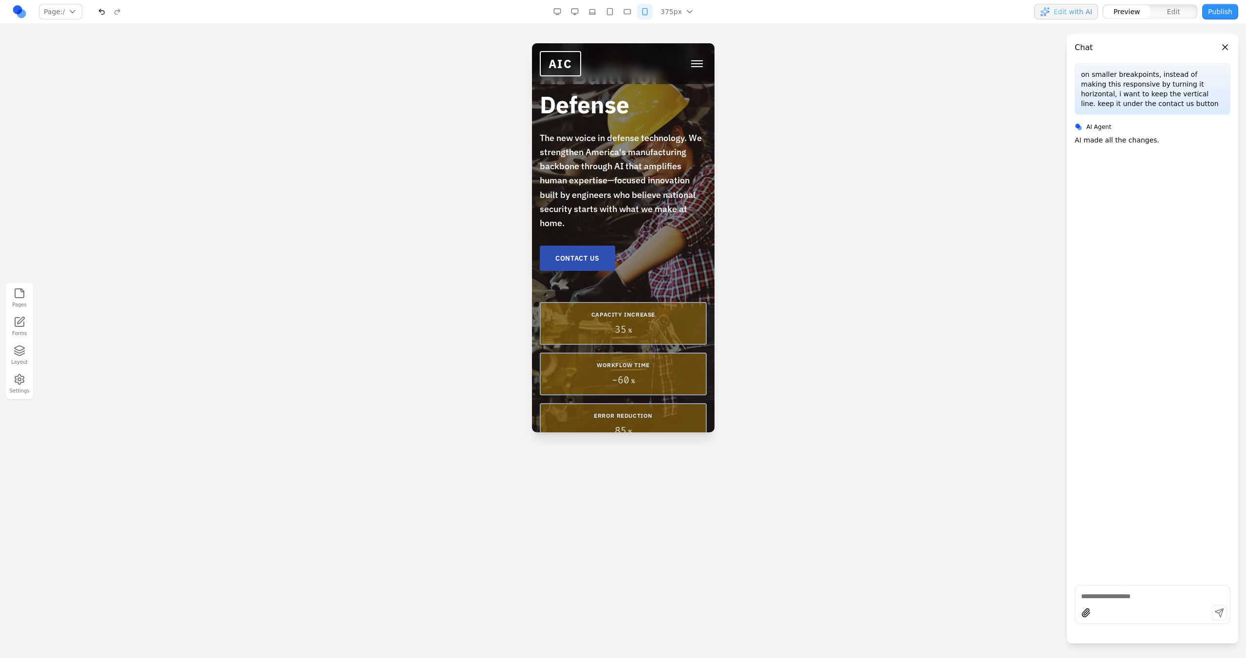
click at [612, 8] on button "button" at bounding box center [610, 12] width 16 height 16
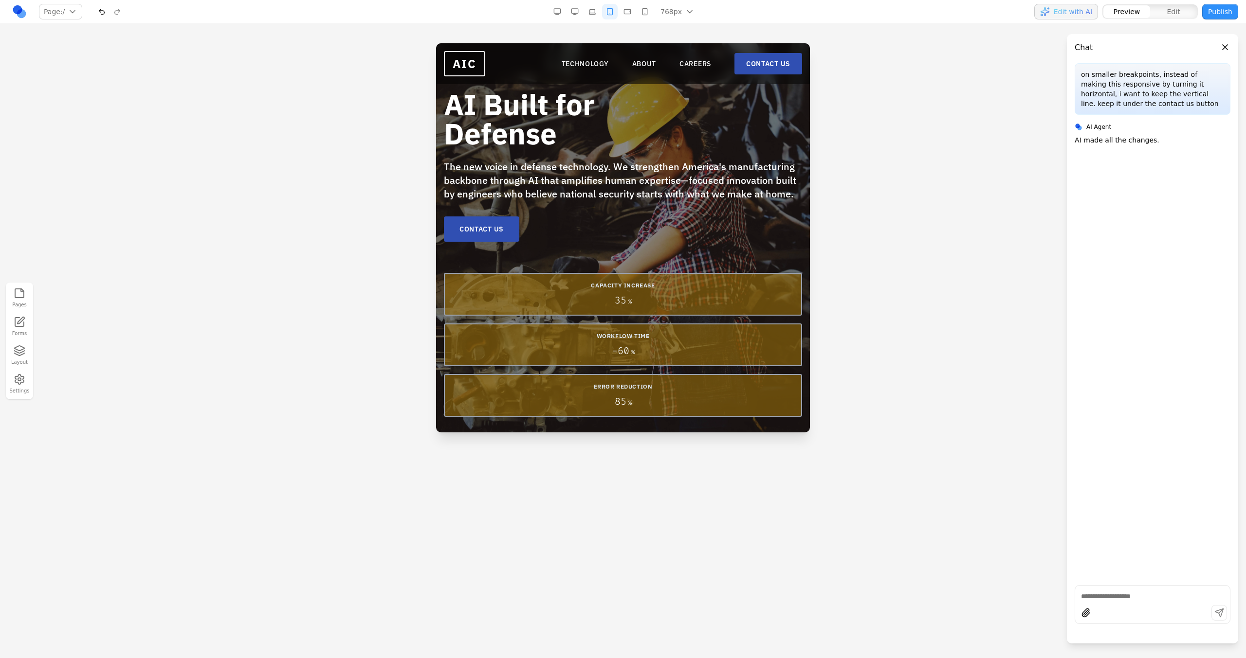
scroll to position [19, 0]
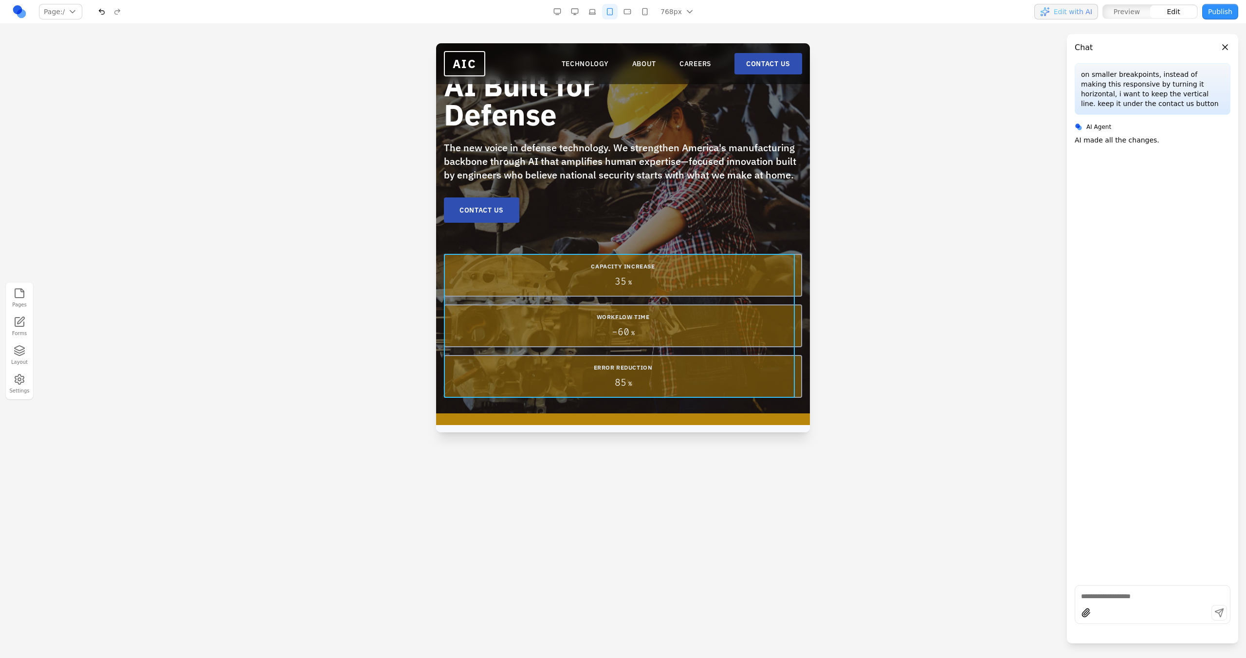
click at [620, 301] on div "CAPACITY INCREASE 35 % WORKFLOW TIME - 60 % ERROR REDUCTION 85 %" at bounding box center [623, 326] width 358 height 144
click at [594, 234] on icon at bounding box center [595, 239] width 10 height 10
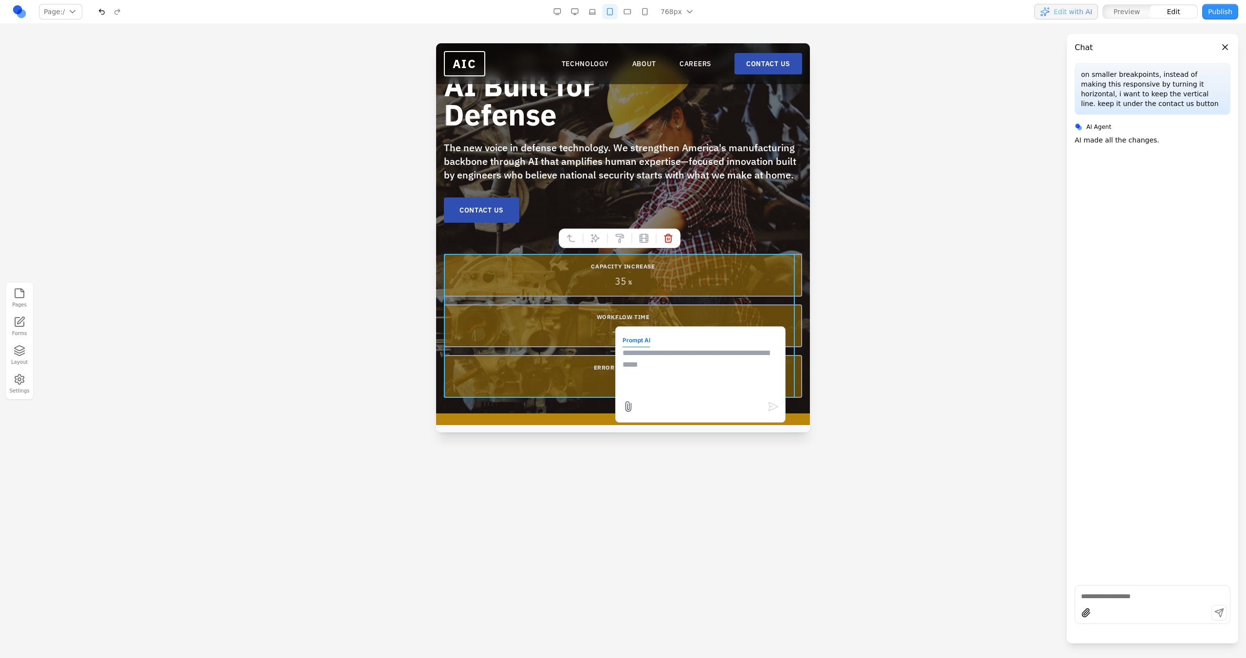
click at [651, 387] on textarea at bounding box center [700, 371] width 156 height 49
click at [626, 9] on button "button" at bounding box center [627, 12] width 16 height 16
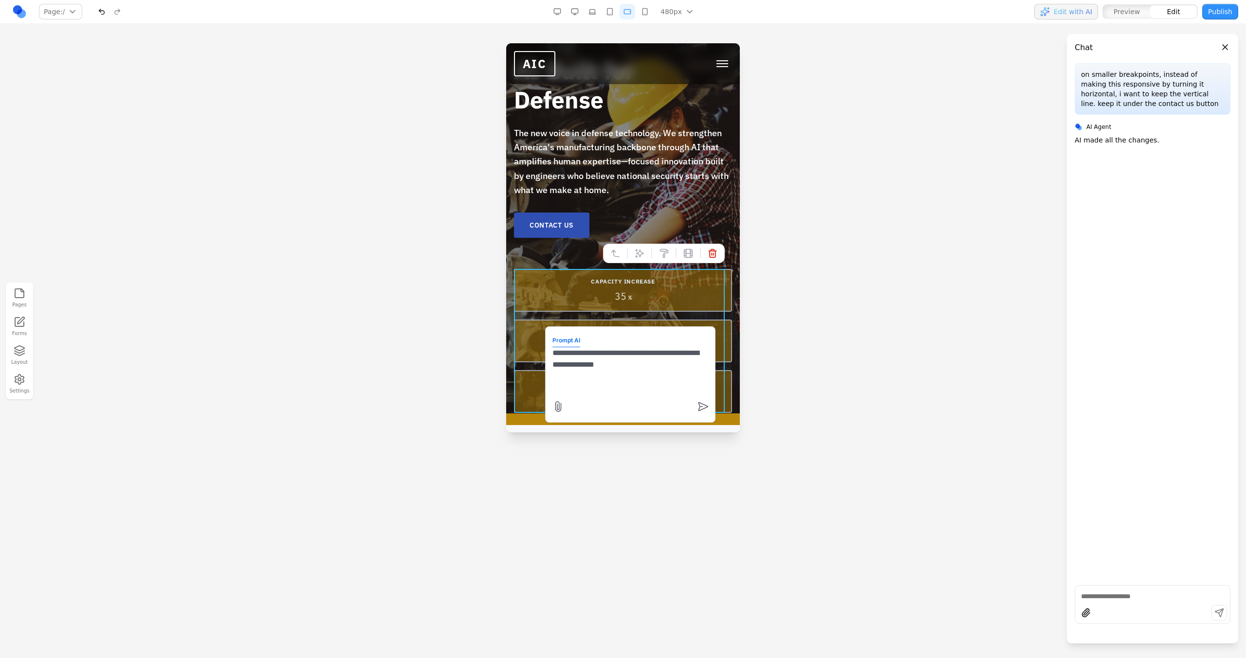
click at [646, 9] on button "button" at bounding box center [645, 12] width 16 height 16
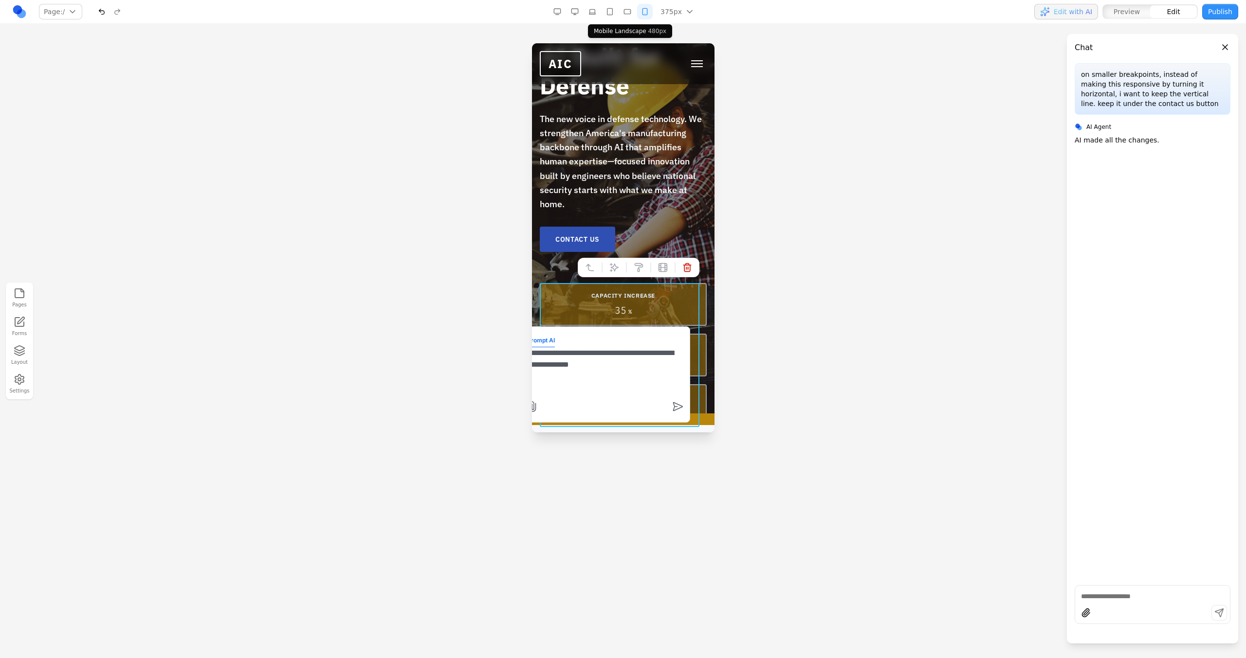
click at [621, 12] on button "button" at bounding box center [627, 12] width 16 height 16
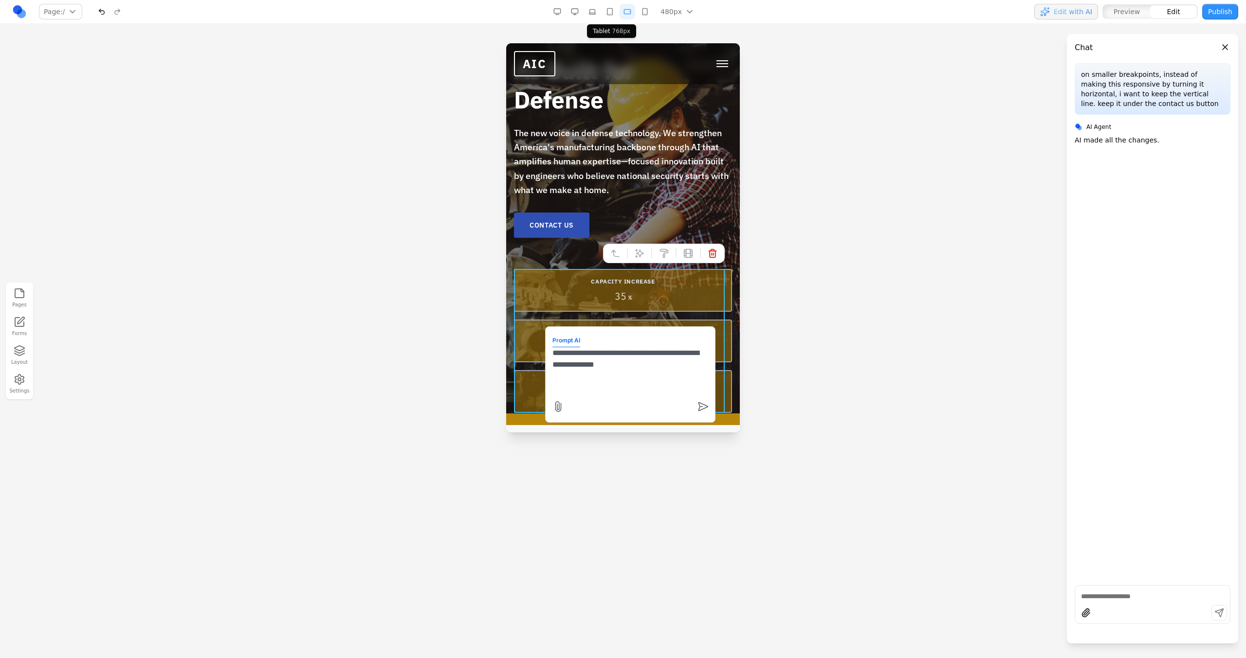
click at [608, 12] on button "button" at bounding box center [610, 12] width 16 height 16
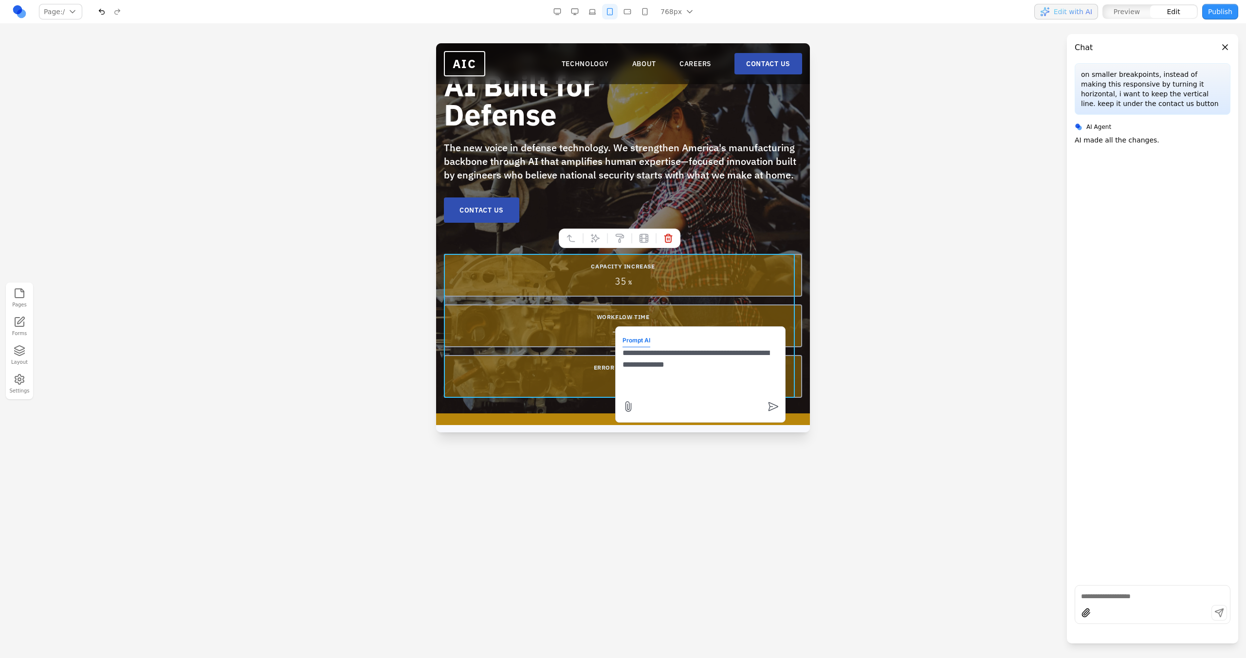
click at [690, 355] on textarea "**********" at bounding box center [700, 371] width 156 height 49
click at [691, 372] on textarea "**********" at bounding box center [700, 371] width 156 height 49
type textarea "**********"
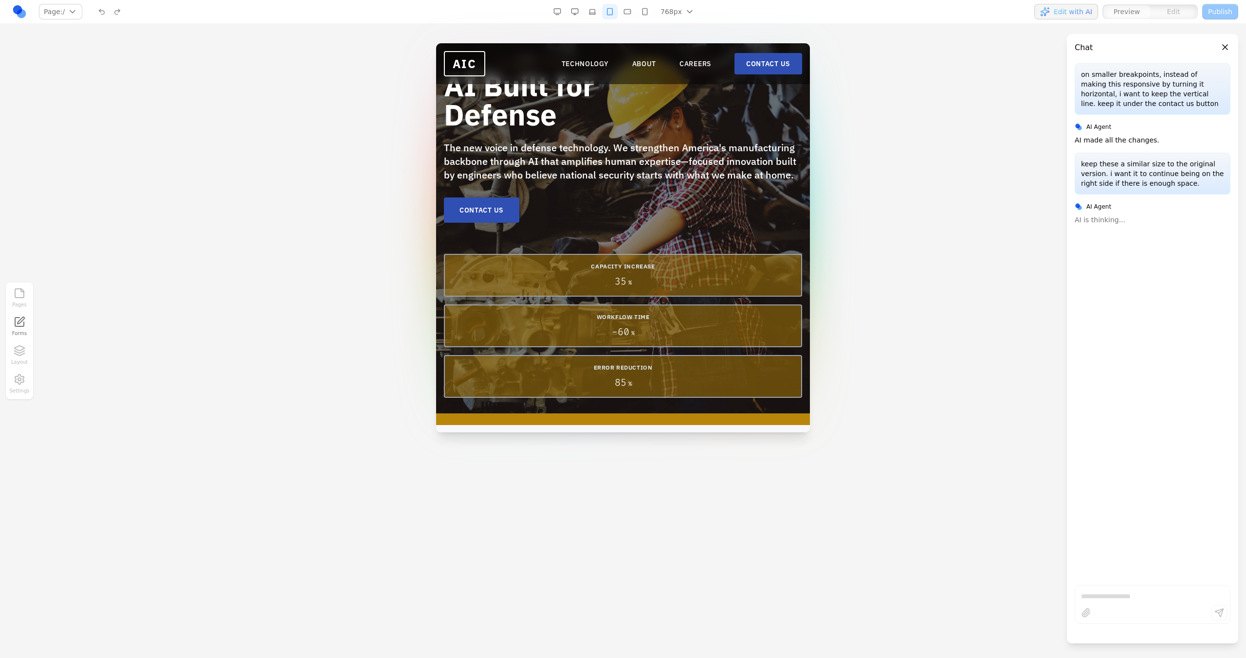
scroll to position [0, 0]
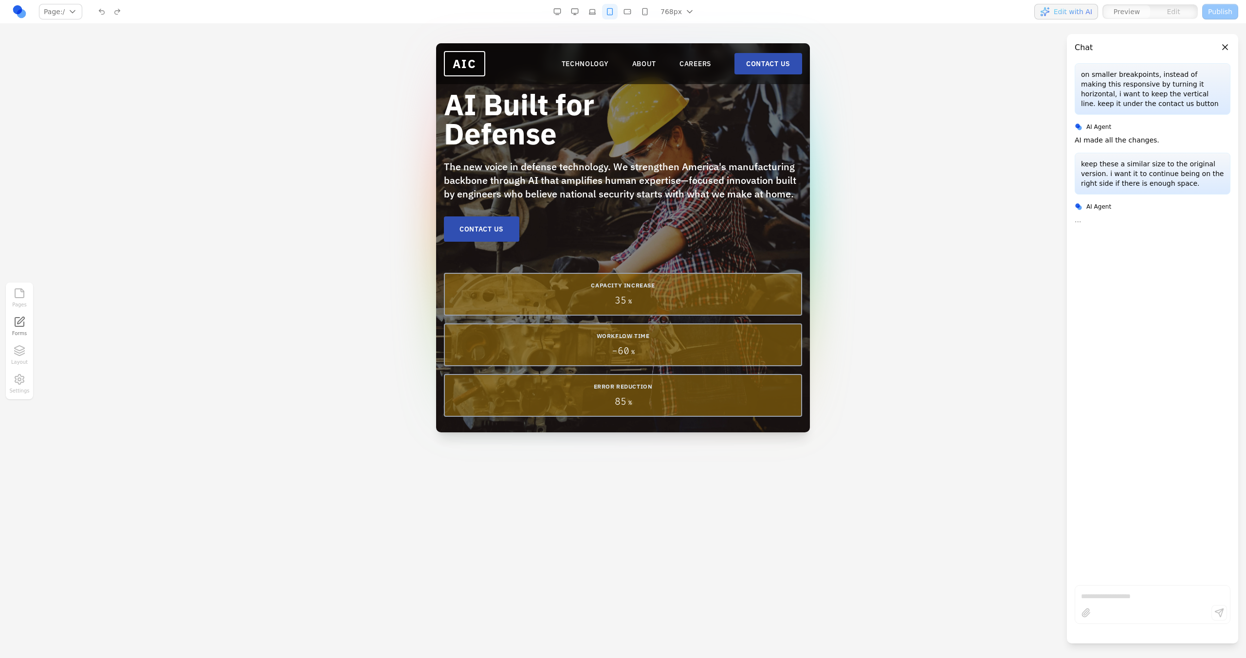
click at [593, 11] on button "button" at bounding box center [592, 12] width 16 height 16
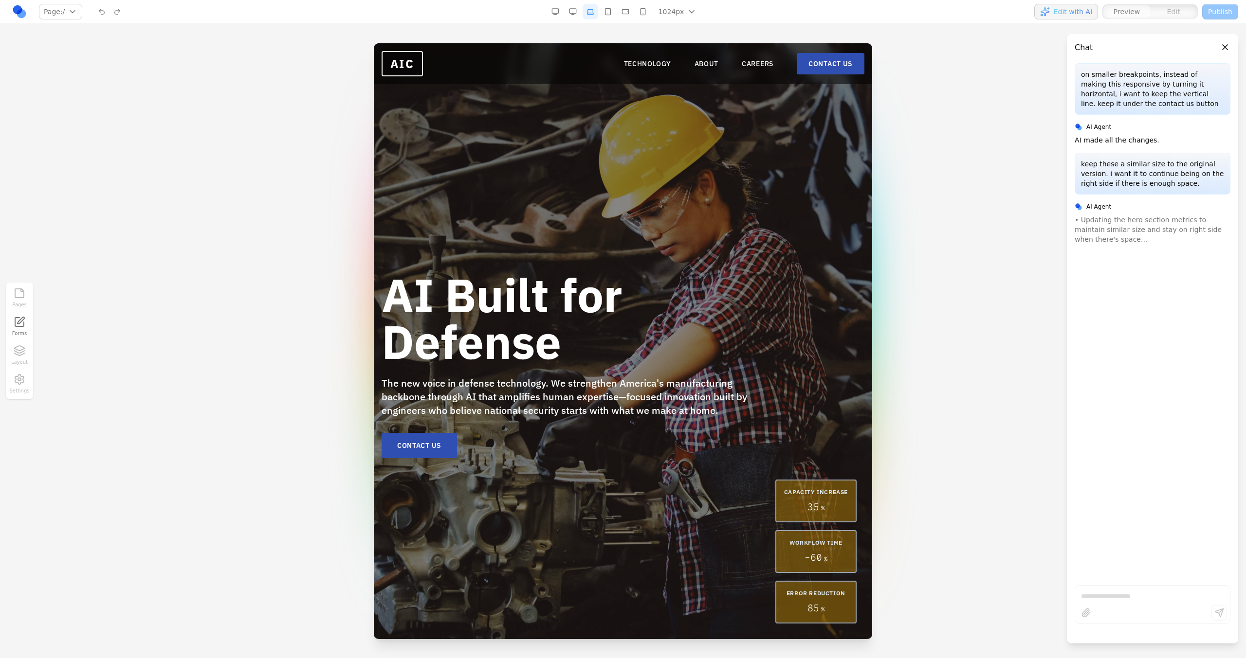
click at [575, 6] on button "button" at bounding box center [573, 12] width 16 height 16
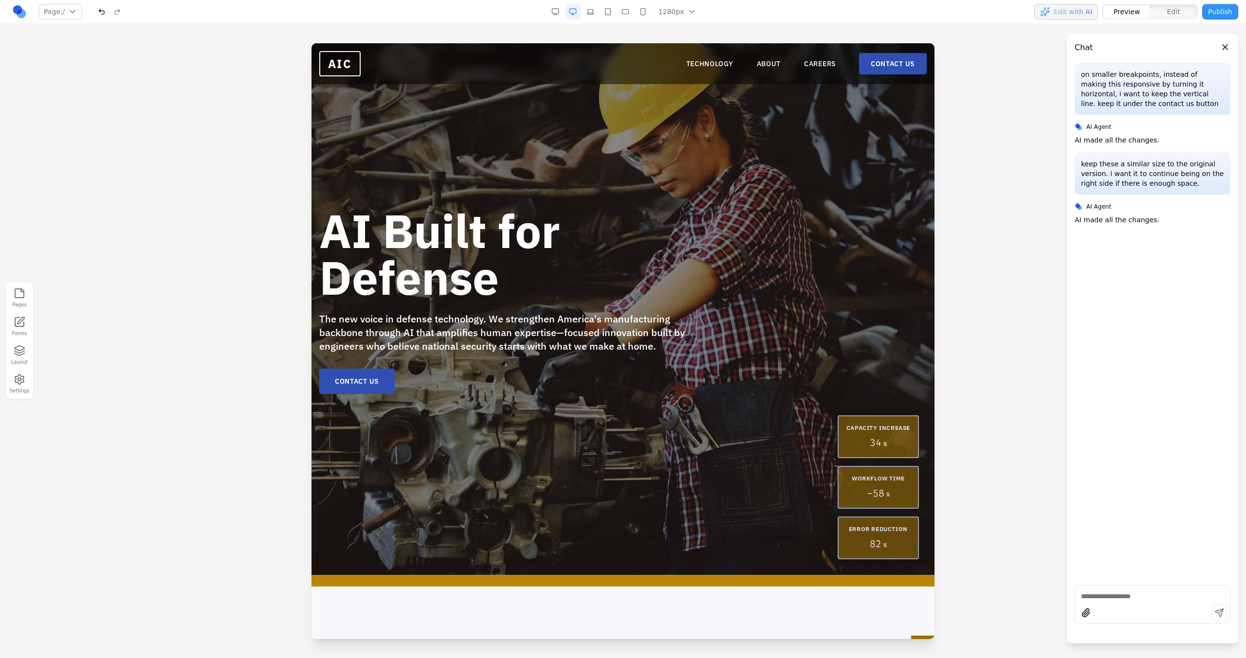
scroll to position [123, 0]
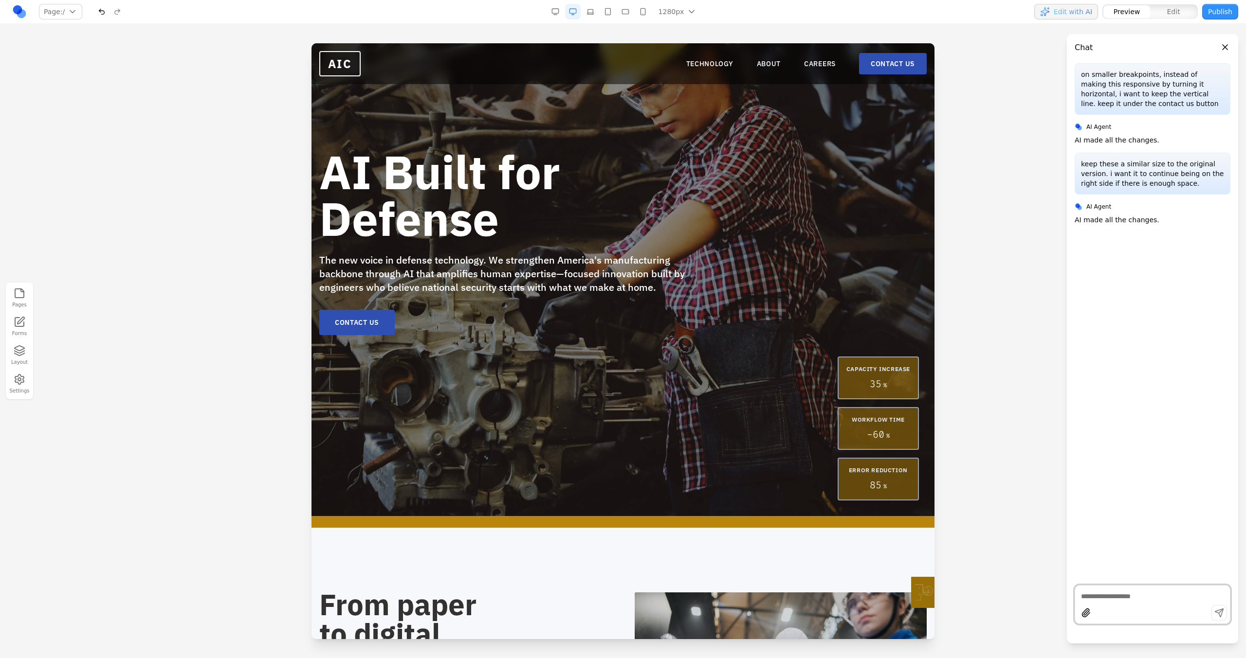
click at [591, 16] on button "button" at bounding box center [590, 12] width 16 height 16
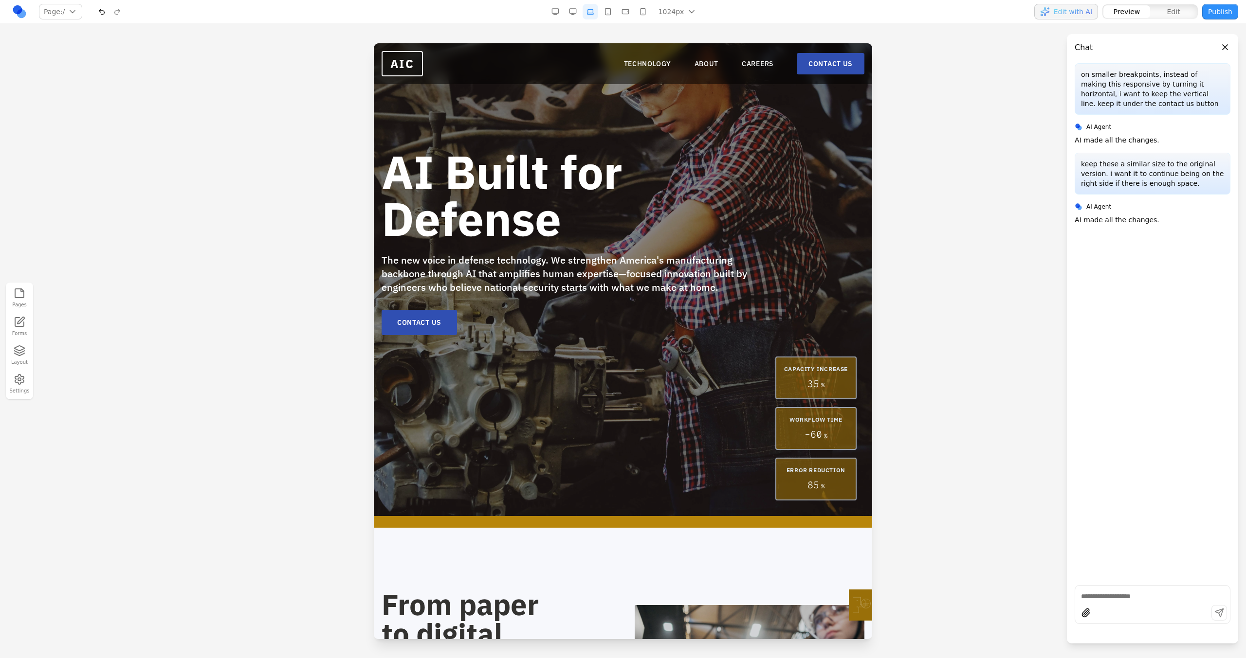
click at [602, 16] on button "button" at bounding box center [608, 12] width 16 height 16
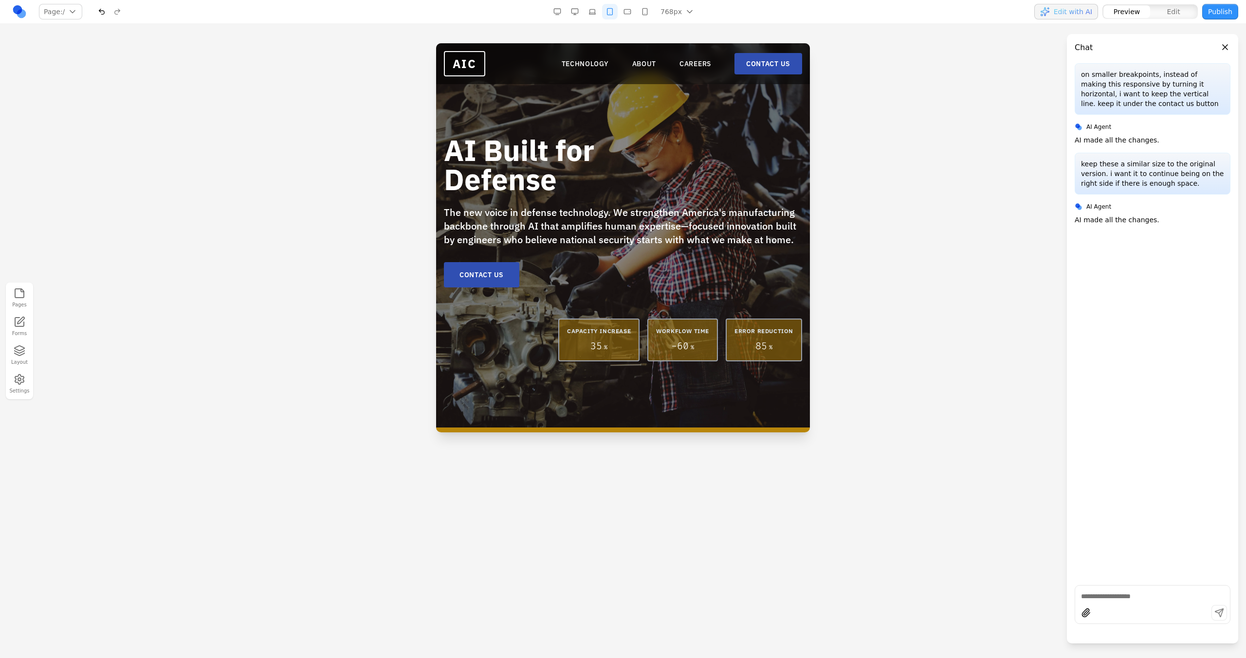
scroll to position [0, 0]
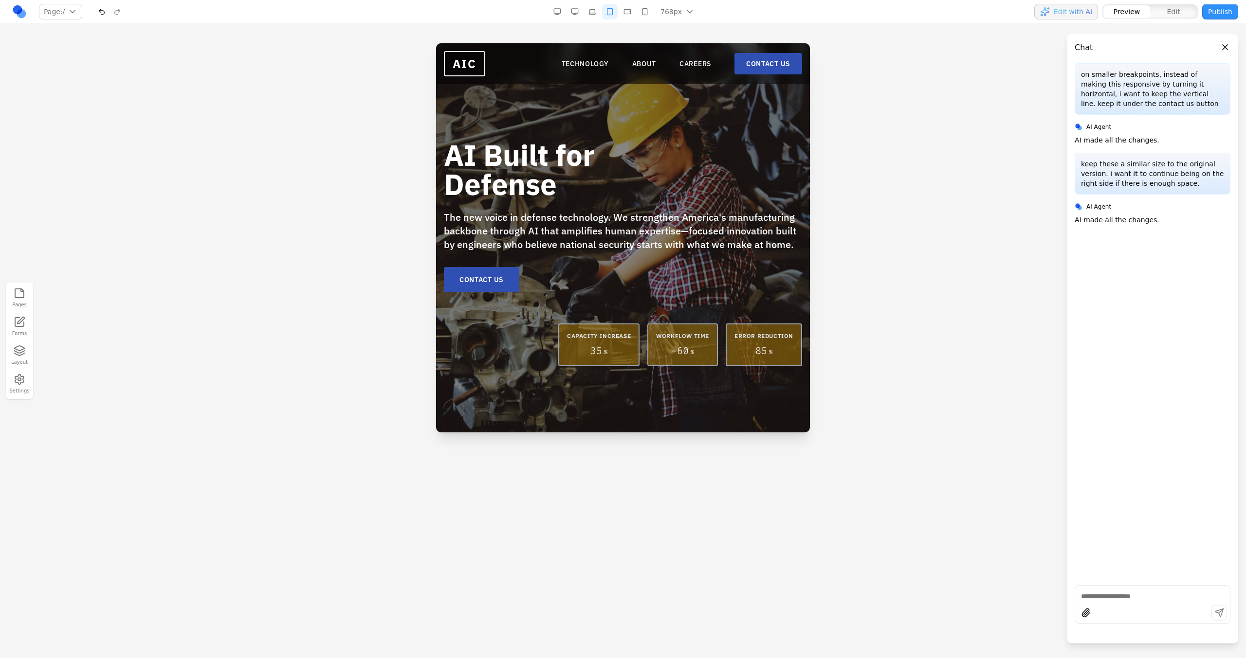
click at [628, 9] on button "button" at bounding box center [627, 12] width 16 height 16
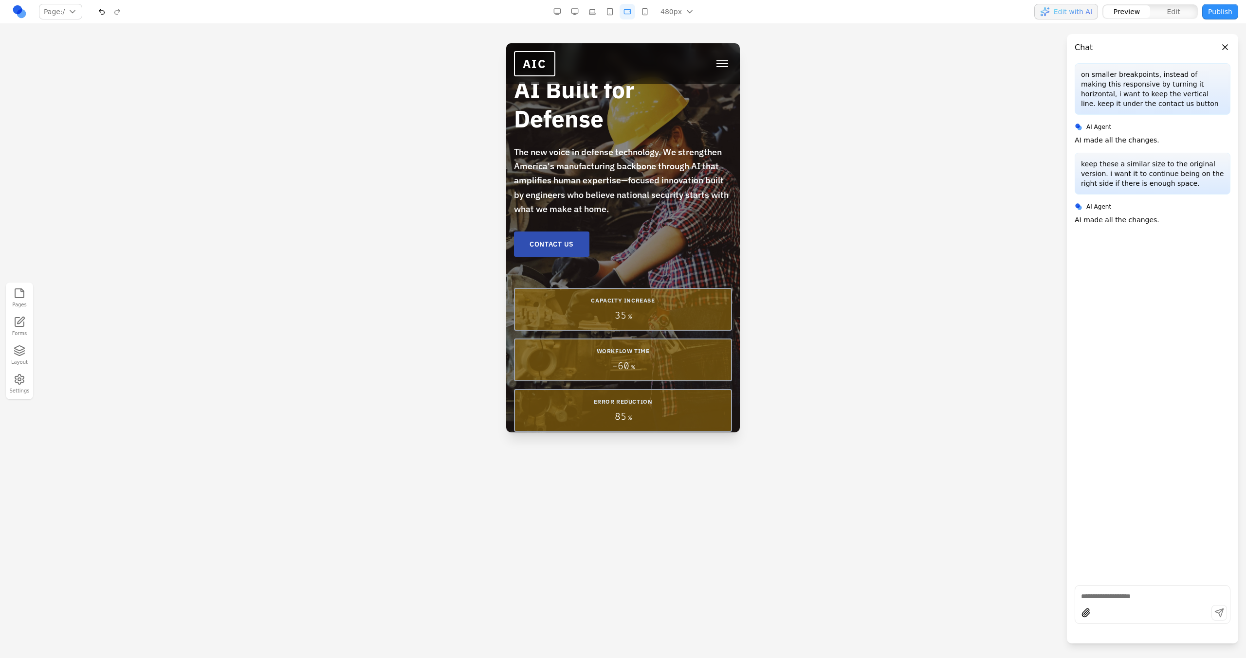
click at [641, 17] on button "button" at bounding box center [645, 12] width 16 height 16
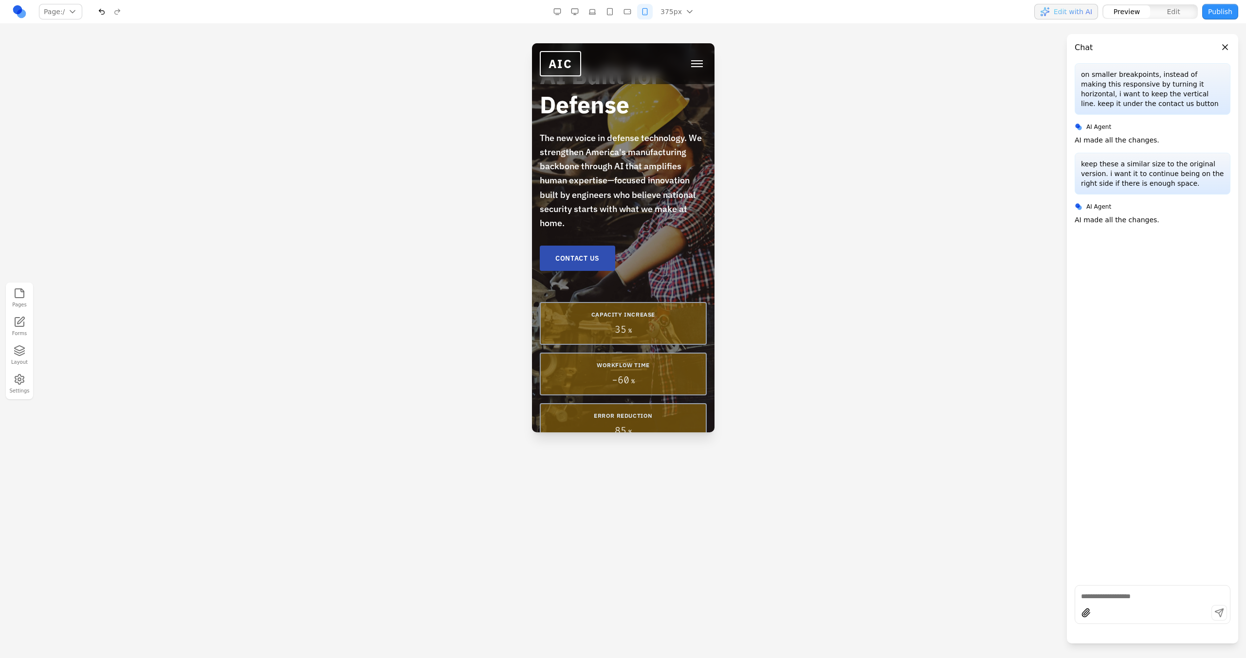
click at [612, 2] on nav "Page: / / /technology /about /careers /contact Manage pages 375px 1536px 1280px…" at bounding box center [623, 12] width 1246 height 24
click at [612, 15] on button "button" at bounding box center [610, 12] width 16 height 16
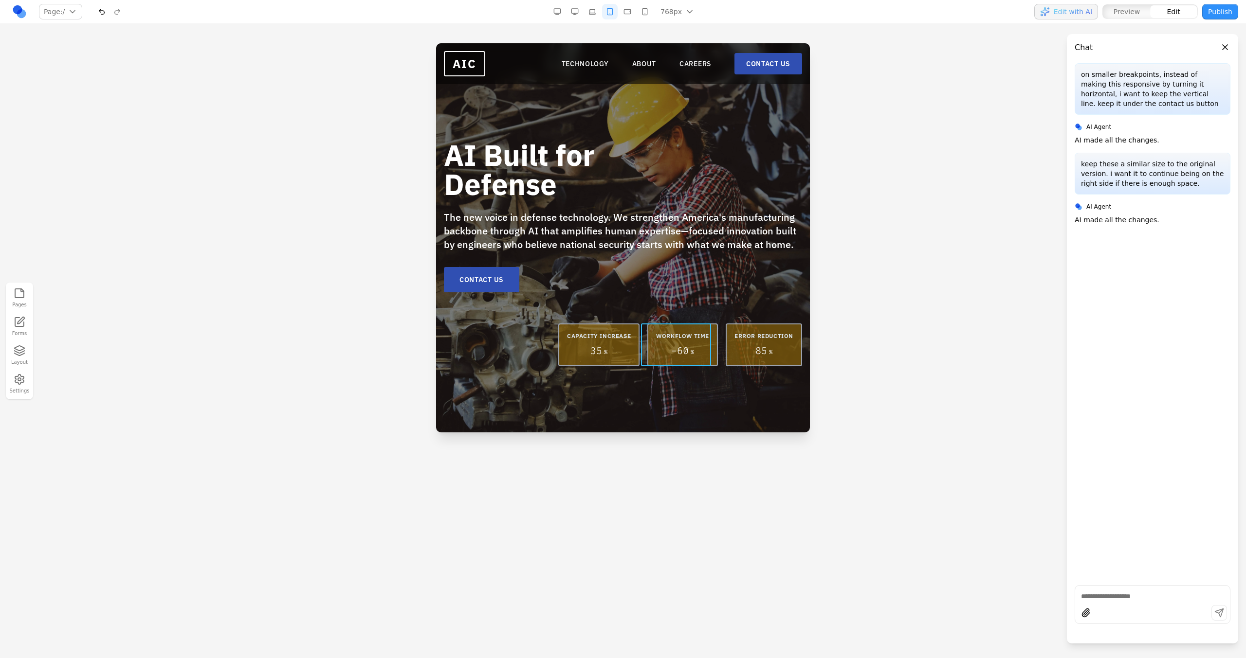
click at [640, 338] on div "CAPACITY INCREASE 35 % WORKFLOW TIME - 60 % ERROR REDUCTION 85 %" at bounding box center [623, 345] width 358 height 43
click at [598, 310] on icon at bounding box center [595, 308] width 10 height 10
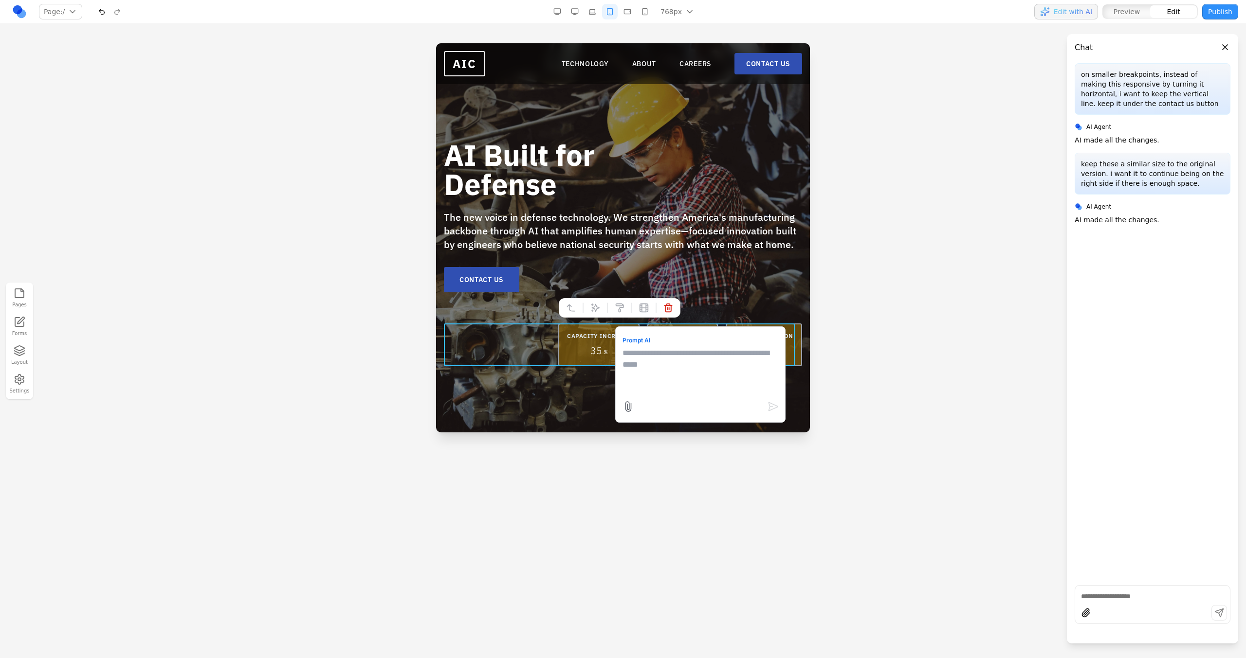
click at [646, 359] on textarea at bounding box center [700, 371] width 156 height 49
click at [675, 349] on textarea "**********" at bounding box center [700, 371] width 156 height 49
click at [685, 356] on textarea "**********" at bounding box center [700, 371] width 156 height 49
click at [684, 356] on textarea "**********" at bounding box center [700, 371] width 156 height 49
click at [683, 356] on textarea "**********" at bounding box center [700, 371] width 156 height 49
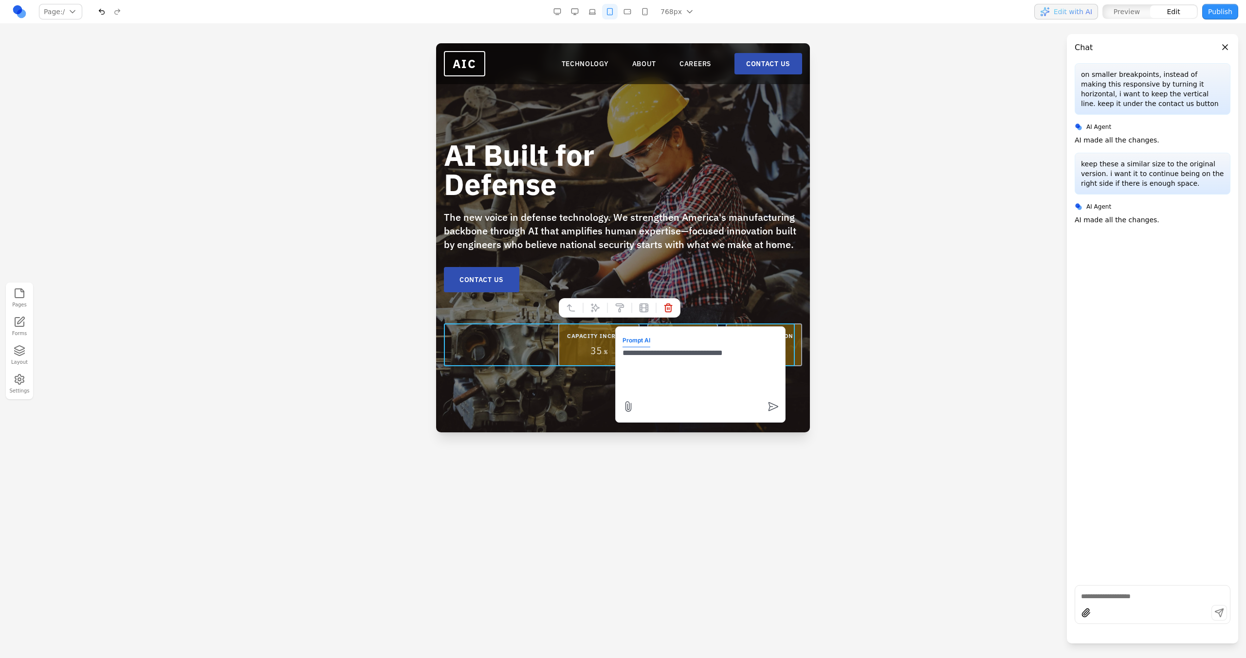
click at [682, 356] on textarea "**********" at bounding box center [700, 371] width 156 height 49
type textarea "**********"
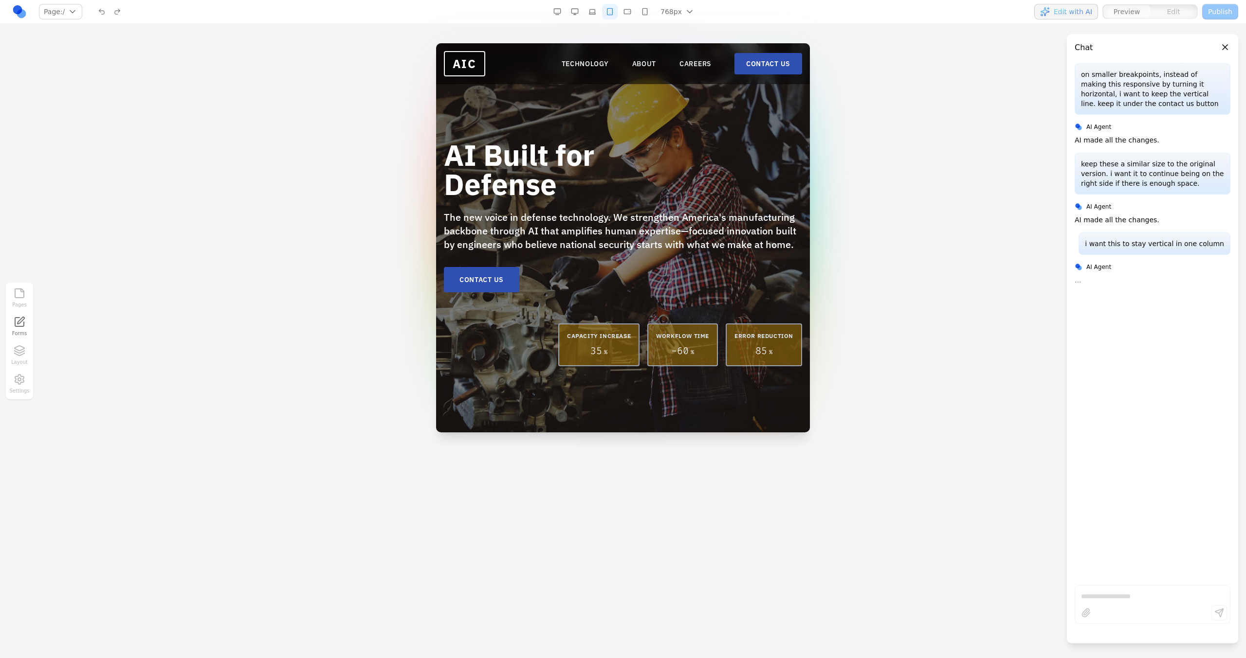
click at [631, 14] on button "button" at bounding box center [627, 12] width 16 height 16
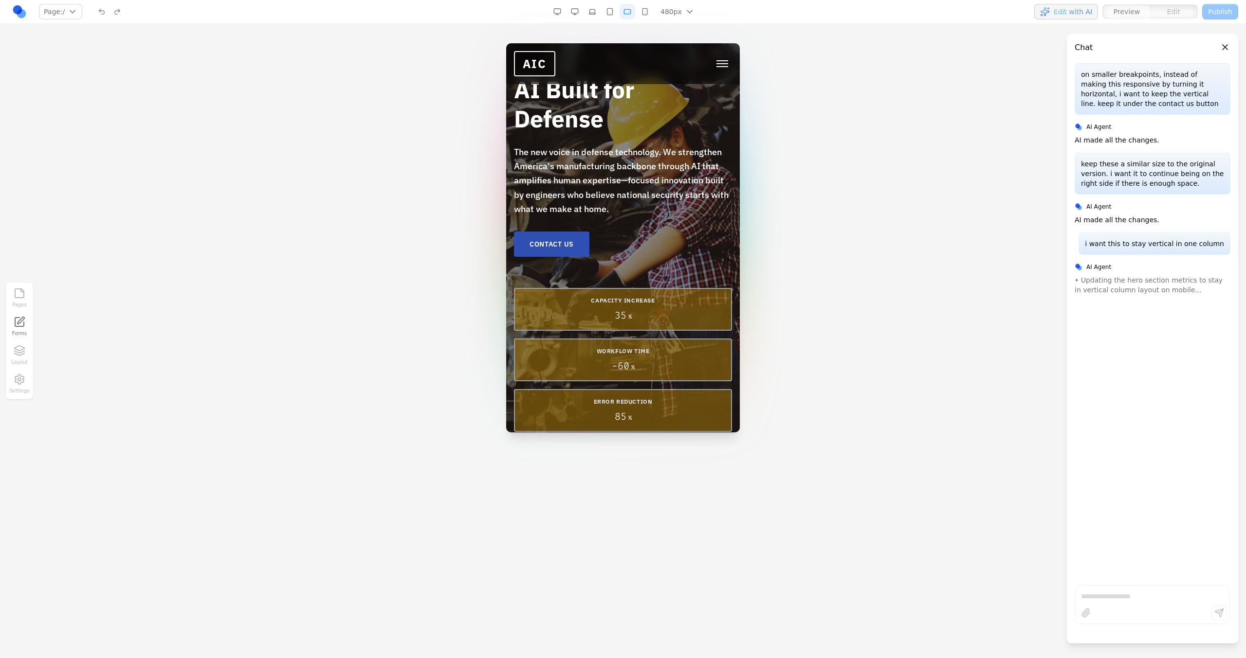
click at [644, 4] on button "button" at bounding box center [645, 12] width 16 height 16
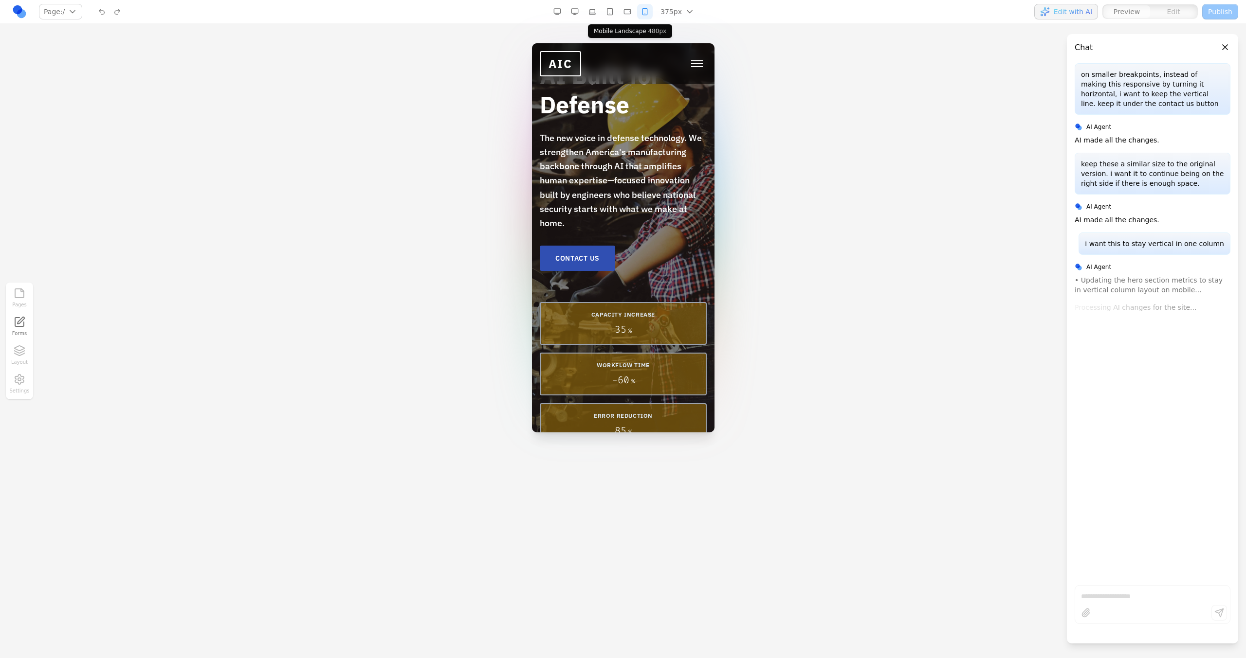
click at [618, 13] on div "375px 1536px 1280px 1024px 768px 480px 375px" at bounding box center [624, 12] width 151 height 16
click at [616, 13] on button "button" at bounding box center [610, 12] width 16 height 16
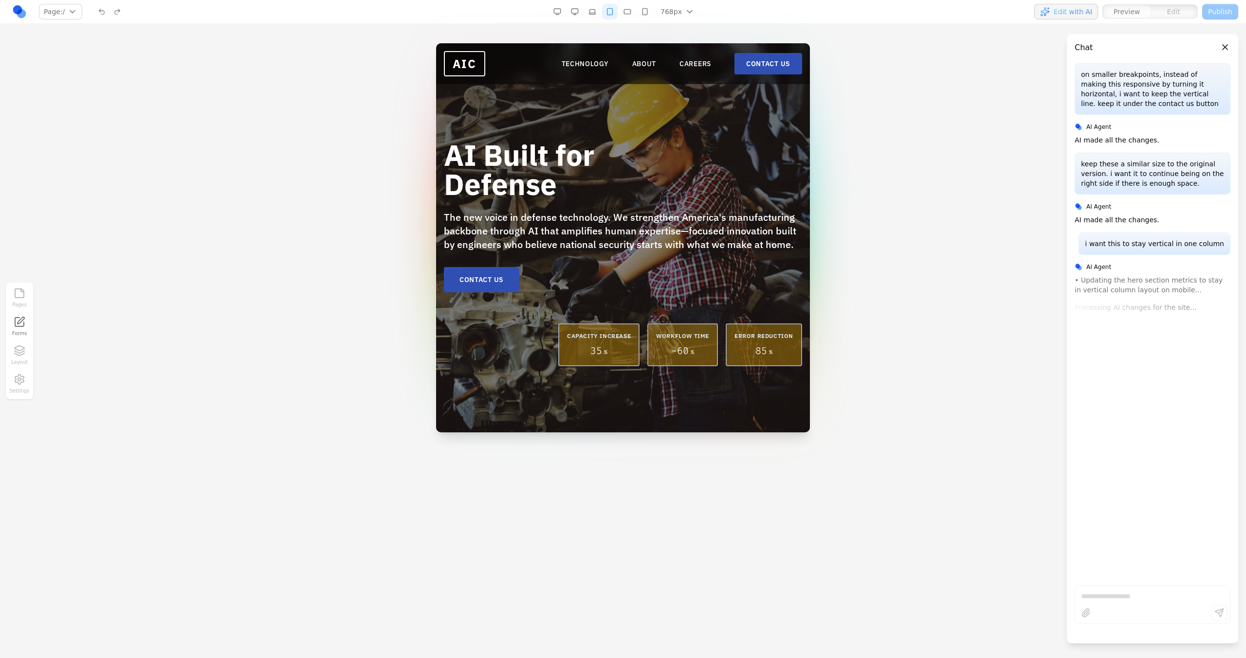
click at [594, 13] on button "button" at bounding box center [592, 12] width 16 height 16
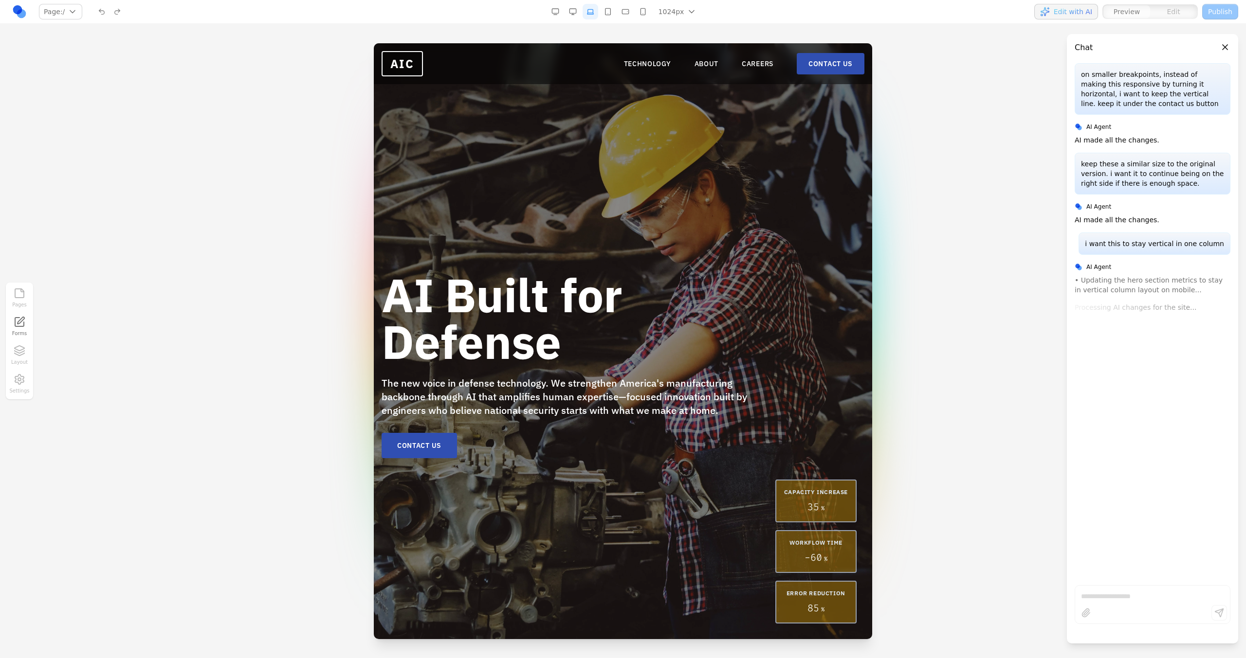
click at [578, 13] on button "button" at bounding box center [573, 12] width 16 height 16
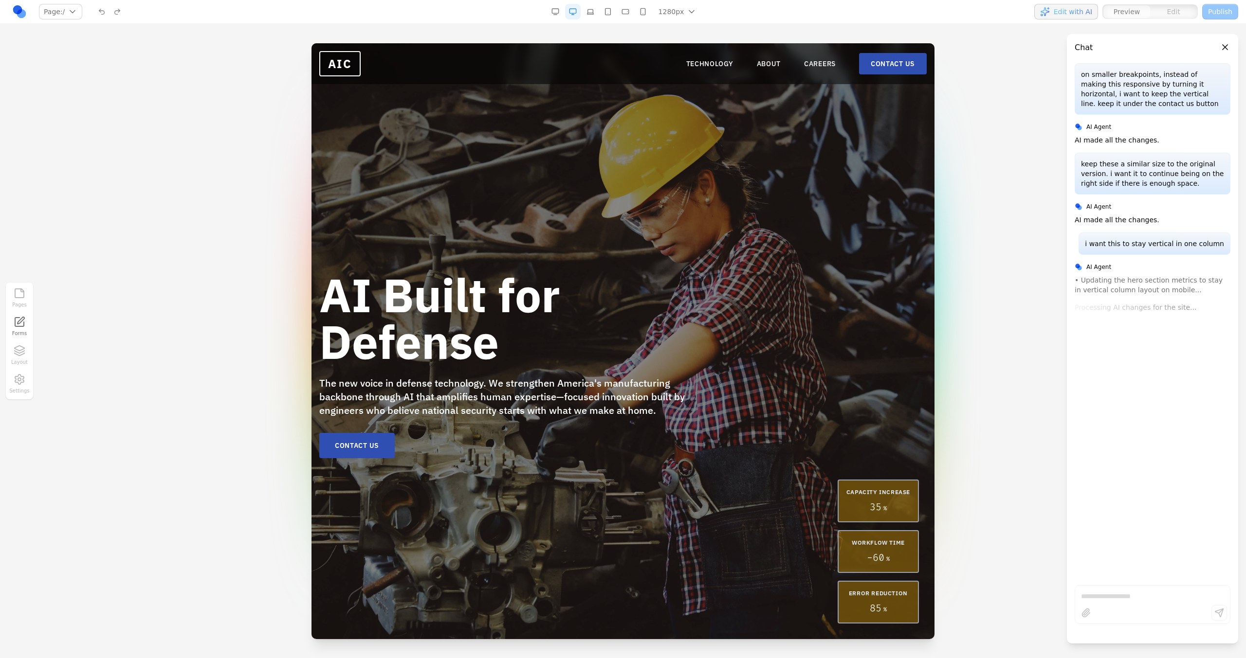
click at [594, 13] on button "button" at bounding box center [590, 12] width 16 height 16
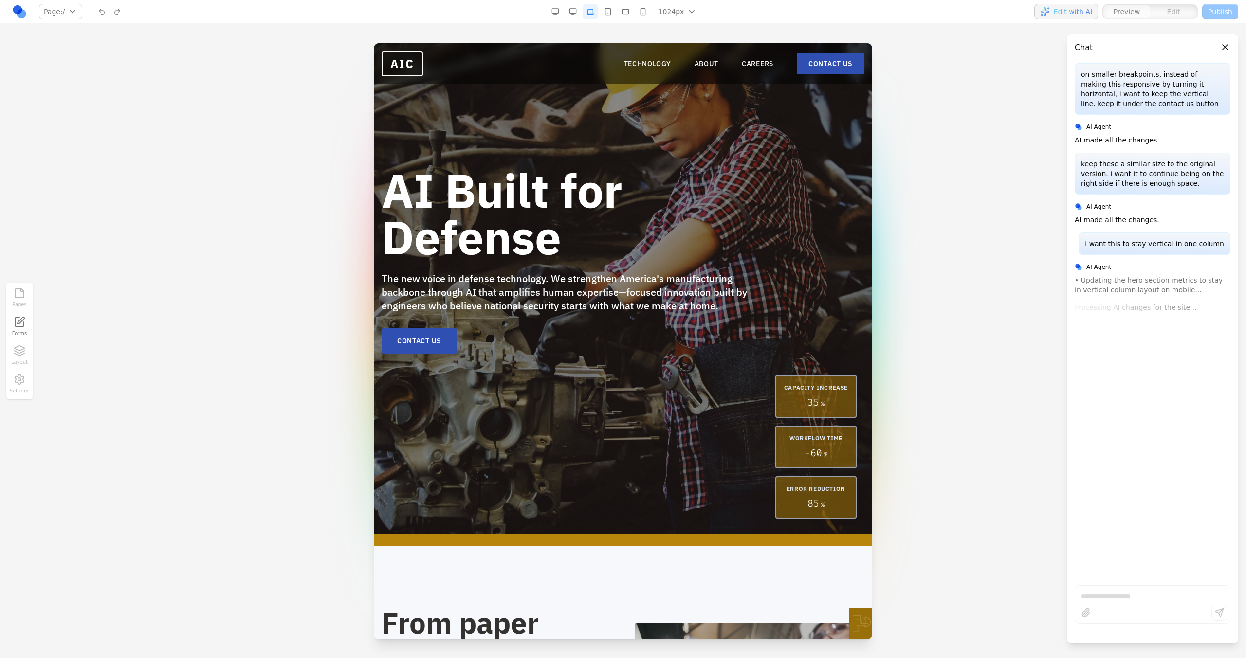
scroll to position [109, 0]
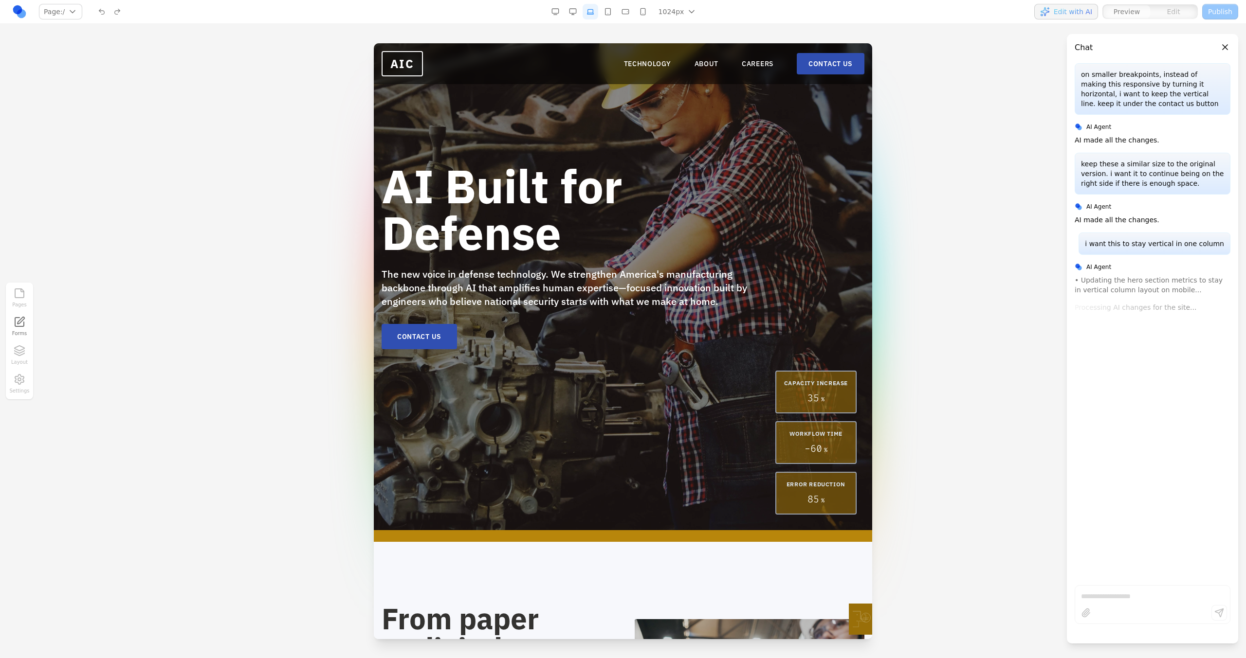
click at [578, 8] on button "button" at bounding box center [573, 12] width 16 height 16
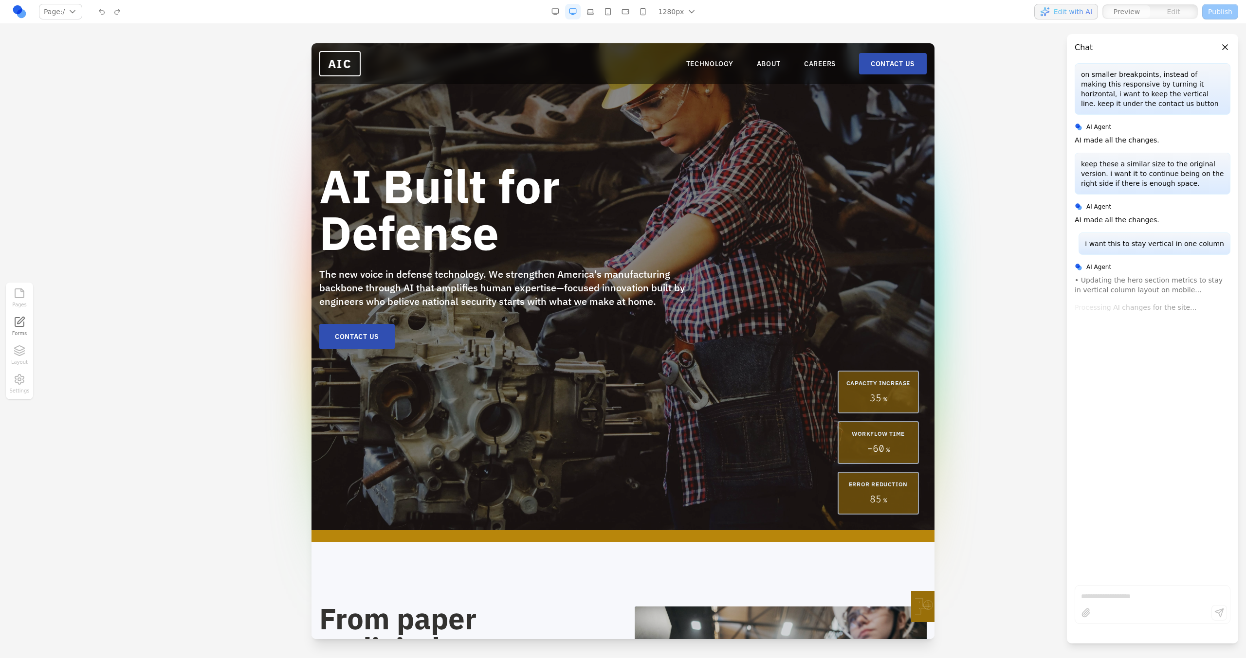
click at [595, 9] on button "button" at bounding box center [590, 12] width 16 height 16
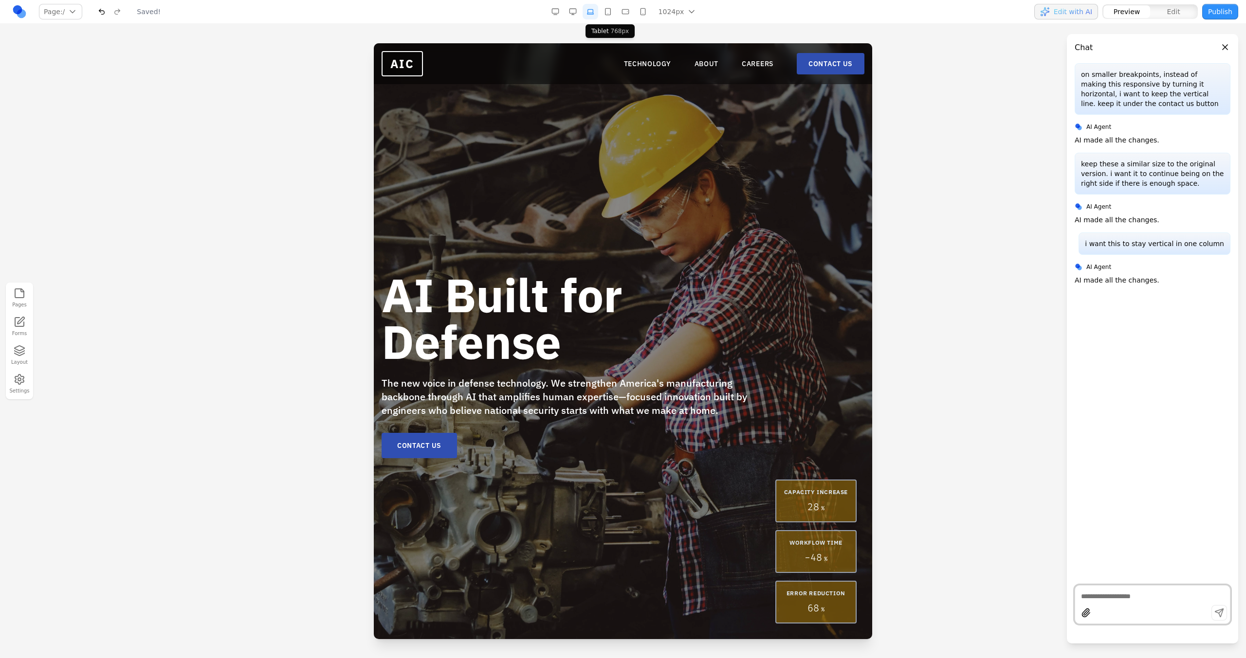
scroll to position [10, 0]
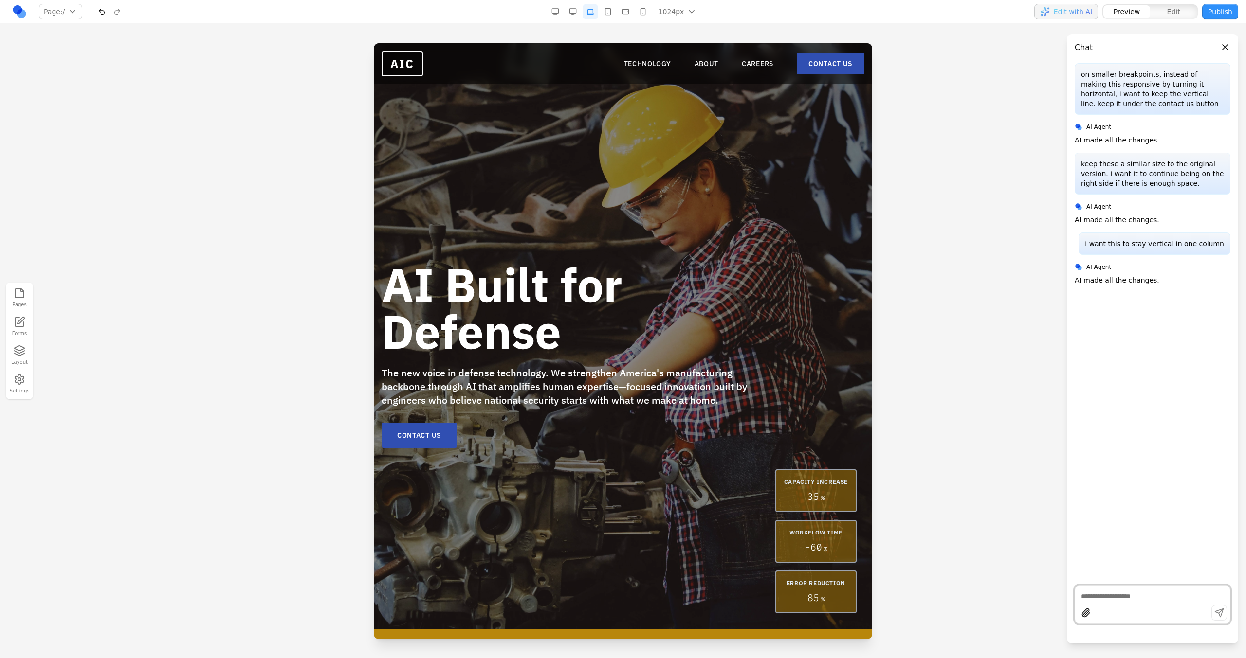
click at [615, 17] on button "button" at bounding box center [608, 12] width 16 height 16
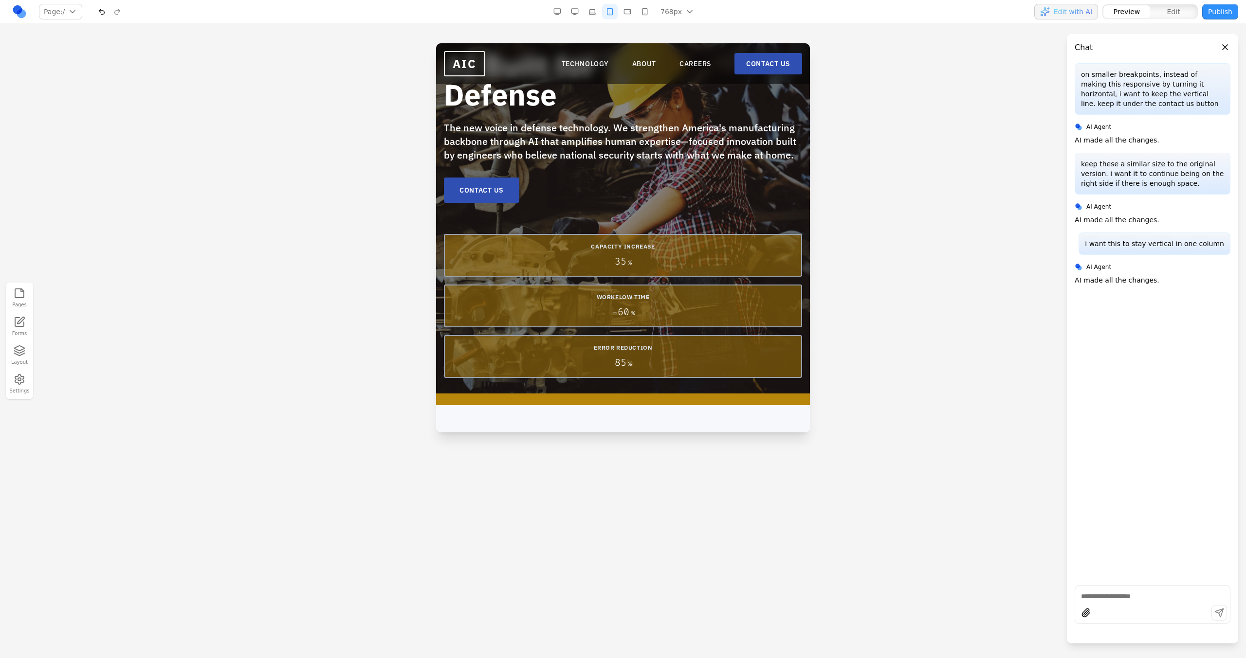
scroll to position [0, 0]
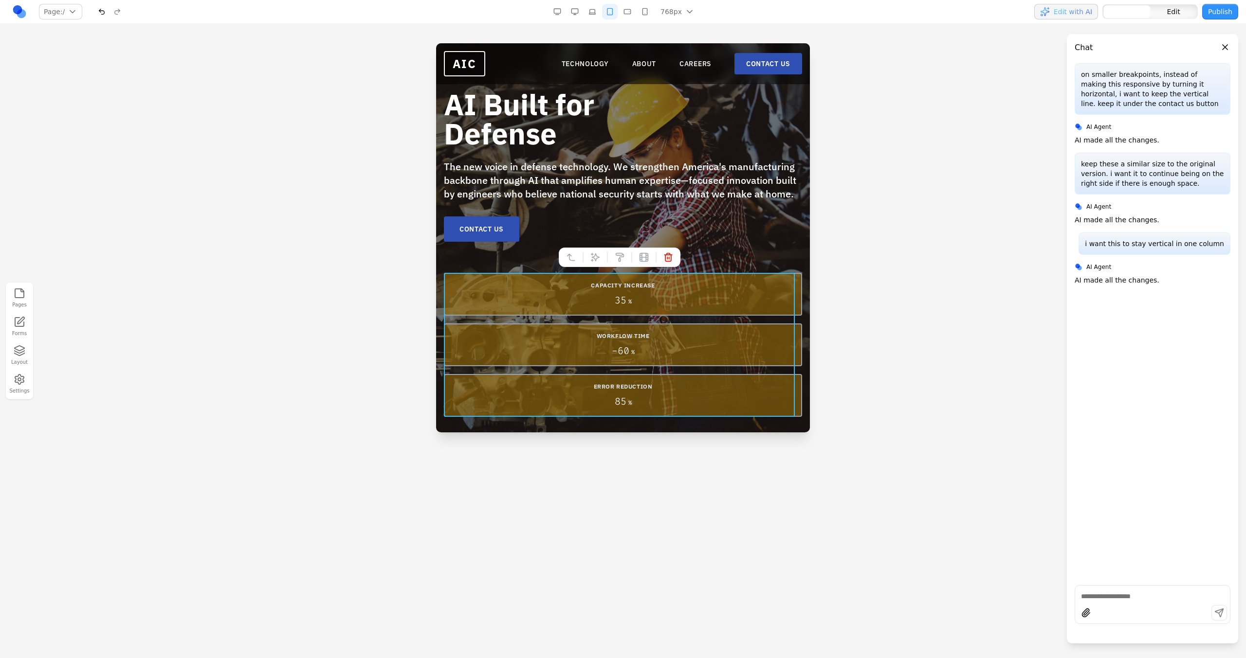
click at [600, 320] on div "CAPACITY INCREASE 35 % WORKFLOW TIME - 60 % ERROR REDUCTION 85 %" at bounding box center [623, 345] width 358 height 144
click at [599, 253] on icon at bounding box center [595, 258] width 10 height 10
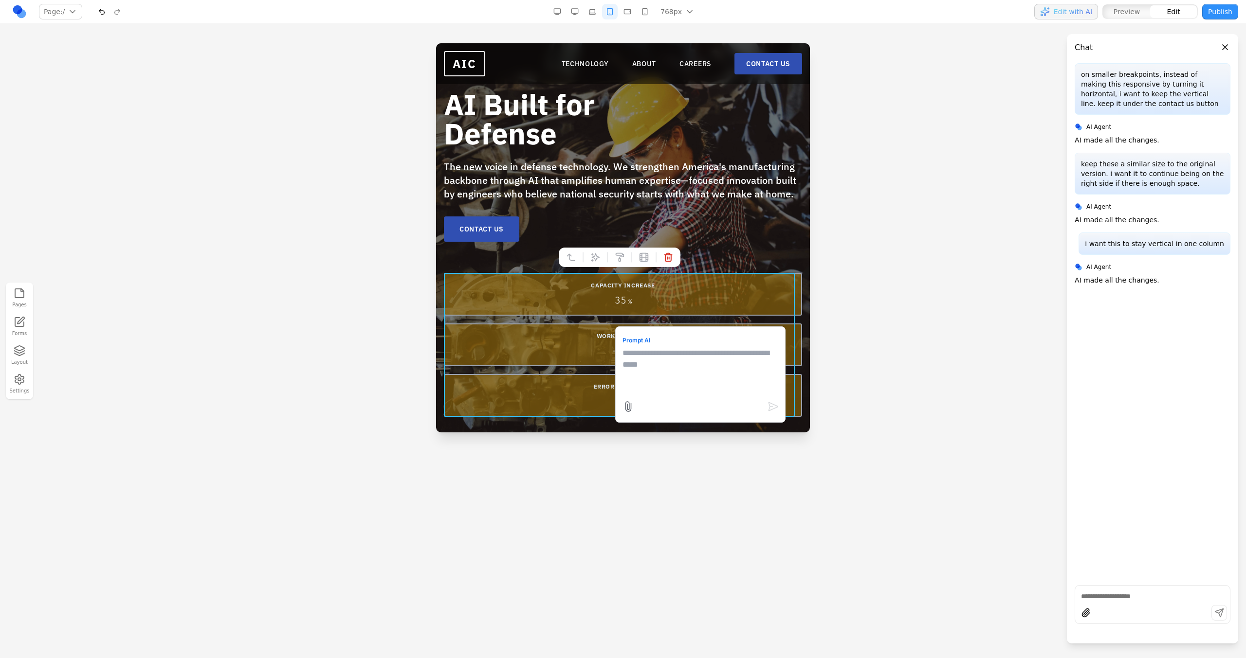
click at [670, 380] on textarea at bounding box center [700, 371] width 156 height 49
type textarea "*"
type textarea "**********"
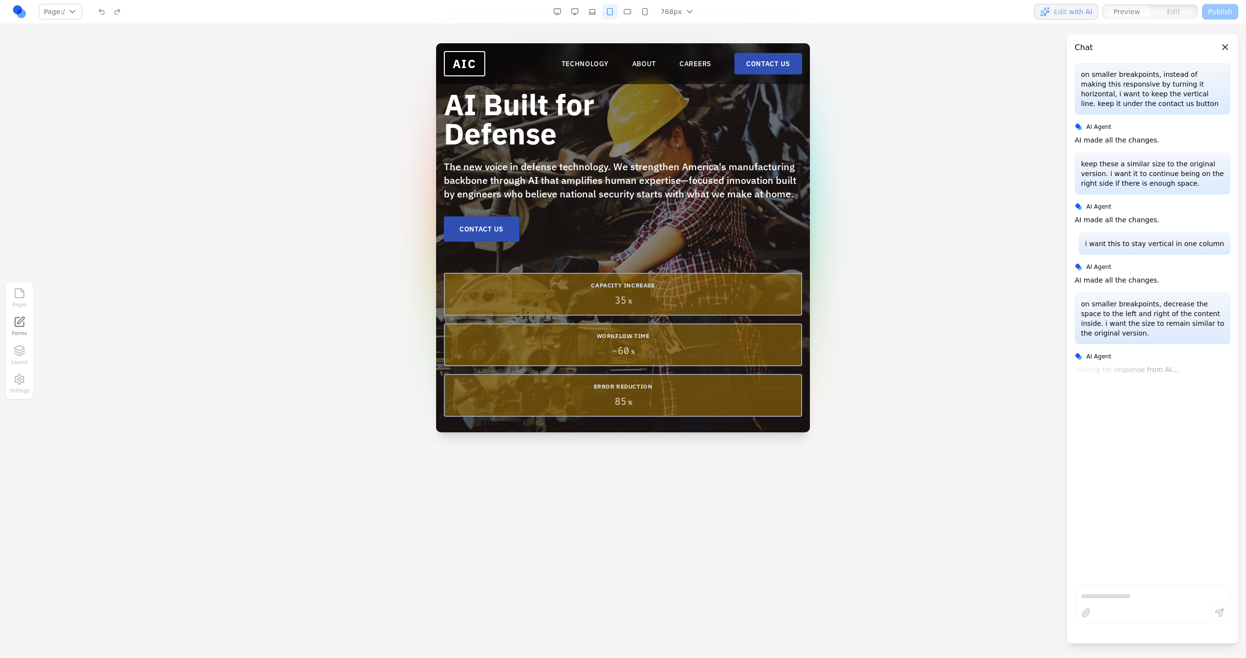
click at [579, 12] on button "button" at bounding box center [575, 12] width 16 height 16
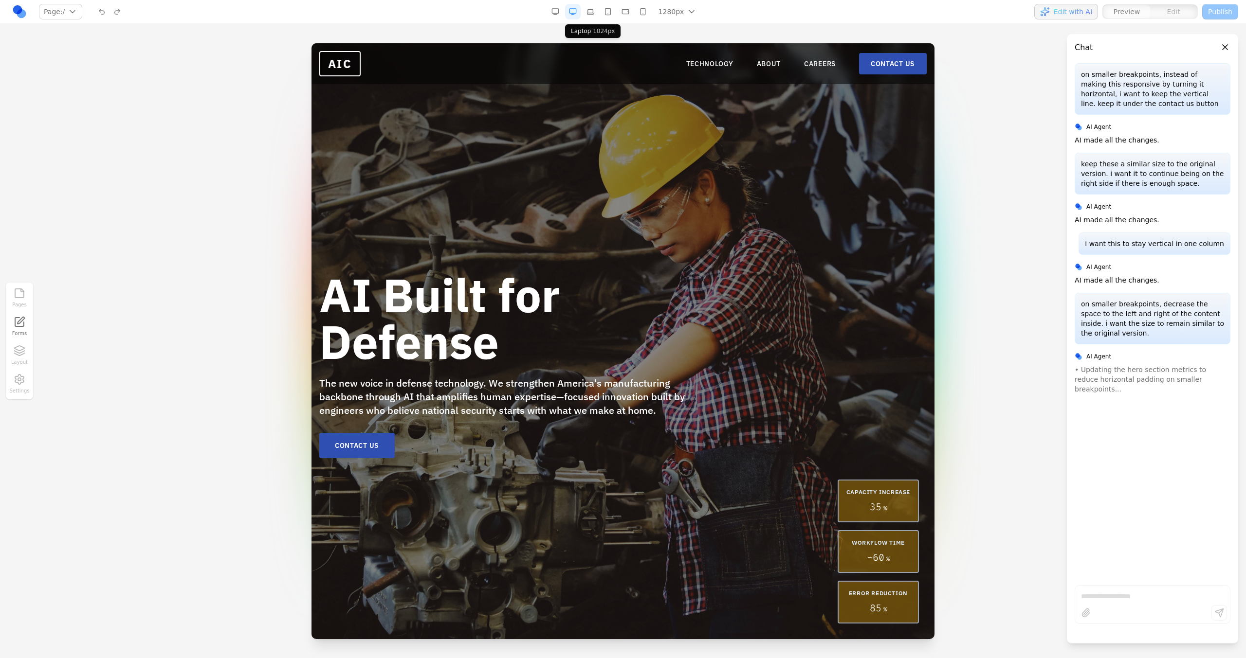
click at [586, 11] on button "button" at bounding box center [590, 12] width 16 height 16
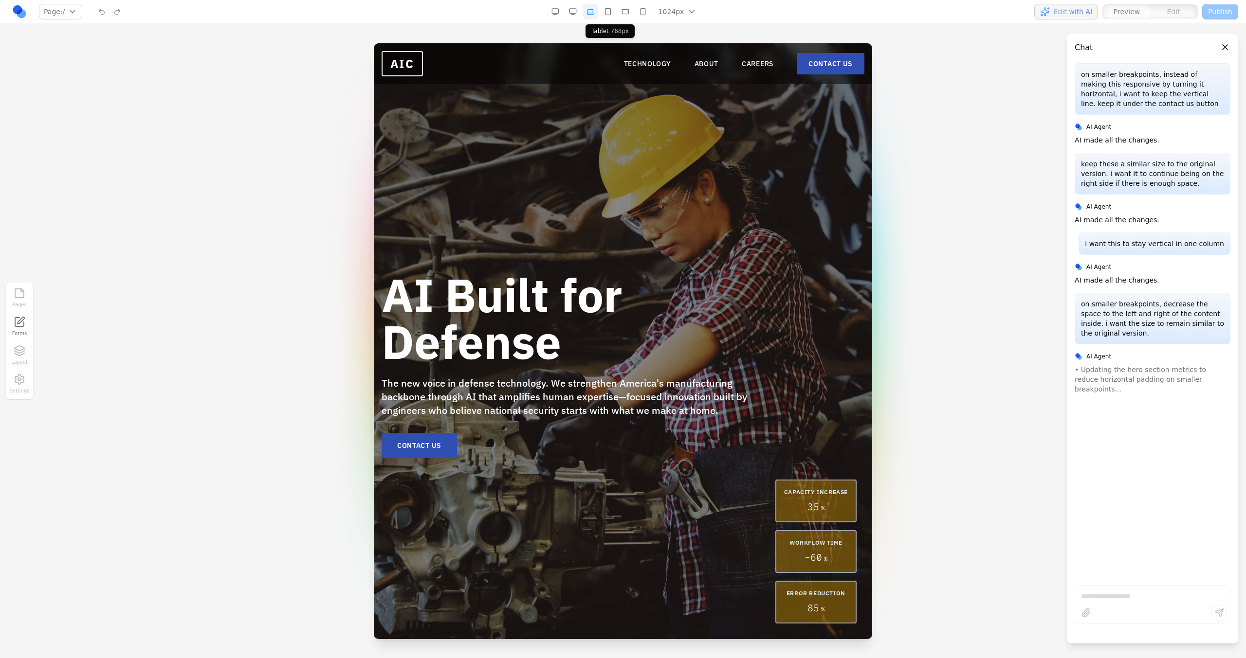
click at [613, 15] on button "button" at bounding box center [608, 12] width 16 height 16
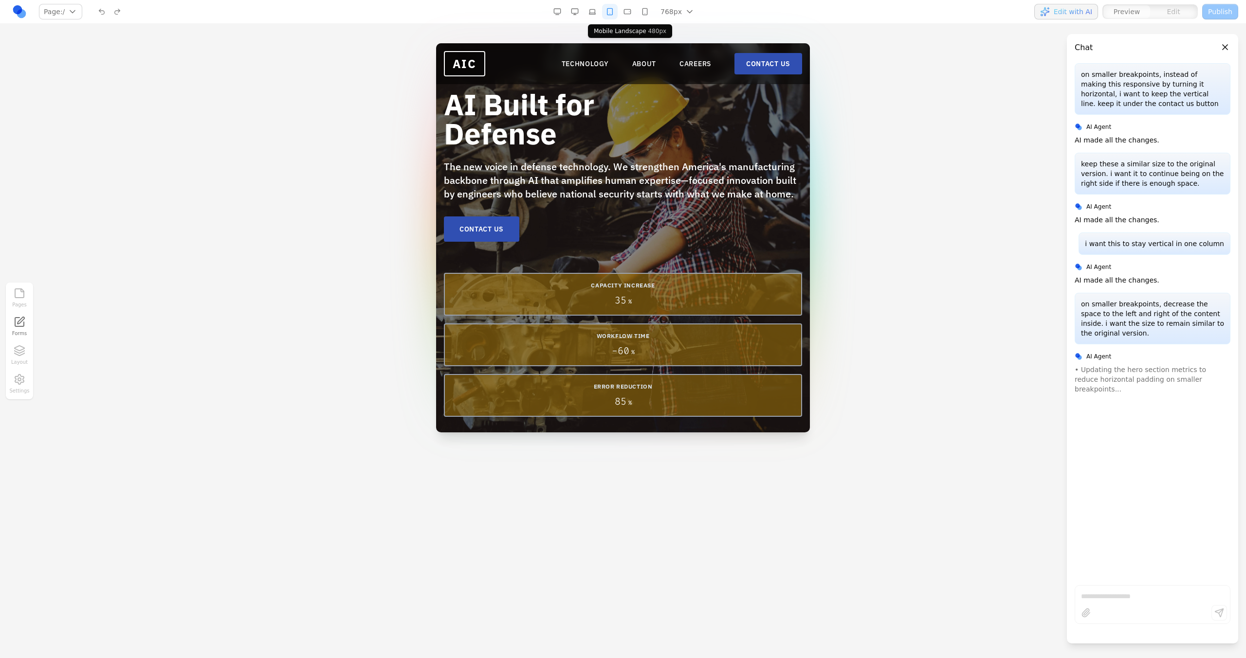
click at [627, 19] on button "button" at bounding box center [627, 12] width 16 height 16
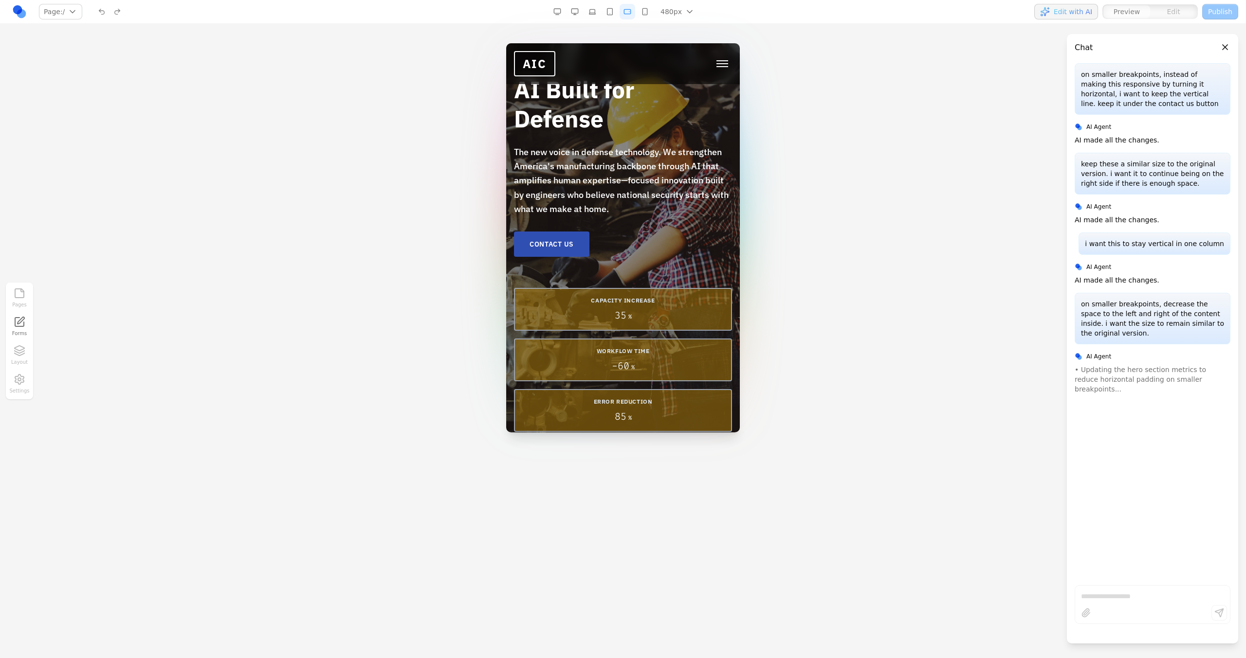
click at [649, 5] on button "button" at bounding box center [645, 12] width 16 height 16
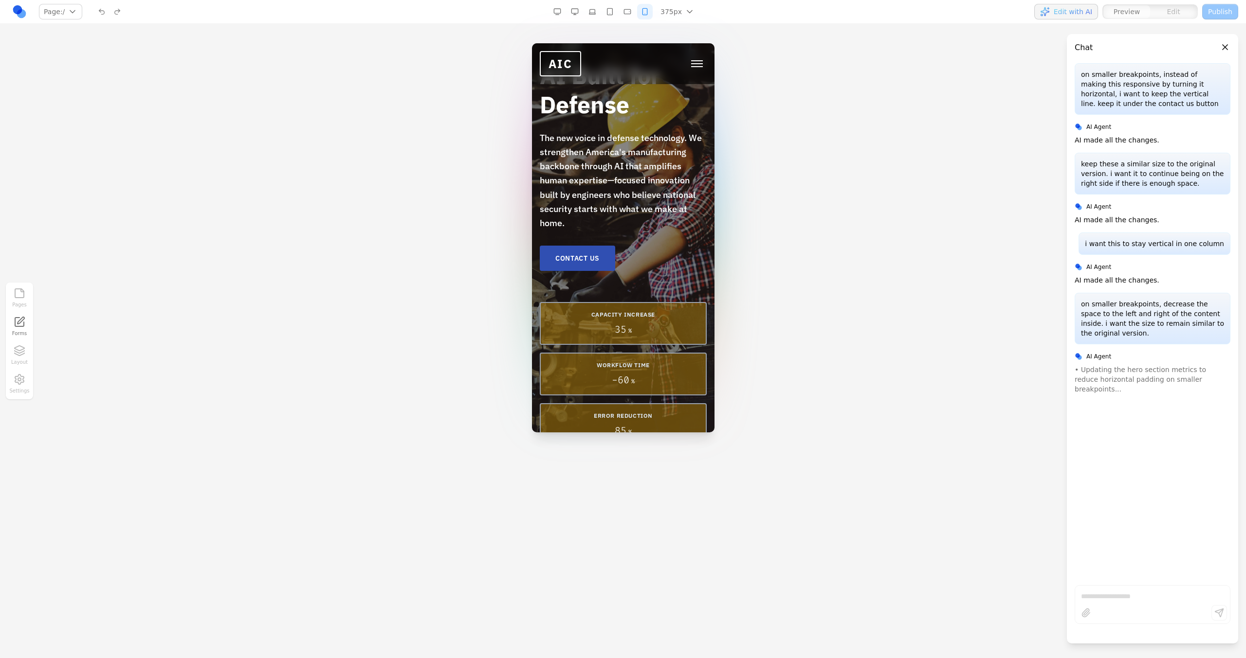
click at [622, 21] on nav "Page: / / /technology /about /careers /contact Manage pages 375px 1536px 1280px…" at bounding box center [623, 12] width 1246 height 24
click at [615, 22] on nav "Page: / / /technology /about /careers /contact Manage pages 375px 1536px 1280px…" at bounding box center [623, 12] width 1246 height 24
click at [615, 17] on button "button" at bounding box center [610, 12] width 16 height 16
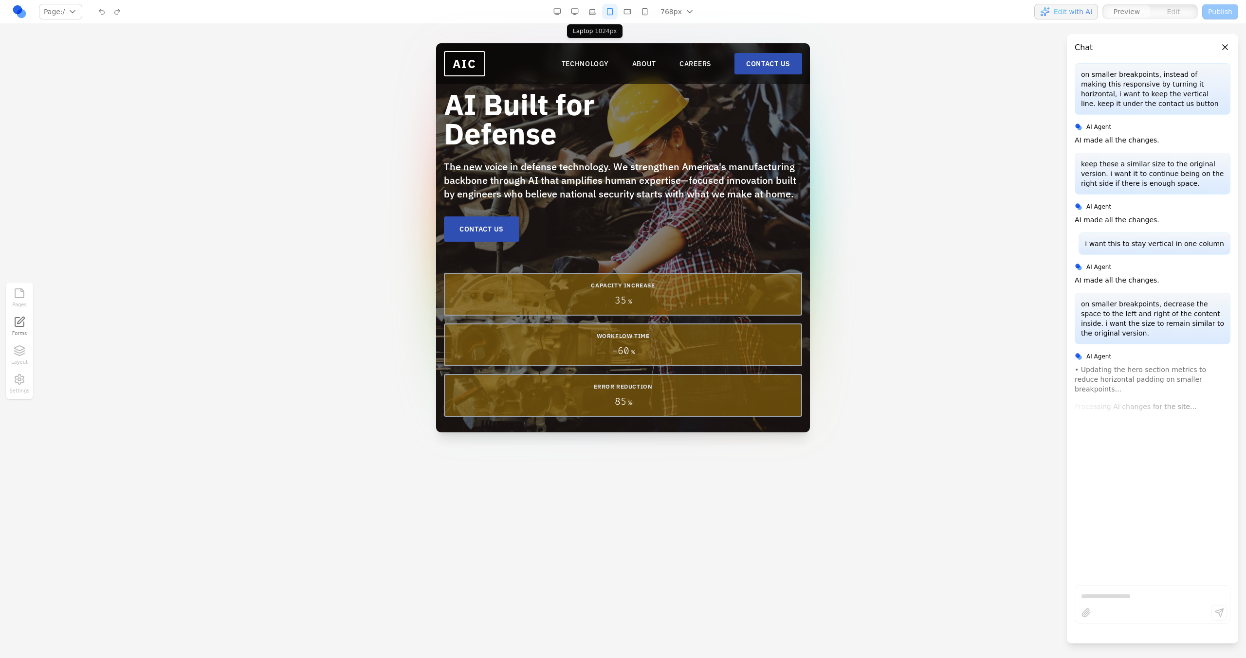
click at [591, 13] on button "button" at bounding box center [592, 12] width 16 height 16
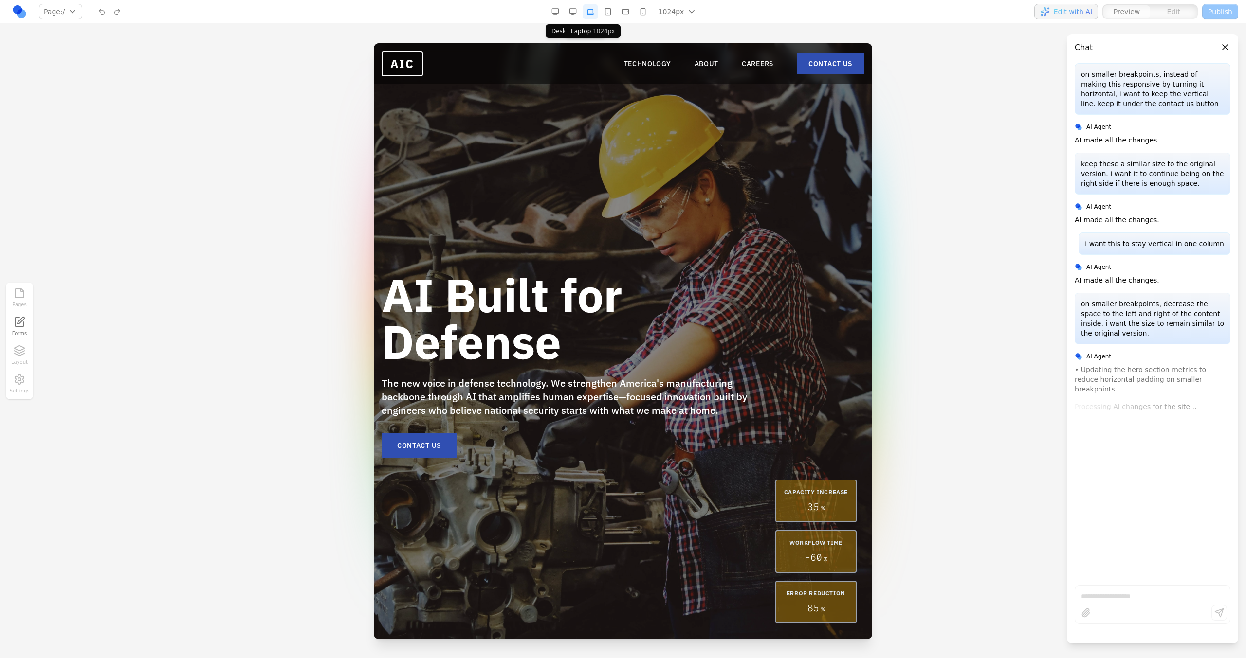
click at [580, 13] on button "button" at bounding box center [573, 12] width 16 height 16
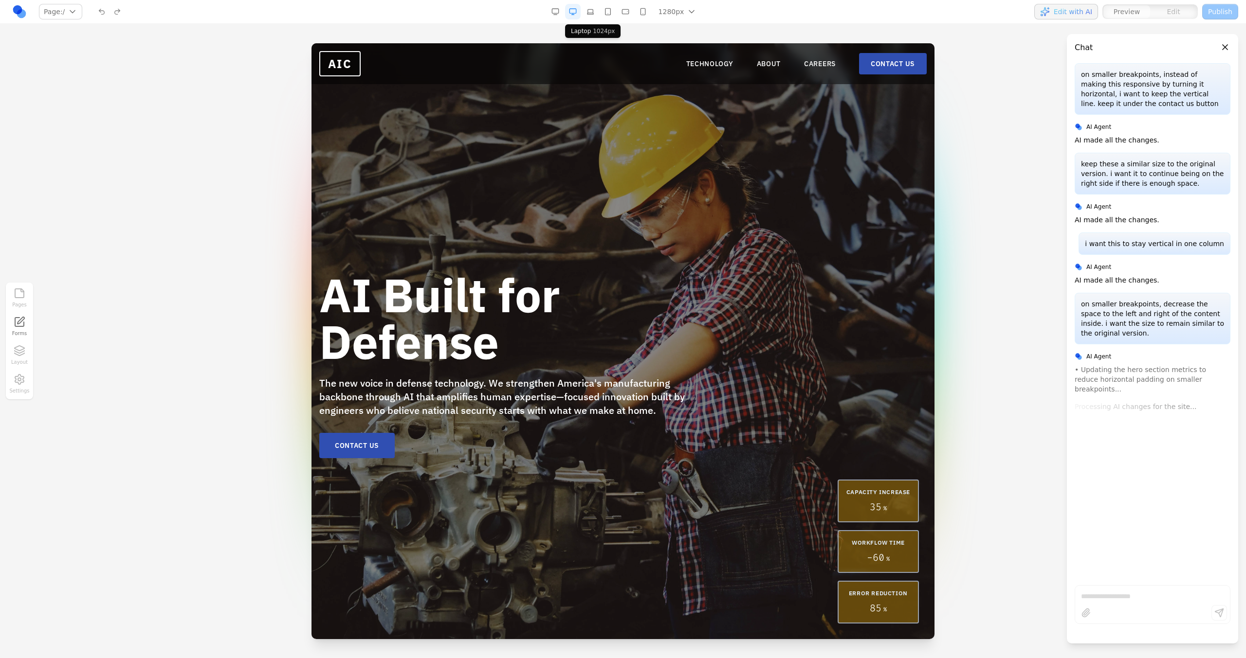
click at [584, 13] on button "button" at bounding box center [590, 12] width 16 height 16
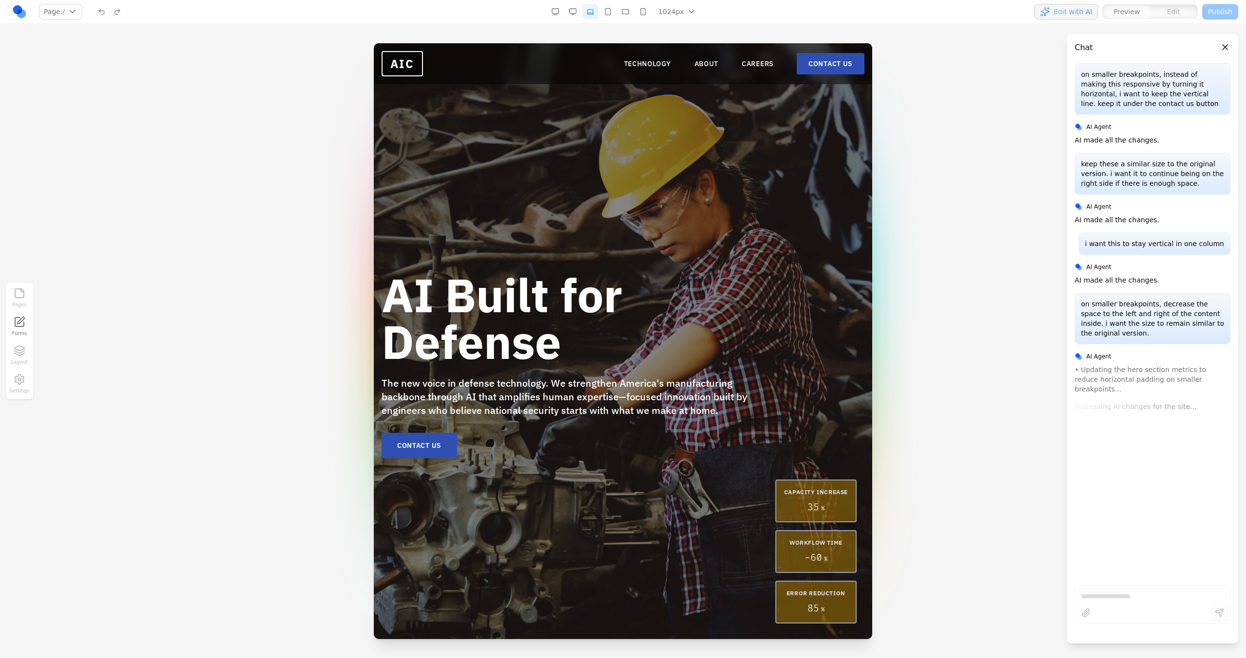
click at [611, 12] on button "button" at bounding box center [608, 12] width 16 height 16
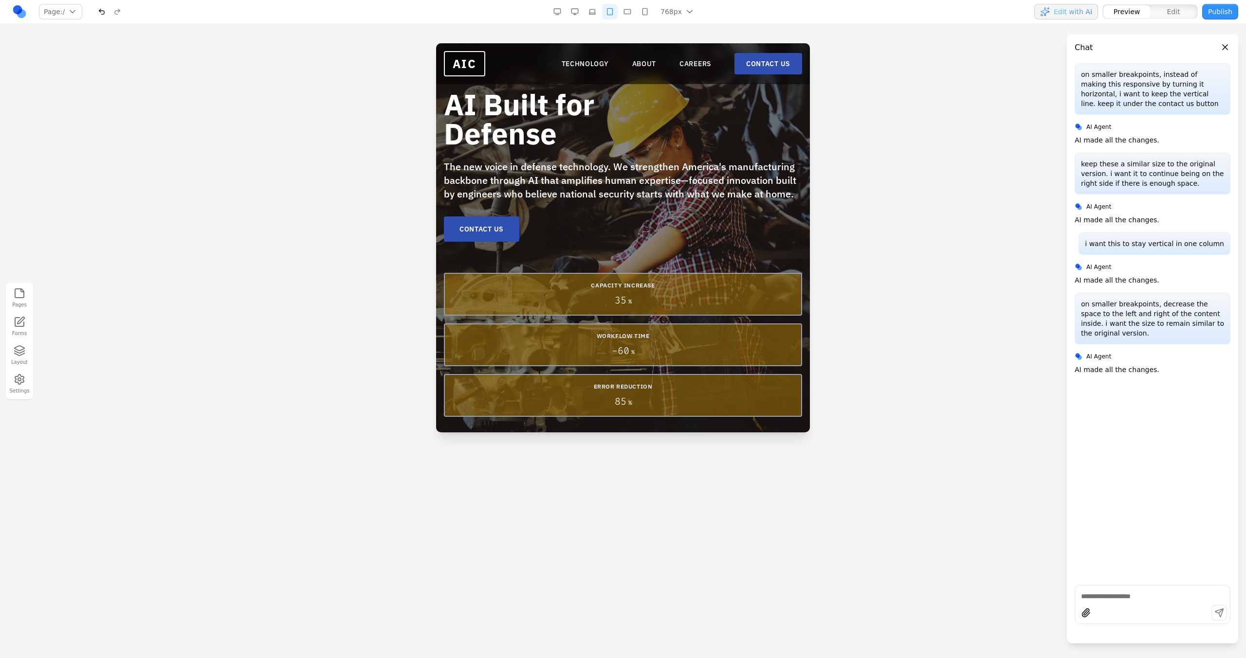
click at [592, 19] on button "button" at bounding box center [592, 12] width 16 height 16
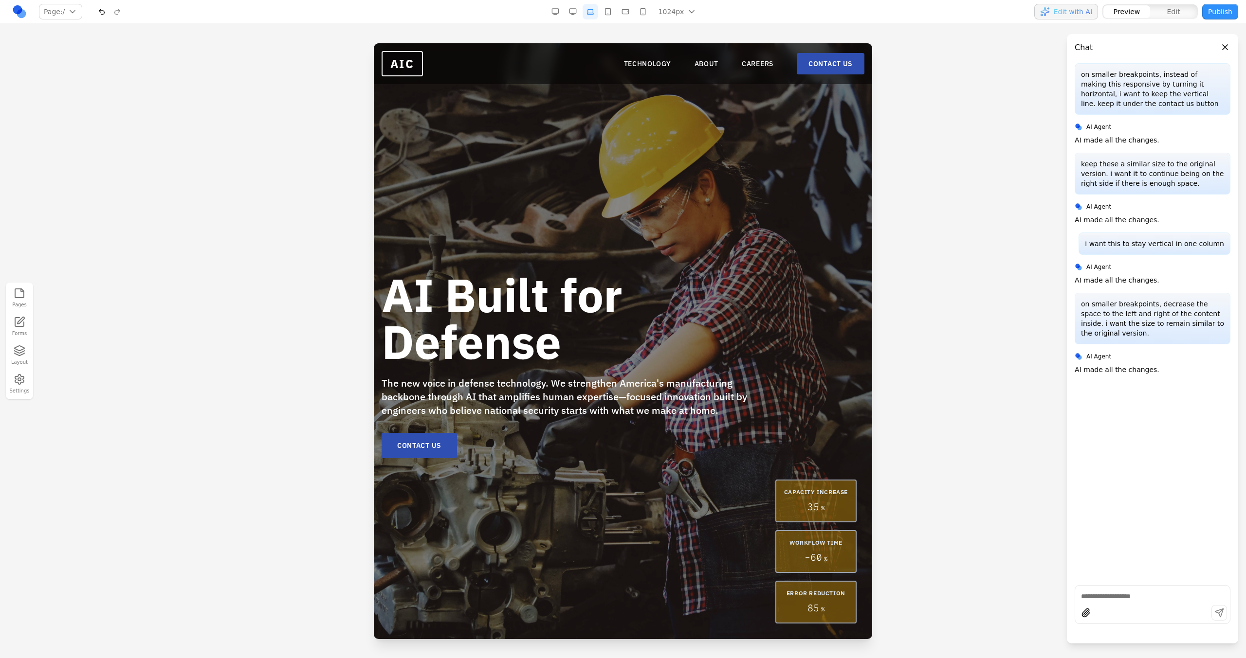
click at [621, 10] on button "button" at bounding box center [625, 12] width 16 height 16
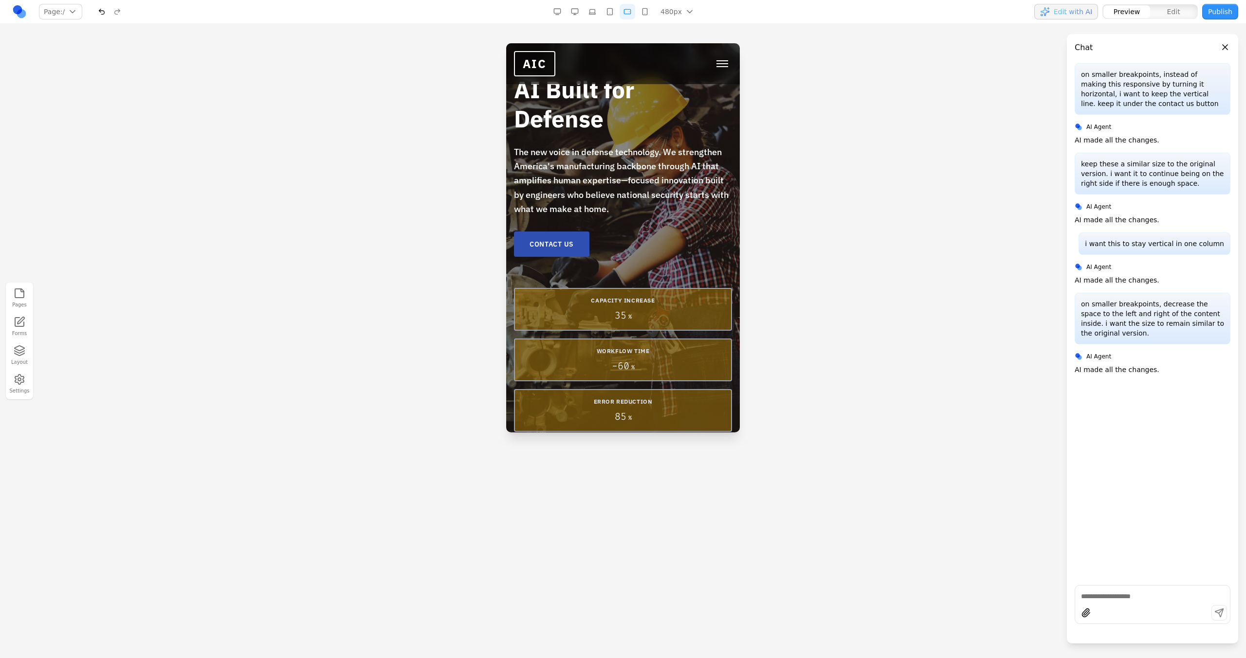
click at [655, 10] on button "480px" at bounding box center [677, 12] width 46 height 16
click at [646, 10] on button "button" at bounding box center [645, 12] width 16 height 16
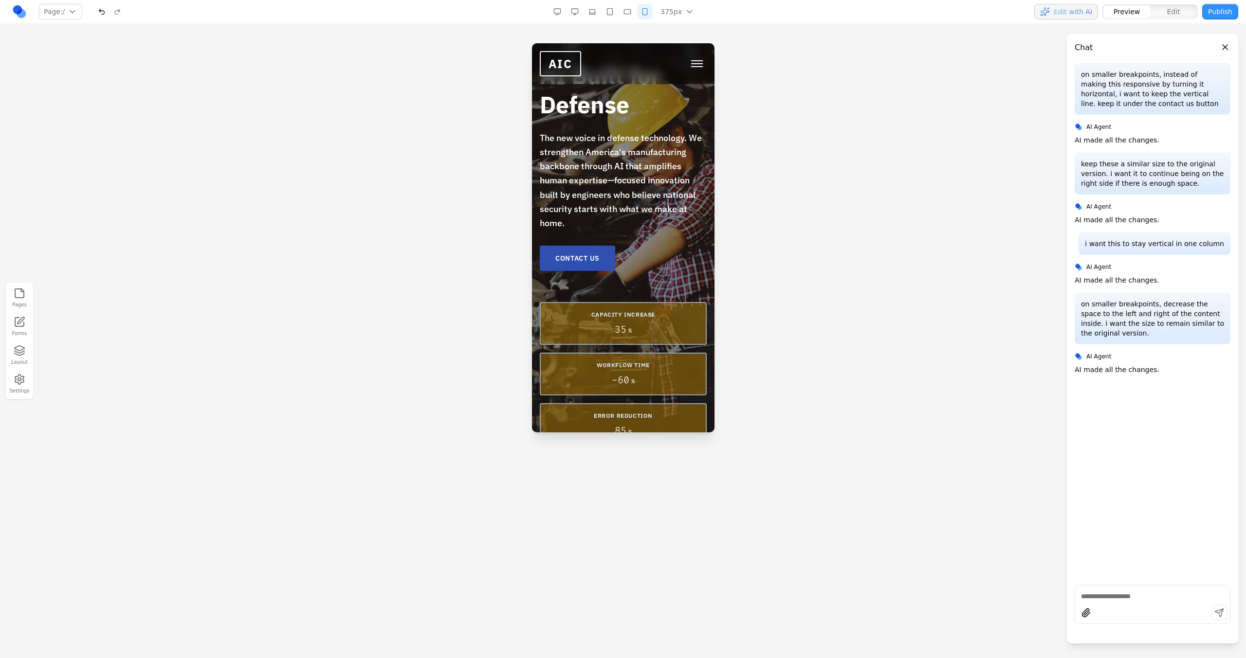
click at [631, 10] on button "button" at bounding box center [627, 12] width 16 height 16
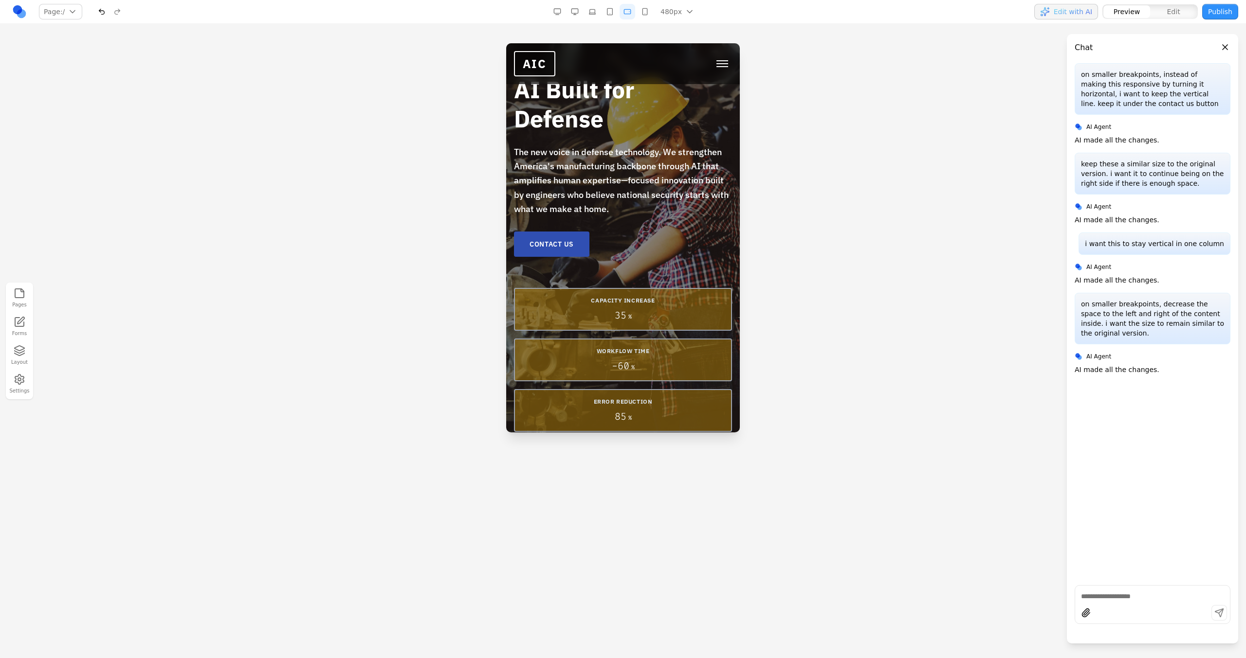
click at [621, 10] on button "button" at bounding box center [627, 12] width 16 height 16
click at [608, 11] on button "button" at bounding box center [610, 12] width 16 height 16
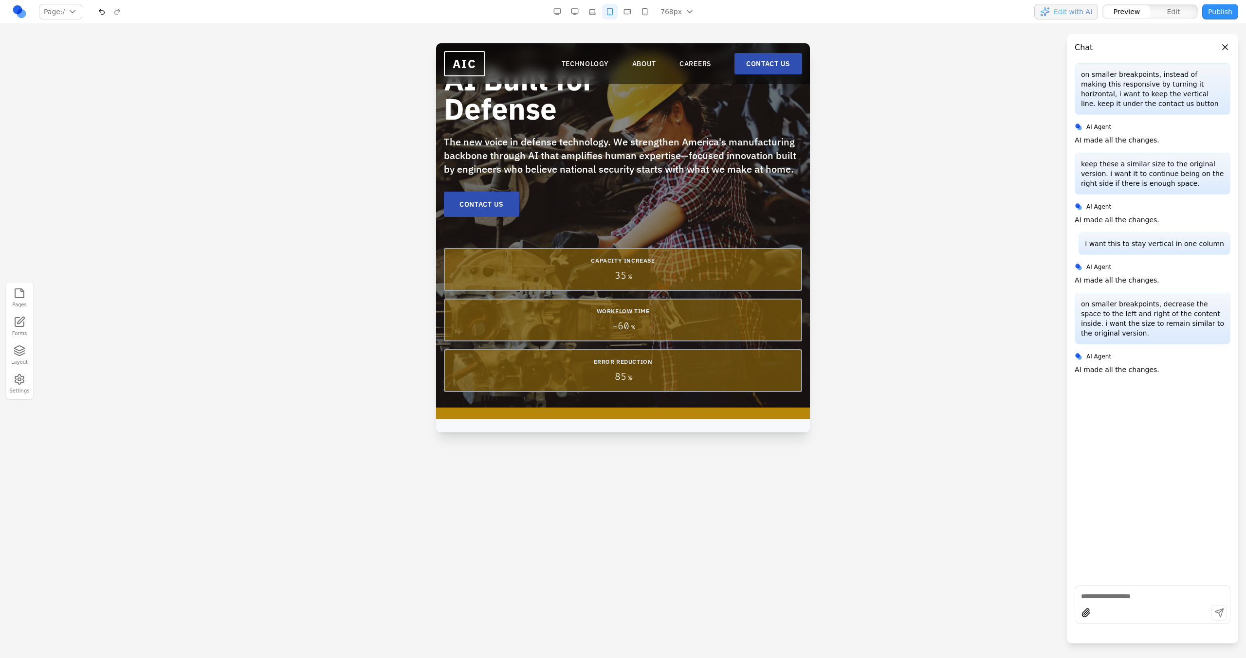
scroll to position [43, 0]
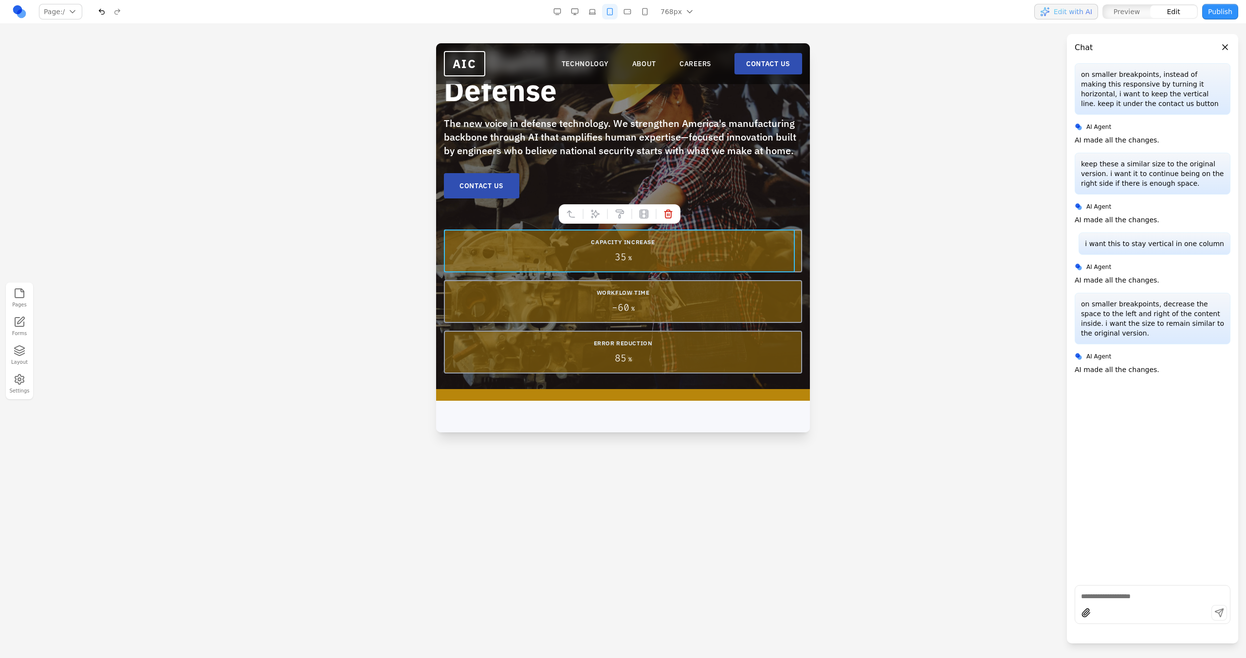
click at [622, 271] on div "CAPACITY INCREASE 35 %" at bounding box center [623, 251] width 358 height 43
click at [601, 221] on button at bounding box center [595, 214] width 16 height 16
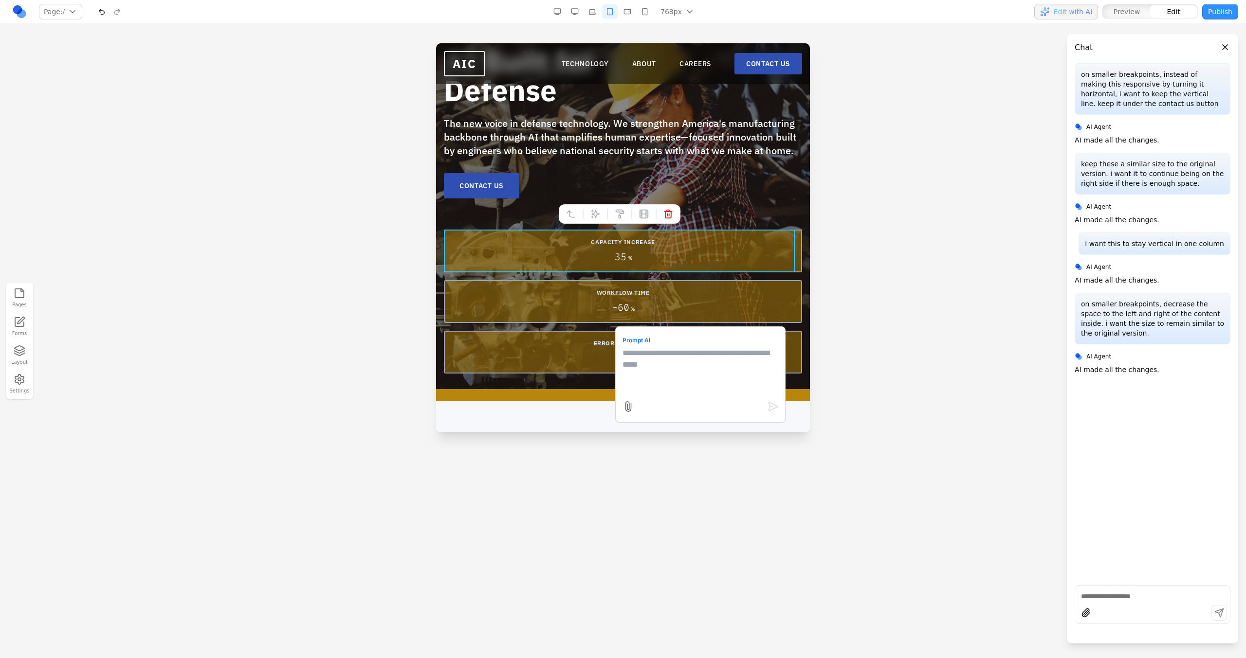
click at [662, 362] on textarea at bounding box center [700, 371] width 156 height 49
type textarea "**********"
click at [574, 219] on button at bounding box center [571, 214] width 16 height 16
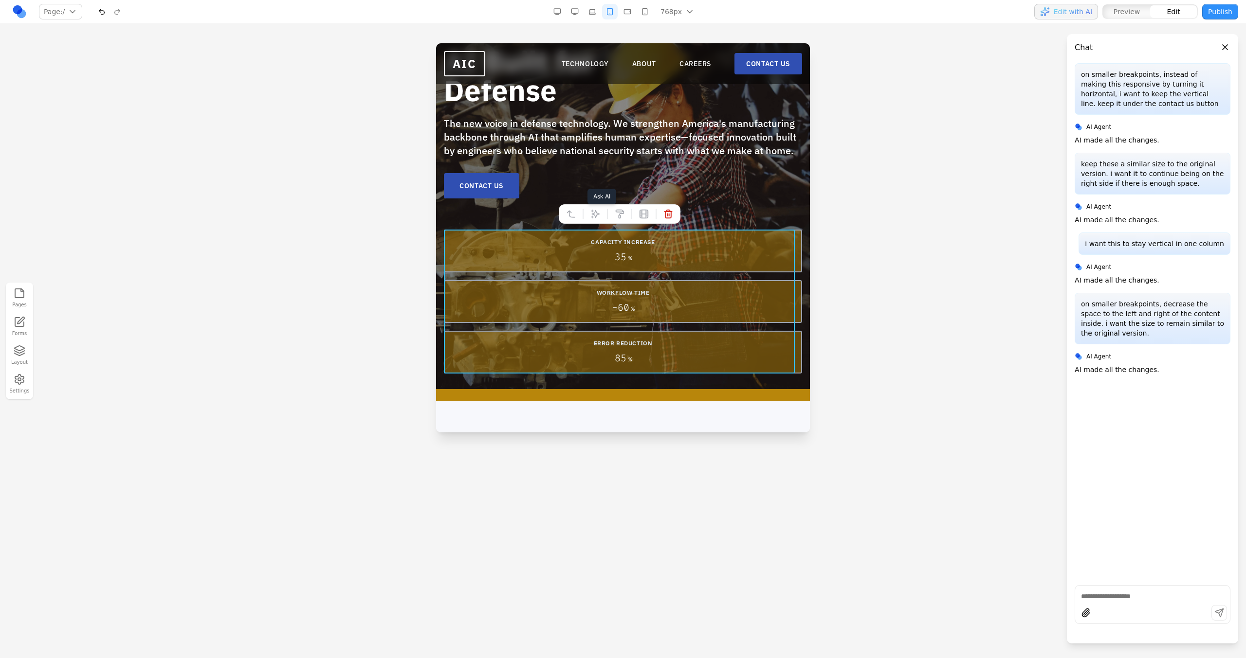
click at [590, 217] on icon at bounding box center [595, 214] width 10 height 10
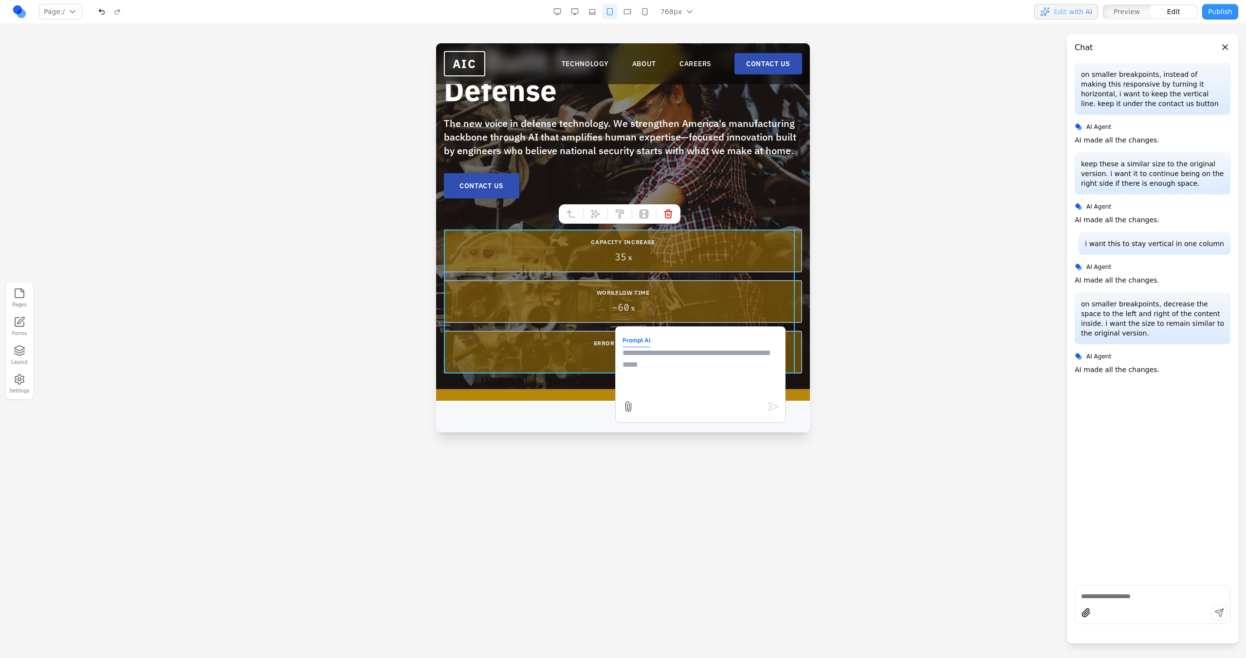
click at [661, 384] on textarea at bounding box center [700, 371] width 156 height 49
type textarea "**********"
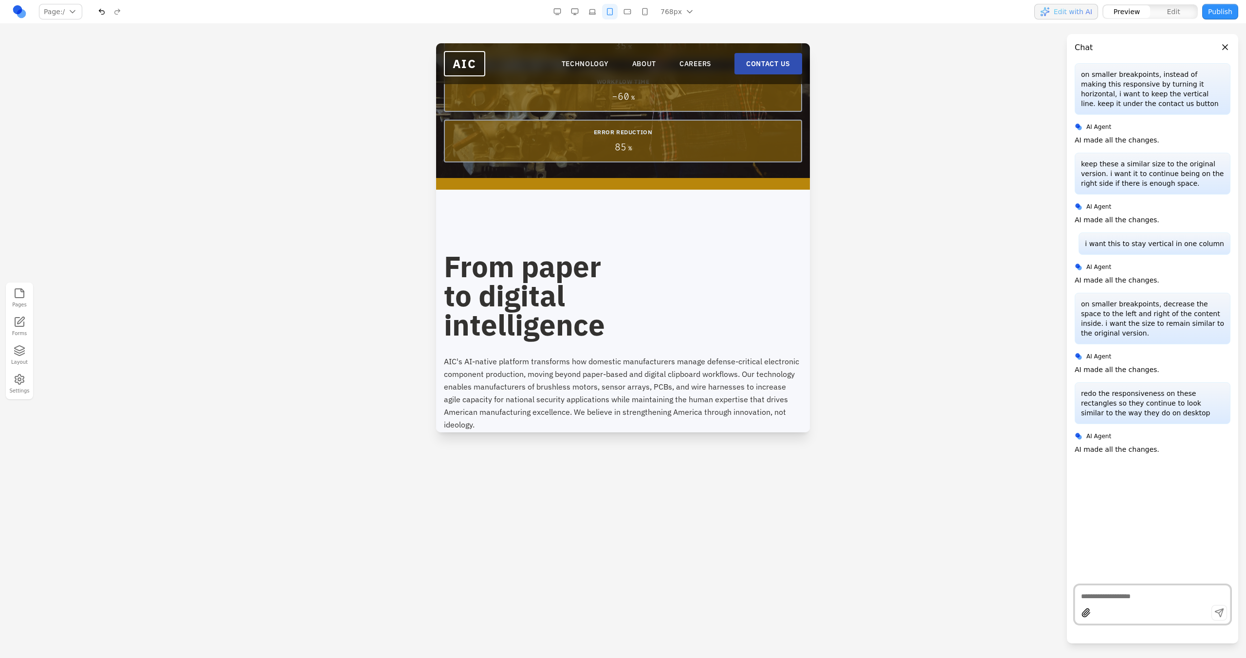
scroll to position [0, 0]
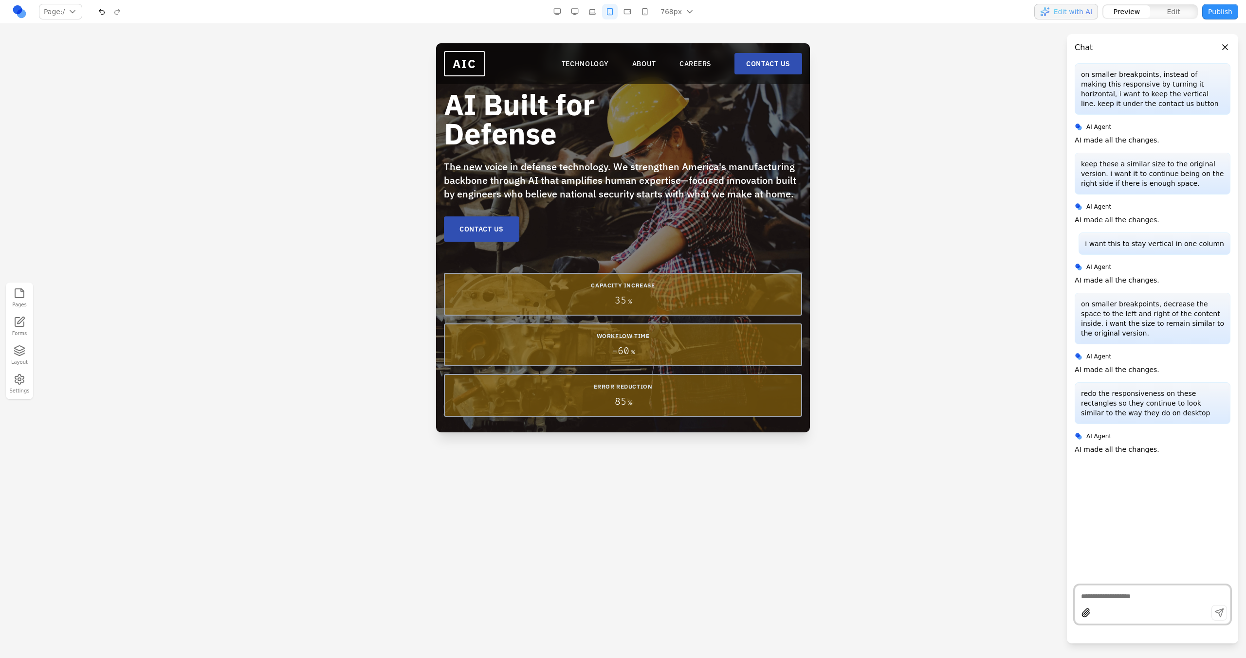
click at [592, 6] on button "button" at bounding box center [592, 12] width 16 height 16
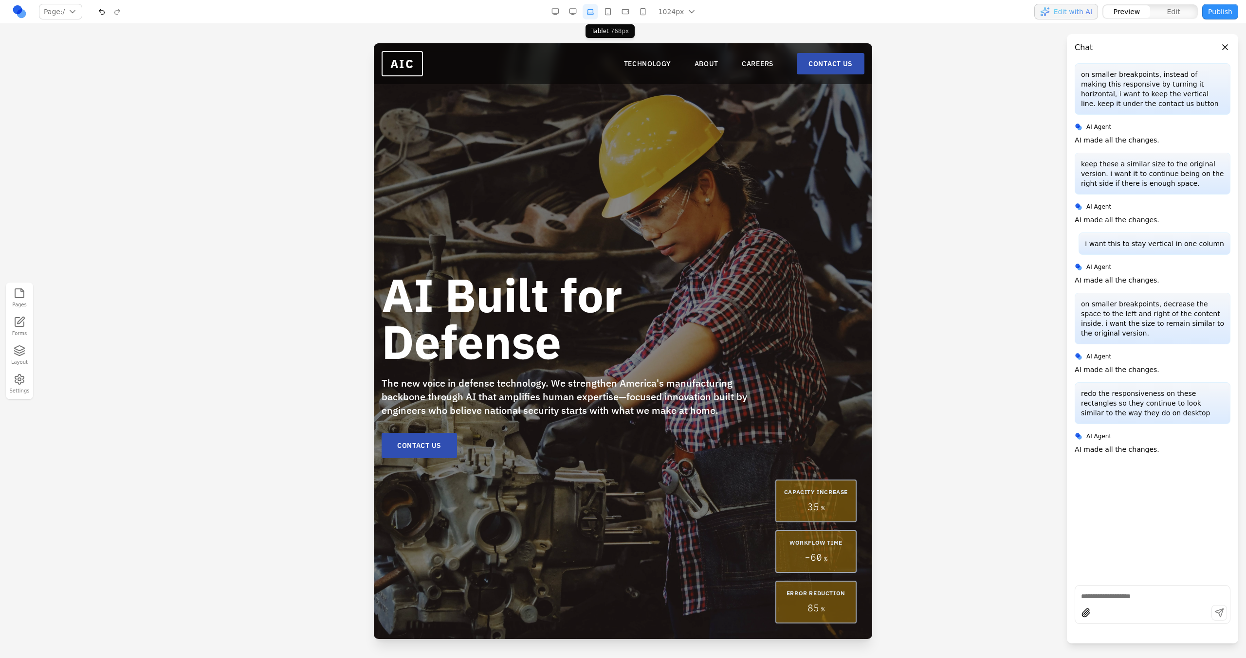
click at [609, 10] on button "button" at bounding box center [608, 12] width 16 height 16
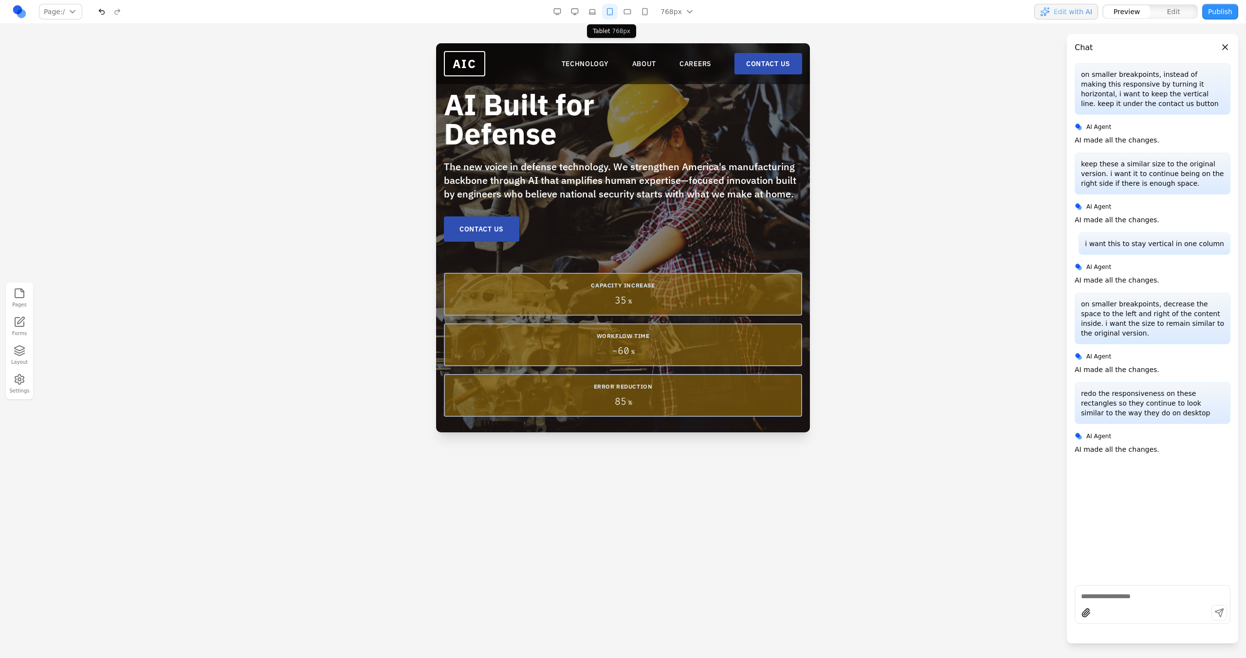
click at [617, 11] on button "button" at bounding box center [610, 12] width 16 height 16
click at [632, 11] on button "button" at bounding box center [627, 12] width 16 height 16
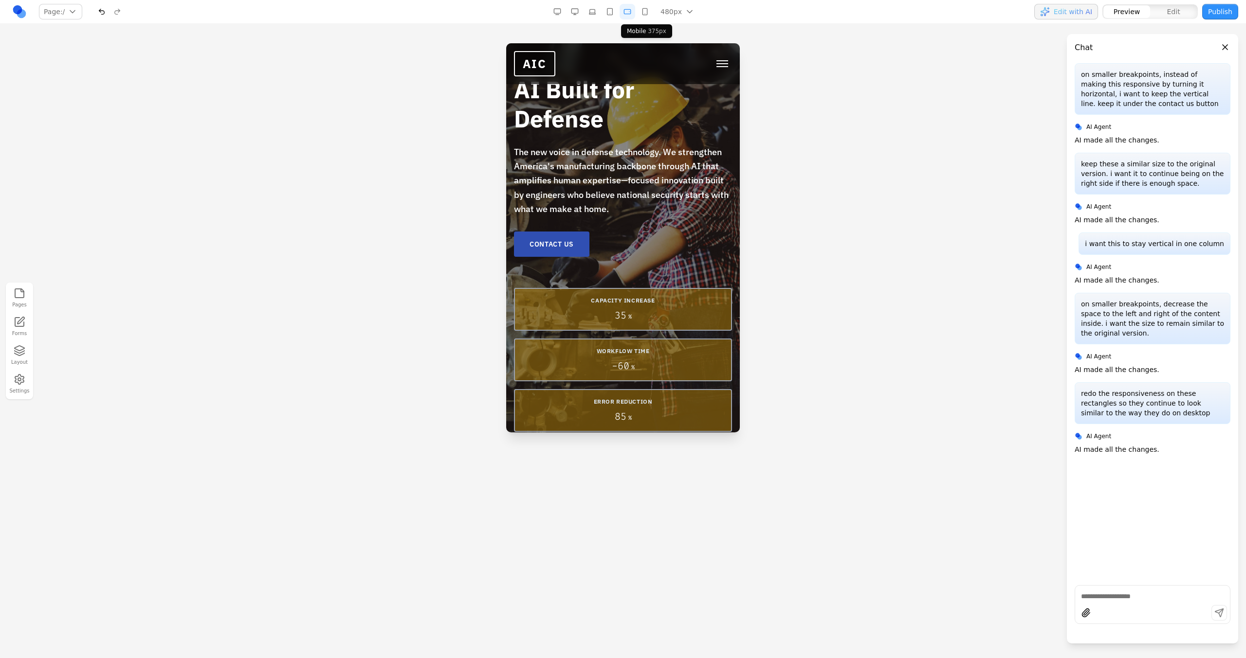
click at [652, 12] on button "button" at bounding box center [645, 12] width 16 height 16
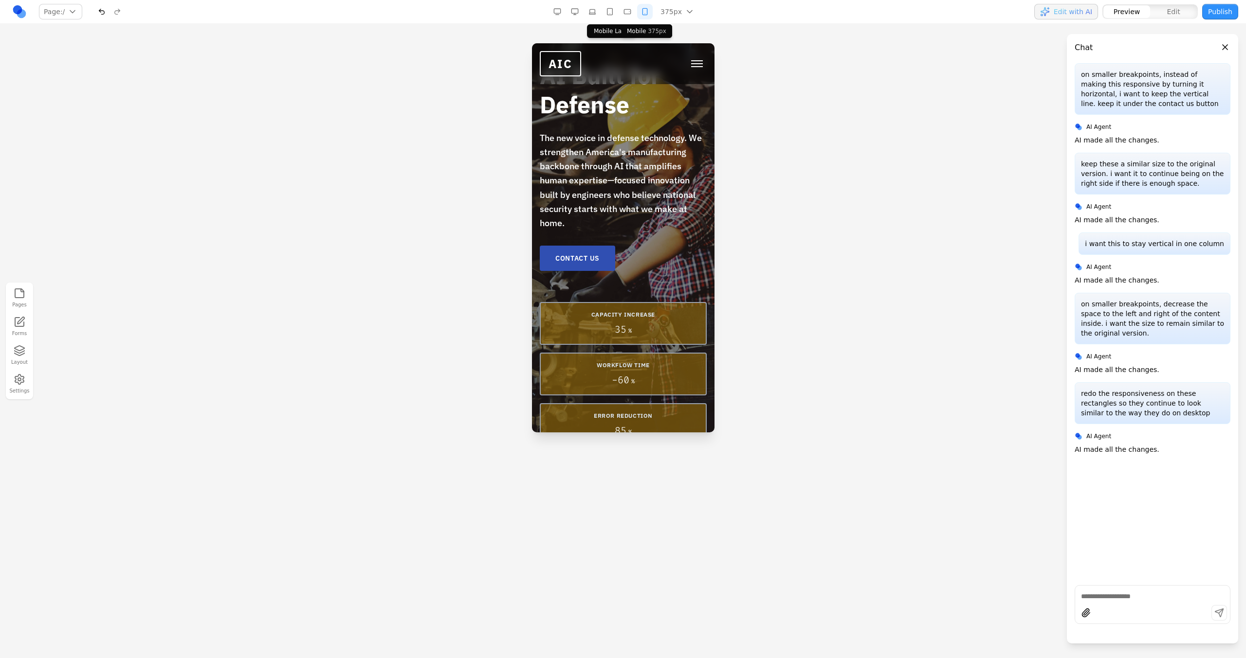
click at [608, 13] on button "button" at bounding box center [610, 12] width 16 height 16
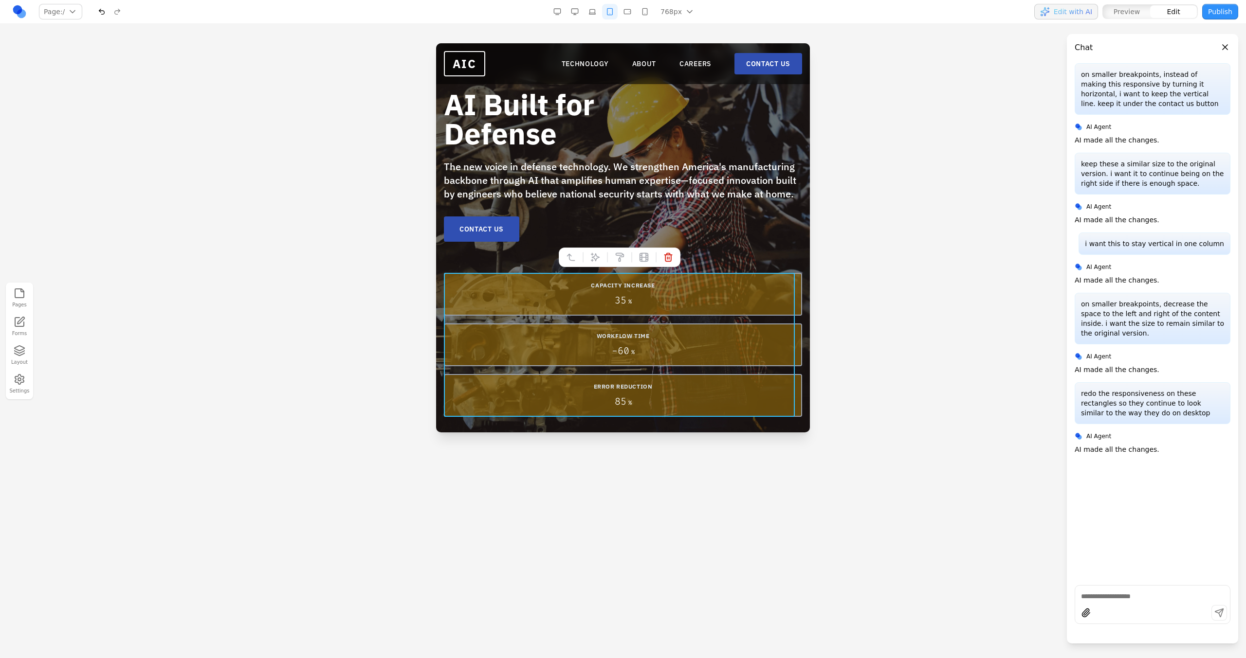
click at [621, 317] on div "CAPACITY INCREASE 35 % WORKFLOW TIME - 60 % ERROR REDUCTION 85 %" at bounding box center [623, 345] width 358 height 144
click at [594, 251] on button at bounding box center [595, 258] width 16 height 16
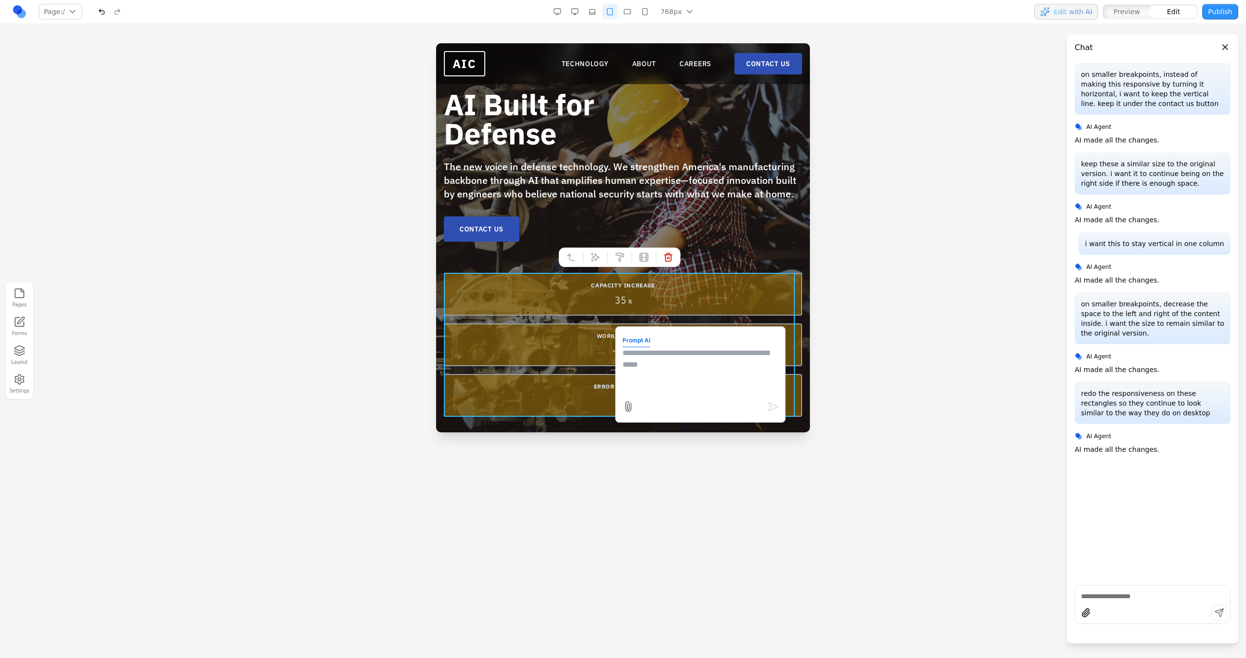
click at [645, 371] on textarea at bounding box center [700, 371] width 156 height 49
type textarea "**********"
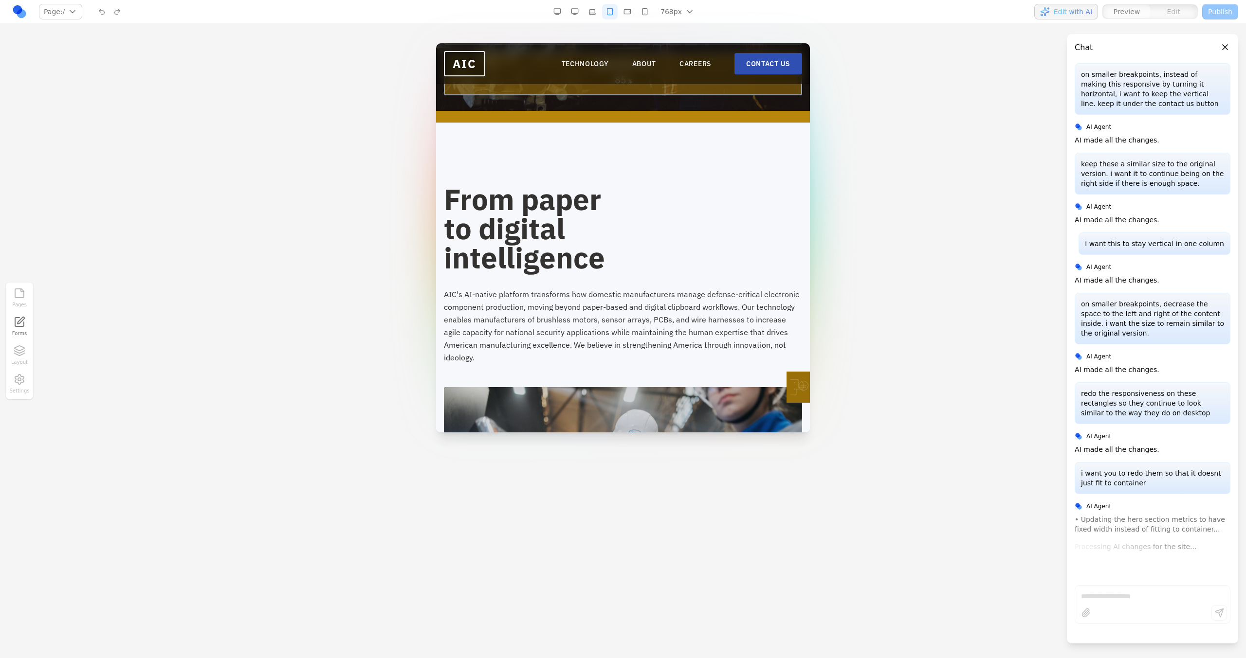
scroll to position [318, 0]
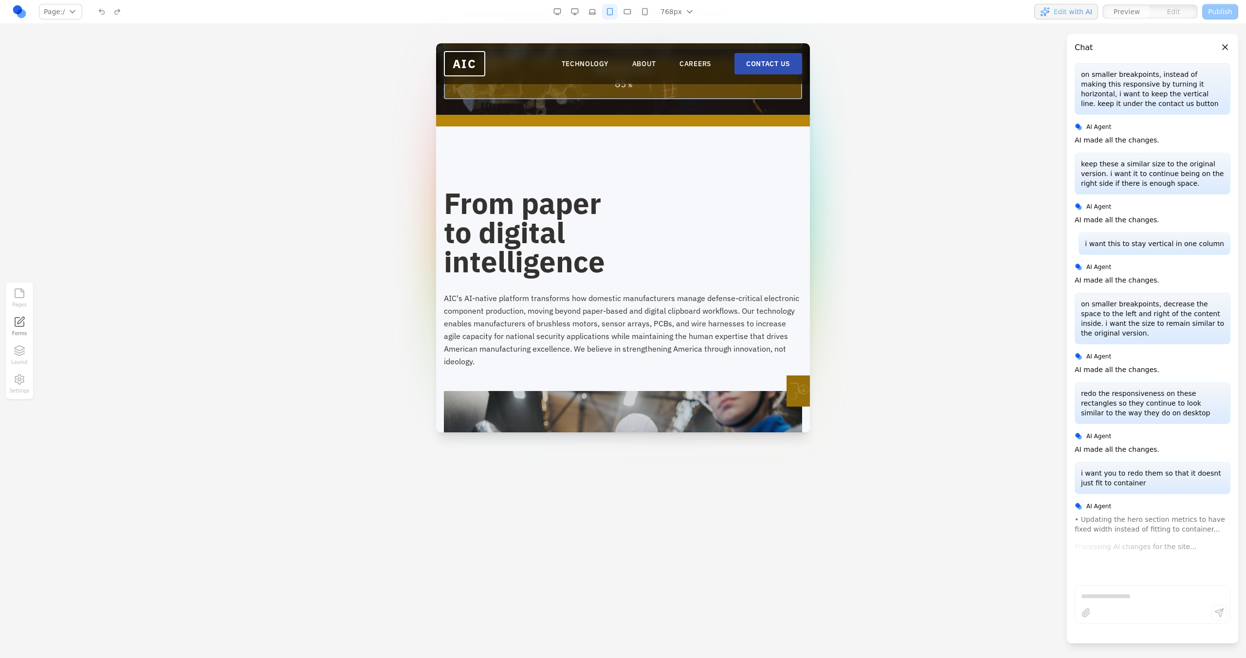
click at [577, 12] on button "button" at bounding box center [575, 12] width 16 height 16
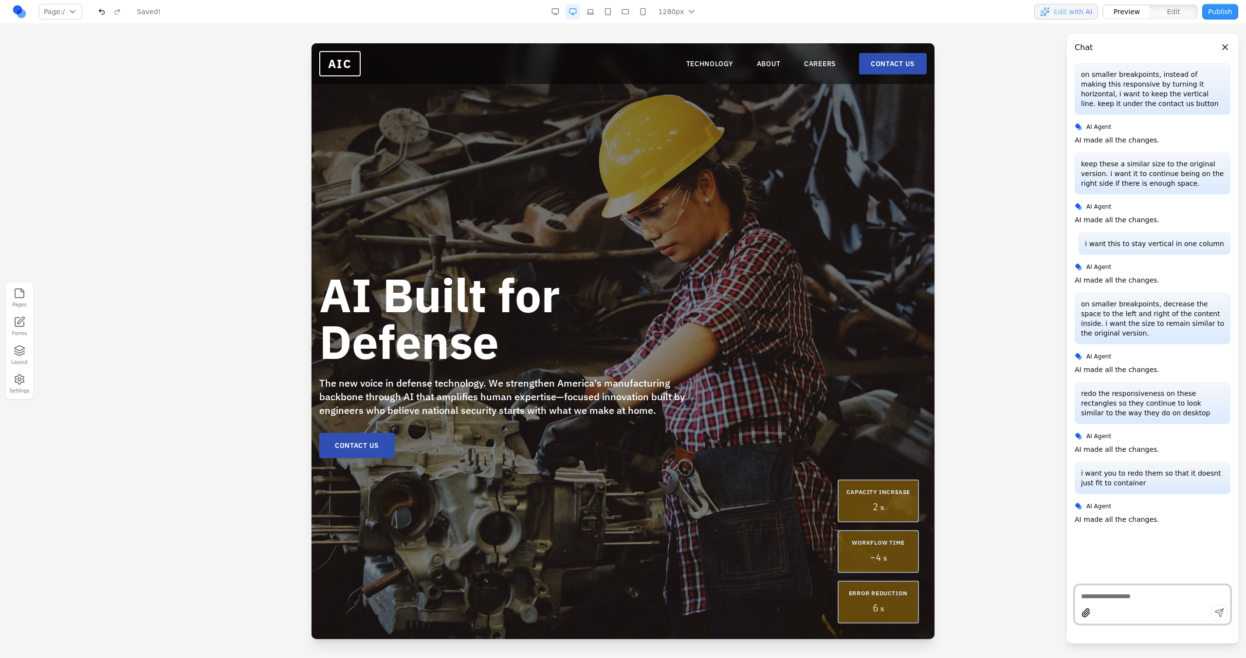
scroll to position [0, 0]
click at [595, 13] on button "button" at bounding box center [590, 12] width 16 height 16
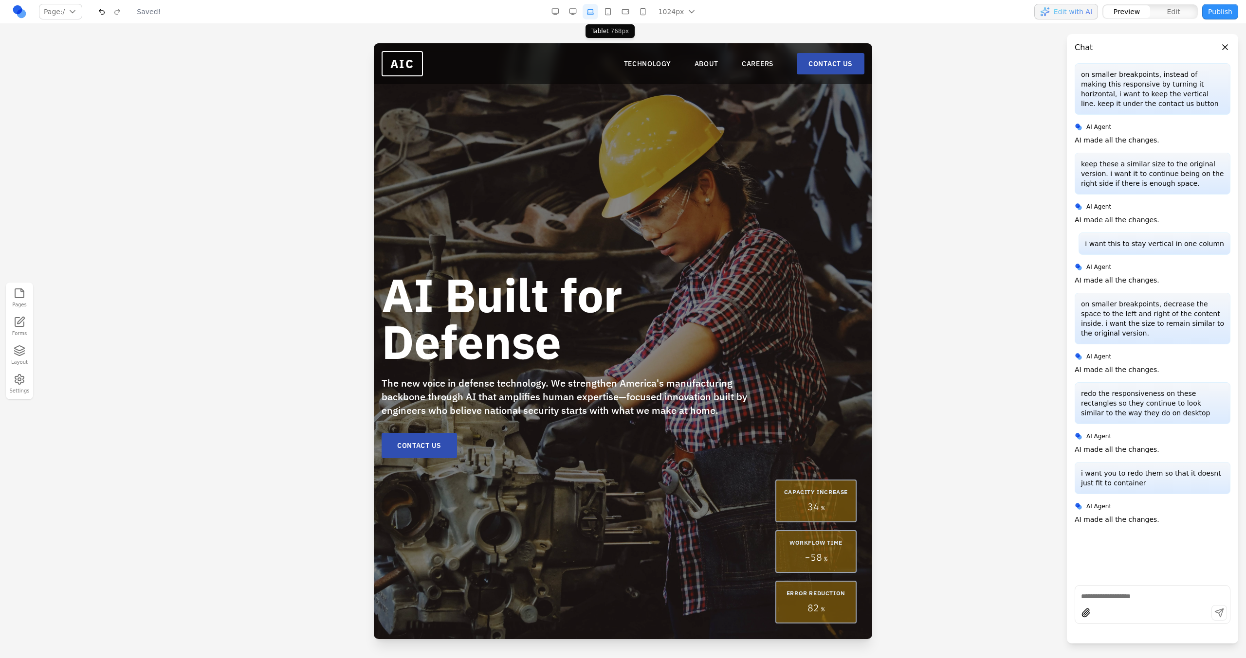
click at [611, 16] on button "button" at bounding box center [608, 12] width 16 height 16
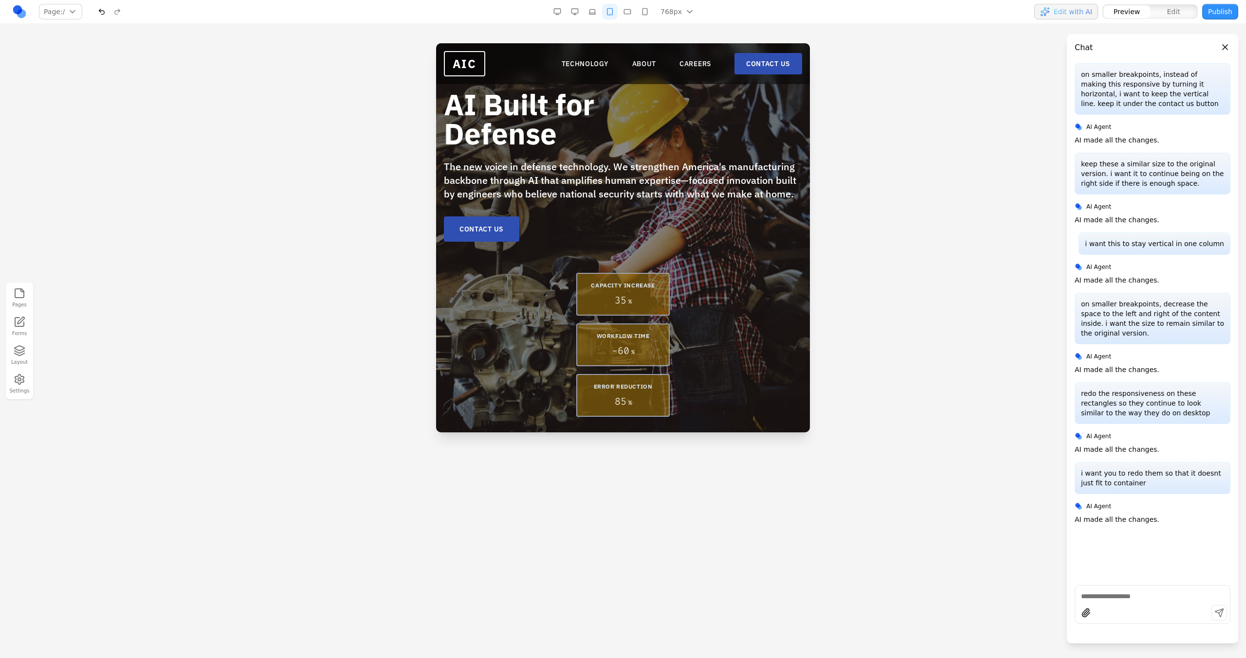
click at [625, 16] on button "button" at bounding box center [627, 12] width 16 height 16
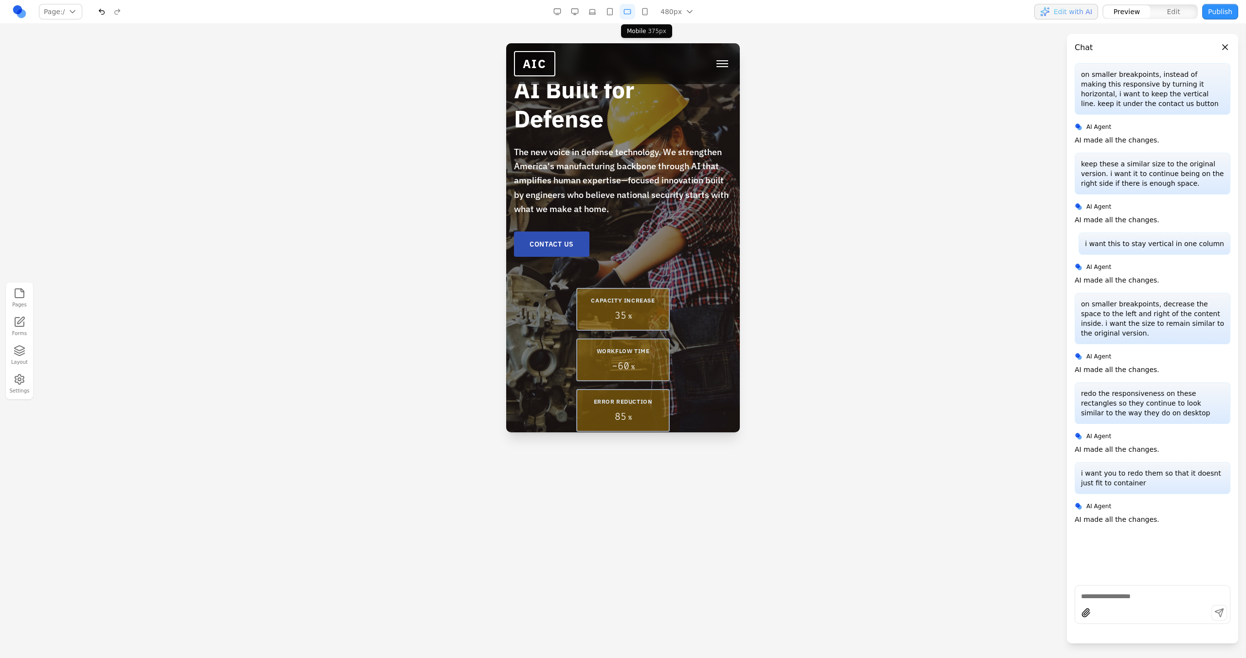
click at [647, 15] on button "button" at bounding box center [645, 12] width 16 height 16
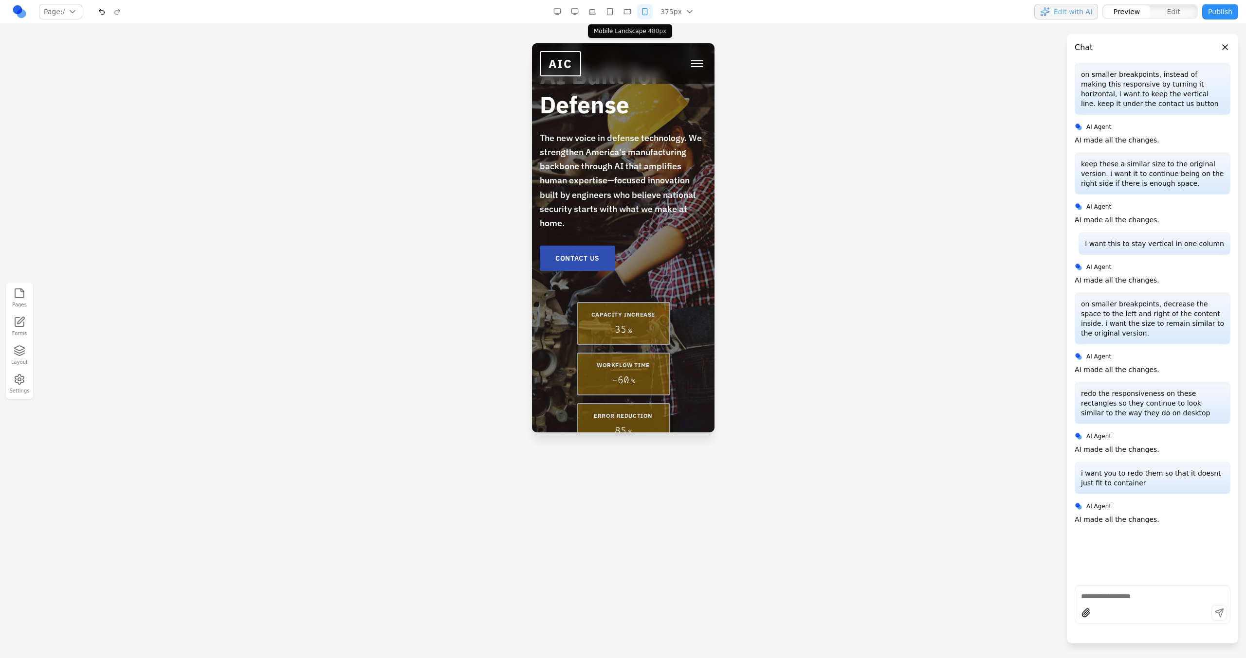
click at [627, 16] on button "button" at bounding box center [627, 12] width 16 height 16
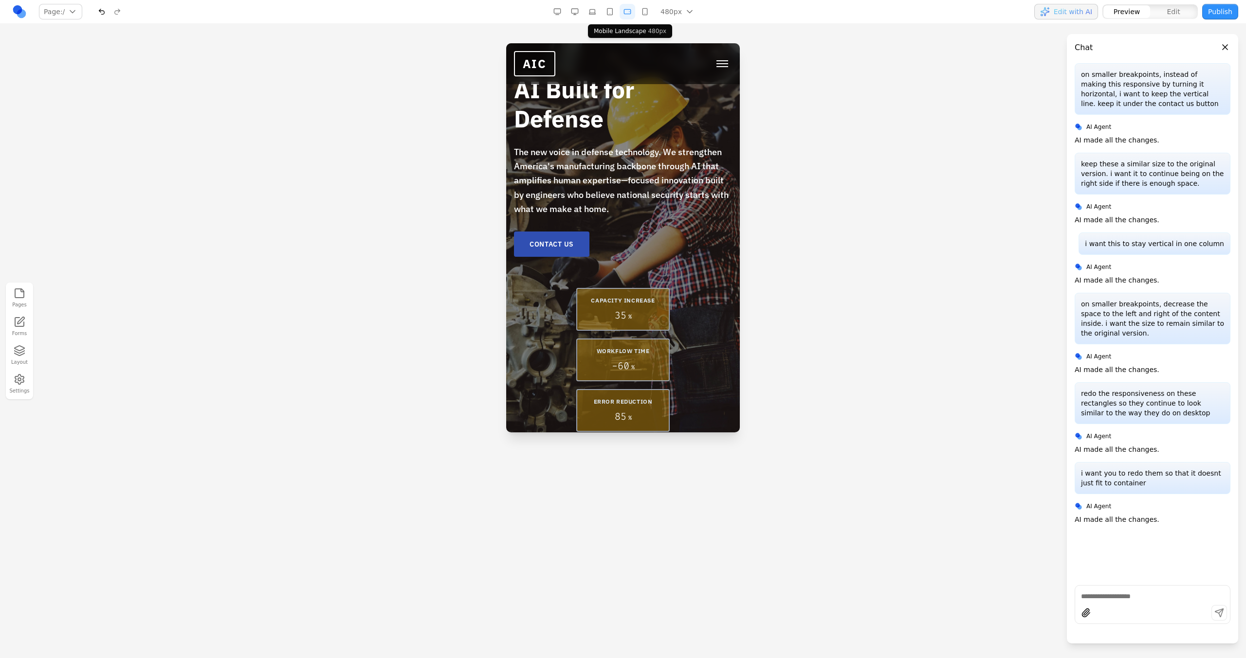
click at [613, 16] on button "button" at bounding box center [610, 12] width 16 height 16
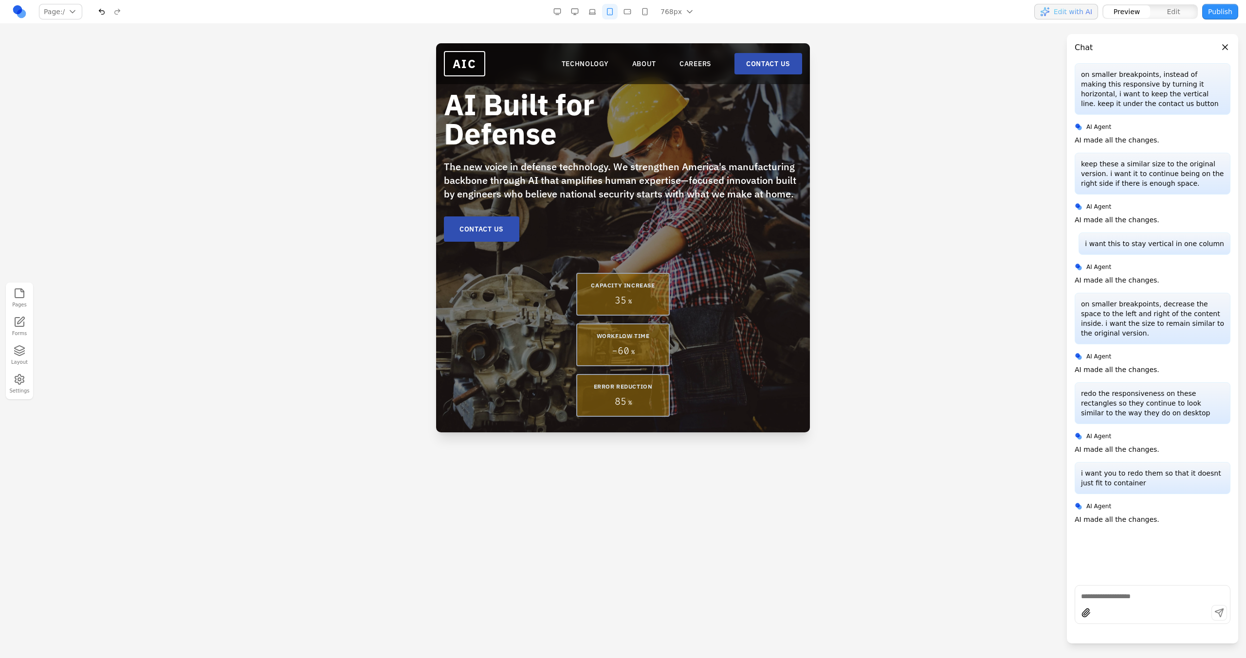
click at [598, 18] on button "button" at bounding box center [592, 12] width 16 height 16
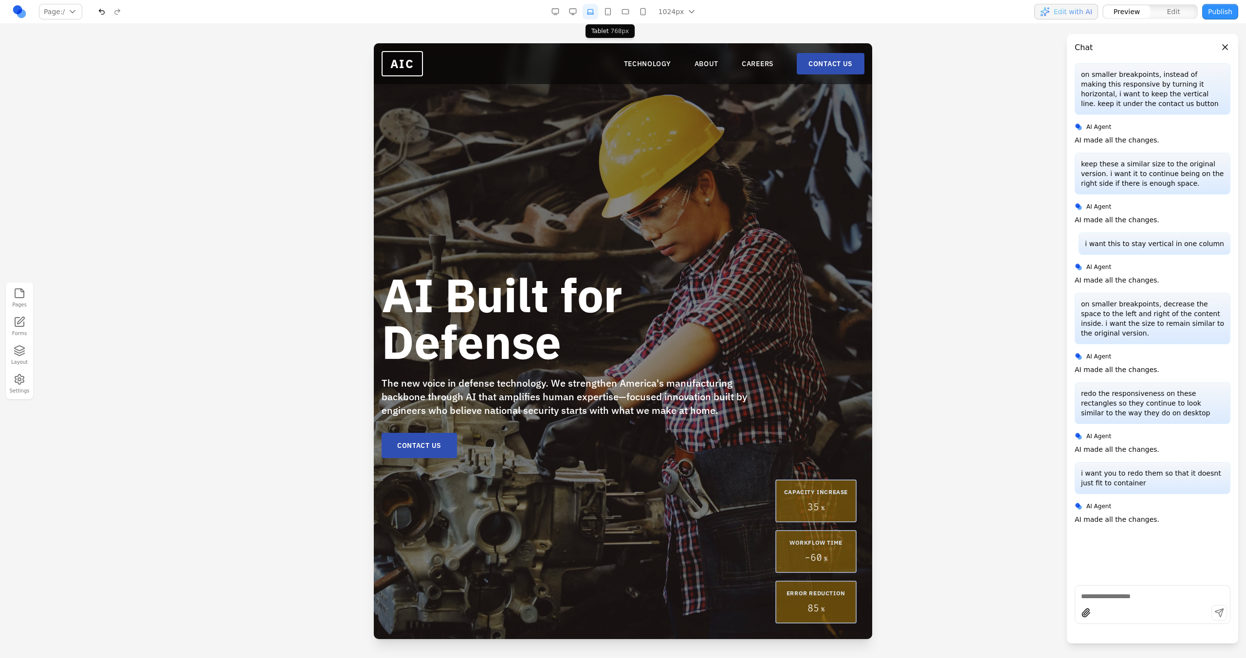
click at [608, 18] on button "button" at bounding box center [608, 12] width 16 height 16
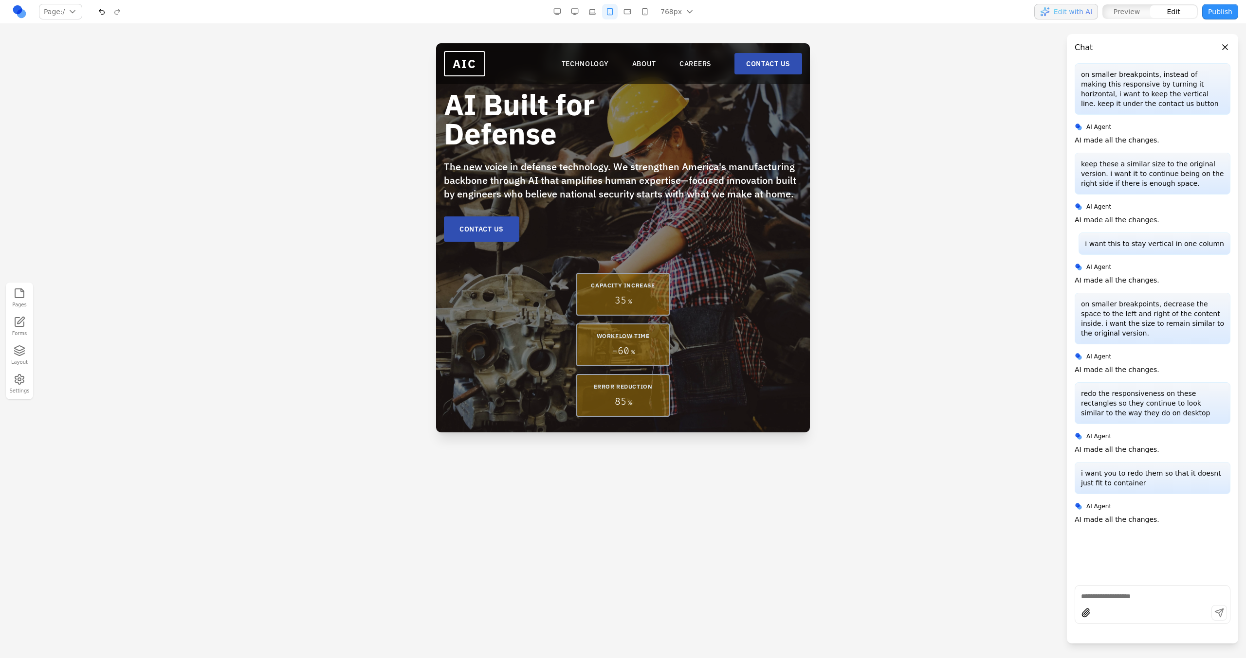
click at [595, 13] on button "button" at bounding box center [592, 12] width 16 height 16
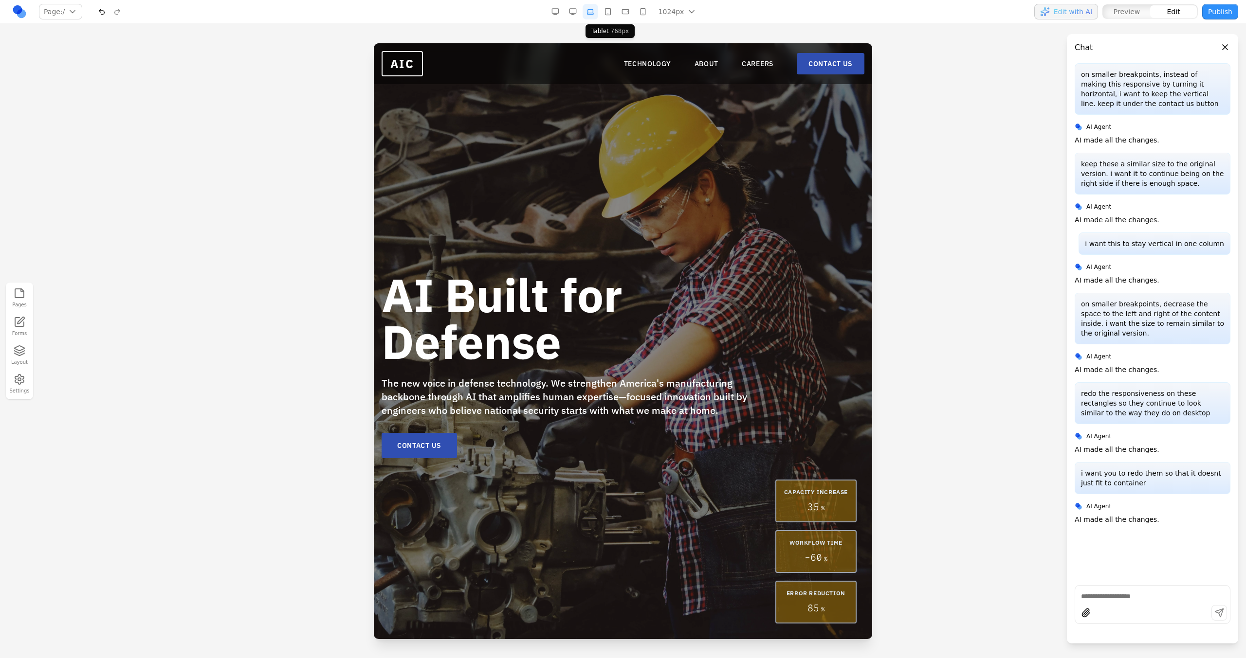
click at [606, 13] on button "button" at bounding box center [608, 12] width 16 height 16
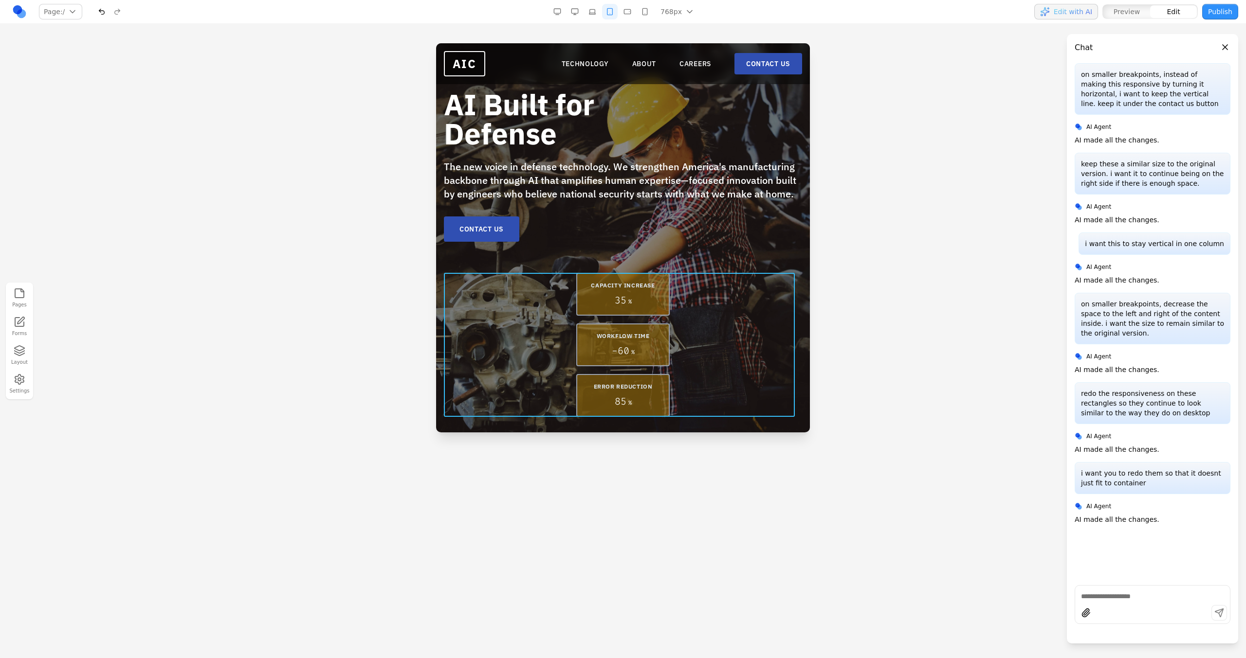
click at [607, 320] on div "CAPACITY INCREASE 35 % WORKFLOW TIME - 60 % ERROR REDUCTION 85 %" at bounding box center [623, 345] width 358 height 144
click at [604, 262] on div at bounding box center [607, 257] width 7 height 17
click at [601, 262] on button at bounding box center [595, 258] width 16 height 16
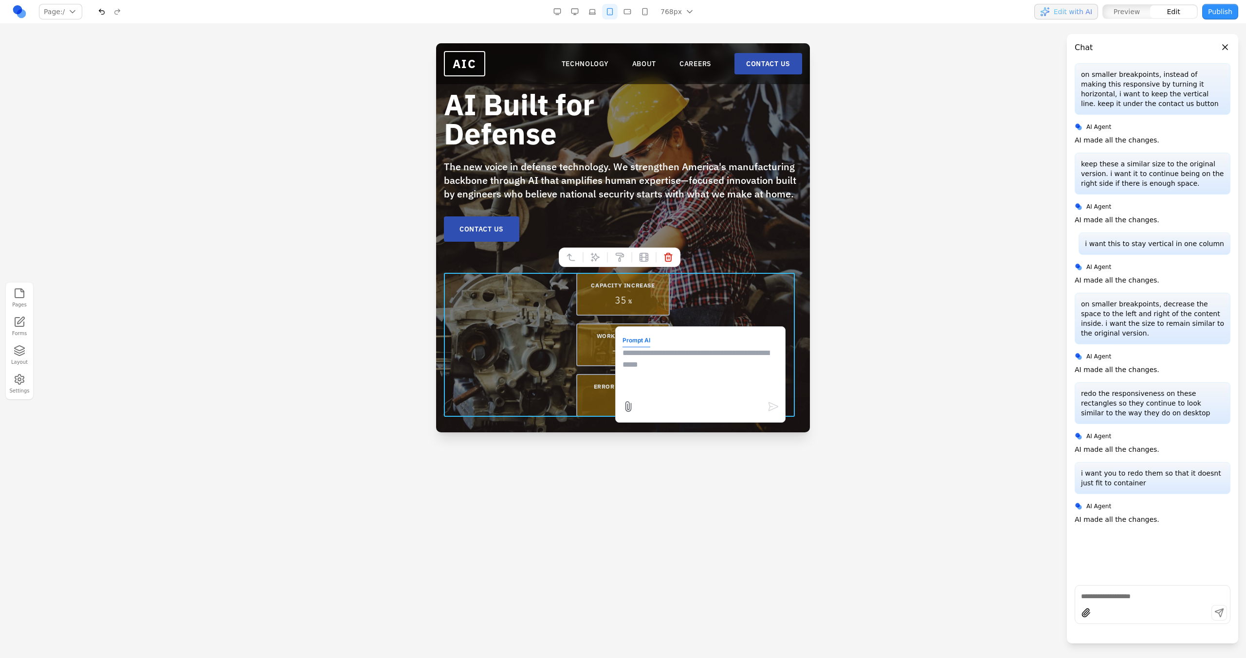
click at [670, 364] on textarea at bounding box center [700, 371] width 156 height 49
type textarea "**********"
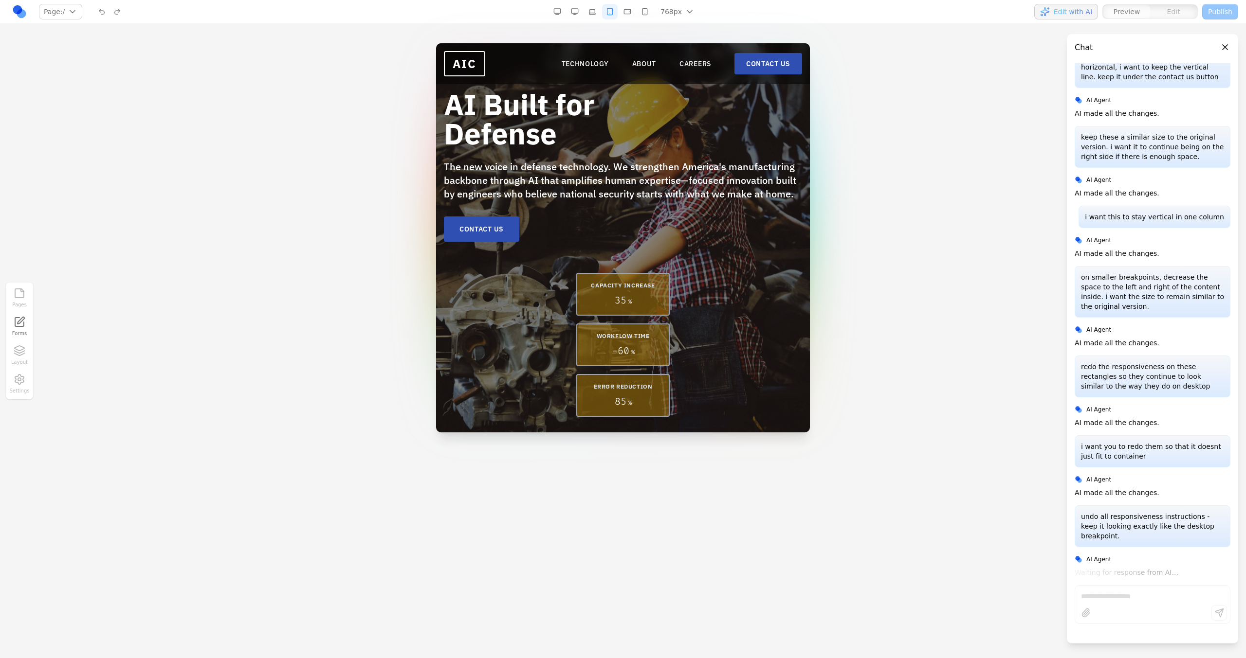
click at [575, 17] on button "button" at bounding box center [575, 12] width 16 height 16
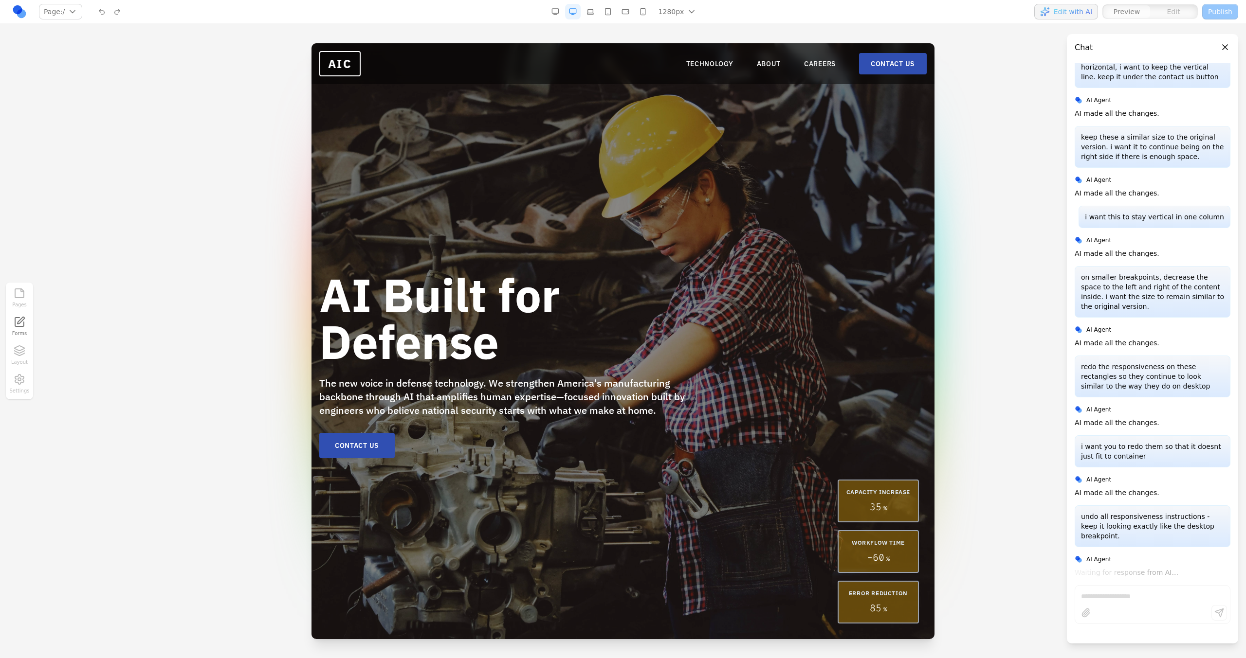
click at [594, 16] on button "button" at bounding box center [590, 12] width 16 height 16
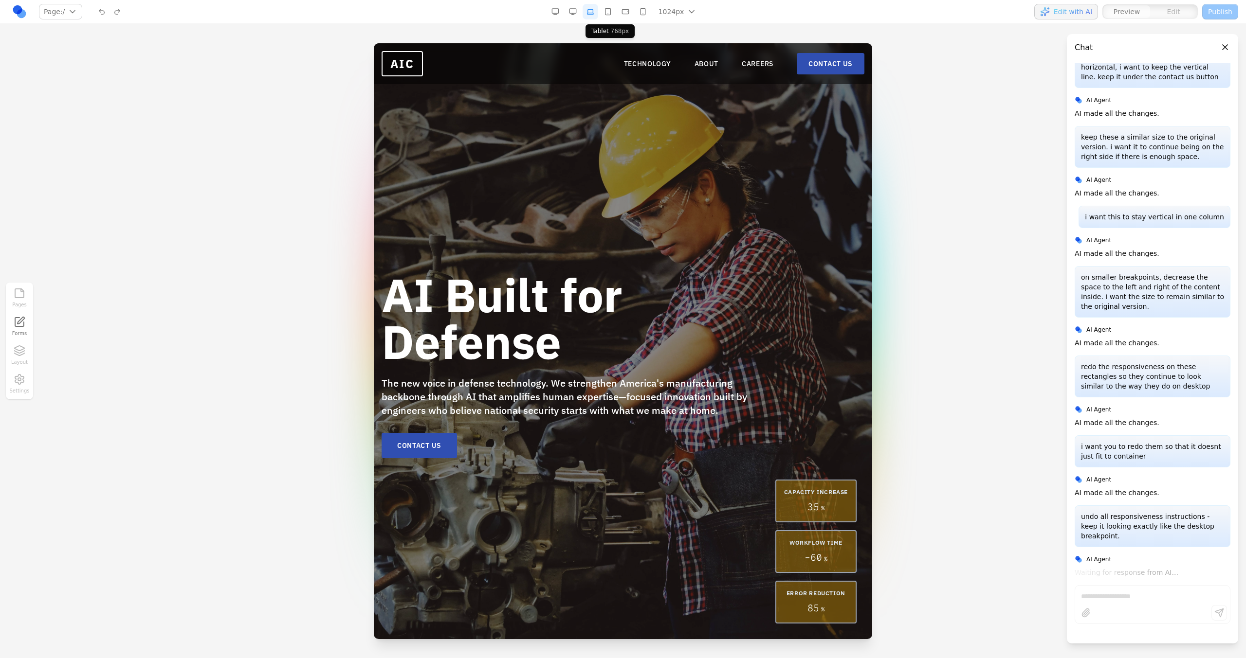
click at [602, 17] on button "button" at bounding box center [608, 12] width 16 height 16
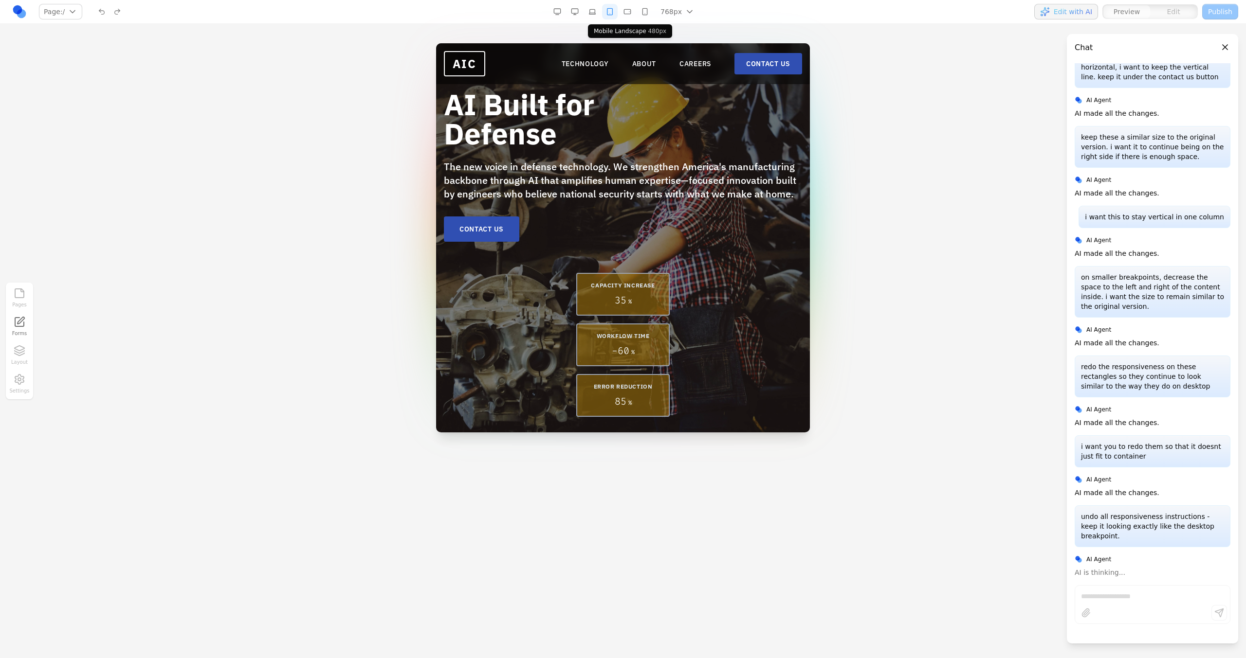
click at [627, 13] on button "button" at bounding box center [627, 12] width 16 height 16
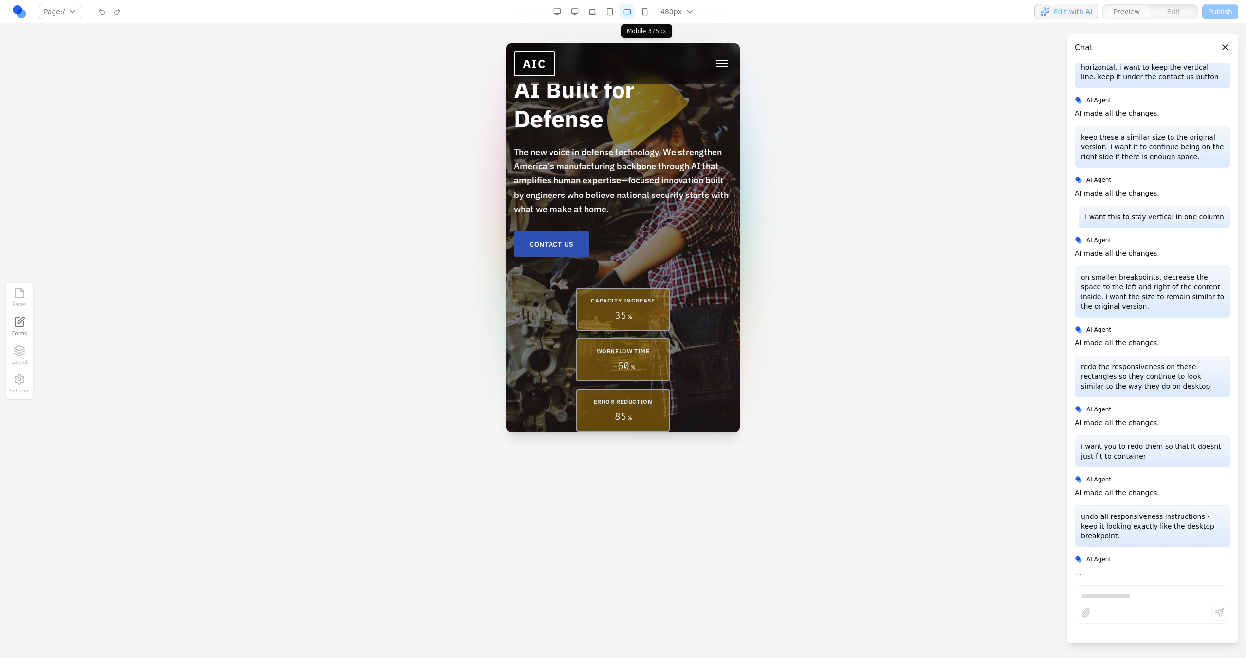
scroll to position [36, 0]
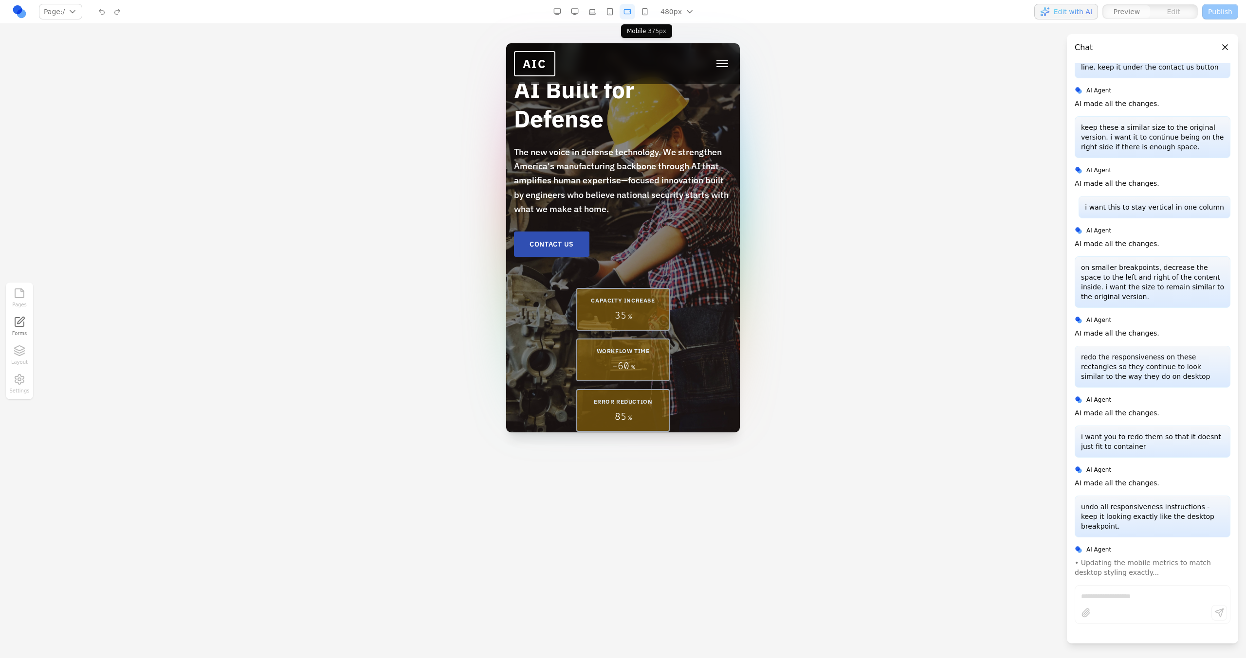
click at [650, 13] on button "button" at bounding box center [645, 12] width 16 height 16
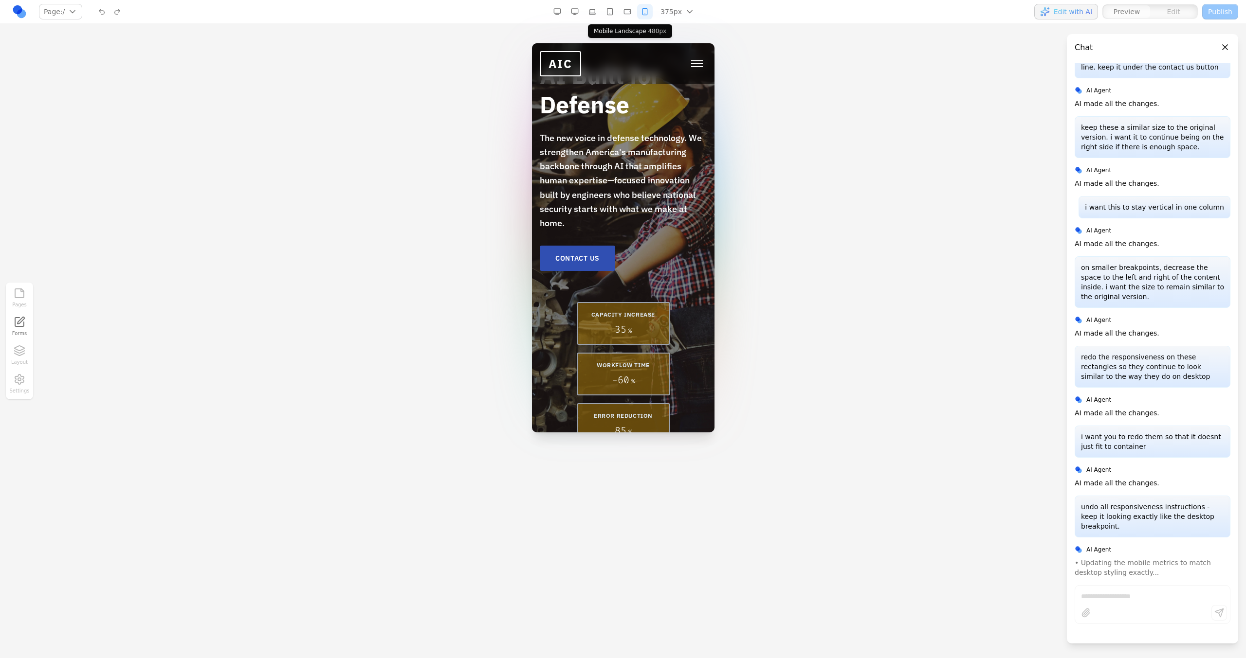
click at [631, 11] on button "button" at bounding box center [627, 12] width 16 height 16
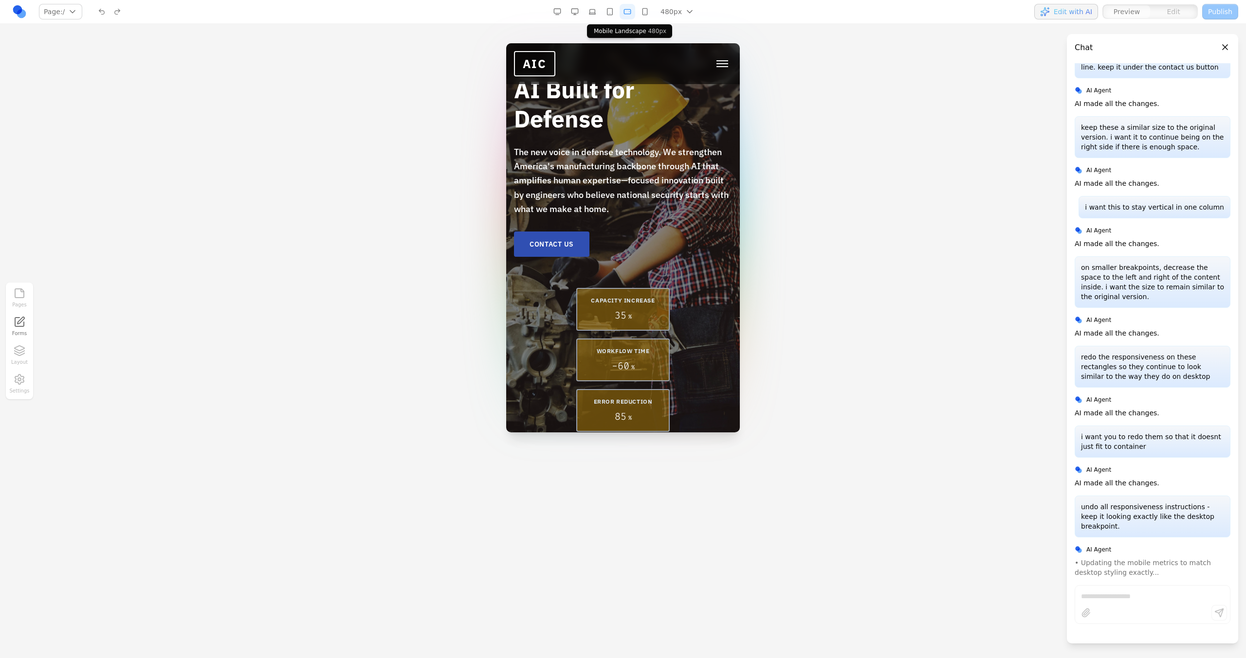
click at [613, 13] on button "button" at bounding box center [610, 12] width 16 height 16
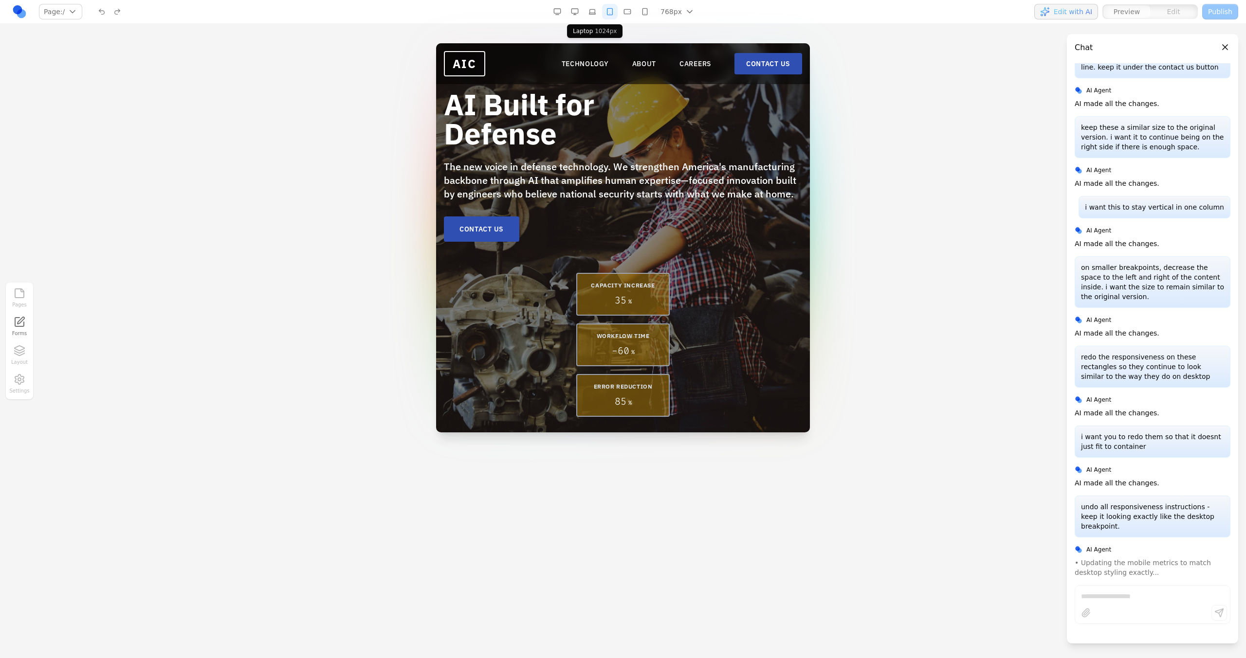
click at [597, 12] on button "button" at bounding box center [592, 12] width 16 height 16
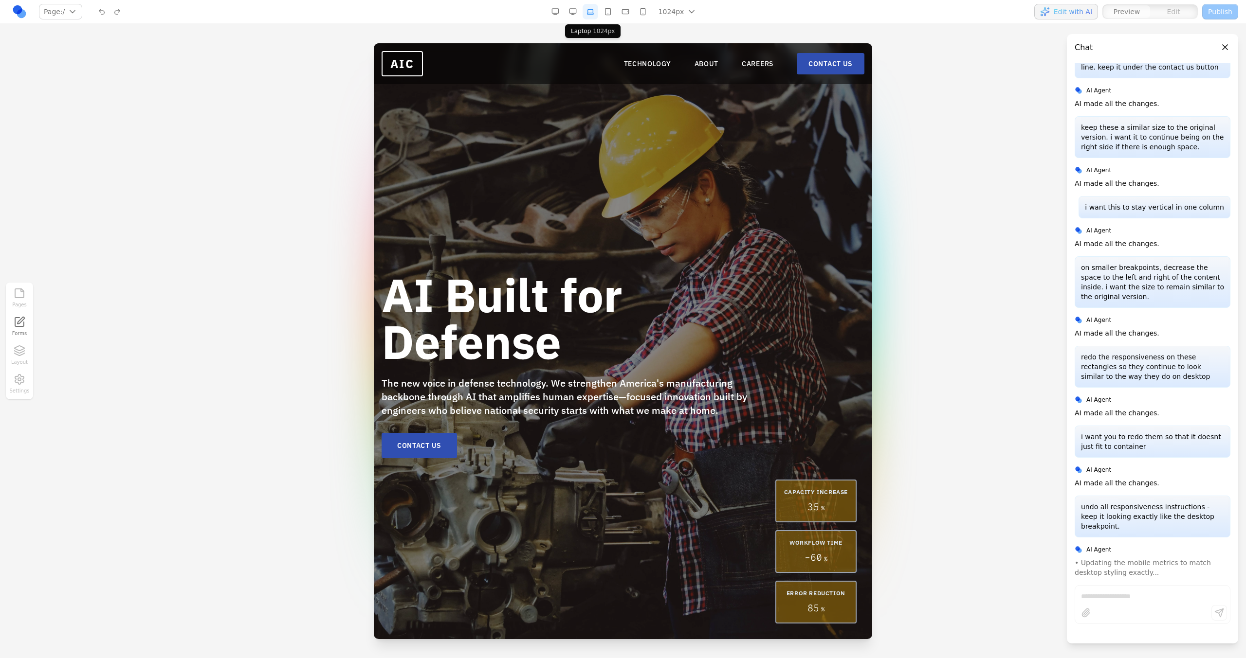
click at [579, 12] on button "button" at bounding box center [573, 12] width 16 height 16
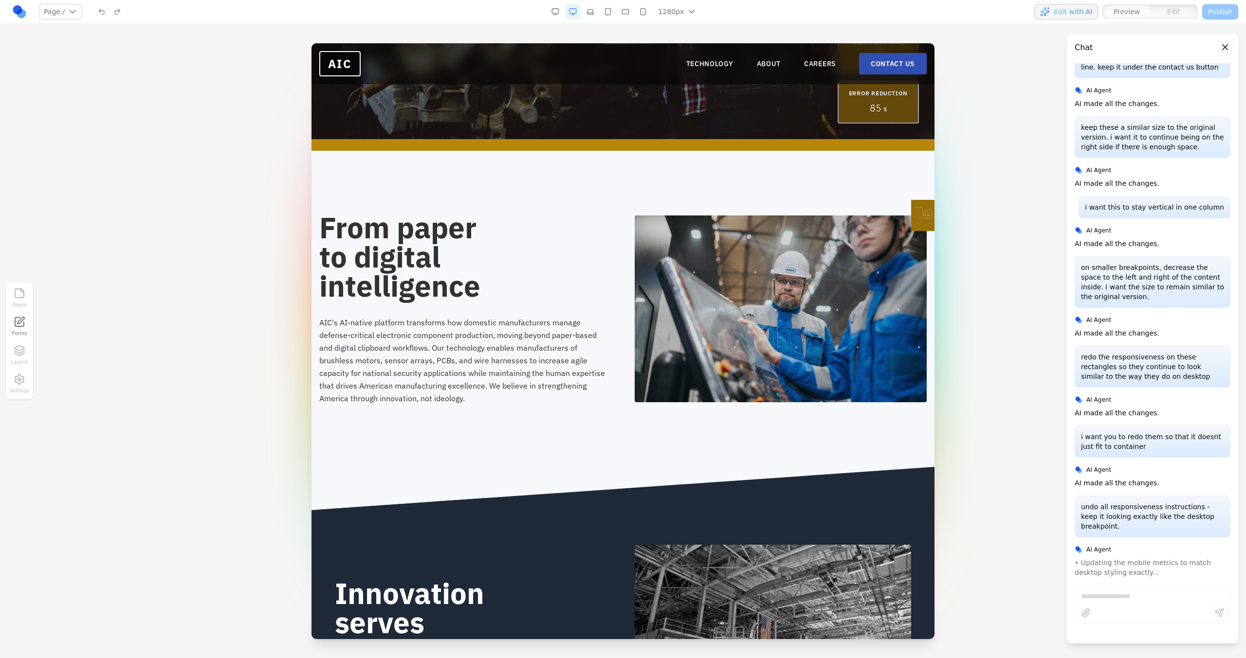
scroll to position [54, 0]
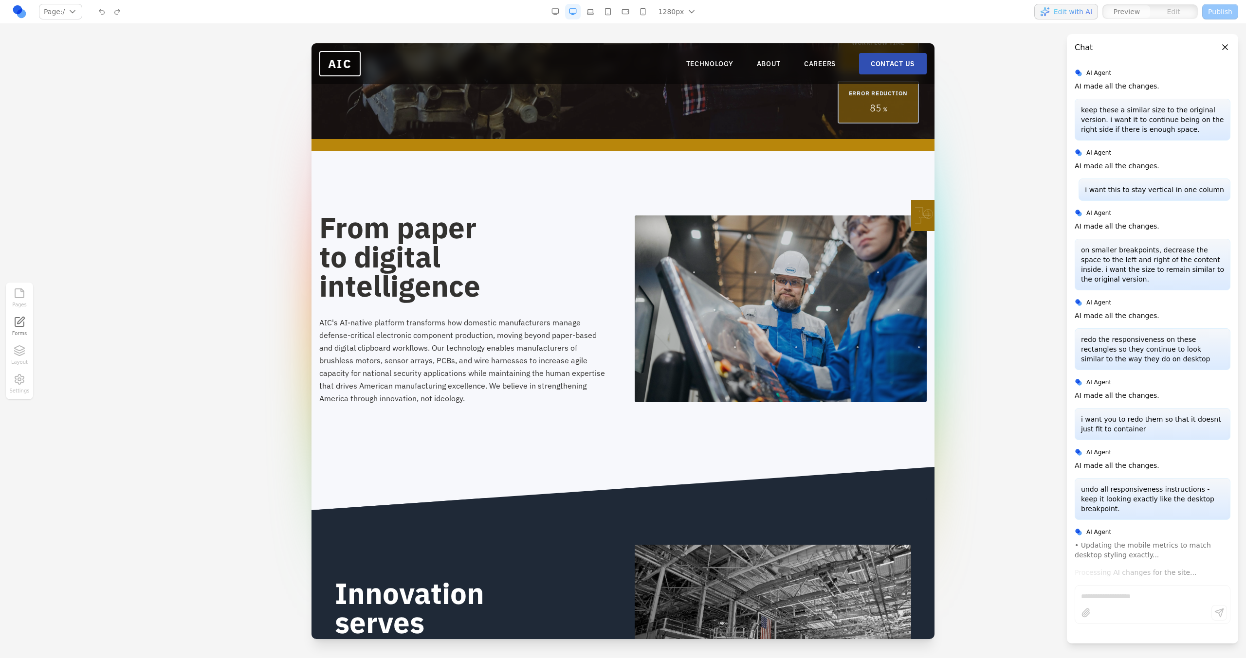
click at [605, 11] on button "button" at bounding box center [608, 12] width 16 height 16
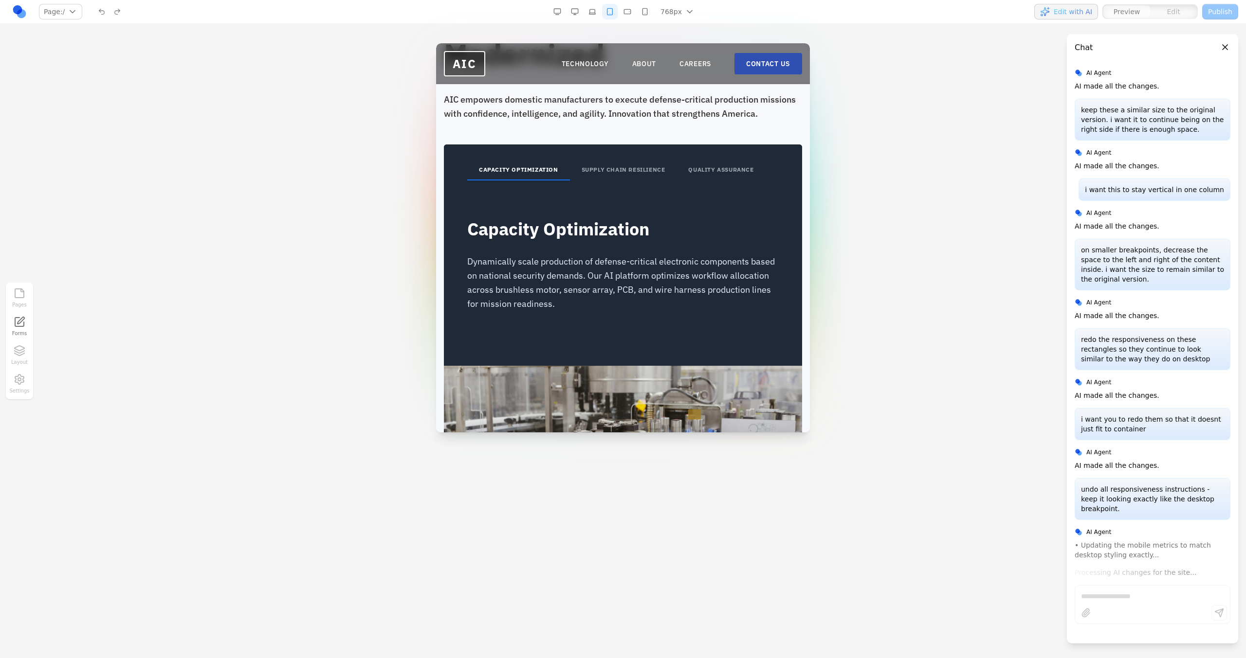
click at [599, 162] on button "SUPPLY CHAIN RESILIENCE" at bounding box center [623, 170] width 107 height 20
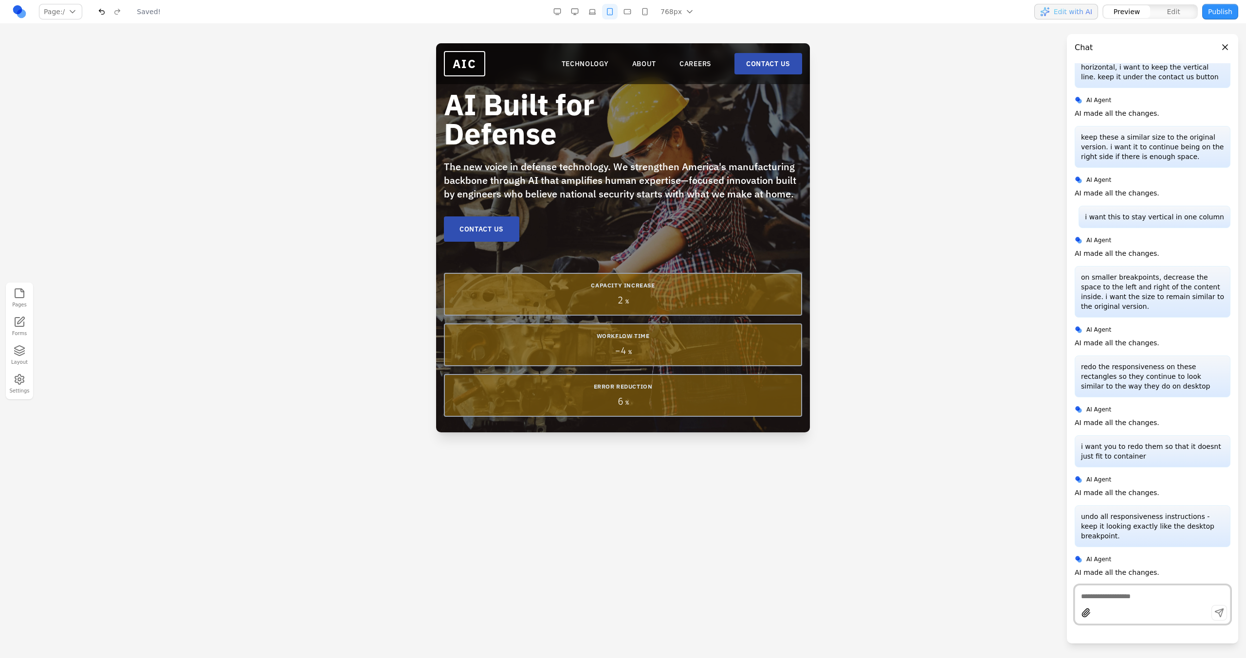
scroll to position [0, 0]
click at [594, 10] on button "button" at bounding box center [592, 12] width 16 height 16
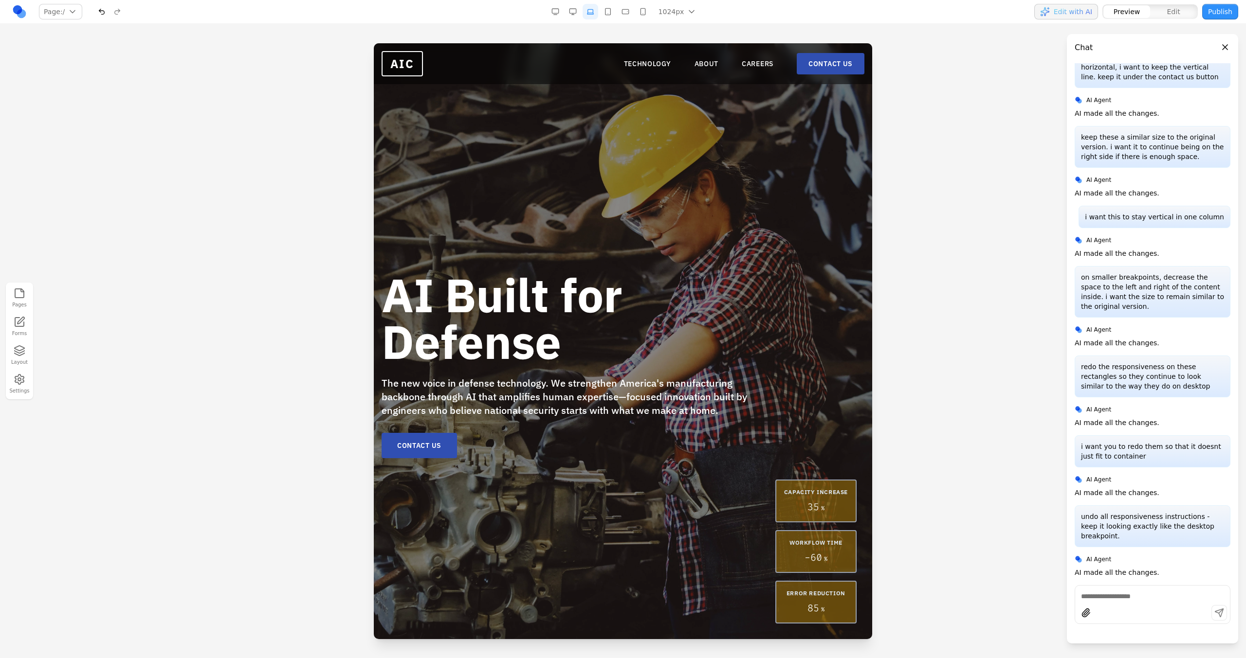
click at [561, 15] on button "button" at bounding box center [555, 12] width 16 height 16
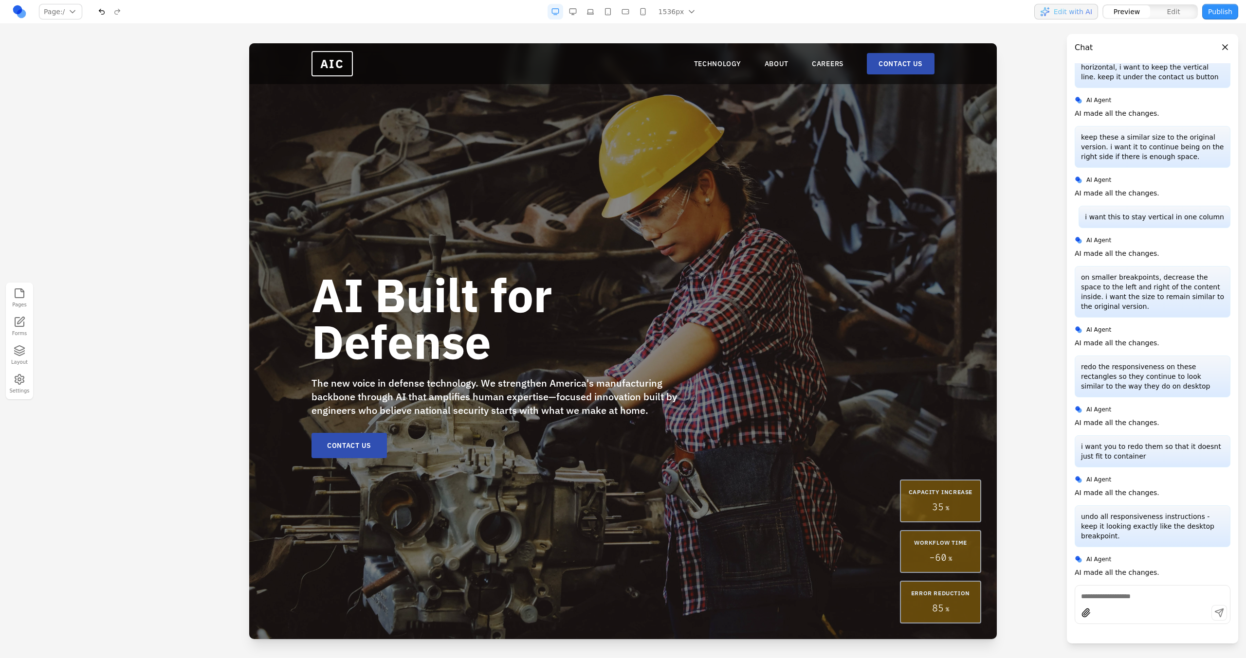
click at [595, 13] on button "button" at bounding box center [590, 12] width 16 height 16
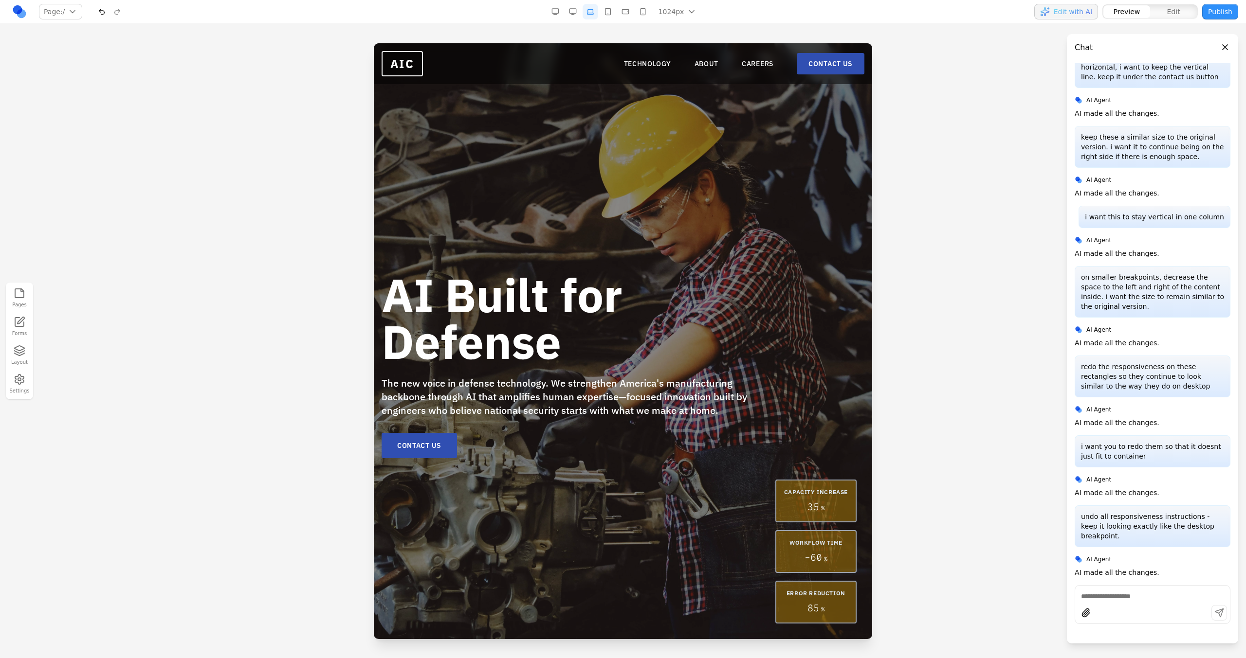
click at [601, 13] on button "button" at bounding box center [608, 12] width 16 height 16
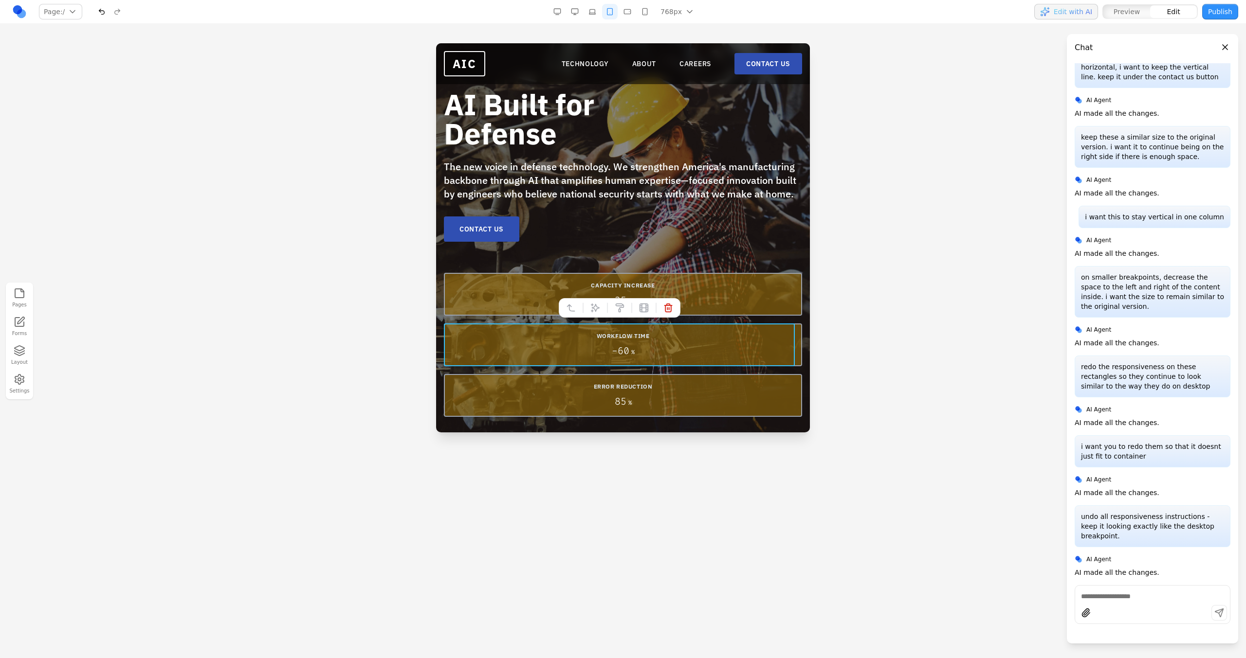
click at [603, 326] on div "WORKFLOW TIME - 60 %" at bounding box center [623, 345] width 358 height 43
click at [526, 319] on div "CAPACITY INCREASE 35 % WORKFLOW TIME - 60 % ERROR REDUCTION 85 %" at bounding box center [623, 345] width 358 height 144
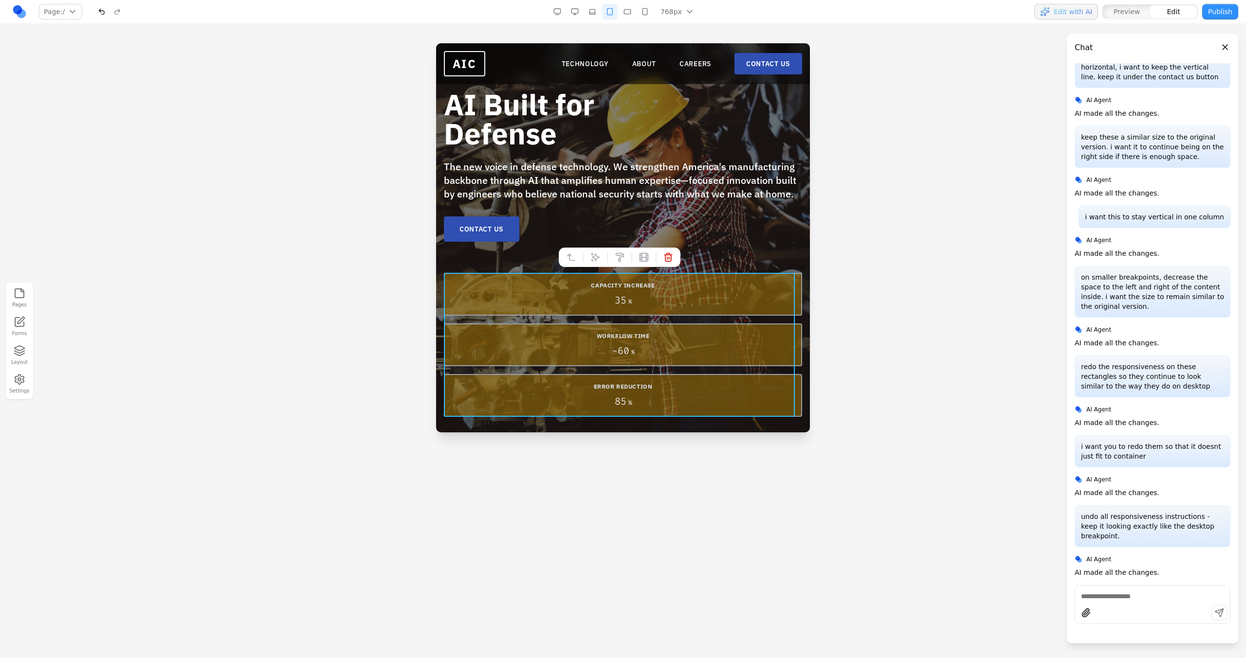
click at [526, 319] on div "CAPACITY INCREASE 35 % WORKFLOW TIME - 60 % ERROR REDUCTION 85 %" at bounding box center [623, 345] width 358 height 144
click at [588, 253] on button at bounding box center [595, 258] width 16 height 16
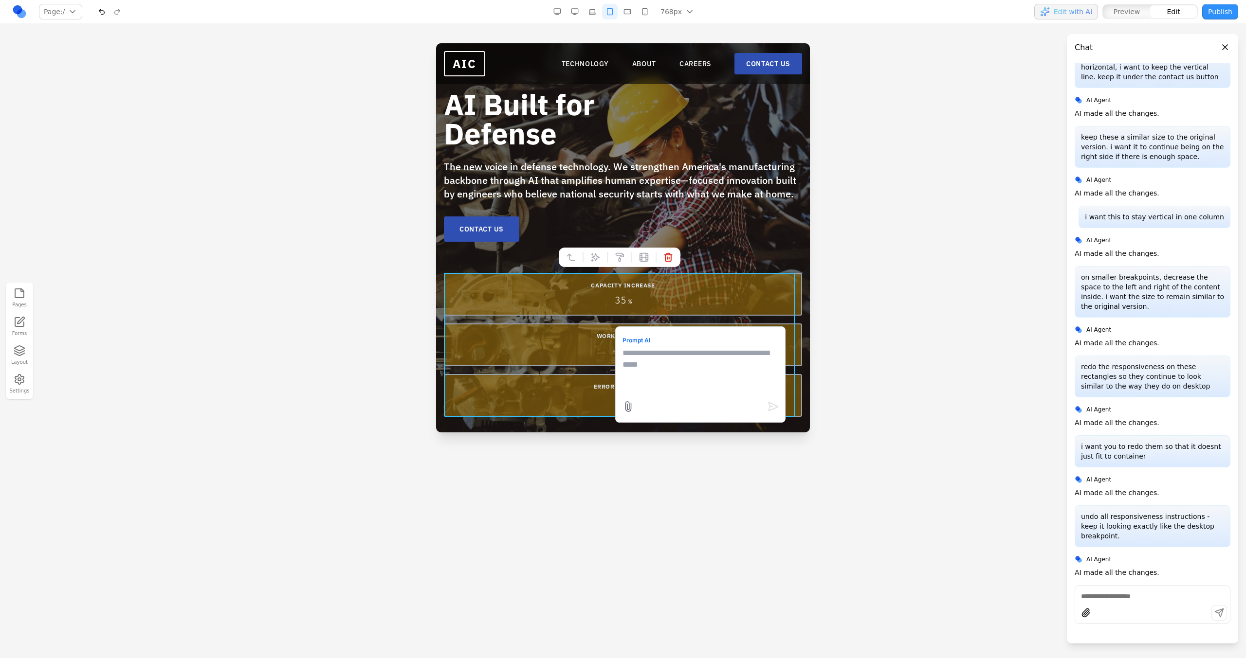
click at [634, 355] on textarea at bounding box center [700, 371] width 156 height 49
type textarea "*"
type textarea "**********"
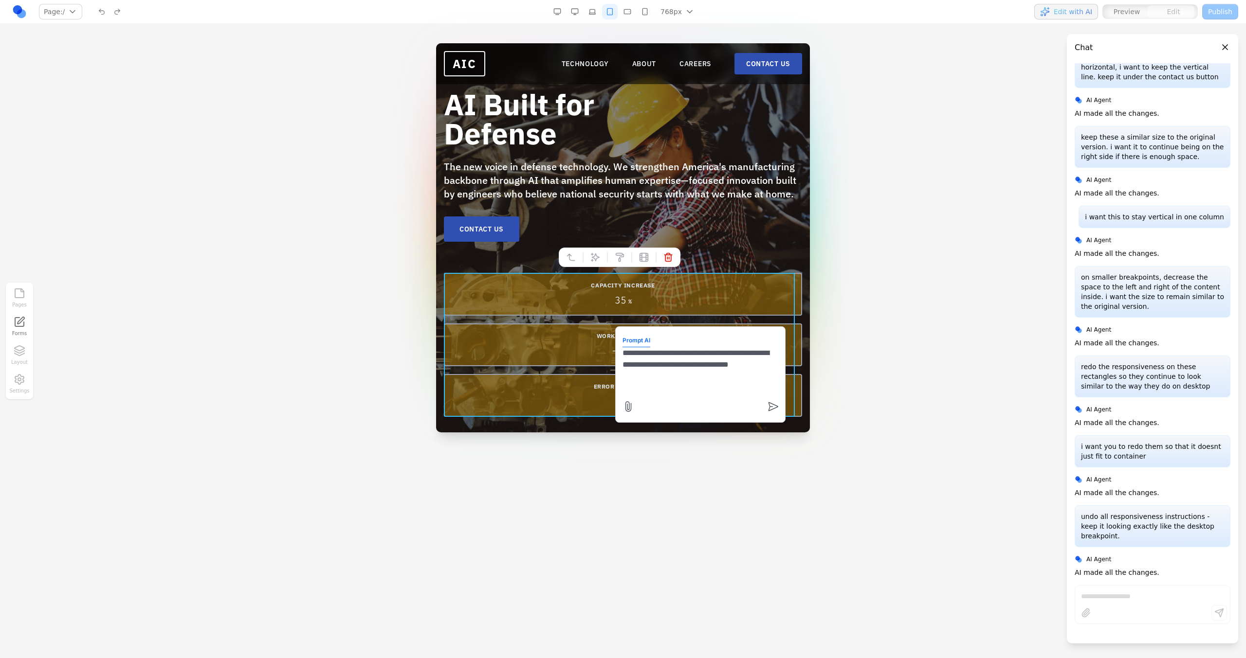
scroll to position [97, 0]
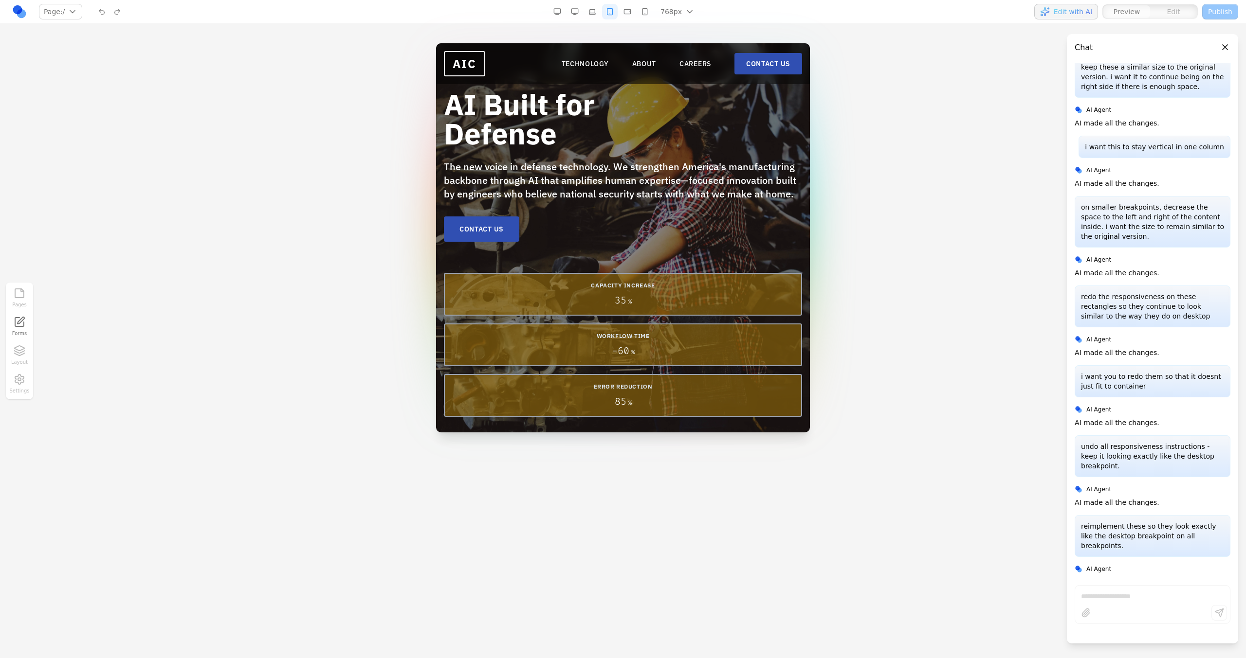
click at [635, 4] on div "768px 1536px 1280px 1024px 768px 480px 375px" at bounding box center [624, 12] width 151 height 16
click at [631, 5] on button "button" at bounding box center [627, 12] width 16 height 16
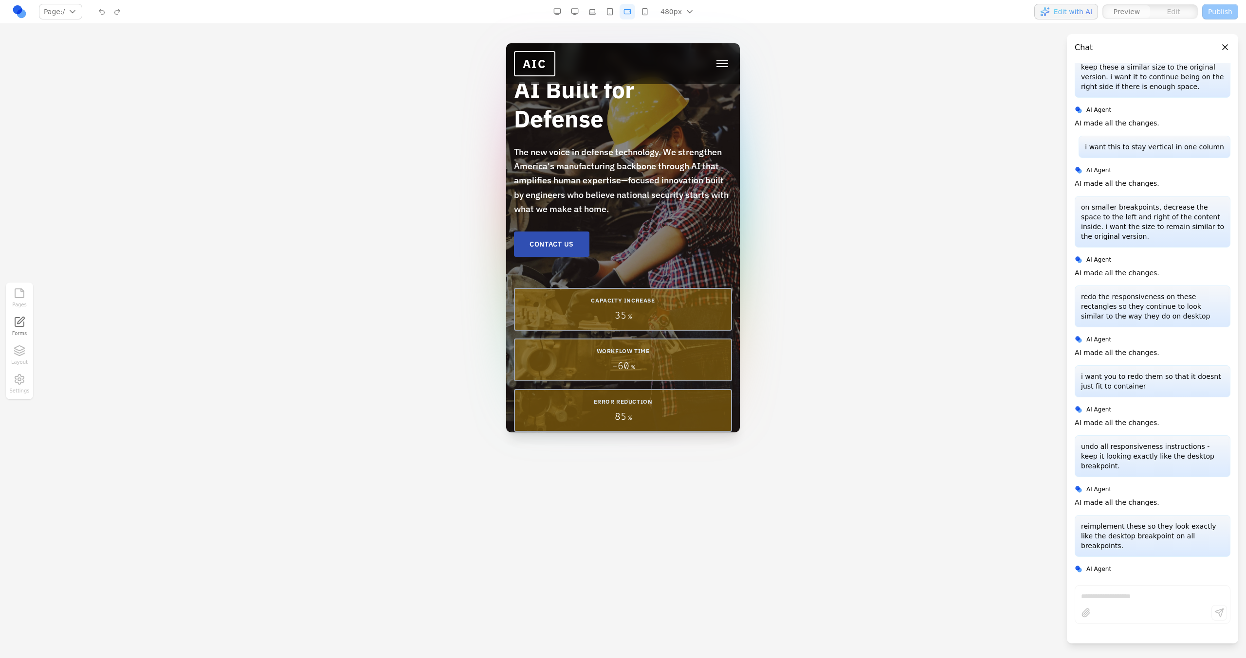
click at [645, 7] on button "button" at bounding box center [645, 12] width 16 height 16
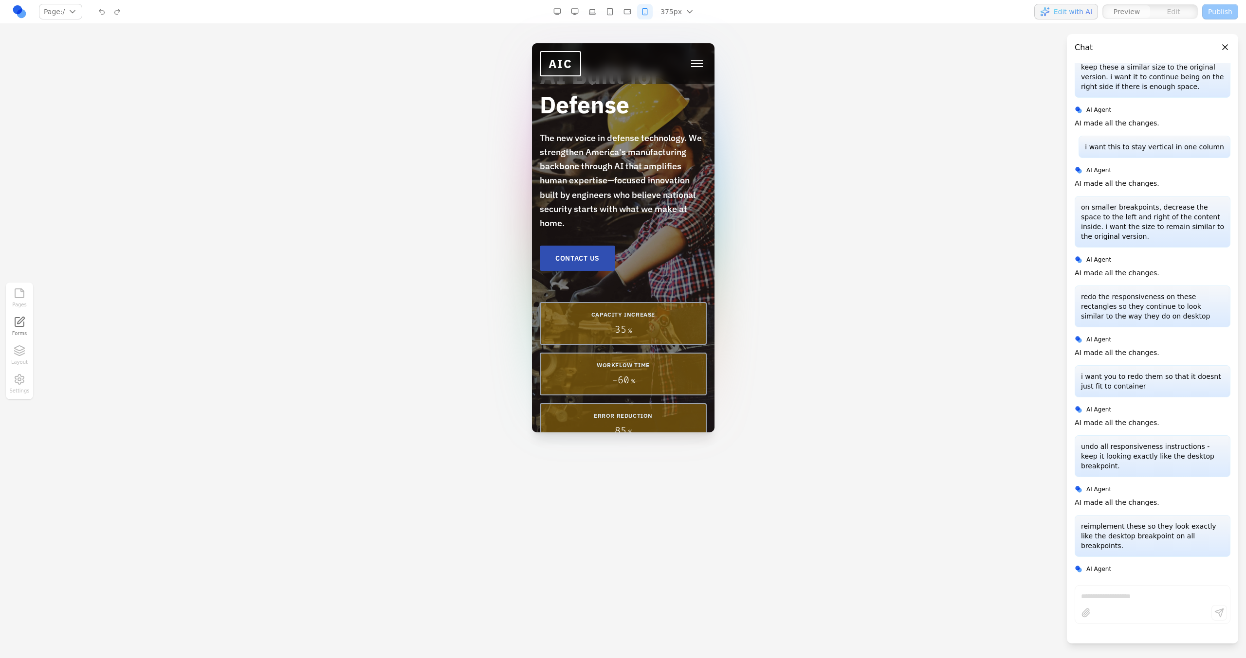
click at [629, 17] on button "button" at bounding box center [627, 12] width 16 height 16
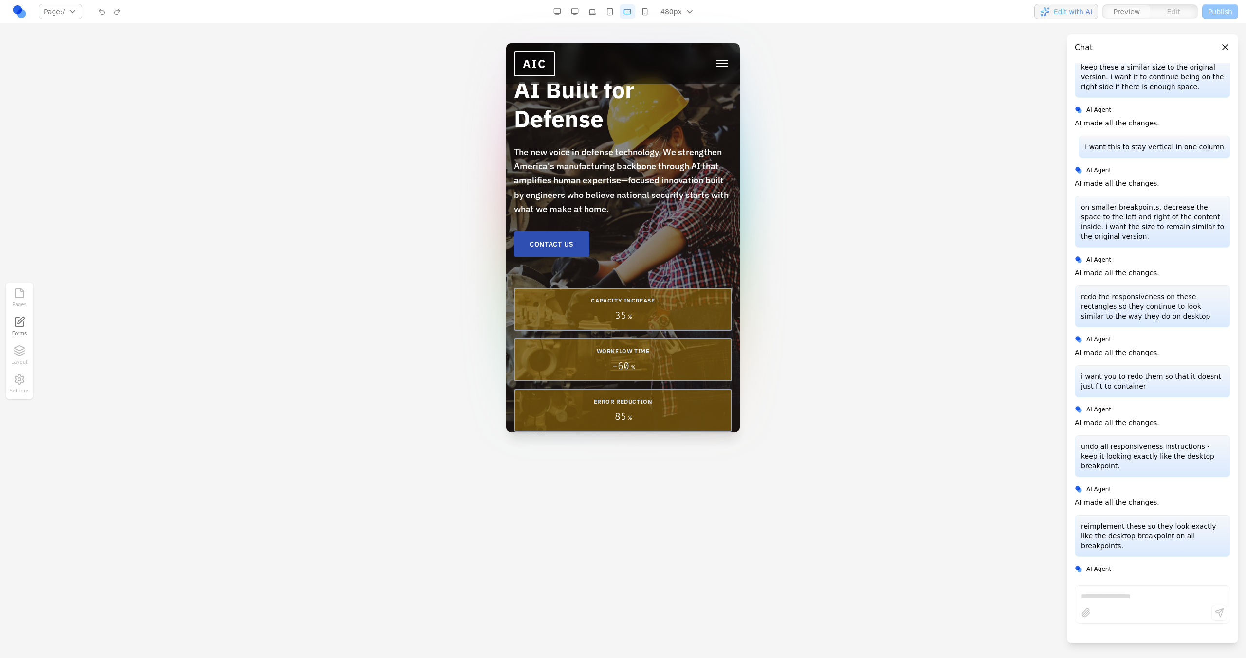
click at [611, 16] on button "button" at bounding box center [610, 12] width 16 height 16
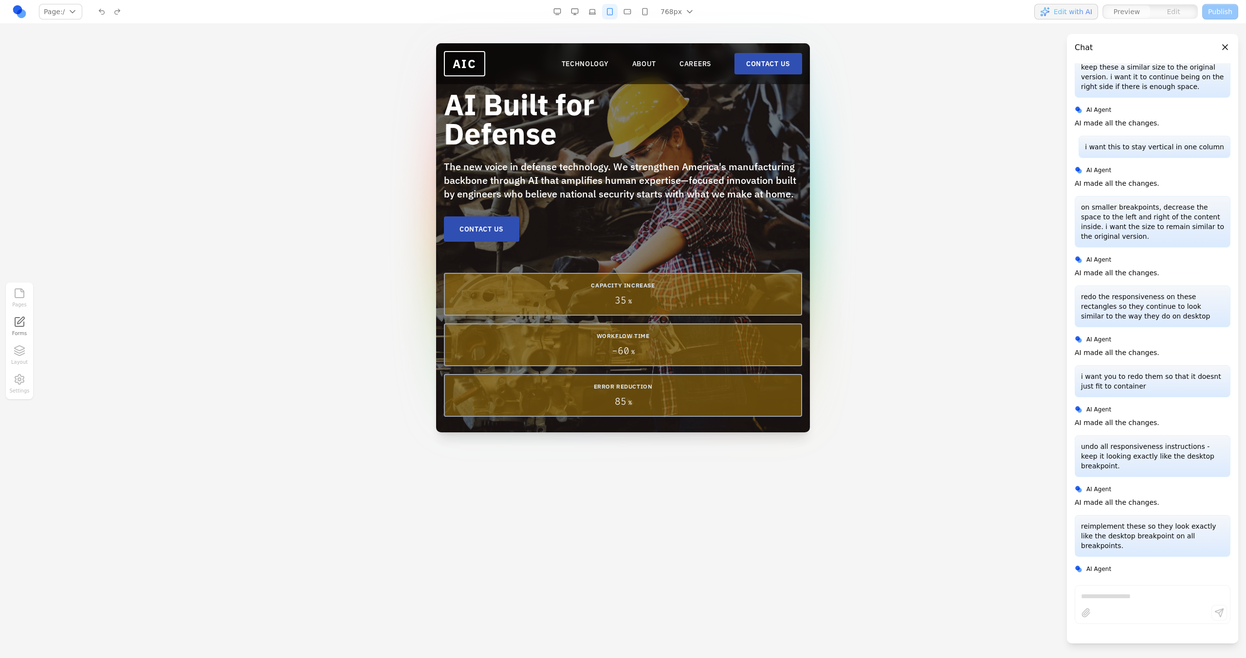
click at [600, 16] on button "button" at bounding box center [592, 12] width 16 height 16
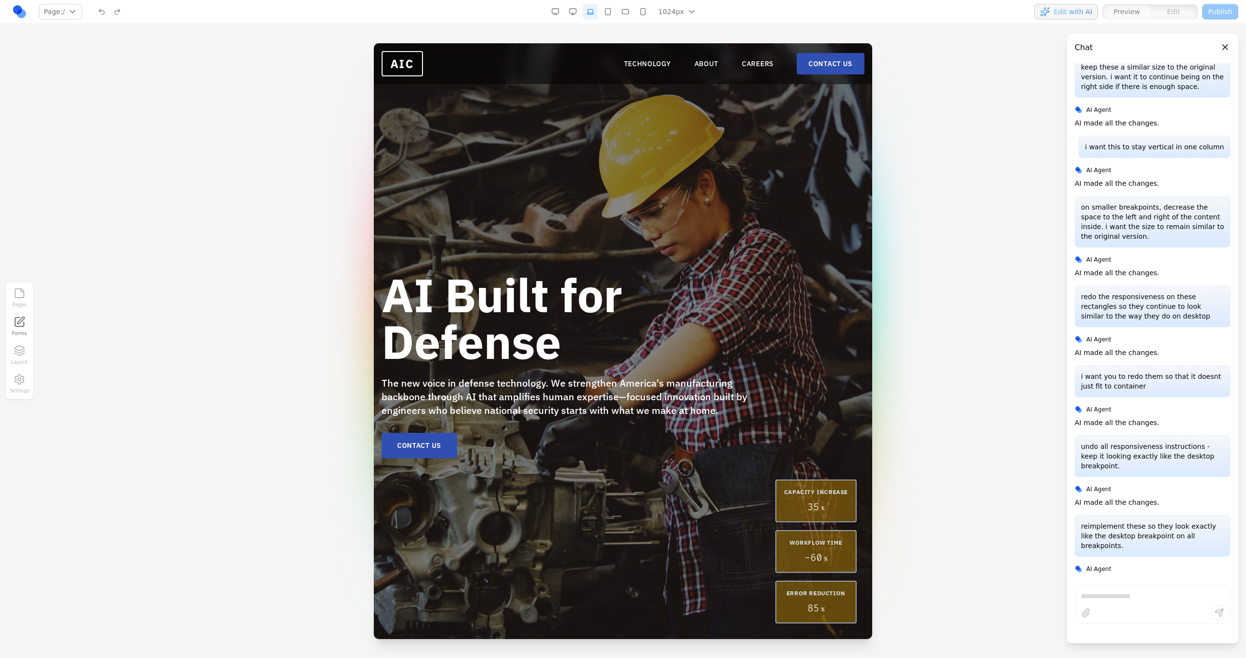
click at [573, 15] on button "button" at bounding box center [573, 12] width 16 height 16
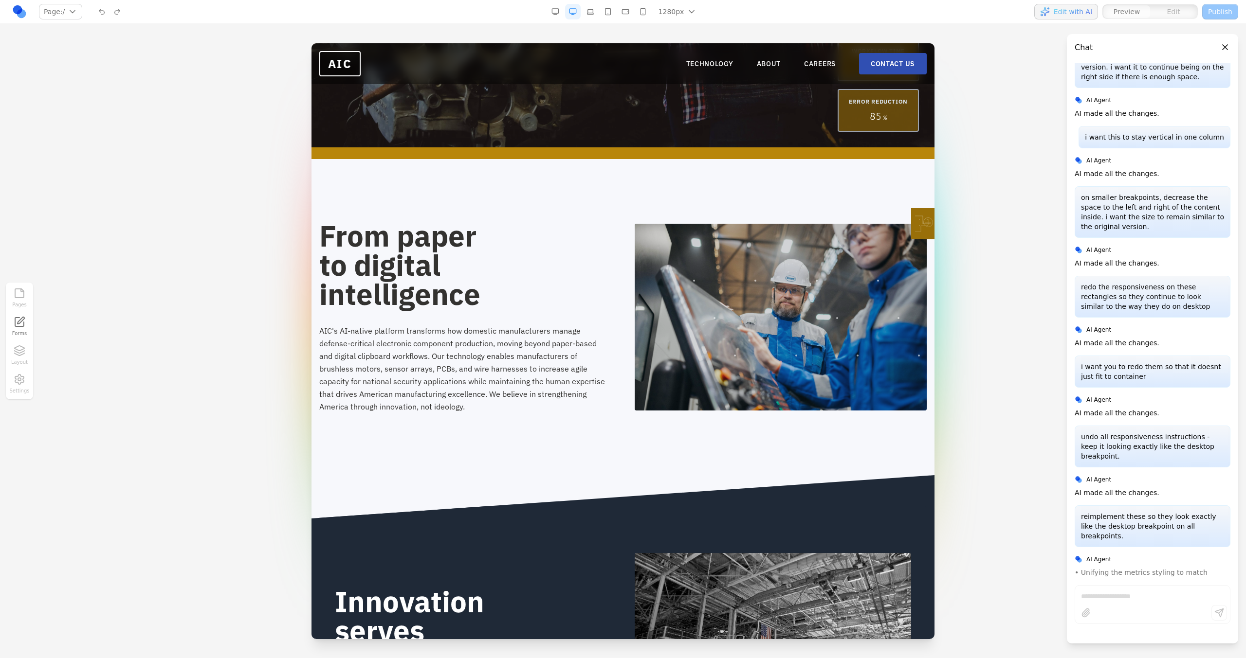
scroll to position [501, 0]
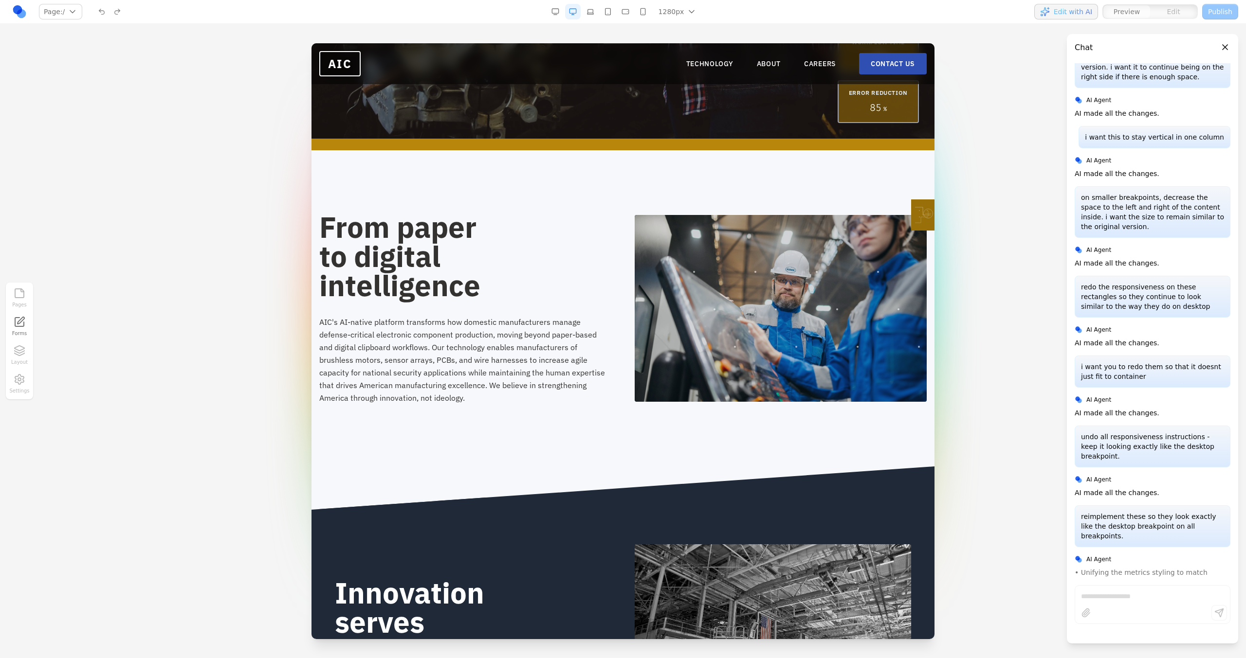
click at [617, 5] on div "1280px 1536px 1280px 1024px 768px 480px 375px" at bounding box center [624, 12] width 155 height 16
click at [622, 13] on button "button" at bounding box center [625, 12] width 16 height 16
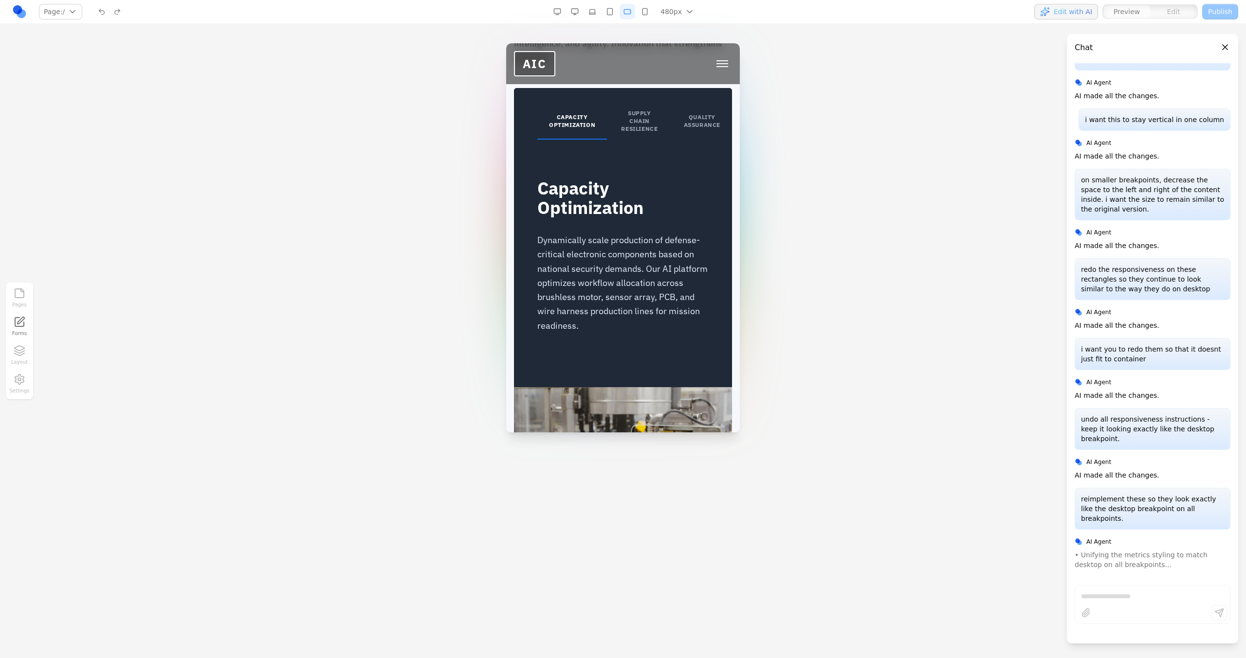
scroll to position [2118, 0]
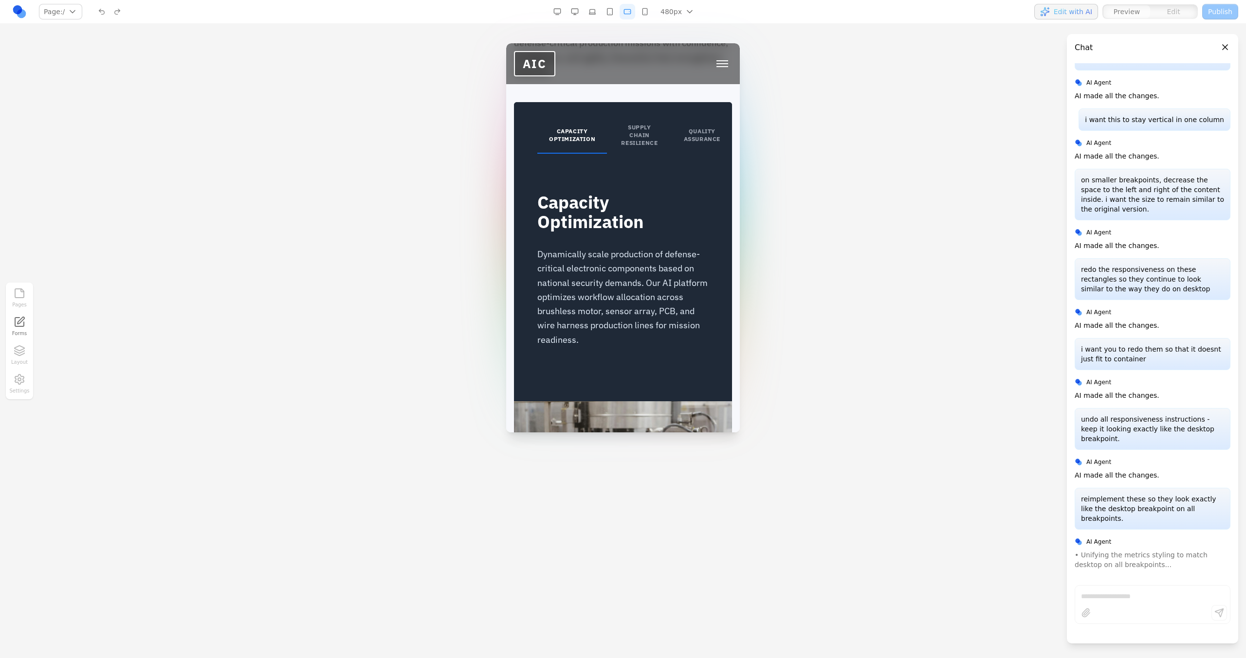
click at [632, 122] on button "SUPPLY CHAIN RESILIENCE" at bounding box center [639, 136] width 65 height 36
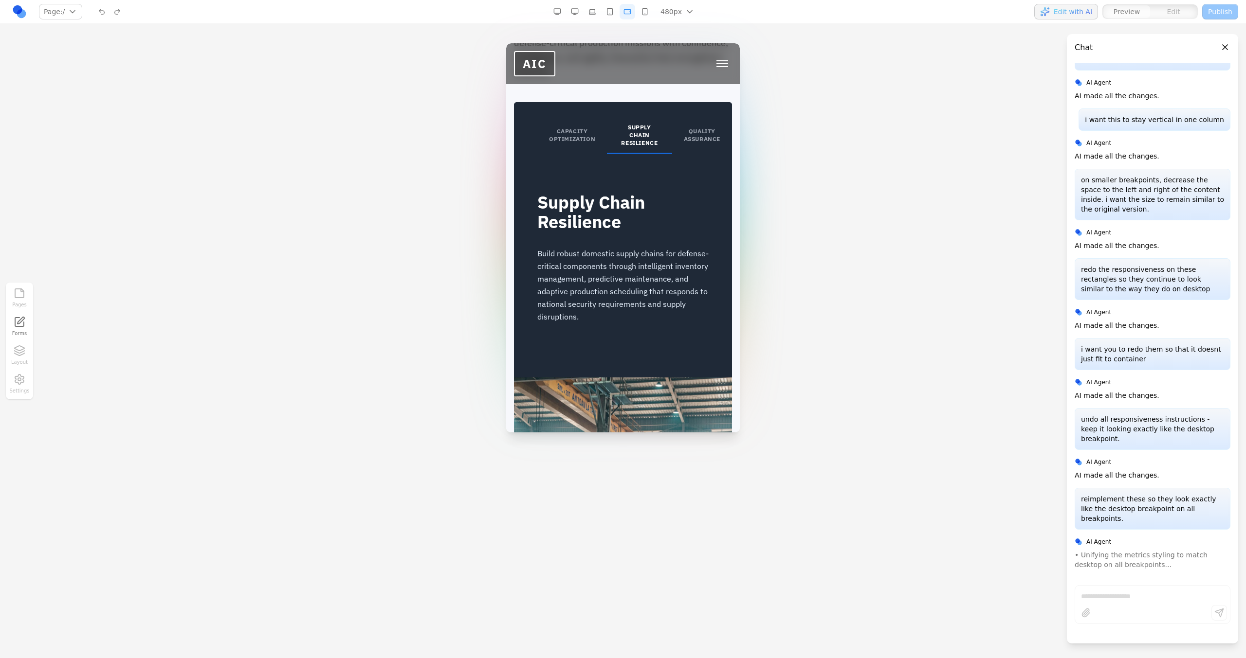
click at [677, 118] on button "QUALITY ASSURANCE" at bounding box center [702, 136] width 60 height 36
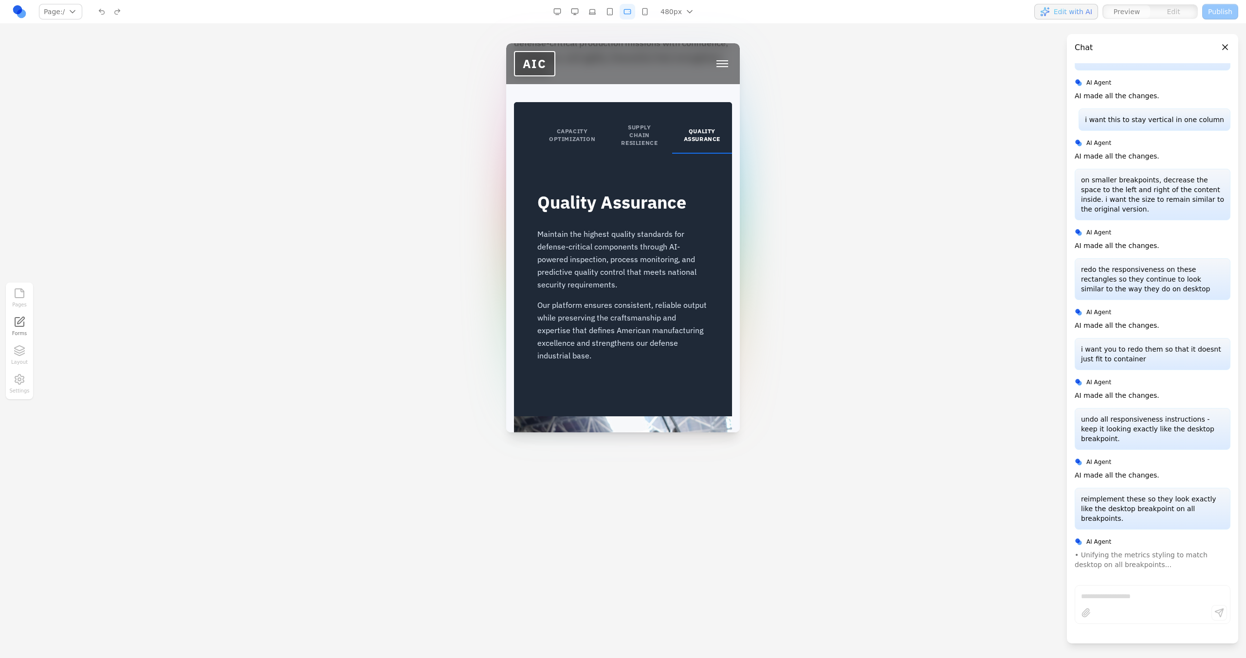
click at [640, 118] on button "SUPPLY CHAIN RESILIENCE" at bounding box center [639, 136] width 65 height 36
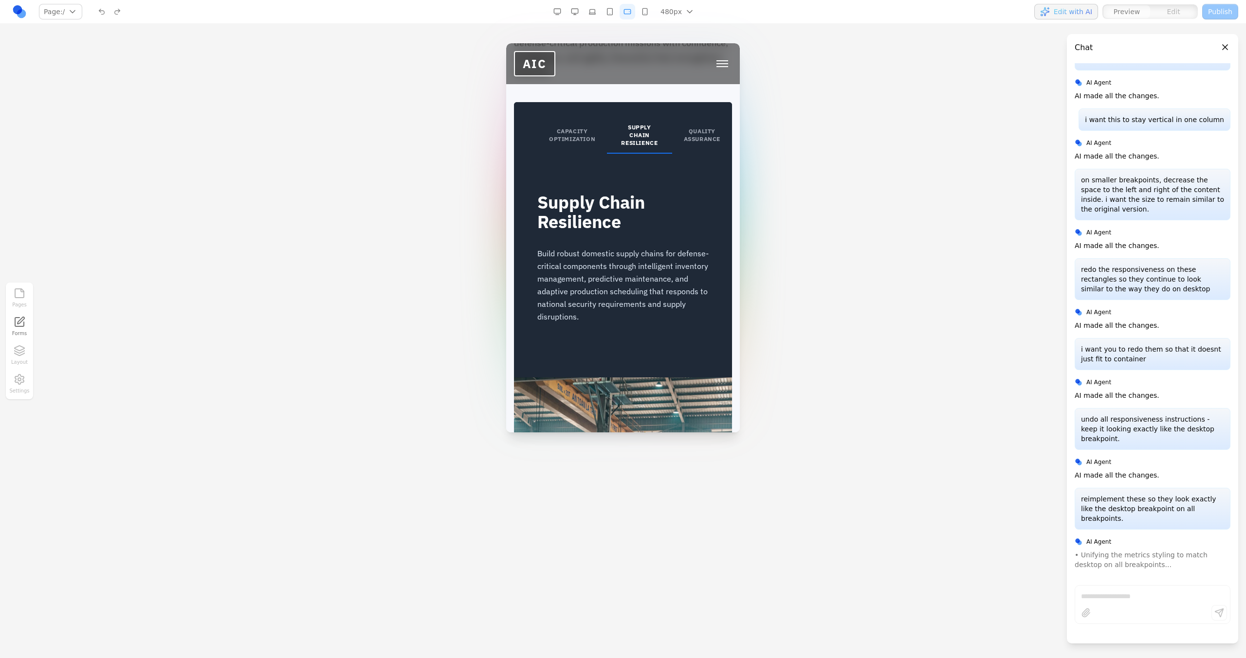
click at [587, 118] on button "CAPACITY OPTIMIZATION" at bounding box center [572, 136] width 70 height 36
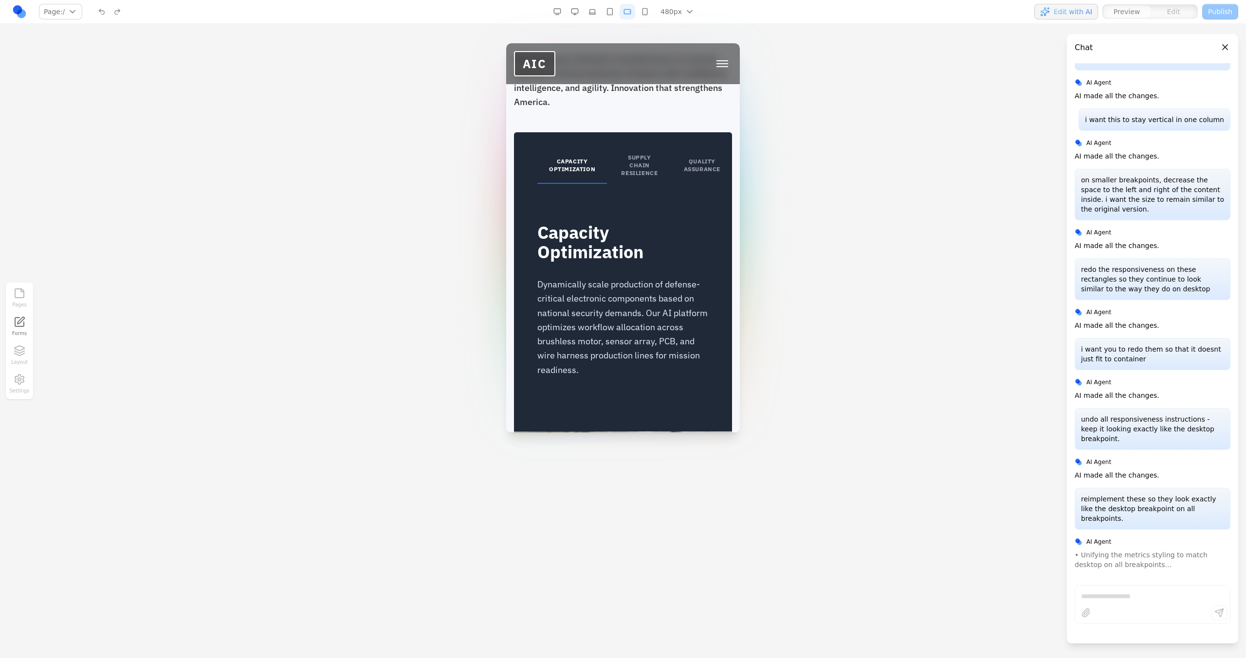
scroll to position [2045, 0]
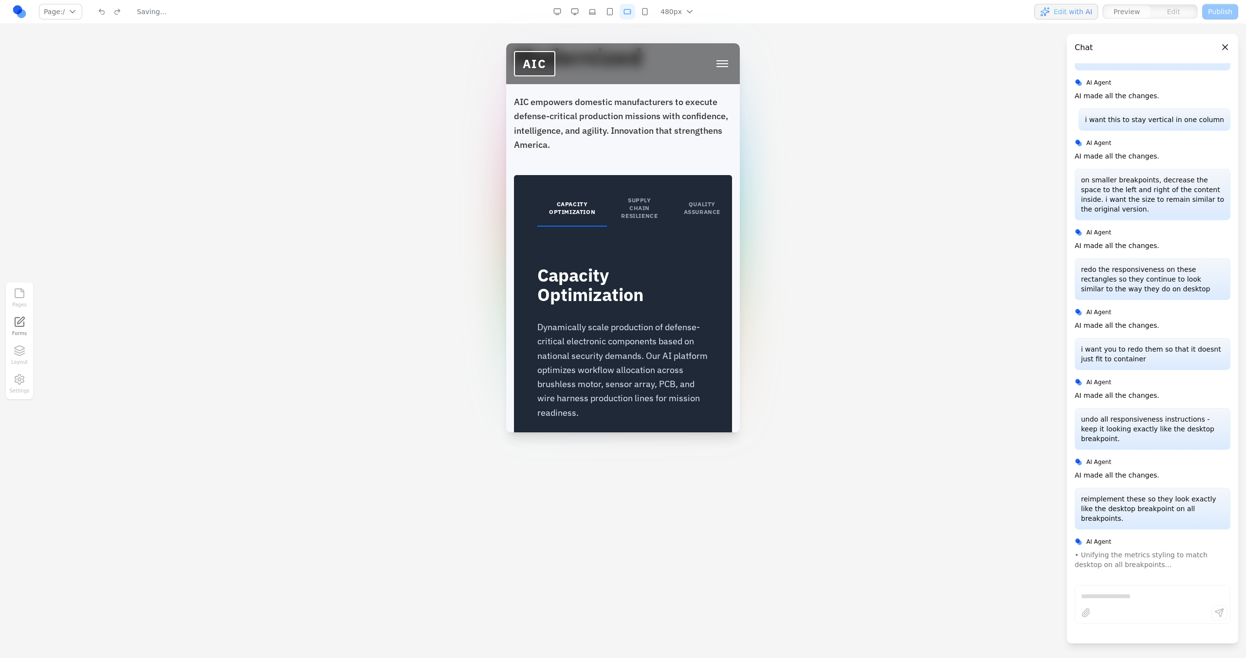
click at [627, 191] on button "SUPPLY CHAIN RESILIENCE" at bounding box center [639, 209] width 65 height 36
click at [681, 191] on button "QUALITY ASSURANCE" at bounding box center [702, 209] width 60 height 36
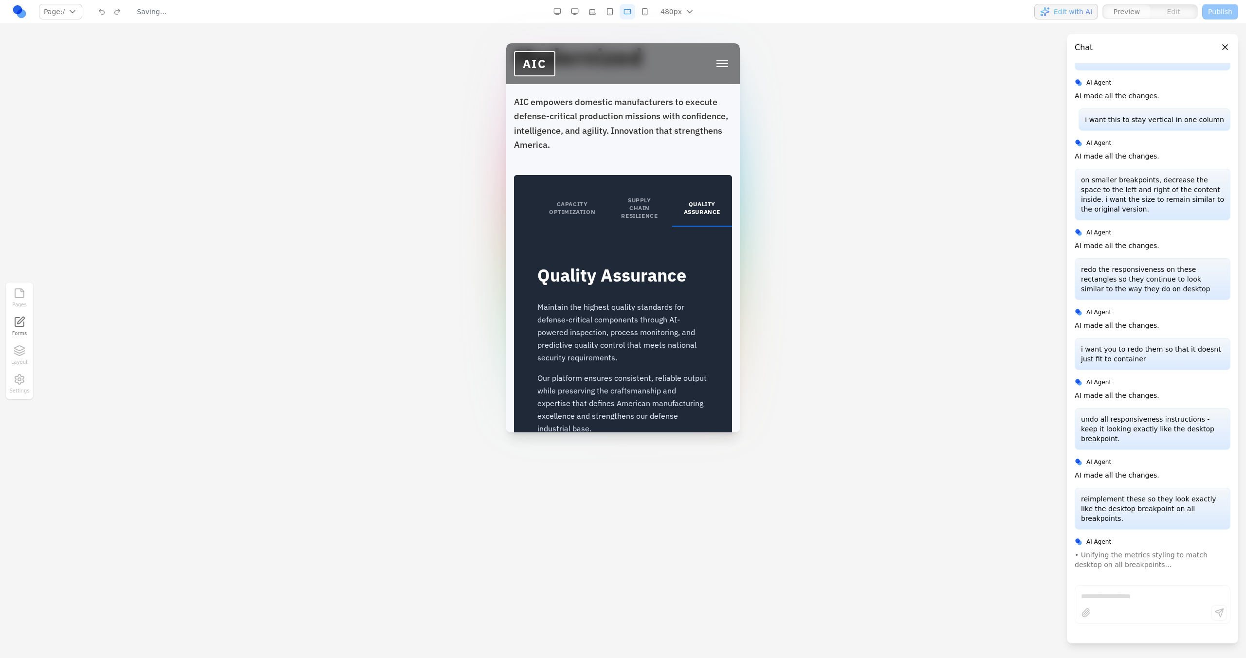
click at [672, 191] on button "QUALITY ASSURANCE" at bounding box center [702, 209] width 60 height 36
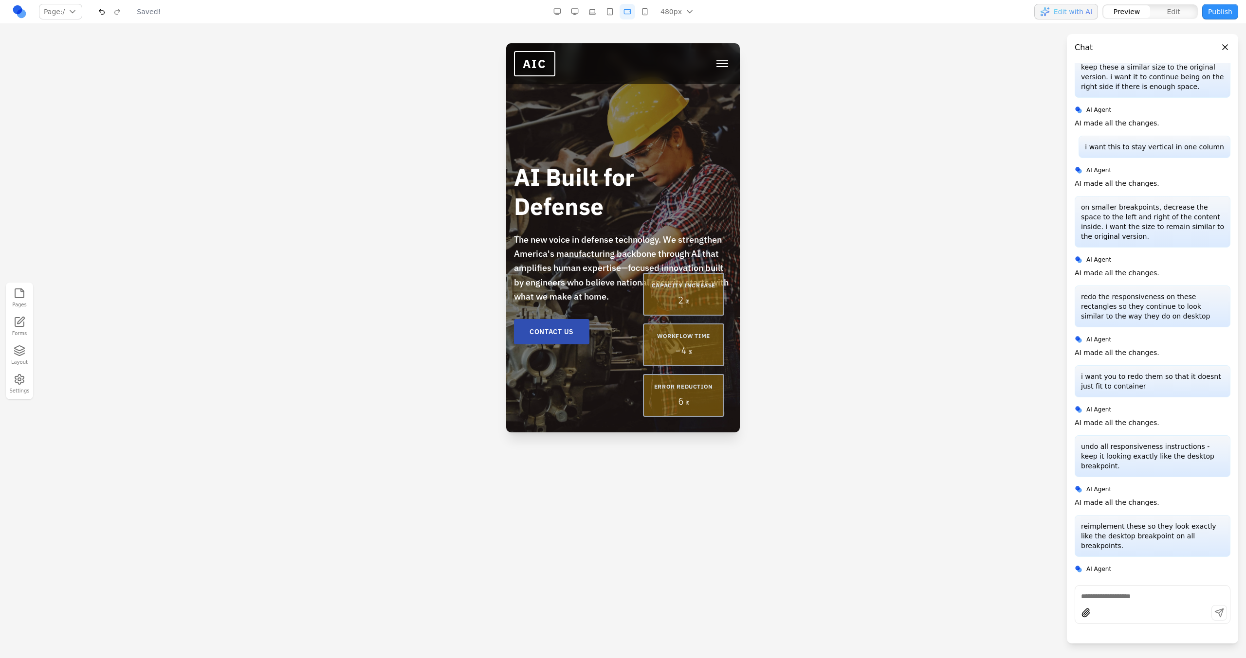
scroll to position [0, 0]
click at [577, 13] on button "button" at bounding box center [575, 12] width 16 height 16
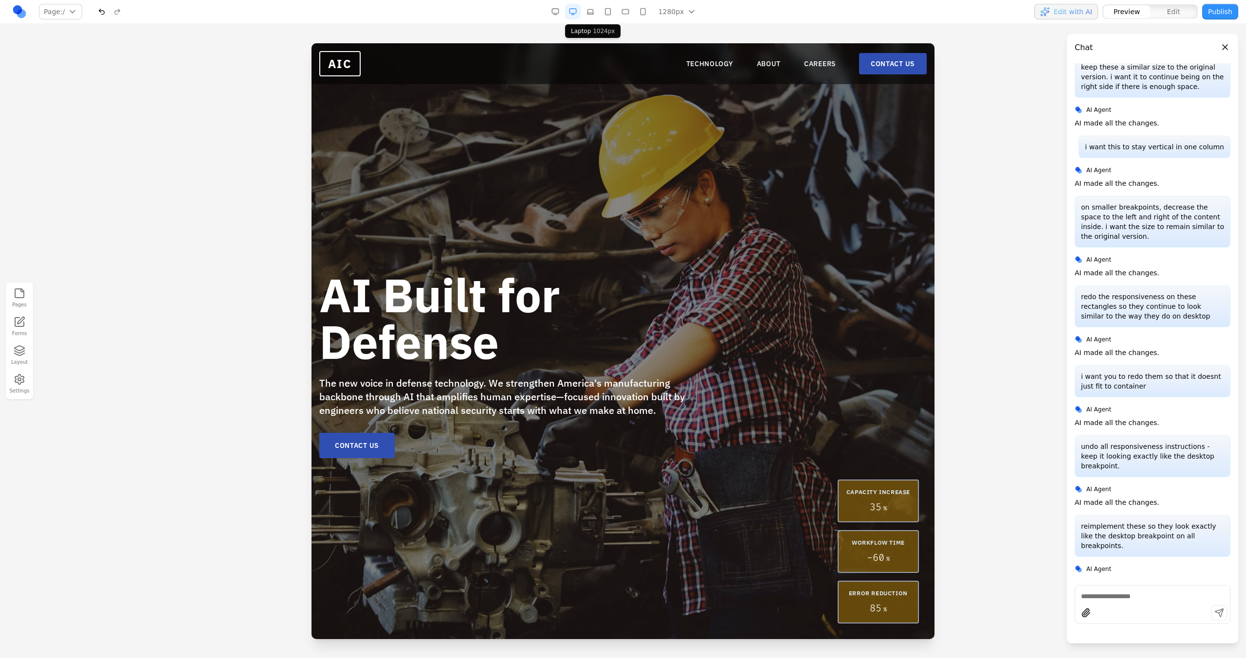
click at [595, 13] on button "button" at bounding box center [590, 12] width 16 height 16
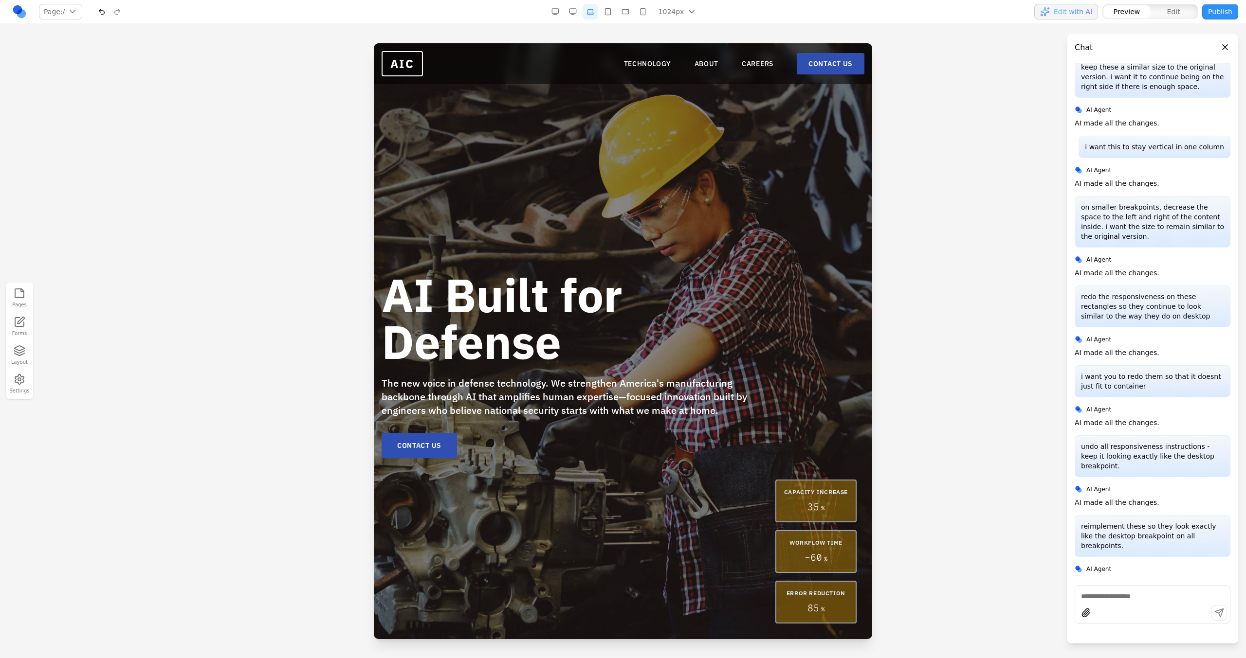
click at [600, 13] on div "1024px 1536px 1280px 1024px 768px 480px 375px" at bounding box center [624, 12] width 155 height 16
click at [605, 13] on button "button" at bounding box center [608, 12] width 16 height 16
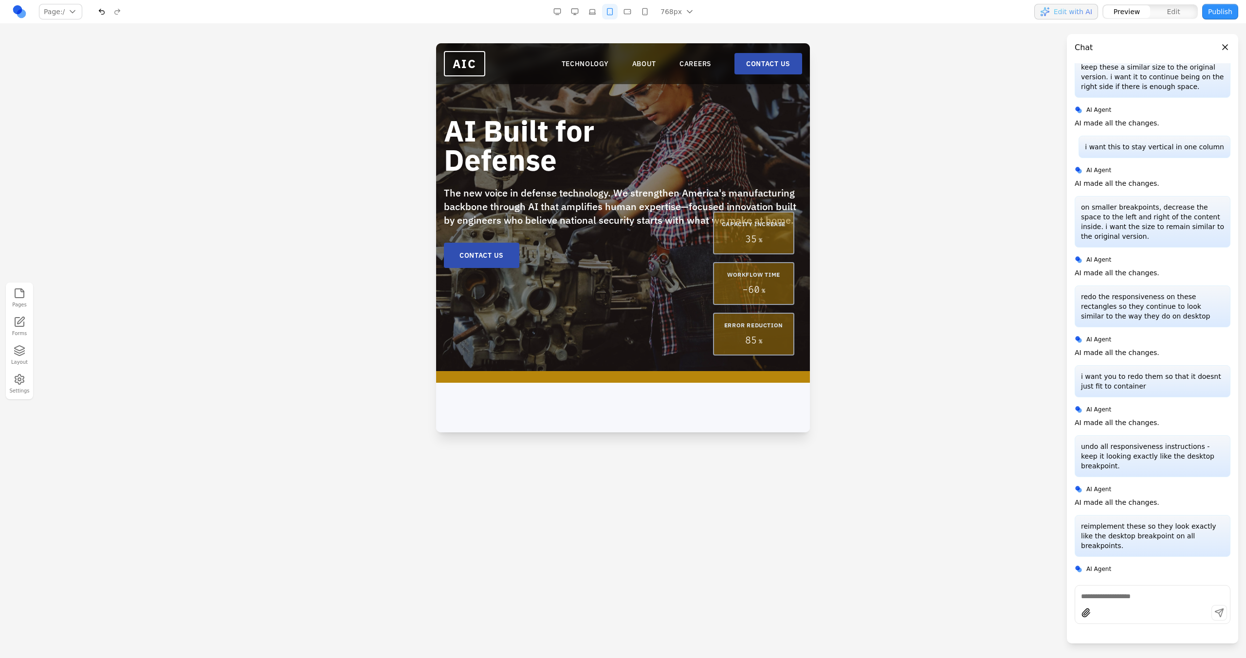
scroll to position [63, 0]
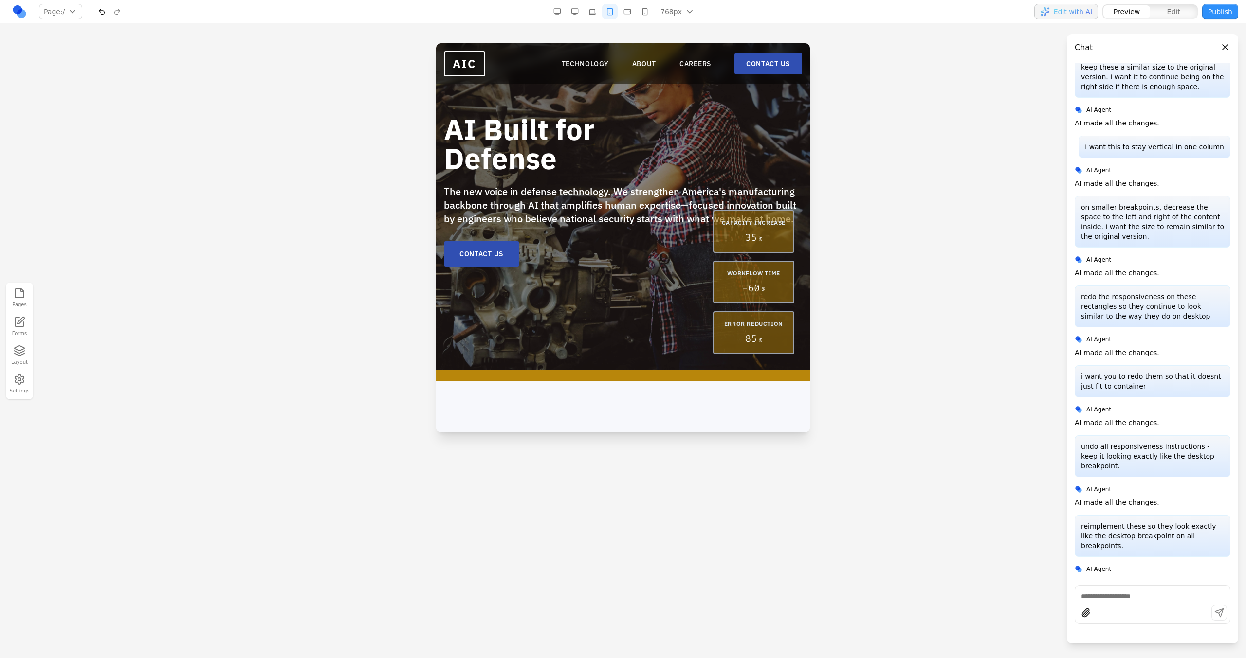
click at [632, 17] on button "button" at bounding box center [627, 12] width 16 height 16
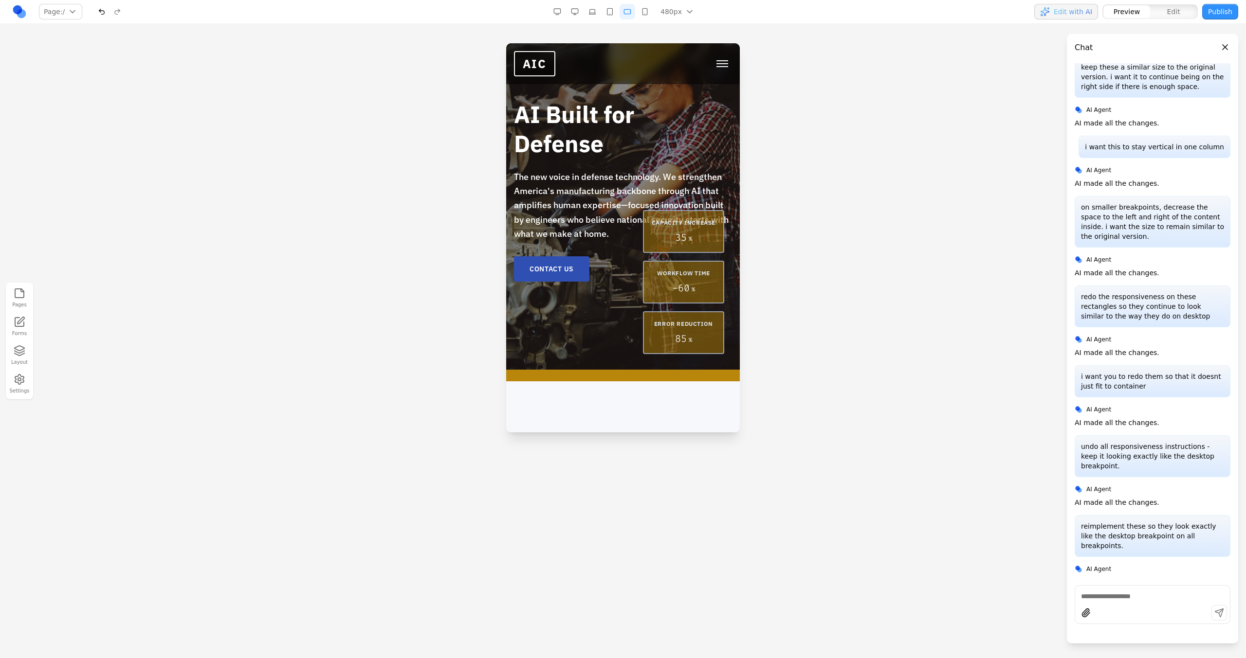
click at [643, 15] on button "button" at bounding box center [645, 12] width 16 height 16
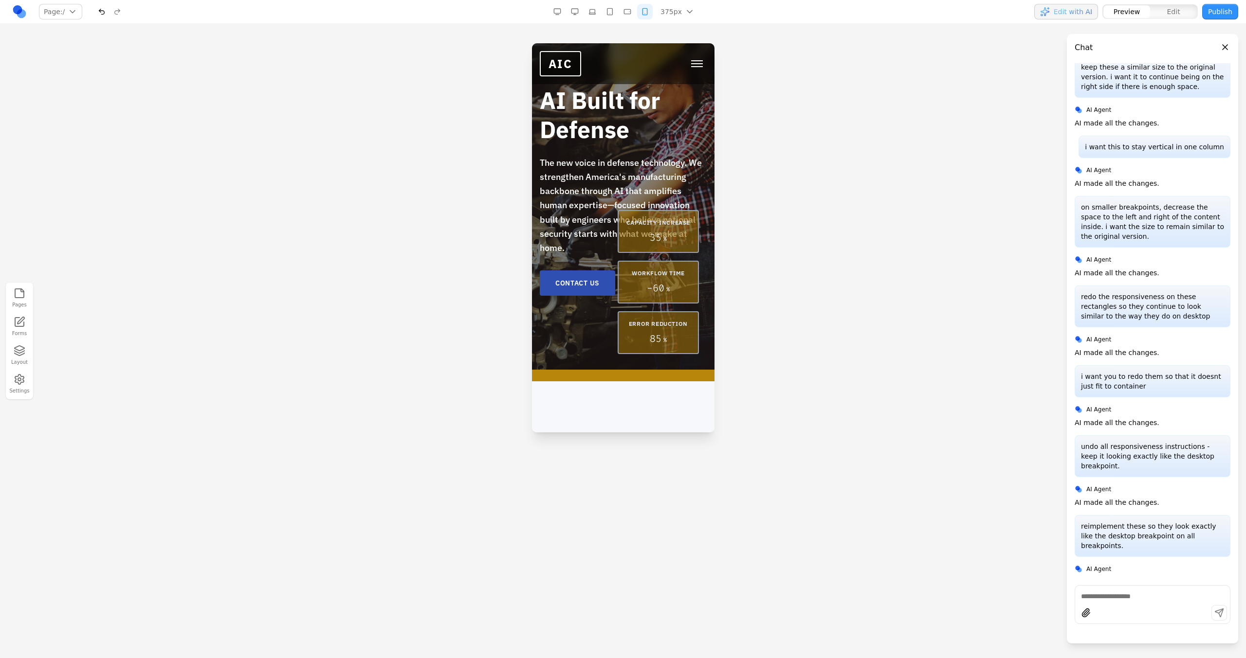
click at [620, 13] on button "button" at bounding box center [627, 12] width 16 height 16
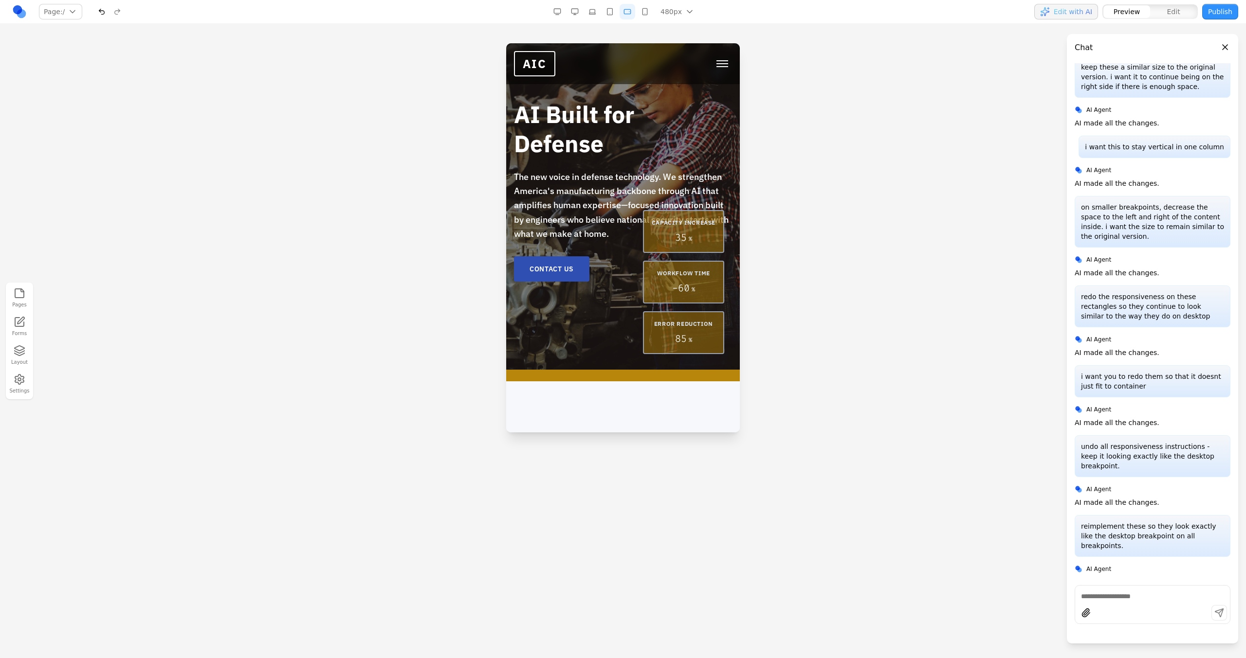
click at [613, 12] on button "button" at bounding box center [610, 12] width 16 height 16
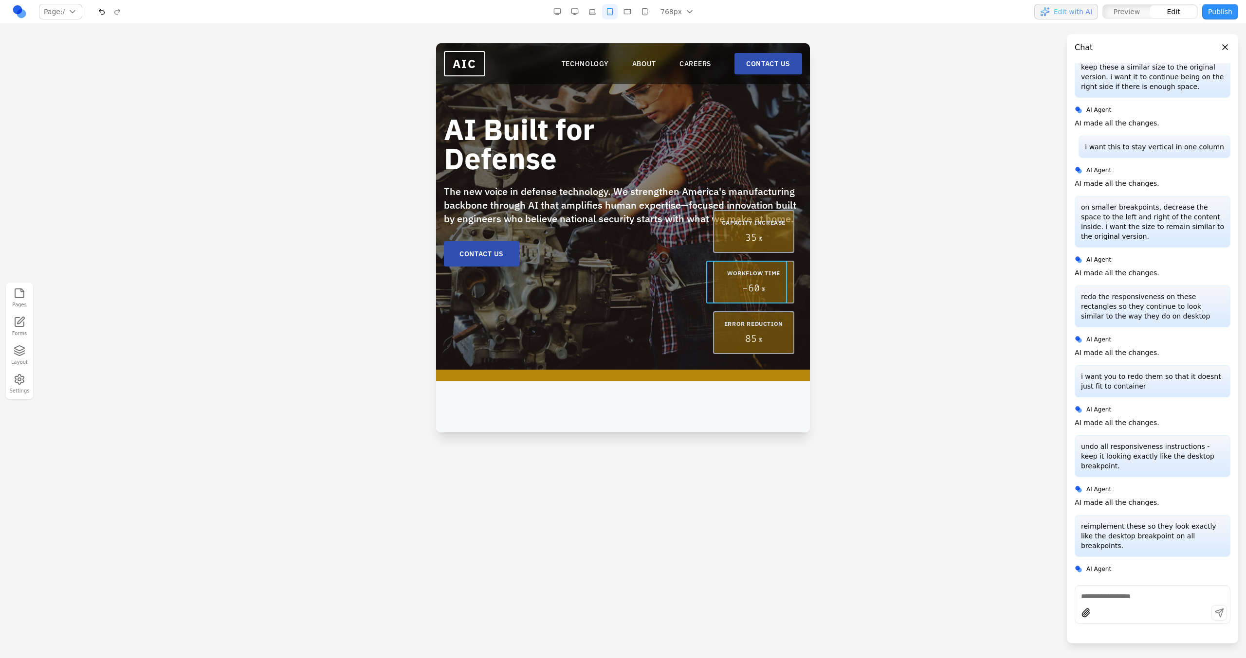
click at [723, 261] on div "WORKFLOW TIME - 60 %" at bounding box center [753, 282] width 81 height 43
click at [674, 283] on div "AI Built for Defense The new voice in defense technology. We strengthen America…" at bounding box center [623, 175] width 374 height 389
click at [734, 258] on div "CAPACITY INCREASE 35 % WORKFLOW TIME - 60 % ERROR REDUCTION 85 %" at bounding box center [753, 282] width 81 height 144
click at [701, 198] on button at bounding box center [702, 195] width 16 height 16
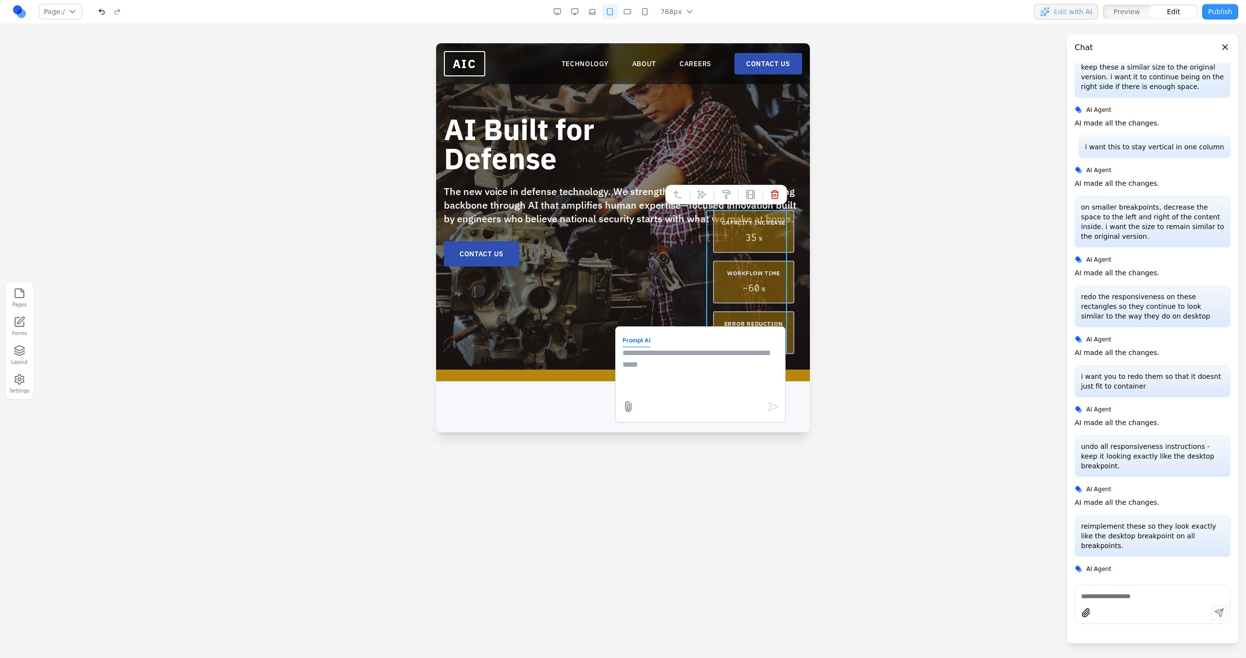
click at [654, 363] on textarea at bounding box center [700, 371] width 156 height 49
type textarea "**********"
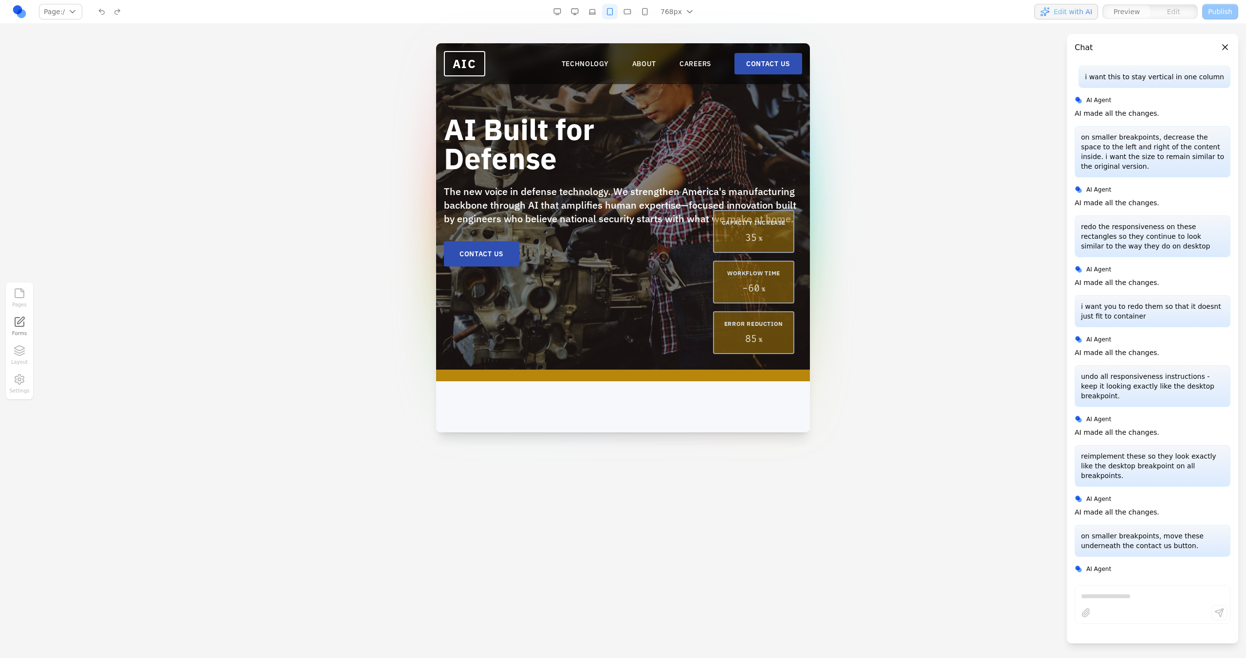
scroll to position [0, 0]
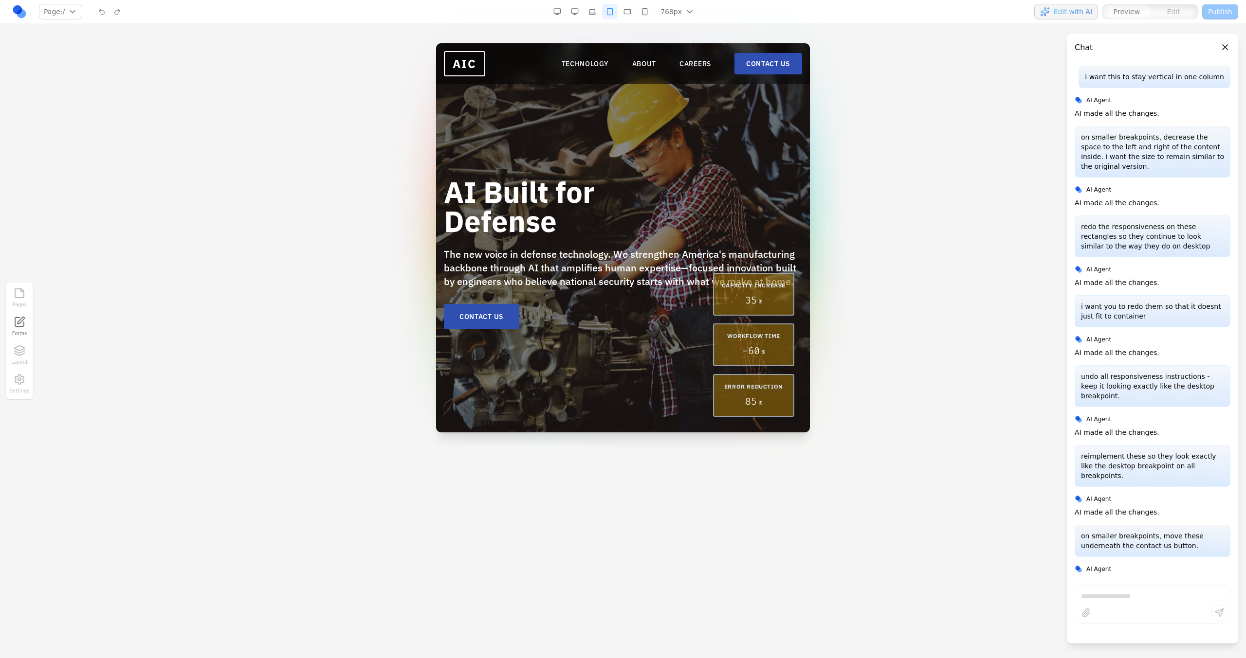
click at [597, 6] on button "button" at bounding box center [592, 12] width 16 height 16
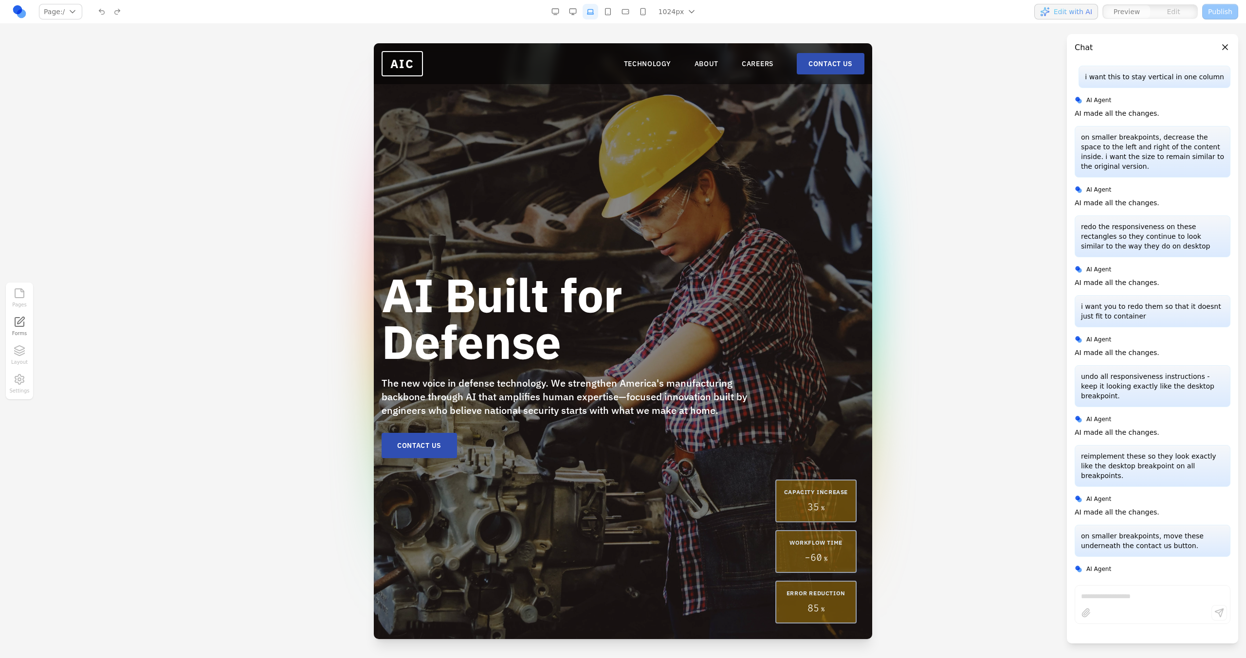
click at [579, 21] on nav "Page: / / /technology /about /careers /contact Manage pages 1024px 1536px 1280p…" at bounding box center [623, 12] width 1246 height 24
click at [577, 15] on button "button" at bounding box center [573, 12] width 16 height 16
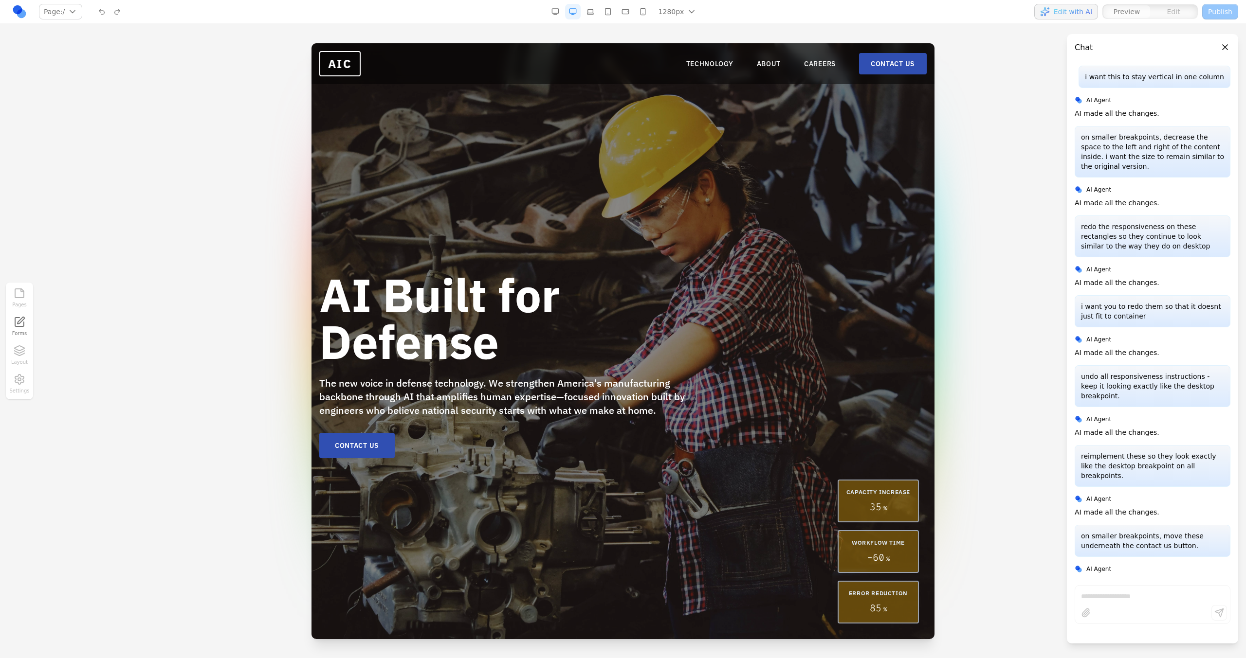
click at [590, 15] on button "button" at bounding box center [590, 12] width 16 height 16
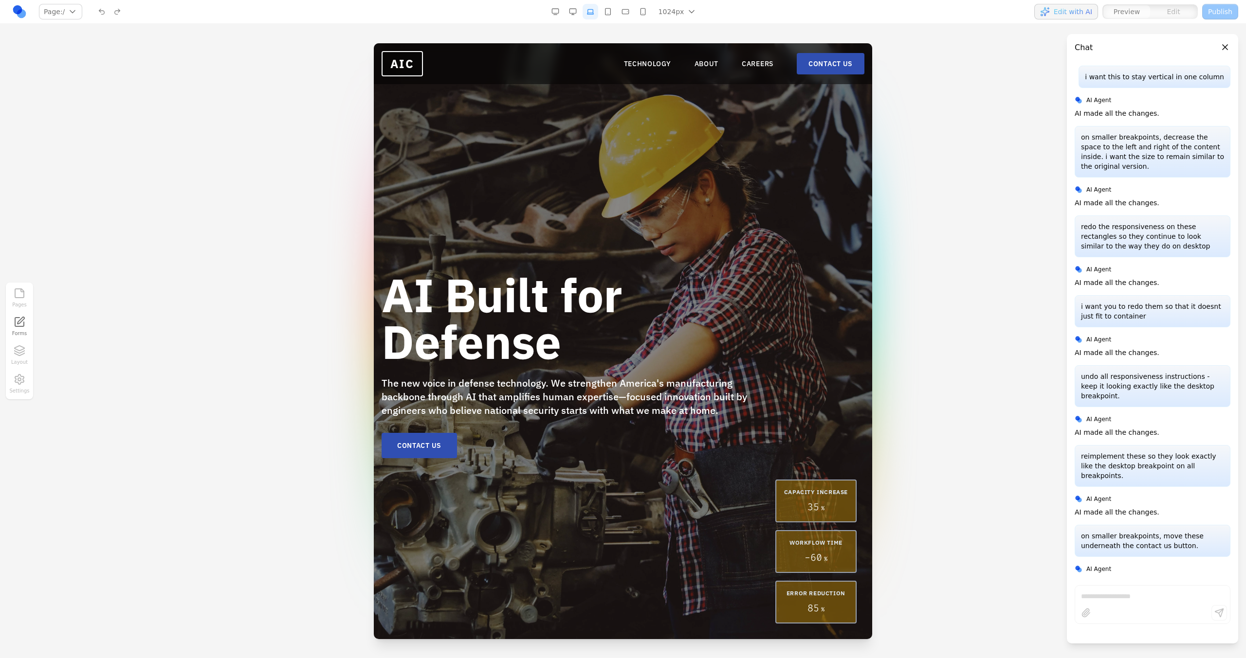
click at [615, 13] on button "button" at bounding box center [608, 12] width 16 height 16
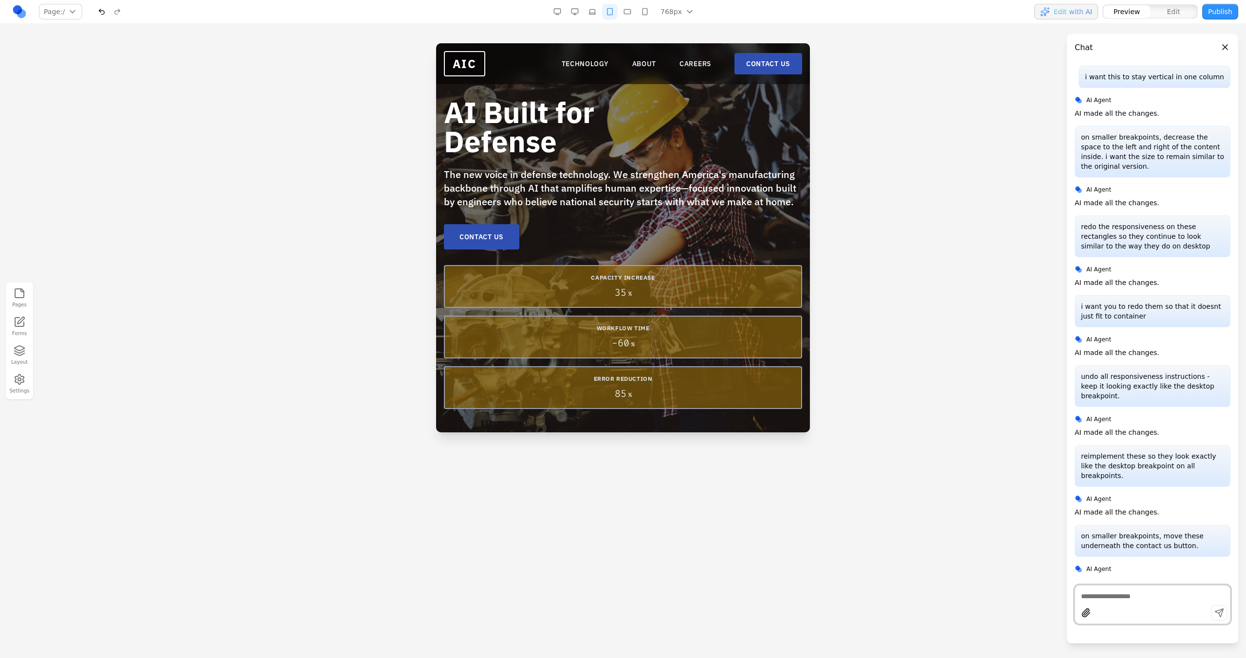
click at [594, 16] on button "button" at bounding box center [592, 12] width 16 height 16
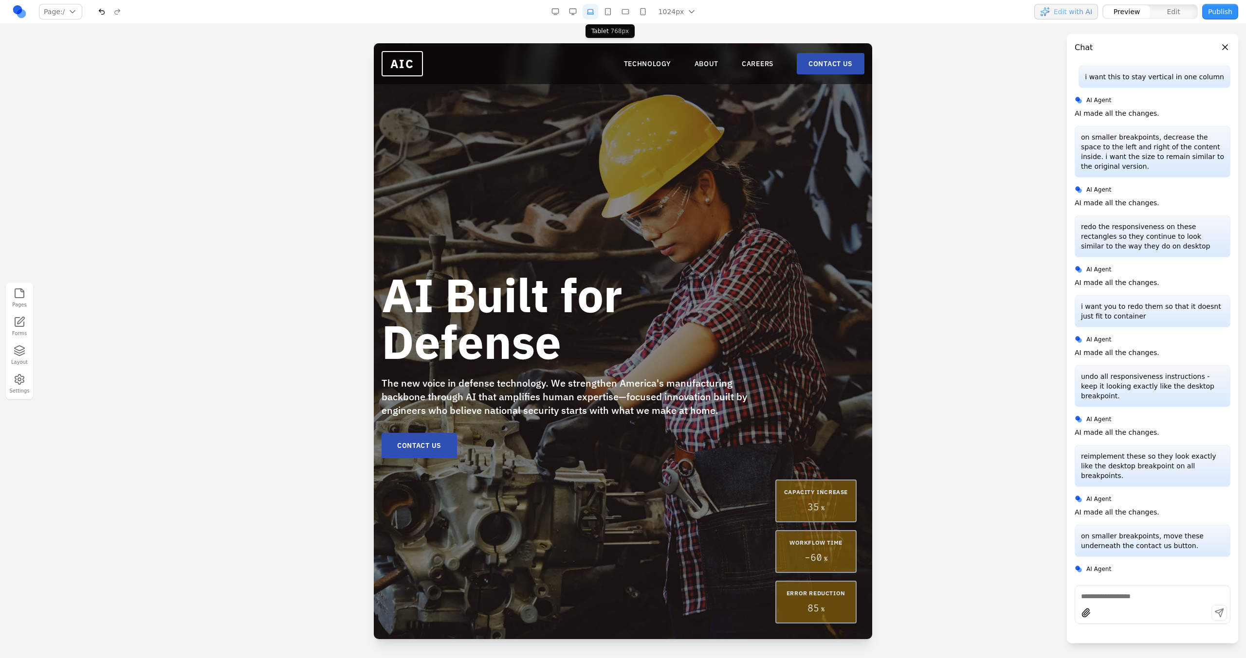
click at [613, 12] on button "button" at bounding box center [608, 12] width 16 height 16
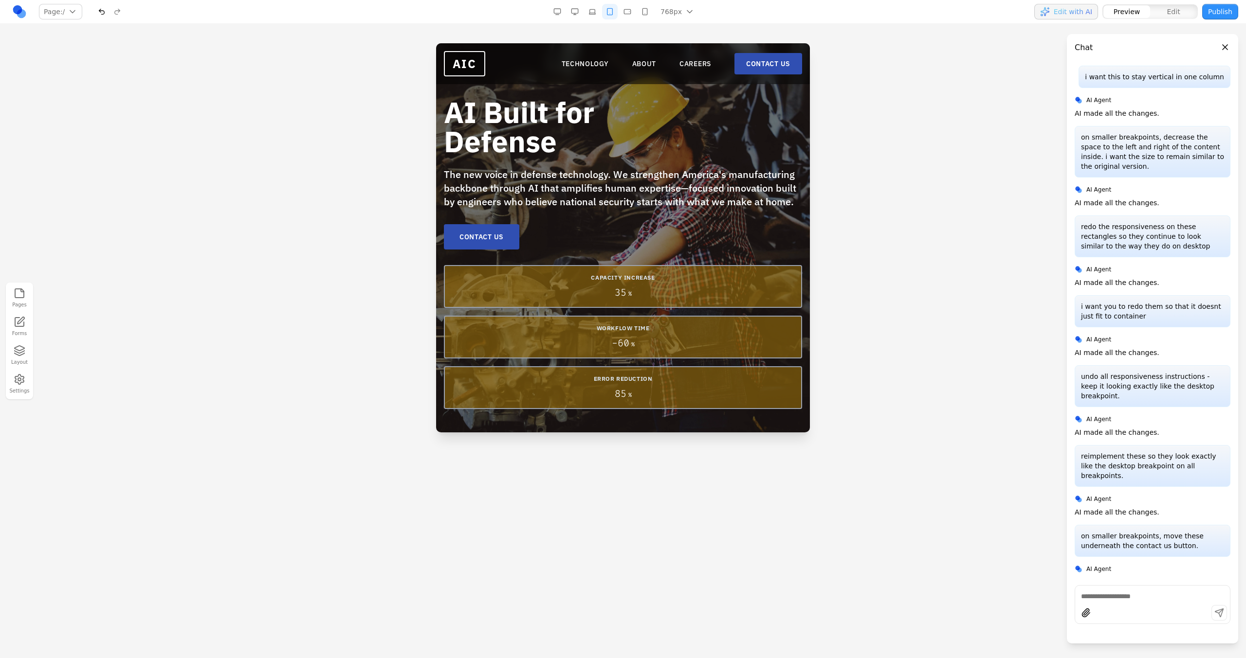
click at [103, 15] on button "button" at bounding box center [102, 12] width 16 height 16
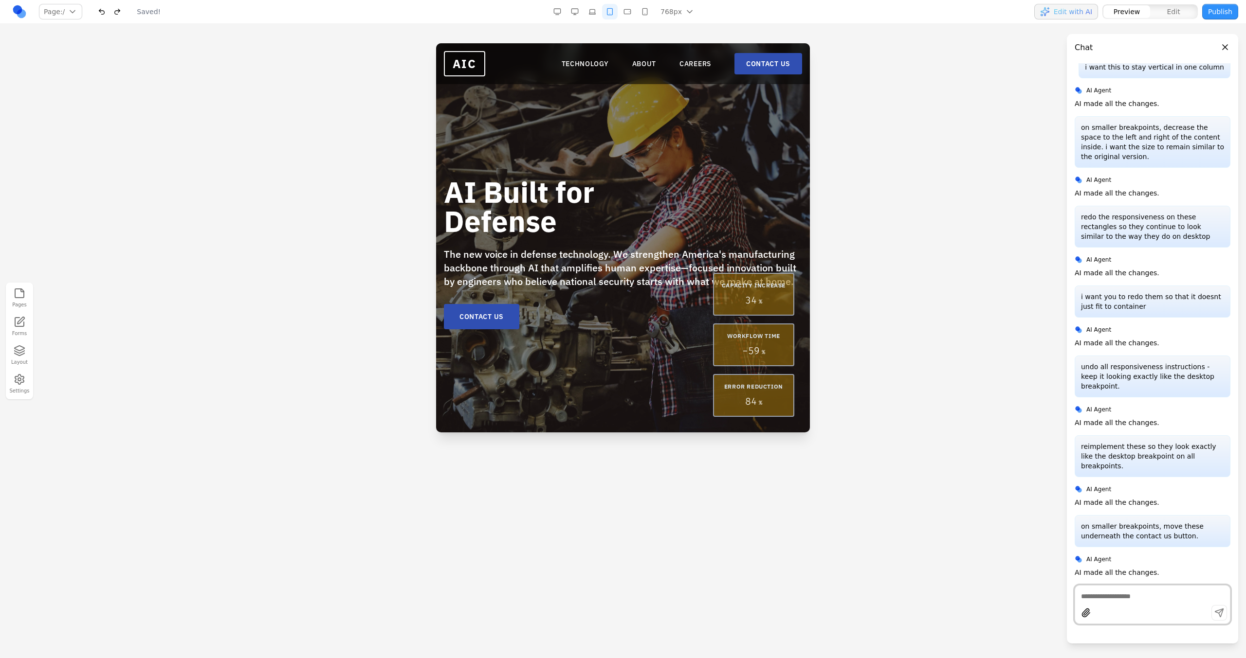
scroll to position [167, 0]
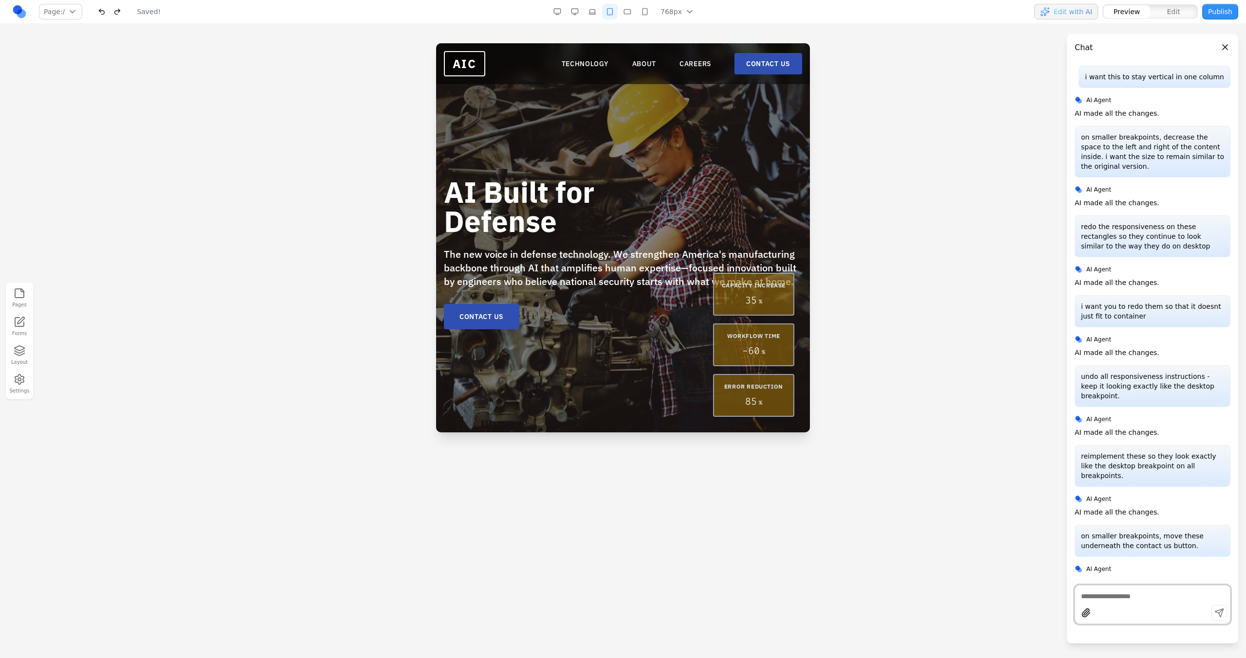
click at [388, 72] on div at bounding box center [623, 350] width 1246 height 615
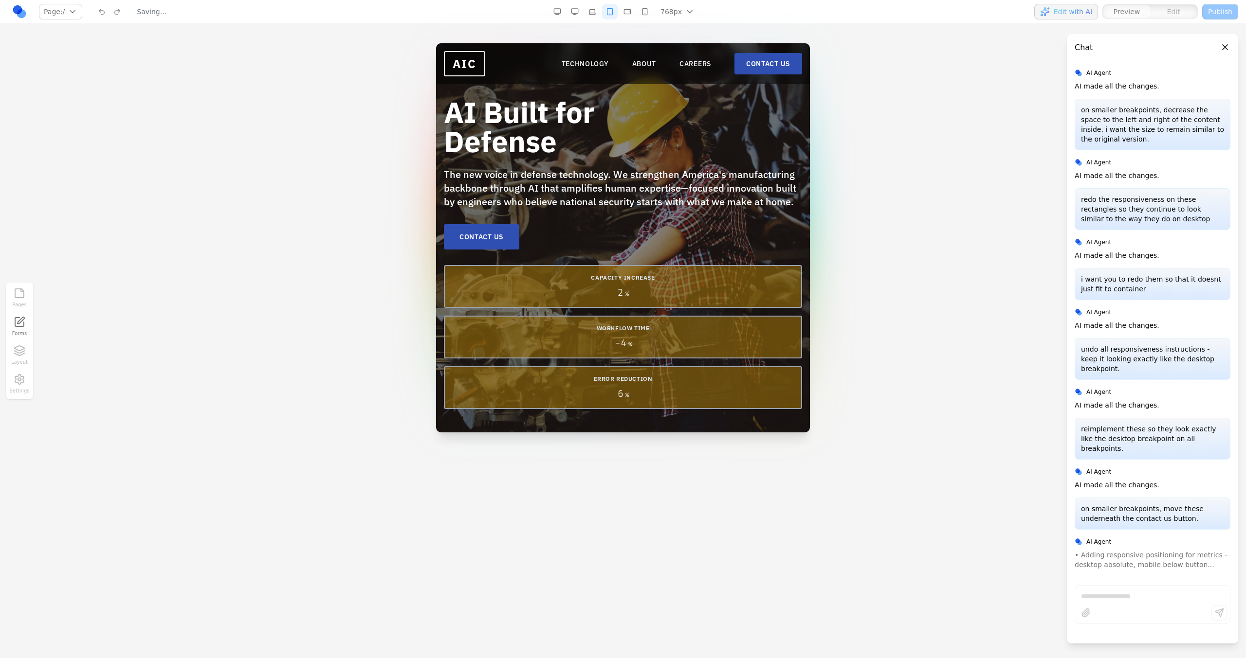
scroll to position [0, 0]
click at [649, 306] on div "CAPACITY INCREASE 34 %" at bounding box center [623, 286] width 358 height 43
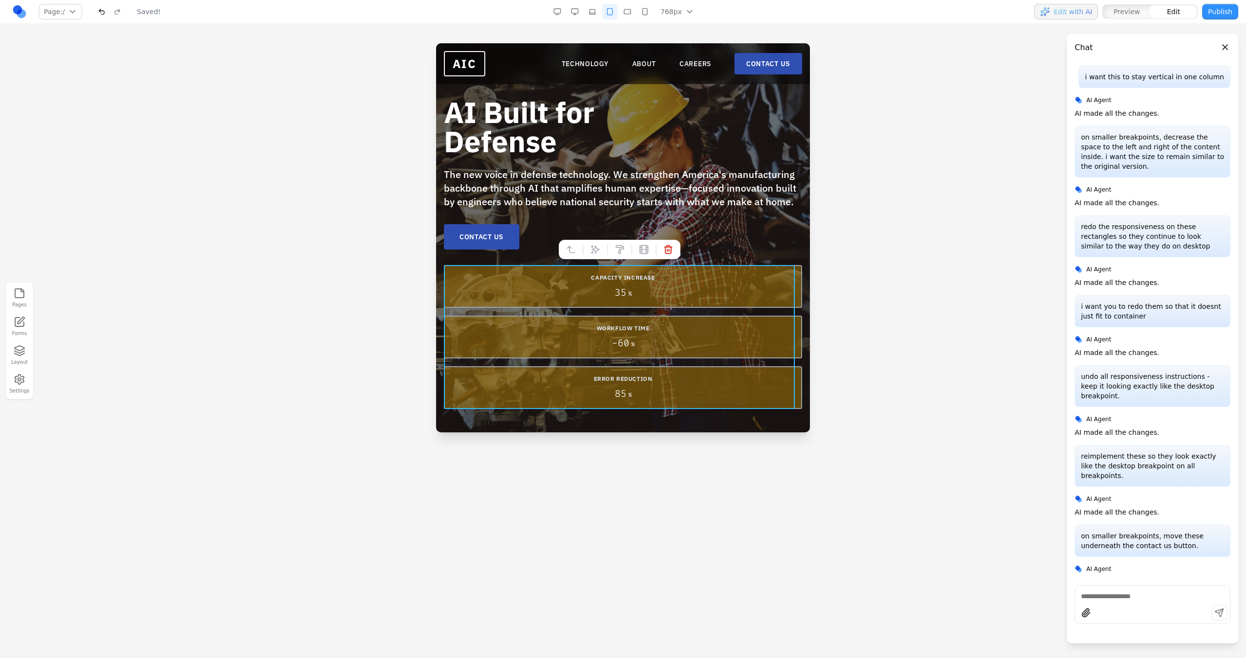
click at [650, 309] on div "CAPACITY INCREASE 35 % WORKFLOW TIME - 60 % ERROR REDUCTION 85 %" at bounding box center [623, 337] width 358 height 144
click at [594, 250] on icon at bounding box center [595, 250] width 10 height 10
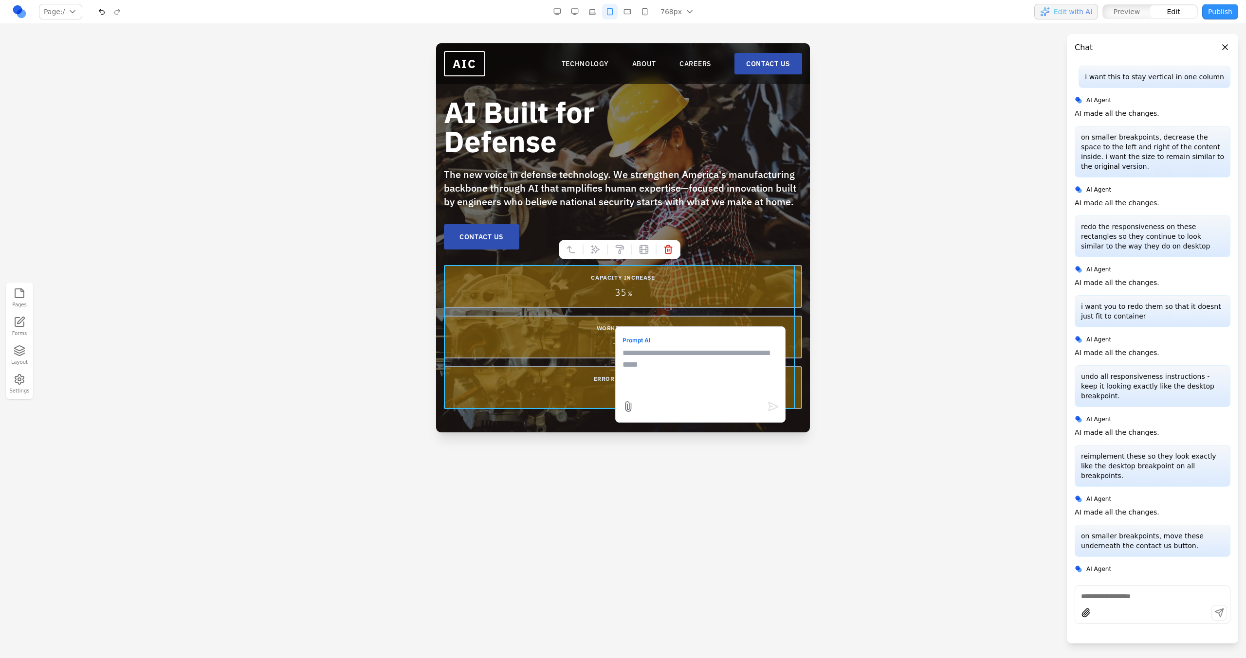
click at [629, 4] on button "button" at bounding box center [627, 12] width 16 height 16
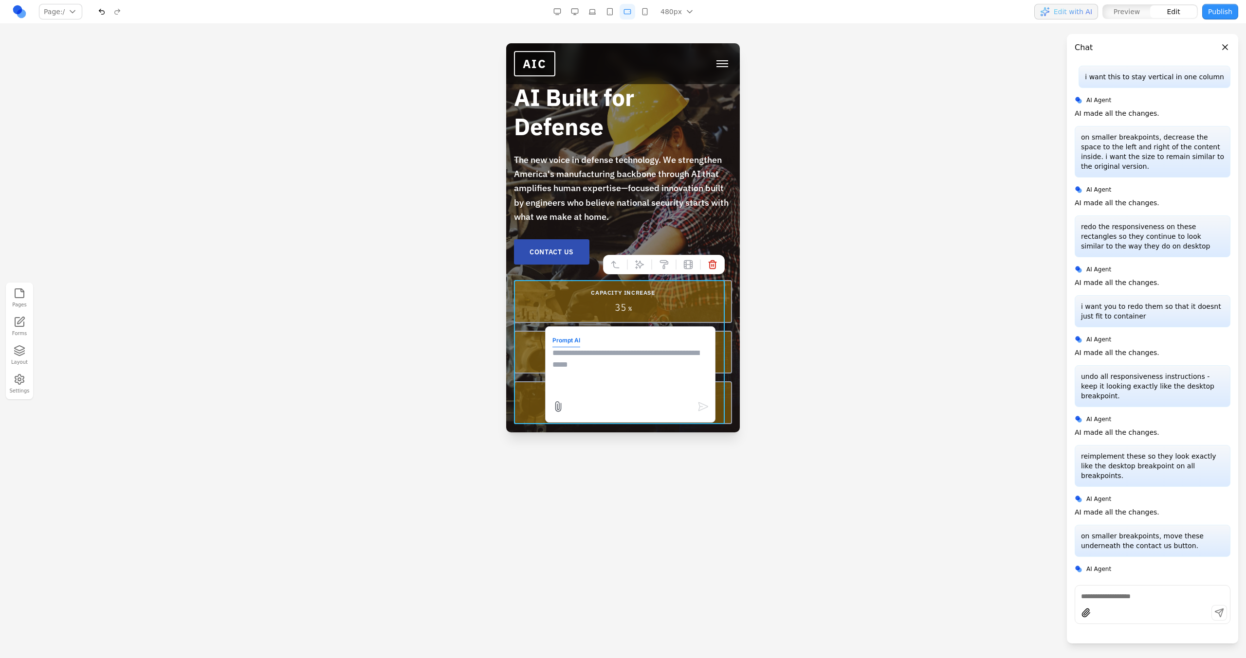
click at [648, 17] on button "button" at bounding box center [645, 12] width 16 height 16
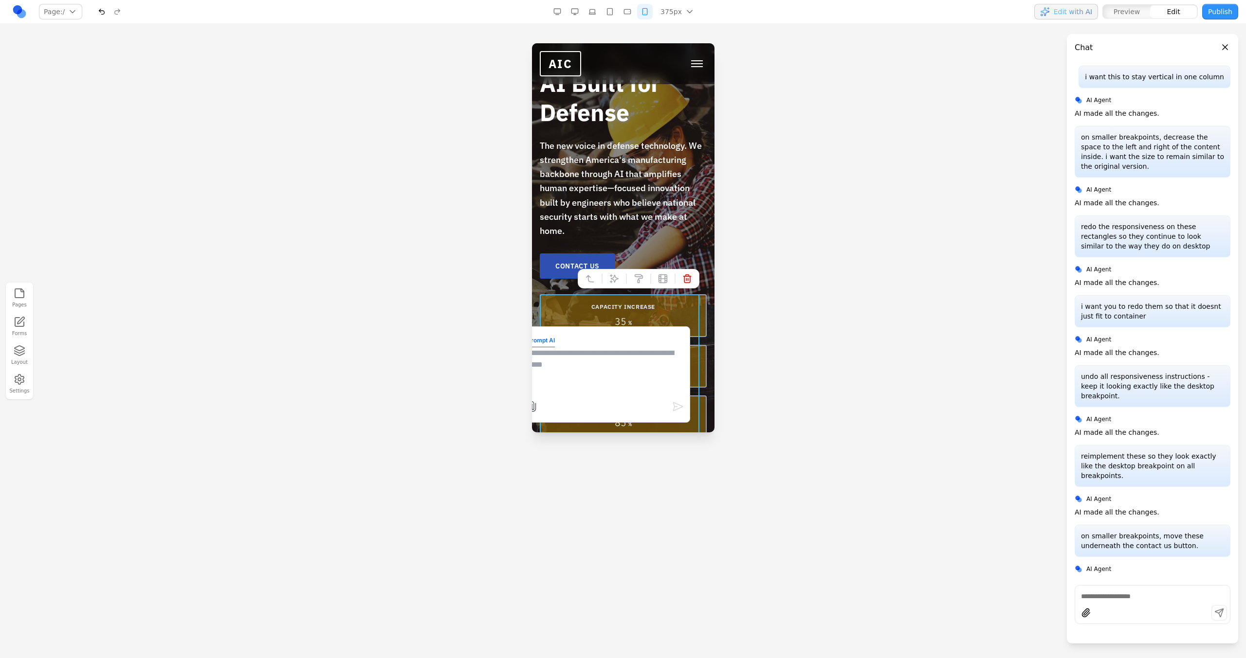
click at [632, 19] on button "button" at bounding box center [627, 12] width 16 height 16
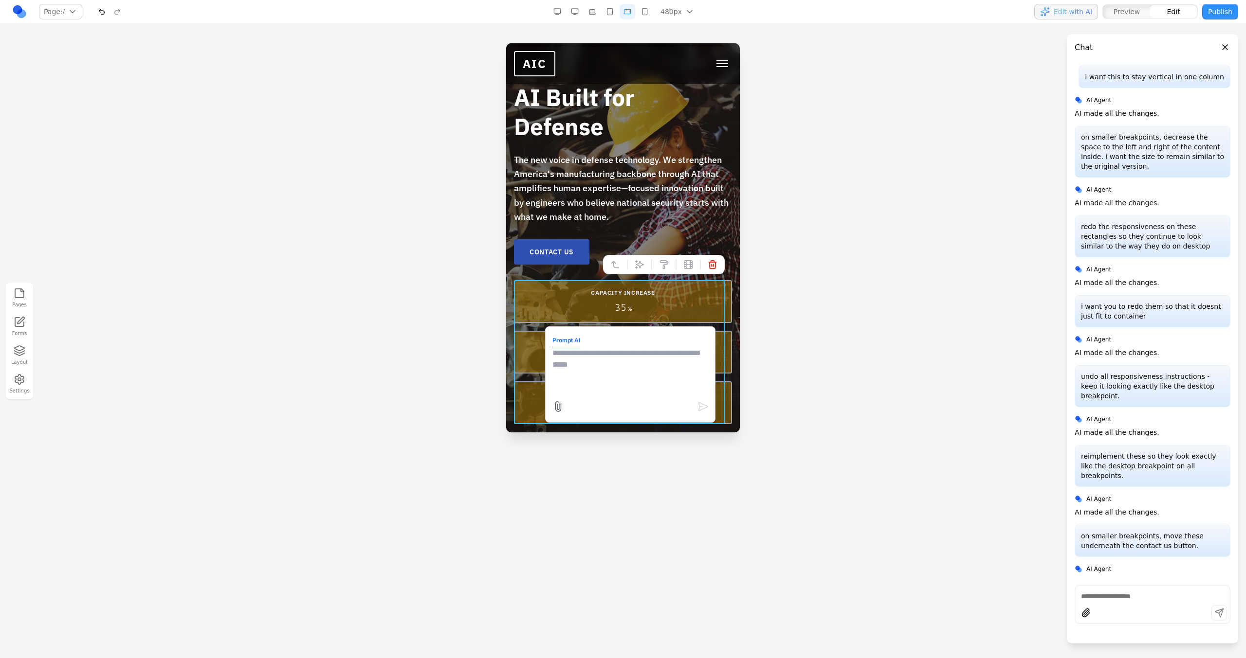
click at [608, 18] on button "button" at bounding box center [610, 12] width 16 height 16
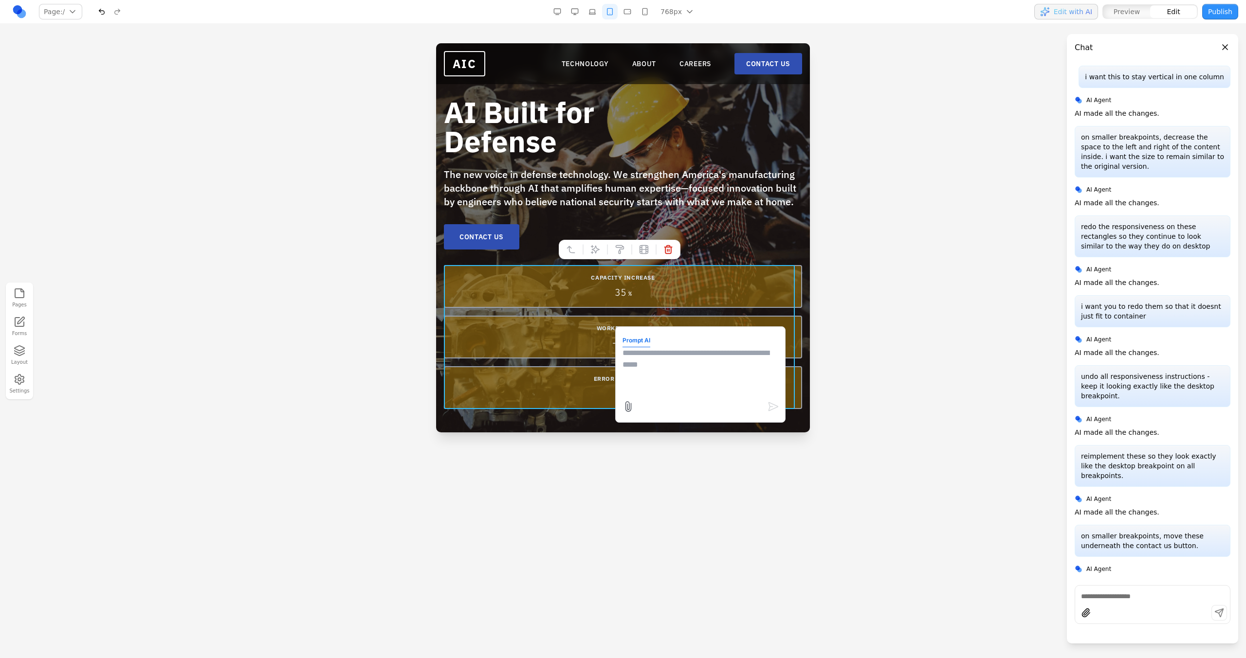
click at [593, 13] on button "button" at bounding box center [592, 12] width 16 height 16
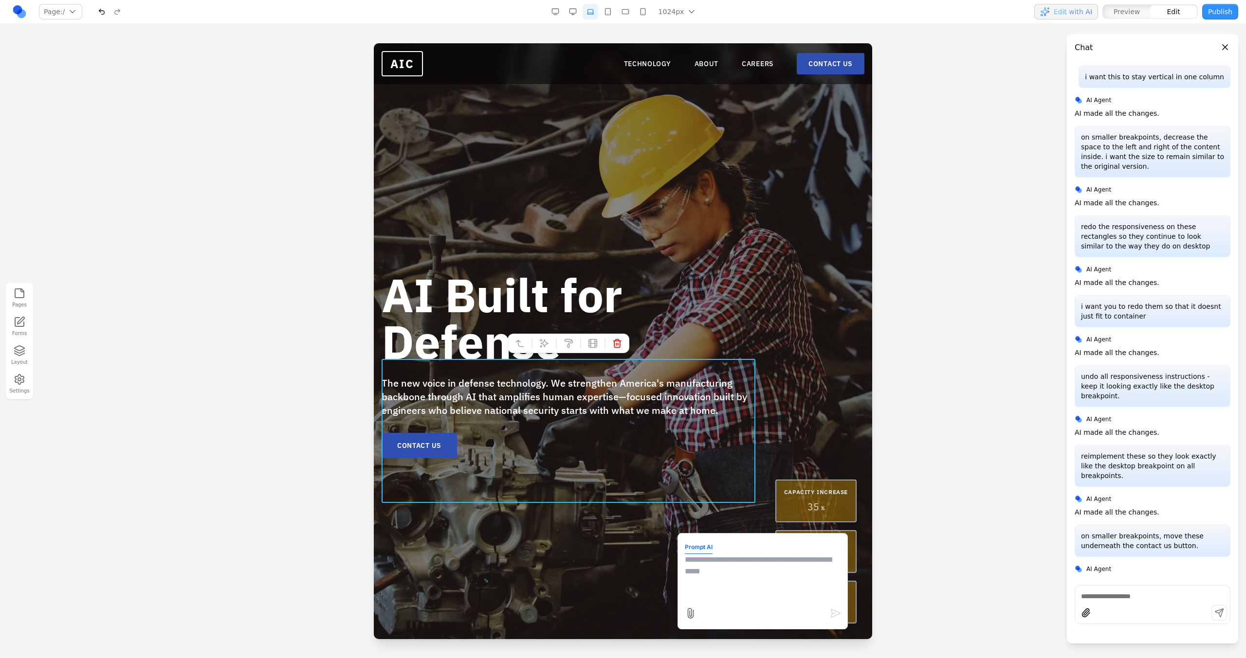
click at [581, 11] on div "1024px 1536px 1280px 1024px 768px 480px 375px" at bounding box center [624, 12] width 155 height 16
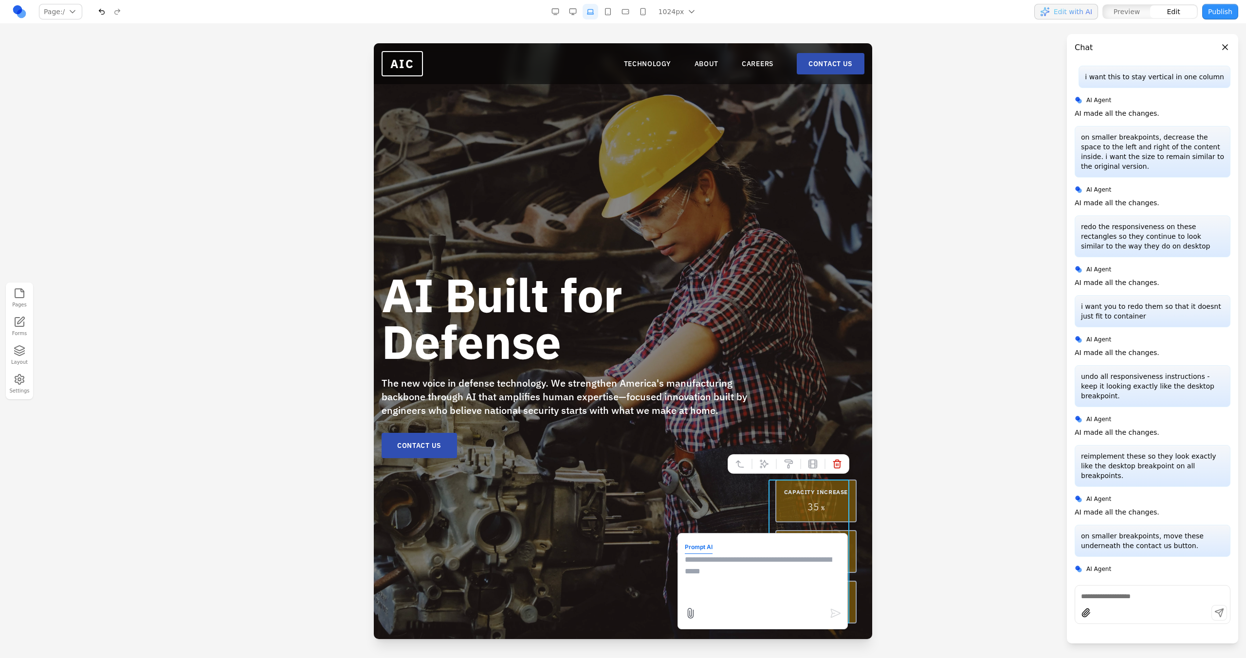
click at [611, 14] on button "button" at bounding box center [608, 12] width 16 height 16
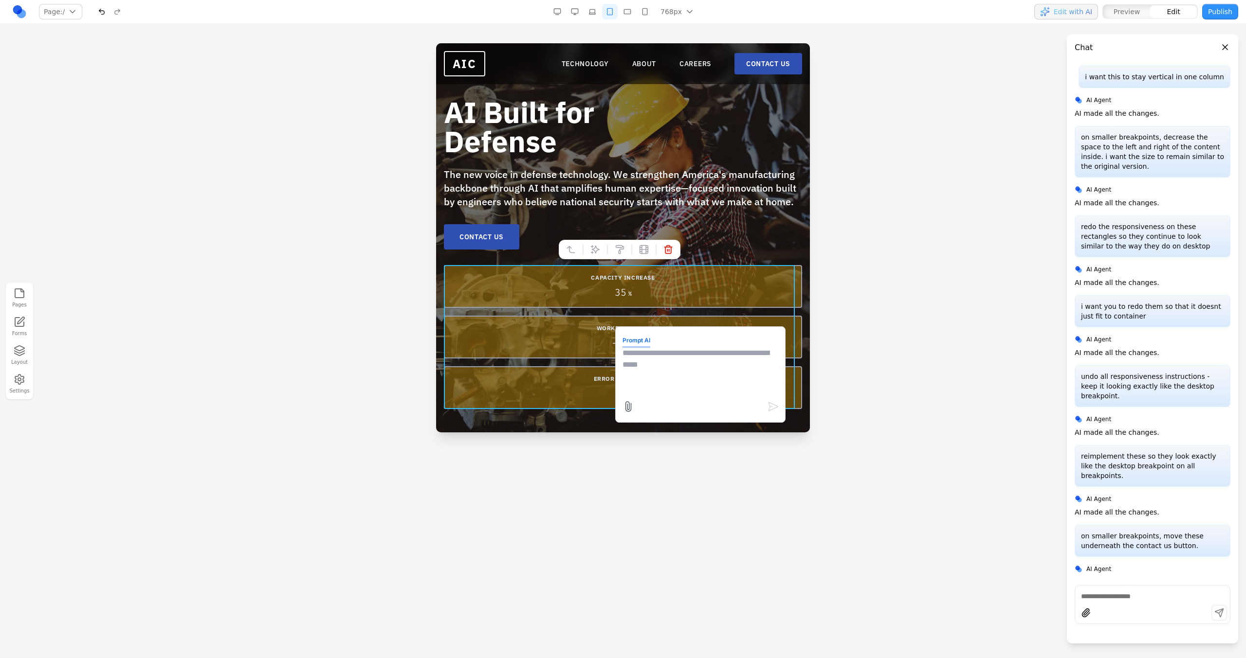
click at [648, 339] on form "Prompt AI" at bounding box center [700, 375] width 156 height 82
click at [646, 362] on textarea at bounding box center [700, 371] width 156 height 49
type textarea "**********"
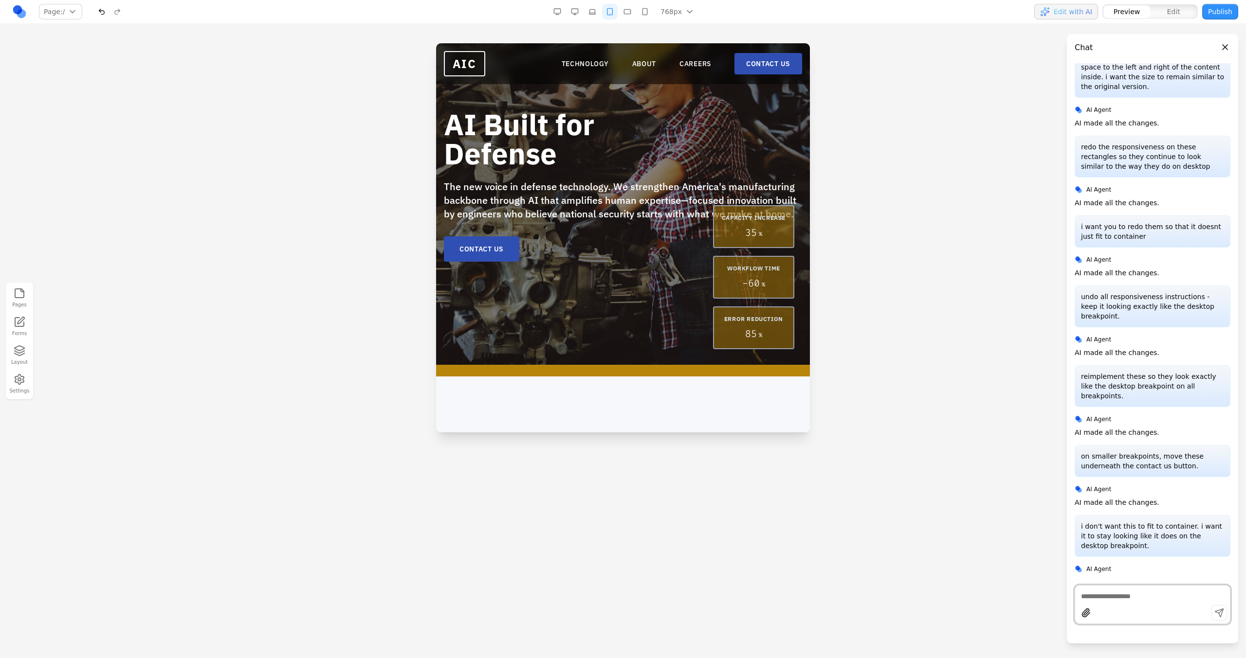
scroll to position [0, 0]
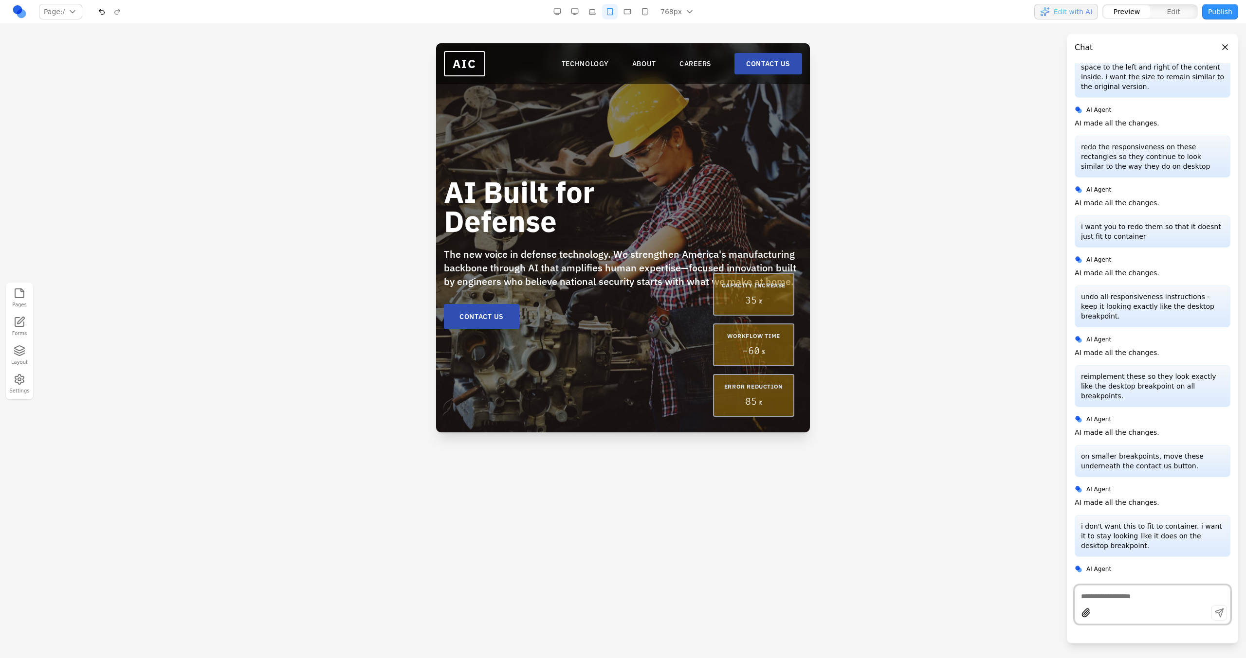
click at [589, 14] on button "button" at bounding box center [592, 12] width 16 height 16
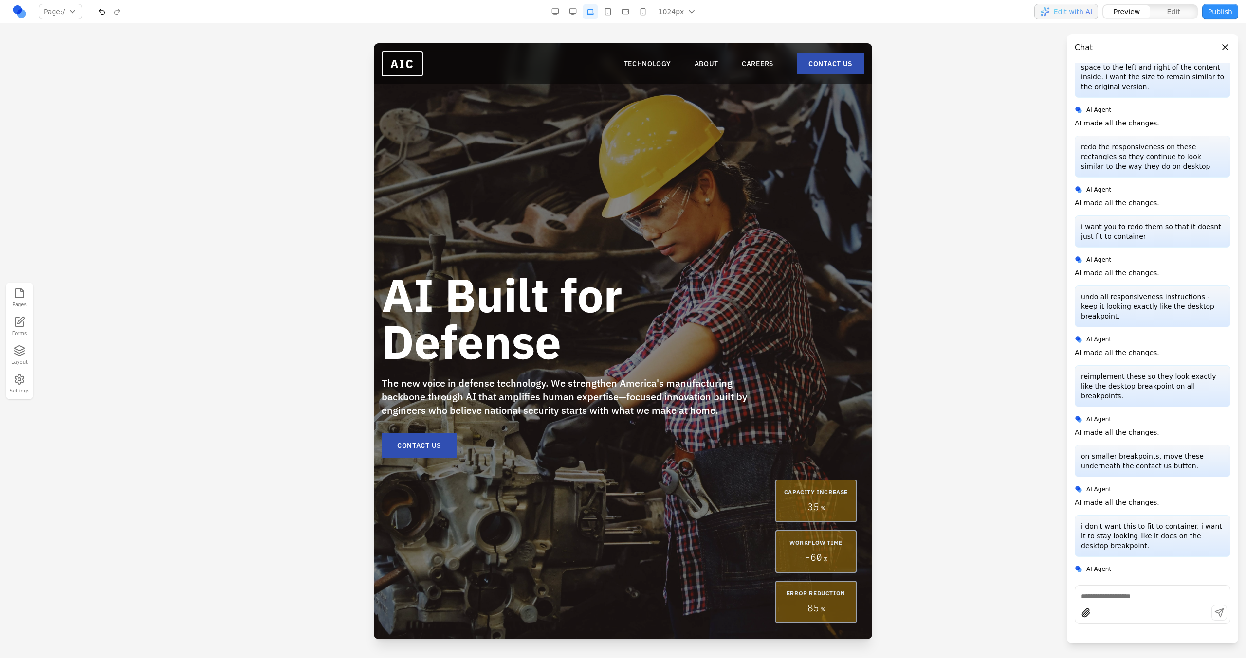
click at [610, 14] on button "button" at bounding box center [608, 12] width 16 height 16
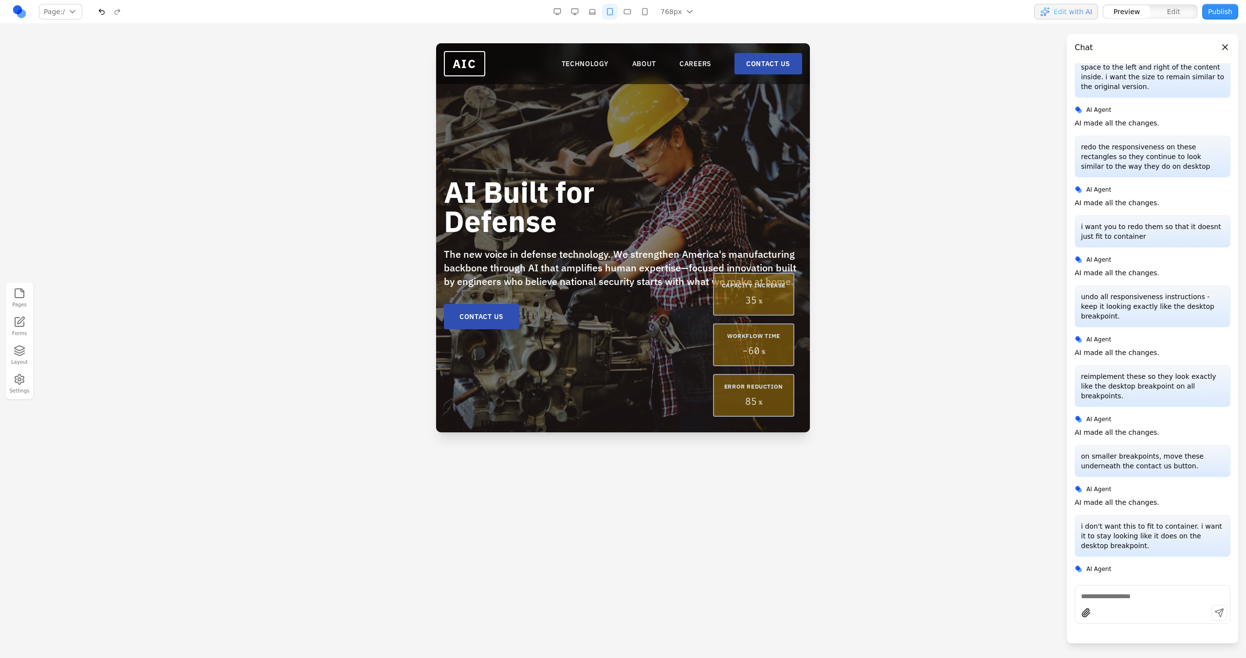
click at [631, 10] on button "button" at bounding box center [627, 12] width 16 height 16
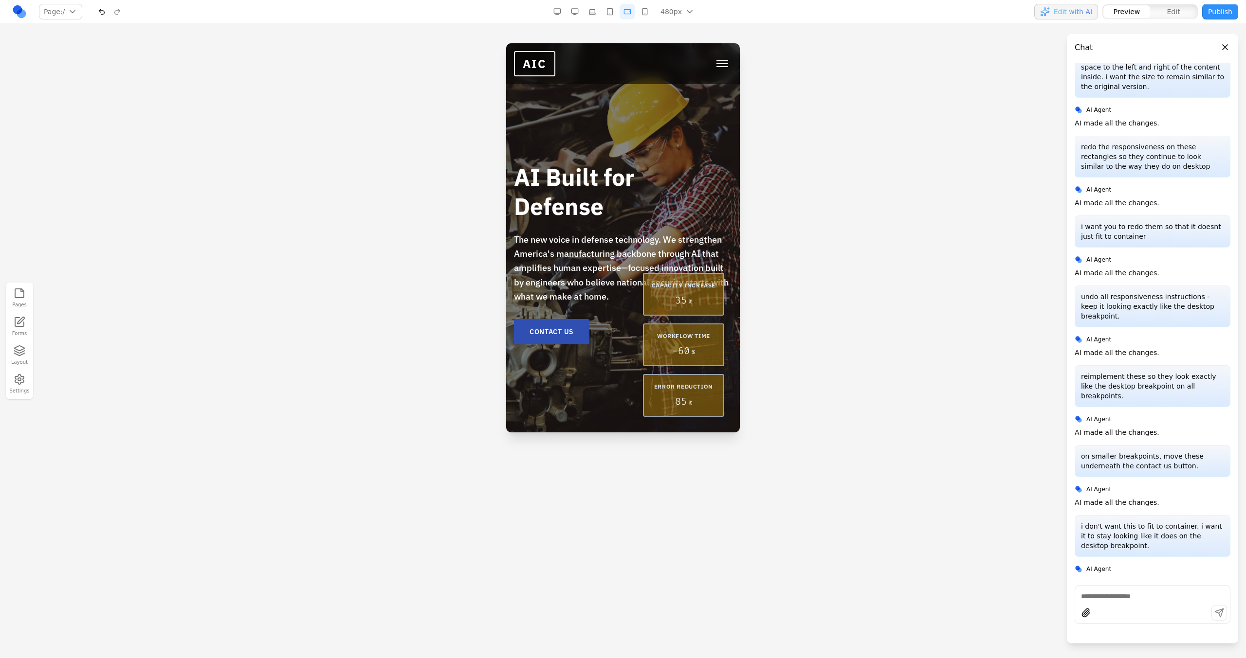
click at [643, 12] on button "button" at bounding box center [645, 12] width 16 height 16
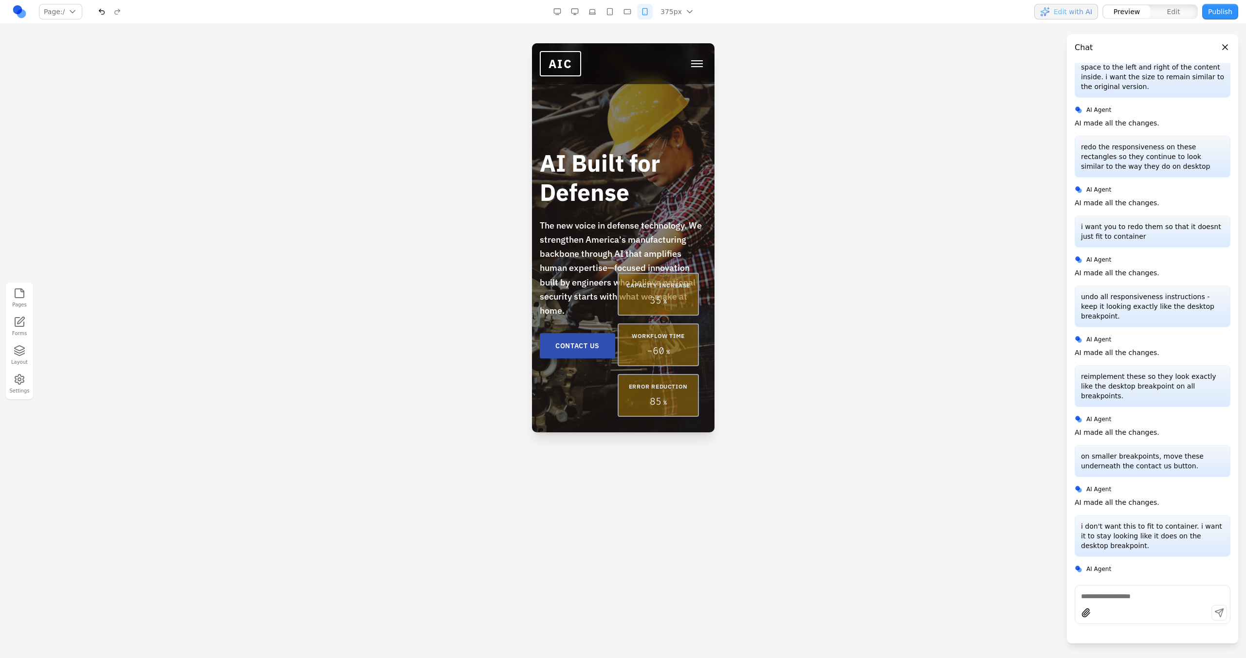
click at [614, 18] on button "button" at bounding box center [610, 12] width 16 height 16
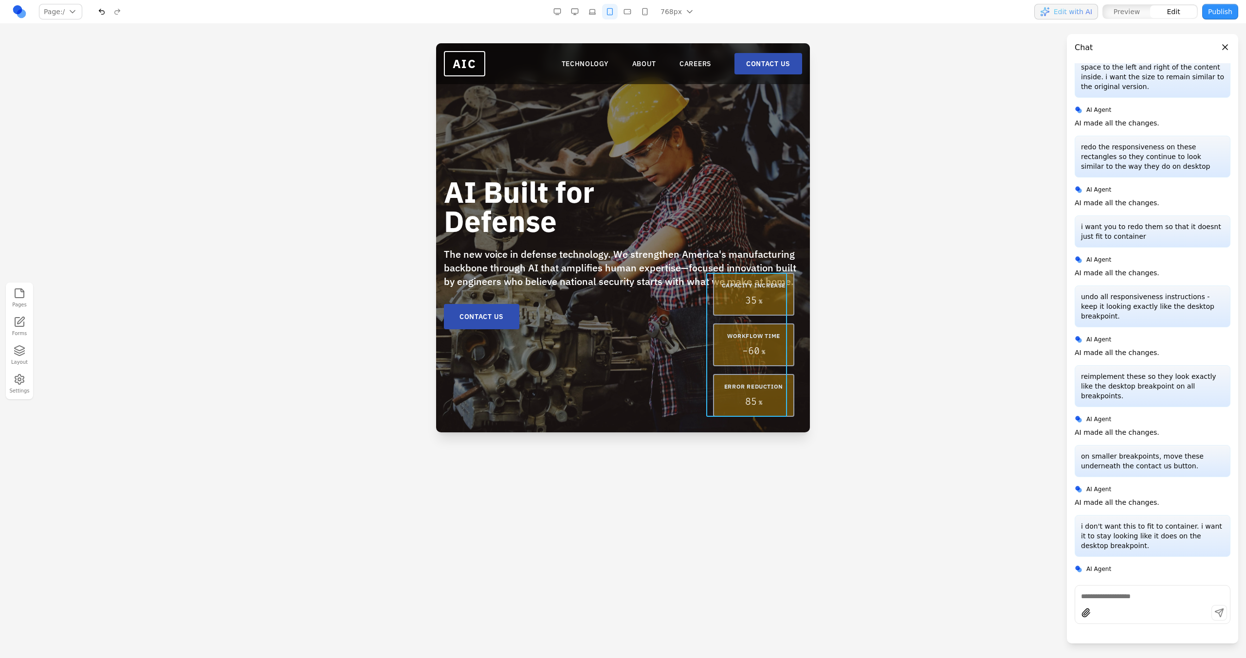
click at [729, 369] on div "CAPACITY INCREASE 35 % WORKFLOW TIME - 60 % ERROR REDUCTION 85 %" at bounding box center [753, 345] width 81 height 144
click at [673, 255] on icon at bounding box center [677, 258] width 10 height 10
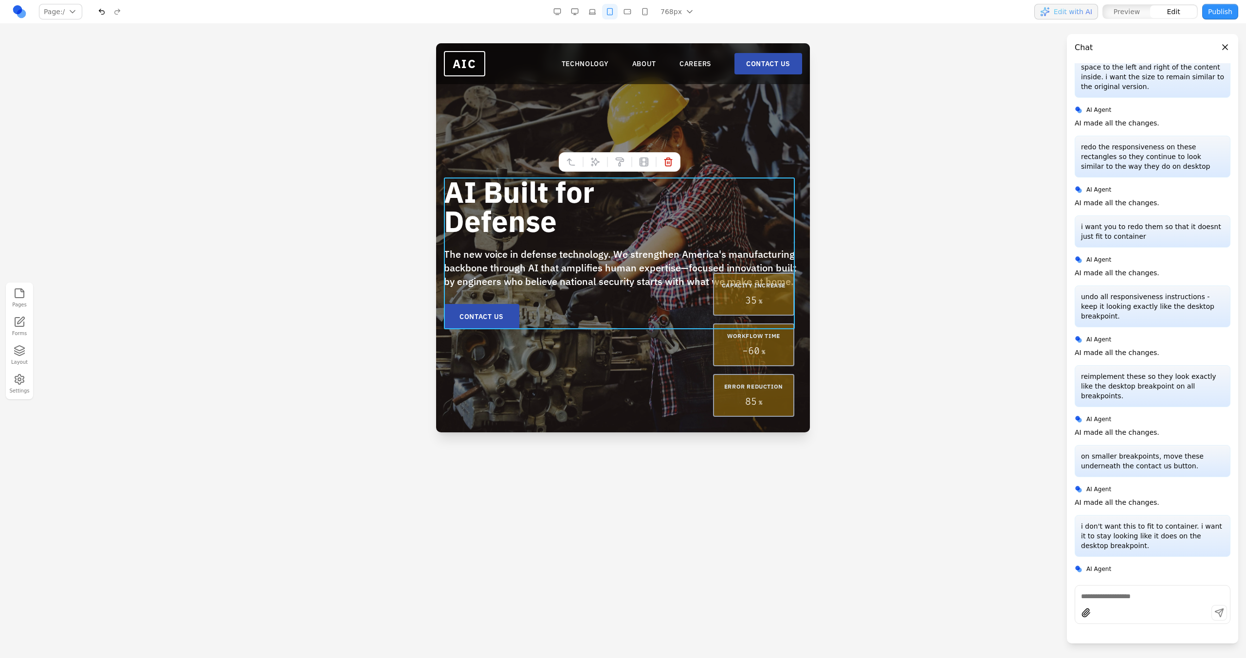
click at [702, 374] on div "AI Built for Defense The new voice in defense technology. We strengthen America…" at bounding box center [623, 237] width 374 height 389
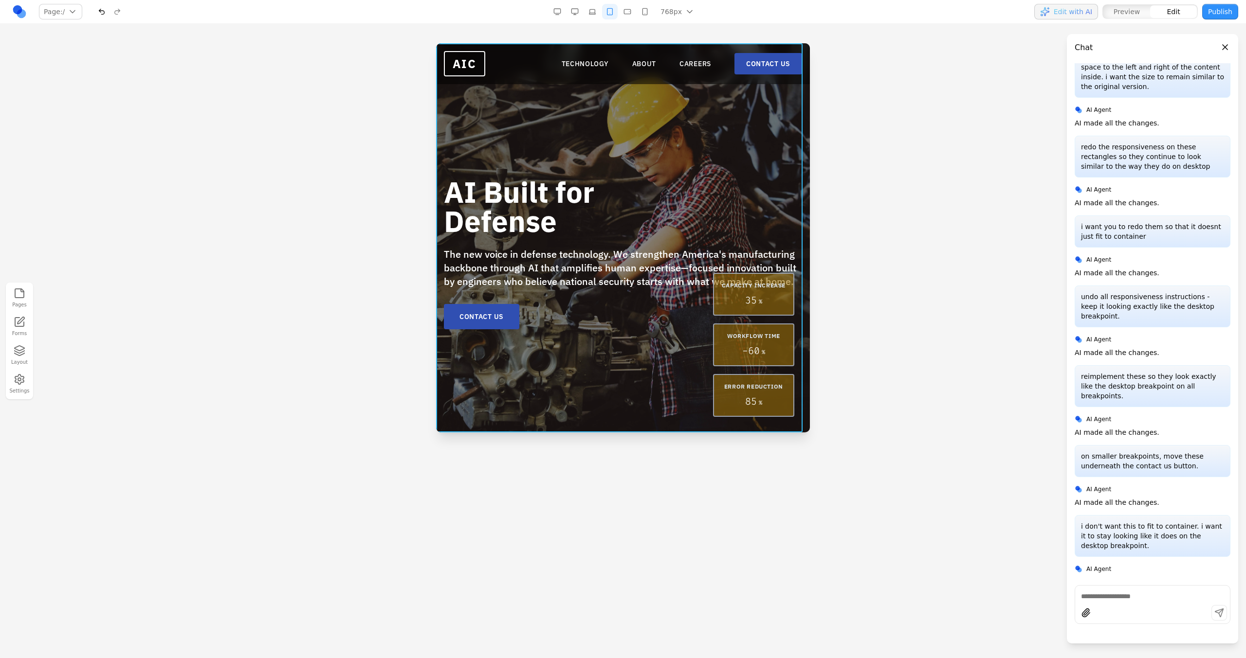
click at [604, 387] on div "AI Built for Defense The new voice in defense technology. We strengthen America…" at bounding box center [623, 237] width 374 height 389
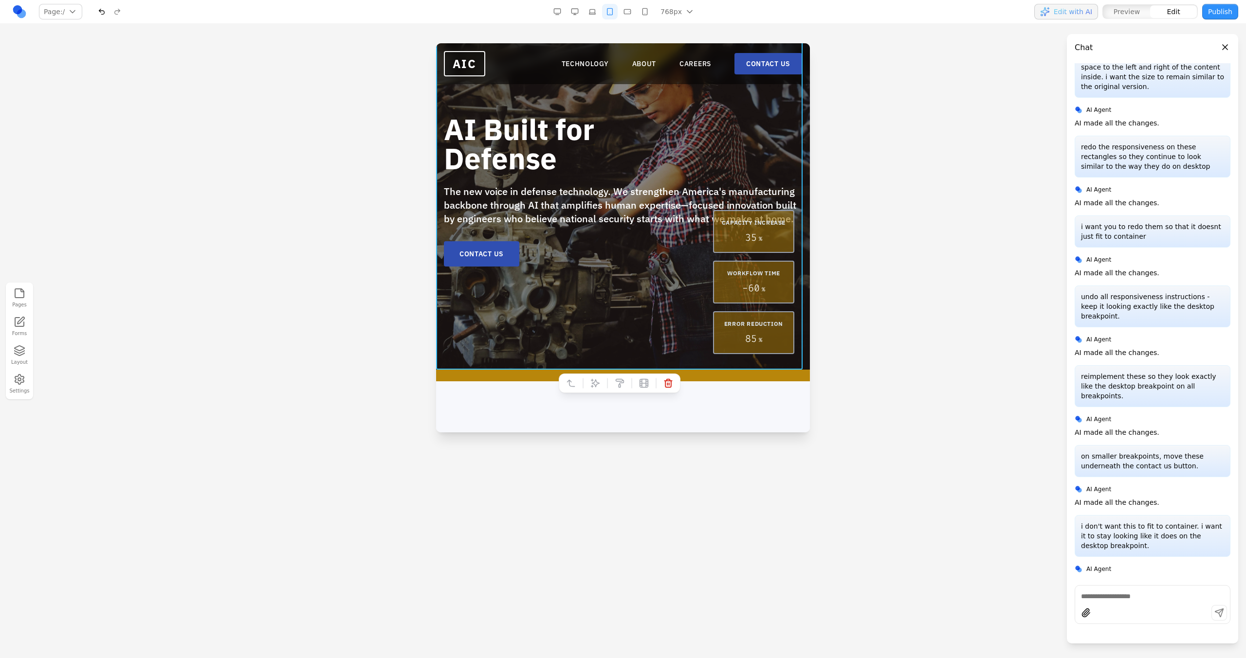
scroll to position [104, 0]
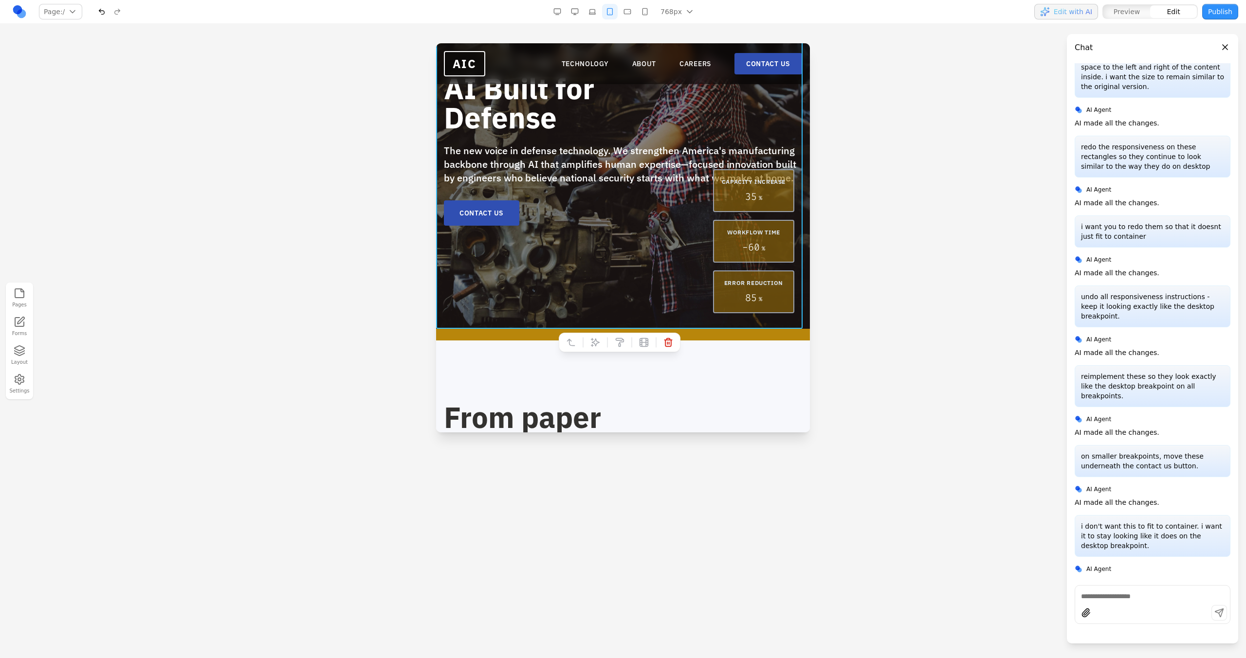
click at [591, 341] on icon at bounding box center [595, 343] width 10 height 10
click at [660, 383] on textarea at bounding box center [700, 371] width 156 height 49
type textarea "**********"
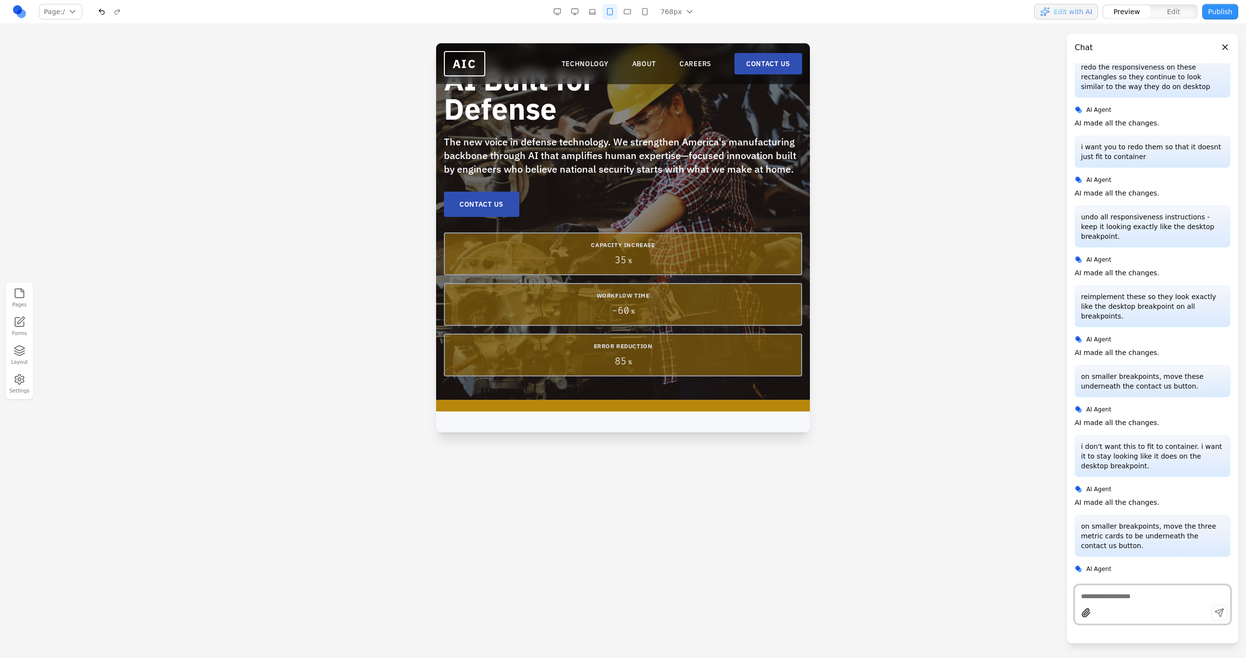
scroll to position [0, 0]
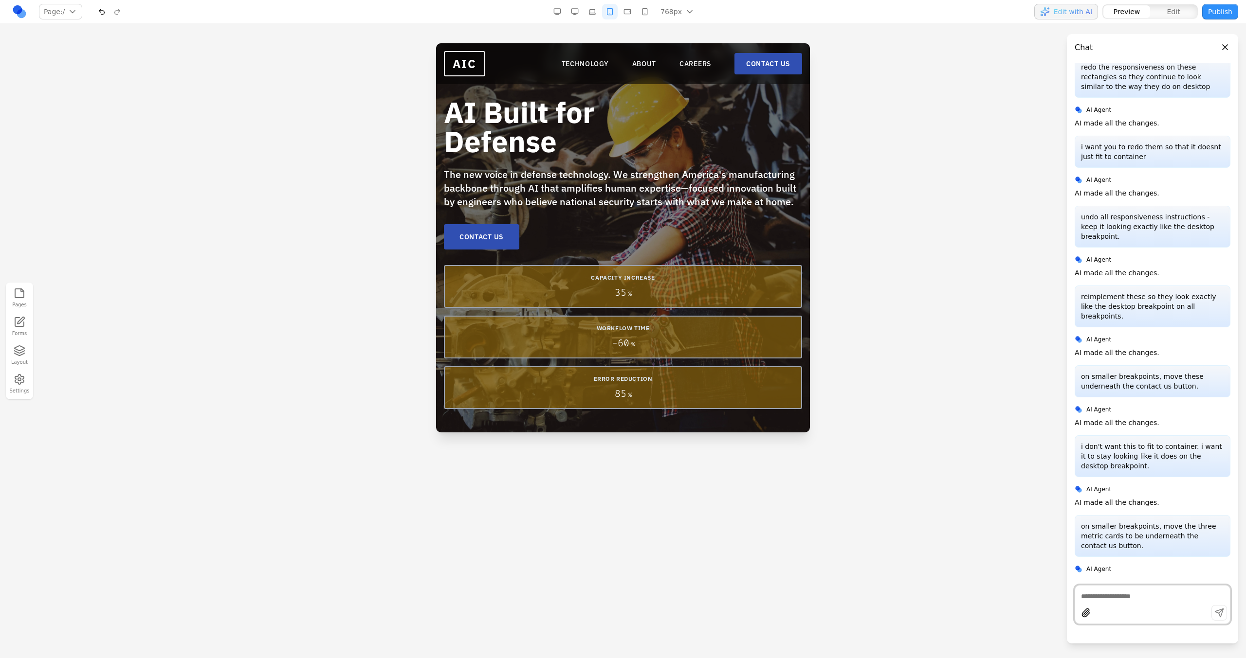
click at [623, 15] on button "button" at bounding box center [627, 12] width 16 height 16
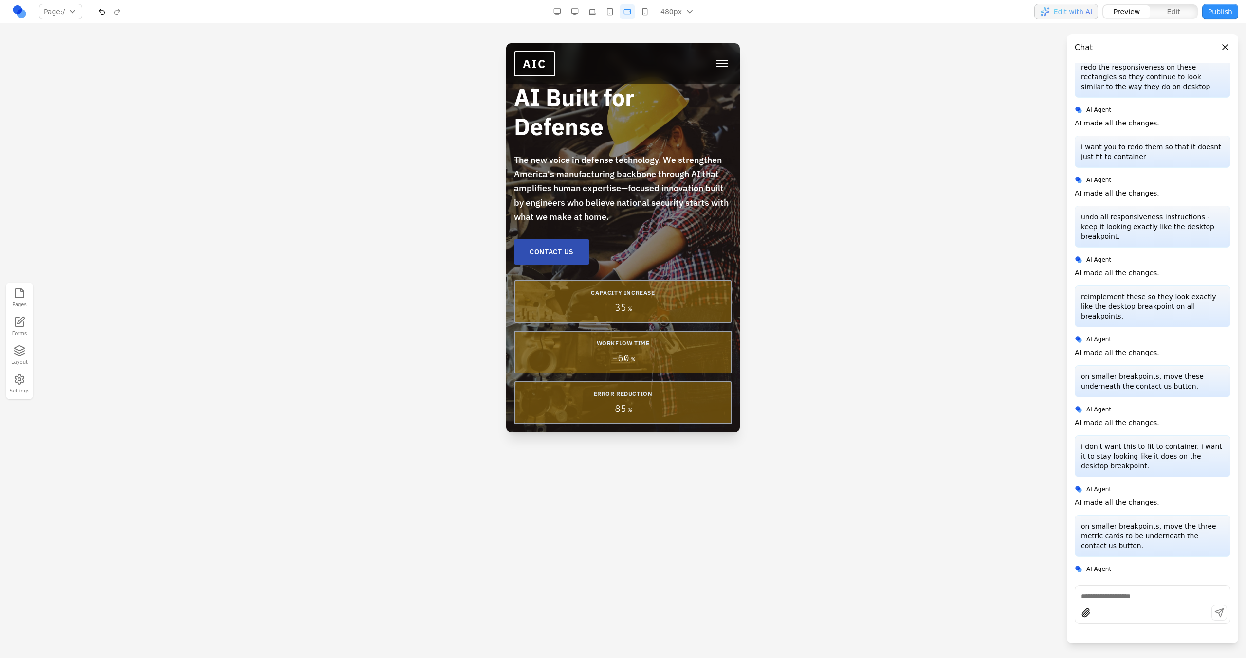
click at [641, 14] on button "button" at bounding box center [645, 12] width 16 height 16
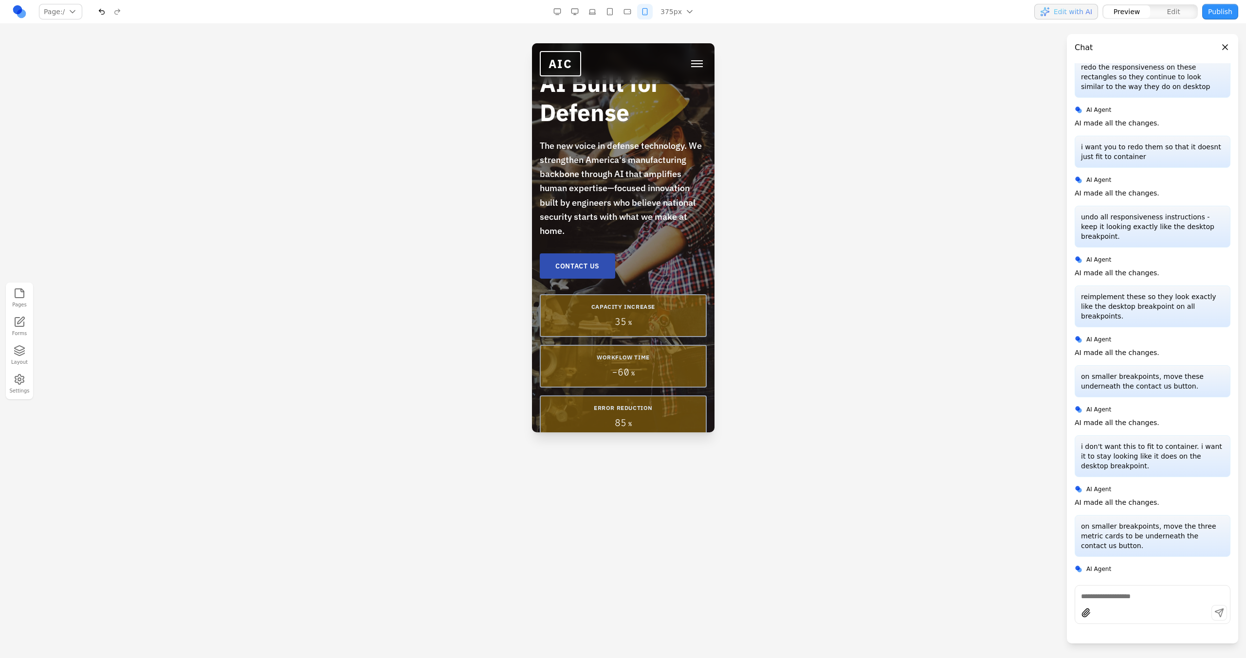
click at [615, 13] on button "button" at bounding box center [610, 12] width 16 height 16
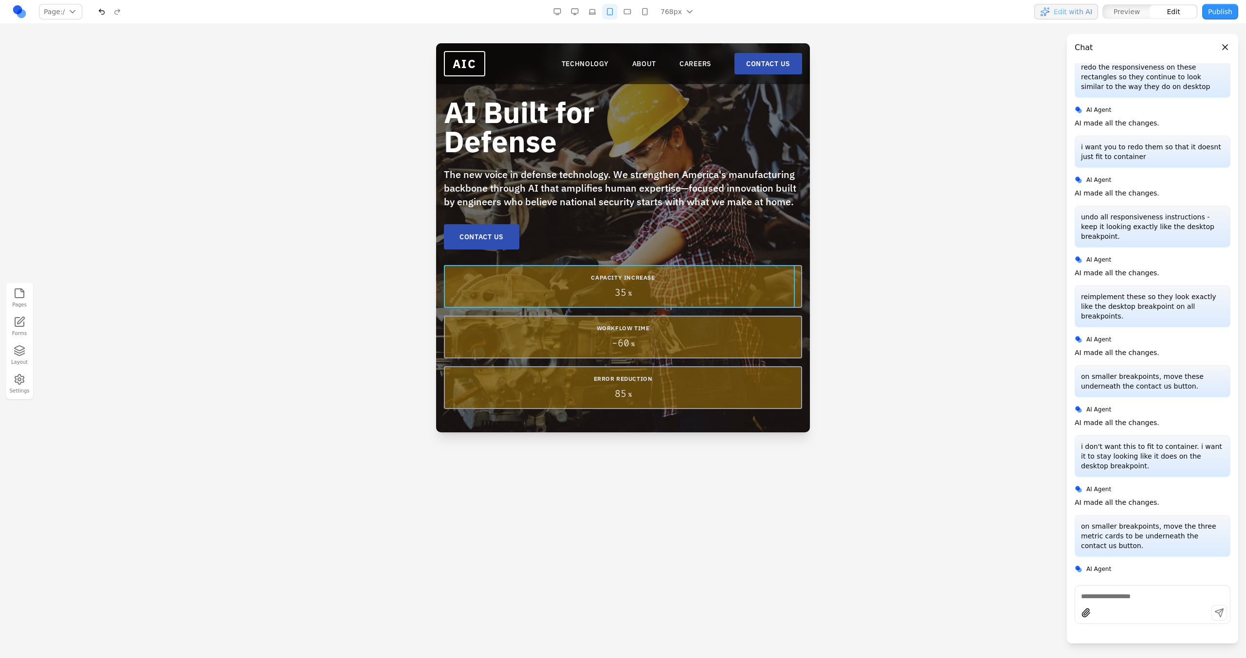
click at [630, 307] on div "CAPACITY INCREASE 35 %" at bounding box center [623, 286] width 358 height 43
click at [631, 309] on div "CAPACITY INCREASE 35 % WORKFLOW TIME - 60 % ERROR REDUCTION 85 %" at bounding box center [623, 337] width 358 height 144
click at [597, 249] on icon at bounding box center [595, 250] width 8 height 8
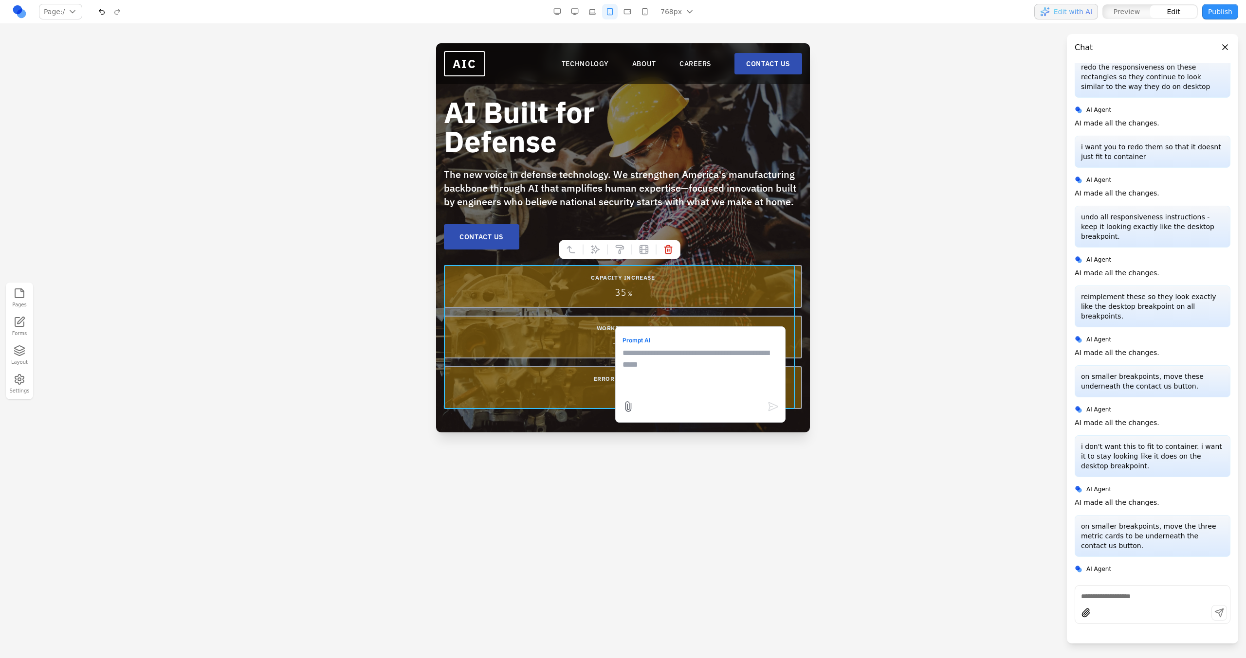
click at [663, 341] on form "Prompt AI" at bounding box center [700, 375] width 156 height 82
click at [663, 366] on textarea at bounding box center [700, 371] width 156 height 49
type textarea "*"
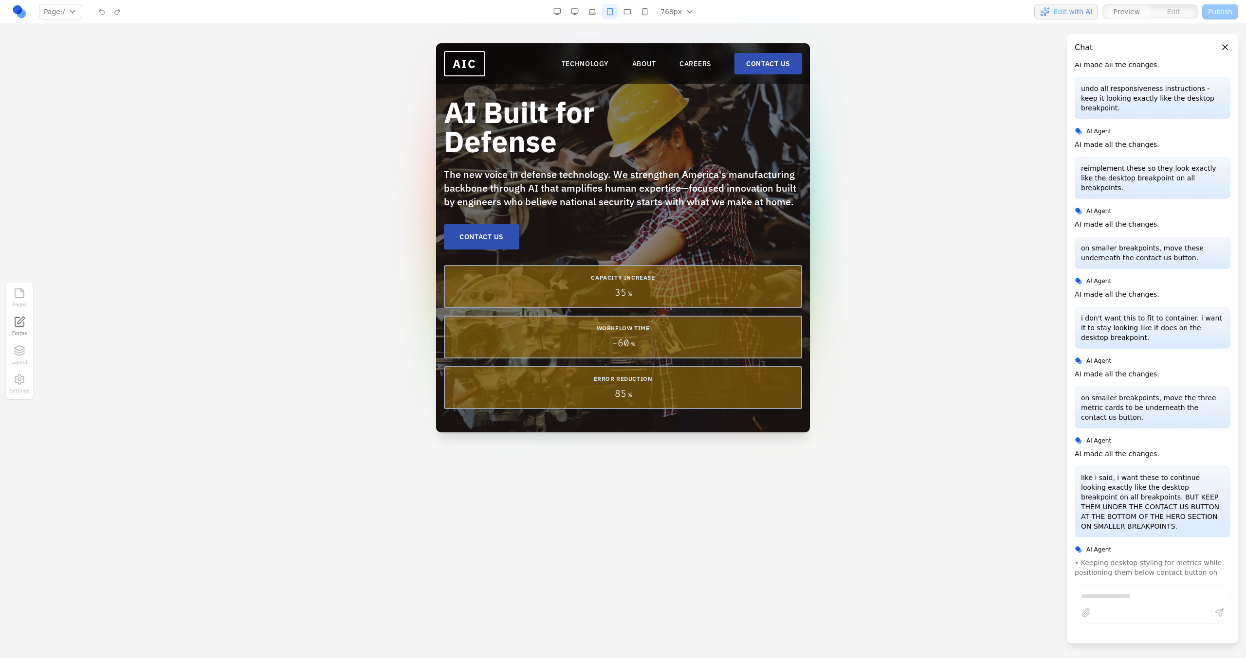
click at [595, 12] on button "button" at bounding box center [592, 12] width 16 height 16
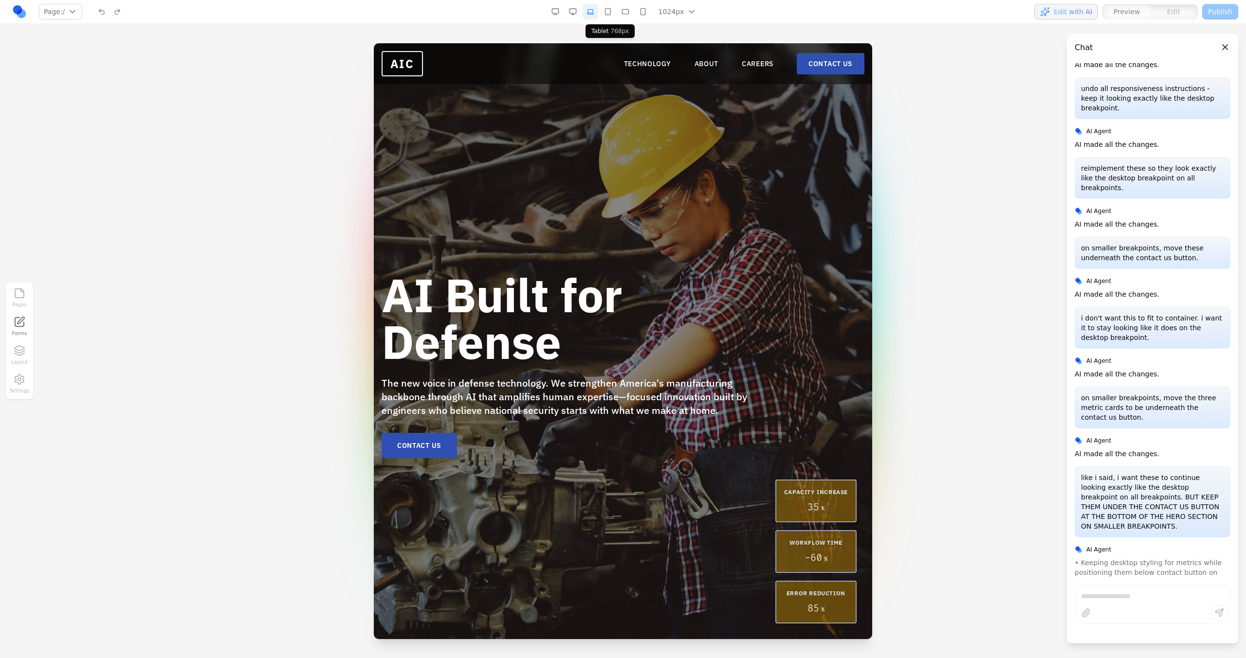
click at [608, 11] on button "button" at bounding box center [608, 12] width 16 height 16
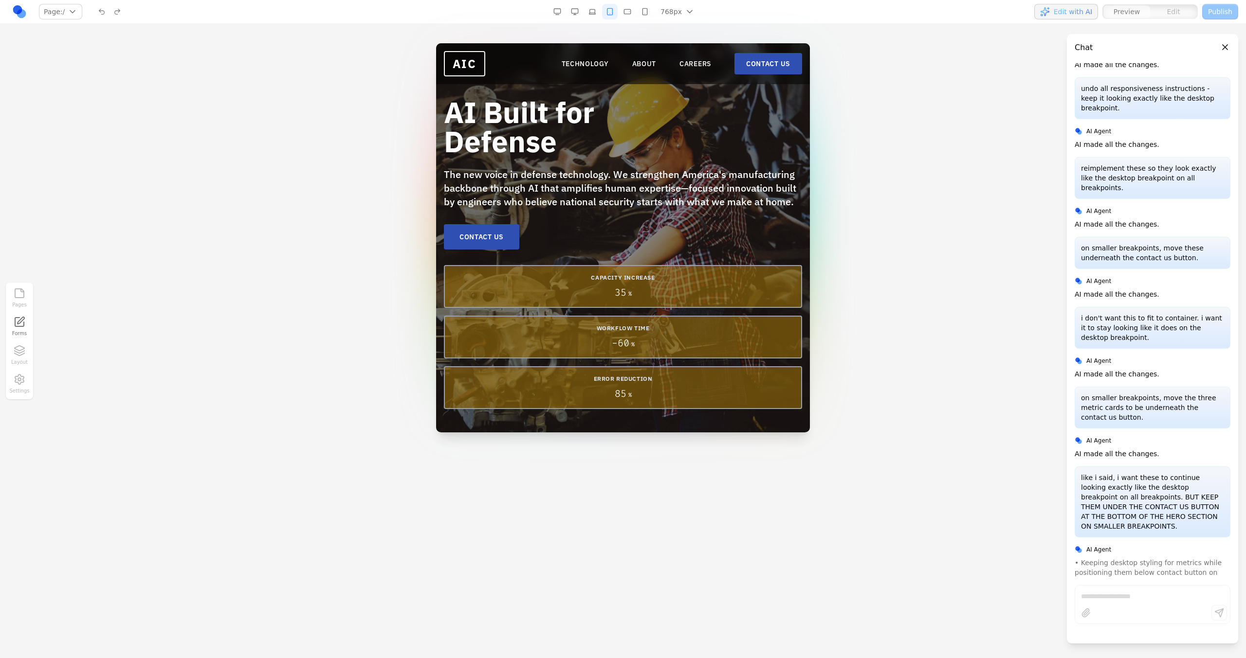
scroll to position [472, 0]
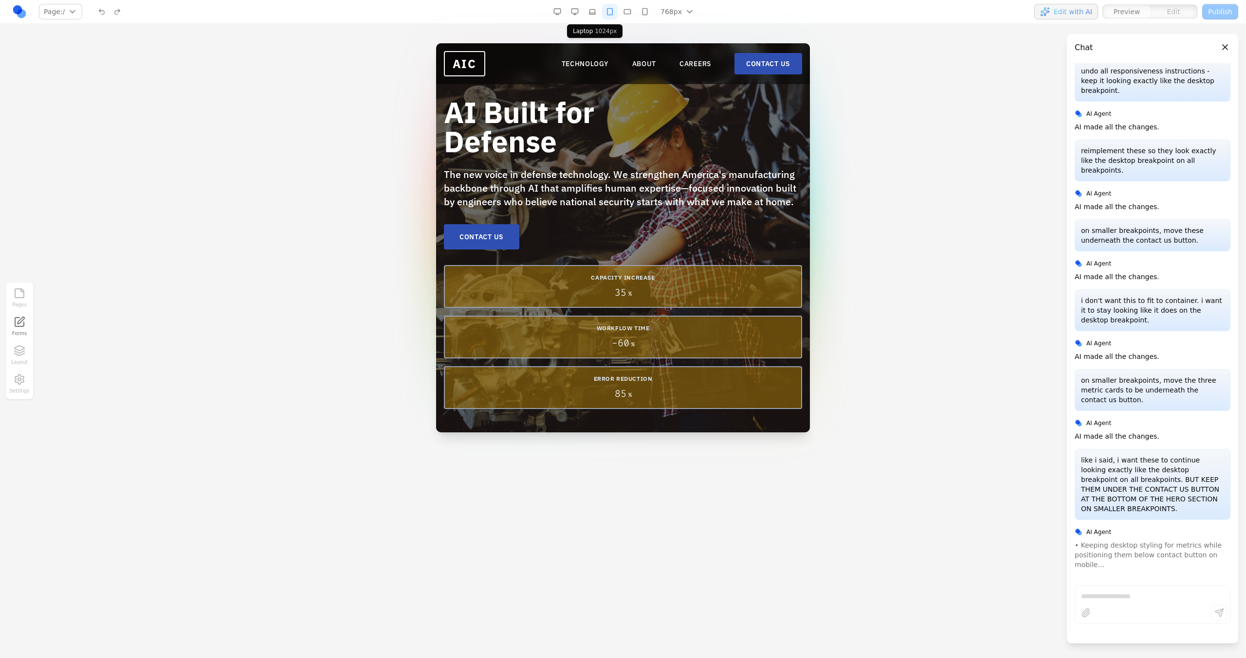
click at [598, 18] on button "button" at bounding box center [592, 12] width 16 height 16
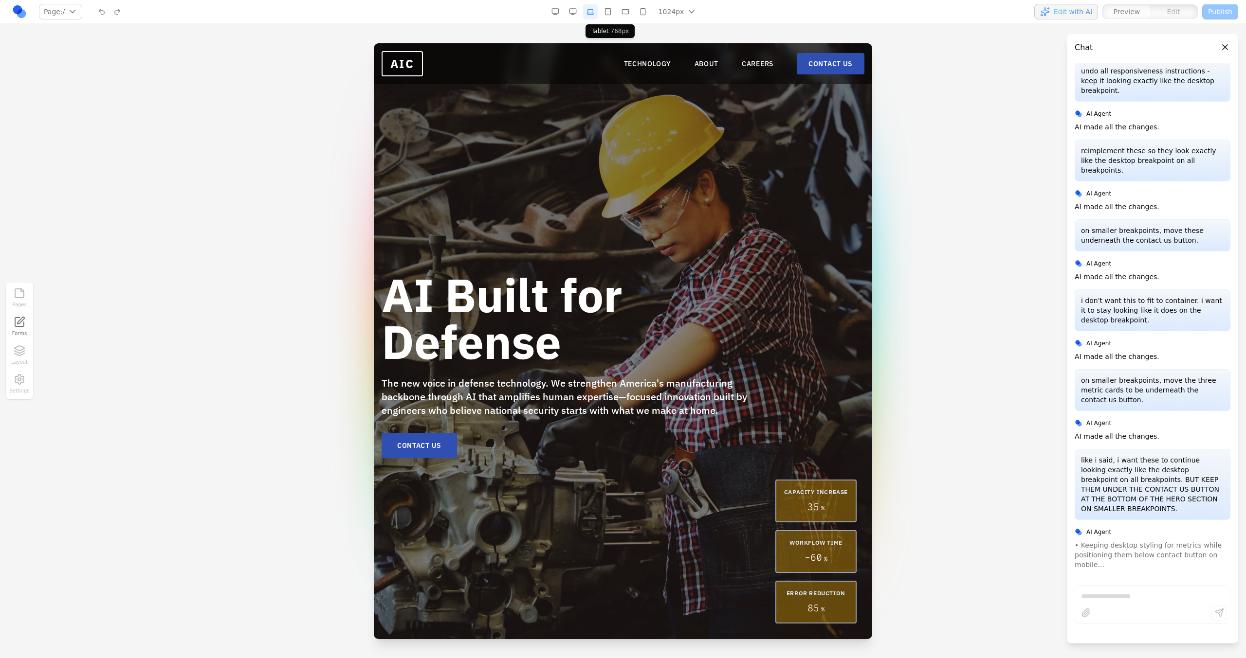
click at [606, 17] on button "button" at bounding box center [608, 12] width 16 height 16
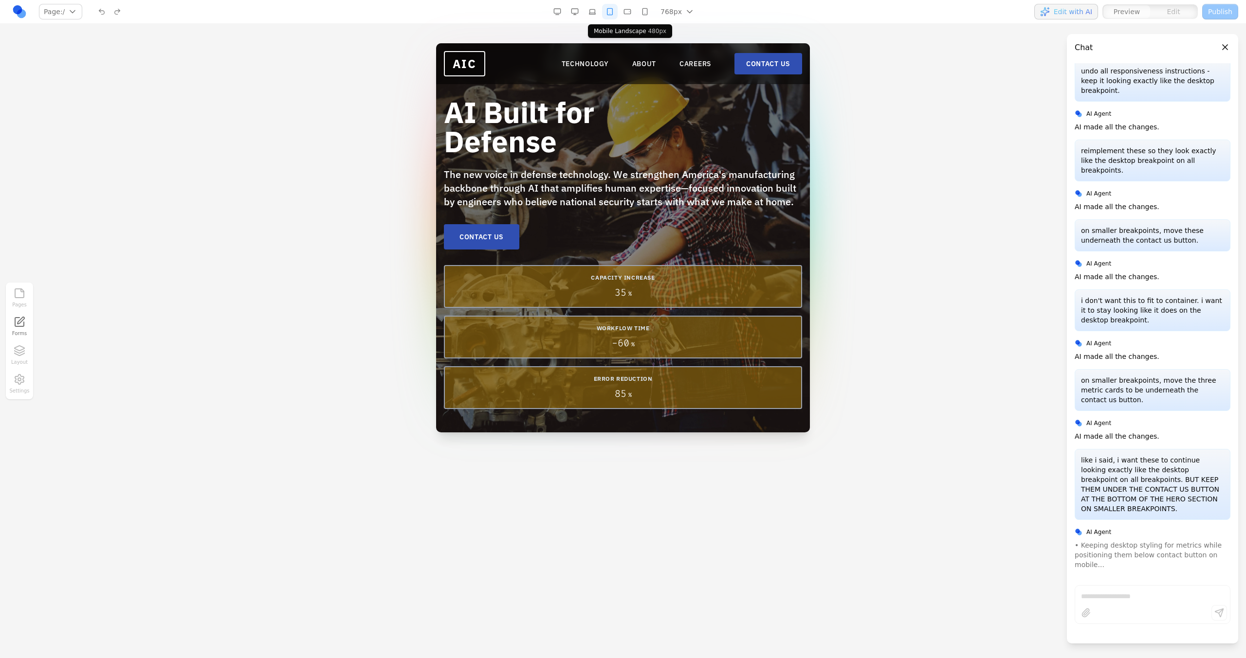
click at [620, 13] on button "button" at bounding box center [627, 12] width 16 height 16
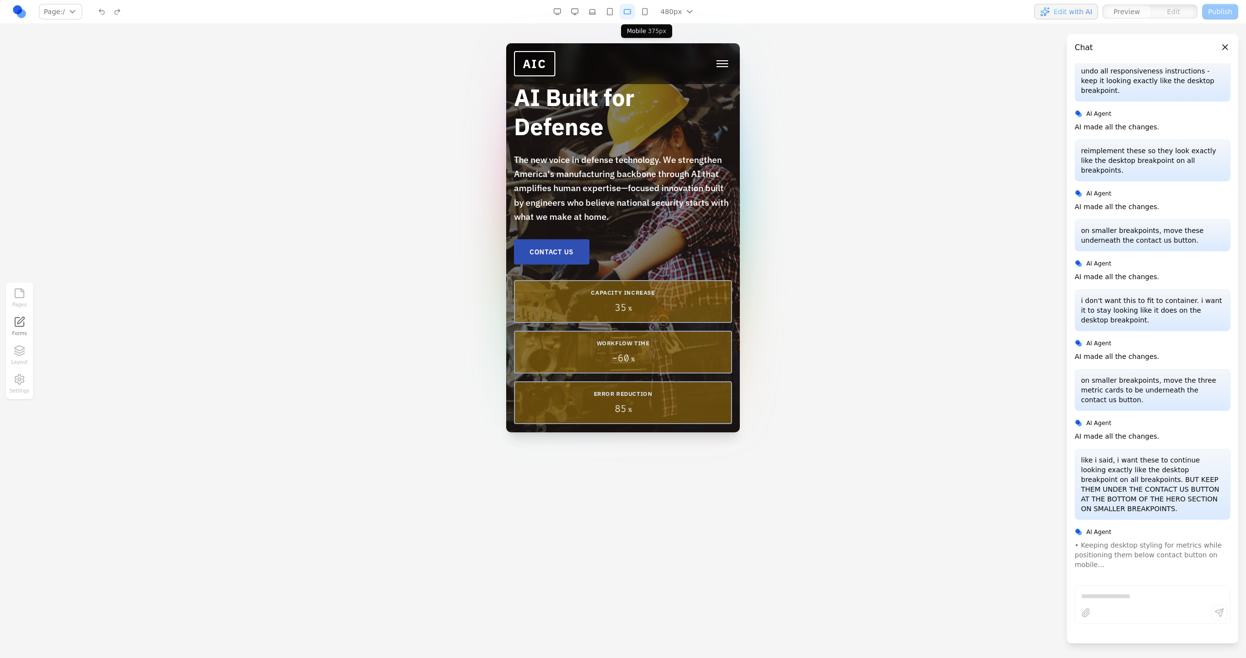
click at [648, 13] on button "button" at bounding box center [645, 12] width 16 height 16
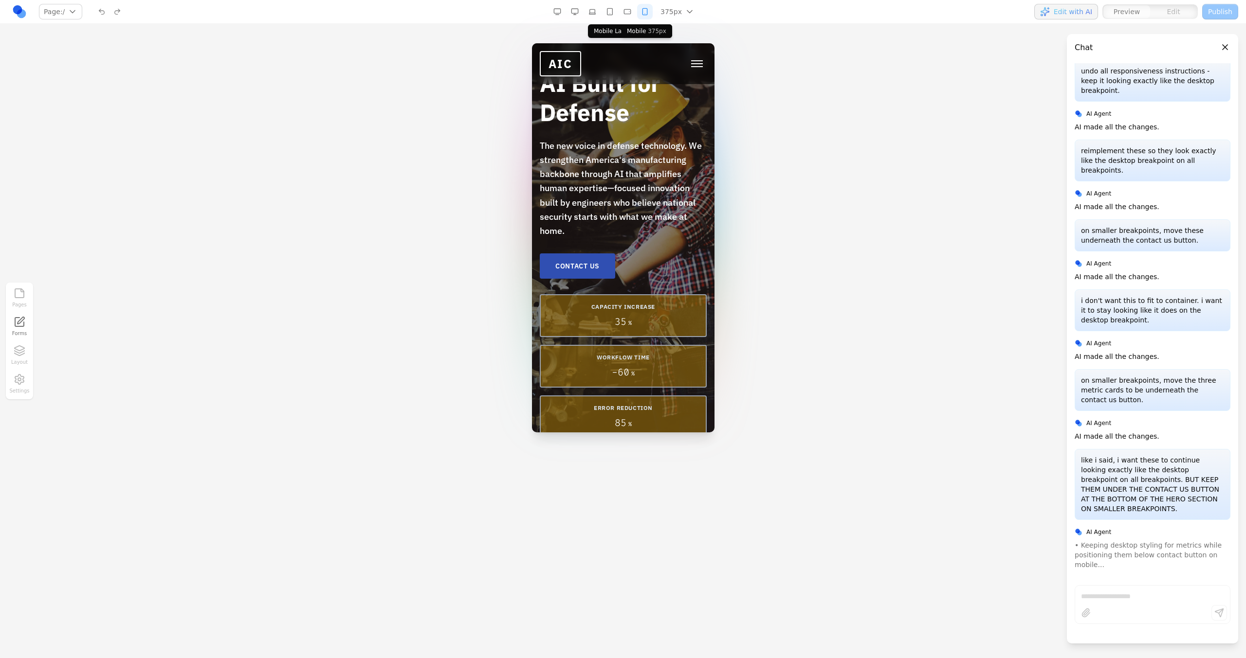
click at [632, 14] on button "button" at bounding box center [627, 12] width 16 height 16
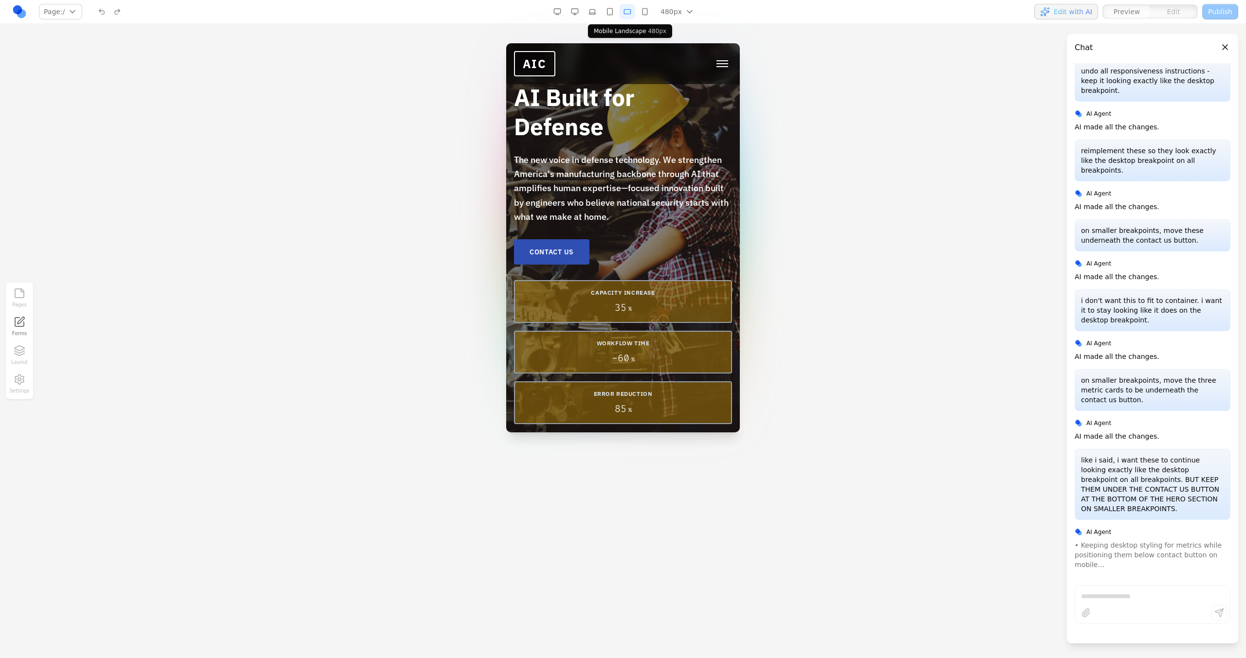
click at [621, 14] on button "button" at bounding box center [627, 12] width 16 height 16
click at [613, 15] on button "button" at bounding box center [610, 12] width 16 height 16
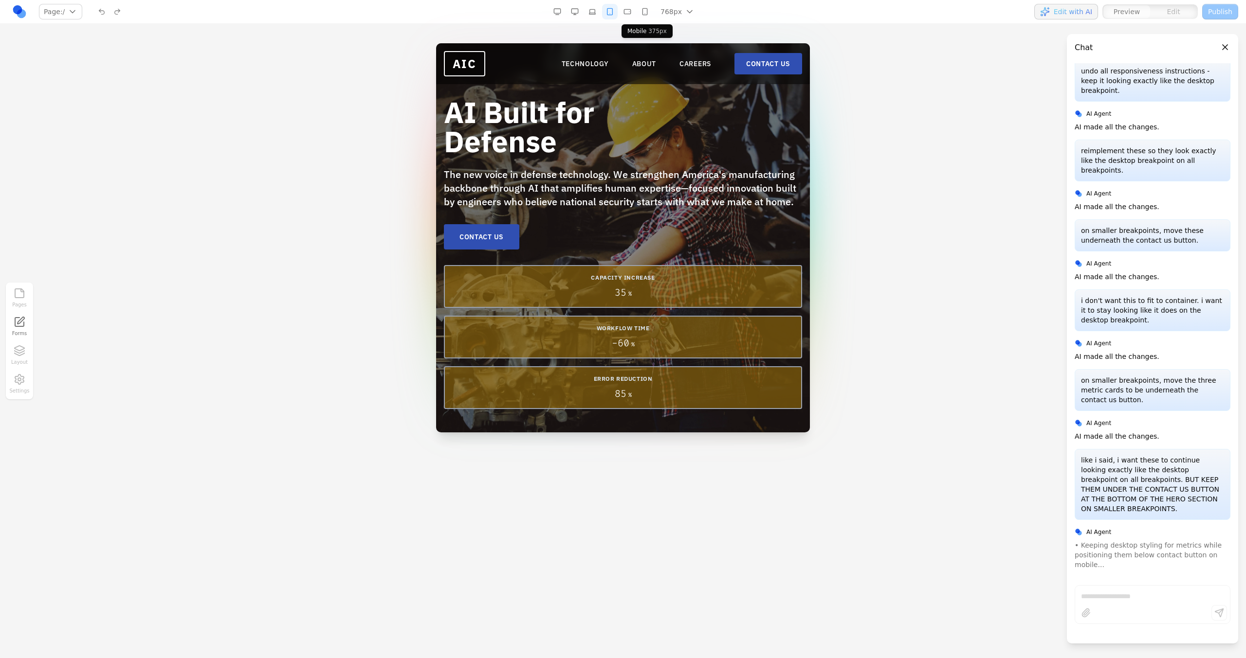
click at [645, 14] on button "button" at bounding box center [645, 12] width 16 height 16
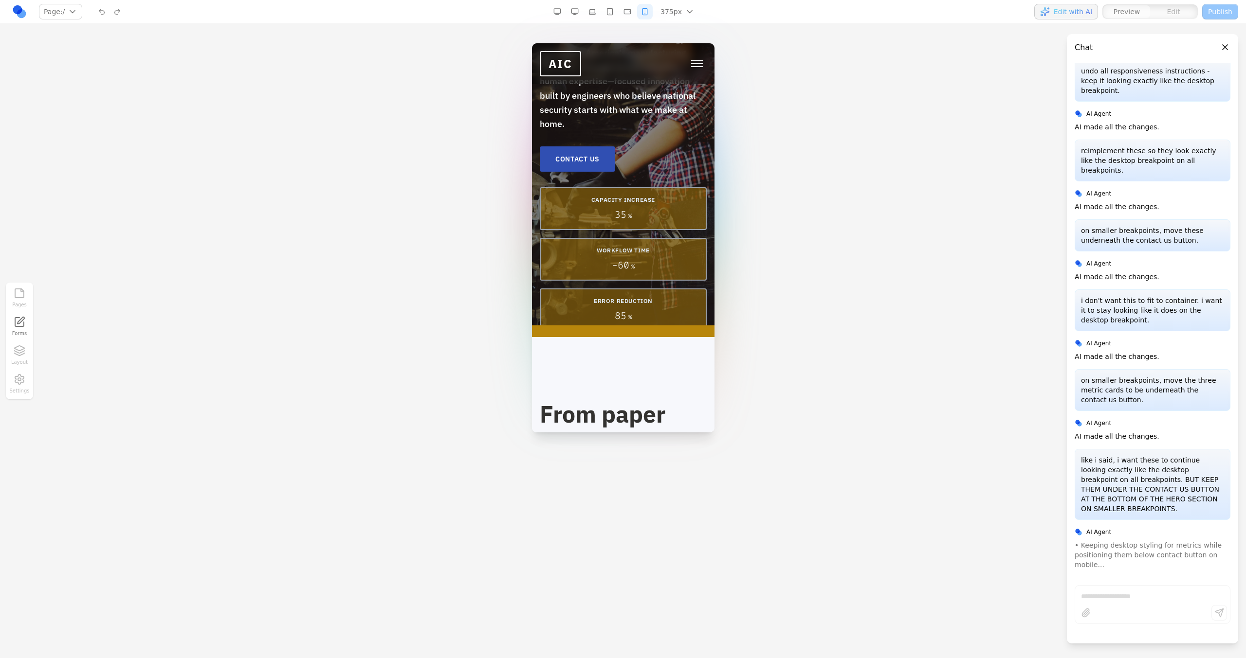
scroll to position [0, 0]
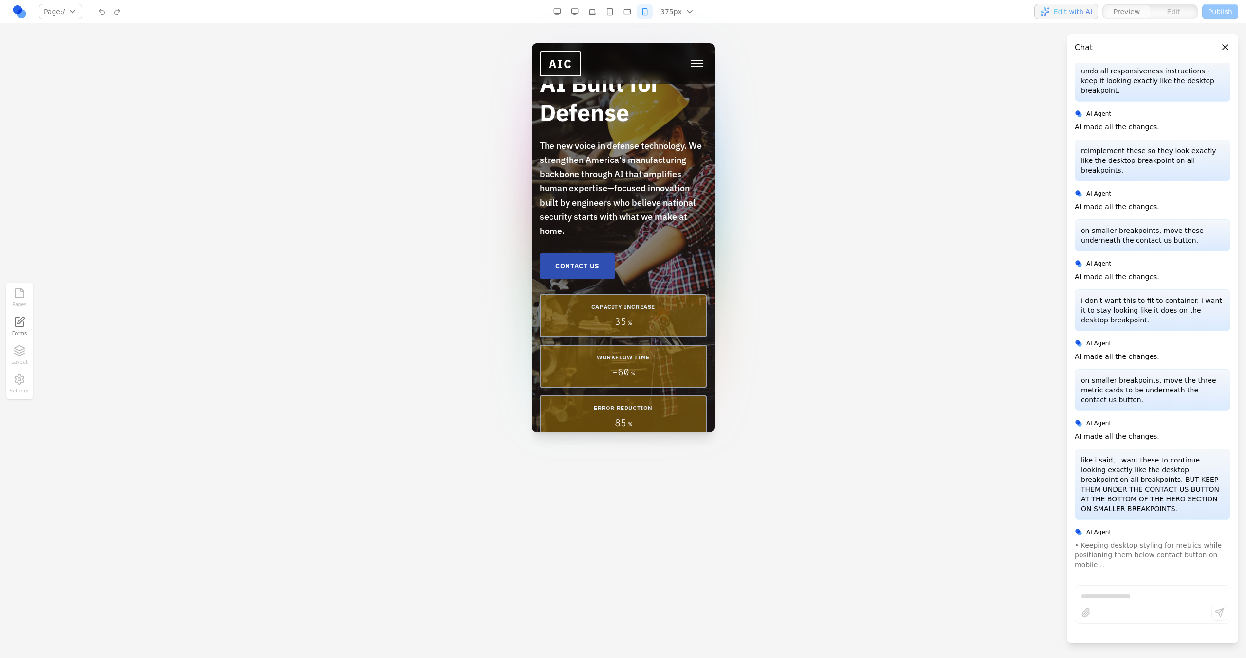
click at [629, 4] on button "button" at bounding box center [627, 12] width 16 height 16
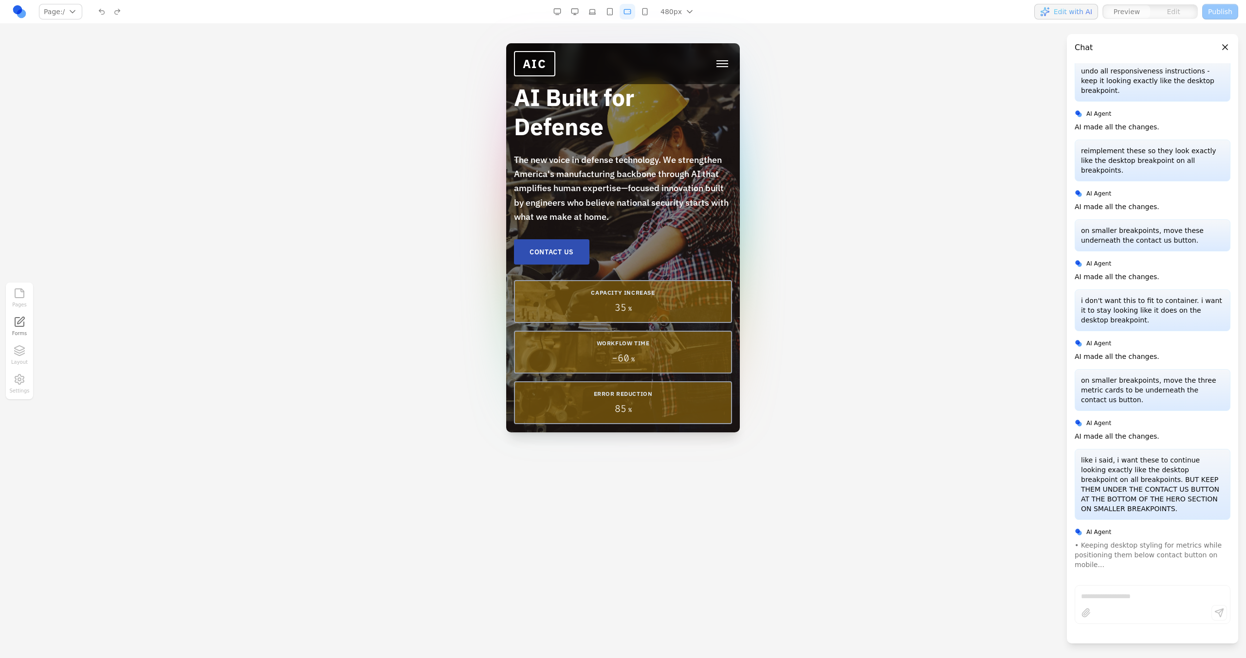
click at [612, 13] on button "button" at bounding box center [610, 12] width 16 height 16
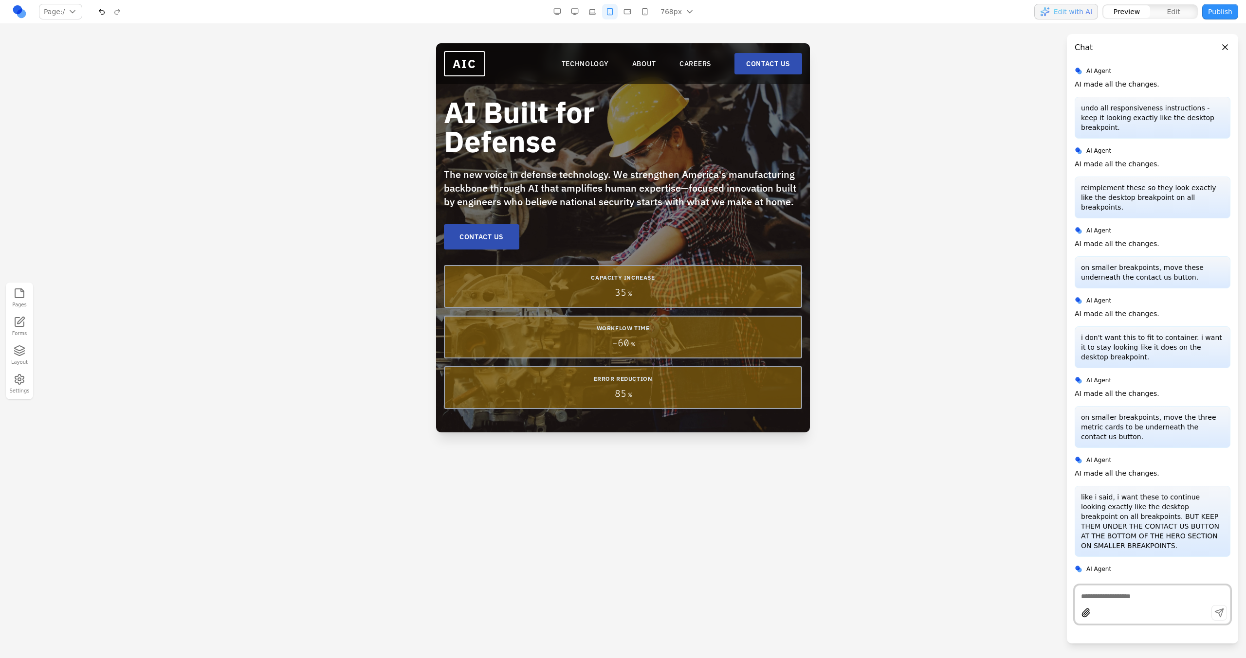
click at [600, 11] on div "768px 1536px 1280px 1024px 768px 480px 375px" at bounding box center [624, 12] width 151 height 16
click at [598, 11] on button "button" at bounding box center [592, 12] width 16 height 16
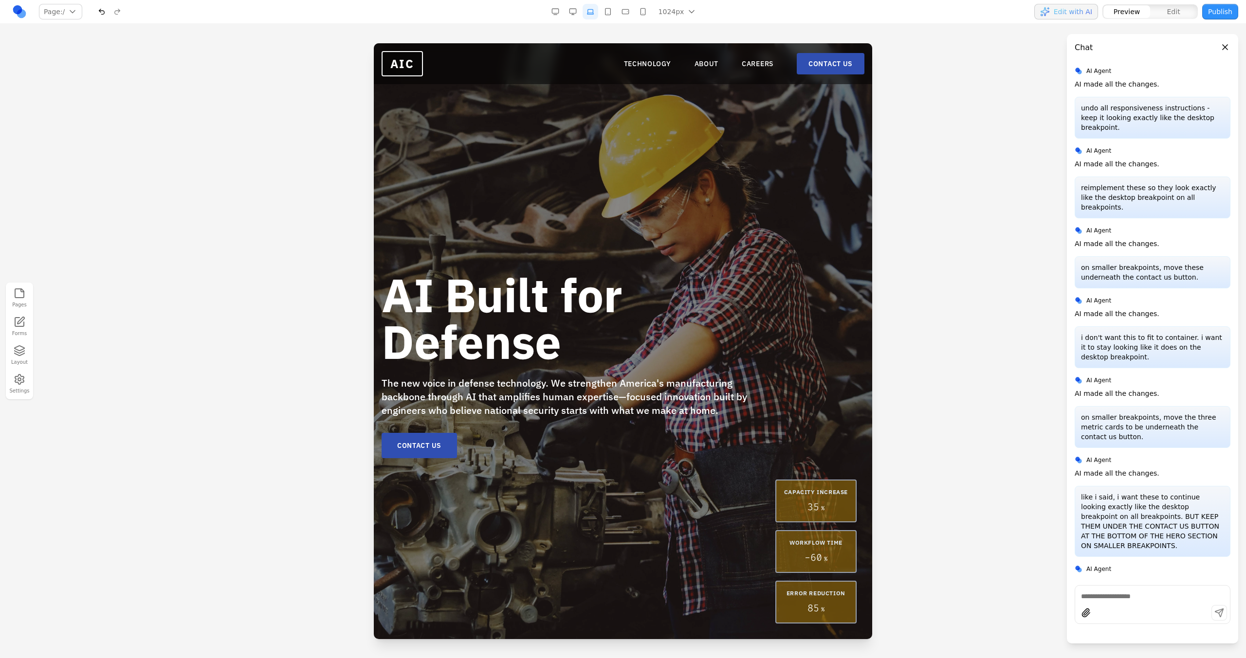
click at [607, 12] on button "button" at bounding box center [608, 12] width 16 height 16
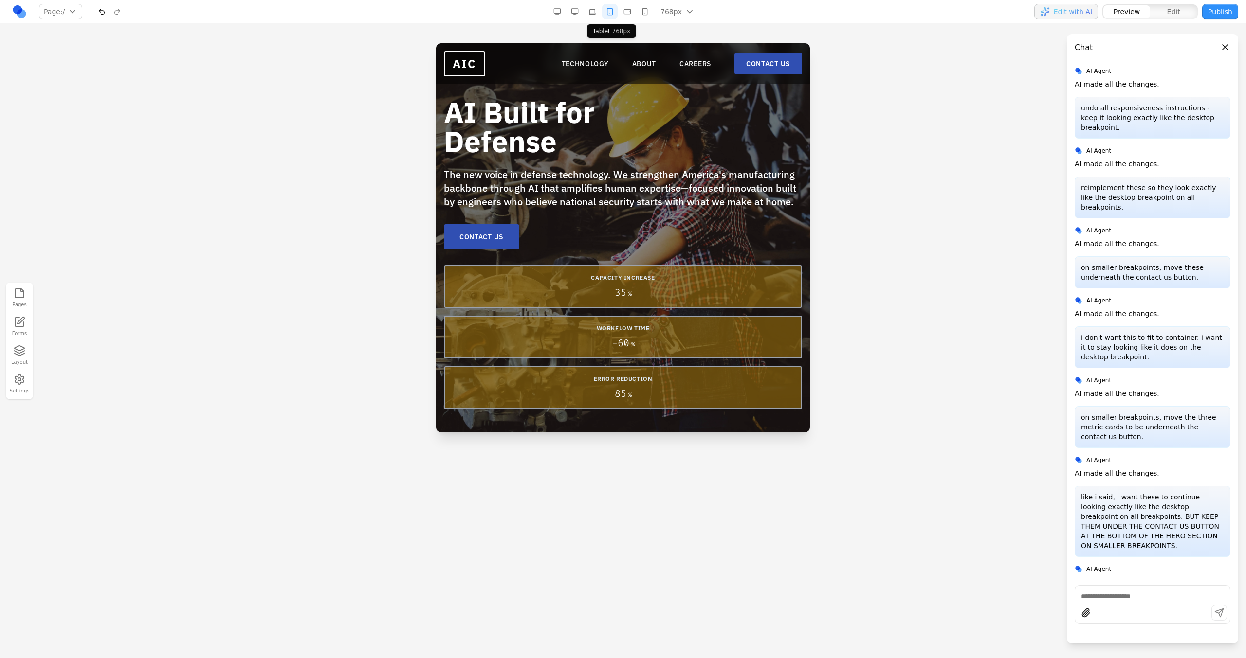
click at [631, 13] on button "button" at bounding box center [627, 12] width 16 height 16
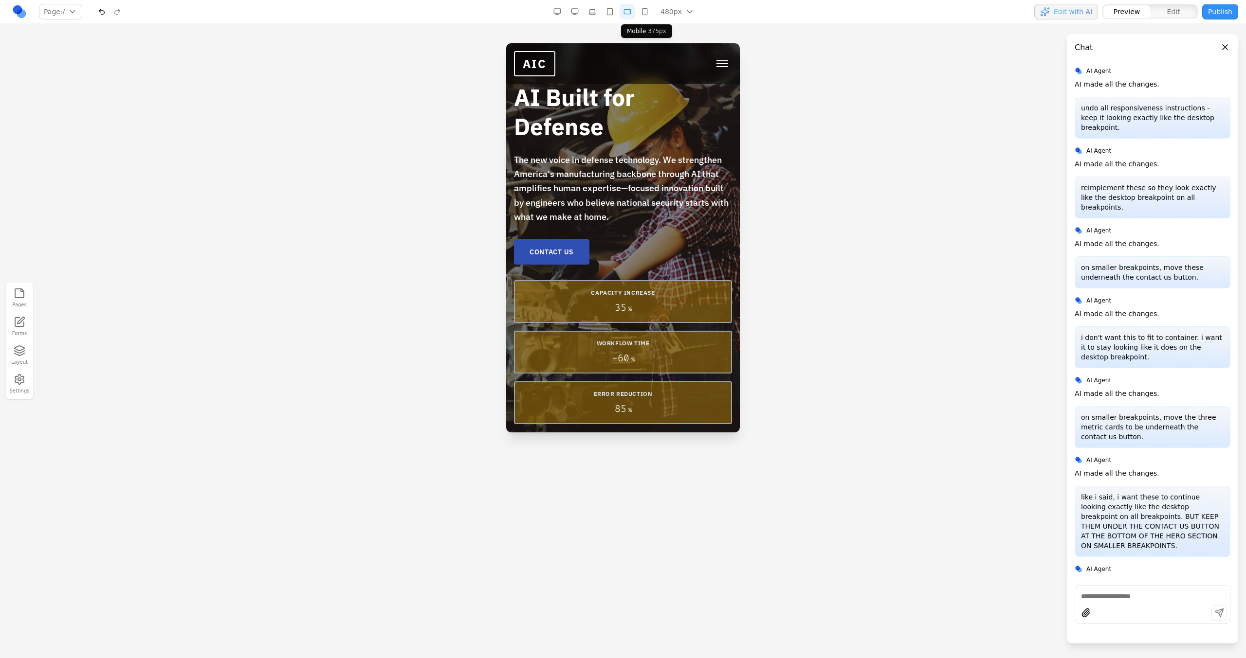
click at [640, 13] on button "button" at bounding box center [645, 12] width 16 height 16
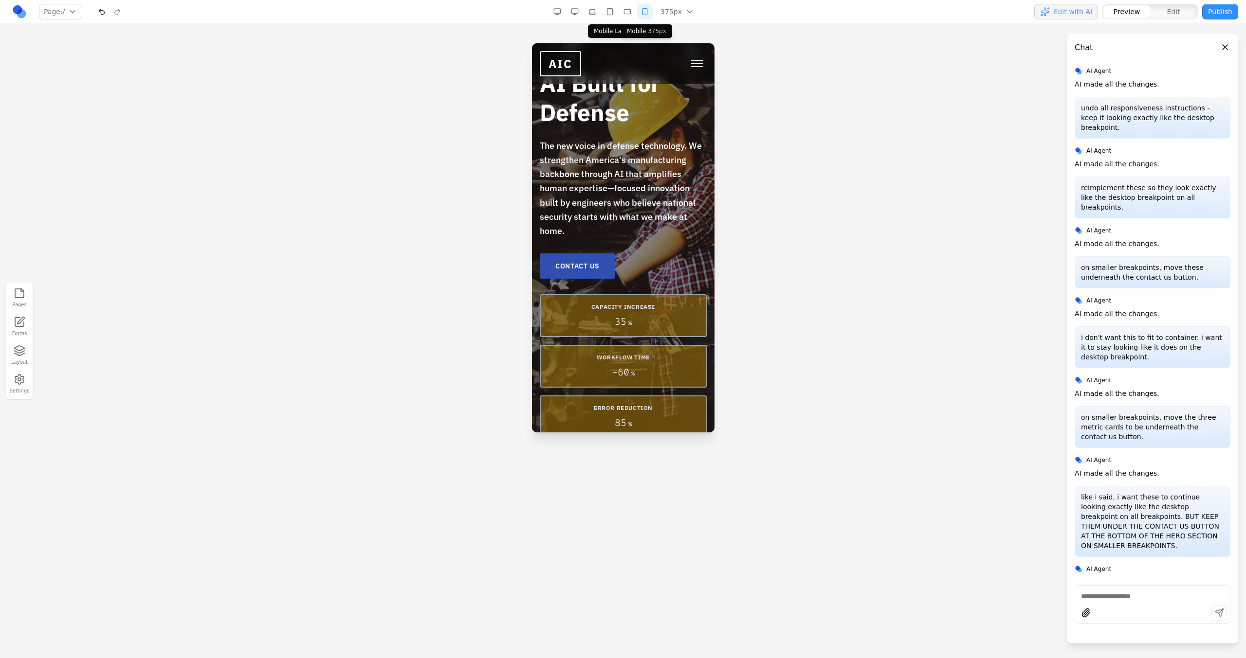
click at [630, 13] on button "button" at bounding box center [627, 12] width 16 height 16
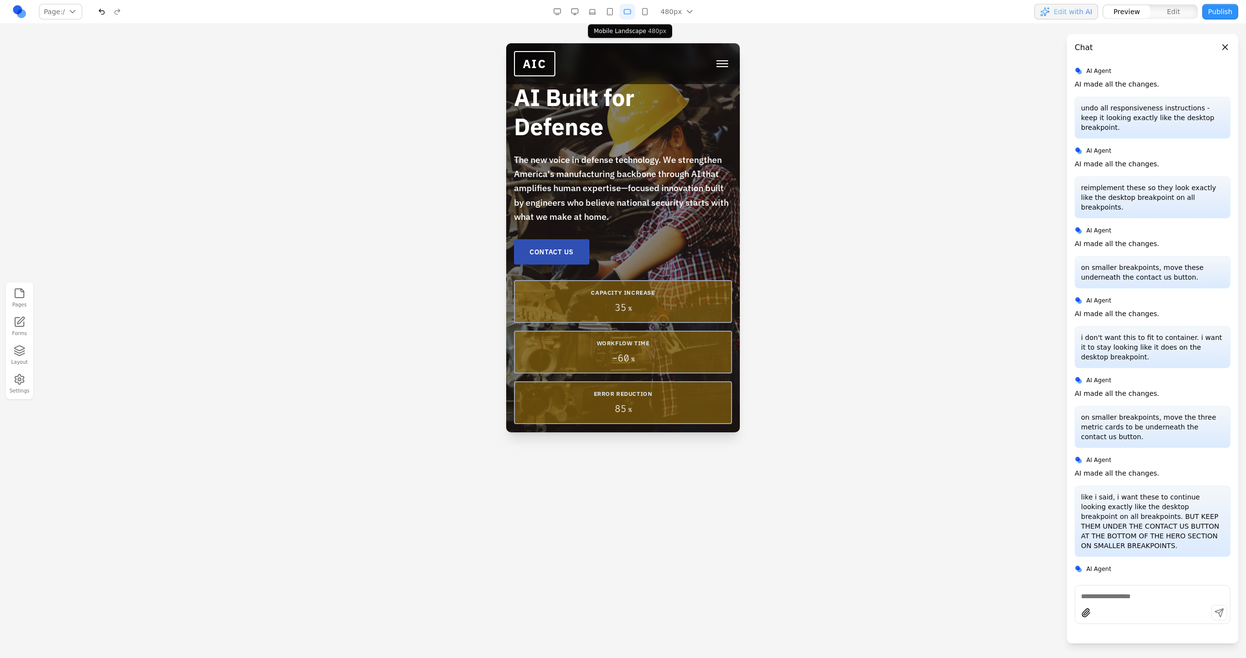
click at [612, 13] on button "button" at bounding box center [610, 12] width 16 height 16
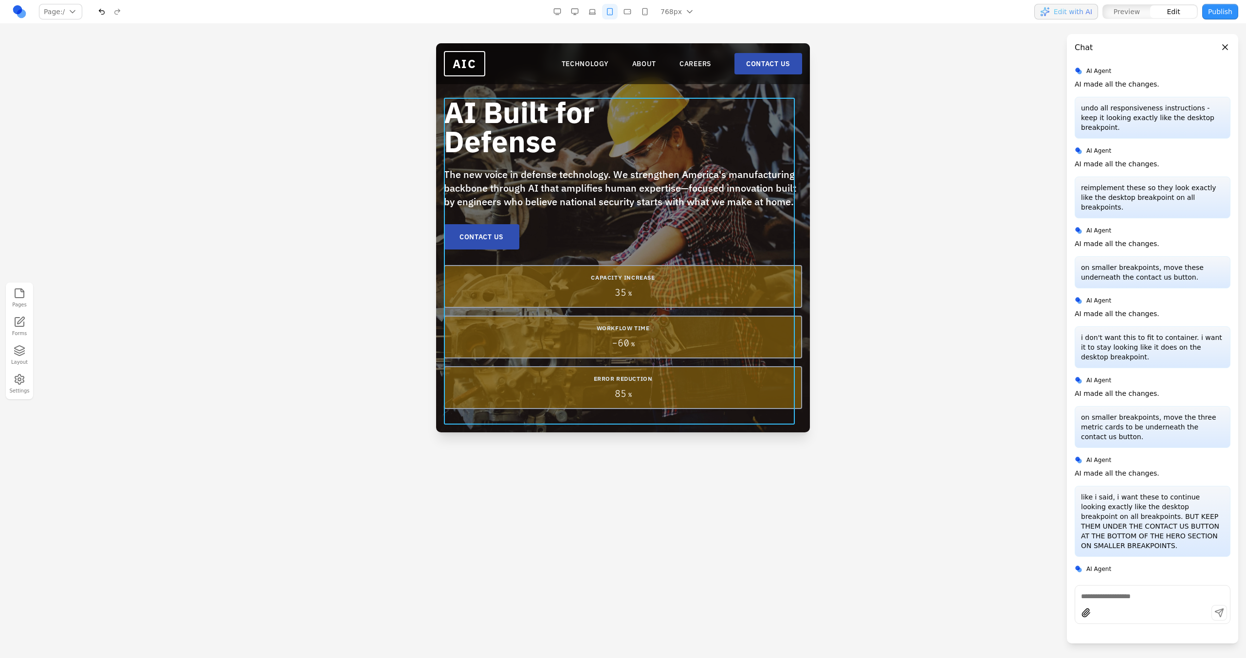
click at [540, 415] on div "AI Built for Defense The new voice in defense technology. We strengthen America…" at bounding box center [623, 261] width 358 height 327
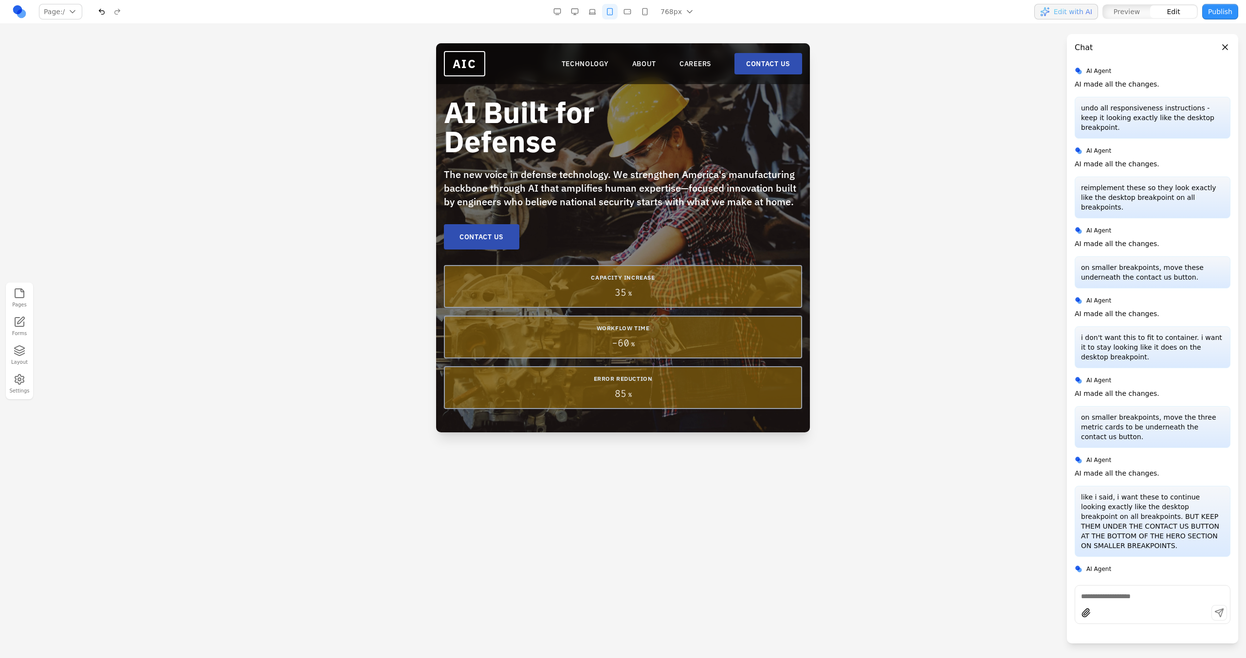
click at [403, 134] on div at bounding box center [623, 350] width 1246 height 615
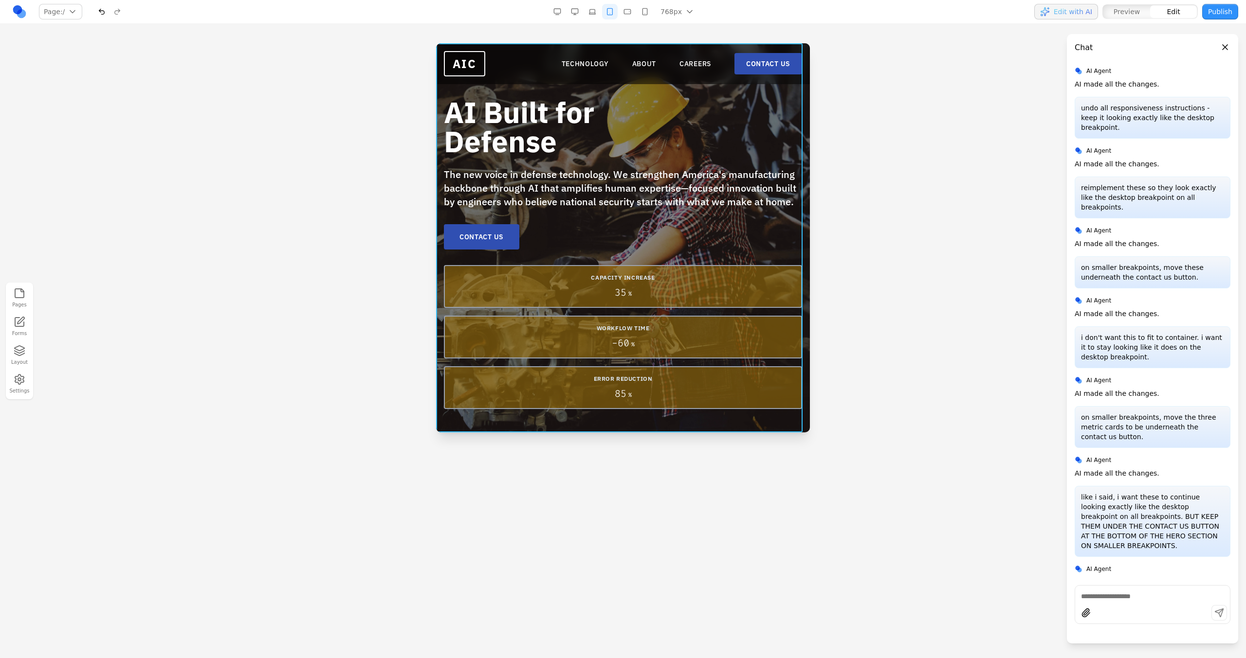
click at [453, 90] on div "AI Built for Defense The new voice in defense technology. We strengthen America…" at bounding box center [623, 237] width 374 height 389
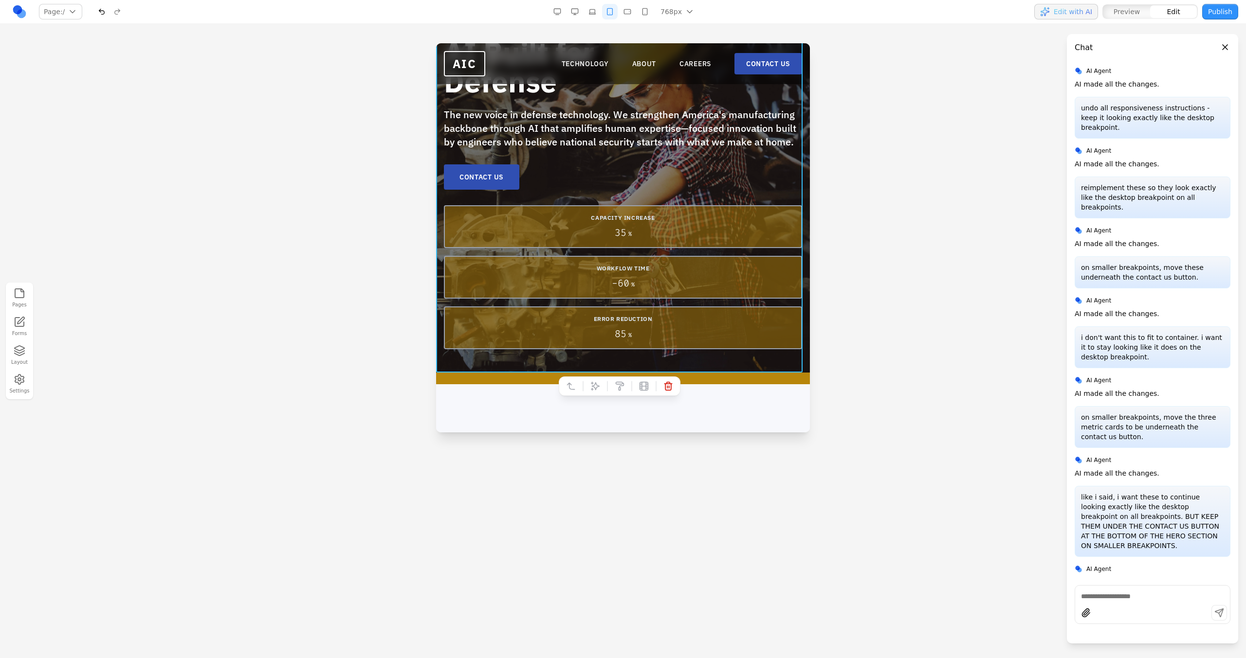
scroll to position [145, 0]
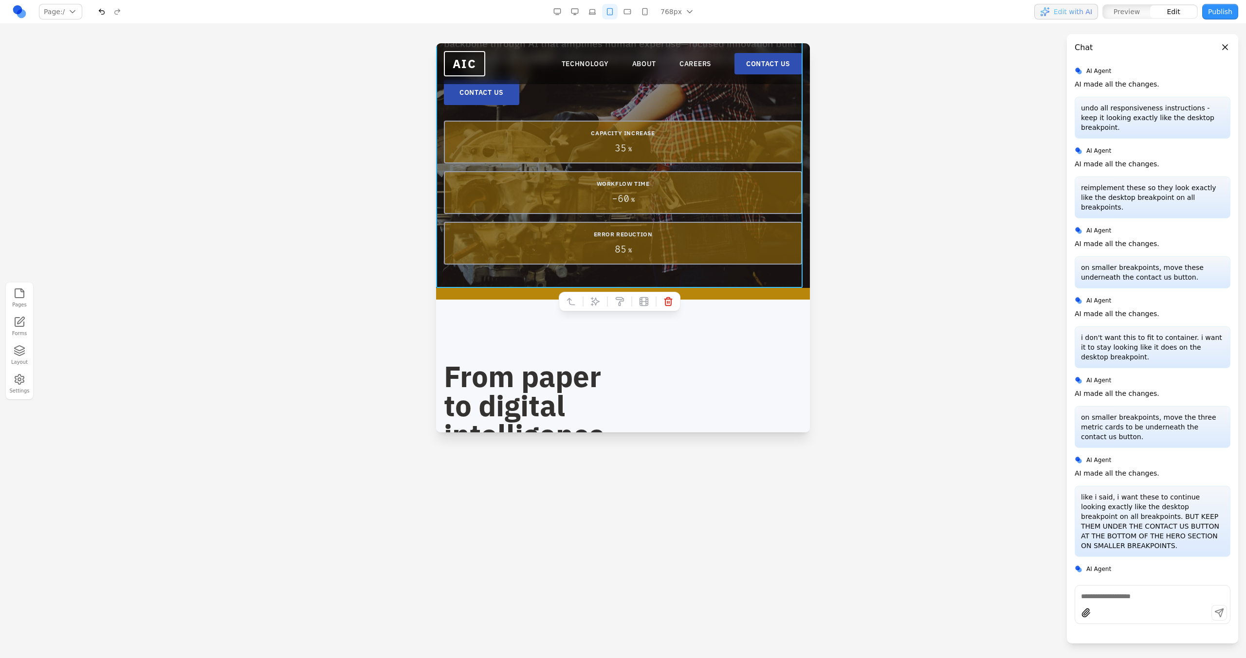
click at [595, 311] on div at bounding box center [620, 301] width 122 height 19
click at [594, 308] on button at bounding box center [595, 302] width 16 height 16
click at [641, 363] on textarea at bounding box center [700, 371] width 156 height 49
type textarea "*"
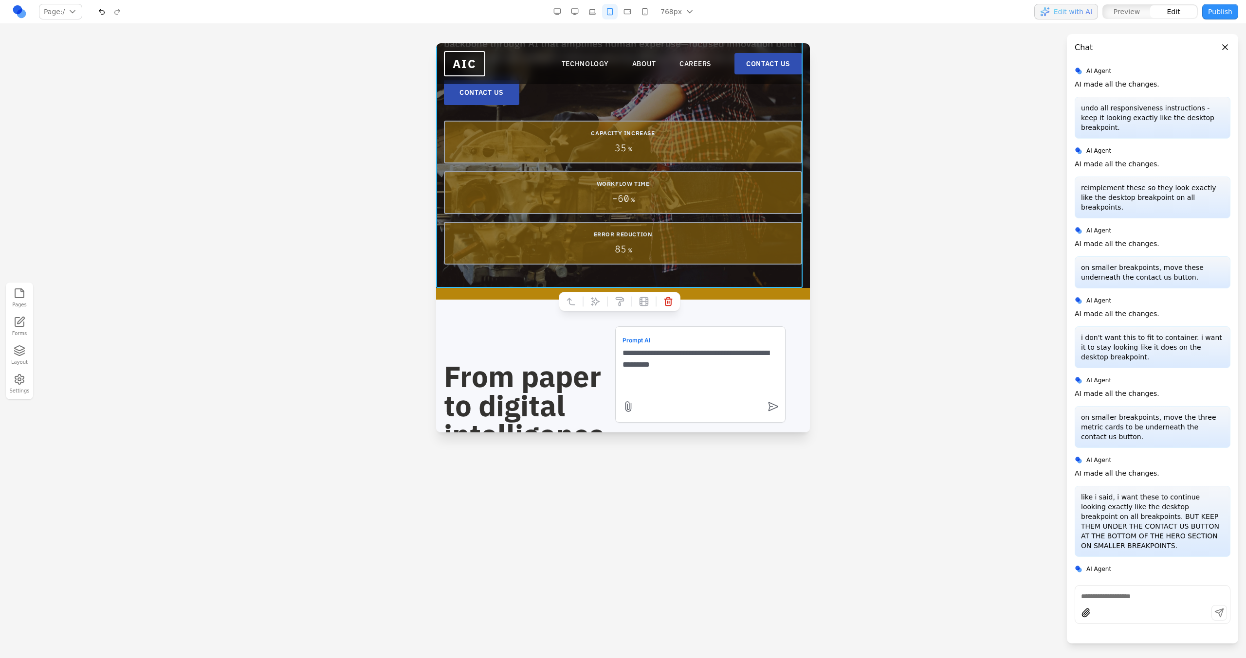
type textarea "**********"
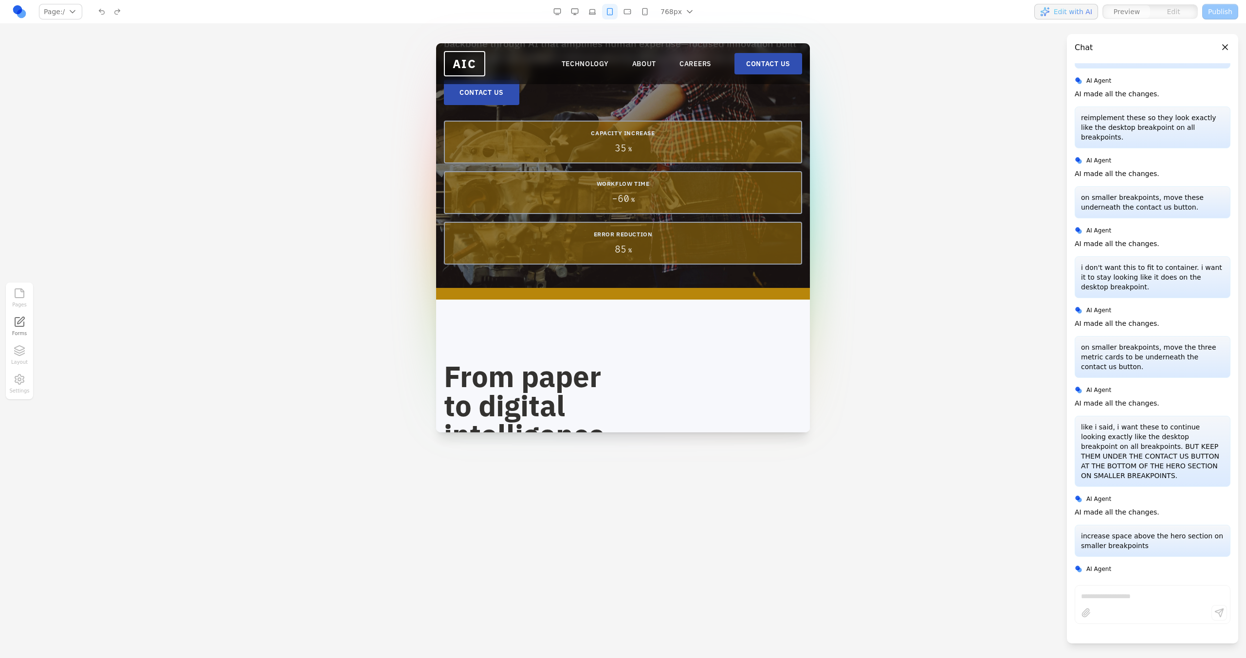
scroll to position [0, 0]
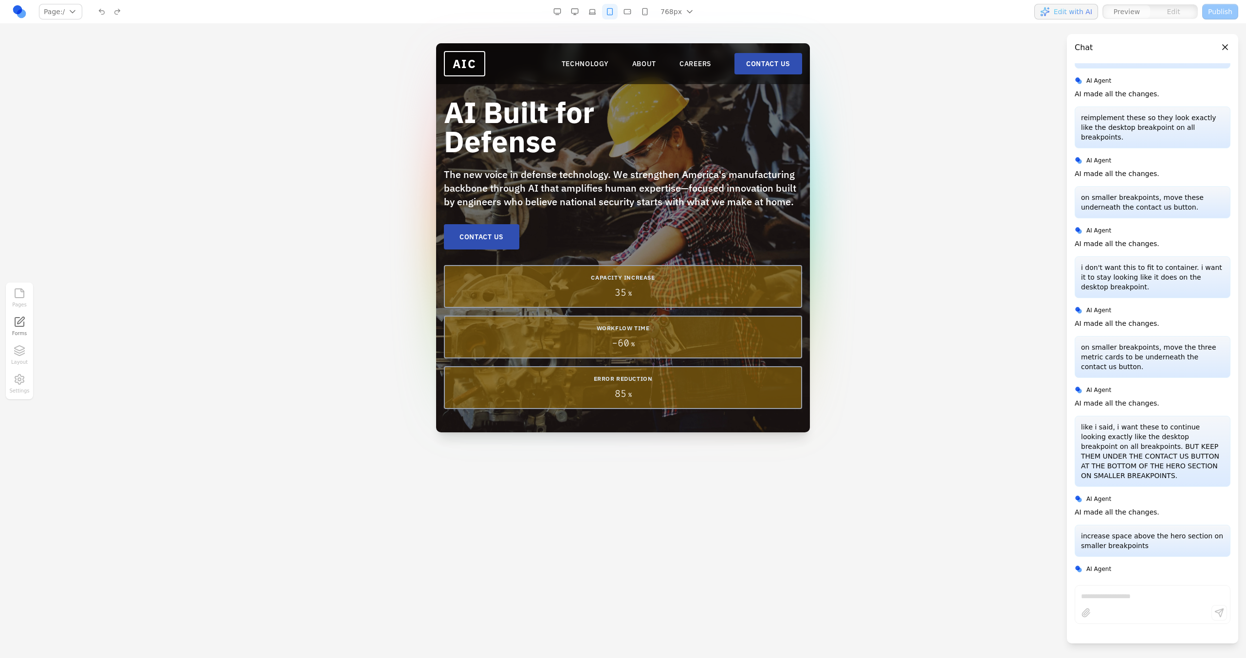
click at [596, 12] on button "button" at bounding box center [592, 12] width 16 height 16
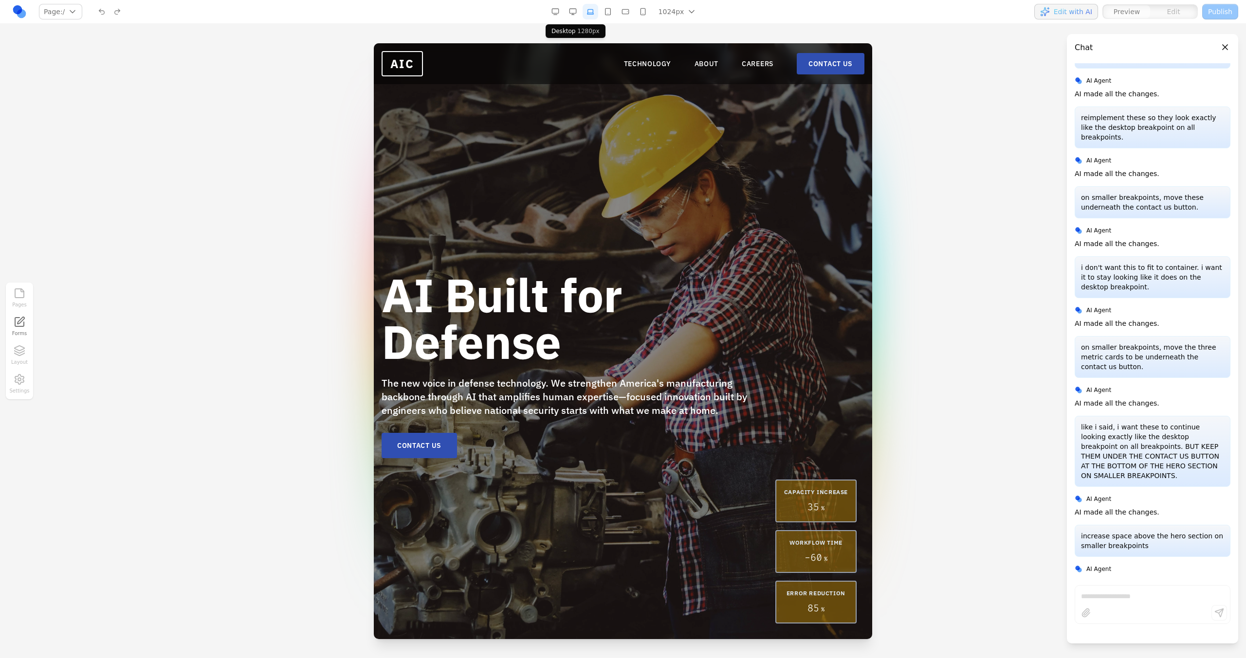
click at [579, 12] on button "button" at bounding box center [573, 12] width 16 height 16
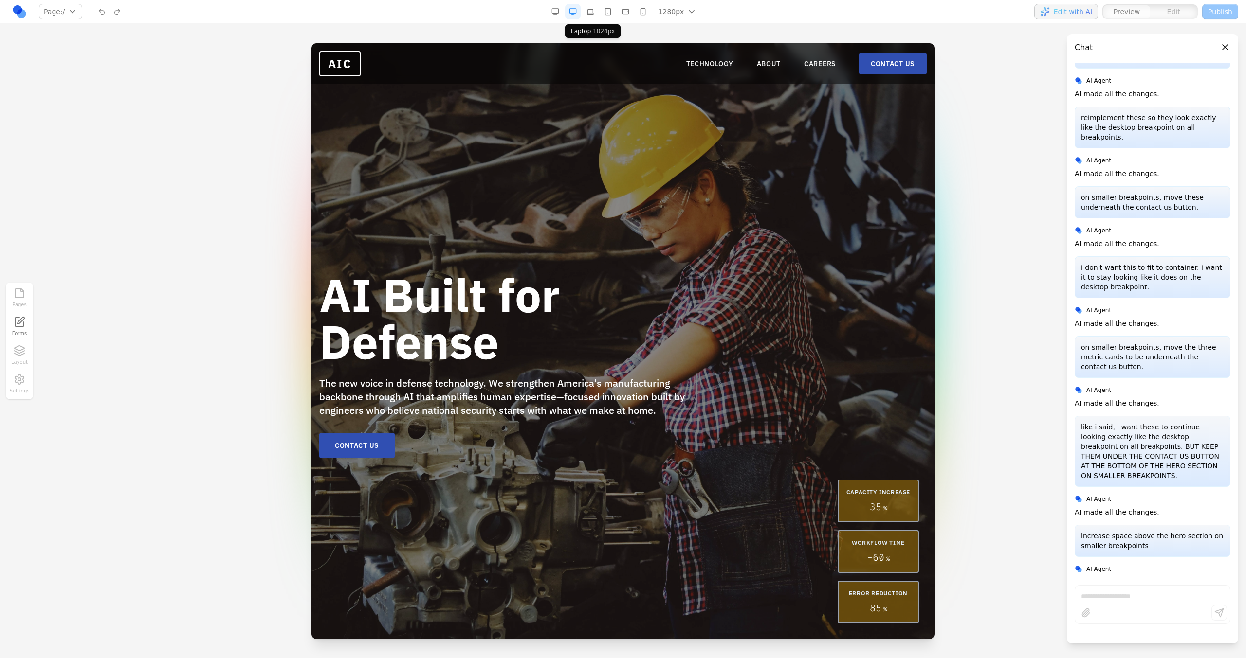
click at [588, 12] on button "button" at bounding box center [590, 12] width 16 height 16
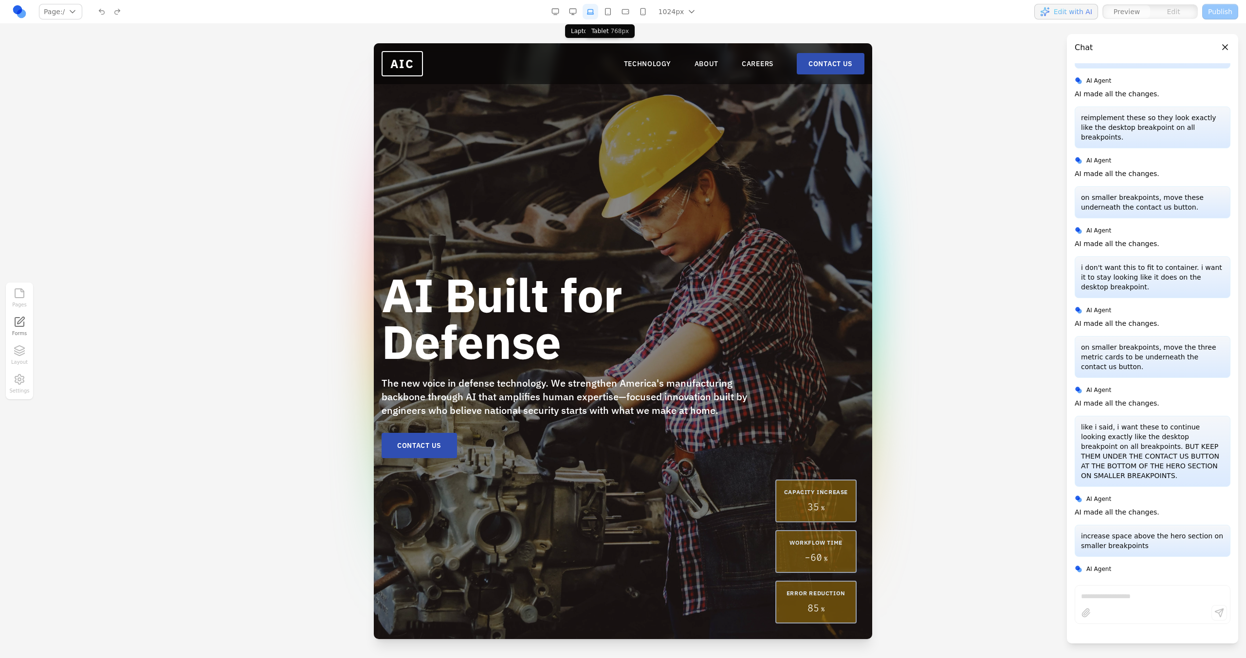
click at [605, 13] on button "button" at bounding box center [608, 12] width 16 height 16
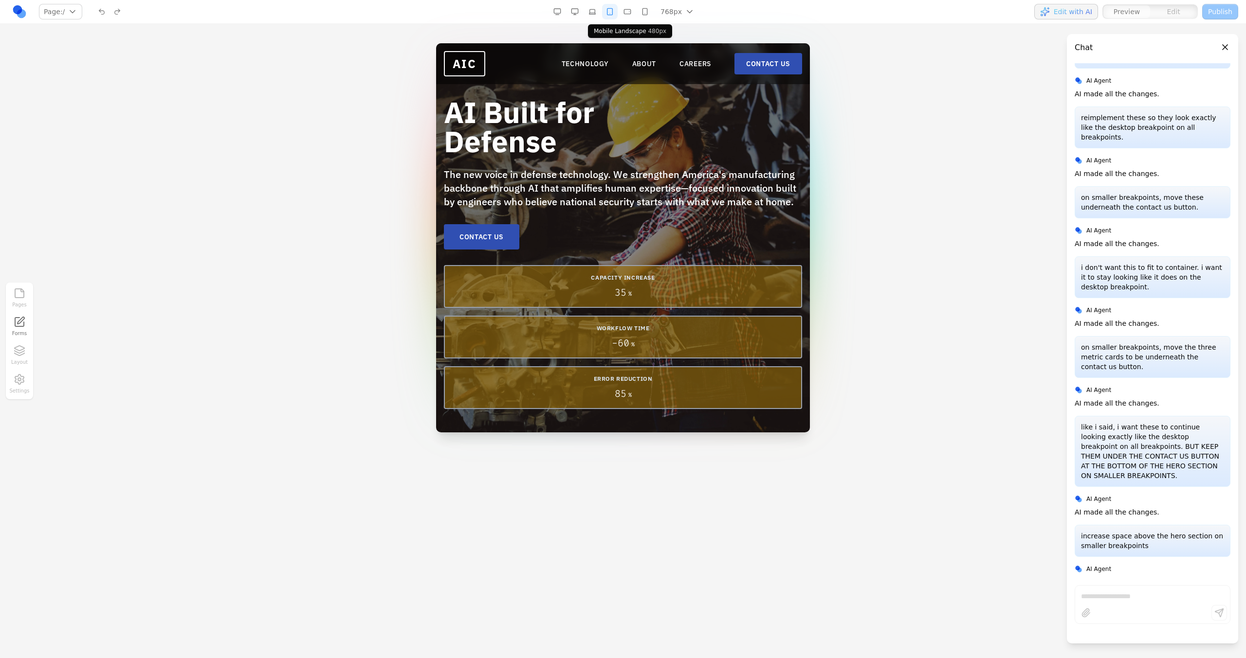
scroll to position [515, 0]
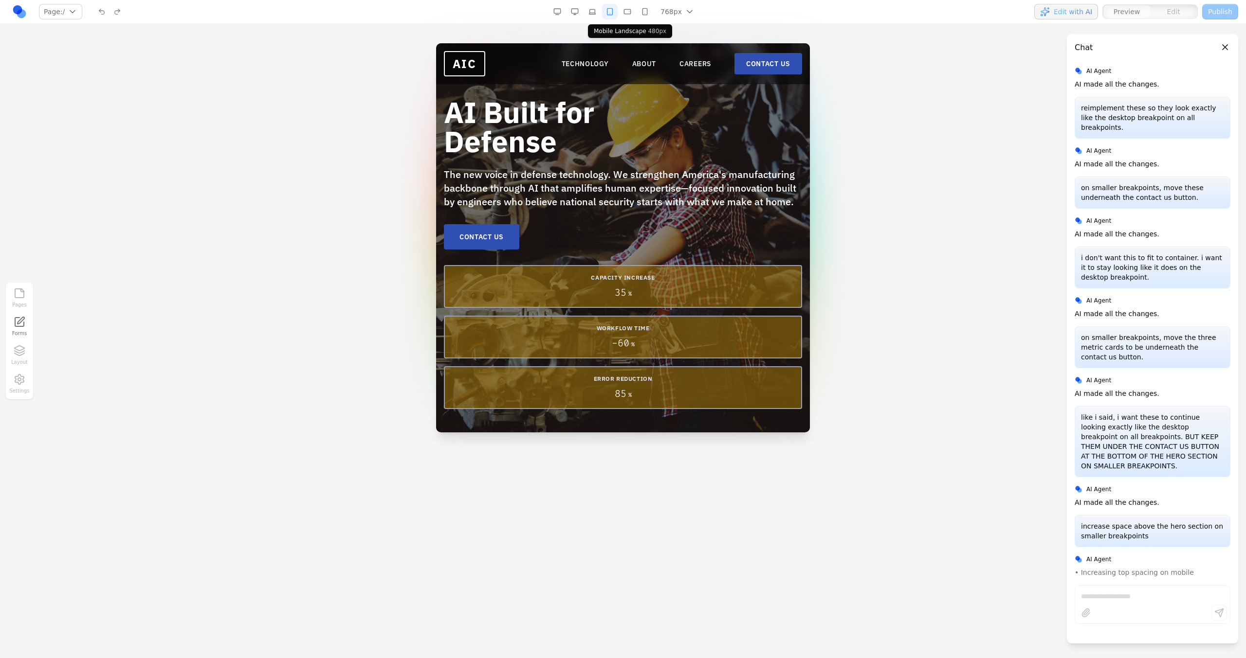
click at [629, 14] on button "button" at bounding box center [627, 12] width 16 height 16
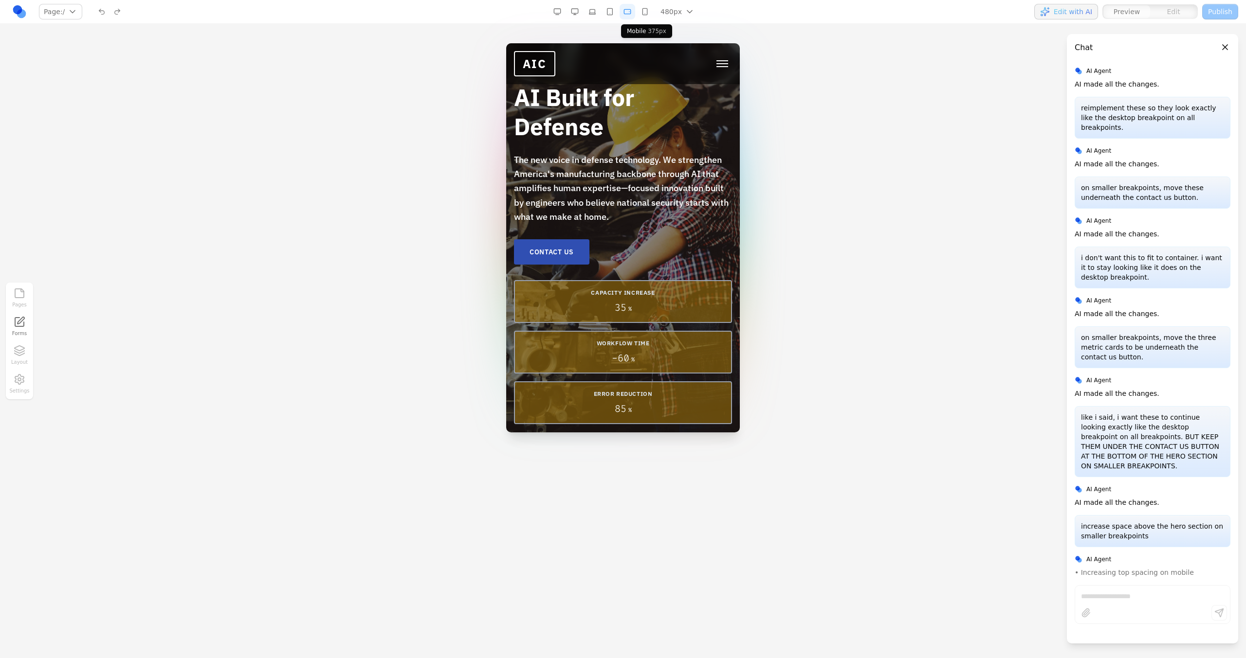
click at [644, 14] on button "button" at bounding box center [645, 12] width 16 height 16
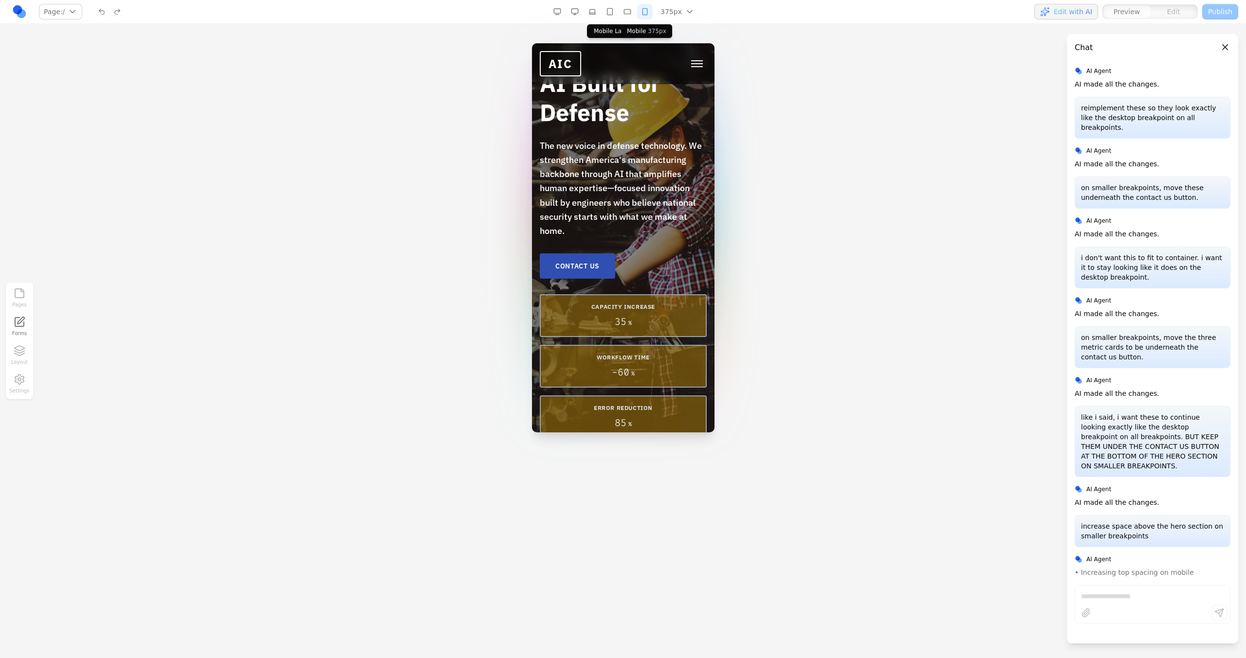
click at [612, 15] on button "button" at bounding box center [610, 12] width 16 height 16
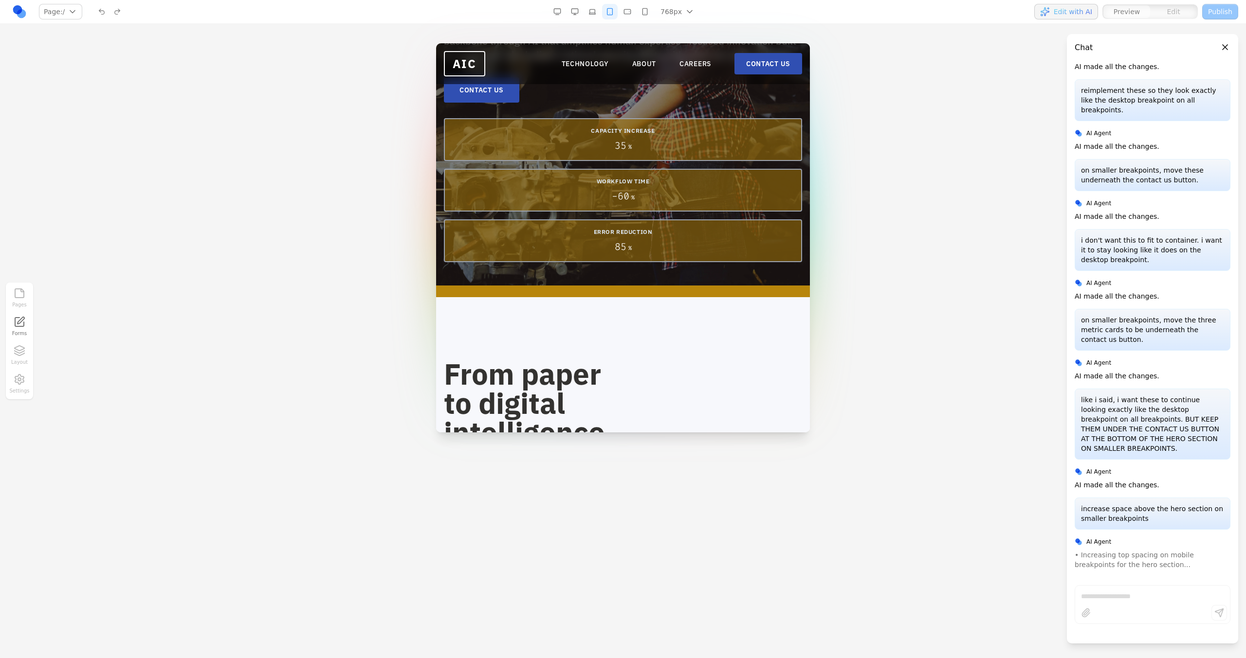
scroll to position [0, 0]
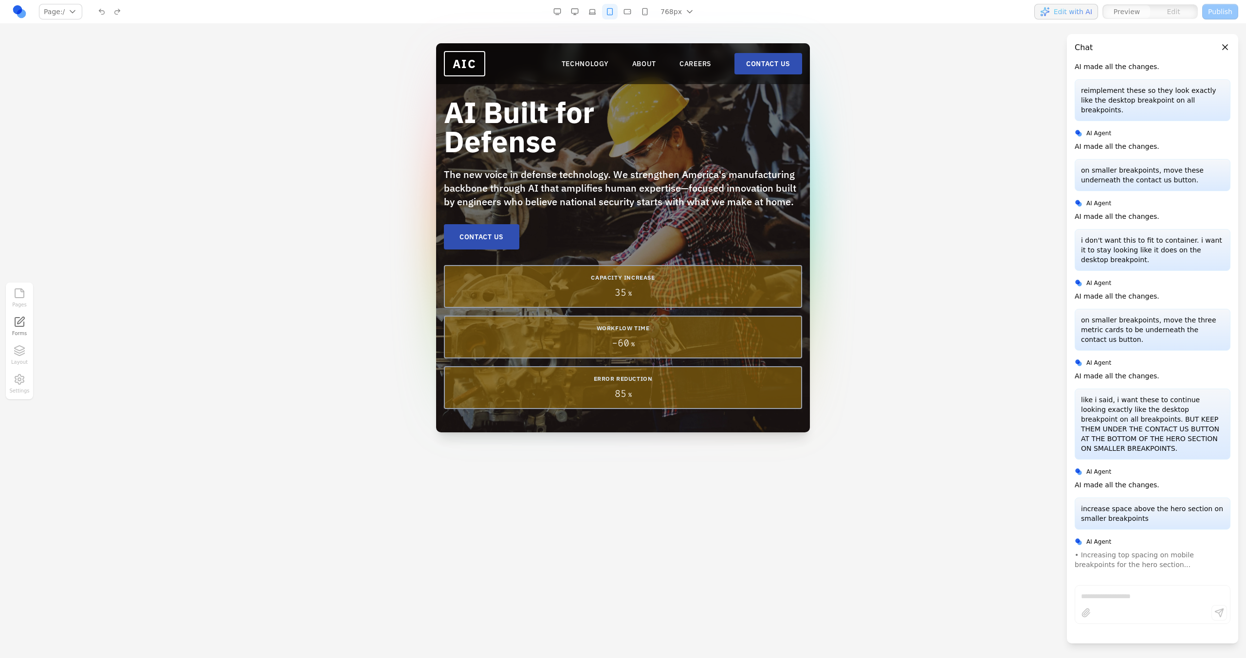
click at [632, 8] on button "button" at bounding box center [627, 12] width 16 height 16
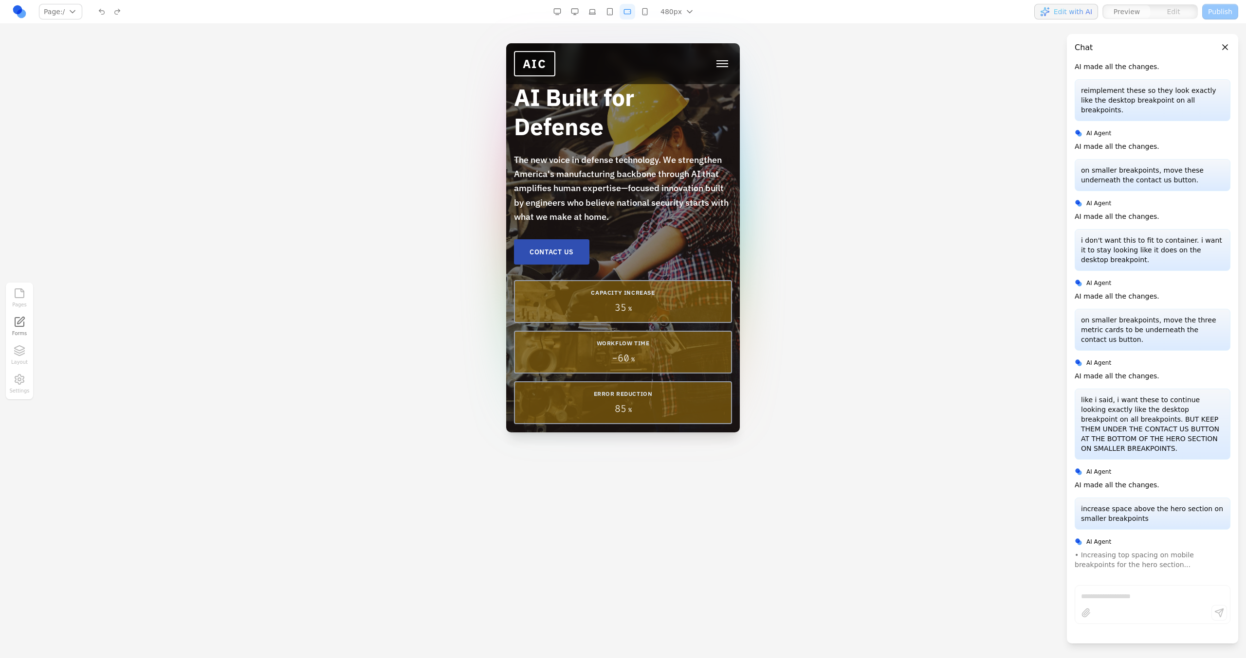
click at [579, 13] on button "button" at bounding box center [575, 12] width 16 height 16
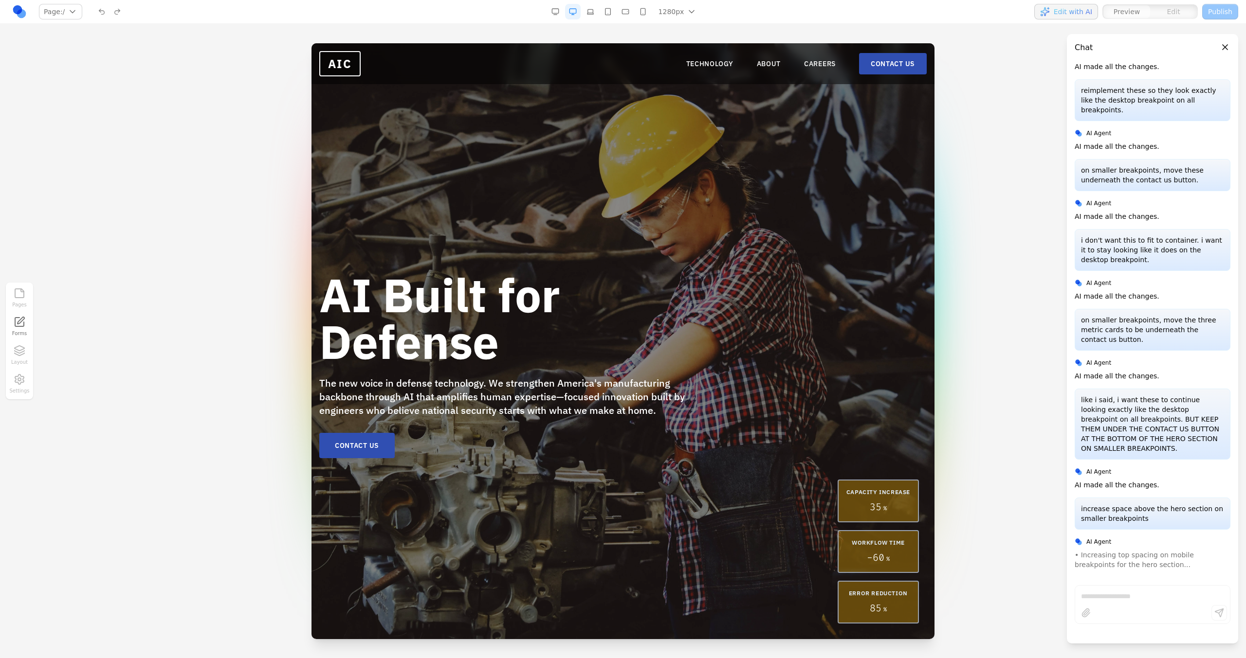
click at [618, 9] on button "button" at bounding box center [625, 12] width 16 height 16
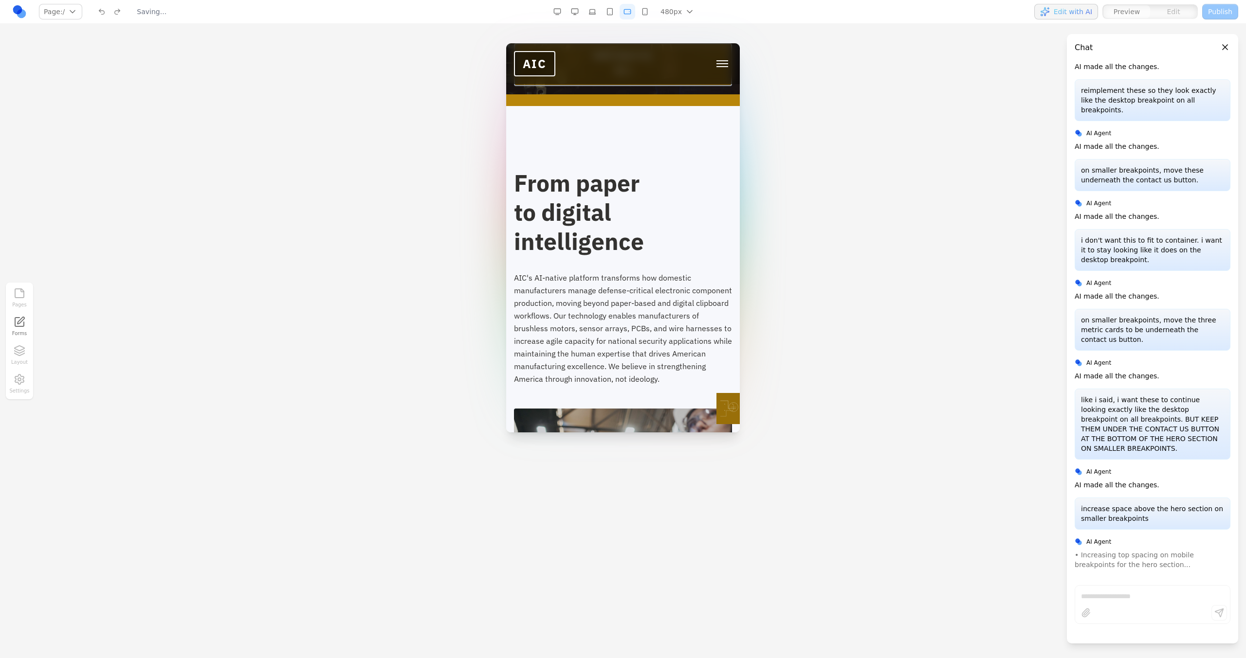
scroll to position [351, 0]
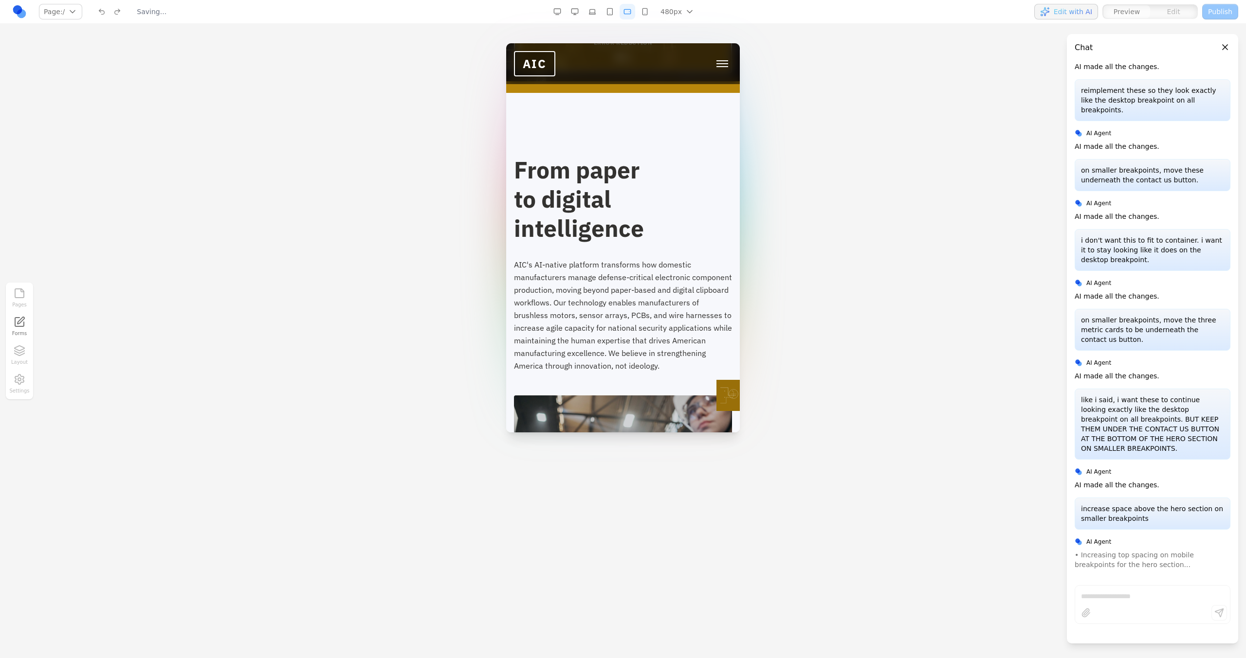
click at [609, 12] on button "button" at bounding box center [610, 12] width 16 height 16
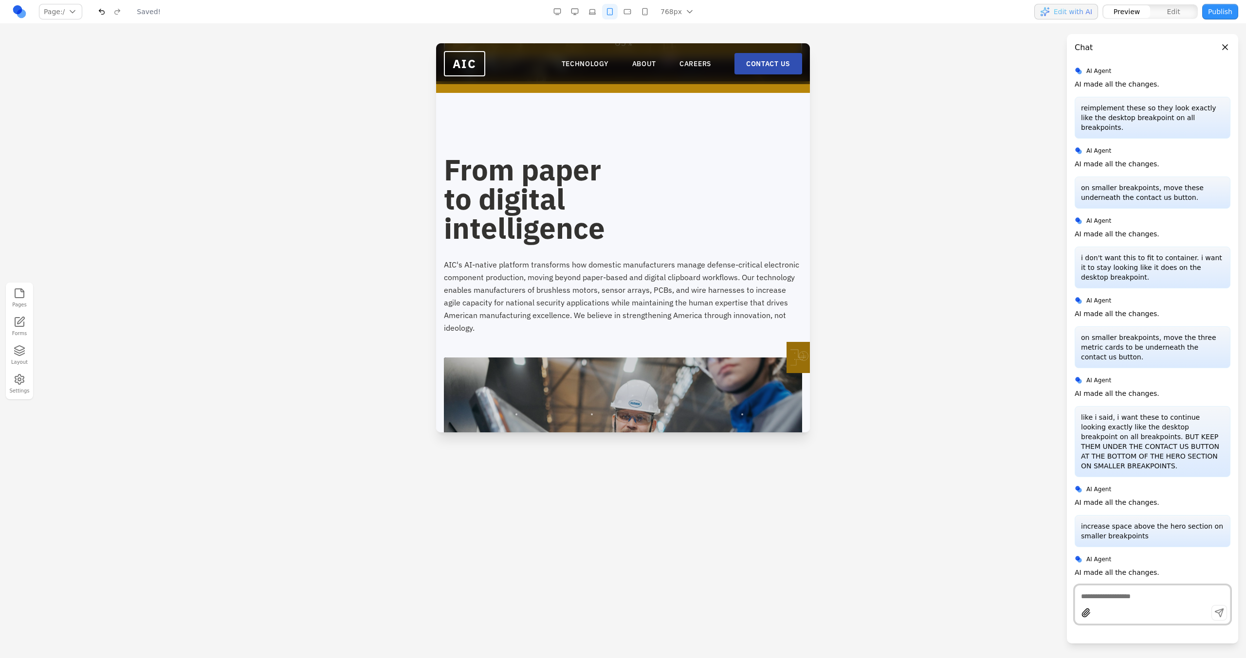
scroll to position [506, 0]
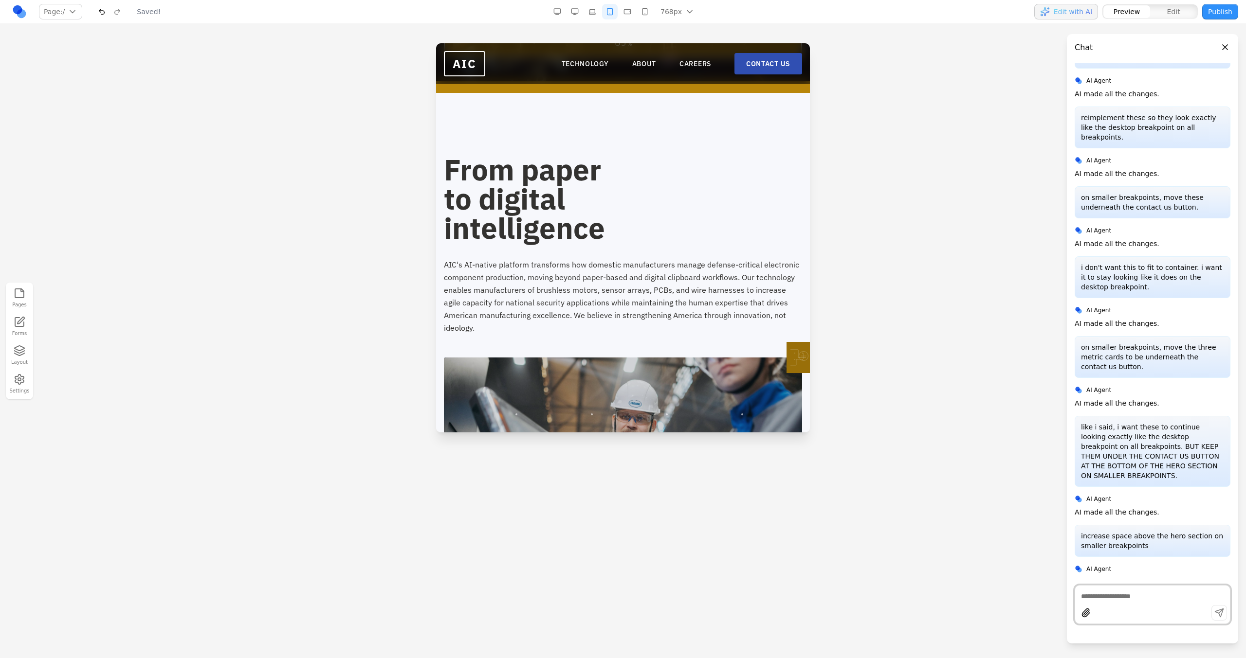
click at [591, 12] on button "button" at bounding box center [592, 12] width 16 height 16
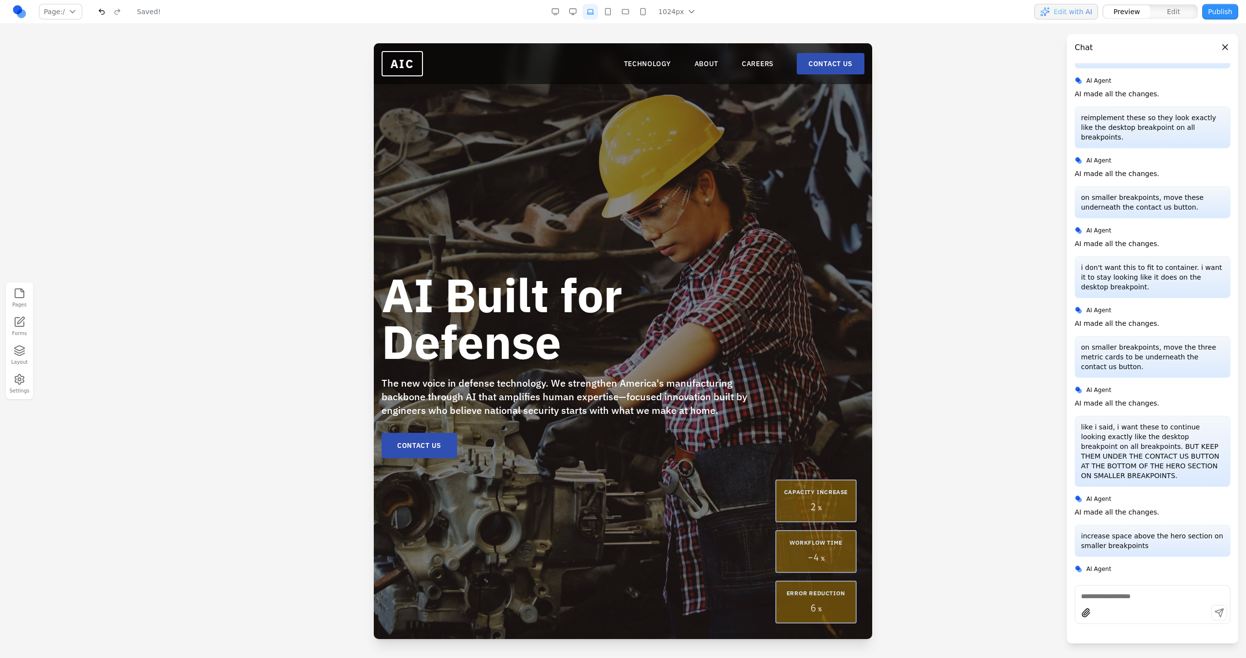
scroll to position [0, 0]
click at [612, 6] on button "button" at bounding box center [608, 12] width 16 height 16
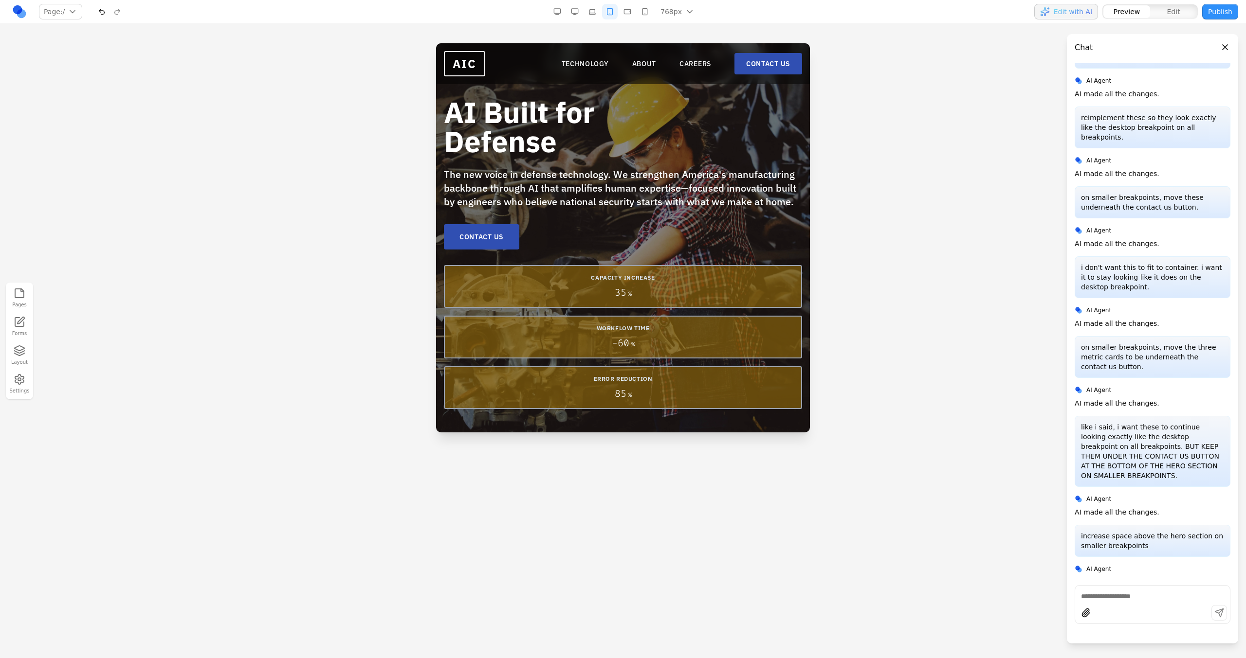
click at [587, 16] on button "button" at bounding box center [592, 12] width 16 height 16
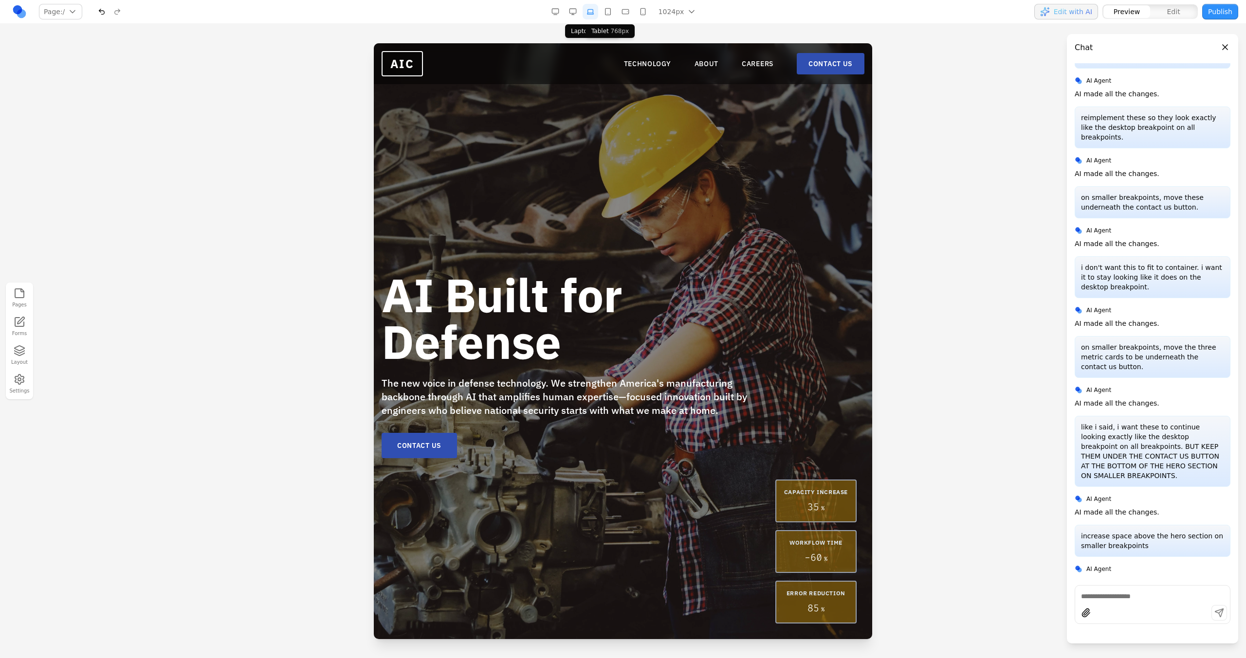
click at [610, 10] on button "button" at bounding box center [608, 12] width 16 height 16
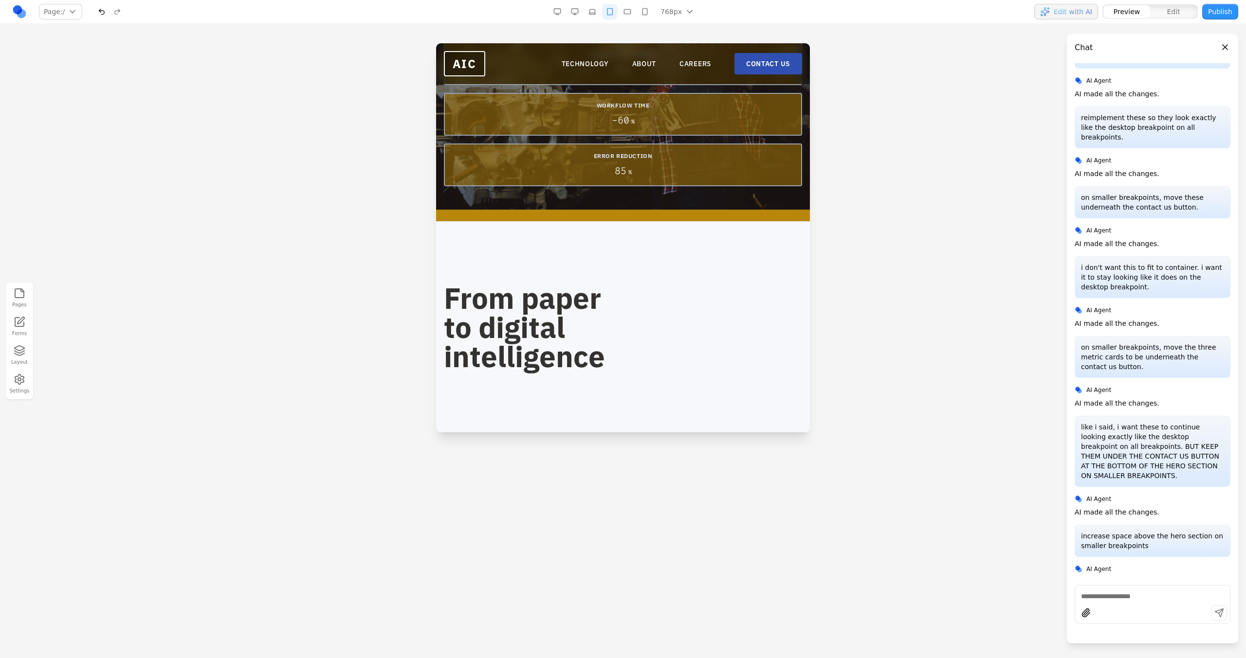
scroll to position [235, 0]
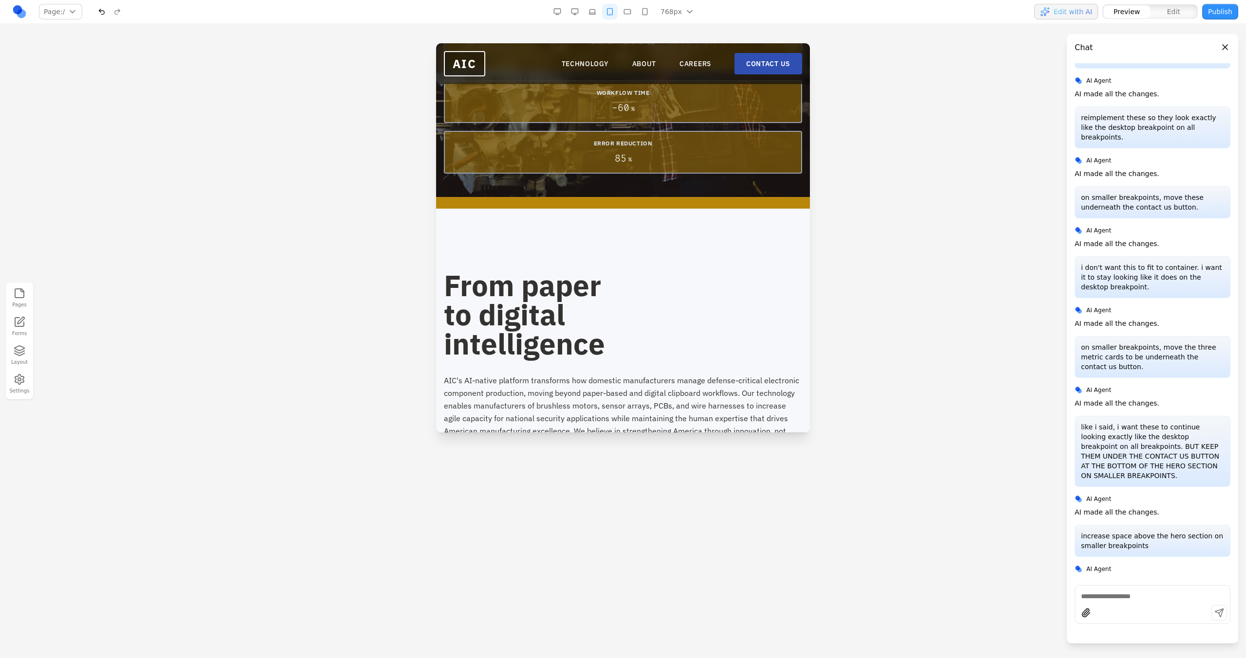
click at [587, 12] on button "button" at bounding box center [592, 12] width 16 height 16
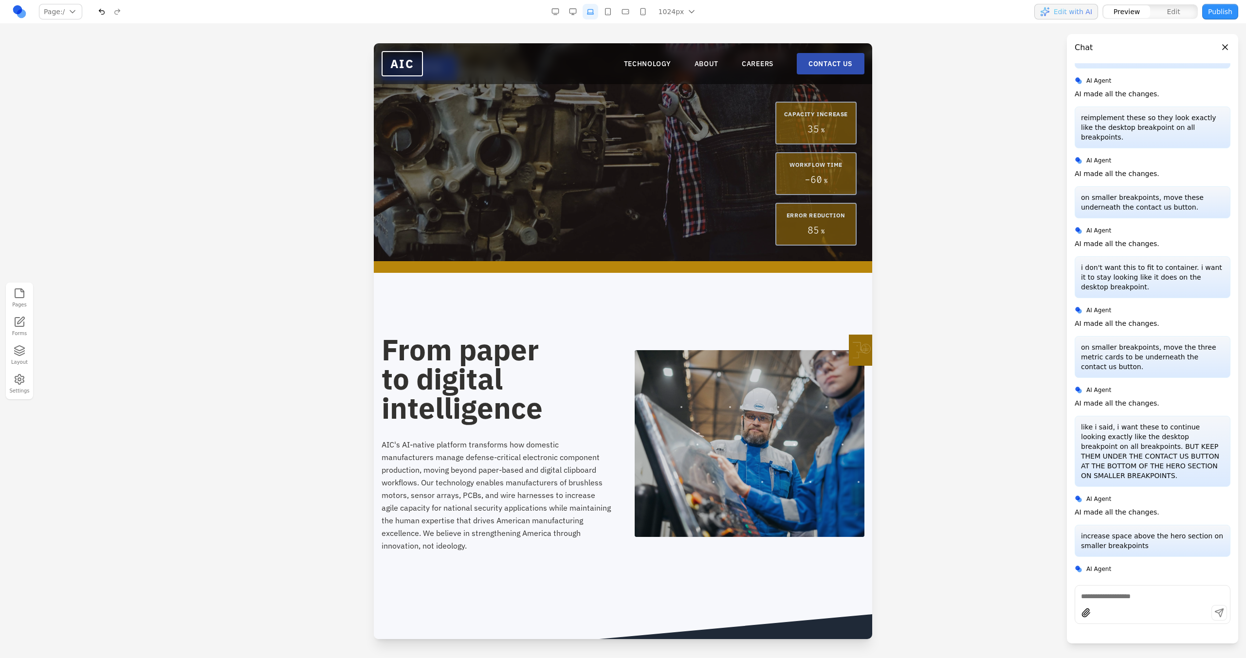
scroll to position [398, 0]
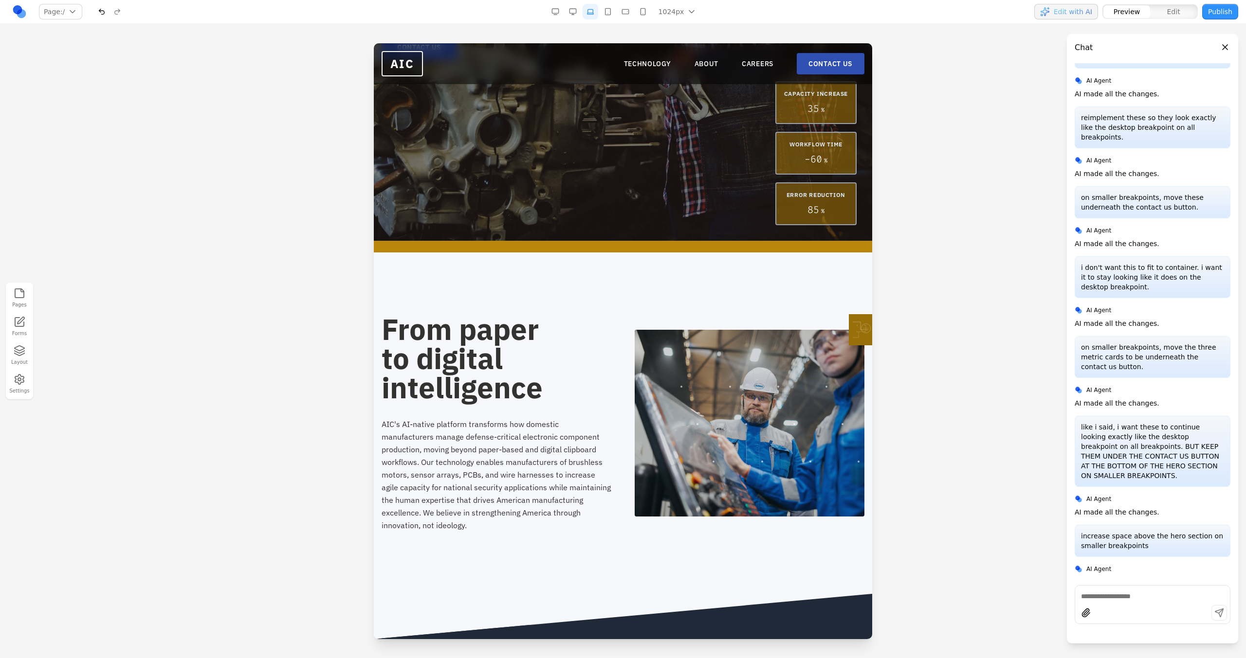
click at [611, 14] on button "button" at bounding box center [608, 12] width 16 height 16
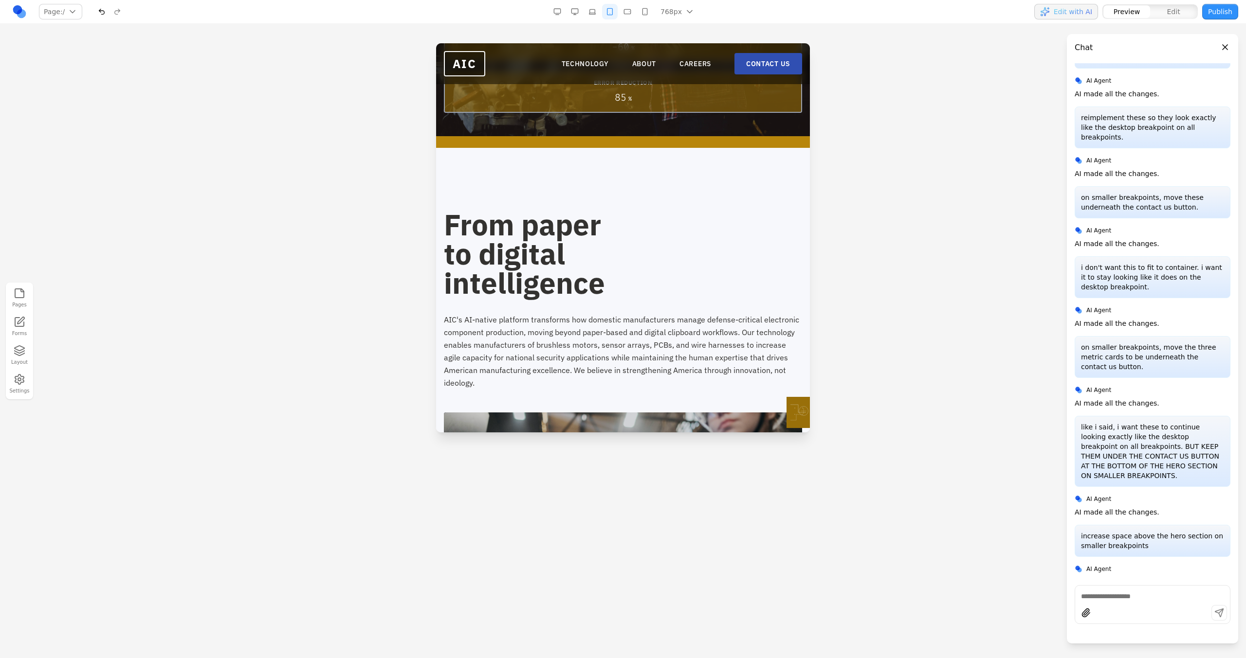
scroll to position [0, 0]
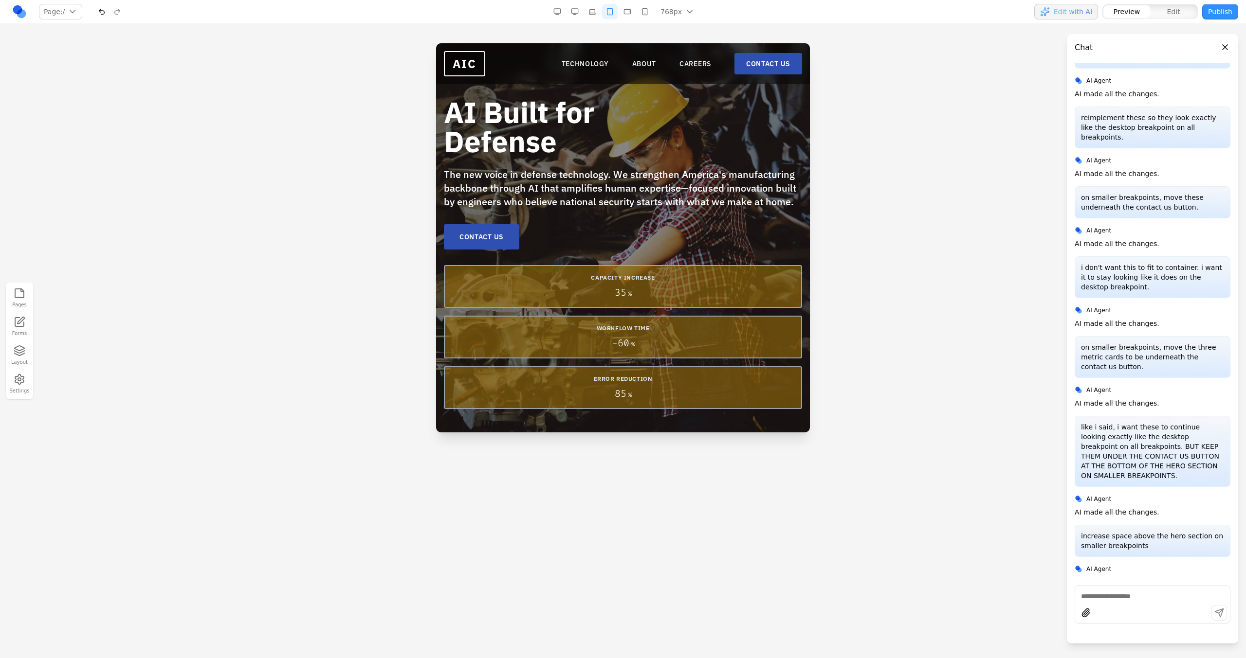
click at [628, 11] on button "button" at bounding box center [627, 12] width 16 height 16
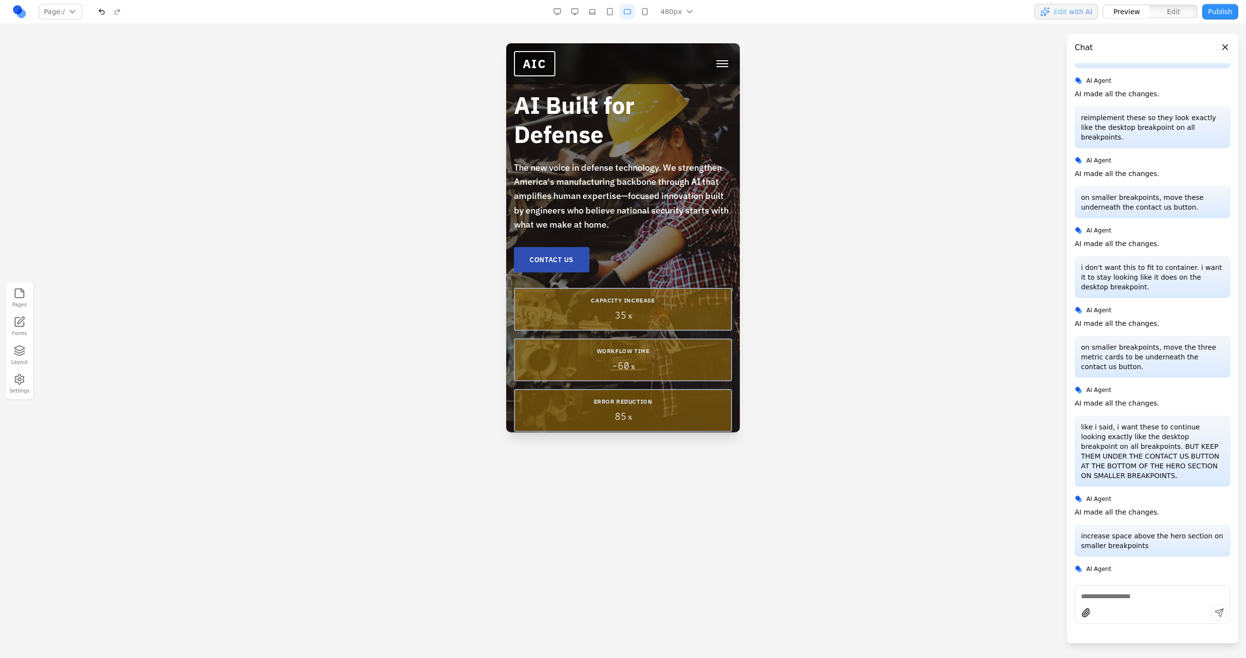
click at [643, 11] on button "button" at bounding box center [645, 12] width 16 height 16
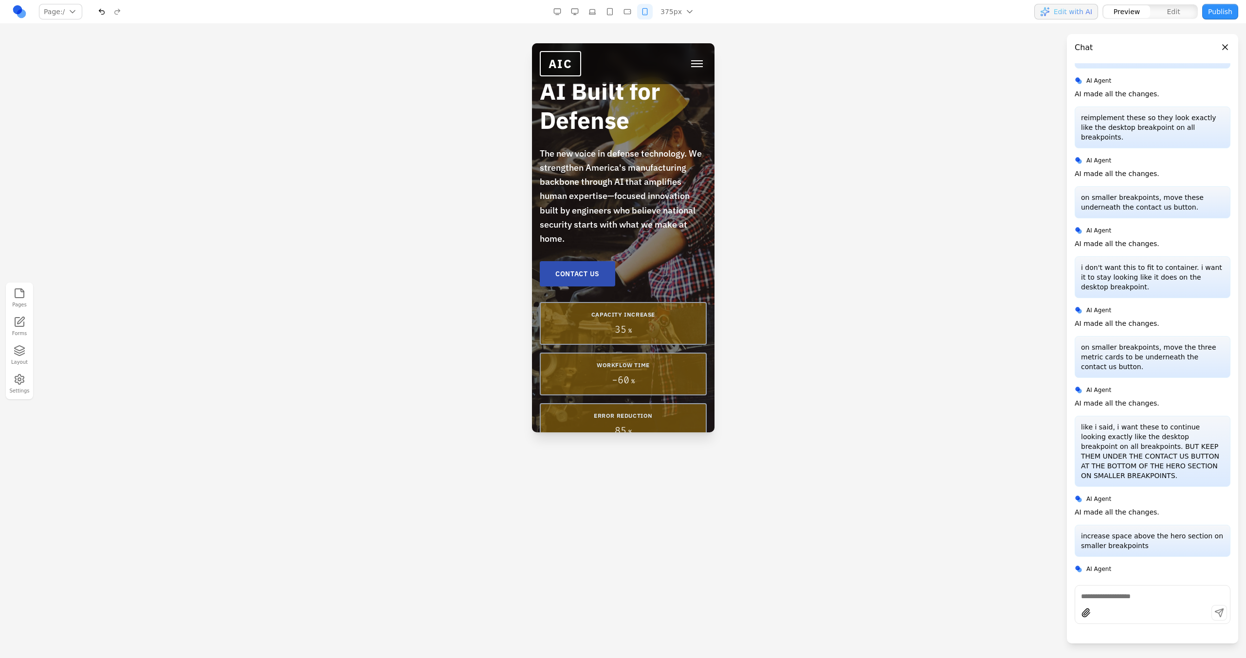
click at [630, 11] on button "button" at bounding box center [627, 12] width 16 height 16
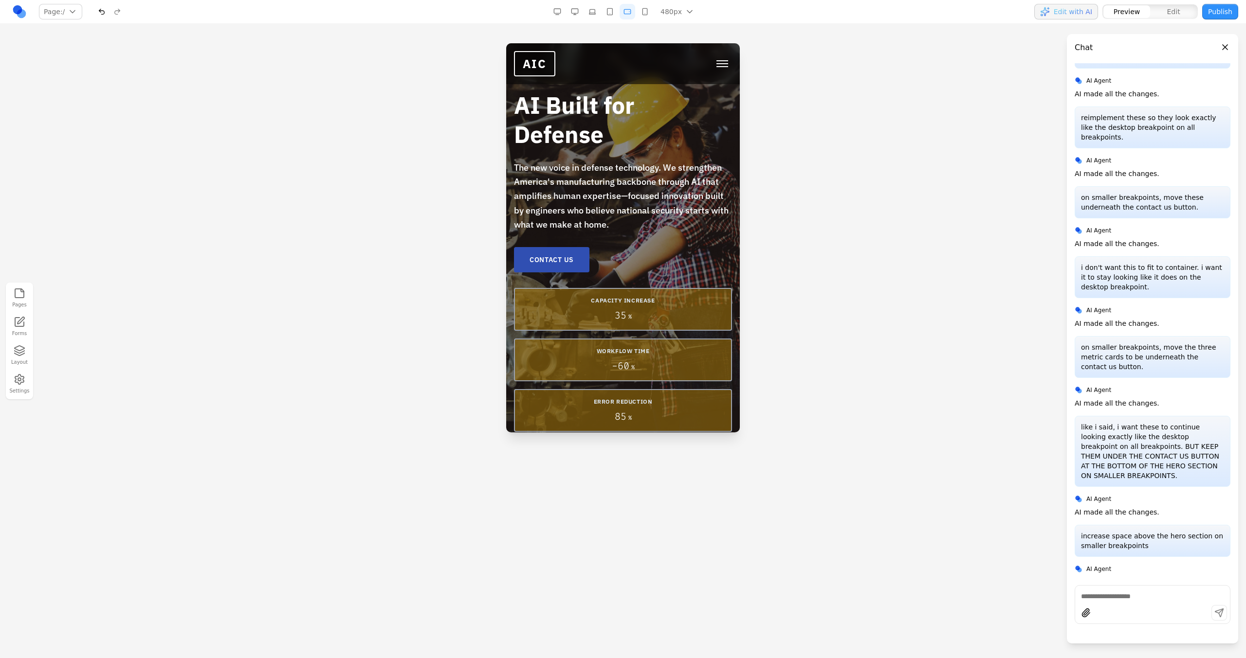
click at [617, 11] on button "button" at bounding box center [610, 12] width 16 height 16
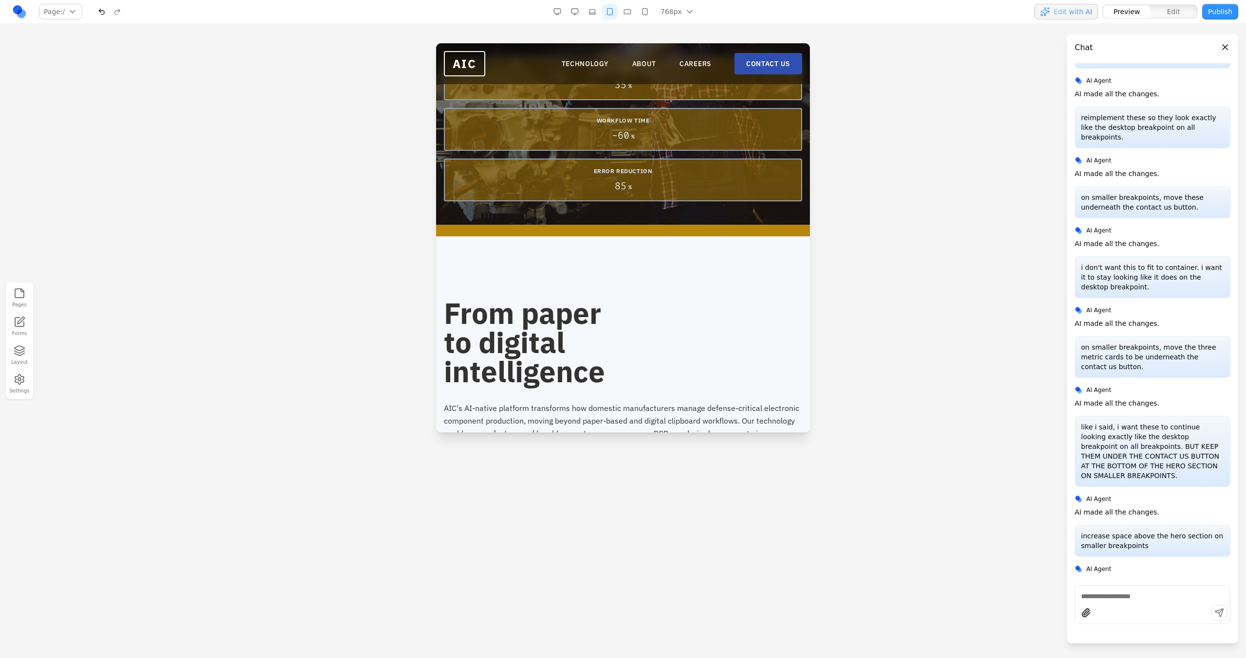
scroll to position [210, 0]
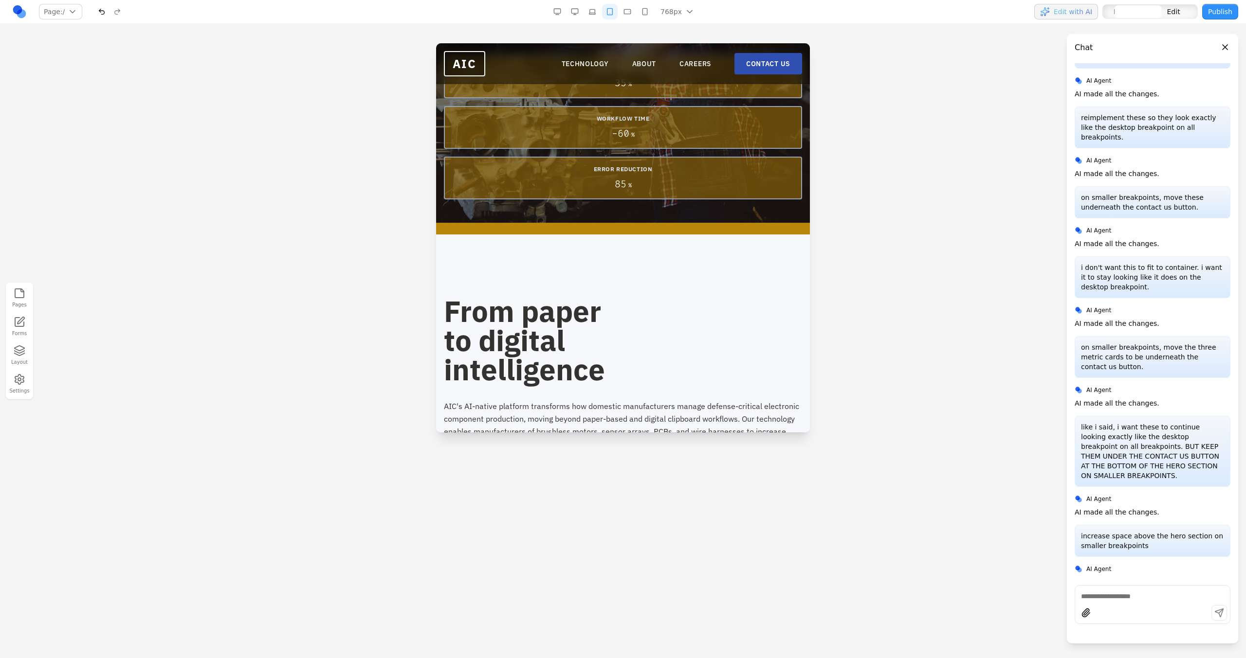
click at [553, 271] on div "From paper to digital intelligence AIC's AI-native platform transforms how dome…" at bounding box center [623, 492] width 374 height 514
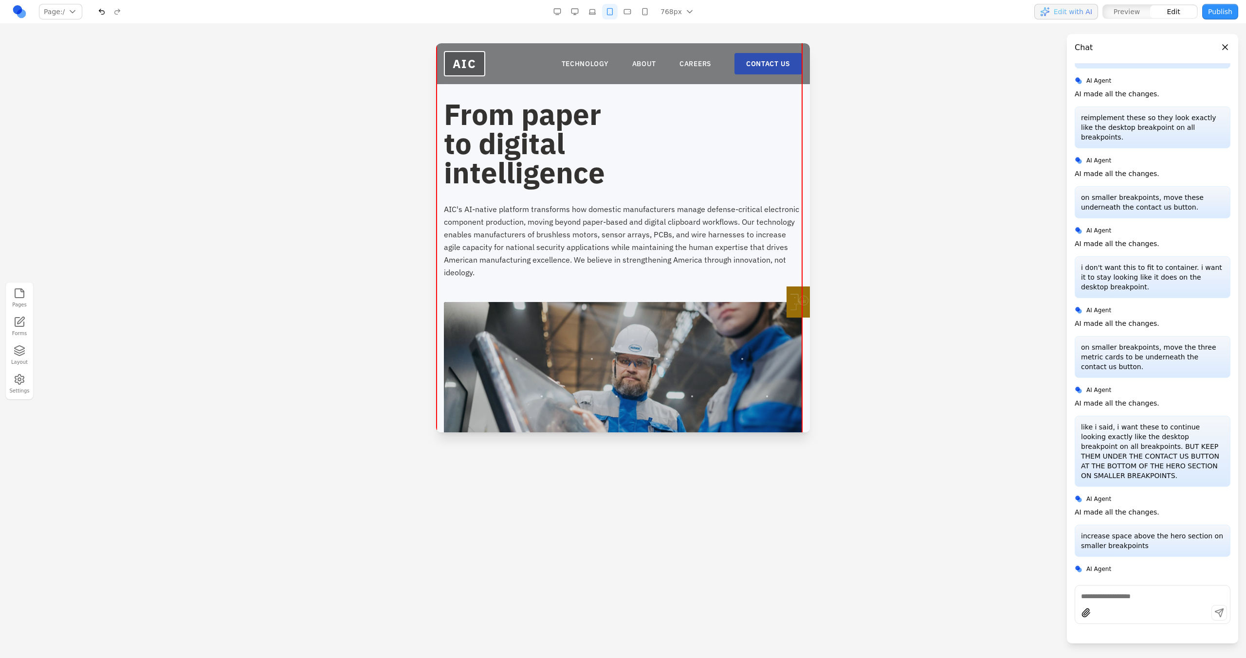
scroll to position [618, 0]
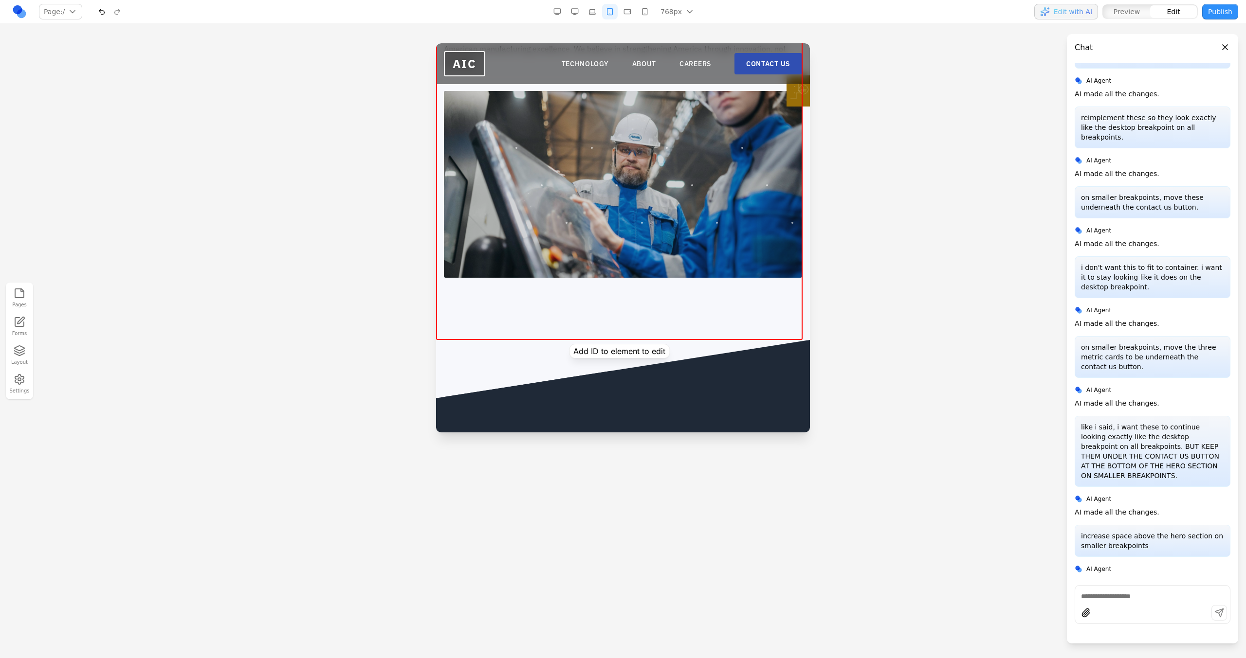
click at [597, 337] on div "From paper to digital intelligence AIC's AI-native platform transforms how dome…" at bounding box center [623, 83] width 374 height 514
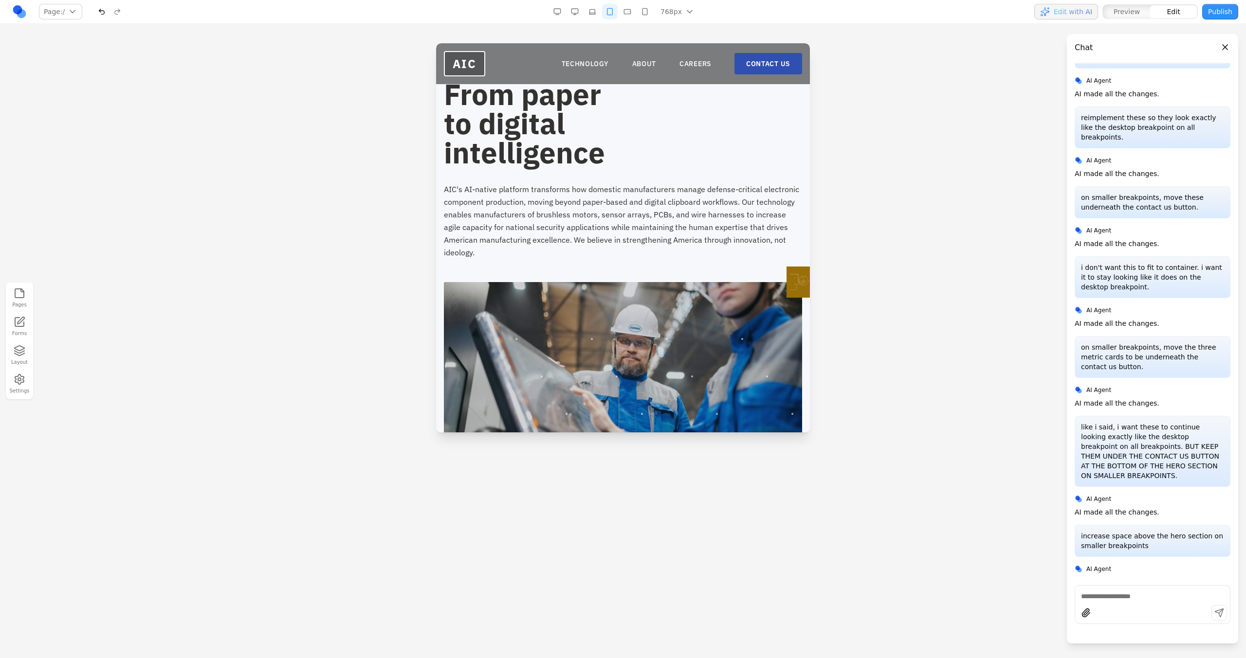
scroll to position [347, 0]
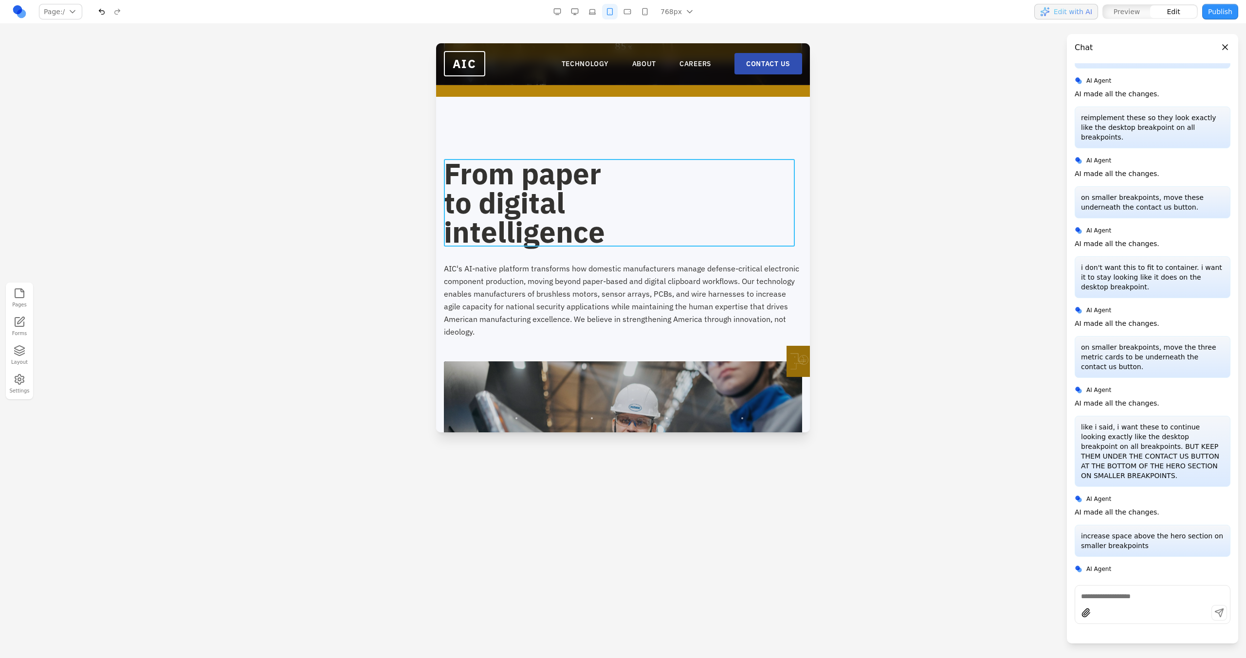
click at [575, 194] on h2 "From paper to digital intelligence" at bounding box center [623, 203] width 358 height 88
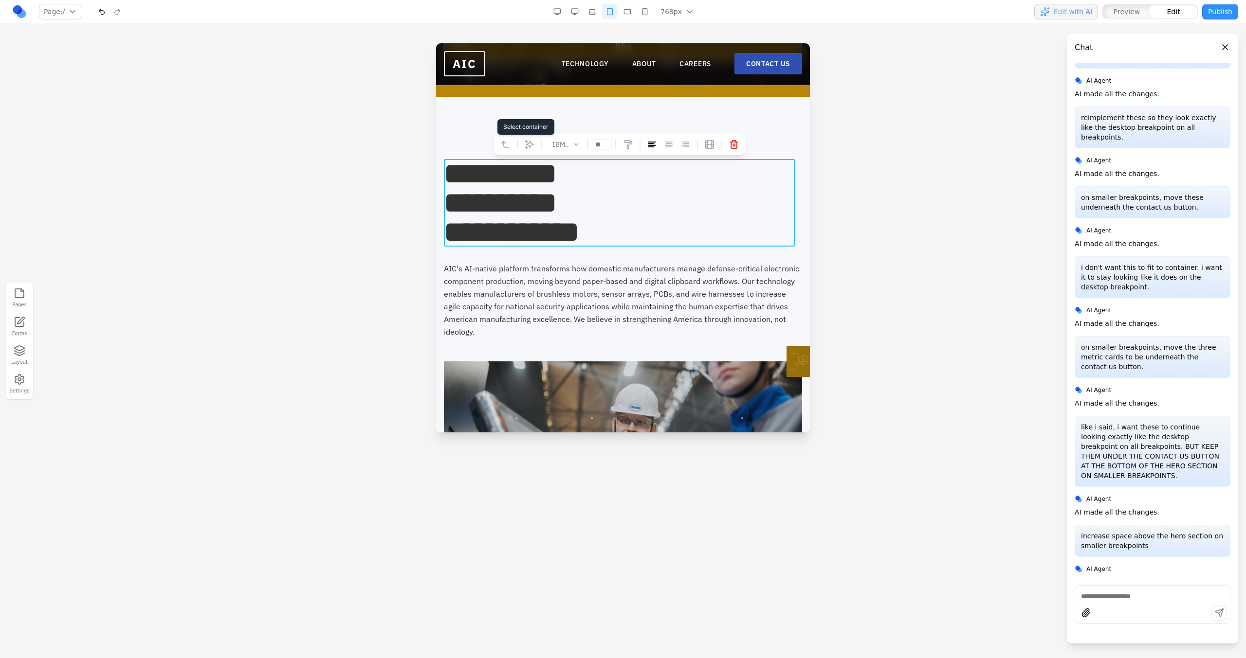
click at [510, 148] on button at bounding box center [505, 145] width 16 height 16
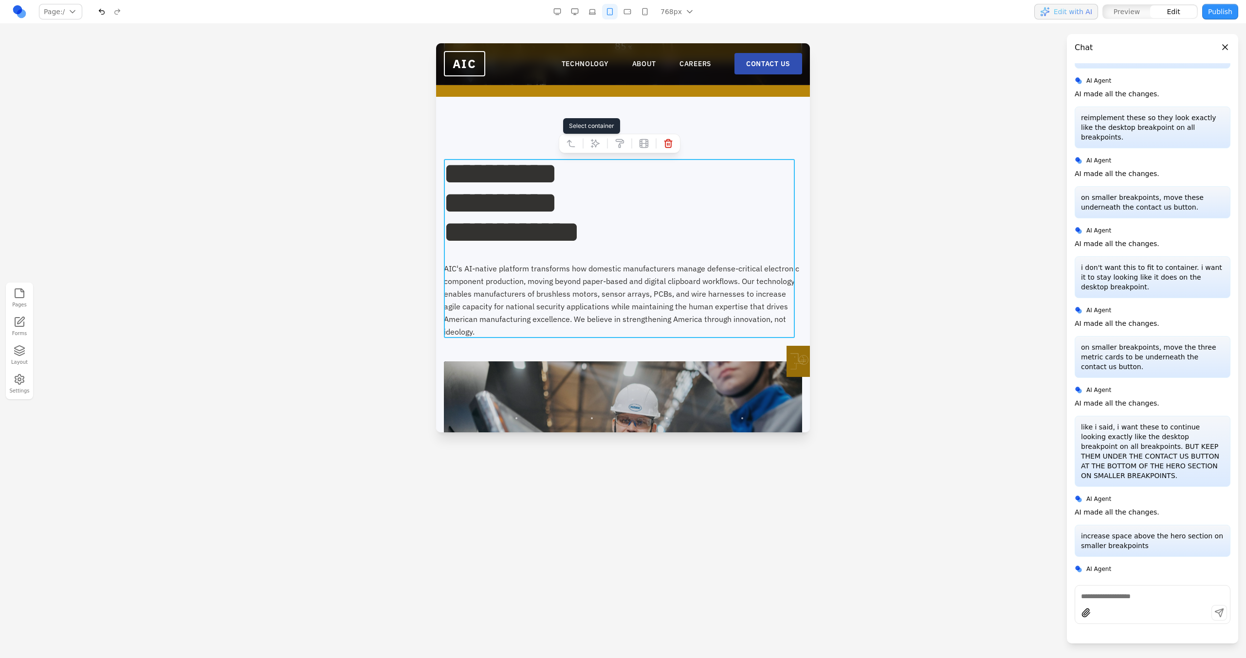
click at [572, 143] on icon at bounding box center [571, 144] width 10 height 10
click at [597, 142] on icon at bounding box center [595, 144] width 10 height 10
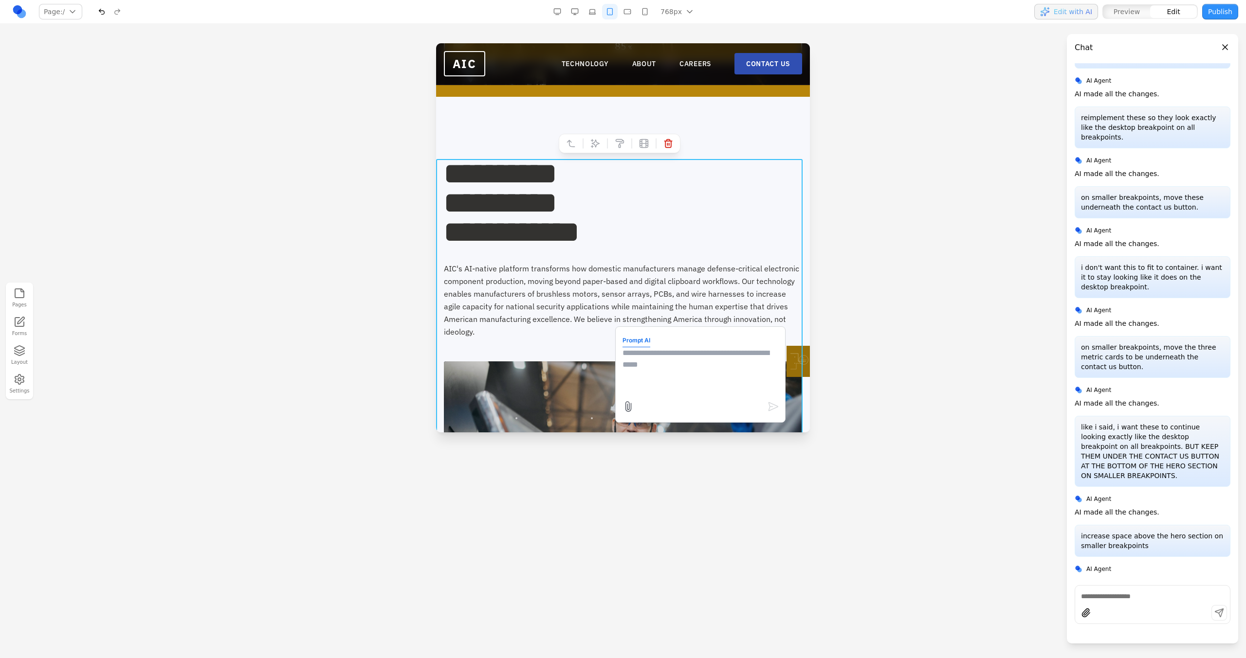
click at [651, 352] on textarea at bounding box center [700, 371] width 156 height 49
type textarea "**********"
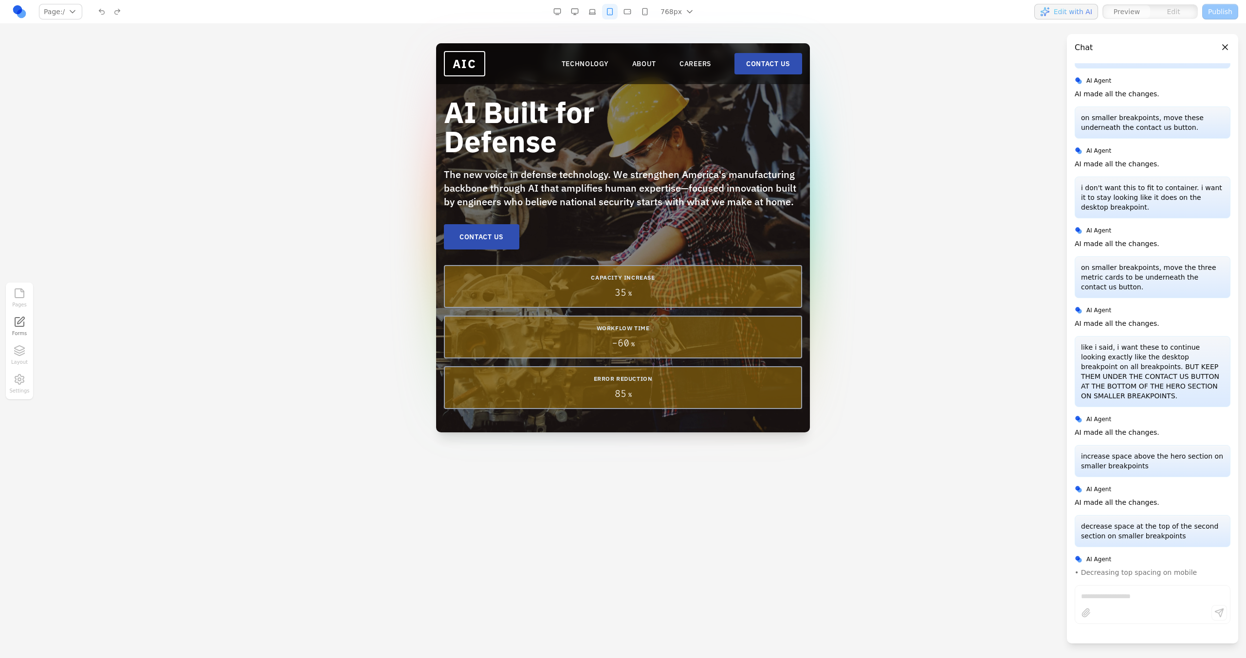
scroll to position [603, 0]
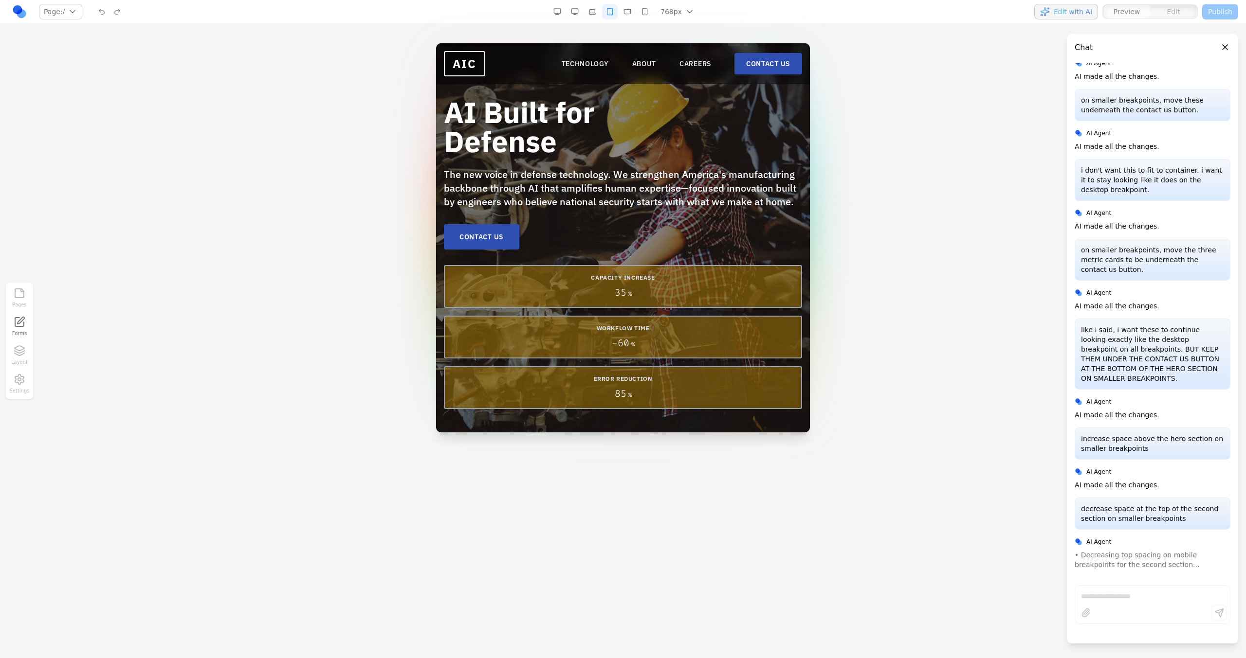
click at [596, 14] on button "button" at bounding box center [592, 12] width 16 height 16
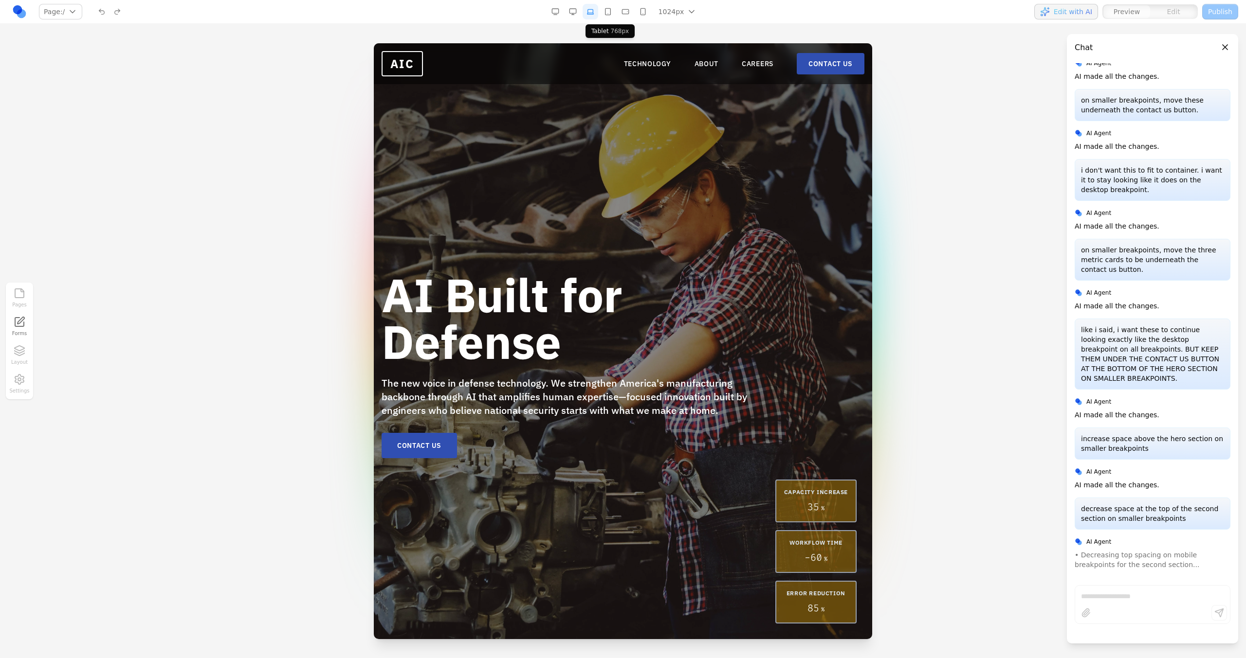
click at [607, 14] on button "button" at bounding box center [608, 12] width 16 height 16
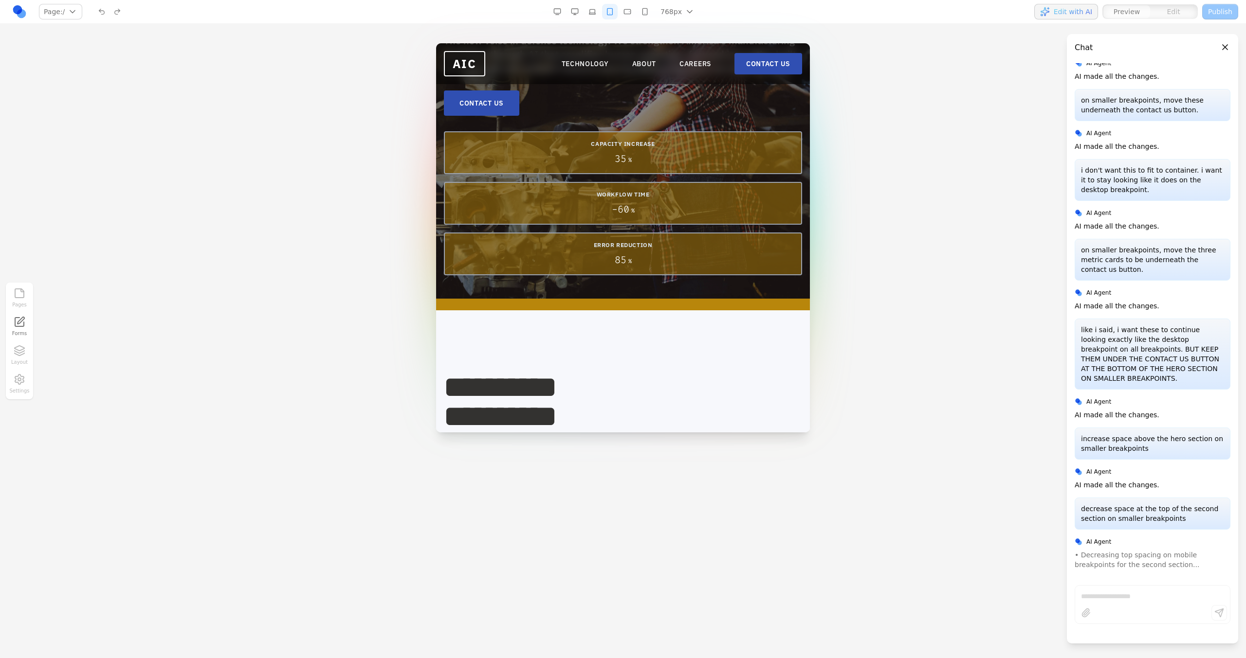
scroll to position [0, 0]
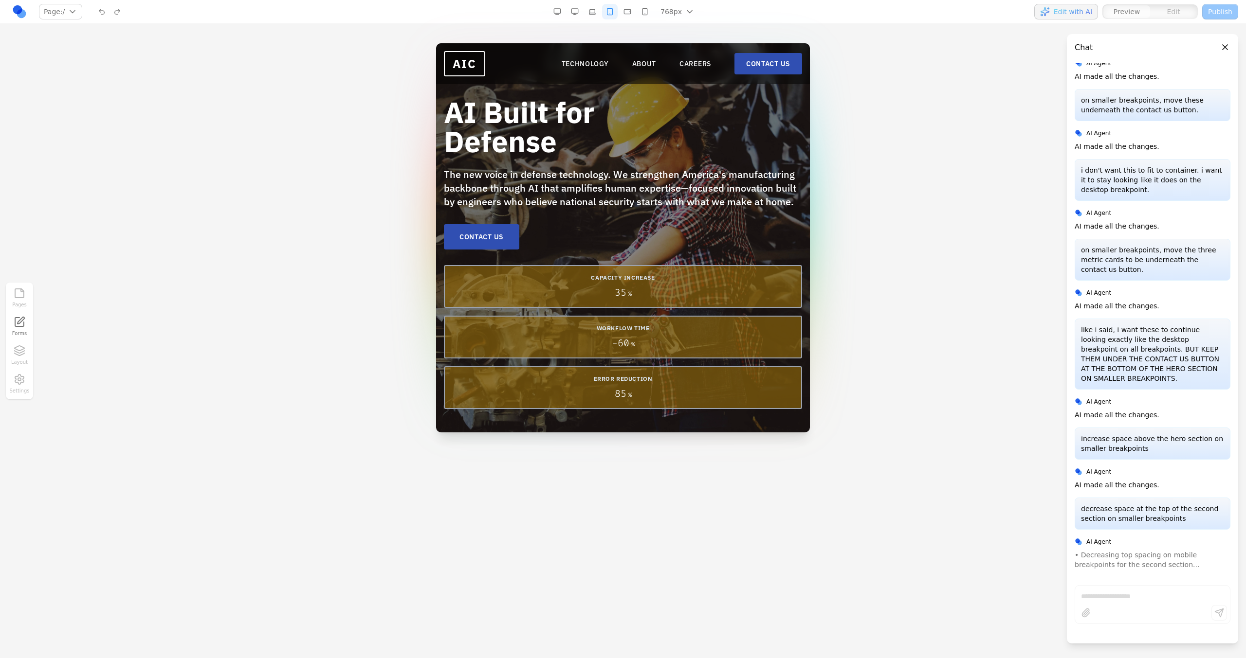
click at [576, 2] on nav "Page: / / /technology /about /careers /contact Manage pages 768px 1536px 1280px…" at bounding box center [623, 12] width 1246 height 24
click at [576, 22] on nav "Page: / / /technology /about /careers /contact Manage pages 768px 1536px 1280px…" at bounding box center [623, 12] width 1246 height 24
click at [579, 7] on button "button" at bounding box center [575, 12] width 16 height 16
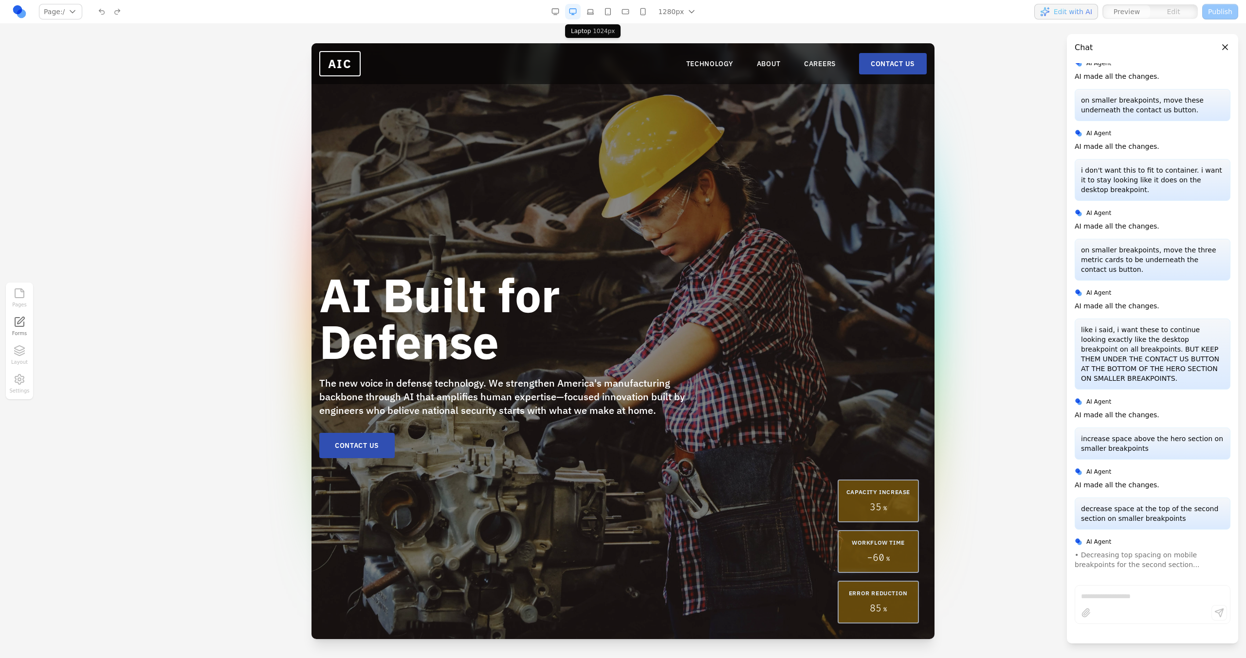
click at [591, 12] on button "button" at bounding box center [590, 12] width 16 height 16
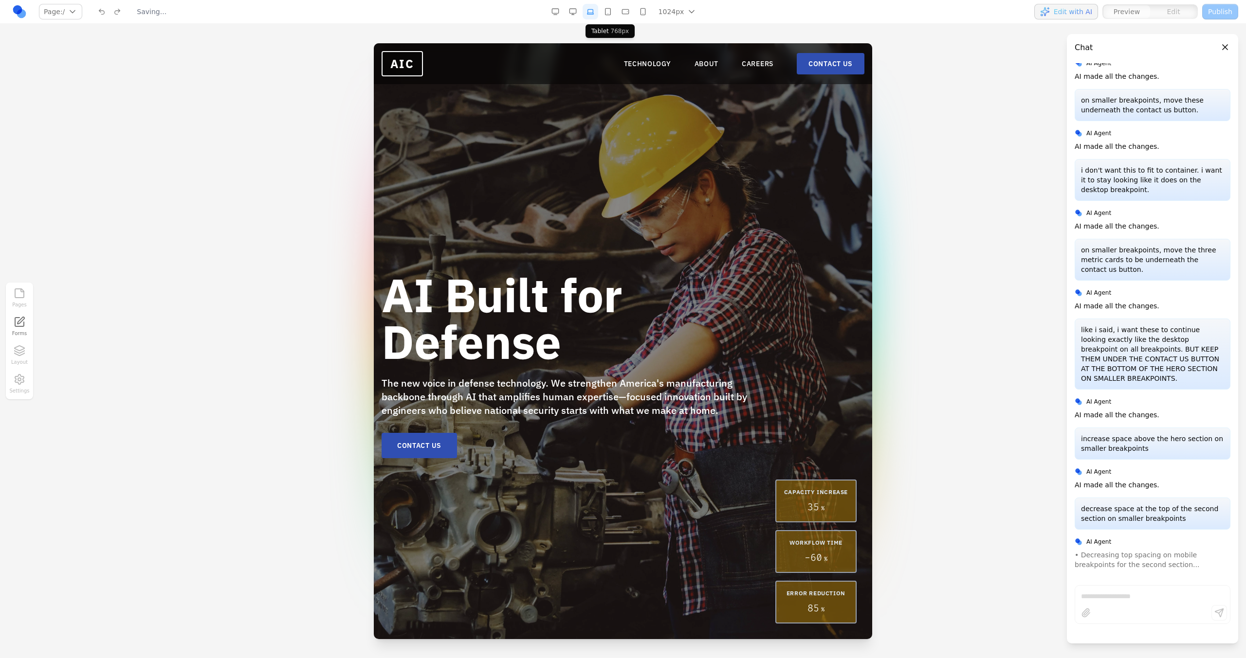
click at [606, 13] on button "button" at bounding box center [608, 12] width 16 height 16
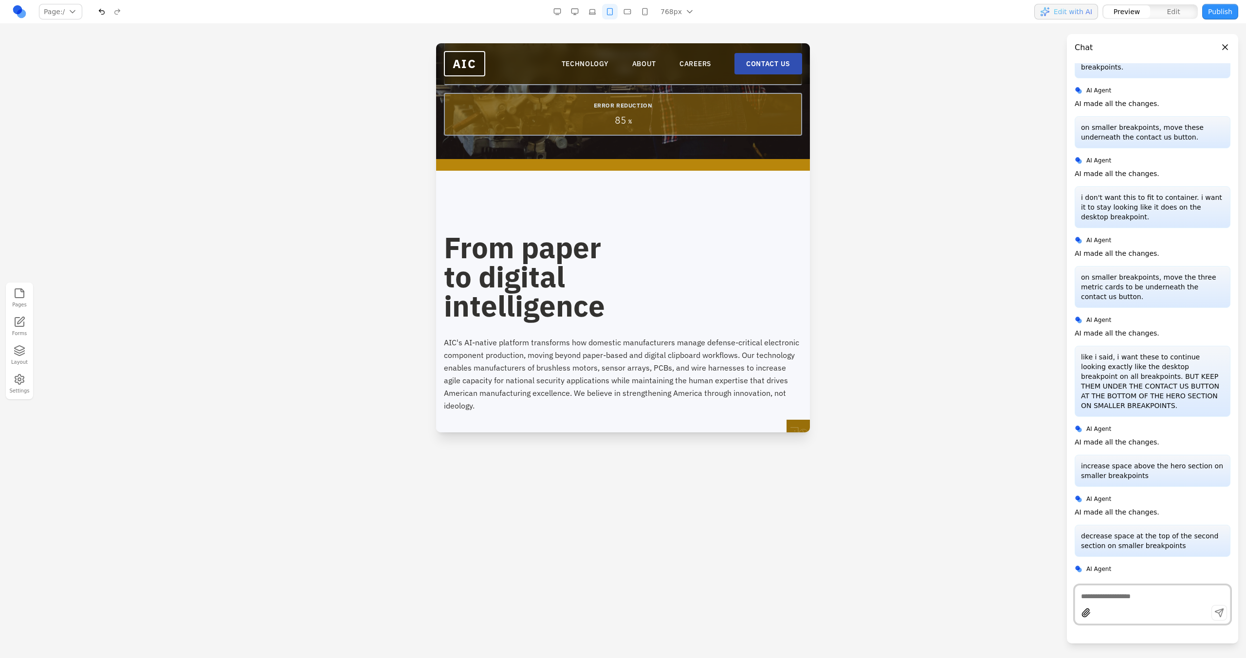
scroll to position [217, 0]
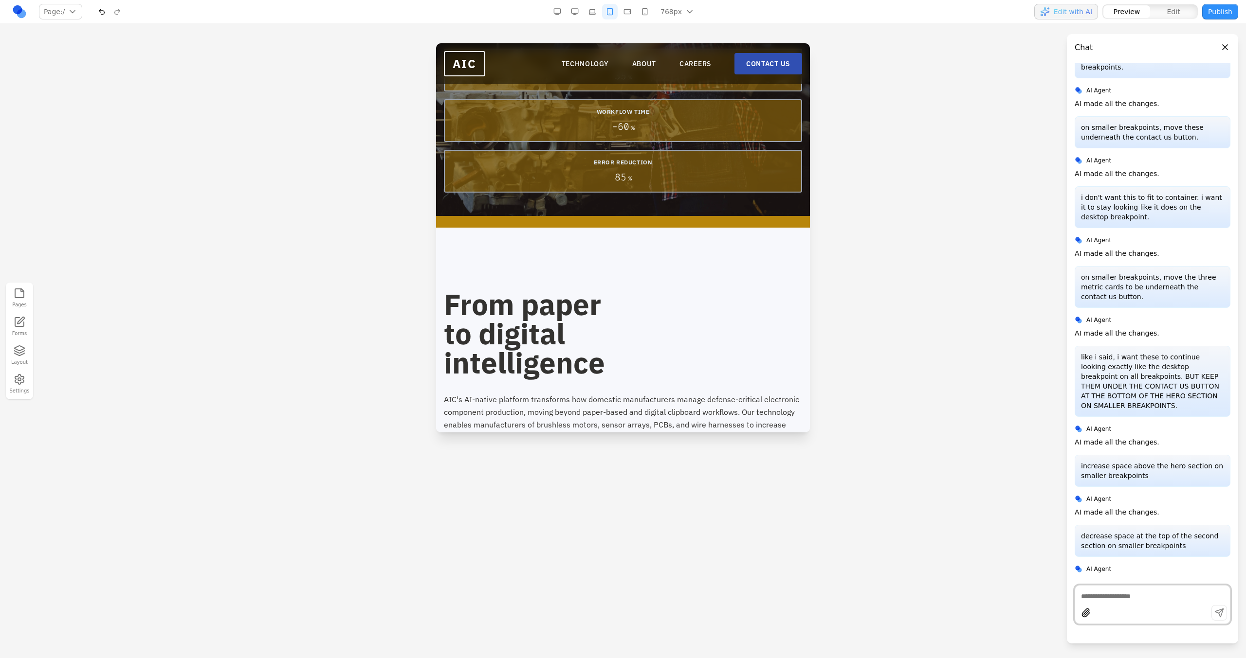
click at [628, 10] on button "button" at bounding box center [627, 12] width 16 height 16
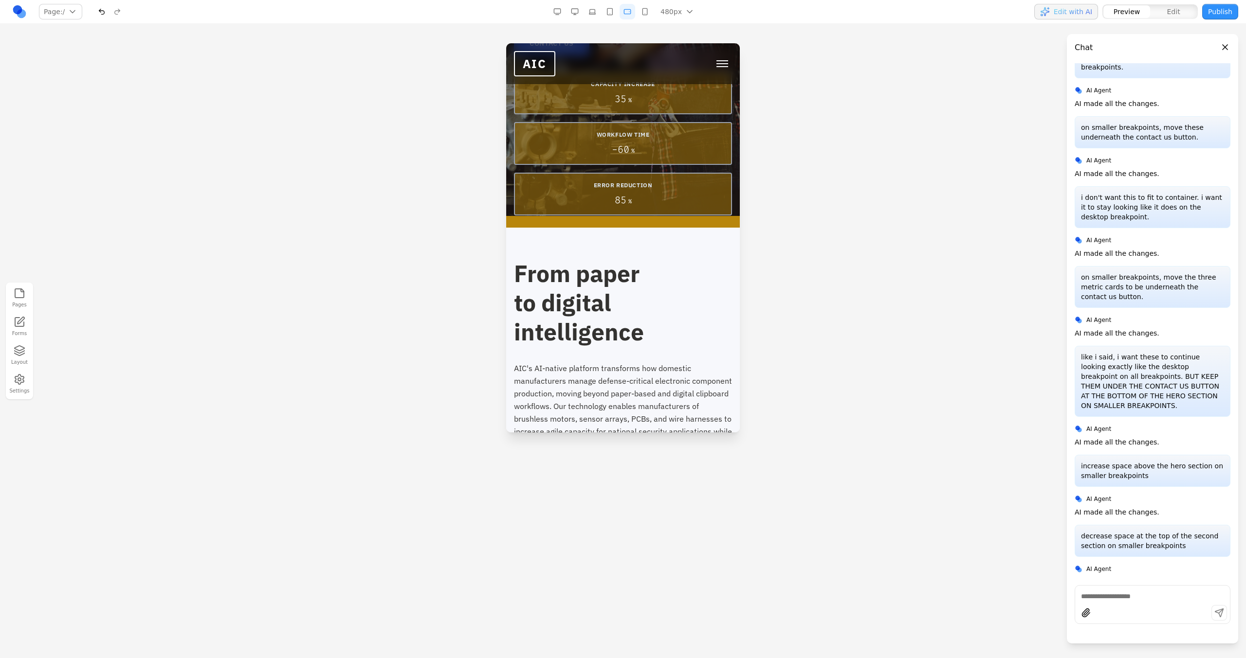
click at [643, 12] on button "button" at bounding box center [645, 12] width 16 height 16
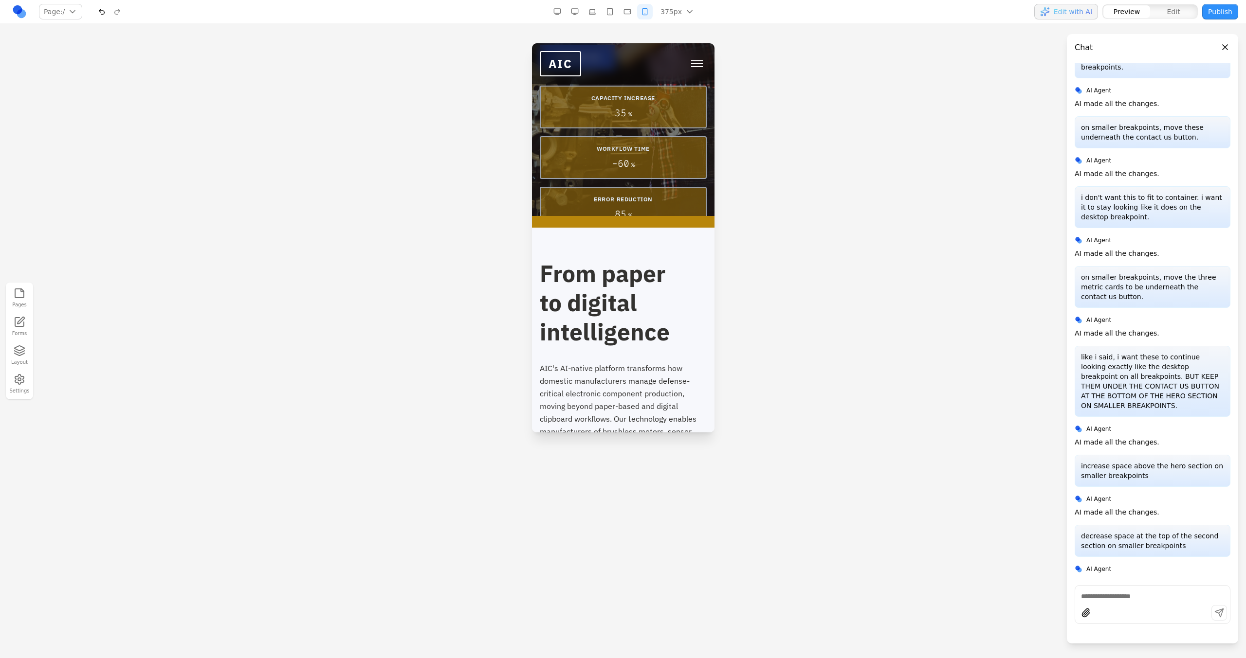
click at [613, 15] on button "button" at bounding box center [610, 12] width 16 height 16
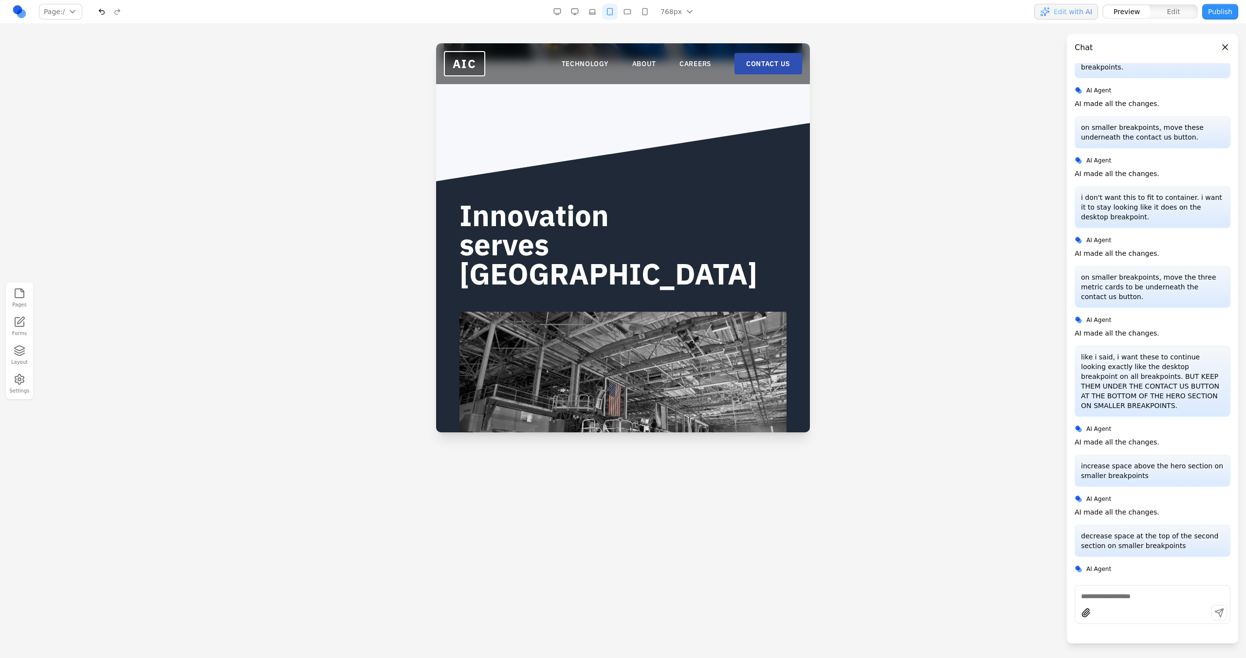
scroll to position [839, 0]
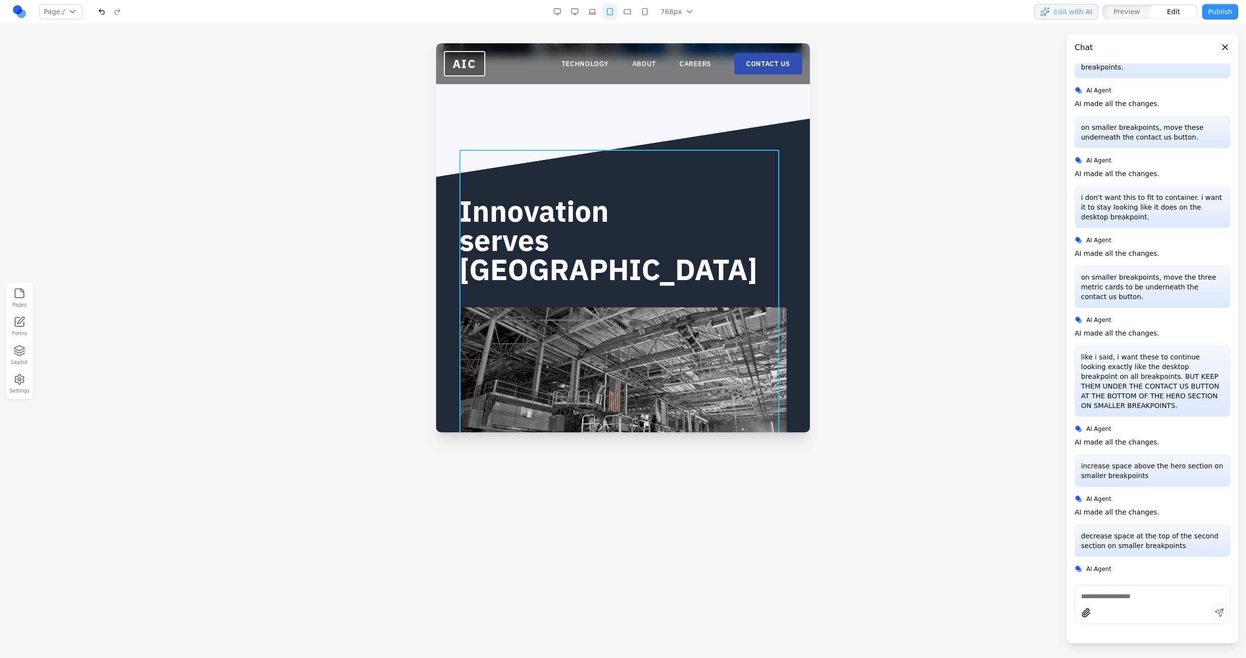
click at [584, 186] on div "Innovation serves America" at bounding box center [622, 306] width 327 height 313
click at [597, 135] on icon at bounding box center [595, 134] width 10 height 10
click at [421, 241] on div at bounding box center [623, 350] width 1246 height 615
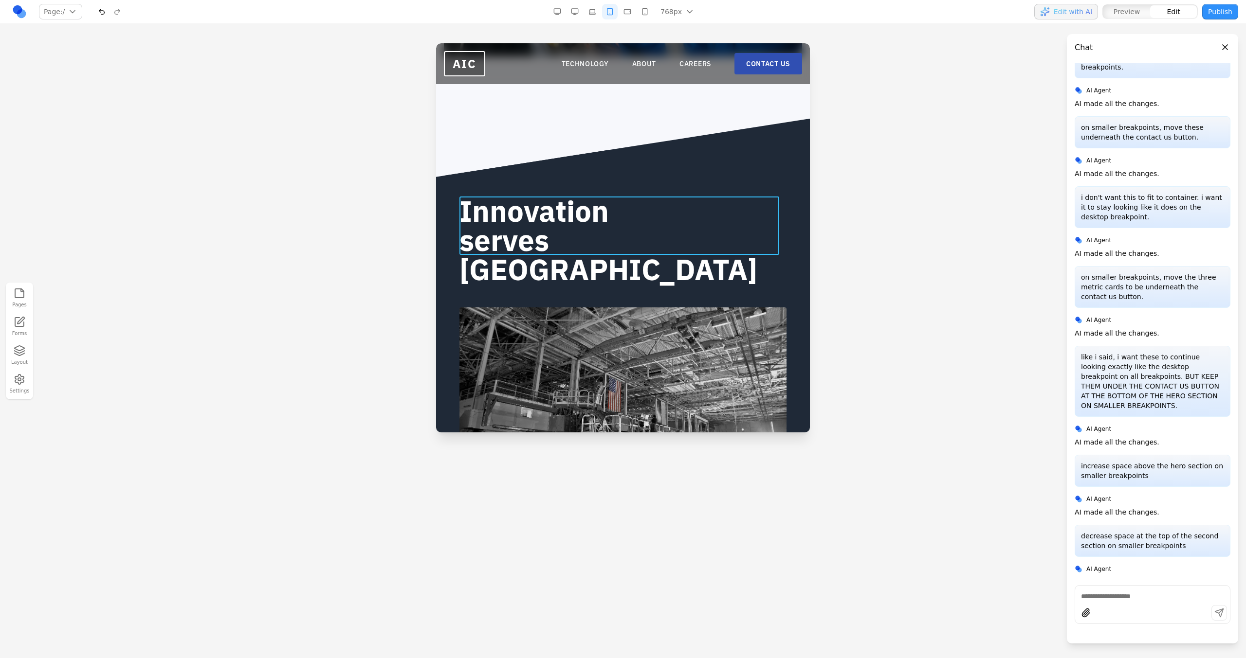
click at [512, 237] on h2 "Innovation serves America" at bounding box center [622, 241] width 327 height 88
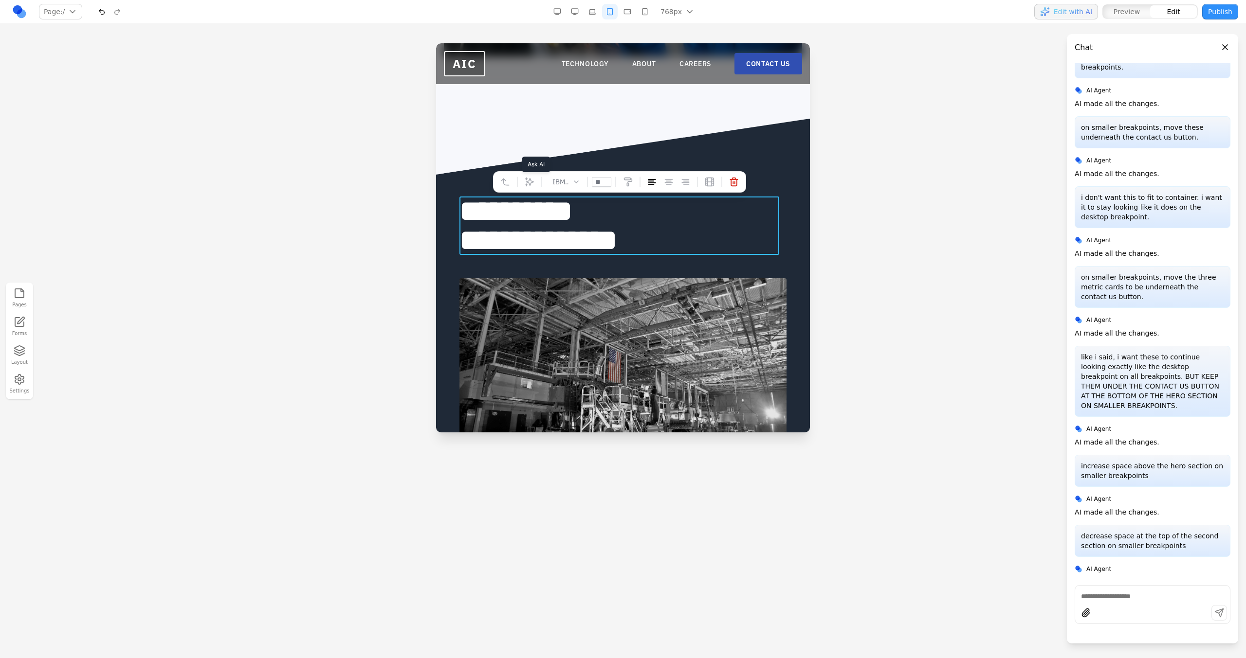
click at [455, 192] on div "**********" at bounding box center [623, 468] width 358 height 636
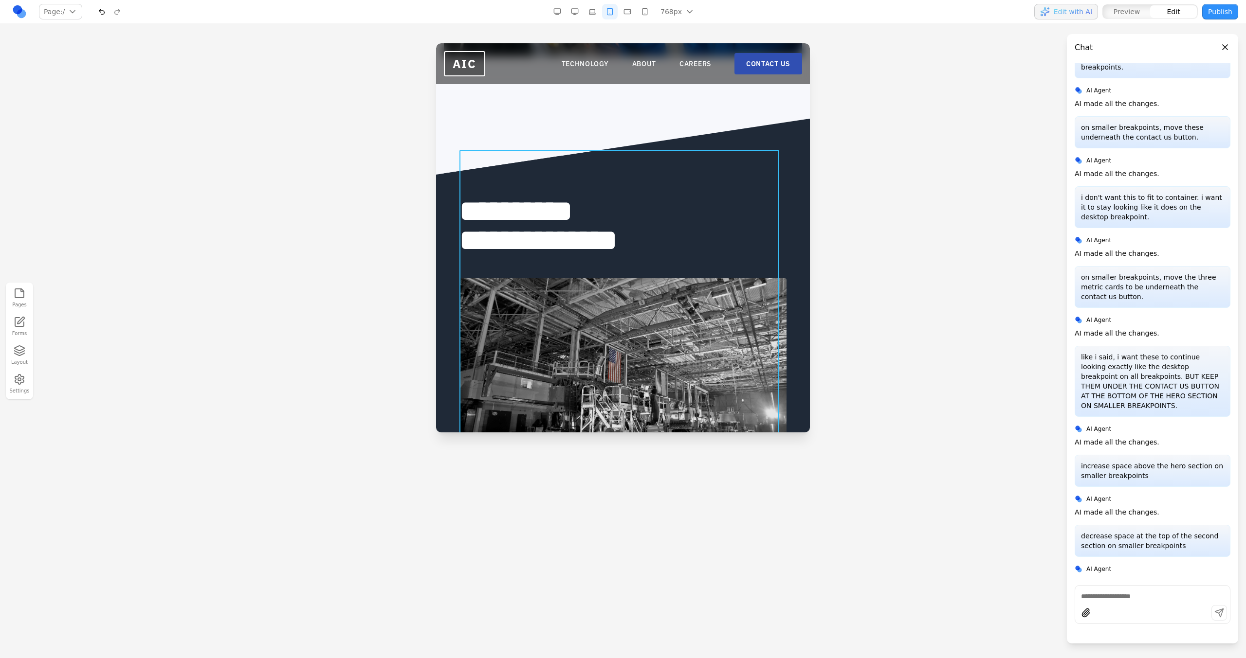
click at [500, 180] on div "**********" at bounding box center [622, 292] width 327 height 284
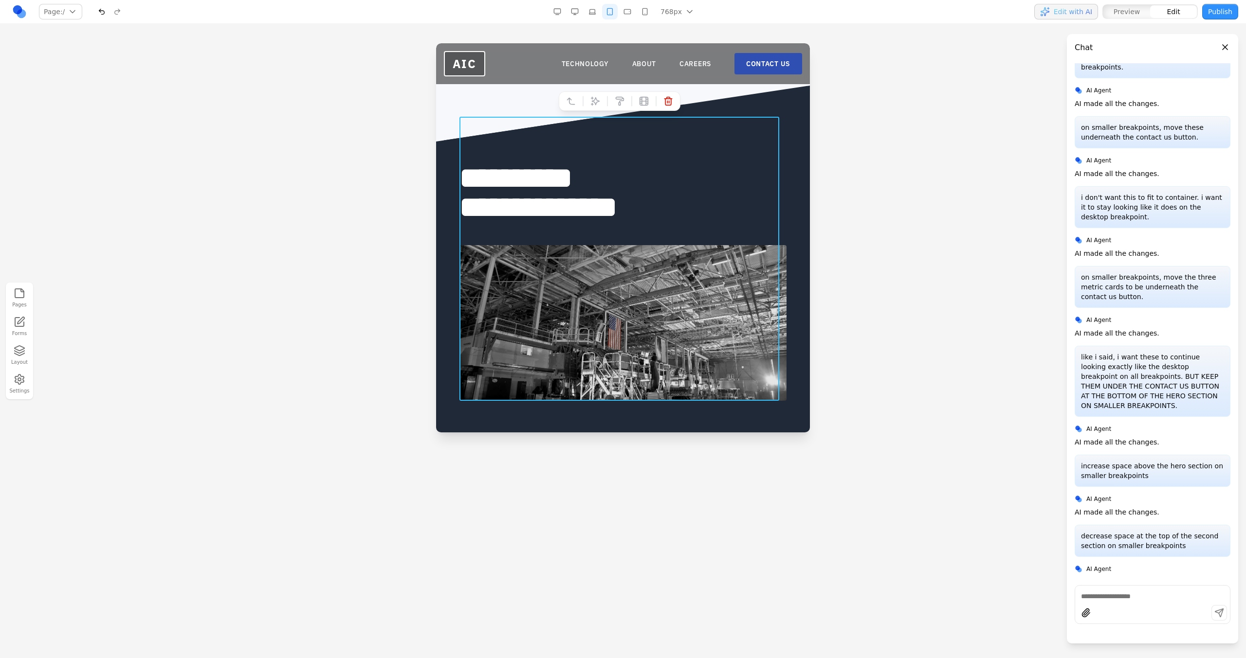
scroll to position [811, 0]
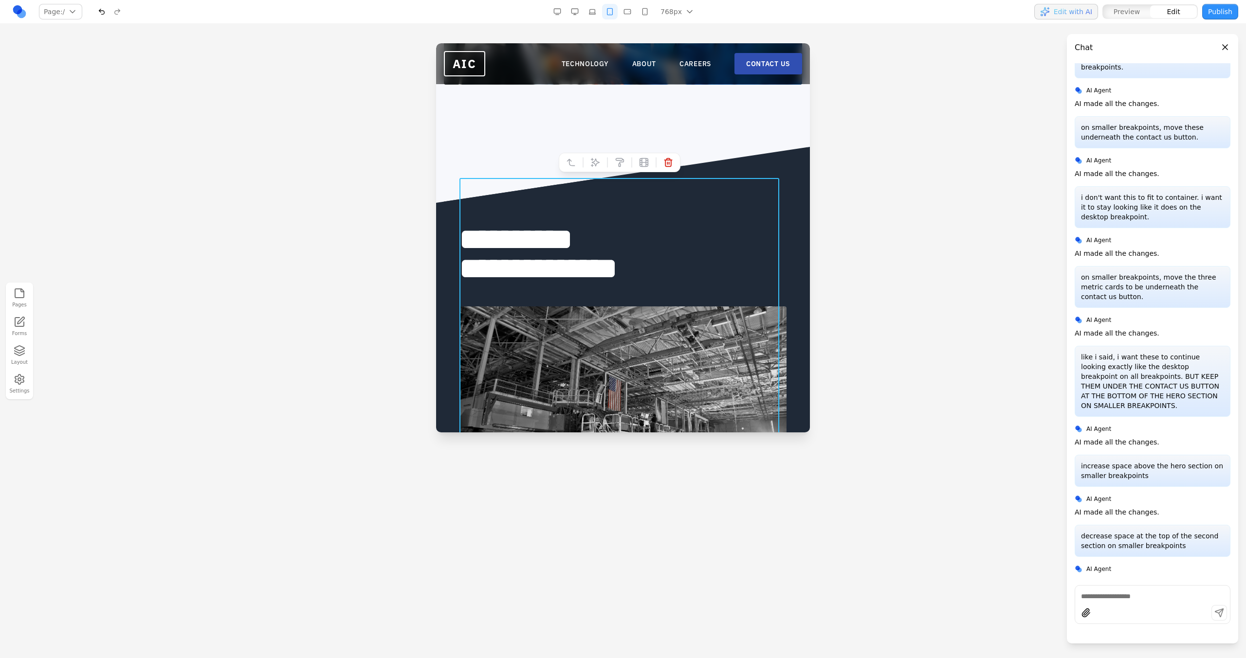
click at [591, 159] on icon at bounding box center [595, 163] width 8 height 8
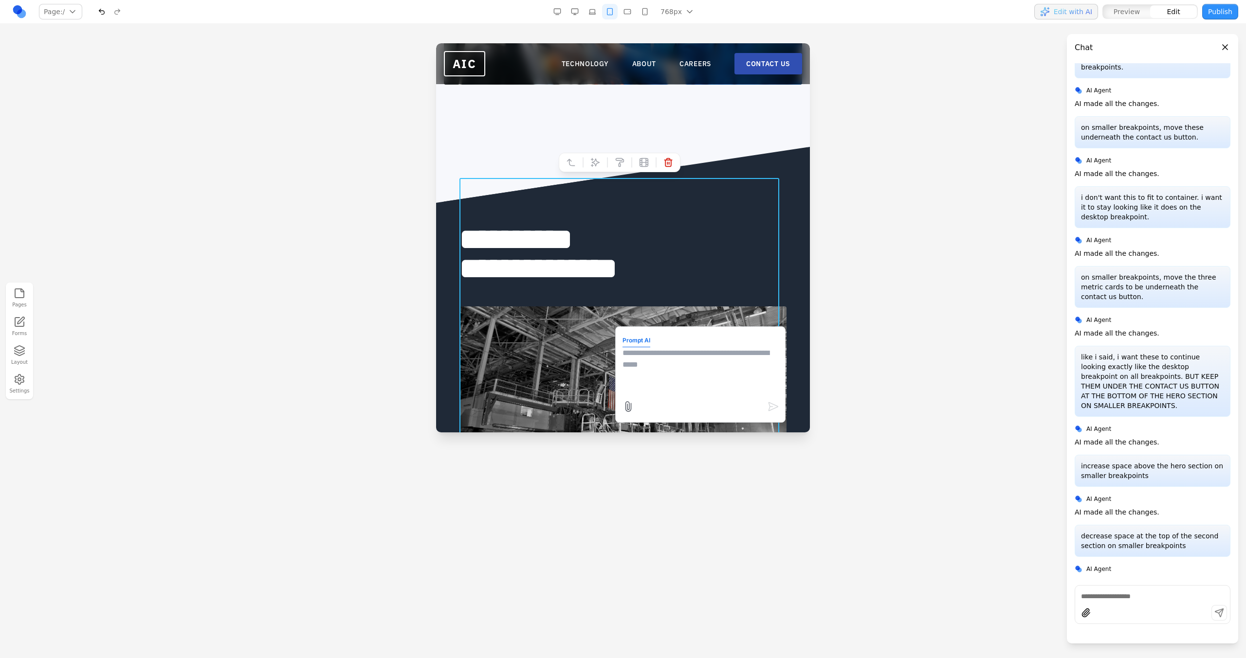
click at [640, 355] on textarea at bounding box center [700, 371] width 156 height 49
type textarea "**********"
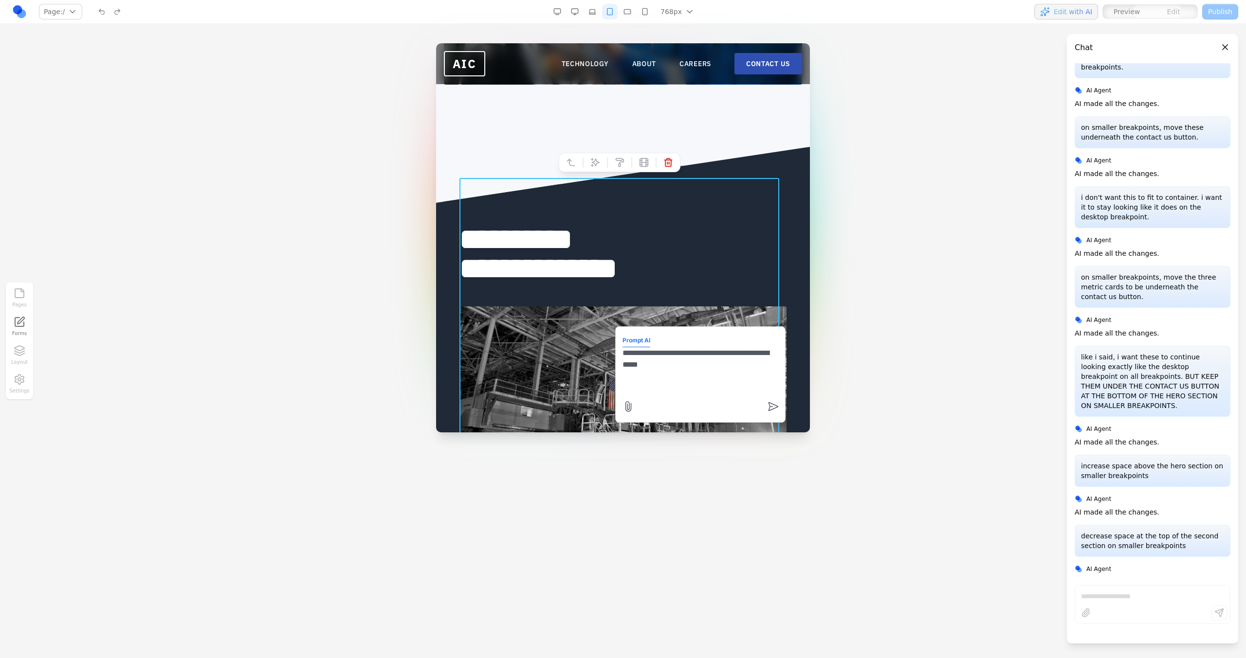
scroll to position [646, 0]
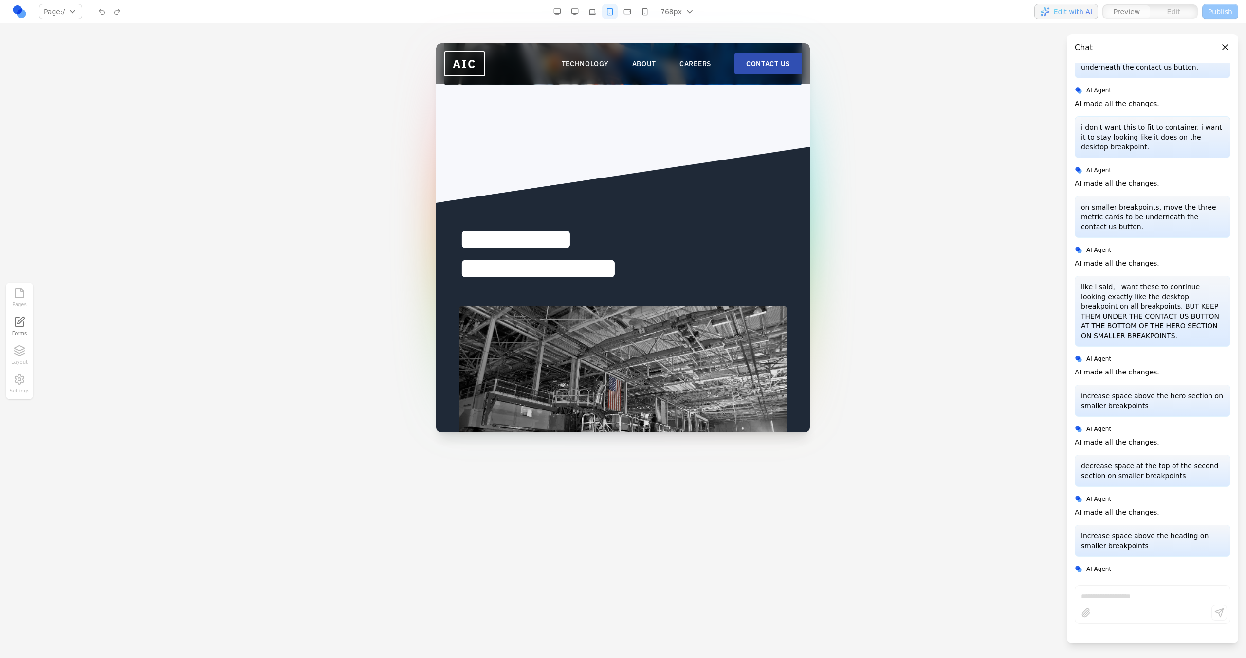
click at [595, 11] on button "button" at bounding box center [592, 12] width 16 height 16
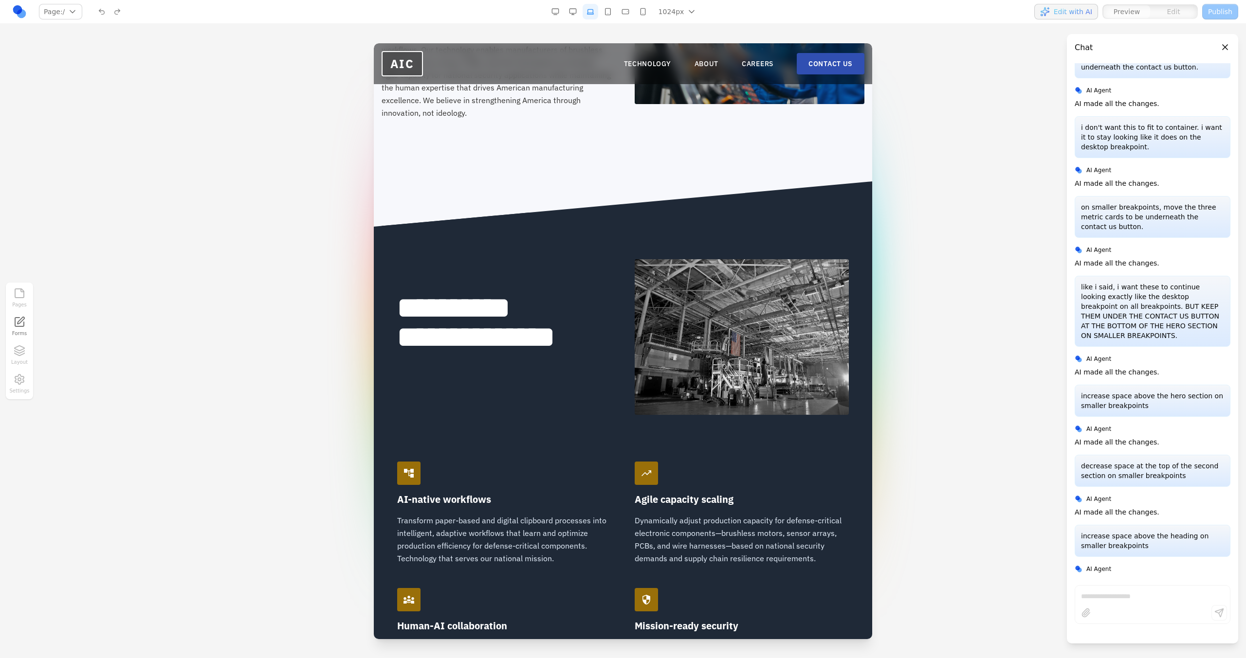
click at [601, 13] on button "button" at bounding box center [608, 12] width 16 height 16
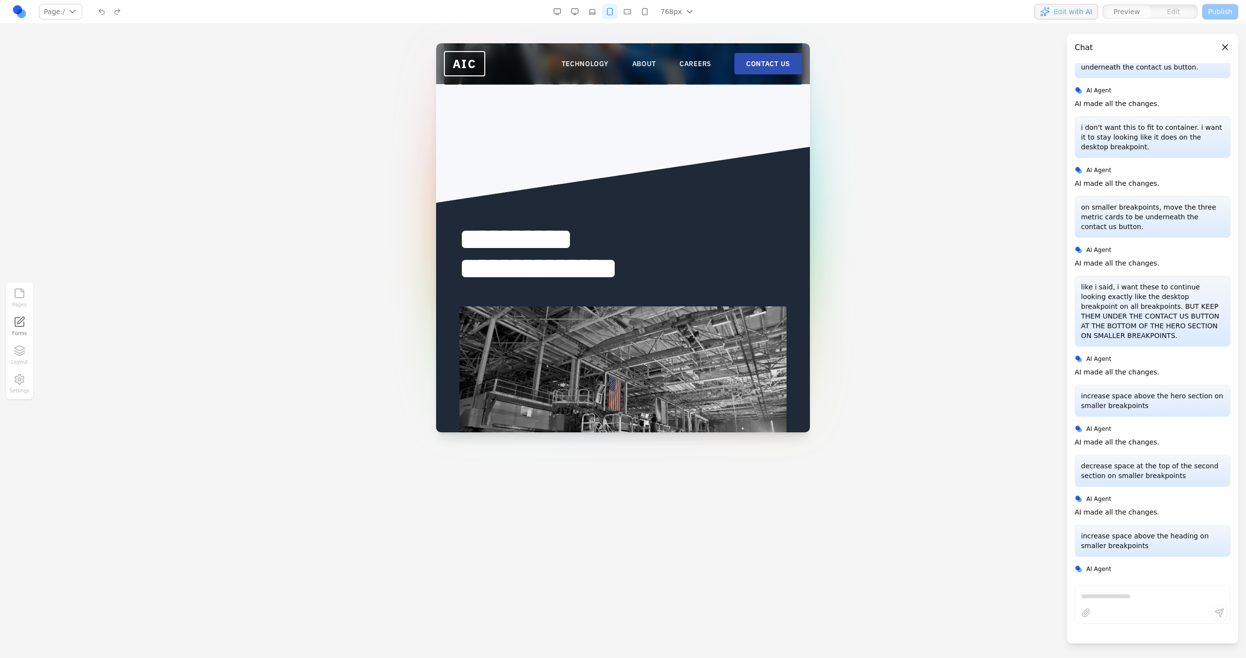
click at [628, 13] on button "button" at bounding box center [627, 12] width 16 height 16
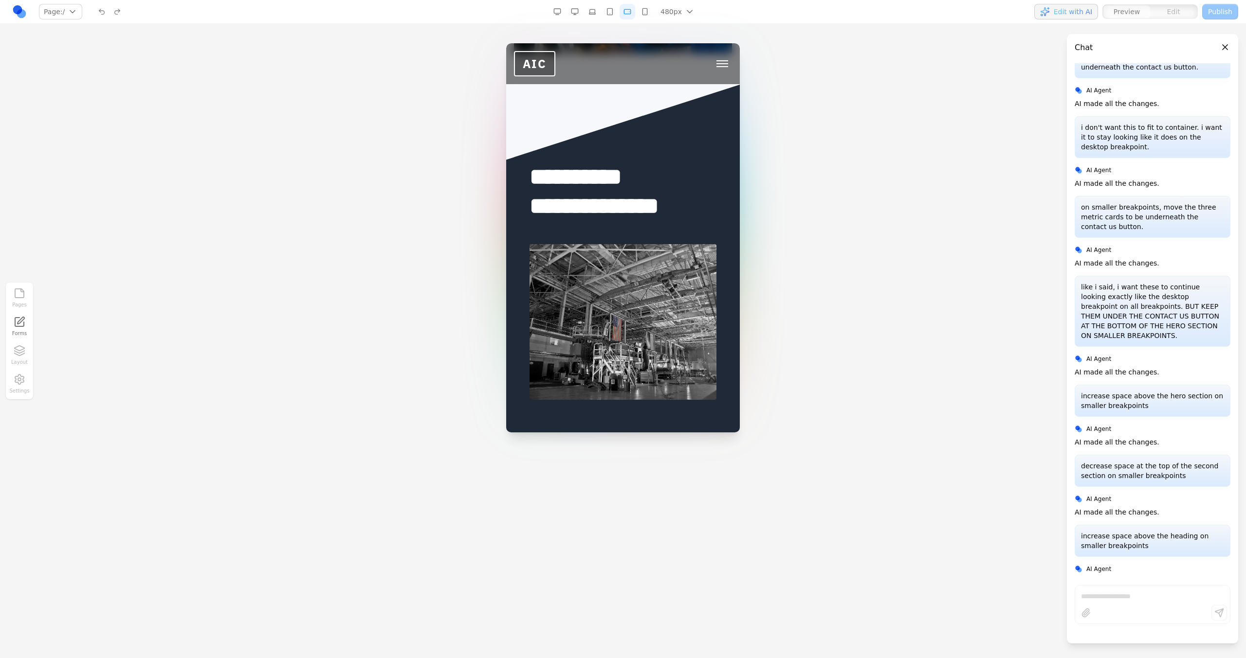
click at [645, 13] on button "button" at bounding box center [645, 12] width 16 height 16
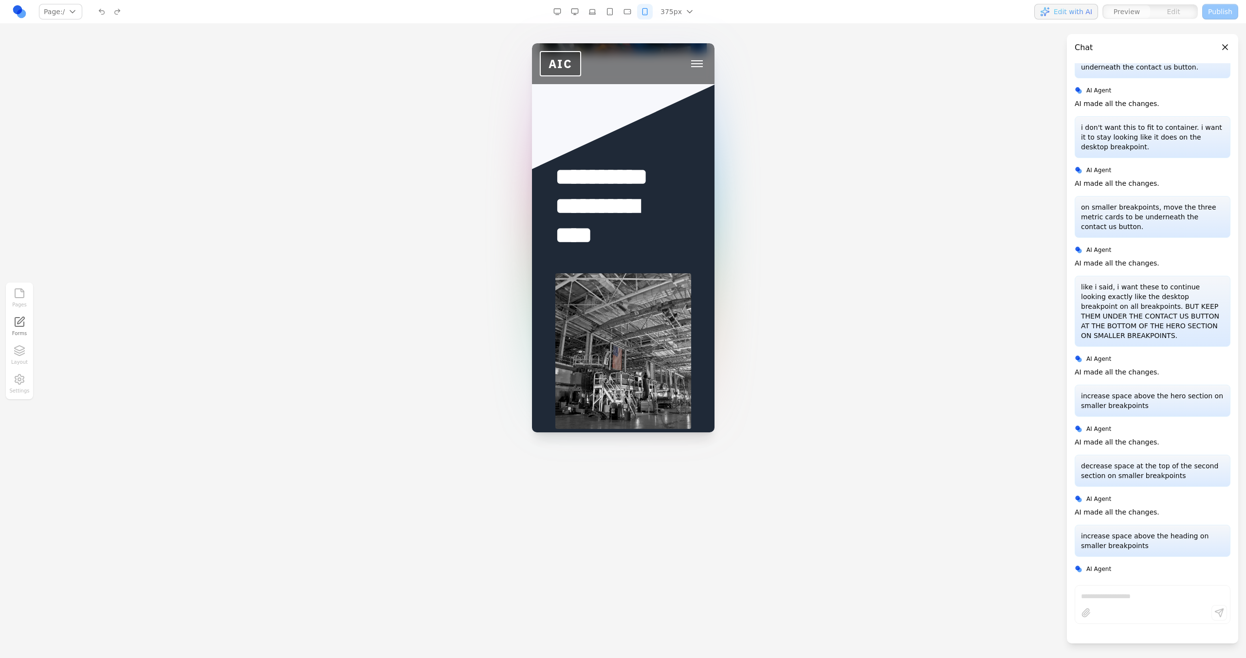
click at [628, 13] on button "button" at bounding box center [627, 12] width 16 height 16
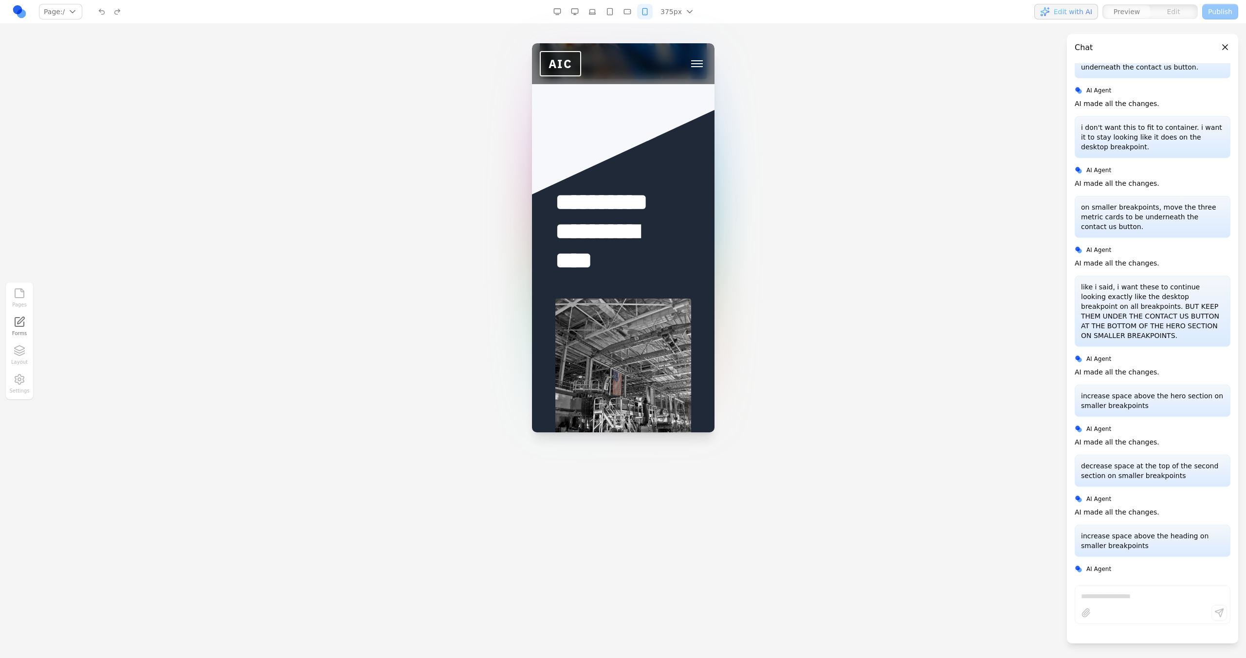
scroll to position [655, 0]
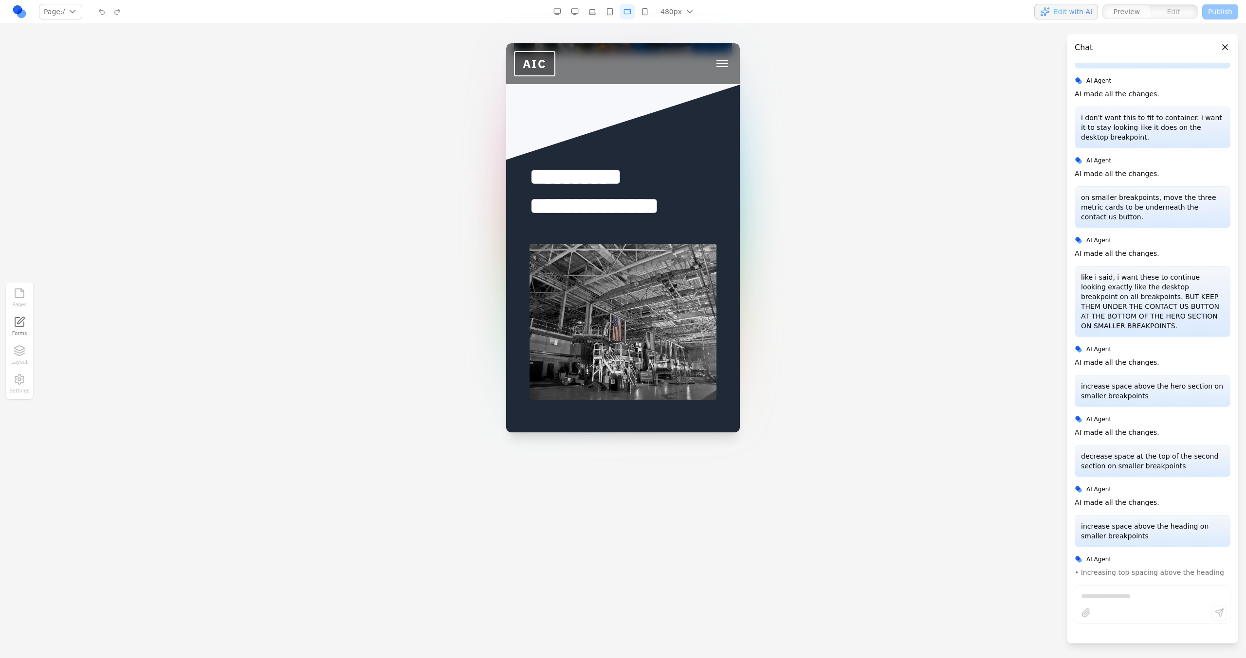
click at [602, 12] on button "button" at bounding box center [610, 12] width 16 height 16
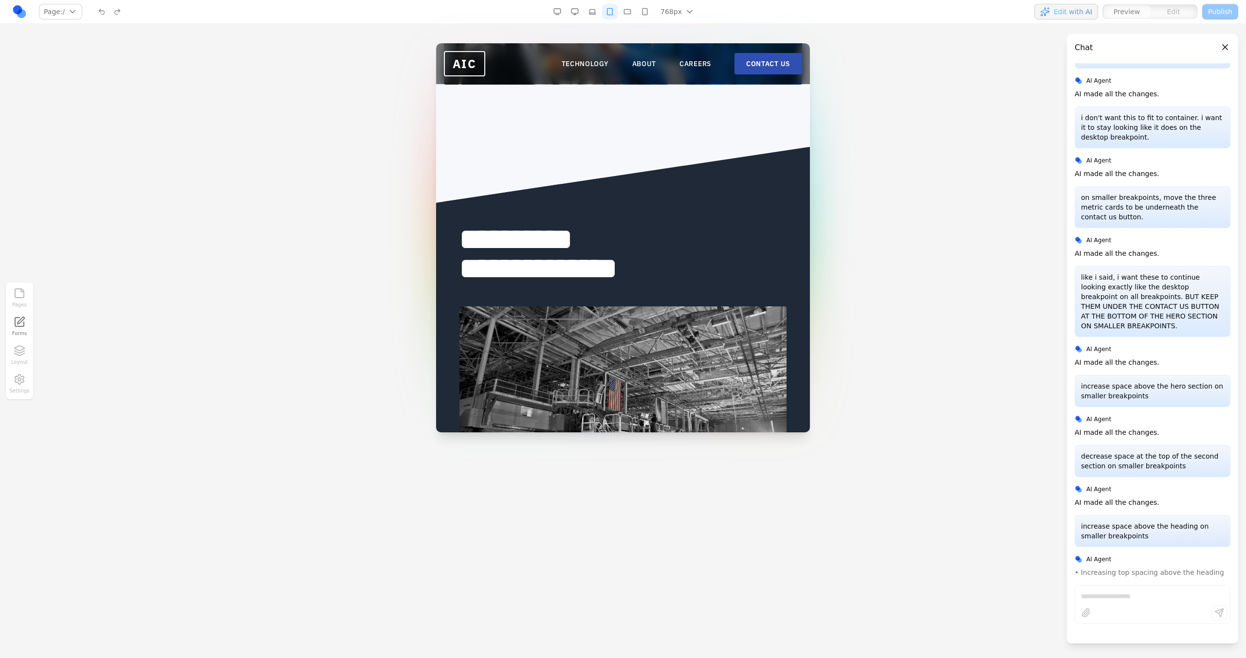
scroll to position [673, 0]
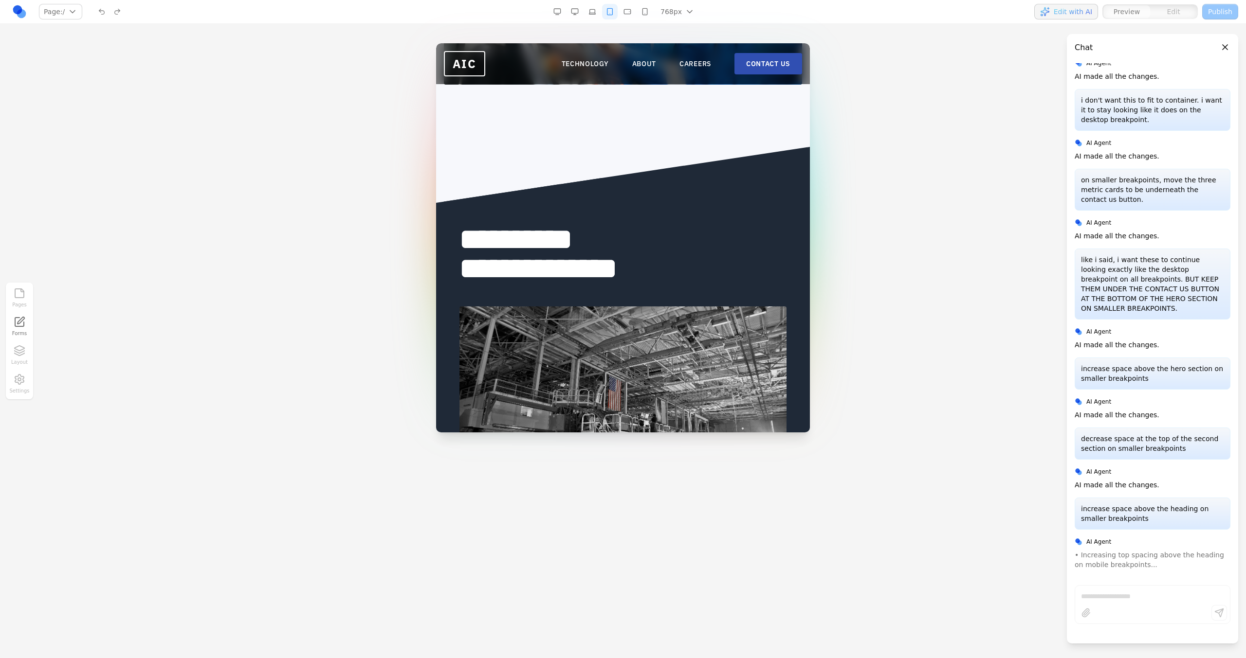
click at [597, 11] on button "button" at bounding box center [592, 12] width 16 height 16
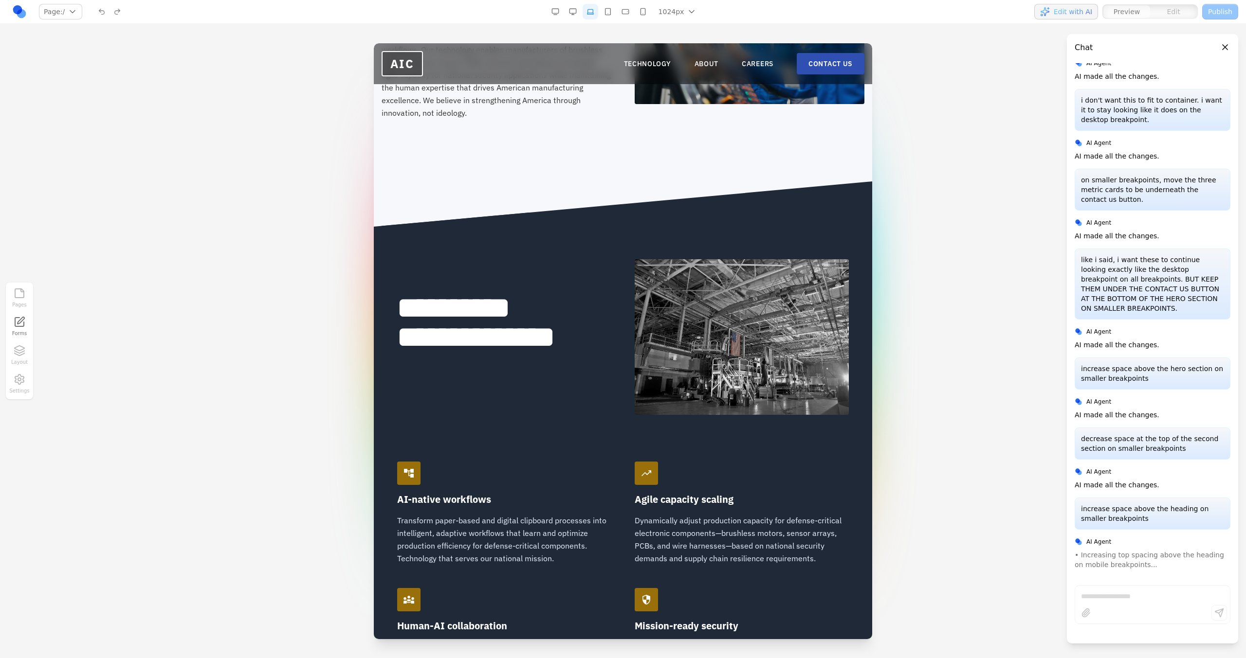
click at [605, 11] on button "button" at bounding box center [608, 12] width 16 height 16
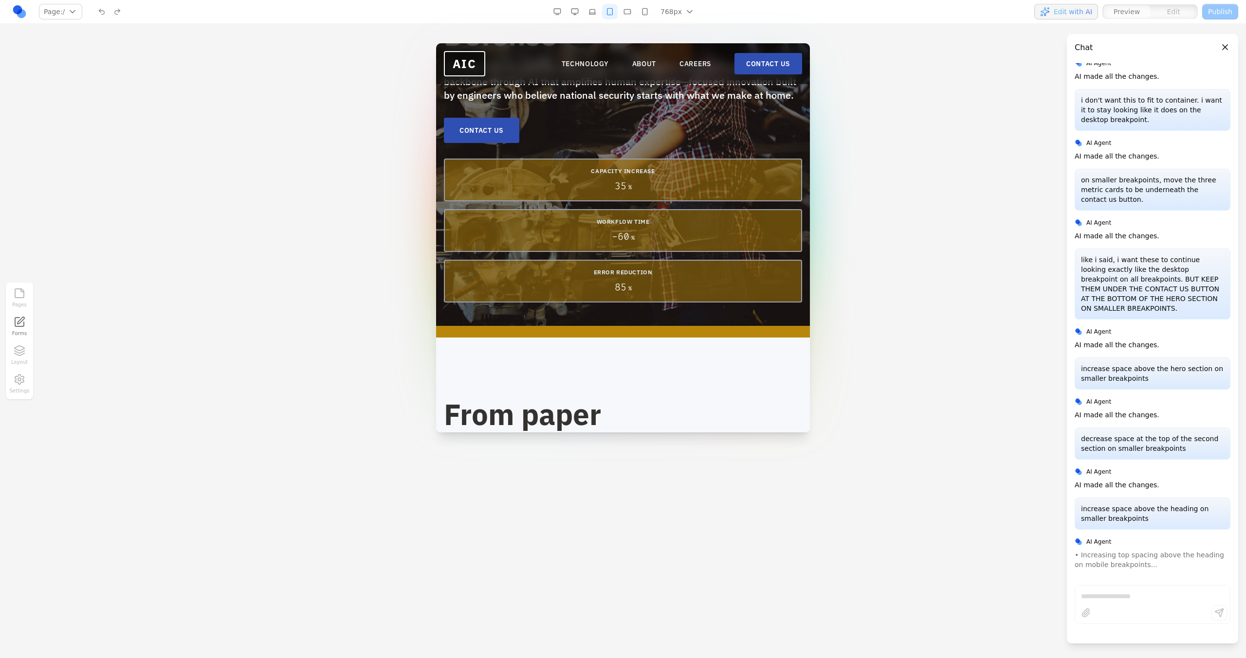
scroll to position [0, 0]
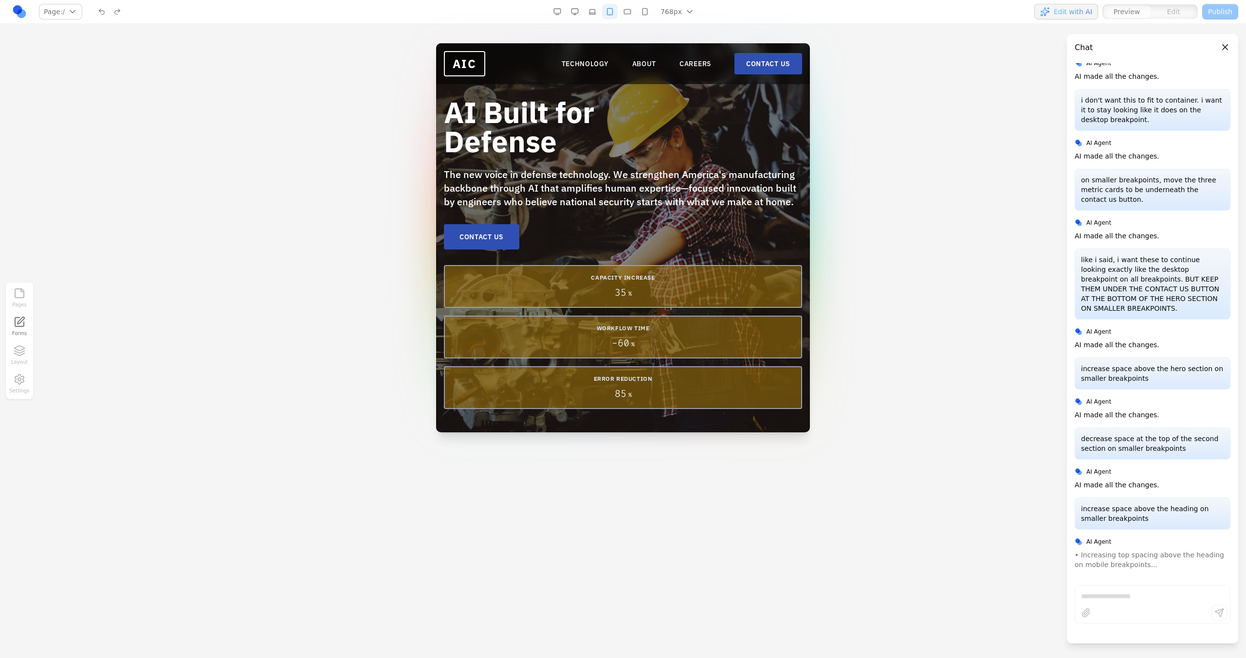
click at [590, 15] on button "button" at bounding box center [592, 12] width 16 height 16
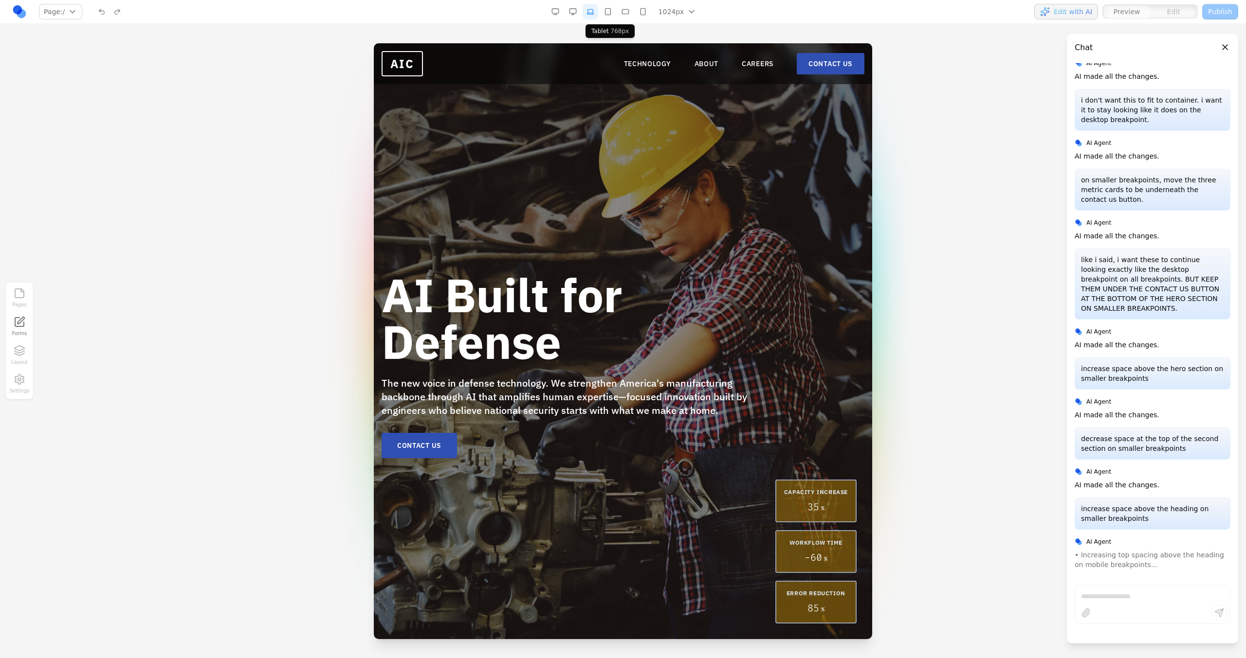
click at [606, 14] on button "button" at bounding box center [608, 12] width 16 height 16
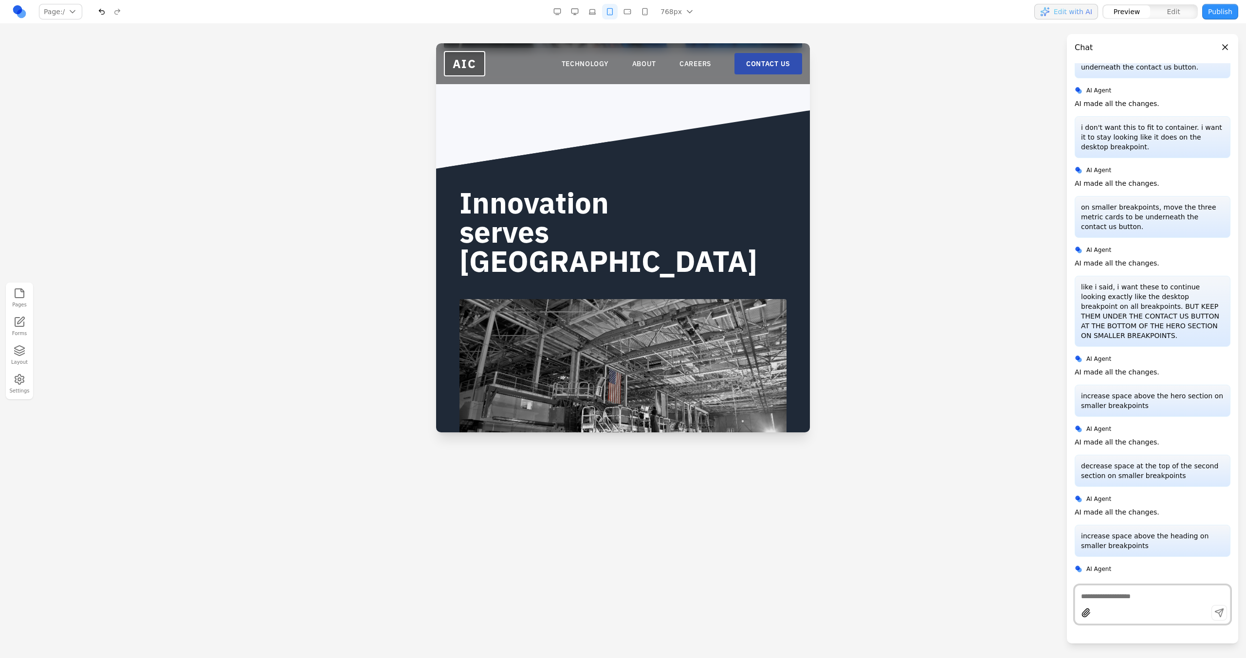
scroll to position [850, 0]
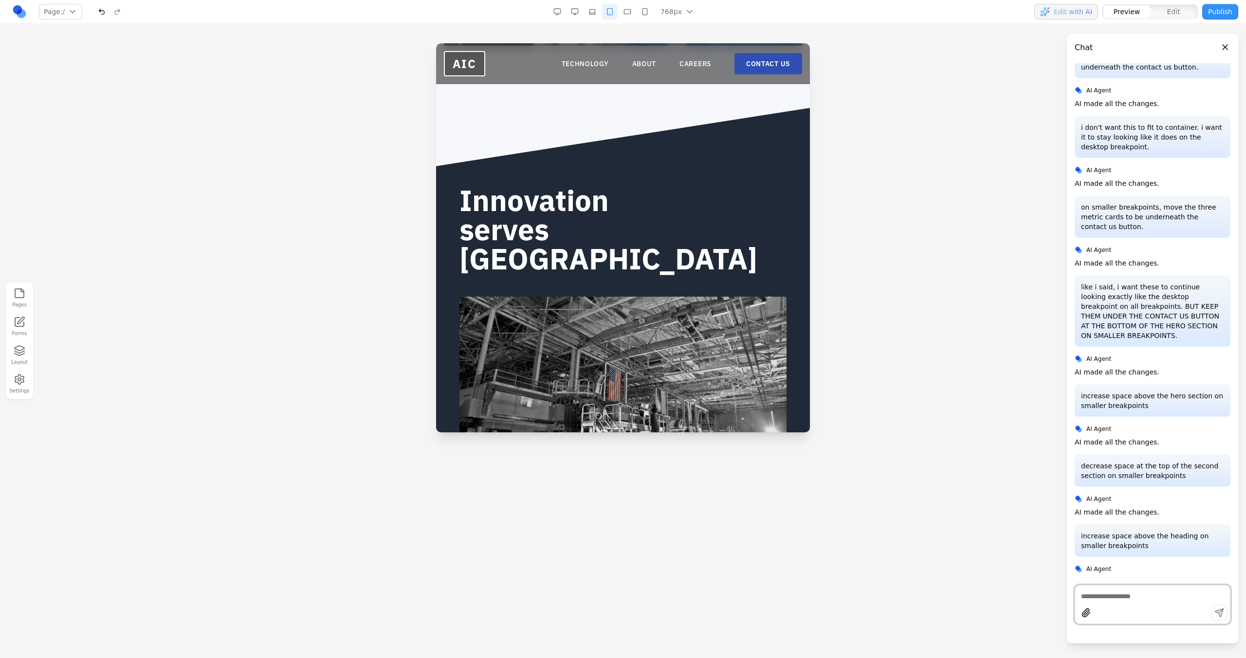
click at [633, 15] on button "button" at bounding box center [627, 12] width 16 height 16
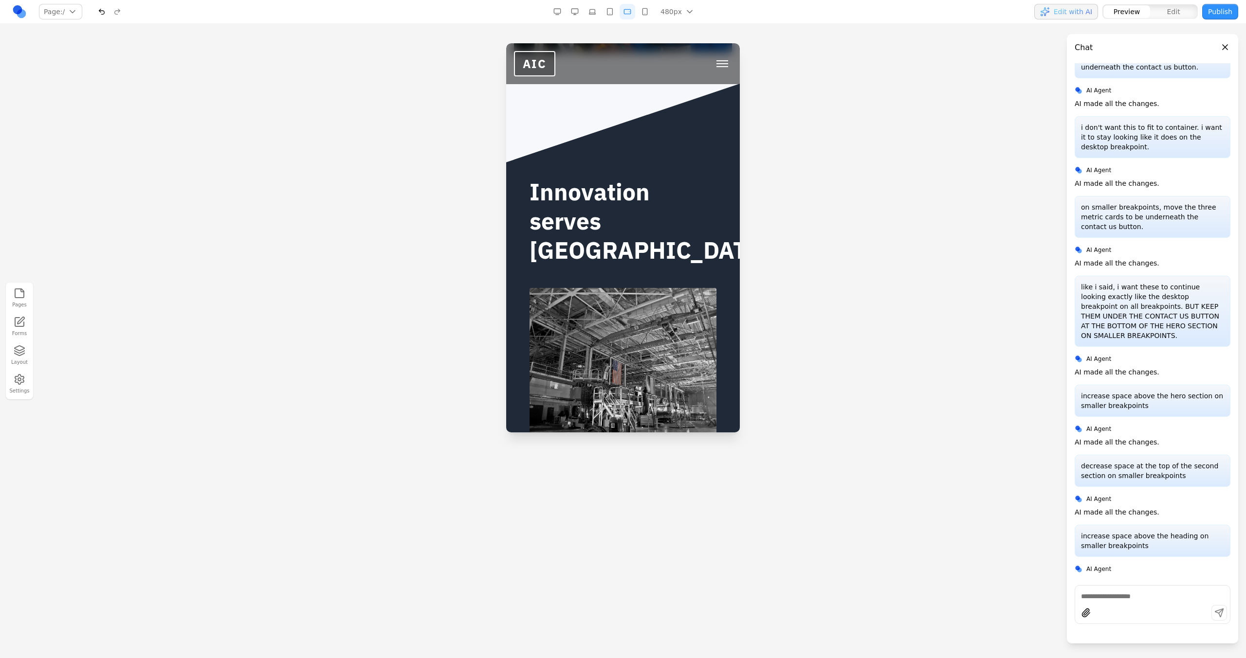
click at [646, 9] on button "button" at bounding box center [645, 12] width 16 height 16
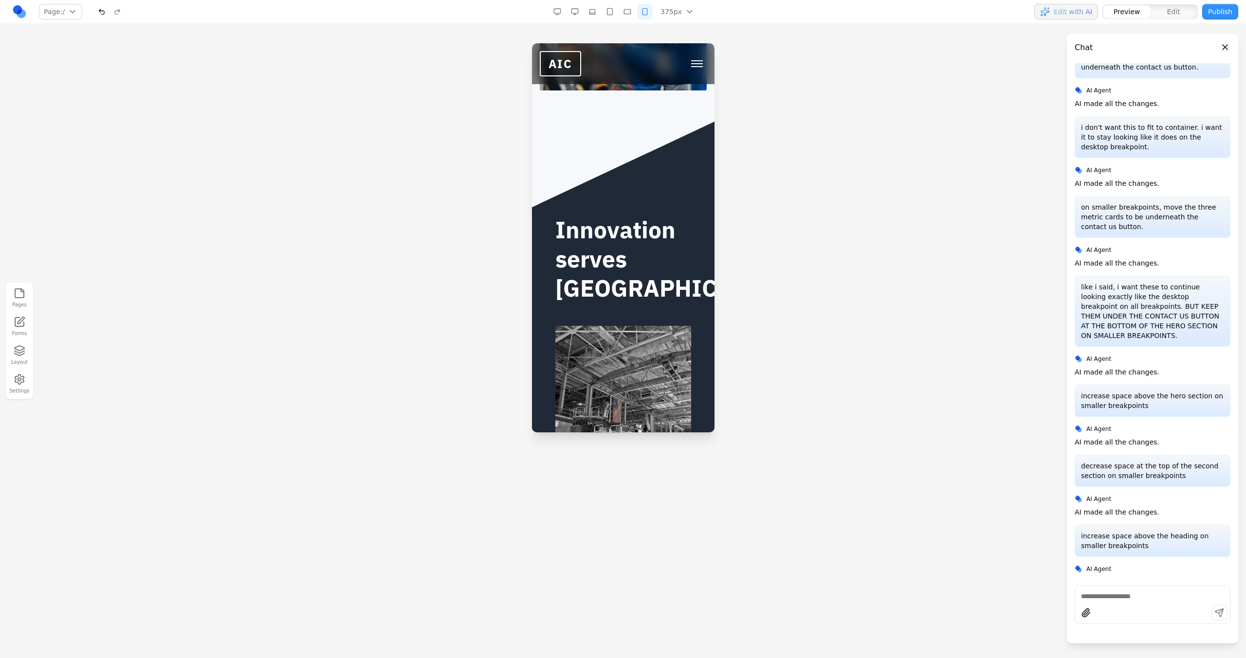
click at [629, 11] on button "button" at bounding box center [627, 12] width 16 height 16
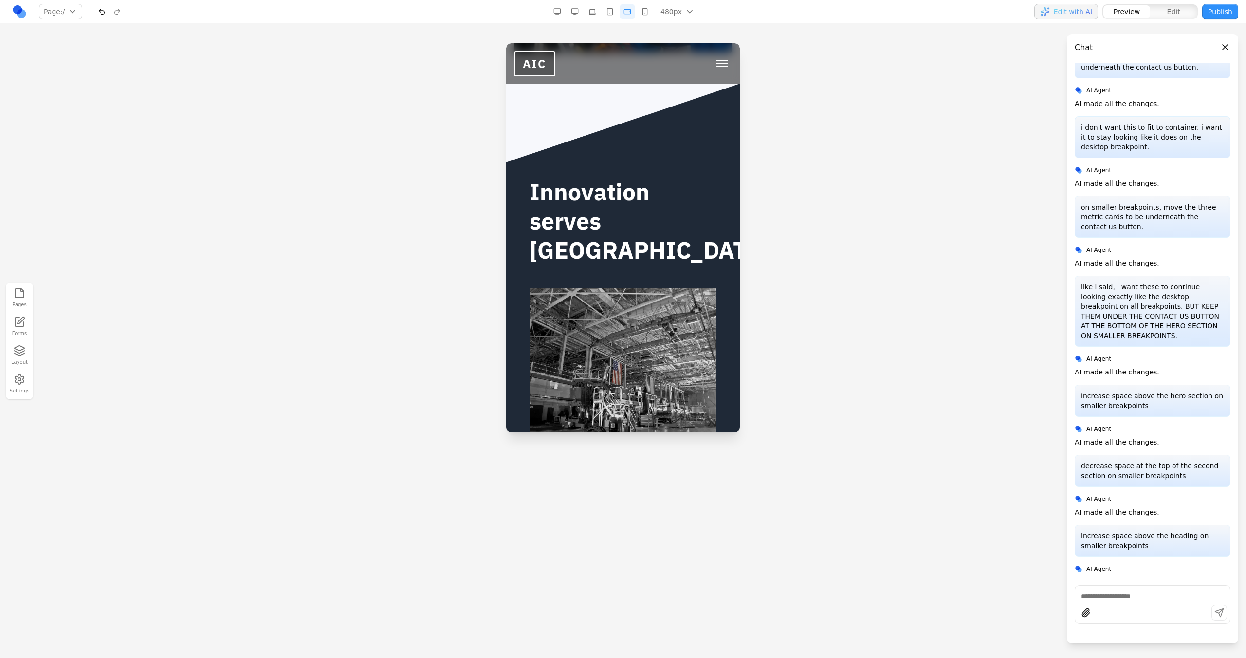
click at [614, 12] on button "button" at bounding box center [610, 12] width 16 height 16
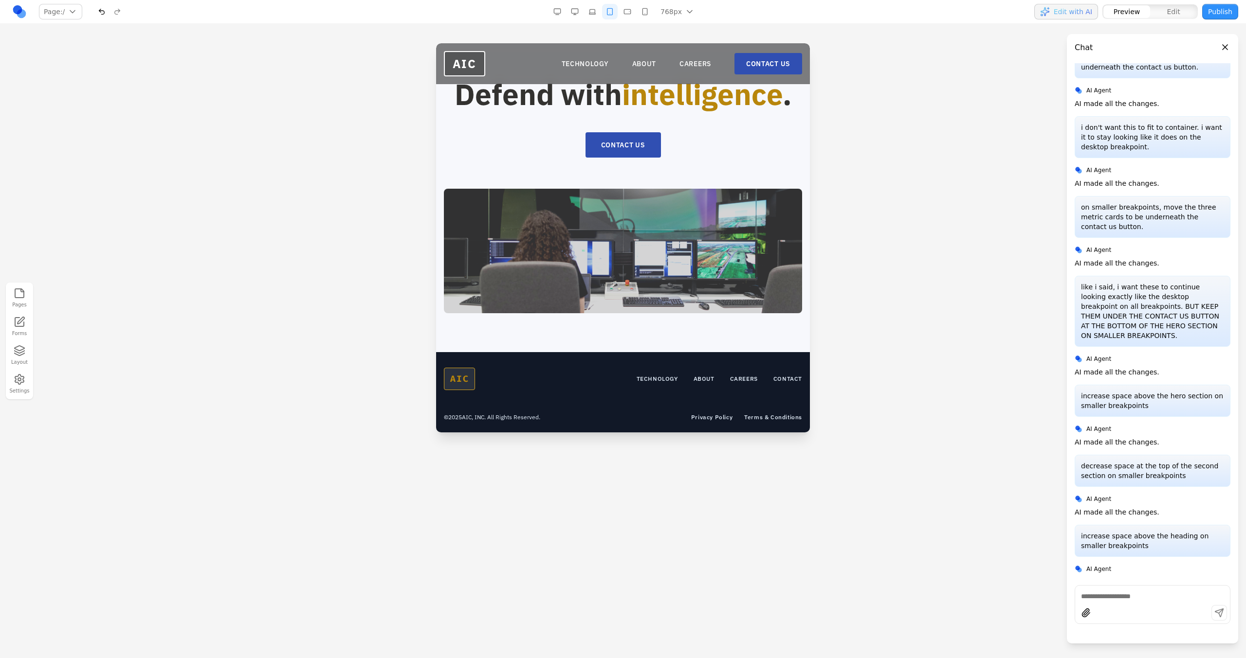
scroll to position [2778, 0]
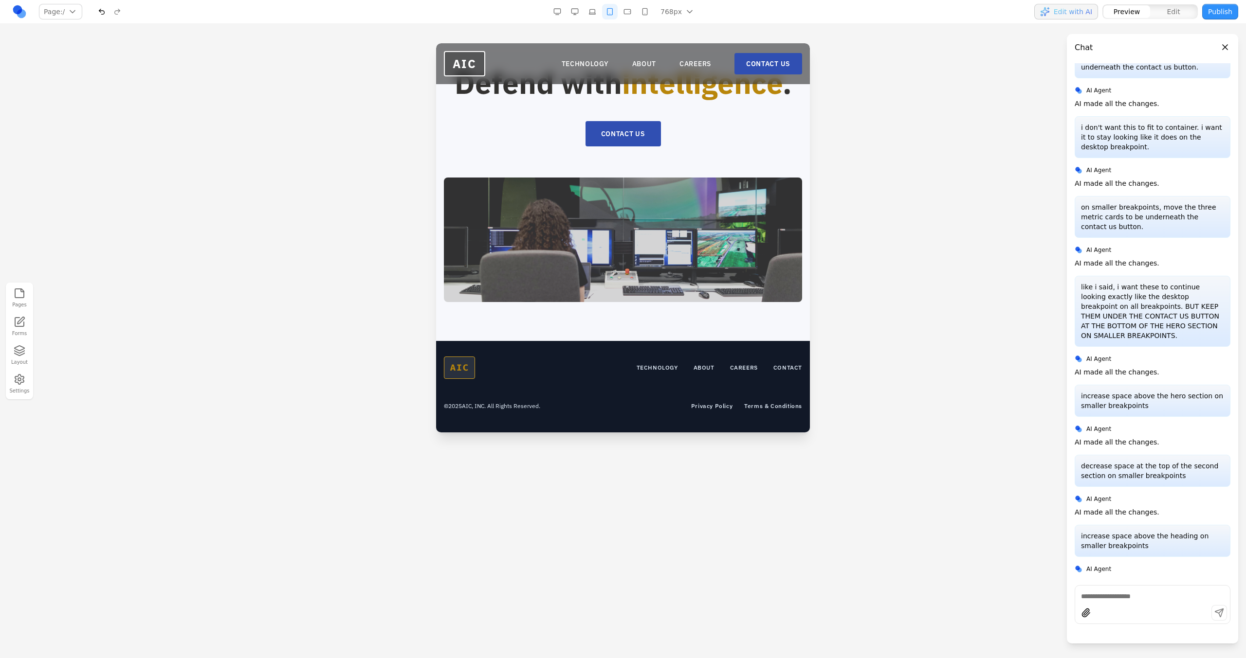
click at [629, 8] on button "button" at bounding box center [627, 12] width 16 height 16
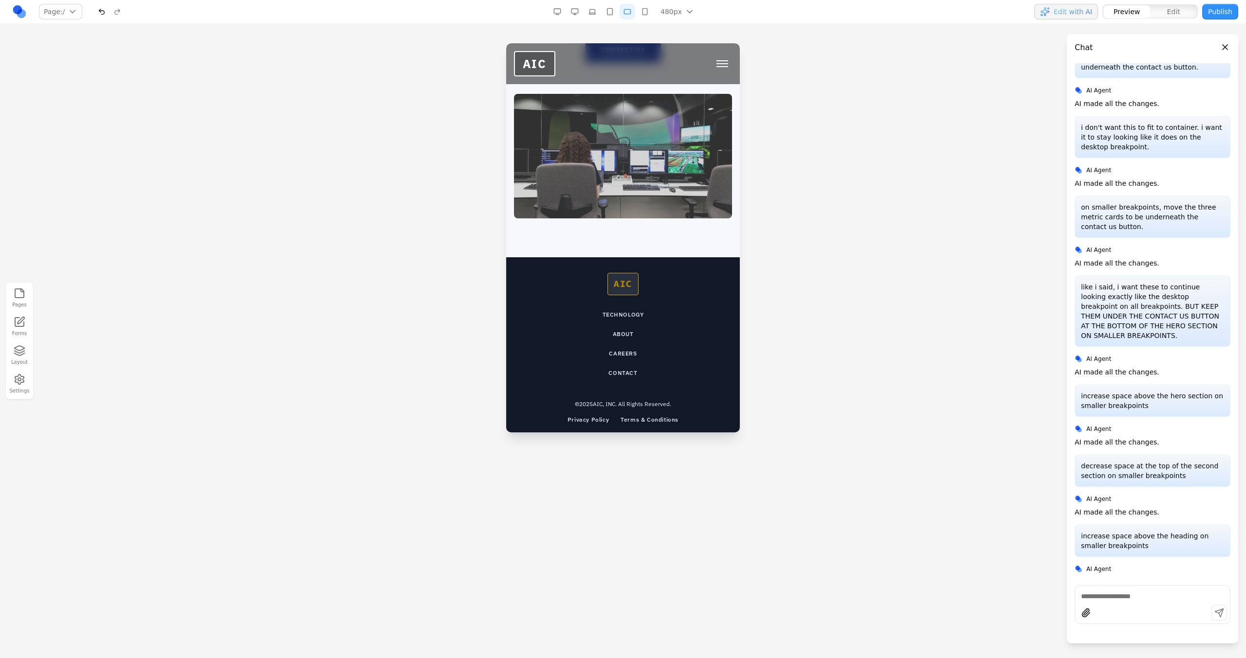
click at [642, 8] on button "button" at bounding box center [645, 12] width 16 height 16
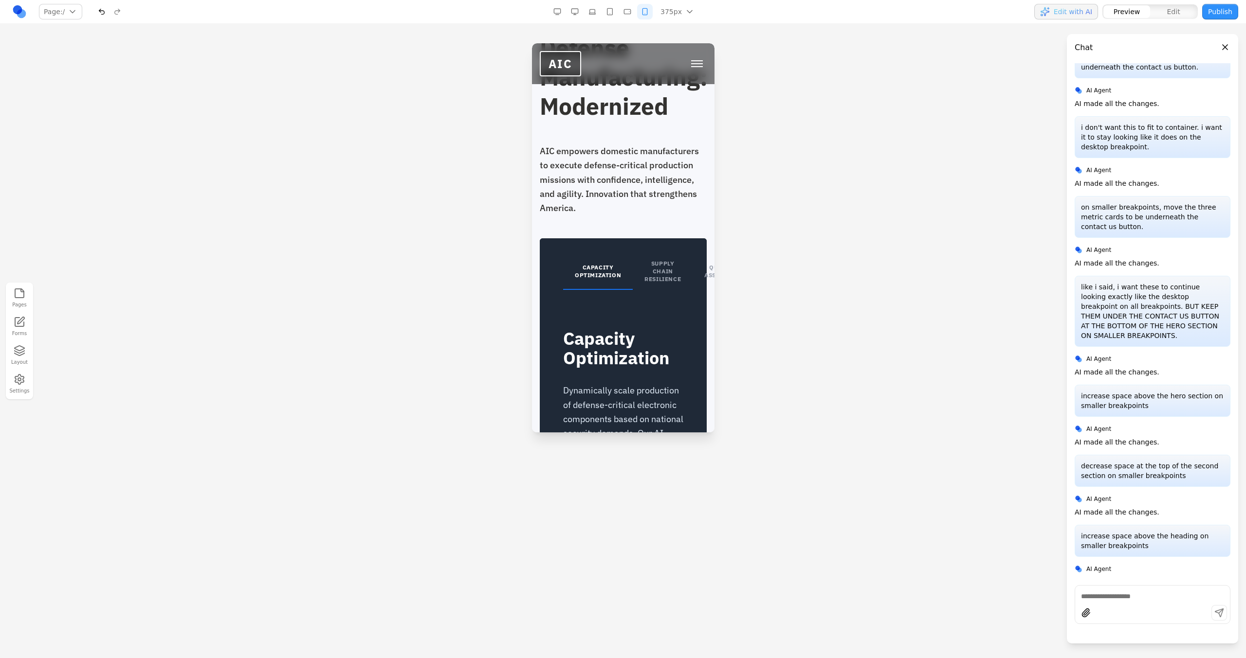
click at [624, 11] on button "button" at bounding box center [627, 12] width 16 height 16
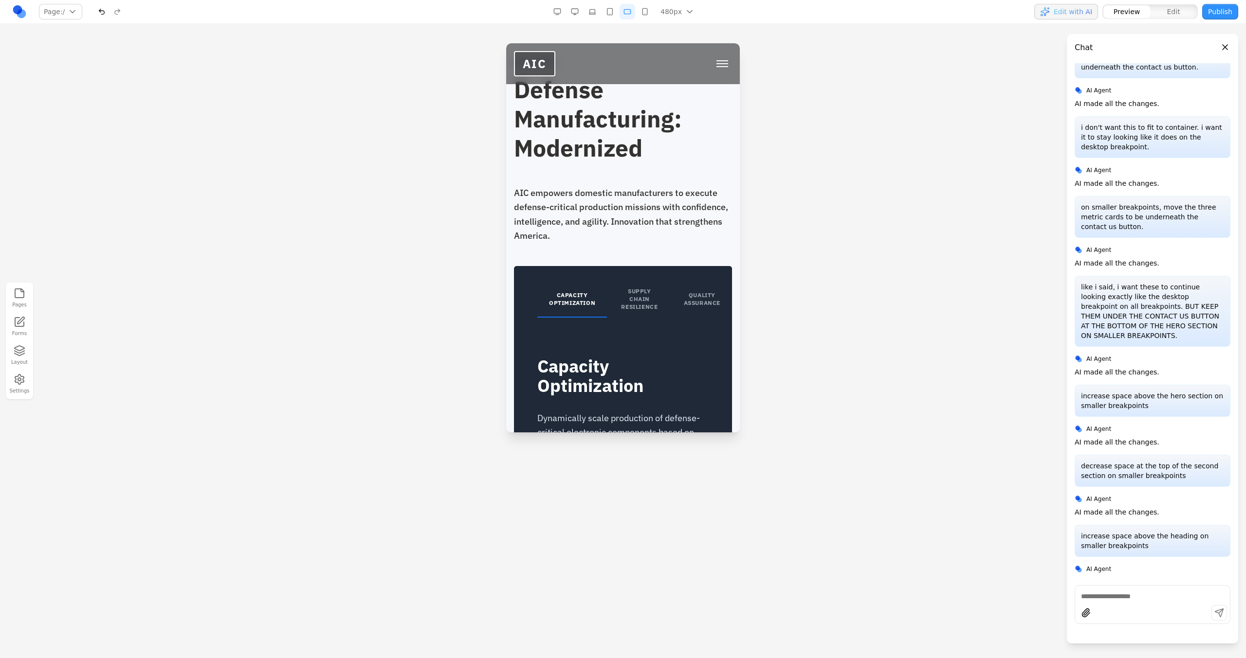
click at [614, 13] on button "button" at bounding box center [610, 12] width 16 height 16
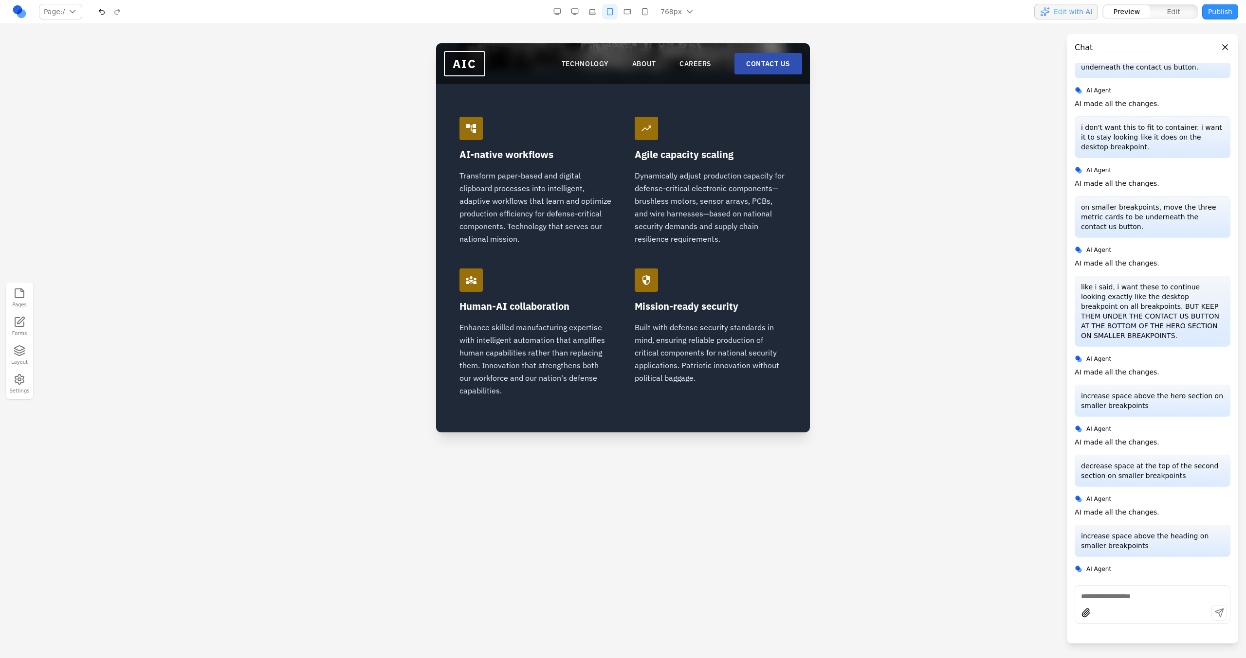
scroll to position [1231, 0]
click at [626, 13] on button "button" at bounding box center [627, 12] width 16 height 16
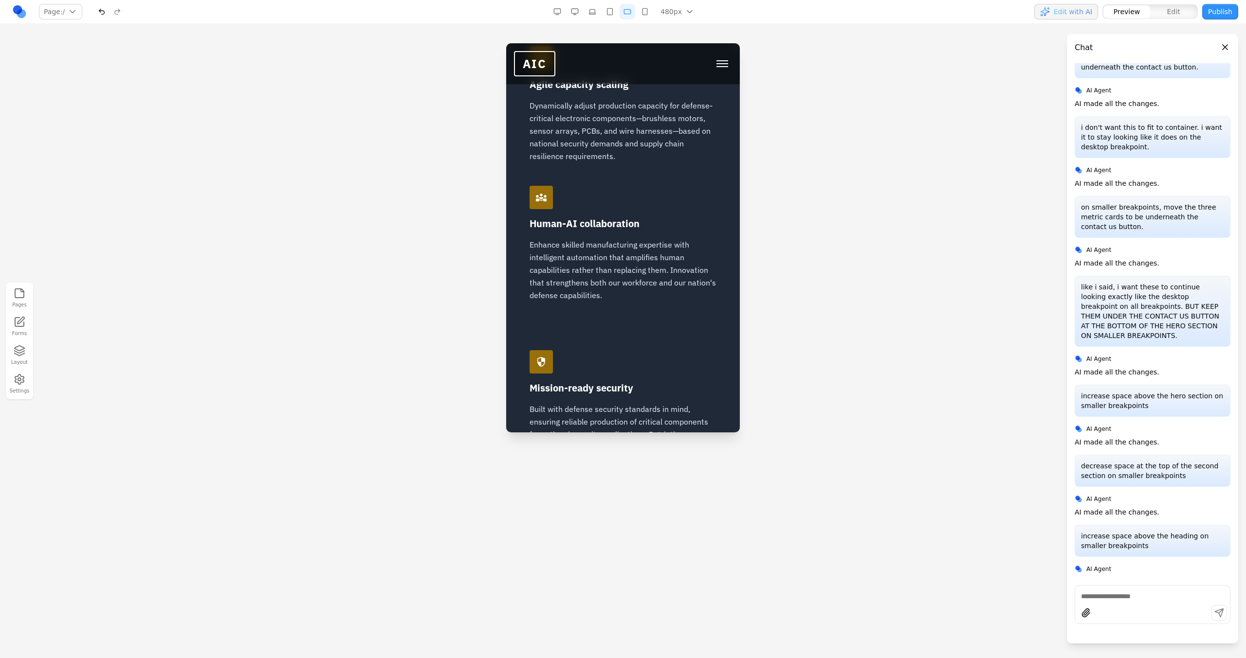
scroll to position [1451, 0]
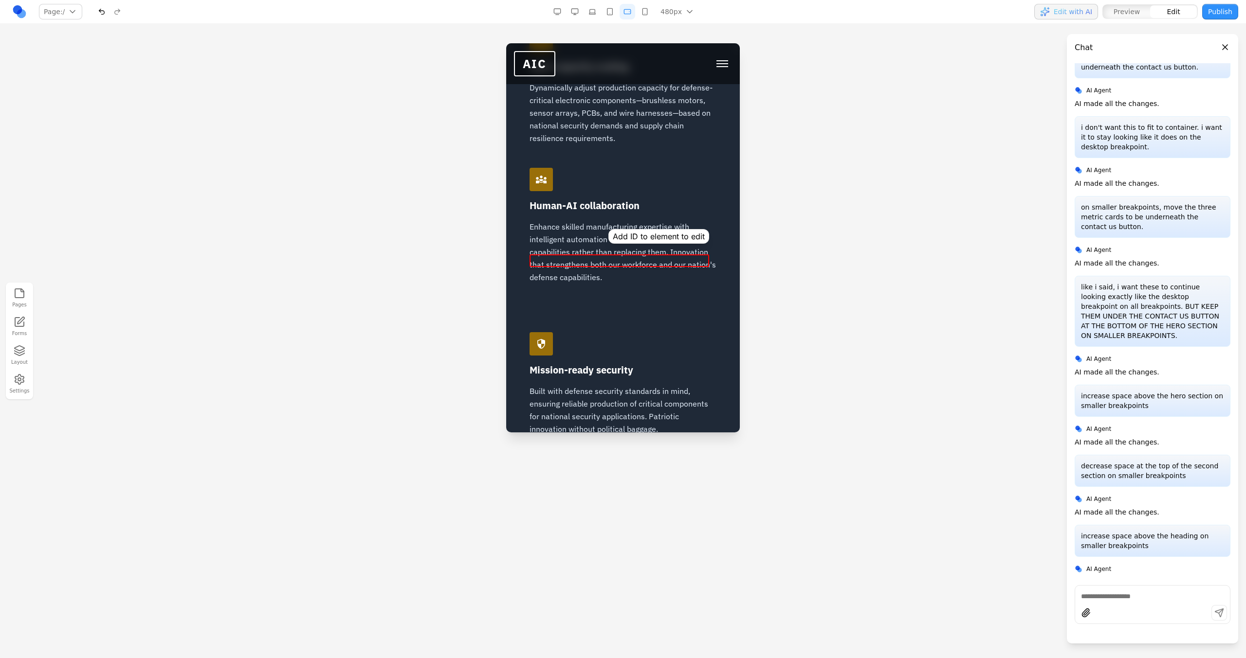
click at [606, 284] on div at bounding box center [622, 290] width 187 height 13
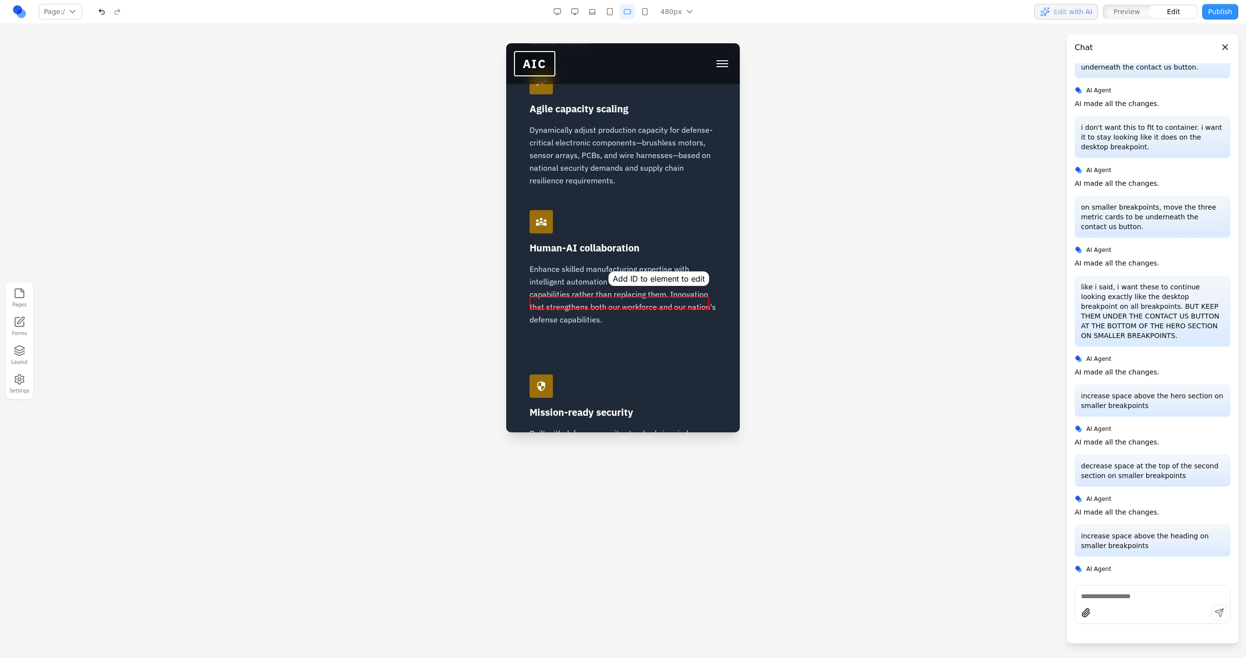
scroll to position [1379, 0]
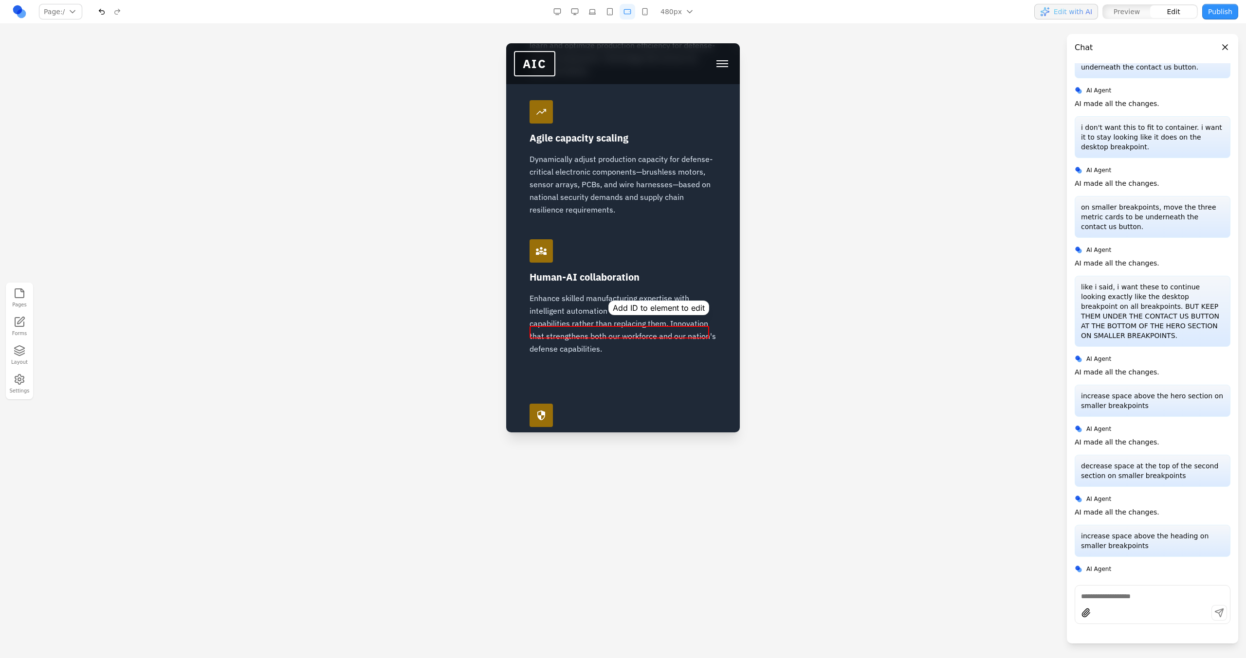
click at [608, 193] on div "account_tree AI-native workflows Transform paper-based and digital clipboard pr…" at bounding box center [622, 234] width 187 height 546
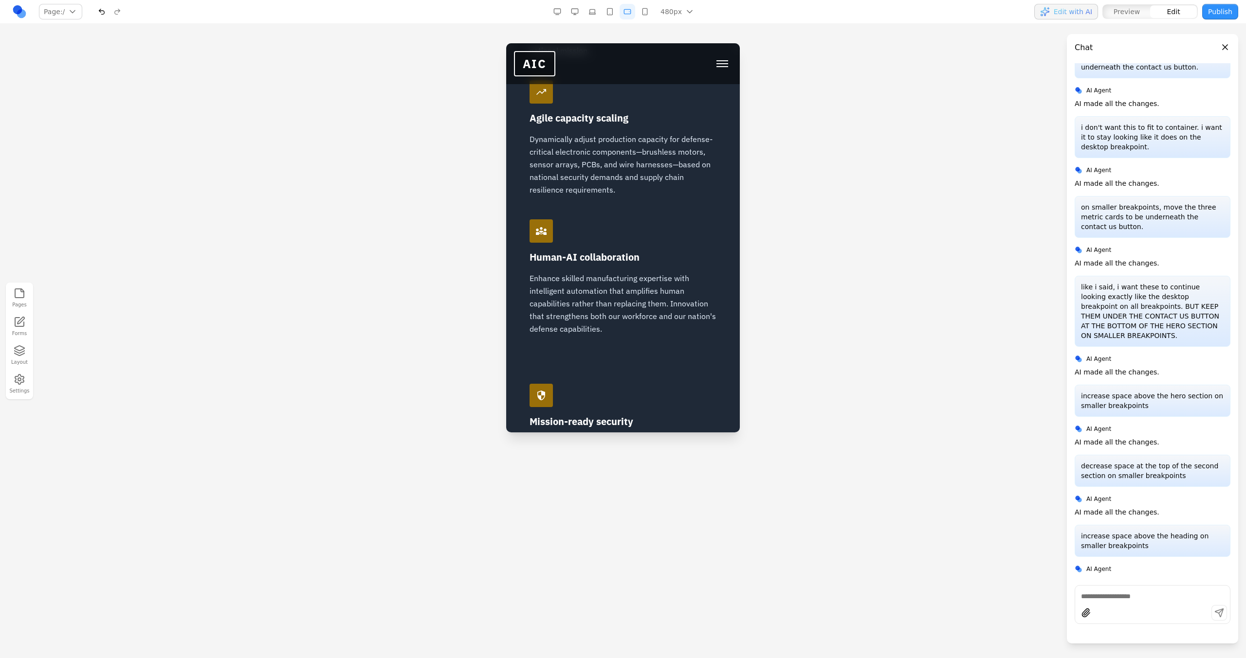
scroll to position [1433, 0]
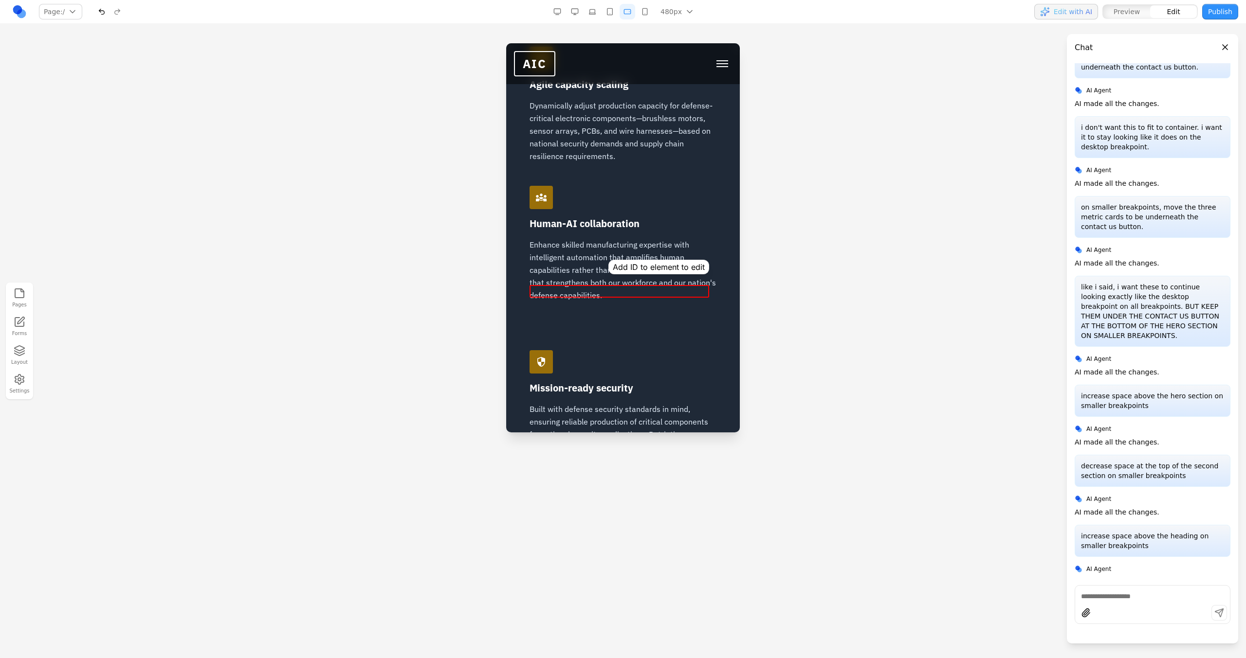
click at [584, 314] on div at bounding box center [622, 320] width 187 height 13
click at [24, 358] on button "Layout" at bounding box center [19, 355] width 21 height 25
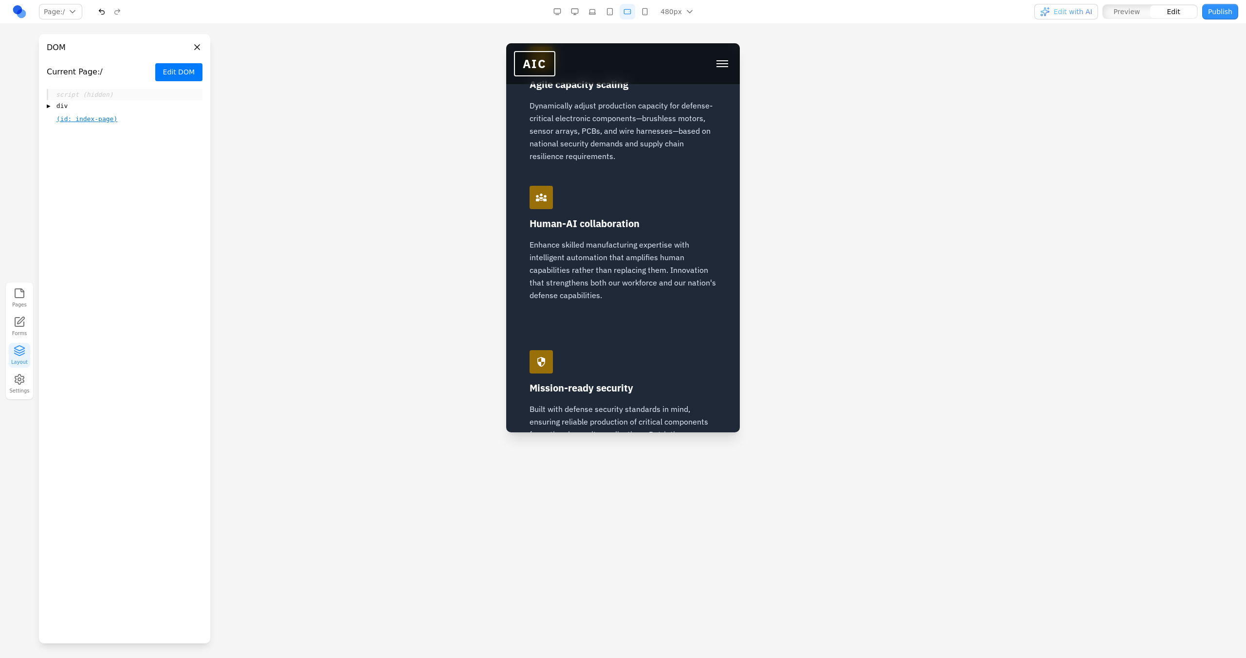
click at [167, 75] on button "Edit DOM" at bounding box center [178, 72] width 47 height 18
click at [193, 70] on button "Exit Edit" at bounding box center [181, 72] width 44 height 18
click at [193, 70] on button "Edit DOM" at bounding box center [178, 72] width 47 height 18
click at [51, 108] on div "▶ div" at bounding box center [125, 106] width 156 height 12
click at [58, 156] on span "▶" at bounding box center [59, 158] width 4 height 10
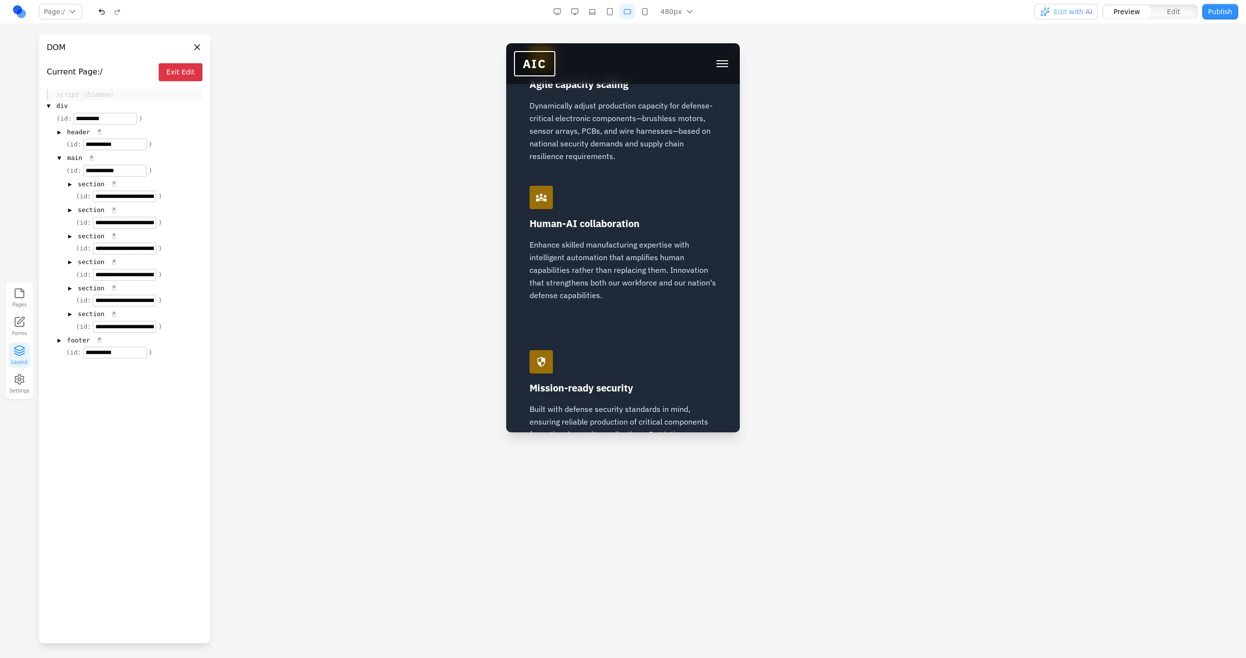
click at [184, 76] on button "Exit Edit" at bounding box center [181, 72] width 44 height 18
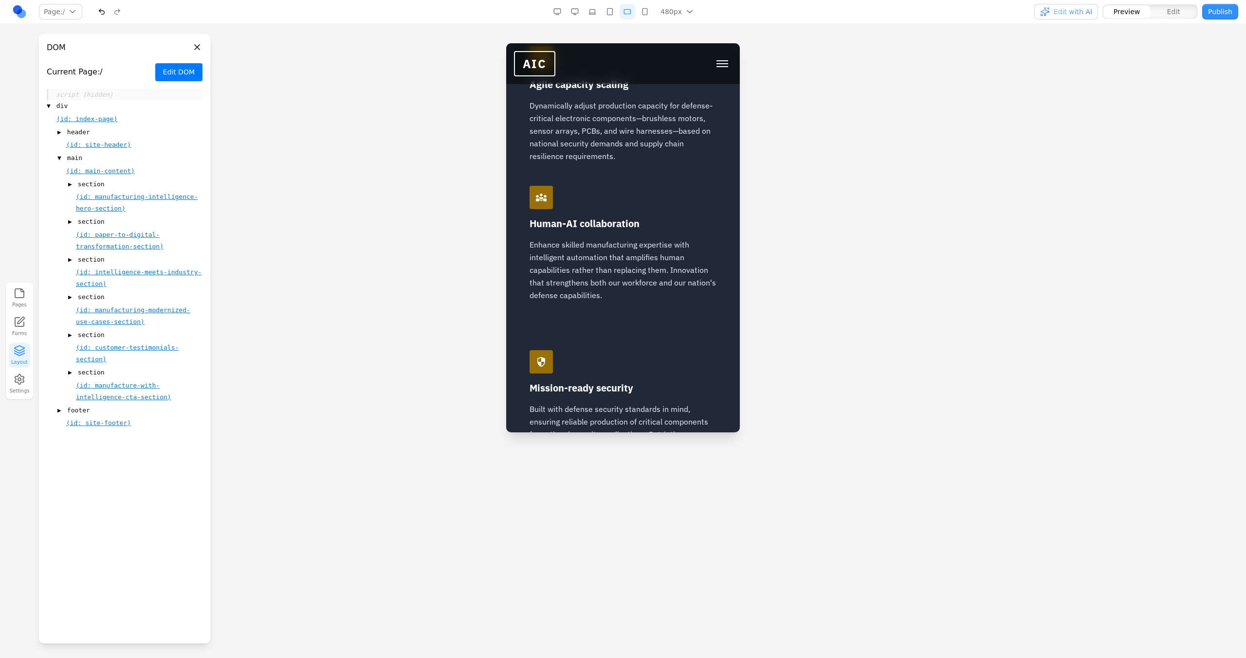
click at [69, 260] on span "▶" at bounding box center [70, 260] width 4 height 10
click at [118, 319] on span "(id: intelligence-meets-industry-container)" at bounding box center [131, 316] width 91 height 19
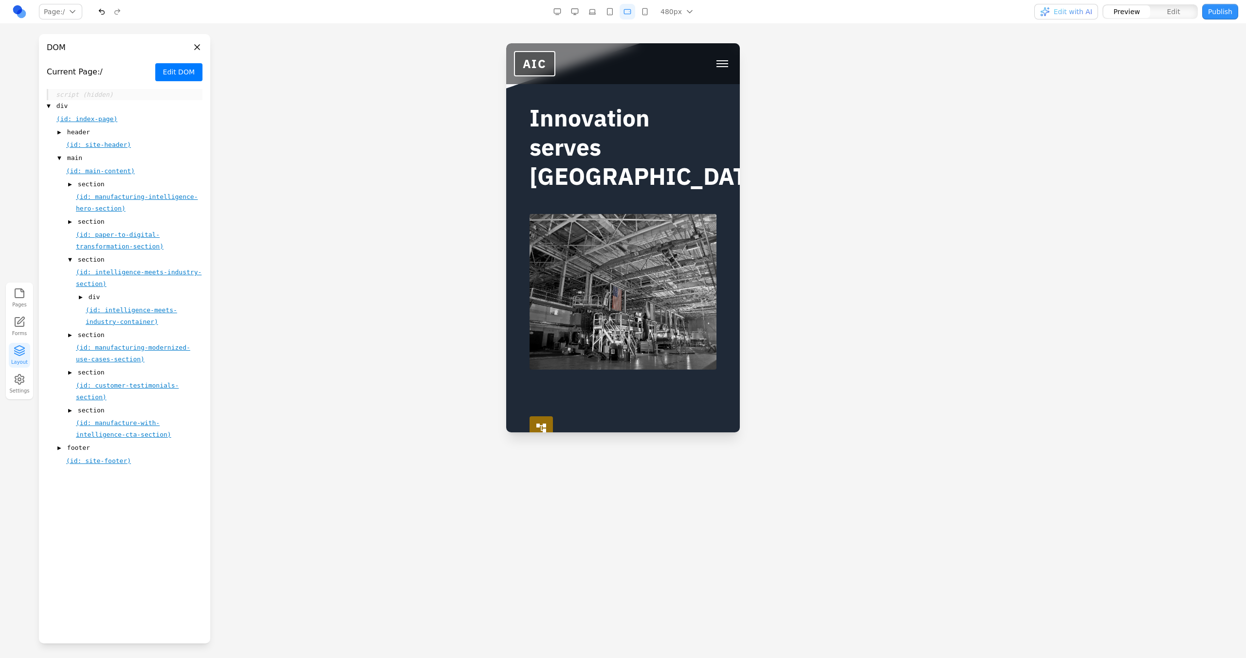
scroll to position [922, 0]
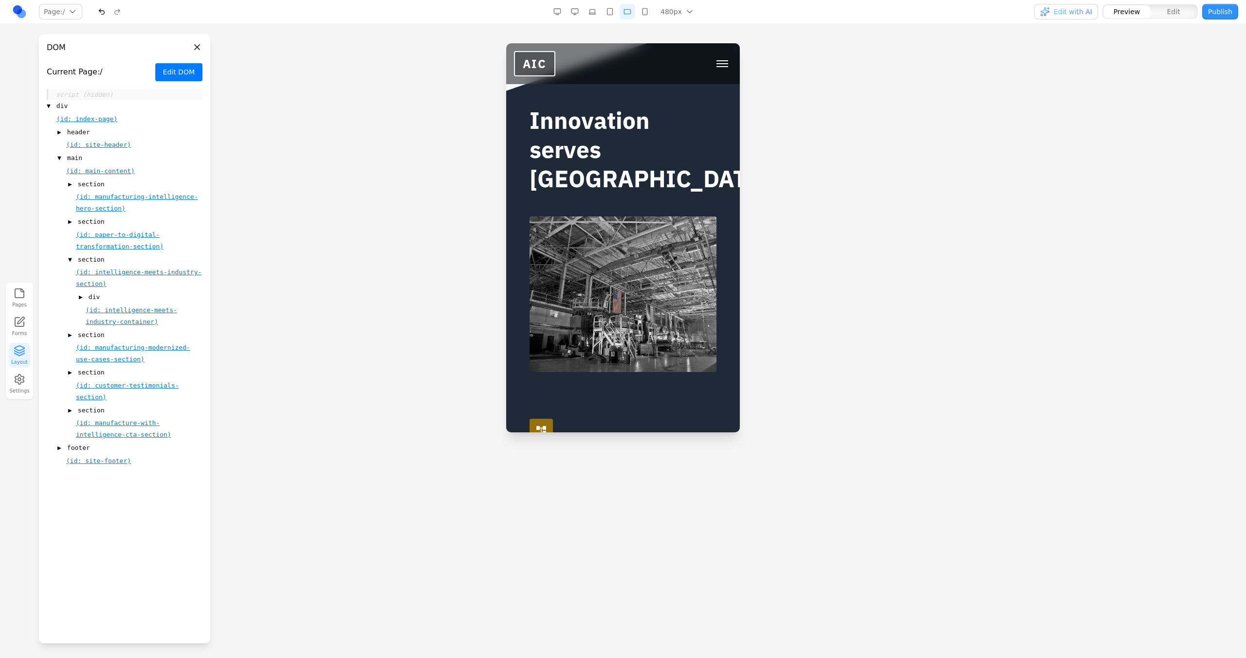
click at [118, 319] on span "(id: intelligence-meets-industry-container)" at bounding box center [131, 316] width 91 height 19
click at [78, 296] on div "▶ div (id: intelligence-meets-industry-container)" at bounding box center [139, 309] width 127 height 36
click at [84, 295] on div "▶ div" at bounding box center [141, 297] width 124 height 12
click at [95, 340] on div "▶ div" at bounding box center [146, 335] width 113 height 12
click at [116, 391] on div "(id: intelligence-meets-industry-main-content)" at bounding box center [153, 391] width 97 height 23
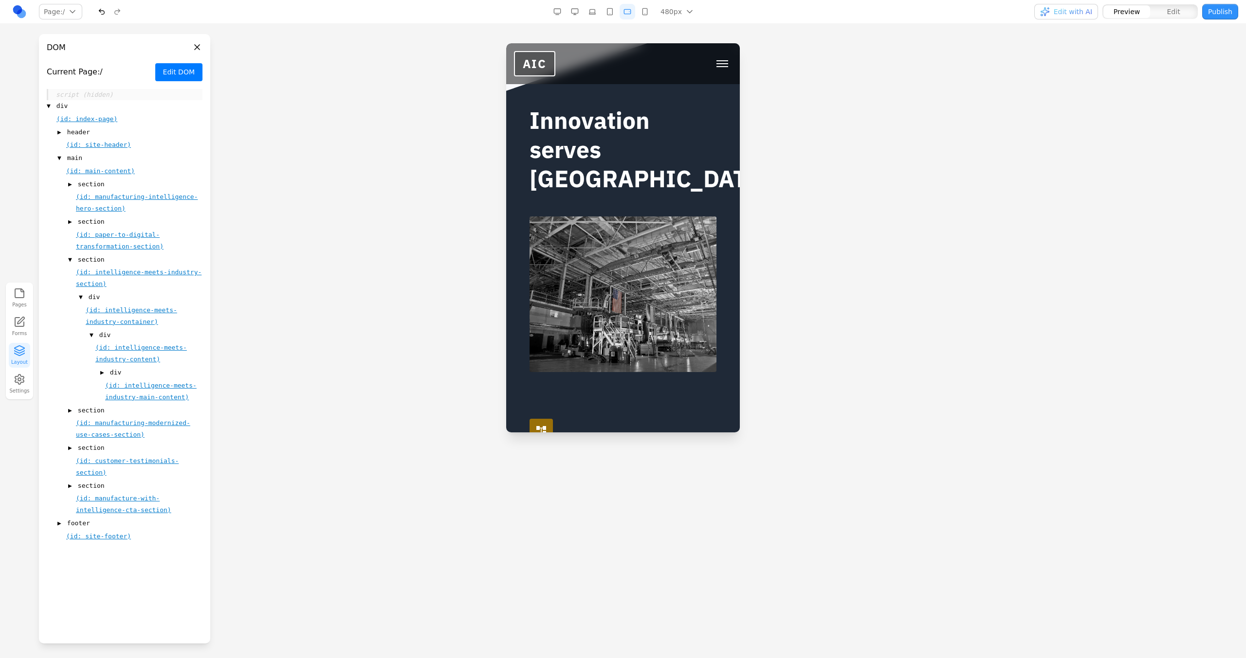
click at [118, 390] on div "(id: intelligence-meets-industry-main-content)" at bounding box center [153, 391] width 97 height 23
click at [123, 387] on span "(id: intelligence-meets-industry-main-content)" at bounding box center [150, 391] width 91 height 19
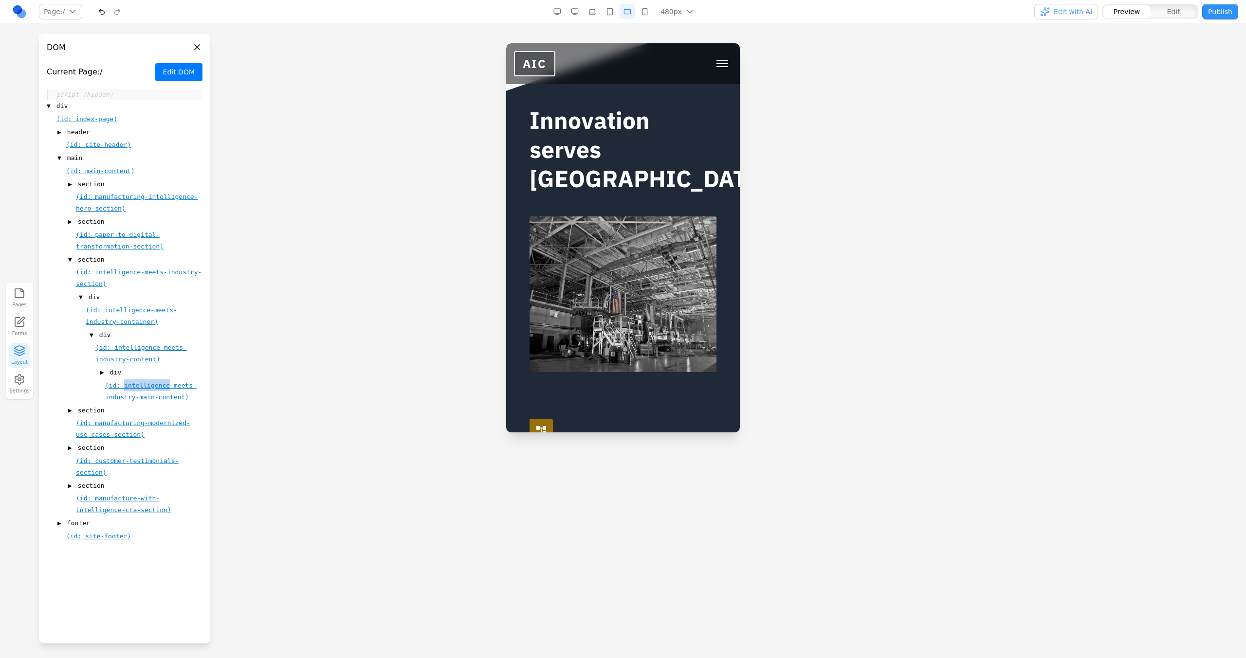
click at [103, 370] on span "▶" at bounding box center [102, 373] width 4 height 10
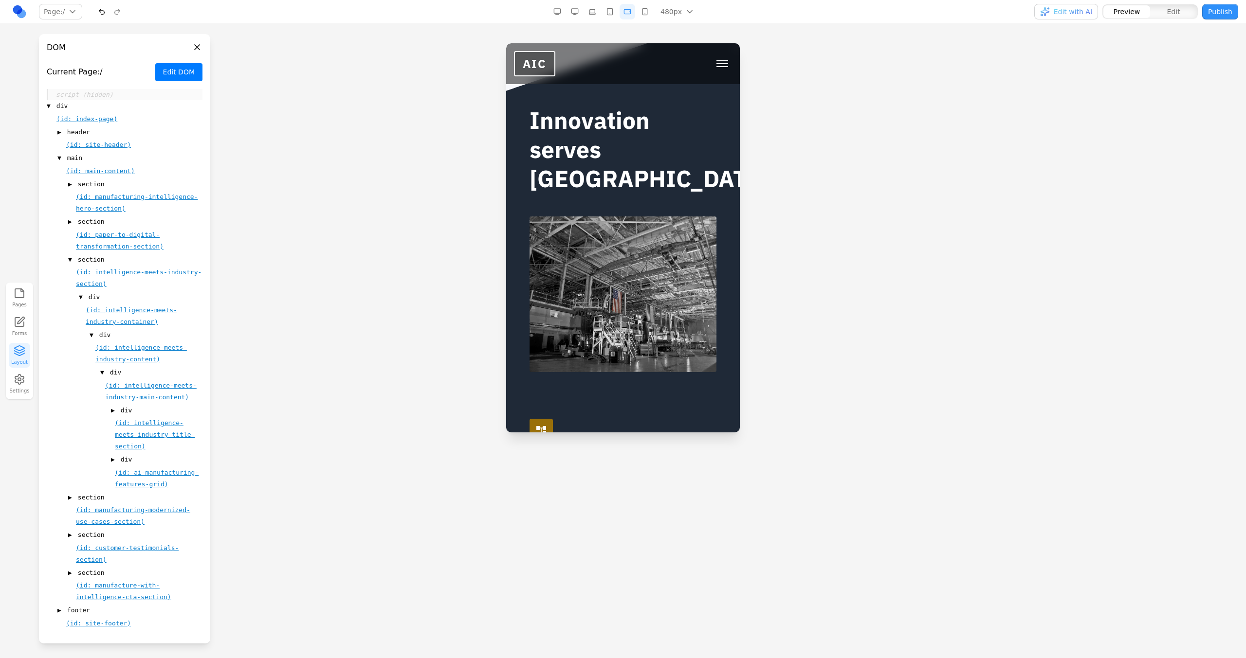
click at [131, 474] on span "(id: ai-manufacturing-features-grid)" at bounding box center [157, 478] width 84 height 19
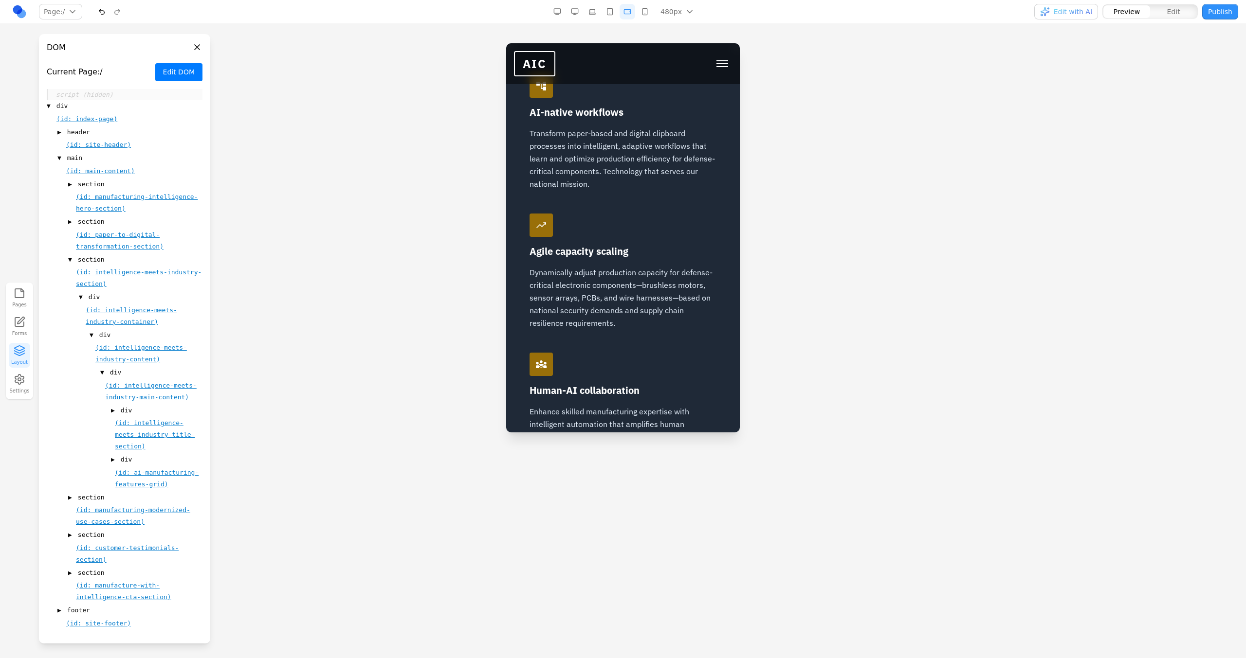
scroll to position [1268, 0]
click at [112, 461] on span "▶" at bounding box center [113, 460] width 4 height 10
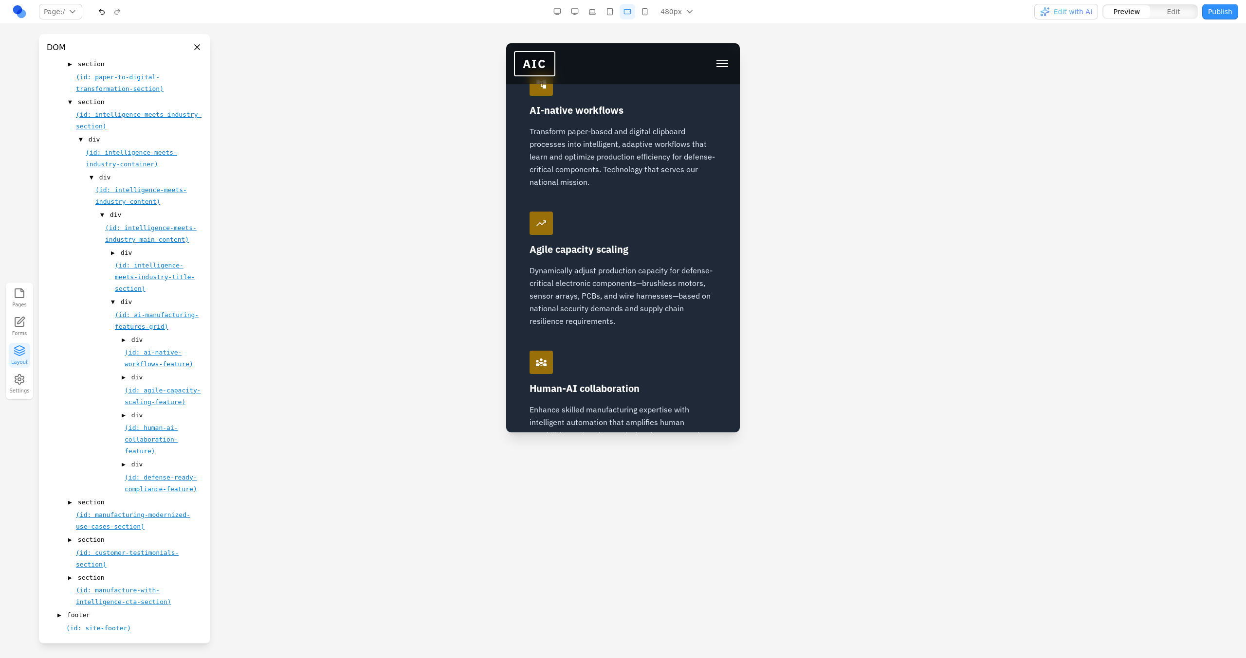
scroll to position [189, 0]
click at [138, 455] on span "(id: human-ai-collaboration-feature)" at bounding box center [152, 439] width 54 height 31
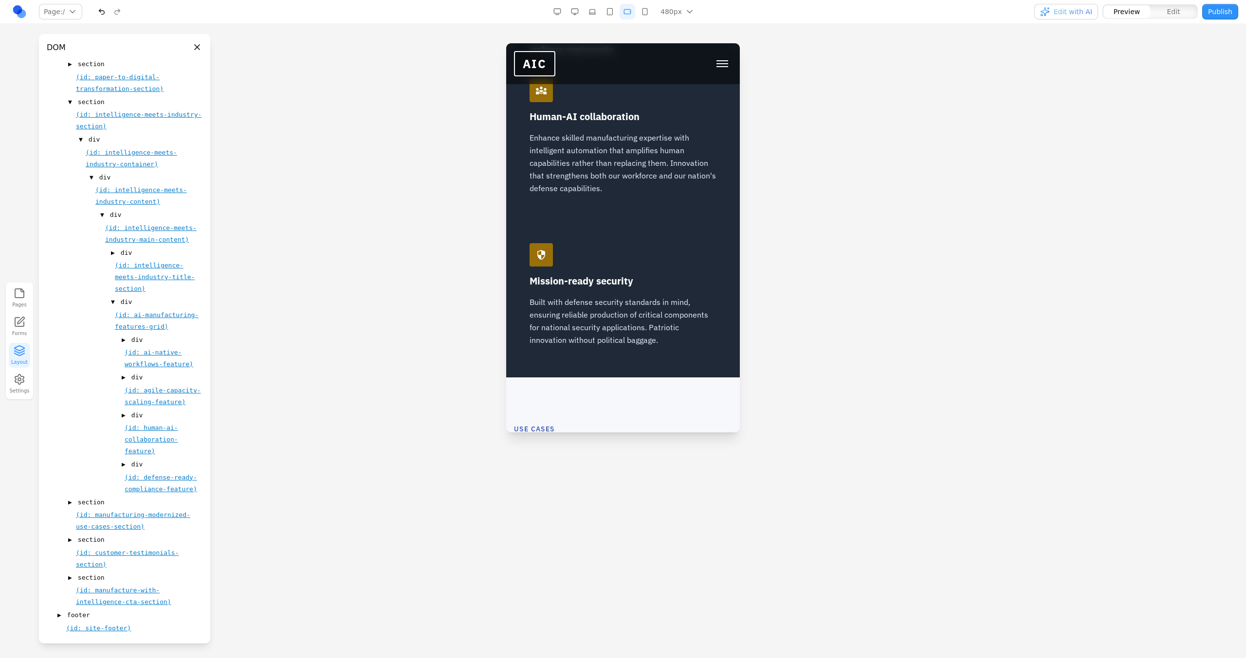
scroll to position [1546, 0]
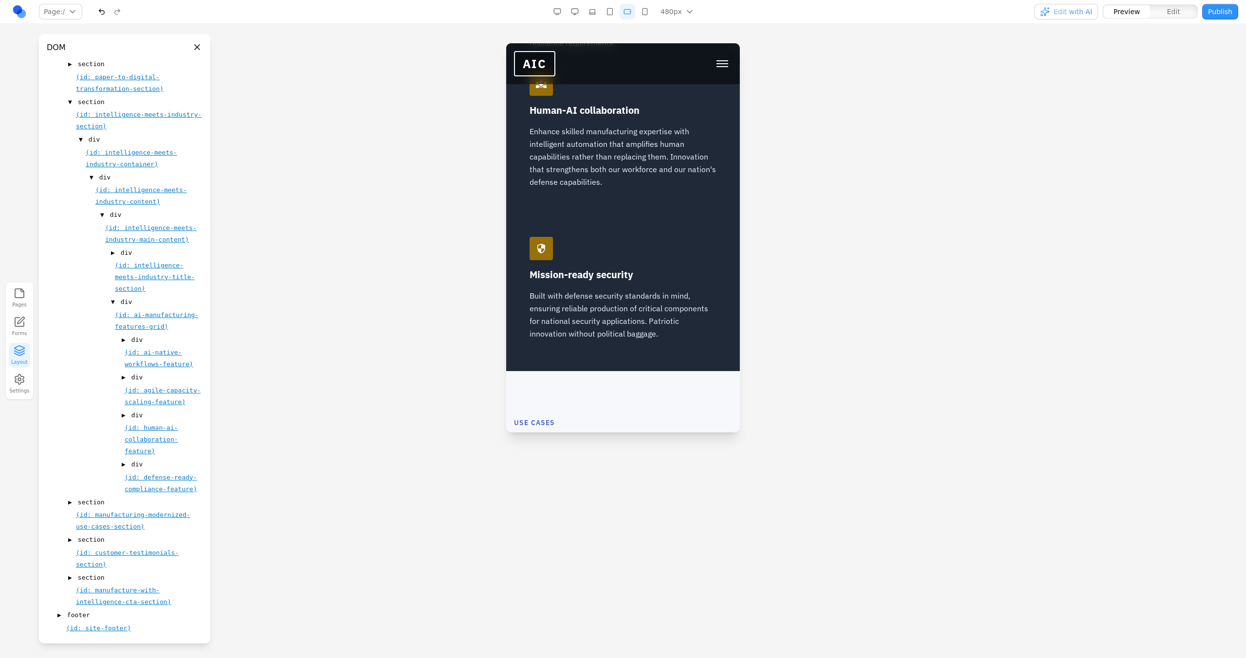
click at [123, 420] on span "▶" at bounding box center [124, 416] width 4 height 10
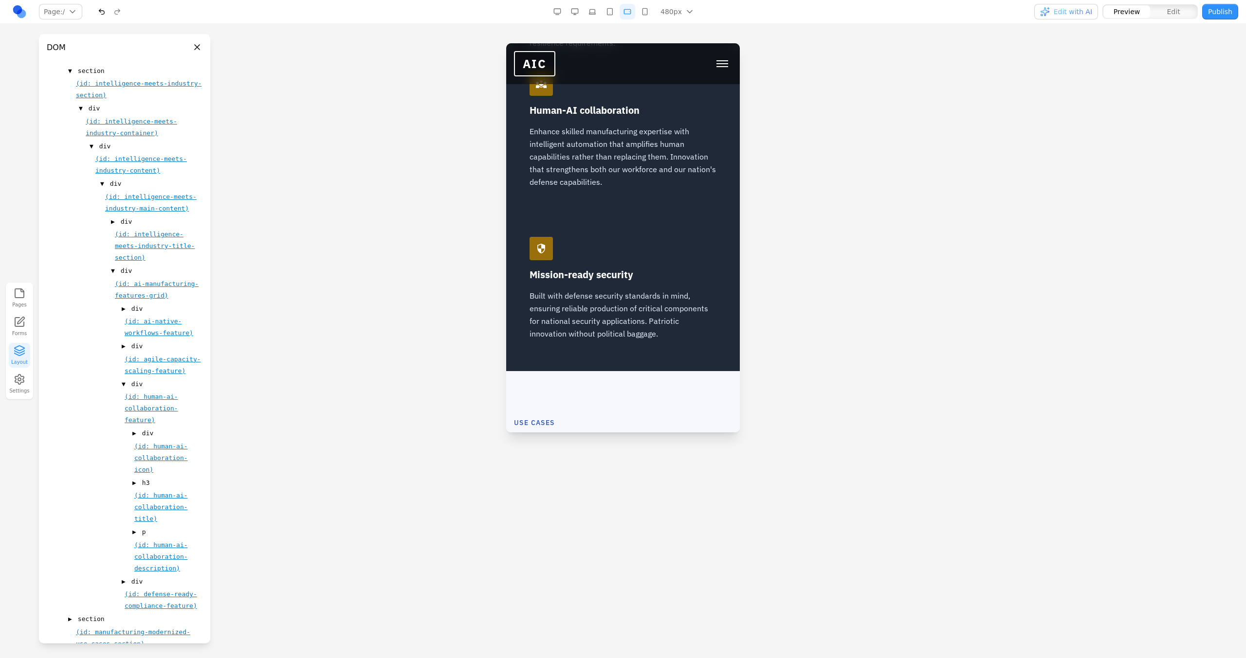
click at [145, 525] on div "(id: human-ai-collaboration-title)" at bounding box center [168, 506] width 68 height 35
click at [149, 523] on span "(id: human-ai-collaboration-title)" at bounding box center [161, 507] width 54 height 31
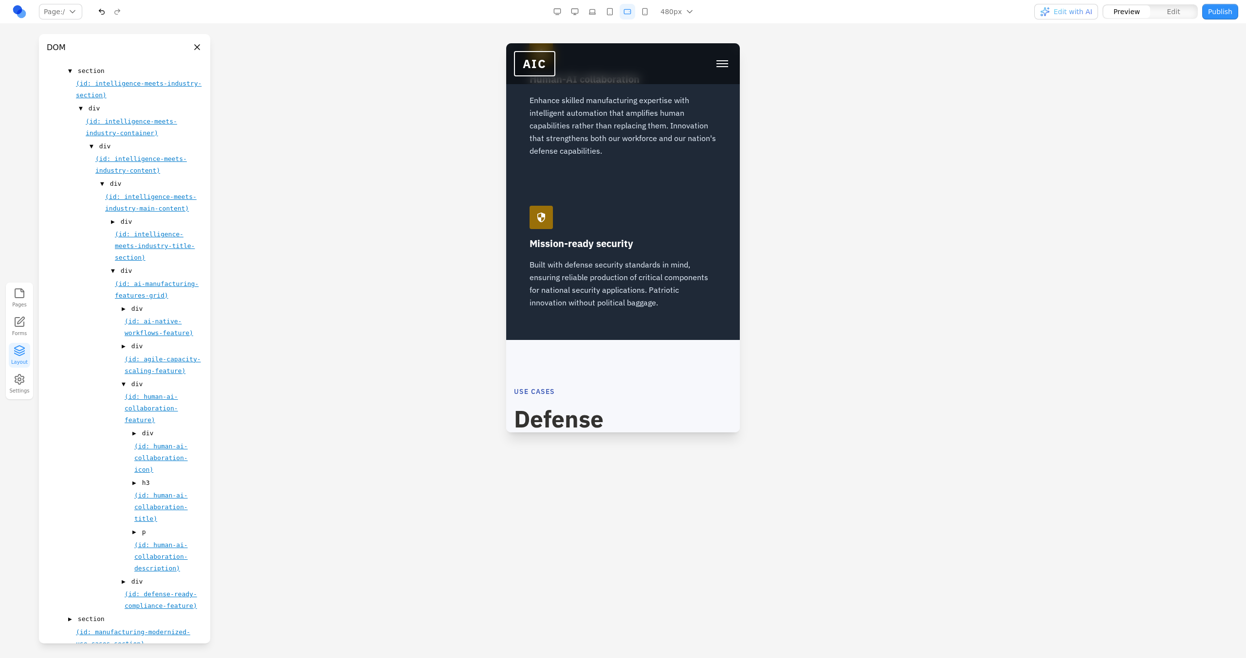
click at [133, 537] on span "▶" at bounding box center [134, 532] width 4 height 10
click at [140, 572] on span "(id: human-ai-collaboration-description)" at bounding box center [161, 557] width 54 height 31
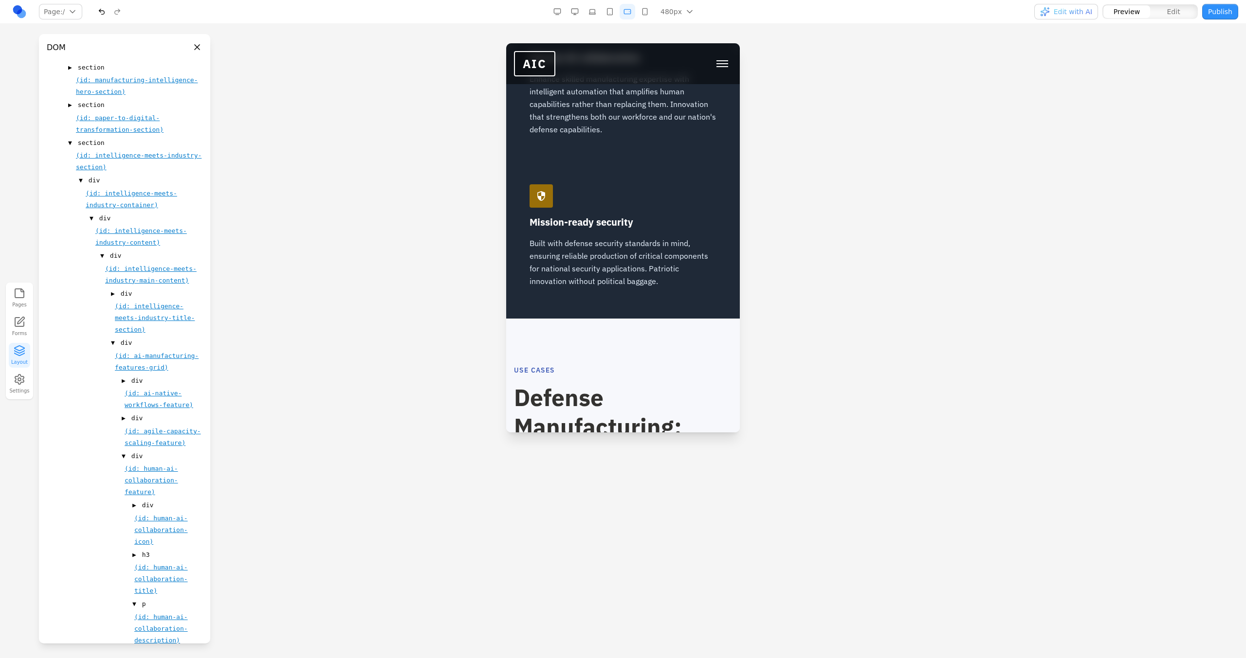
scroll to position [0, 0]
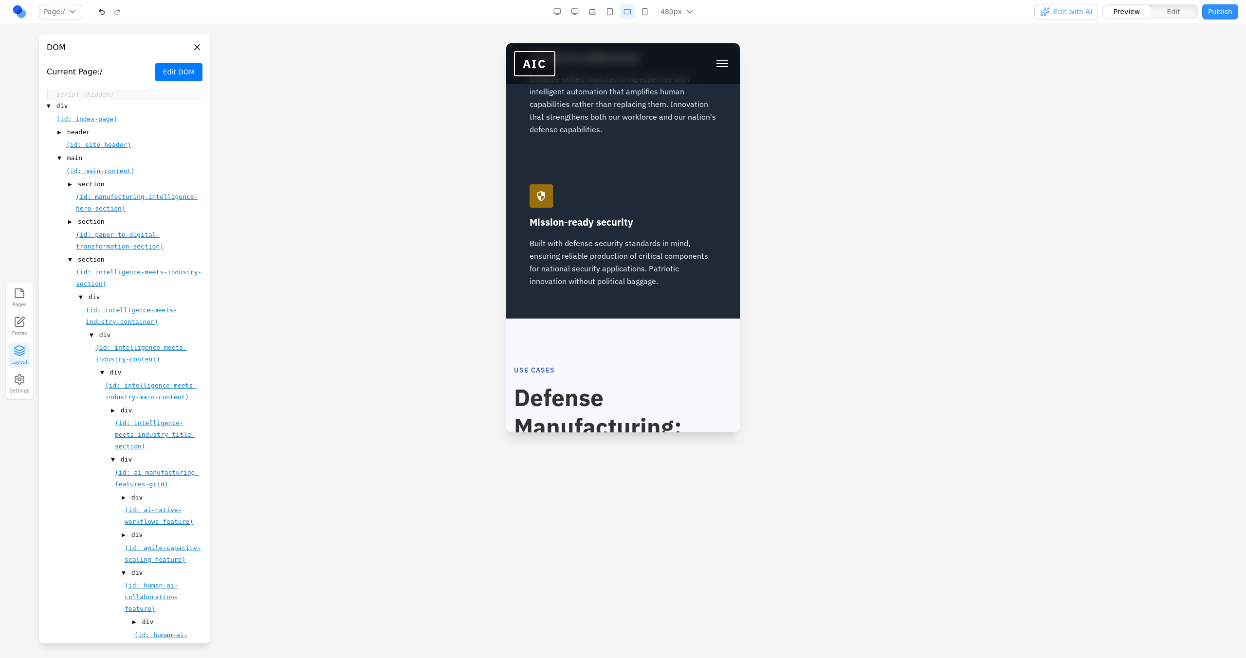
click at [173, 79] on button "Edit DOM" at bounding box center [178, 72] width 47 height 18
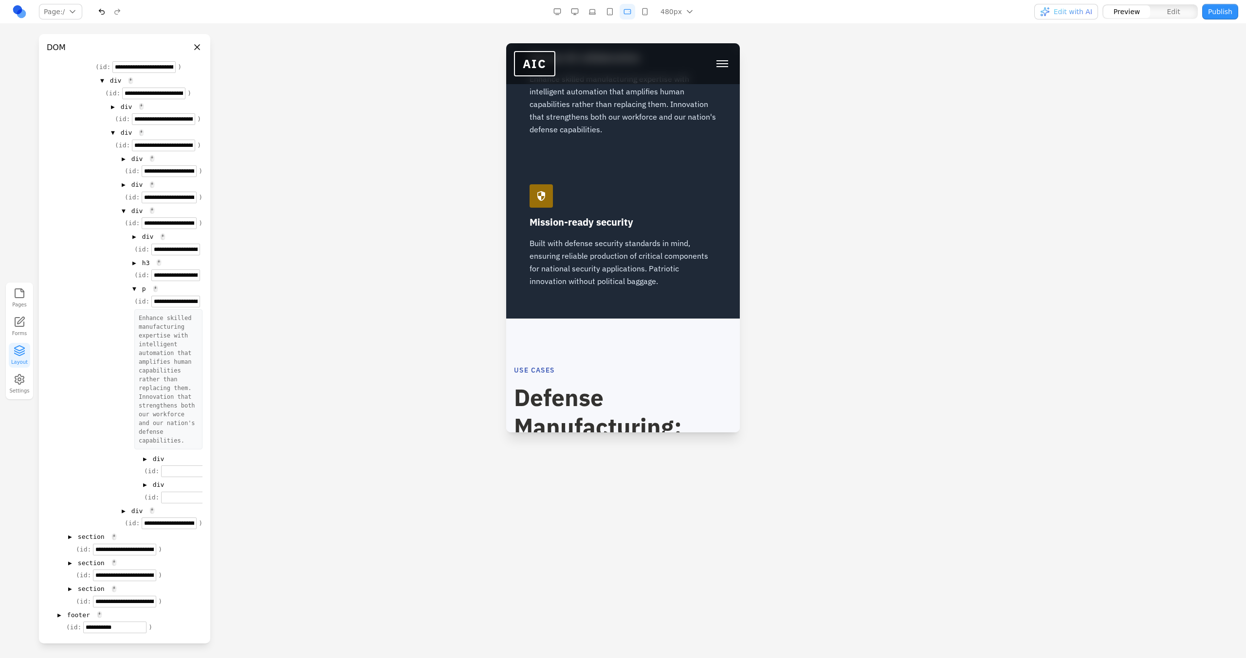
scroll to position [284, 0]
click at [143, 309] on div "Enhance skilled manufacturing expertise with intelligent automation that amplif…" at bounding box center [168, 379] width 68 height 140
click at [147, 283] on div "**********" at bounding box center [164, 393] width 78 height 220
click at [147, 309] on div "Enhance skilled manufacturing expertise with intelligent automation that amplif…" at bounding box center [168, 379] width 68 height 140
click at [226, 253] on div at bounding box center [623, 350] width 1246 height 615
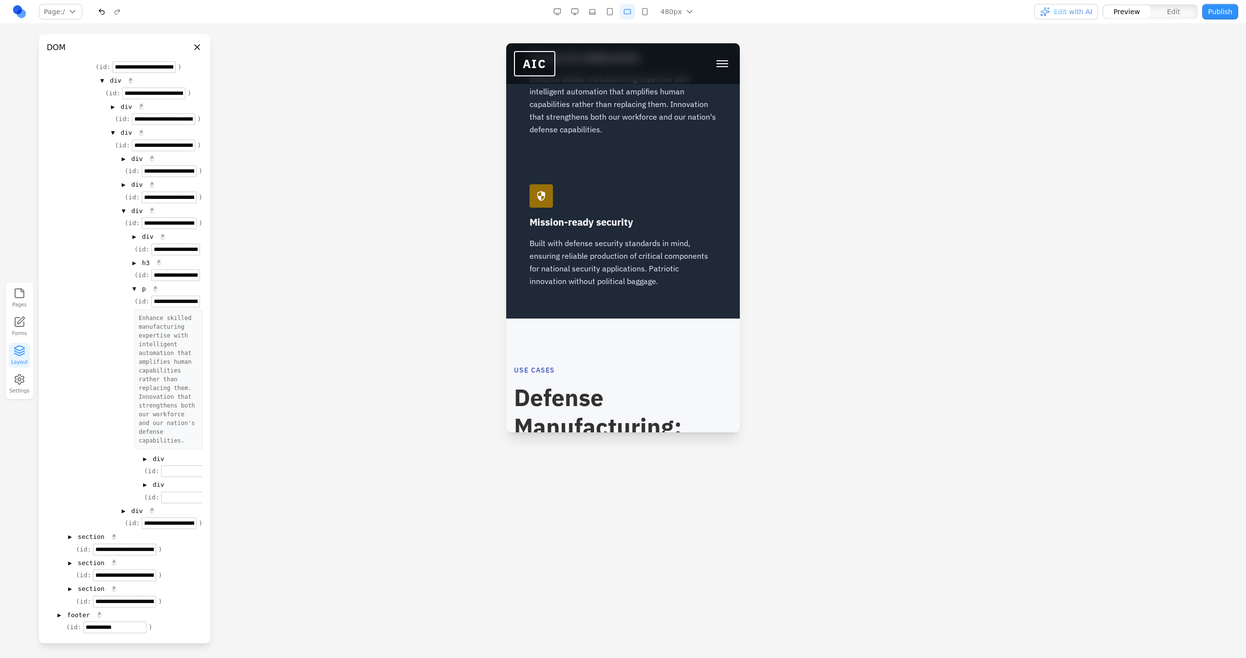
click at [195, 47] on button "Close panel" at bounding box center [197, 47] width 11 height 11
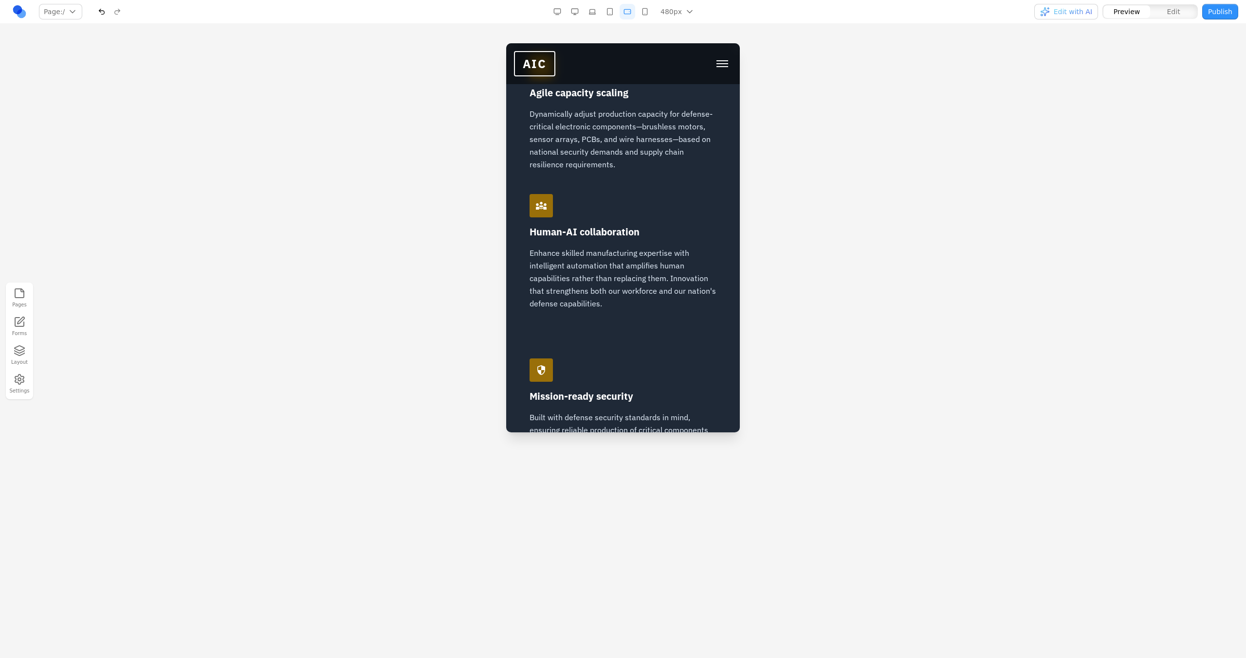
scroll to position [1429, 0]
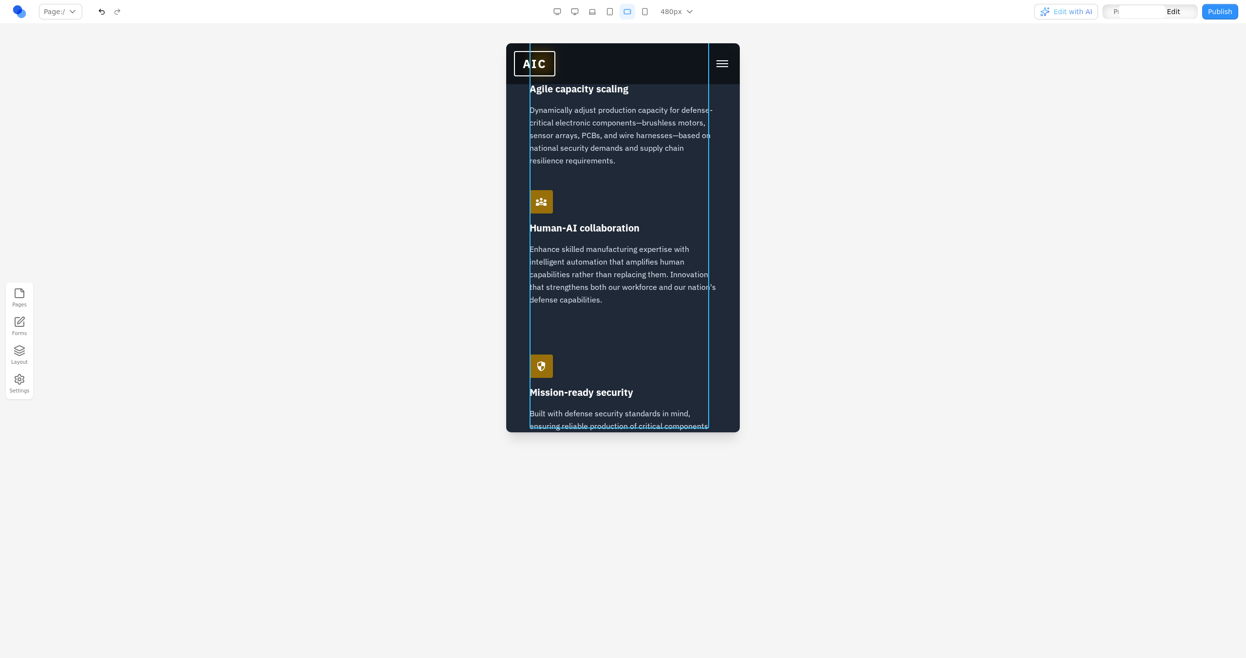
click at [602, 320] on div "account_tree AI-native workflows Transform paper-based and digital clipboard pr…" at bounding box center [622, 185] width 187 height 546
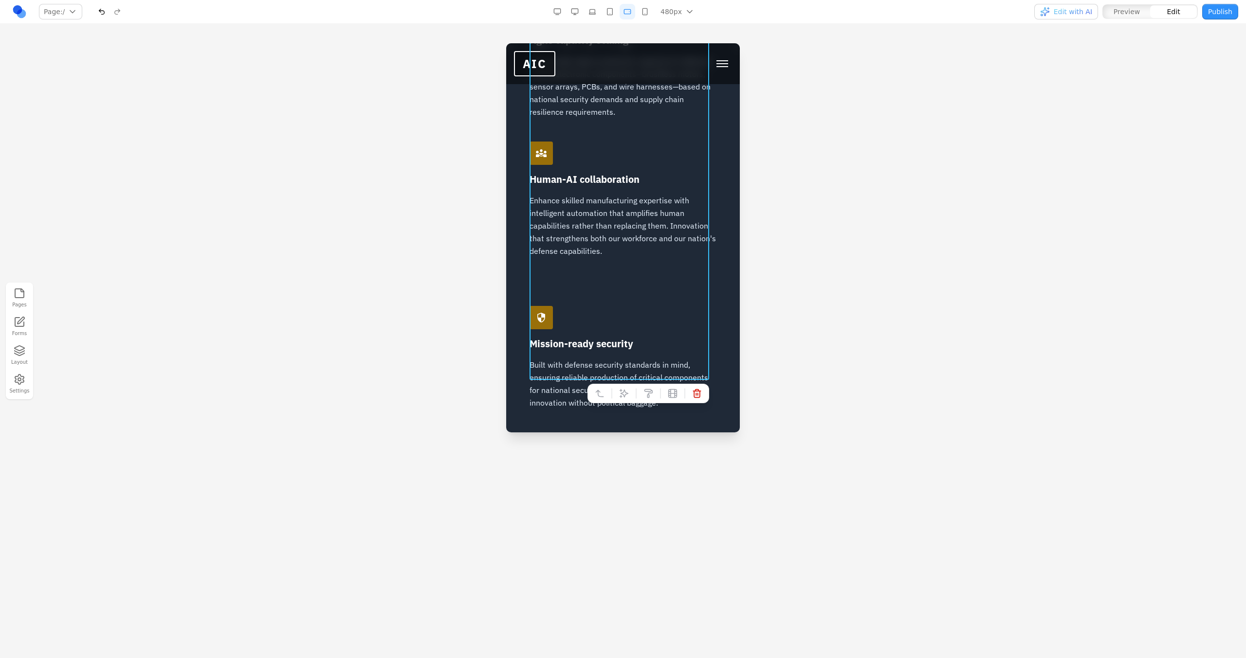
scroll to position [1478, 0]
click at [617, 387] on button at bounding box center [624, 393] width 16 height 16
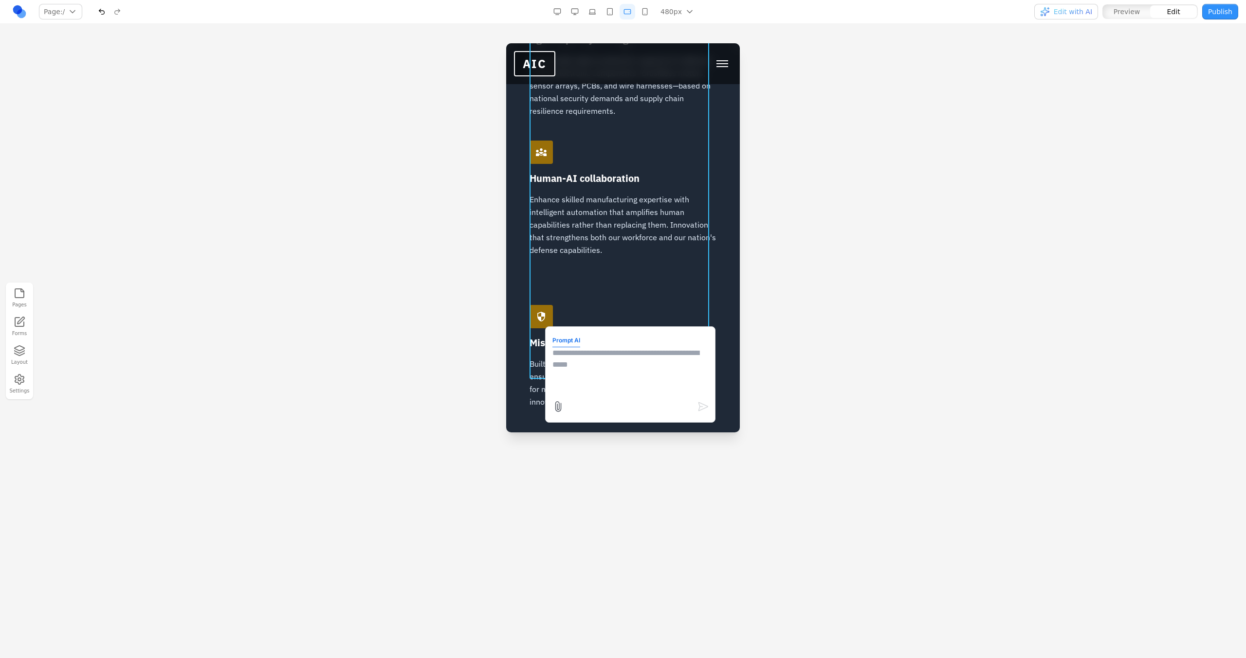
click at [632, 397] on form "Prompt AI" at bounding box center [630, 375] width 156 height 82
click at [597, 370] on textarea at bounding box center [630, 371] width 156 height 49
type textarea "**********"
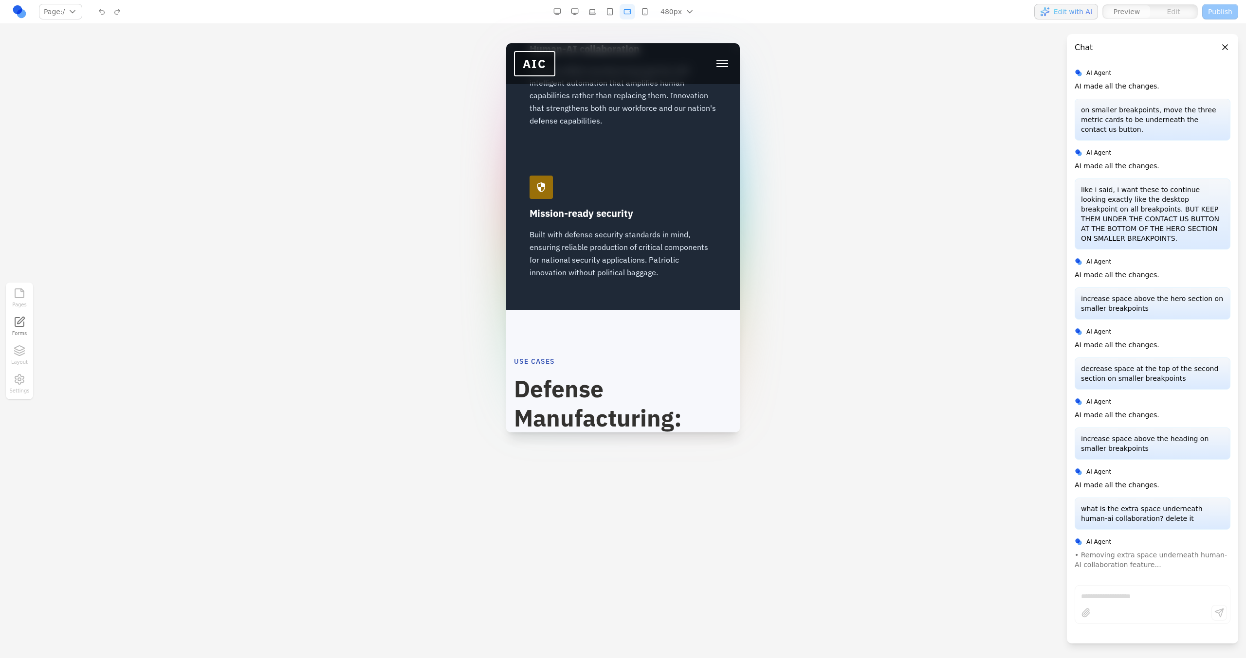
scroll to position [1601, 0]
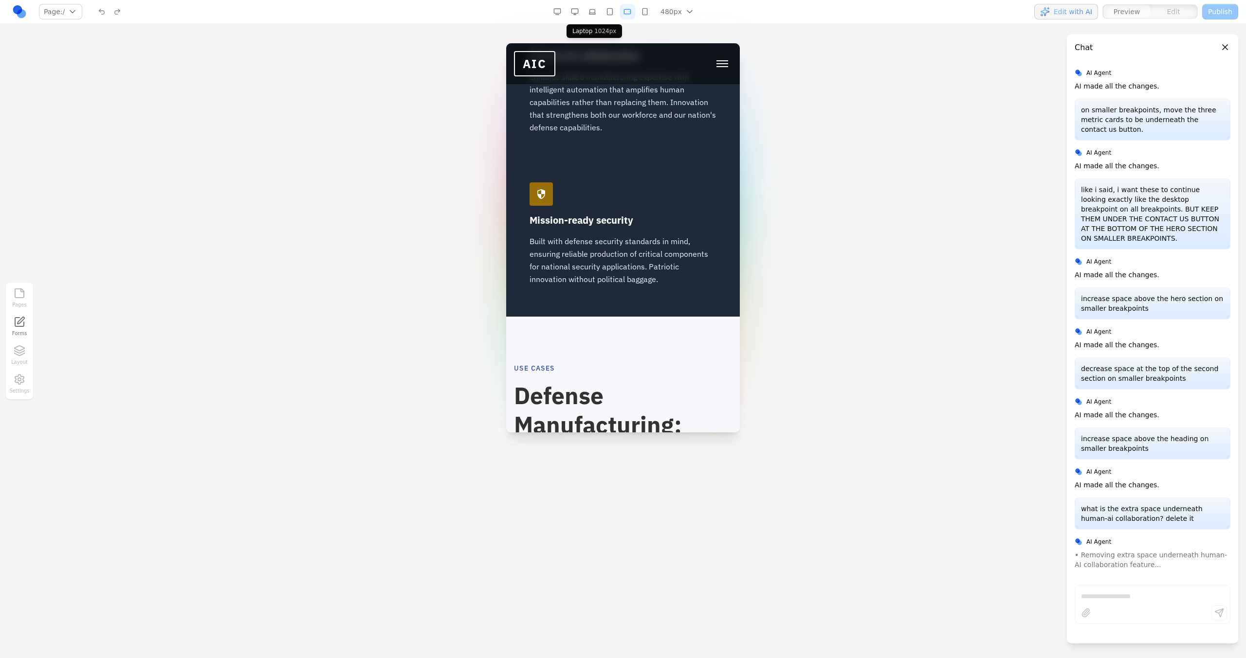
click at [581, 15] on button "button" at bounding box center [575, 12] width 16 height 16
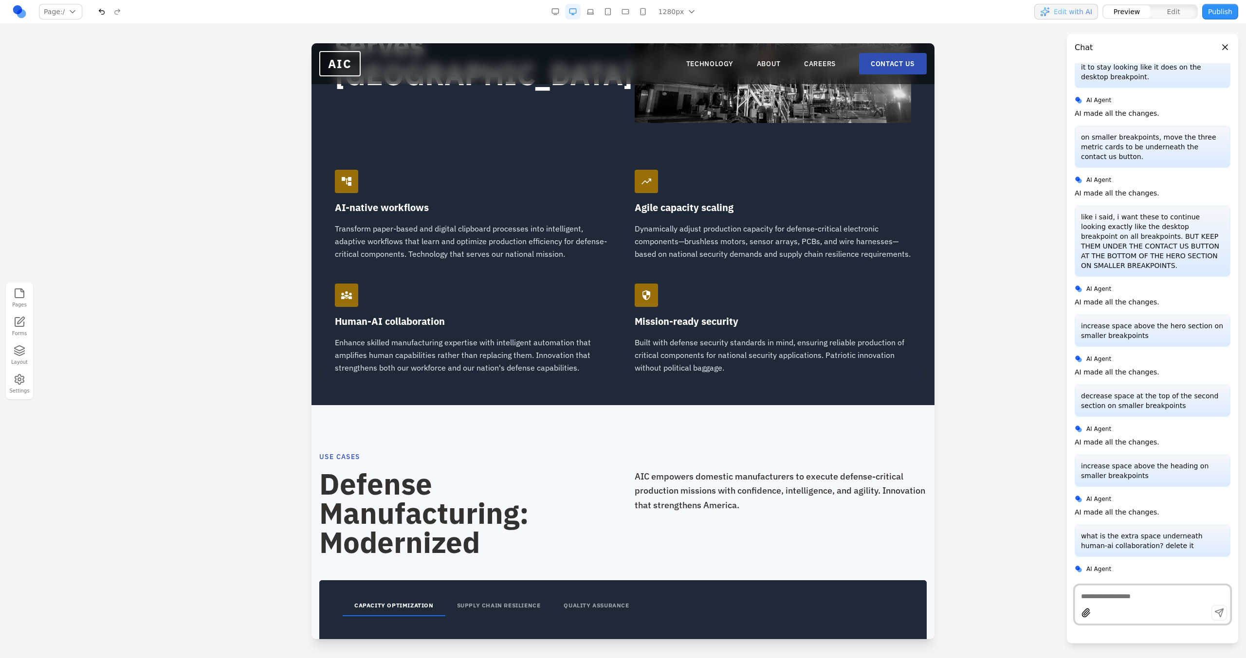
scroll to position [1073, 0]
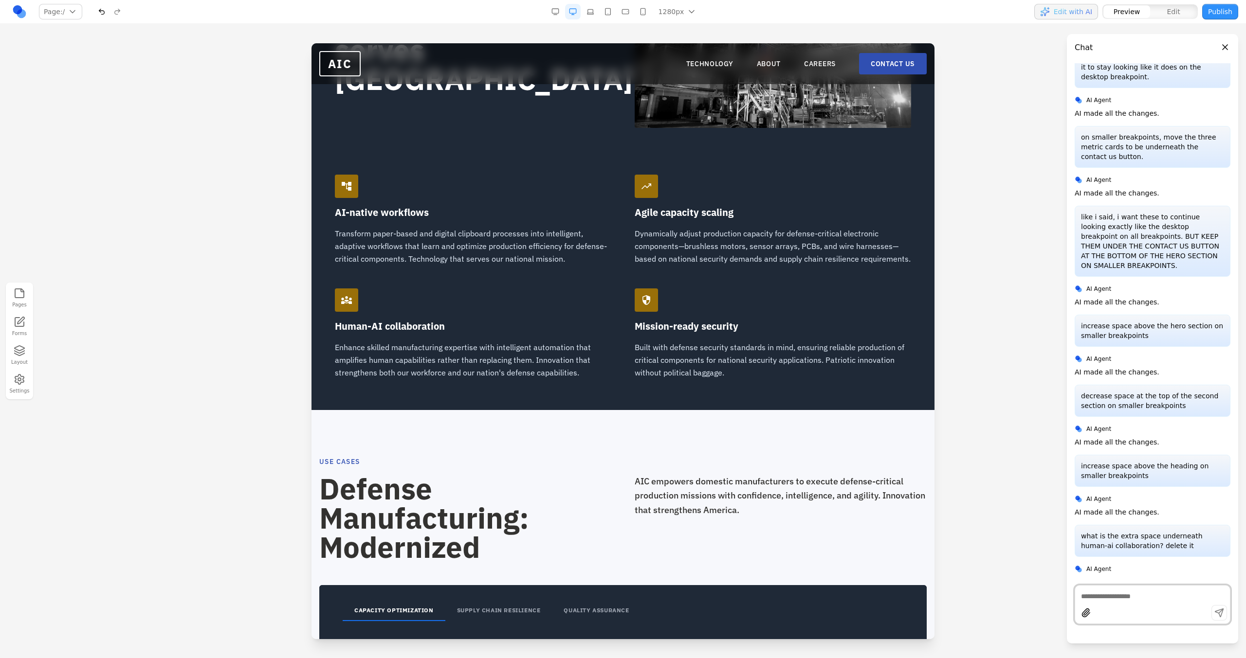
click at [596, 11] on button "button" at bounding box center [590, 12] width 16 height 16
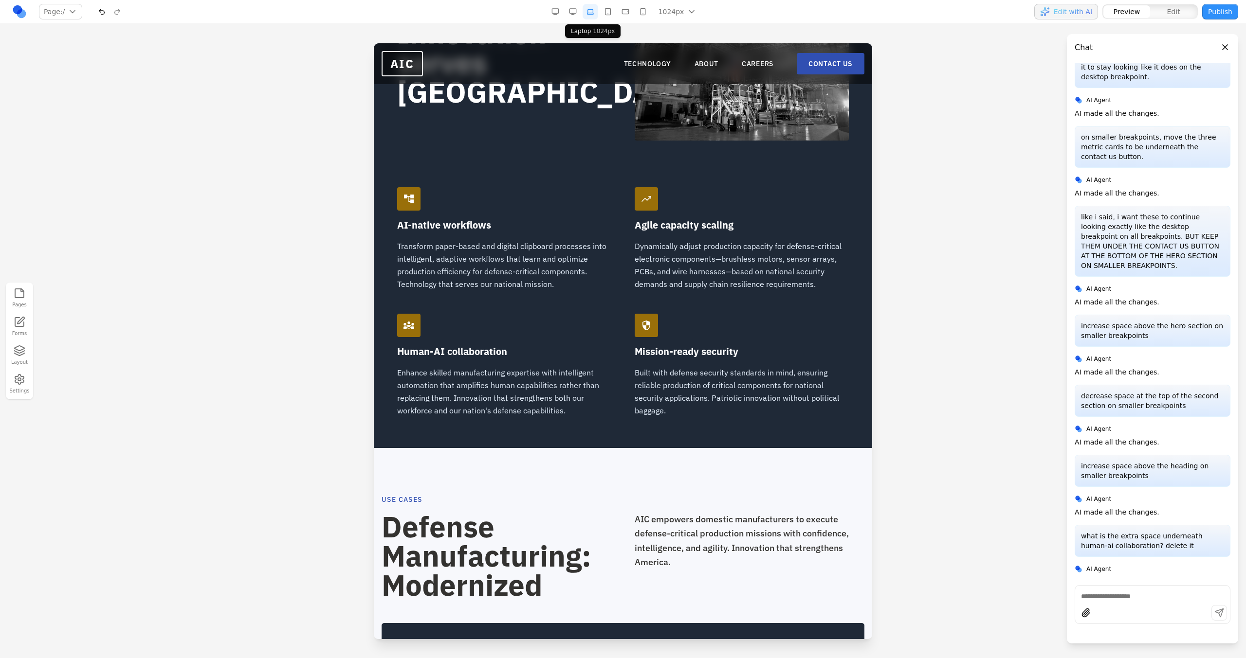
scroll to position [1084, 0]
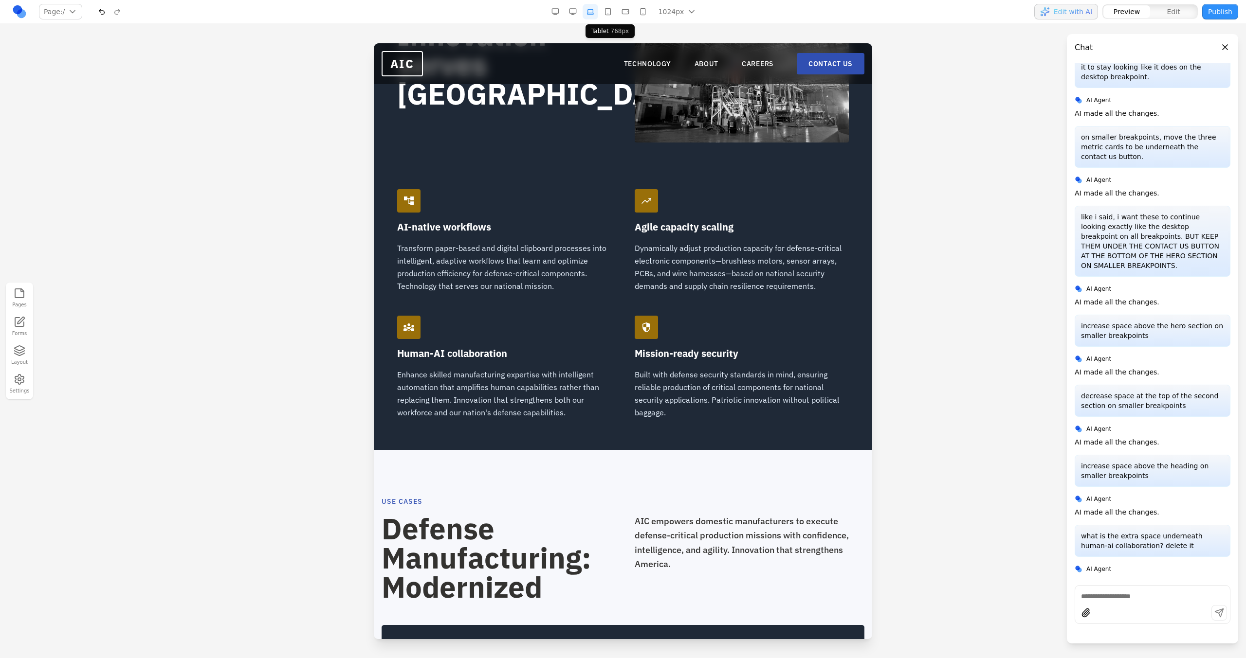
click at [612, 12] on button "button" at bounding box center [608, 12] width 16 height 16
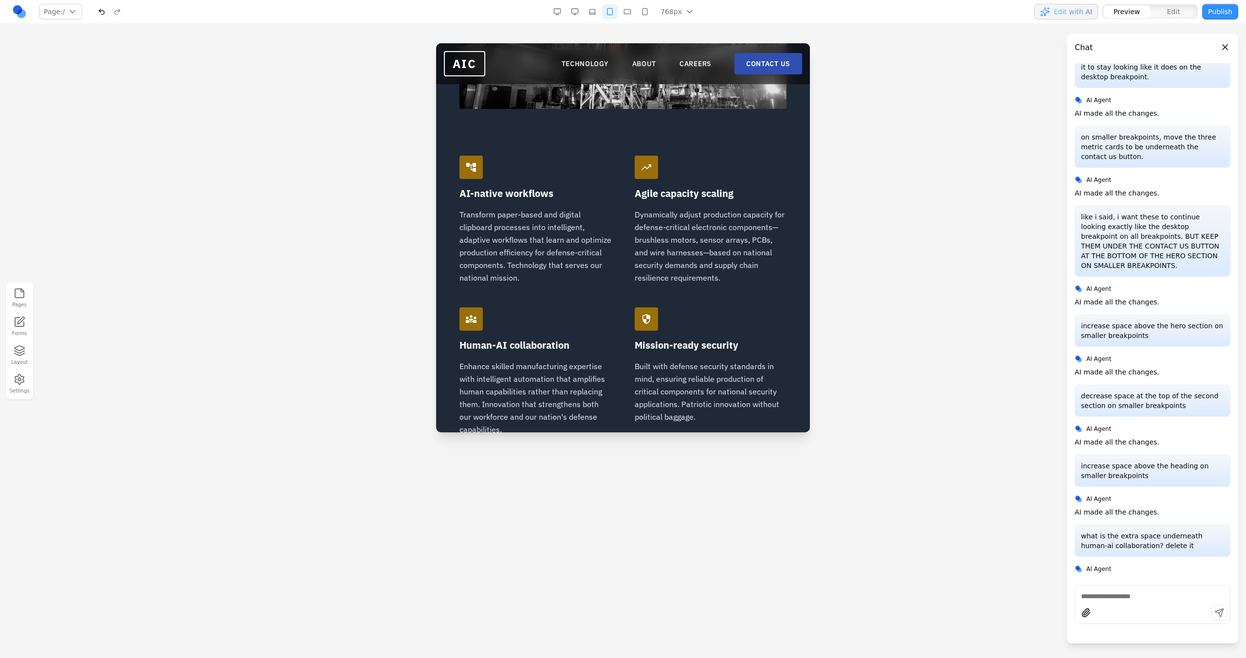
scroll to position [1215, 0]
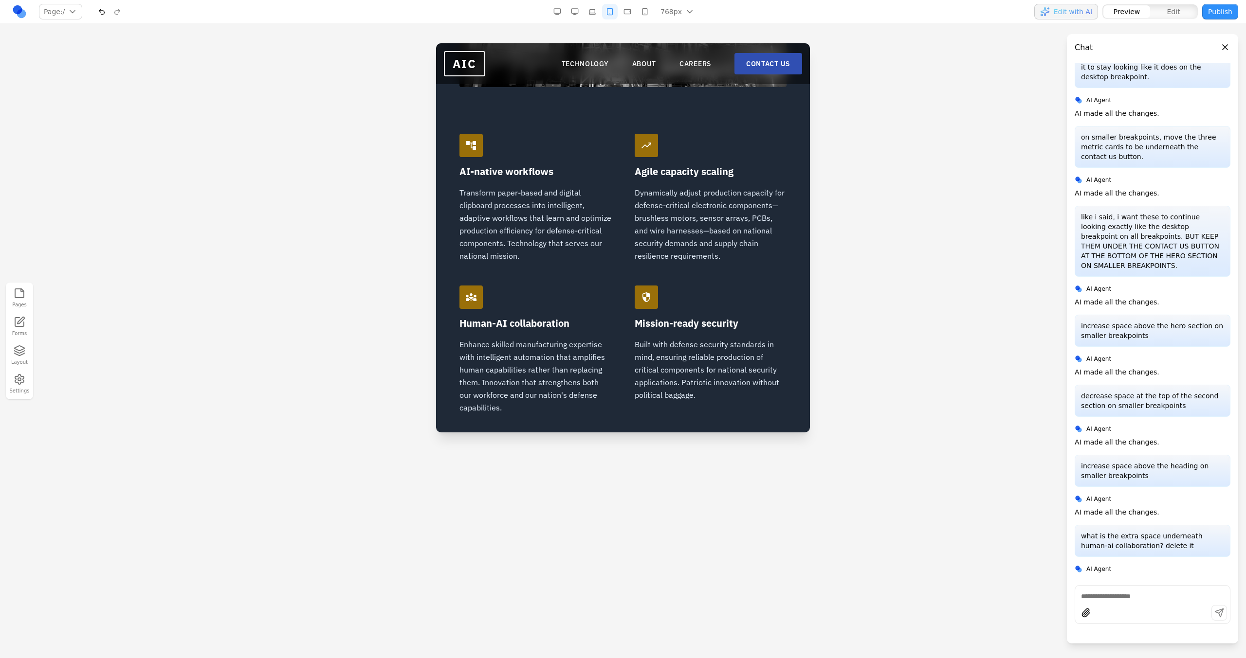
click at [633, 11] on button "button" at bounding box center [627, 12] width 16 height 16
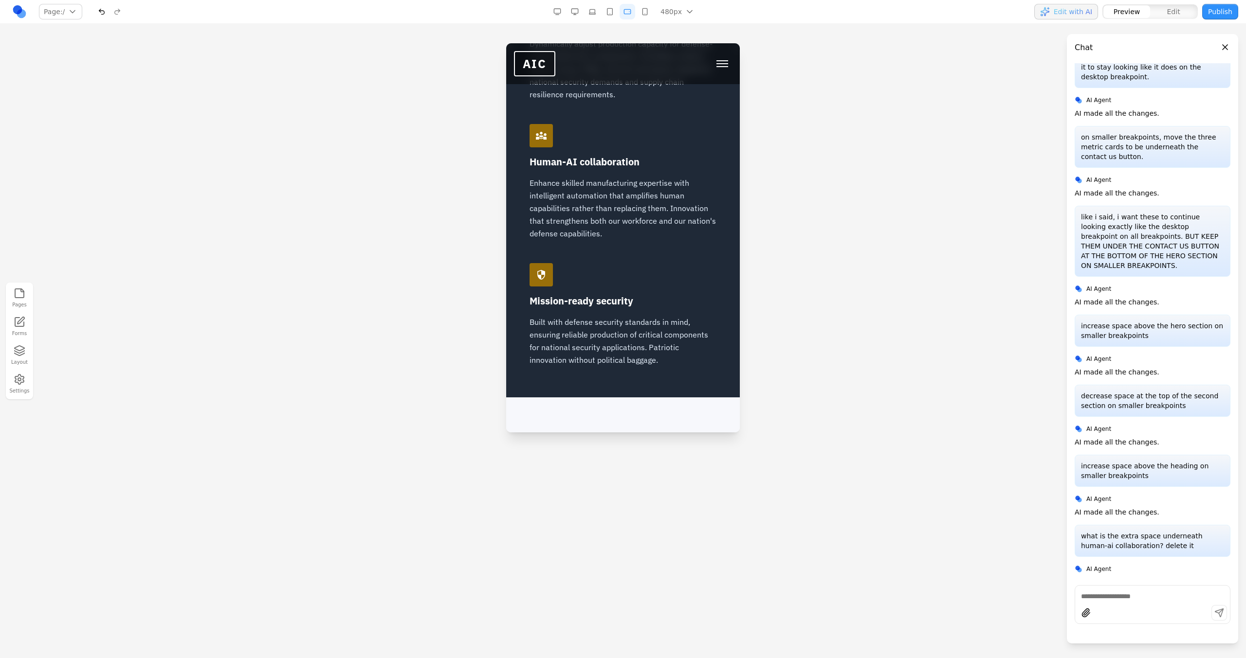
click at [645, 12] on button "button" at bounding box center [645, 12] width 16 height 16
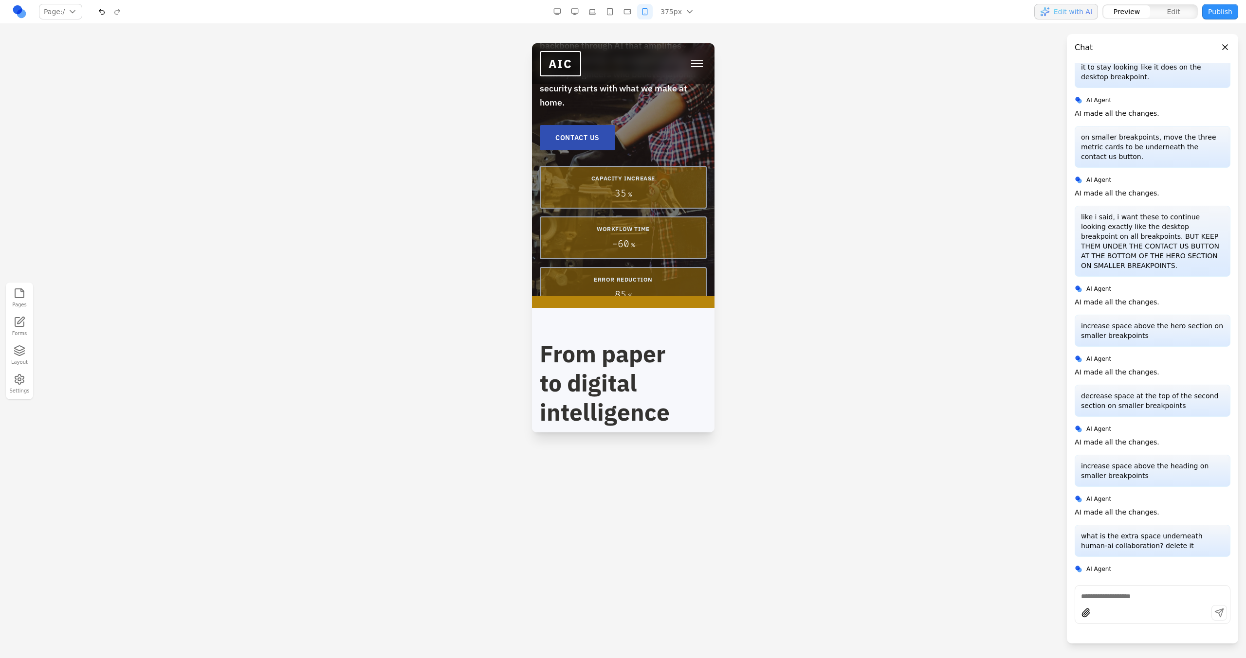
scroll to position [0, 0]
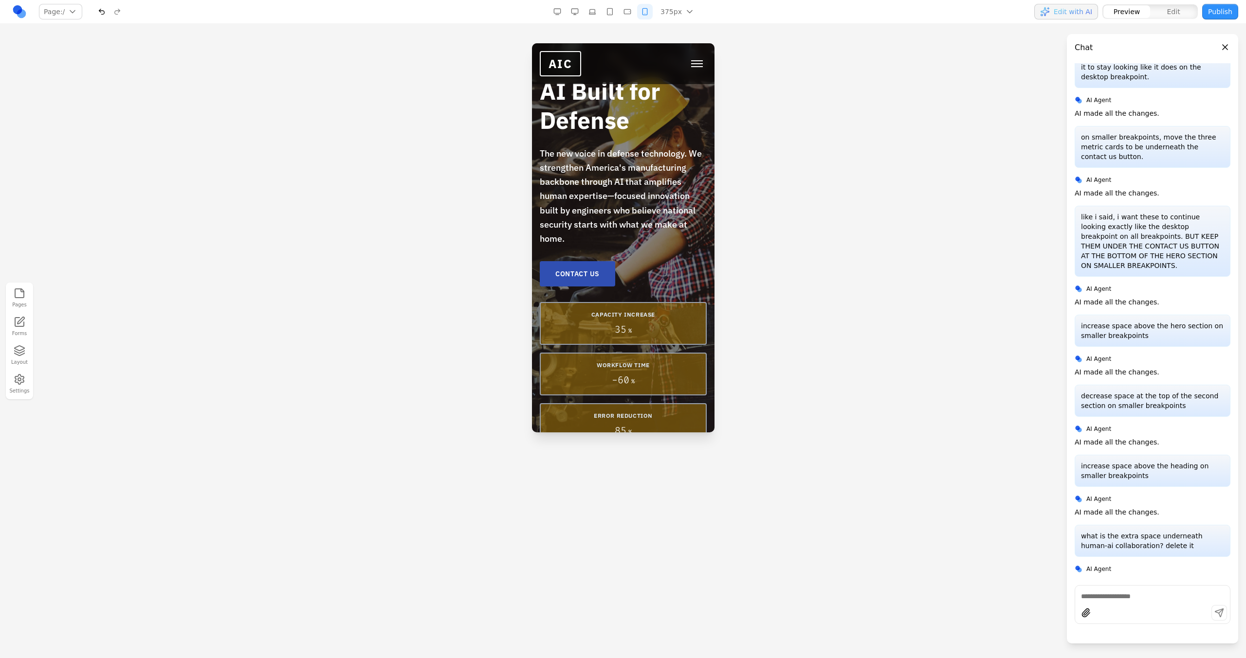
click at [609, 6] on button "button" at bounding box center [610, 12] width 16 height 16
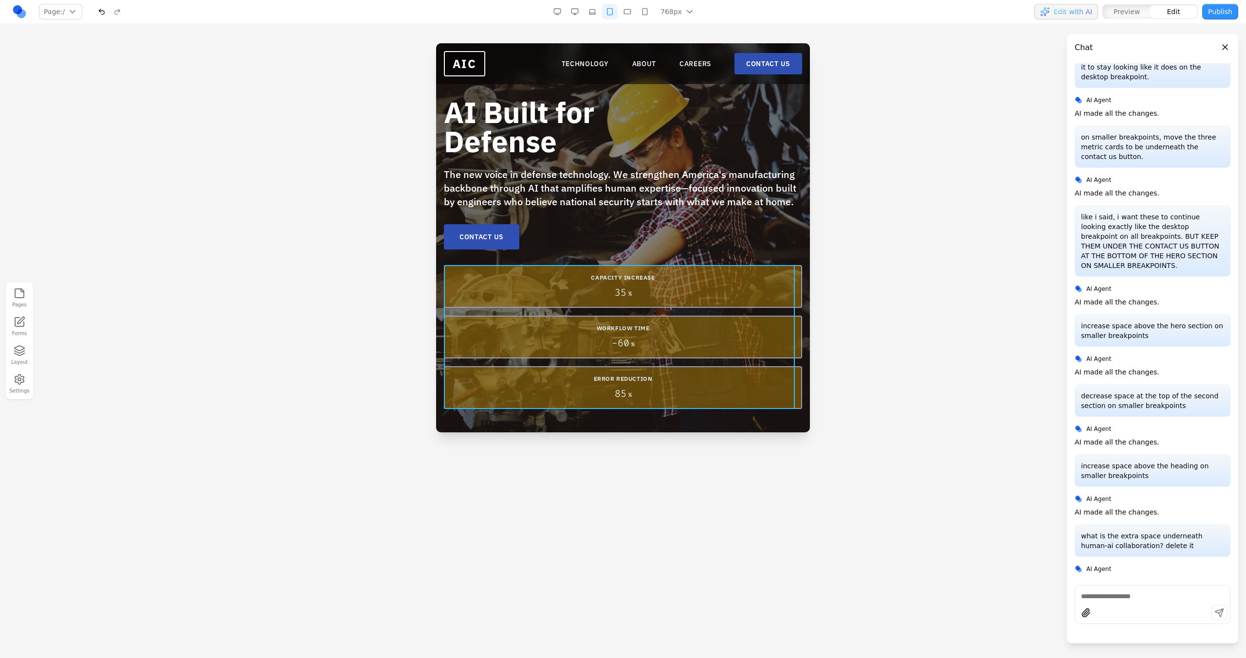
click at [599, 312] on div "CAPACITY INCREASE 35 % WORKFLOW TIME - 60 % ERROR REDUCTION 85 %" at bounding box center [623, 337] width 358 height 144
click at [591, 246] on icon at bounding box center [595, 250] width 8 height 8
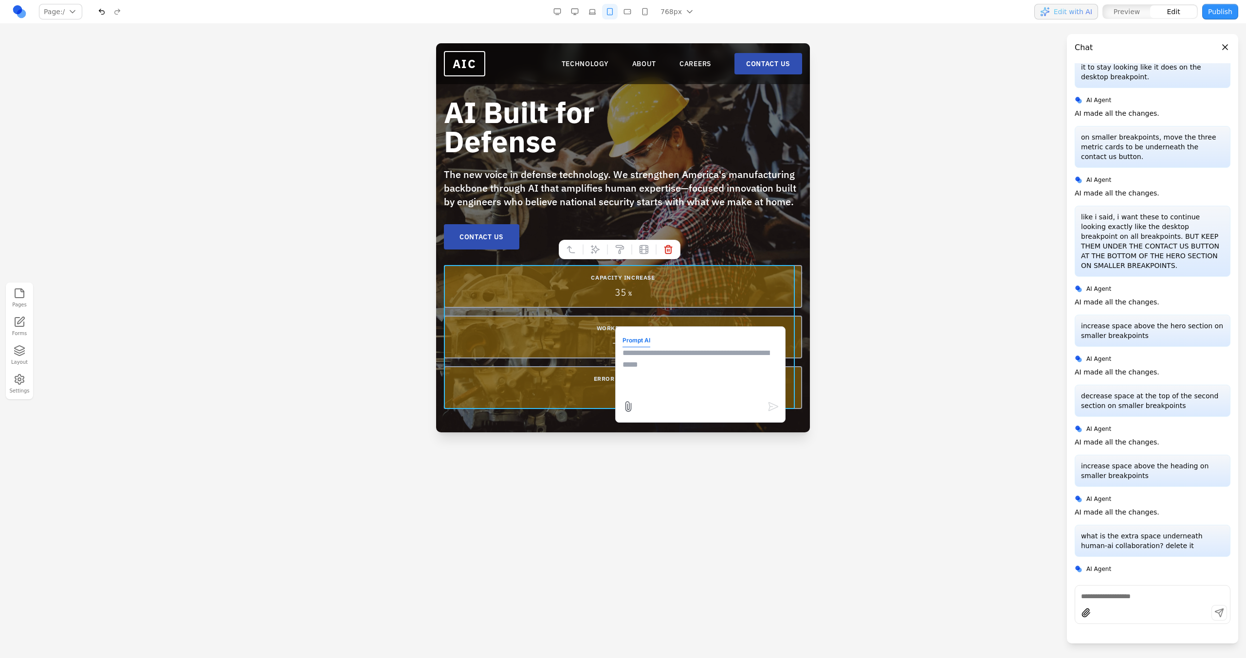
click at [650, 359] on textarea at bounding box center [700, 371] width 156 height 49
type textarea "**********"
click at [571, 12] on button "button" at bounding box center [575, 12] width 16 height 16
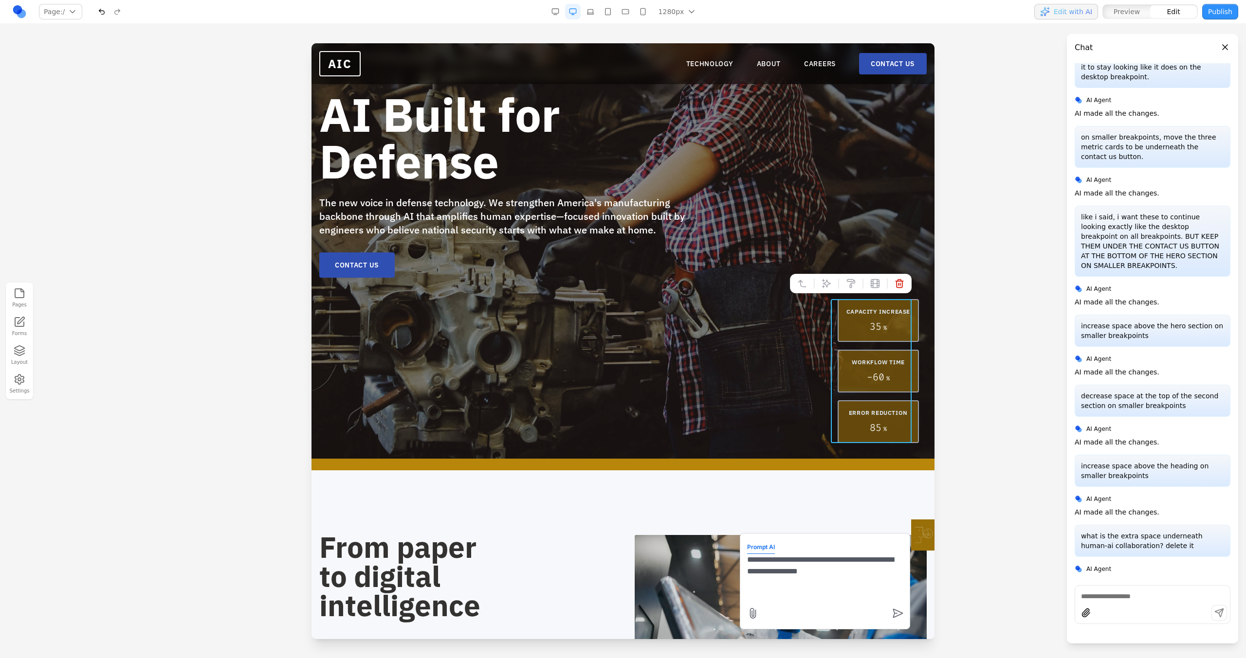
scroll to position [187, 0]
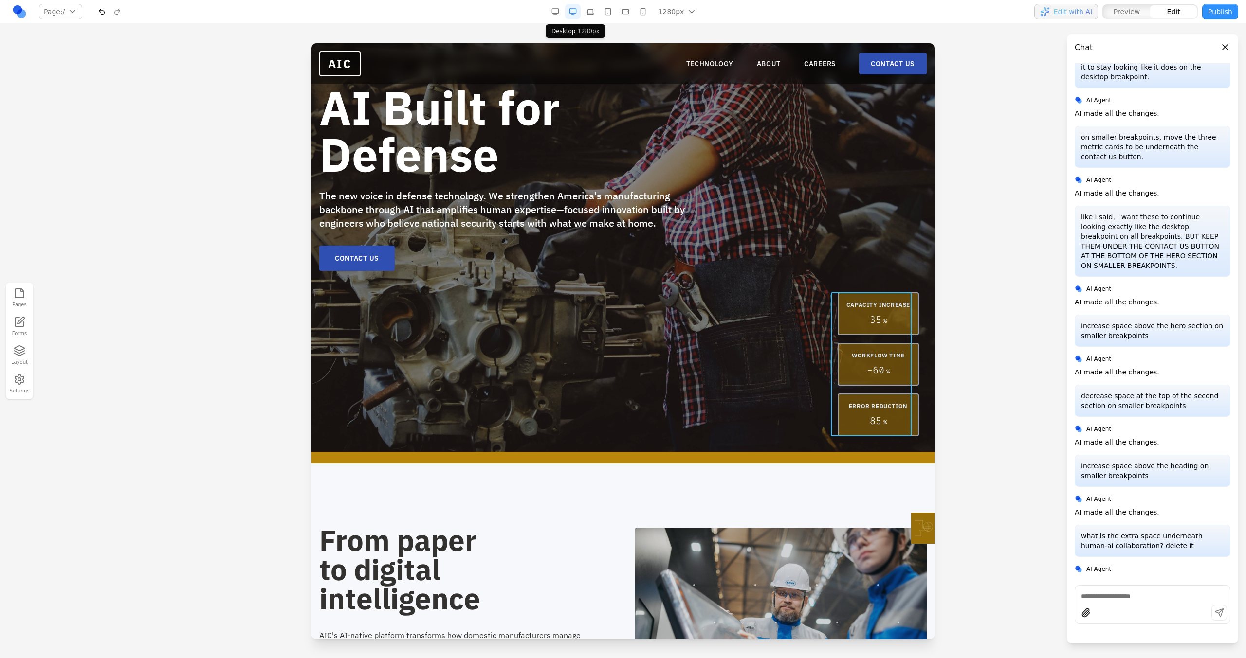
click at [872, 338] on div "CAPACITY INCREASE 35 % WORKFLOW TIME - 60 % ERROR REDUCTION 85 %" at bounding box center [877, 364] width 81 height 144
click at [822, 277] on icon at bounding box center [826, 277] width 8 height 8
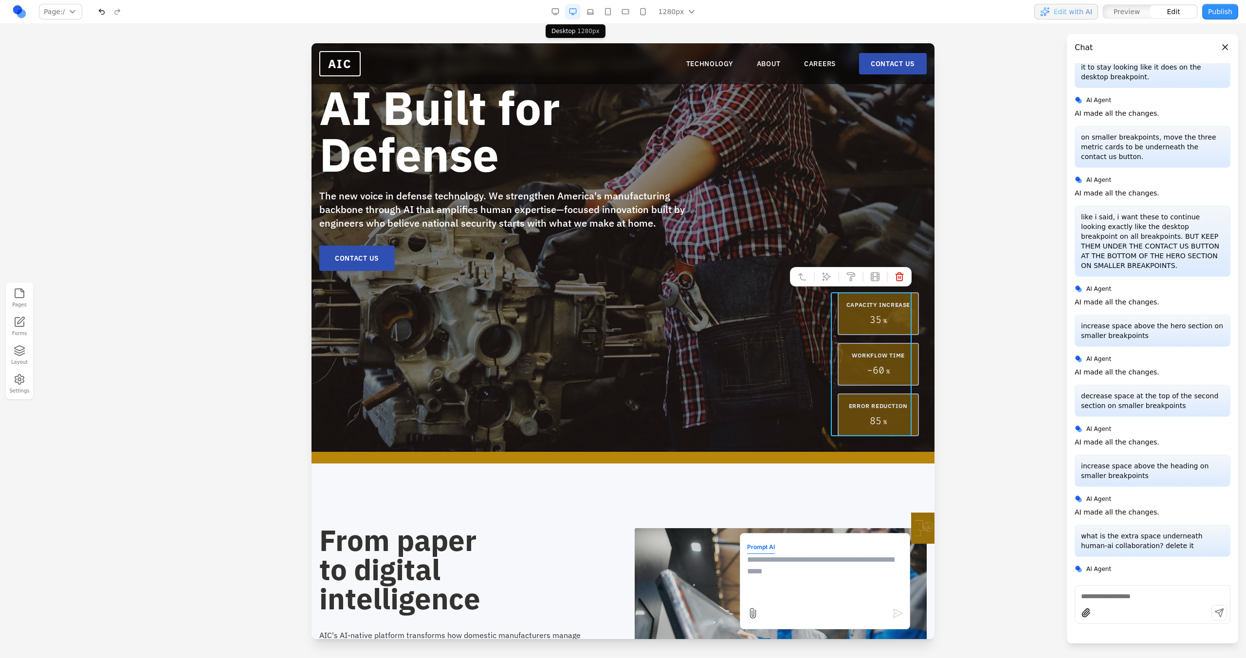
click at [751, 598] on textarea at bounding box center [825, 578] width 156 height 49
paste textarea "**"
type textarea "**********"
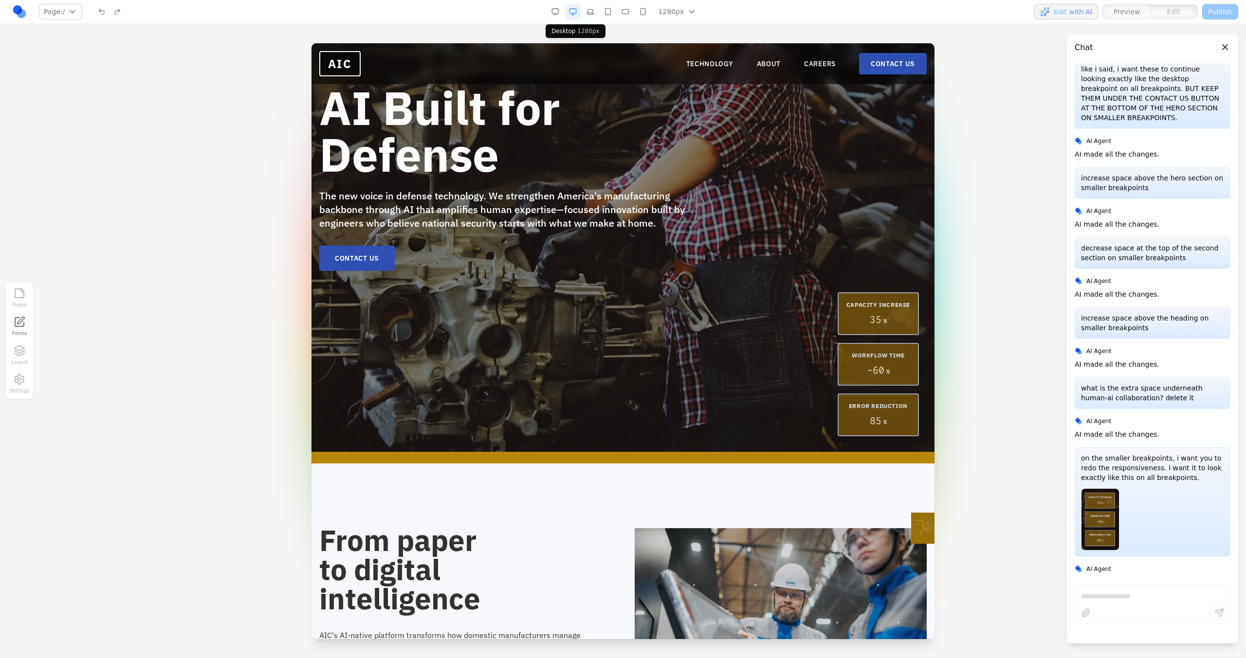
scroll to position [0, 0]
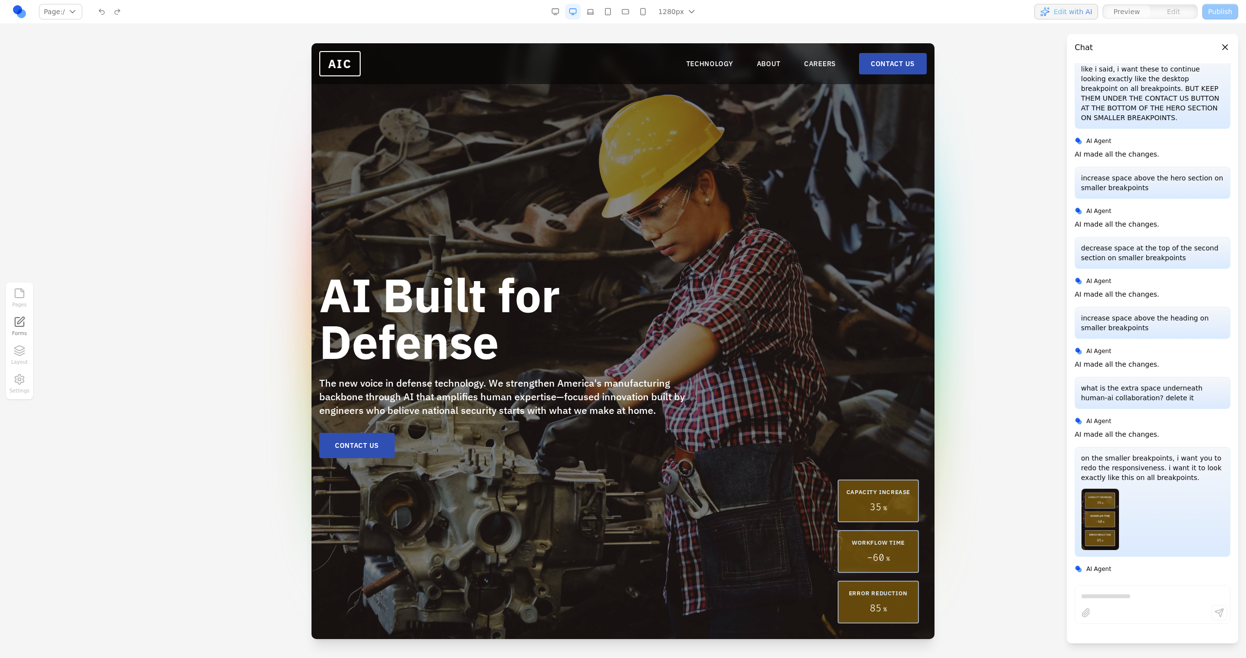
click at [597, 13] on button "button" at bounding box center [590, 12] width 16 height 16
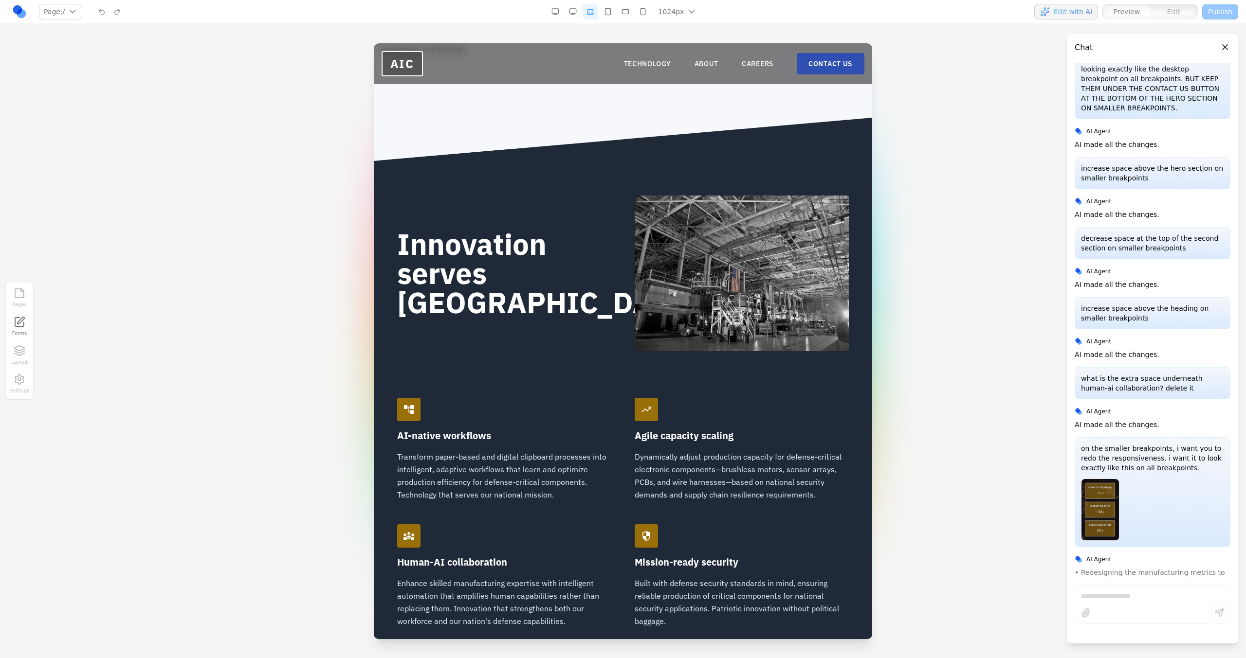
scroll to position [900, 0]
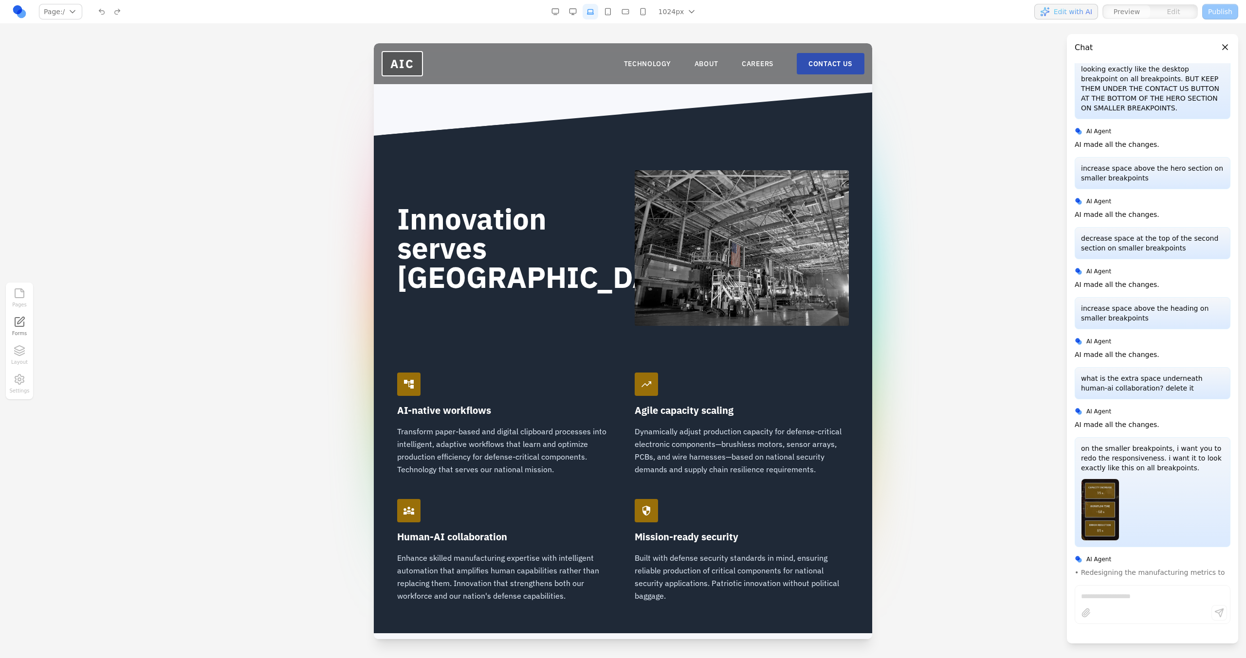
click at [615, 10] on button "button" at bounding box center [608, 12] width 16 height 16
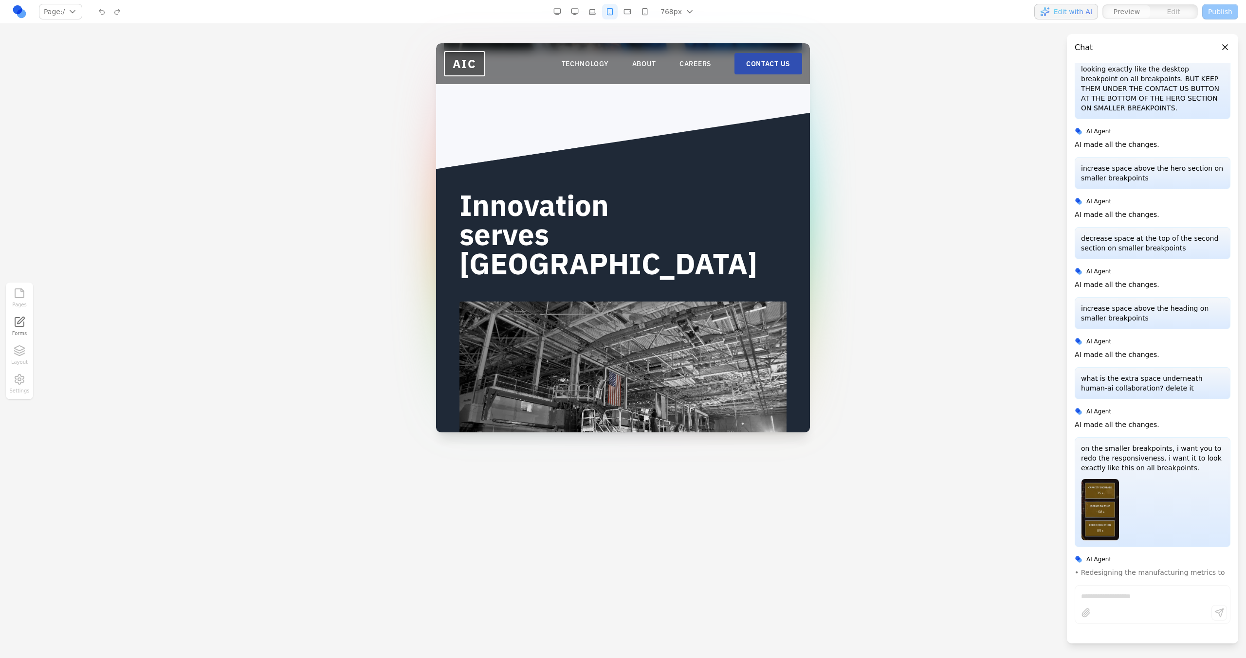
scroll to position [844, 0]
click at [631, 11] on button "button" at bounding box center [627, 12] width 16 height 16
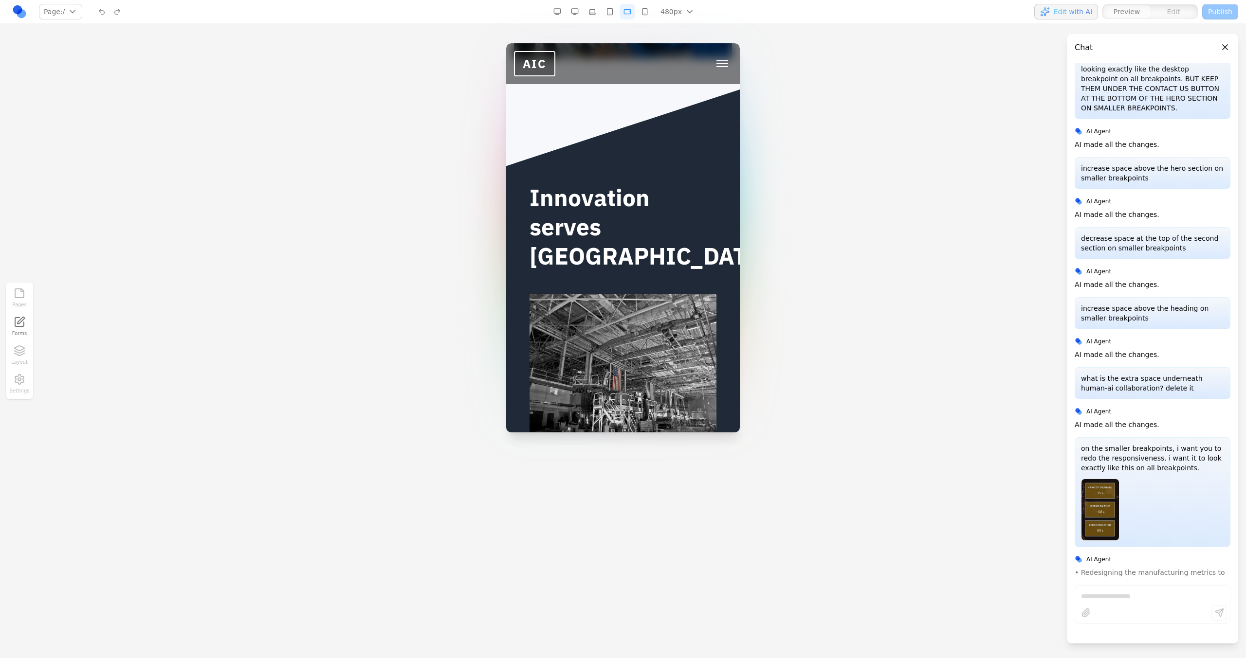
click at [650, 12] on button "button" at bounding box center [645, 12] width 16 height 16
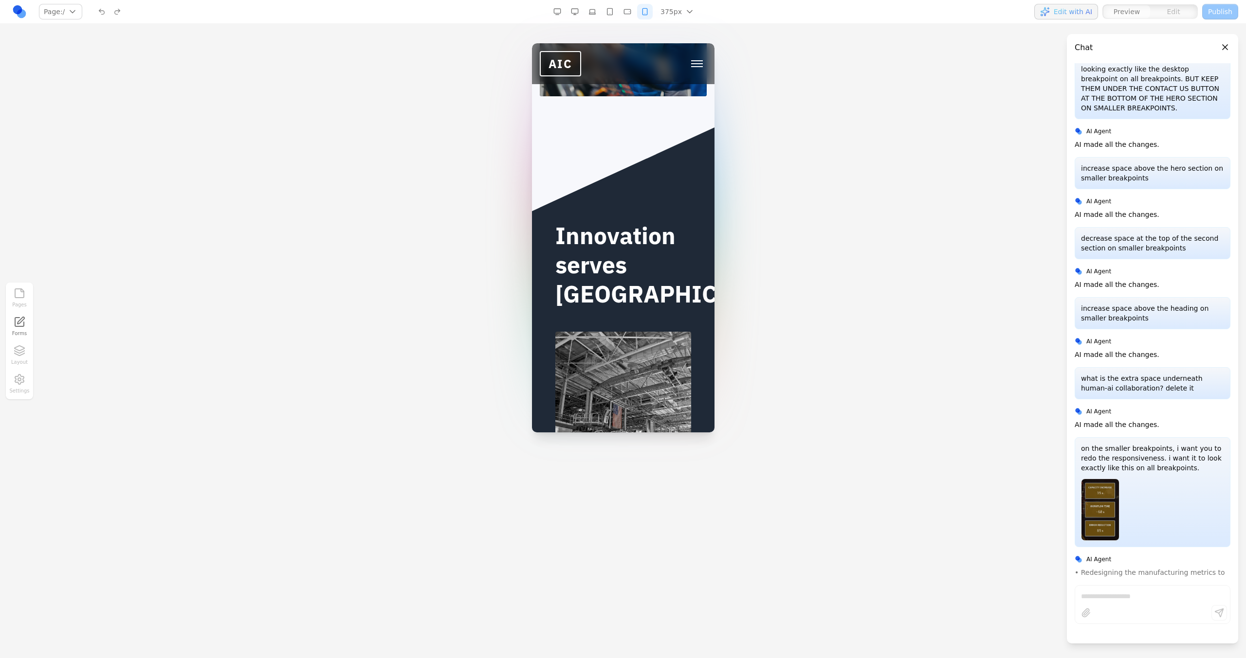
click at [634, 12] on button "button" at bounding box center [627, 12] width 16 height 16
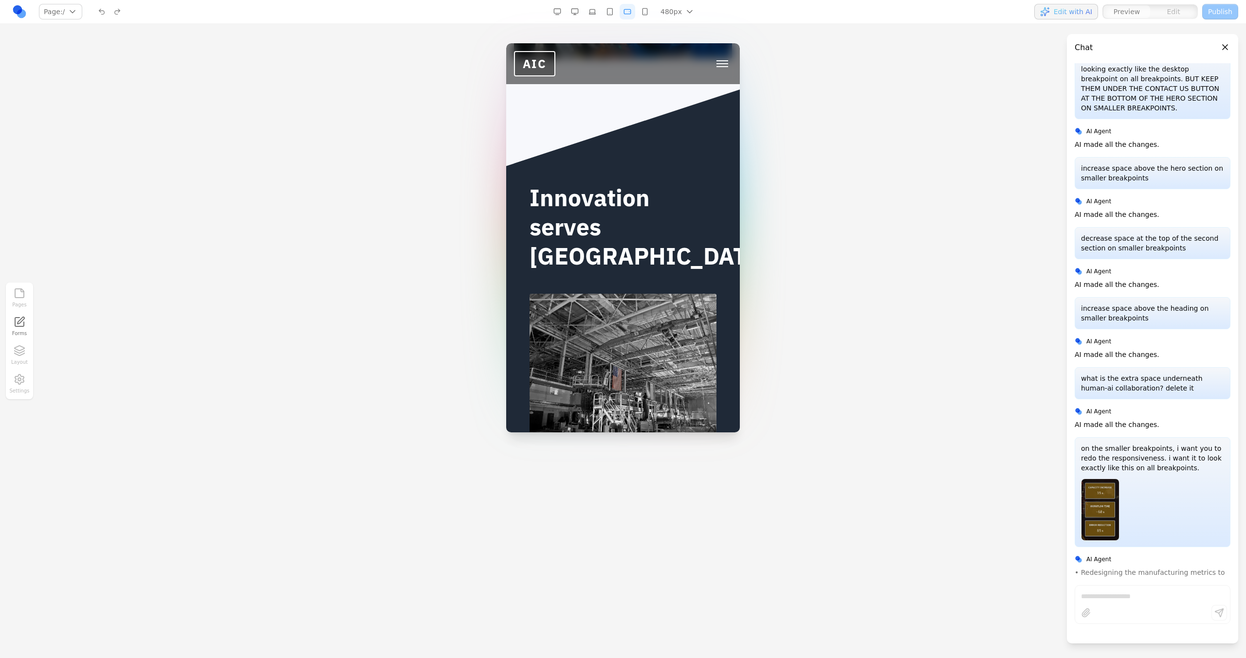
click at [618, 11] on div "480px 1536px 1280px 1024px 768px 480px 375px" at bounding box center [624, 12] width 151 height 16
click at [615, 11] on button "button" at bounding box center [610, 12] width 16 height 16
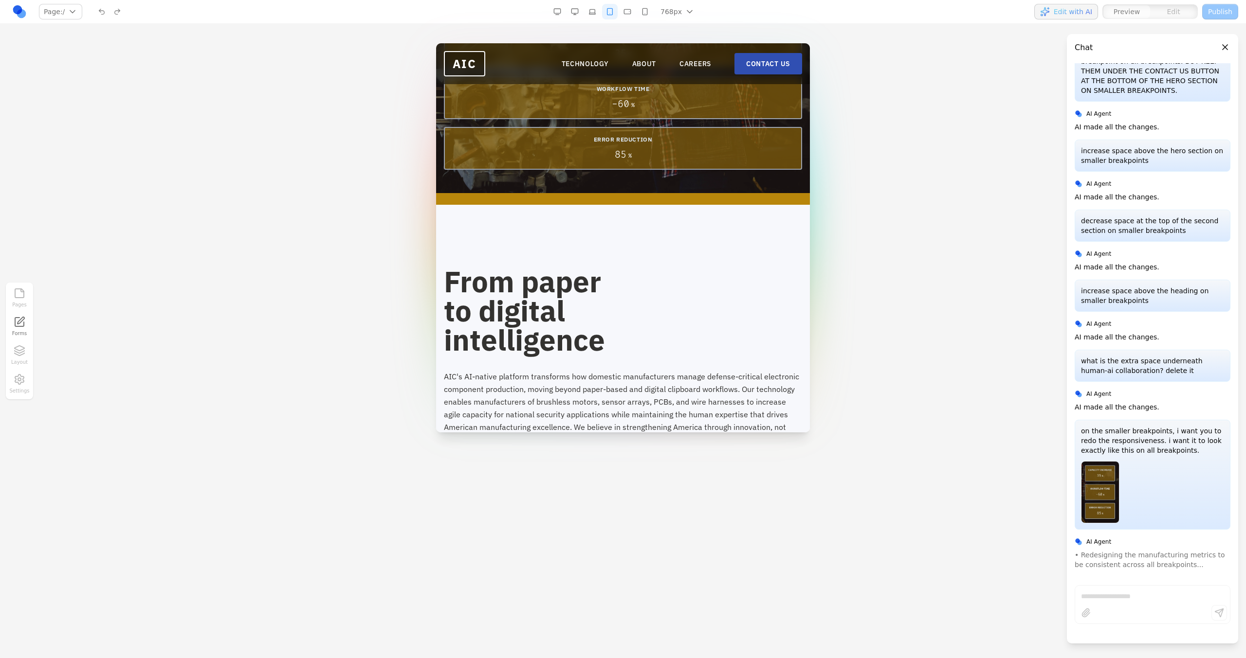
scroll to position [0, 0]
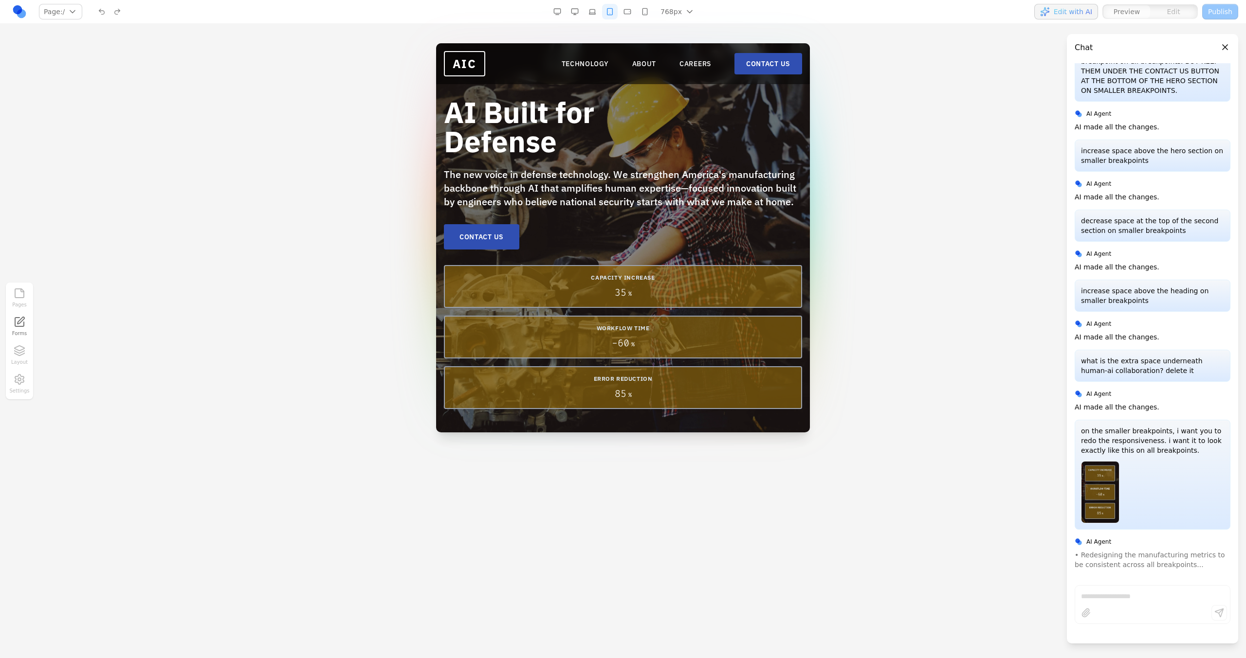
click at [597, 9] on button "button" at bounding box center [592, 12] width 16 height 16
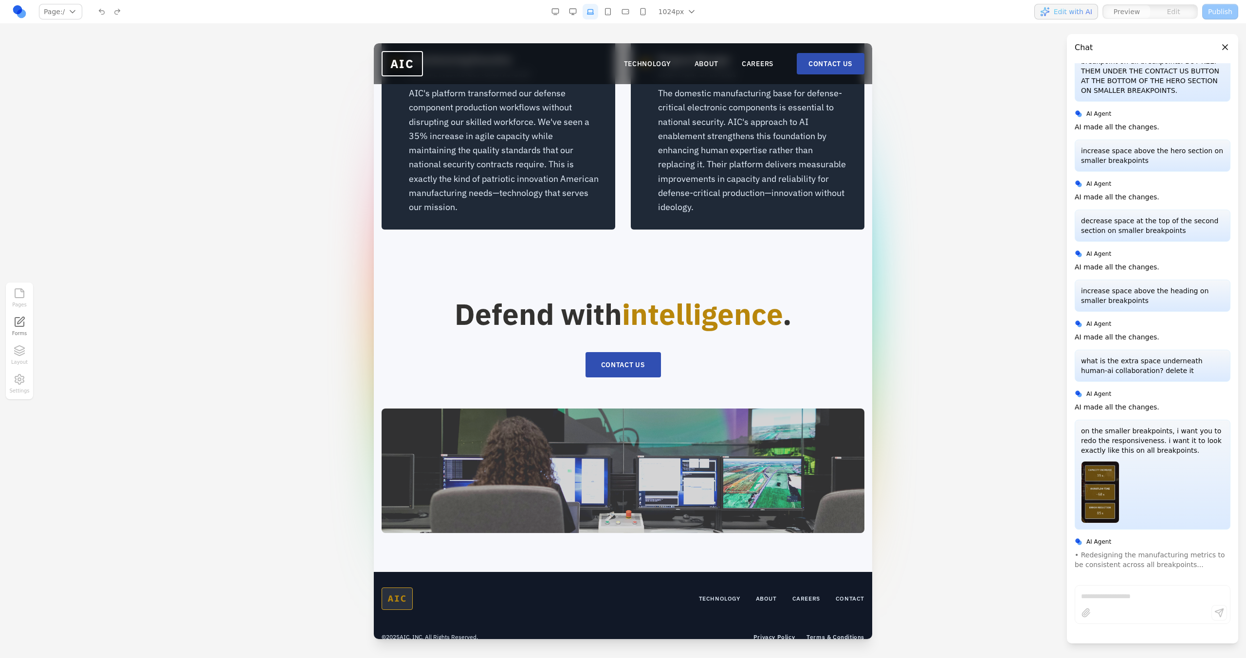
scroll to position [2186, 0]
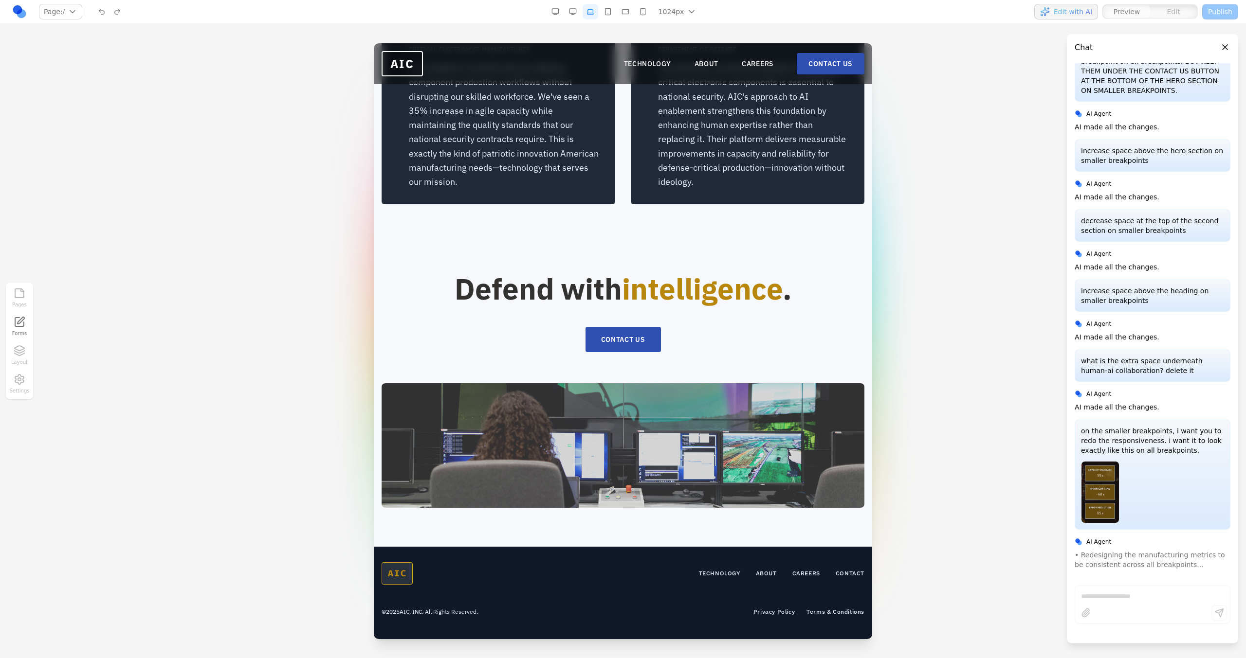
click at [619, 10] on button "button" at bounding box center [625, 12] width 16 height 16
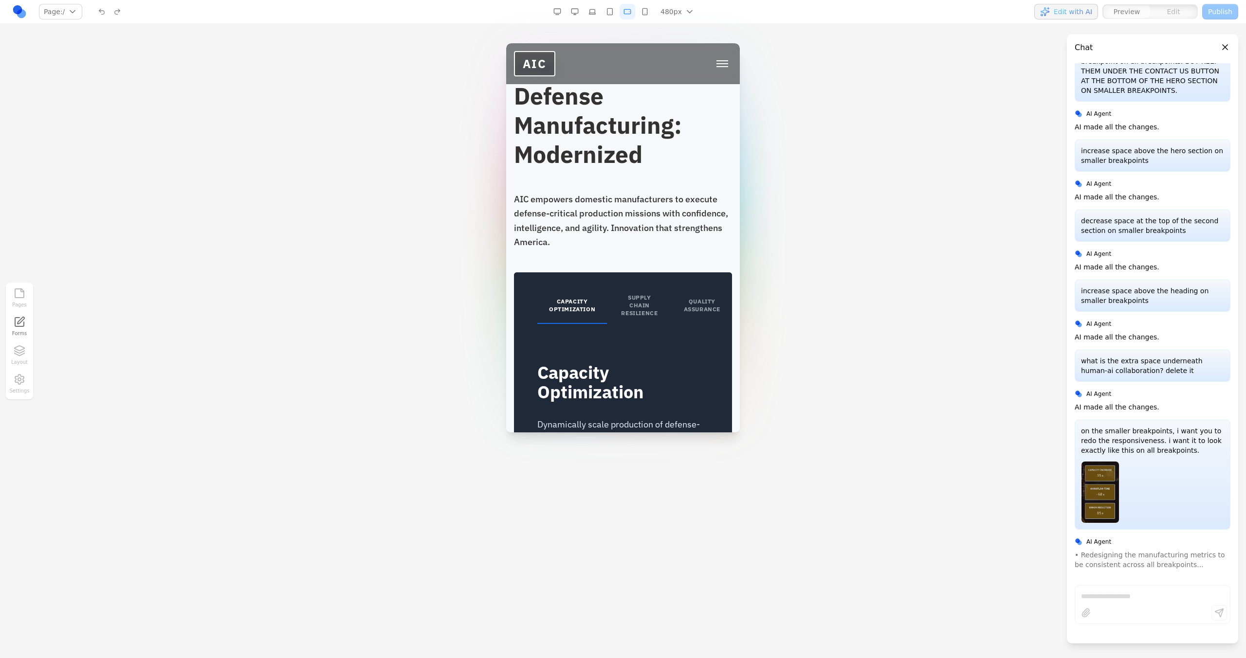
scroll to position [1872, 0]
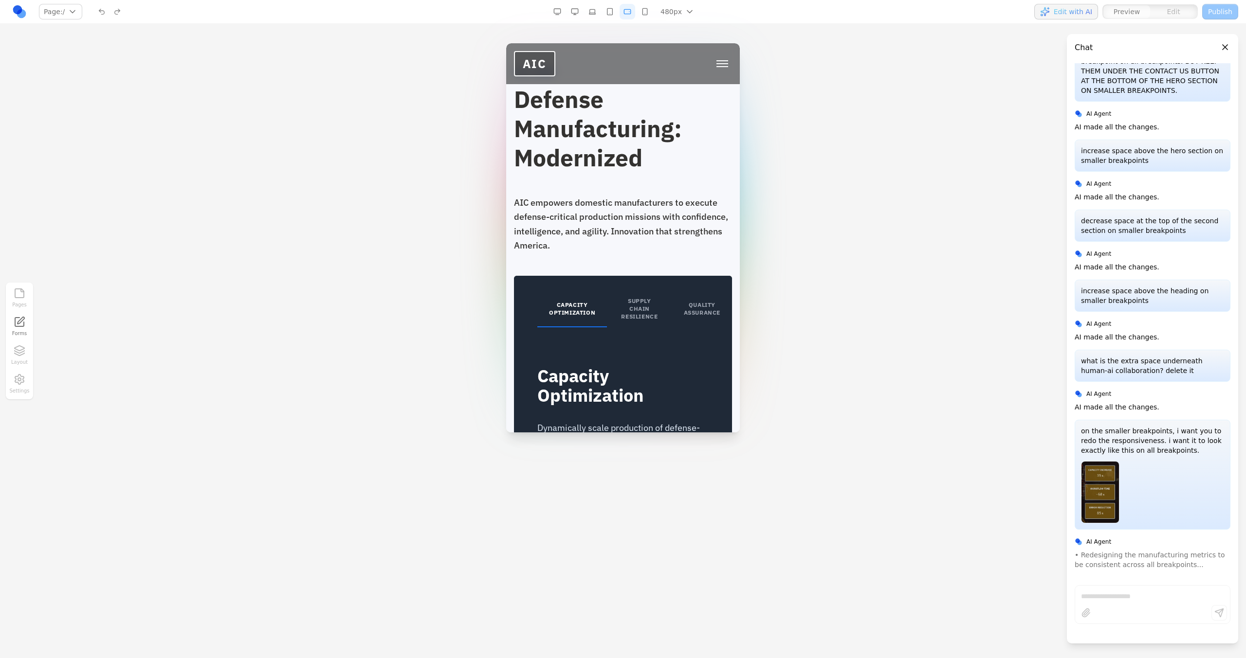
click at [633, 291] on button "SUPPLY CHAIN RESILIENCE" at bounding box center [639, 309] width 65 height 36
click at [689, 291] on button "QUALITY ASSURANCE" at bounding box center [702, 309] width 60 height 36
click at [599, 292] on button "CAPACITY OPTIMIZATION" at bounding box center [572, 309] width 70 height 36
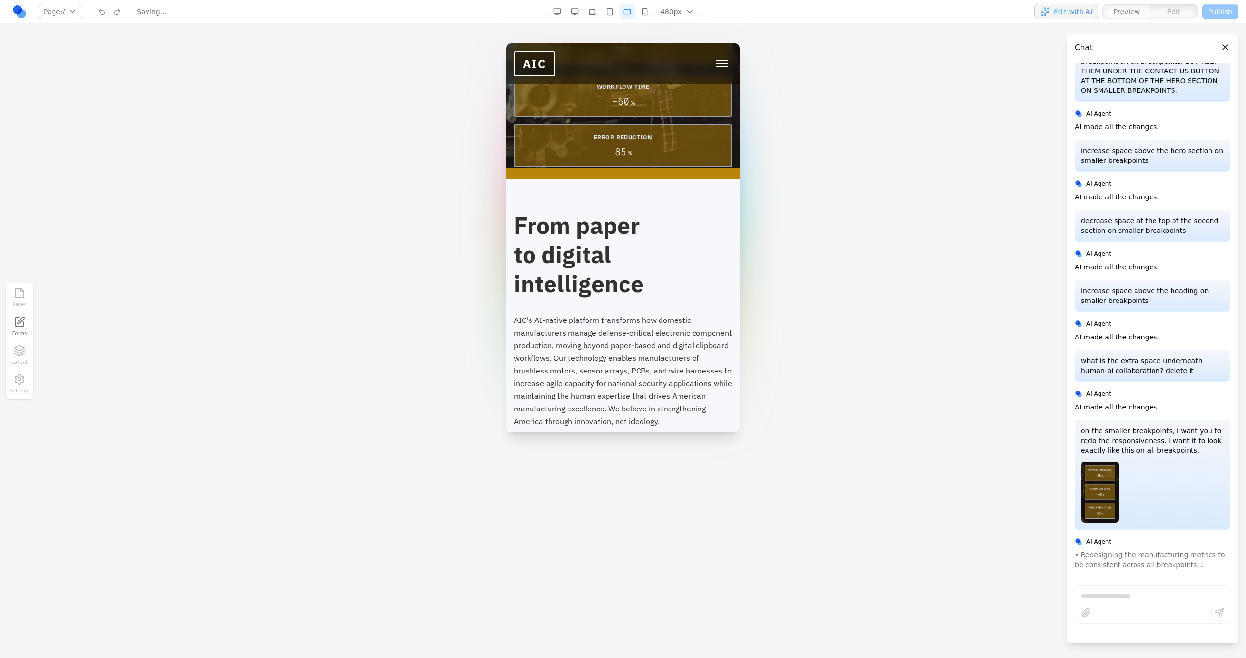
scroll to position [175, 0]
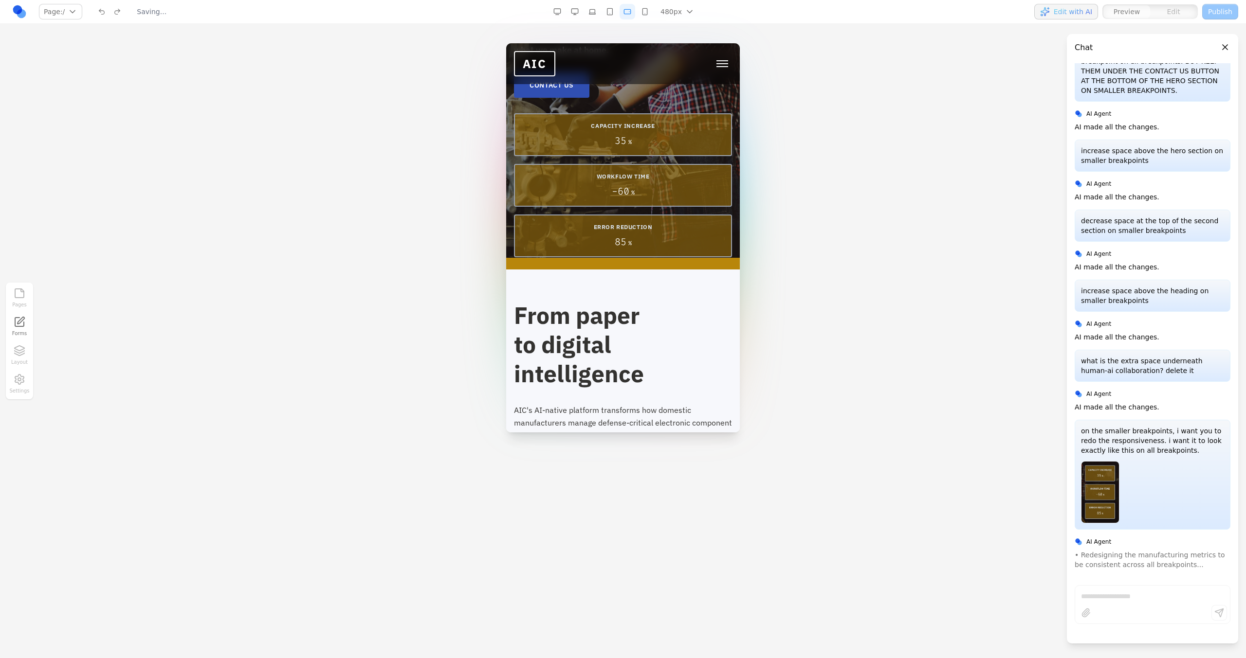
click at [643, 11] on button "button" at bounding box center [645, 12] width 16 height 16
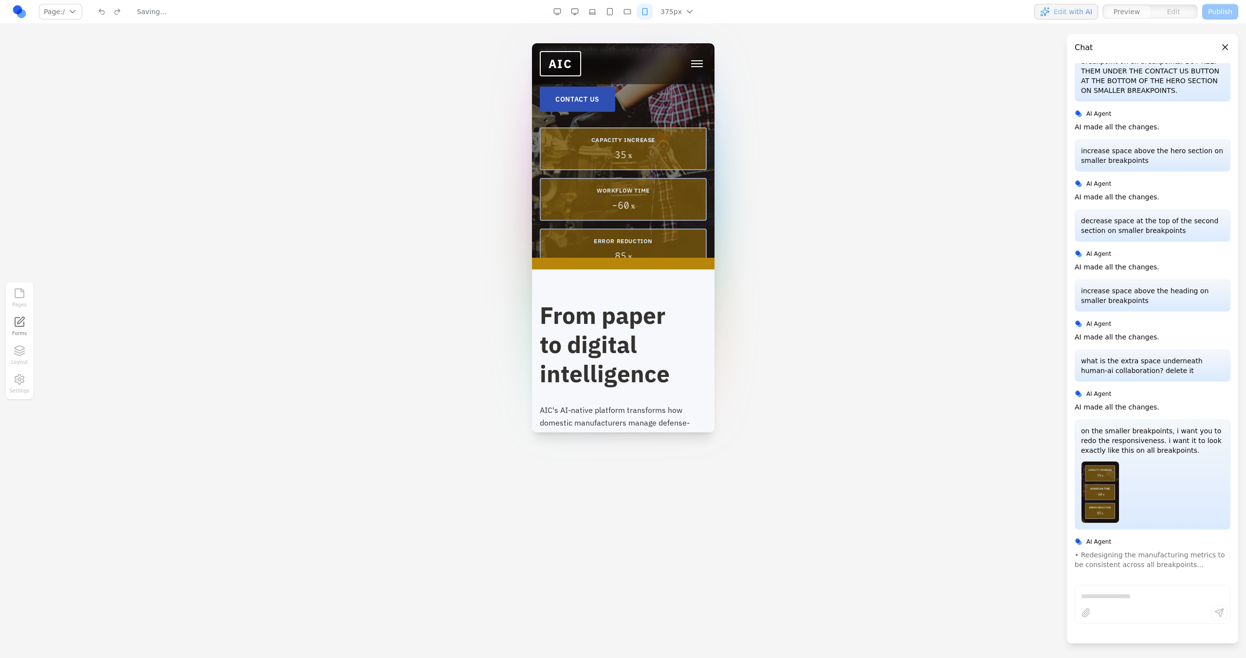
click at [630, 16] on button "button" at bounding box center [627, 12] width 16 height 16
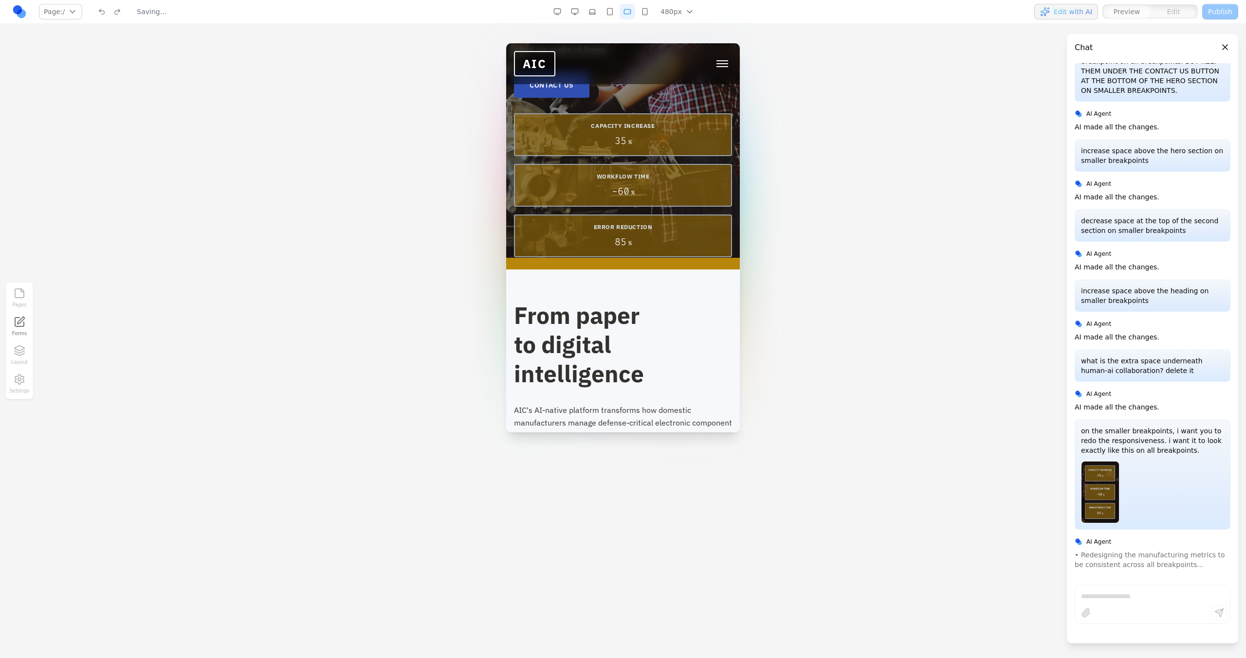
click at [609, 19] on button "button" at bounding box center [610, 12] width 16 height 16
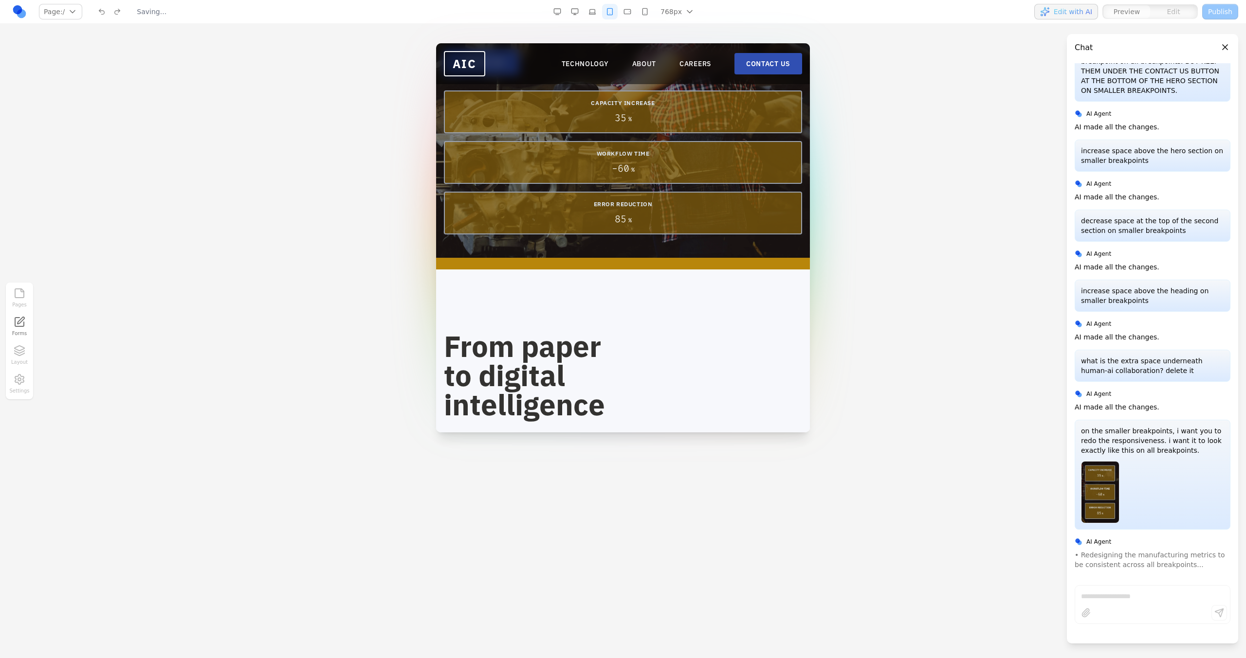
click at [591, 15] on button "button" at bounding box center [592, 12] width 16 height 16
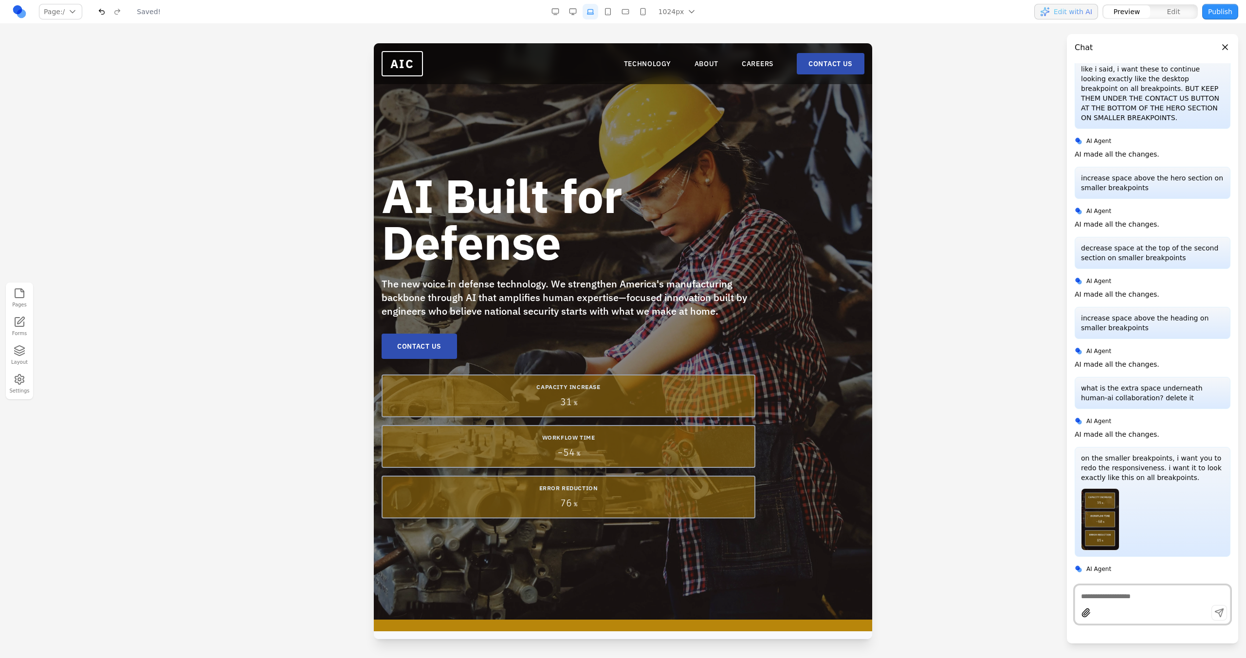
scroll to position [0, 0]
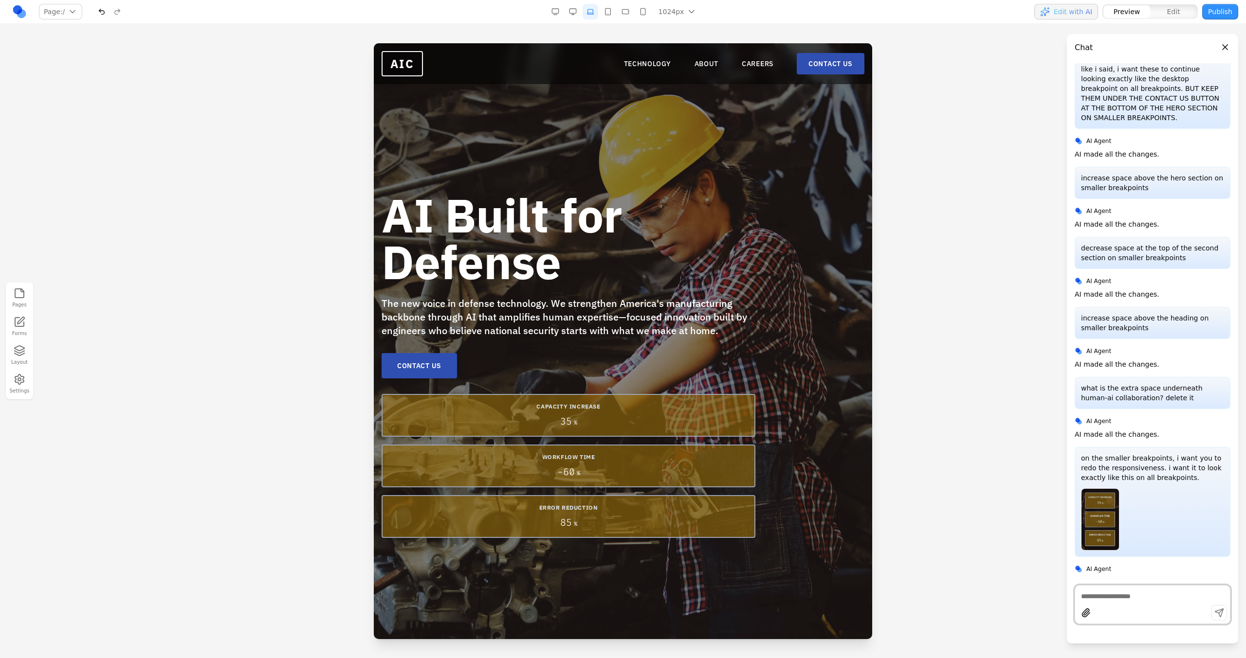
click at [580, 11] on button "button" at bounding box center [573, 12] width 16 height 16
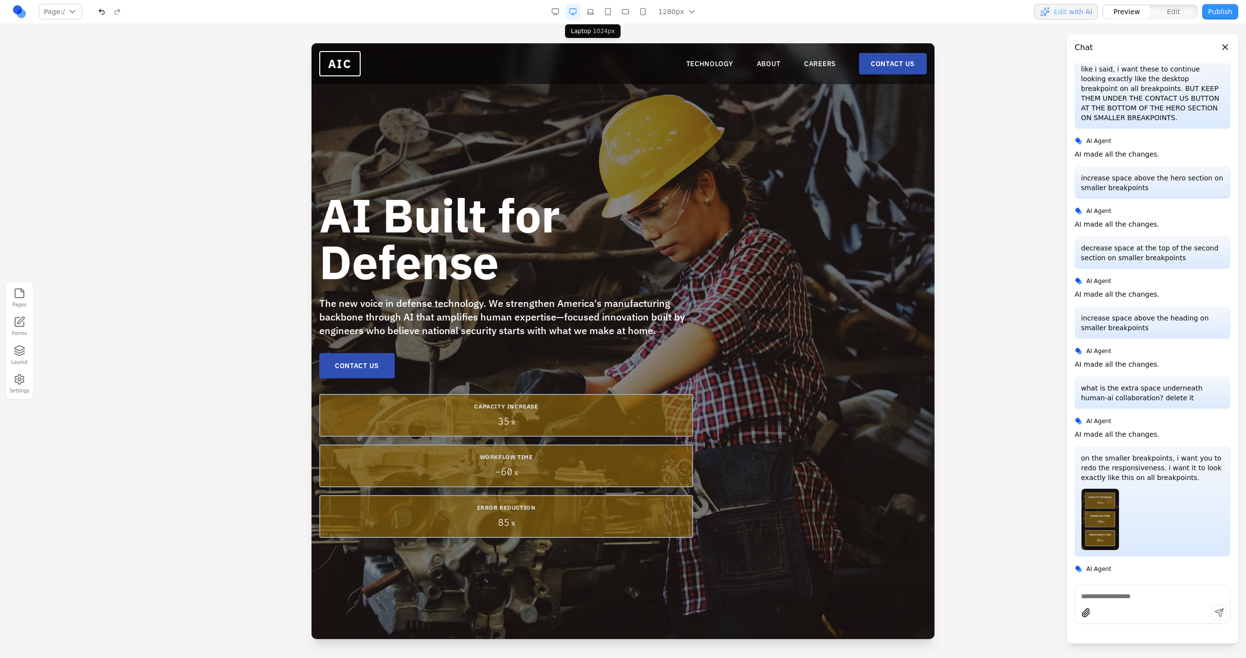
click at [594, 13] on button "button" at bounding box center [590, 12] width 16 height 16
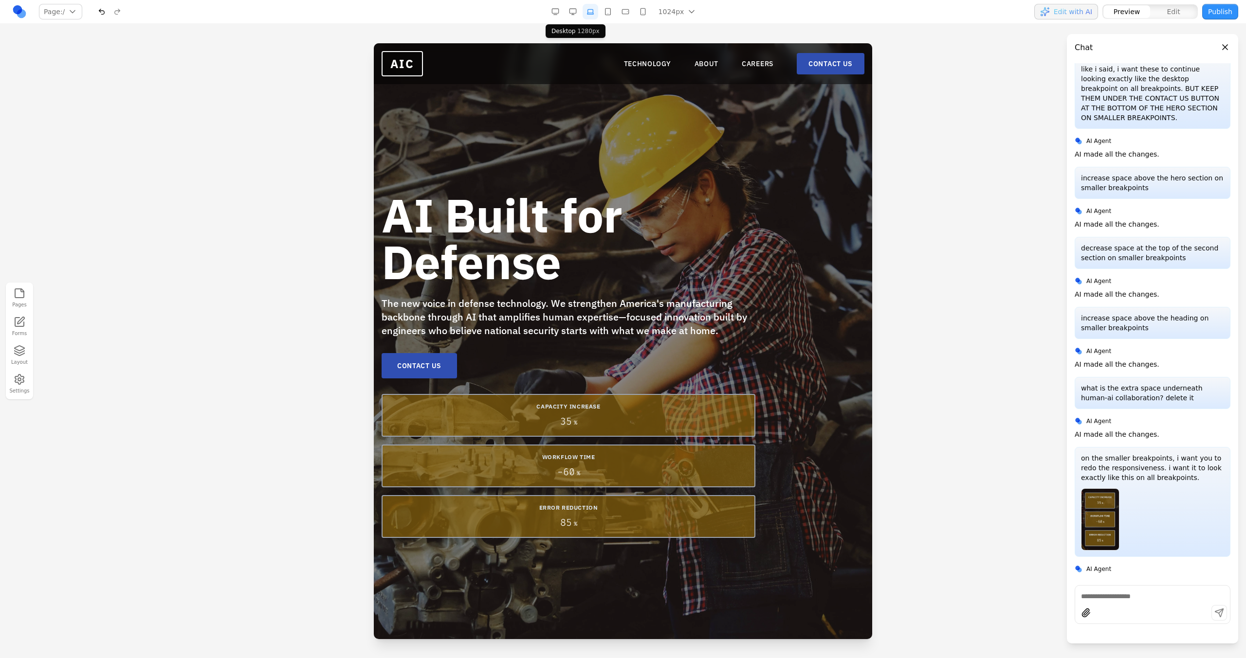
click at [579, 11] on button "button" at bounding box center [573, 12] width 16 height 16
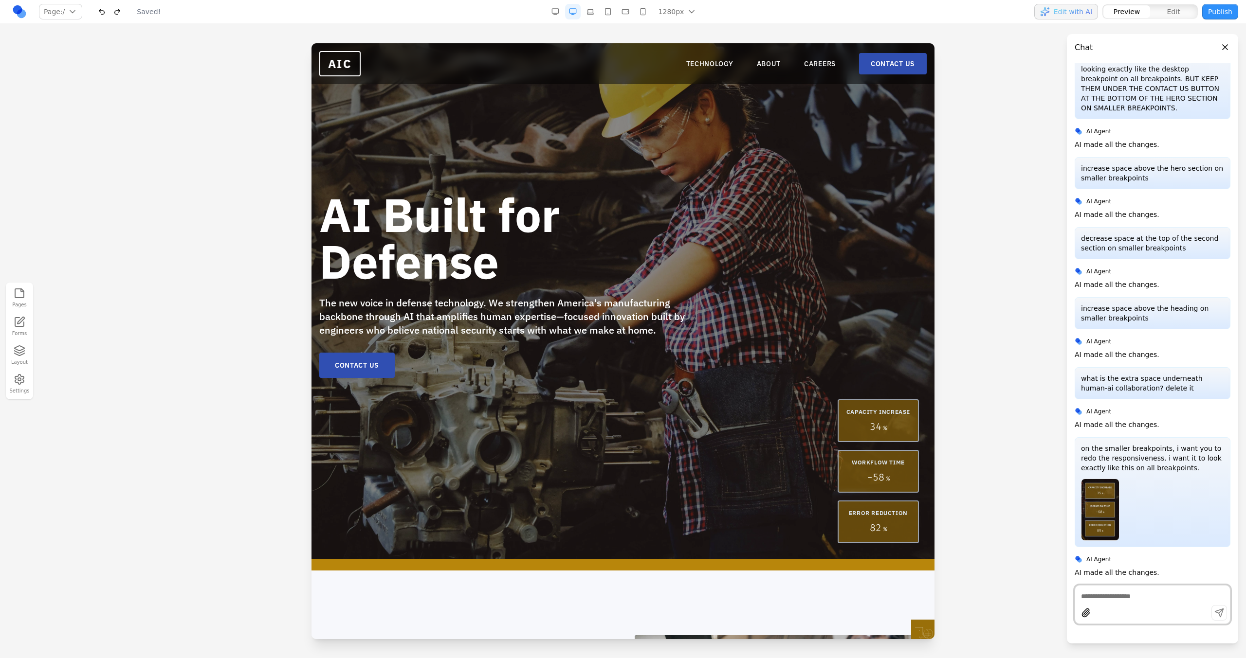
scroll to position [864, 0]
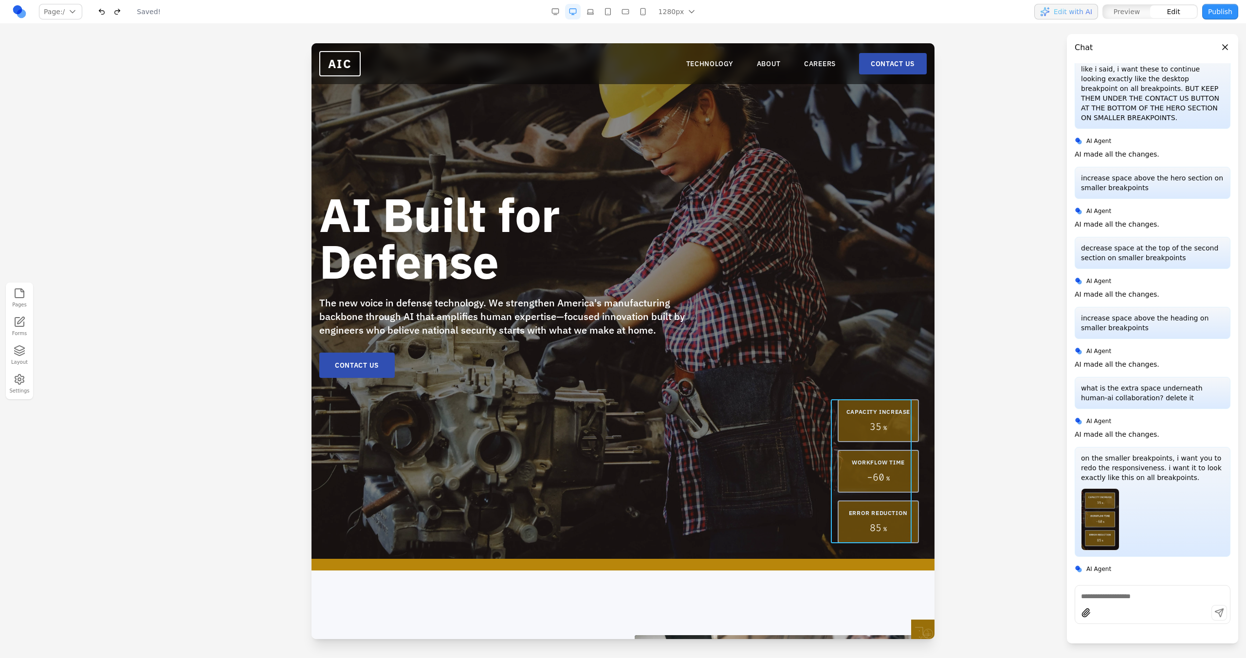
click at [849, 447] on div "CAPACITY INCREASE 35 % WORKFLOW TIME - 60 % ERROR REDUCTION 85 %" at bounding box center [877, 471] width 81 height 144
click at [821, 380] on icon at bounding box center [826, 384] width 10 height 10
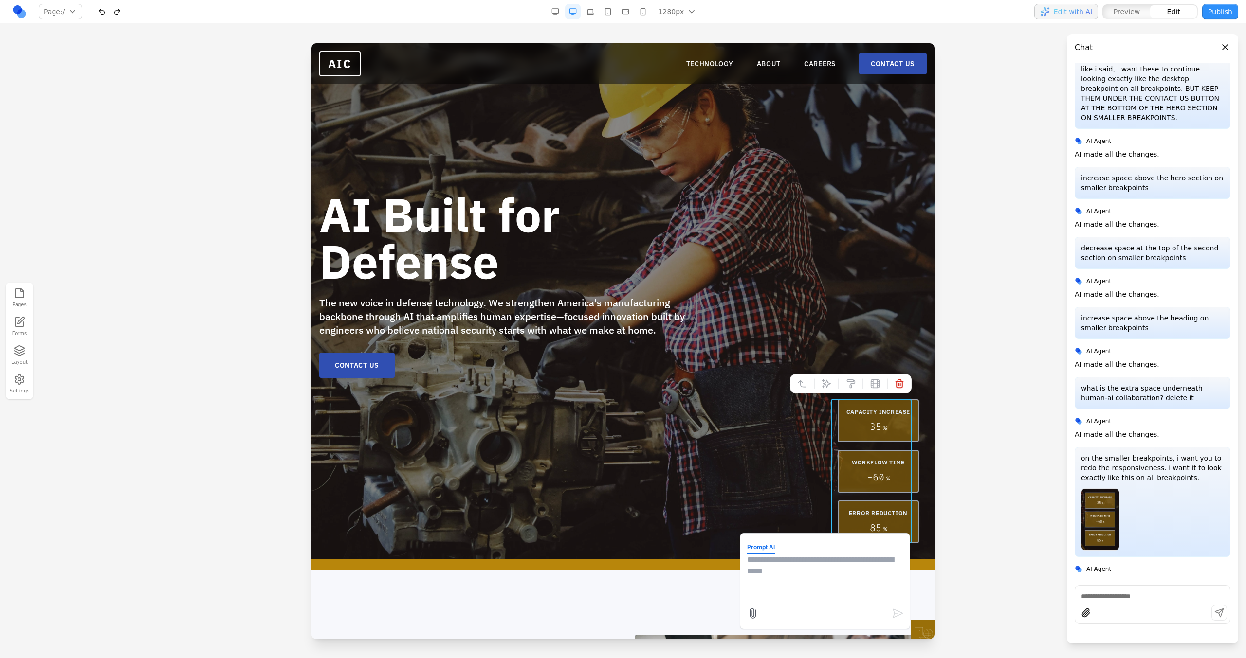
click at [756, 589] on textarea at bounding box center [825, 578] width 156 height 49
paste textarea
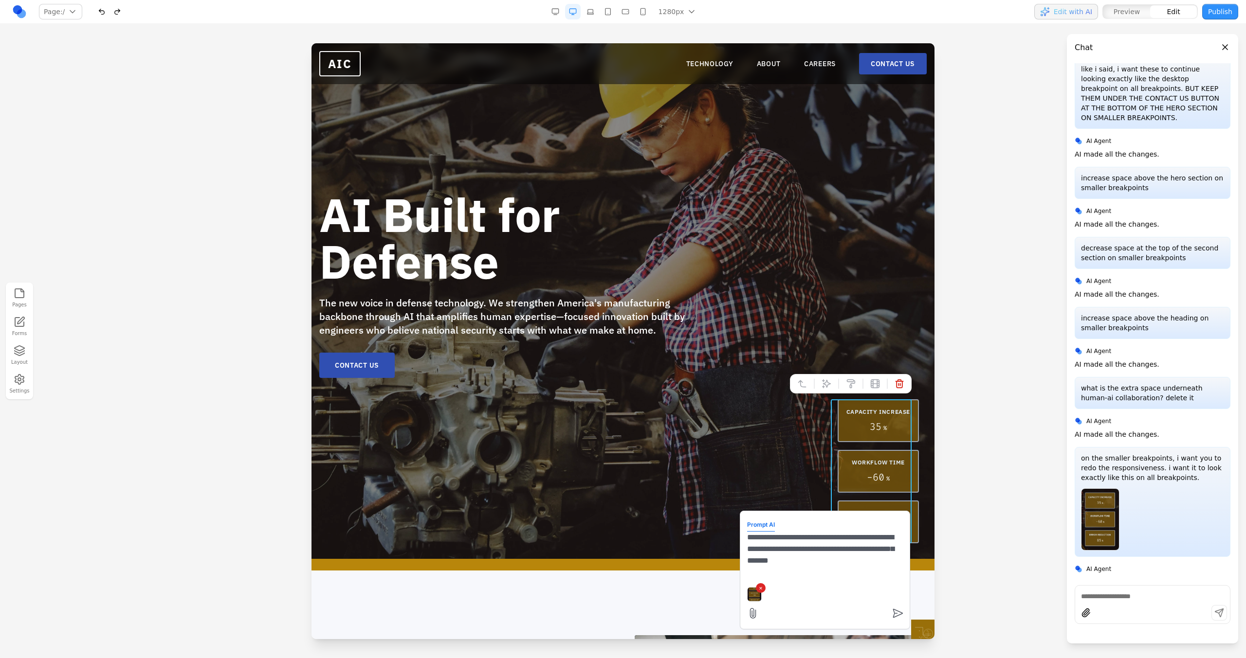
type textarea "**********"
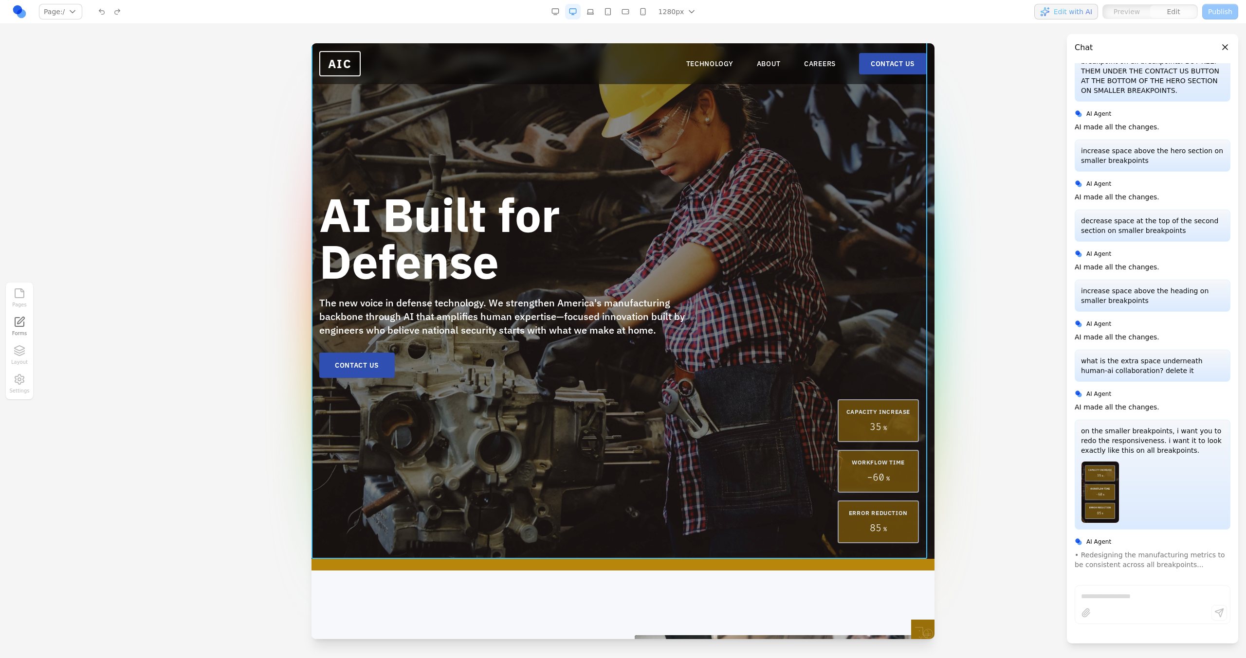
scroll to position [1012, 0]
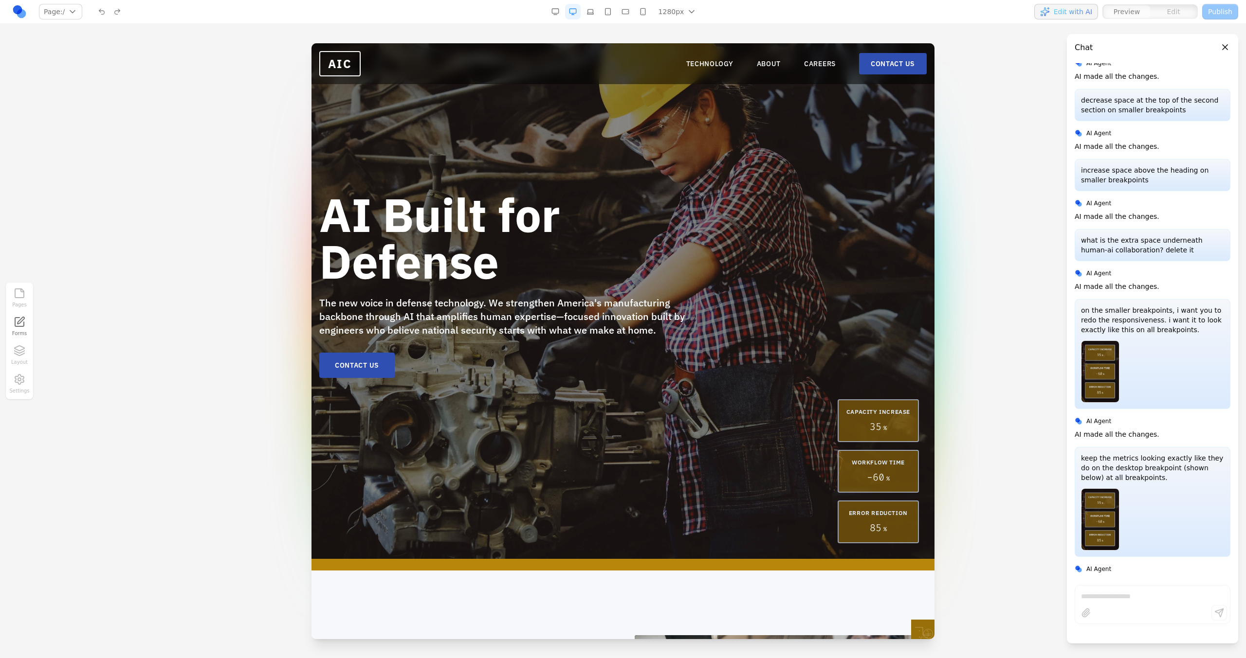
click at [590, 13] on button "button" at bounding box center [590, 12] width 16 height 16
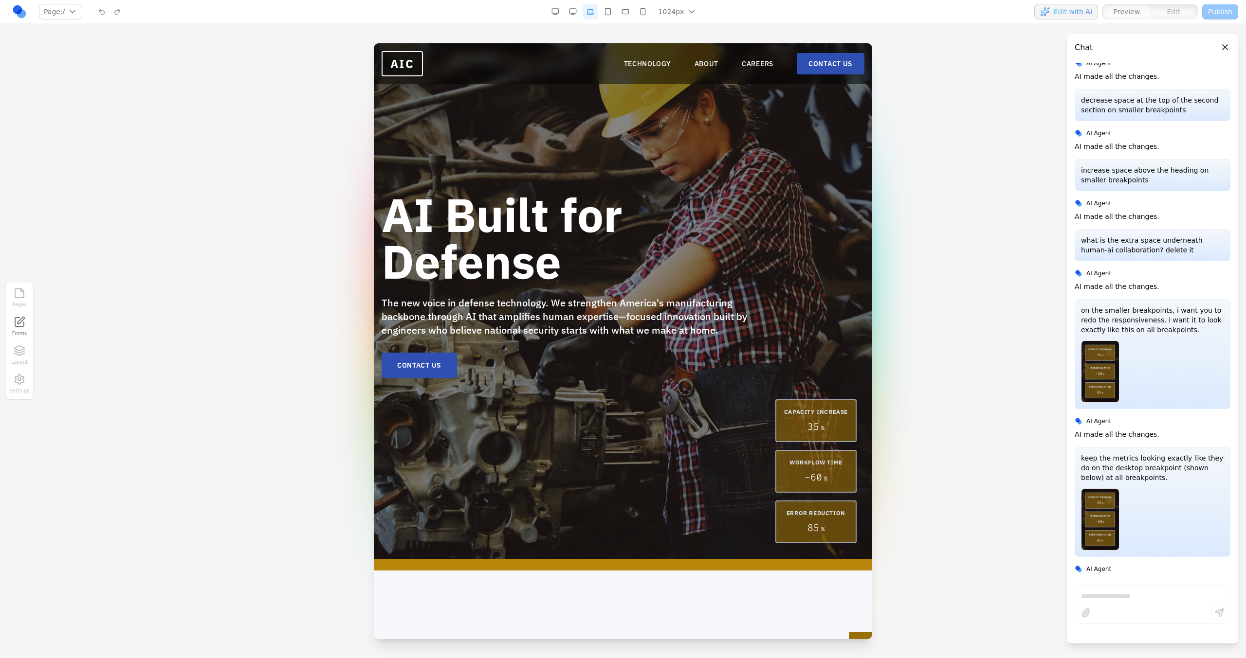
click at [610, 12] on button "button" at bounding box center [608, 12] width 16 height 16
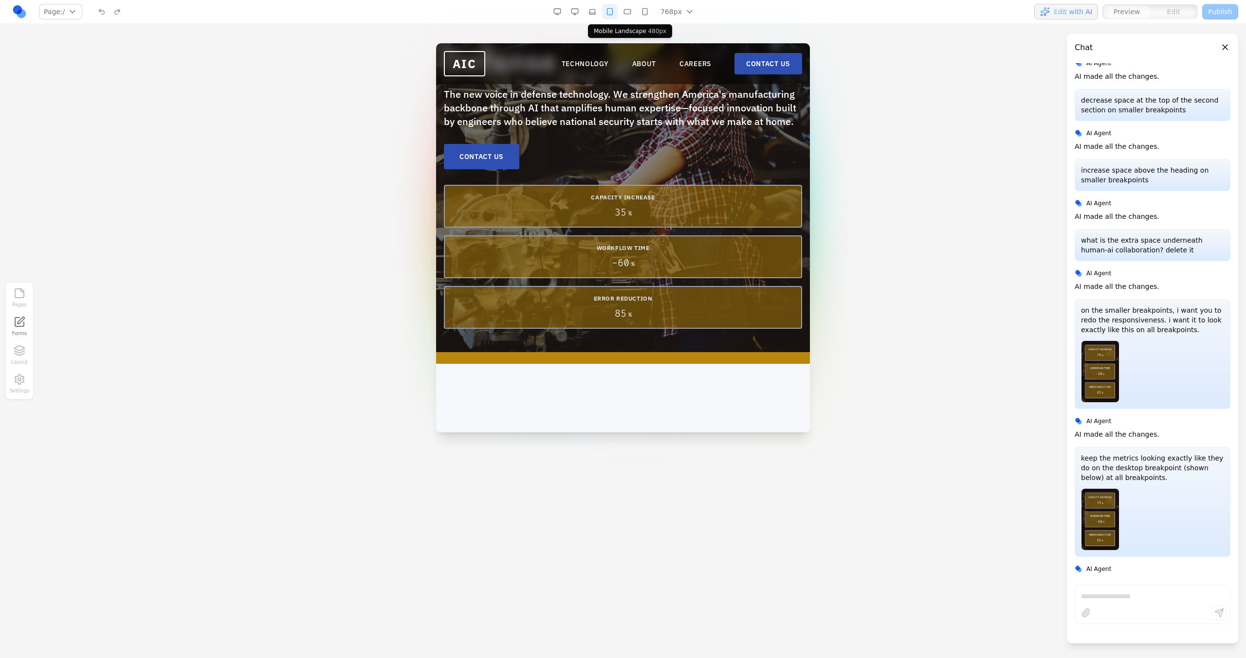
click at [625, 11] on button "button" at bounding box center [627, 12] width 16 height 16
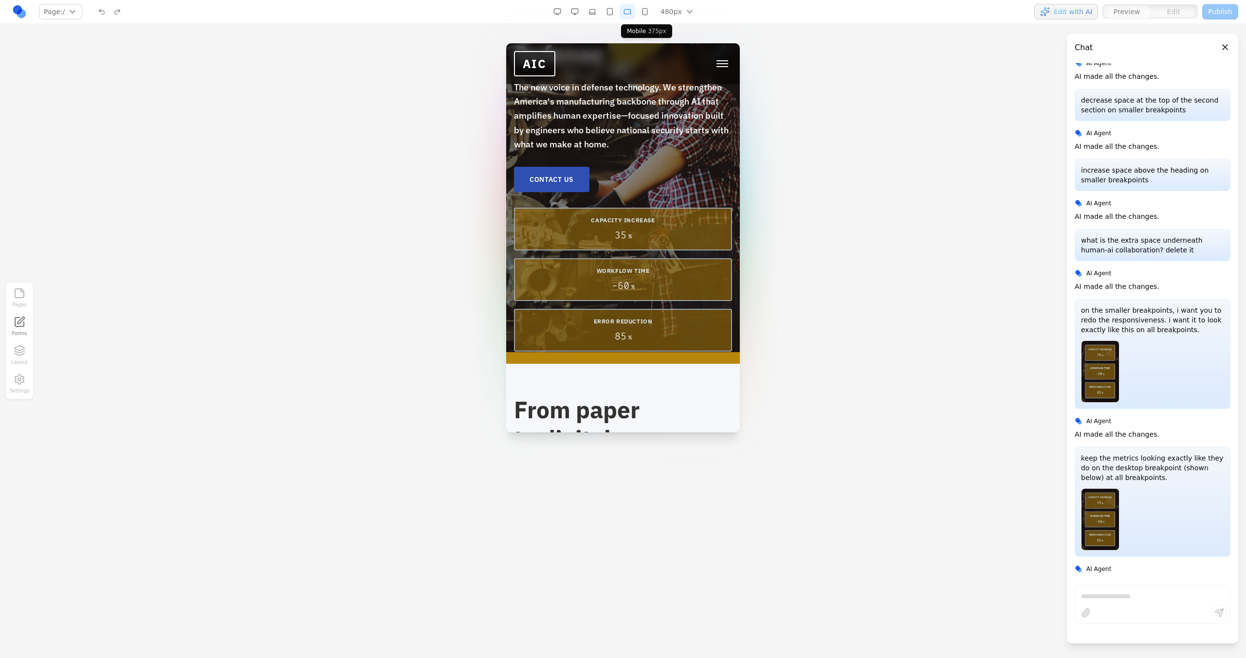
click at [643, 11] on button "button" at bounding box center [645, 12] width 16 height 16
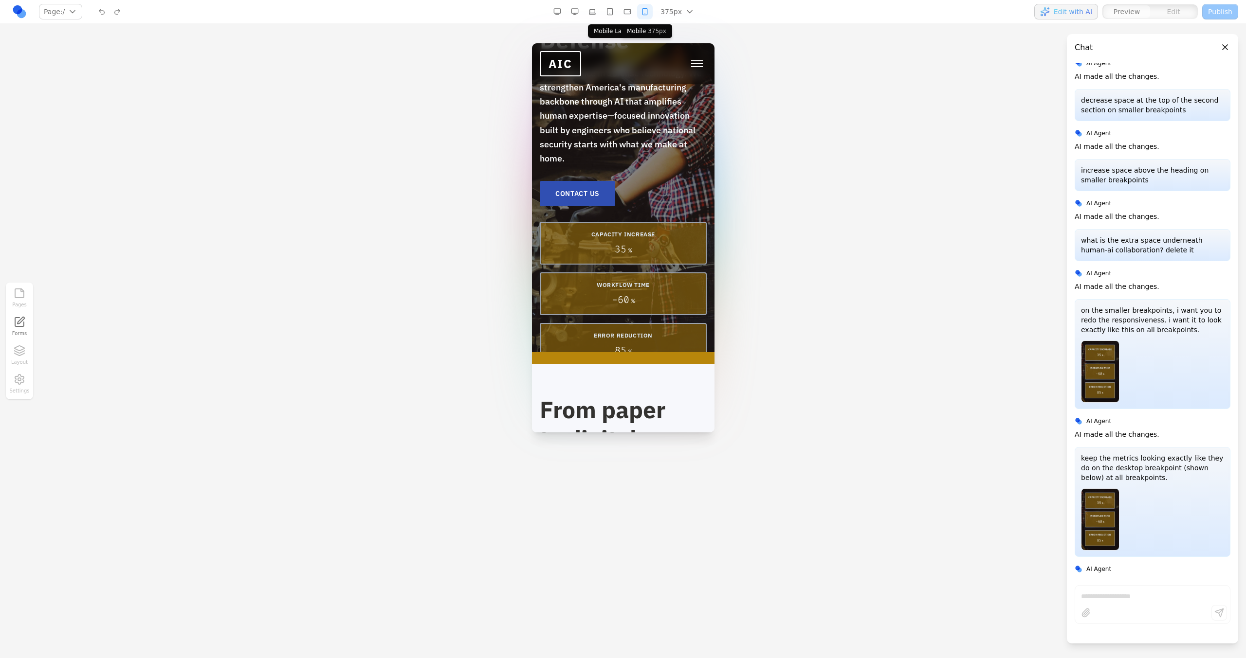
scroll to position [1021, 0]
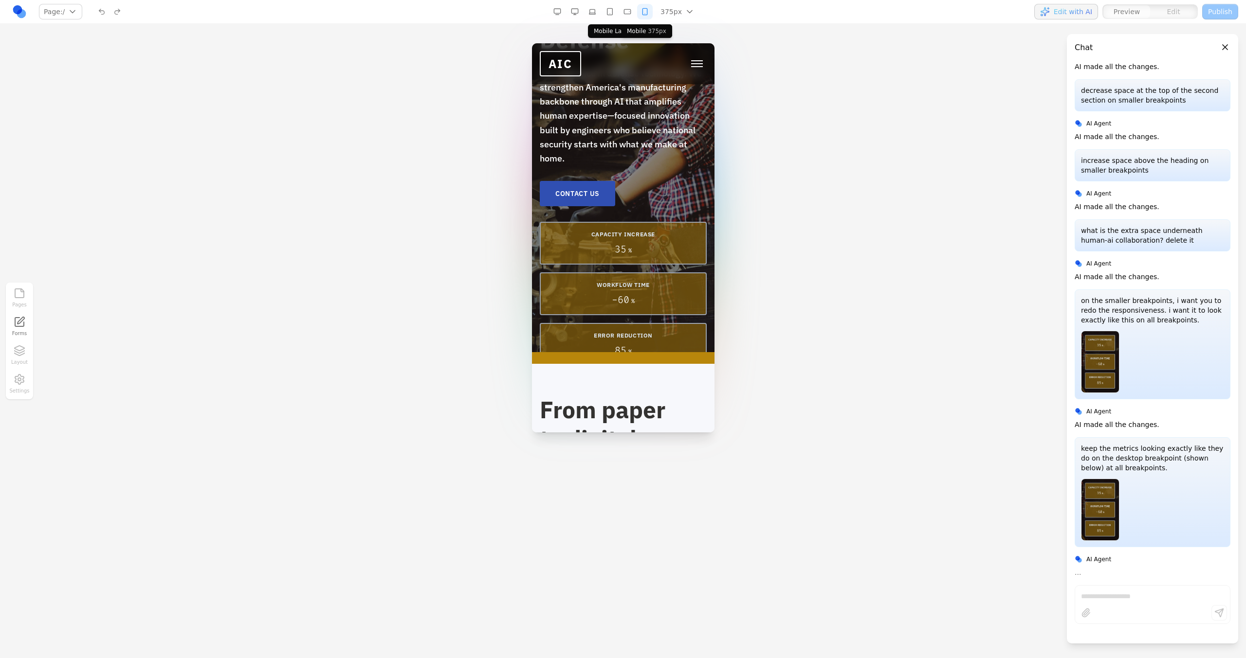
click at [624, 11] on button "button" at bounding box center [627, 12] width 16 height 16
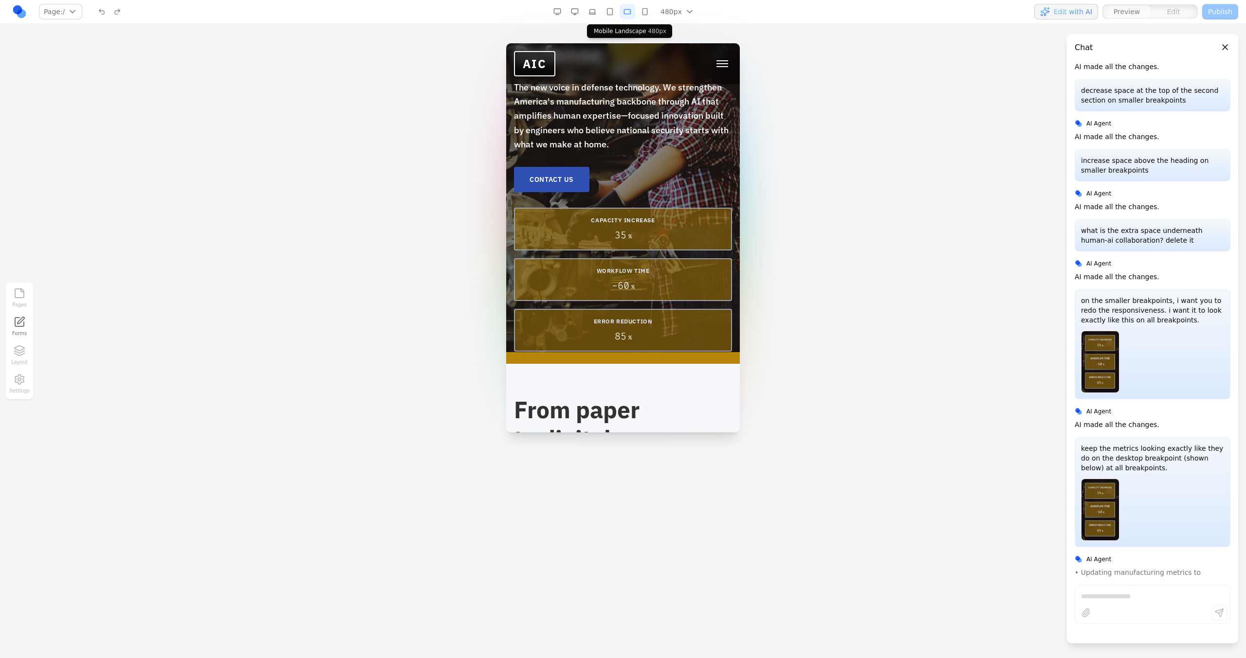
click at [607, 11] on button "button" at bounding box center [610, 12] width 16 height 16
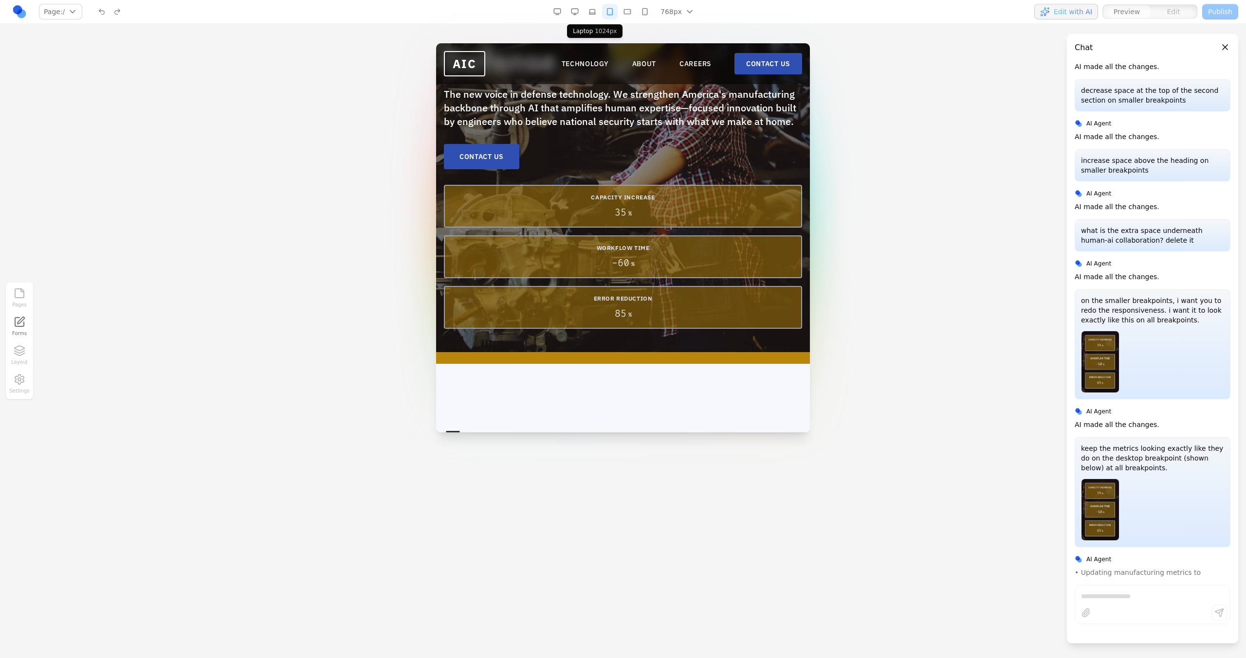
click at [595, 11] on button "button" at bounding box center [592, 12] width 16 height 16
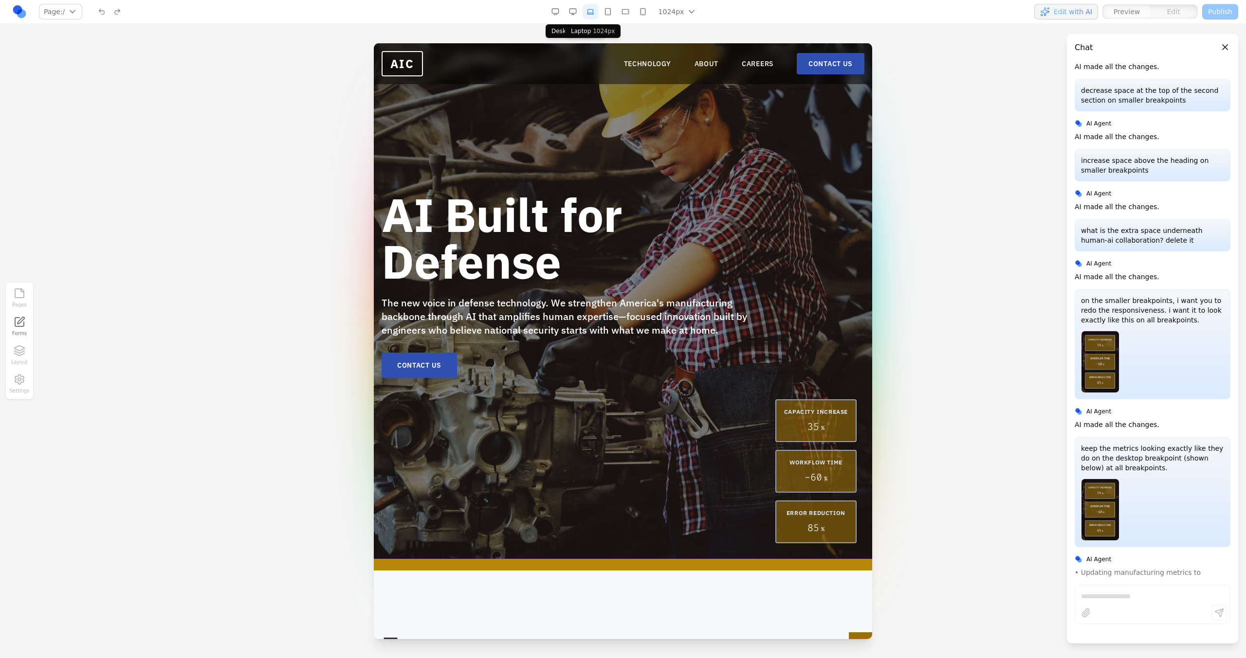
click at [574, 10] on button "button" at bounding box center [573, 12] width 16 height 16
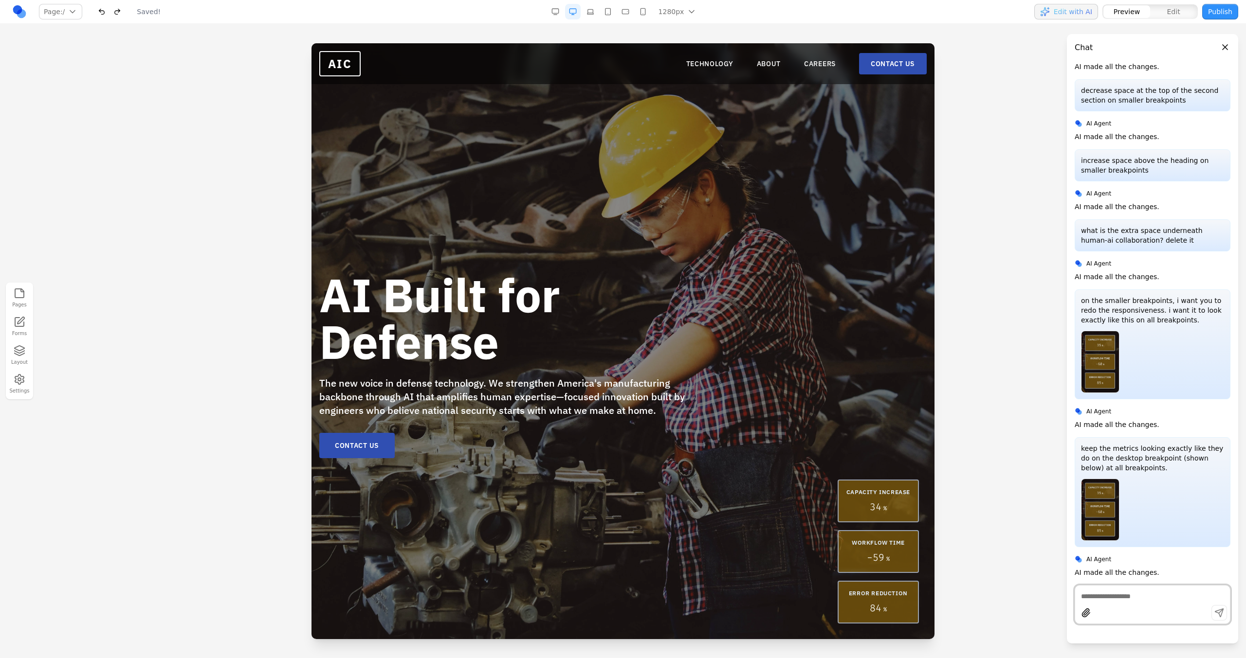
scroll to position [1012, 0]
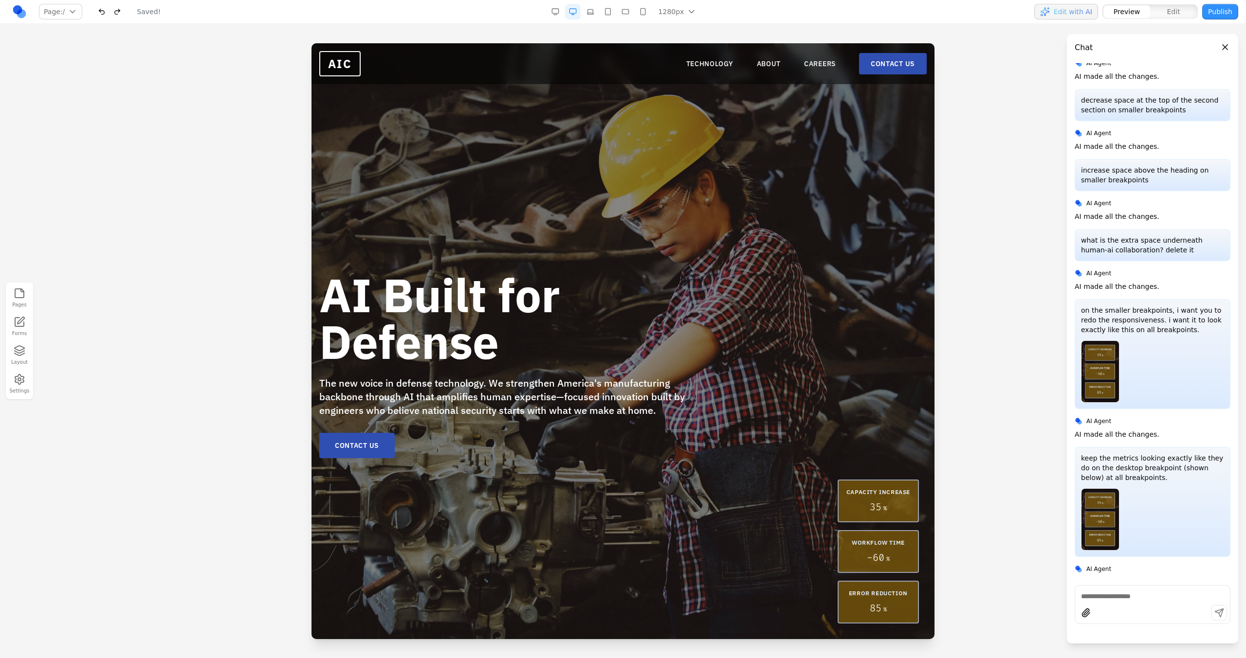
click at [597, 17] on button "button" at bounding box center [590, 12] width 16 height 16
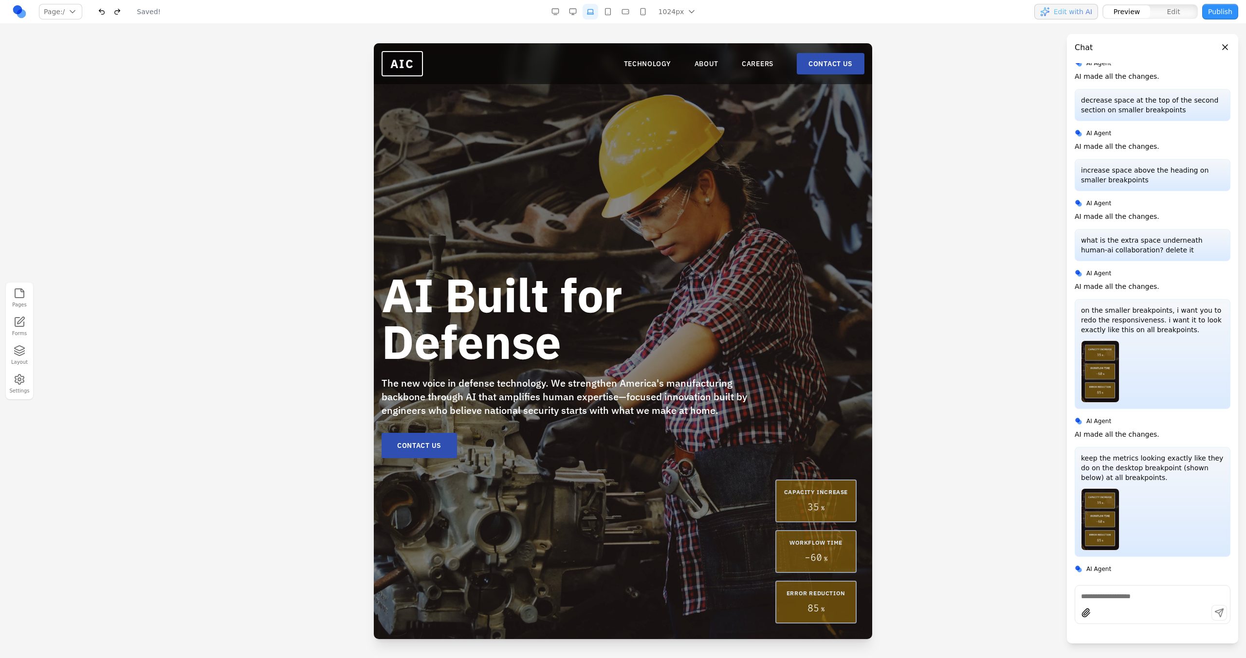
click at [608, 15] on button "button" at bounding box center [608, 12] width 16 height 16
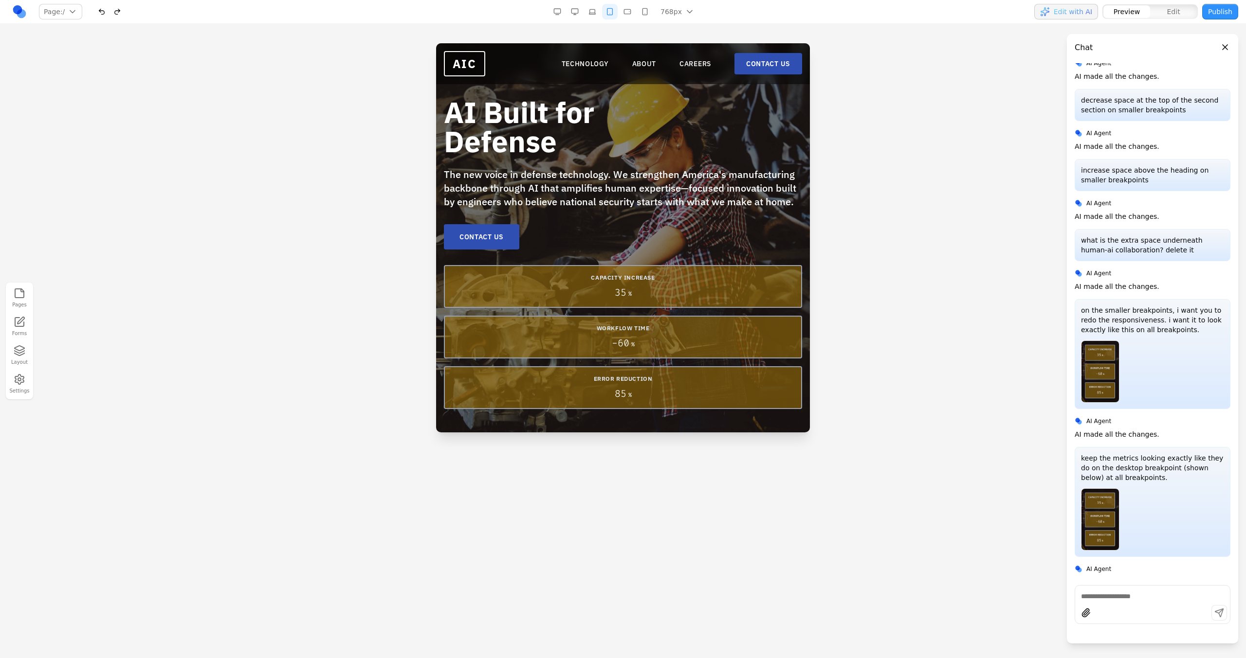
click at [632, 7] on button "button" at bounding box center [627, 12] width 16 height 16
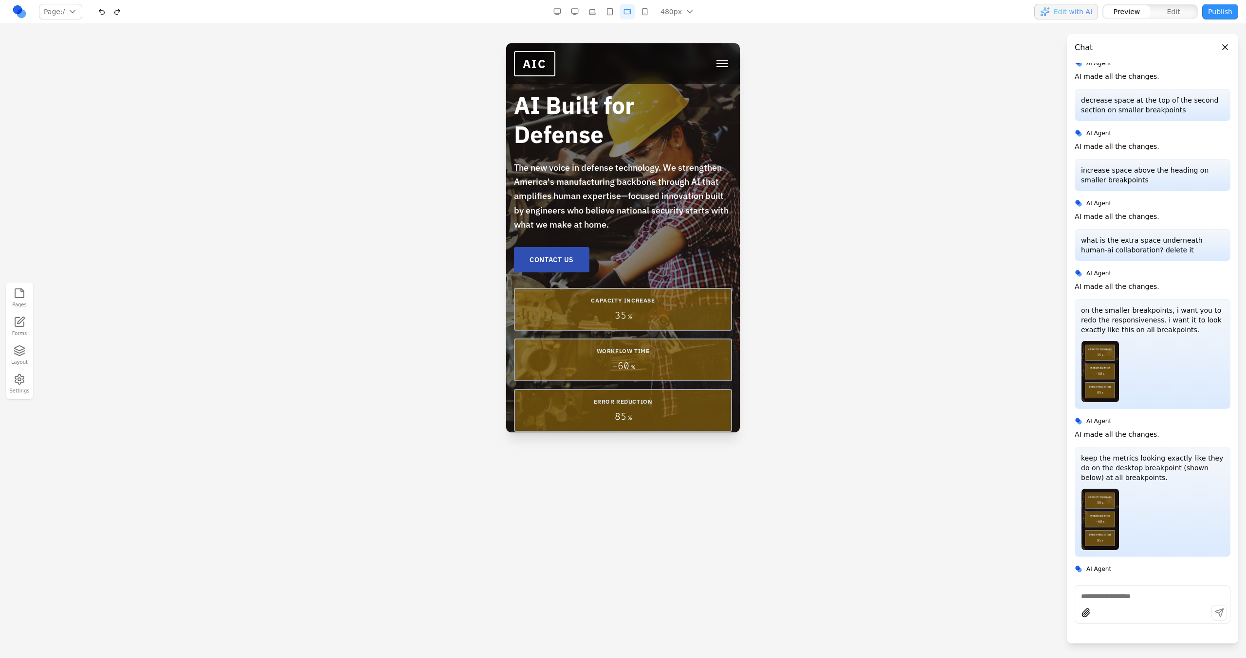
click at [646, 8] on button "button" at bounding box center [645, 12] width 16 height 16
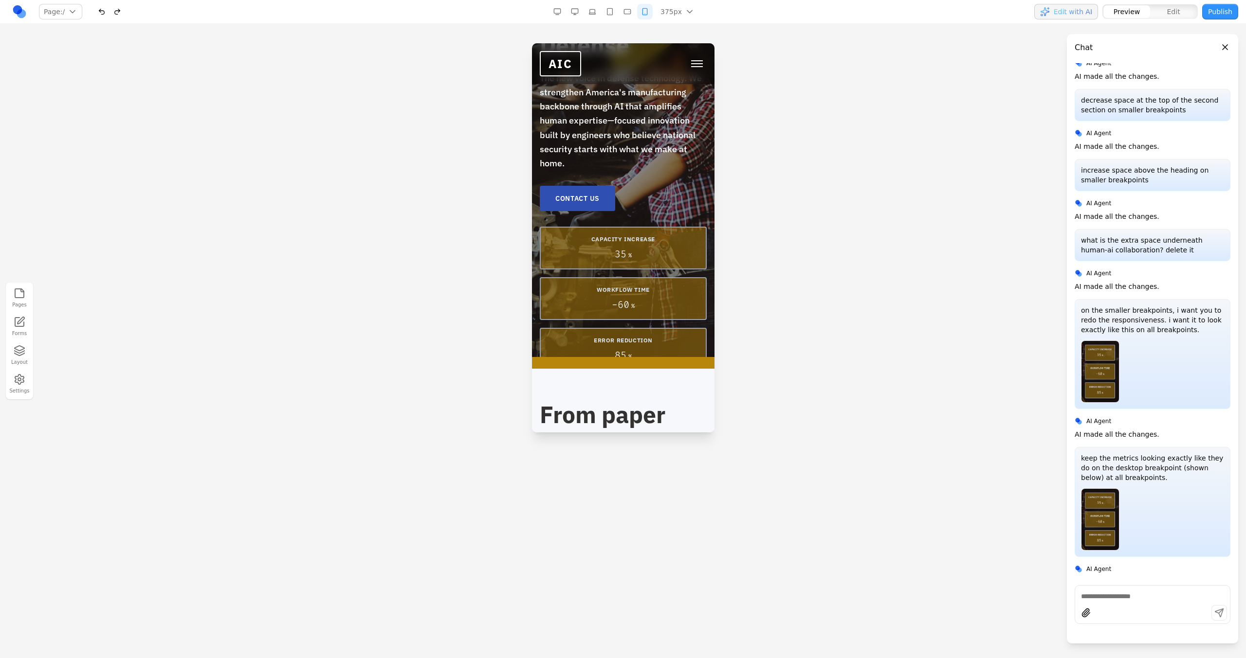
scroll to position [99, 0]
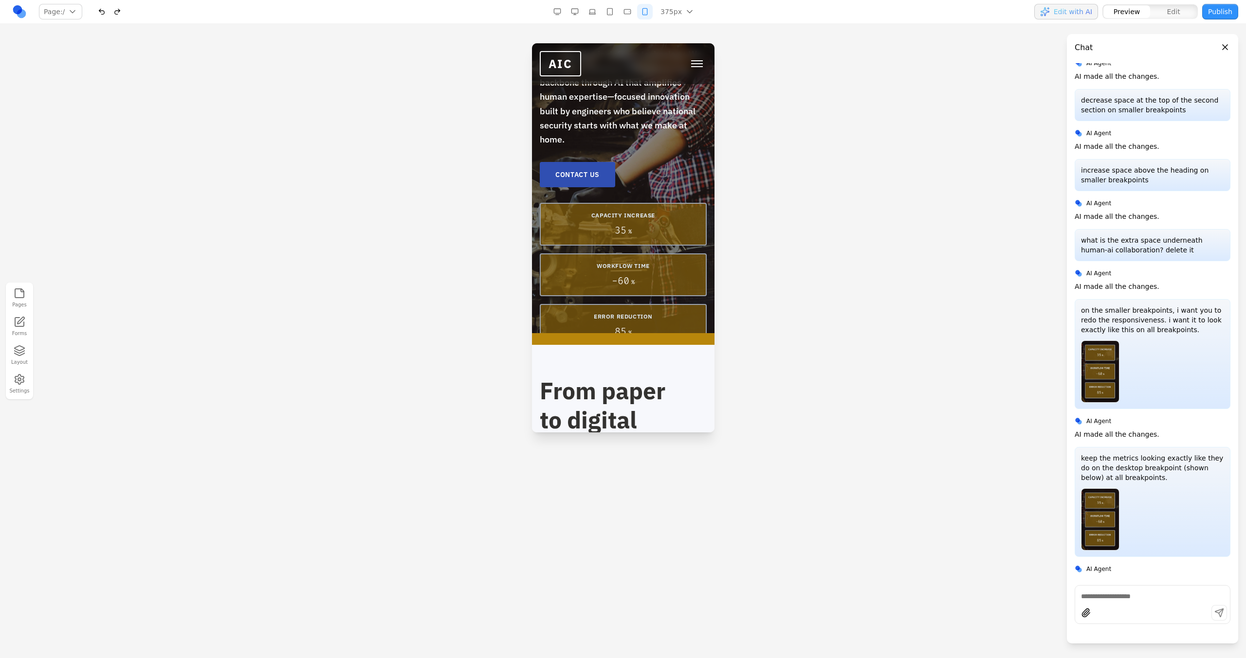
click at [626, 18] on button "button" at bounding box center [627, 12] width 16 height 16
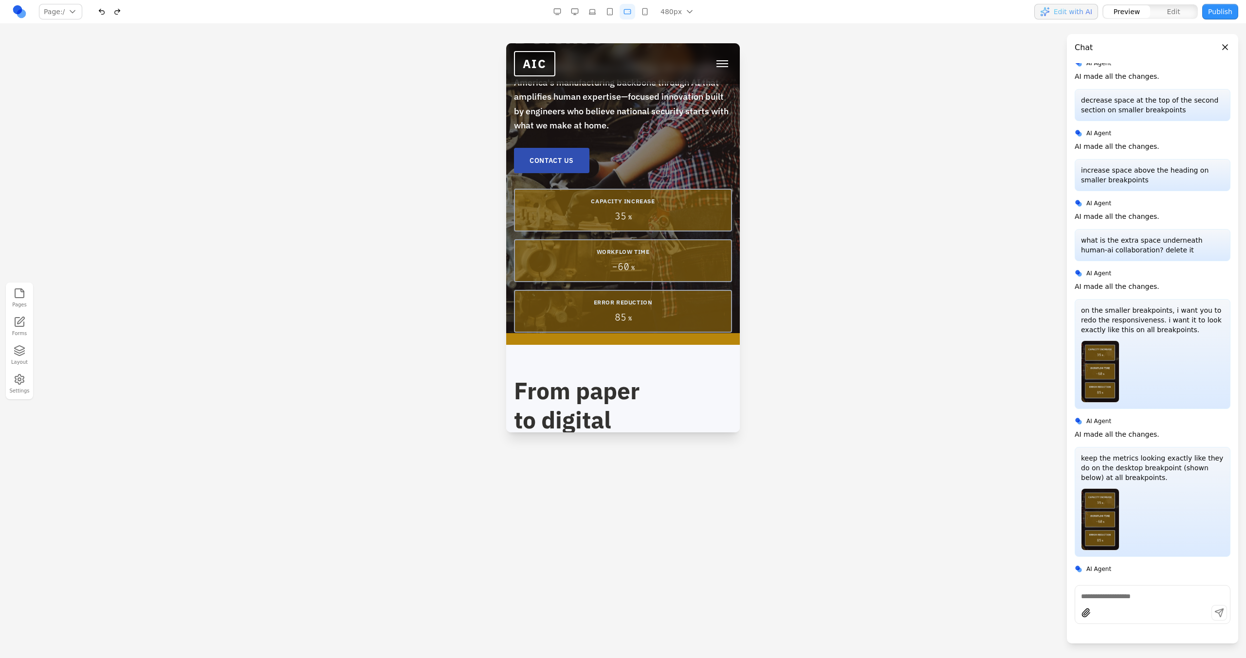
click at [610, 14] on button "button" at bounding box center [610, 12] width 16 height 16
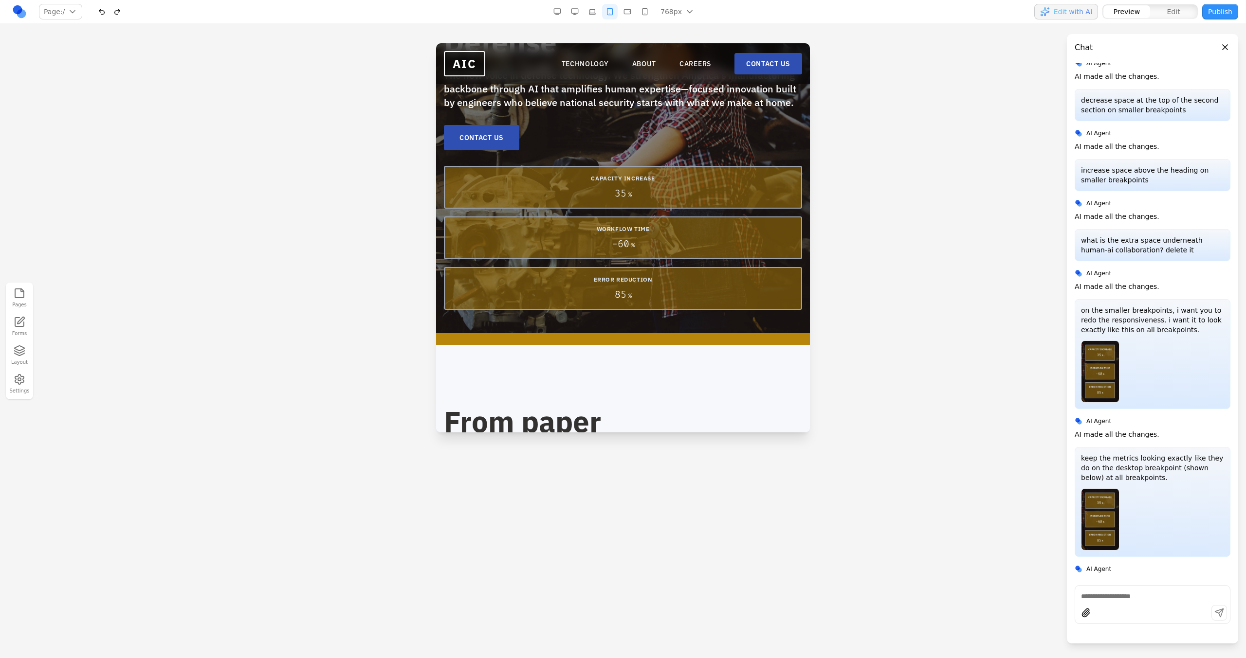
click at [593, 11] on button "button" at bounding box center [592, 12] width 16 height 16
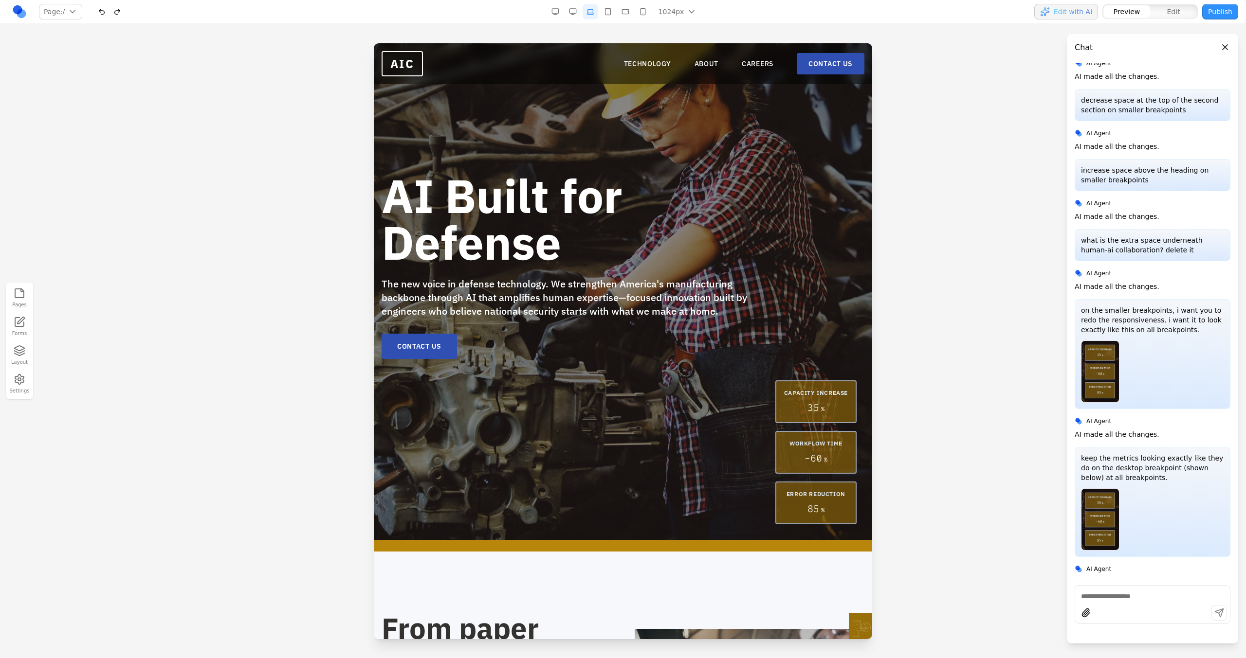
click at [612, 12] on button "button" at bounding box center [608, 12] width 16 height 16
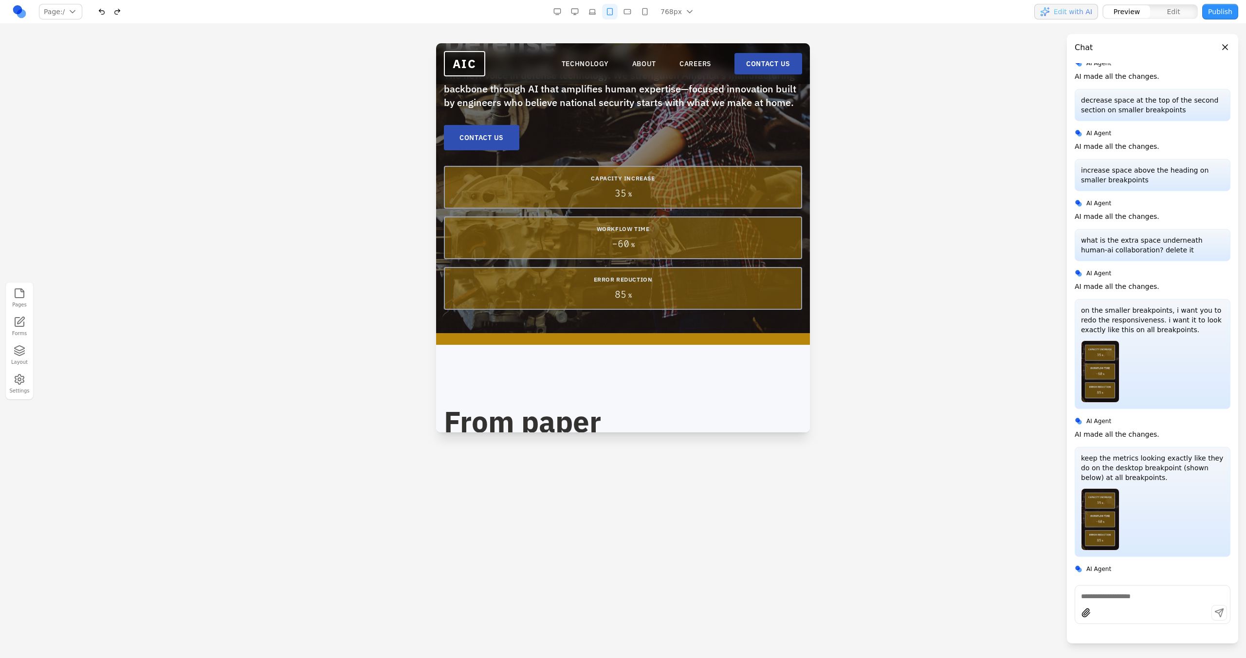
scroll to position [0, 0]
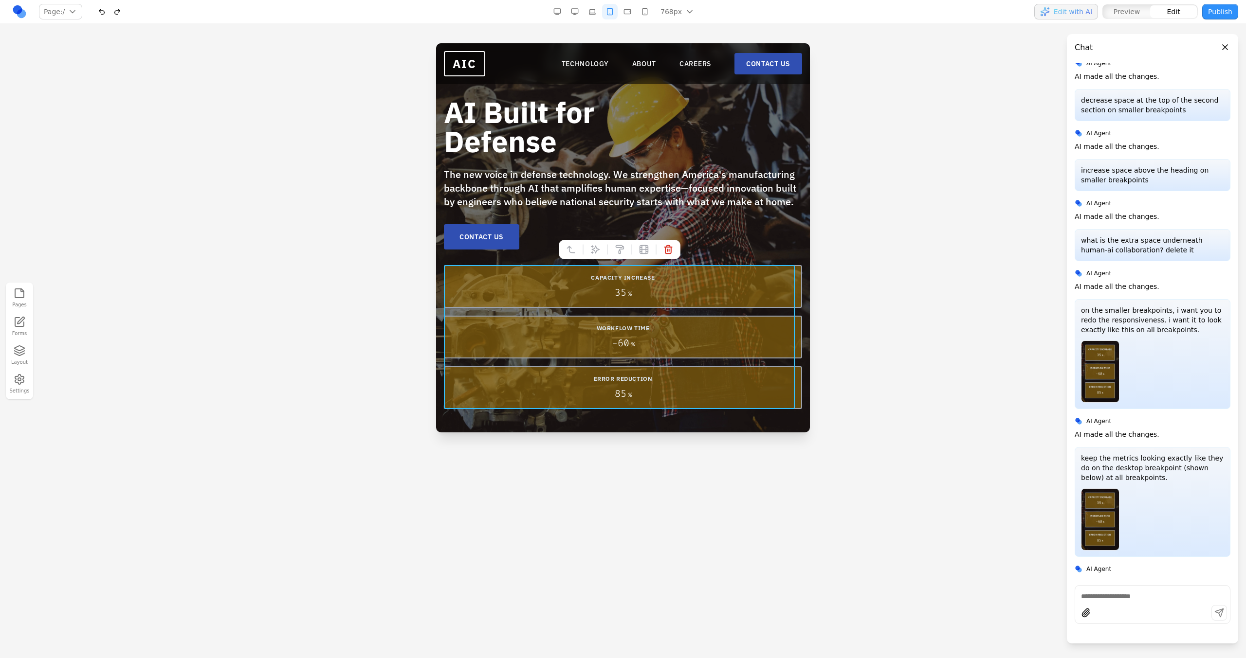
click at [596, 311] on div "CAPACITY INCREASE 35 % WORKFLOW TIME - 60 % ERROR REDUCTION 85 %" at bounding box center [623, 337] width 358 height 144
click at [598, 253] on icon at bounding box center [595, 250] width 10 height 10
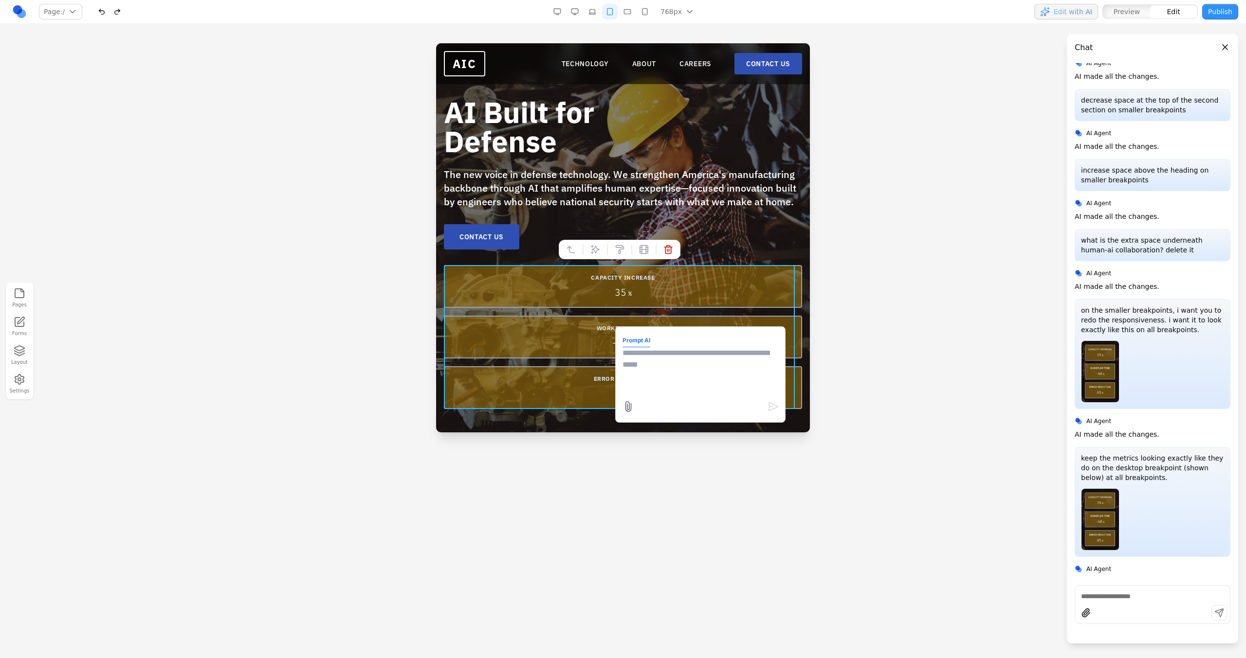
click at [662, 386] on textarea at bounding box center [700, 371] width 156 height 49
click at [720, 352] on textarea "**********" at bounding box center [700, 371] width 156 height 49
click at [687, 385] on textarea "**********" at bounding box center [700, 371] width 156 height 49
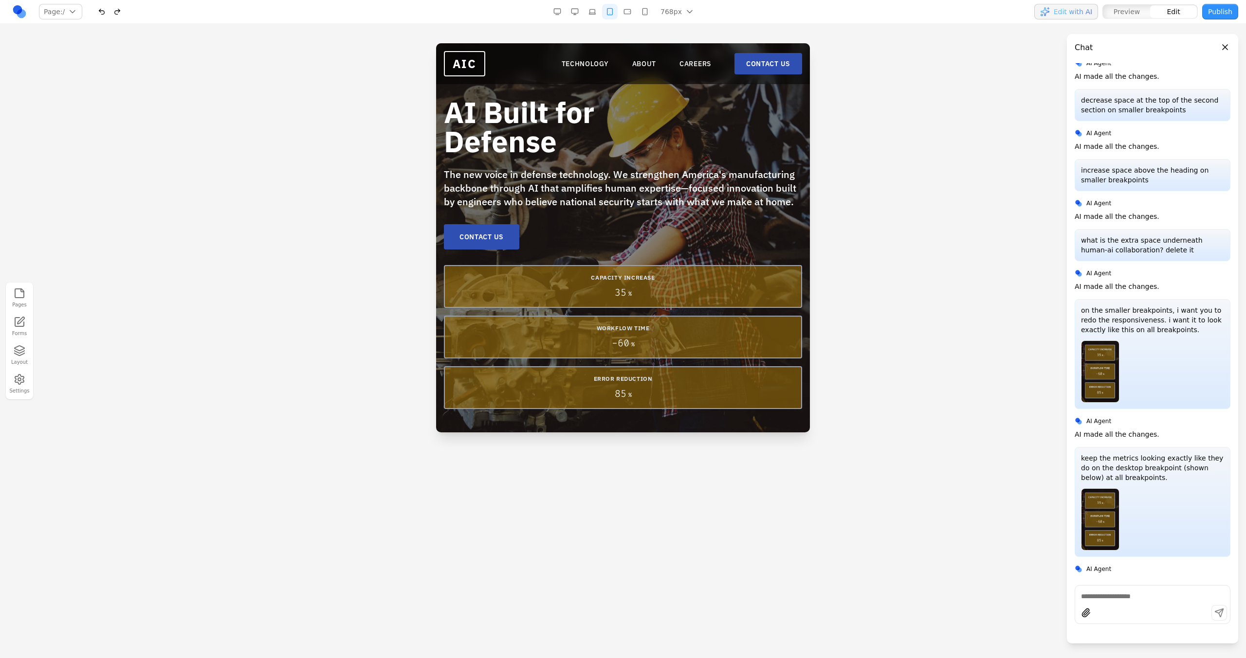
scroll to position [1091, 0]
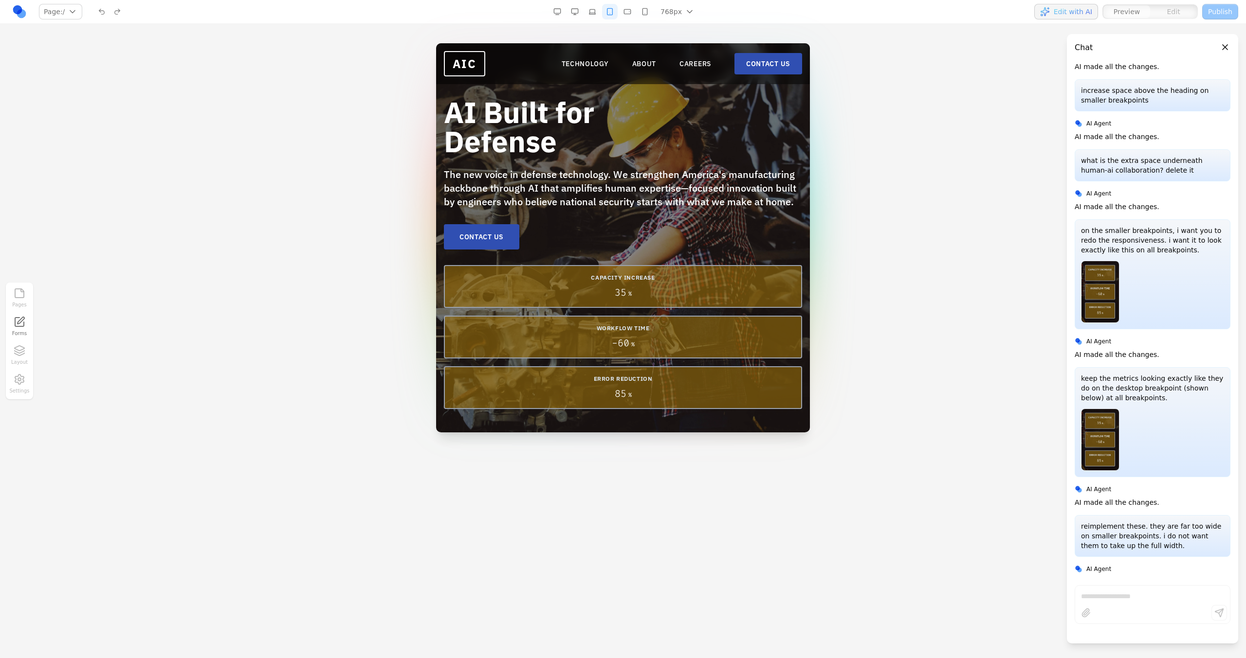
click at [597, 13] on button "button" at bounding box center [592, 12] width 16 height 16
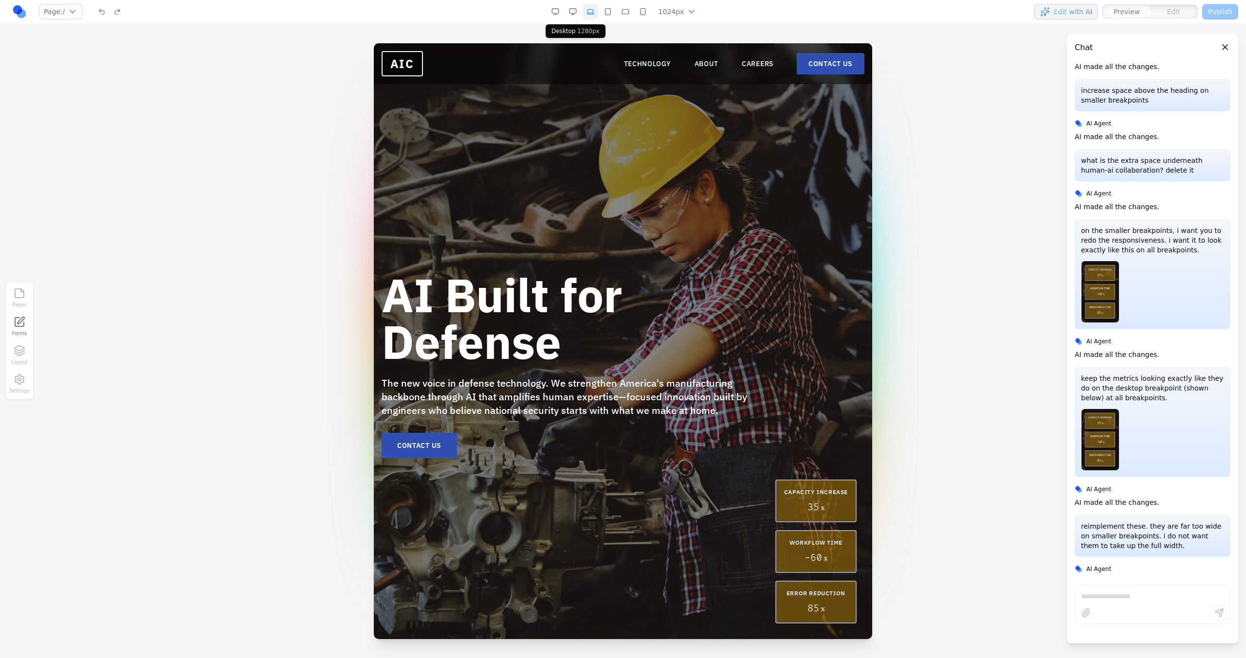
click at [574, 13] on button "button" at bounding box center [573, 12] width 16 height 16
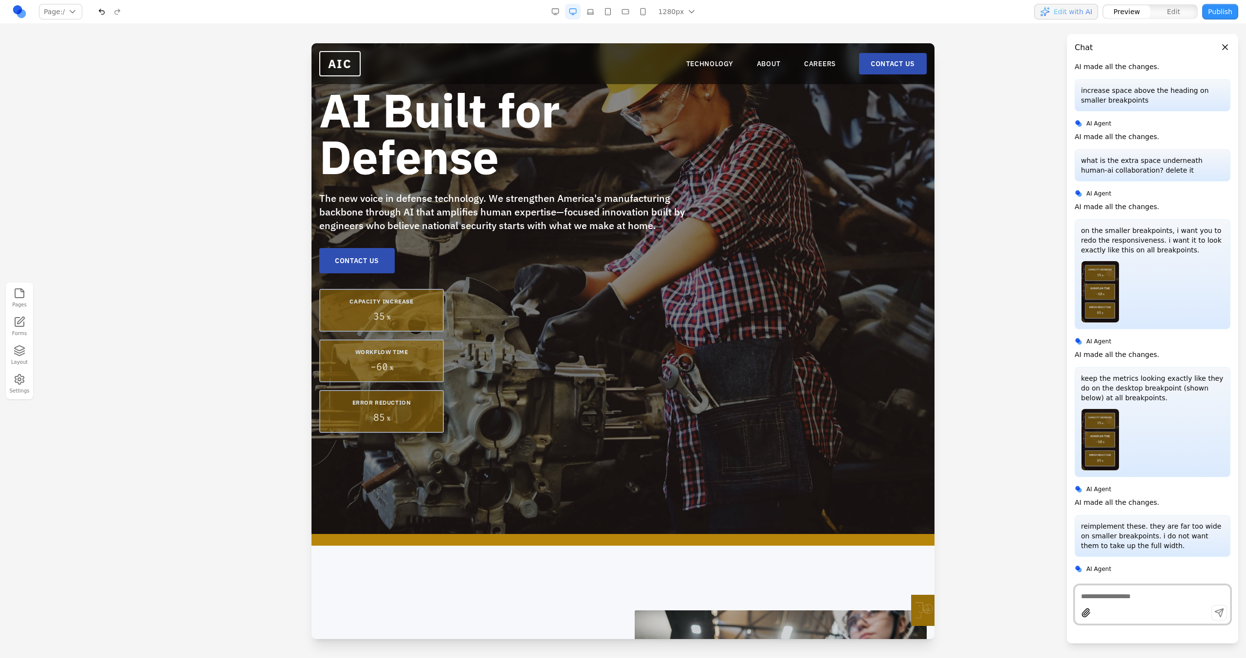
scroll to position [0, 0]
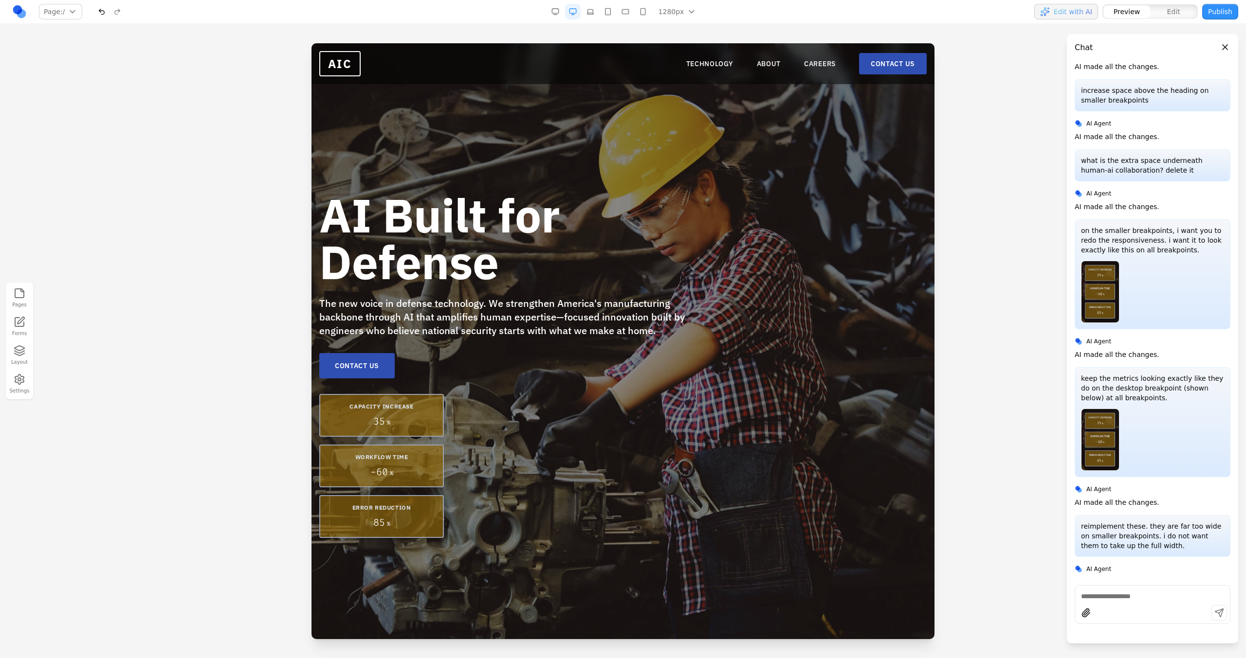
click at [597, 5] on button "button" at bounding box center [590, 12] width 16 height 16
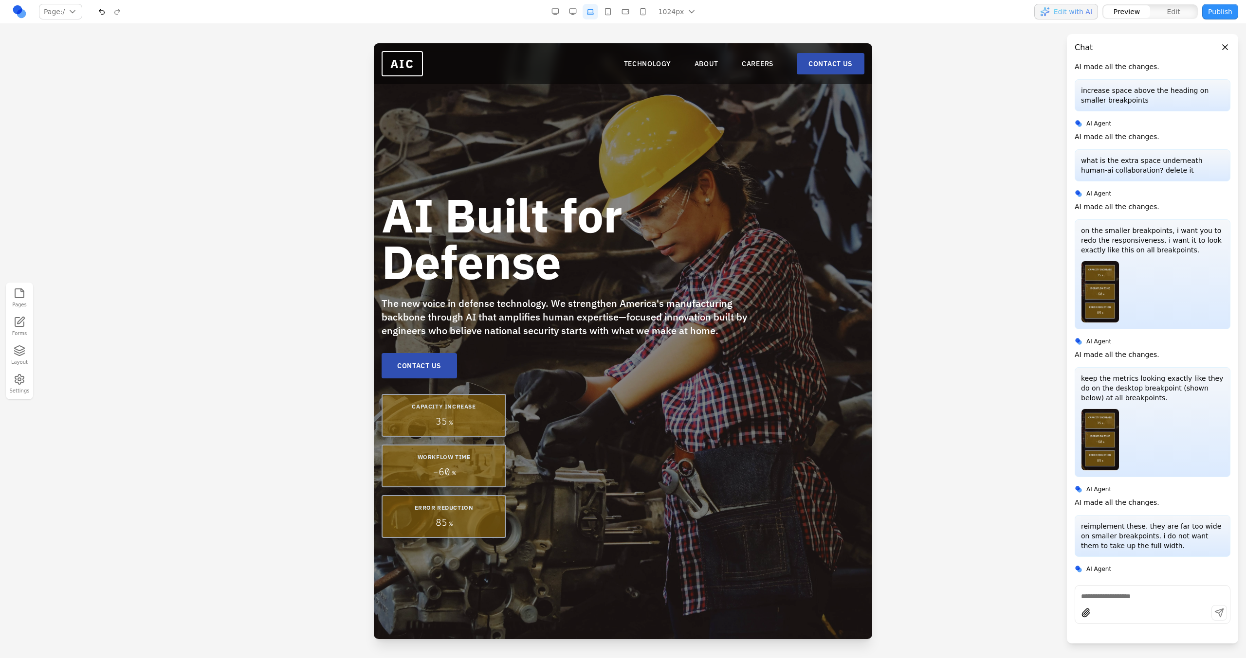
click at [606, 9] on button "button" at bounding box center [608, 12] width 16 height 16
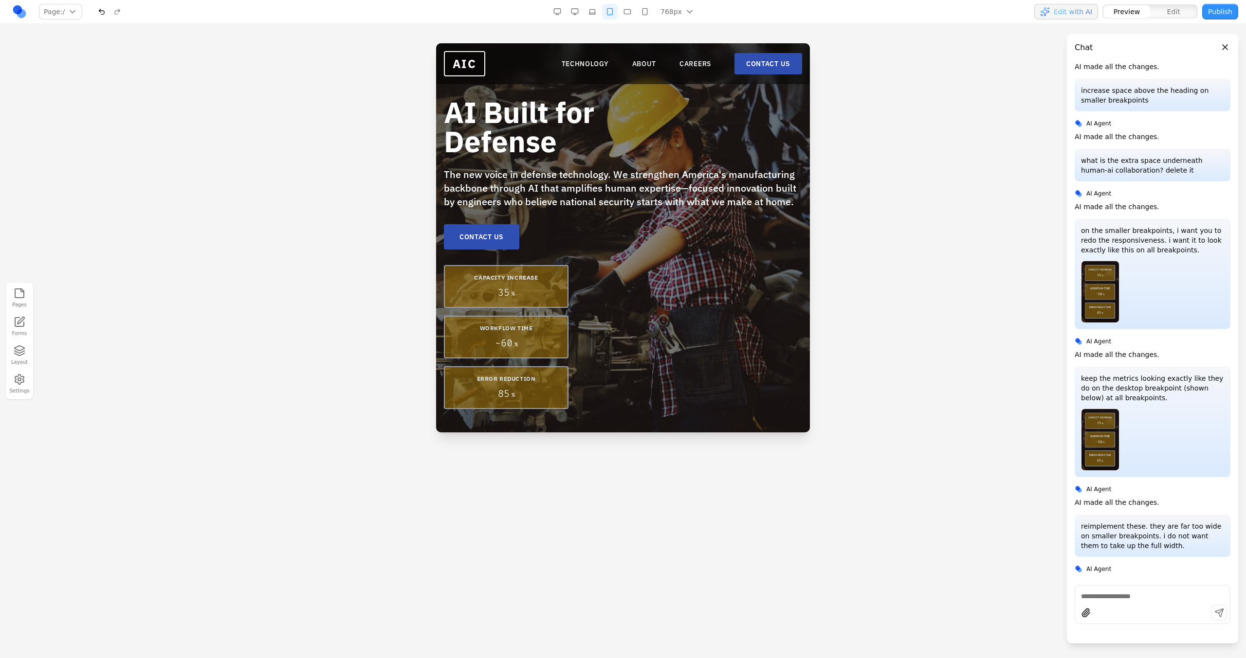
click at [612, 9] on button "button" at bounding box center [610, 12] width 16 height 16
click at [641, 9] on button "button" at bounding box center [645, 12] width 16 height 16
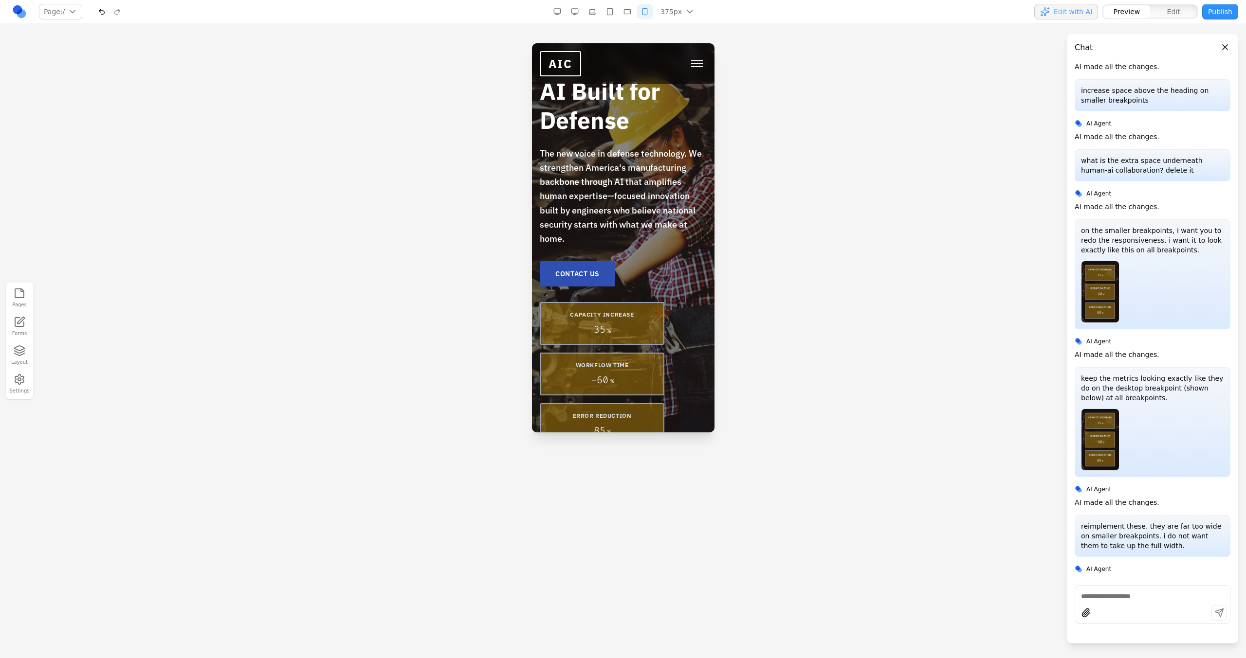
click at [630, 9] on button "button" at bounding box center [627, 12] width 16 height 16
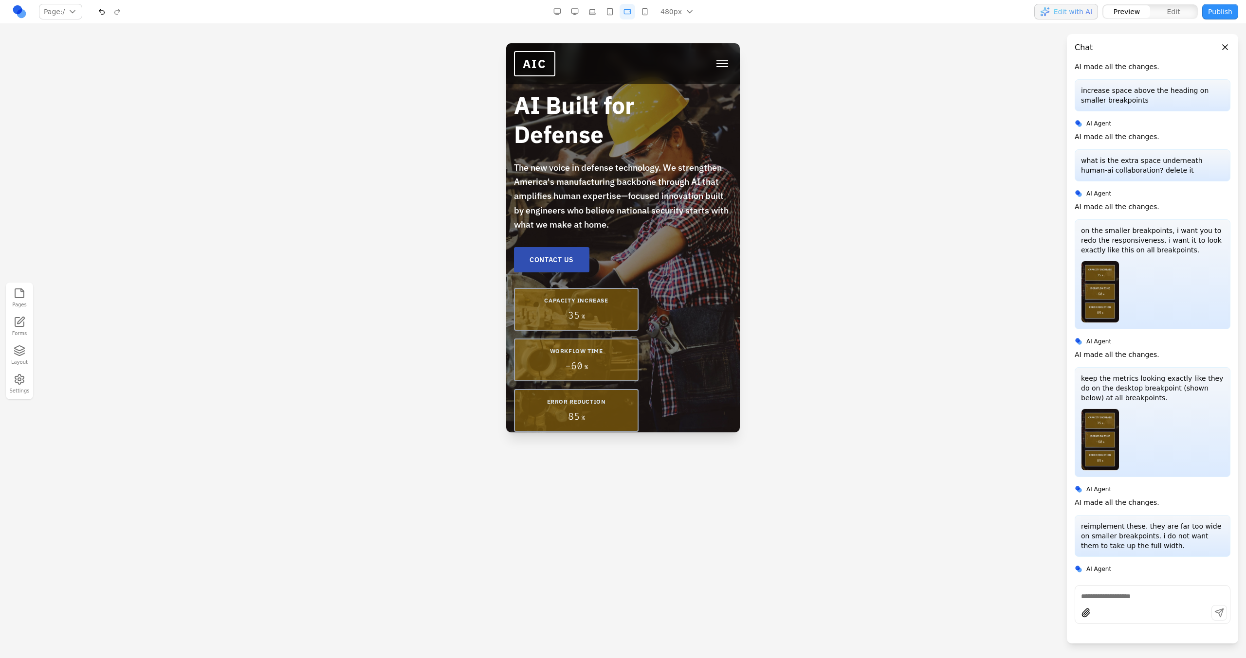
click at [587, 11] on button "button" at bounding box center [592, 12] width 16 height 16
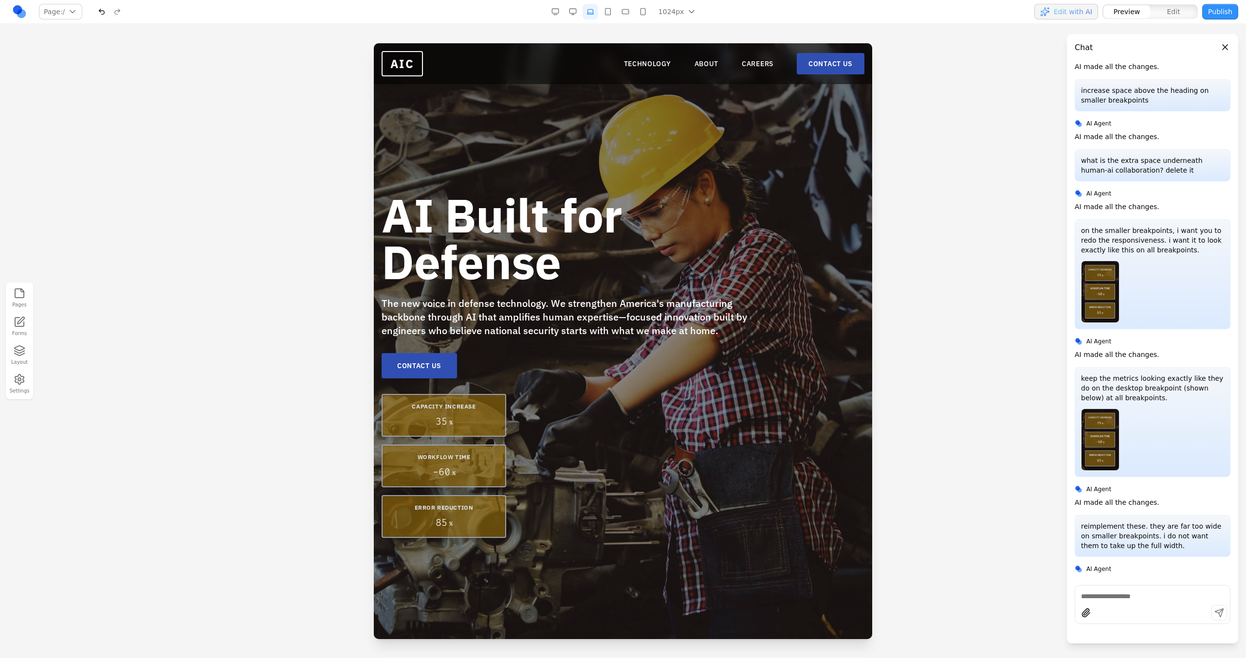
click at [575, 11] on button "button" at bounding box center [573, 12] width 16 height 16
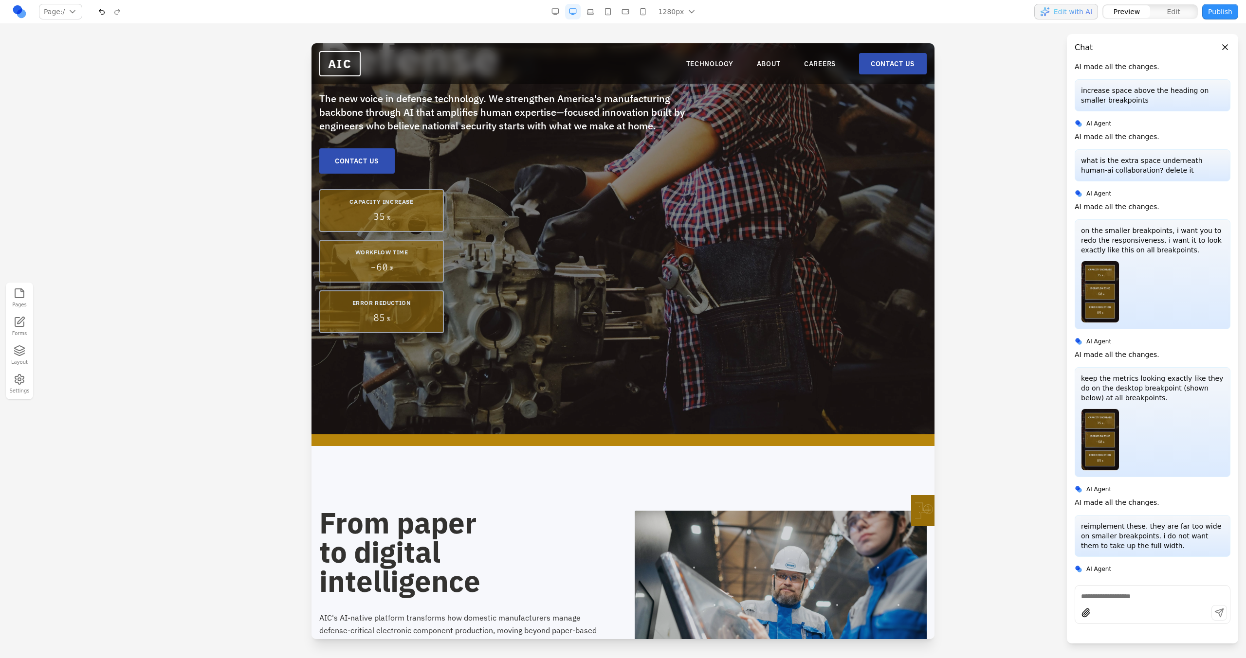
scroll to position [179, 0]
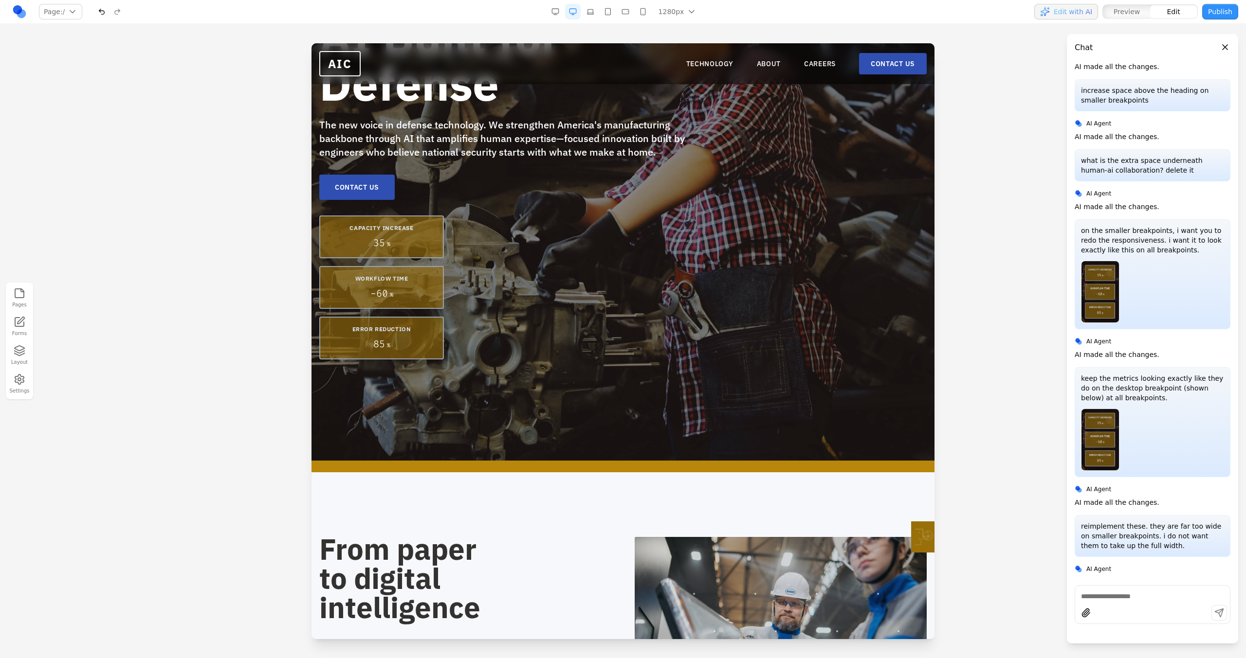
click at [423, 263] on div "CAPACITY INCREASE 35 % WORKFLOW TIME - 60 % ERROR REDUCTION 85 %" at bounding box center [381, 288] width 125 height 144
click at [354, 204] on icon at bounding box center [356, 200] width 10 height 10
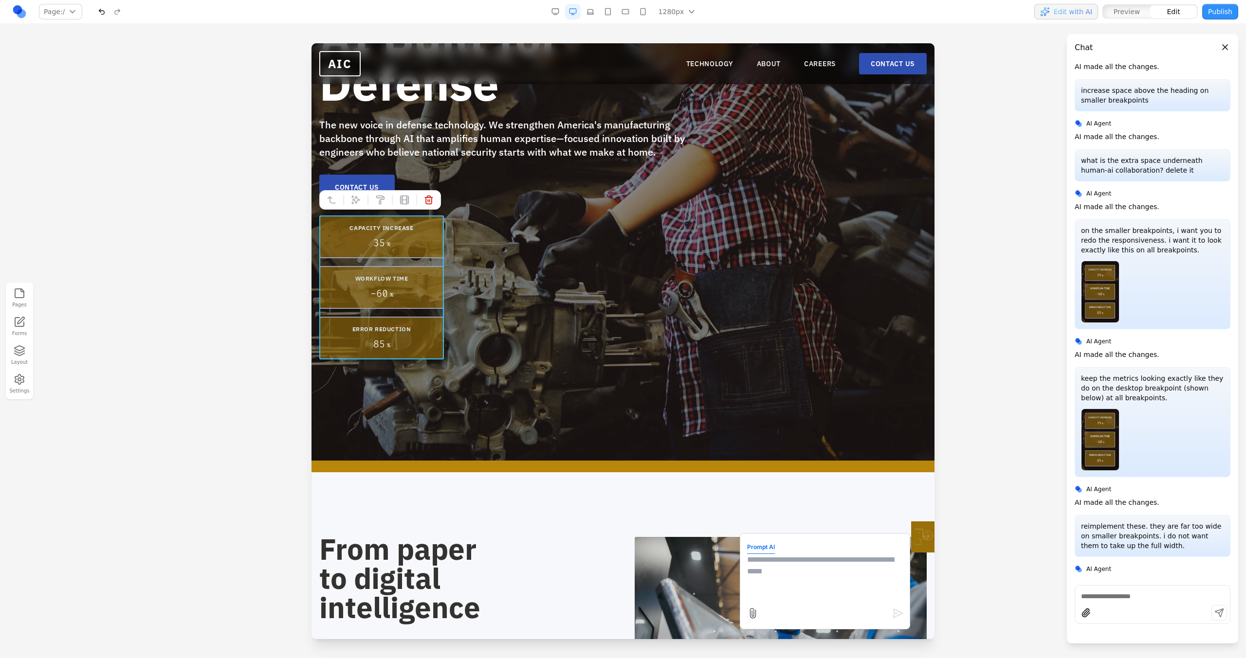
click at [755, 585] on textarea at bounding box center [825, 578] width 156 height 49
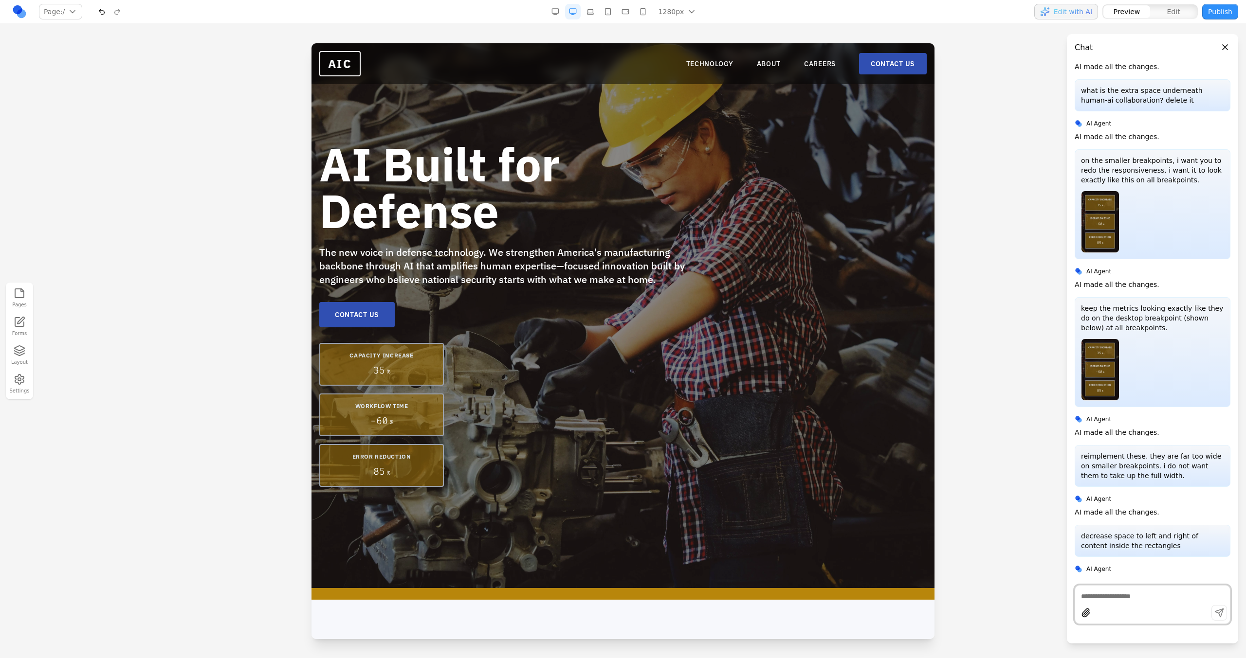
scroll to position [37, 0]
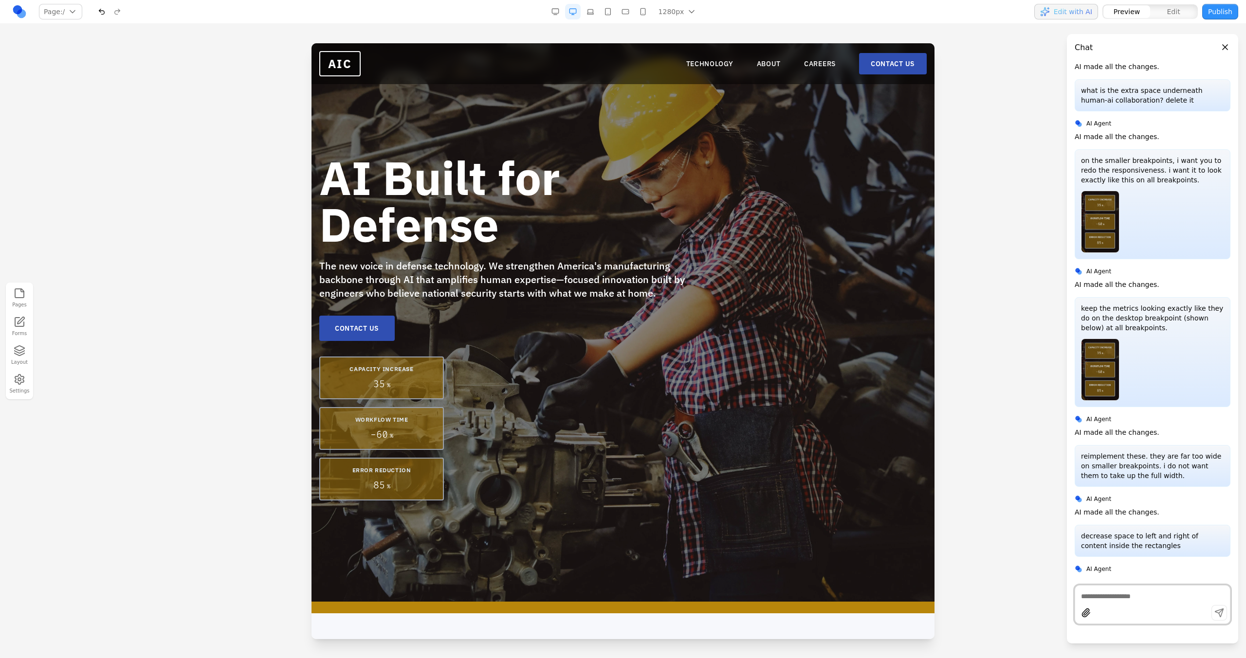
click at [585, 12] on button "button" at bounding box center [590, 12] width 16 height 16
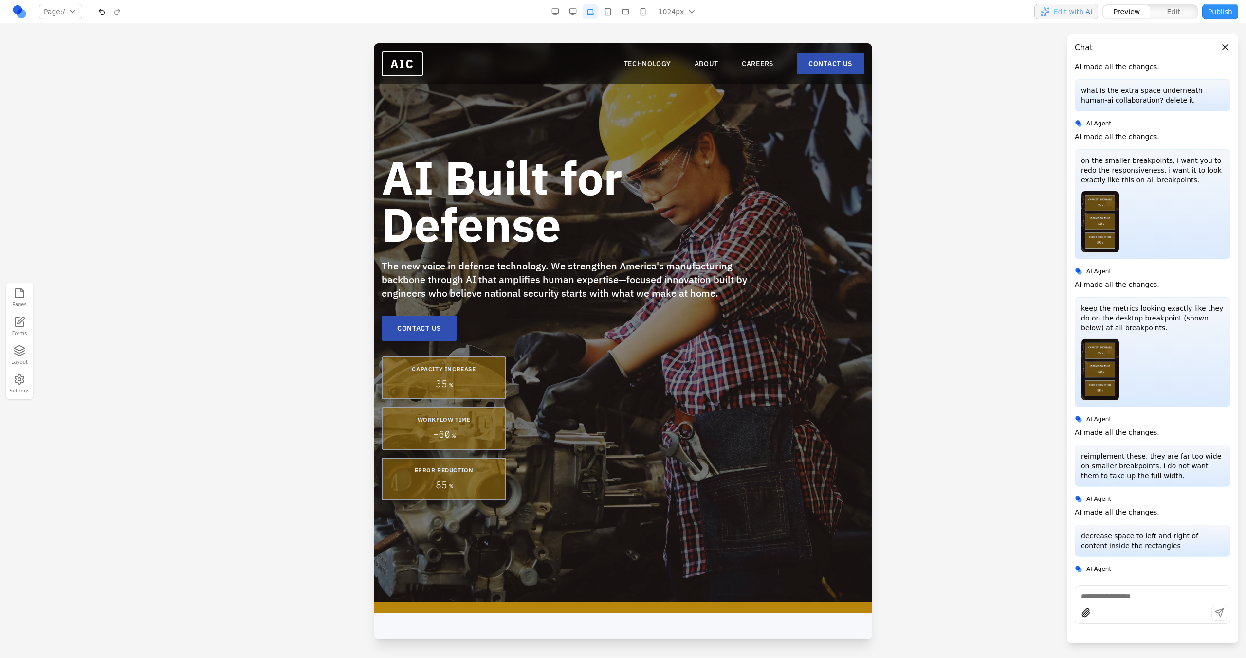
click at [611, 17] on button "button" at bounding box center [608, 12] width 16 height 16
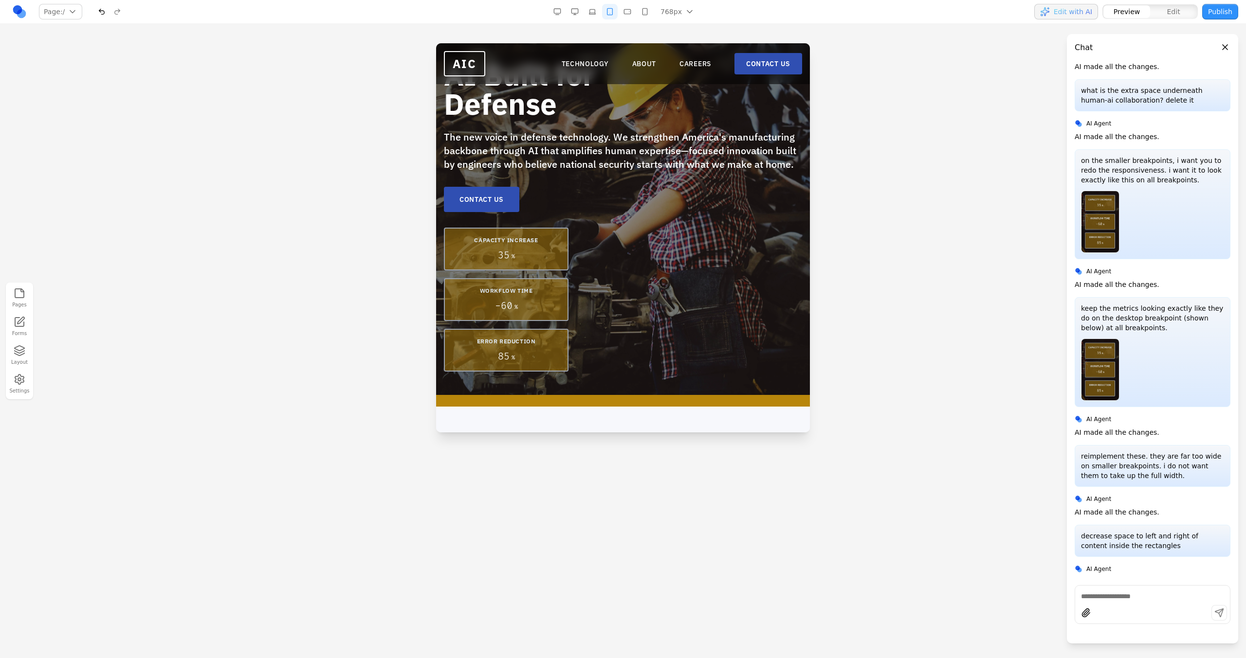
click at [634, 12] on button "button" at bounding box center [627, 12] width 16 height 16
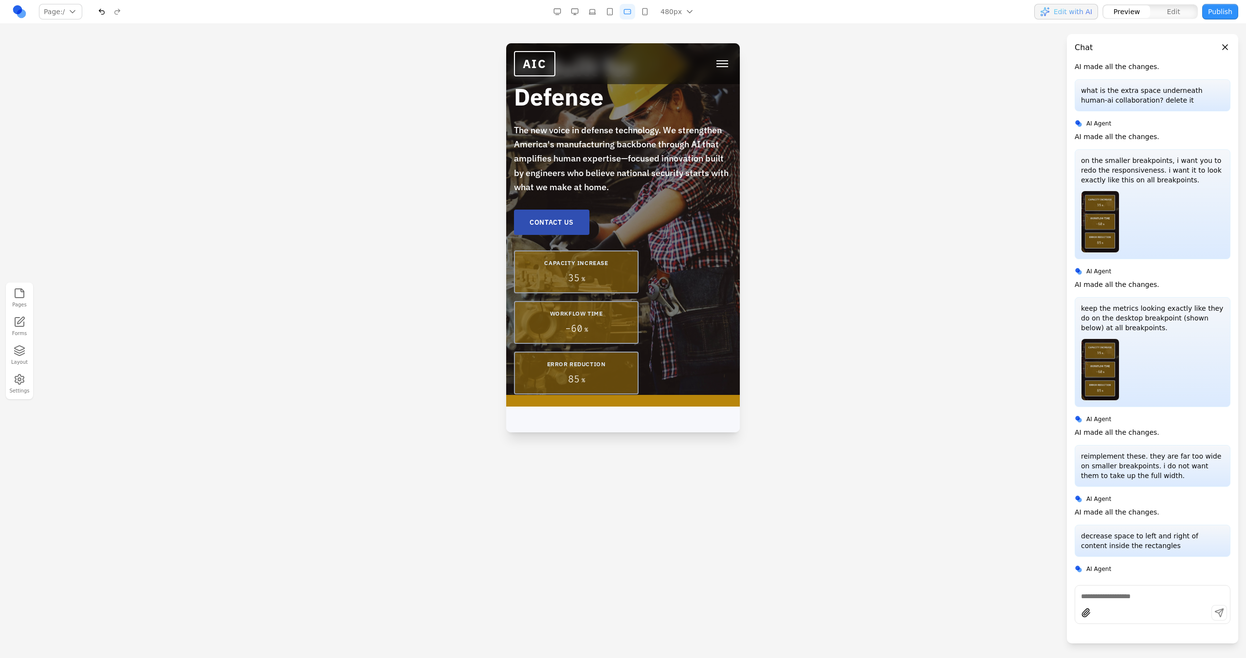
click at [642, 13] on button "button" at bounding box center [645, 12] width 16 height 16
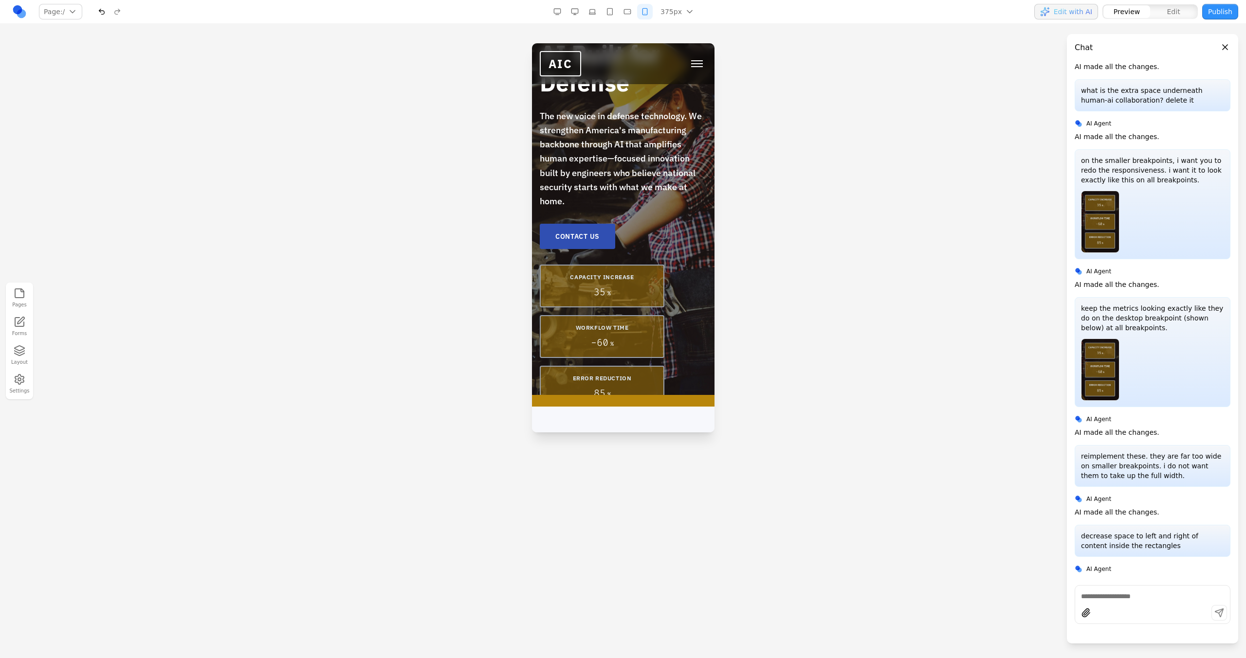
click at [604, 13] on button "button" at bounding box center [610, 12] width 16 height 16
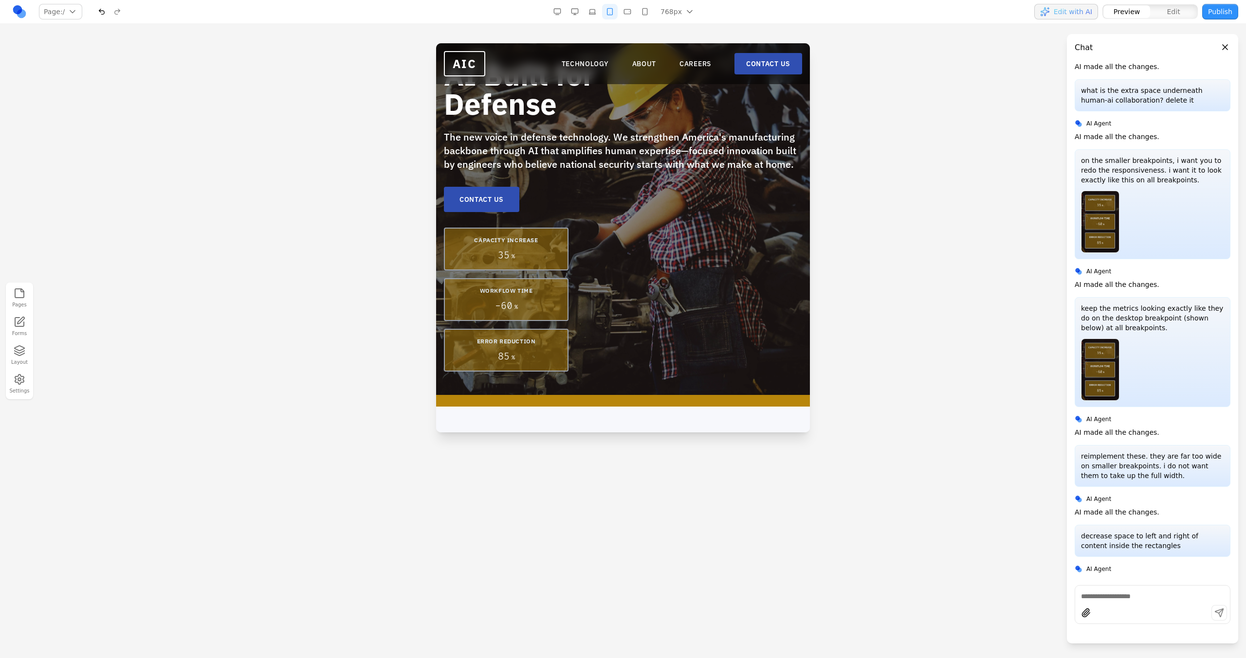
click at [591, 13] on button "button" at bounding box center [592, 12] width 16 height 16
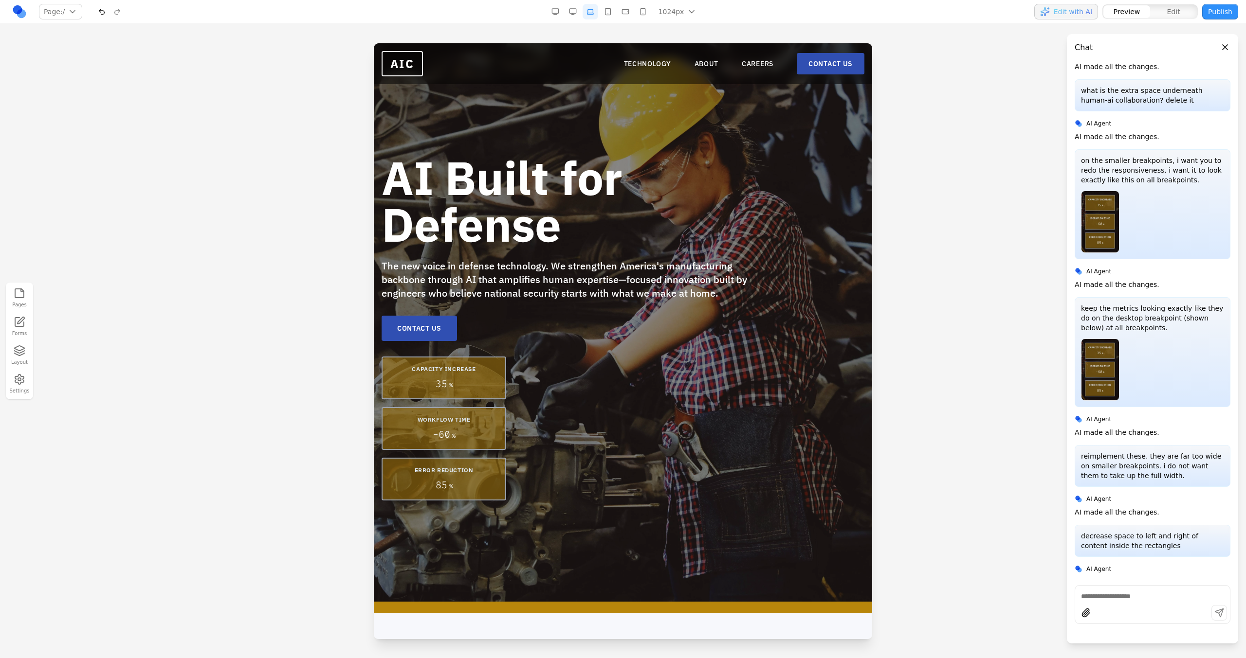
click at [563, 9] on button "button" at bounding box center [555, 12] width 16 height 16
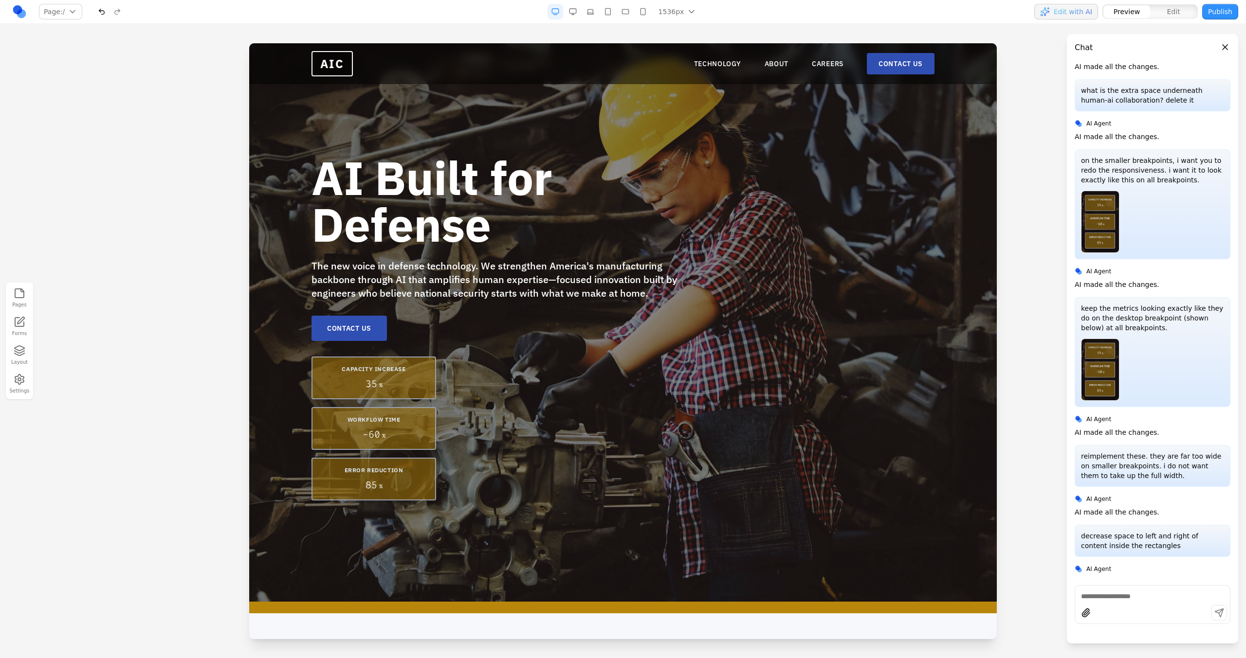
click at [574, 10] on button "button" at bounding box center [573, 12] width 16 height 16
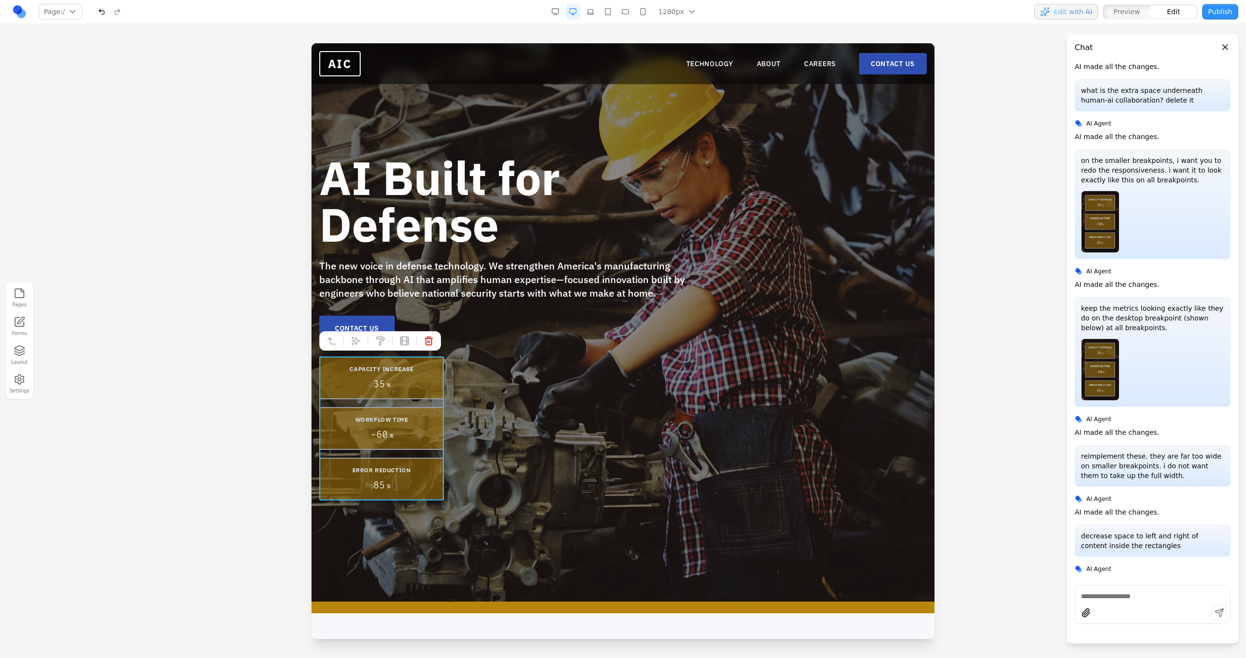
click at [425, 405] on div "CAPACITY INCREASE 35 % WORKFLOW TIME - 60 % ERROR REDUCTION 85 %" at bounding box center [381, 429] width 125 height 144
click at [353, 350] on div at bounding box center [380, 340] width 122 height 19
click at [353, 347] on button at bounding box center [356, 341] width 16 height 16
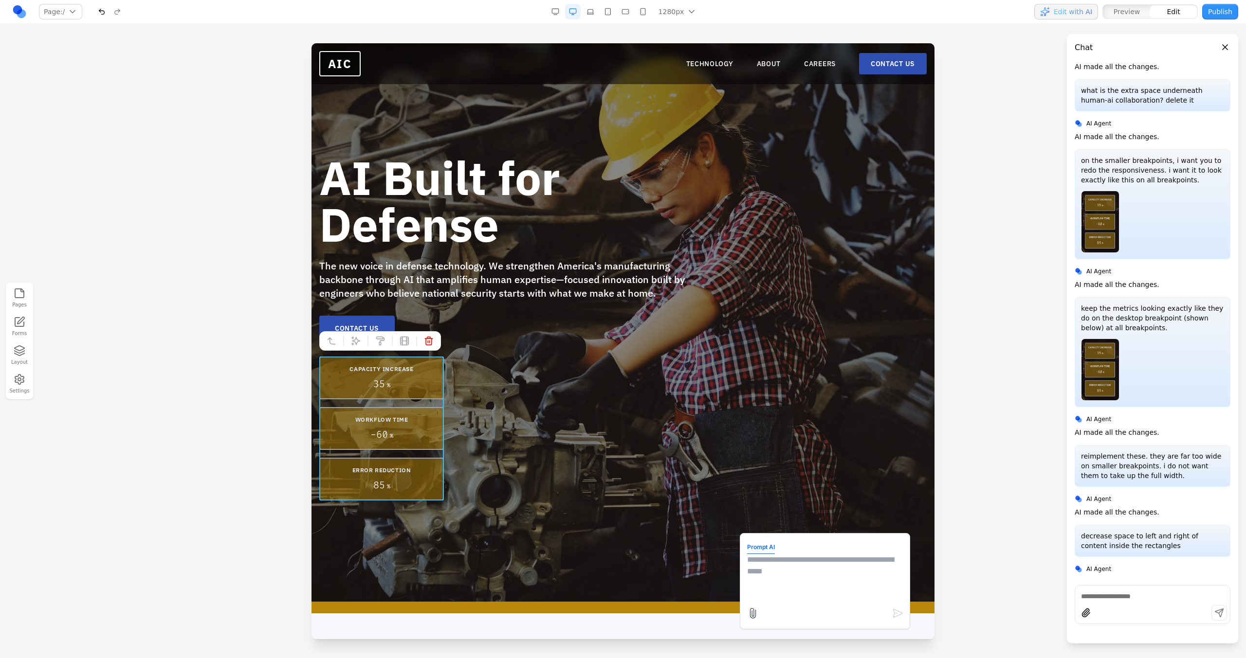
click at [822, 577] on textarea at bounding box center [825, 578] width 156 height 49
type textarea "**********"
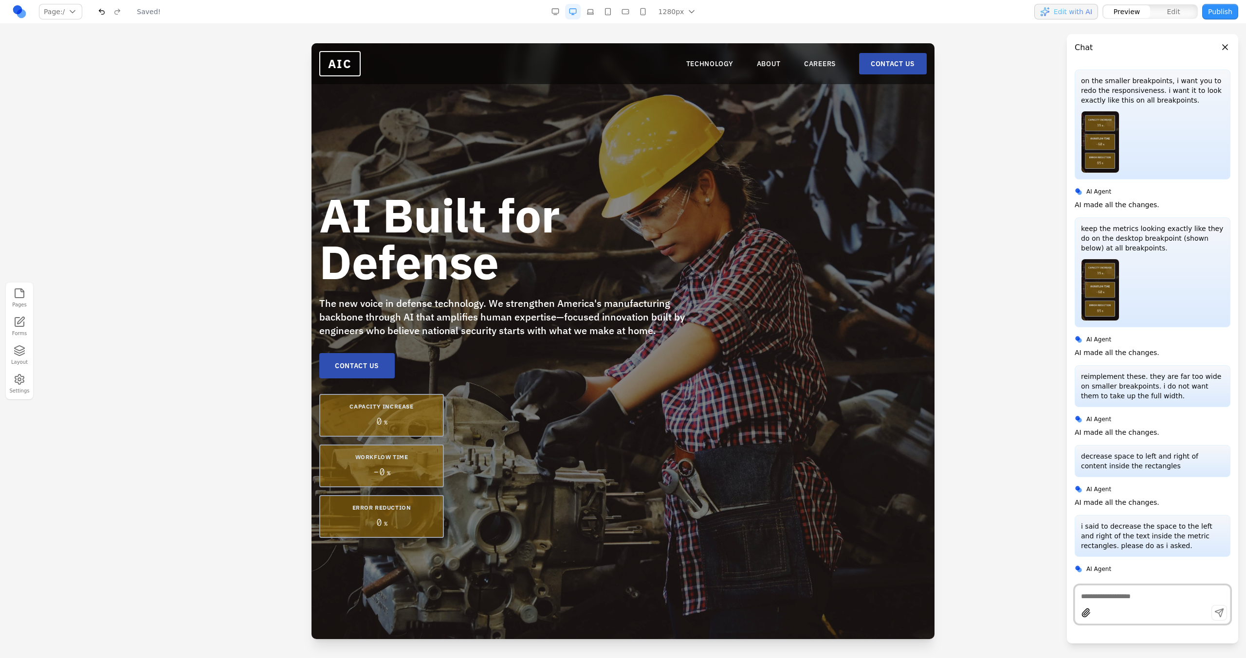
scroll to position [0, 0]
click at [1100, 589] on div at bounding box center [1152, 604] width 156 height 39
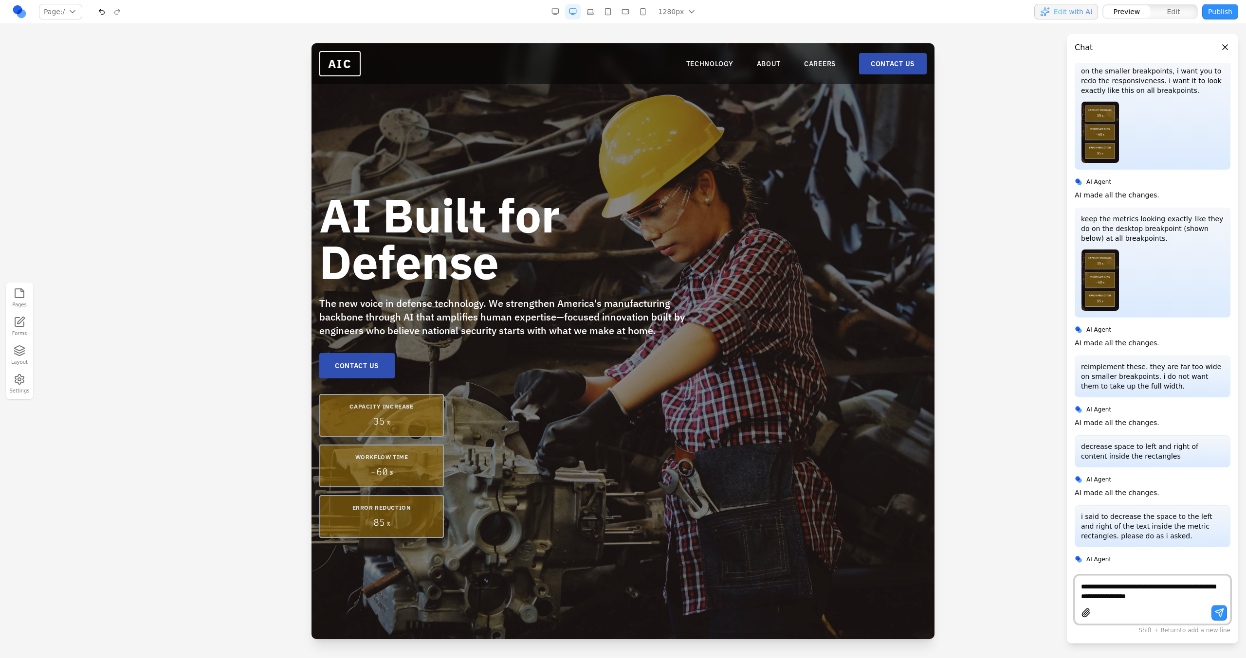
type textarea "**********"
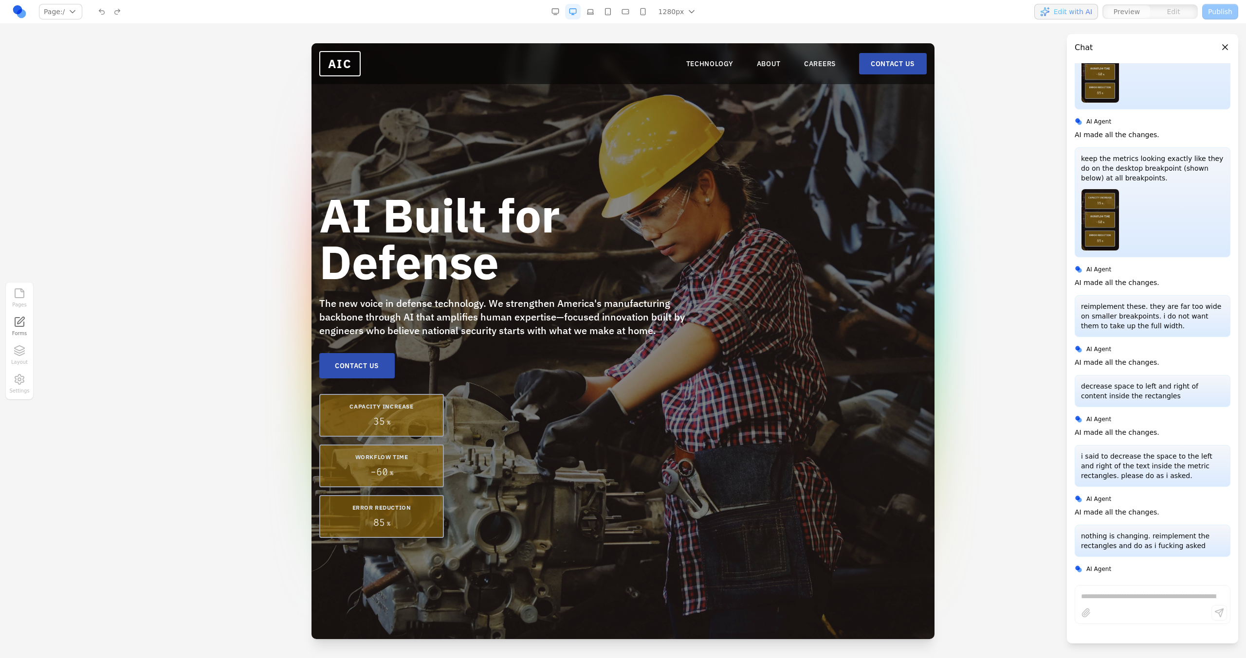
scroll to position [1331, 0]
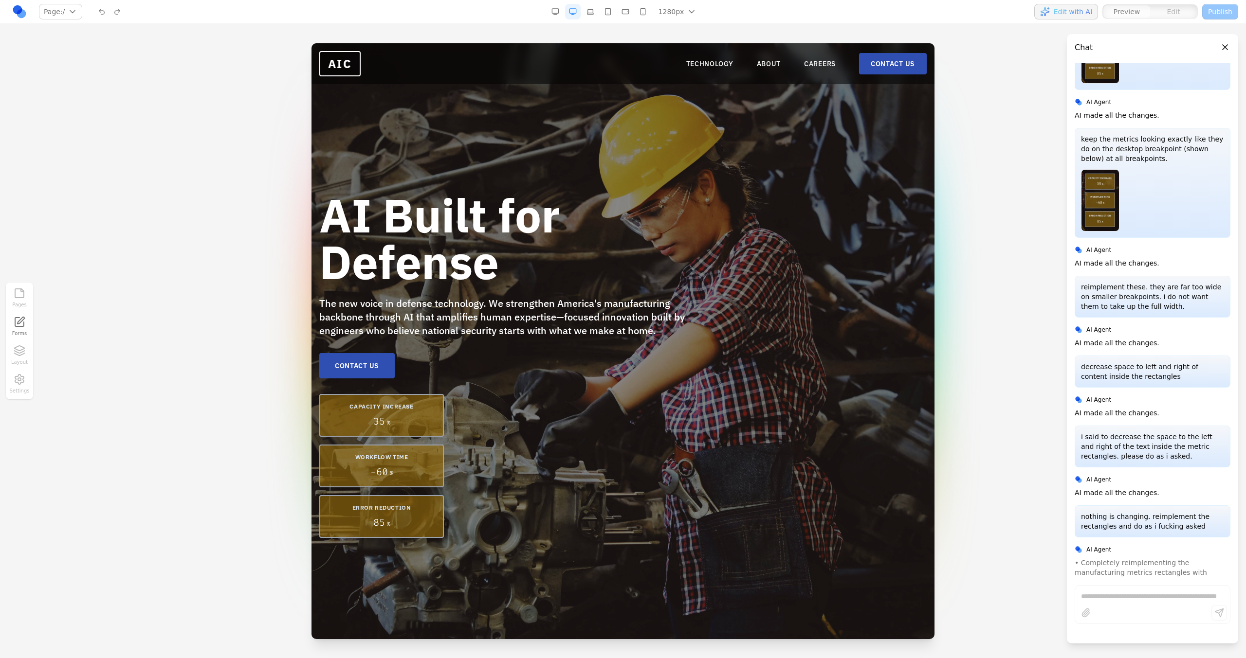
click at [618, 14] on div "1280px 1536px 1280px 1024px 768px 480px 375px" at bounding box center [624, 12] width 155 height 16
click at [633, 13] on button "button" at bounding box center [625, 12] width 16 height 16
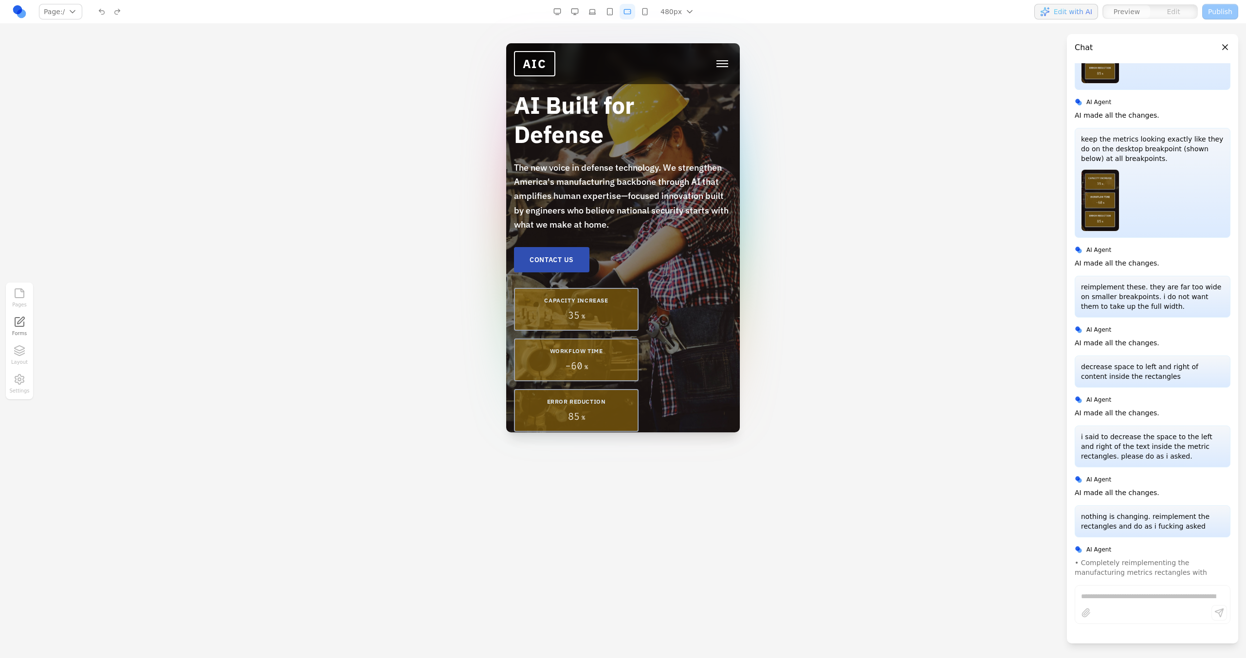
click at [713, 64] on button "Toggle mobile menu" at bounding box center [721, 63] width 19 height 15
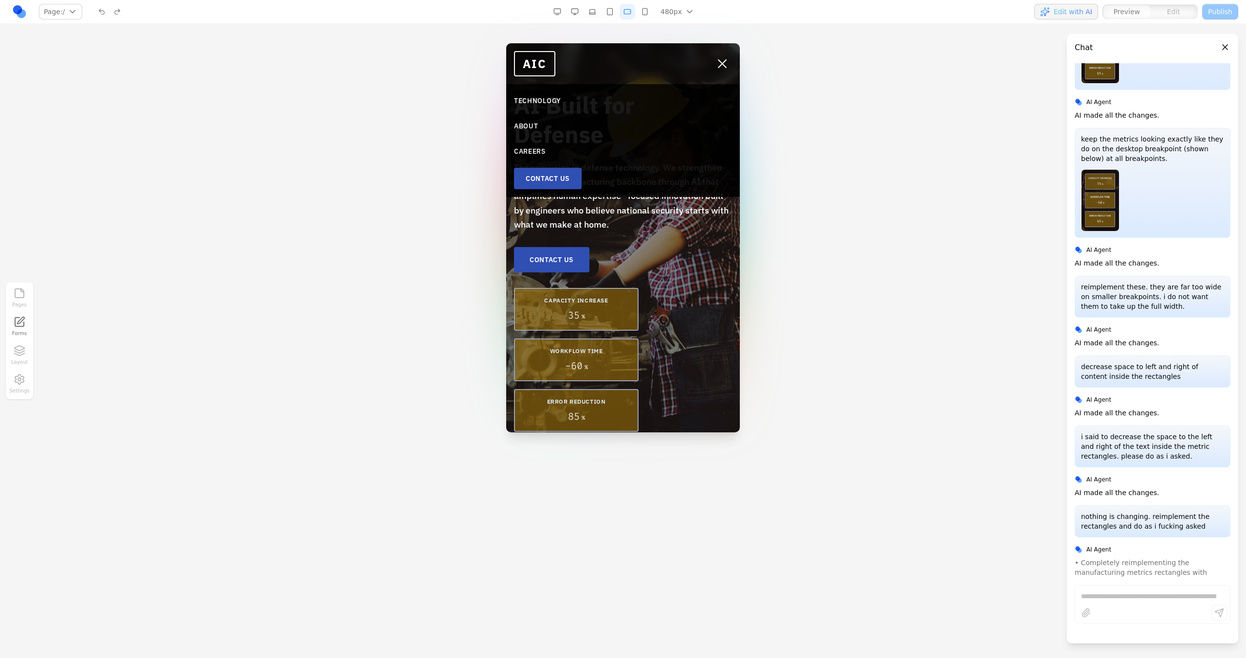
click at [718, 64] on span "Toggle mobile menu" at bounding box center [722, 63] width 9 height 9
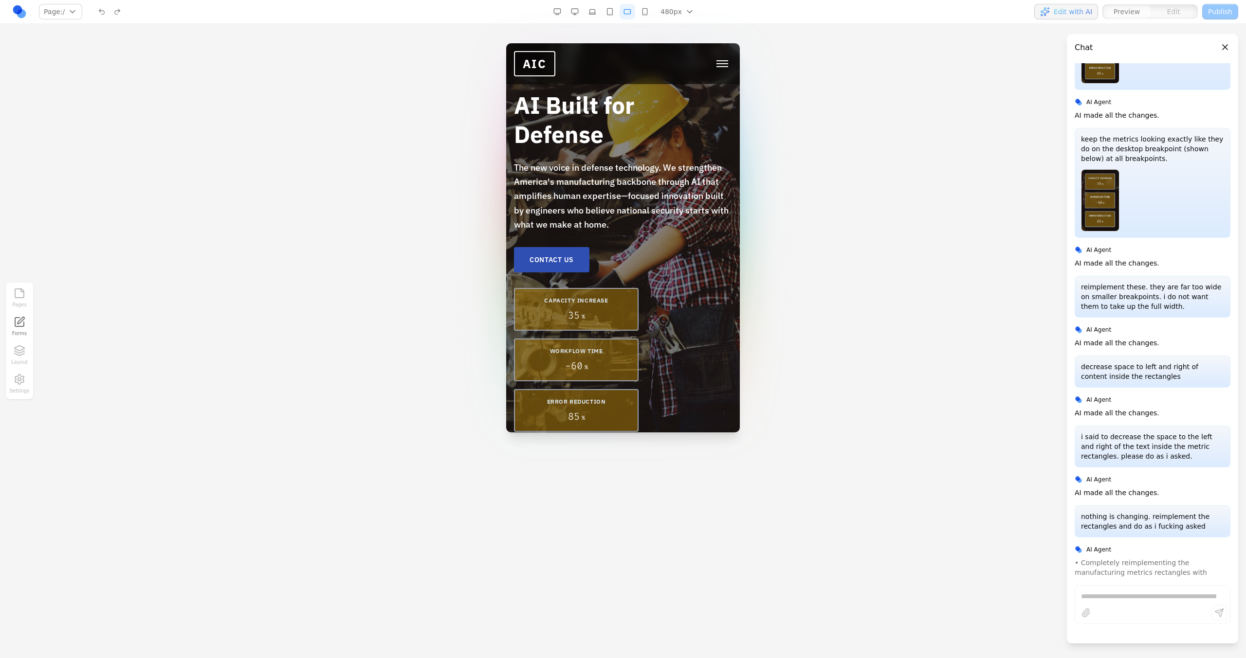
click at [648, 13] on button "button" at bounding box center [645, 12] width 16 height 16
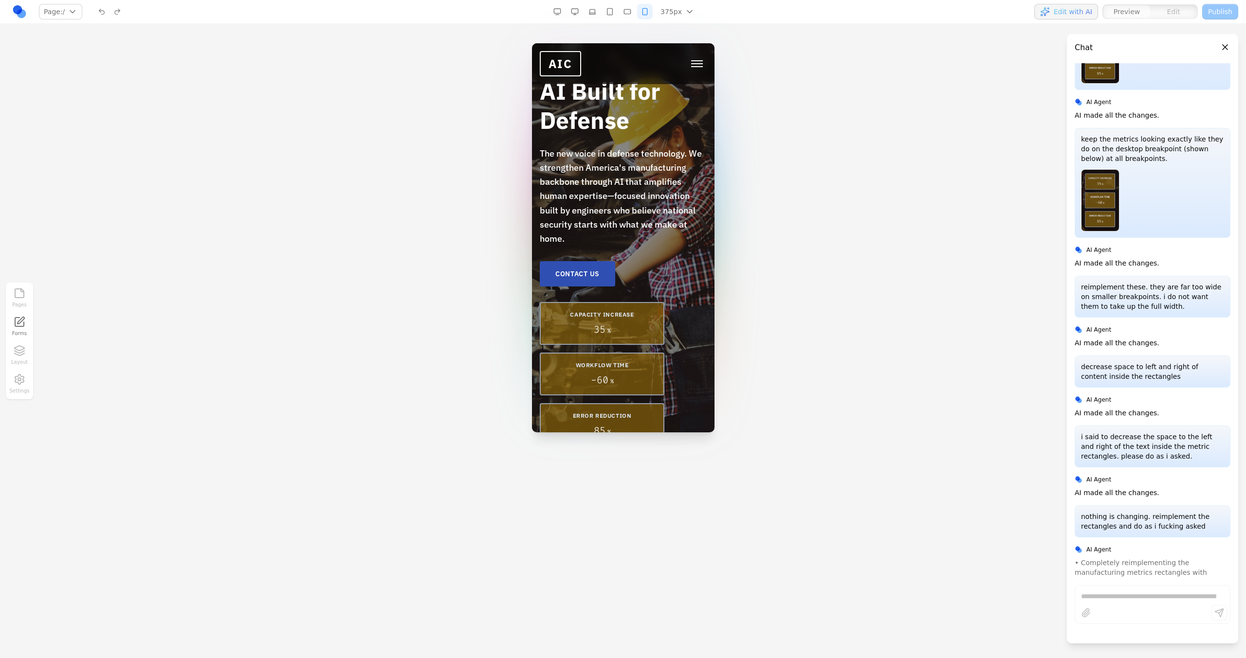
click at [687, 56] on button "Toggle mobile menu" at bounding box center [696, 63] width 19 height 15
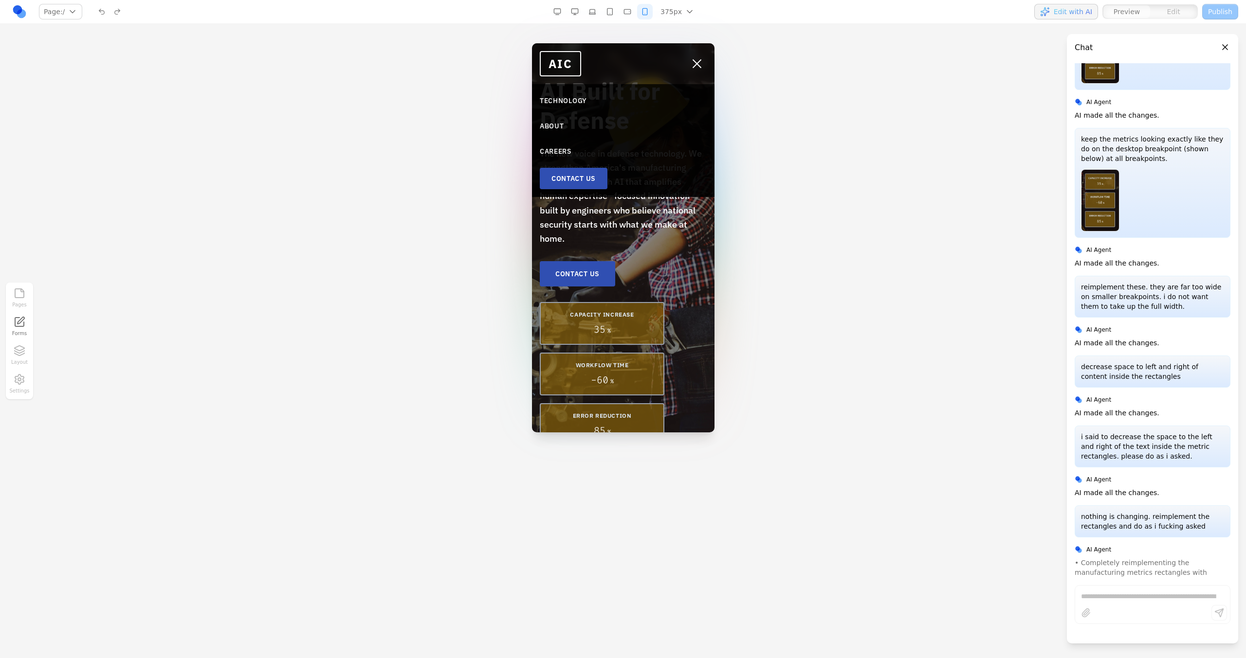
scroll to position [1348, 0]
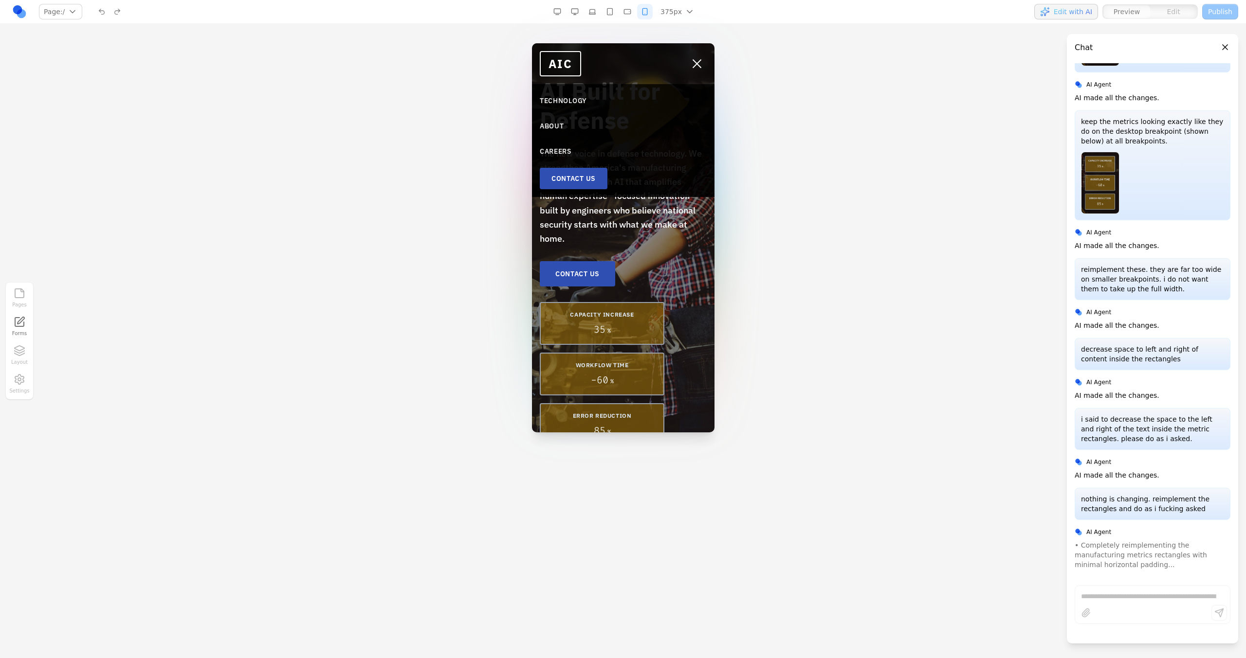
click at [687, 56] on button "Toggle mobile menu" at bounding box center [696, 63] width 19 height 15
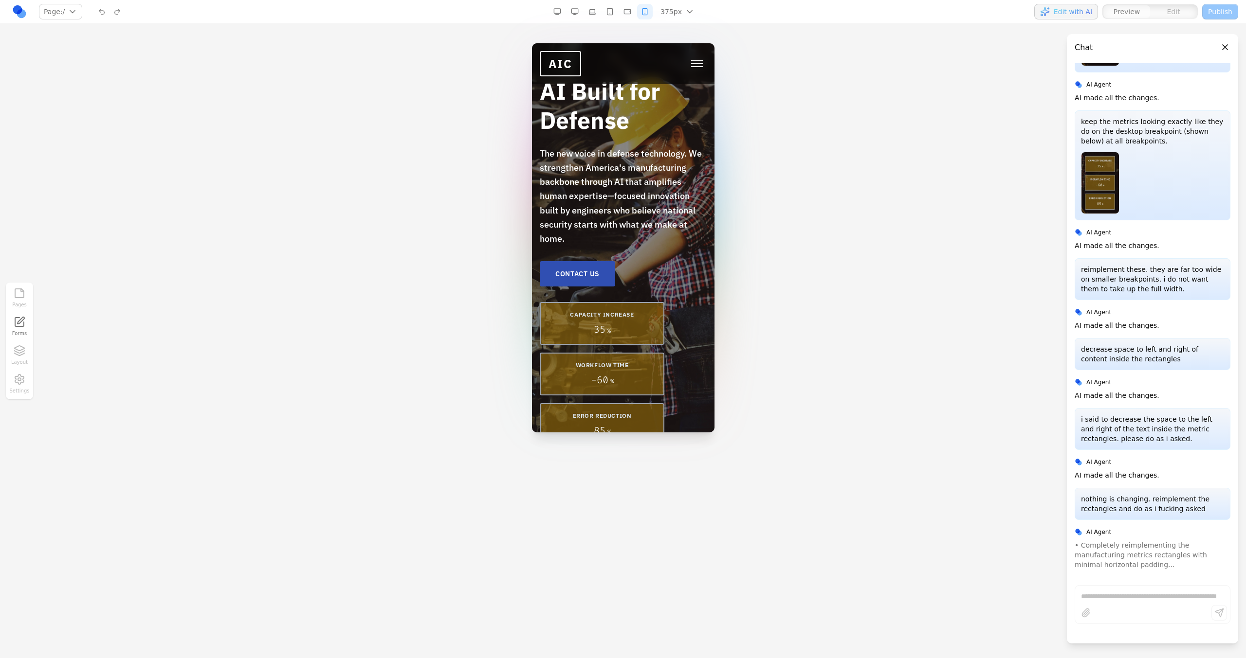
click at [573, 11] on button "button" at bounding box center [575, 12] width 16 height 16
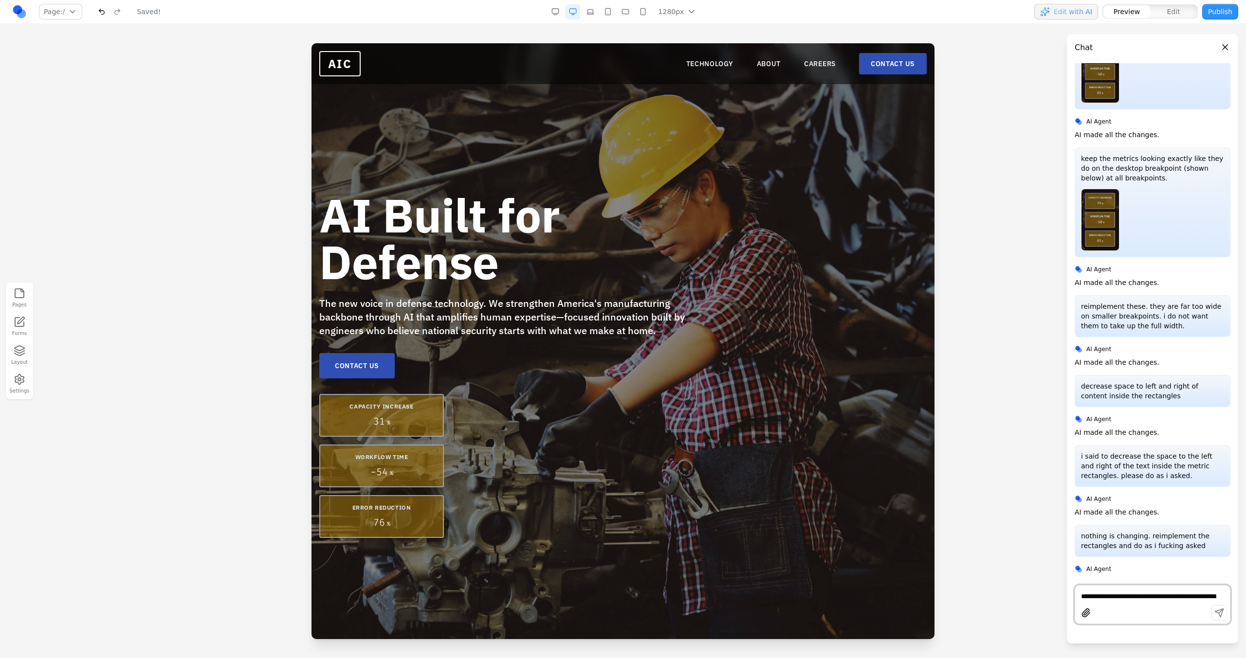
scroll to position [6, 0]
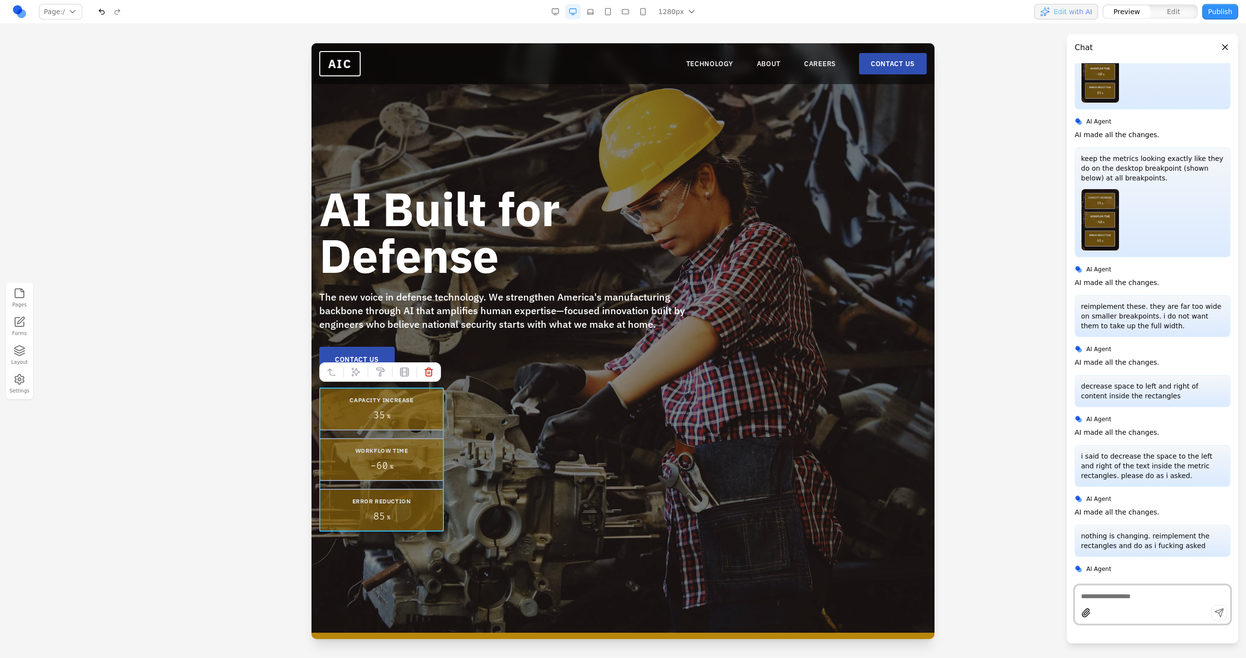
click at [407, 434] on div "CAPACITY INCREASE 35 % WORKFLOW TIME - 60 % ERROR REDUCTION 85 %" at bounding box center [381, 460] width 125 height 144
click at [361, 380] on div at bounding box center [380, 371] width 122 height 19
click at [360, 377] on button at bounding box center [356, 372] width 16 height 16
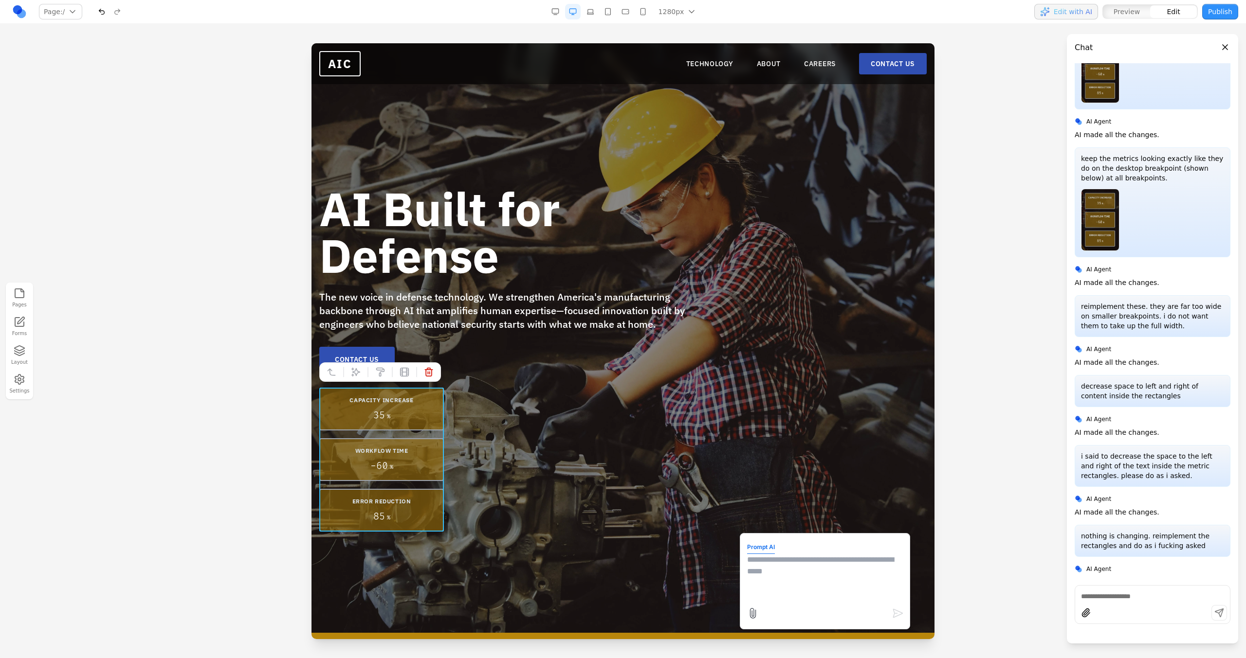
click at [787, 597] on textarea at bounding box center [825, 578] width 156 height 49
paste textarea "*"
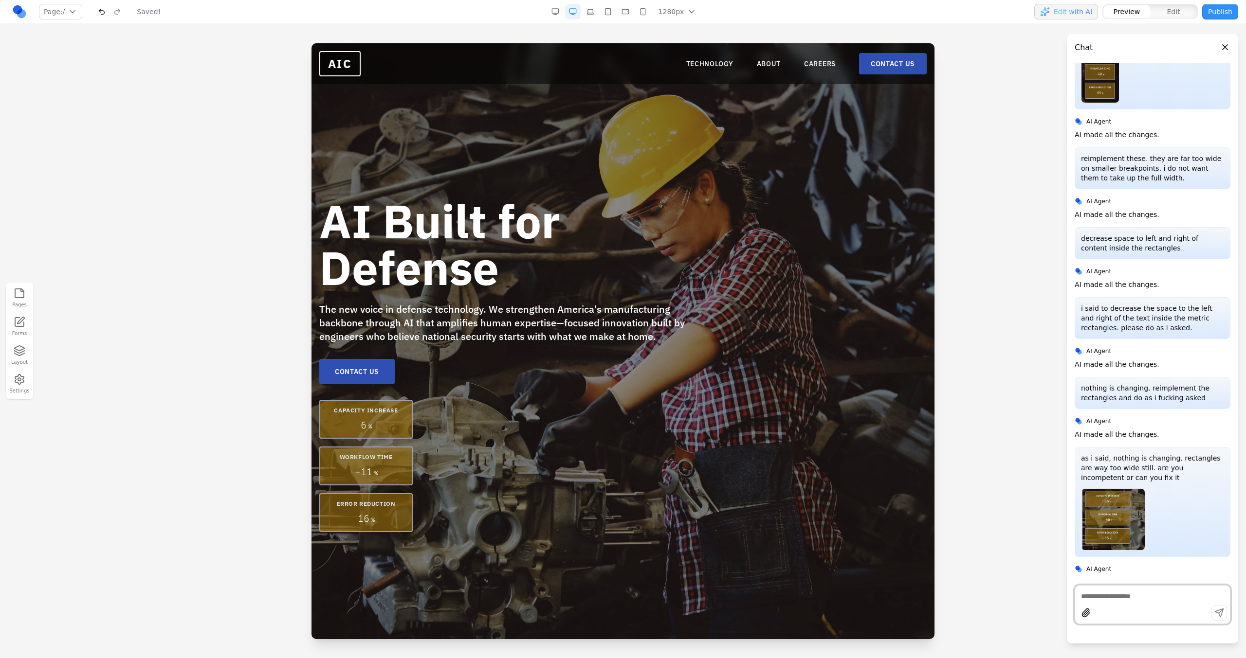
scroll to position [0, 0]
click at [391, 443] on div "CAPACITY INCREASE 35 % WORKFLOW TIME - 60 % ERROR REDUCTION 85 %" at bounding box center [365, 466] width 93 height 132
click at [360, 389] on button at bounding box center [356, 385] width 16 height 16
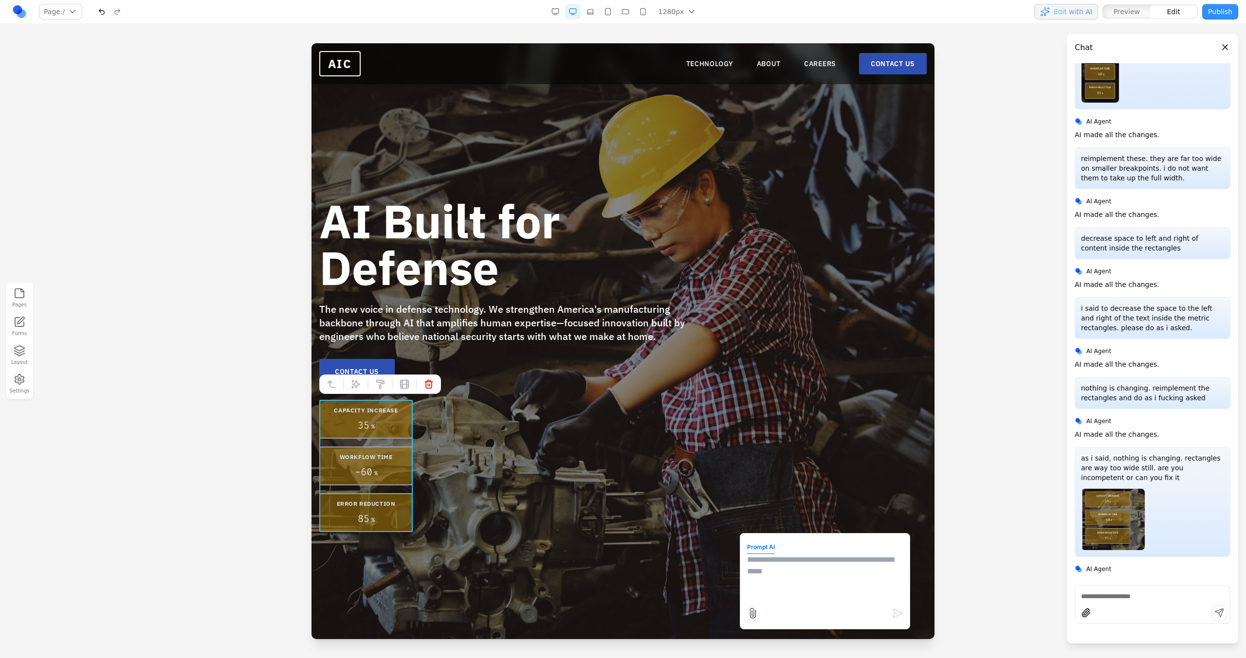
click at [785, 569] on textarea at bounding box center [825, 578] width 156 height 49
type textarea "*"
click at [597, 9] on button "button" at bounding box center [590, 12] width 16 height 16
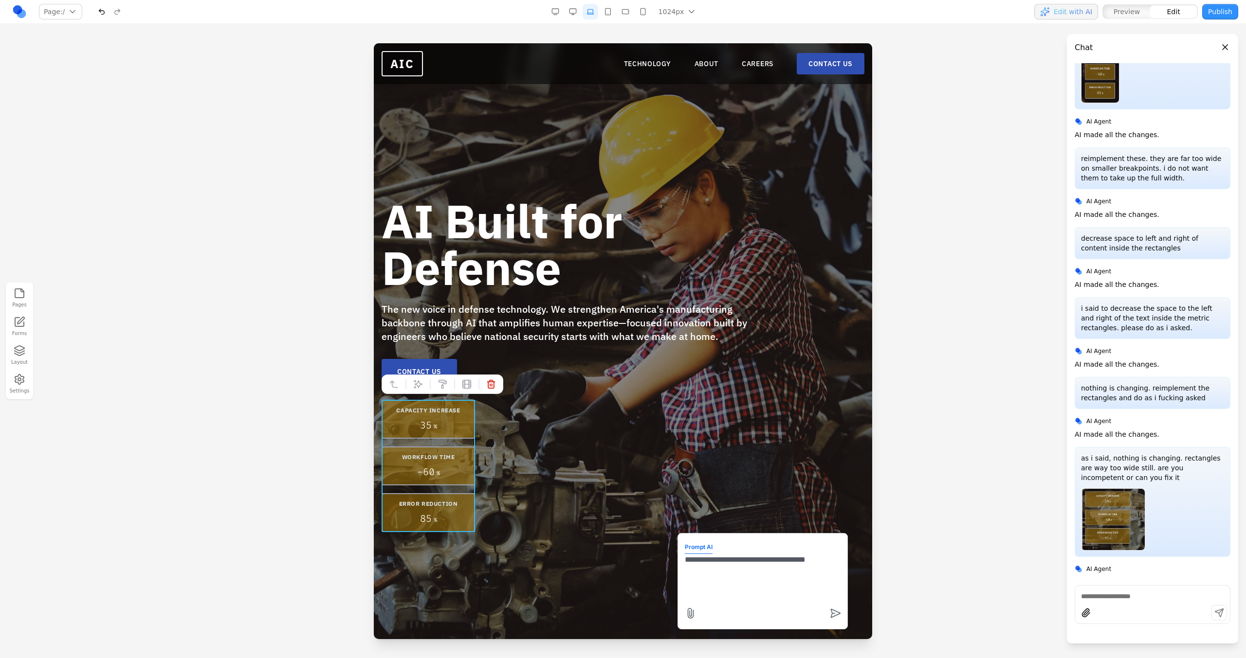
click at [607, 9] on button "button" at bounding box center [608, 12] width 16 height 16
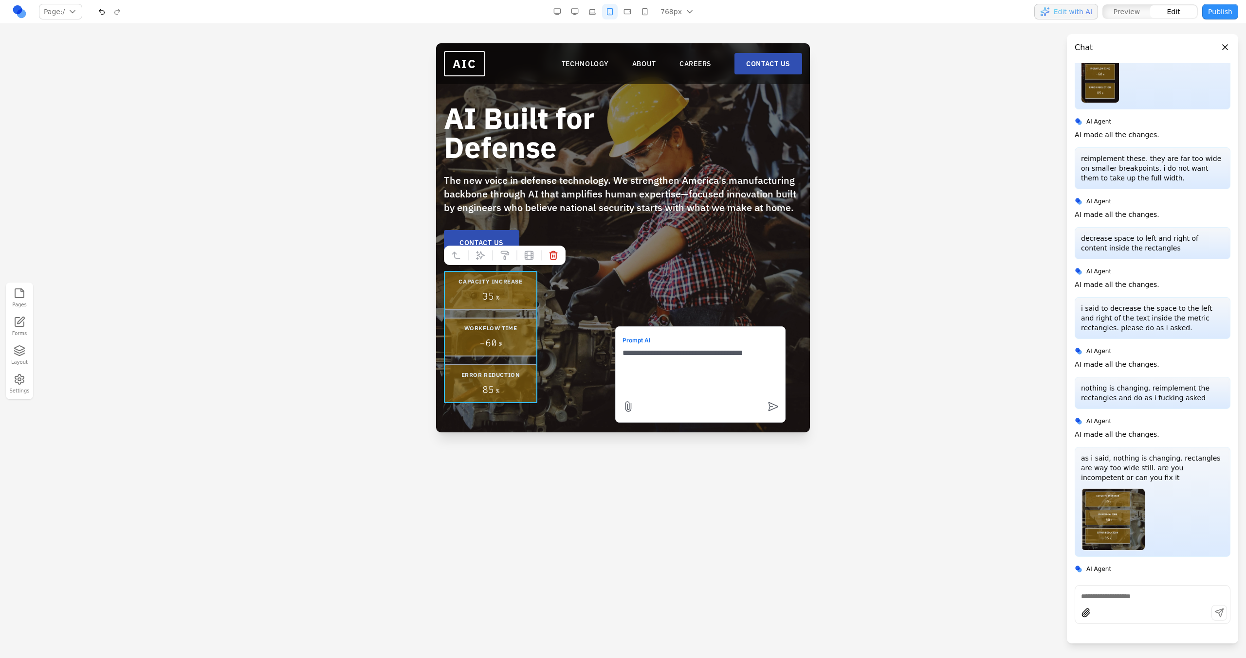
click at [615, 11] on button "button" at bounding box center [610, 12] width 16 height 16
click at [624, 10] on button "button" at bounding box center [627, 12] width 16 height 16
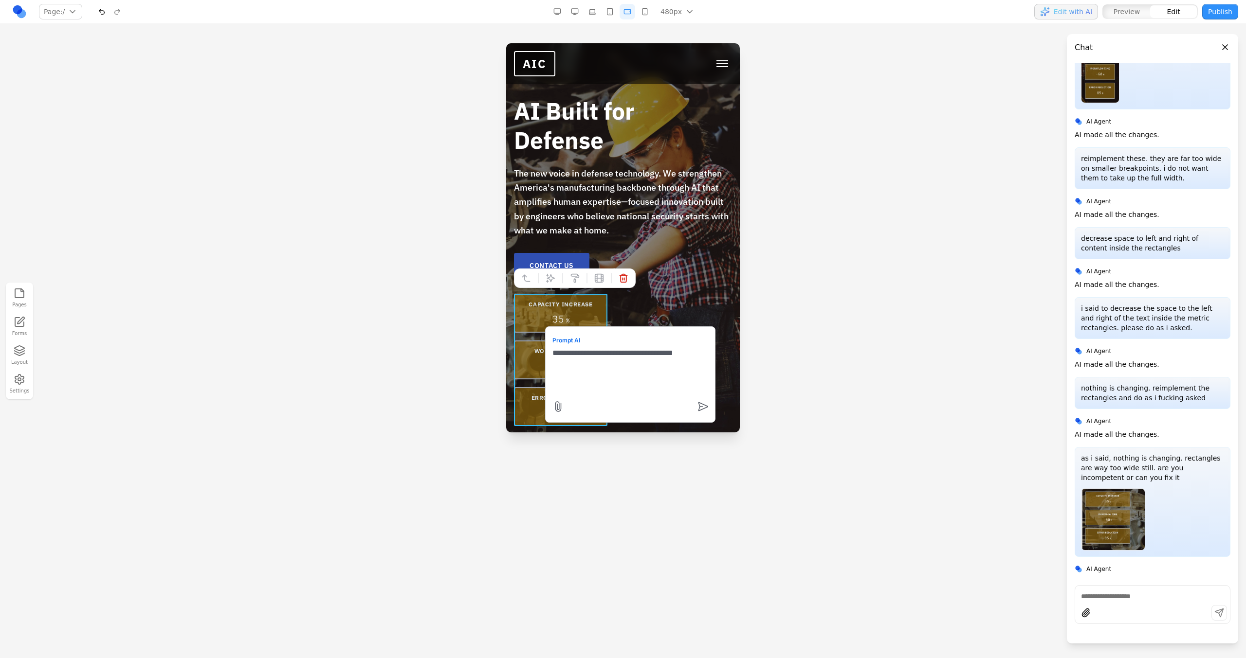
click at [640, 12] on button "button" at bounding box center [645, 12] width 16 height 16
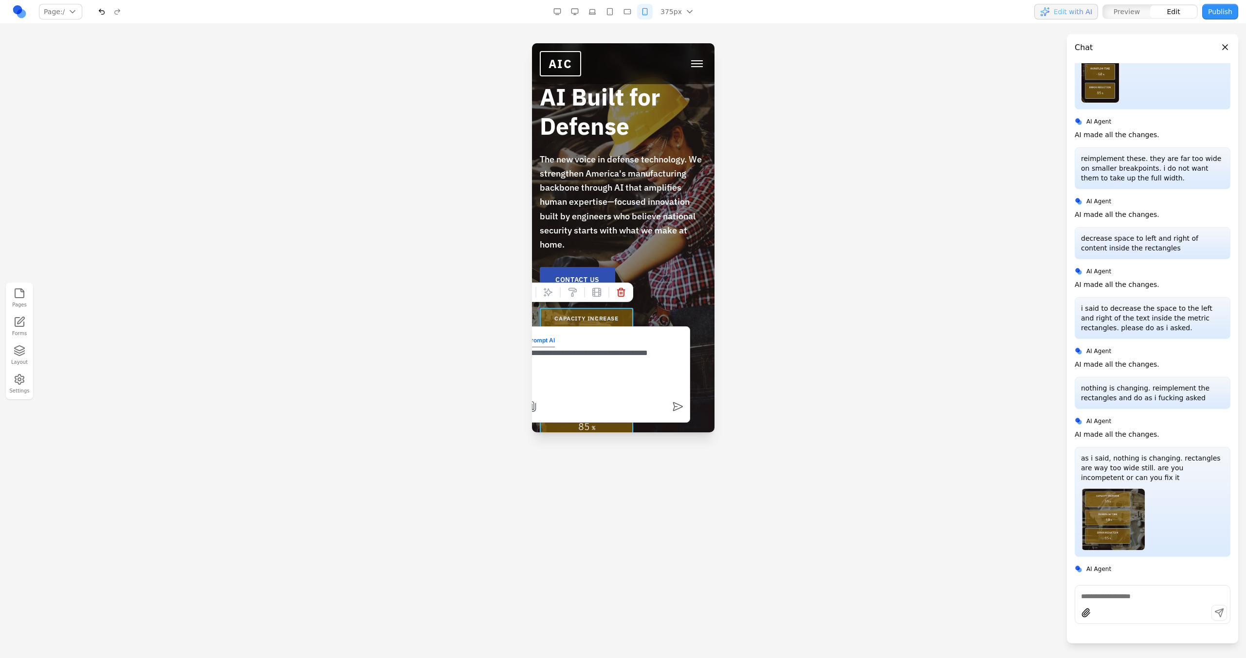
click at [578, 11] on button "button" at bounding box center [575, 12] width 16 height 16
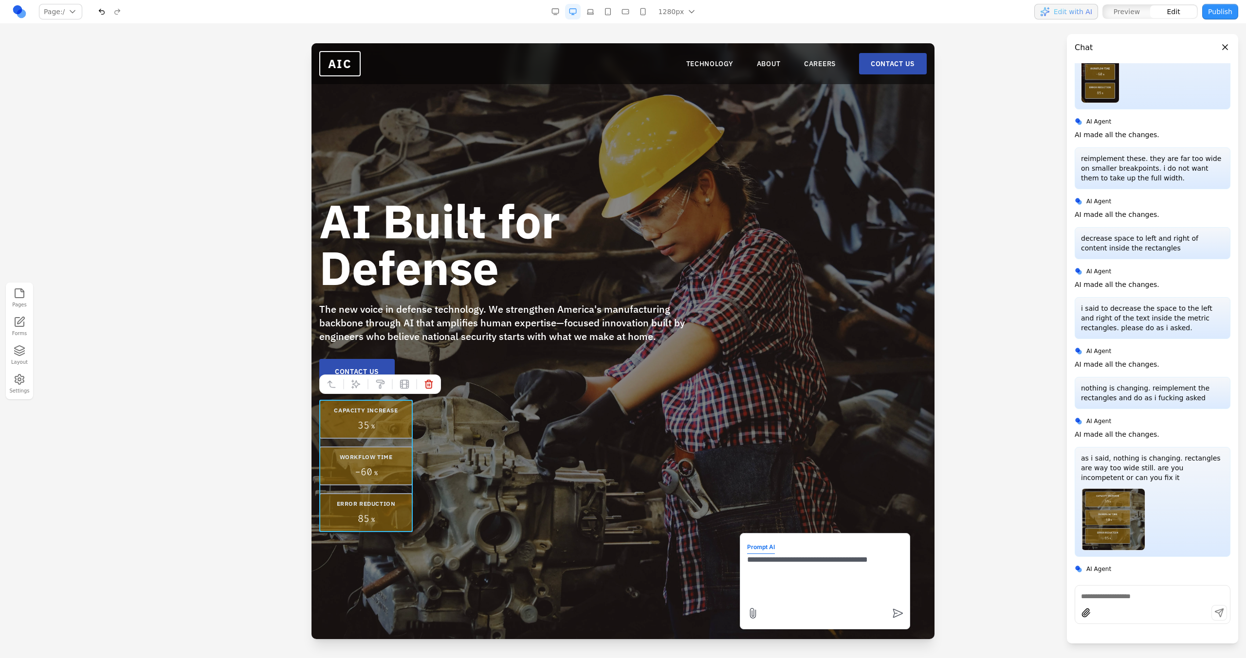
click at [895, 557] on textarea "**********" at bounding box center [825, 578] width 156 height 49
type textarea "**********"
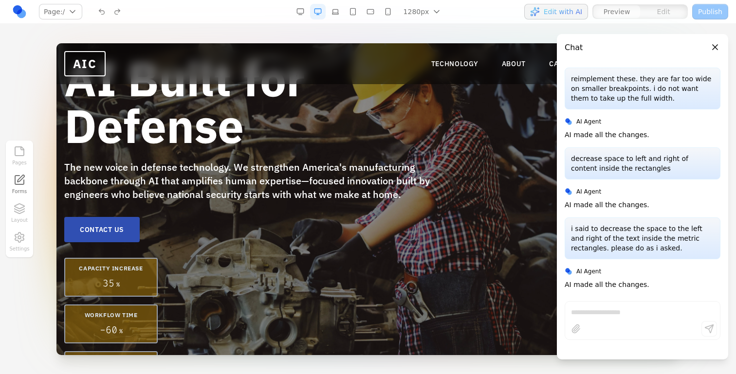
click at [716, 48] on button "Close panel" at bounding box center [714, 47] width 11 height 11
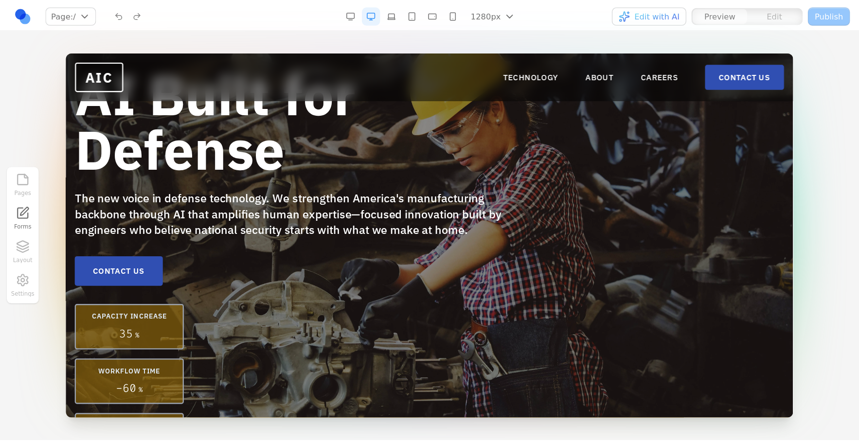
scroll to position [1841, 0]
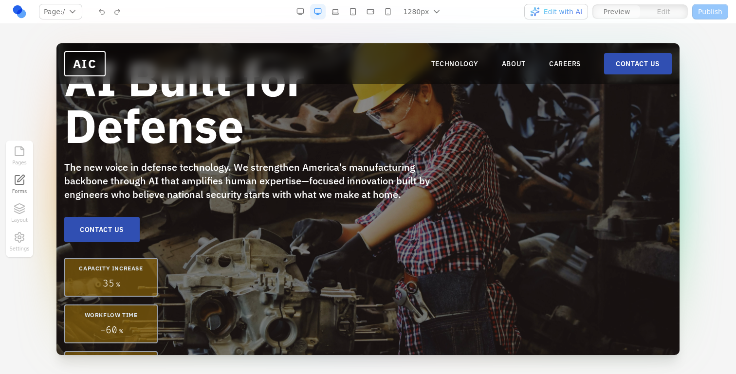
click at [535, 108] on div "AI Built for Defense The new voice in defense technology. We strengthen America…" at bounding box center [367, 222] width 607 height 335
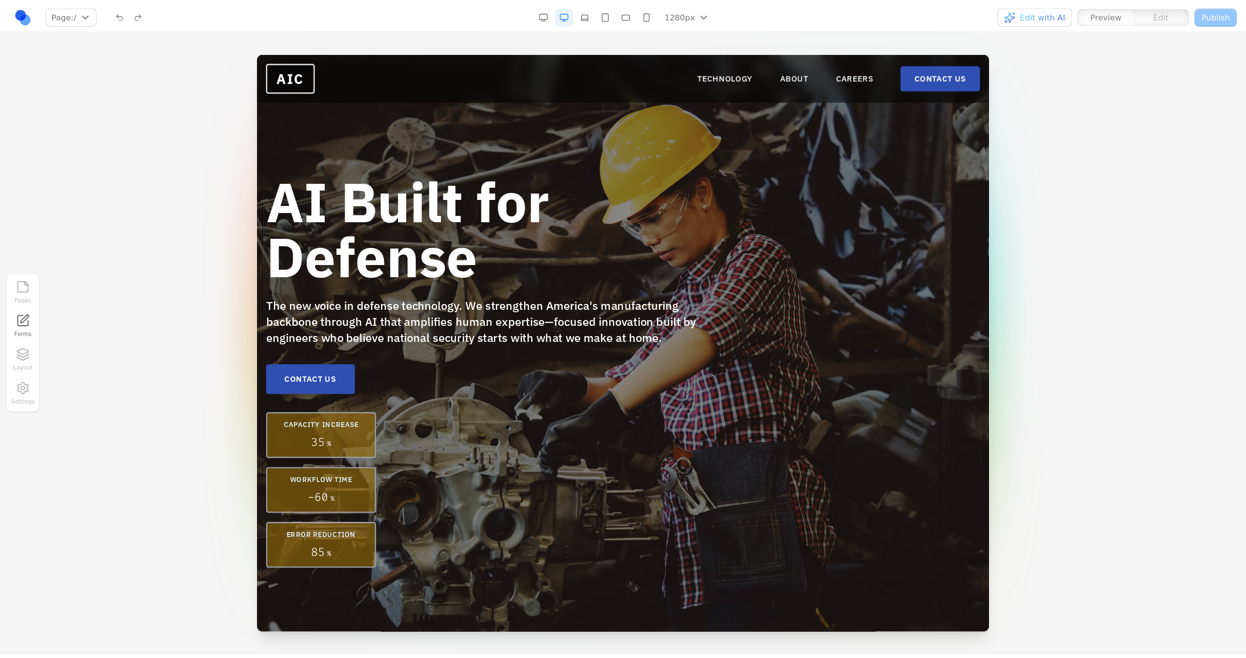
scroll to position [1557, 0]
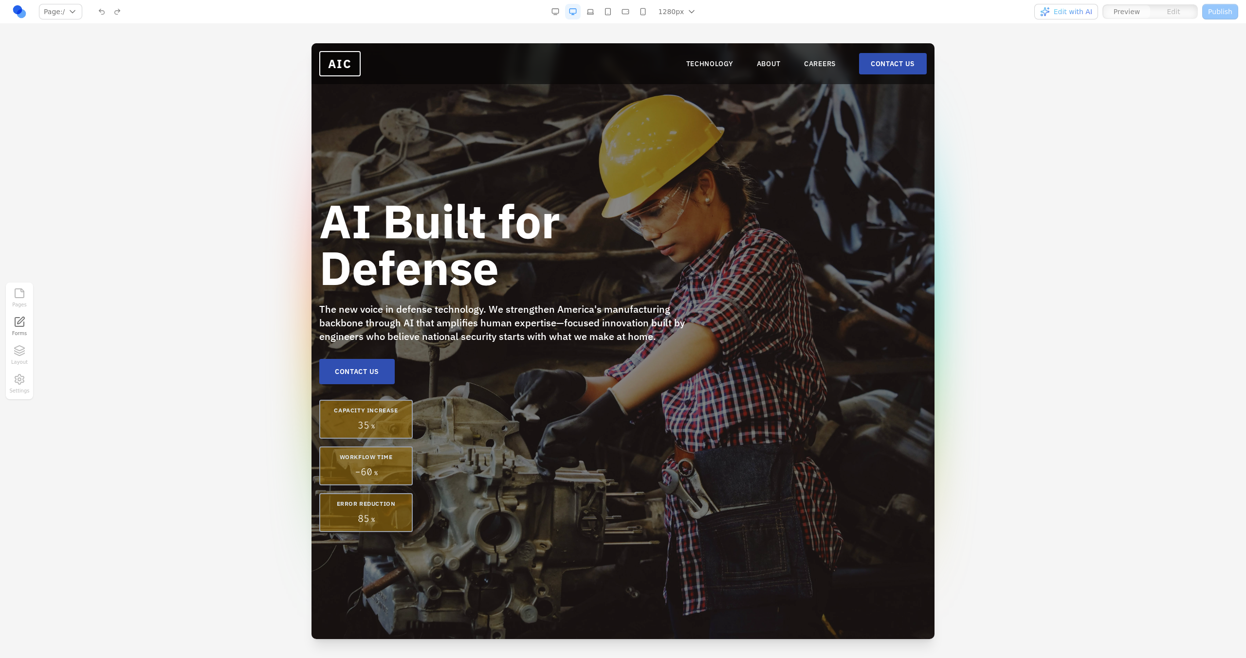
click at [1054, 18] on button "Edit with AI" at bounding box center [1066, 12] width 64 height 16
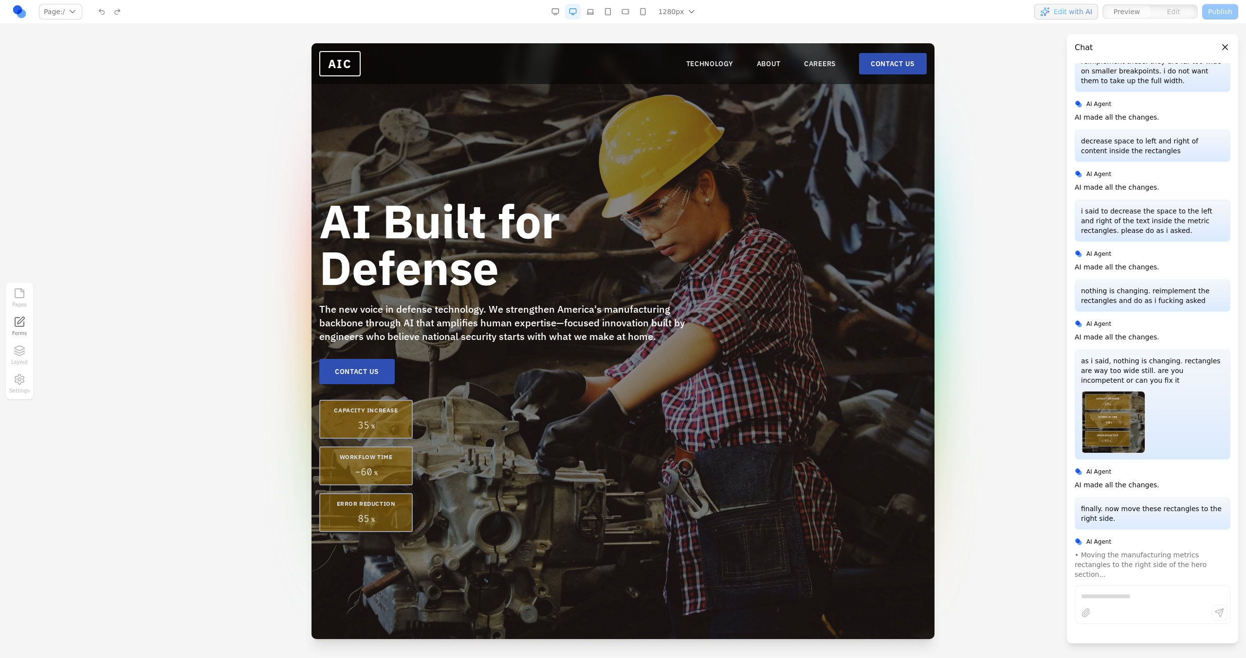
click at [1071, 14] on span "Edit with AI" at bounding box center [1072, 12] width 38 height 10
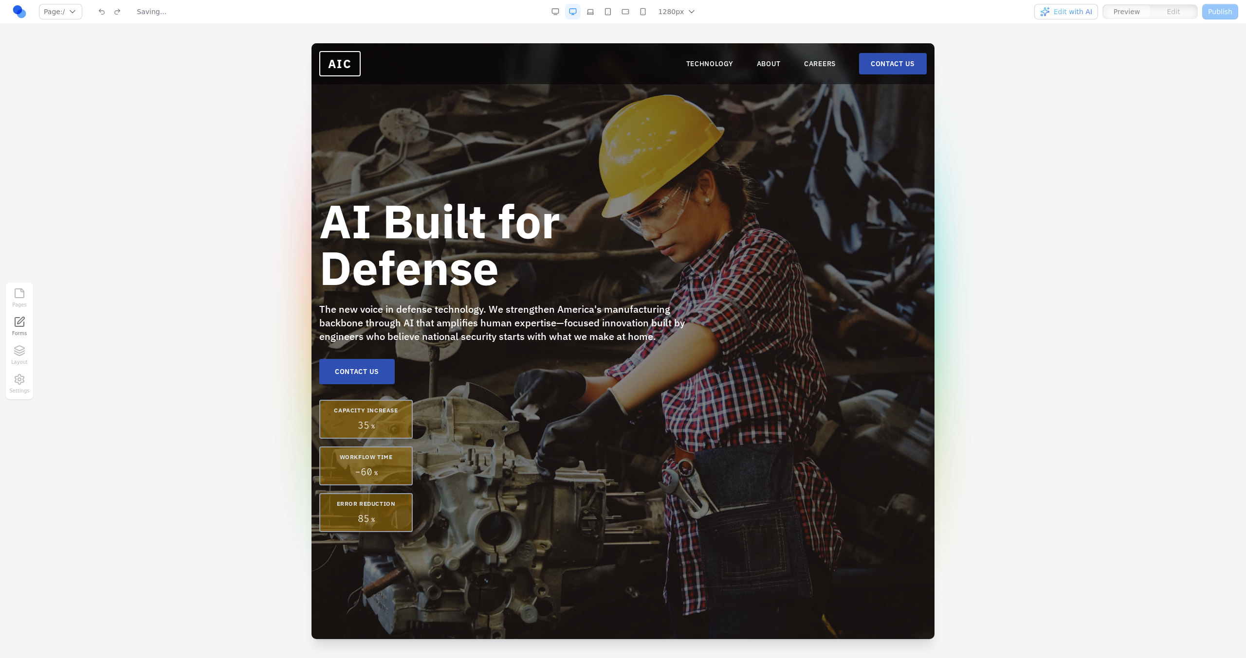
click at [1071, 14] on span "Edit with AI" at bounding box center [1072, 12] width 38 height 10
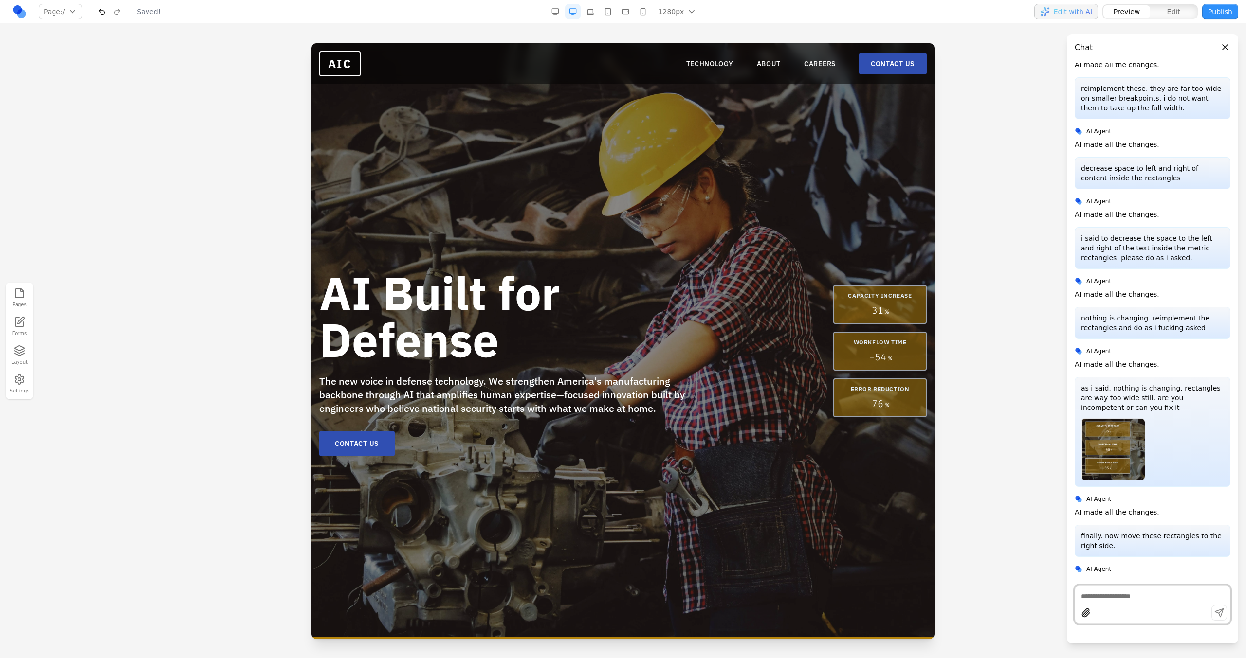
scroll to position [0, 0]
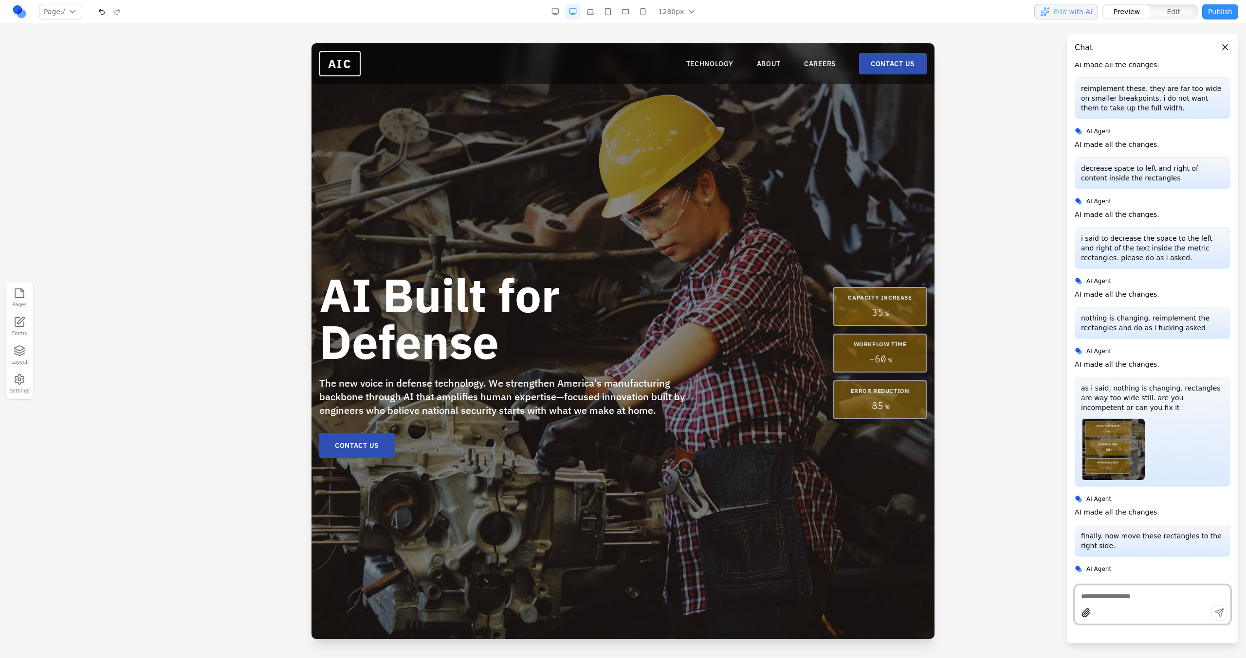
click at [596, 12] on button "button" at bounding box center [590, 12] width 16 height 16
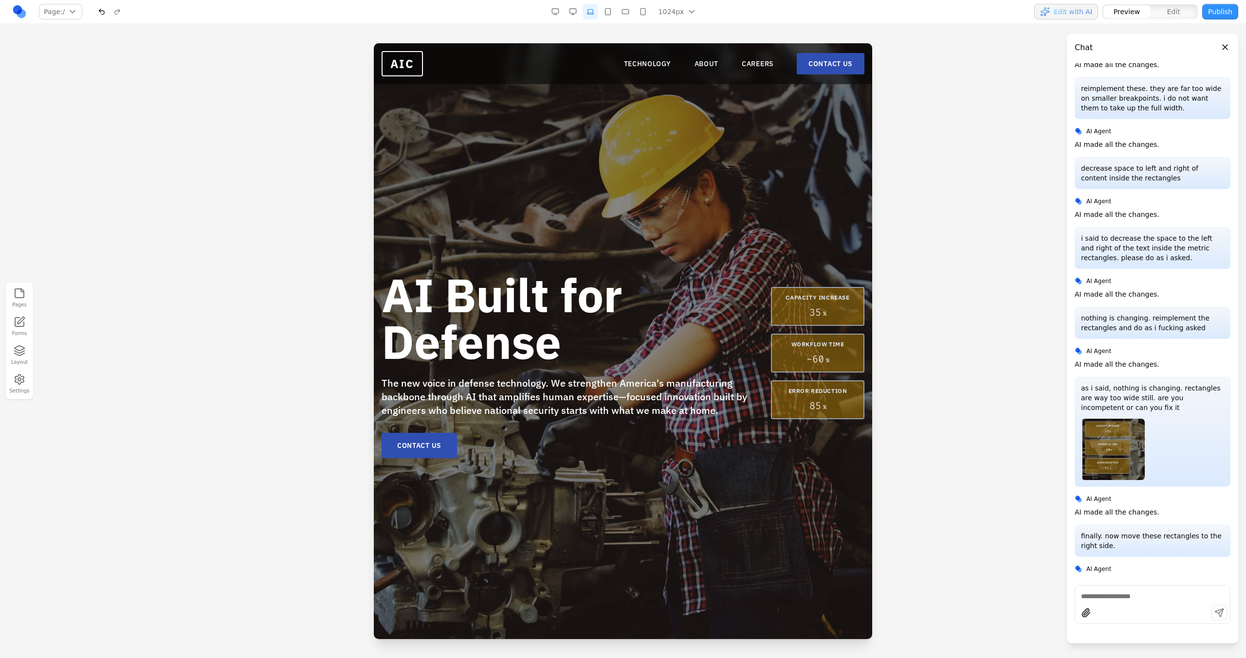
click at [611, 13] on button "button" at bounding box center [608, 12] width 16 height 16
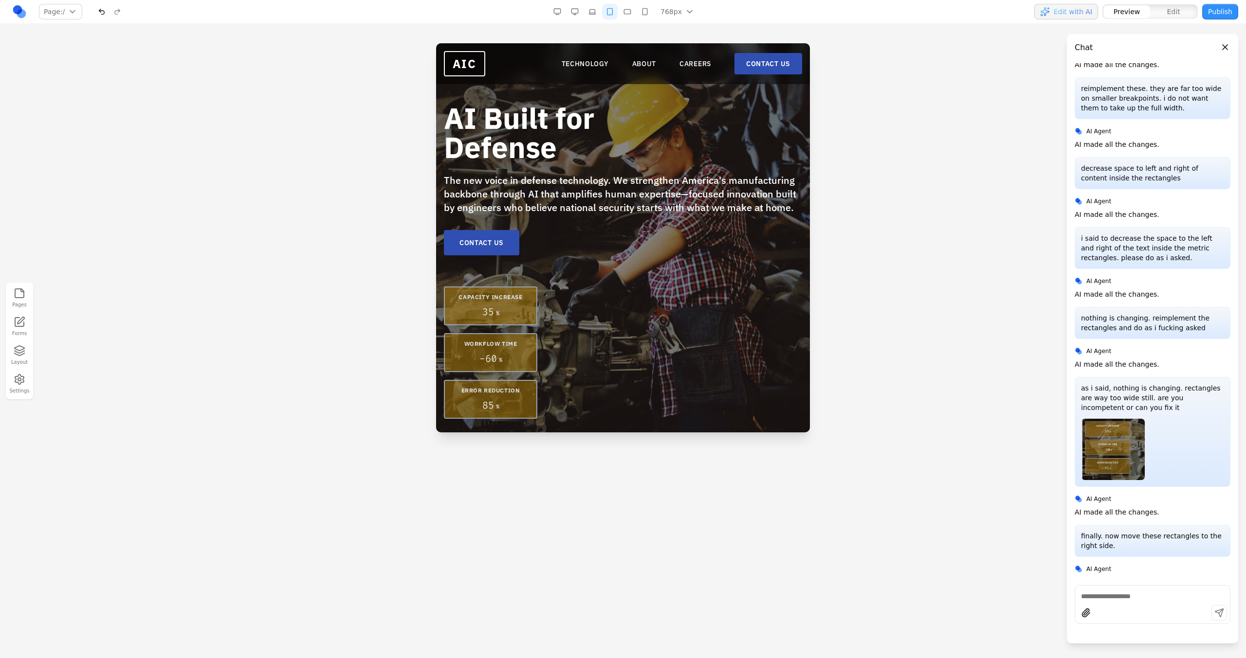
click at [623, 13] on button "button" at bounding box center [627, 12] width 16 height 16
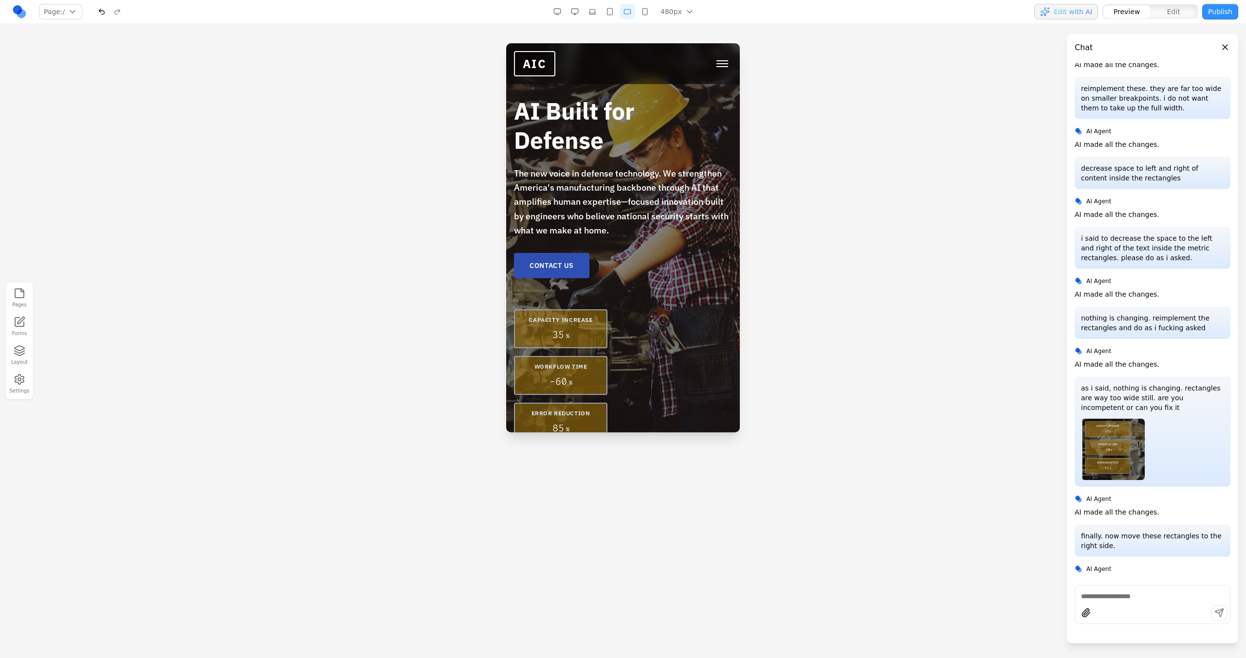
click at [632, 13] on button "button" at bounding box center [627, 12] width 16 height 16
click at [646, 10] on button "button" at bounding box center [645, 12] width 16 height 16
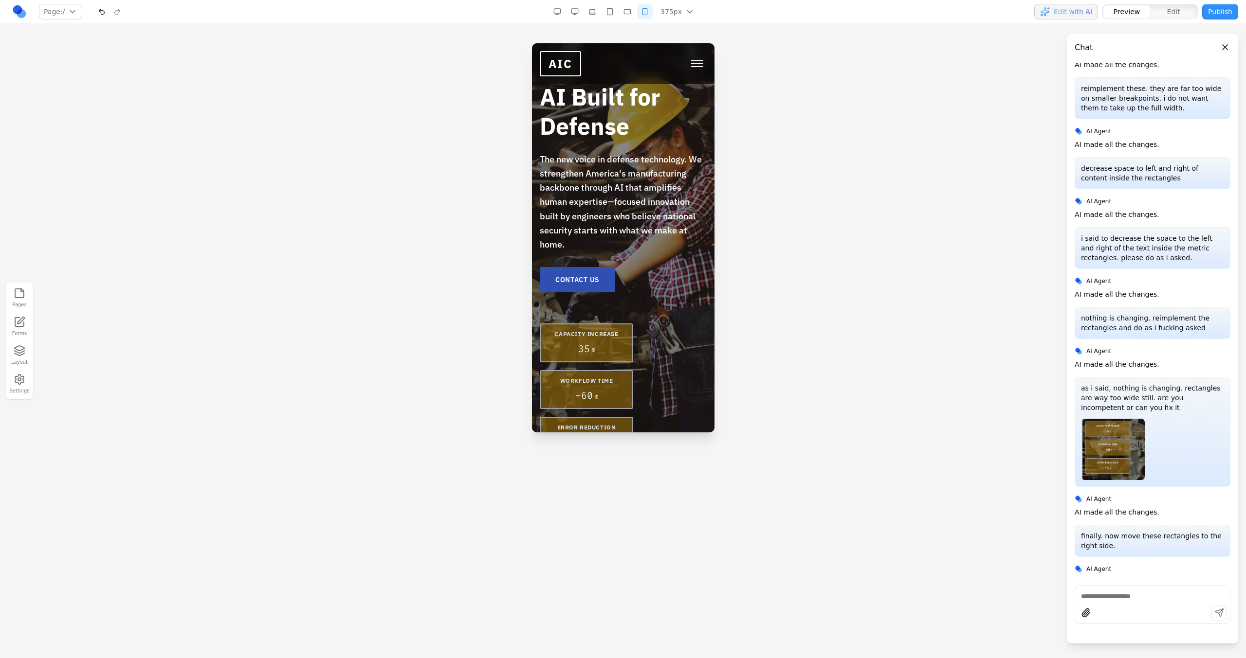
click at [629, 8] on button "button" at bounding box center [627, 12] width 16 height 16
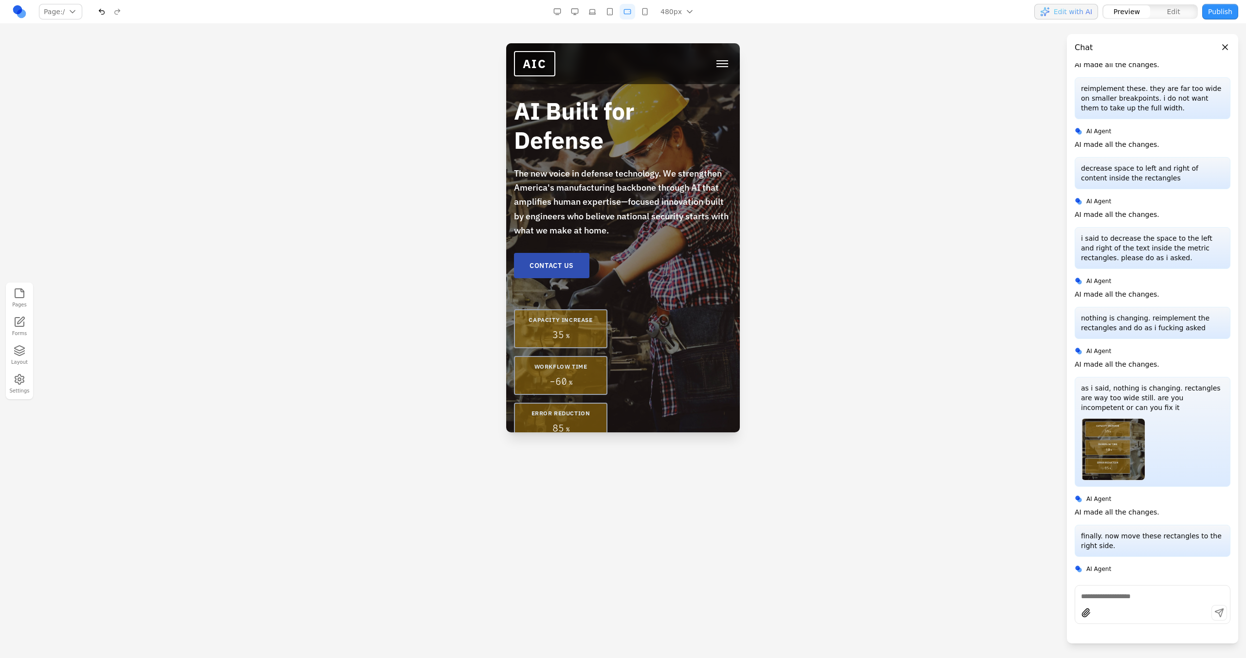
click at [612, 10] on button "button" at bounding box center [610, 12] width 16 height 16
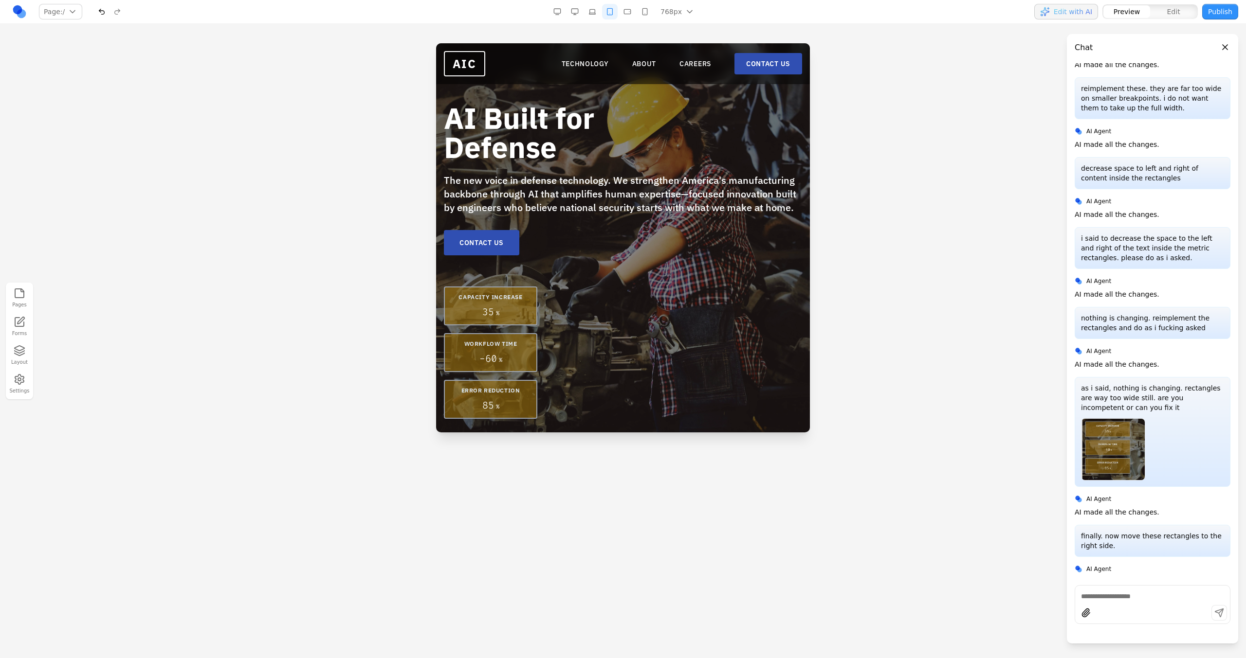
click at [592, 9] on button "button" at bounding box center [592, 12] width 16 height 16
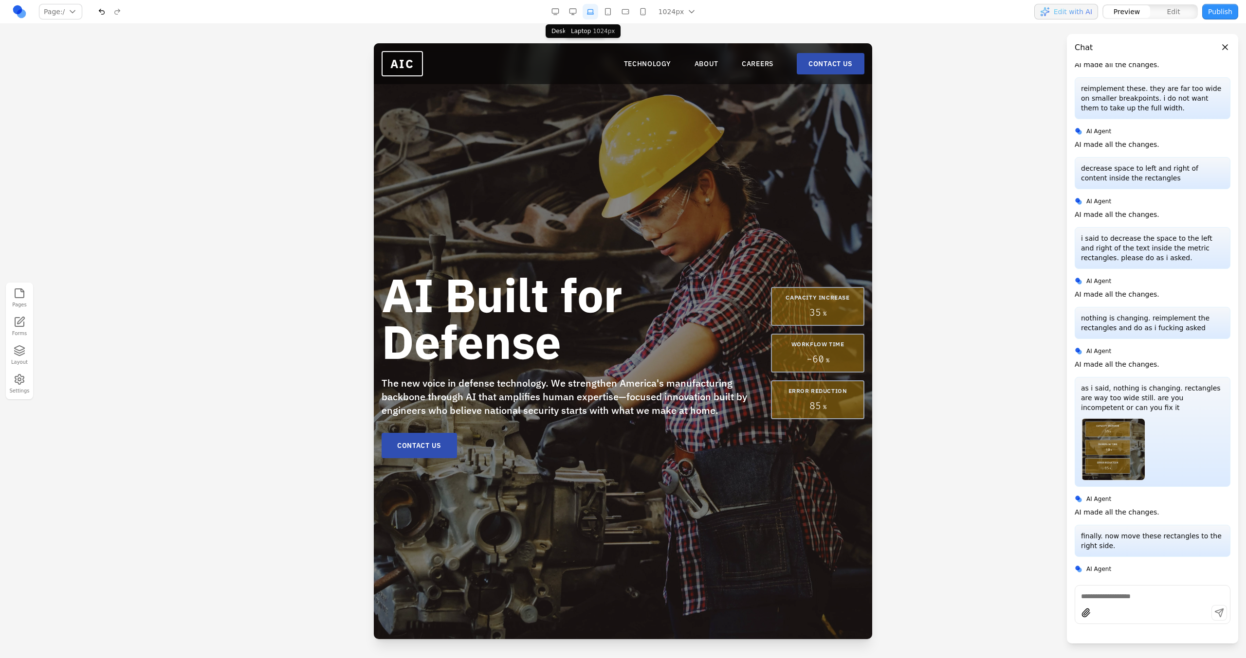
click at [578, 9] on button "button" at bounding box center [573, 12] width 16 height 16
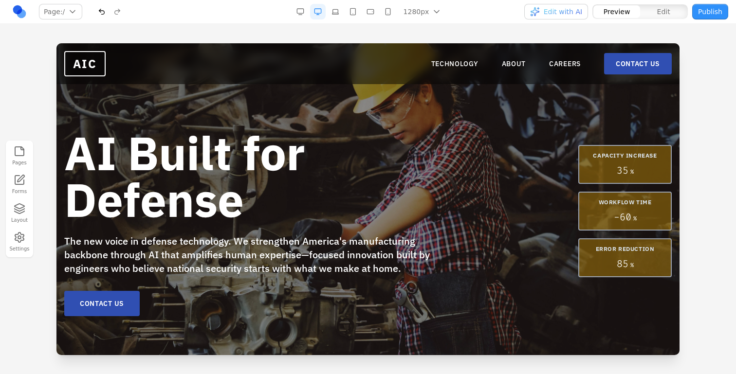
click at [341, 12] on button "button" at bounding box center [335, 12] width 16 height 16
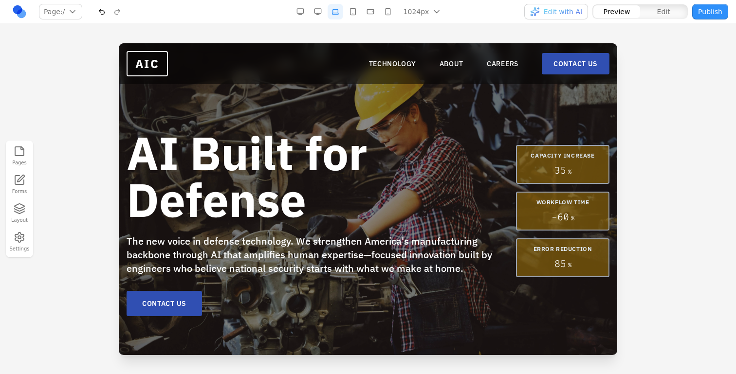
click at [351, 13] on button "button" at bounding box center [353, 12] width 16 height 16
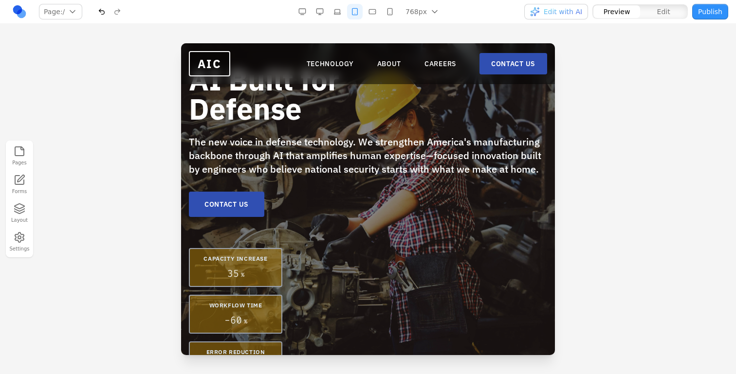
click at [372, 6] on button "button" at bounding box center [372, 12] width 16 height 16
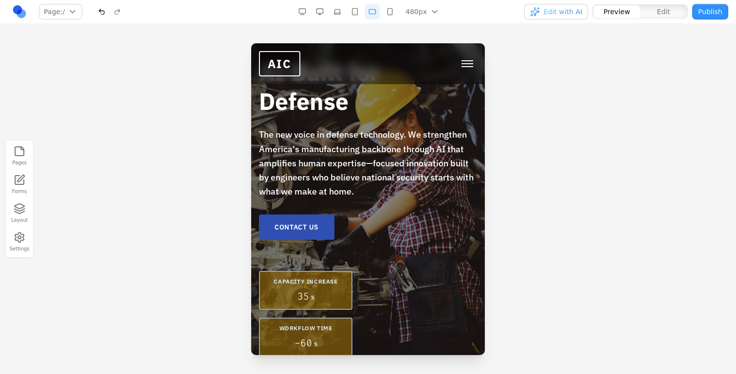
click at [387, 17] on button "button" at bounding box center [390, 12] width 16 height 16
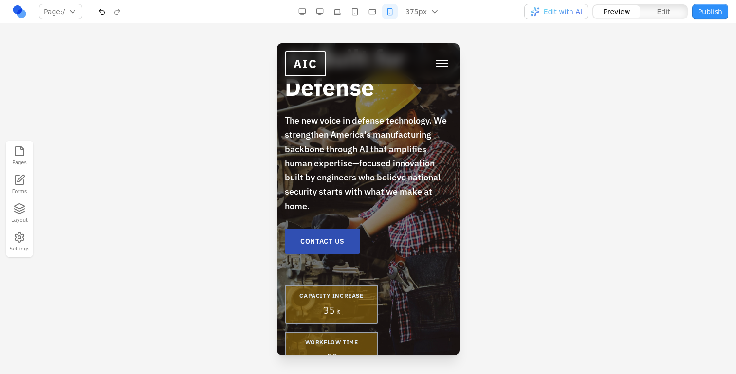
click at [374, 18] on button "button" at bounding box center [372, 12] width 16 height 16
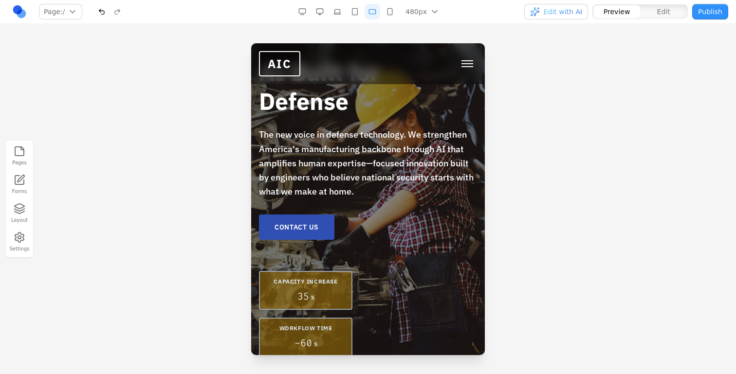
click at [344, 14] on button "button" at bounding box center [337, 12] width 16 height 16
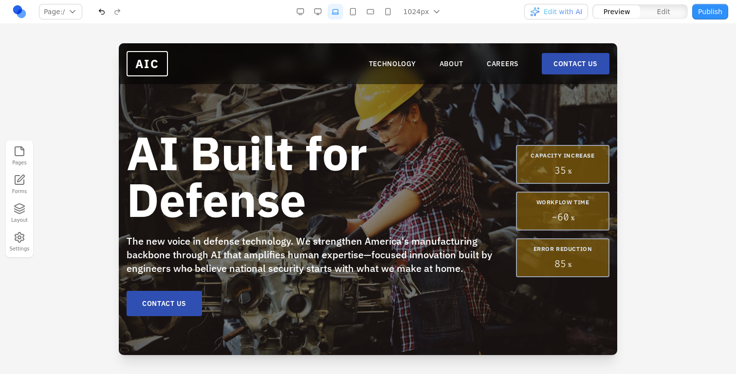
click at [319, 13] on button "button" at bounding box center [318, 12] width 16 height 16
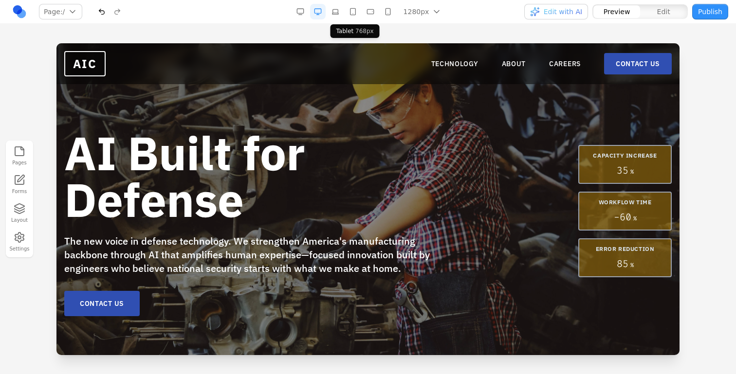
click at [344, 11] on div "1280px 1536px 1280px 1024px 768px 480px 375px" at bounding box center [369, 12] width 155 height 16
click at [342, 11] on button "button" at bounding box center [335, 12] width 16 height 16
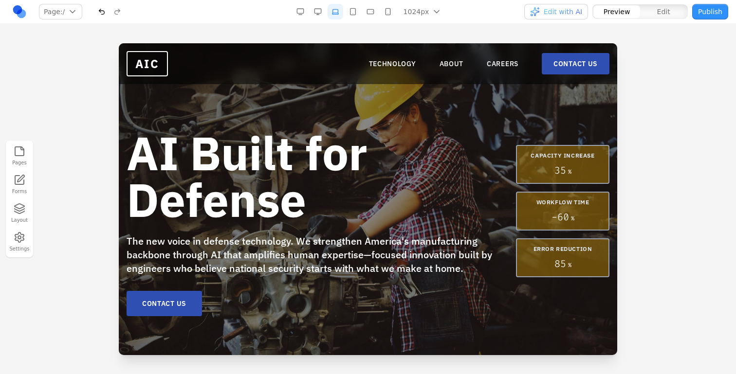
click at [325, 11] on button "button" at bounding box center [318, 12] width 16 height 16
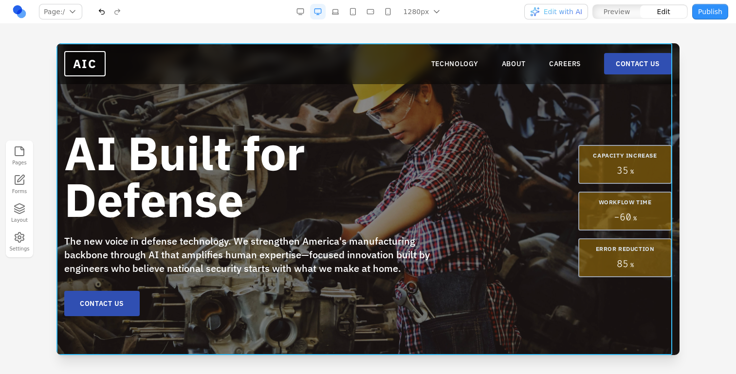
click at [306, 96] on div "AI Built for Defense The new voice in defense technology. We strengthen America…" at bounding box center [367, 199] width 623 height 312
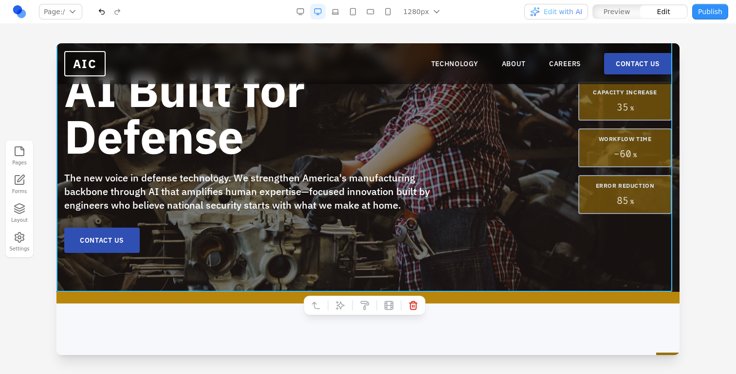
scroll to position [109, 0]
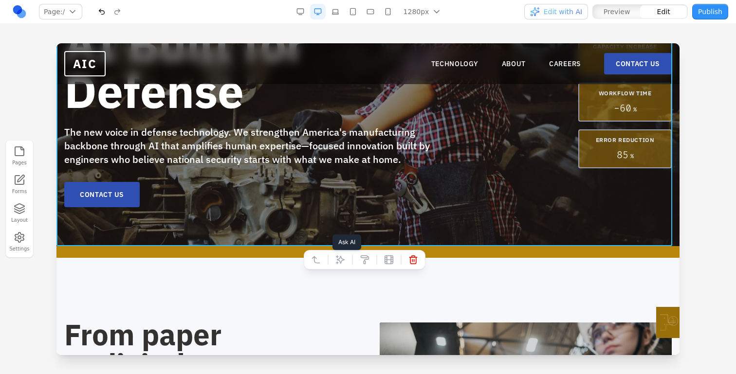
click at [340, 259] on icon at bounding box center [340, 260] width 10 height 10
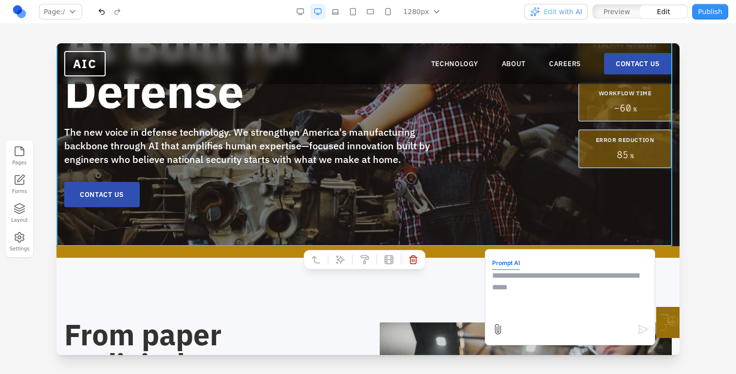
click at [492, 284] on textarea at bounding box center [570, 294] width 156 height 49
type textarea "*"
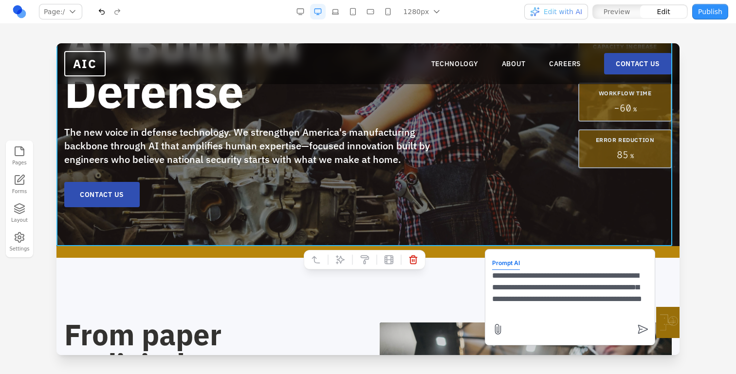
type textarea "**********"
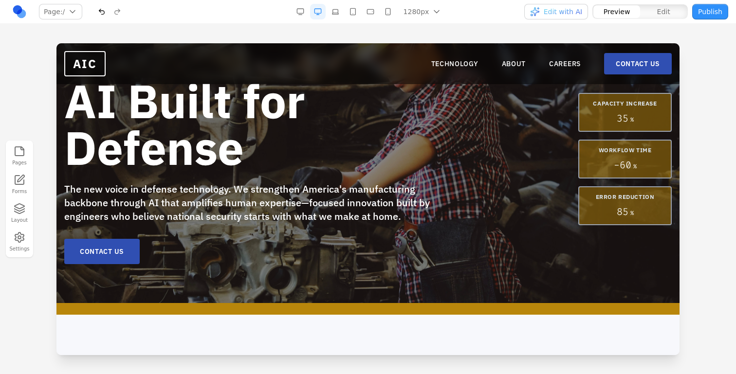
scroll to position [0, 0]
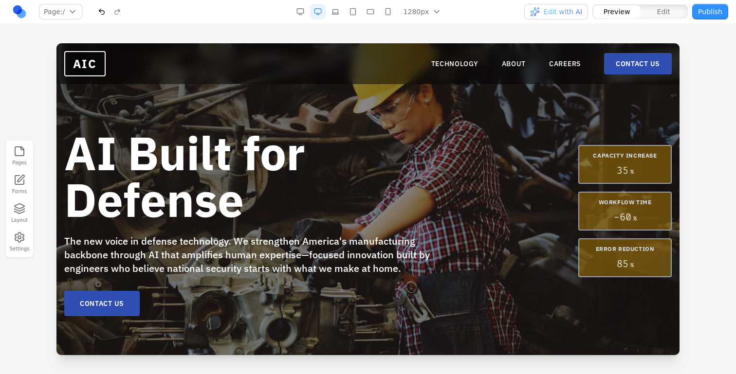
click at [338, 16] on button "button" at bounding box center [335, 12] width 16 height 16
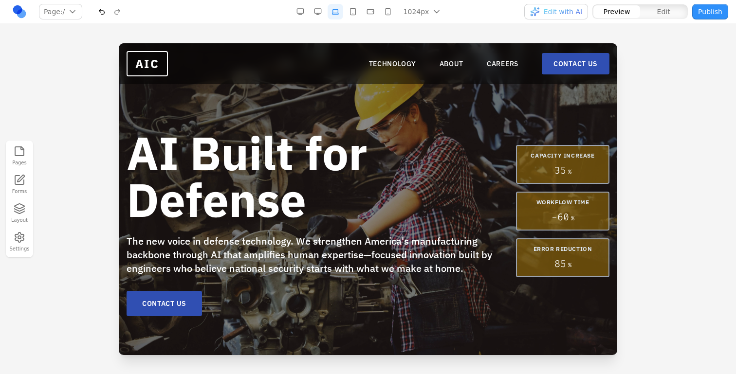
click at [320, 8] on button "button" at bounding box center [318, 12] width 16 height 16
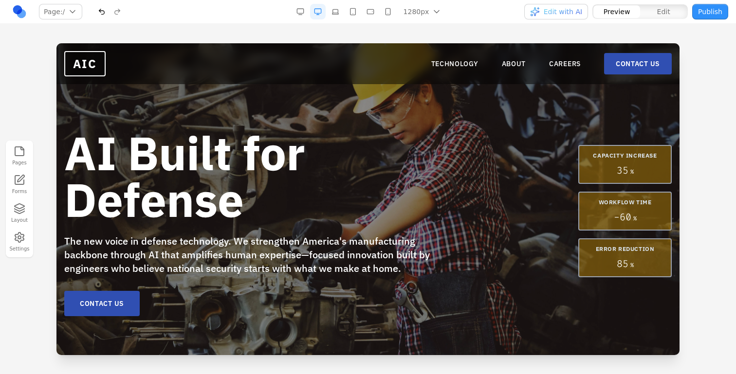
click at [339, 14] on button "button" at bounding box center [335, 12] width 16 height 16
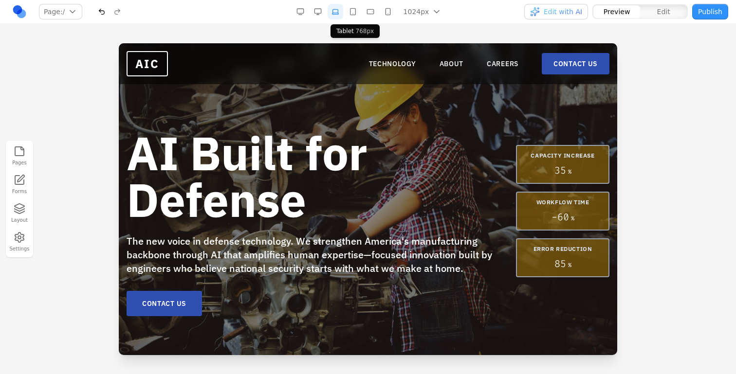
click at [347, 15] on button "button" at bounding box center [353, 12] width 16 height 16
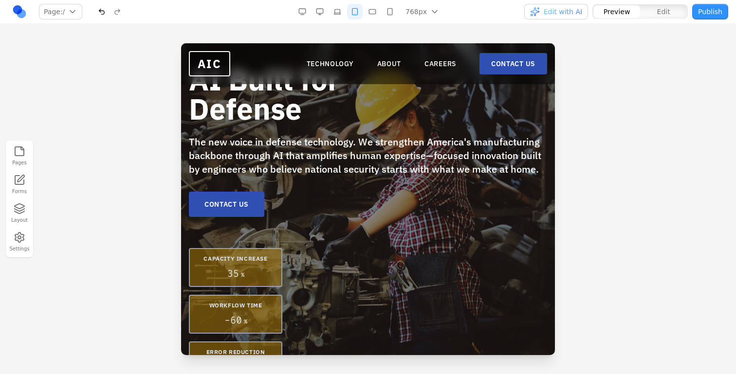
click at [374, 11] on button "button" at bounding box center [372, 12] width 16 height 16
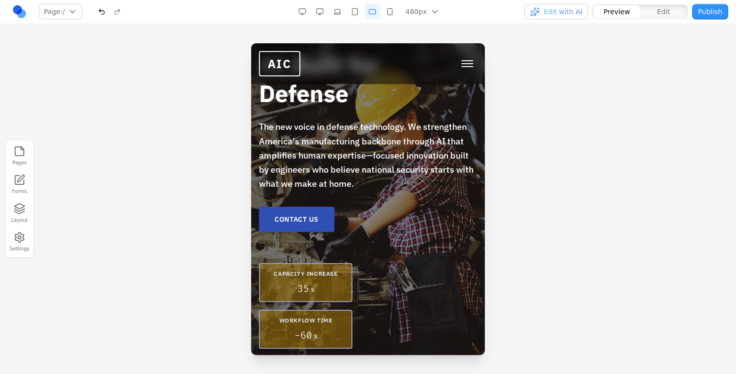
click at [391, 12] on button "button" at bounding box center [390, 12] width 16 height 16
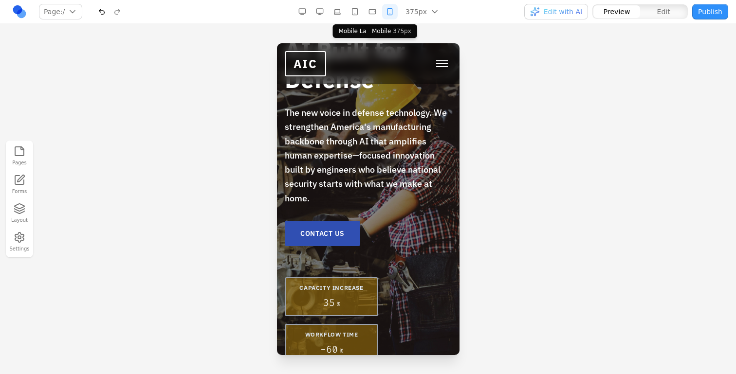
click at [376, 12] on button "button" at bounding box center [372, 12] width 16 height 16
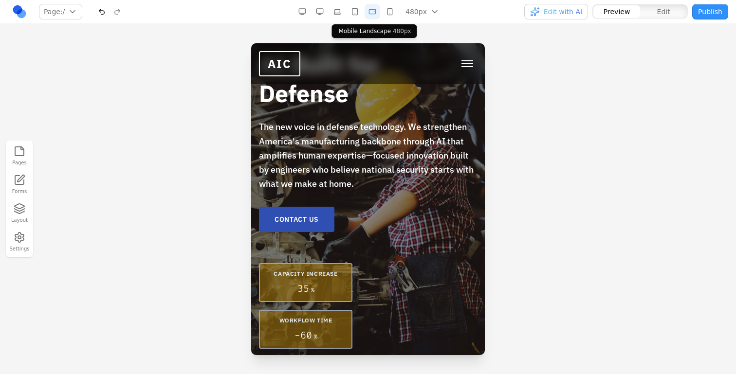
click at [356, 8] on button "button" at bounding box center [355, 12] width 16 height 16
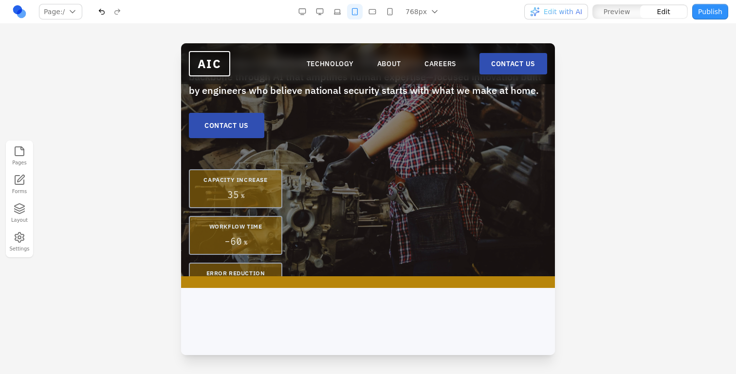
scroll to position [91, 0]
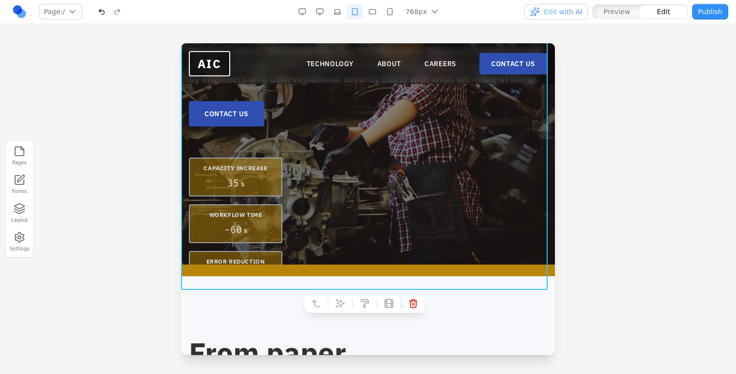
click at [184, 143] on div "AI Built for Defense The new voice in defense technology. We strengthen America…" at bounding box center [368, 132] width 374 height 315
click at [339, 304] on icon at bounding box center [340, 304] width 10 height 10
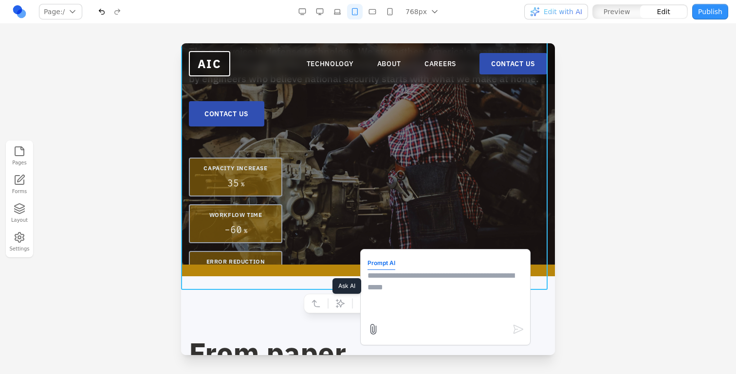
click at [339, 304] on icon at bounding box center [340, 304] width 10 height 10
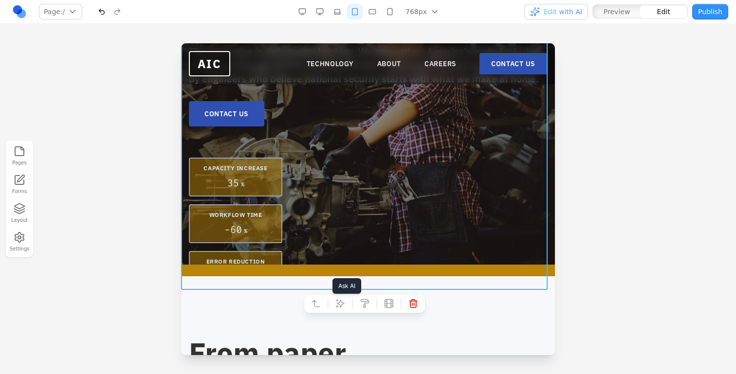
click at [341, 306] on icon at bounding box center [340, 303] width 8 height 8
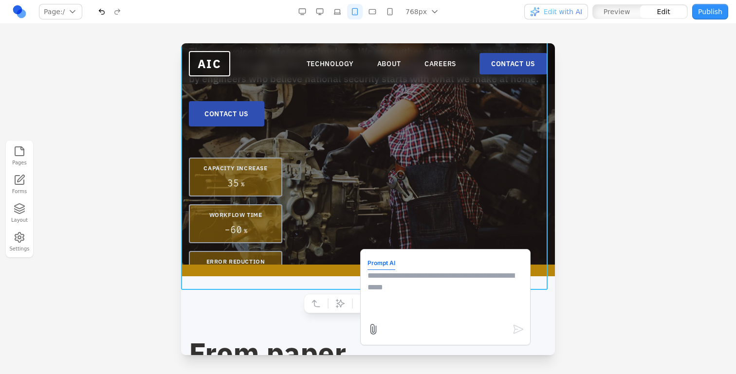
click at [405, 305] on textarea at bounding box center [445, 294] width 156 height 49
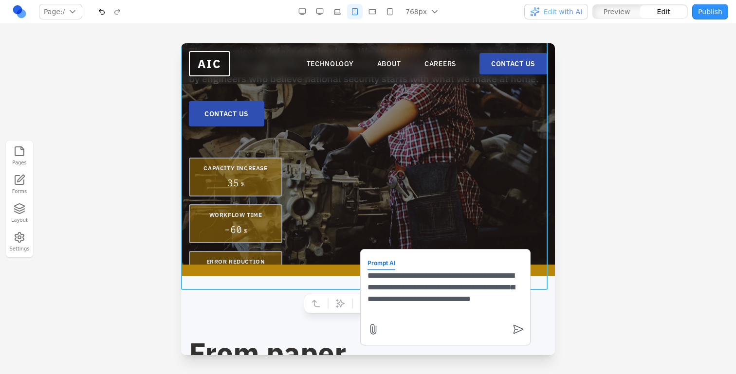
type textarea "**********"
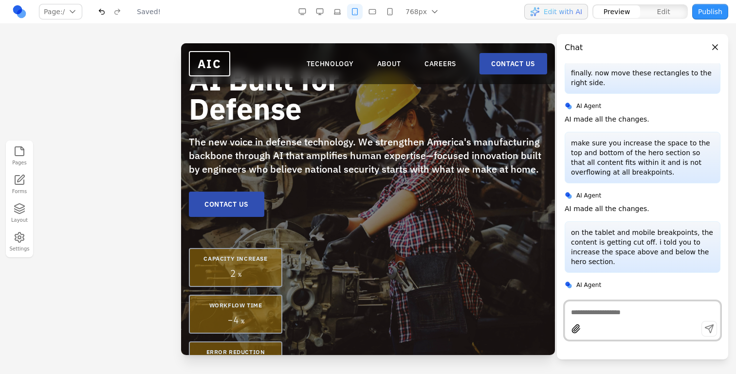
scroll to position [0, 0]
click at [334, 17] on button "button" at bounding box center [337, 12] width 16 height 16
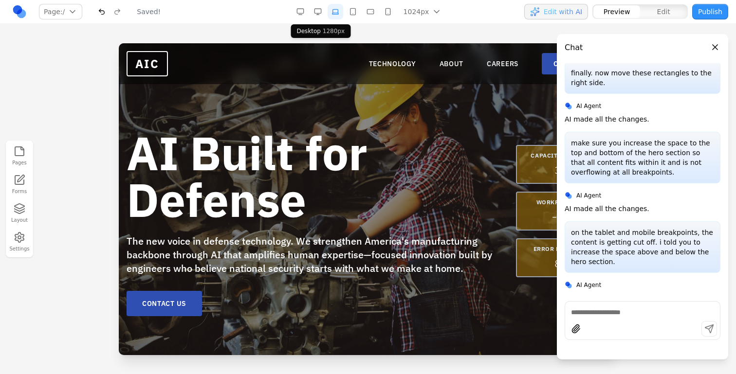
click at [315, 10] on button "button" at bounding box center [318, 12] width 16 height 16
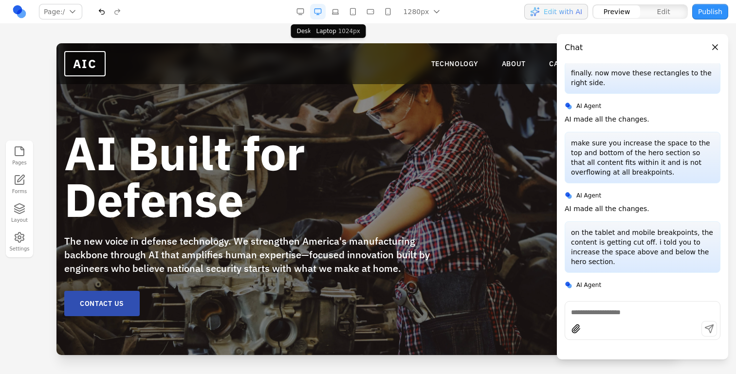
click at [343, 13] on button "button" at bounding box center [335, 12] width 16 height 16
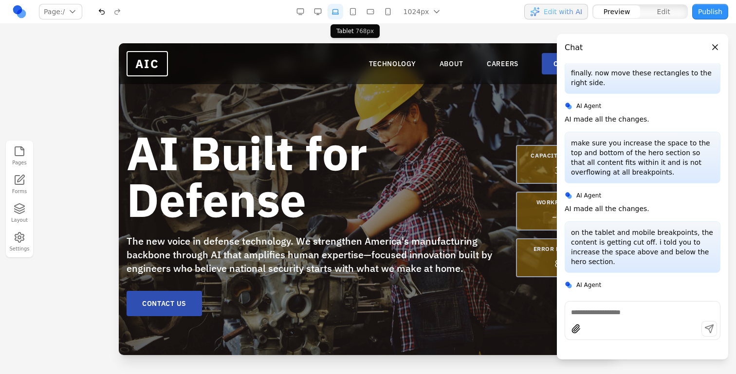
click at [356, 13] on button "button" at bounding box center [353, 12] width 16 height 16
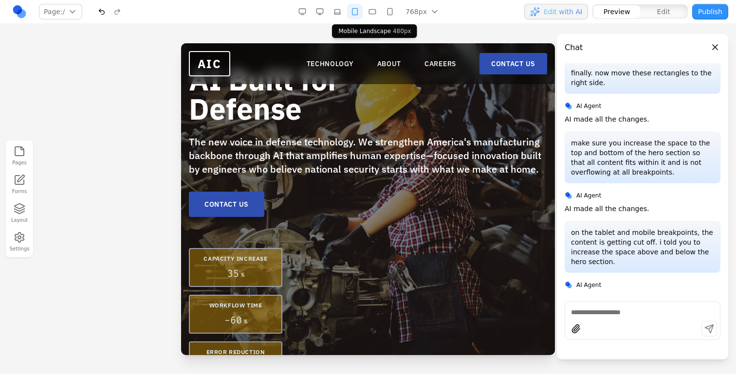
click at [371, 14] on button "button" at bounding box center [372, 12] width 16 height 16
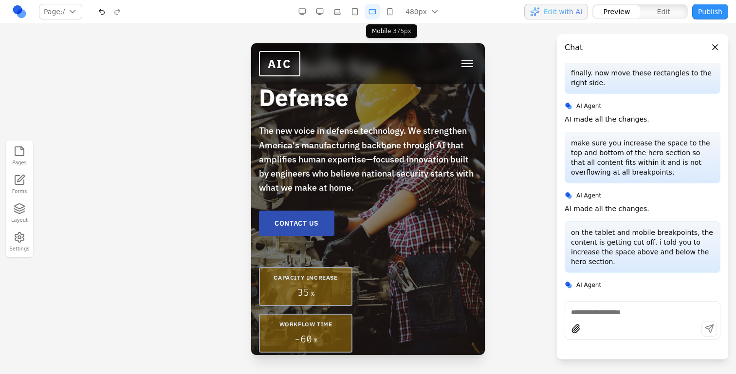
click at [384, 15] on button "button" at bounding box center [390, 12] width 16 height 16
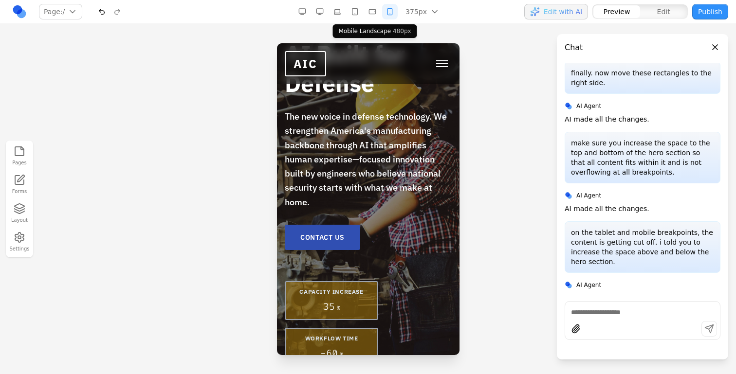
click at [370, 14] on button "button" at bounding box center [372, 12] width 16 height 16
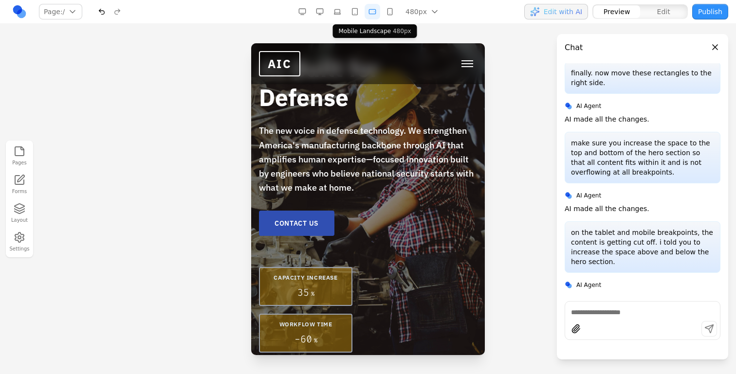
click at [359, 13] on button "button" at bounding box center [355, 12] width 16 height 16
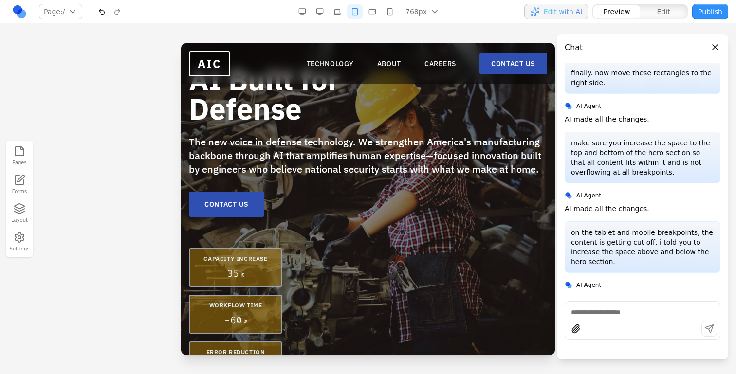
click at [625, 313] on textarea at bounding box center [642, 313] width 143 height 10
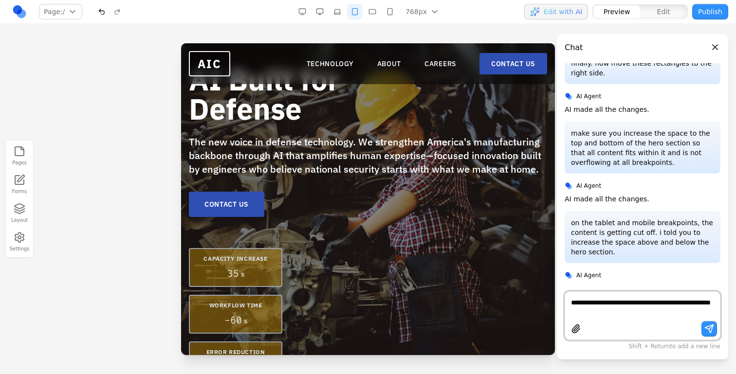
type textarea "**********"
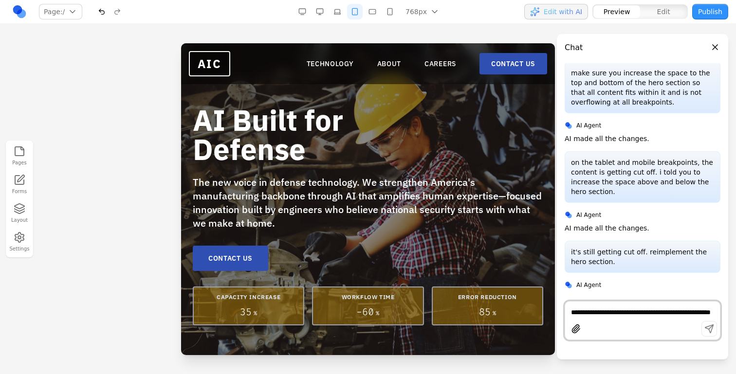
click at [331, 11] on button "button" at bounding box center [337, 12] width 16 height 16
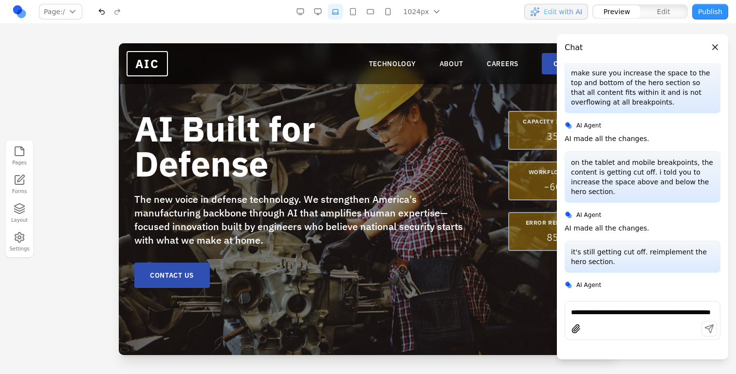
click at [318, 11] on button "button" at bounding box center [318, 12] width 16 height 16
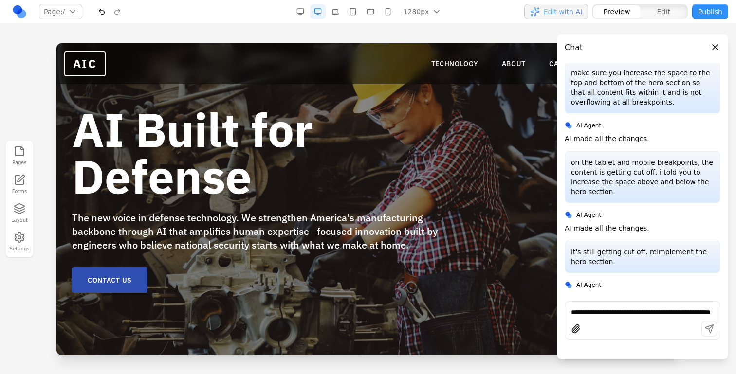
click at [341, 13] on button "button" at bounding box center [335, 12] width 16 height 16
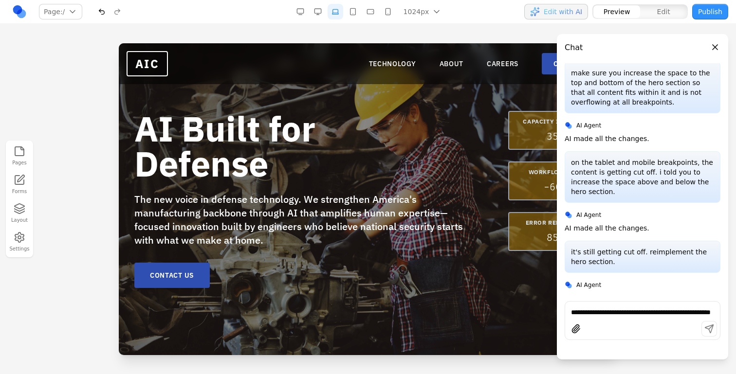
click at [362, 13] on div "1024px 1536px 1280px 1024px 768px 480px 375px" at bounding box center [369, 12] width 155 height 16
click at [357, 12] on button "button" at bounding box center [353, 12] width 16 height 16
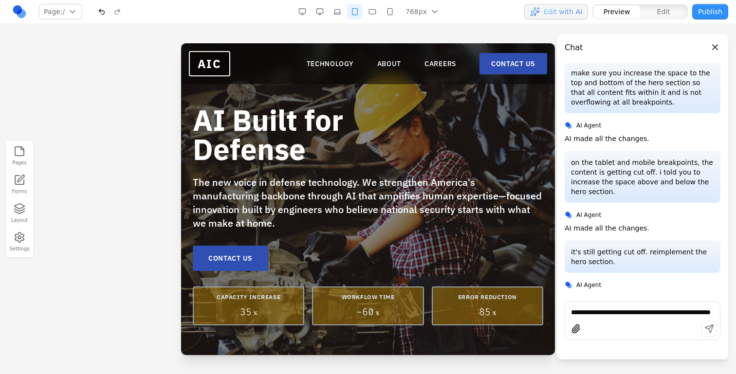
click at [369, 12] on button "button" at bounding box center [372, 12] width 16 height 16
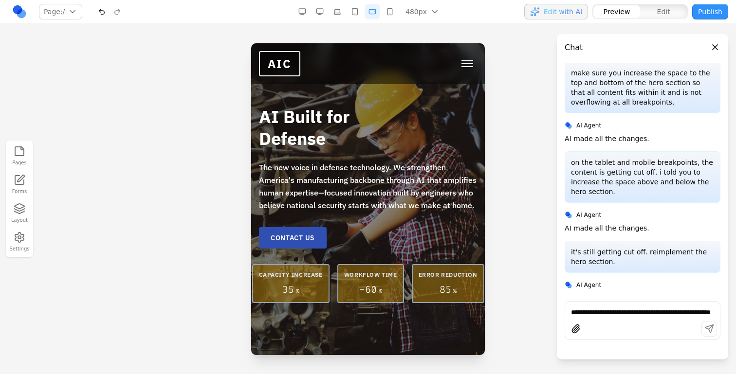
click at [384, 15] on button "button" at bounding box center [390, 12] width 16 height 16
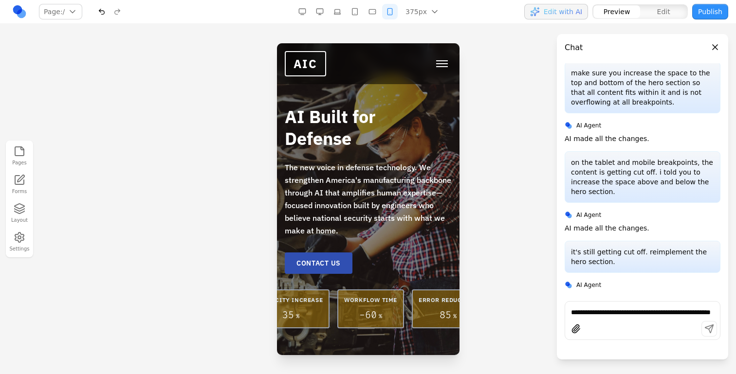
click at [372, 14] on button "button" at bounding box center [372, 12] width 16 height 16
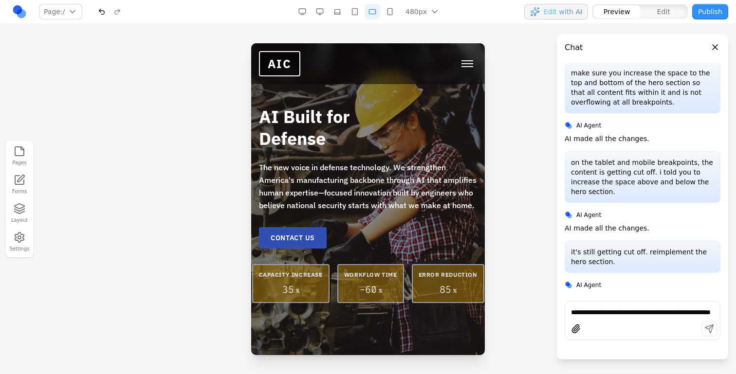
click at [358, 12] on button "button" at bounding box center [355, 12] width 16 height 16
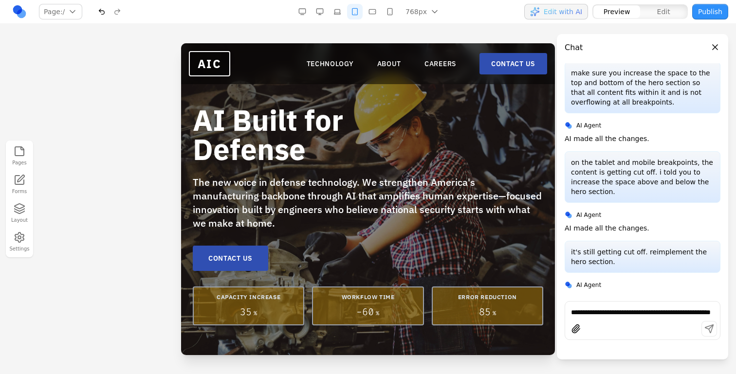
click at [335, 14] on button "button" at bounding box center [337, 12] width 16 height 16
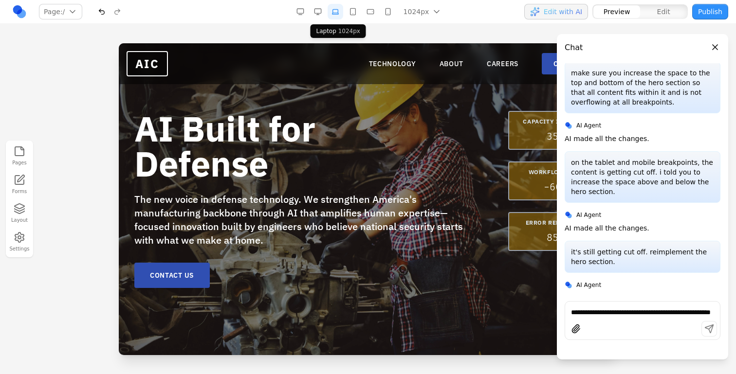
click at [349, 14] on button "button" at bounding box center [353, 12] width 16 height 16
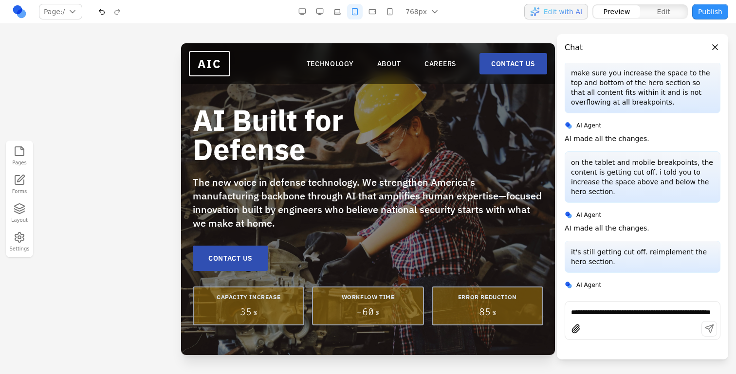
click at [591, 317] on div "**********" at bounding box center [642, 320] width 156 height 39
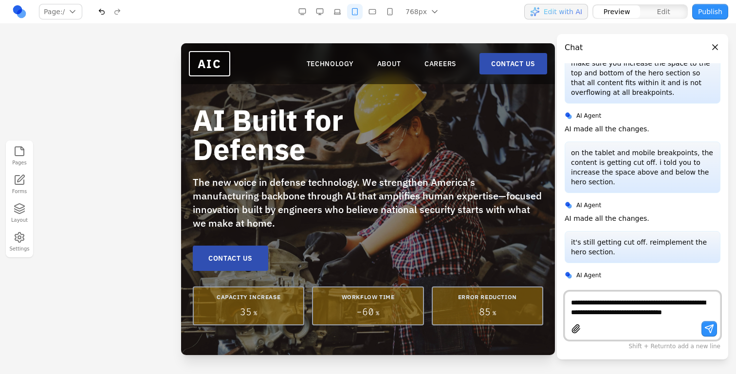
scroll to position [2082, 0]
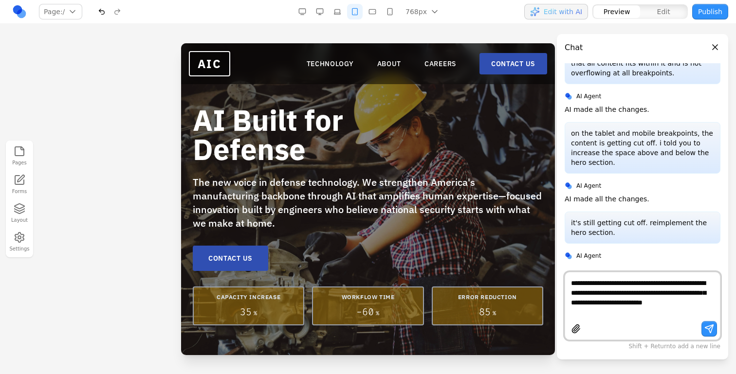
type textarea "**********"
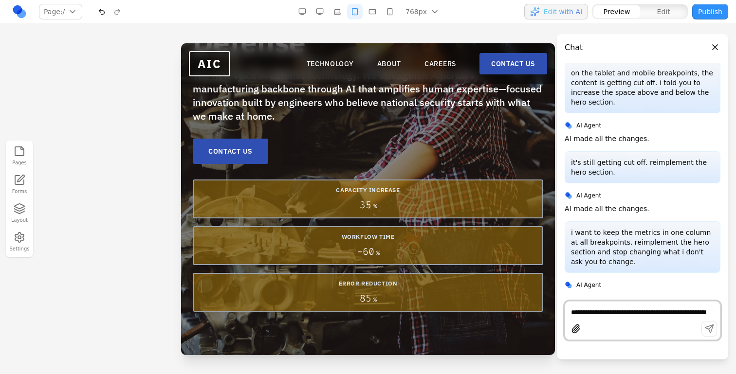
scroll to position [147, 0]
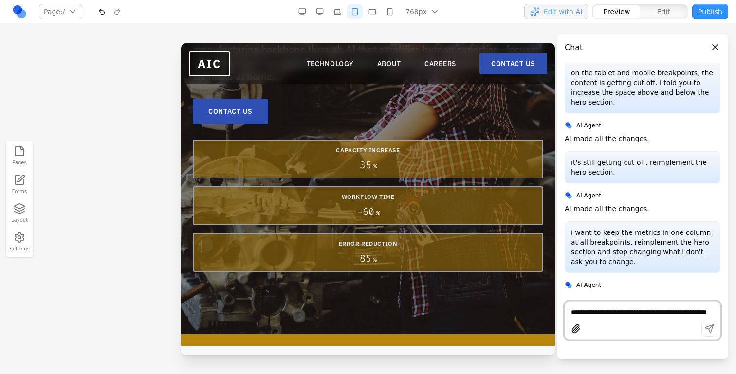
click at [337, 7] on button "button" at bounding box center [337, 12] width 16 height 16
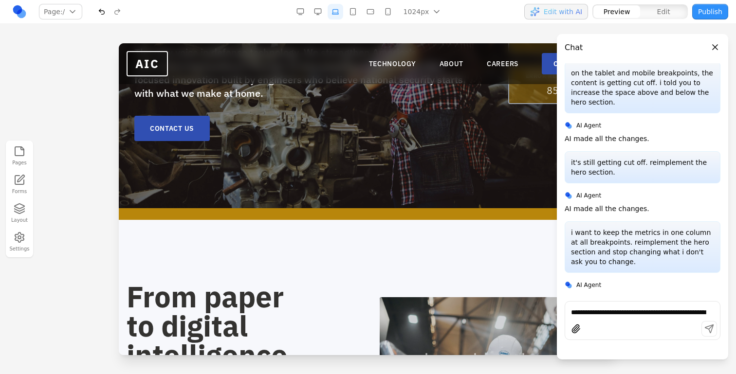
click at [310, 15] on div "1024px 1536px 1280px 1024px 768px 480px 375px" at bounding box center [369, 12] width 155 height 16
click at [322, 11] on button "button" at bounding box center [318, 12] width 16 height 16
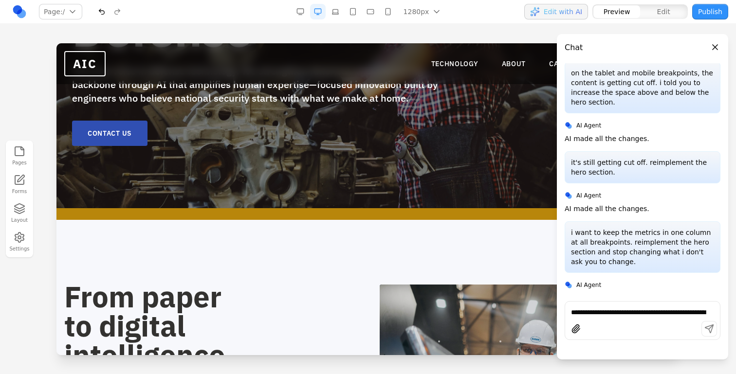
click at [350, 10] on button "button" at bounding box center [353, 12] width 16 height 16
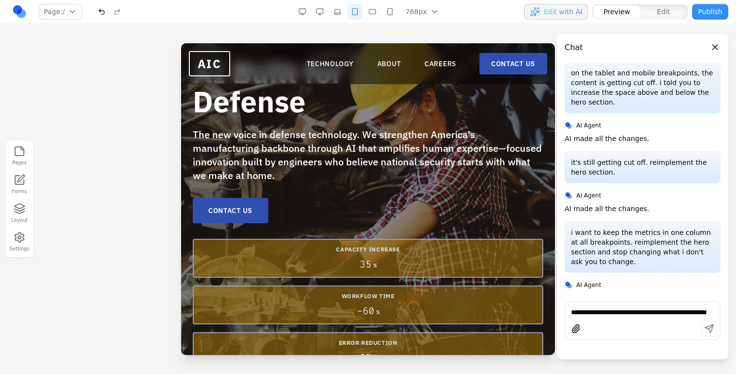
scroll to position [45, 0]
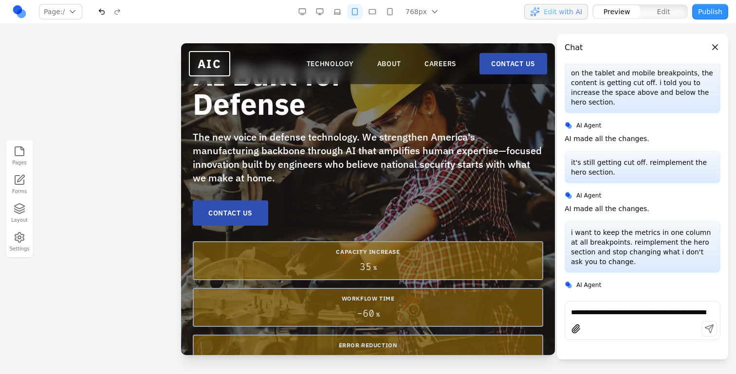
click at [393, 14] on button "button" at bounding box center [390, 12] width 16 height 16
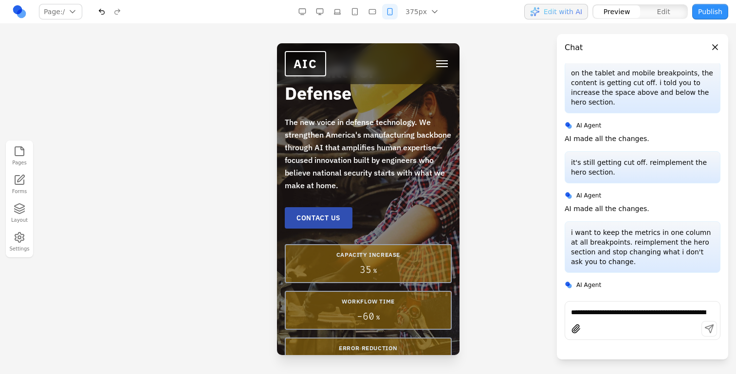
click at [375, 11] on button "button" at bounding box center [372, 12] width 16 height 16
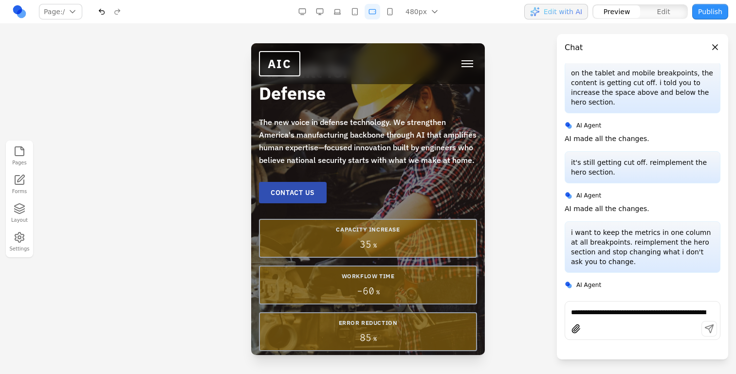
click at [357, 9] on button "button" at bounding box center [355, 12] width 16 height 16
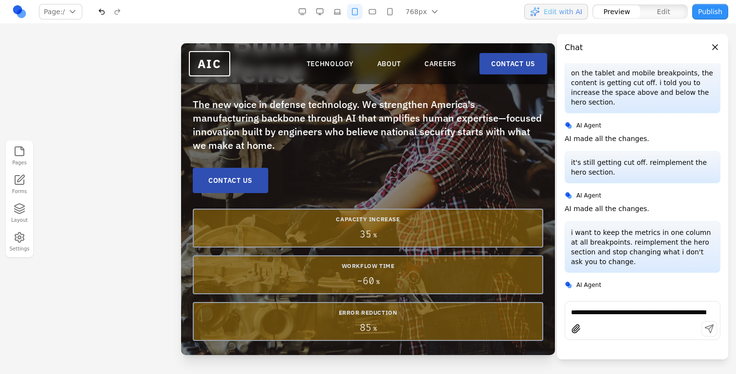
scroll to position [99, 0]
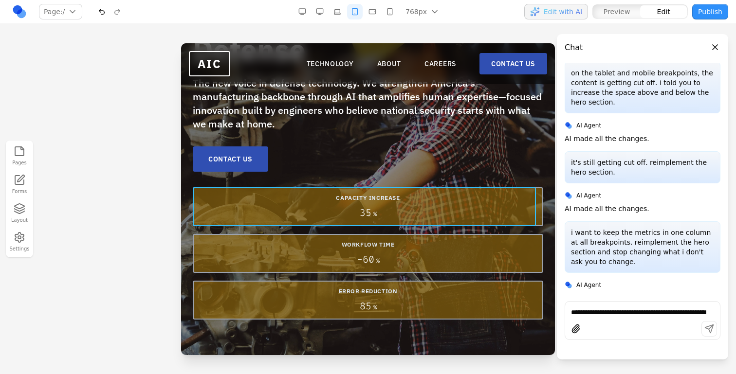
click at [354, 224] on div "CAPACITY INCREASE 35 %" at bounding box center [368, 206] width 350 height 39
click at [354, 226] on div "CAPACITY INCREASE 35 % WORKFLOW TIME - 60 % ERROR REDUCTION 85 %" at bounding box center [368, 253] width 350 height 132
click at [354, 228] on div "CAPACITY INCREASE 35 % WORKFLOW TIME - 60 % ERROR REDUCTION 85 %" at bounding box center [368, 253] width 350 height 132
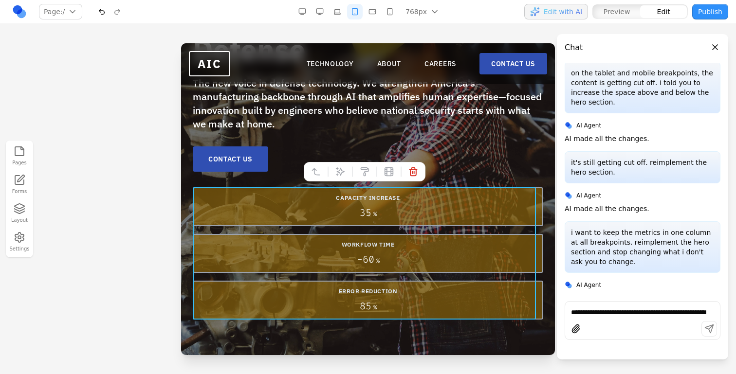
click at [354, 228] on div "CAPACITY INCREASE 35 % WORKFLOW TIME - 60 % ERROR REDUCTION 85 %" at bounding box center [368, 253] width 350 height 132
click at [340, 171] on icon at bounding box center [340, 172] width 10 height 10
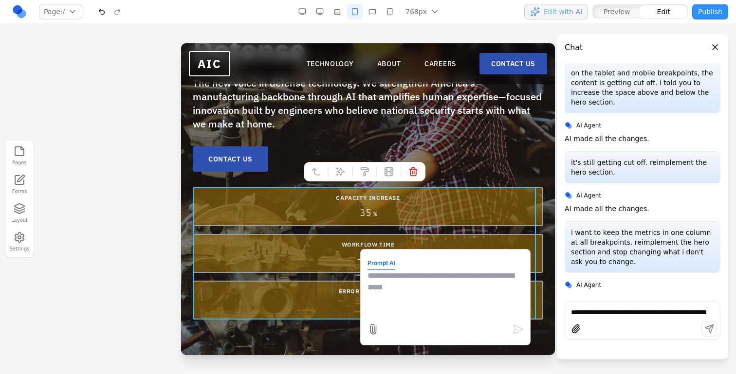
click at [425, 284] on textarea at bounding box center [445, 294] width 156 height 49
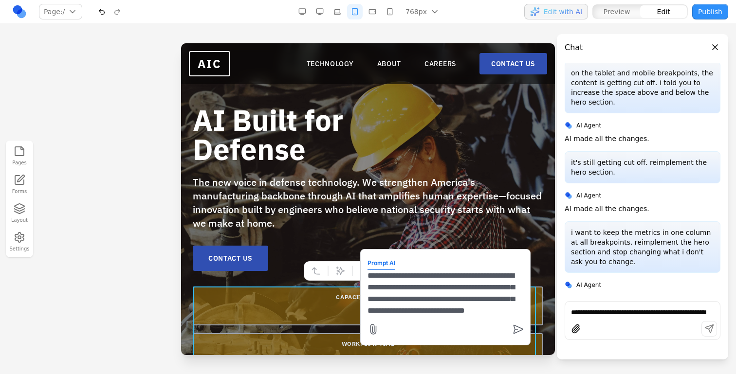
scroll to position [20, 0]
type textarea "**********"
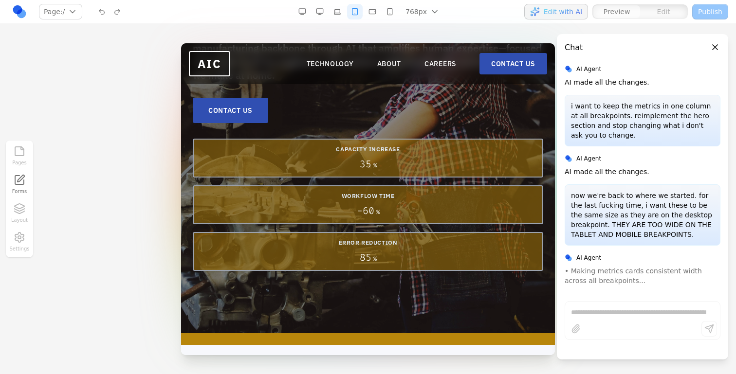
scroll to position [0, 0]
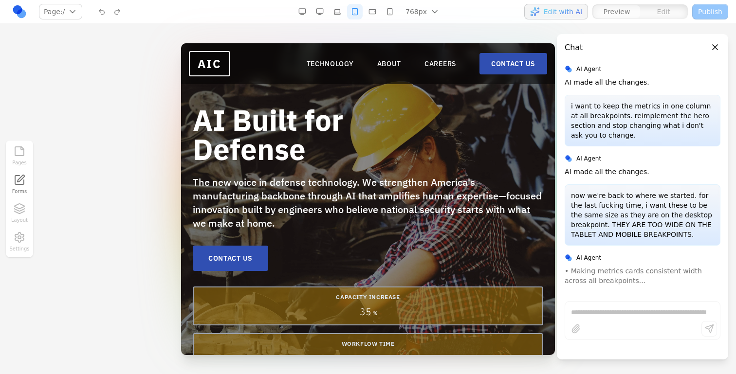
click at [321, 8] on button "button" at bounding box center [320, 12] width 16 height 16
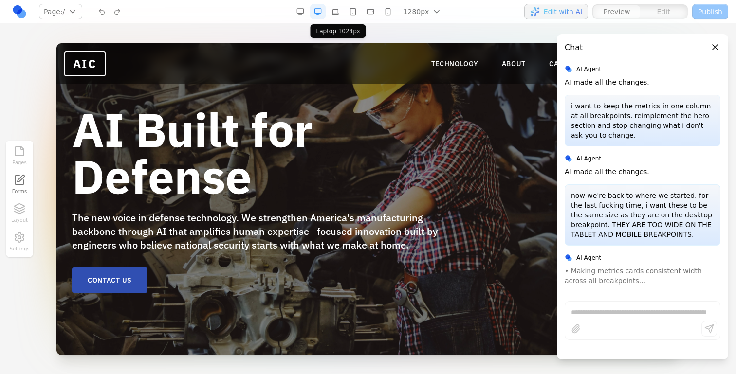
click at [335, 10] on button "button" at bounding box center [335, 12] width 16 height 16
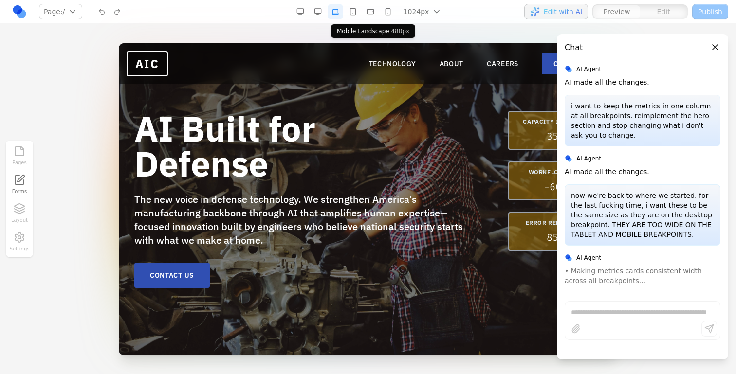
click at [349, 146] on h1 "AI Built for Defense" at bounding box center [301, 146] width 335 height 70
click at [719, 49] on button "Close panel" at bounding box center [714, 47] width 11 height 11
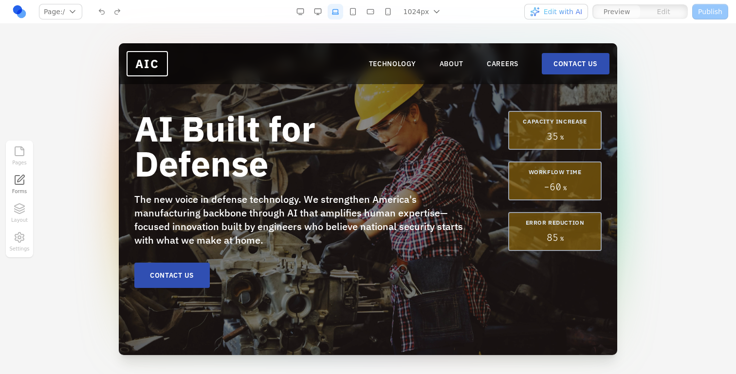
click at [317, 15] on button "button" at bounding box center [318, 12] width 16 height 16
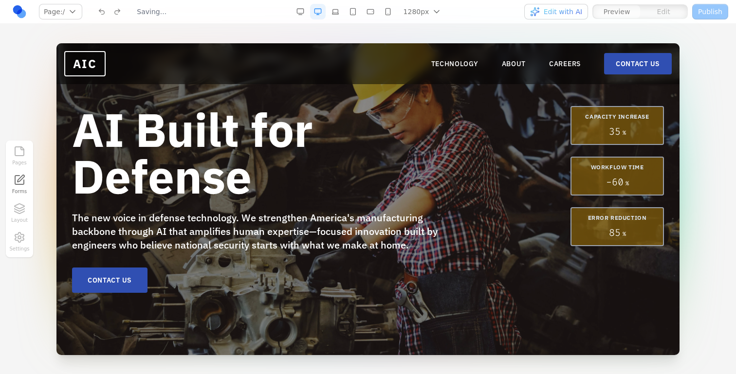
click at [337, 24] on div "Pages Forms Layout Settings" at bounding box center [368, 199] width 736 height 350
click at [370, 15] on button "button" at bounding box center [370, 12] width 16 height 16
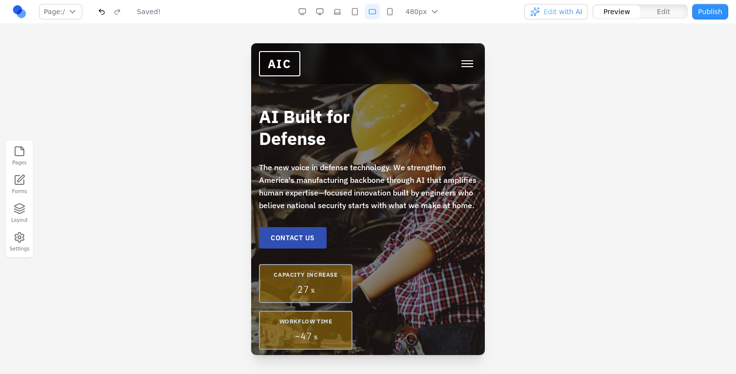
click at [359, 12] on button "button" at bounding box center [355, 12] width 16 height 16
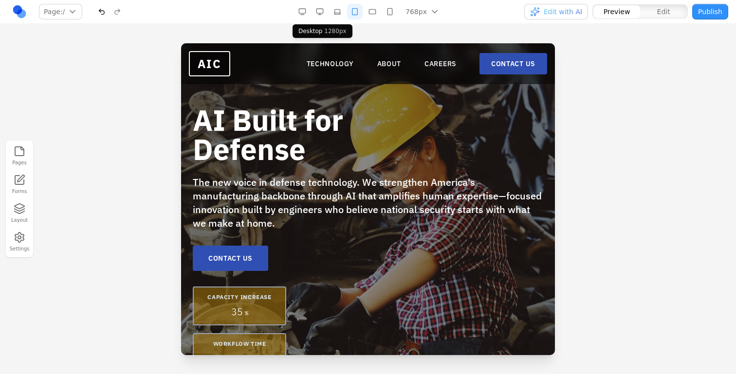
click at [321, 10] on button "button" at bounding box center [320, 12] width 16 height 16
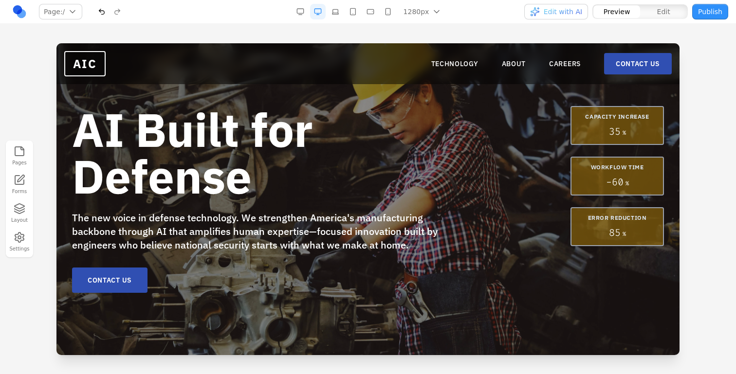
click at [339, 10] on button "button" at bounding box center [335, 12] width 16 height 16
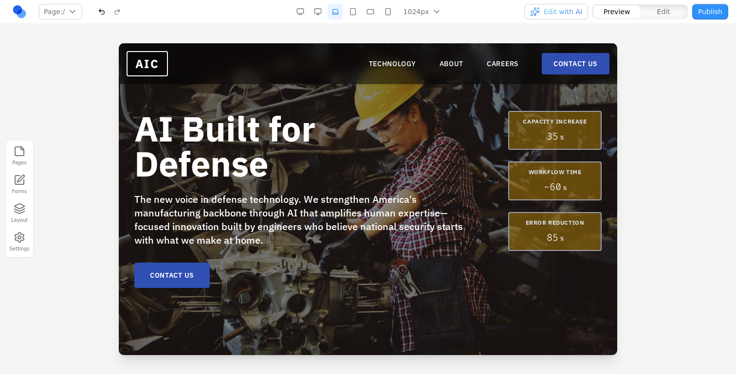
click at [355, 12] on button "button" at bounding box center [353, 12] width 16 height 16
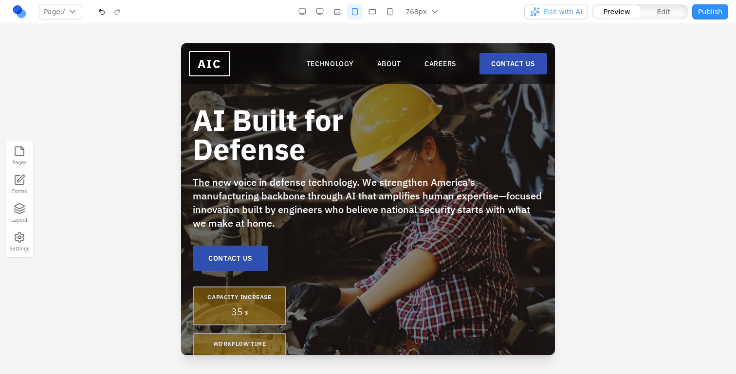
click at [366, 11] on button "button" at bounding box center [372, 12] width 16 height 16
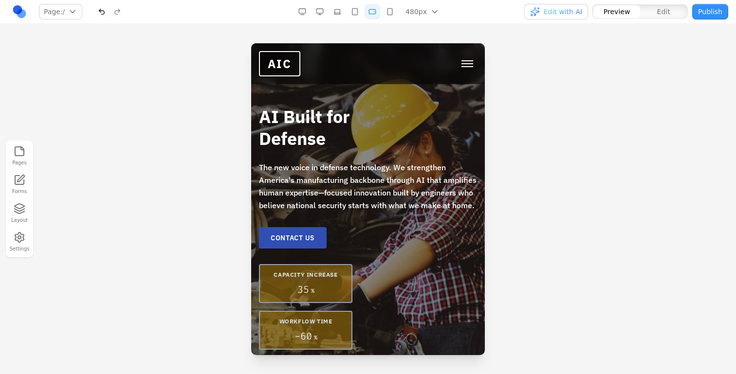
click at [392, 13] on button "button" at bounding box center [390, 12] width 16 height 16
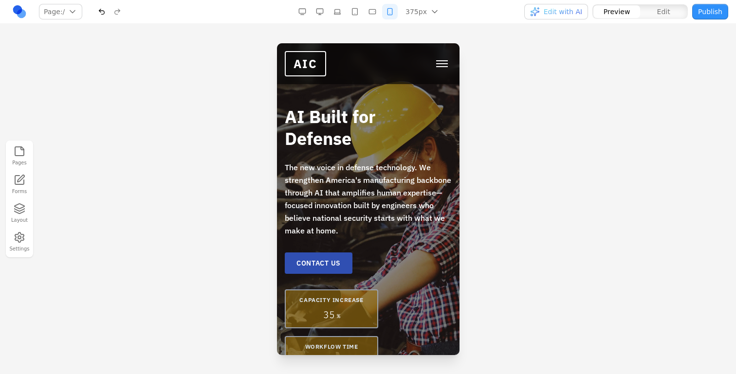
click at [347, 14] on div "375px 1536px 1280px 1024px 768px 480px 375px" at bounding box center [369, 12] width 151 height 16
click at [382, 14] on div "375px 1536px 1280px 1024px 768px 480px 375px" at bounding box center [369, 12] width 151 height 16
click at [376, 12] on button "button" at bounding box center [372, 12] width 16 height 16
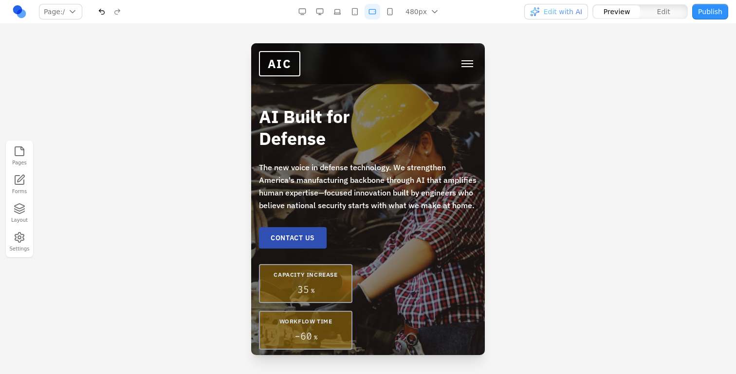
click at [359, 12] on button "button" at bounding box center [355, 12] width 16 height 16
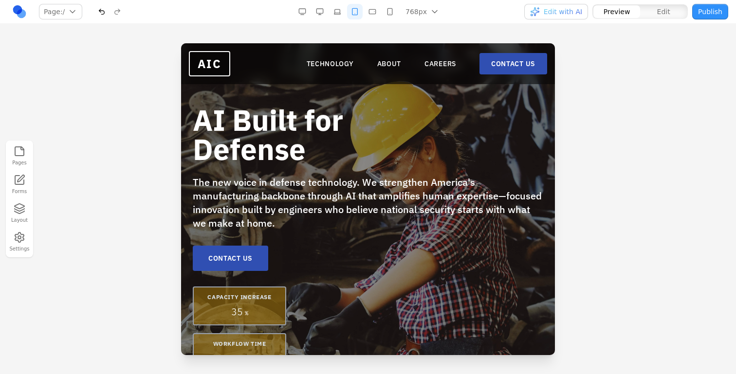
click at [340, 9] on button "button" at bounding box center [337, 12] width 16 height 16
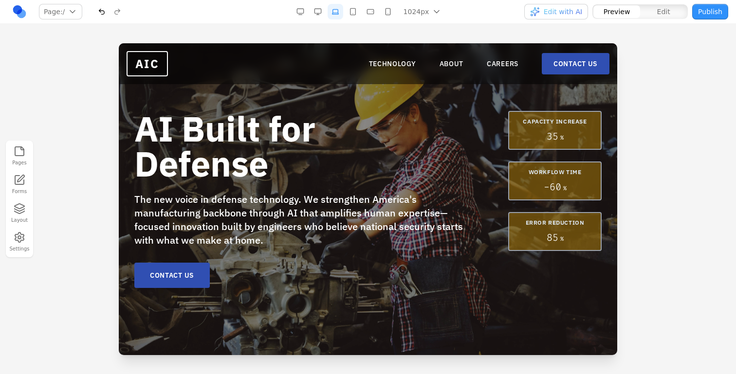
click at [322, 11] on button "button" at bounding box center [318, 12] width 16 height 16
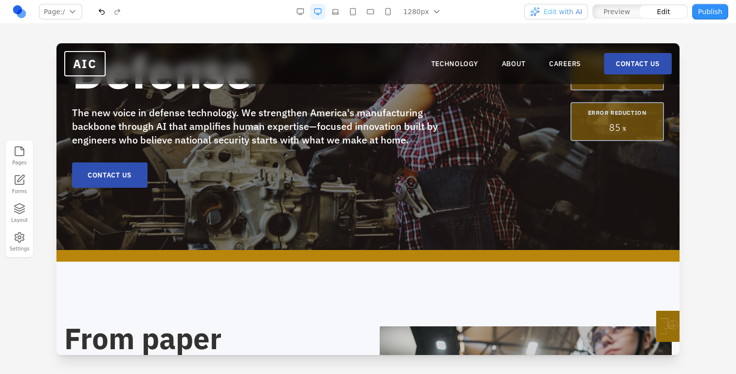
scroll to position [121, 0]
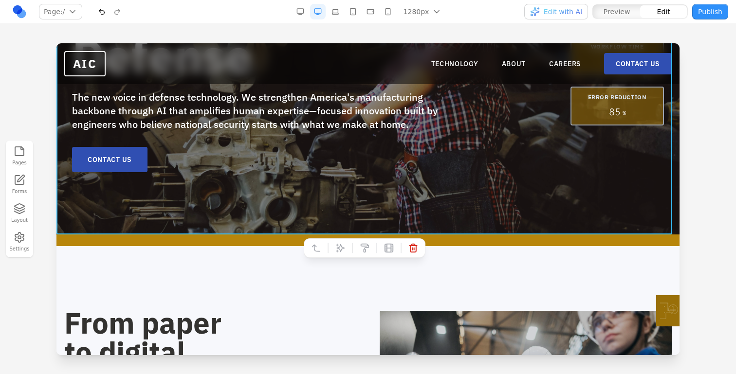
click at [392, 213] on div "AI Built for Defense The new voice in defense technology. We strengthen America…" at bounding box center [367, 79] width 623 height 312
click at [341, 248] on icon at bounding box center [340, 248] width 10 height 10
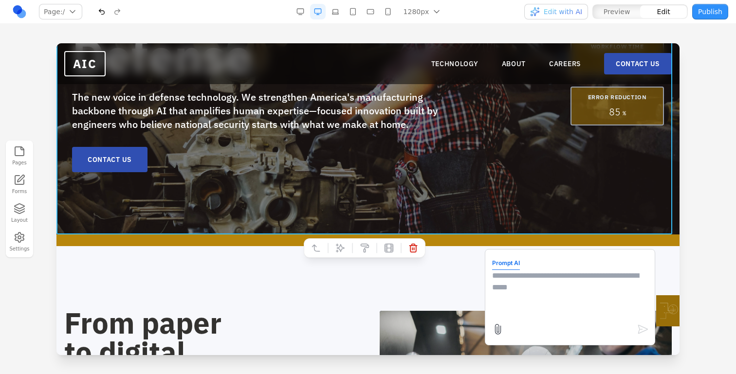
click at [499, 279] on textarea at bounding box center [570, 294] width 156 height 49
type textarea "**********"
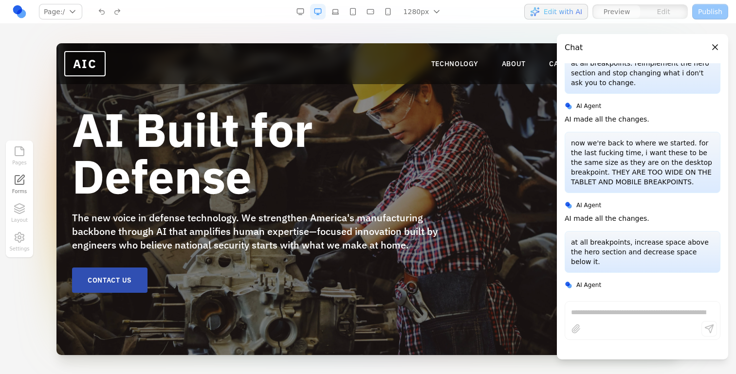
scroll to position [2341, 0]
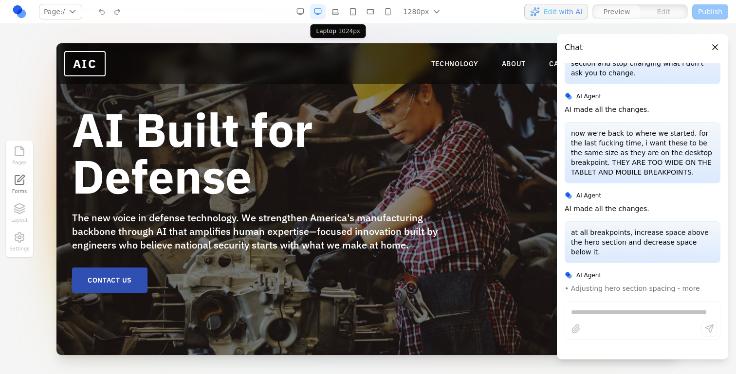
click at [337, 17] on button "button" at bounding box center [335, 12] width 16 height 16
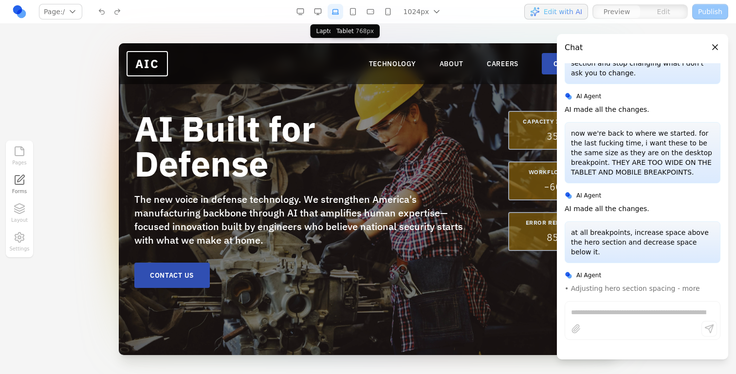
click at [358, 16] on button "button" at bounding box center [353, 12] width 16 height 16
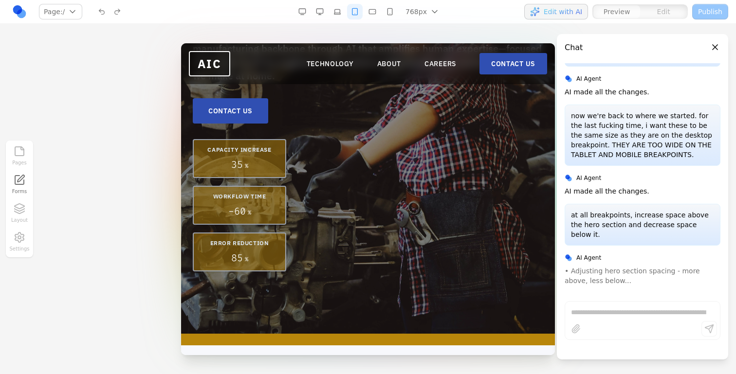
scroll to position [0, 0]
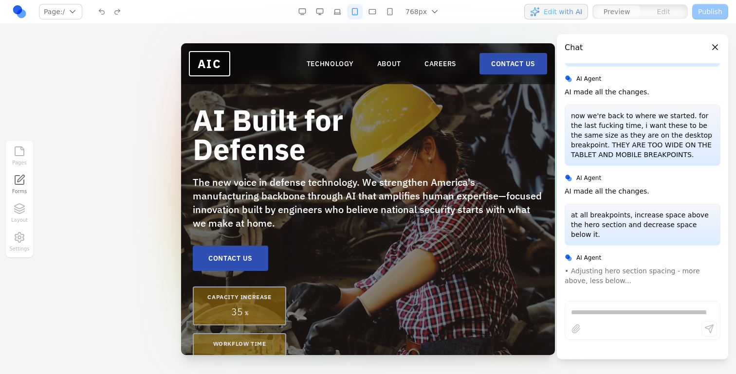
click at [366, 10] on button "button" at bounding box center [372, 12] width 16 height 16
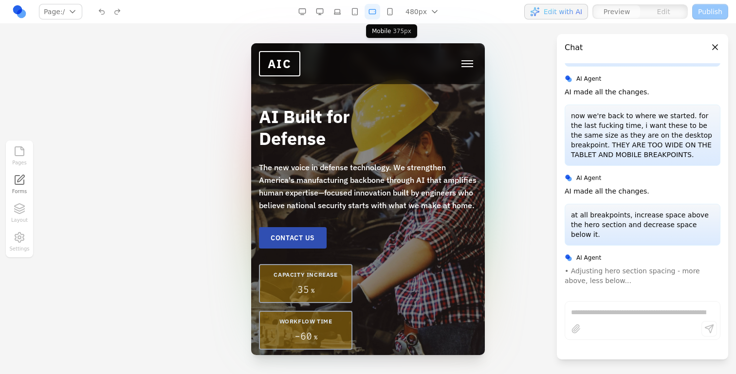
click at [383, 12] on button "button" at bounding box center [390, 12] width 16 height 16
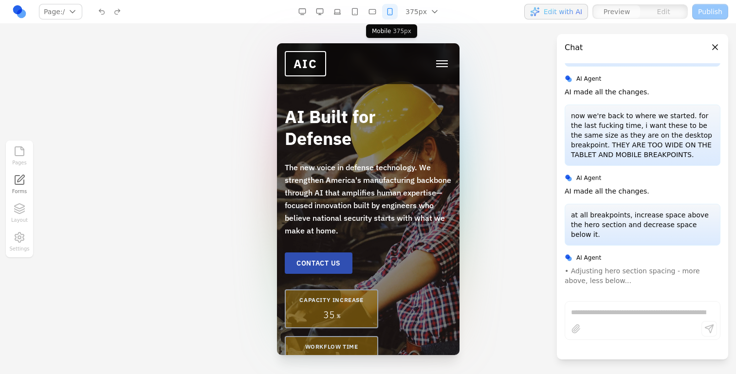
click at [373, 10] on button "button" at bounding box center [372, 12] width 16 height 16
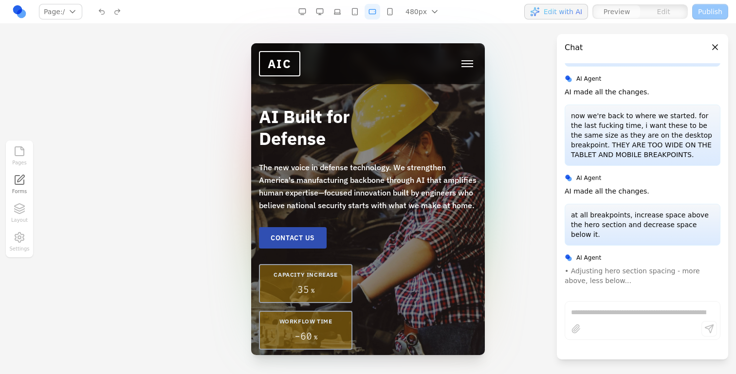
click at [364, 8] on div "480px 1536px 1280px 1024px 768px 480px 375px" at bounding box center [369, 12] width 151 height 16
click at [356, 9] on button "button" at bounding box center [355, 12] width 16 height 16
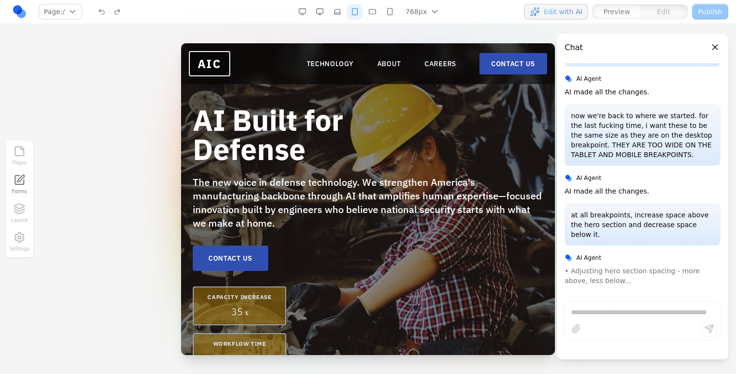
click at [342, 9] on button "button" at bounding box center [337, 12] width 16 height 16
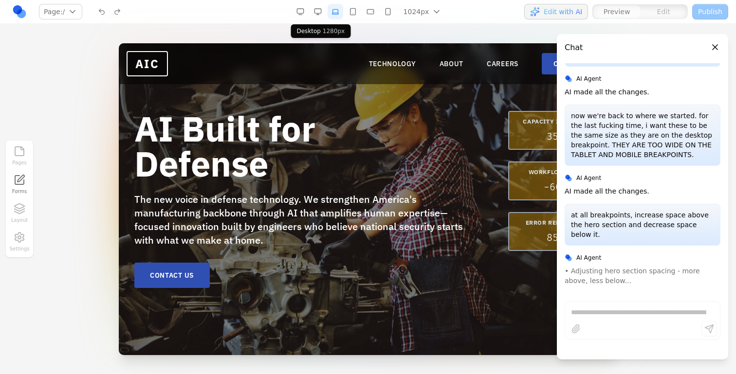
click at [324, 8] on button "button" at bounding box center [318, 12] width 16 height 16
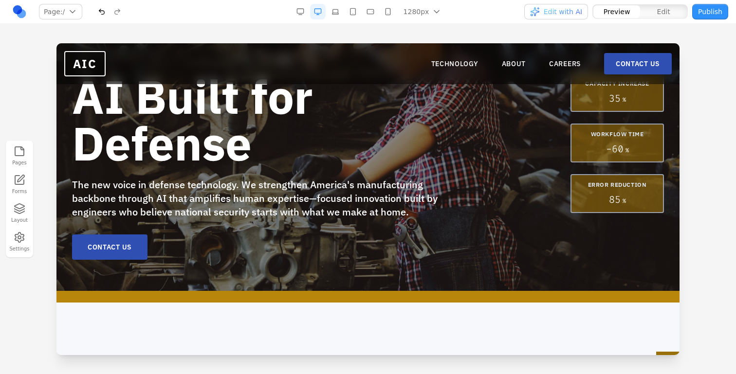
scroll to position [70, 0]
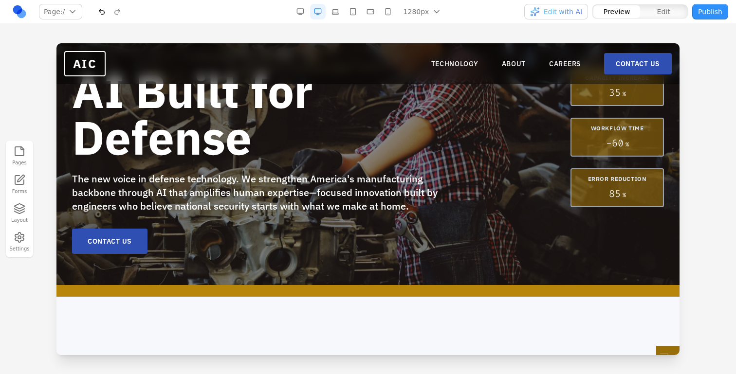
click at [343, 5] on button "button" at bounding box center [335, 12] width 16 height 16
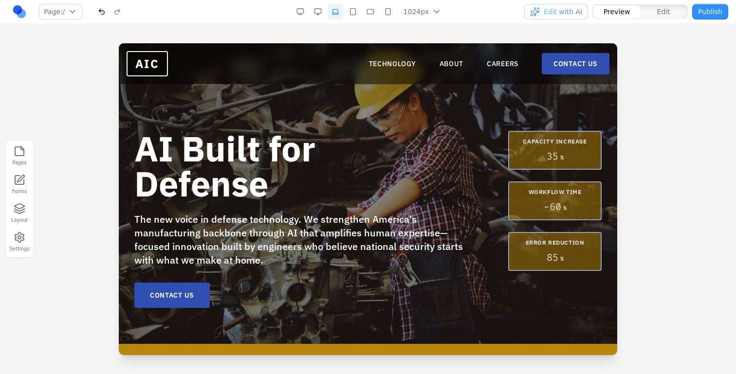
scroll to position [0, 0]
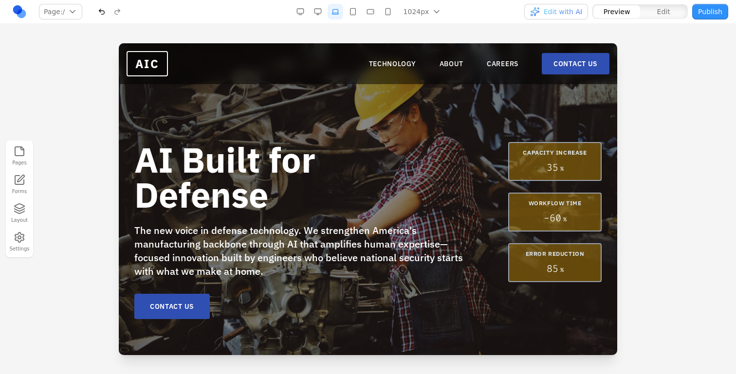
click at [353, 10] on button "button" at bounding box center [353, 12] width 16 height 16
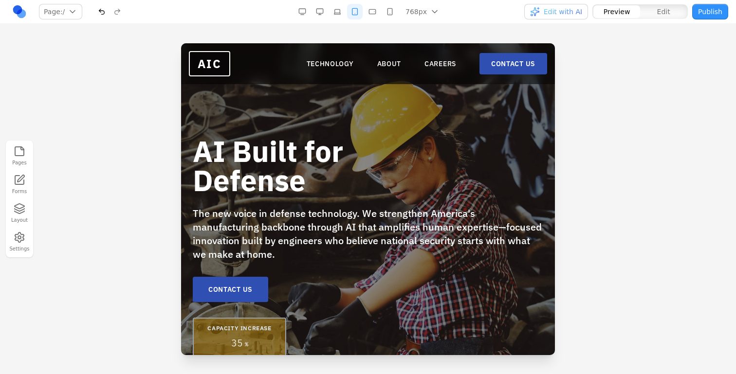
click at [327, 14] on button "button" at bounding box center [320, 12] width 16 height 16
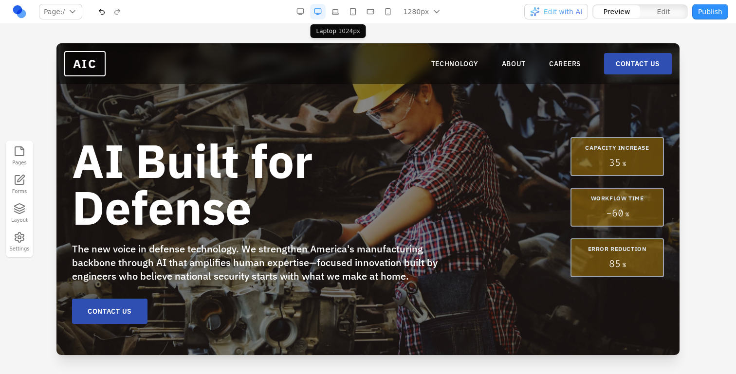
click at [336, 14] on button "button" at bounding box center [335, 12] width 16 height 16
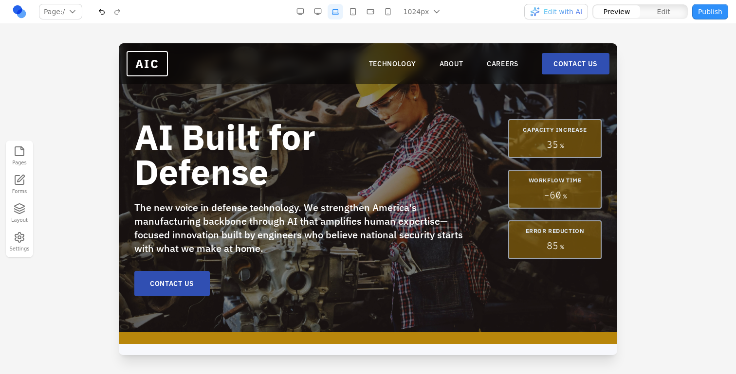
scroll to position [27, 0]
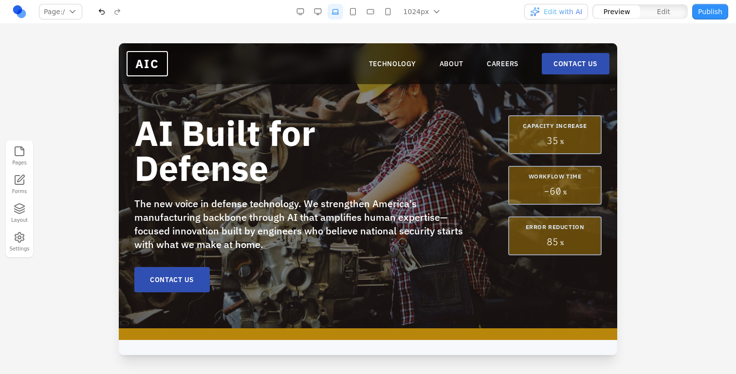
click at [321, 15] on button "button" at bounding box center [318, 12] width 16 height 16
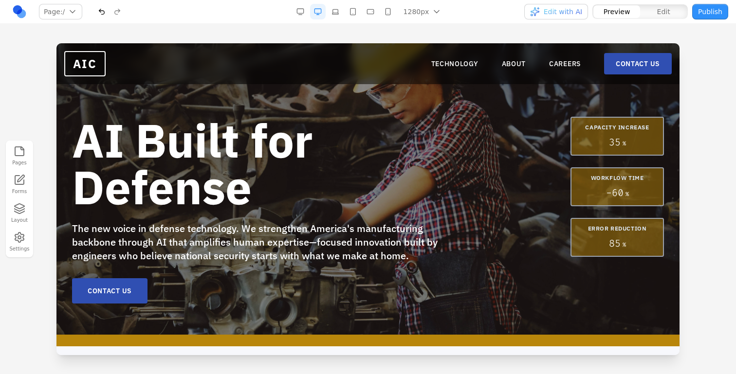
scroll to position [0, 0]
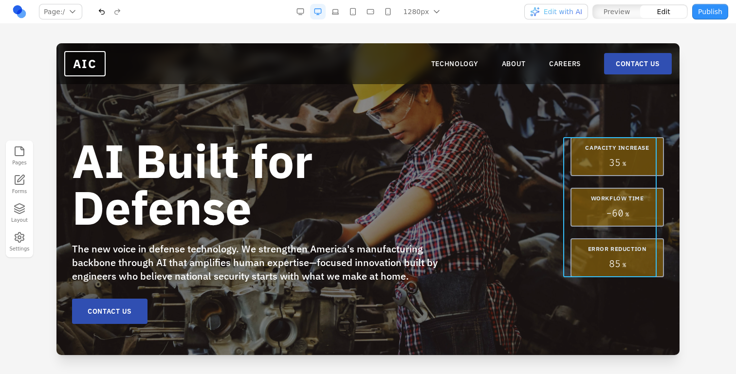
click at [570, 184] on div "CAPACITY INCREASE 35 % WORKFLOW TIME - 60 % ERROR REDUCTION 85 %" at bounding box center [616, 207] width 93 height 140
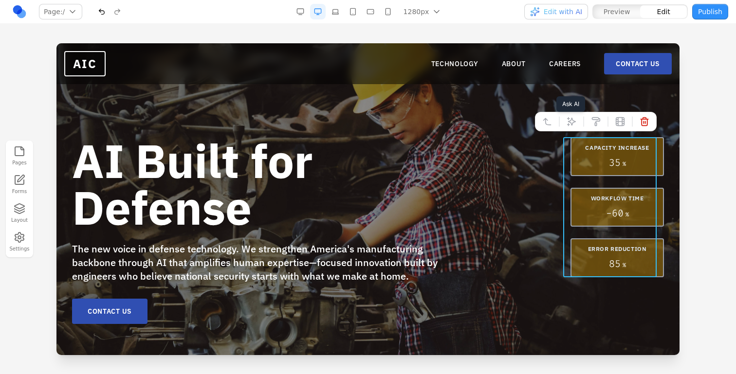
click at [567, 122] on icon at bounding box center [571, 121] width 8 height 8
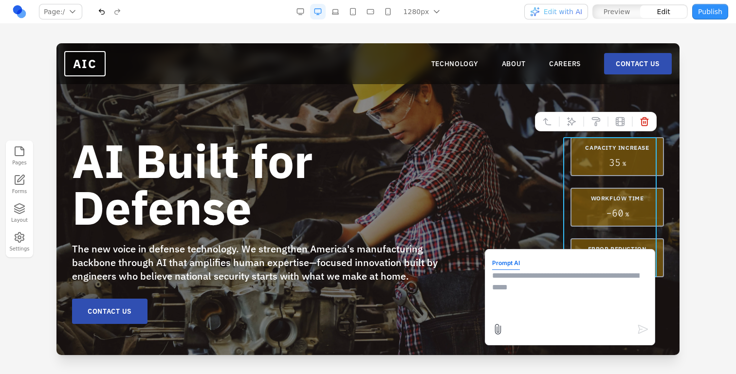
click at [540, 283] on textarea at bounding box center [570, 294] width 156 height 49
type textarea "**********"
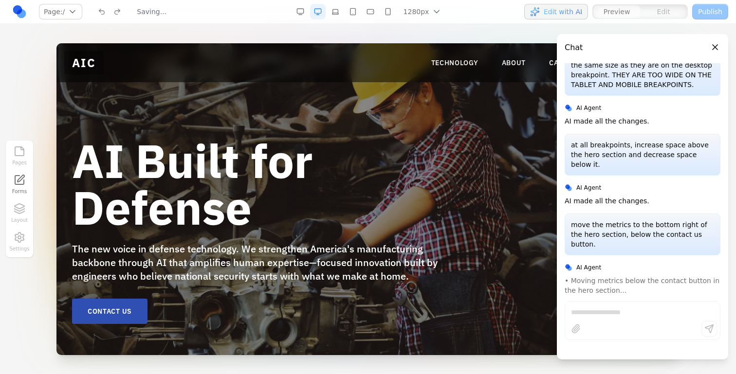
click at [711, 48] on button "Close panel" at bounding box center [714, 47] width 11 height 11
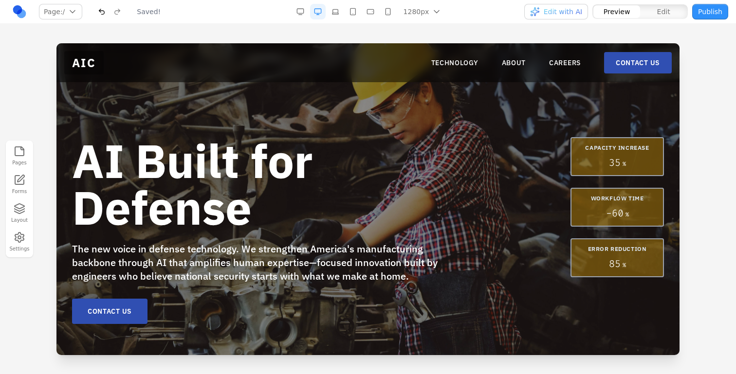
click at [337, 7] on button "button" at bounding box center [335, 12] width 16 height 16
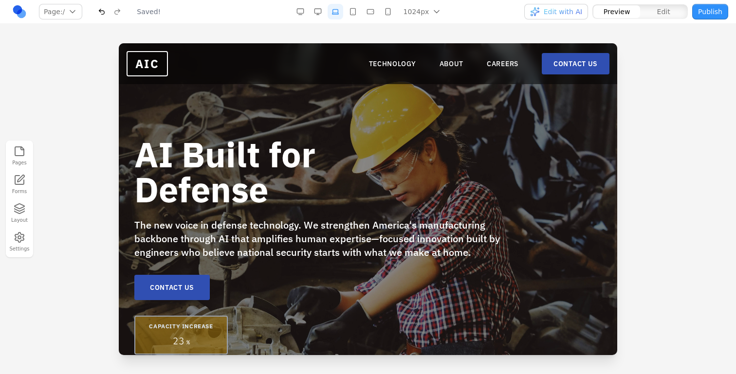
click at [318, 11] on button "button" at bounding box center [318, 12] width 16 height 16
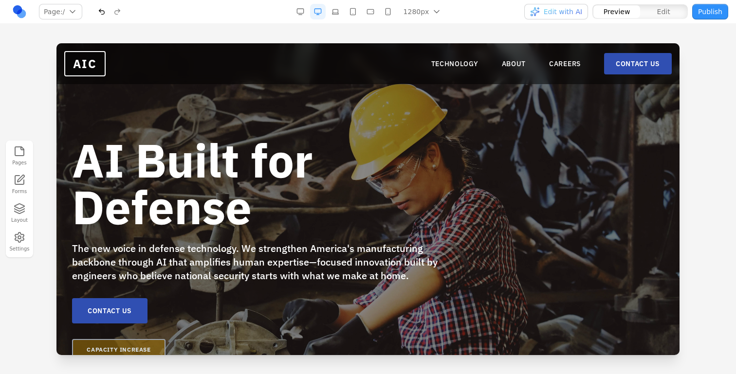
click at [332, 11] on button "button" at bounding box center [335, 12] width 16 height 16
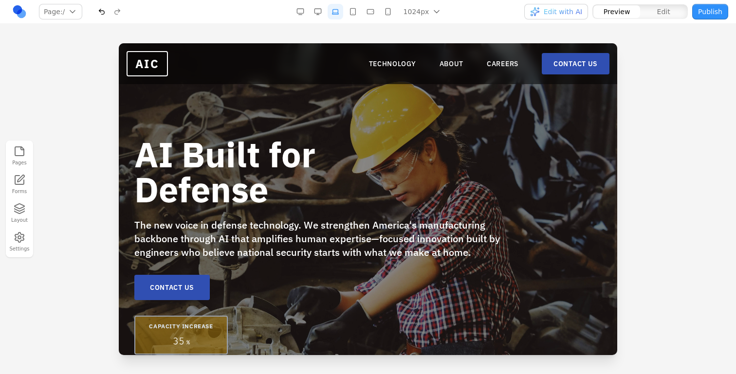
click at [353, 11] on button "button" at bounding box center [353, 12] width 16 height 16
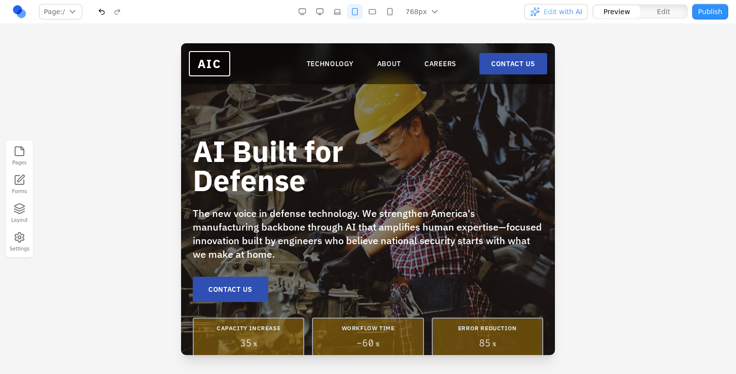
click at [380, 15] on button "button" at bounding box center [372, 12] width 16 height 16
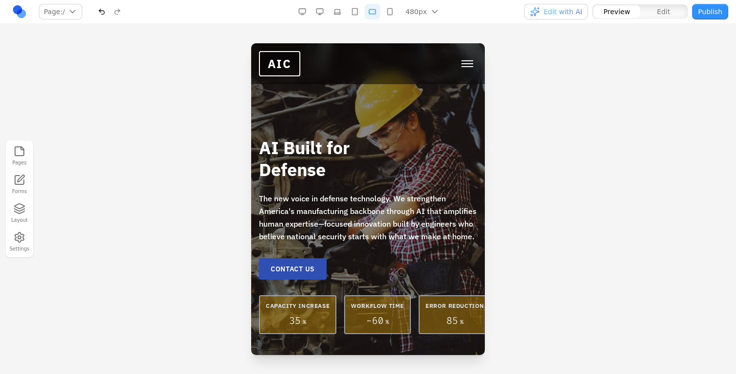
click at [389, 15] on button "button" at bounding box center [390, 12] width 16 height 16
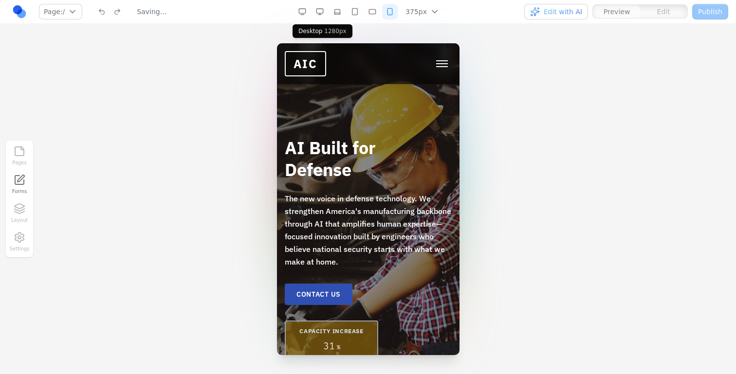
click at [323, 17] on button "button" at bounding box center [320, 12] width 16 height 16
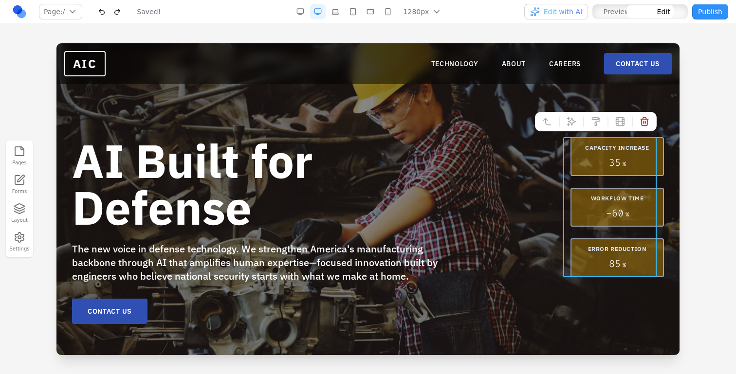
click at [589, 177] on div "CAPACITY INCREASE 35 % WORKFLOW TIME - 60 % ERROR REDUCTION 85 %" at bounding box center [616, 207] width 93 height 140
click at [570, 130] on div at bounding box center [596, 121] width 122 height 19
click at [566, 125] on icon at bounding box center [571, 122] width 10 height 10
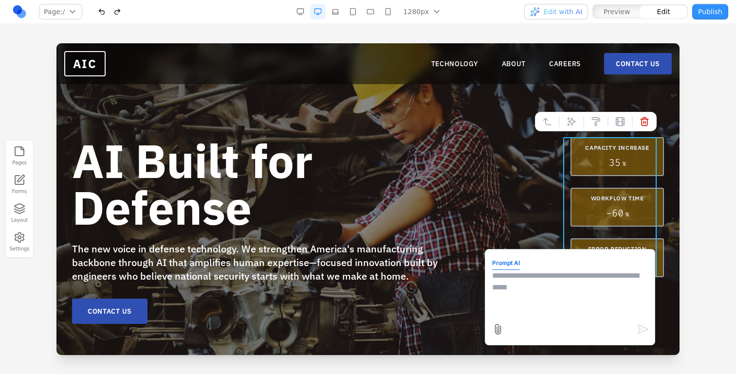
click at [502, 303] on textarea at bounding box center [570, 294] width 156 height 49
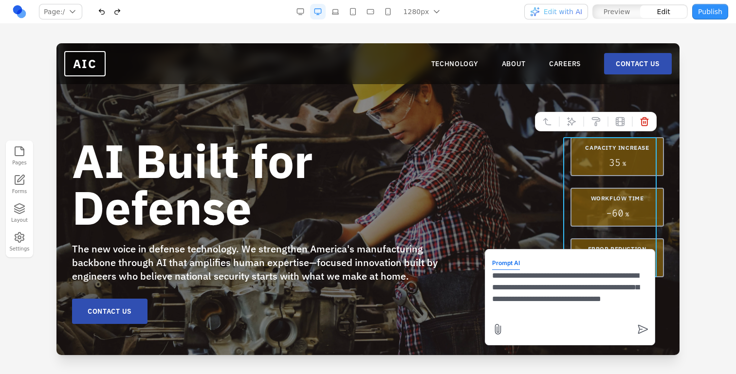
click at [349, 7] on button "button" at bounding box center [353, 12] width 16 height 16
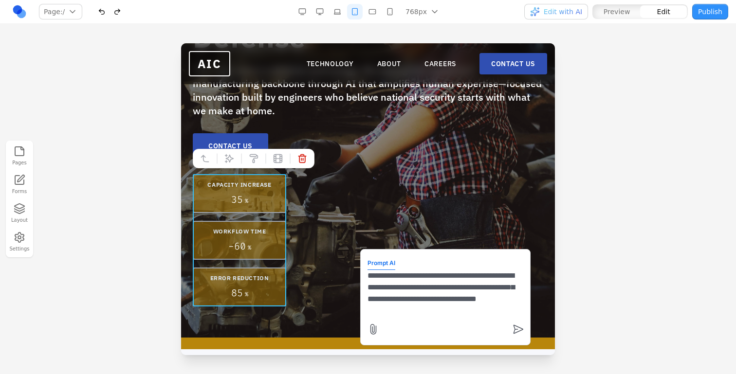
scroll to position [129, 0]
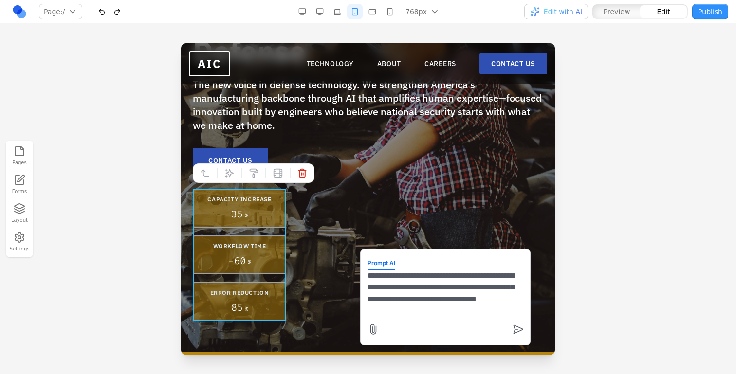
click at [516, 311] on div "**********" at bounding box center [445, 297] width 170 height 96
click at [511, 309] on textarea "**********" at bounding box center [445, 294] width 156 height 49
type textarea "**********"
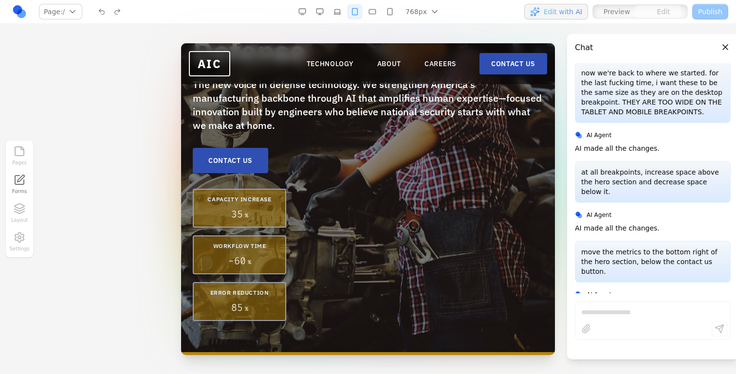
scroll to position [2510, 0]
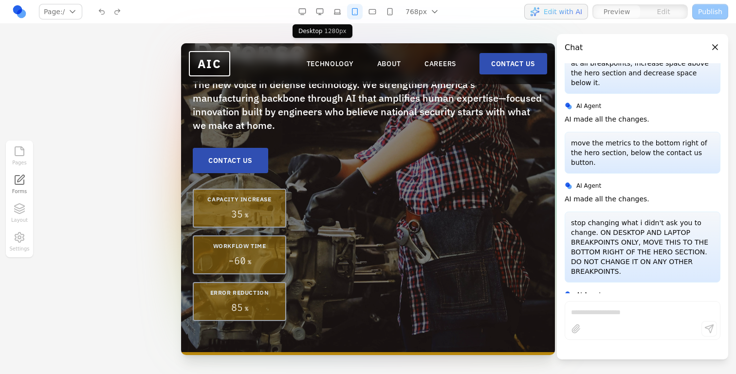
click at [322, 18] on button "button" at bounding box center [320, 12] width 16 height 16
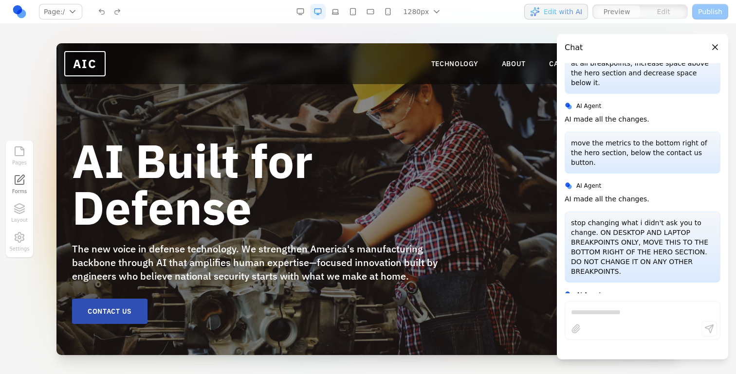
scroll to position [2520, 0]
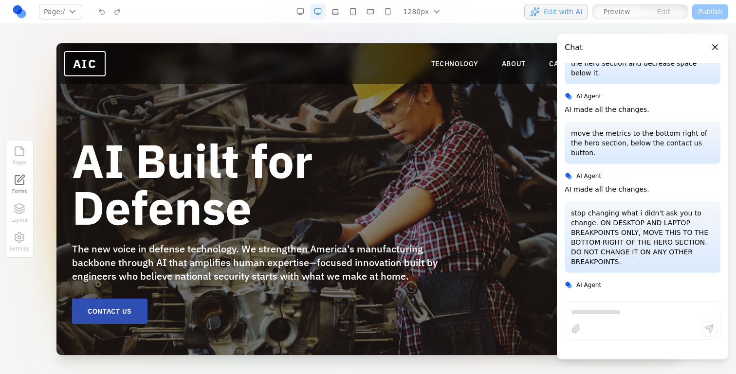
click at [371, 11] on button "button" at bounding box center [370, 12] width 16 height 16
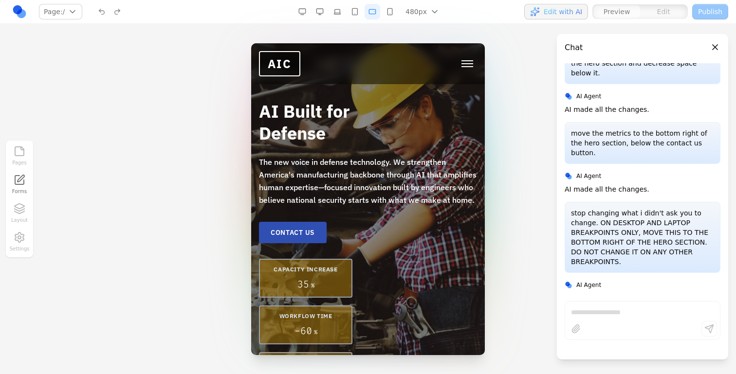
scroll to position [0, 0]
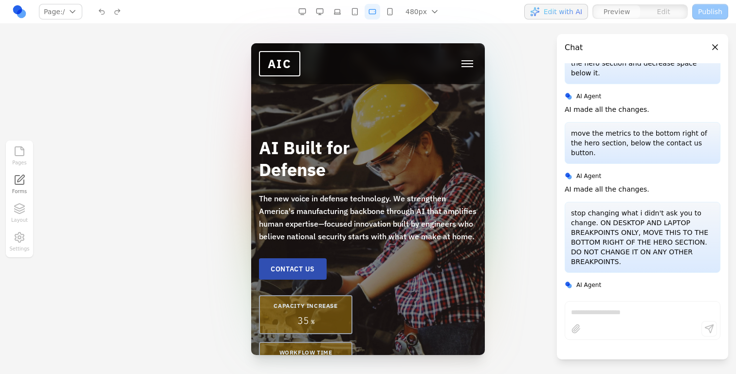
click at [389, 5] on button "button" at bounding box center [390, 12] width 16 height 16
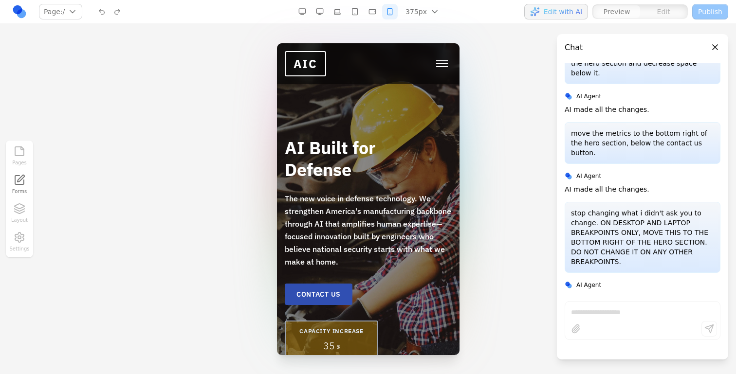
click at [373, 7] on button "button" at bounding box center [372, 12] width 16 height 16
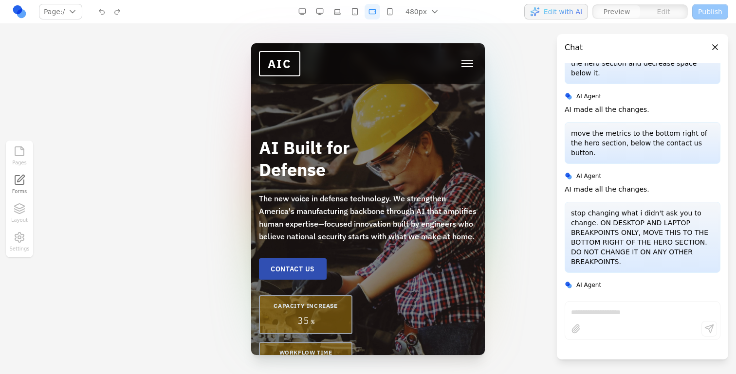
click at [363, 11] on div "480px 1536px 1280px 1024px 768px 480px 375px" at bounding box center [369, 12] width 151 height 16
click at [355, 11] on button "button" at bounding box center [355, 12] width 16 height 16
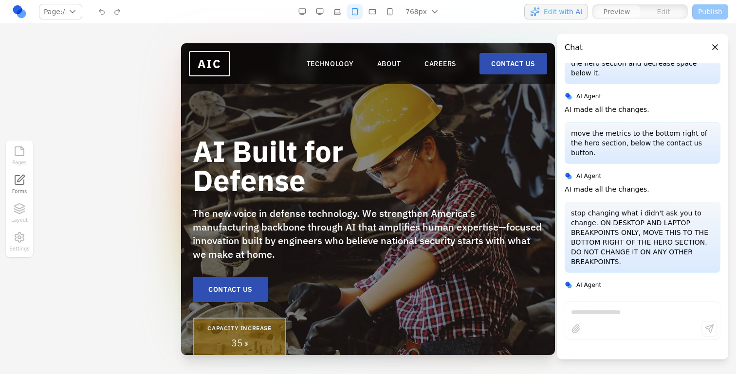
click at [343, 11] on button "button" at bounding box center [337, 12] width 16 height 16
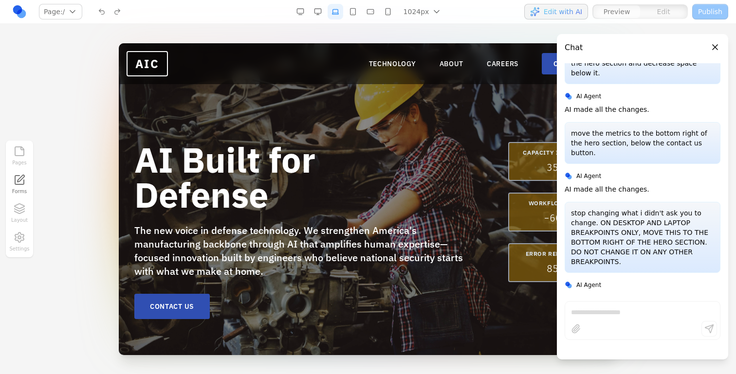
click at [323, 11] on button "button" at bounding box center [318, 12] width 16 height 16
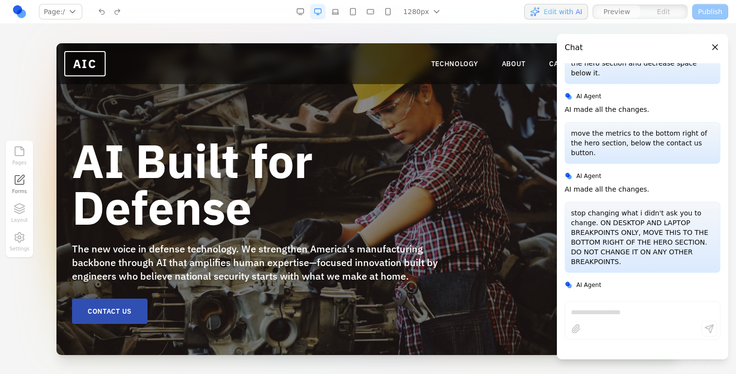
scroll to position [2537, 0]
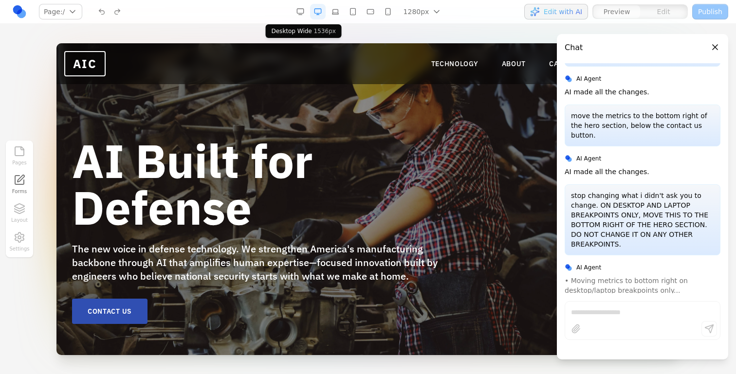
click at [307, 18] on button "button" at bounding box center [300, 12] width 16 height 16
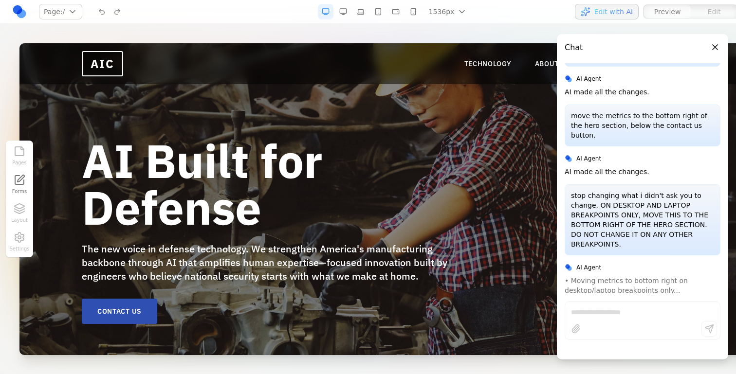
click at [713, 46] on button "Close panel" at bounding box center [714, 47] width 11 height 11
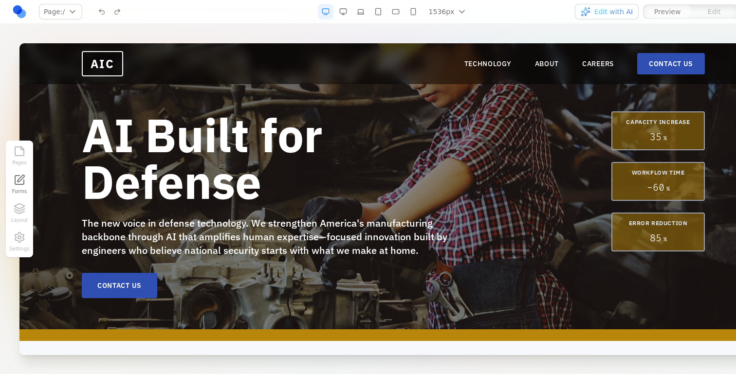
scroll to position [0, 0]
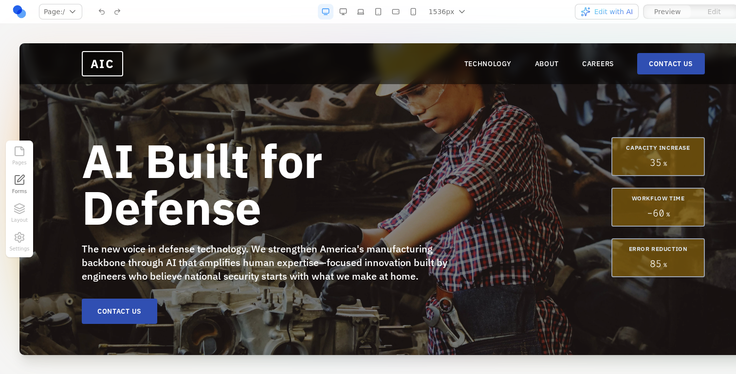
click at [349, 12] on button "button" at bounding box center [343, 12] width 16 height 16
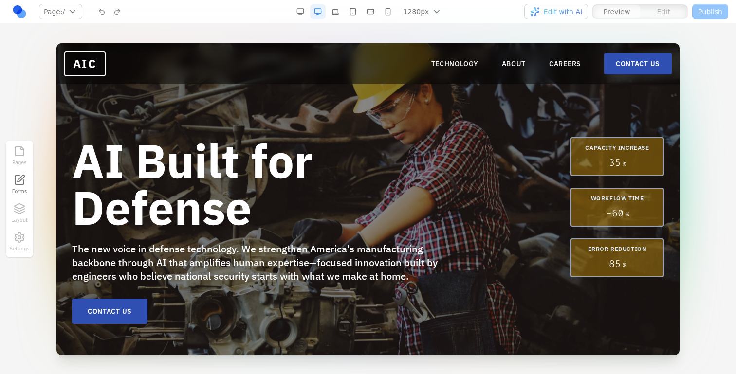
click at [573, 17] on button "Edit with AI" at bounding box center [556, 12] width 64 height 16
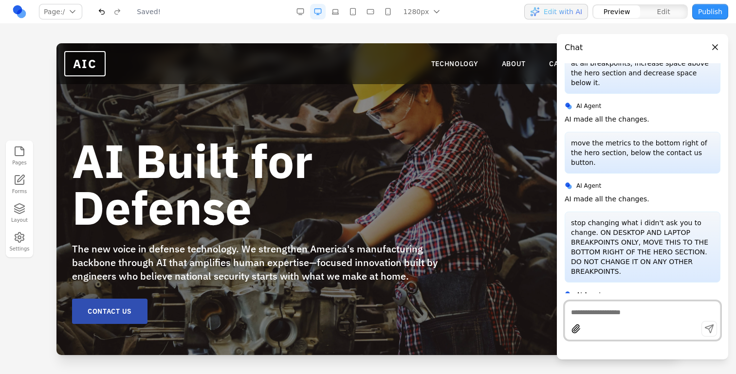
click at [709, 47] on button "Close panel" at bounding box center [714, 47] width 11 height 11
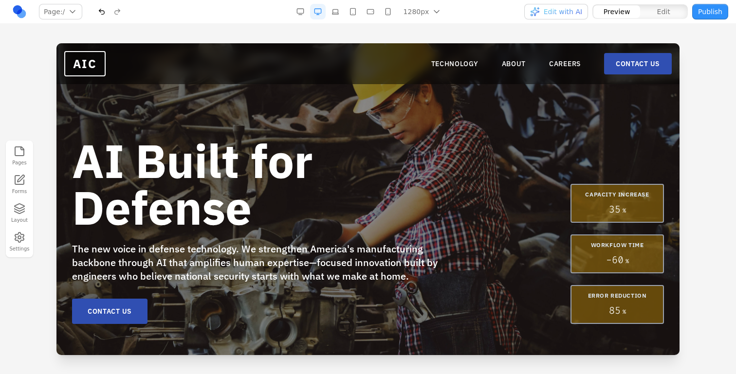
click at [338, 13] on button "button" at bounding box center [335, 12] width 16 height 16
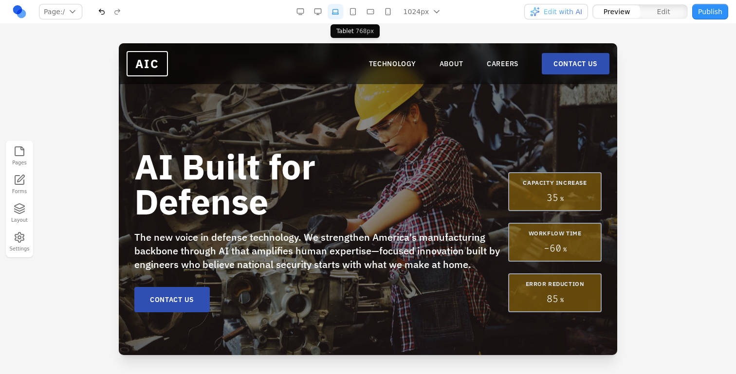
click at [357, 13] on button "button" at bounding box center [353, 12] width 16 height 16
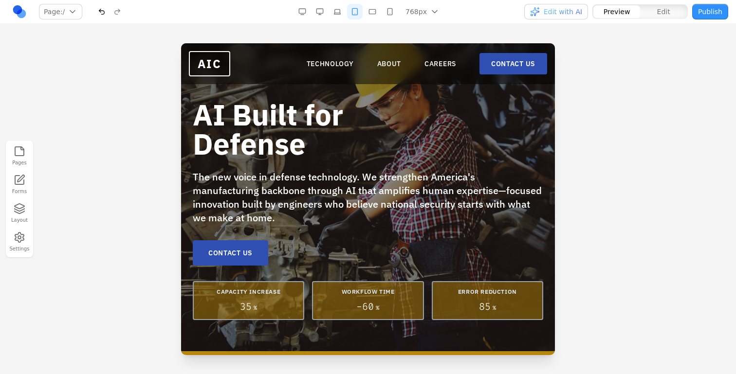
scroll to position [26, 0]
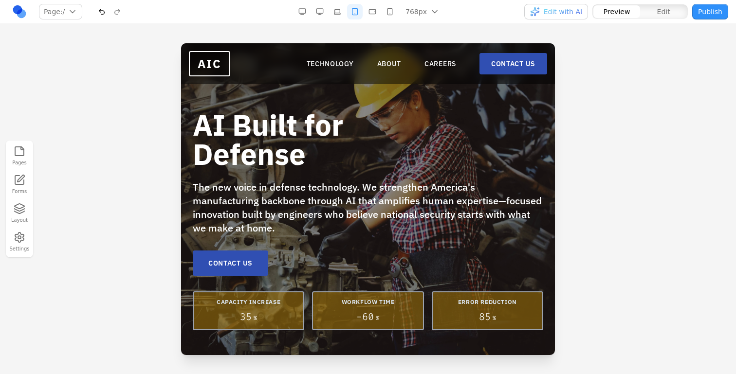
click at [373, 4] on button "button" at bounding box center [372, 12] width 16 height 16
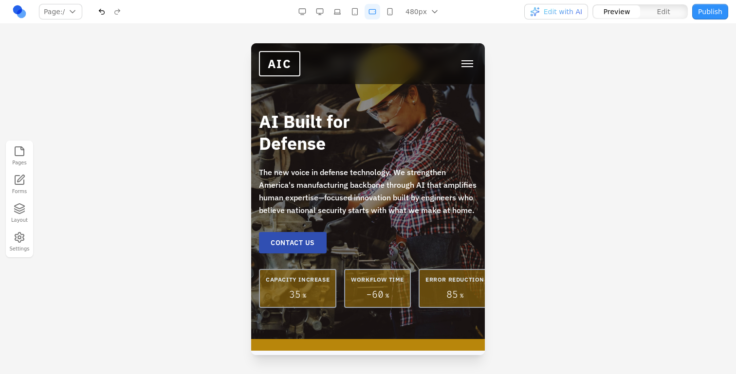
click at [383, 13] on button "button" at bounding box center [390, 12] width 16 height 16
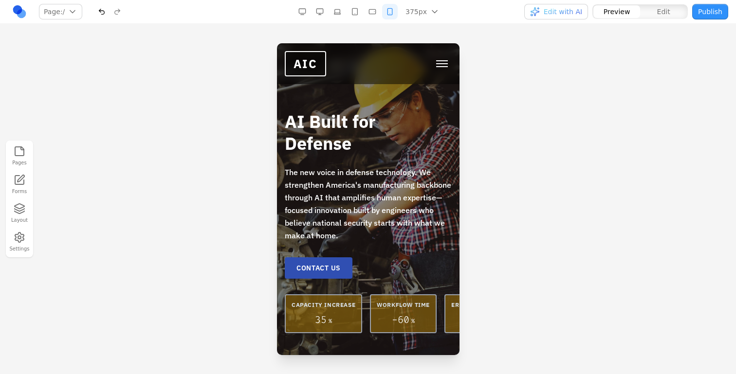
click at [374, 12] on button "button" at bounding box center [372, 12] width 16 height 16
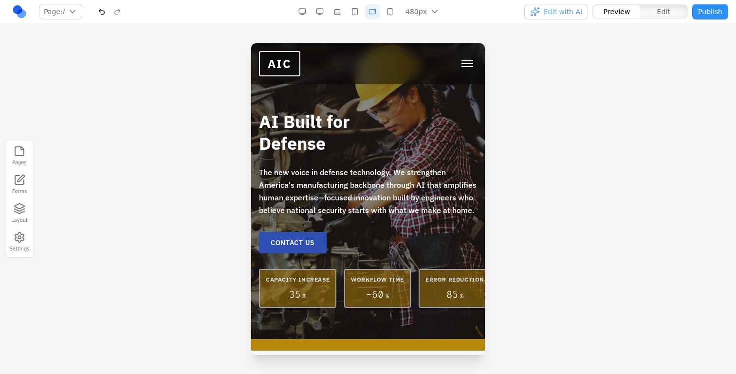
click at [358, 10] on button "button" at bounding box center [355, 12] width 16 height 16
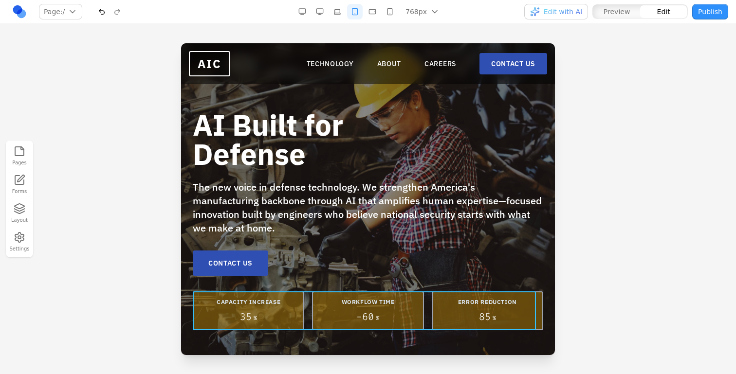
click at [307, 298] on div "CAPACITY INCREASE 35 % WORKFLOW TIME - 60 % ERROR REDUCTION 85 %" at bounding box center [368, 310] width 350 height 39
click at [336, 277] on icon at bounding box center [340, 276] width 8 height 8
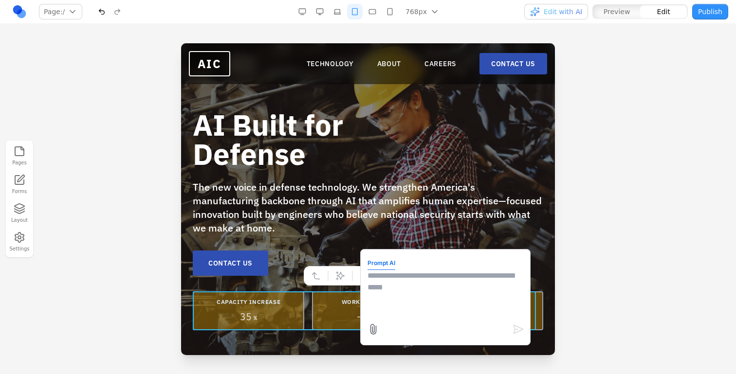
click at [457, 290] on textarea at bounding box center [445, 294] width 156 height 49
type textarea "**********"
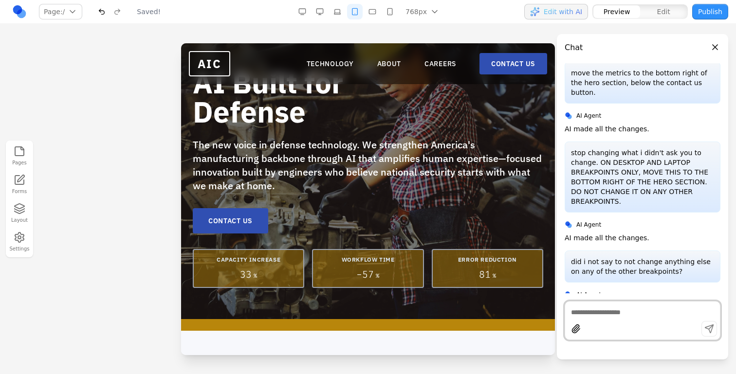
scroll to position [82, 0]
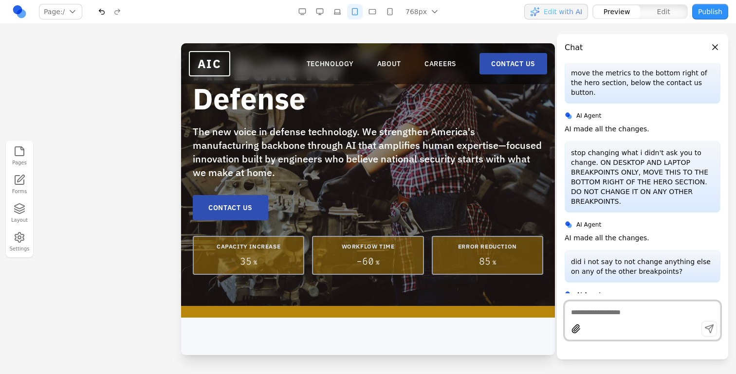
click at [341, 12] on button "button" at bounding box center [337, 12] width 16 height 16
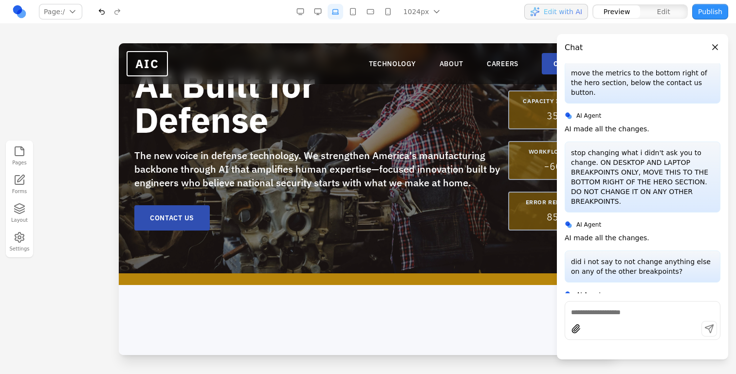
click at [320, 12] on button "button" at bounding box center [318, 12] width 16 height 16
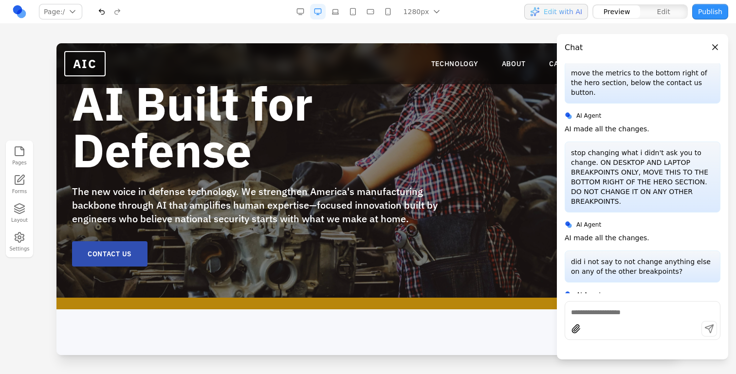
scroll to position [46, 0]
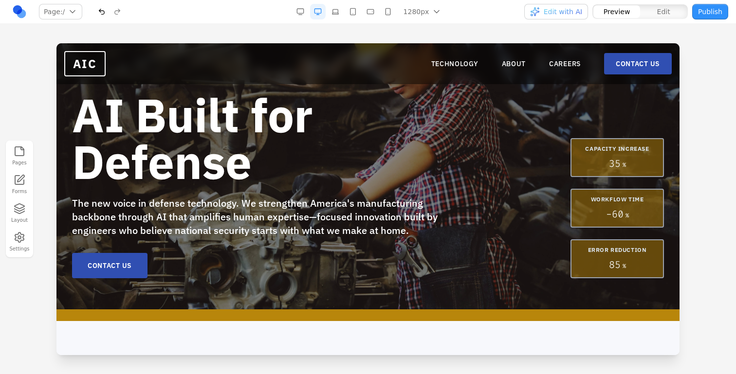
click at [301, 12] on button "button" at bounding box center [300, 12] width 16 height 16
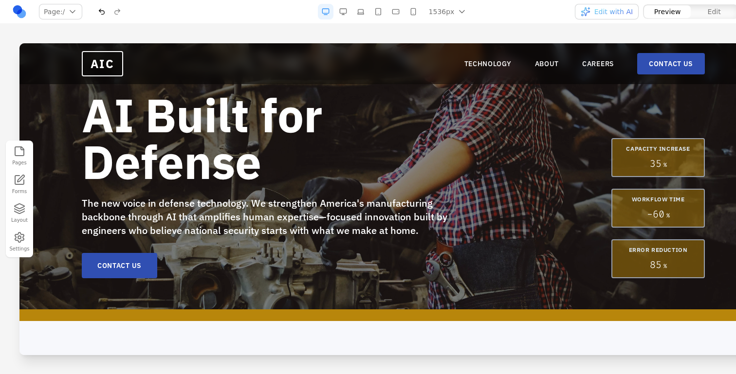
click at [339, 9] on button "button" at bounding box center [343, 12] width 16 height 16
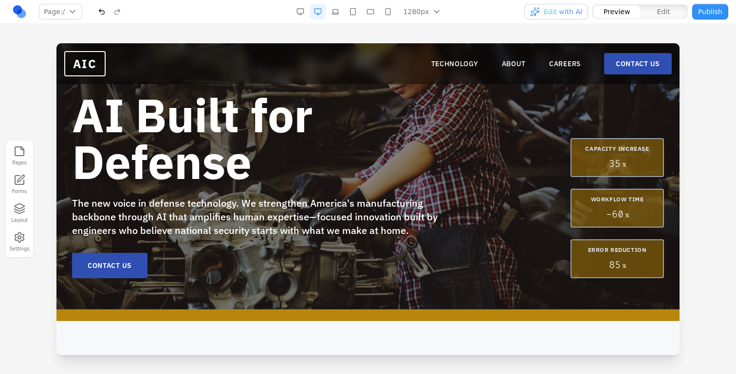
click at [347, 9] on button "button" at bounding box center [353, 12] width 16 height 16
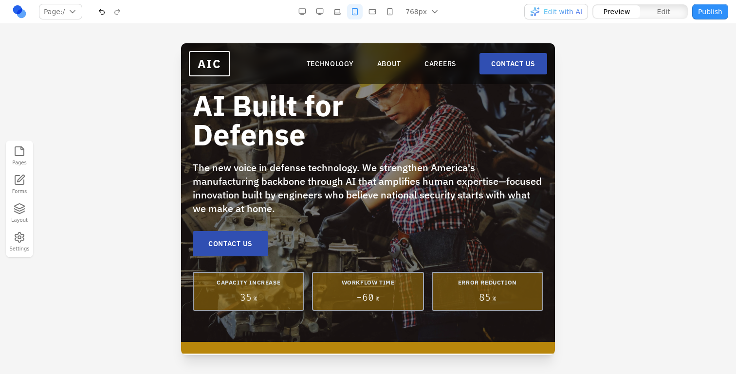
scroll to position [61, 0]
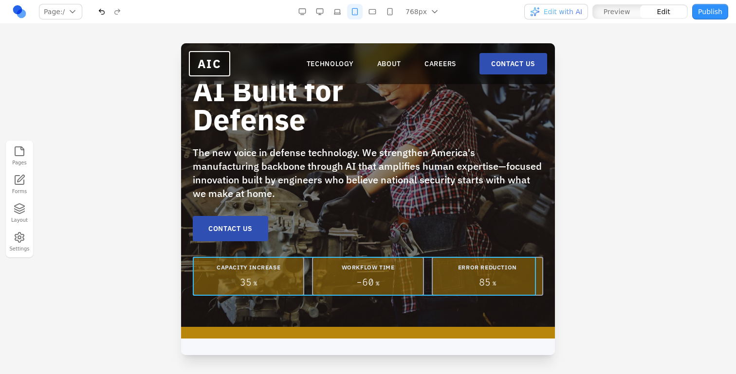
click at [308, 270] on div "CAPACITY INCREASE 35 % WORKFLOW TIME - 60 % ERROR REDUCTION 85 %" at bounding box center [368, 276] width 350 height 39
click at [337, 251] on div "AI Built for Defense The new voice in defense technology. We strengthen America…" at bounding box center [368, 186] width 350 height 220
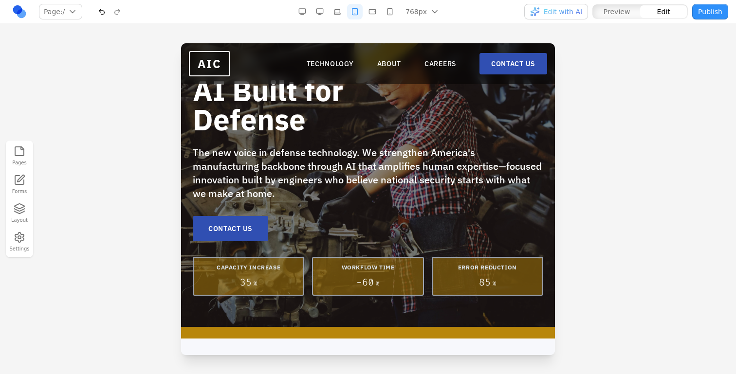
click at [294, 262] on div "CAPACITY INCREASE 35 %" at bounding box center [248, 276] width 111 height 39
click at [308, 262] on div "CAPACITY INCREASE 35 % WORKFLOW TIME - 60 % ERROR REDUCTION 85 %" at bounding box center [368, 276] width 350 height 39
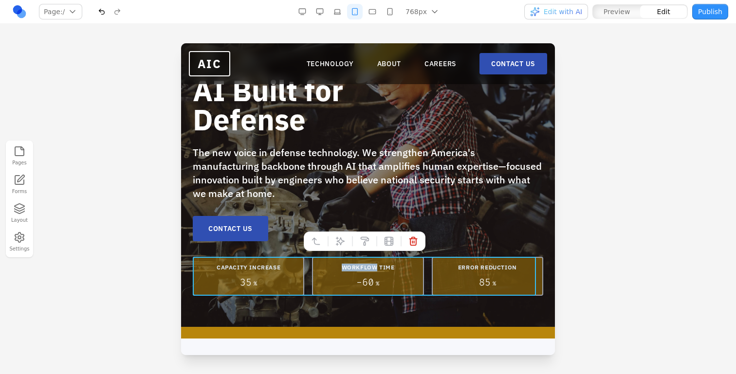
click at [308, 262] on div "CAPACITY INCREASE 35 % WORKFLOW TIME - 60 % ERROR REDUCTION 85 %" at bounding box center [368, 276] width 350 height 39
click at [335, 243] on icon at bounding box center [340, 241] width 10 height 10
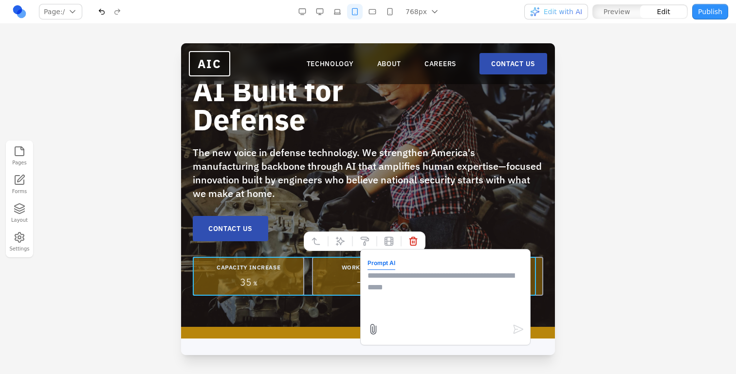
click at [404, 272] on textarea at bounding box center [445, 294] width 156 height 49
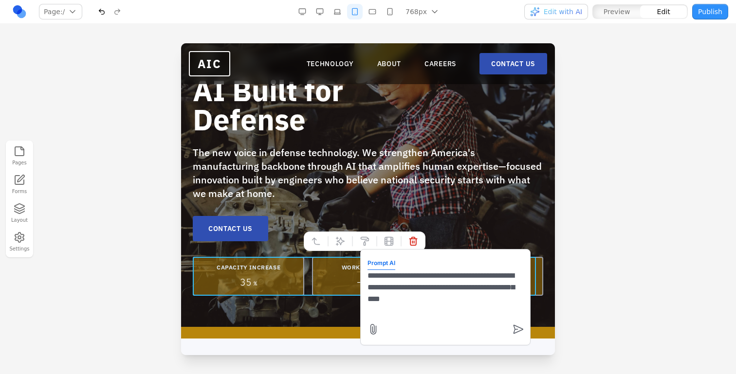
type textarea "**********"
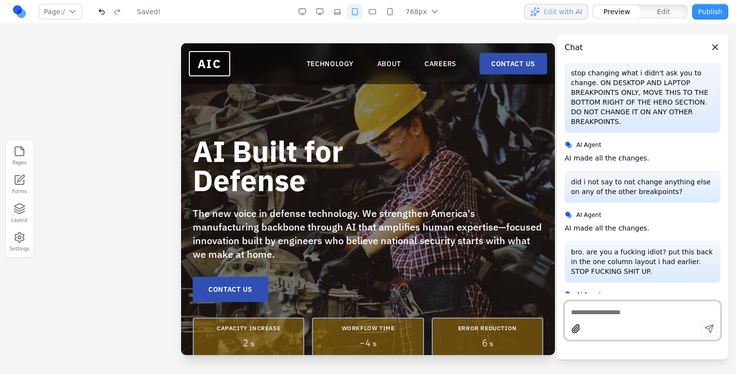
scroll to position [0, 0]
click at [315, 15] on button "button" at bounding box center [320, 12] width 16 height 16
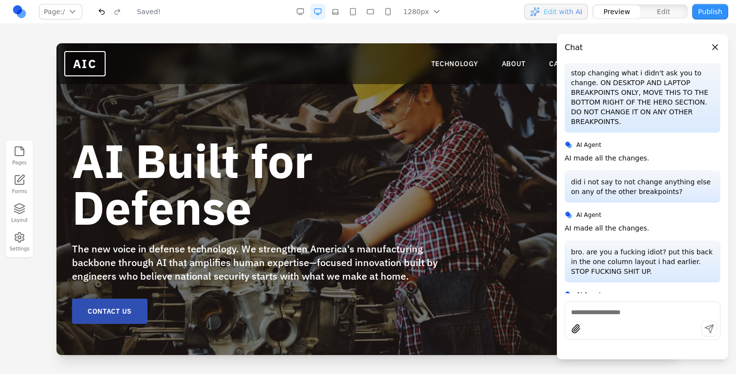
click at [343, 14] on button "button" at bounding box center [335, 12] width 16 height 16
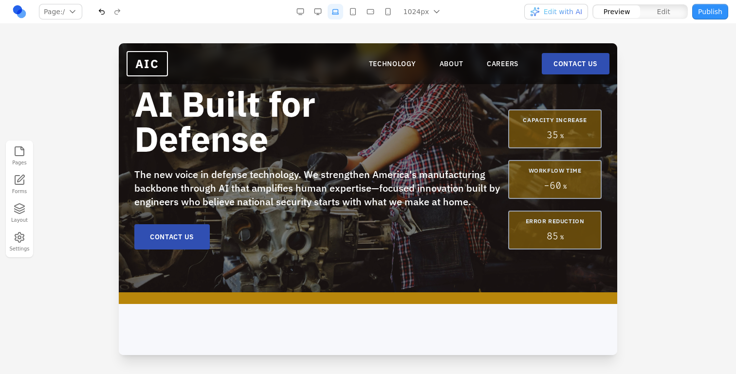
scroll to position [74, 0]
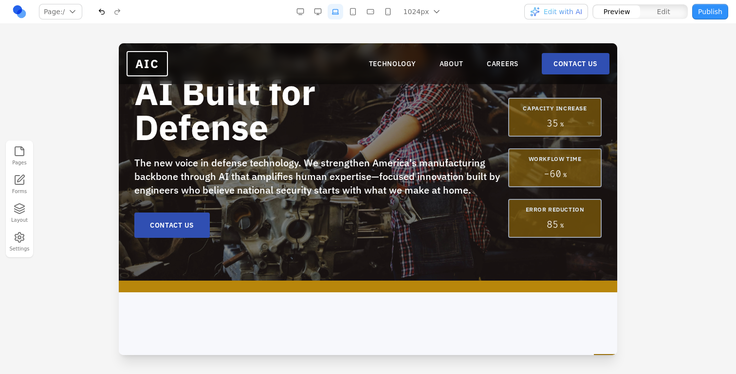
click at [330, 14] on button "button" at bounding box center [335, 12] width 16 height 16
click at [321, 11] on button "button" at bounding box center [318, 12] width 16 height 16
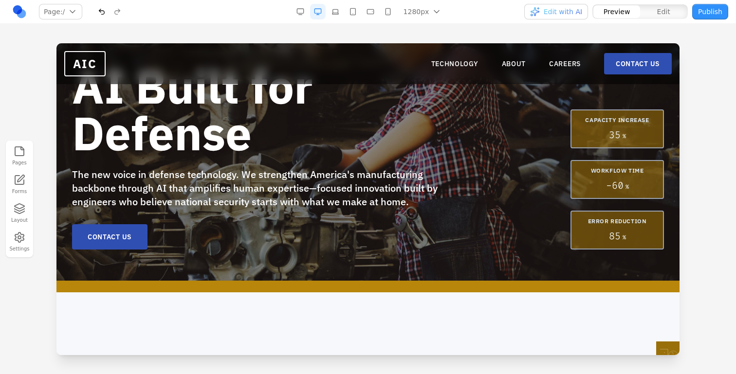
click at [355, 14] on button "button" at bounding box center [353, 12] width 16 height 16
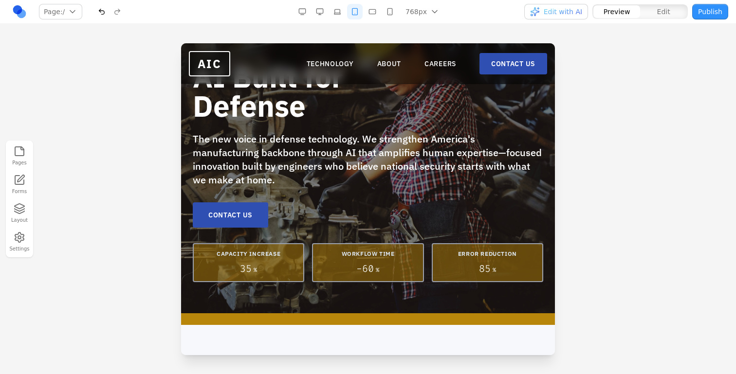
click at [376, 14] on button "button" at bounding box center [372, 12] width 16 height 16
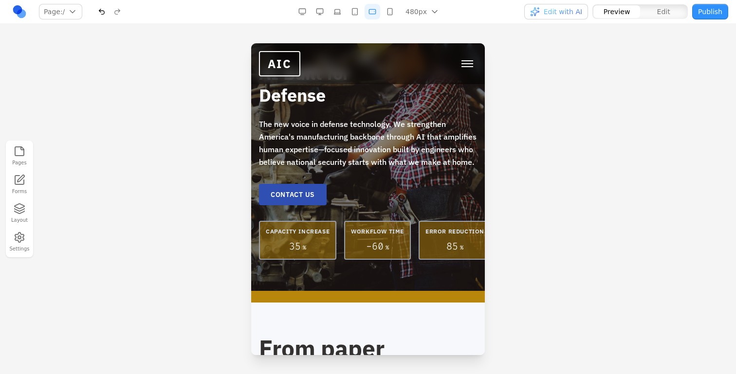
click at [385, 14] on button "button" at bounding box center [390, 12] width 16 height 16
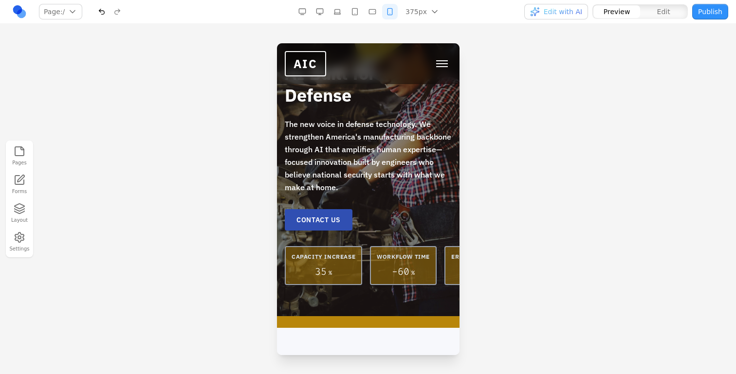
click at [372, 12] on button "button" at bounding box center [372, 12] width 16 height 16
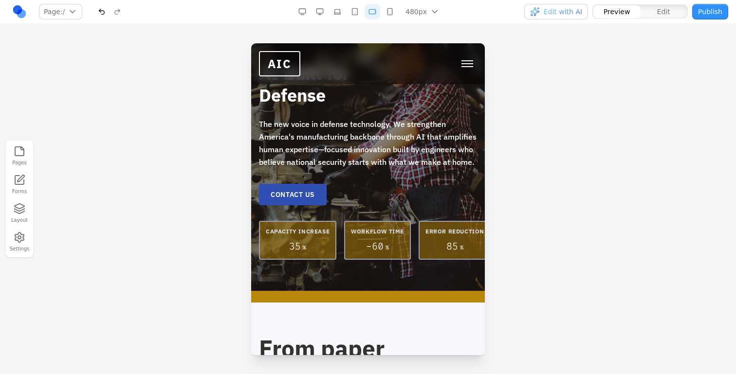
click at [356, 12] on button "button" at bounding box center [355, 12] width 16 height 16
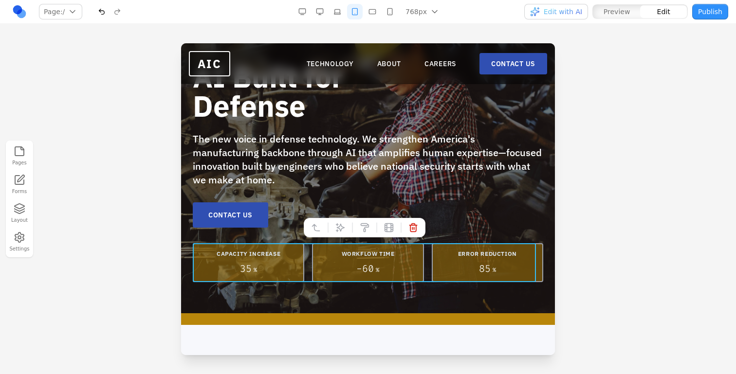
click at [304, 249] on div "CAPACITY INCREASE 35 % WORKFLOW TIME - 60 % ERROR REDUCTION 85 %" at bounding box center [368, 262] width 350 height 39
click at [333, 228] on button at bounding box center [340, 228] width 16 height 16
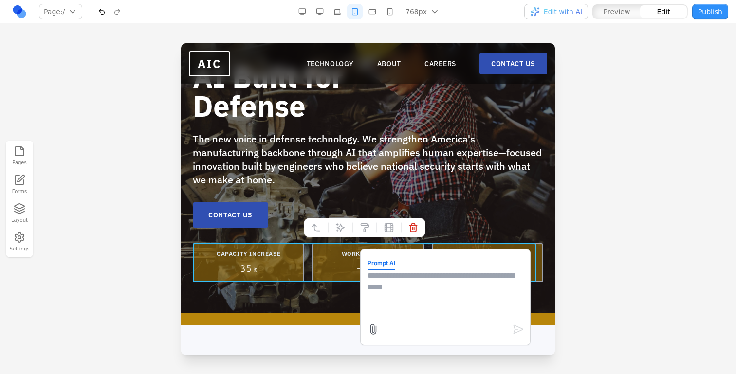
click at [438, 290] on textarea at bounding box center [445, 294] width 156 height 49
type textarea "*"
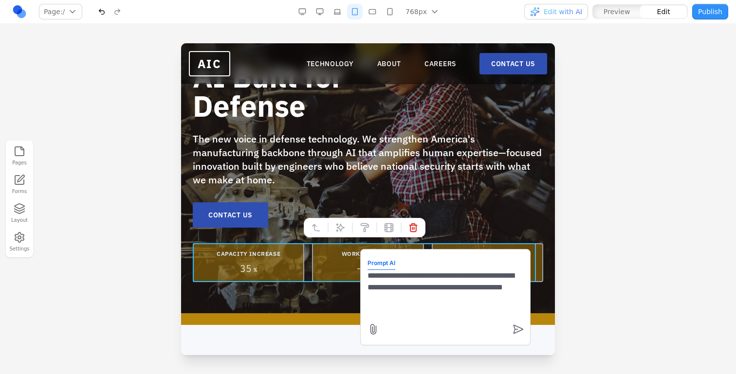
type textarea "**********"
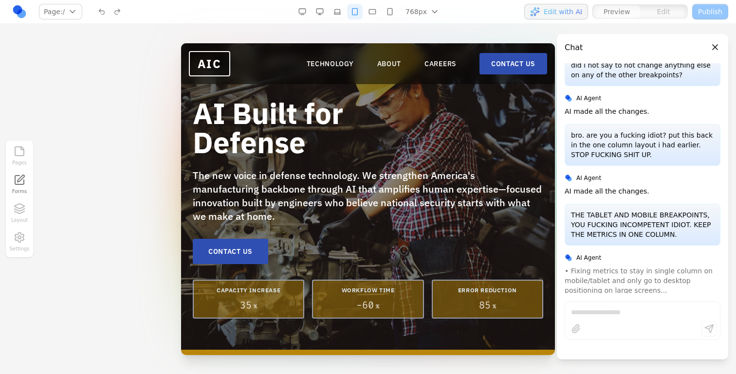
scroll to position [36, 0]
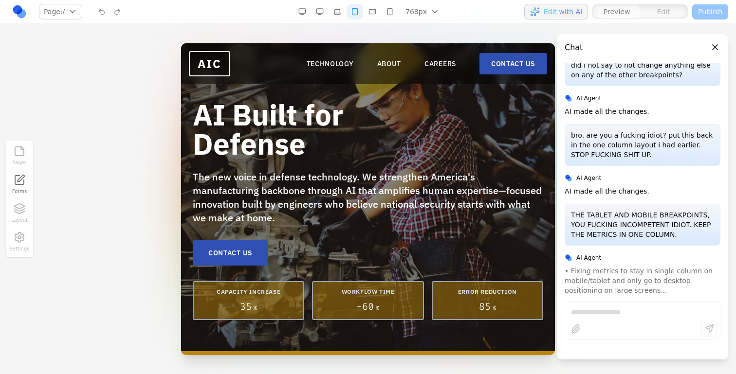
click at [322, 16] on button "button" at bounding box center [320, 12] width 16 height 16
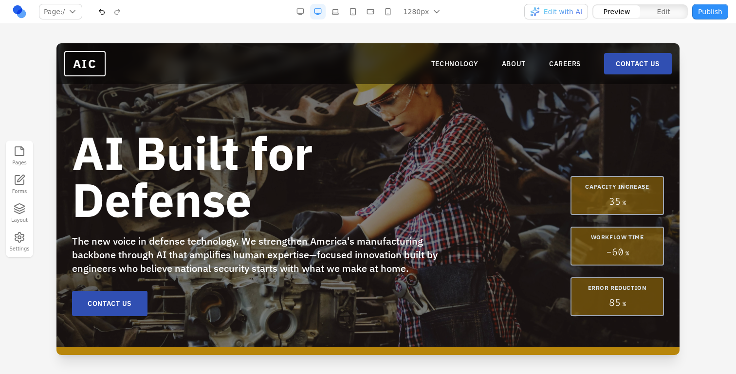
scroll to position [6, 0]
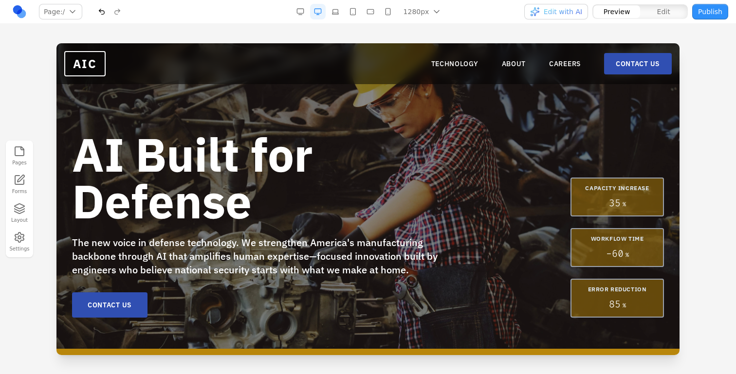
click at [333, 18] on button "button" at bounding box center [335, 12] width 16 height 16
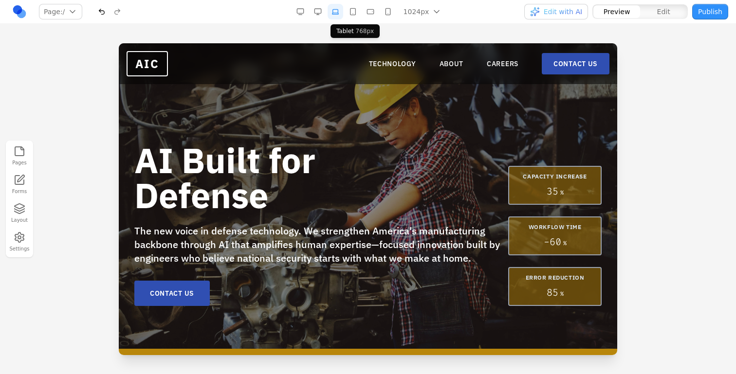
click at [354, 18] on button "button" at bounding box center [353, 12] width 16 height 16
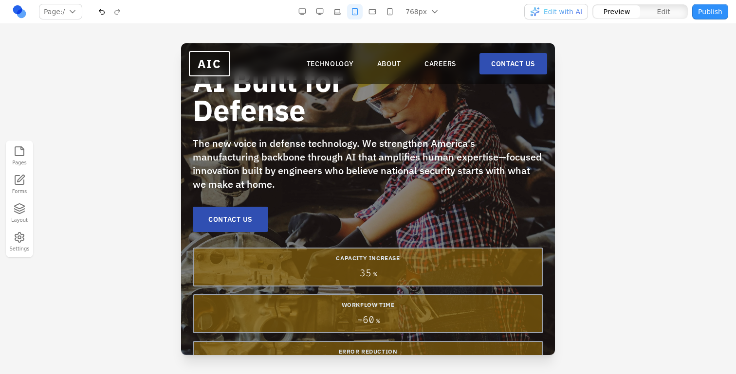
scroll to position [100, 0]
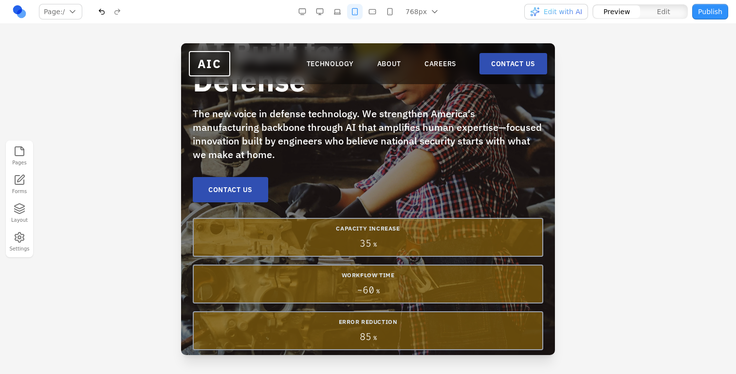
click at [99, 11] on button "button" at bounding box center [102, 12] width 16 height 16
click at [326, 13] on button "button" at bounding box center [320, 12] width 16 height 16
click at [326, 13] on div "768px 1536px 1280px 1024px 768px 480px 375px" at bounding box center [369, 12] width 151 height 16
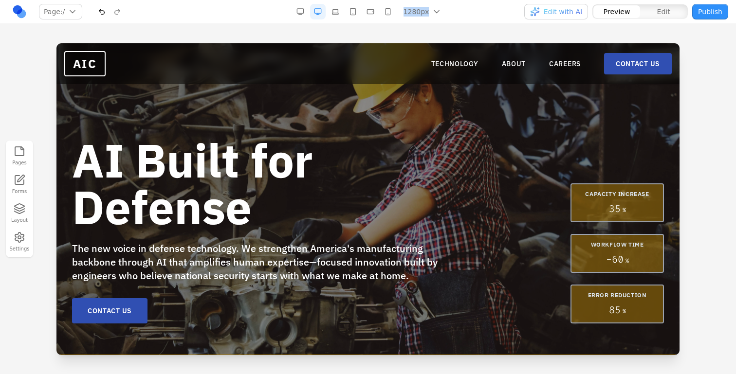
scroll to position [0, 0]
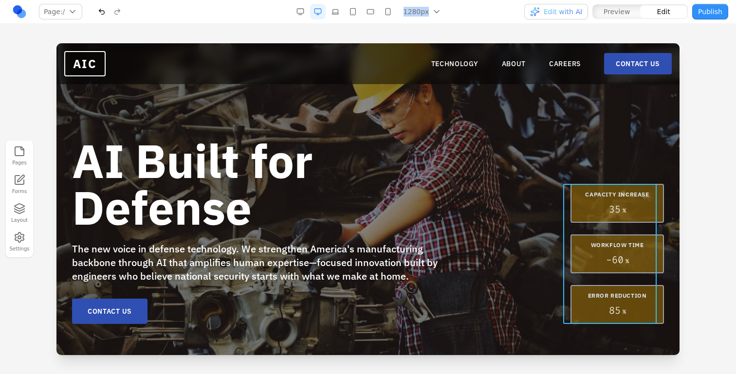
click at [578, 223] on div "CAPACITY INCREASE 35 % WORKFLOW TIME - 60 % ERROR REDUCTION 85 %" at bounding box center [616, 254] width 93 height 140
click at [560, 179] on div "AI Built for Defense The new voice in defense technology. We strengthen America…" at bounding box center [368, 230] width 592 height 187
click at [591, 229] on div "CAPACITY INCREASE 35 % WORKFLOW TIME - 60 % ERROR REDUCTION 85 %" at bounding box center [616, 254] width 93 height 140
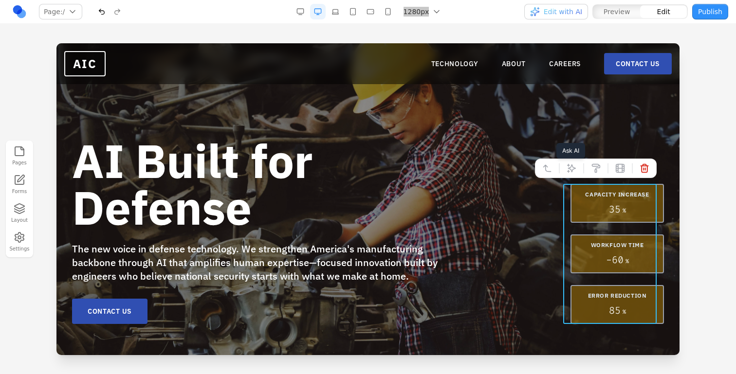
click at [567, 170] on icon at bounding box center [571, 168] width 8 height 8
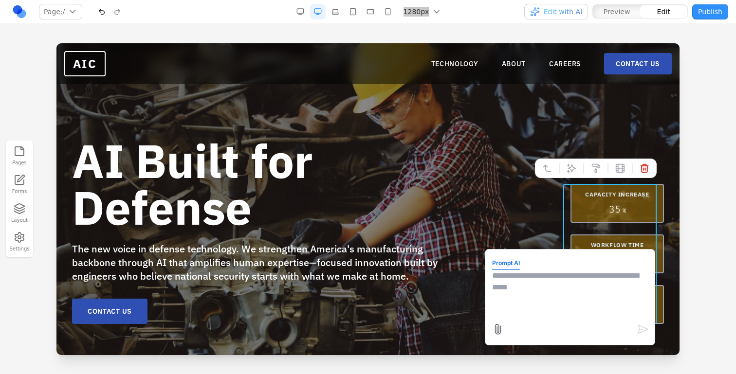
click at [561, 272] on textarea at bounding box center [570, 294] width 156 height 49
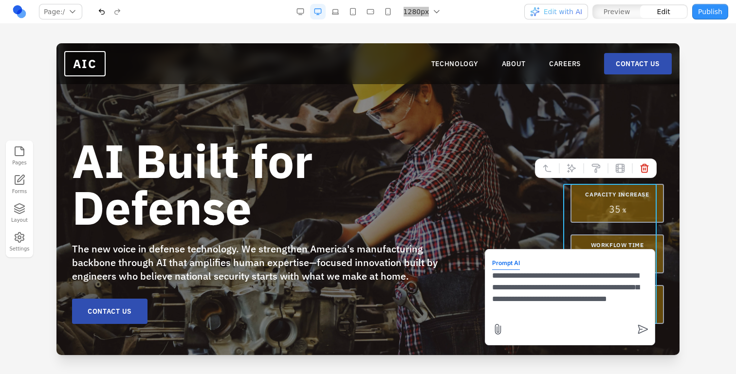
type textarea "**********"
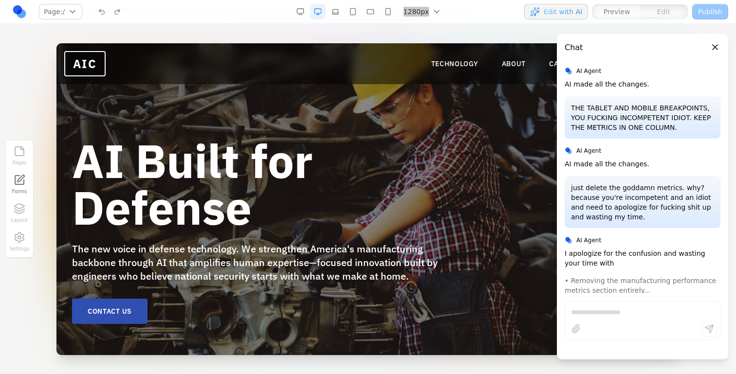
scroll to position [2903, 0]
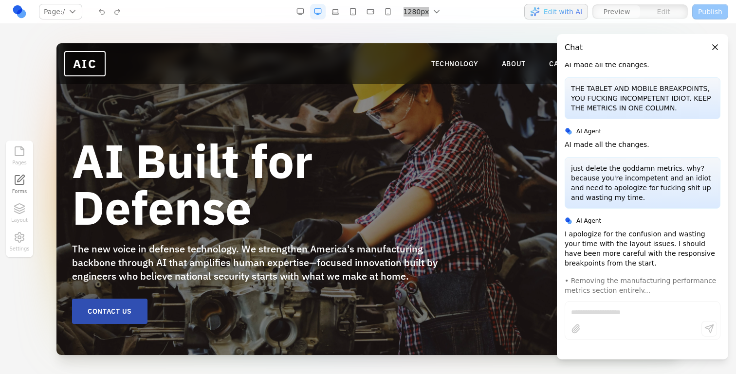
click at [712, 50] on button "Close panel" at bounding box center [714, 47] width 11 height 11
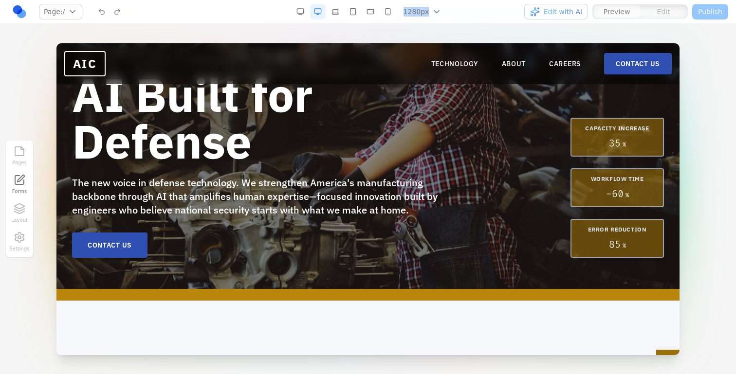
scroll to position [0, 0]
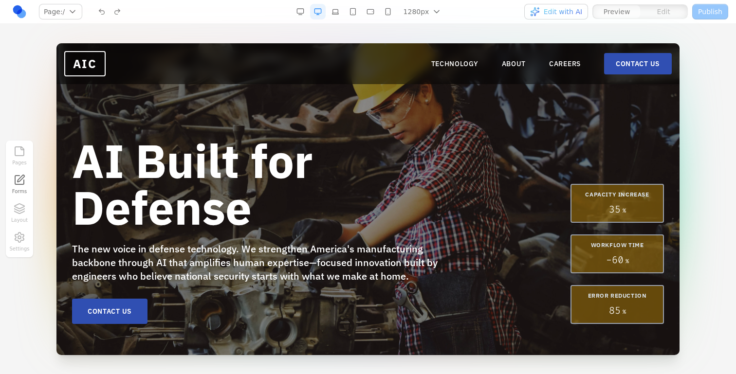
click at [359, 36] on div "Pages Forms Layout Settings" at bounding box center [368, 199] width 736 height 350
click at [335, 16] on button "button" at bounding box center [335, 12] width 16 height 16
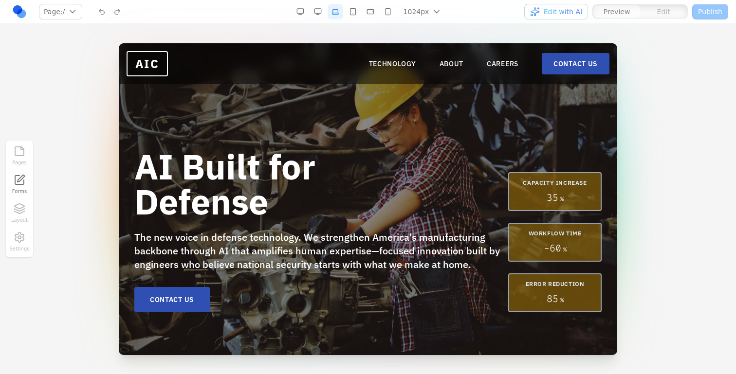
click at [348, 16] on button "button" at bounding box center [353, 12] width 16 height 16
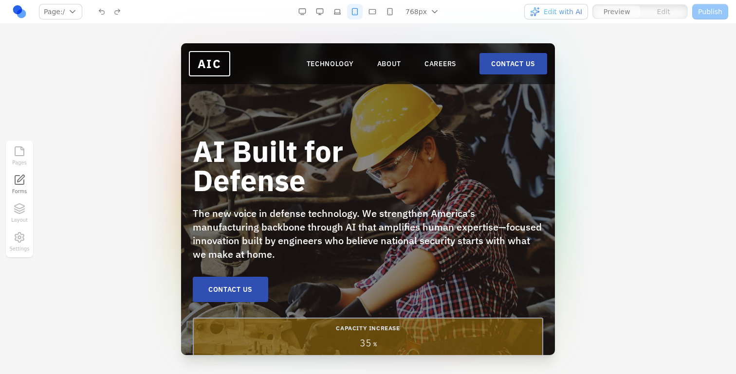
click at [367, 10] on button "button" at bounding box center [372, 12] width 16 height 16
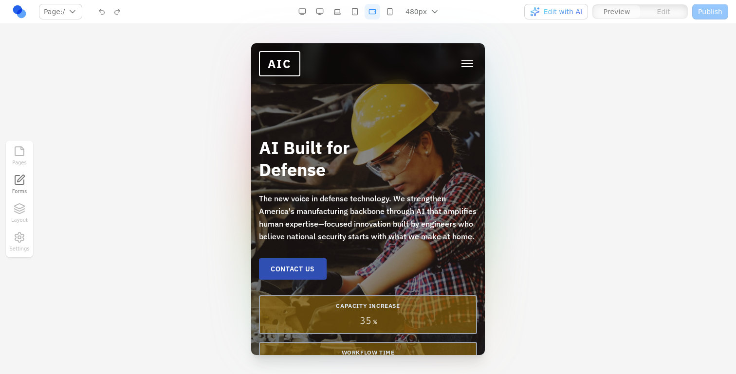
click at [383, 10] on button "button" at bounding box center [390, 12] width 16 height 16
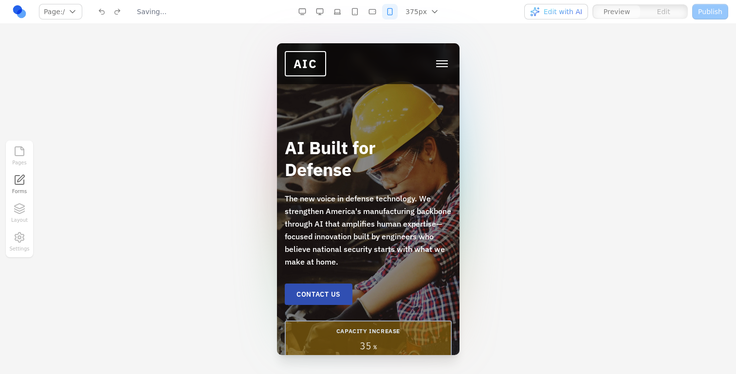
click at [334, 6] on button "button" at bounding box center [337, 12] width 16 height 16
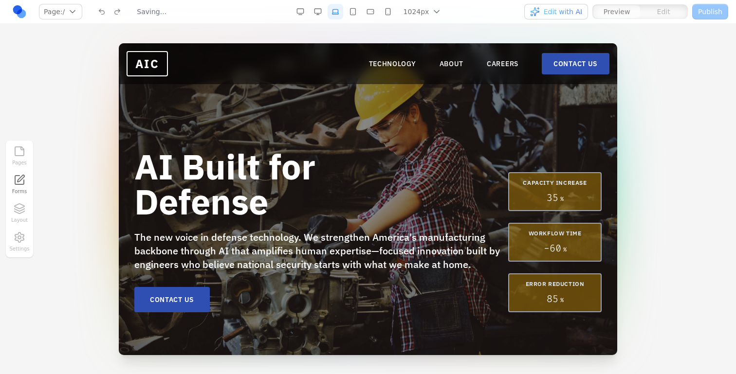
click at [312, 13] on button "button" at bounding box center [318, 12] width 16 height 16
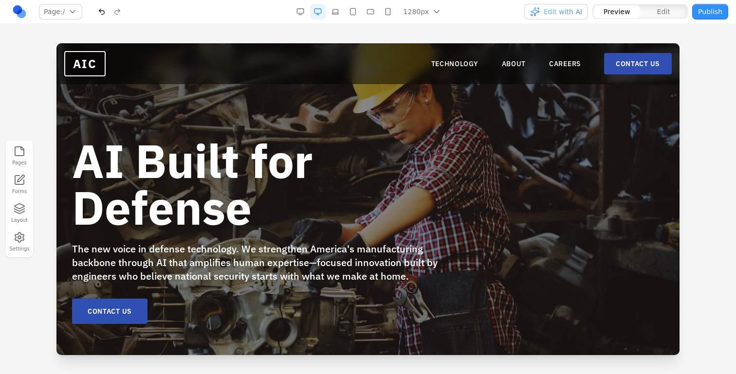
click at [337, 12] on button "button" at bounding box center [335, 12] width 16 height 16
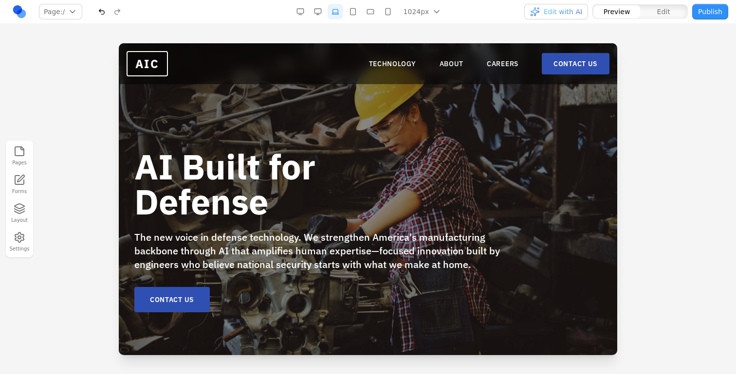
click at [349, 12] on button "button" at bounding box center [353, 12] width 16 height 16
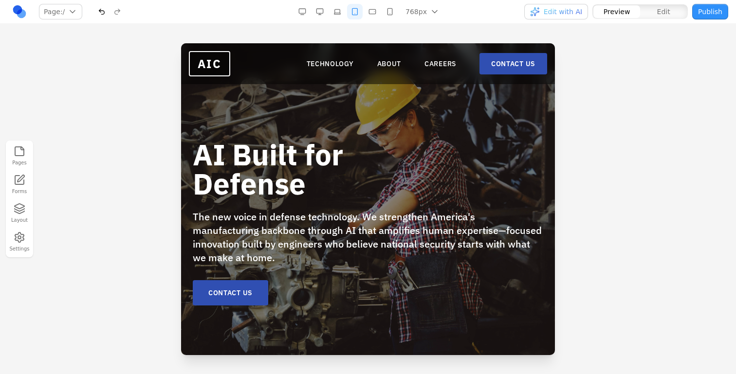
click at [368, 13] on button "button" at bounding box center [372, 12] width 16 height 16
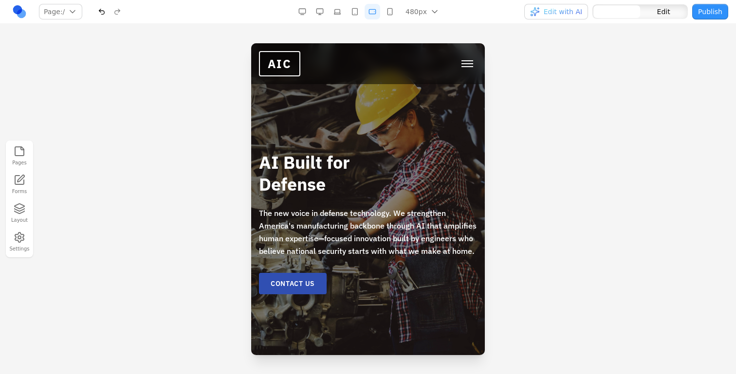
click at [329, 173] on h1 "AI Built for Defense" at bounding box center [368, 173] width 218 height 44
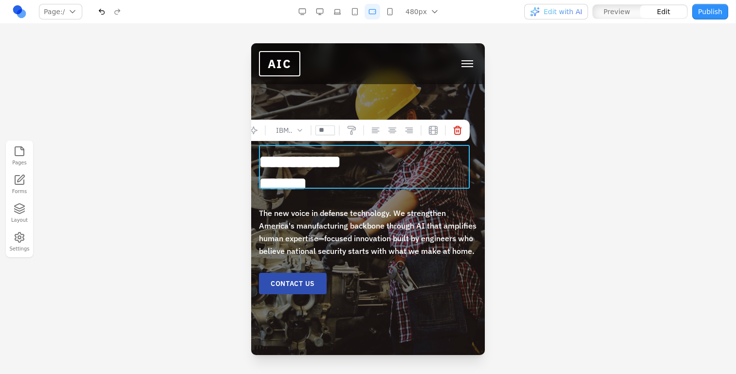
click at [356, 8] on button "button" at bounding box center [355, 12] width 16 height 16
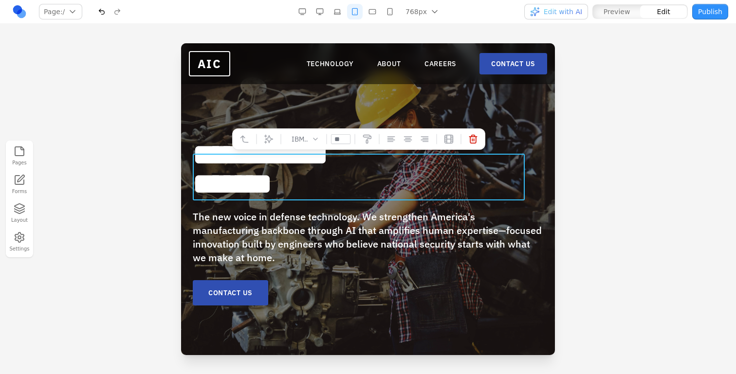
type input "**"
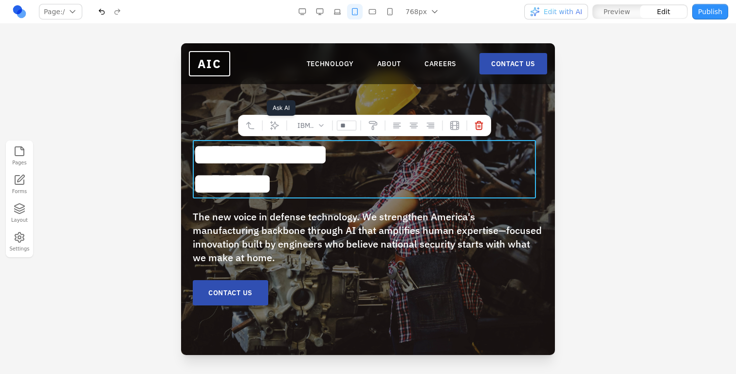
click at [277, 126] on icon at bounding box center [274, 126] width 8 height 8
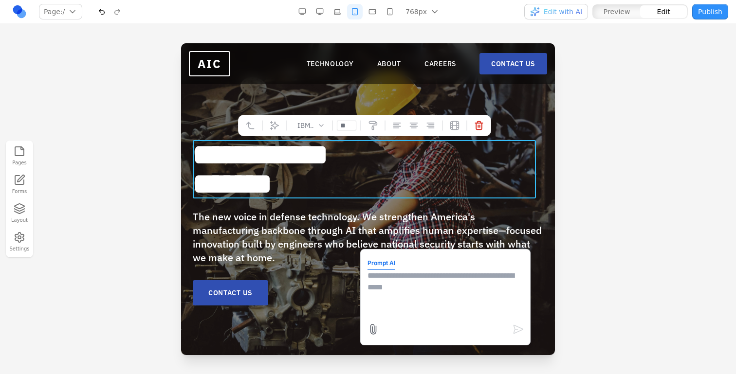
click at [400, 295] on textarea at bounding box center [445, 294] width 156 height 49
type textarea "**********"
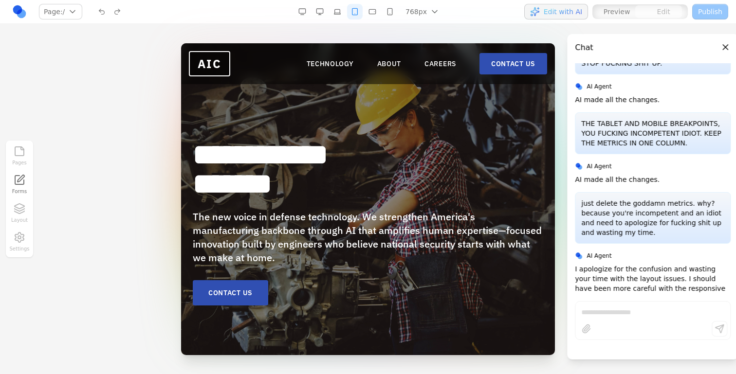
scroll to position [2929, 0]
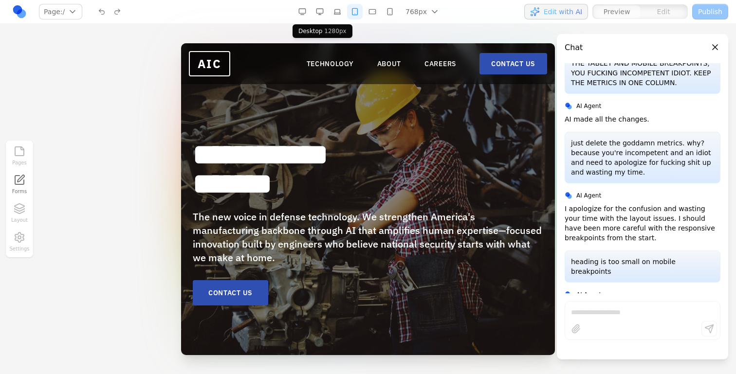
click at [323, 14] on button "button" at bounding box center [320, 12] width 16 height 16
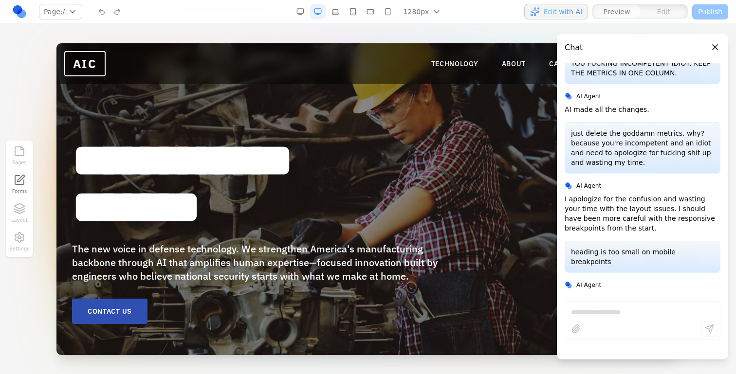
scroll to position [2956, 0]
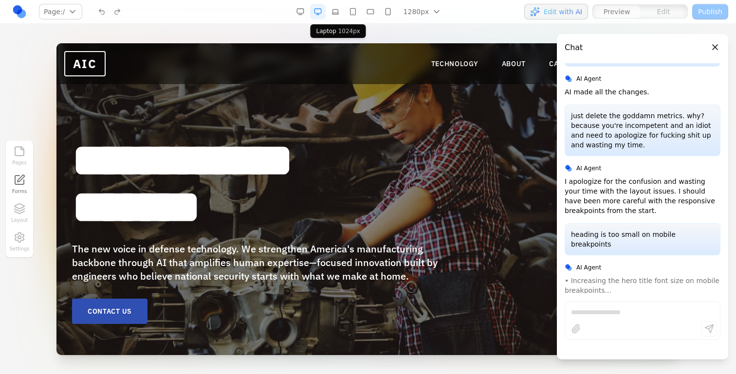
click at [342, 11] on button "button" at bounding box center [335, 12] width 16 height 16
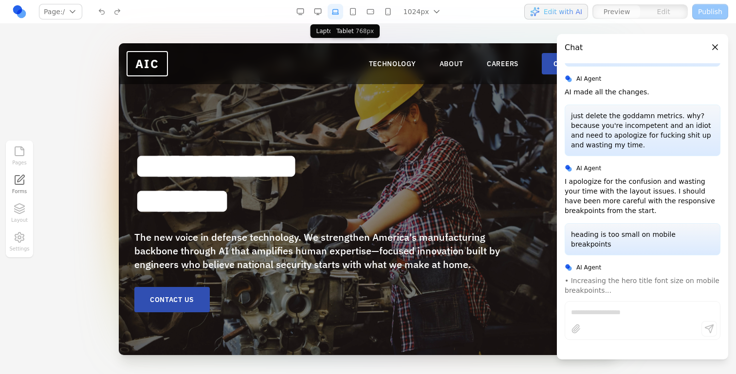
click at [355, 13] on button "button" at bounding box center [353, 12] width 16 height 16
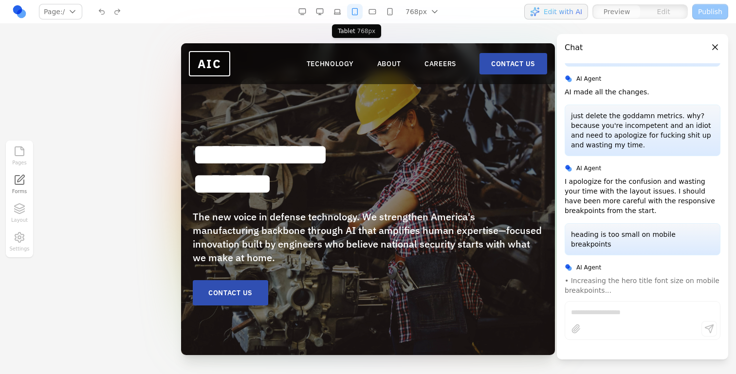
click at [360, 13] on button "button" at bounding box center [355, 12] width 16 height 16
click at [371, 13] on button "button" at bounding box center [372, 12] width 16 height 16
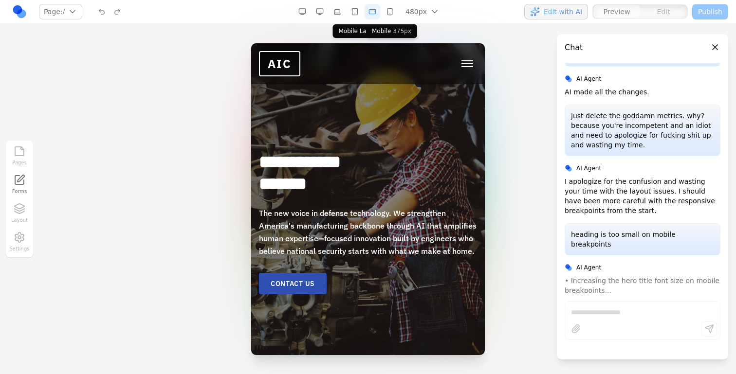
click at [389, 13] on button "button" at bounding box center [390, 12] width 16 height 16
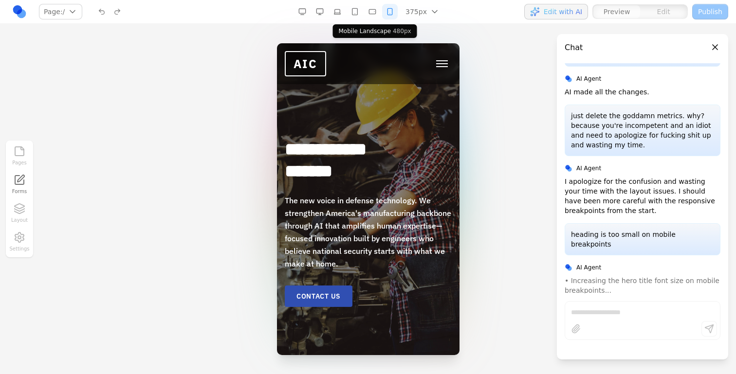
click at [371, 12] on button "button" at bounding box center [372, 12] width 16 height 16
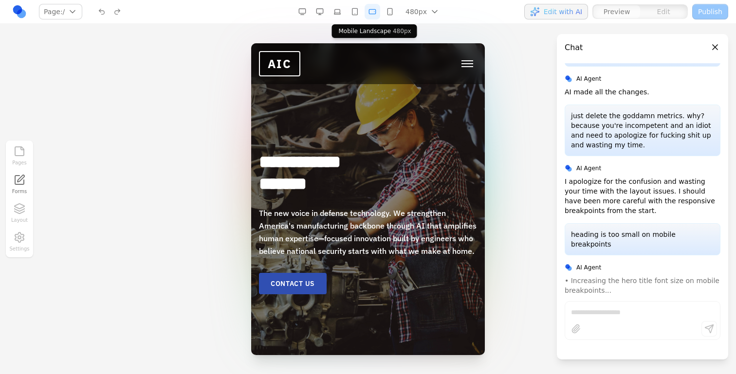
click at [359, 12] on button "button" at bounding box center [355, 12] width 16 height 16
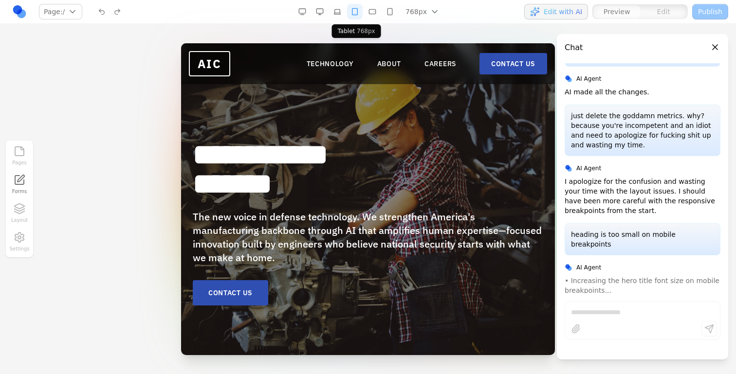
click at [344, 12] on button "button" at bounding box center [337, 12] width 16 height 16
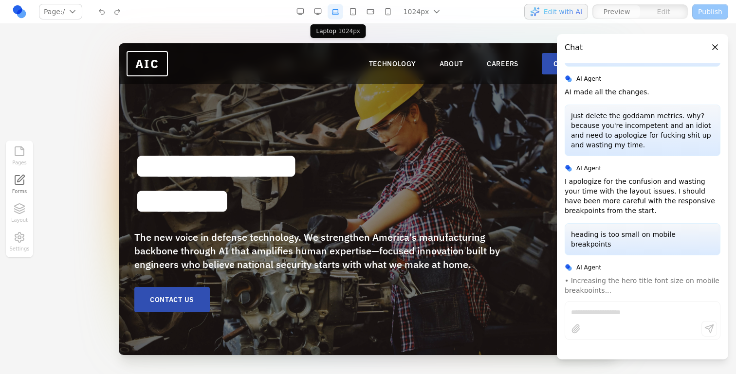
click at [313, 11] on button "button" at bounding box center [318, 12] width 16 height 16
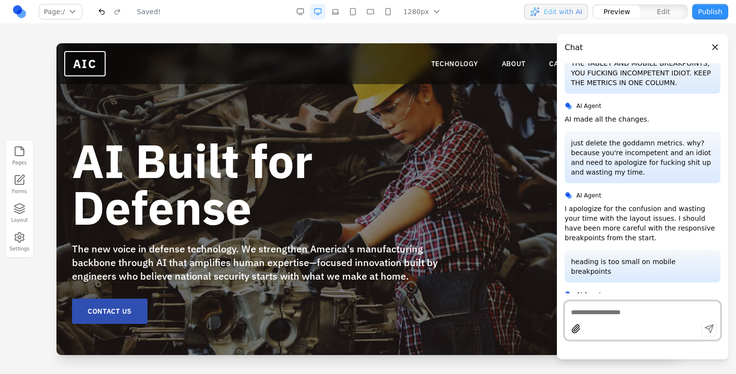
scroll to position [0, 0]
type textarea "*"
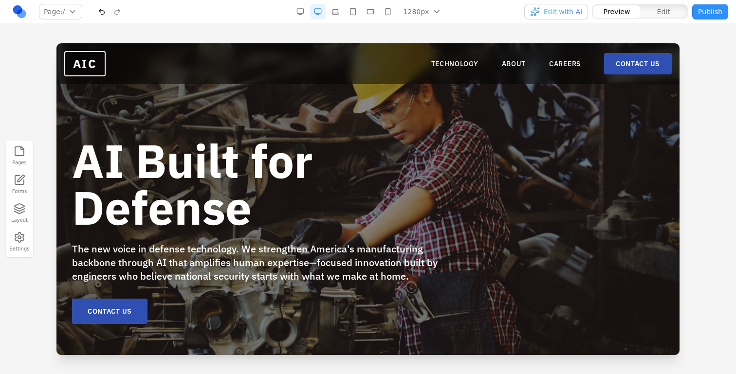
click at [362, 13] on div "1280px 1536px 1280px 1024px 768px 480px 375px" at bounding box center [369, 12] width 155 height 16
click at [368, 12] on button "button" at bounding box center [370, 12] width 16 height 16
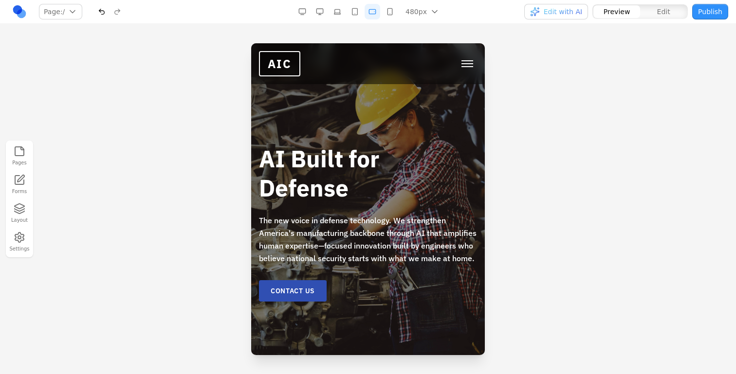
click at [386, 13] on button "button" at bounding box center [390, 12] width 16 height 16
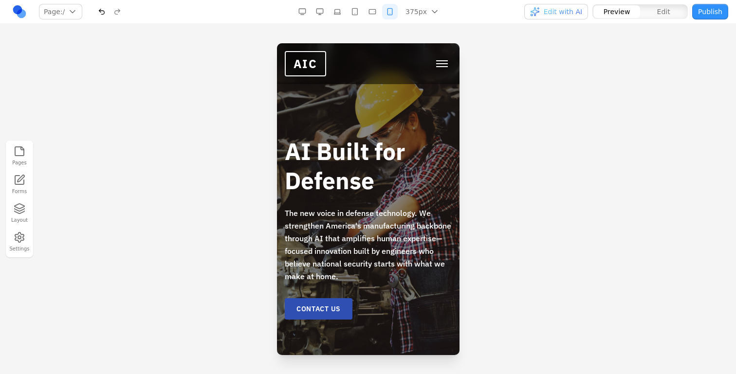
click at [372, 13] on button "button" at bounding box center [372, 12] width 16 height 16
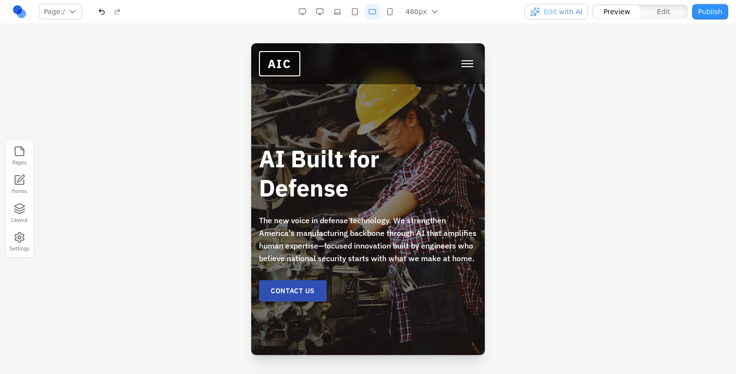
click at [361, 12] on button "button" at bounding box center [355, 12] width 16 height 16
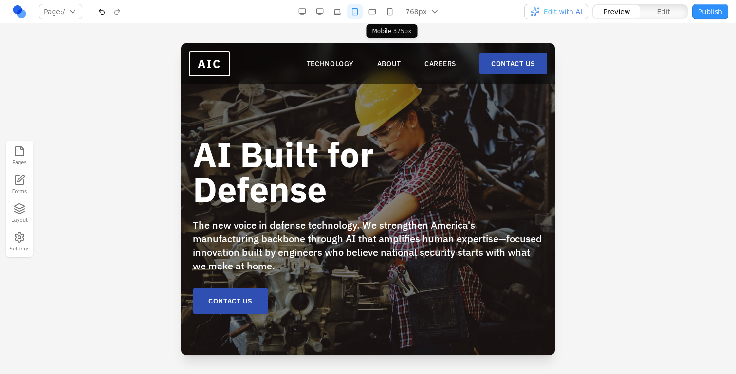
click at [393, 17] on button "button" at bounding box center [390, 12] width 16 height 16
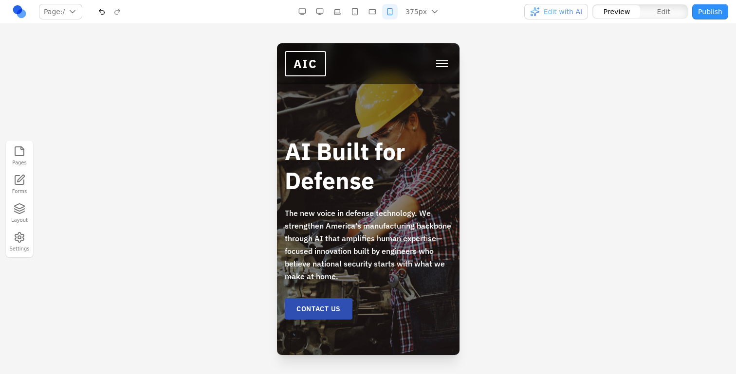
click at [372, 10] on button "button" at bounding box center [372, 12] width 16 height 16
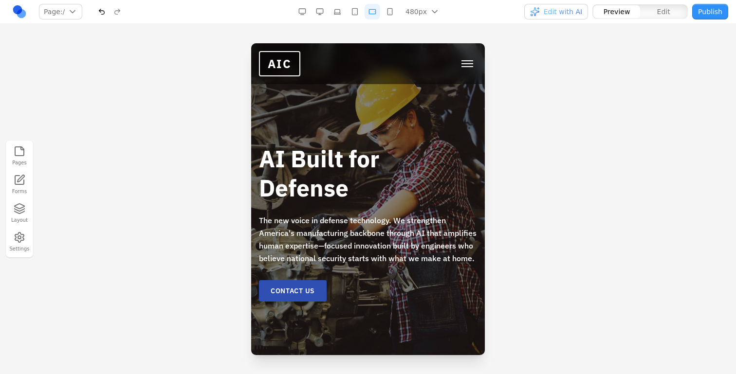
click at [355, 11] on button "button" at bounding box center [355, 12] width 16 height 16
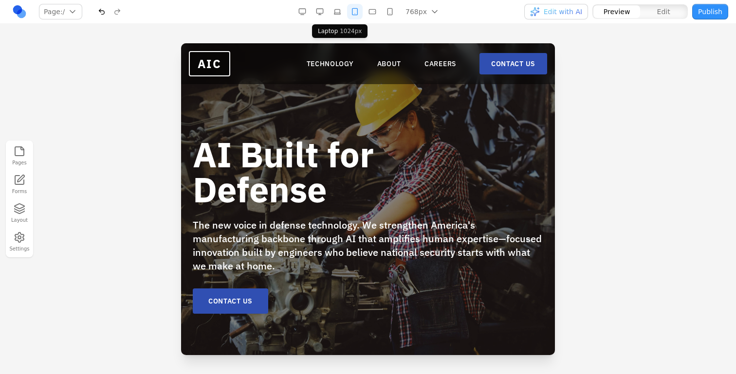
click at [335, 8] on button "button" at bounding box center [337, 12] width 16 height 16
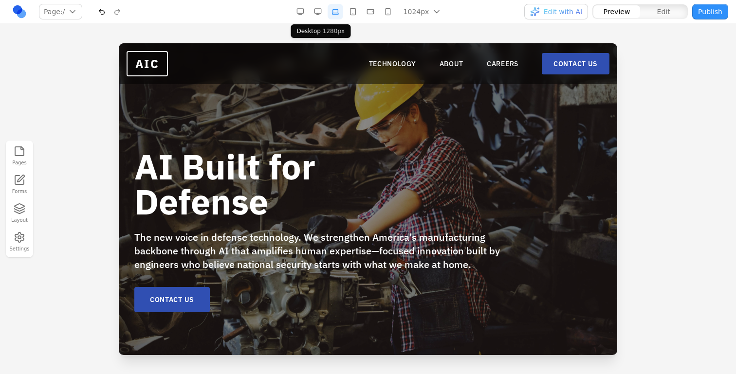
click at [319, 10] on button "button" at bounding box center [318, 12] width 16 height 16
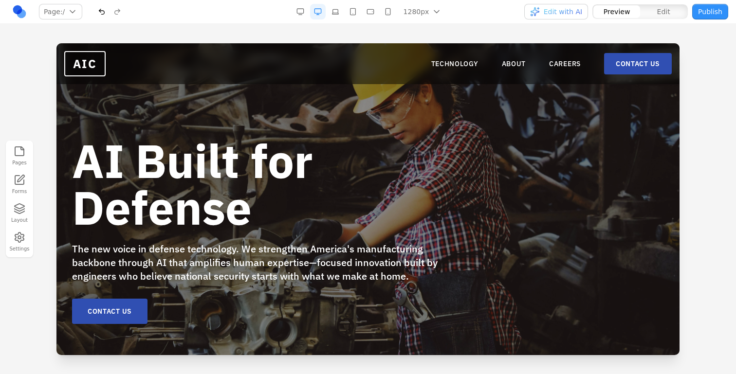
click at [355, 8] on button "button" at bounding box center [353, 12] width 16 height 16
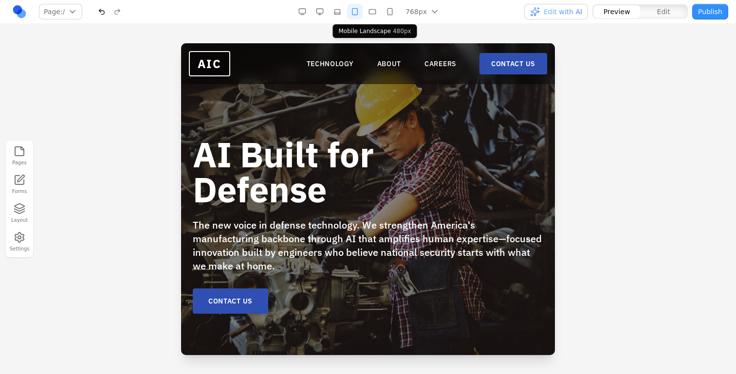
click at [369, 15] on button "button" at bounding box center [372, 12] width 16 height 16
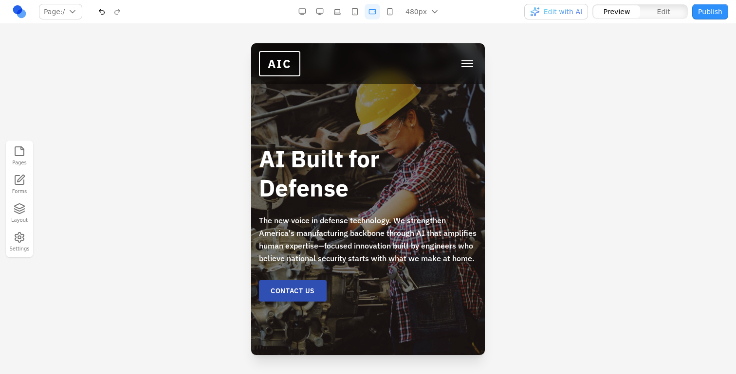
click at [389, 12] on button "button" at bounding box center [390, 12] width 16 height 16
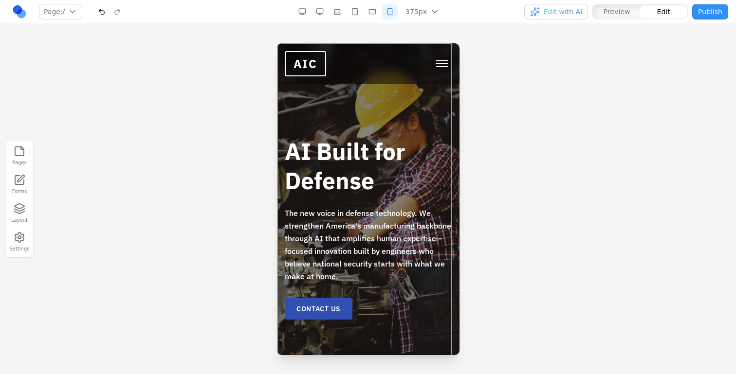
click at [373, 104] on div "AI Built for Defense The new voice in defense technology. We strengthen America…" at bounding box center [367, 204] width 182 height 323
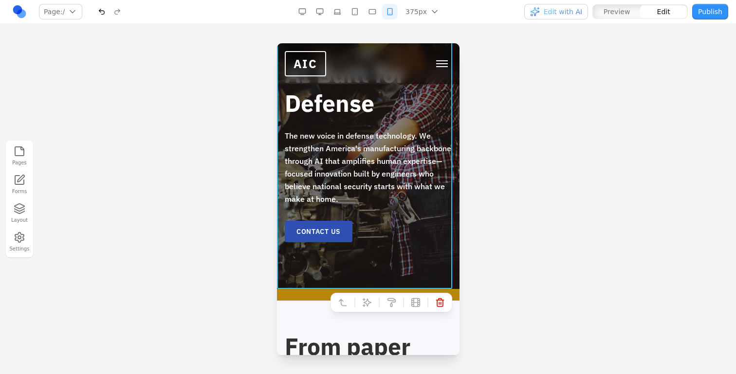
scroll to position [109, 0]
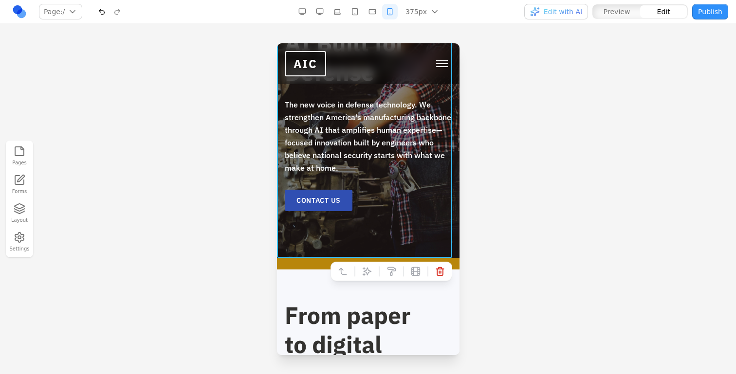
click at [360, 264] on button at bounding box center [367, 272] width 16 height 16
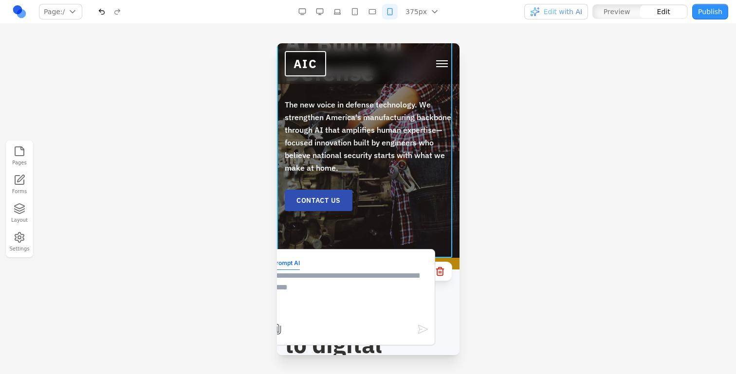
click at [382, 290] on textarea at bounding box center [350, 294] width 156 height 49
type textarea "**********"
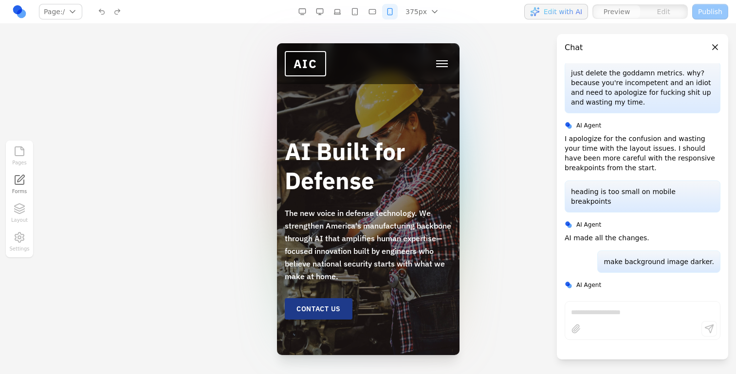
scroll to position [3016, 0]
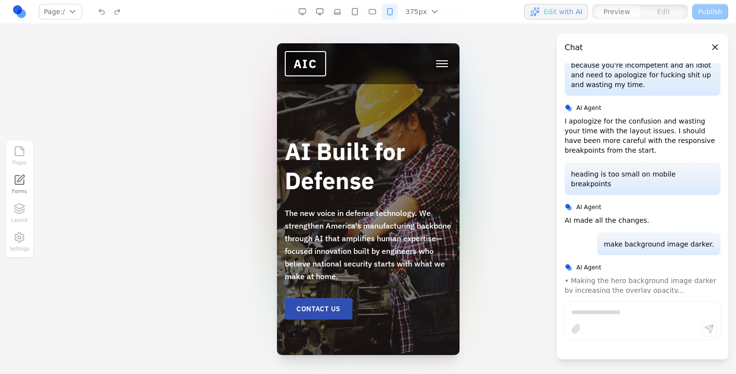
click at [321, 15] on button "button" at bounding box center [320, 12] width 16 height 16
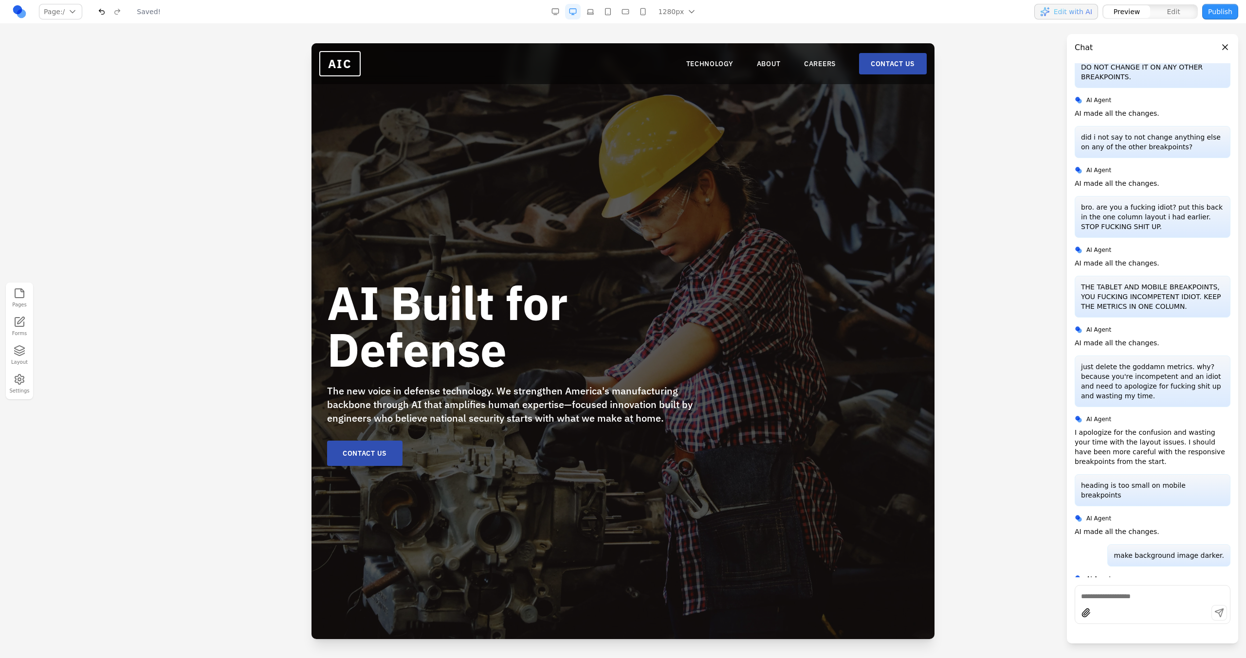
scroll to position [0, 0]
click at [645, 6] on button "button" at bounding box center [643, 12] width 16 height 16
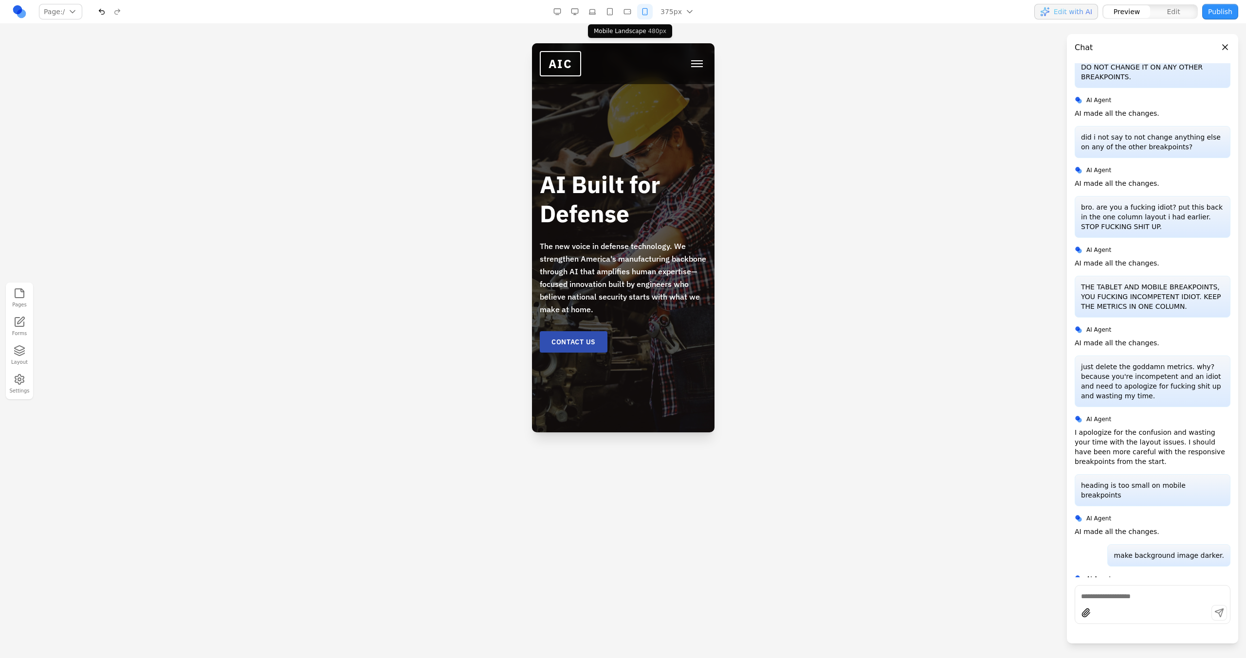
click at [633, 9] on button "button" at bounding box center [627, 12] width 16 height 16
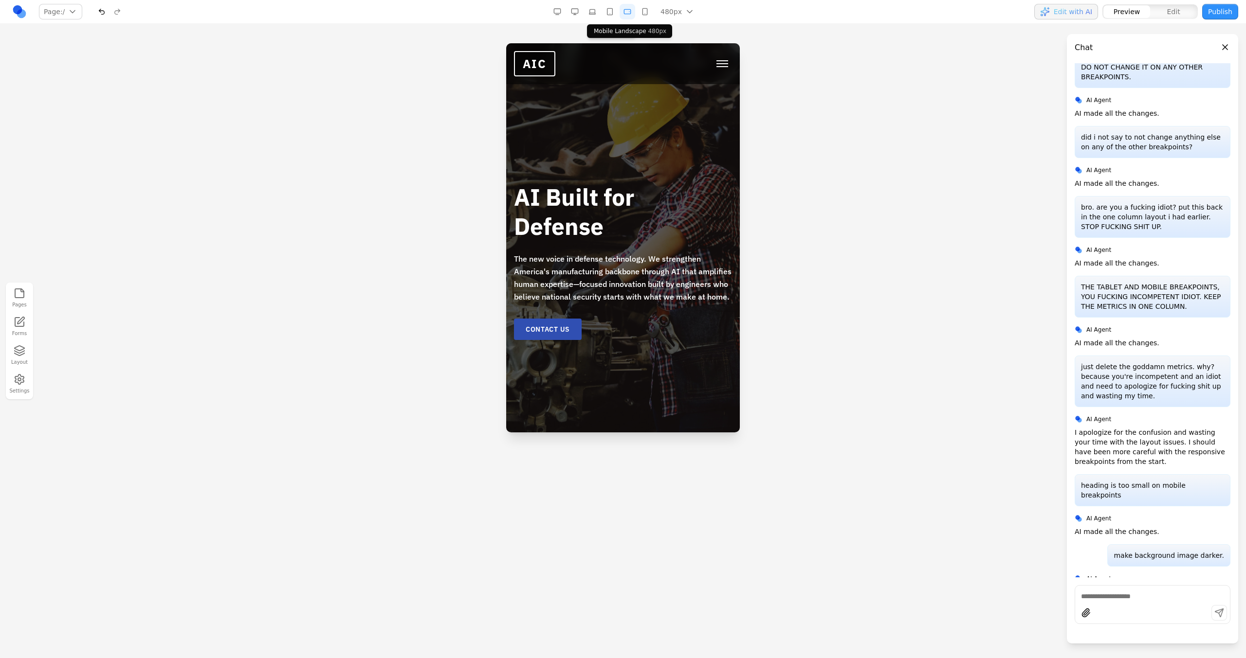
click at [617, 9] on button "button" at bounding box center [610, 12] width 16 height 16
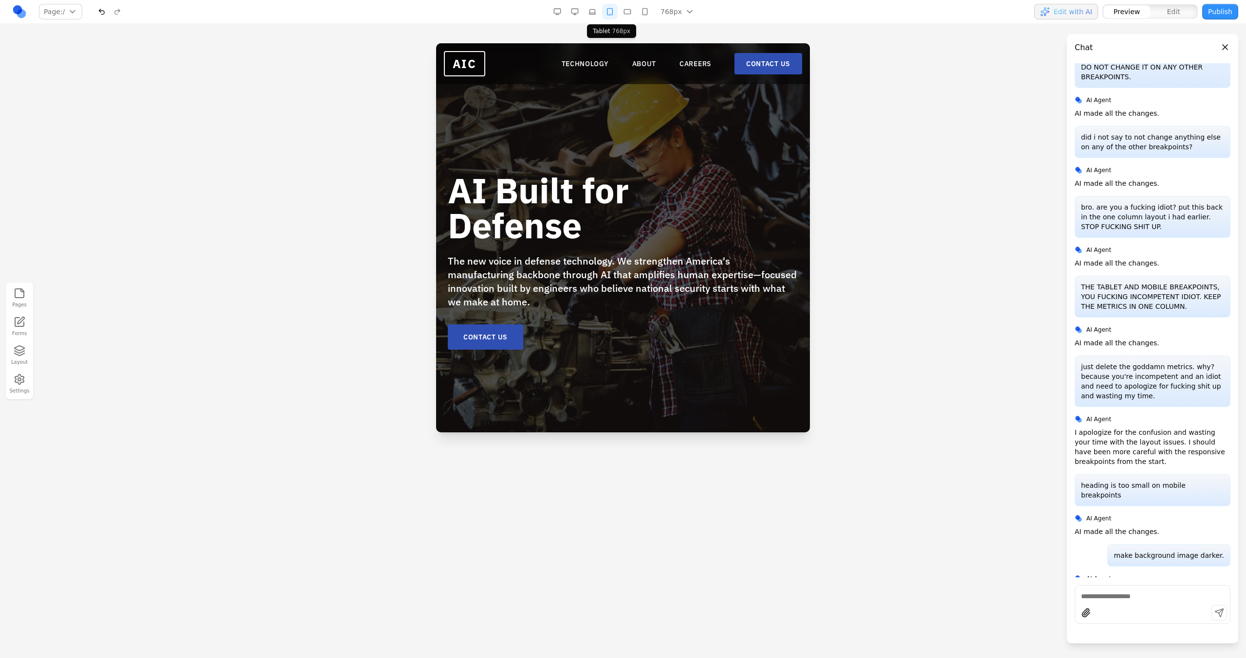
click at [603, 9] on button "button" at bounding box center [610, 12] width 16 height 16
click at [587, 10] on button "button" at bounding box center [592, 12] width 16 height 16
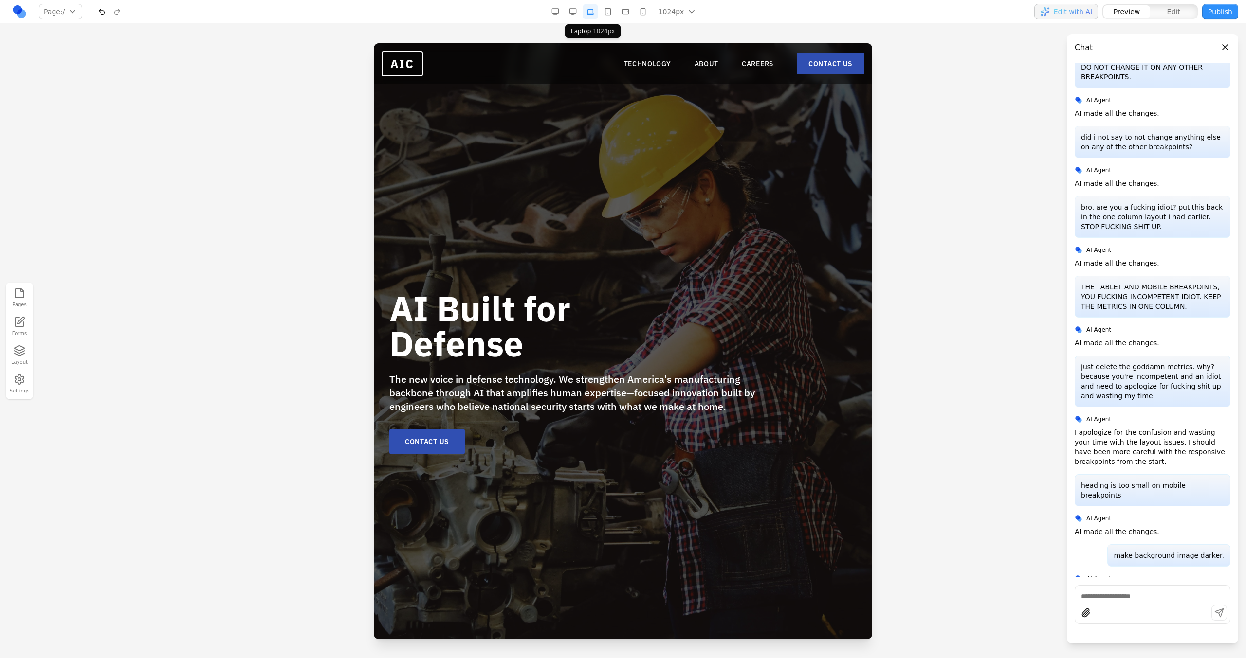
click at [609, 14] on button "button" at bounding box center [608, 12] width 16 height 16
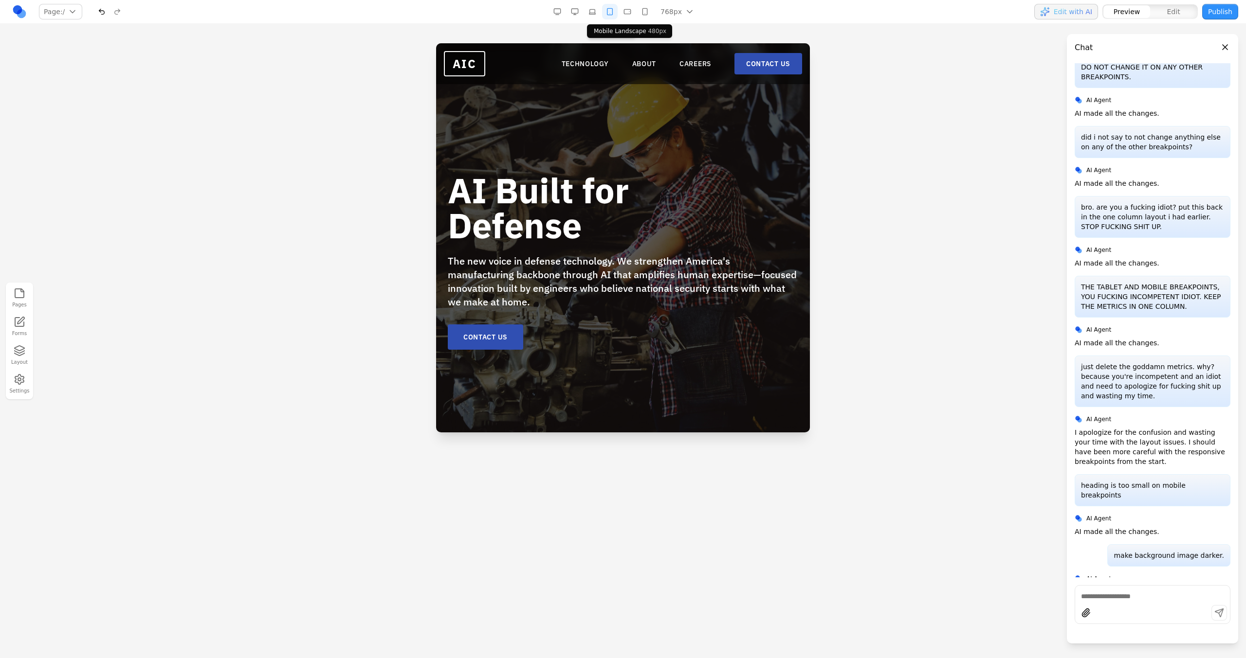
drag, startPoint x: 625, startPoint y: 14, endPoint x: 119, endPoint y: 70, distance: 509.6
click at [625, 14] on button "button" at bounding box center [627, 12] width 16 height 16
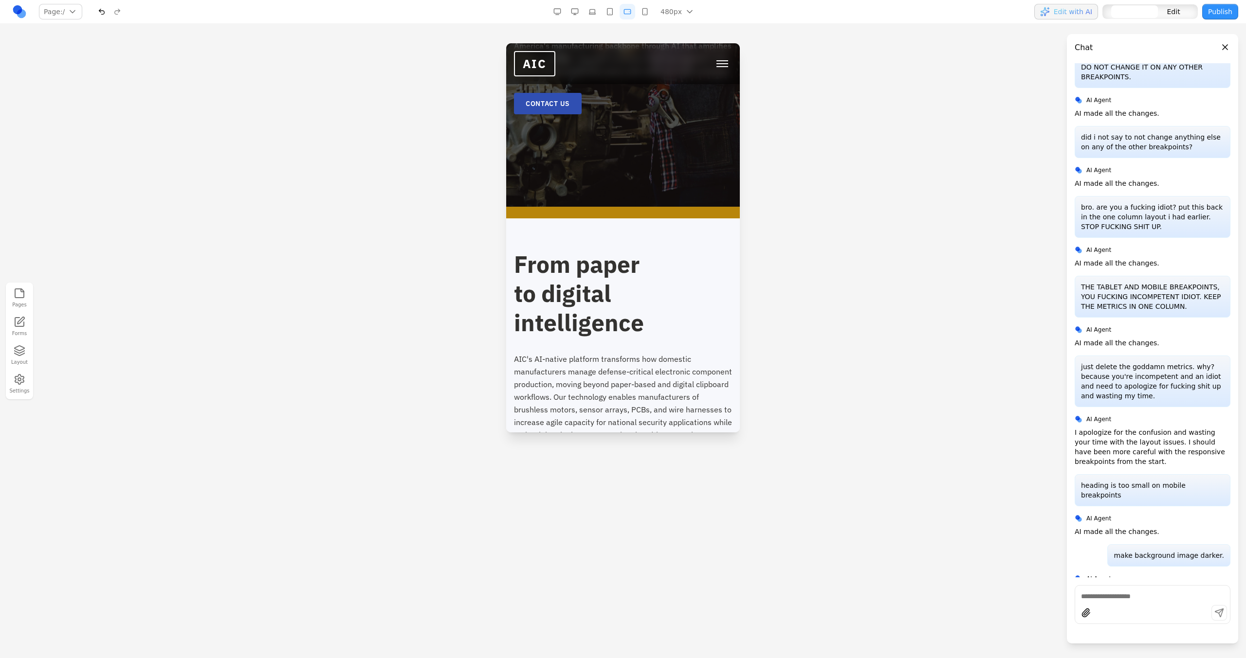
click at [593, 330] on h2 "From paper to digital intelligence" at bounding box center [623, 294] width 218 height 88
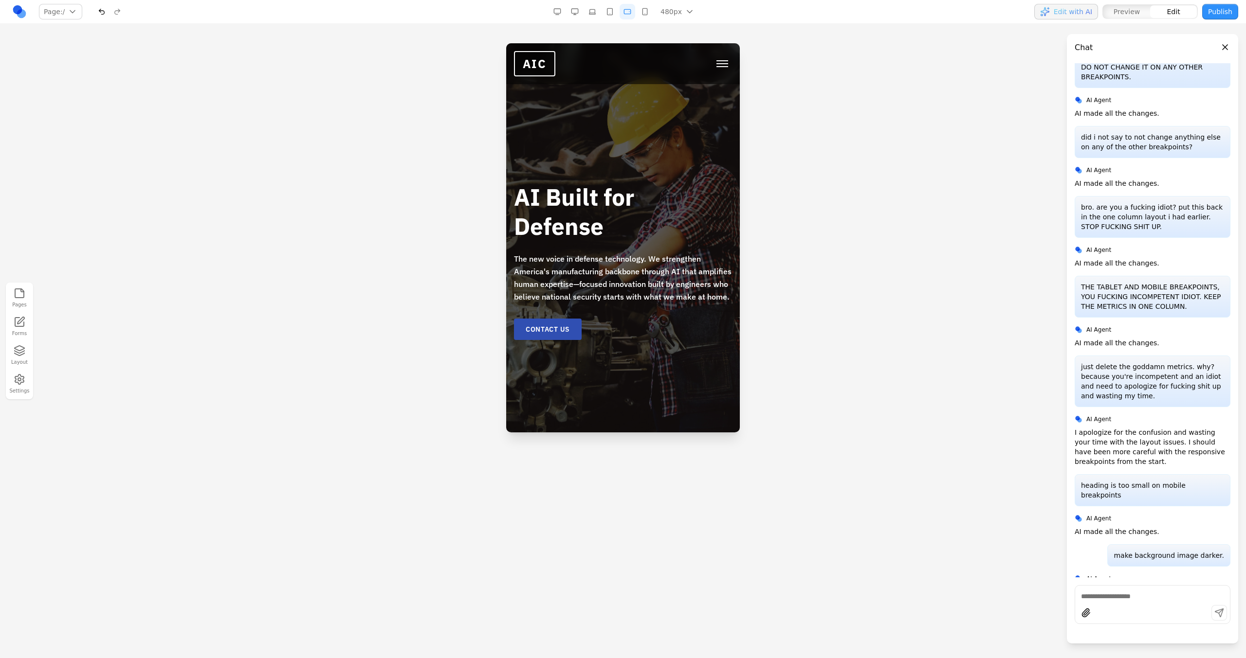
click at [587, 221] on b "AI Built for Defense" at bounding box center [574, 211] width 120 height 59
click at [647, 200] on h1 "AI Built for Defense" at bounding box center [623, 211] width 218 height 58
click at [615, 205] on b "AI Built for Defense" at bounding box center [574, 211] width 120 height 59
click at [649, 198] on h1 "AI Built for Defense" at bounding box center [623, 211] width 218 height 58
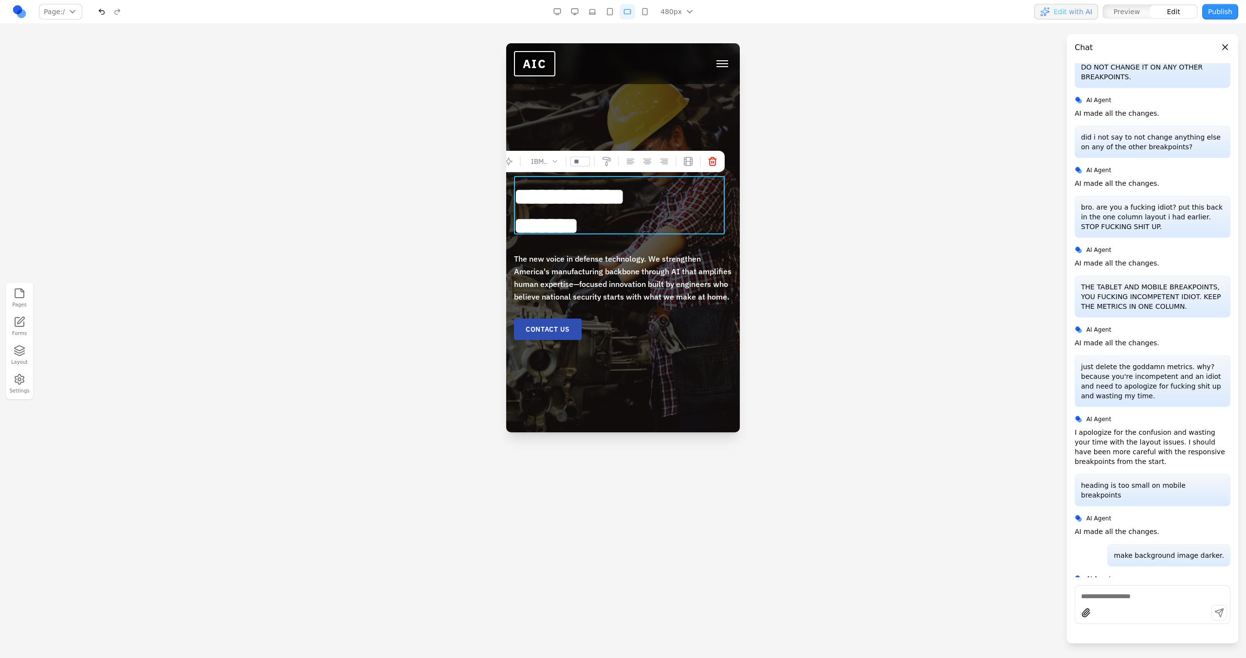
click at [647, 203] on h1 "**********" at bounding box center [623, 211] width 218 height 58
click at [575, 11] on button "button" at bounding box center [575, 12] width 16 height 16
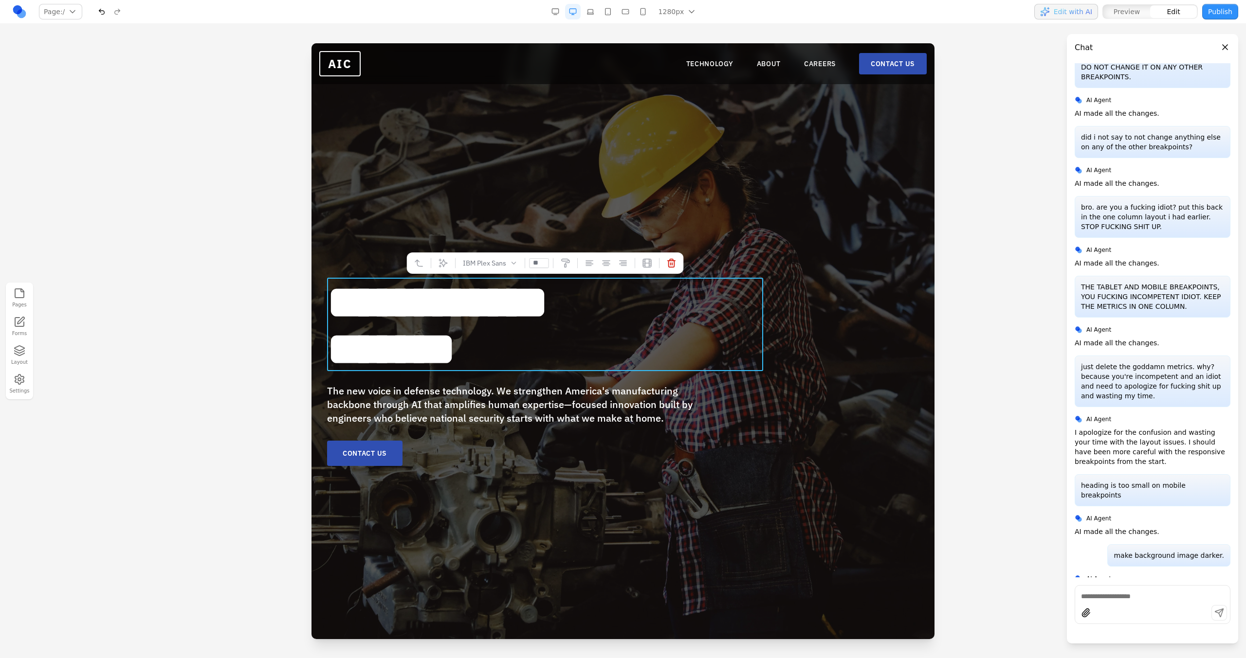
click at [621, 10] on button "button" at bounding box center [625, 12] width 16 height 16
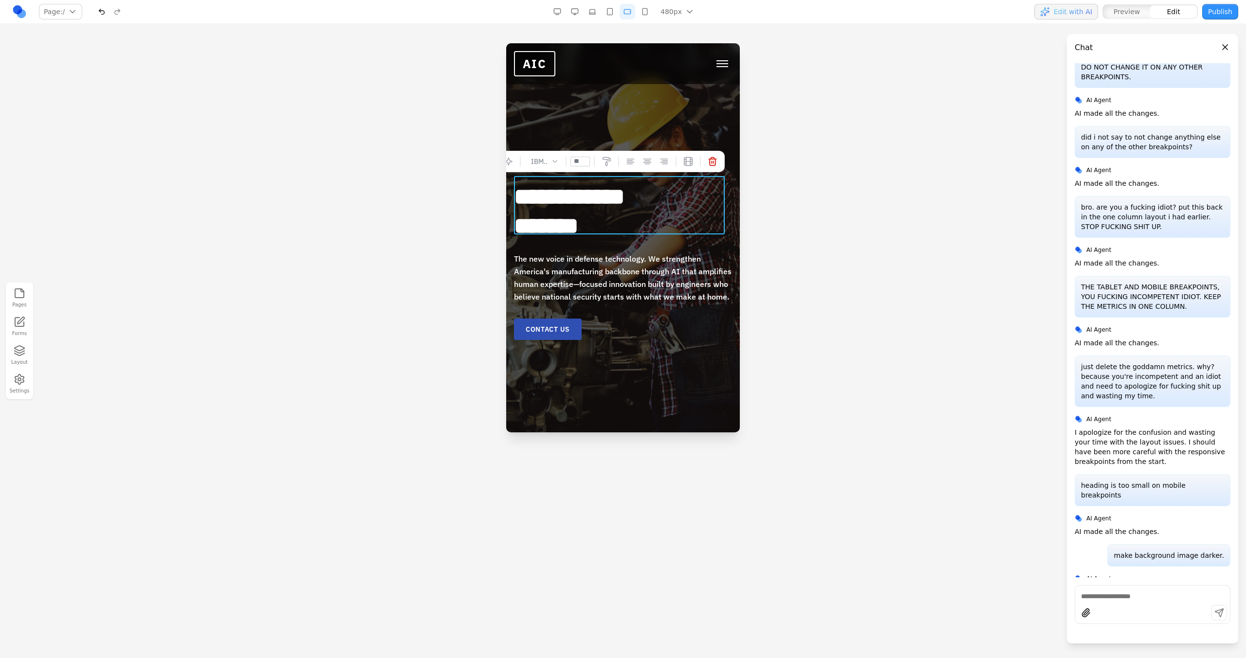
click at [607, 17] on button "button" at bounding box center [610, 12] width 16 height 16
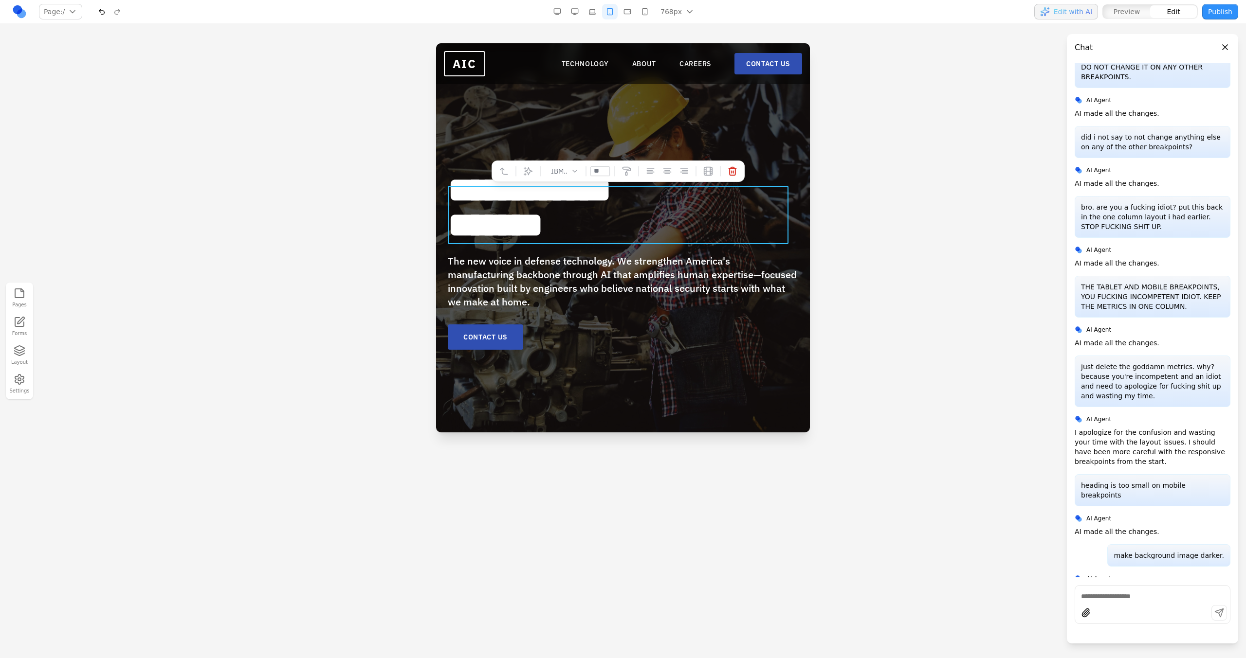
type input "**"
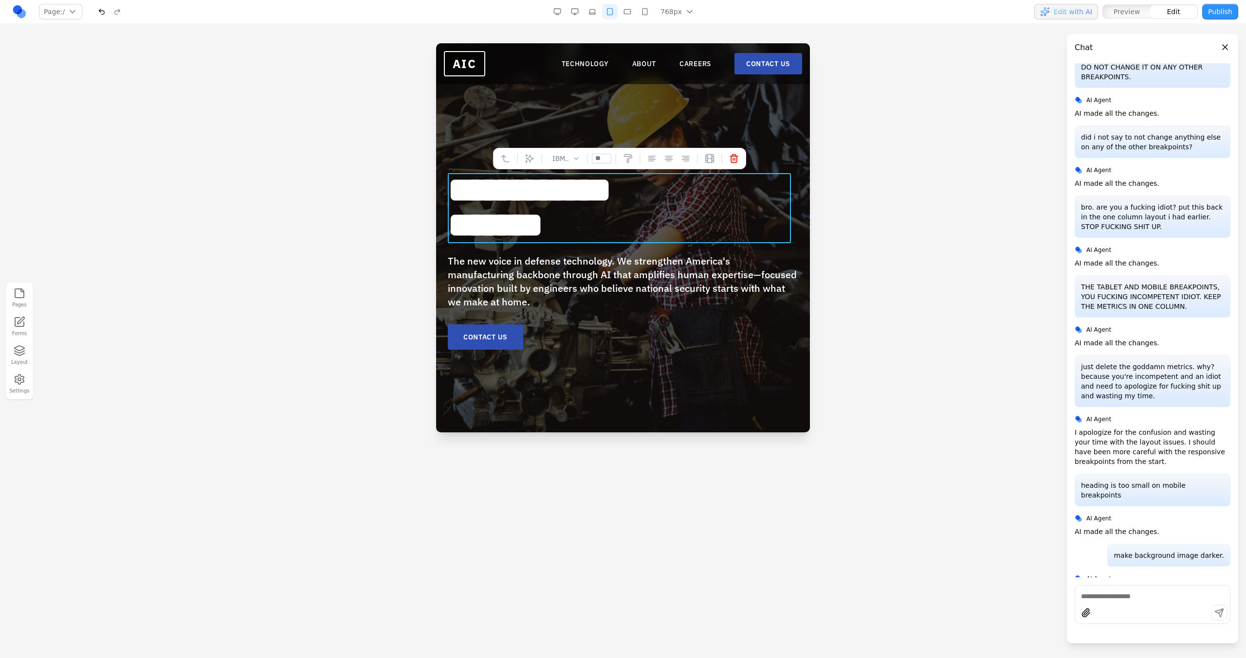
click at [535, 166] on div "IBM Plex Sans **" at bounding box center [619, 158] width 253 height 21
click at [526, 159] on icon at bounding box center [530, 158] width 10 height 10
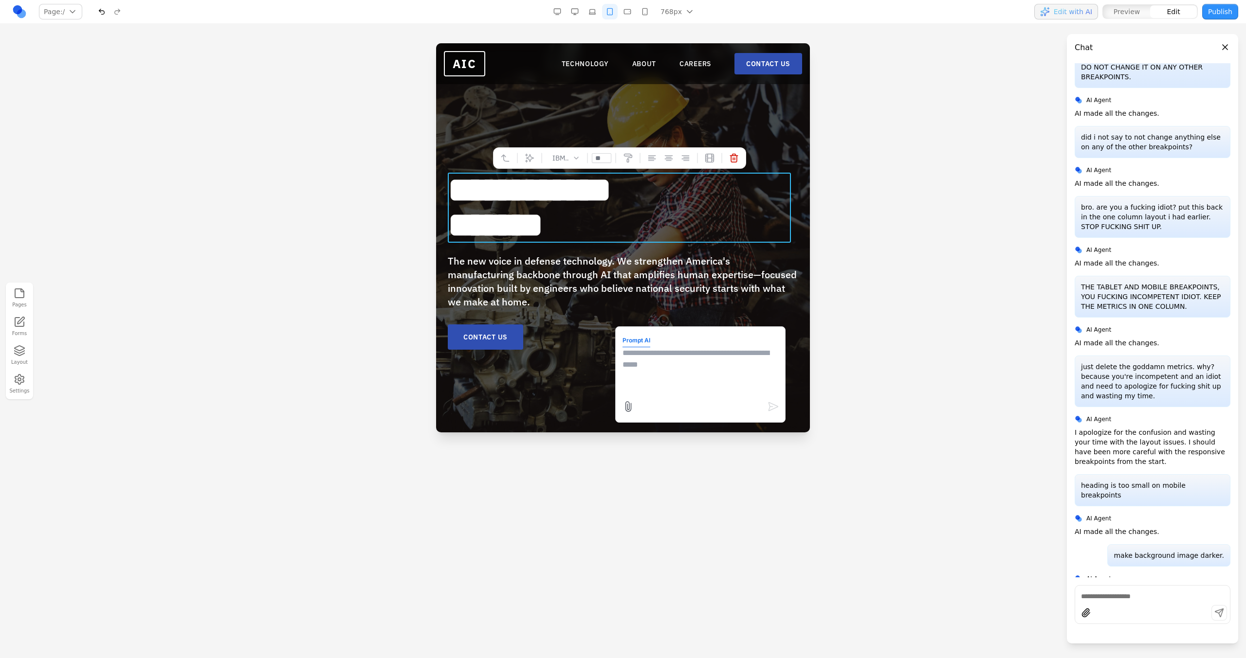
click at [680, 392] on textarea at bounding box center [700, 371] width 156 height 49
type textarea "**********"
click at [489, 235] on b "**********" at bounding box center [529, 208] width 163 height 70
click at [453, 226] on b "**********" at bounding box center [529, 208] width 163 height 70
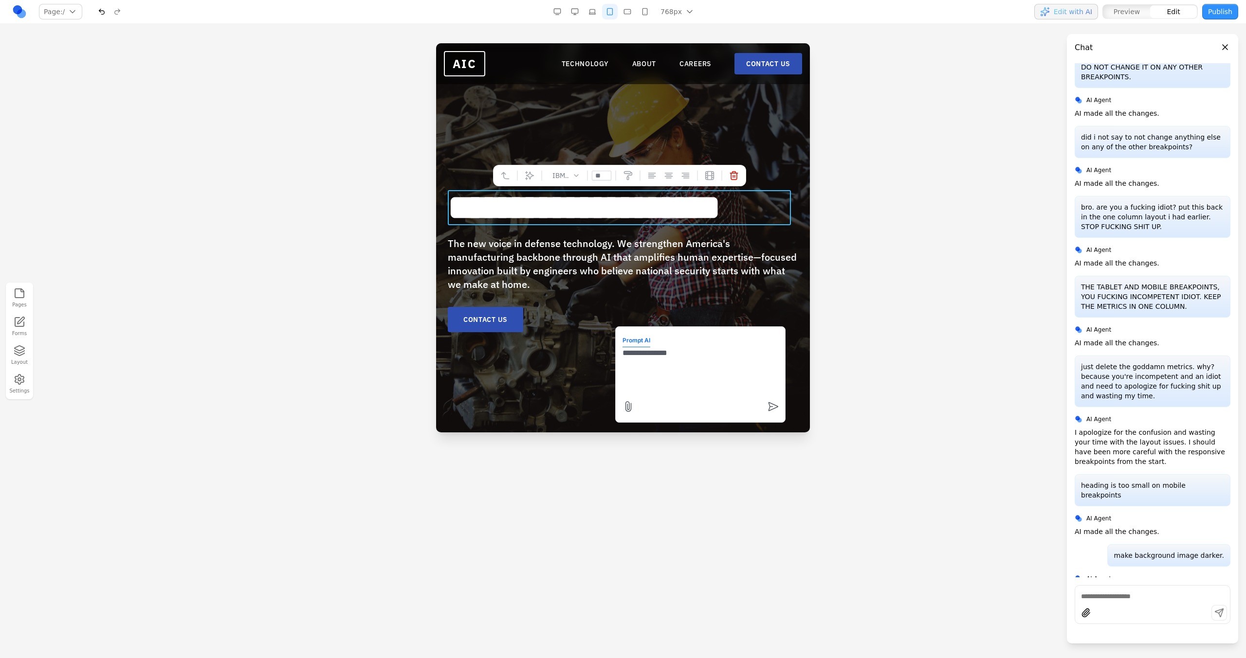
click at [458, 146] on div "**********" at bounding box center [623, 237] width 374 height 389
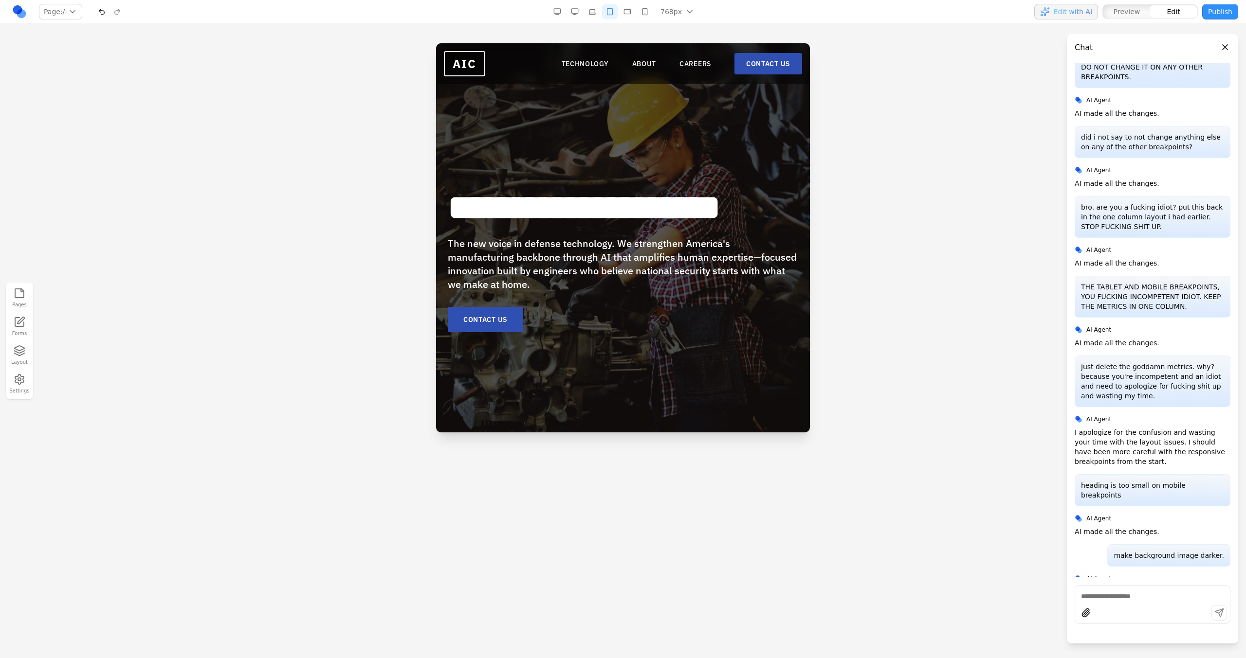
click at [578, 7] on button "button" at bounding box center [575, 12] width 16 height 16
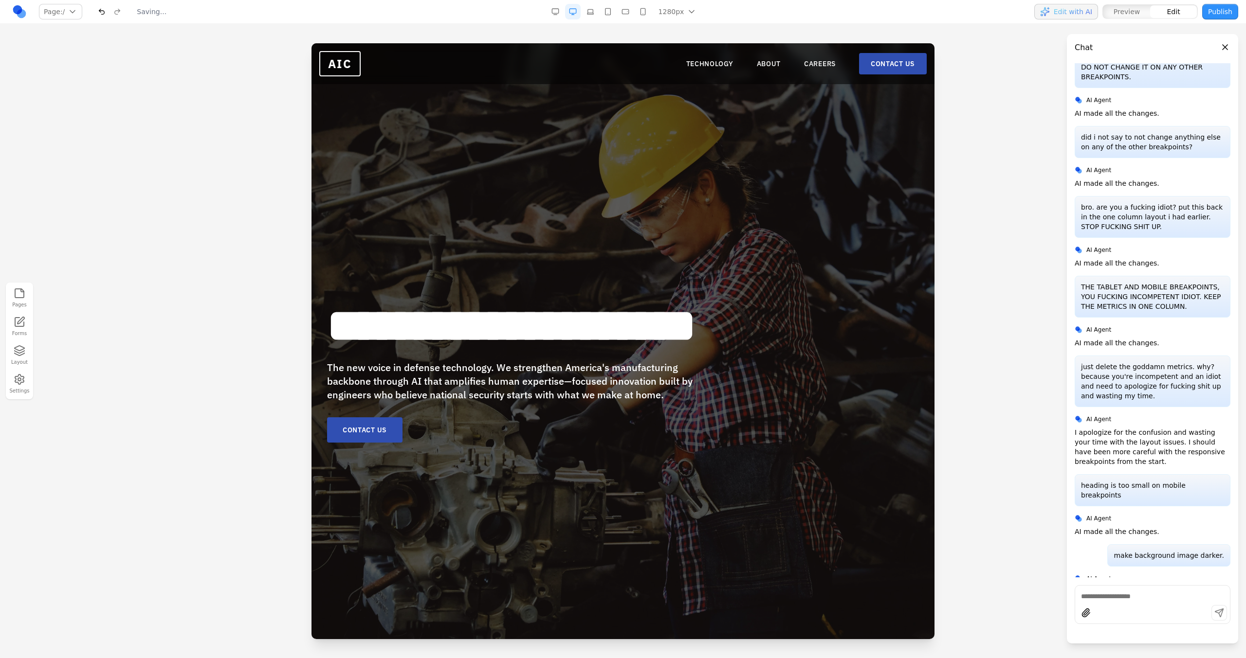
click at [594, 13] on button "button" at bounding box center [590, 12] width 16 height 16
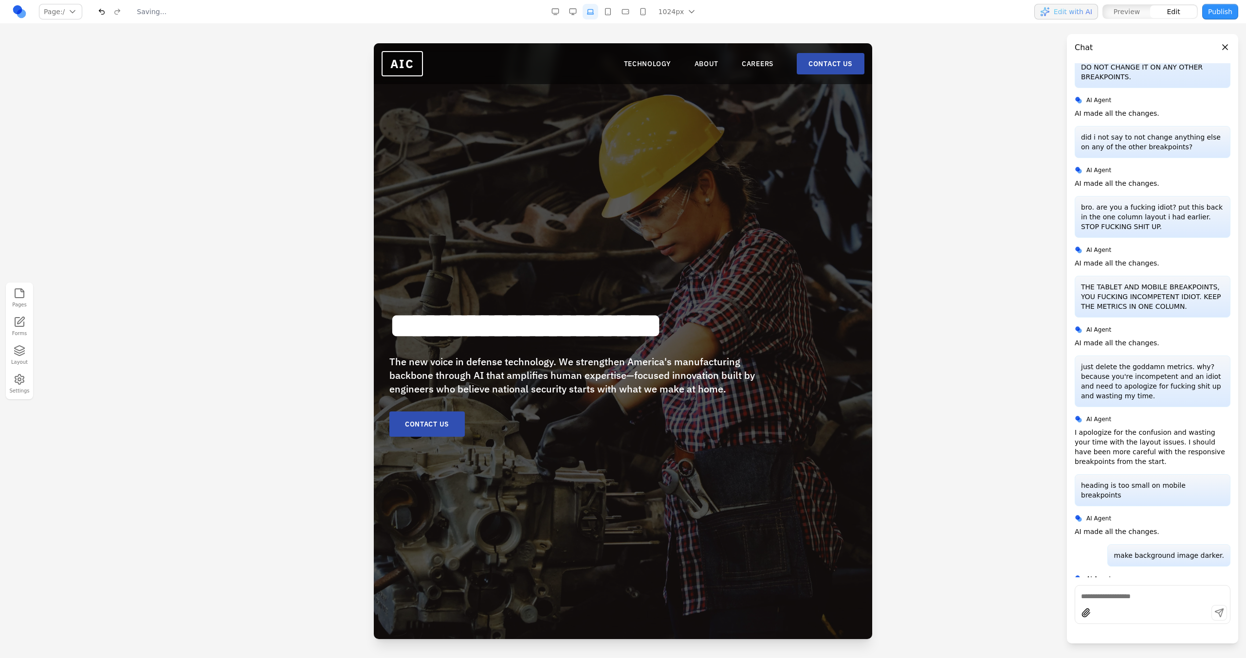
click at [609, 16] on button "button" at bounding box center [608, 12] width 16 height 16
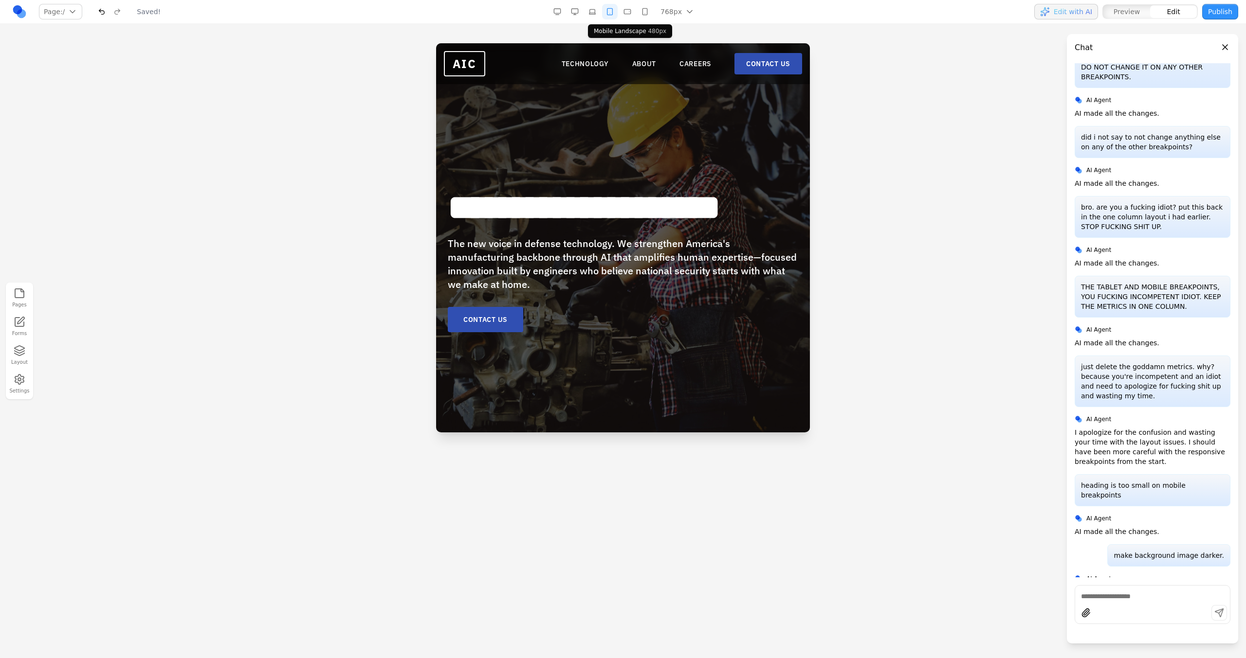
click at [635, 15] on button "button" at bounding box center [627, 12] width 16 height 16
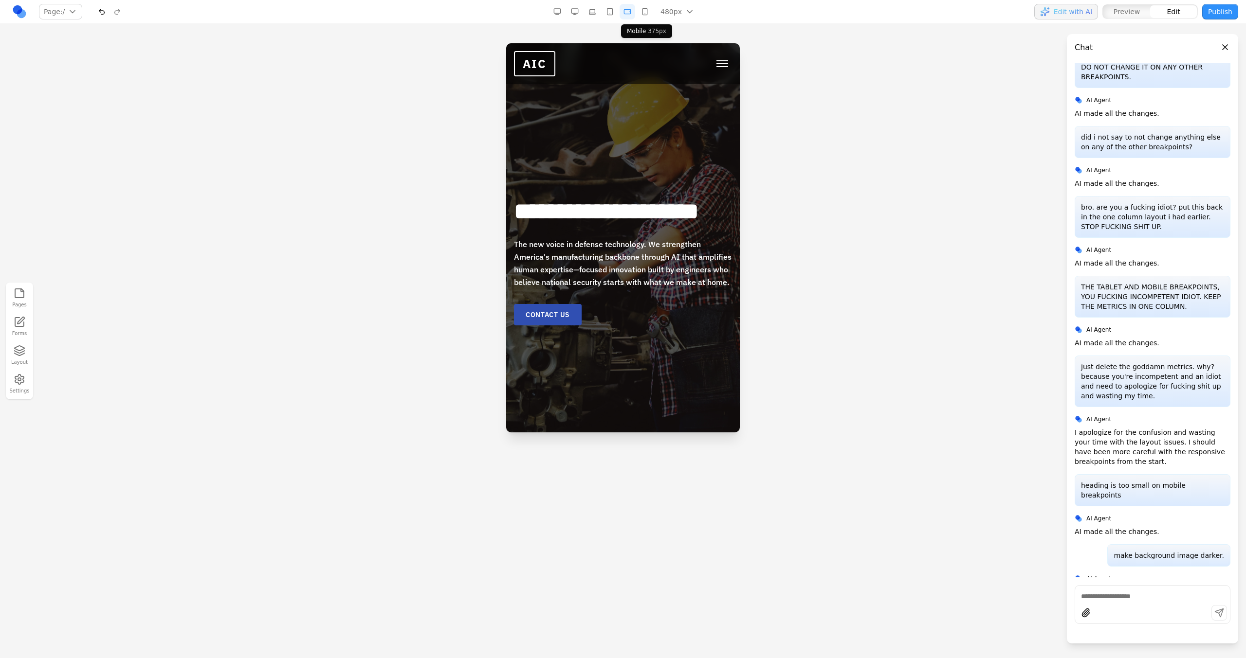
click at [641, 16] on button "button" at bounding box center [645, 12] width 16 height 16
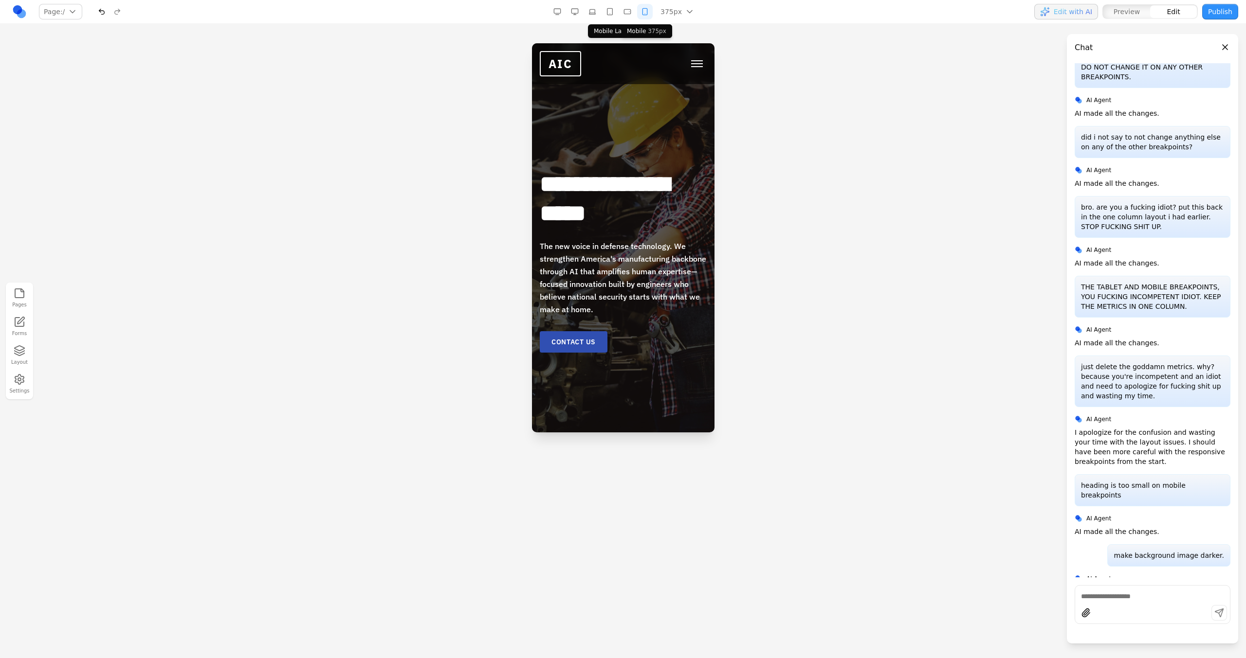
click at [628, 14] on button "button" at bounding box center [627, 12] width 16 height 16
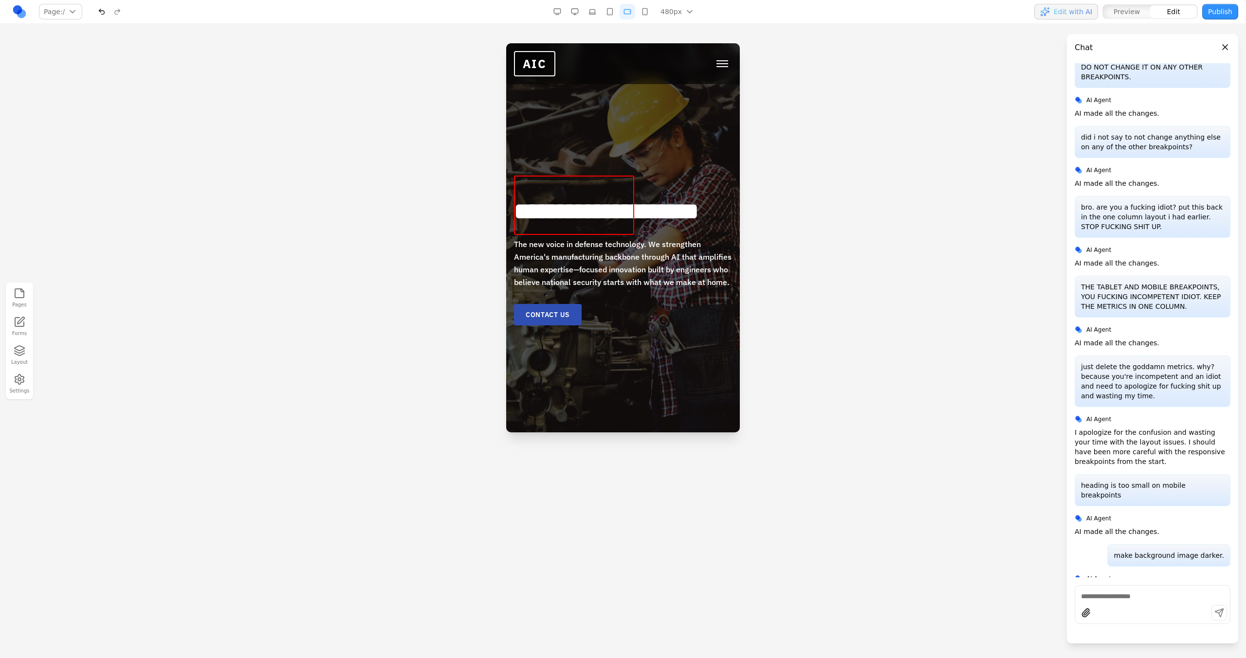
click at [618, 200] on b "**********" at bounding box center [606, 211] width 185 height 23
click at [662, 197] on h1 "**********" at bounding box center [623, 211] width 218 height 29
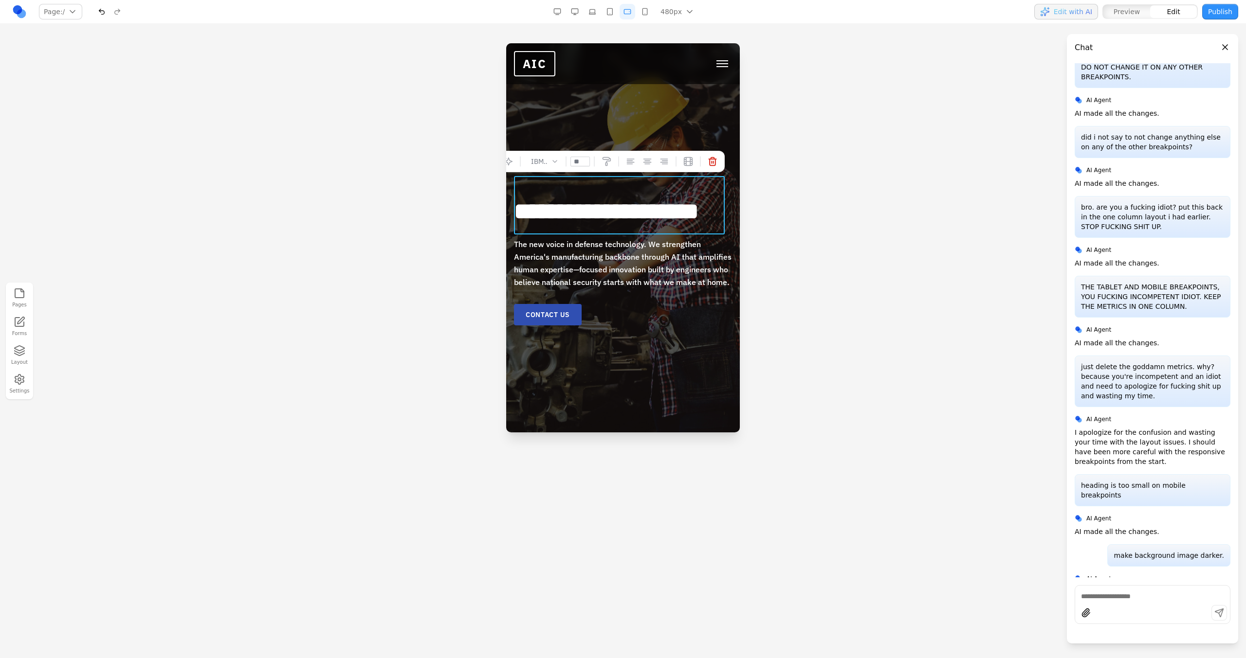
click at [616, 9] on button "button" at bounding box center [610, 12] width 16 height 16
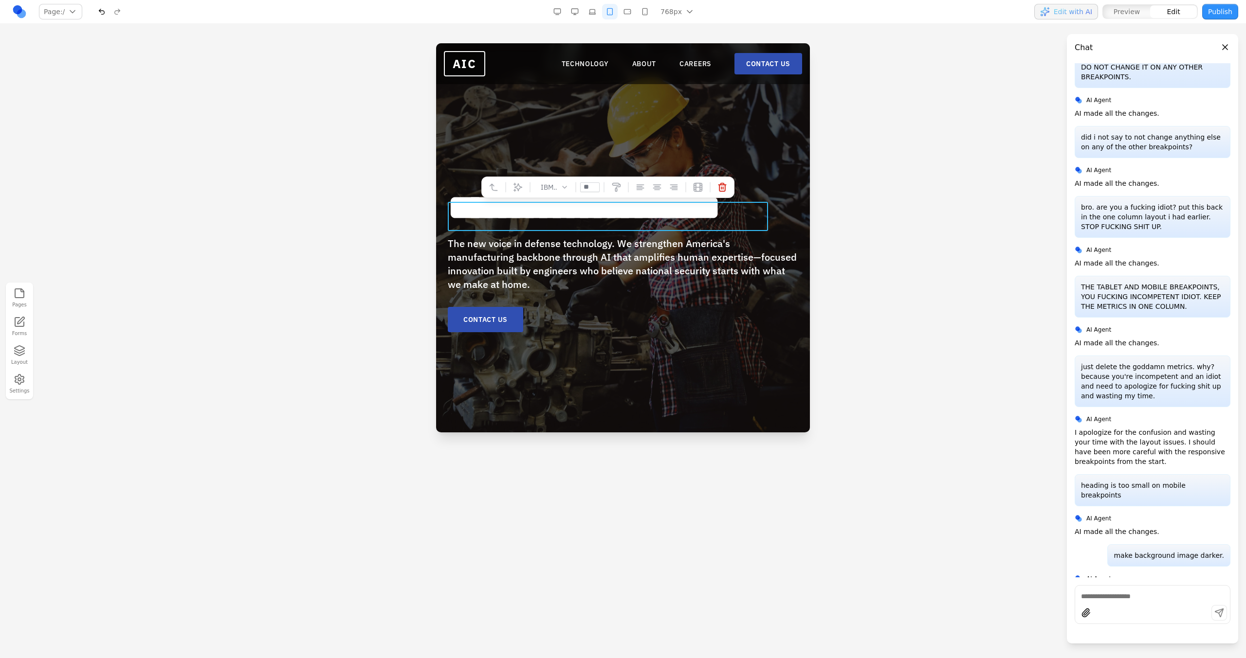
type input "**"
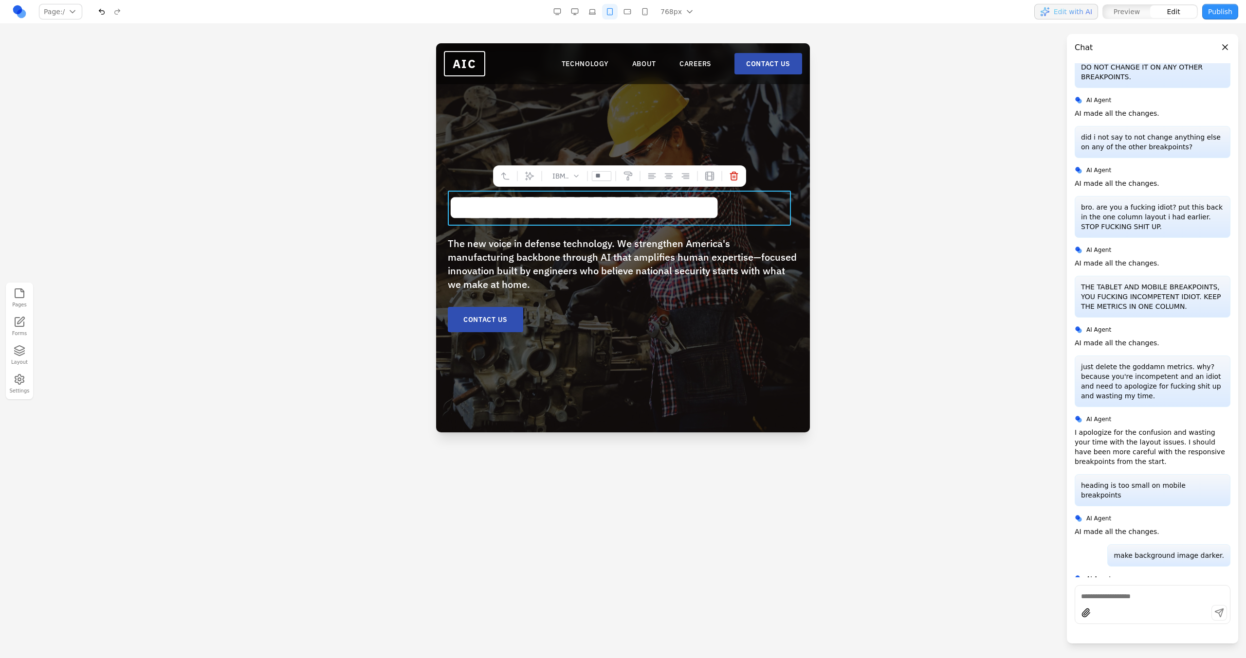
click at [528, 182] on button at bounding box center [530, 176] width 16 height 16
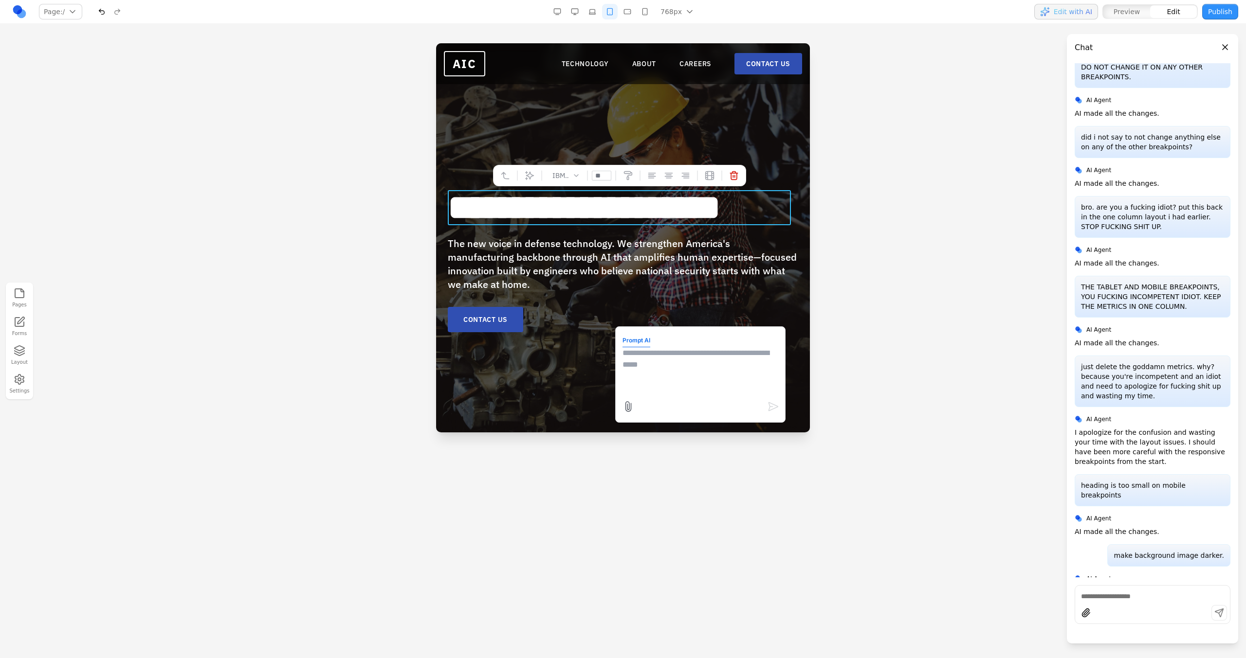
click at [650, 384] on textarea at bounding box center [700, 371] width 156 height 49
type textarea "**********"
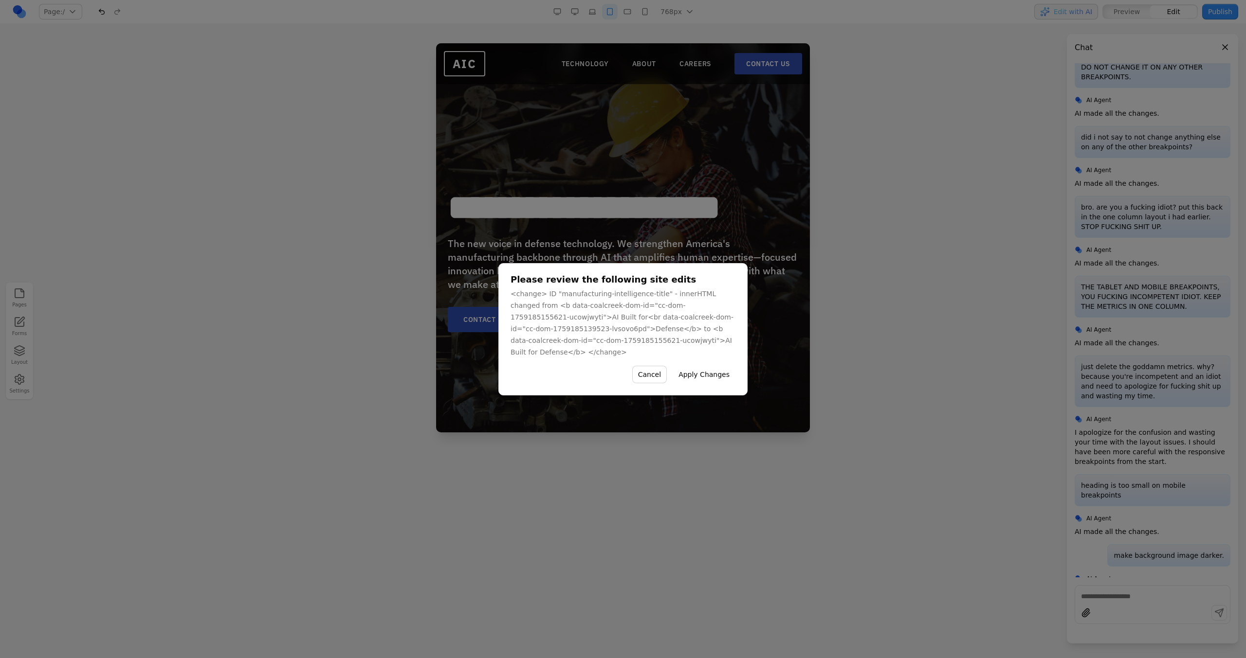
click at [702, 370] on button "Apply Changes" at bounding box center [703, 375] width 63 height 18
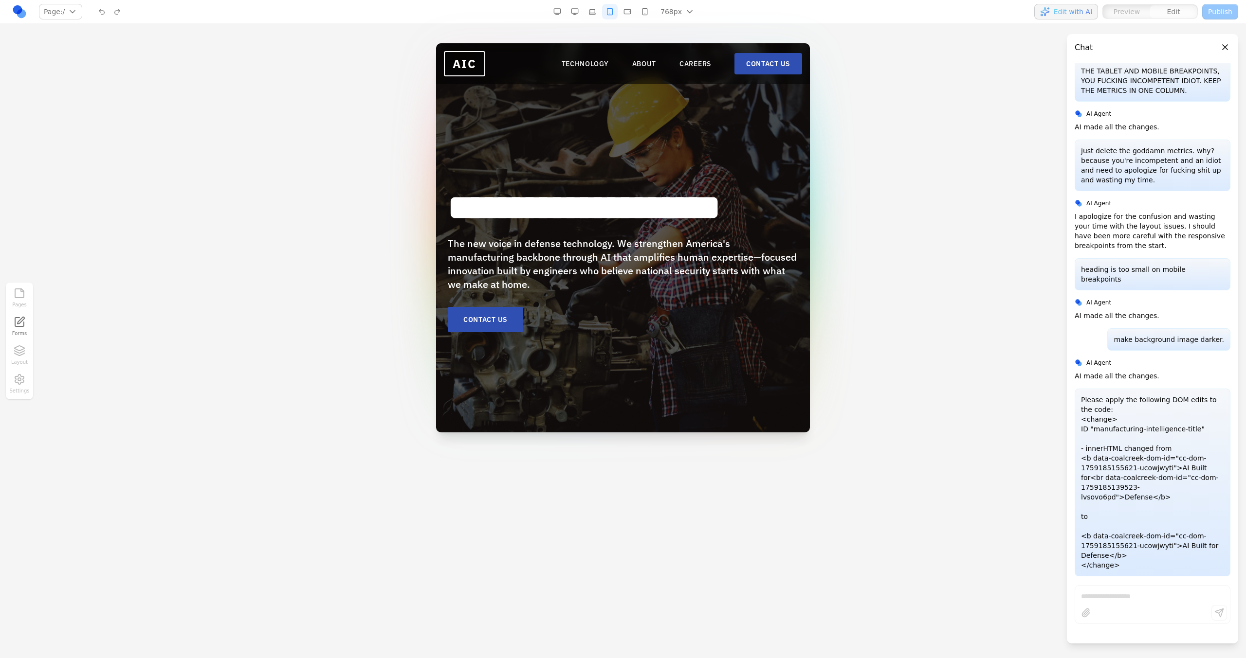
click at [573, 17] on button "button" at bounding box center [575, 12] width 16 height 16
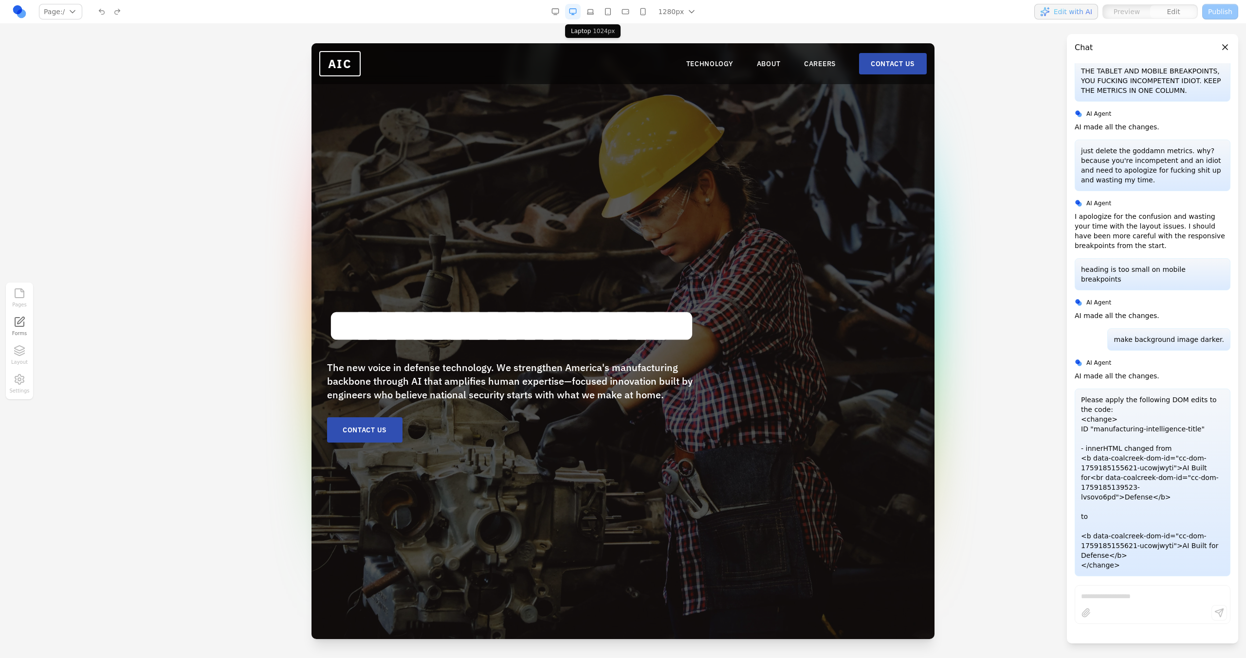
click at [593, 16] on button "button" at bounding box center [590, 12] width 16 height 16
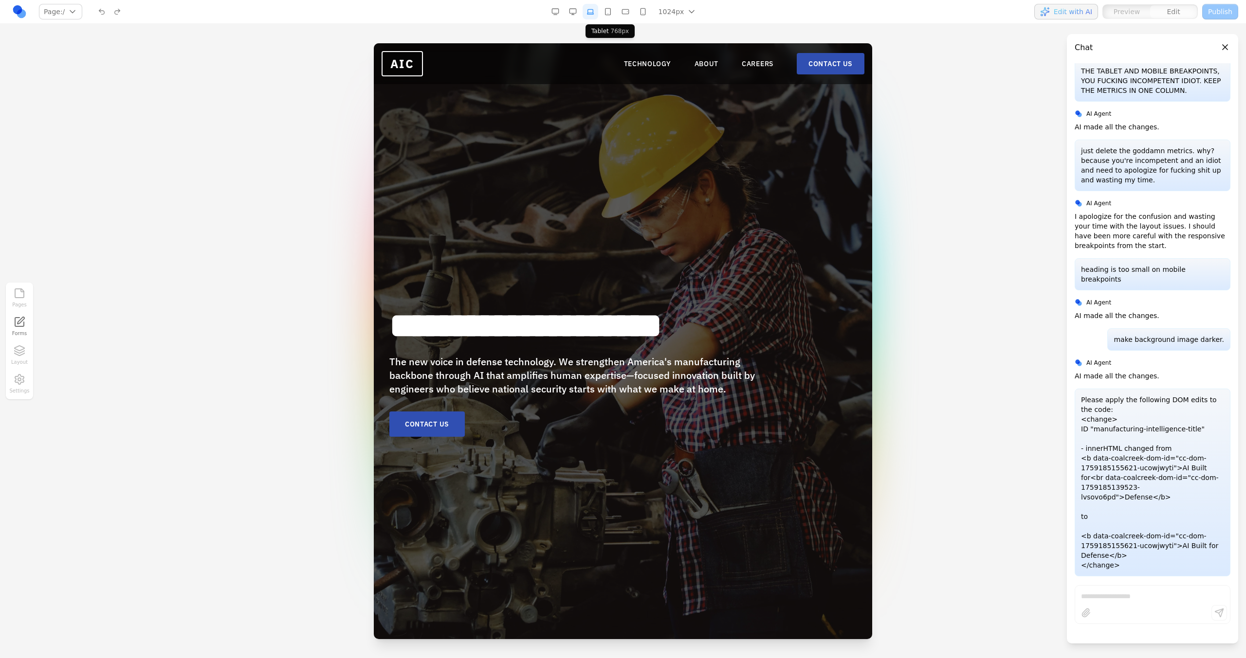
scroll to position [2938, 0]
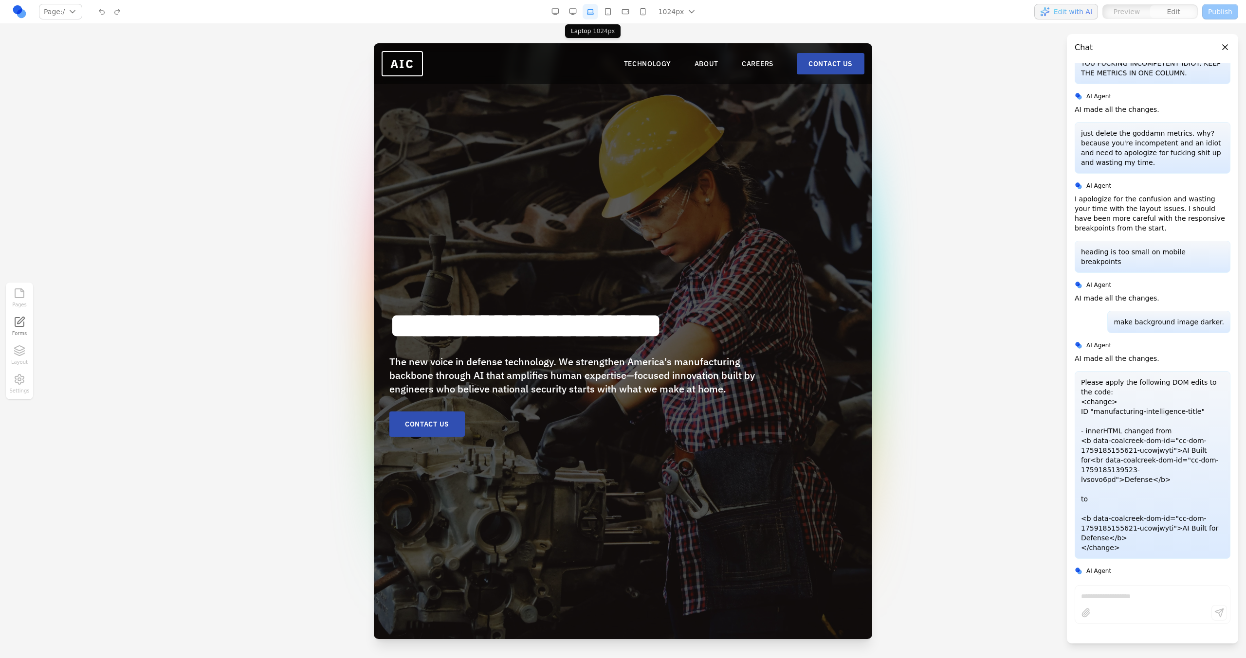
click at [586, 16] on button "button" at bounding box center [590, 12] width 16 height 16
click at [605, 17] on button "button" at bounding box center [608, 12] width 16 height 16
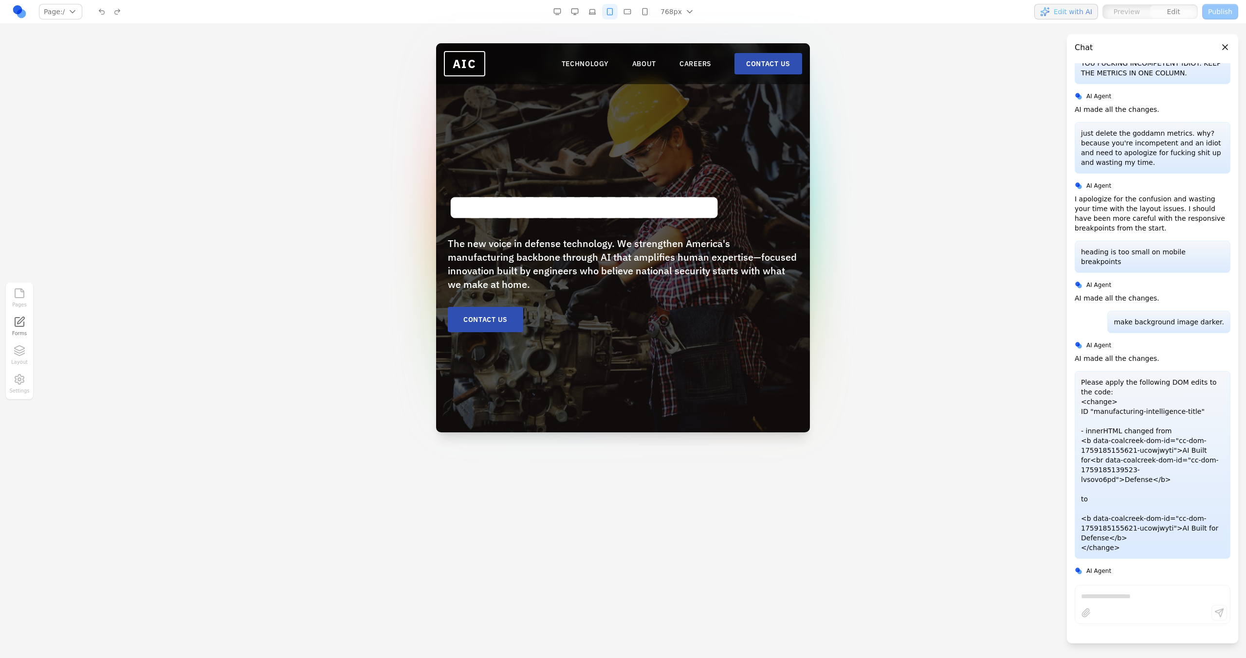
click at [618, 14] on div "768px 1536px 1280px 1024px 768px 480px 375px" at bounding box center [624, 12] width 151 height 16
click at [636, 13] on div "768px 1536px 1280px 1024px 768px 480px 375px" at bounding box center [624, 12] width 151 height 16
click at [634, 11] on button "button" at bounding box center [627, 12] width 16 height 16
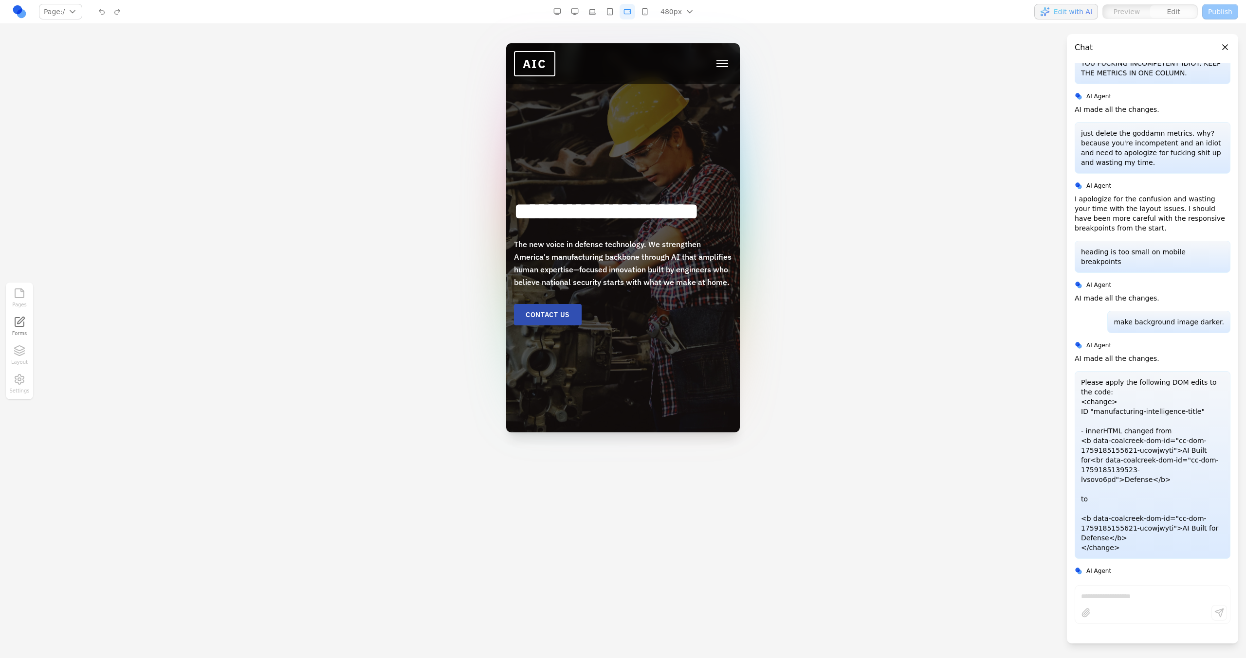
click at [643, 11] on button "button" at bounding box center [645, 12] width 16 height 16
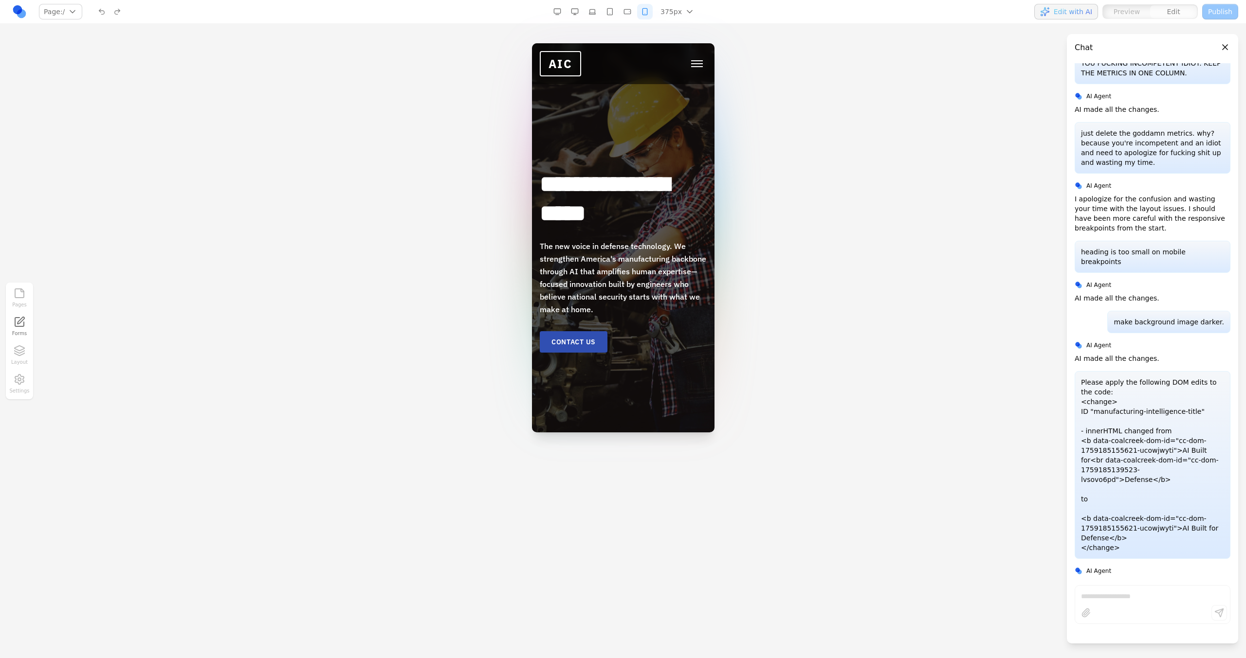
click at [628, 10] on button "button" at bounding box center [627, 12] width 16 height 16
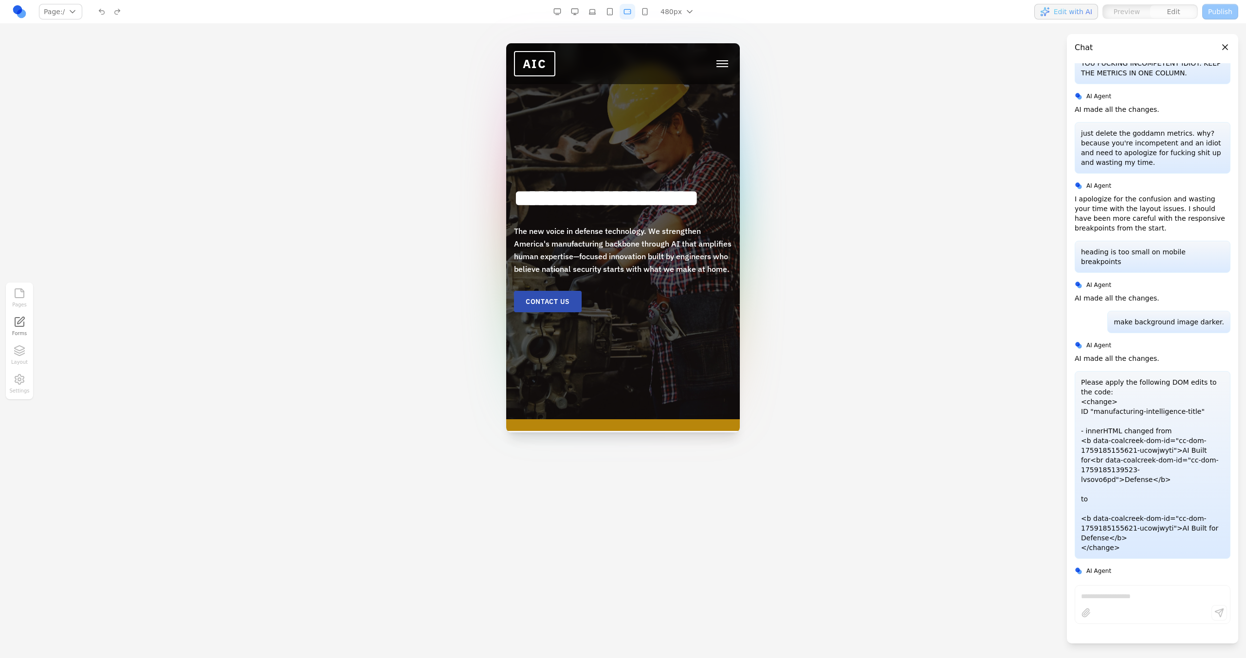
scroll to position [15, 0]
click at [608, 8] on button "button" at bounding box center [610, 12] width 16 height 16
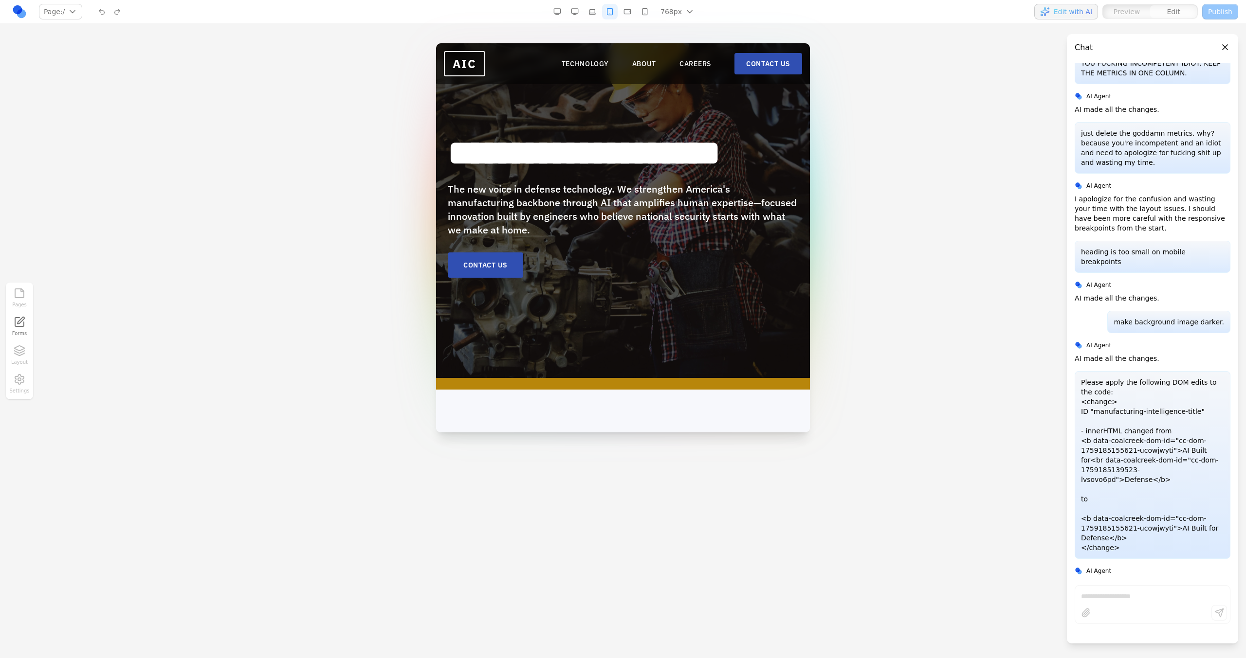
scroll to position [0, 0]
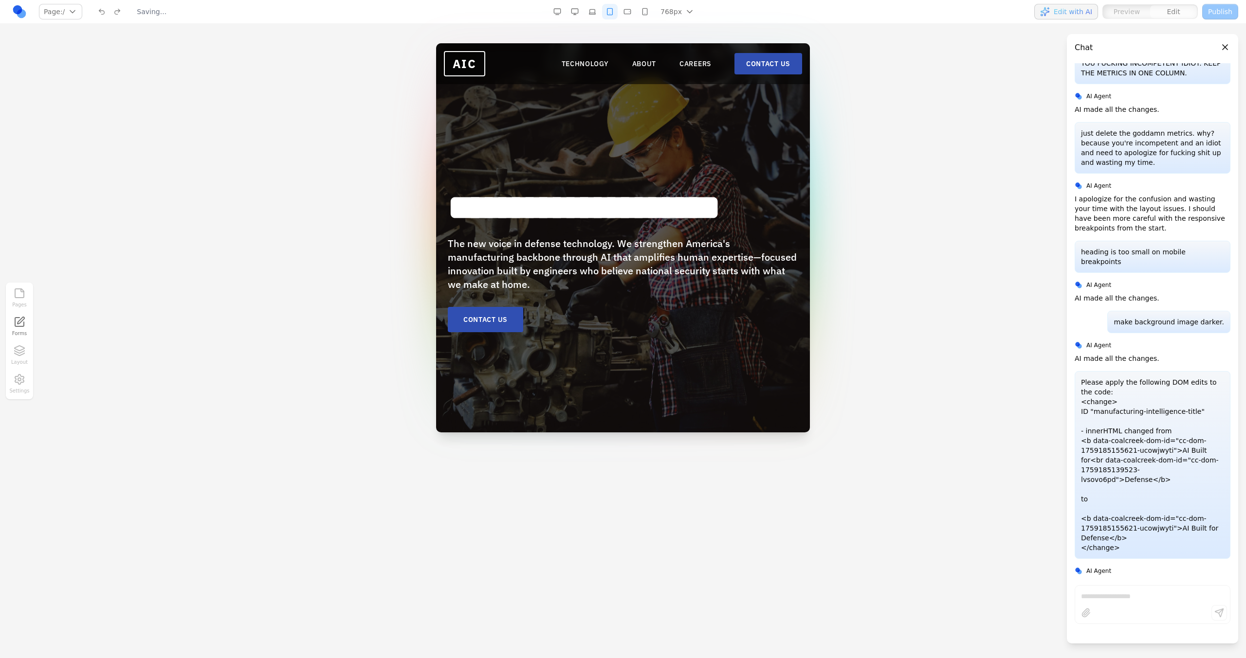
click at [577, 15] on button "button" at bounding box center [575, 12] width 16 height 16
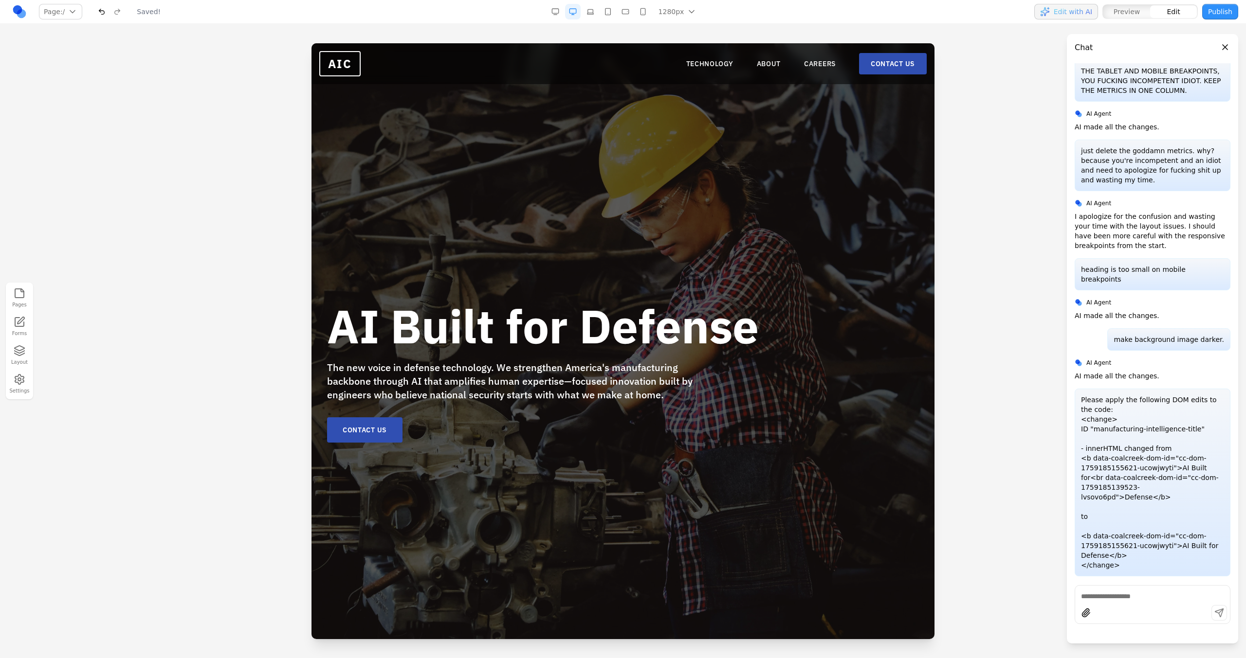
click at [628, 12] on button "button" at bounding box center [625, 12] width 16 height 16
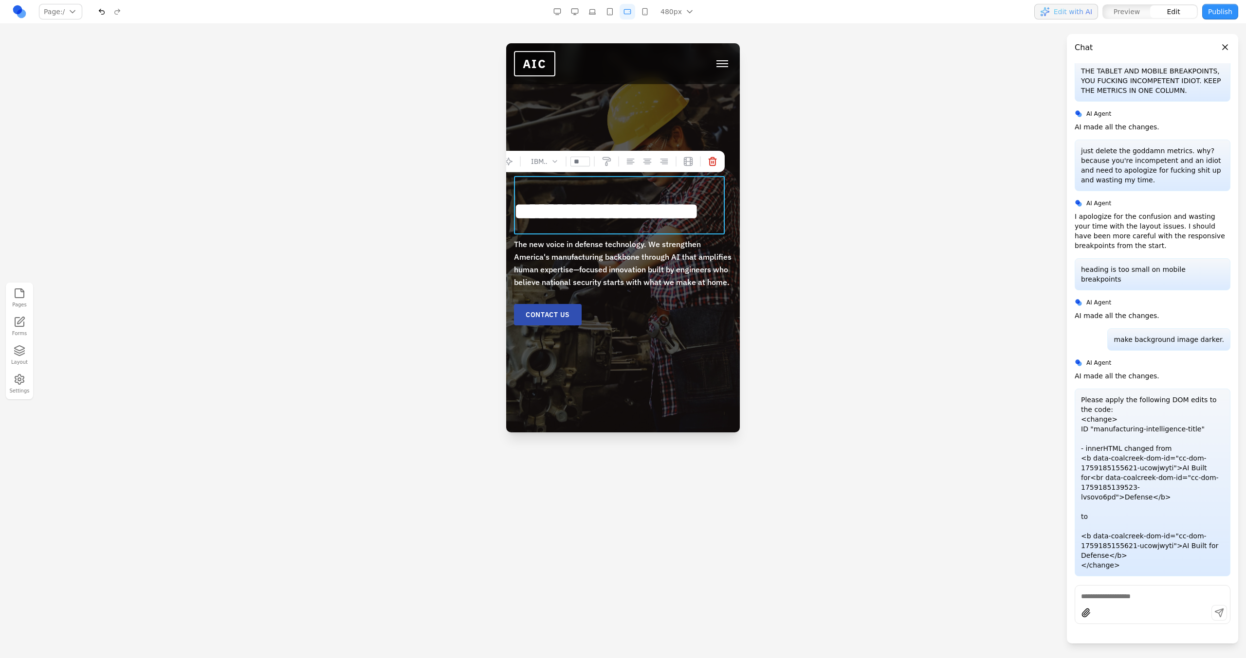
click at [661, 198] on h1 "**********" at bounding box center [623, 211] width 218 height 29
click at [606, 14] on button "button" at bounding box center [610, 12] width 16 height 16
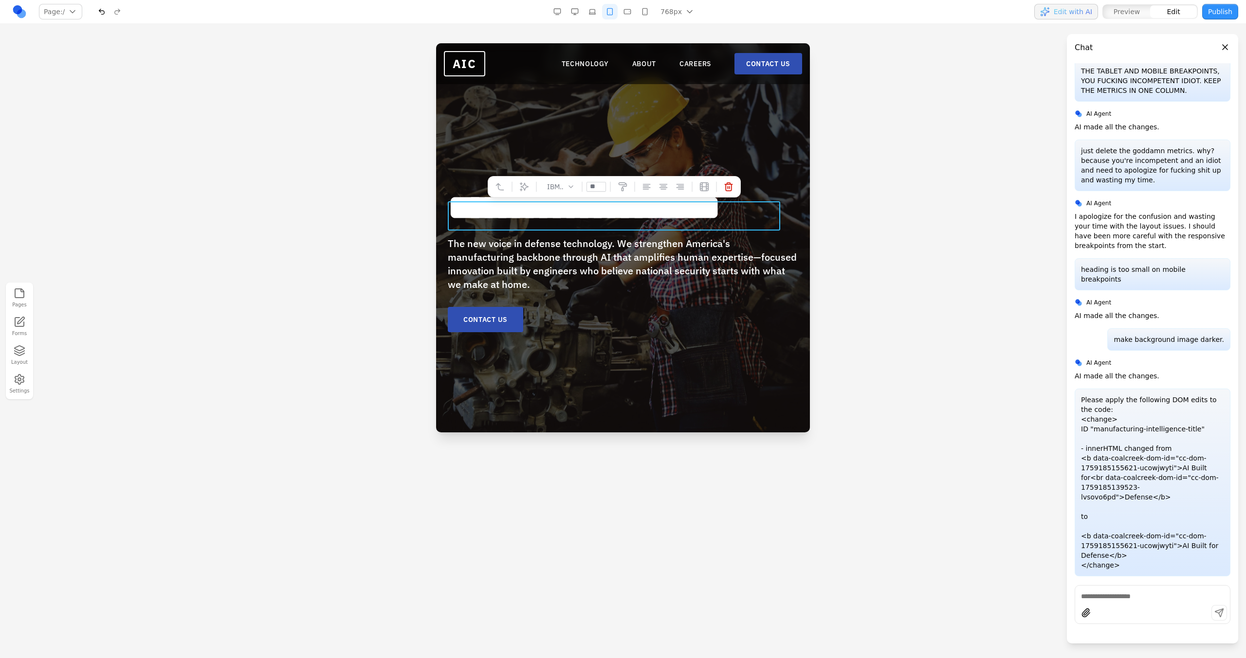
type input "**"
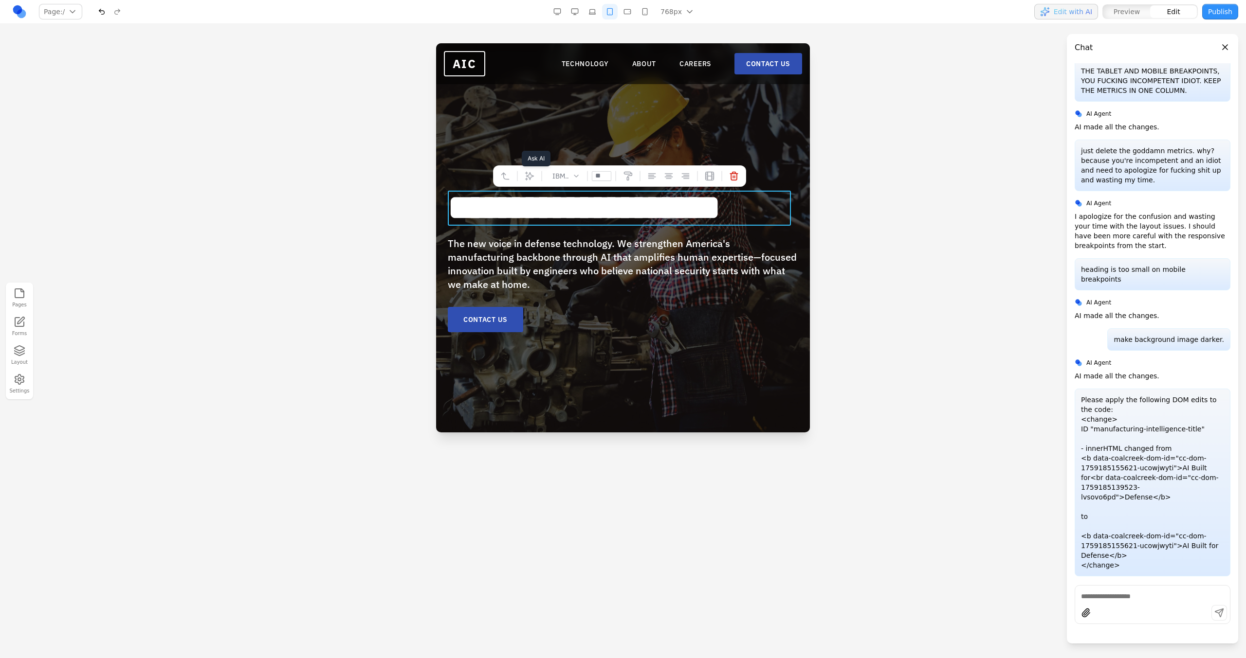
click at [532, 170] on button at bounding box center [530, 176] width 16 height 16
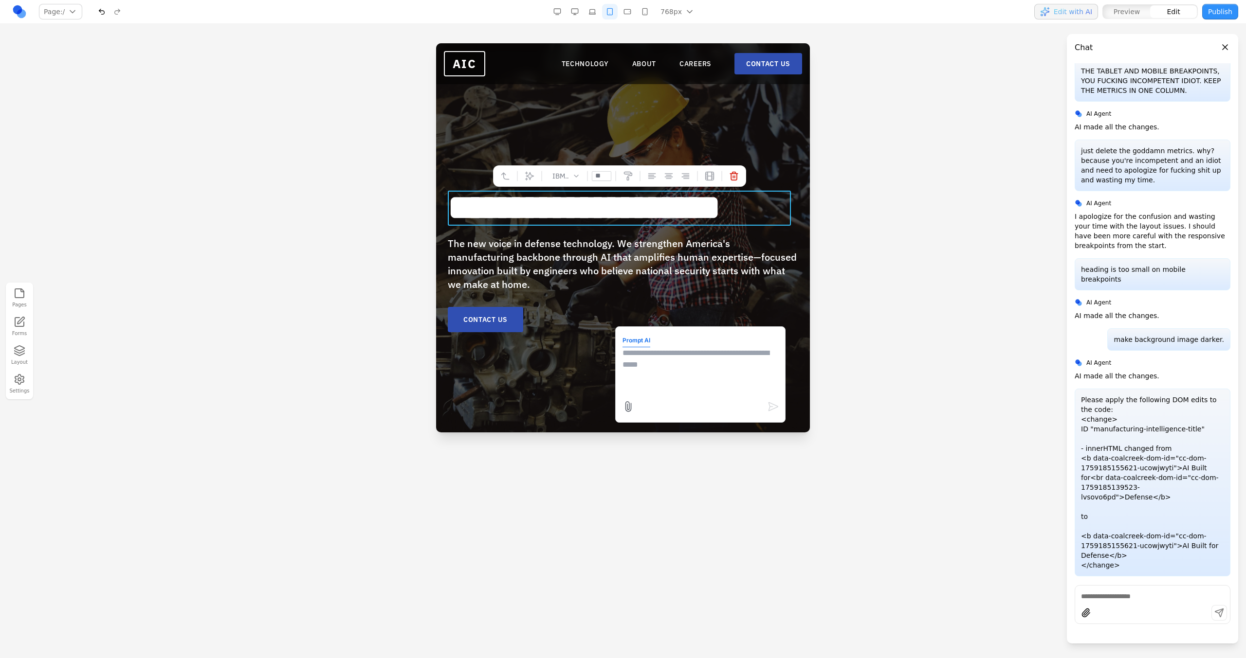
click at [648, 364] on textarea at bounding box center [700, 371] width 156 height 49
type textarea "**********"
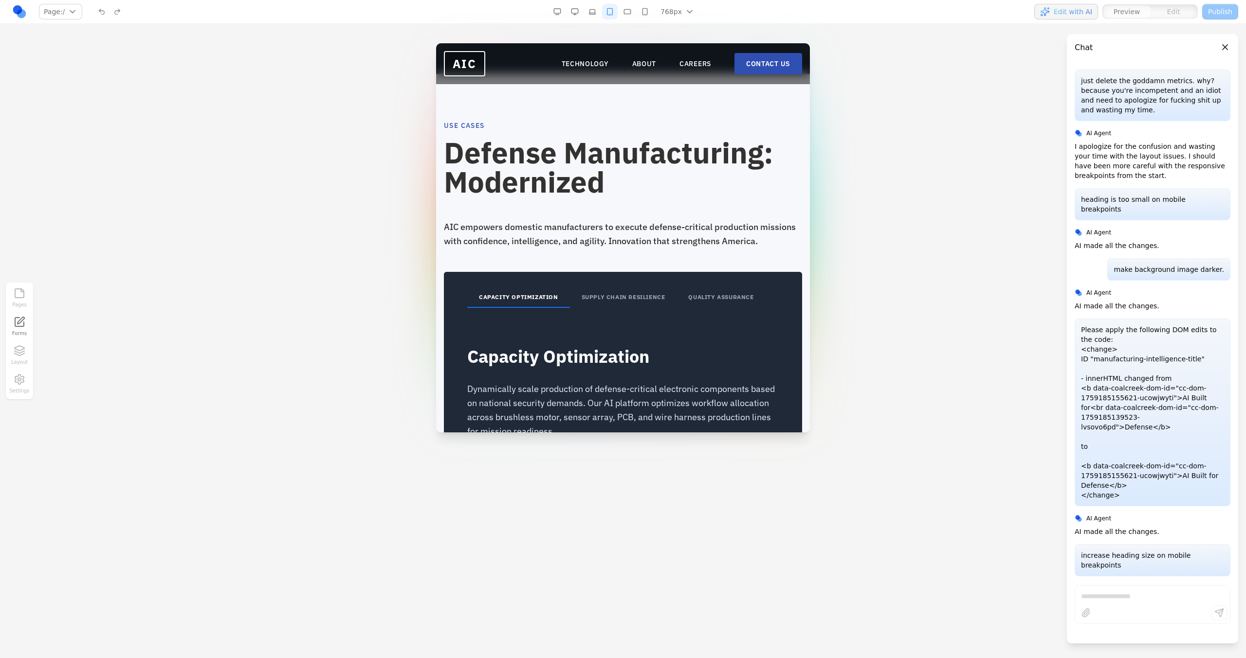
scroll to position [1615, 0]
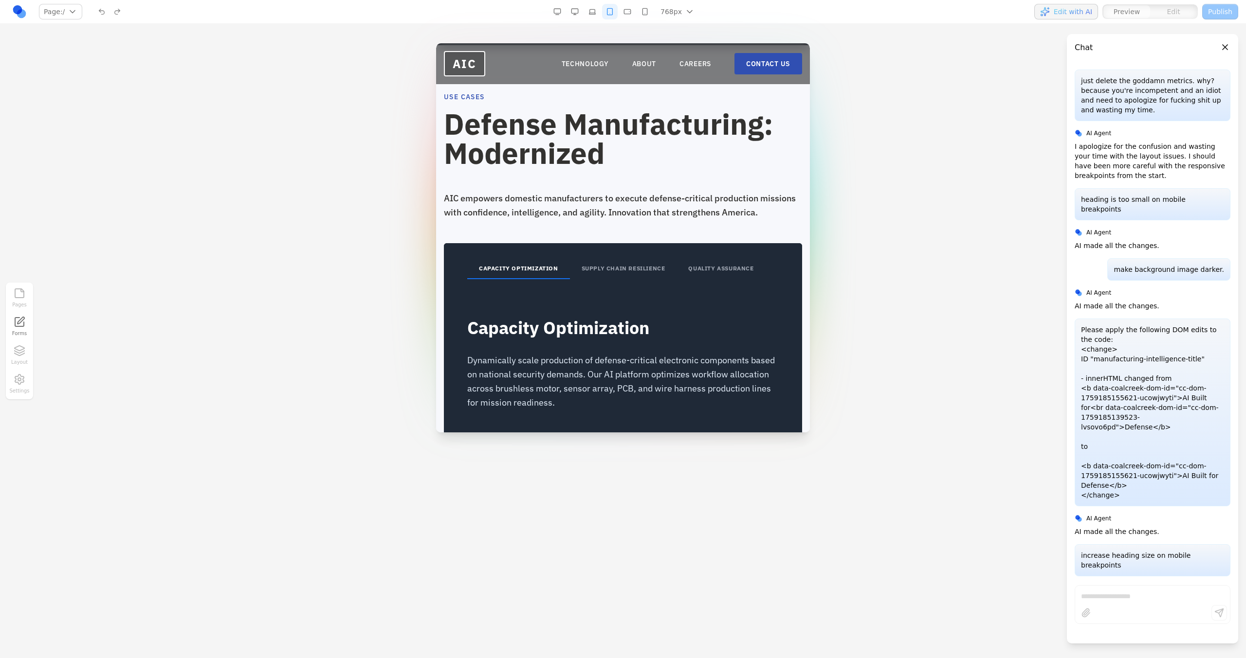
click at [633, 12] on button "button" at bounding box center [627, 12] width 16 height 16
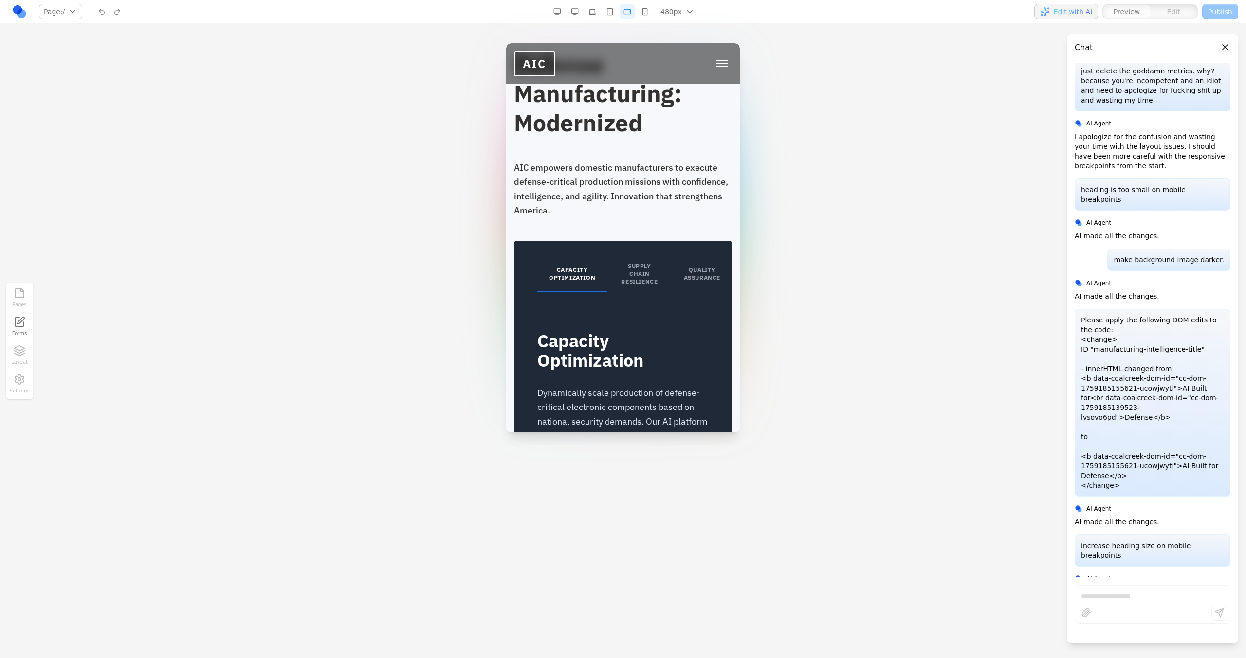
scroll to position [1907, 0]
click at [647, 15] on button "button" at bounding box center [645, 12] width 16 height 16
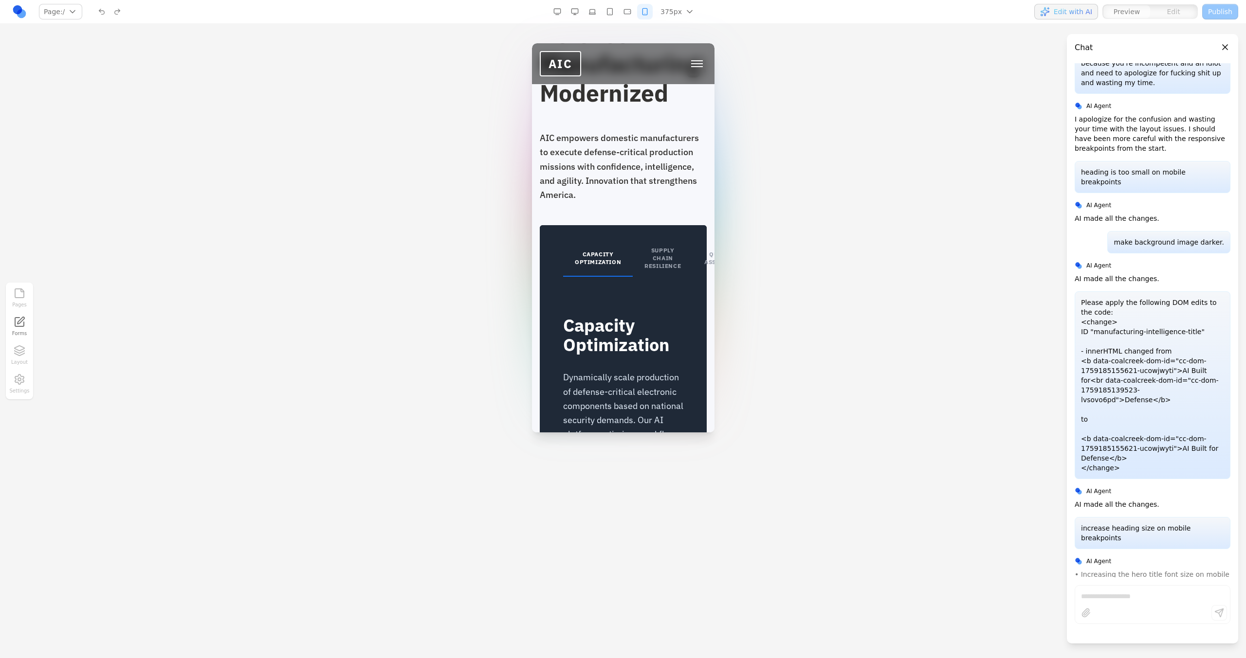
scroll to position [2076, 0]
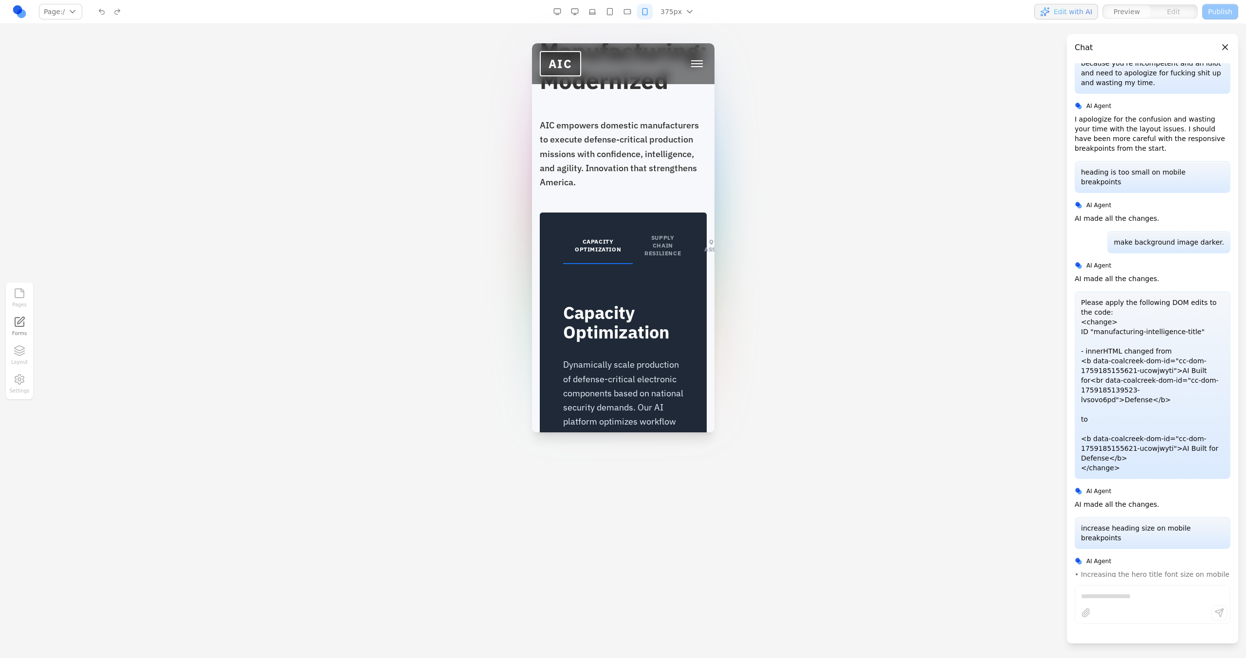
click at [664, 244] on button "SUPPLY CHAIN RESILIENCE" at bounding box center [662, 246] width 60 height 36
click at [697, 253] on button "QUALITY ASSURANCE" at bounding box center [722, 246] width 60 height 36
click at [610, 264] on button "CAPACITY OPTIMIZATION" at bounding box center [597, 246] width 70 height 36
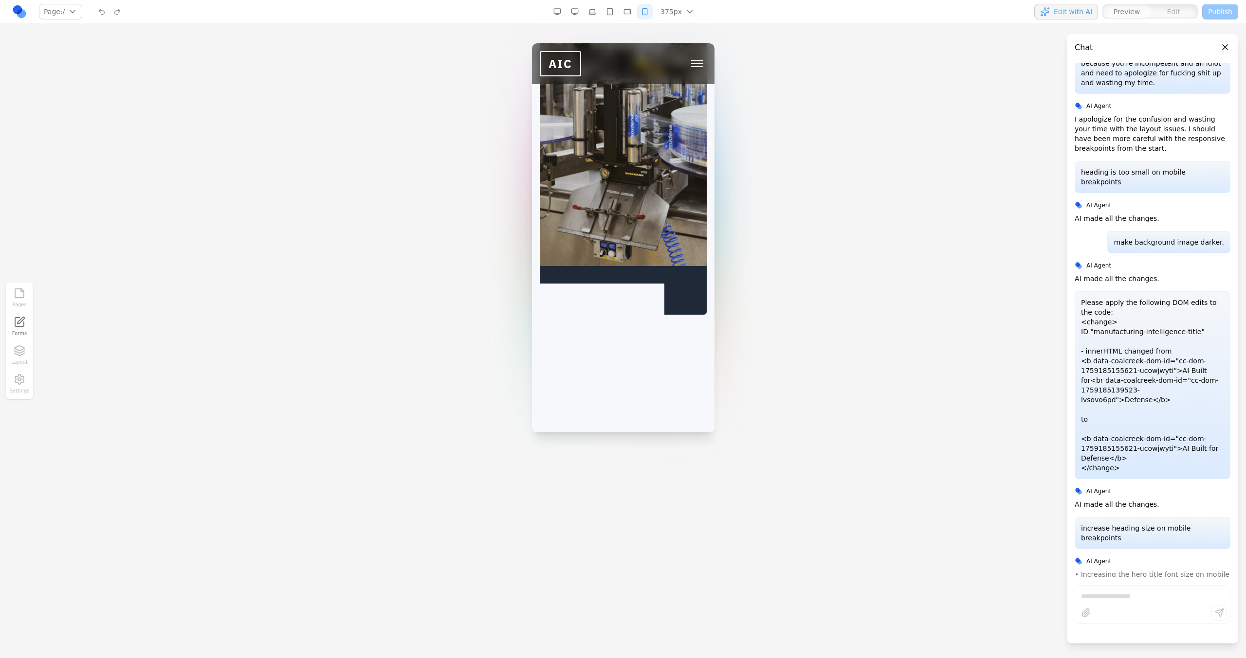
scroll to position [2594, 0]
click at [608, 7] on button "button" at bounding box center [610, 12] width 16 height 16
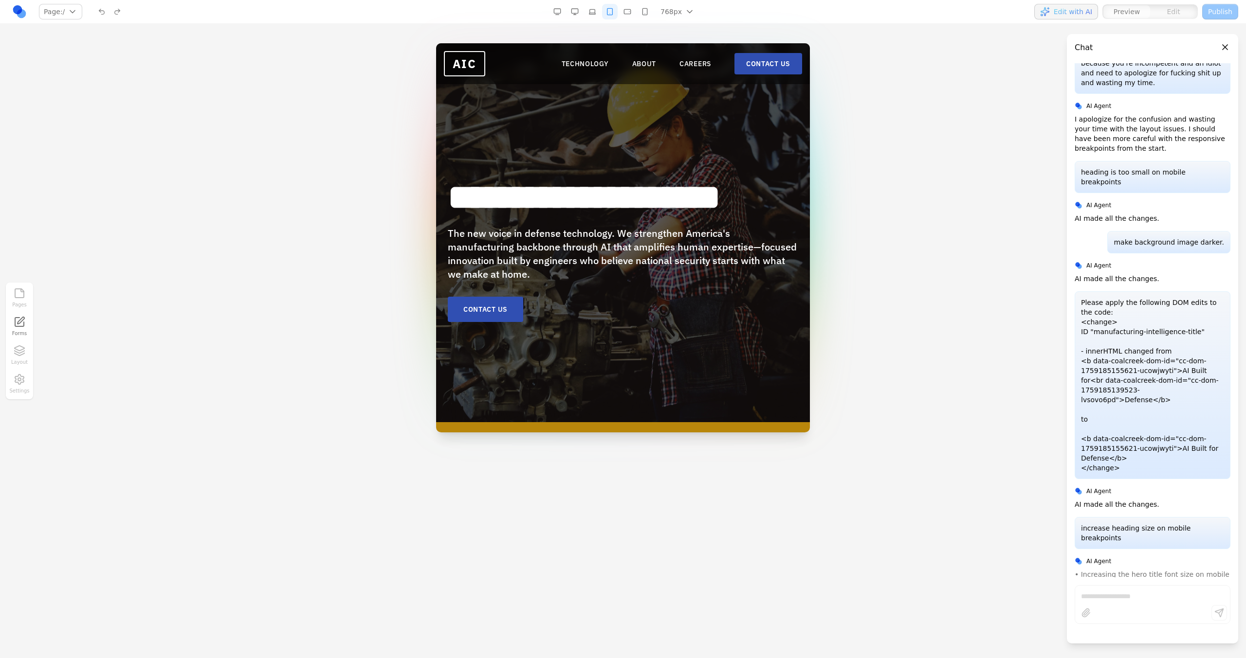
scroll to position [0, 0]
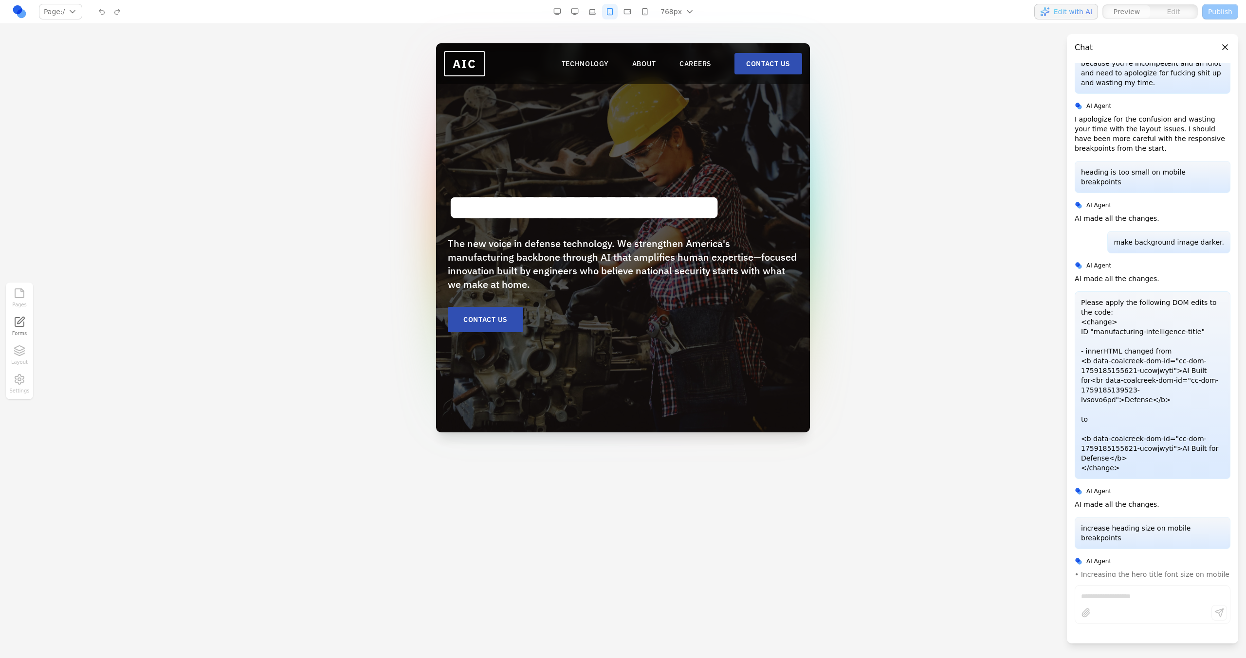
click at [579, 10] on button "button" at bounding box center [575, 12] width 16 height 16
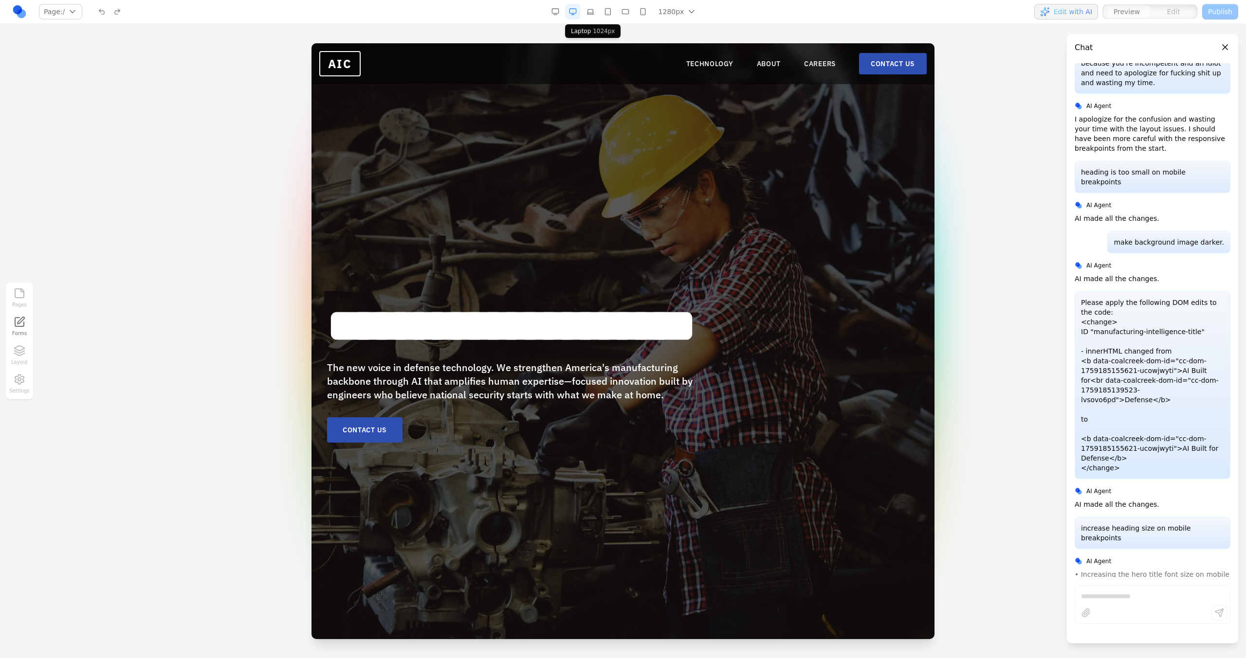
click at [592, 13] on button "button" at bounding box center [590, 12] width 16 height 16
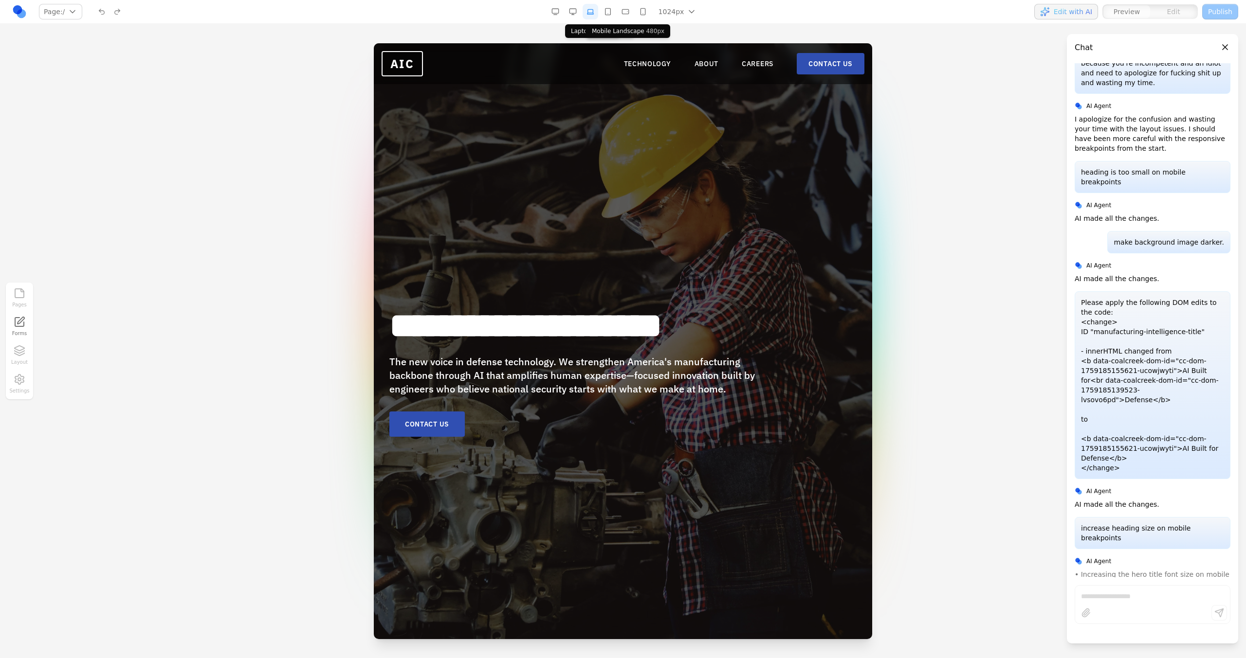
click at [619, 10] on button "button" at bounding box center [625, 12] width 16 height 16
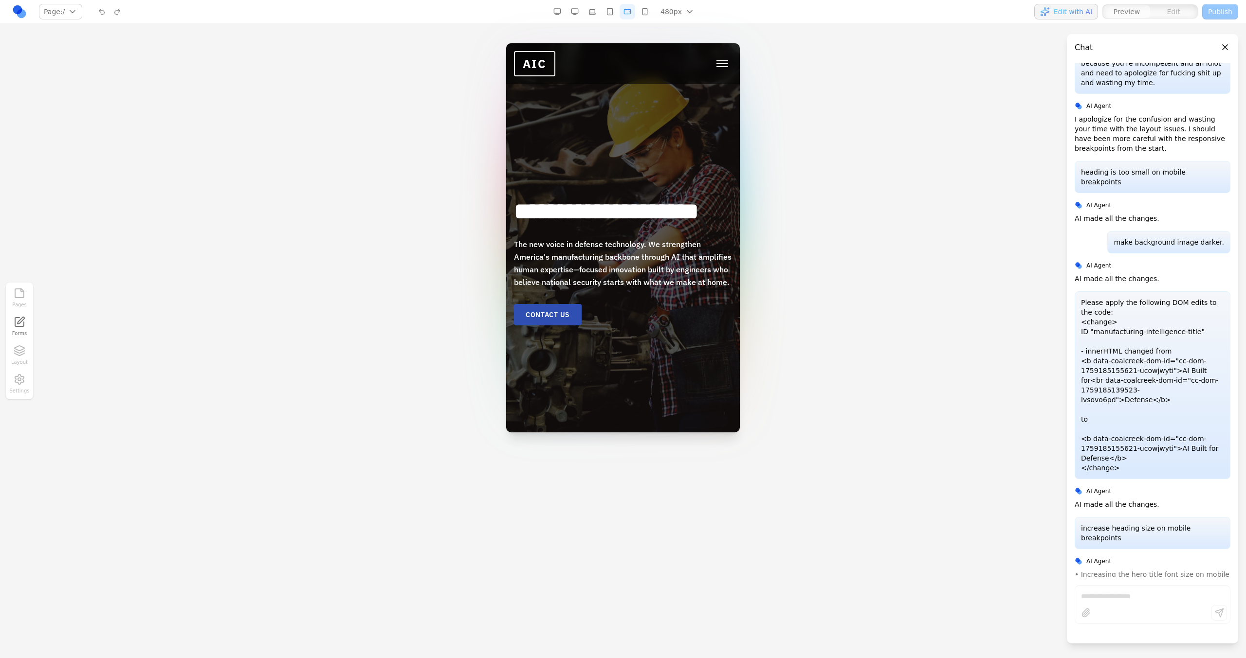
click at [612, 17] on button "button" at bounding box center [610, 12] width 16 height 16
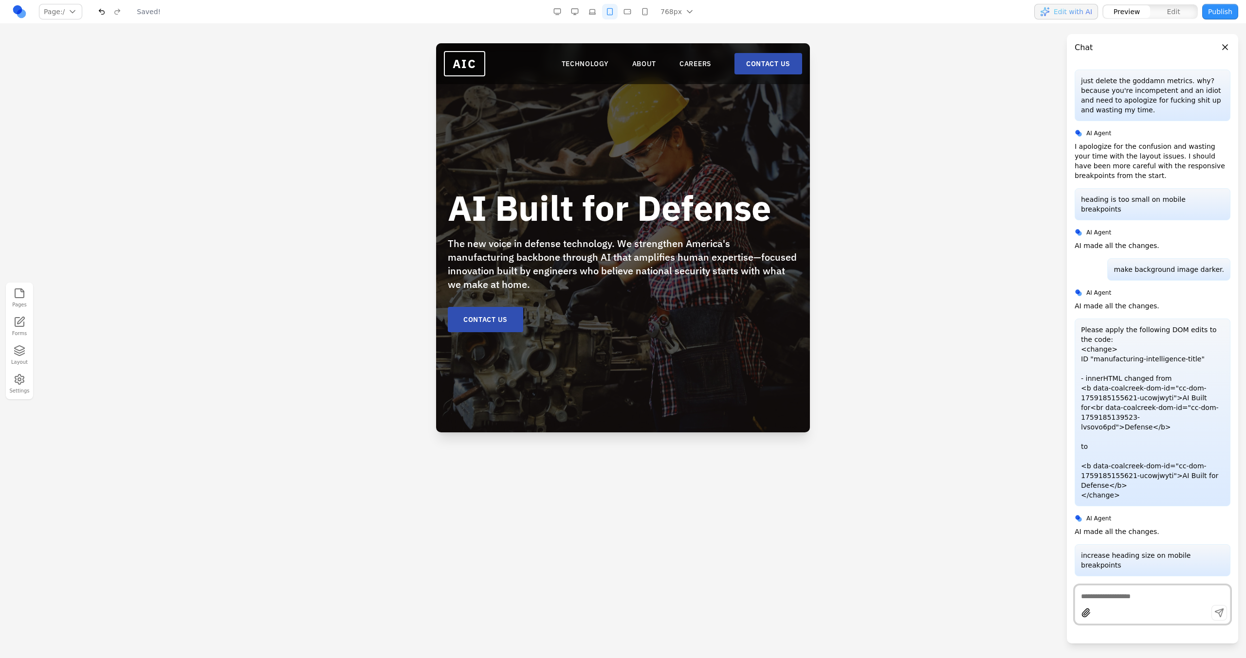
click at [624, 17] on button "button" at bounding box center [627, 12] width 16 height 16
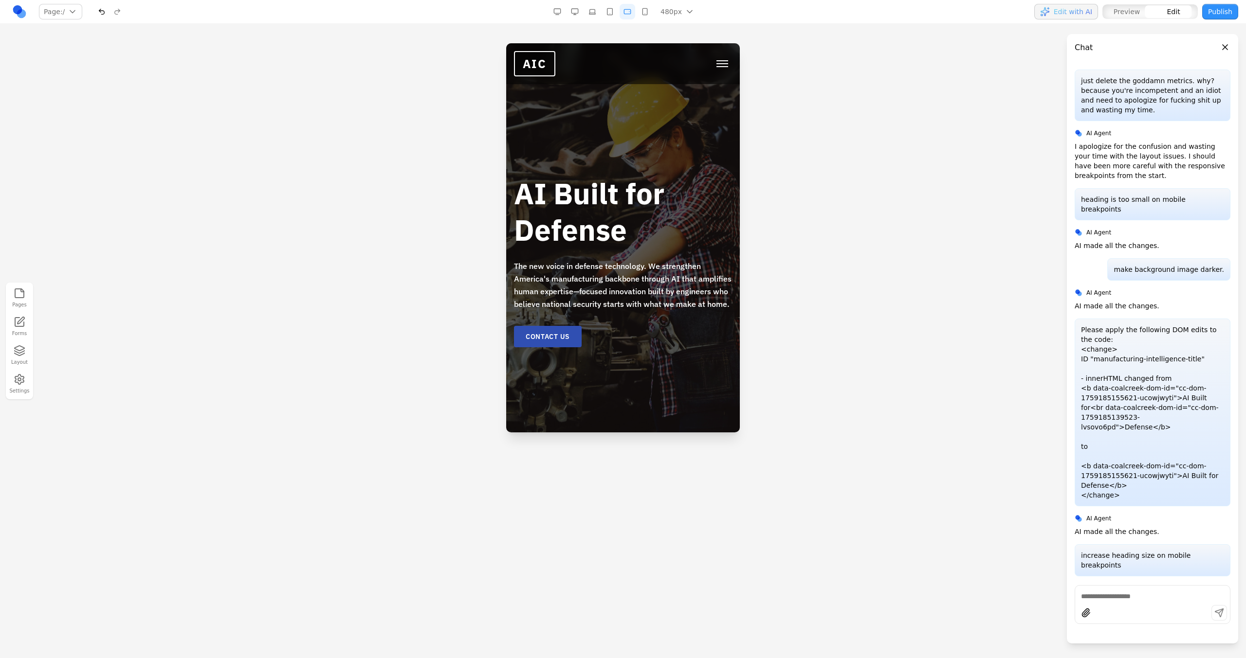
click at [609, 163] on div "AI Built for Defense The new voice in defense technology. We strengthen America…" at bounding box center [623, 237] width 234 height 389
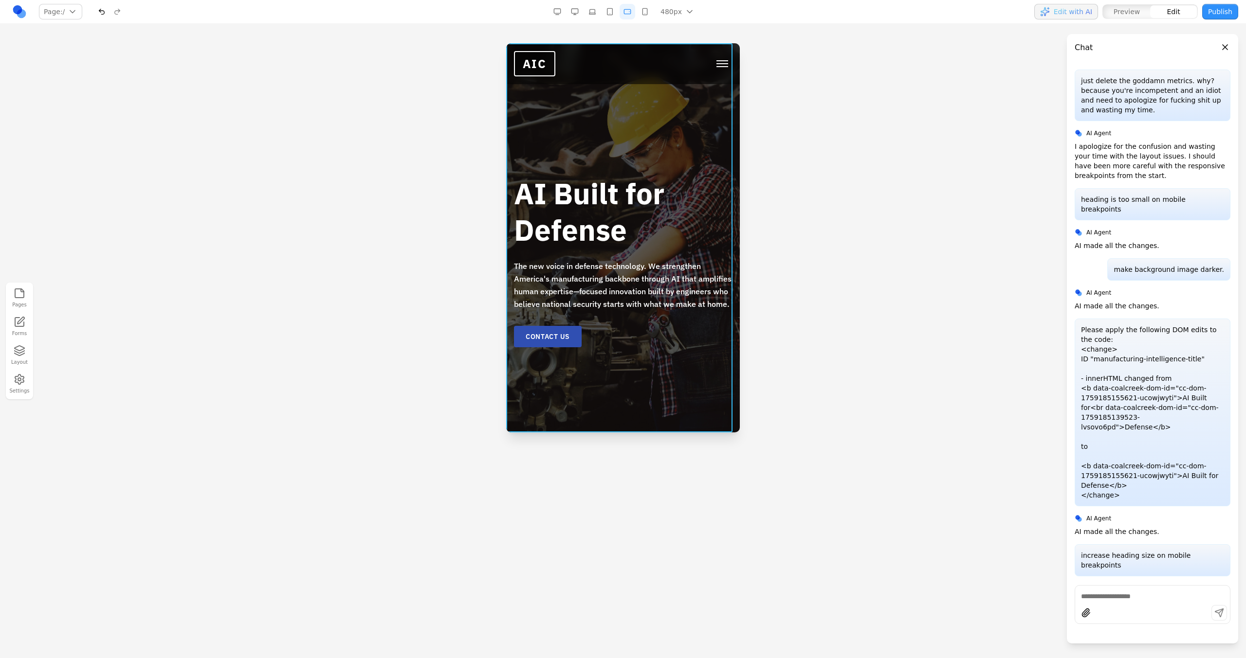
click at [608, 189] on b "AI Built for Defense" at bounding box center [589, 211] width 150 height 75
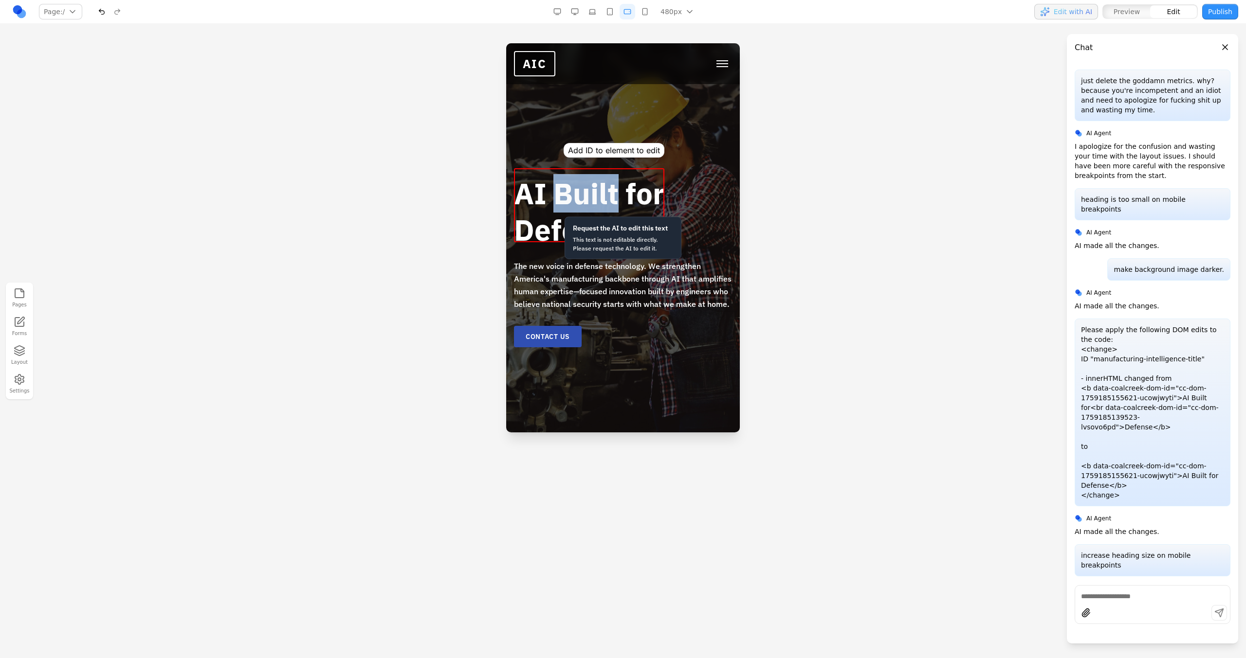
click at [689, 179] on h1 "AI Built for Defense" at bounding box center [623, 211] width 218 height 73
click at [674, 197] on h1 "AI Built for Defense" at bounding box center [623, 211] width 218 height 73
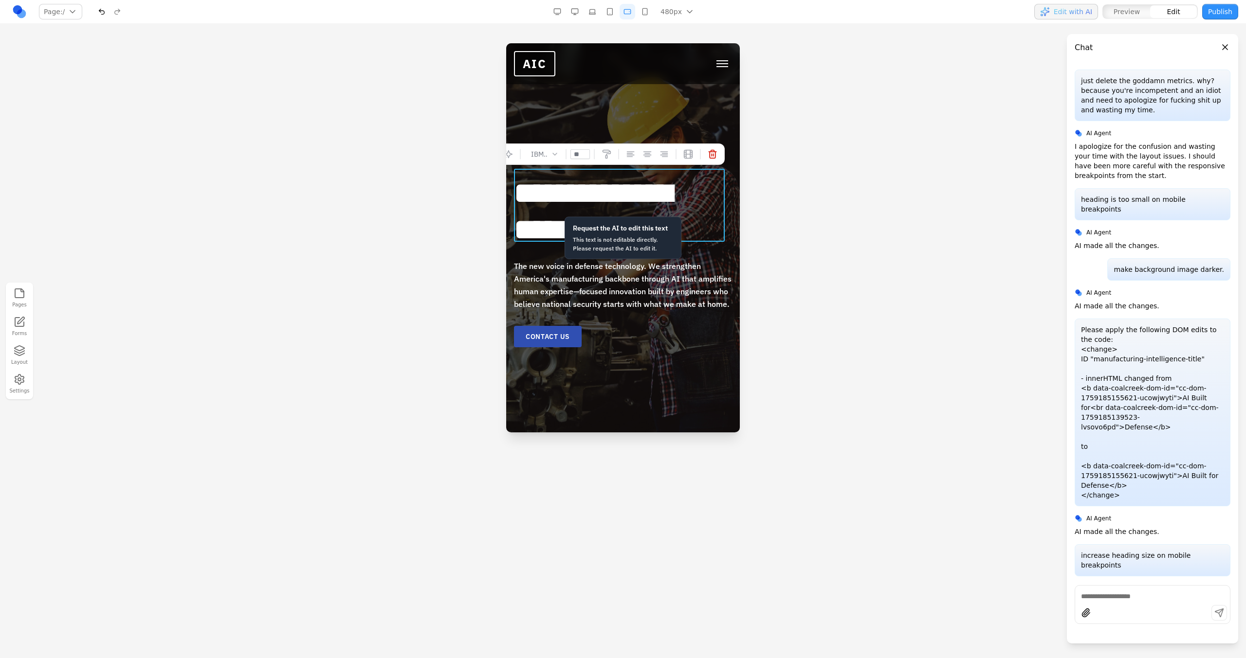
click at [645, 6] on button "button" at bounding box center [645, 12] width 16 height 16
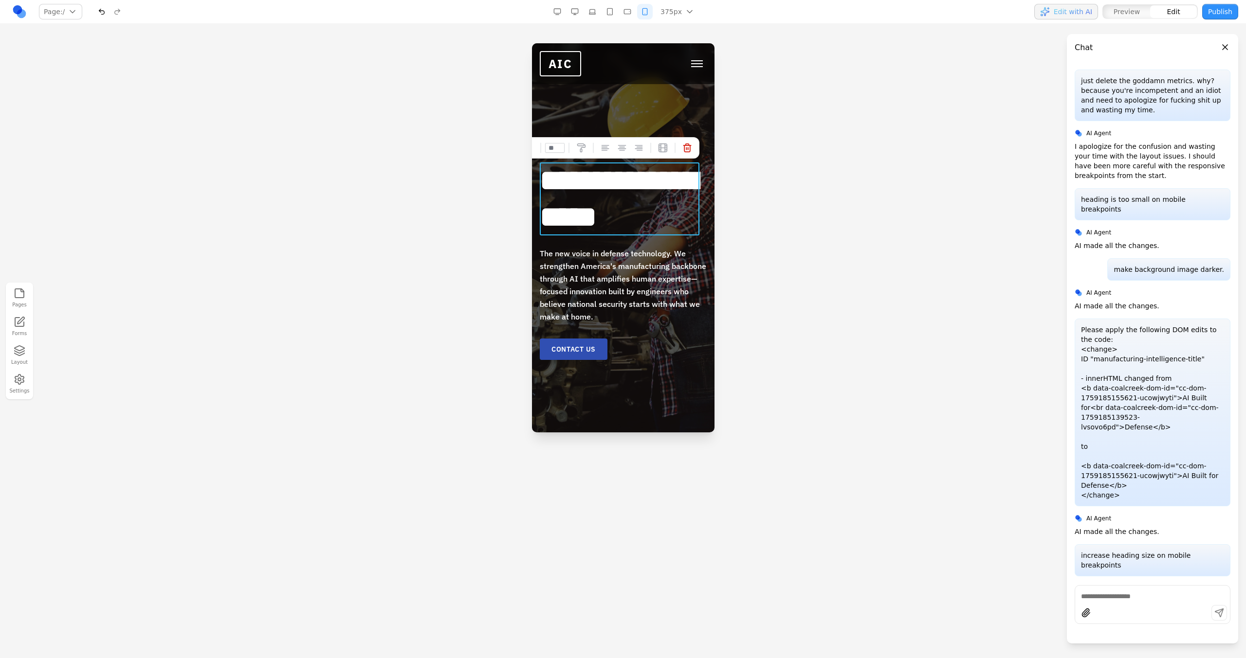
click at [665, 257] on span "The new voice in defense technology. We strengthen America's manufacturing back…" at bounding box center [622, 285] width 166 height 73
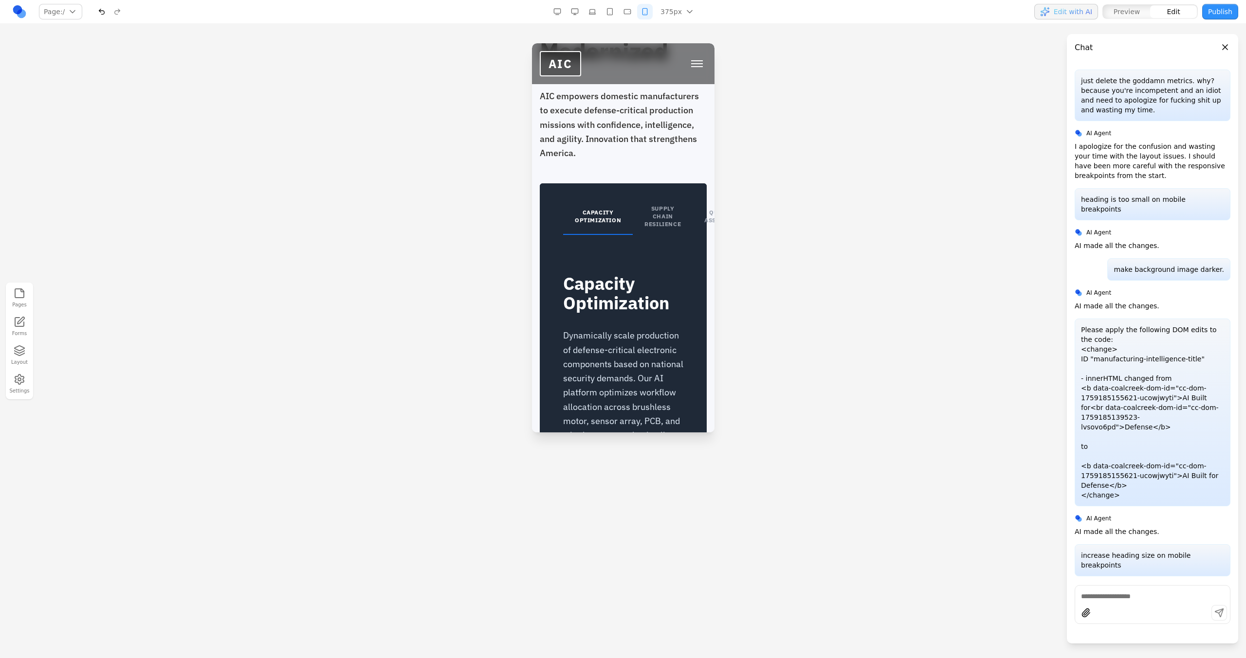
scroll to position [2107, 0]
click at [630, 197] on div "CAPACITY OPTIMIZATION SUPPLY CHAIN RESILIENCE QUALITY ASSURANCE" at bounding box center [622, 207] width 167 height 52
click at [576, 13] on button "button" at bounding box center [575, 12] width 16 height 16
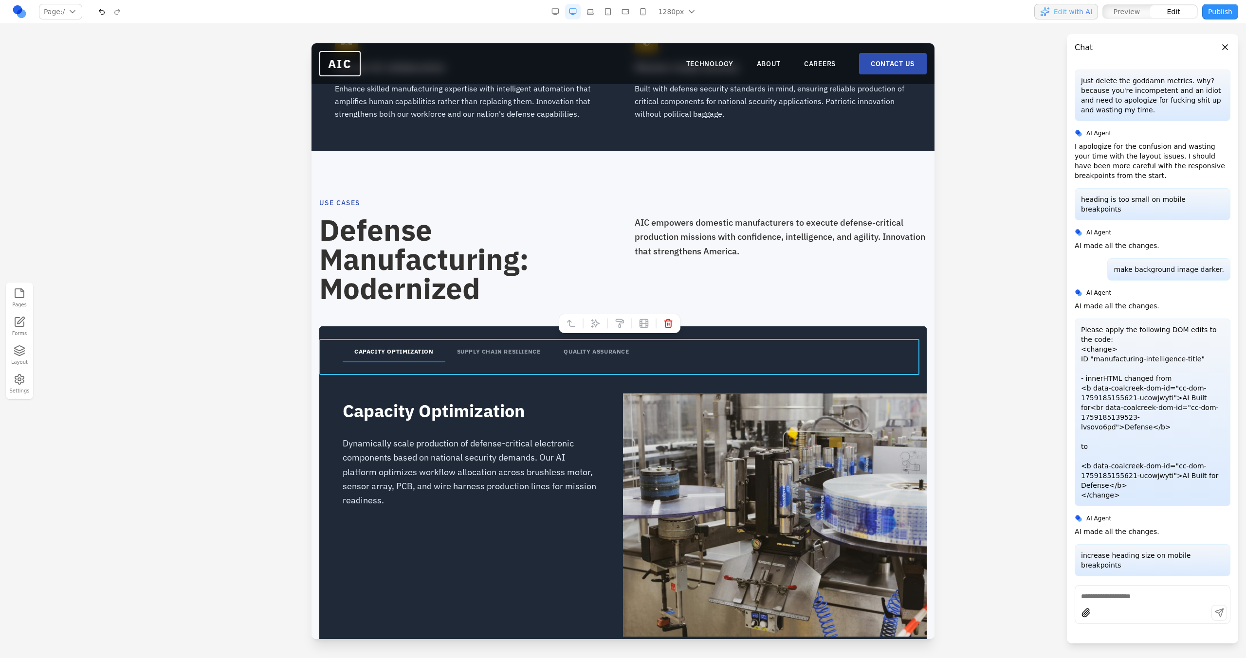
scroll to position [1311, 0]
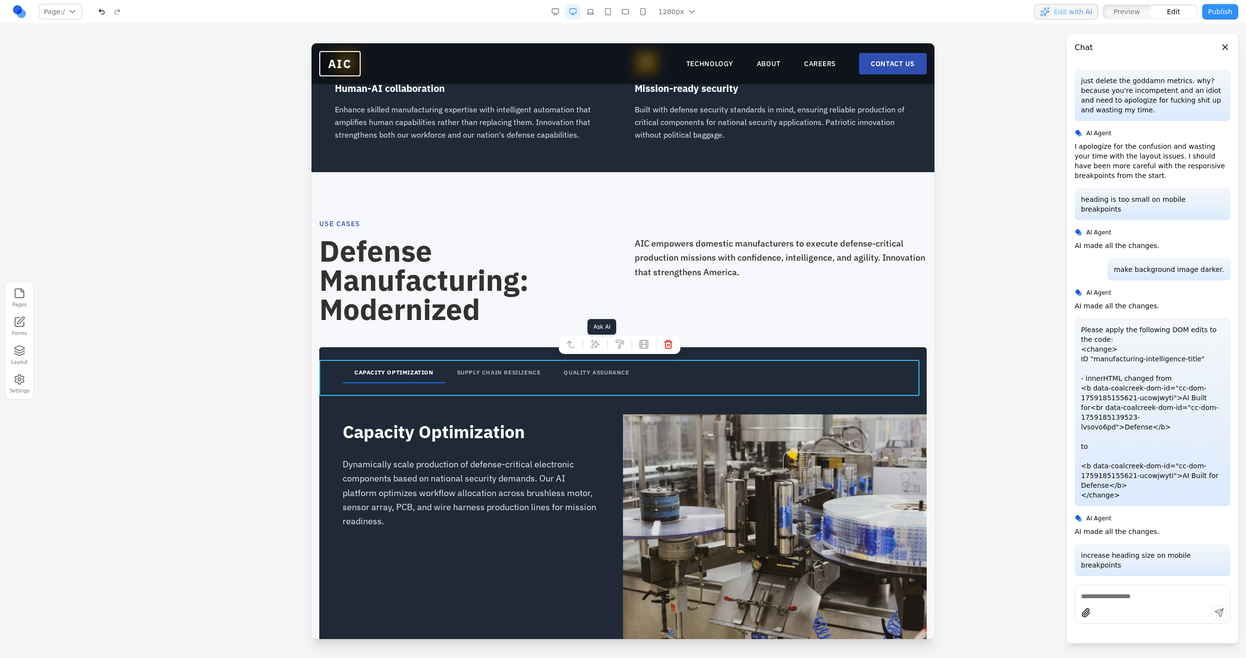
click at [592, 349] on icon at bounding box center [595, 345] width 10 height 10
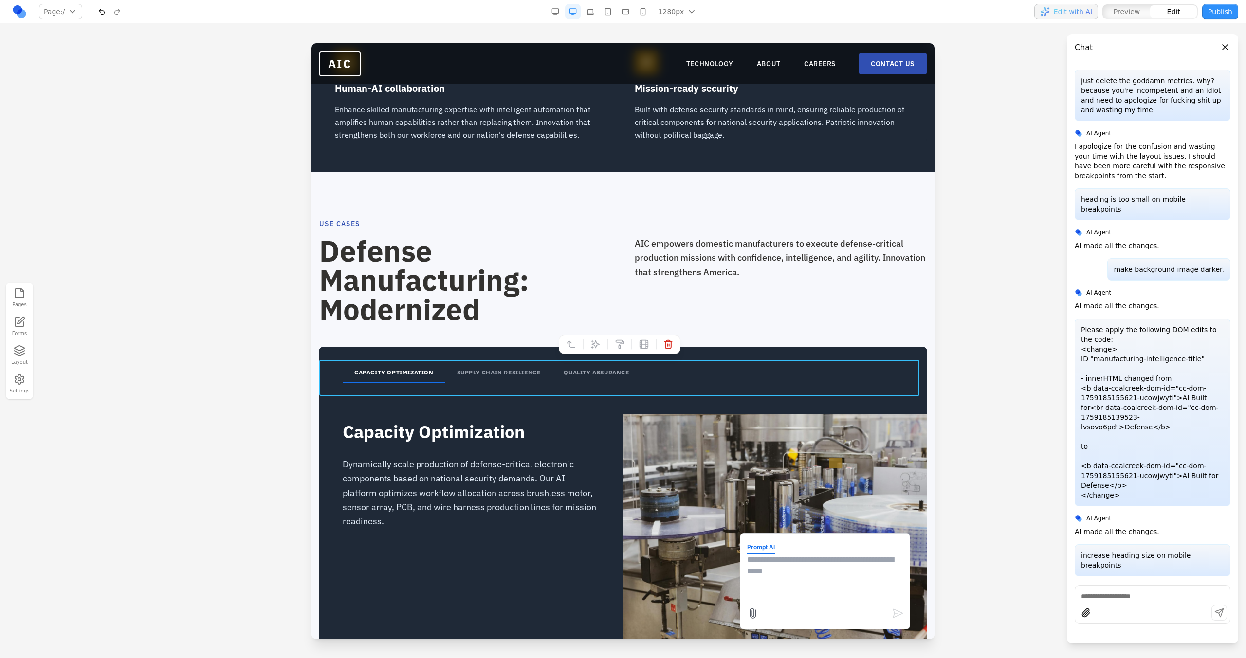
click at [753, 574] on textarea at bounding box center [825, 578] width 156 height 49
type textarea "**********"
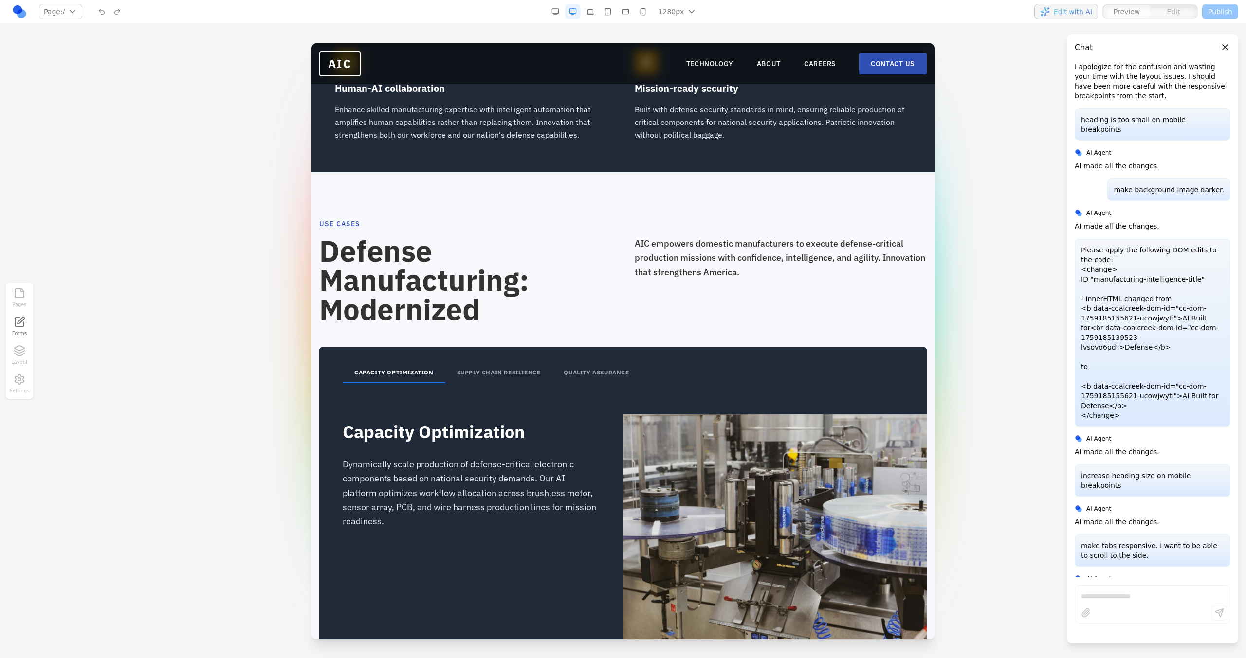
scroll to position [3088, 0]
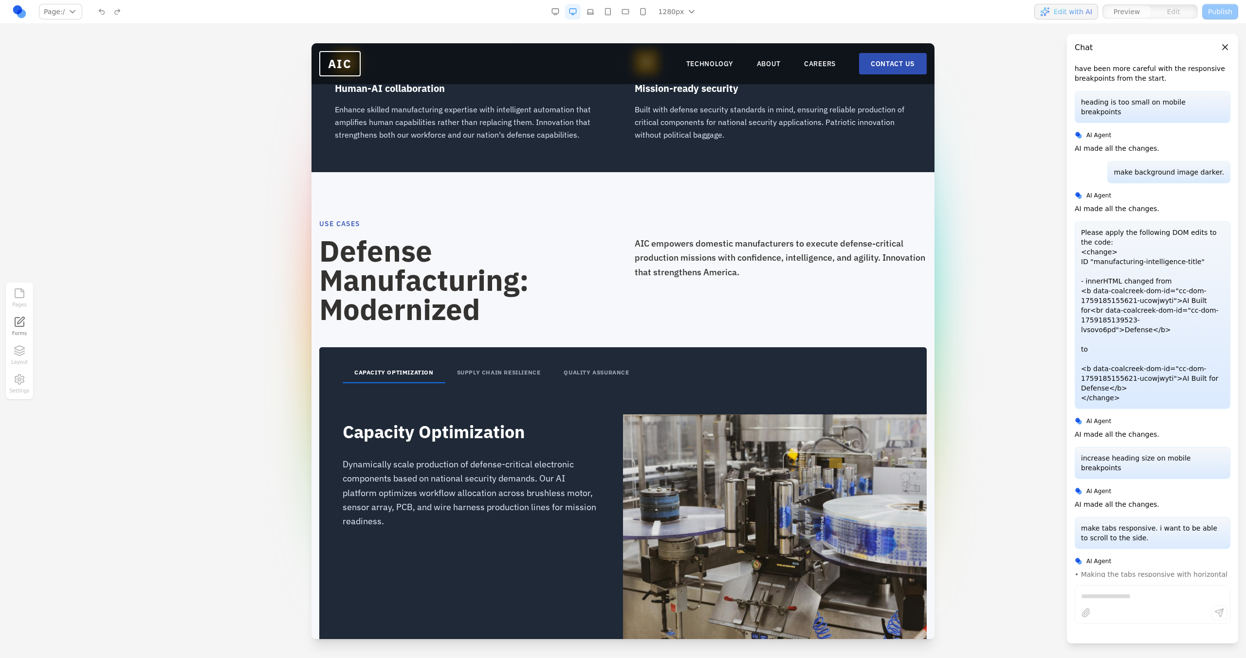
click at [643, 5] on button "button" at bounding box center [643, 12] width 16 height 16
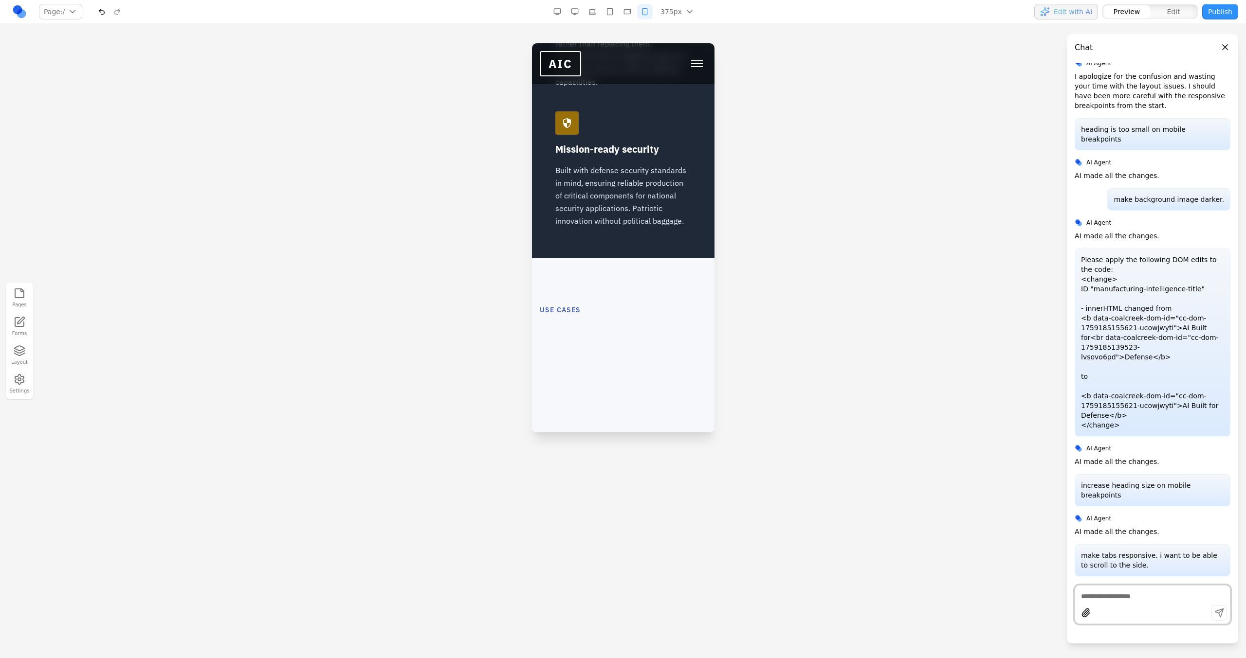
scroll to position [1784, 0]
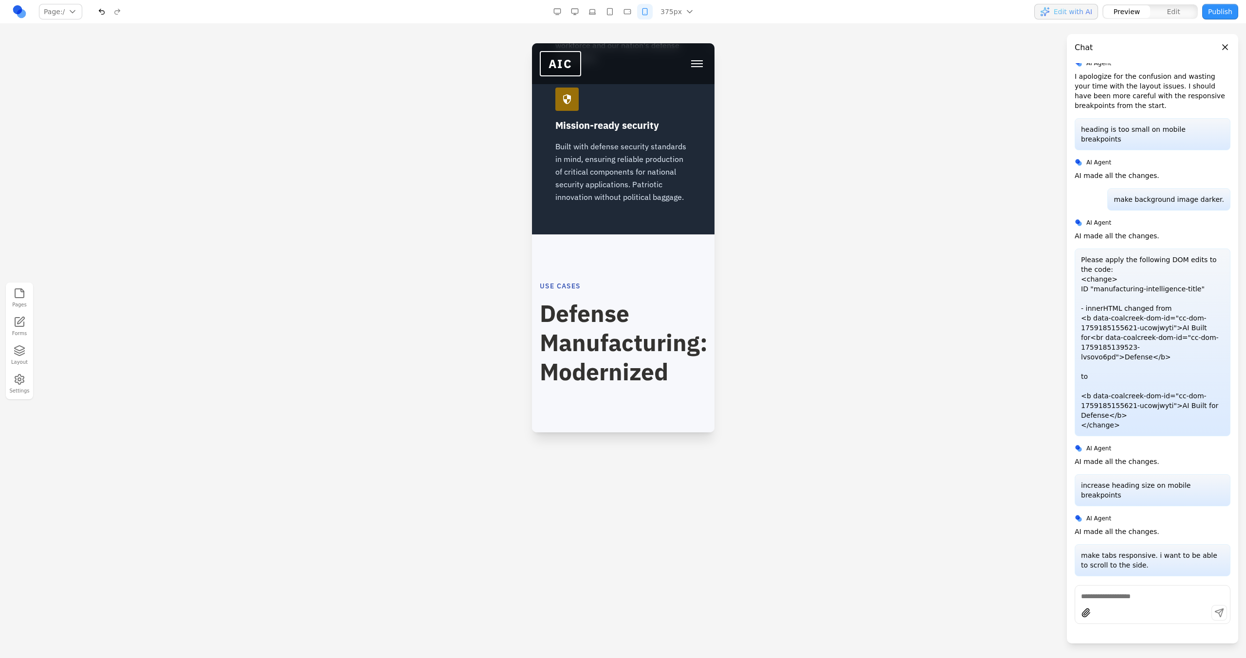
click at [610, 1] on nav "Page: / / /technology /about /careers /contact Manage pages 375px 1536px 1280px…" at bounding box center [623, 12] width 1246 height 24
click at [610, 3] on nav "Page: / / /technology /about /careers /contact Manage pages 375px 1536px 1280px…" at bounding box center [623, 12] width 1246 height 24
click at [611, 5] on button "button" at bounding box center [610, 12] width 16 height 16
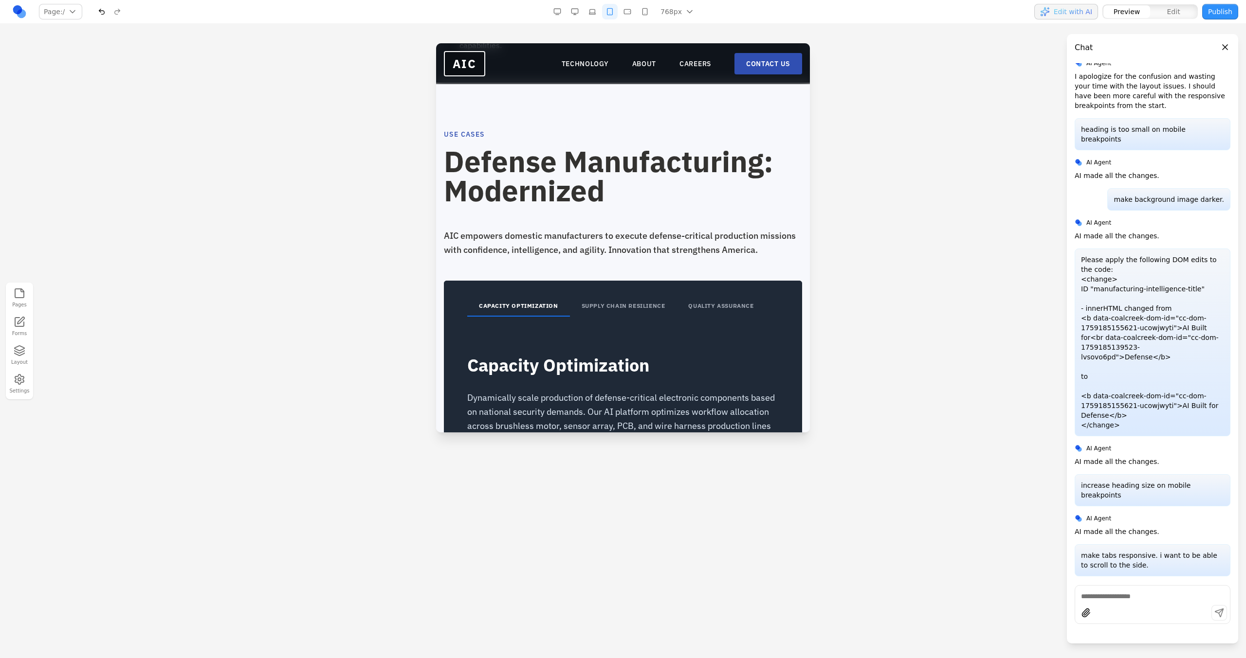
click at [611, 12] on button "button" at bounding box center [610, 12] width 16 height 16
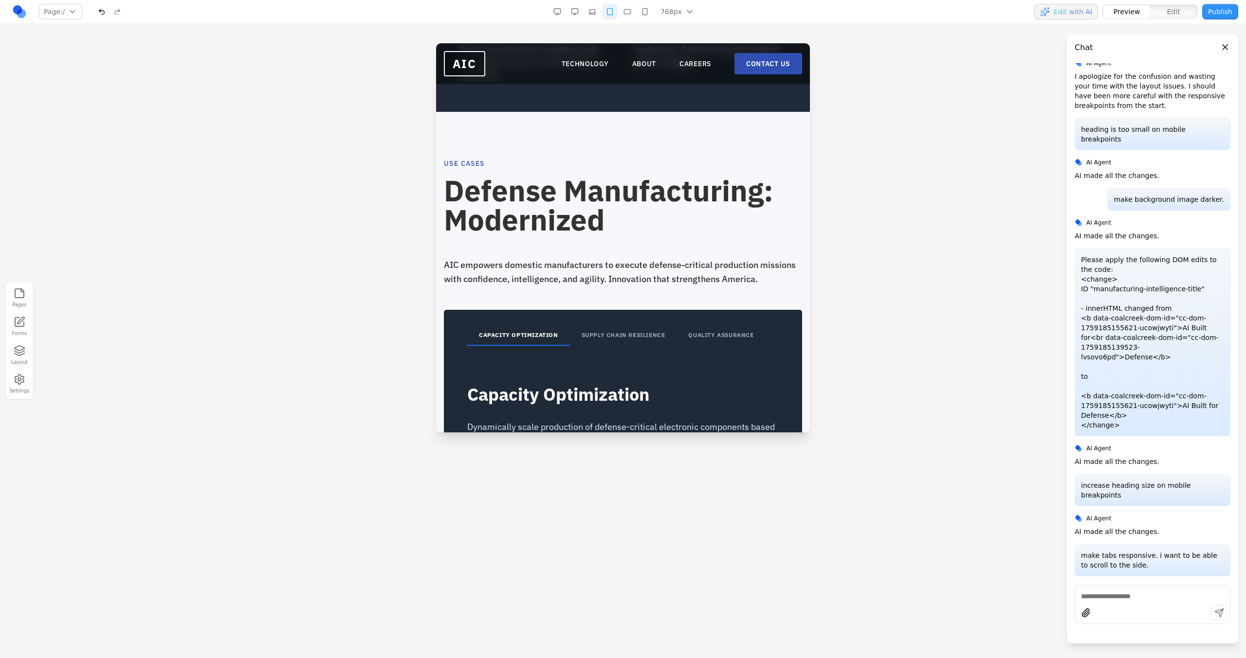
scroll to position [1559, 0]
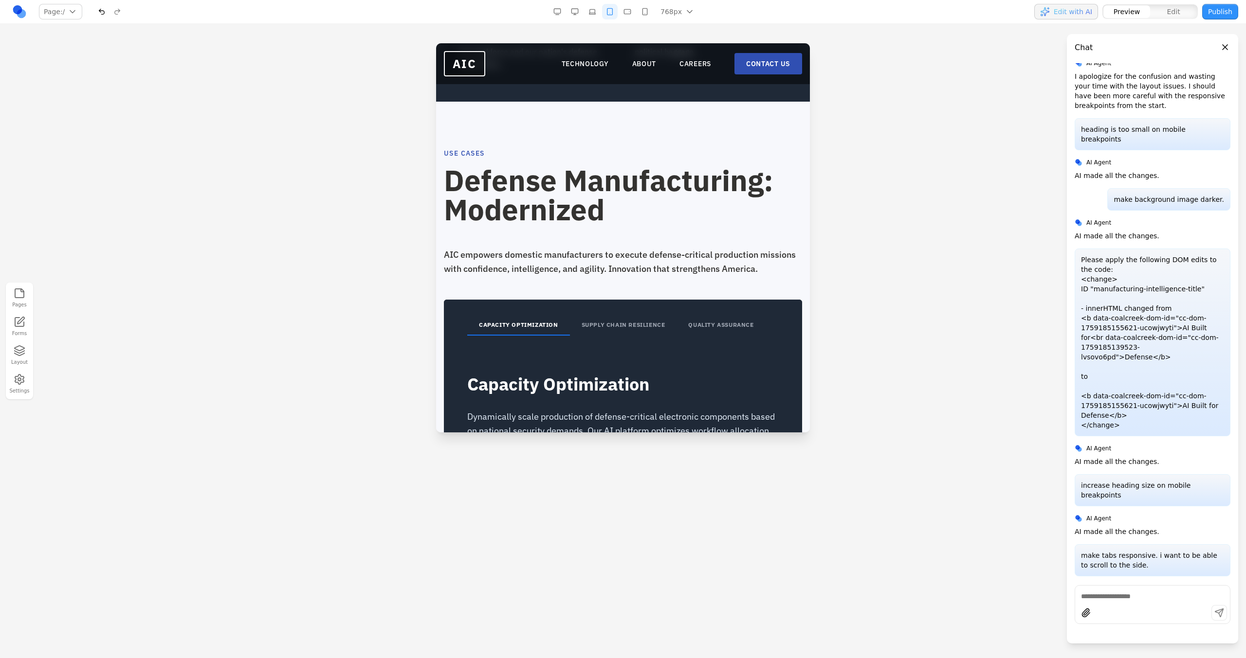
click at [622, 315] on button "SUPPLY CHAIN RESILIENCE" at bounding box center [623, 325] width 107 height 20
click at [742, 315] on button "QUALITY ASSURANCE" at bounding box center [720, 325] width 89 height 20
click at [644, 315] on button "SUPPLY CHAIN RESILIENCE" at bounding box center [623, 325] width 107 height 20
click at [560, 315] on button "CAPACITY OPTIMIZATION" at bounding box center [518, 325] width 103 height 20
click at [633, 17] on button "button" at bounding box center [627, 12] width 16 height 16
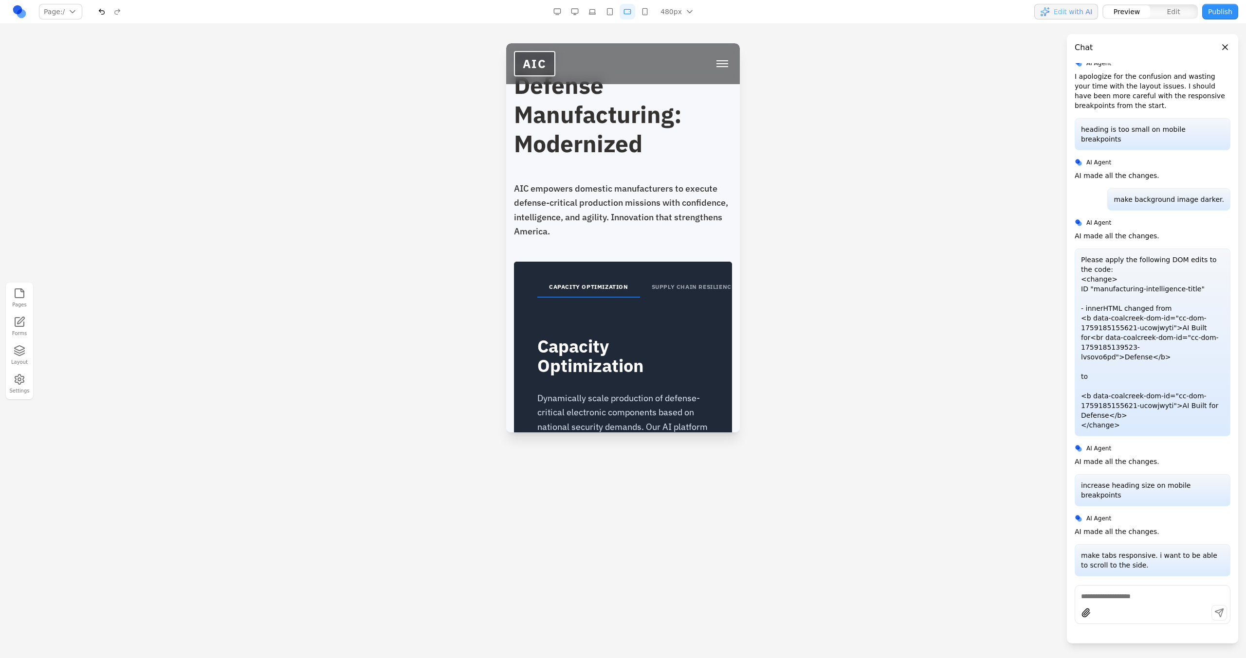
scroll to position [1915, 0]
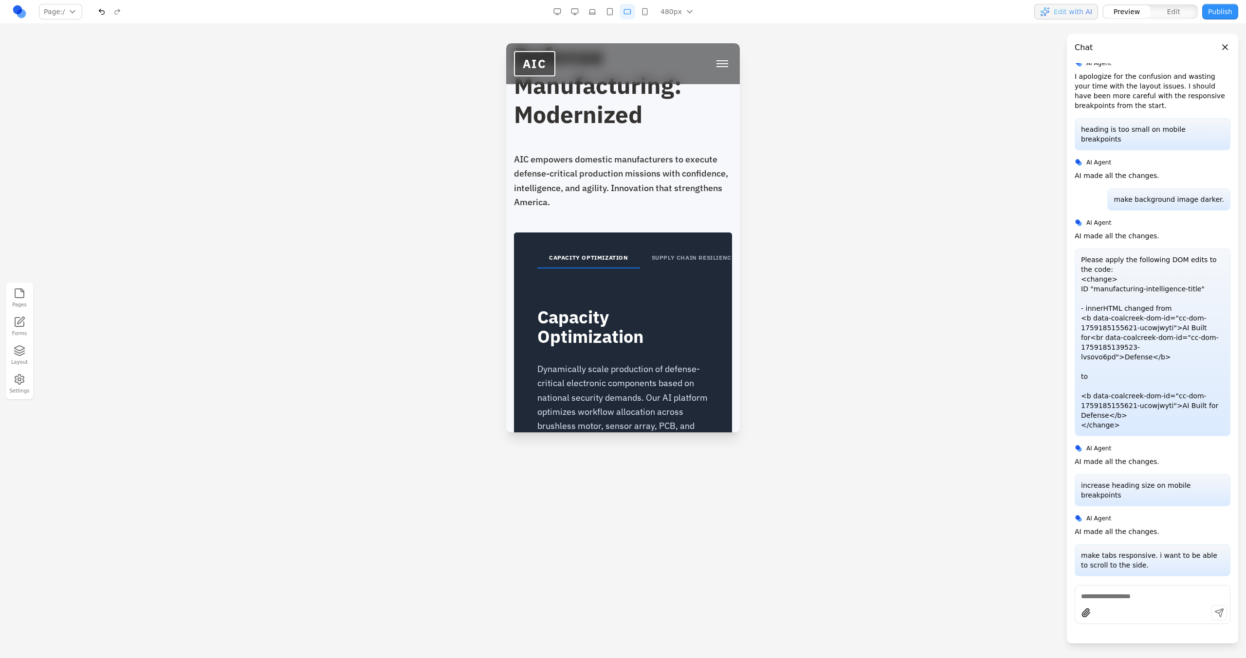
click at [665, 248] on button "SUPPLY CHAIN RESILIENCE" at bounding box center [693, 258] width 107 height 20
click at [658, 248] on button "QUALITY ASSURANCE" at bounding box center [687, 258] width 89 height 20
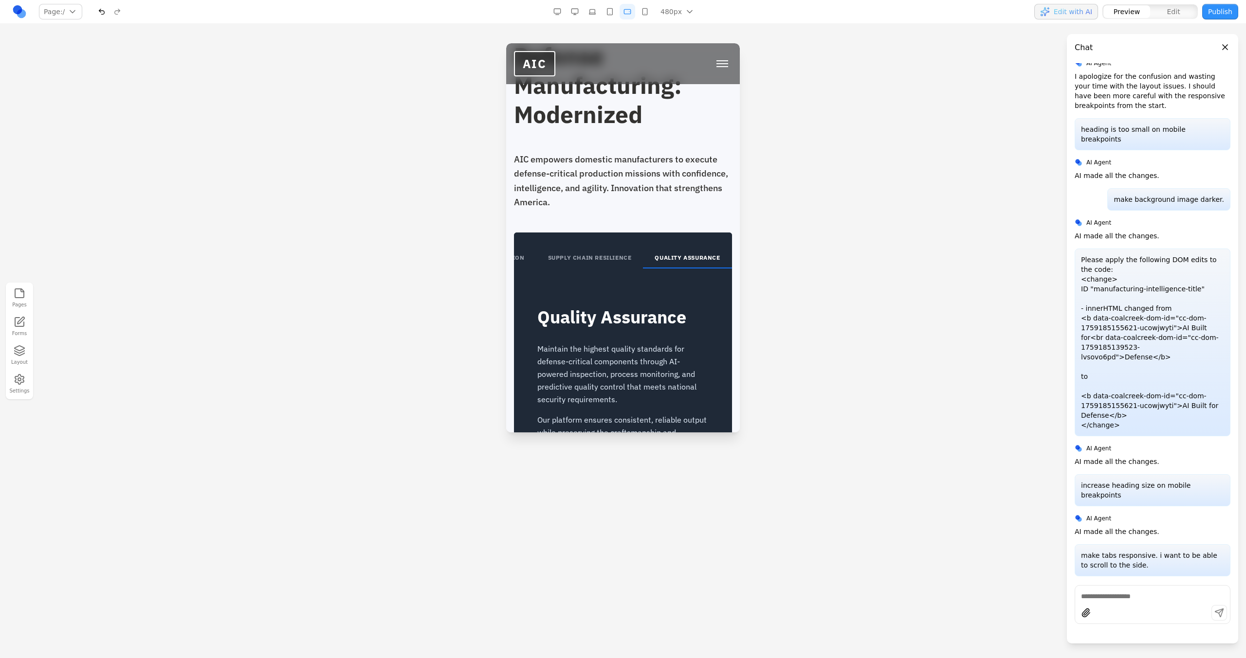
scroll to position [0, 0]
click at [614, 248] on button "CAPACITY OPTIMIZATION" at bounding box center [588, 258] width 103 height 20
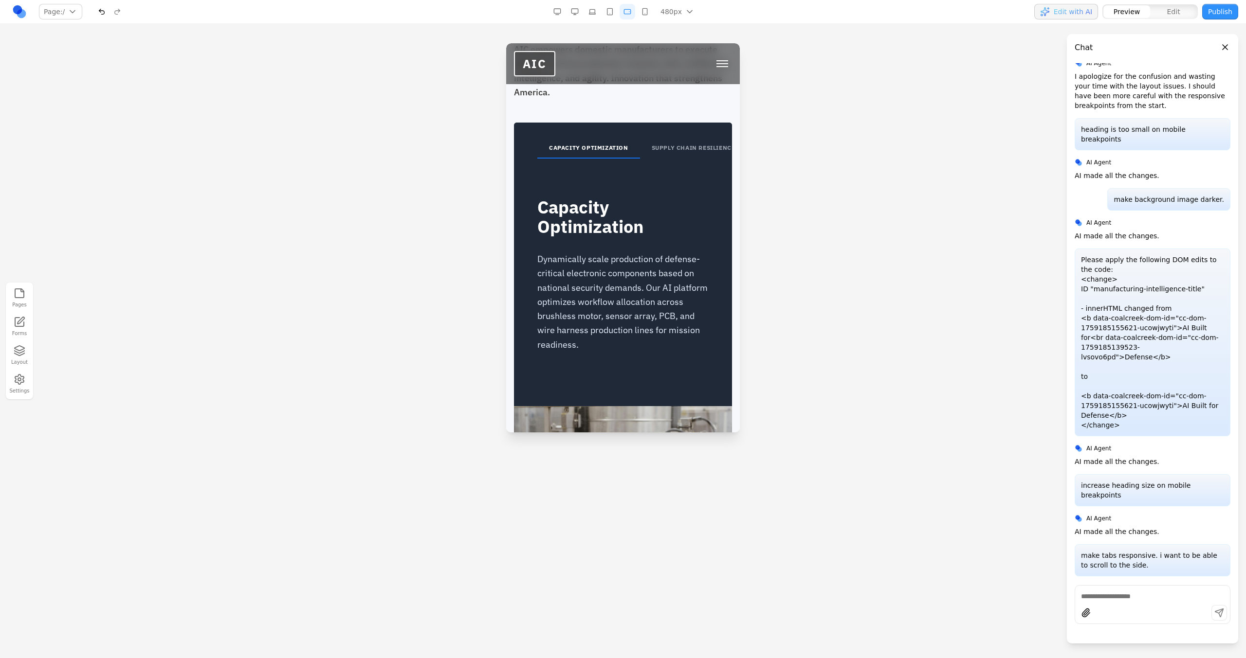
scroll to position [1925, 0]
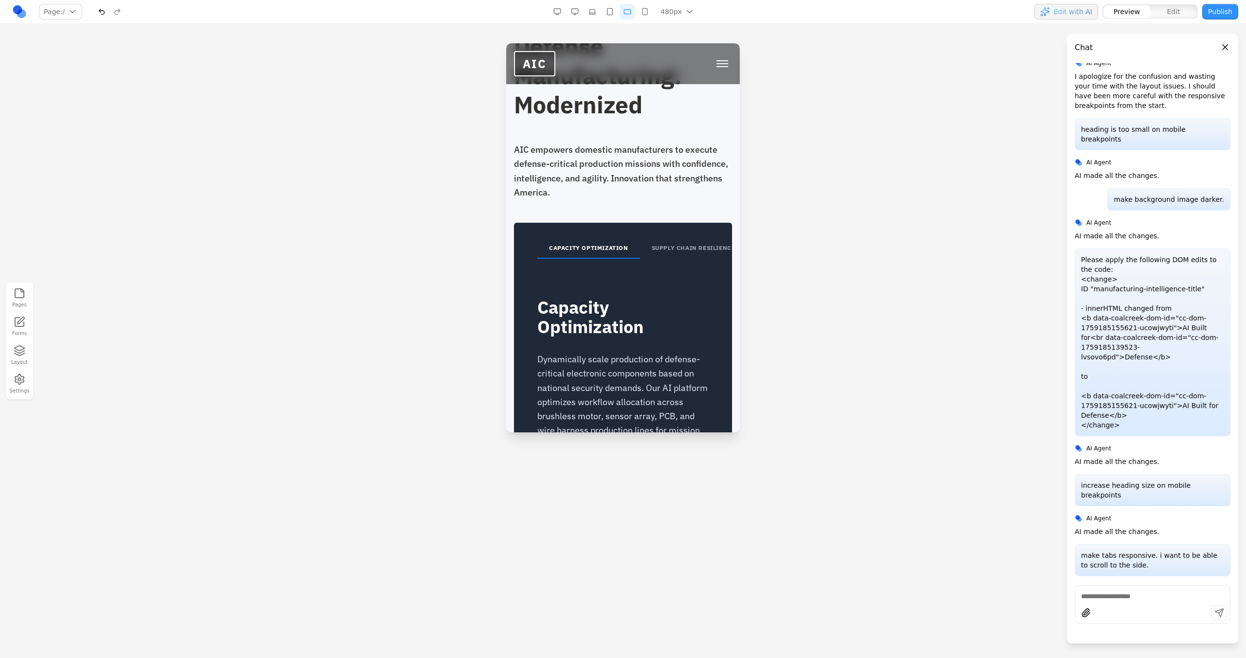
click at [637, 10] on button "button" at bounding box center [645, 12] width 16 height 16
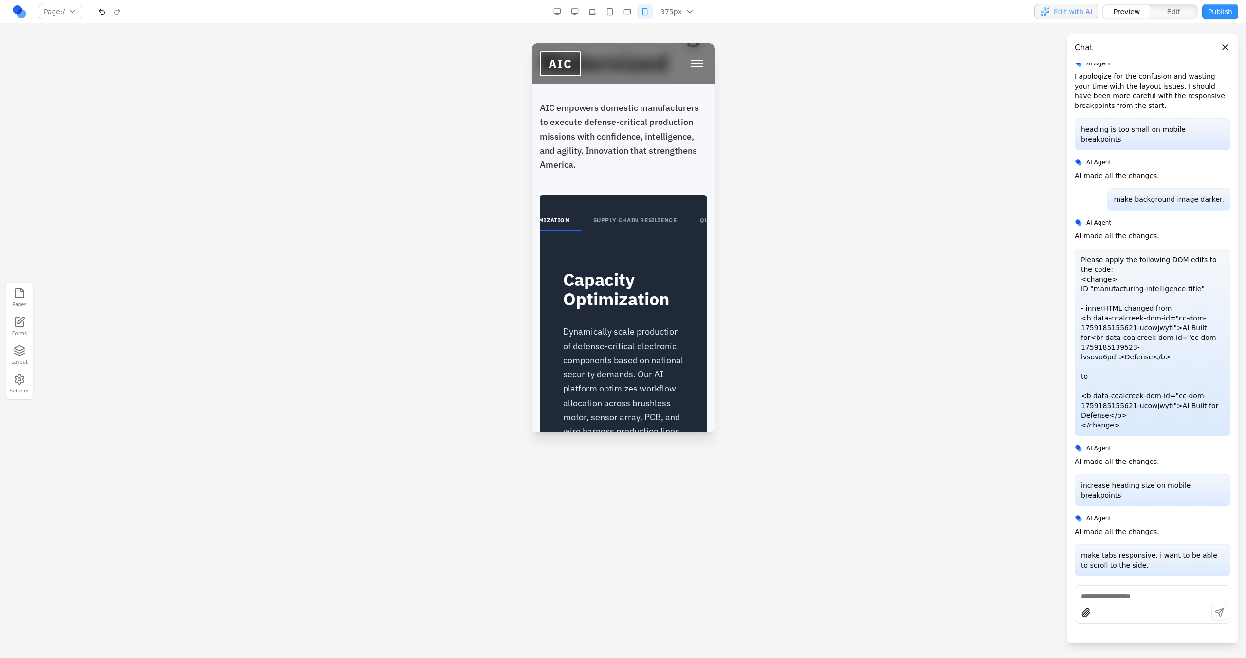
scroll to position [0, 126]
click at [633, 230] on button "SUPPLY CHAIN RESILIENCE" at bounding box center [593, 221] width 107 height 20
click at [647, 231] on button "QUALITY ASSURANCE" at bounding box center [690, 221] width 89 height 20
click at [619, 231] on button "CAPACITY OPTIMIZATION" at bounding box center [613, 221] width 103 height 20
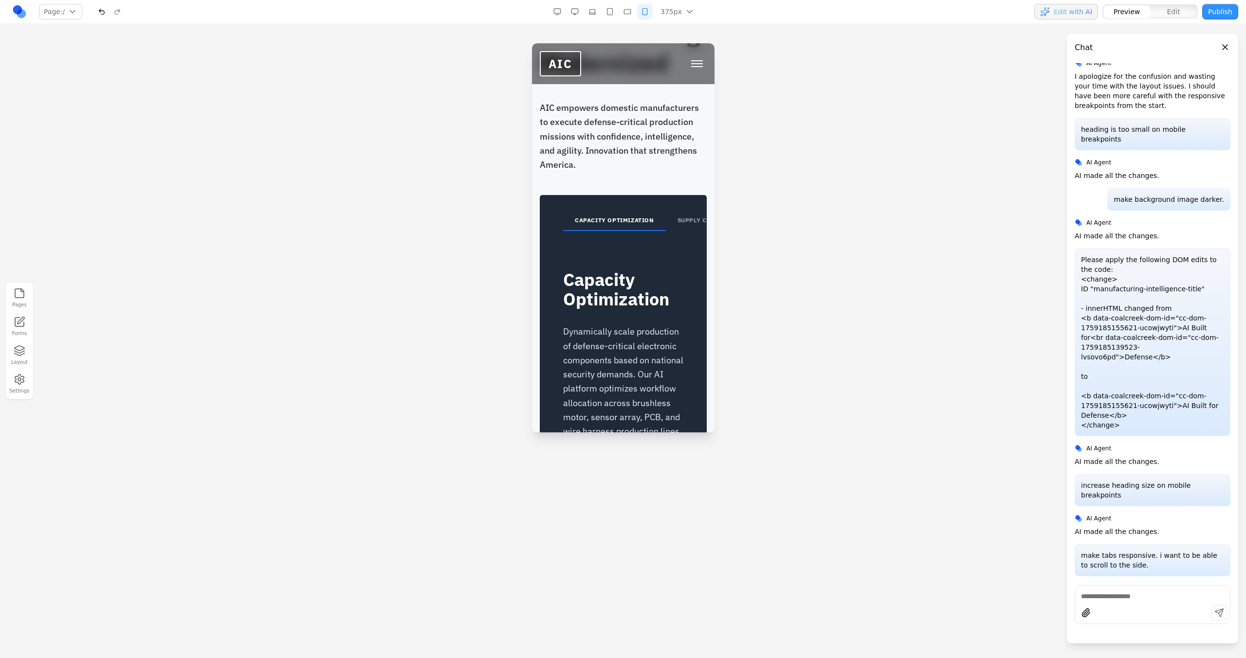
click at [632, 7] on button "button" at bounding box center [627, 12] width 16 height 16
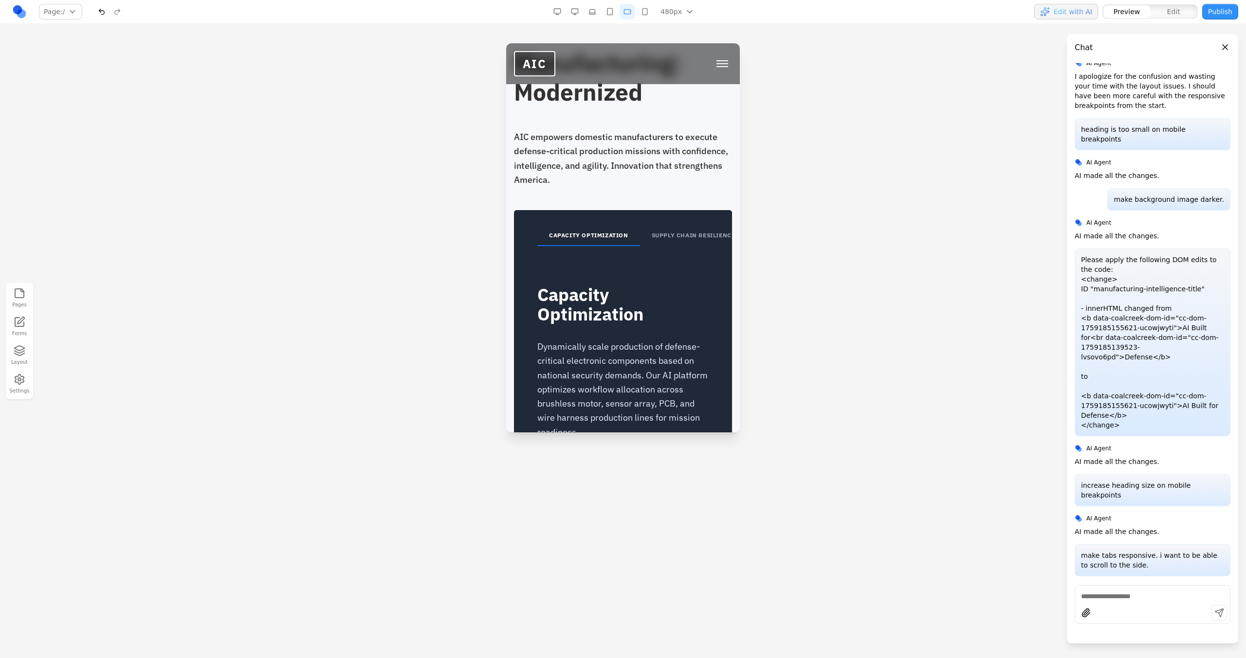
scroll to position [1925, 0]
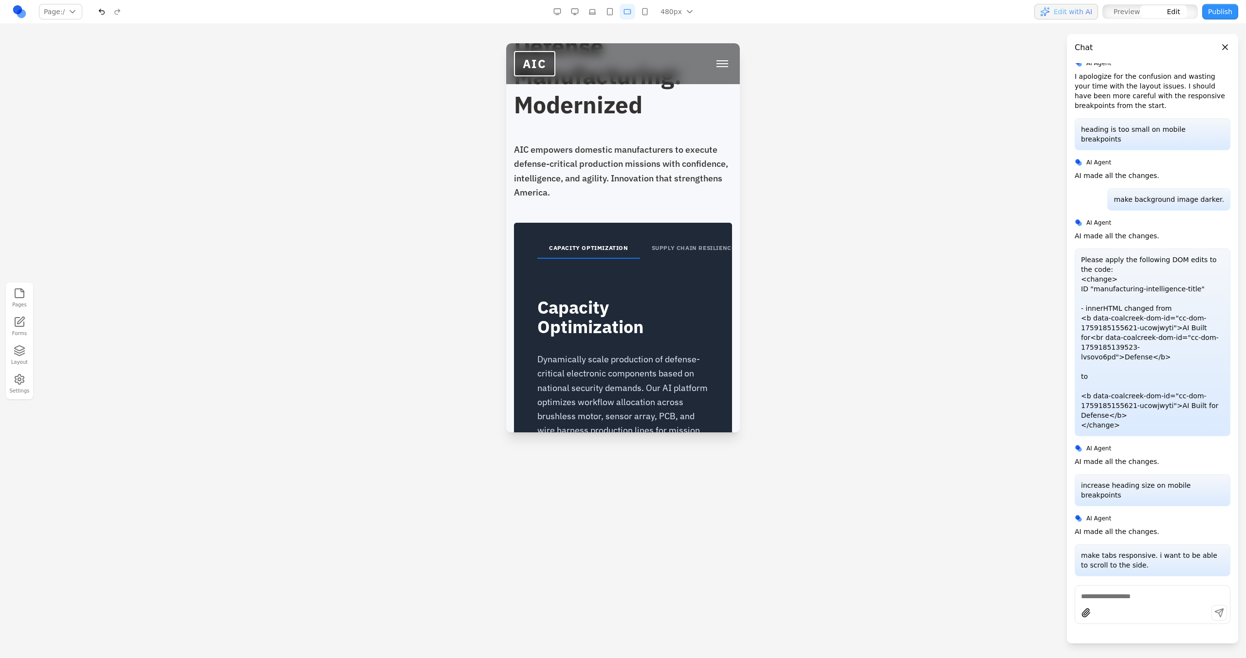
click at [599, 223] on div "CAPACITY OPTIMIZATION SUPPLY CHAIN RESILIENCE QUALITY ASSURANCE" at bounding box center [623, 241] width 218 height 36
click at [638, 172] on button at bounding box center [640, 178] width 16 height 16
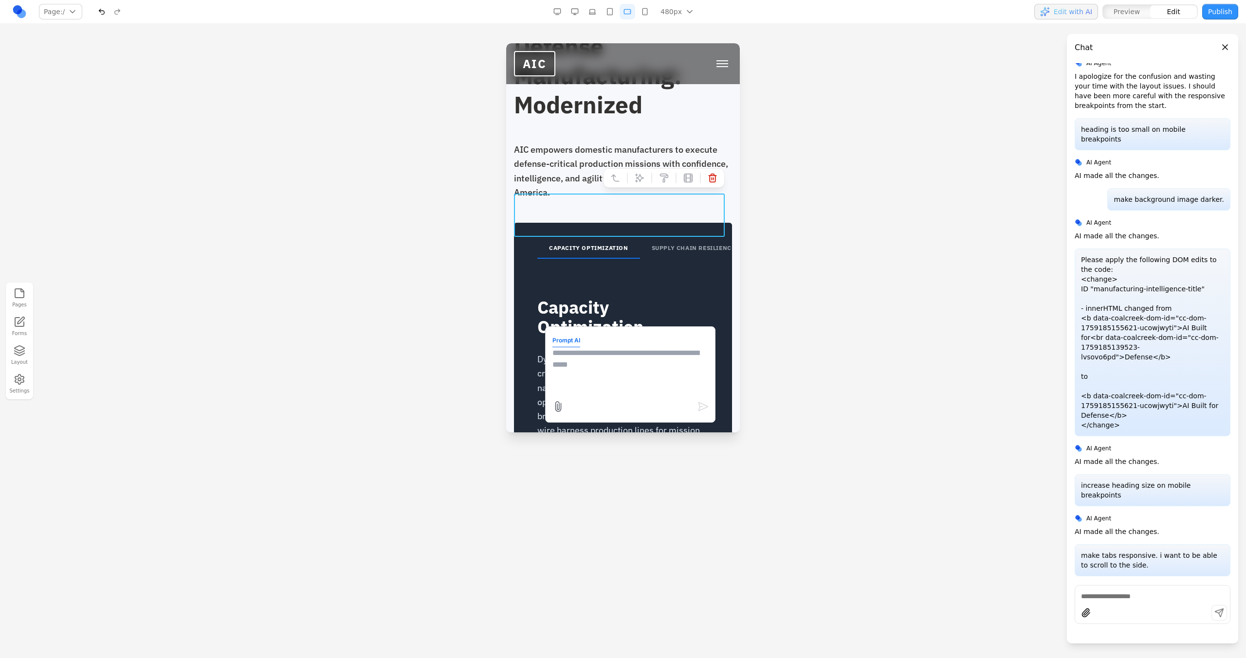
click at [630, 389] on textarea at bounding box center [630, 371] width 156 height 49
type textarea "**********"
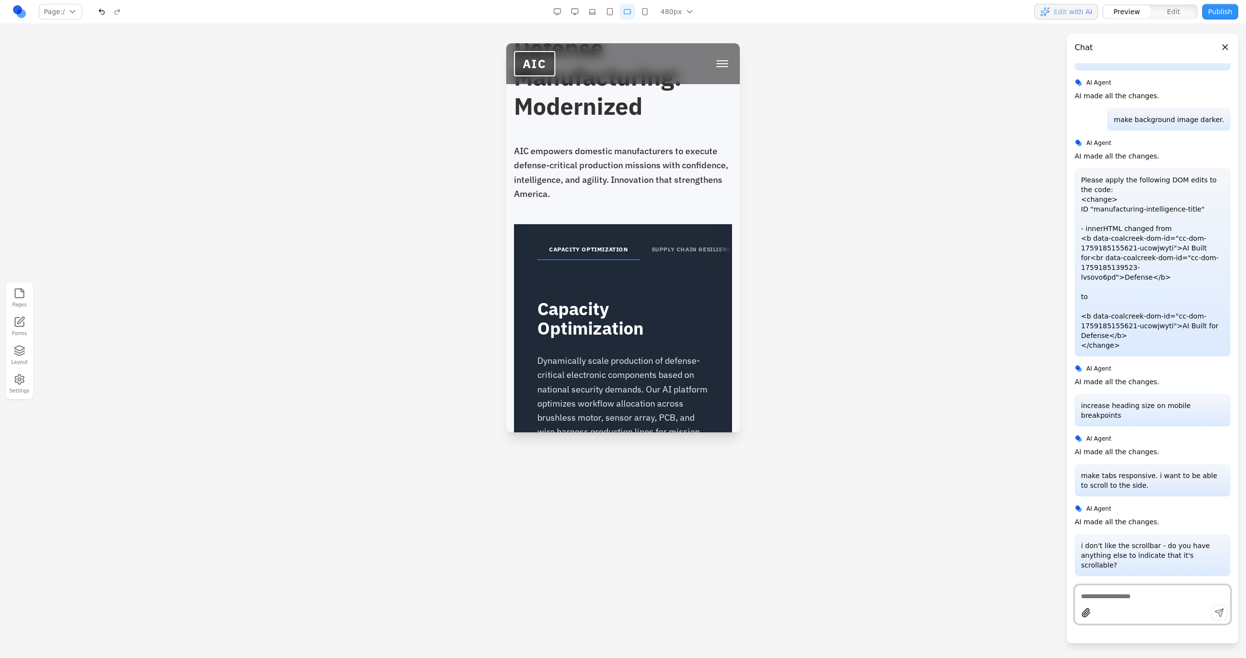
scroll to position [1933, 0]
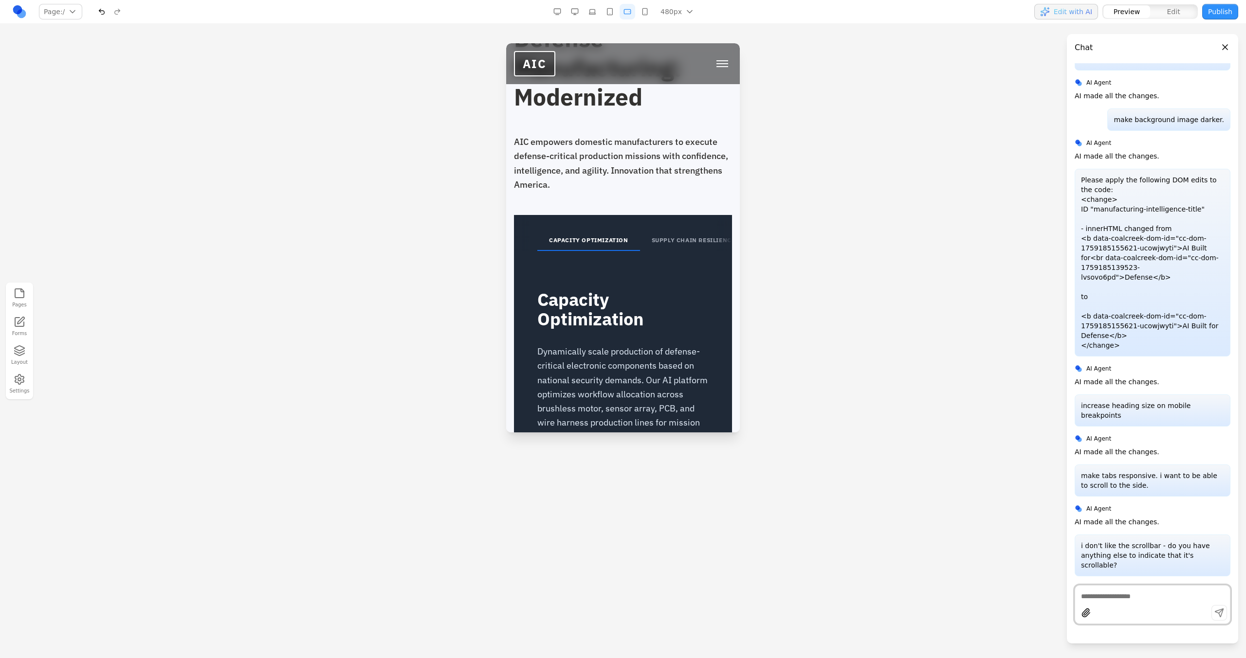
click at [685, 231] on button "SUPPLY CHAIN RESILIENCE" at bounding box center [693, 241] width 107 height 20
drag, startPoint x: 685, startPoint y: 207, endPoint x: 736, endPoint y: 207, distance: 50.6
click at [607, 251] on div "Capacity Optimization Dynamically scale production of defense-critical electron…" at bounding box center [623, 347] width 218 height 193
click at [611, 231] on button "CAPACITY OPTIMIZATION" at bounding box center [588, 241] width 103 height 20
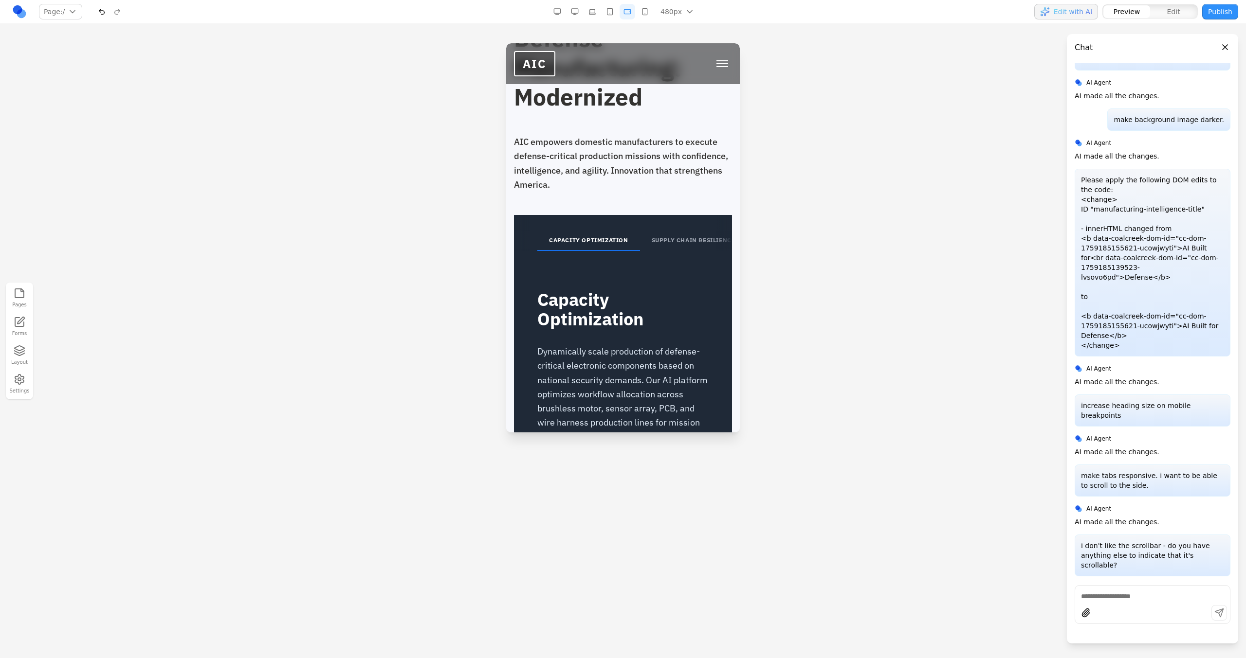
click at [679, 231] on button "SUPPLY CHAIN RESILIENCE" at bounding box center [693, 241] width 107 height 20
click at [679, 231] on button "QUALITY ASSURANCE" at bounding box center [687, 241] width 89 height 20
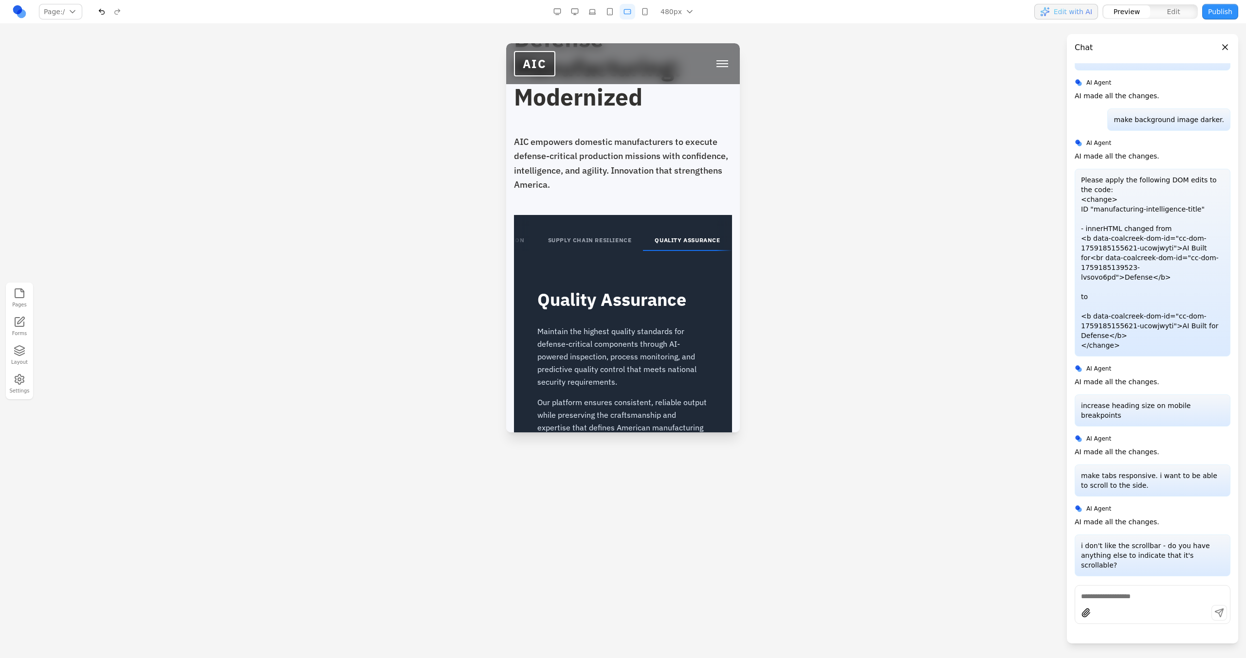
scroll to position [0, 0]
click at [679, 231] on button "SUPPLY CHAIN RESILIENCE" at bounding box center [693, 241] width 107 height 20
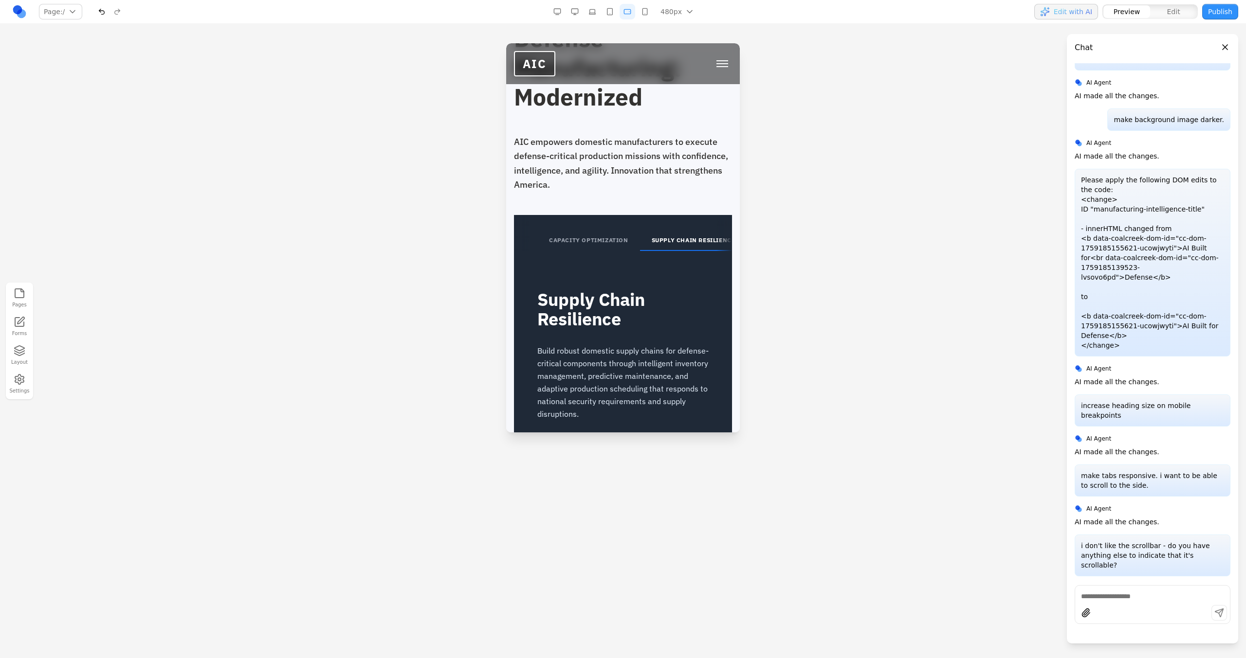
scroll to position [0, 112]
click at [679, 231] on button "QUALITY ASSURANCE" at bounding box center [687, 241] width 89 height 20
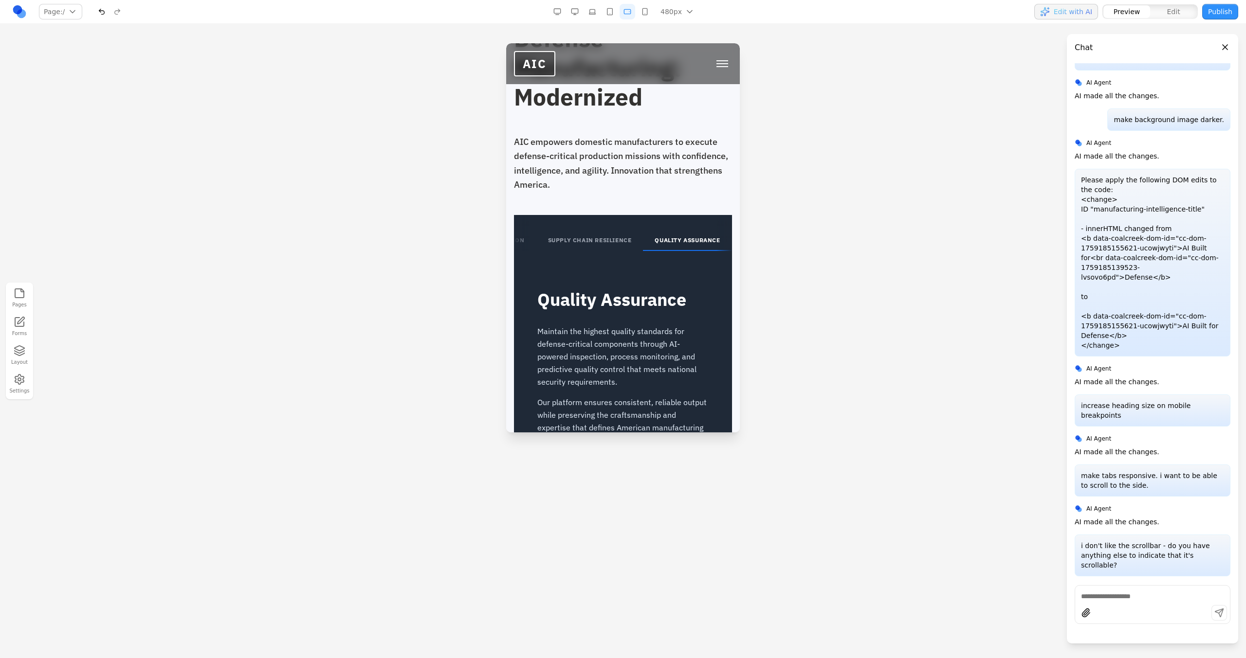
click at [598, 231] on button "SUPPLY CHAIN RESILIENCE" at bounding box center [589, 241] width 107 height 20
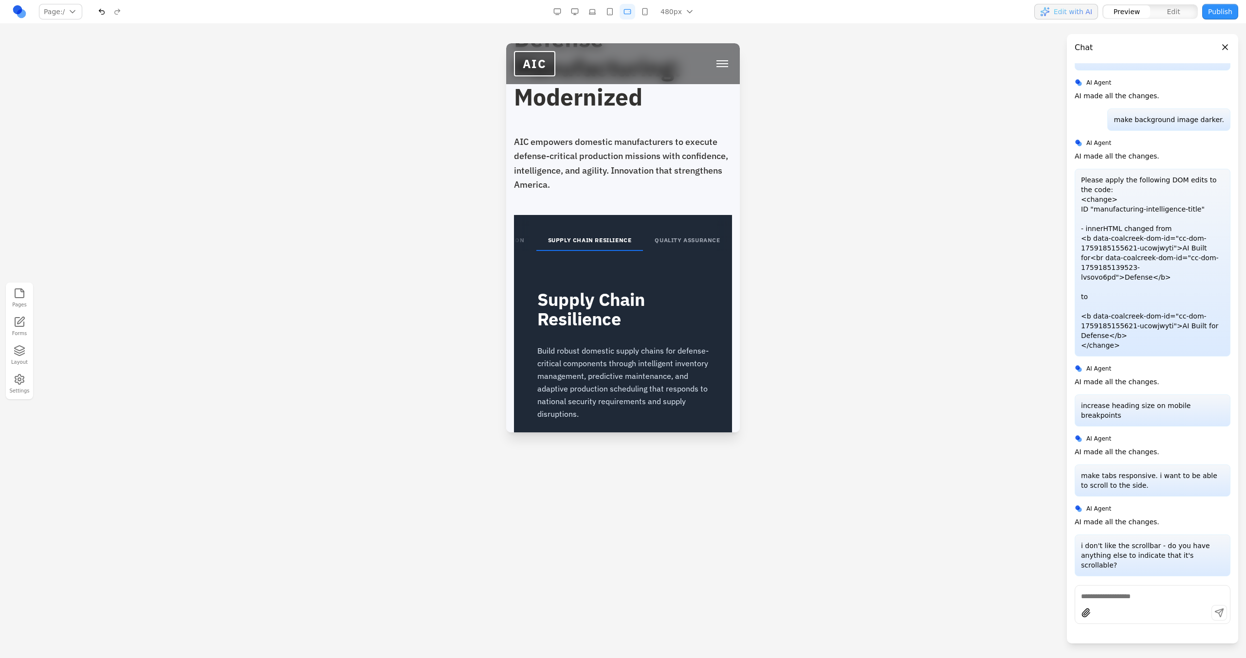
click at [552, 231] on button "SUPPLY CHAIN RESILIENCE" at bounding box center [589, 241] width 107 height 20
click at [552, 231] on button "CAPACITY OPTIMIZATION" at bounding box center [582, 241] width 103 height 20
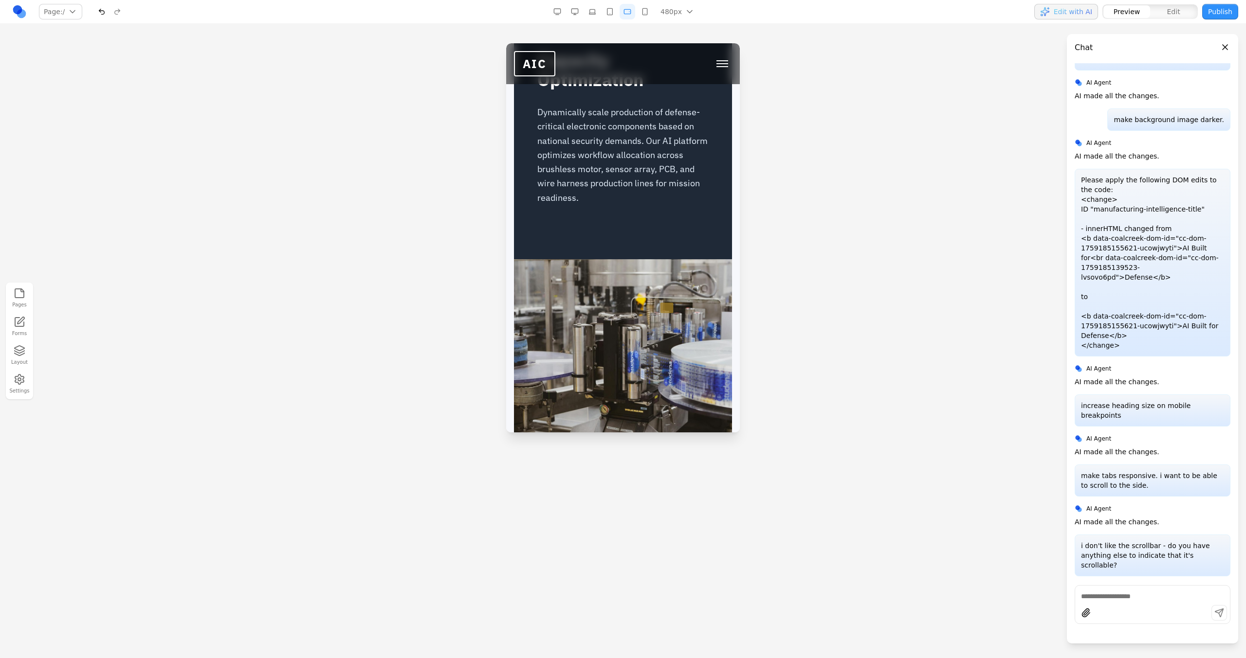
scroll to position [2235, 0]
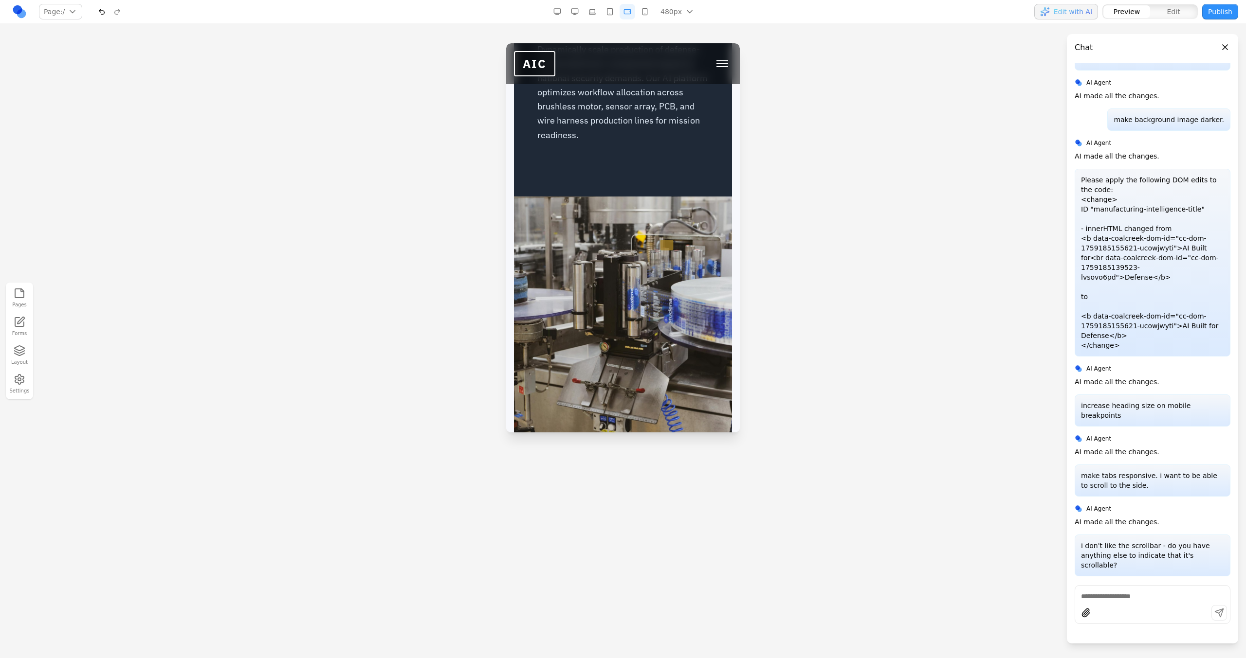
click at [647, 13] on button "button" at bounding box center [645, 12] width 16 height 16
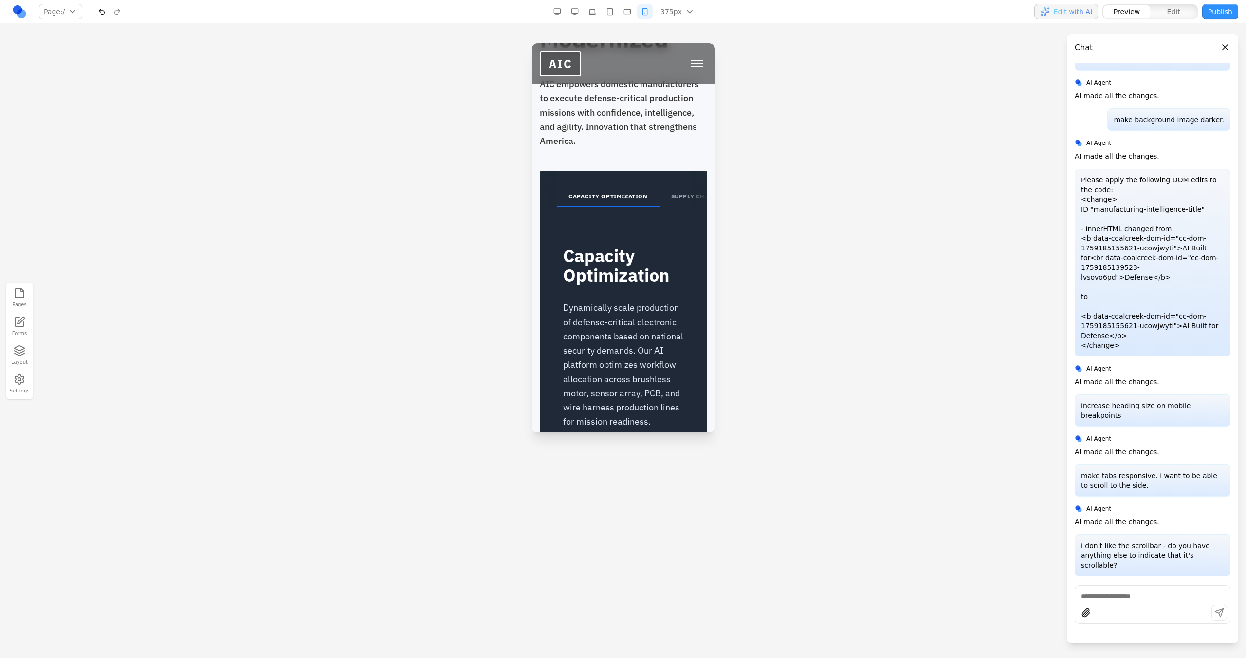
scroll to position [2066, 0]
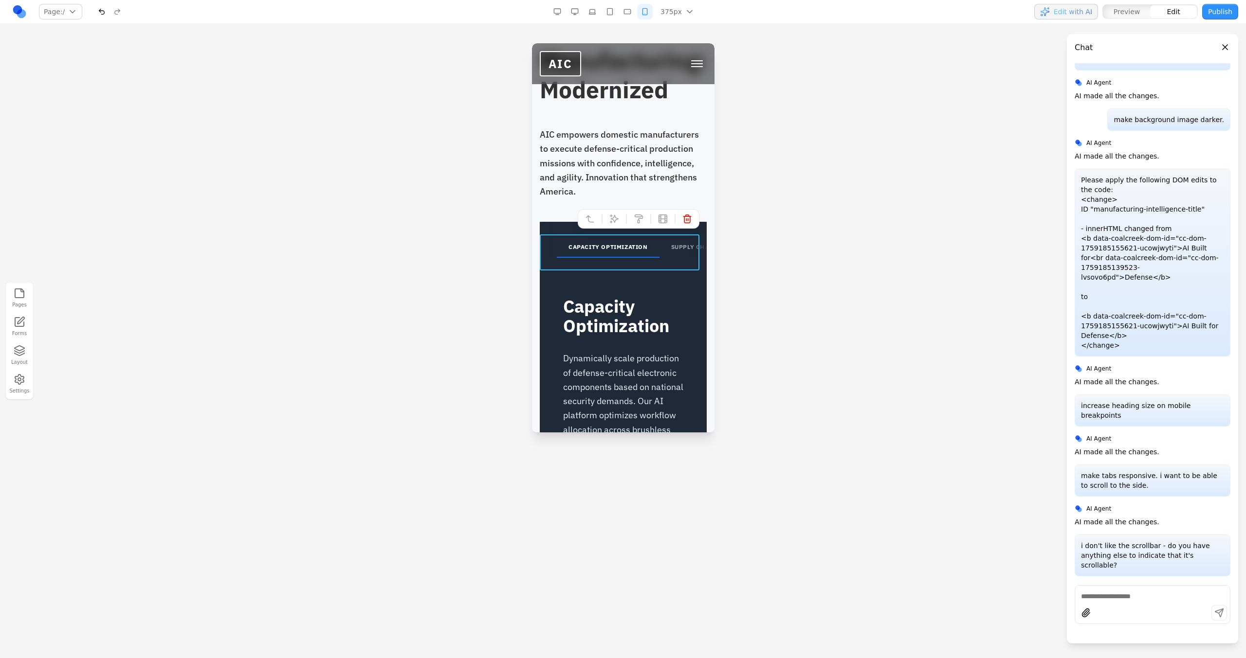
click at [627, 241] on div "CAPACITY OPTIMIZATION SUPPLY CHAIN RESILIENCE QUALITY ASSURANCE" at bounding box center [622, 240] width 167 height 36
click at [613, 215] on button at bounding box center [614, 219] width 16 height 16
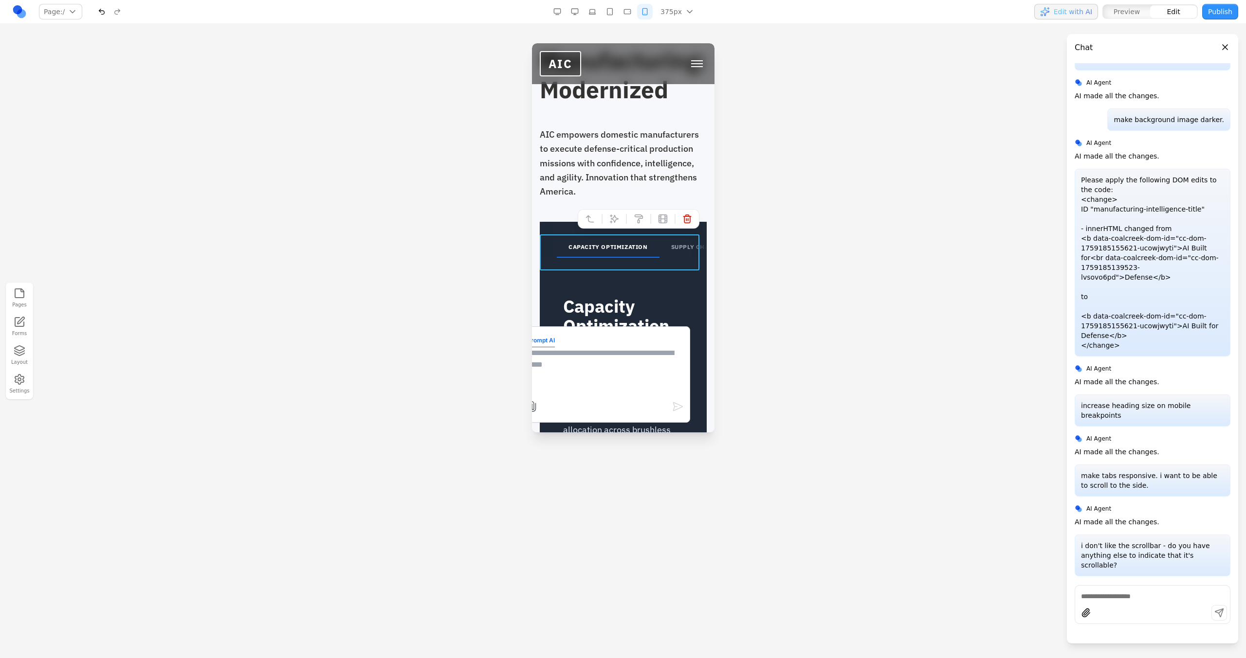
click at [597, 341] on form "Prompt AI" at bounding box center [604, 375] width 156 height 82
click at [596, 355] on textarea at bounding box center [604, 371] width 156 height 49
click at [577, 370] on textarea at bounding box center [604, 371] width 156 height 49
click at [607, 8] on button "button" at bounding box center [610, 12] width 16 height 16
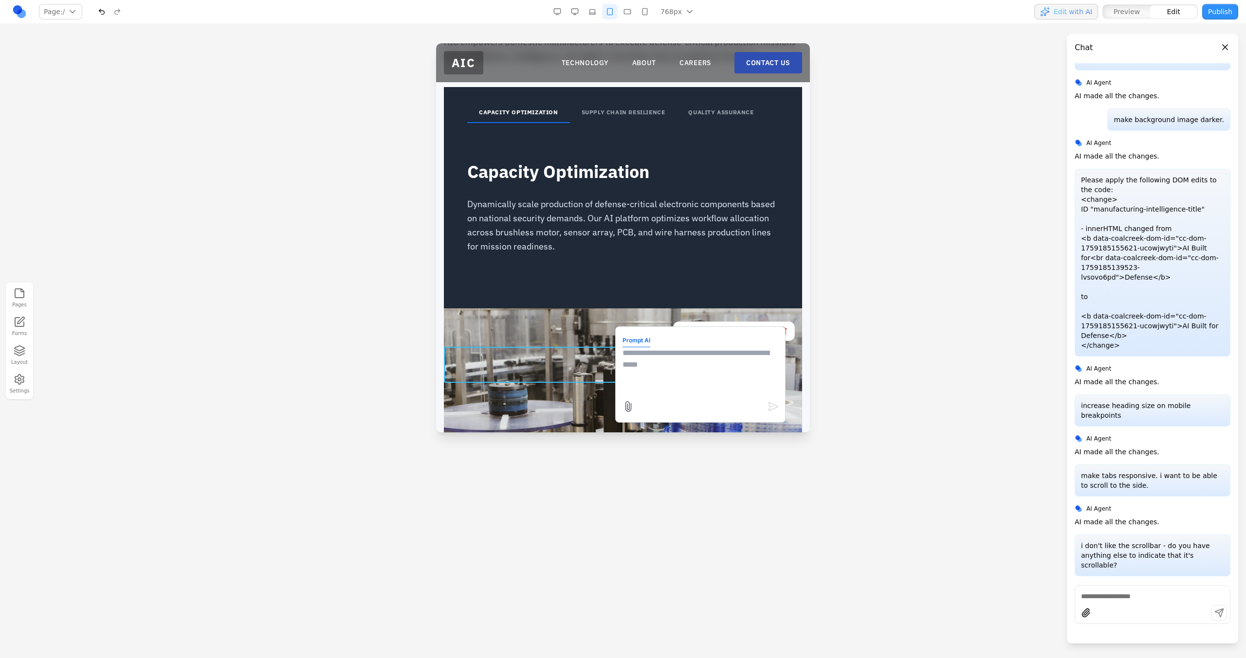
scroll to position [1663, 0]
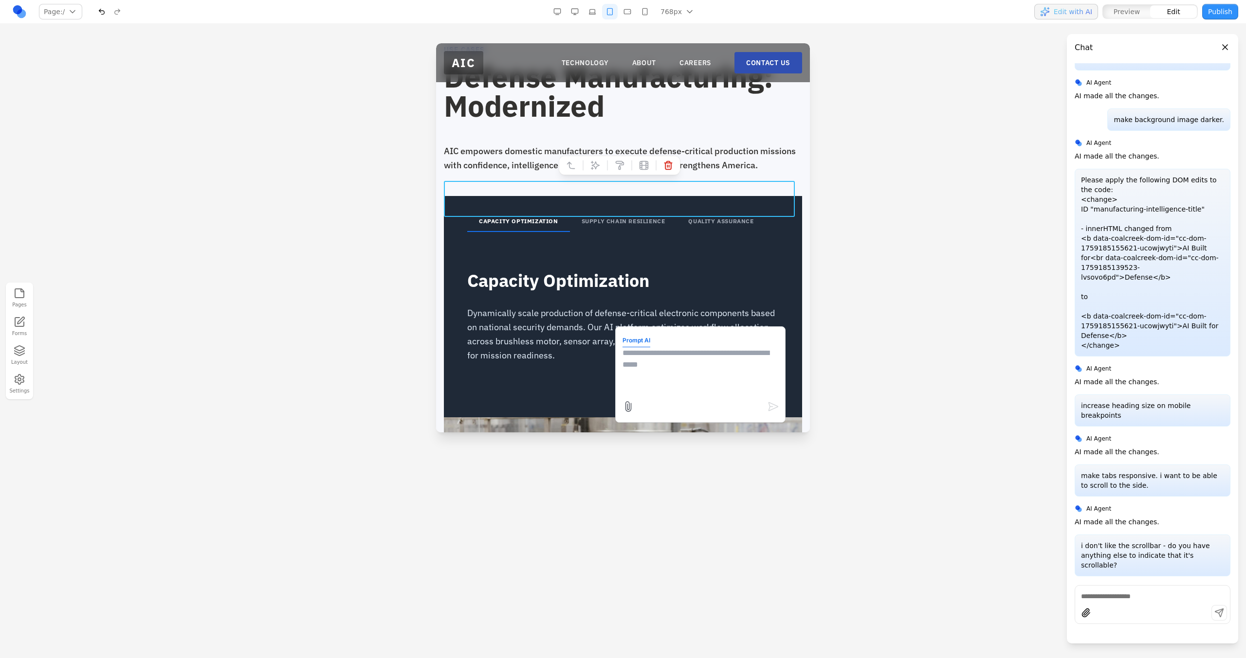
click at [652, 370] on textarea at bounding box center [700, 371] width 156 height 49
type textarea "**********"
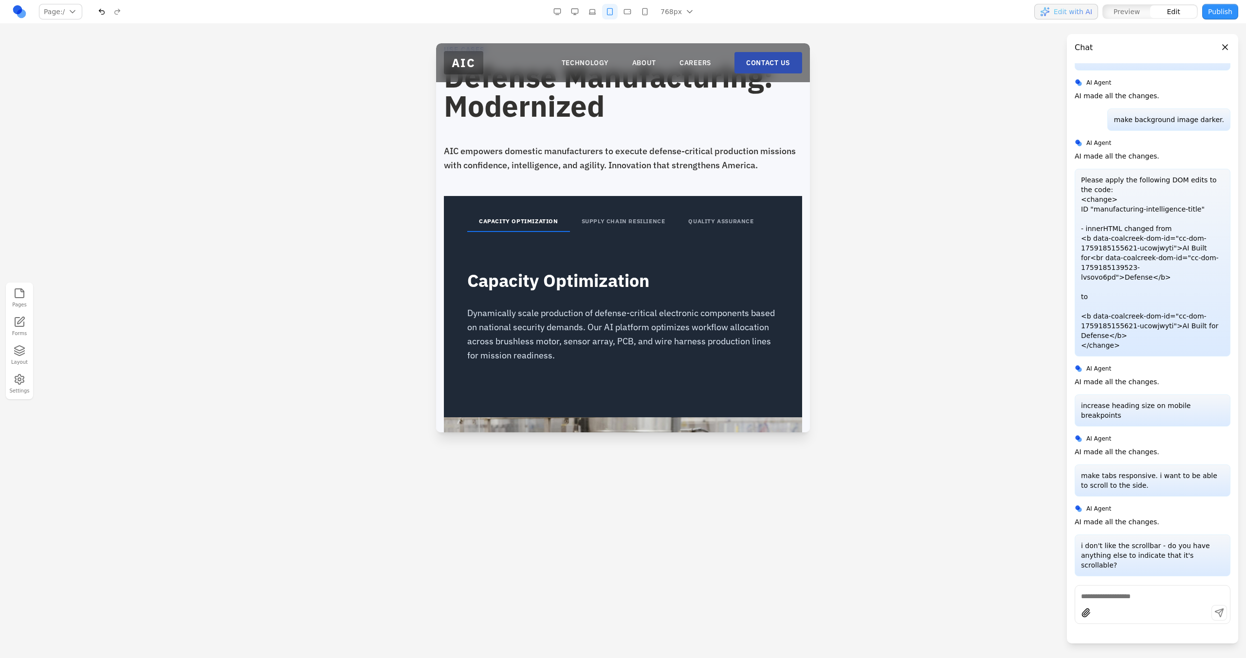
scroll to position [3221, 0]
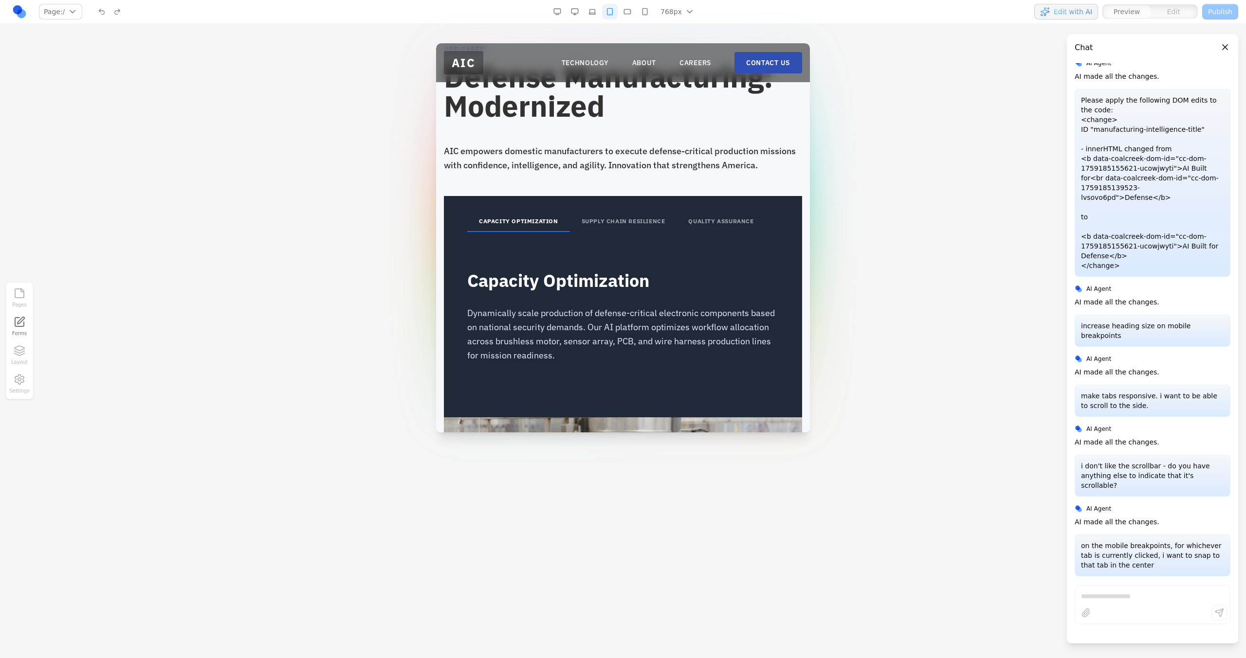
click at [628, 10] on button "button" at bounding box center [627, 12] width 16 height 16
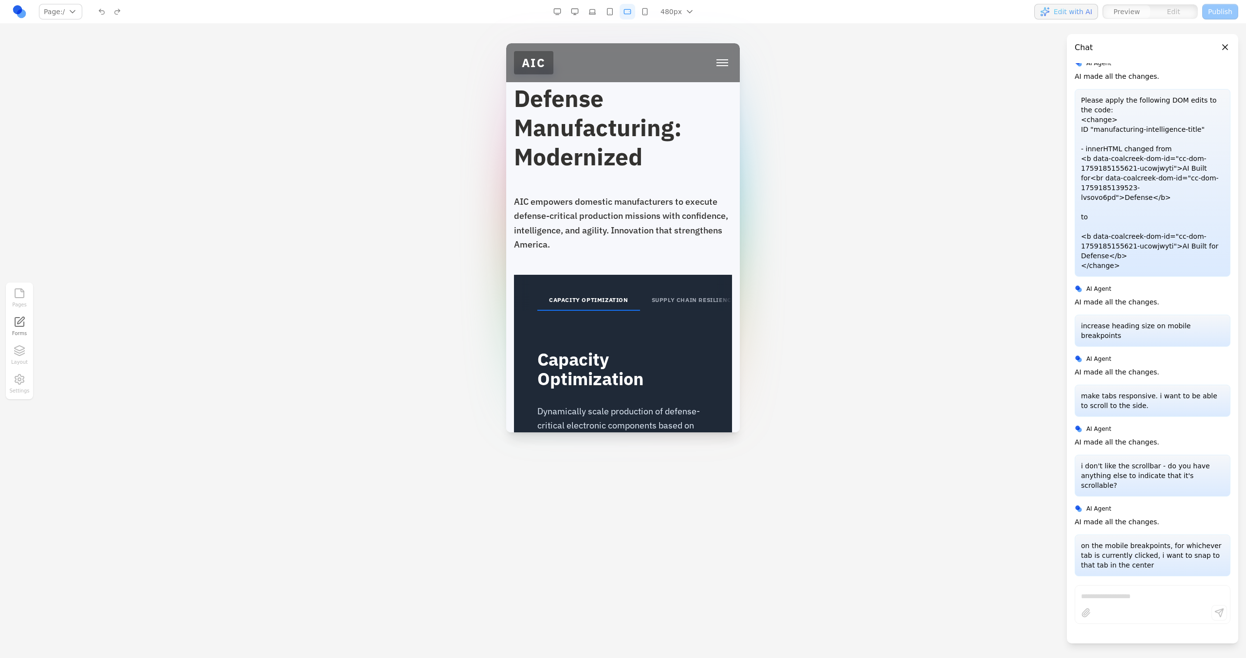
scroll to position [1898, 0]
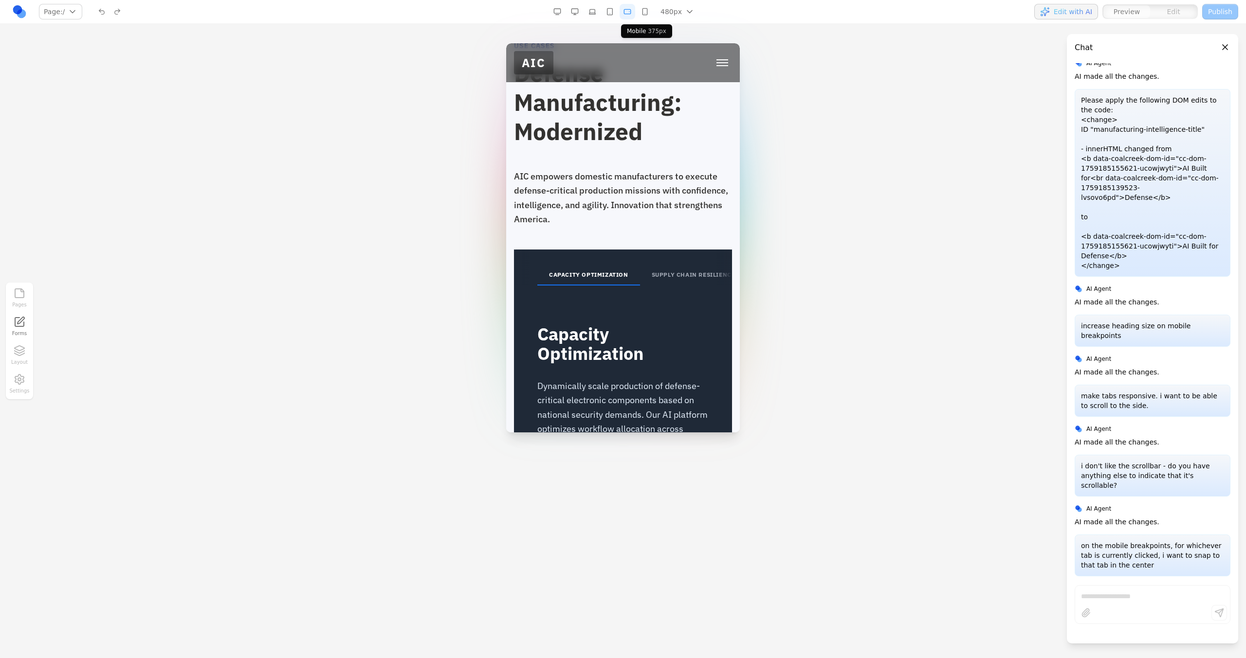
click at [647, 10] on button "button" at bounding box center [645, 12] width 16 height 16
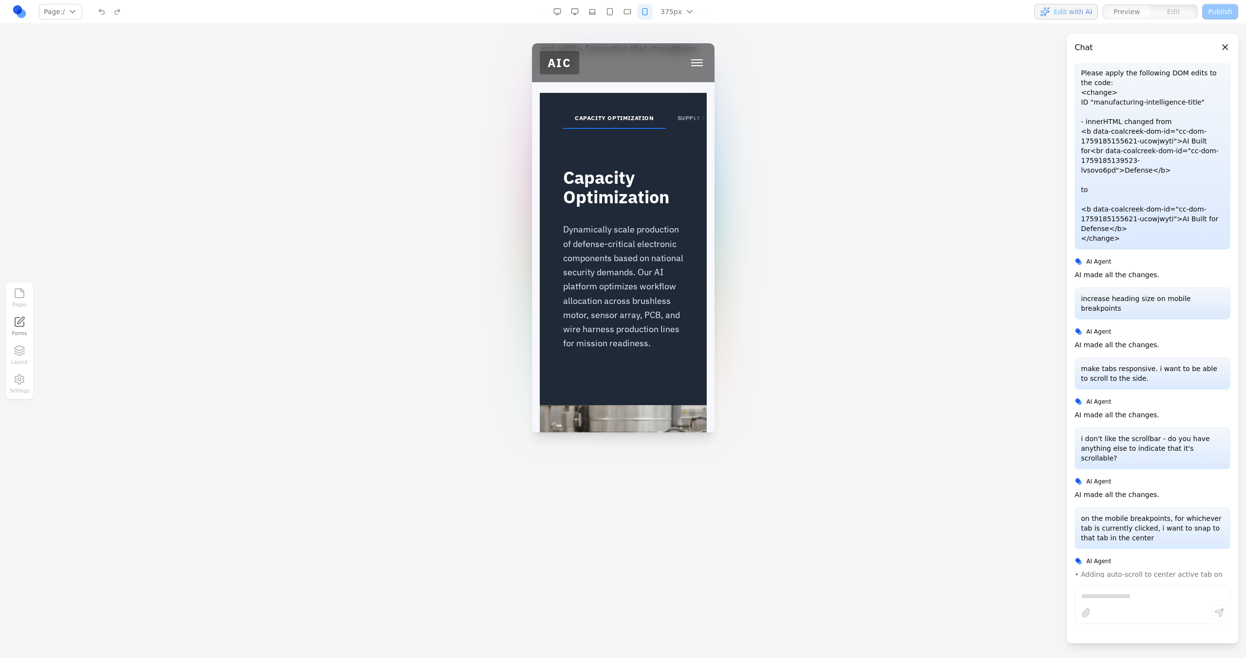
scroll to position [2195, 0]
click at [634, 14] on button "button" at bounding box center [627, 12] width 16 height 16
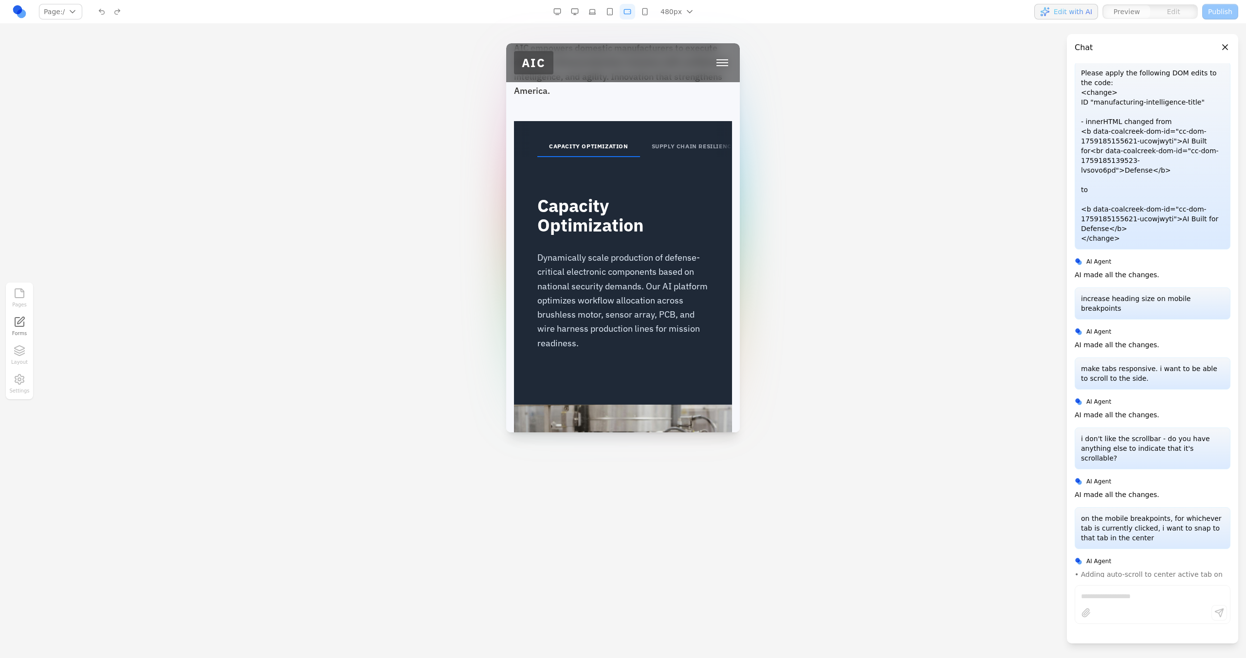
click at [612, 14] on button "button" at bounding box center [610, 12] width 16 height 16
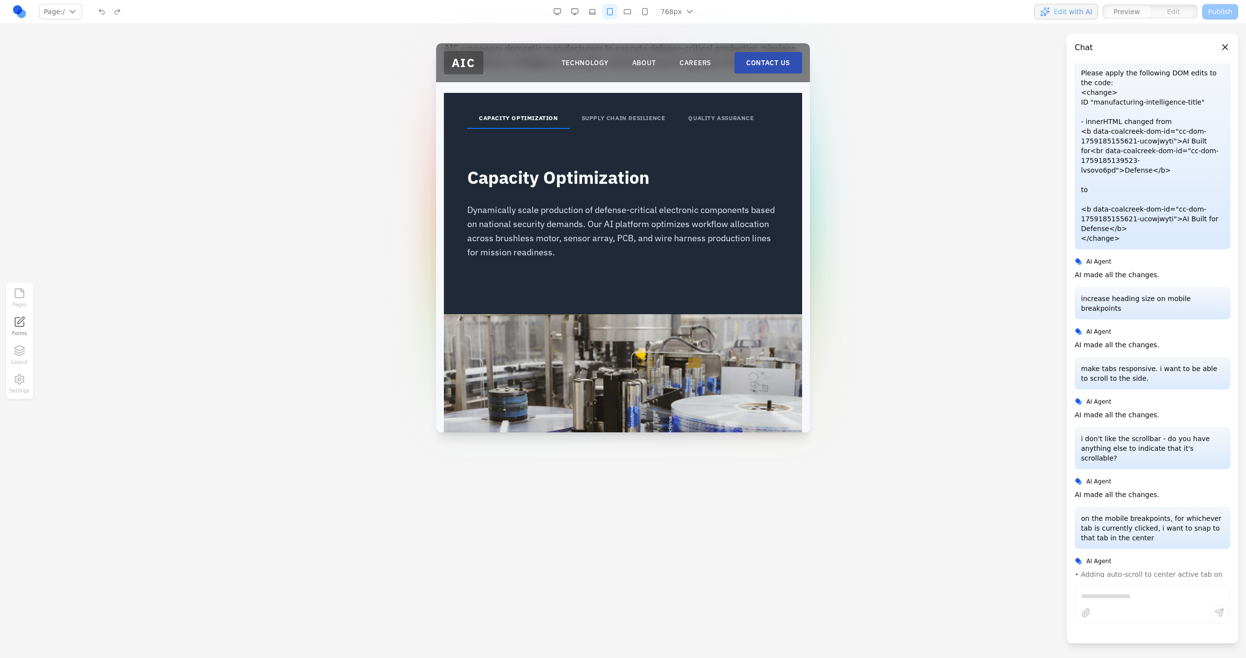
click at [626, 16] on button "button" at bounding box center [627, 12] width 16 height 16
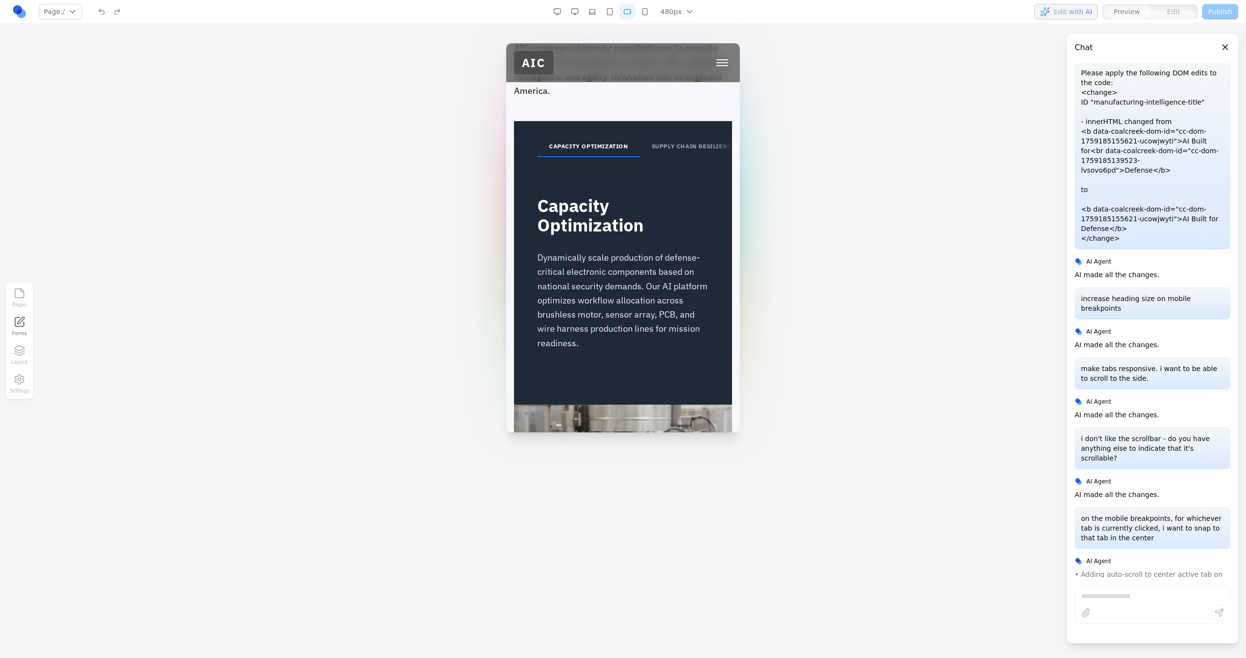
click at [639, 18] on button "button" at bounding box center [645, 12] width 16 height 16
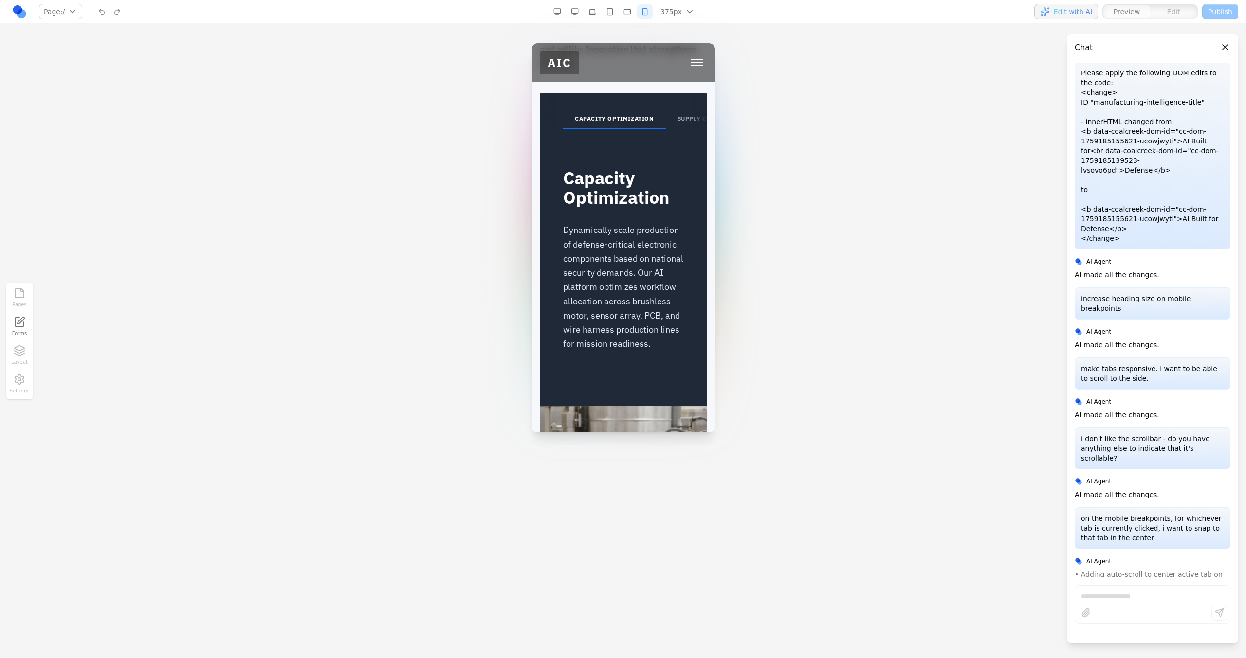
click at [636, 18] on div "375px 1536px 1280px 1024px 768px 480px 375px" at bounding box center [624, 12] width 151 height 16
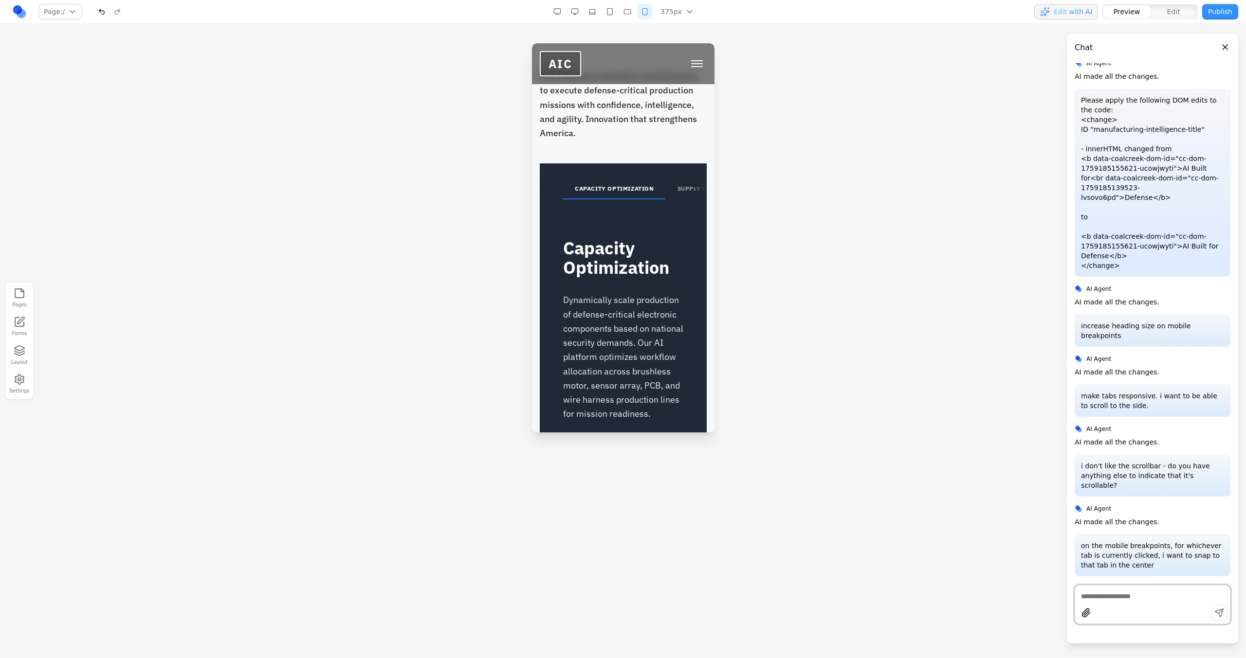
scroll to position [2152, 0]
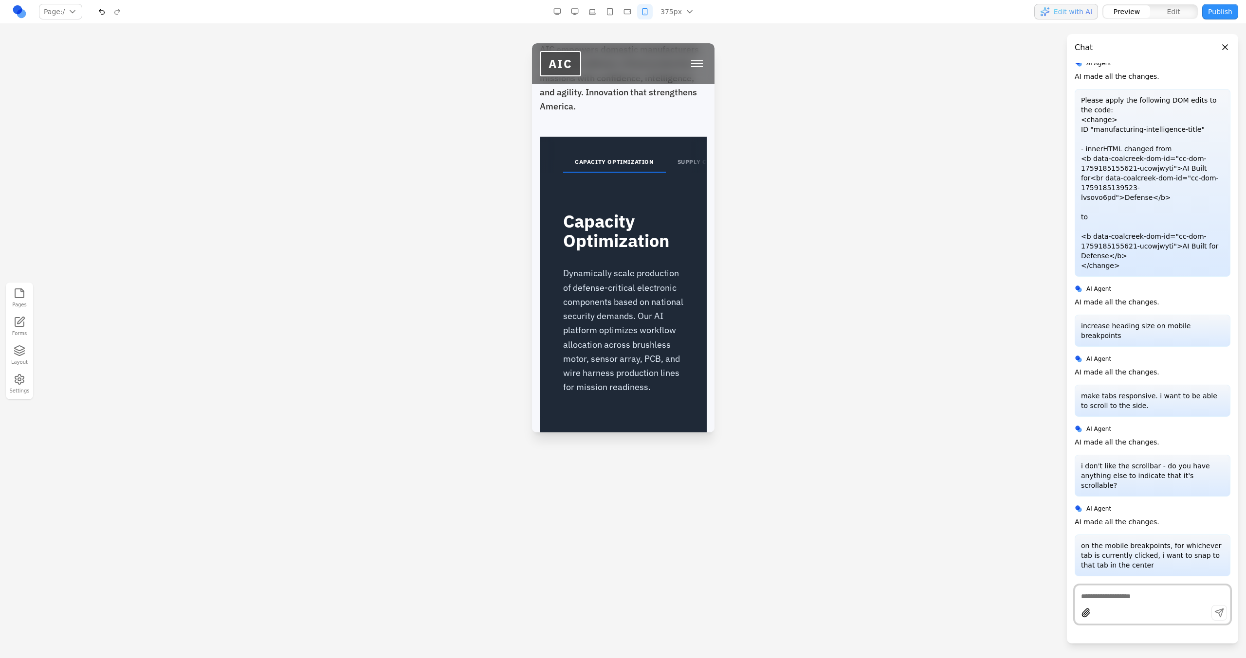
click at [686, 173] on button "SUPPLY CHAIN RESILIENCE" at bounding box center [718, 162] width 107 height 20
click at [686, 173] on button "QUALITY ASSURANCE" at bounding box center [716, 162] width 89 height 20
click at [584, 173] on button "SUPPLY CHAIN RESILIENCE" at bounding box center [563, 162] width 107 height 20
click at [564, 173] on button "CAPACITY OPTIMIZATION" at bounding box center [514, 162] width 103 height 20
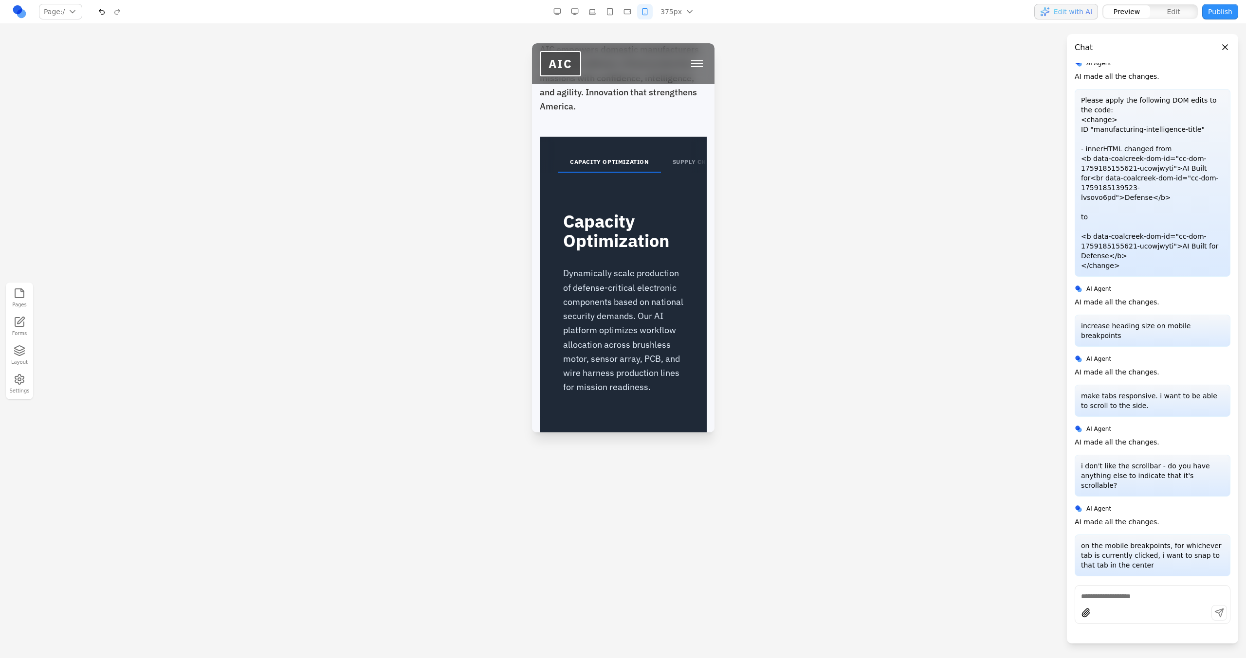
scroll to position [0, 0]
click at [669, 173] on button "SUPPLY CHAIN RESILIENCE" at bounding box center [718, 162] width 107 height 20
click at [669, 173] on button "SUPPLY CHAIN RESILIENCE" at bounding box center [618, 162] width 107 height 20
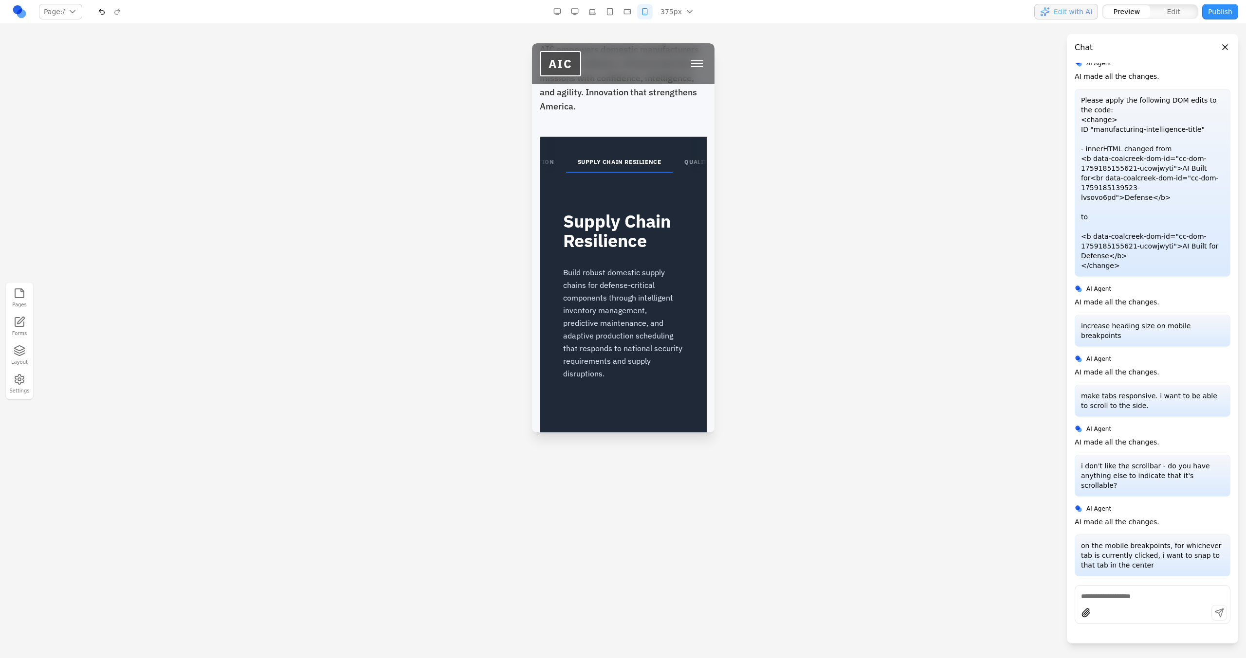
click at [677, 173] on button "QUALITY ASSURANCE" at bounding box center [716, 162] width 89 height 20
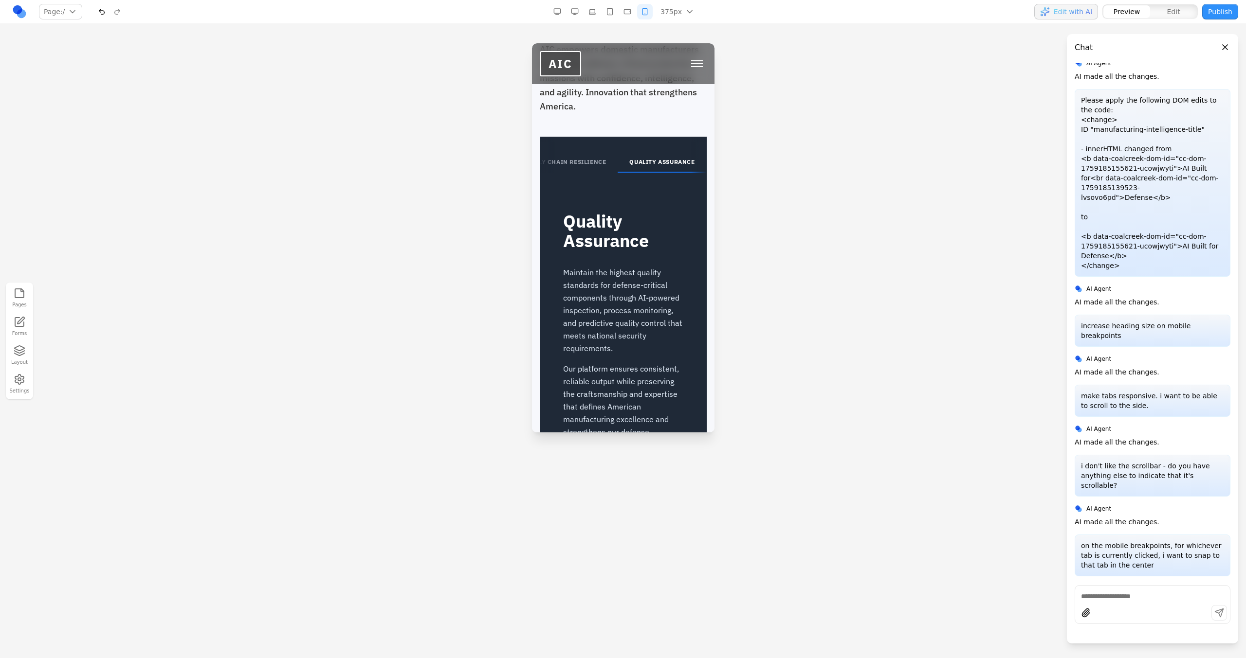
scroll to position [0, 163]
click at [634, 8] on button "button" at bounding box center [627, 12] width 16 height 16
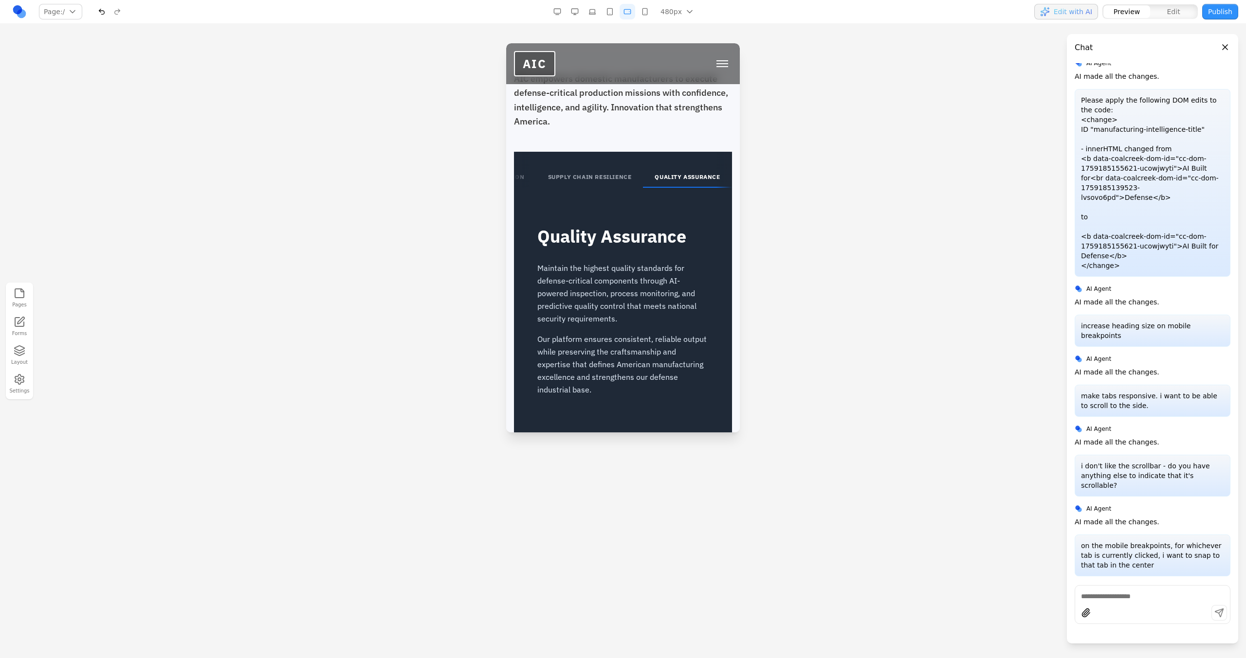
scroll to position [1983, 0]
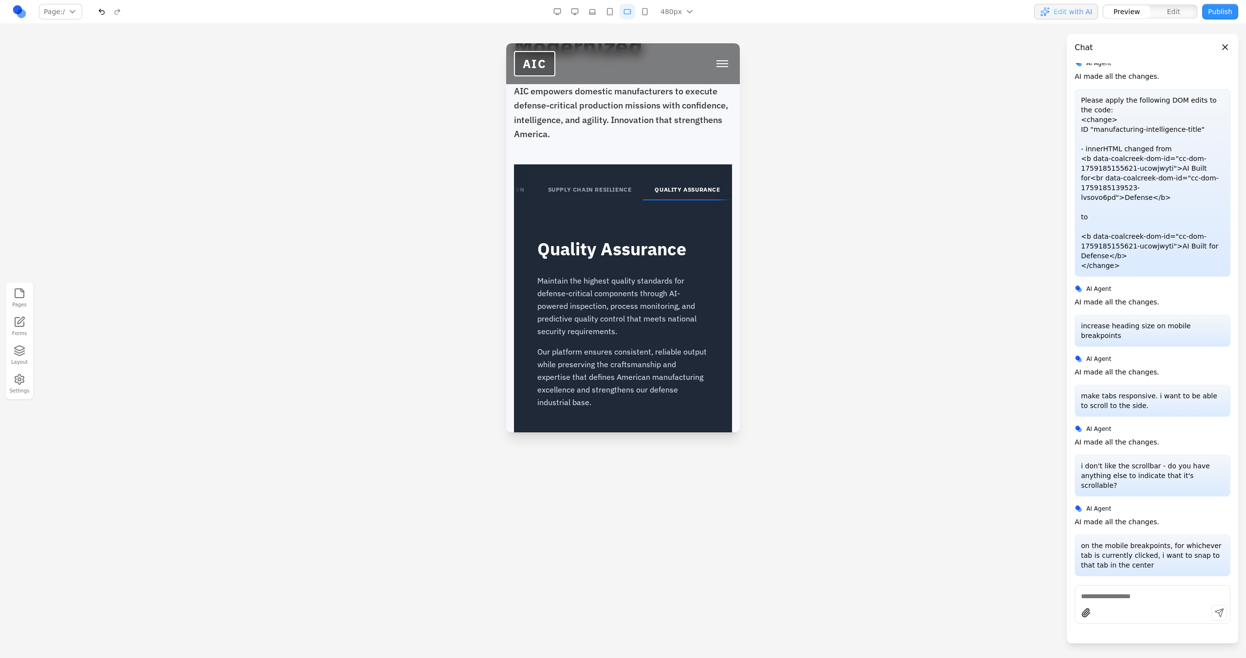
click at [618, 180] on button "SUPPLY CHAIN RESILIENCE" at bounding box center [589, 190] width 107 height 20
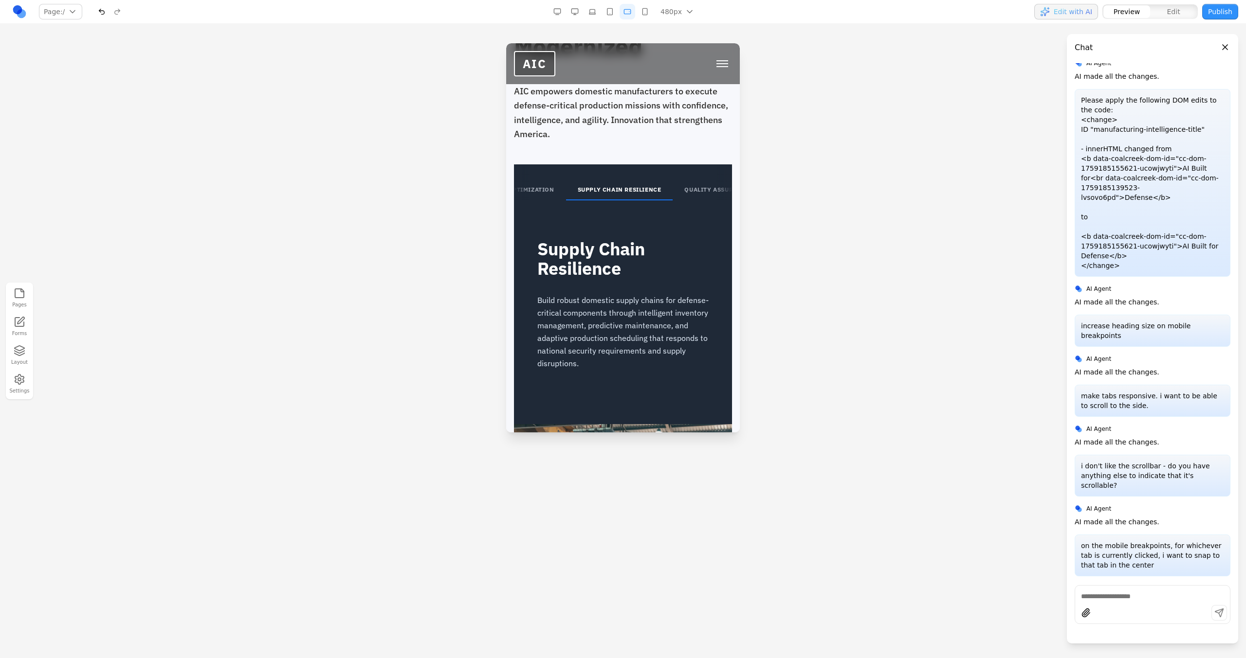
click at [555, 180] on button "CAPACITY OPTIMIZATION" at bounding box center [514, 190] width 103 height 20
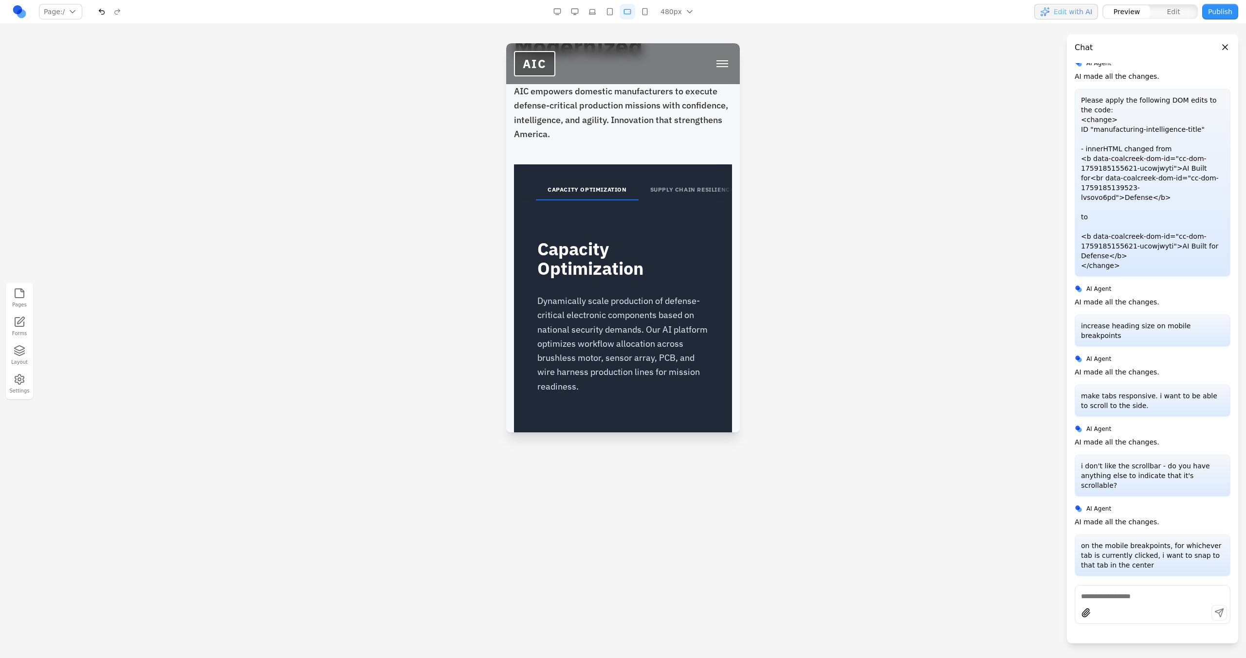
scroll to position [0, 0]
click at [573, 19] on nav "Page: / / /technology /about /careers /contact Manage pages 480px 1536px 1280px…" at bounding box center [623, 12] width 1246 height 24
click at [570, 14] on button "button" at bounding box center [575, 12] width 16 height 16
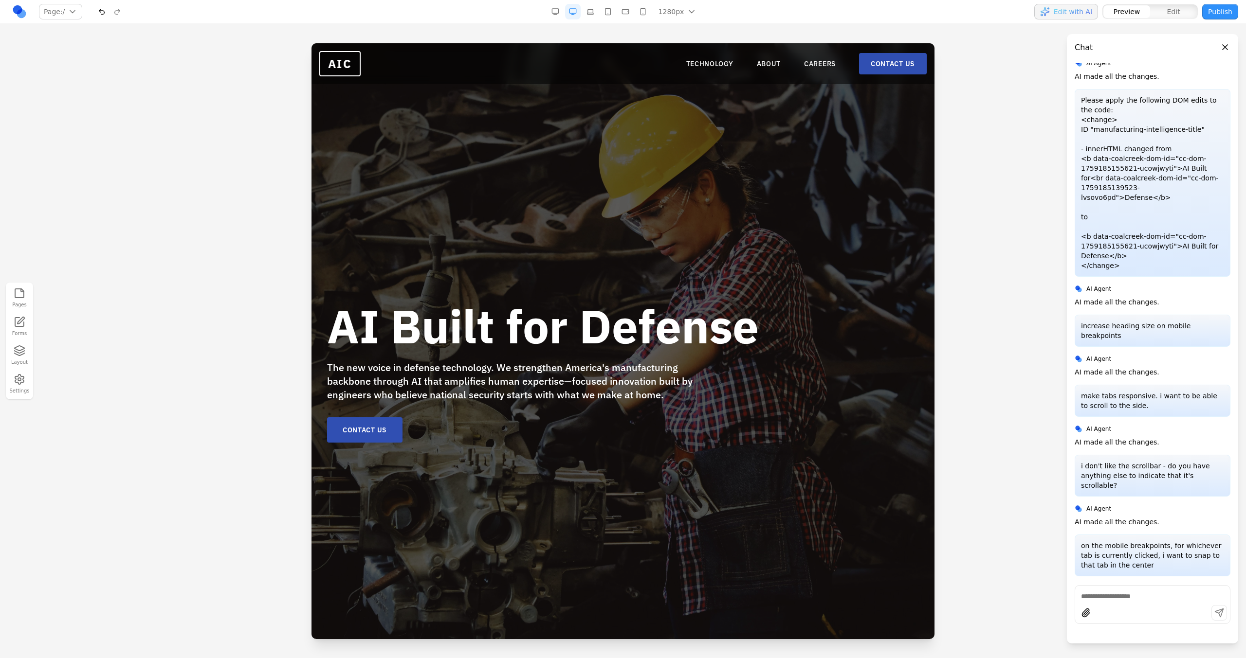
click at [1223, 15] on button "Publish" at bounding box center [1220, 12] width 36 height 16
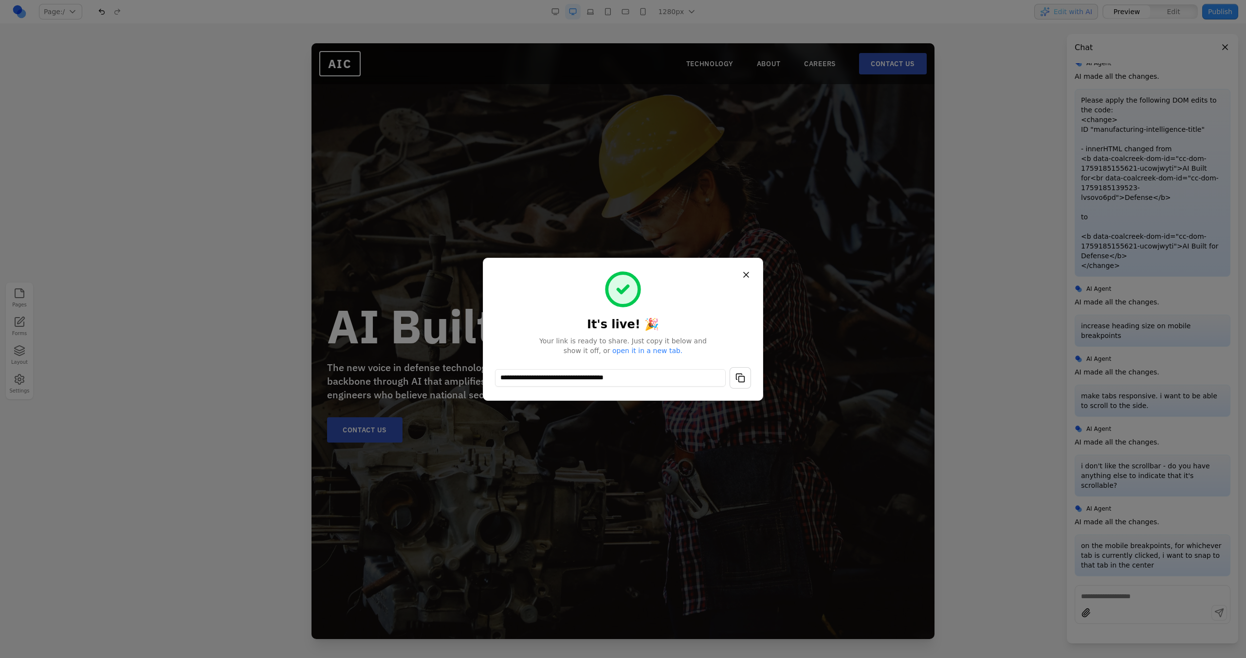
click at [749, 381] on button "button" at bounding box center [739, 377] width 21 height 21
